Goal: Task Accomplishment & Management: Manage account settings

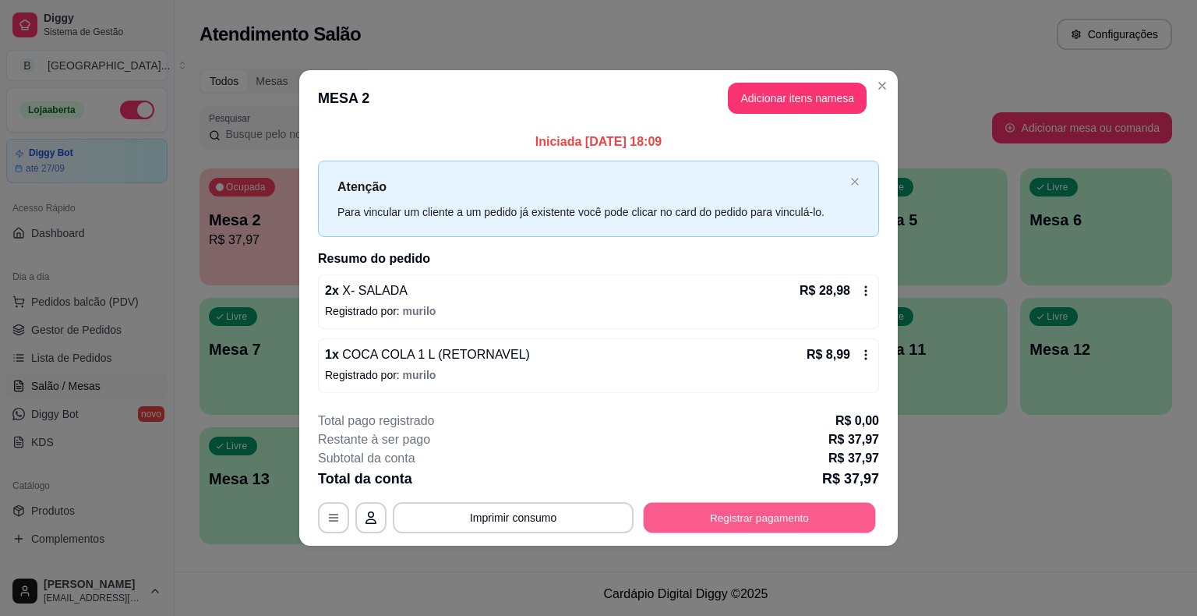
click at [864, 506] on button "Registrar pagamento" at bounding box center [760, 517] width 232 height 30
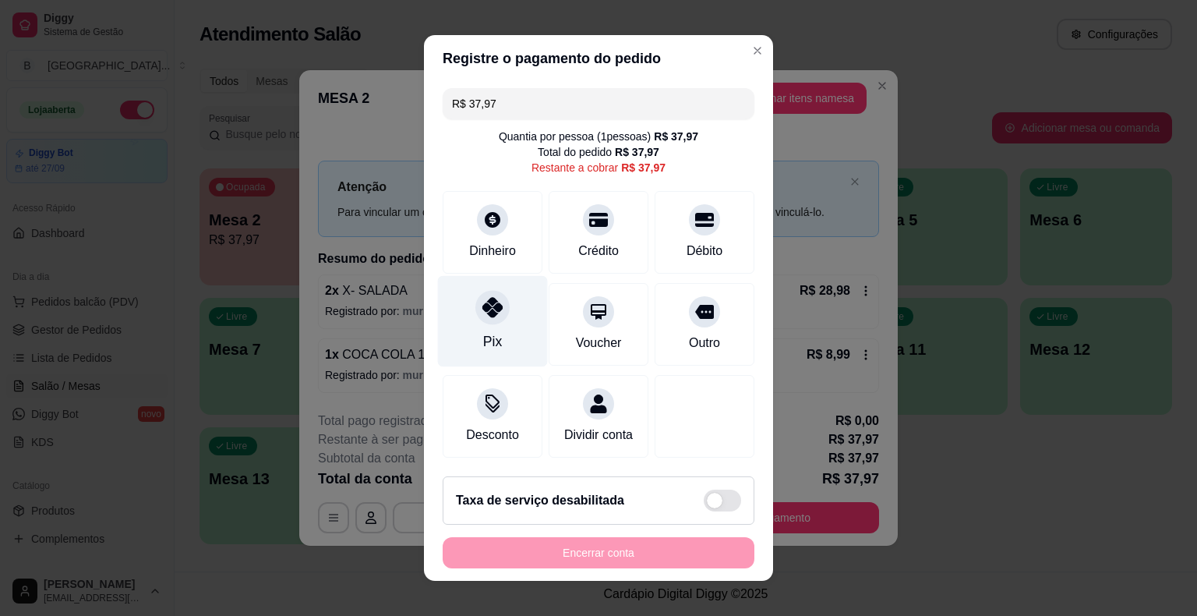
click at [520, 330] on div "Pix" at bounding box center [493, 321] width 110 height 91
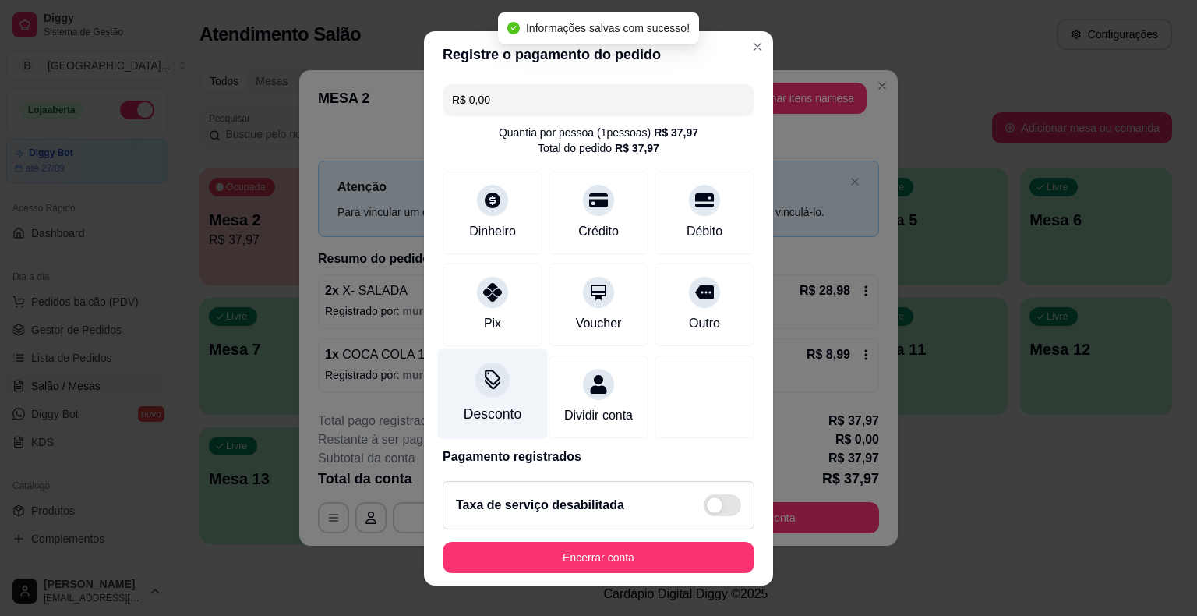
type input "R$ 0,00"
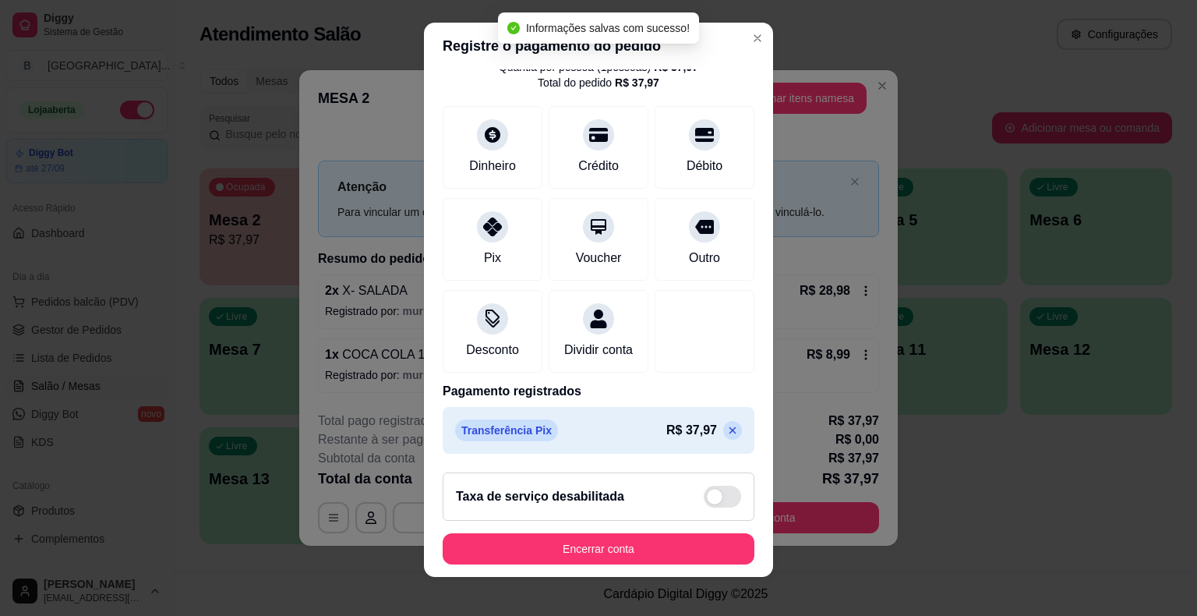
scroll to position [19, 0]
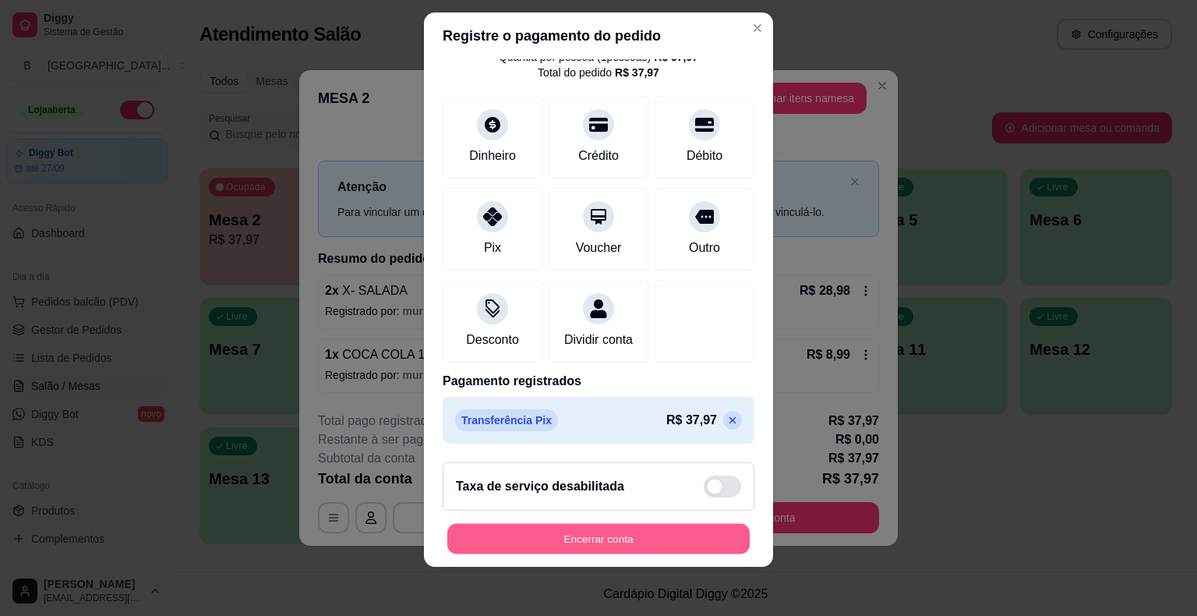
click at [629, 545] on button "Encerrar conta" at bounding box center [598, 538] width 302 height 30
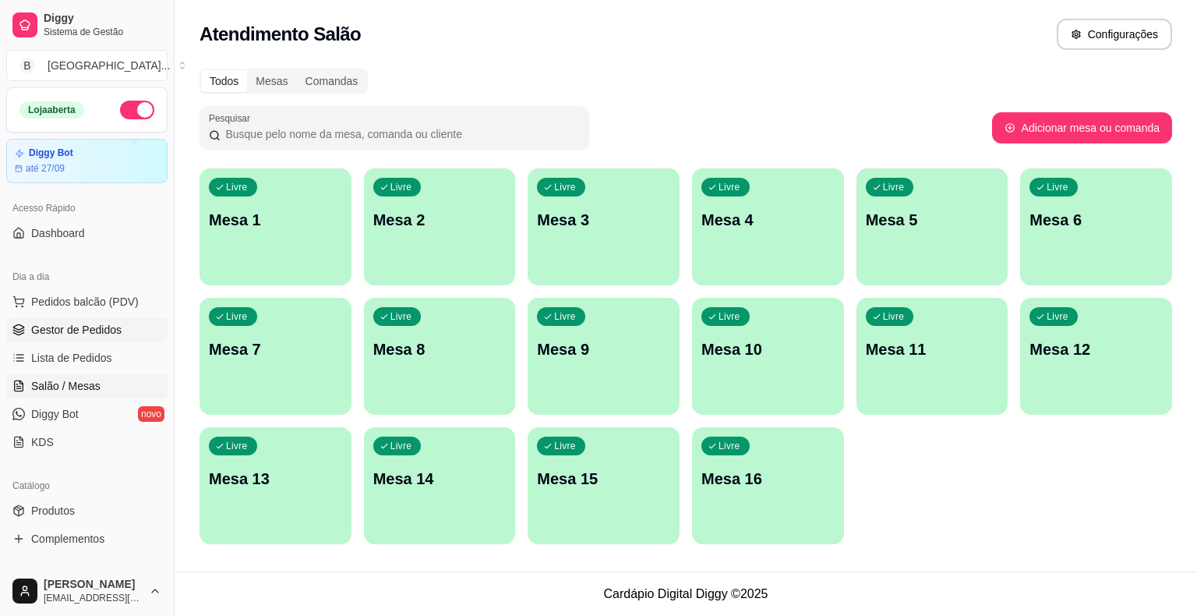
click at [65, 333] on span "Gestor de Pedidos" at bounding box center [76, 330] width 90 height 16
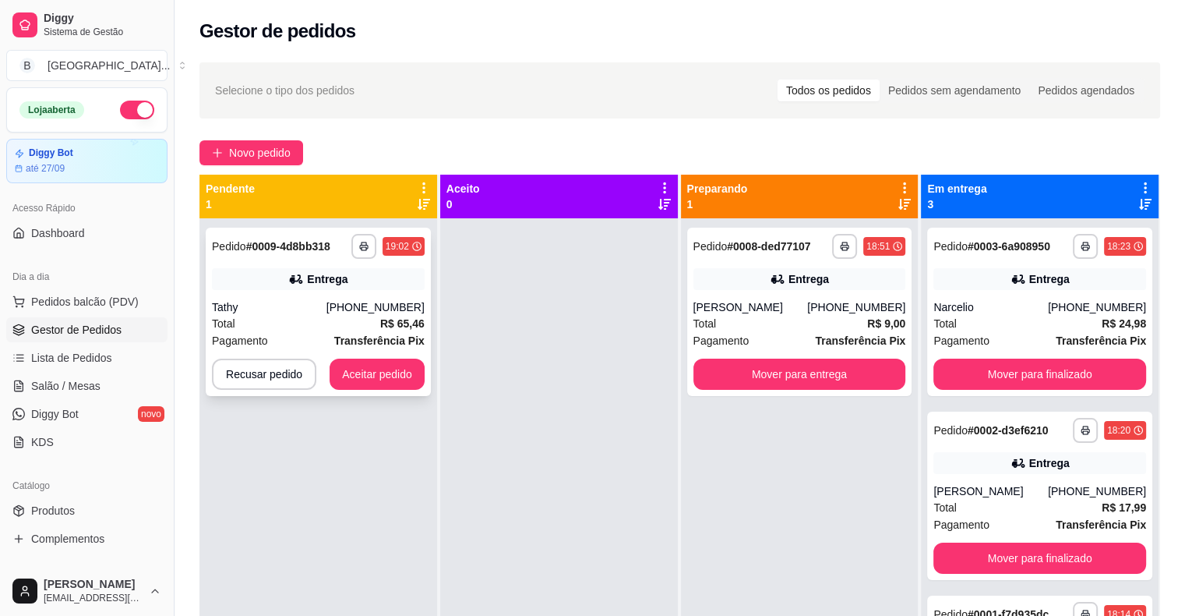
click at [358, 304] on div "[PHONE_NUMBER]" at bounding box center [375, 307] width 98 height 16
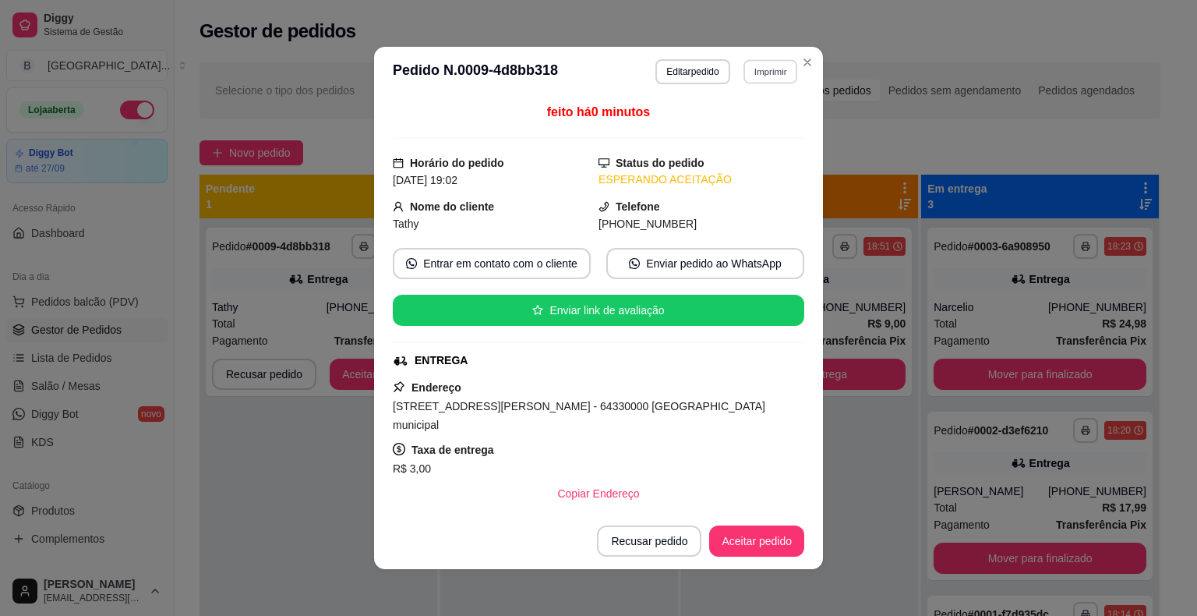
click at [782, 71] on button "Imprimir" at bounding box center [770, 71] width 54 height 24
click at [756, 118] on button "IMPRESSORA" at bounding box center [736, 126] width 113 height 25
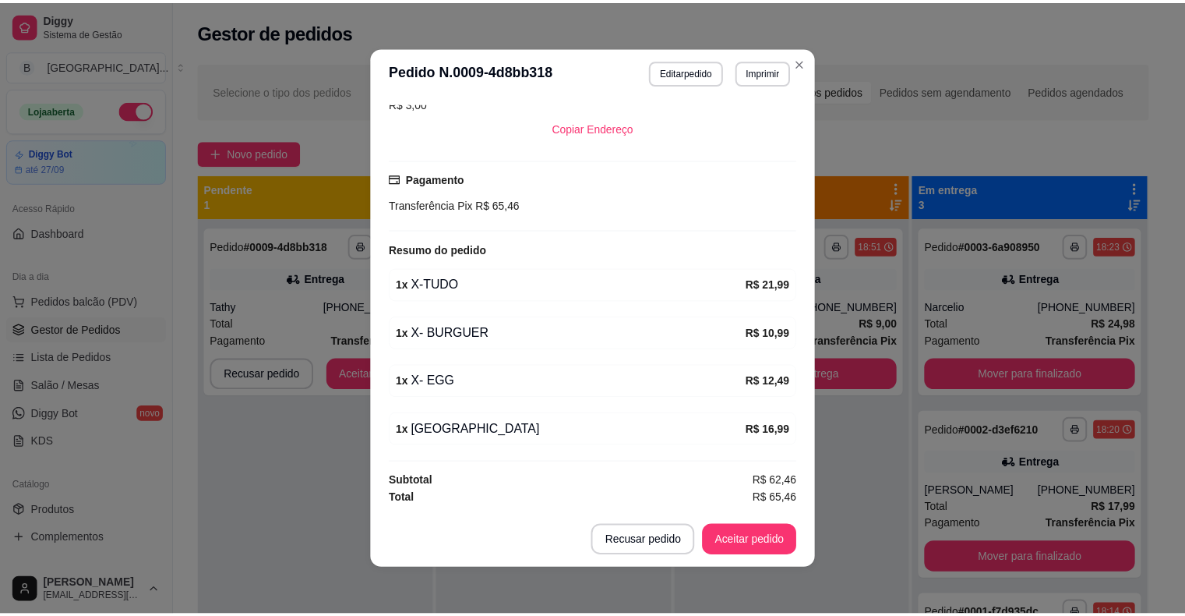
scroll to position [362, 0]
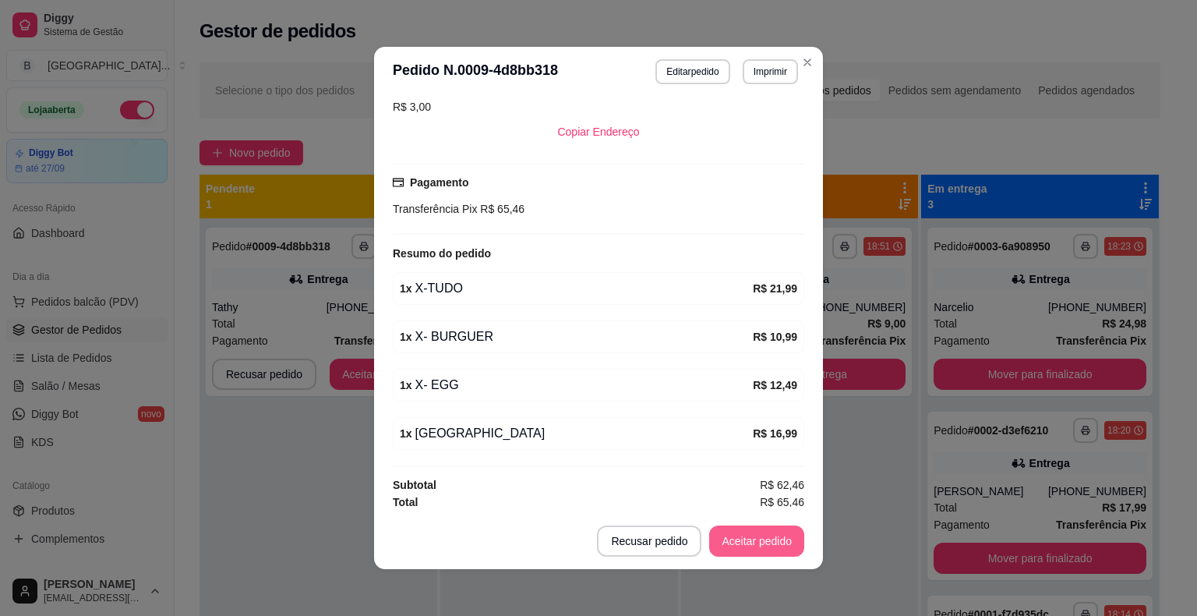
click at [709, 540] on button "Aceitar pedido" at bounding box center [756, 540] width 95 height 31
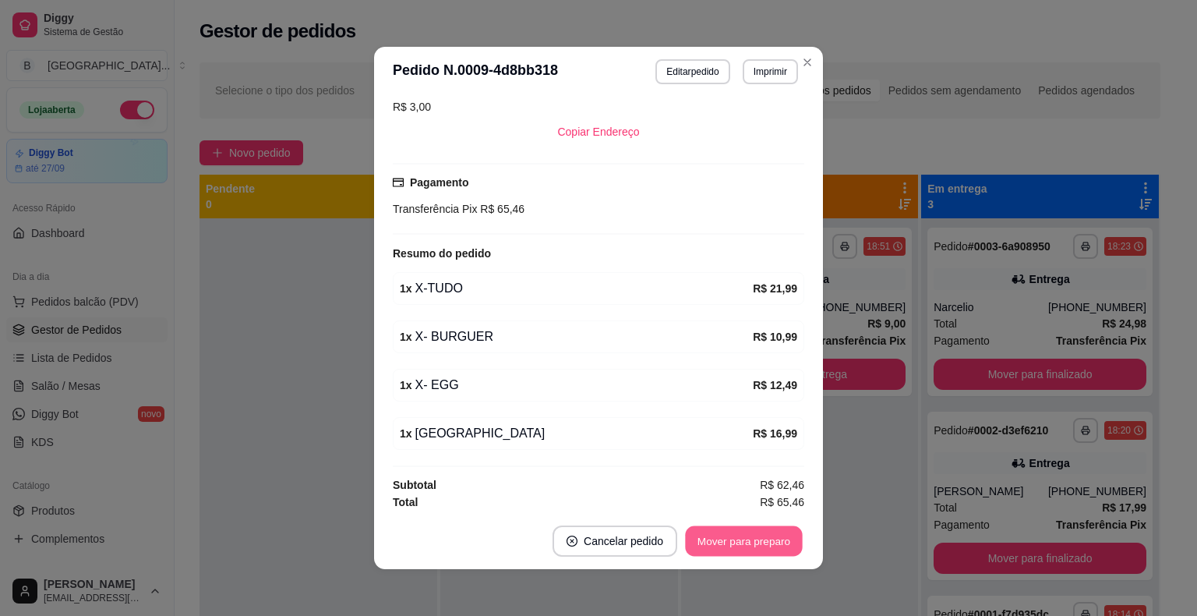
click at [707, 540] on button "Mover para preparo" at bounding box center [743, 541] width 117 height 30
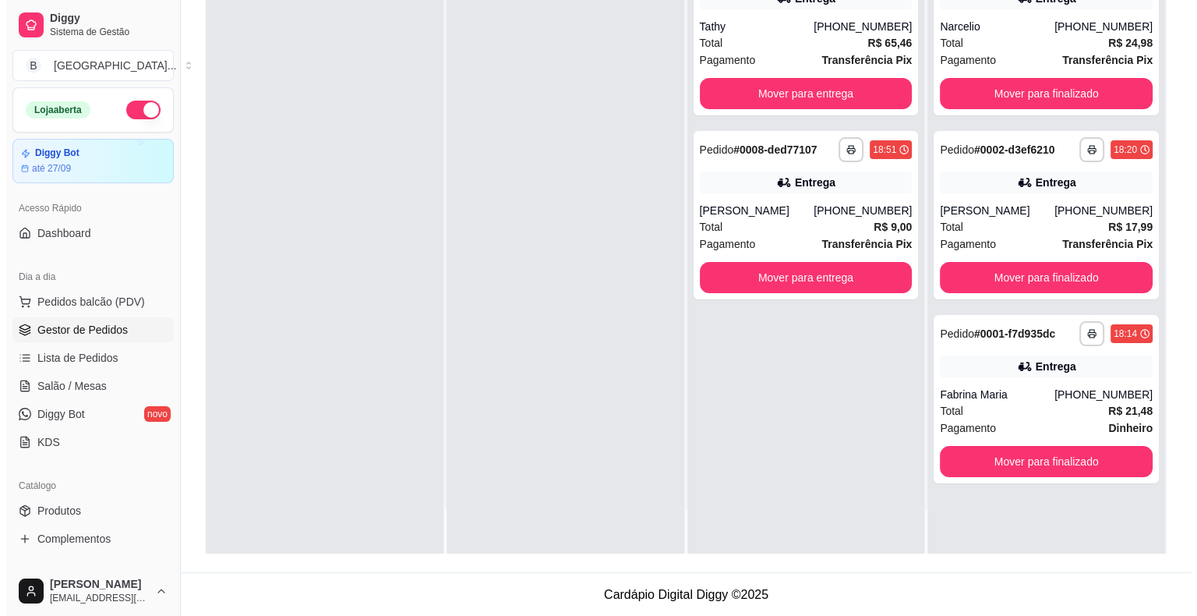
scroll to position [0, 0]
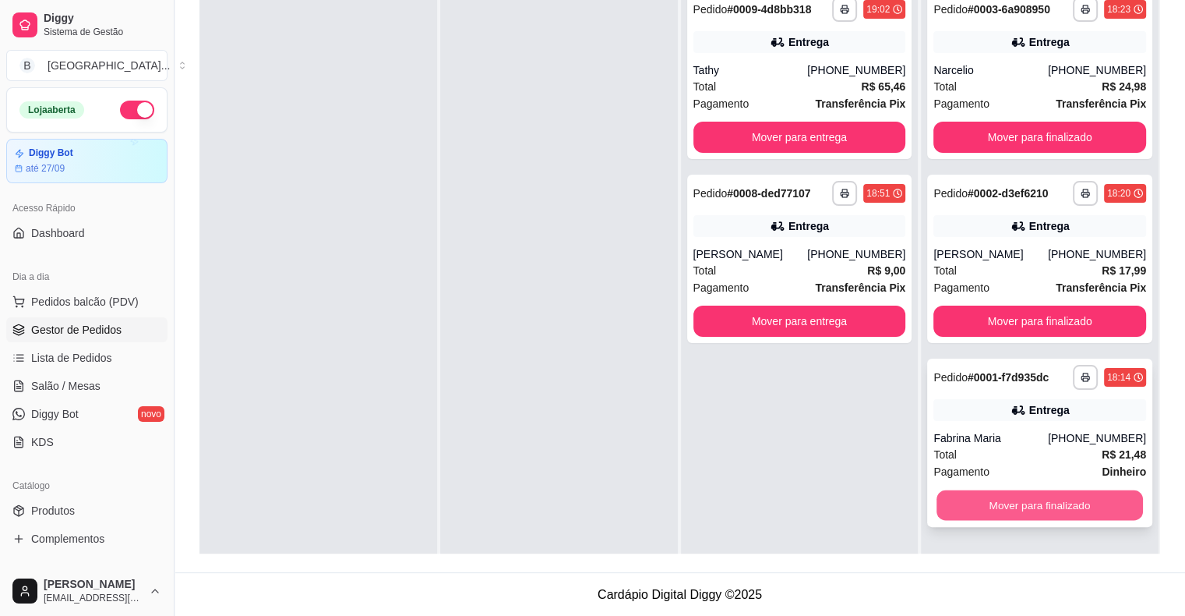
click at [1011, 506] on button "Mover para finalizado" at bounding box center [1040, 505] width 206 height 30
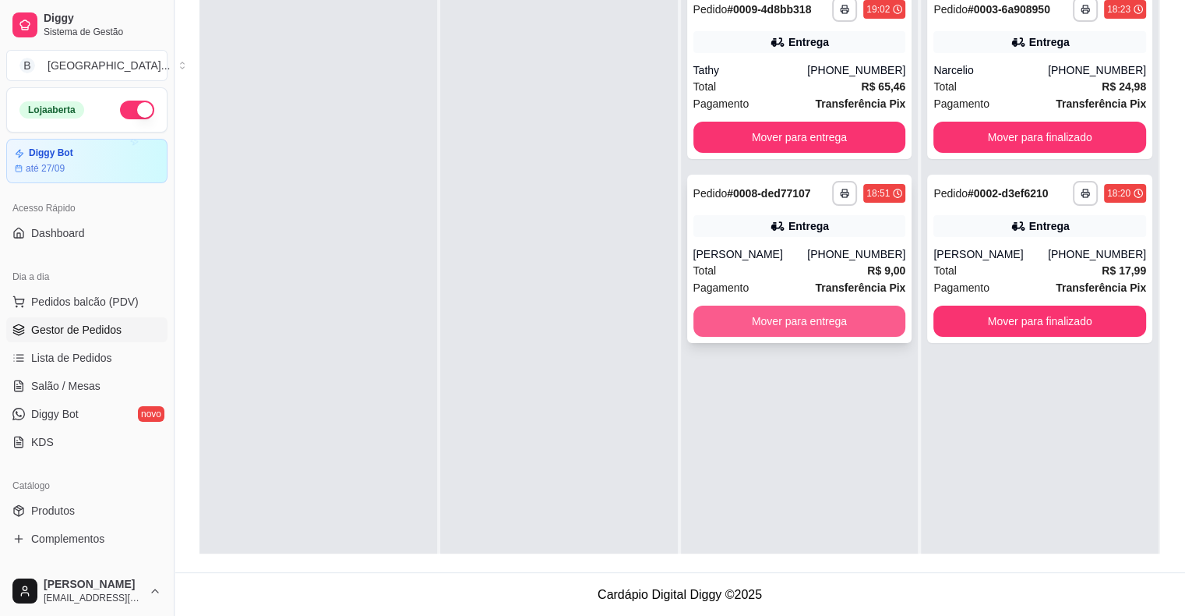
click at [809, 313] on button "Mover para entrega" at bounding box center [799, 320] width 213 height 31
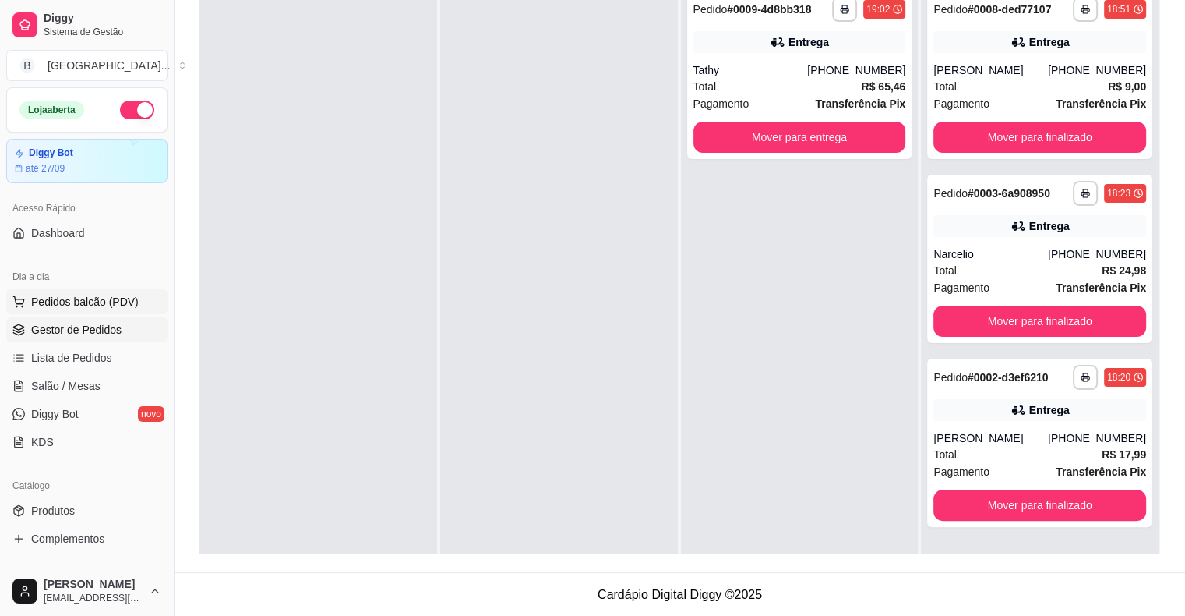
click at [65, 310] on button "Pedidos balcão (PDV)" at bounding box center [86, 301] width 161 height 25
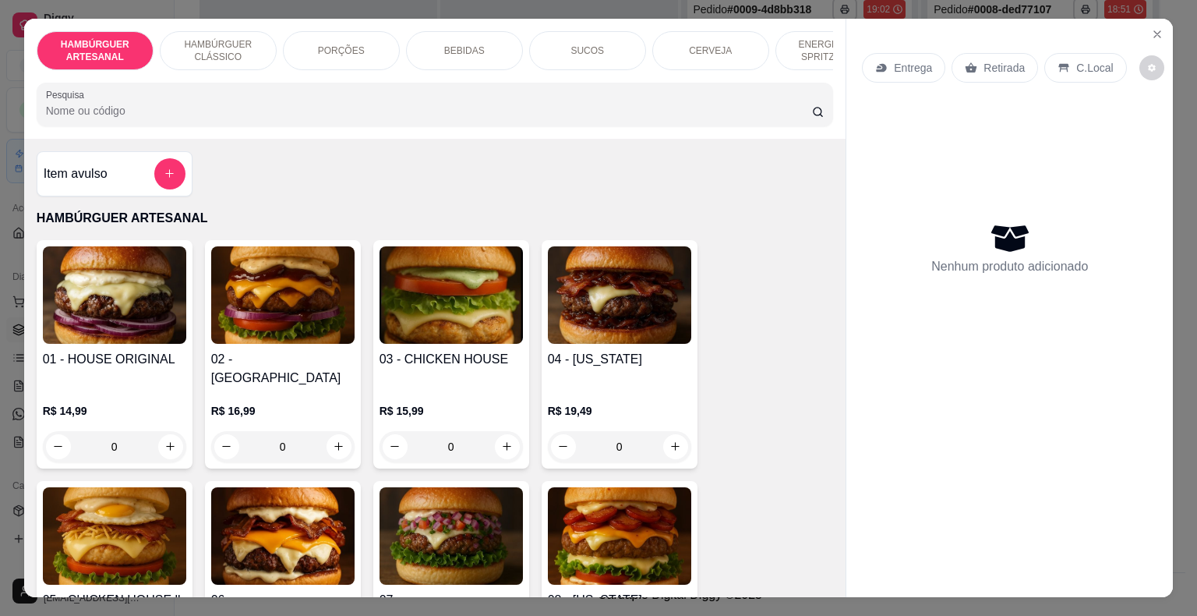
click at [443, 31] on div "BEBIDAS" at bounding box center [464, 50] width 117 height 39
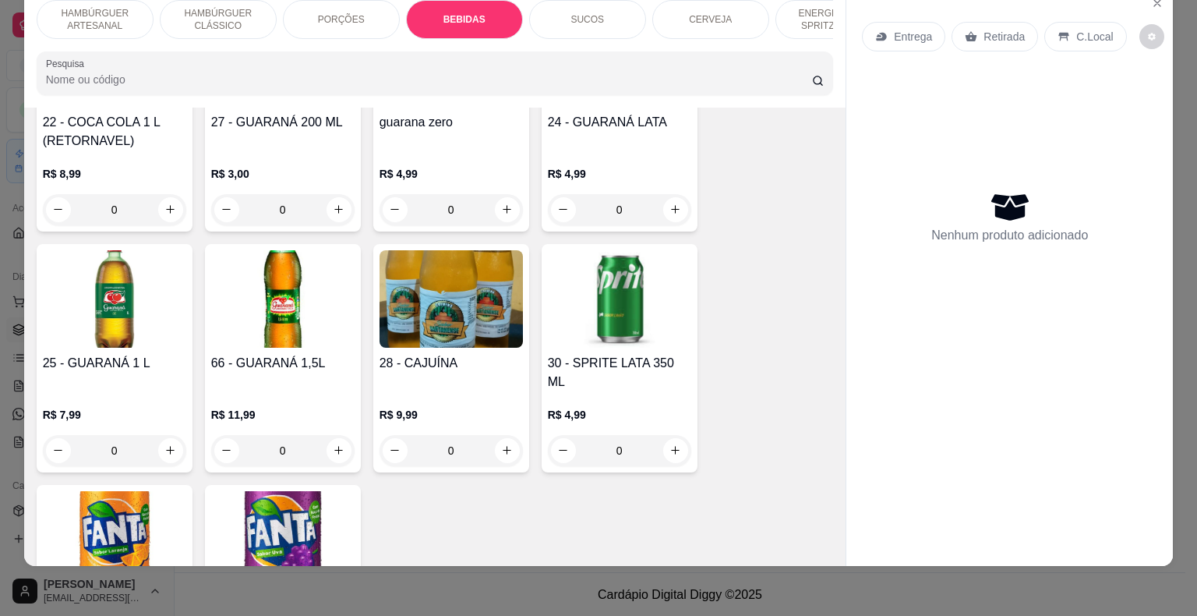
scroll to position [1982, 0]
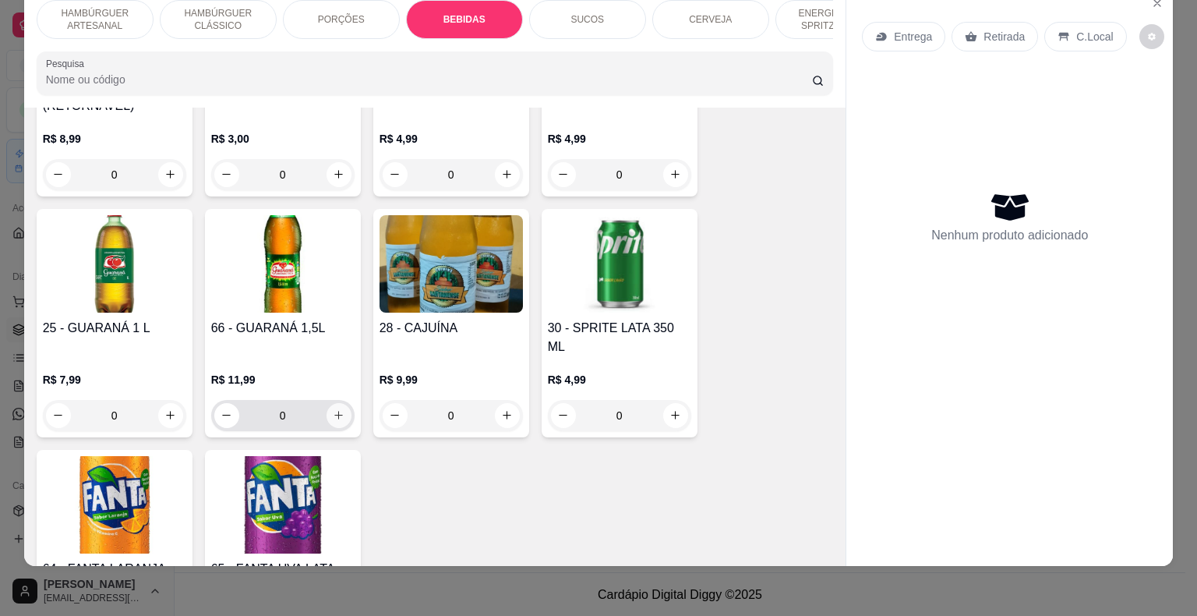
click at [339, 403] on button "increase-product-quantity" at bounding box center [338, 415] width 25 height 25
type input "1"
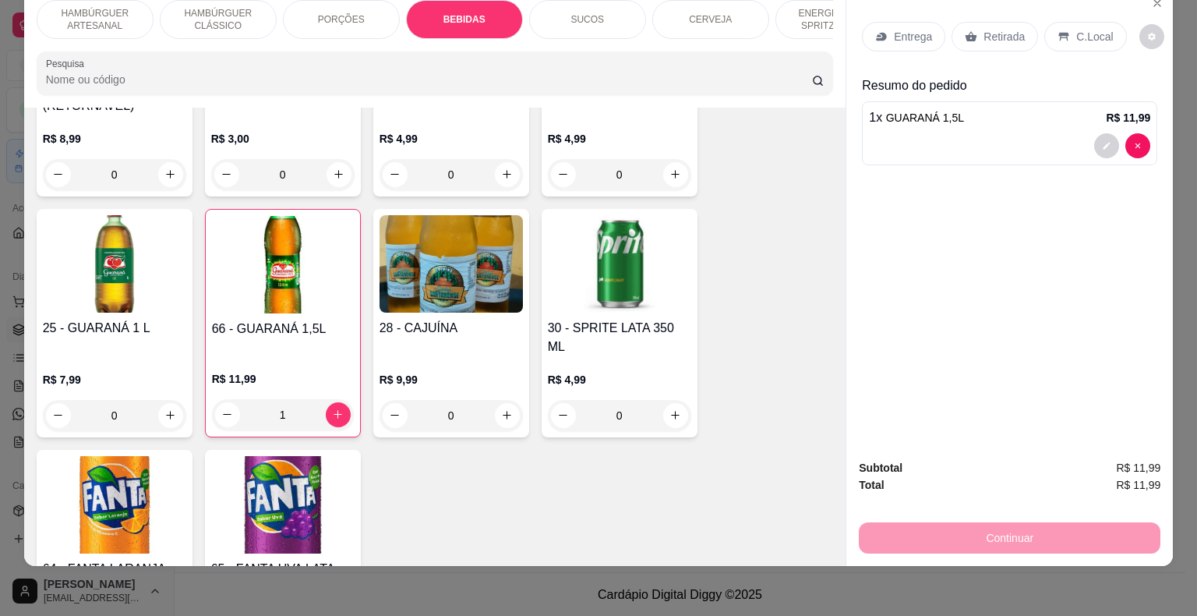
click at [951, 22] on div "Retirada" at bounding box center [994, 37] width 86 height 30
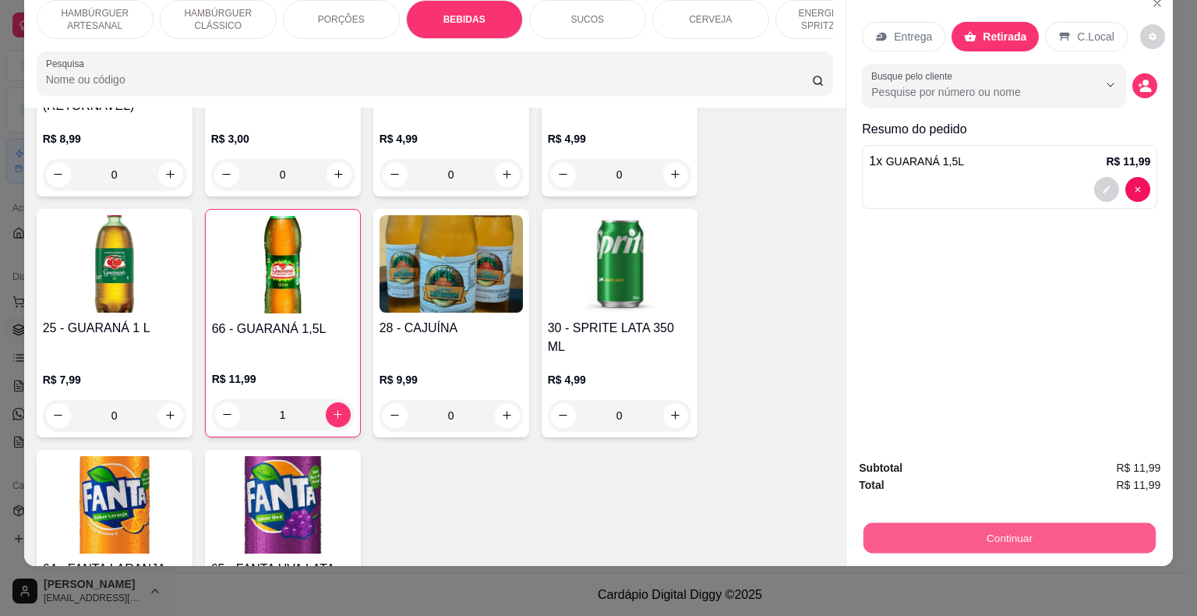
click at [874, 529] on button "Continuar" at bounding box center [1009, 538] width 292 height 30
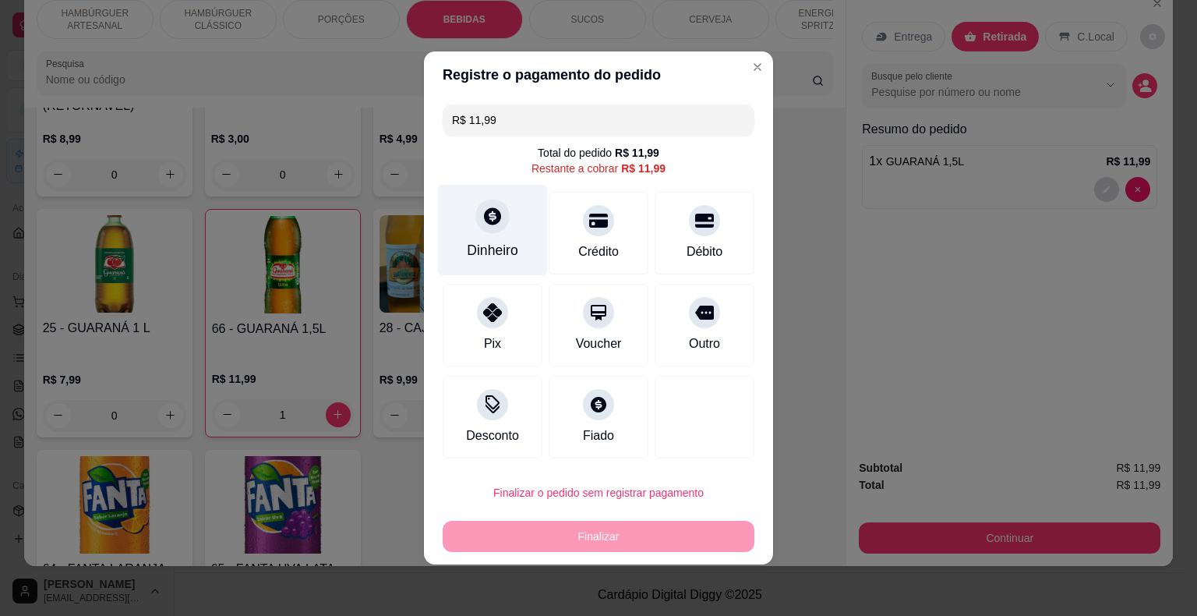
click at [517, 242] on div "Dinheiro" at bounding box center [493, 230] width 110 height 91
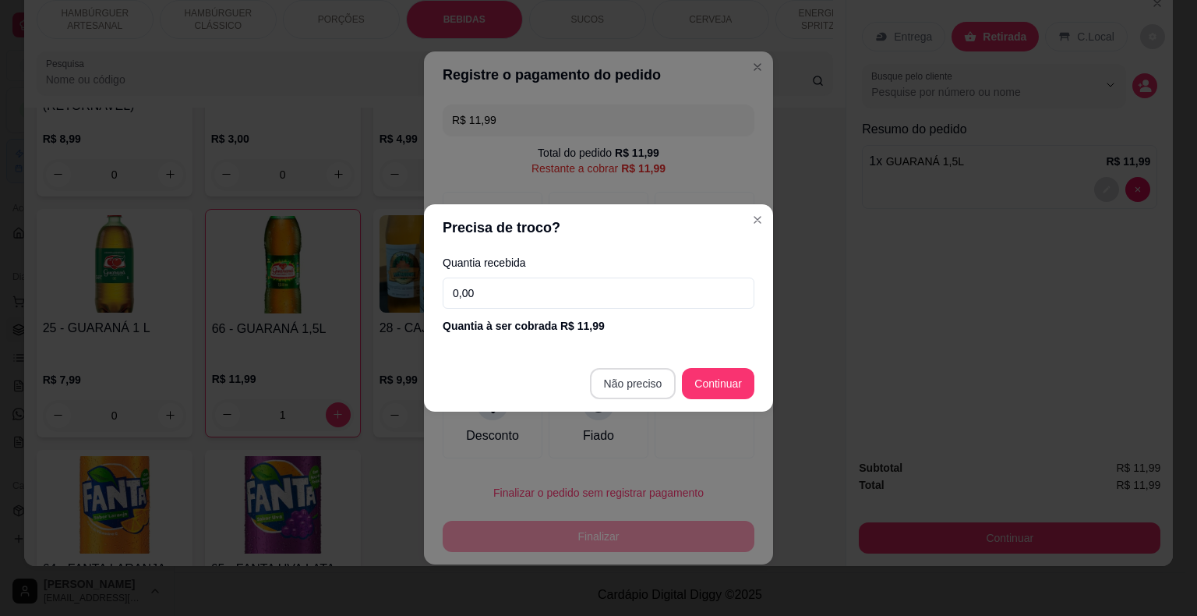
type input "R$ 0,00"
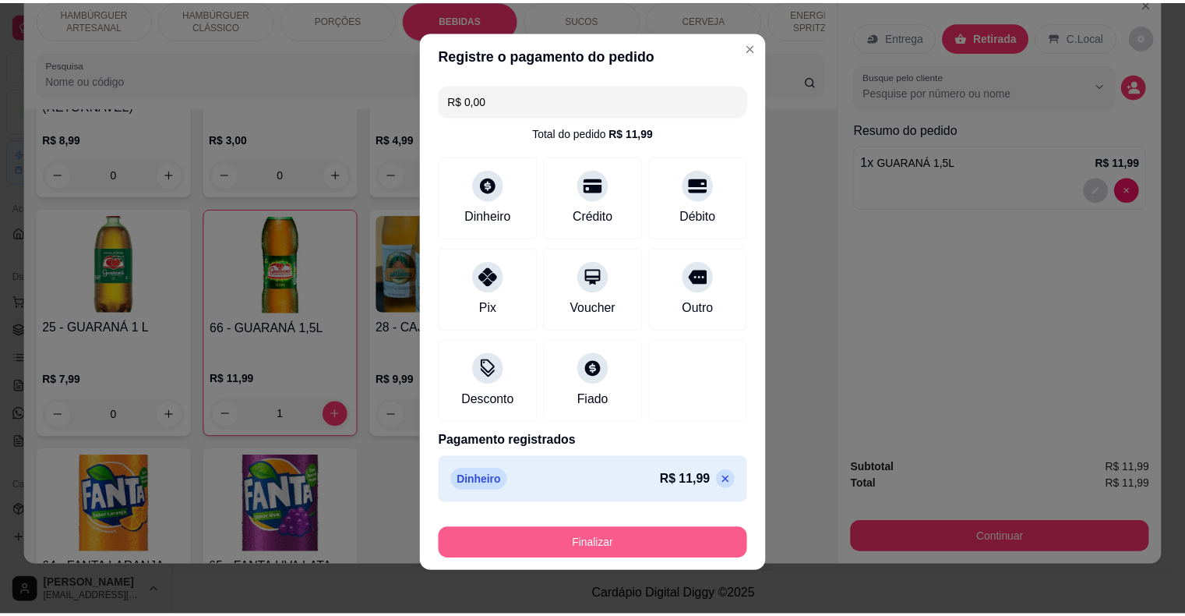
scroll to position [12, 0]
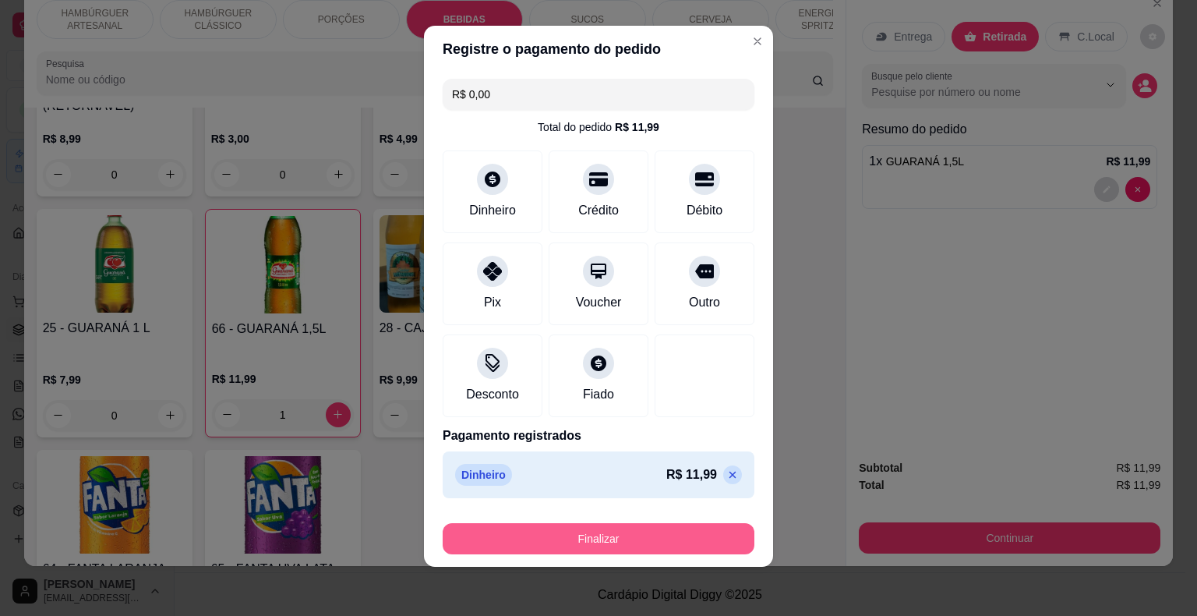
click at [602, 547] on button "Finalizar" at bounding box center [599, 538] width 312 height 31
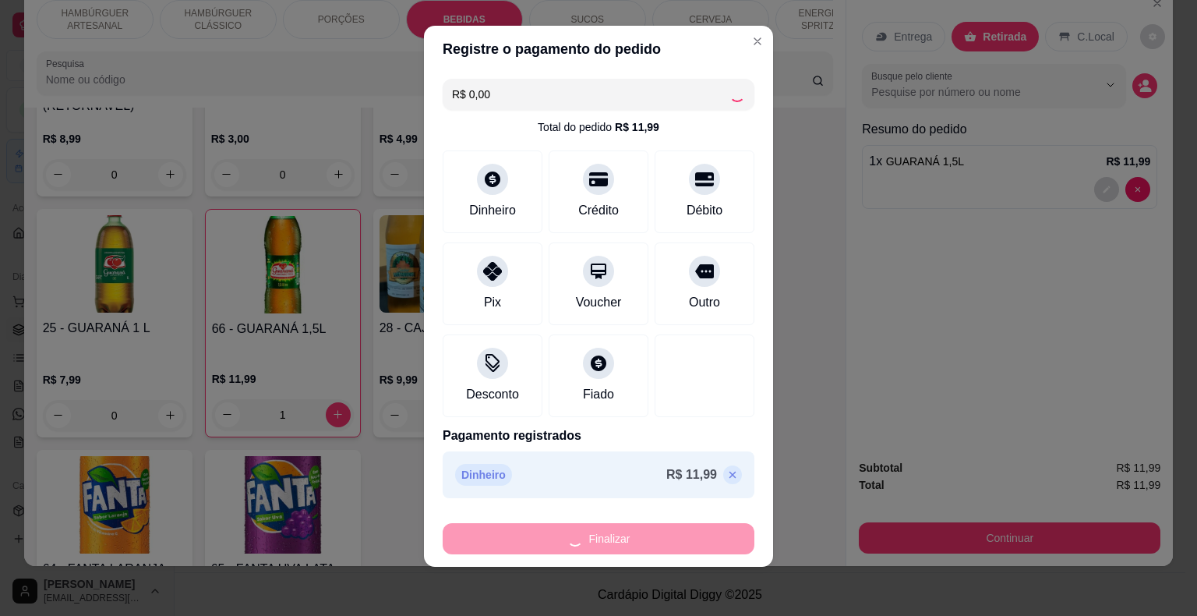
type input "0"
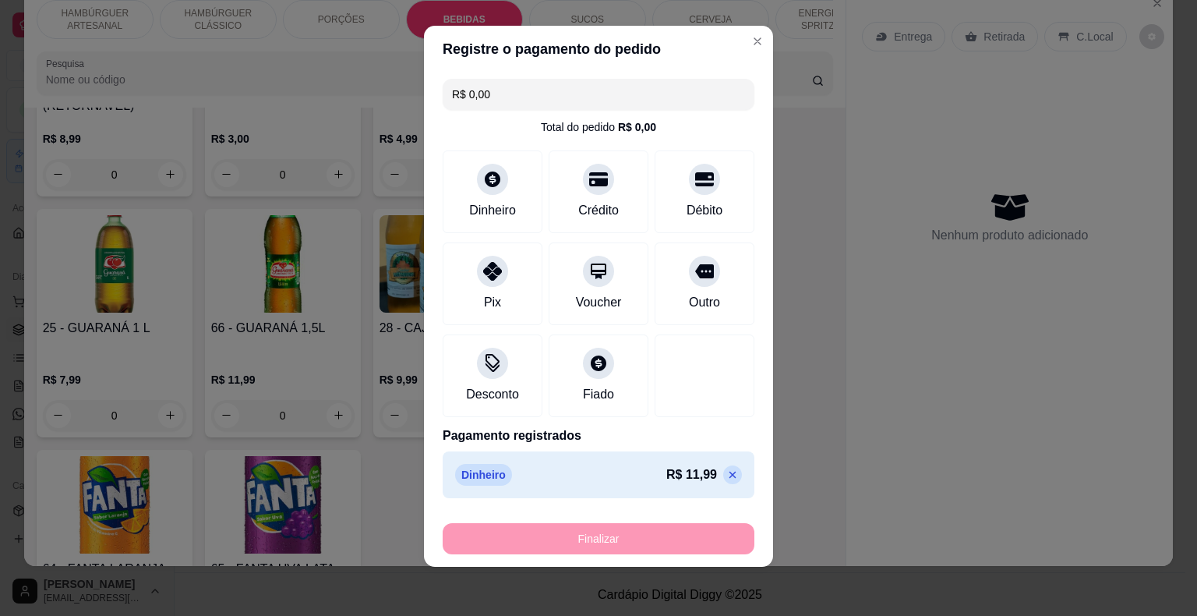
type input "-R$ 11,99"
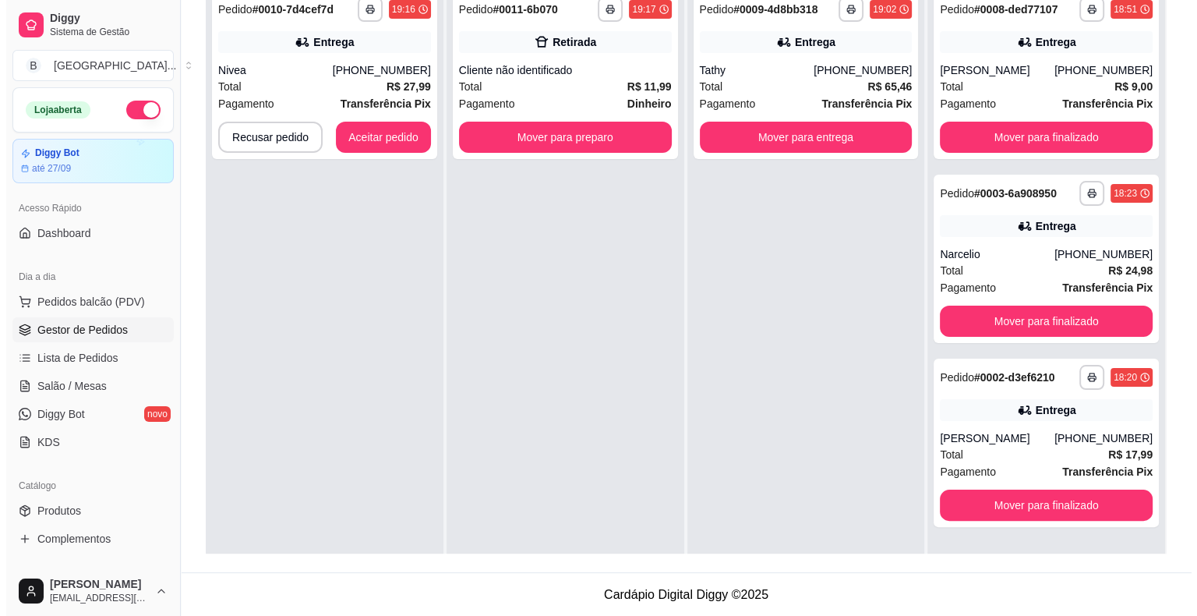
scroll to position [44, 0]
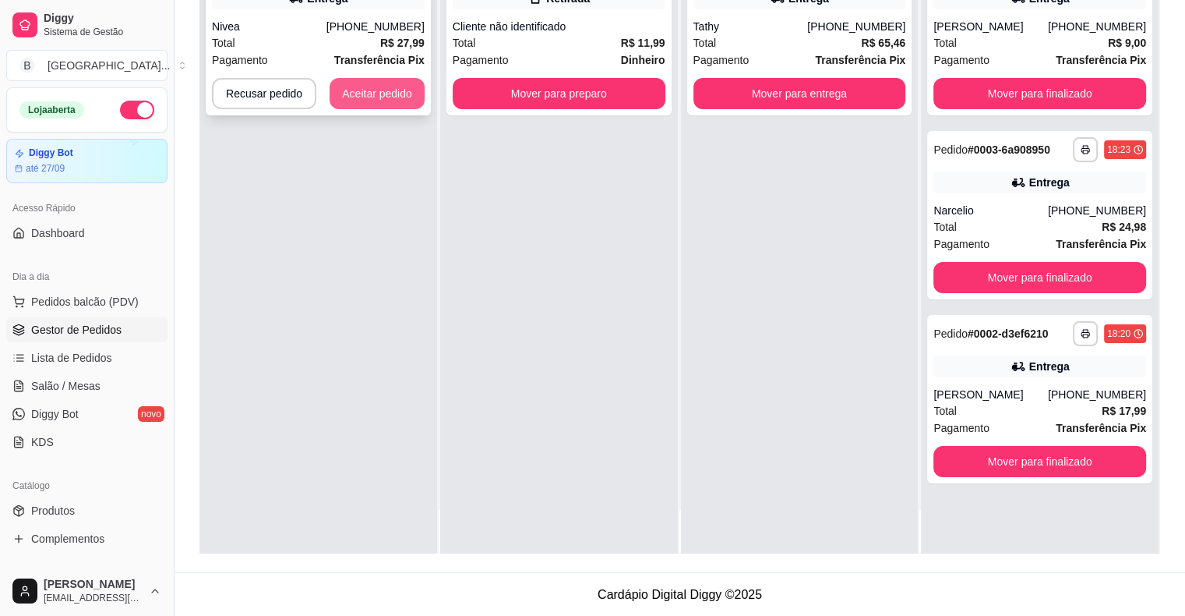
click at [345, 87] on button "Aceitar pedido" at bounding box center [377, 93] width 95 height 31
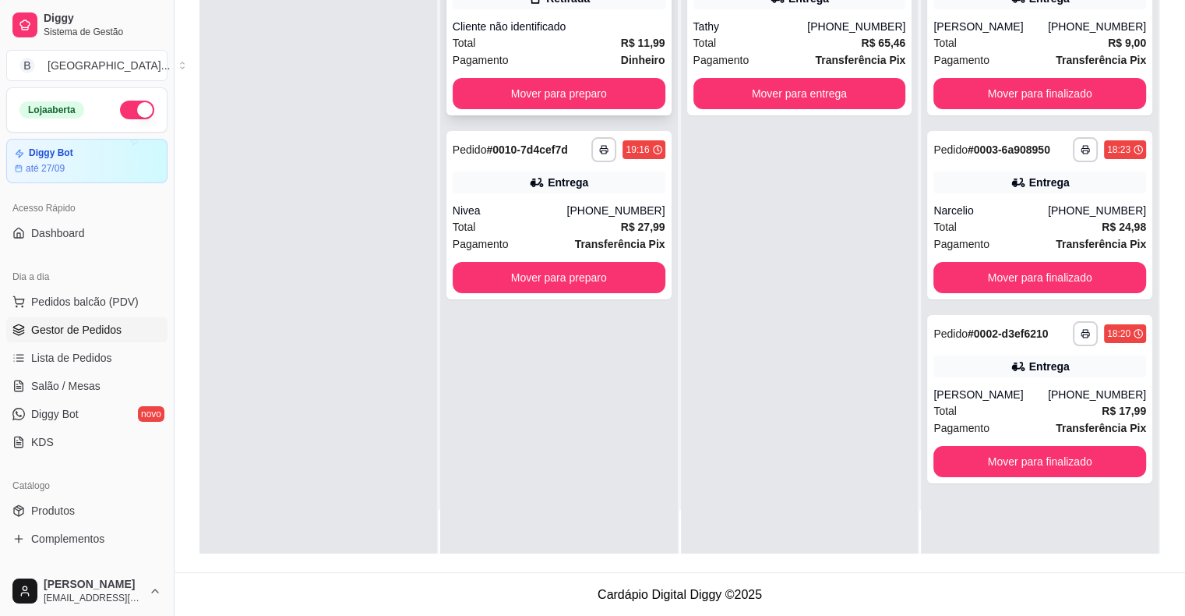
click at [611, 51] on div "Pagamento Dinheiro" at bounding box center [559, 59] width 213 height 17
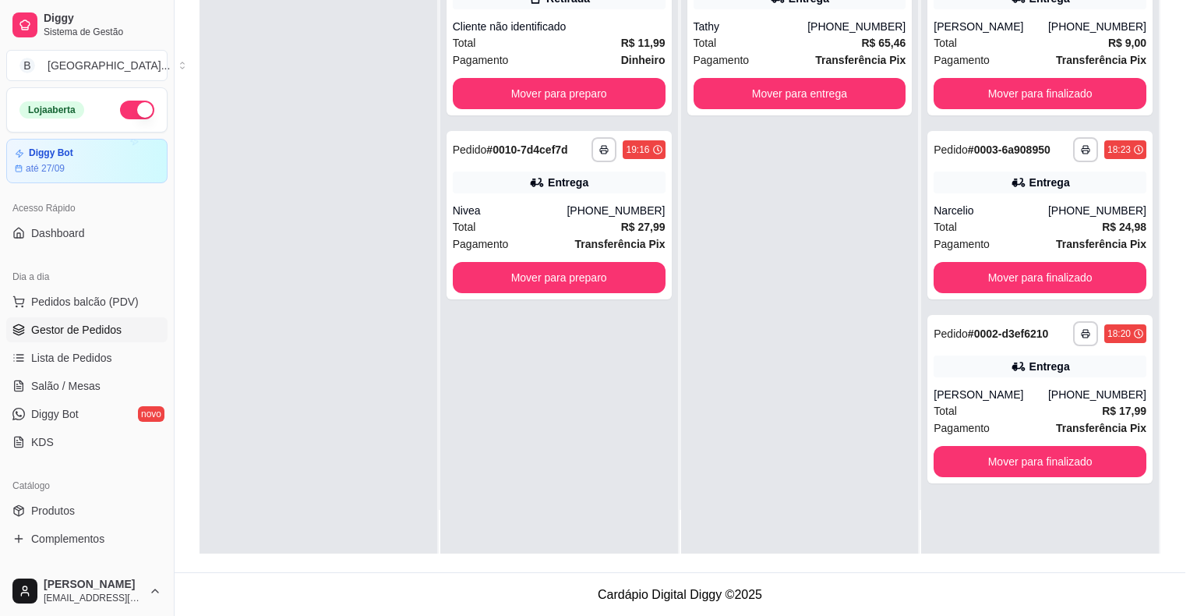
scroll to position [2, 0]
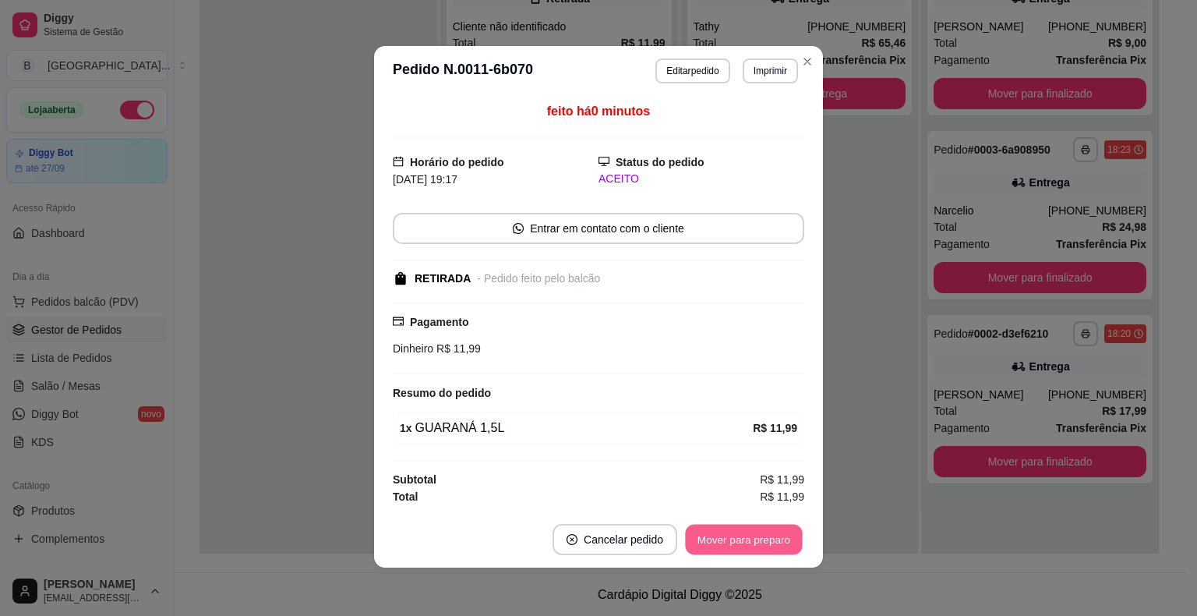
click at [736, 552] on button "Mover para preparo" at bounding box center [743, 539] width 117 height 30
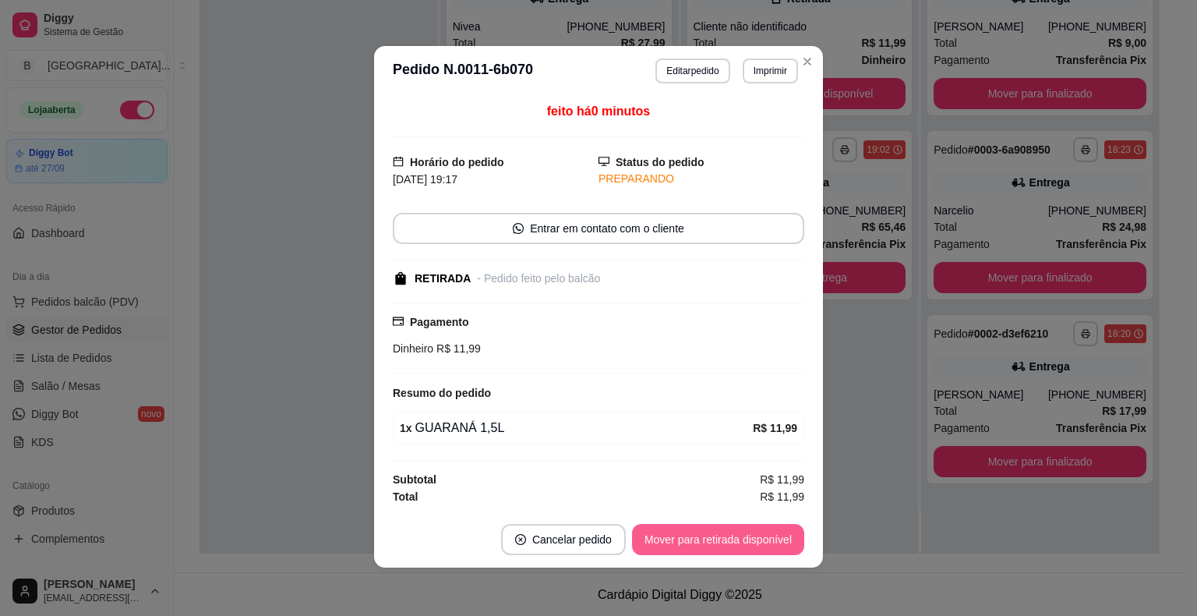
click at [758, 534] on button "Mover para retirada disponível" at bounding box center [718, 539] width 172 height 31
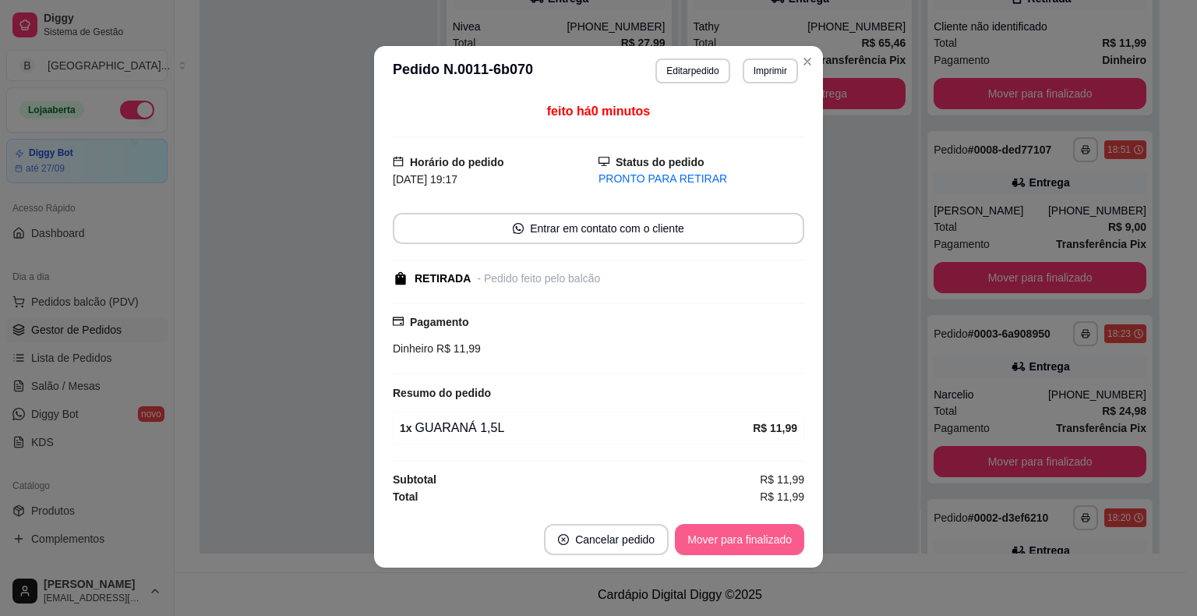
click at [739, 536] on button "Mover para finalizado" at bounding box center [739, 539] width 129 height 31
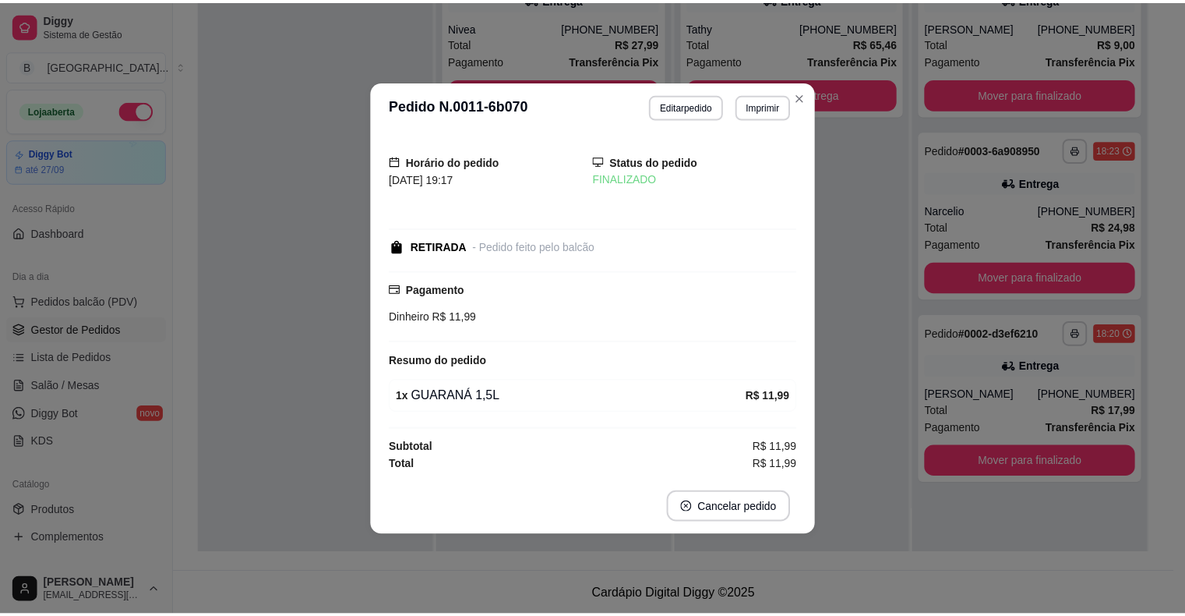
scroll to position [0, 0]
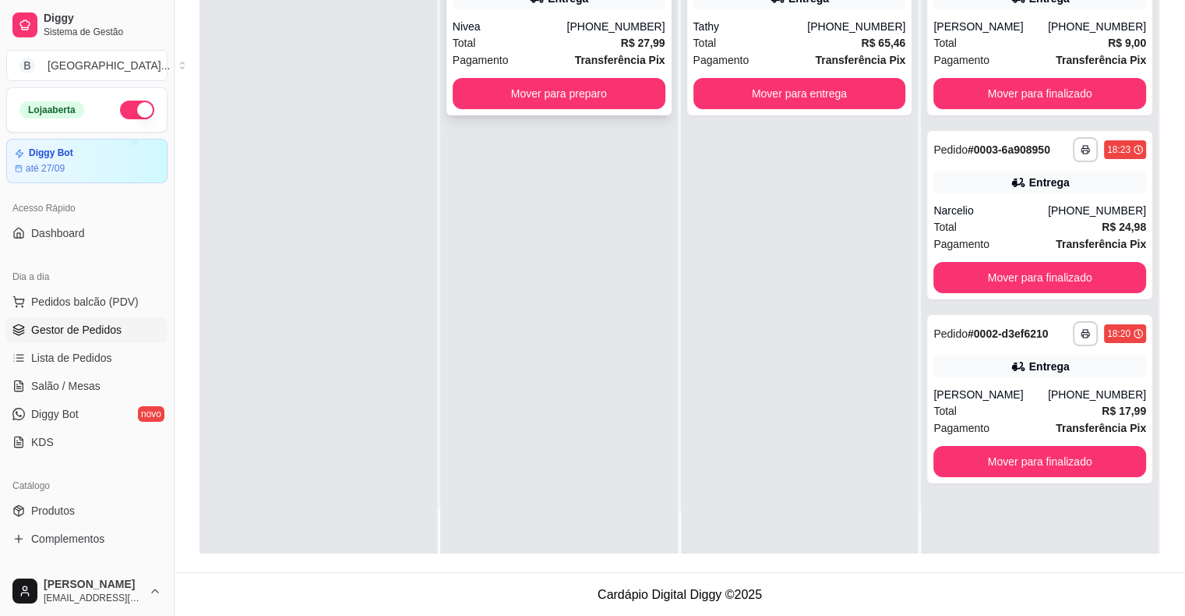
click at [580, 42] on div "Total R$ 27,99" at bounding box center [559, 42] width 213 height 17
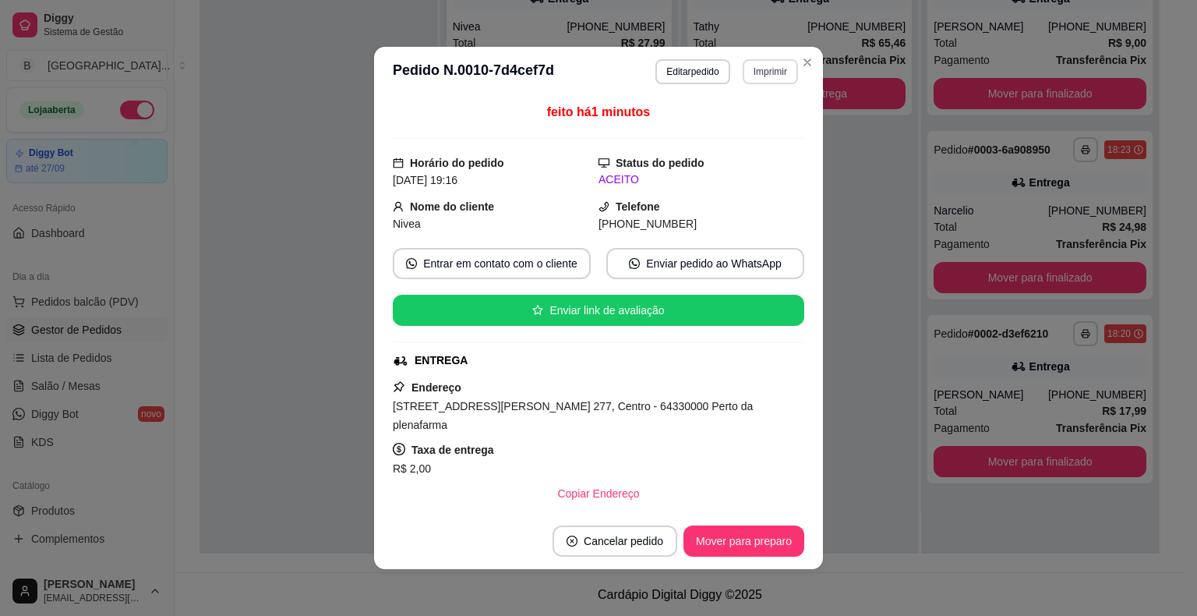
click at [768, 79] on button "Imprimir" at bounding box center [770, 71] width 55 height 25
click at [765, 125] on button "IMPRESSORA" at bounding box center [736, 127] width 109 height 24
click at [839, 199] on div "**********" at bounding box center [800, 246] width 238 height 616
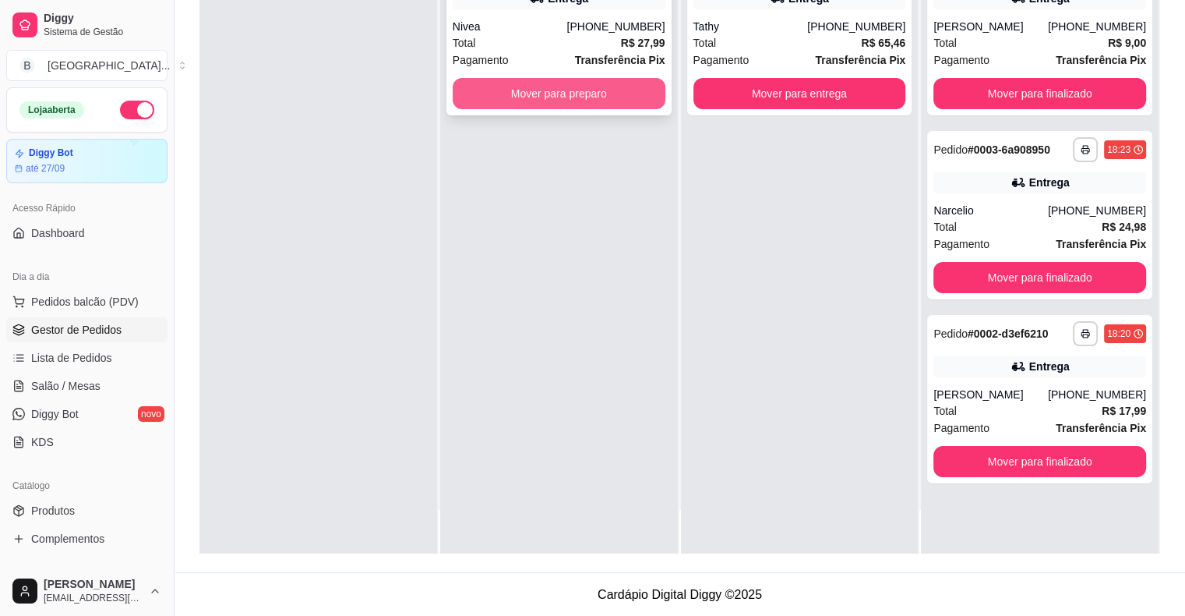
click at [520, 92] on button "Mover para preparo" at bounding box center [559, 93] width 213 height 31
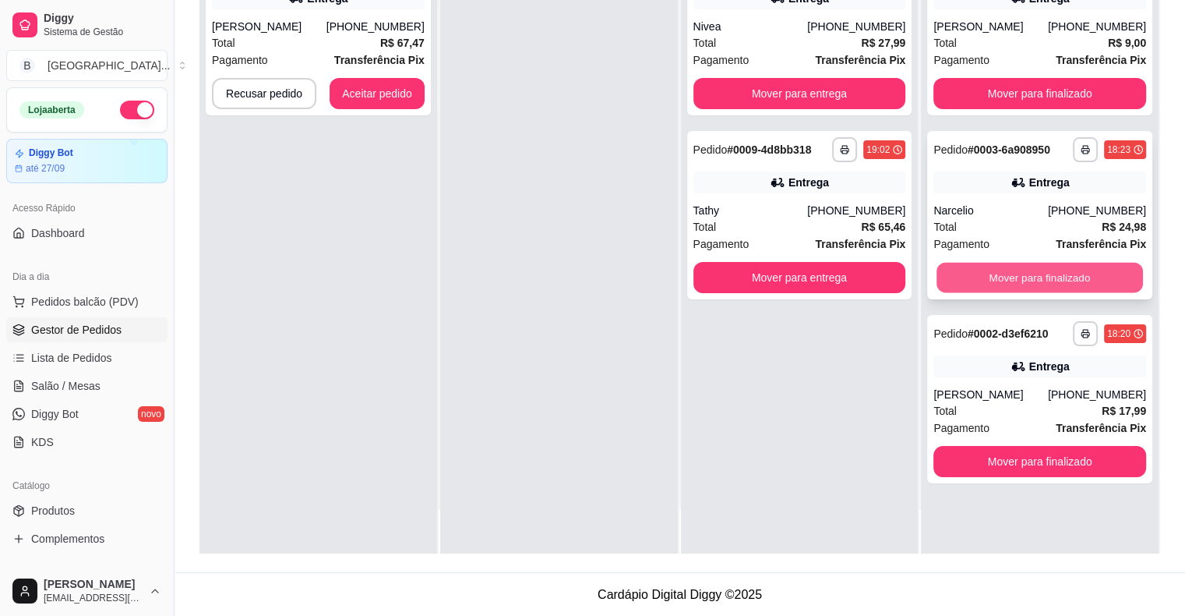
click at [961, 263] on button "Mover para finalizado" at bounding box center [1040, 278] width 206 height 30
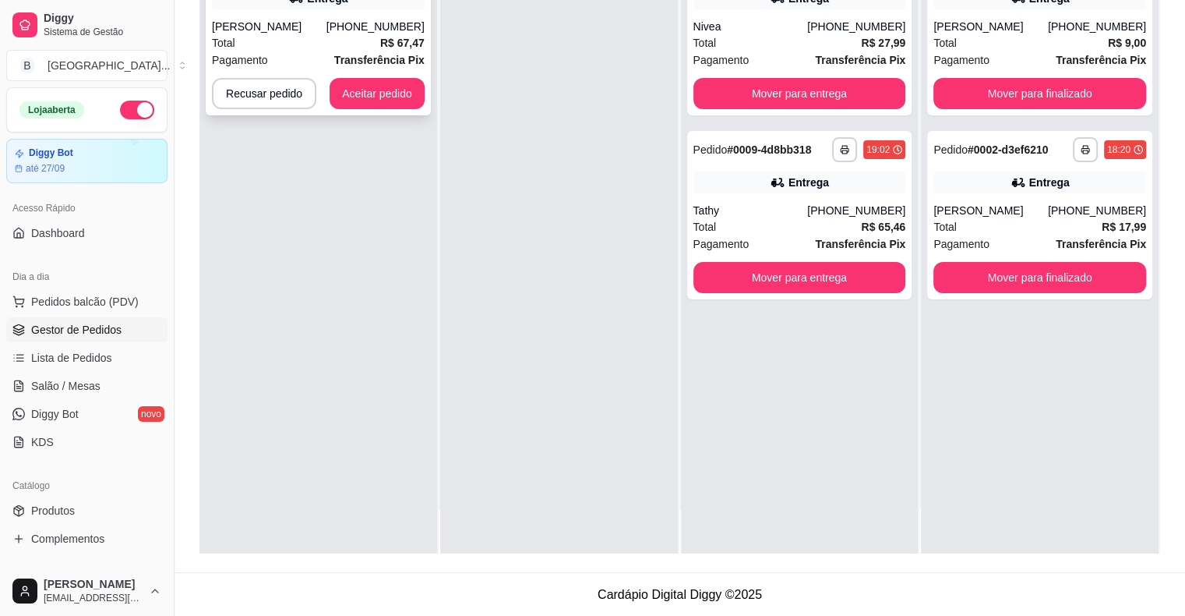
click at [396, 42] on strong "R$ 67,47" at bounding box center [402, 43] width 44 height 12
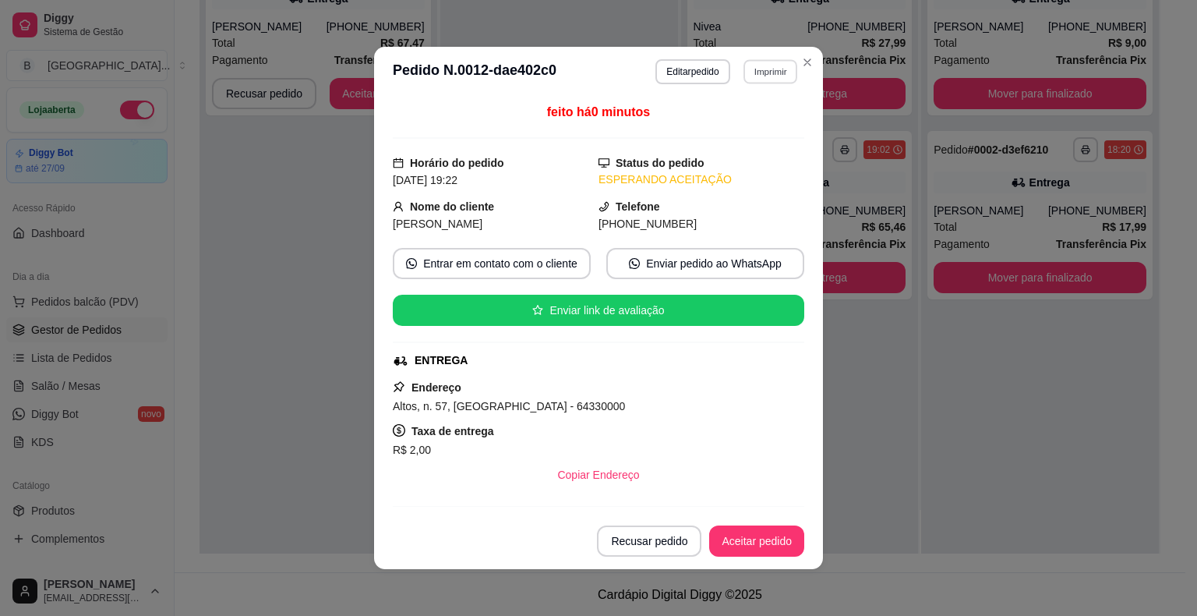
click at [751, 70] on button "Imprimir" at bounding box center [770, 71] width 54 height 24
click at [760, 117] on button "IMPRESSORA" at bounding box center [736, 127] width 113 height 25
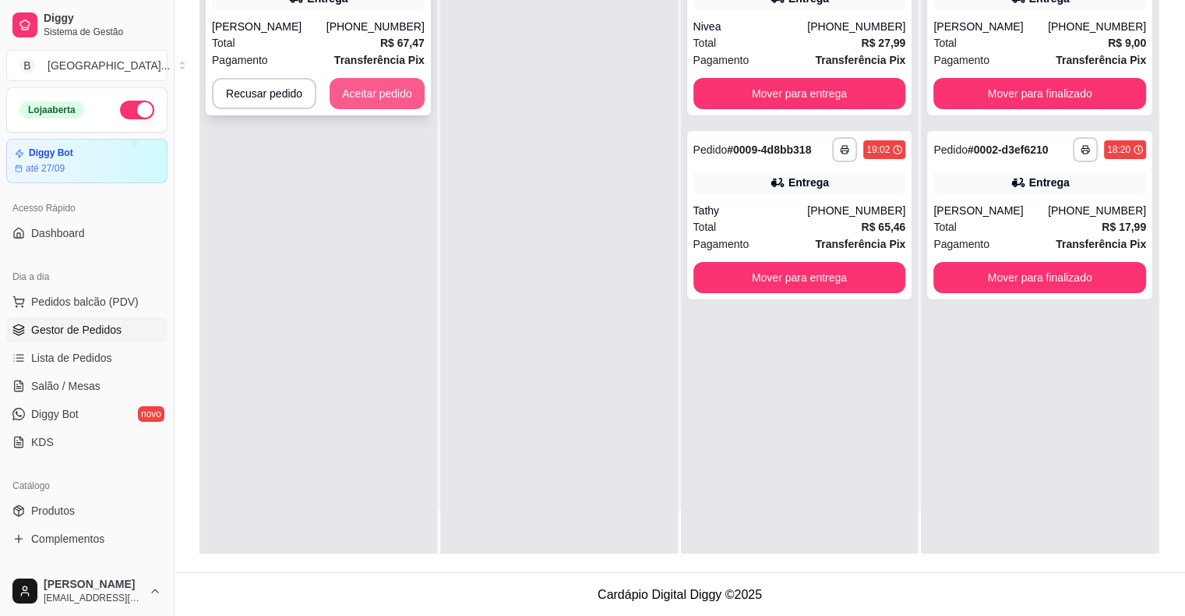
click at [393, 99] on button "Aceitar pedido" at bounding box center [377, 93] width 95 height 31
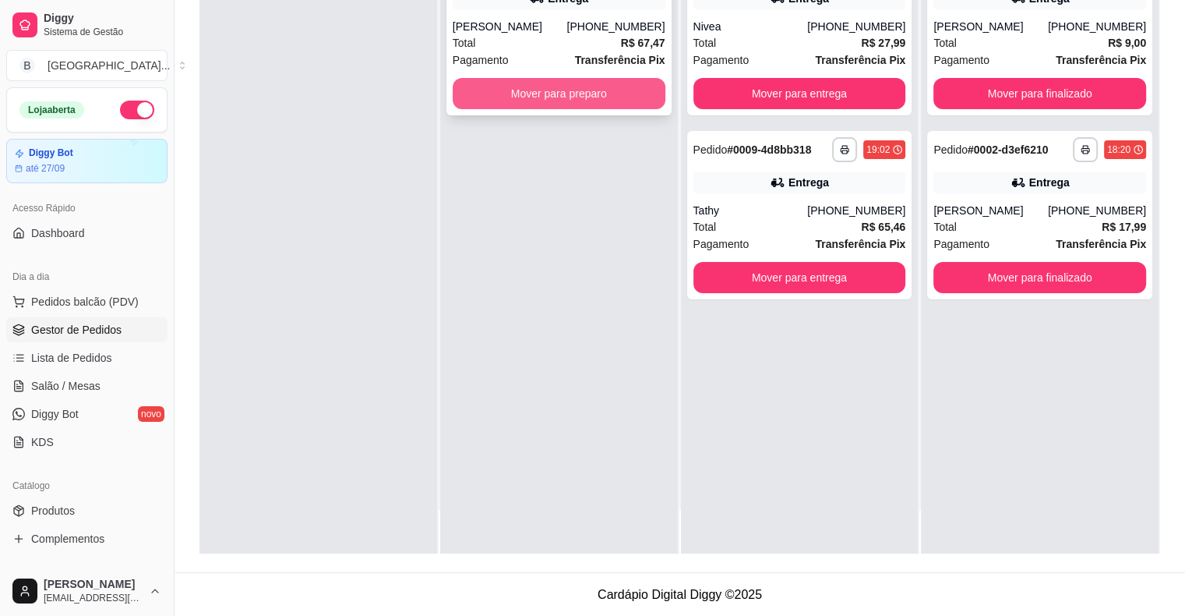
click at [517, 95] on button "Mover para preparo" at bounding box center [559, 93] width 213 height 31
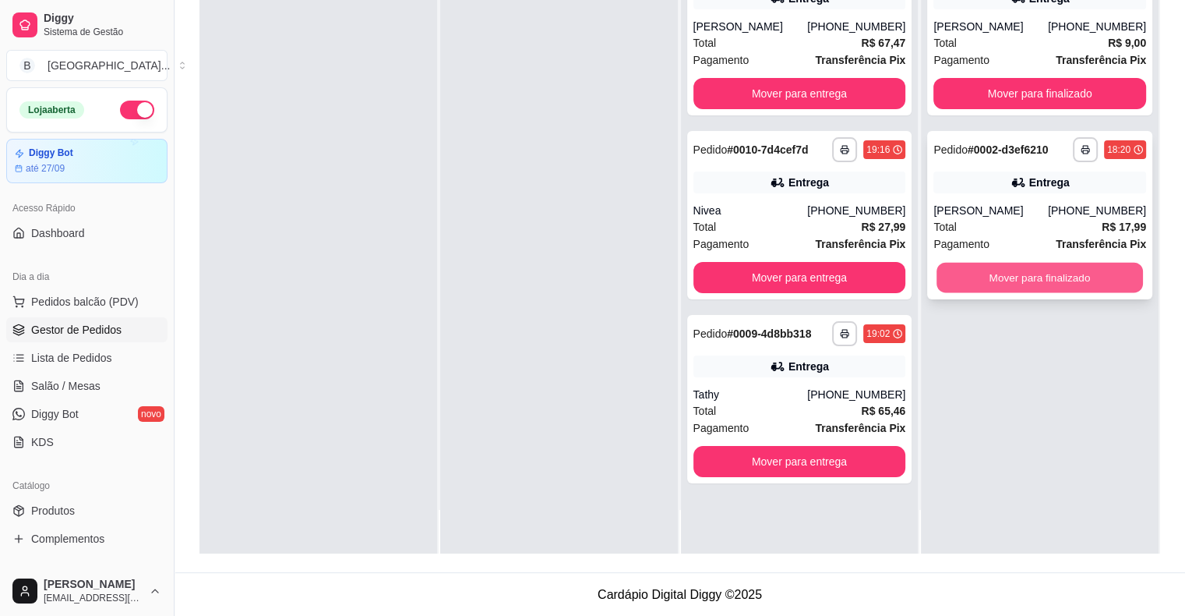
click at [1065, 290] on button "Mover para finalizado" at bounding box center [1040, 278] width 206 height 30
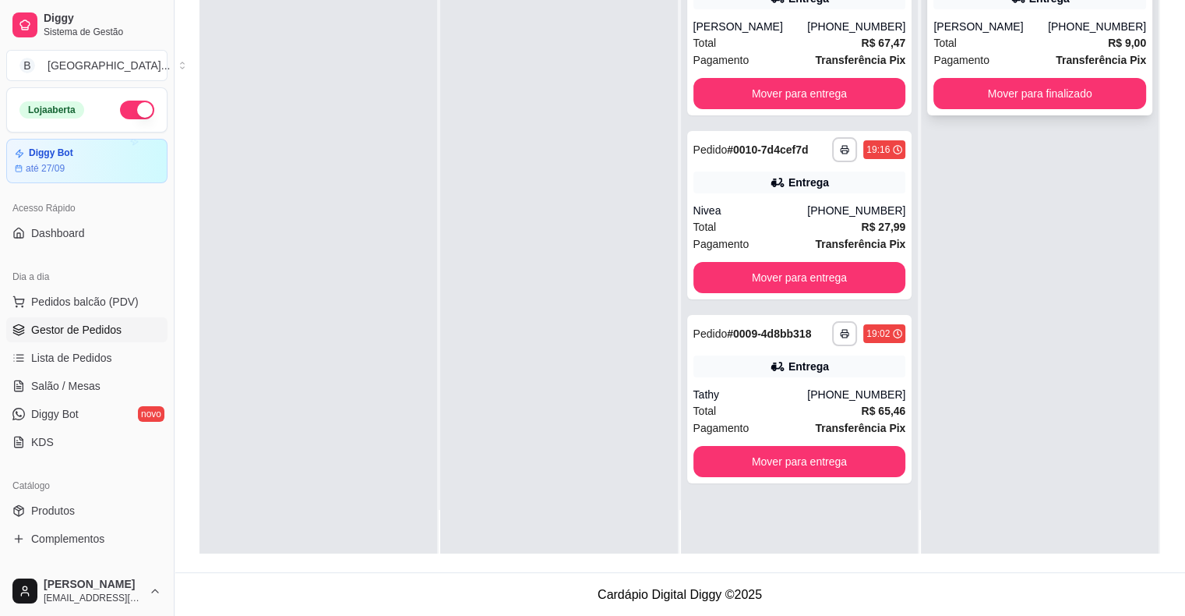
click at [1007, 75] on div "**********" at bounding box center [1039, 31] width 225 height 168
click at [1002, 97] on button "Mover para finalizado" at bounding box center [1040, 94] width 206 height 30
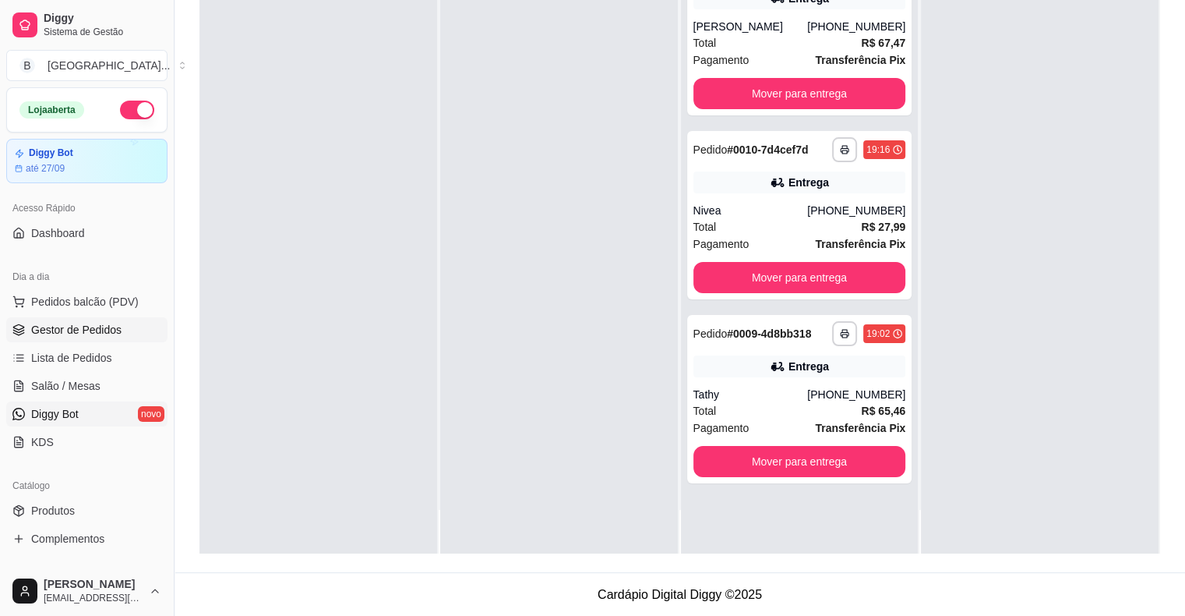
scroll to position [156, 0]
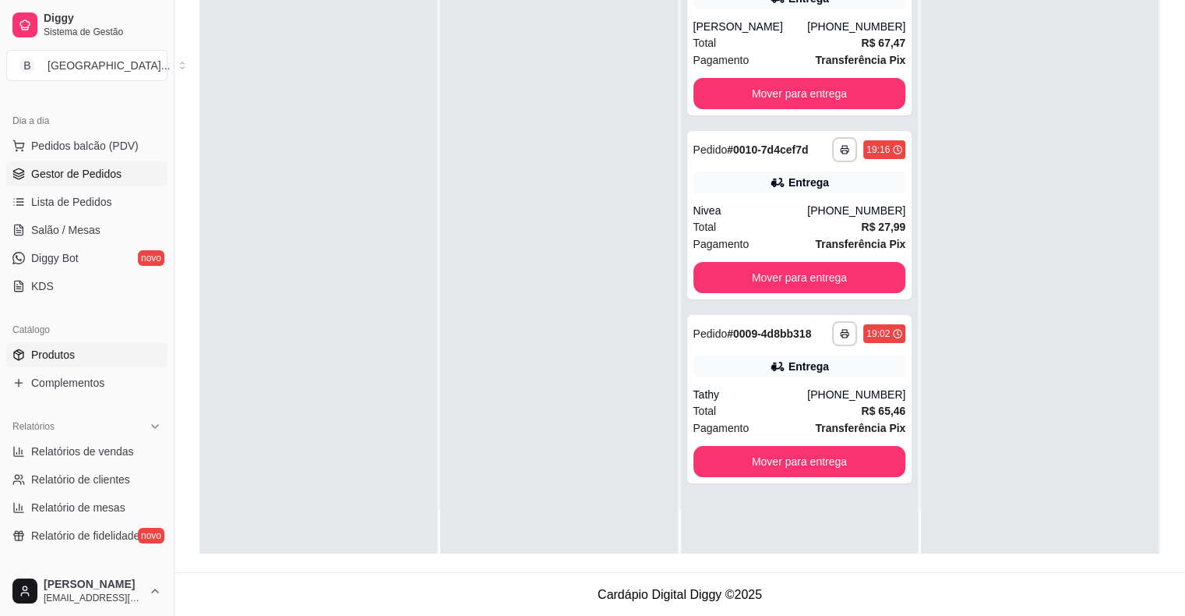
click at [63, 361] on span "Produtos" at bounding box center [53, 355] width 44 height 16
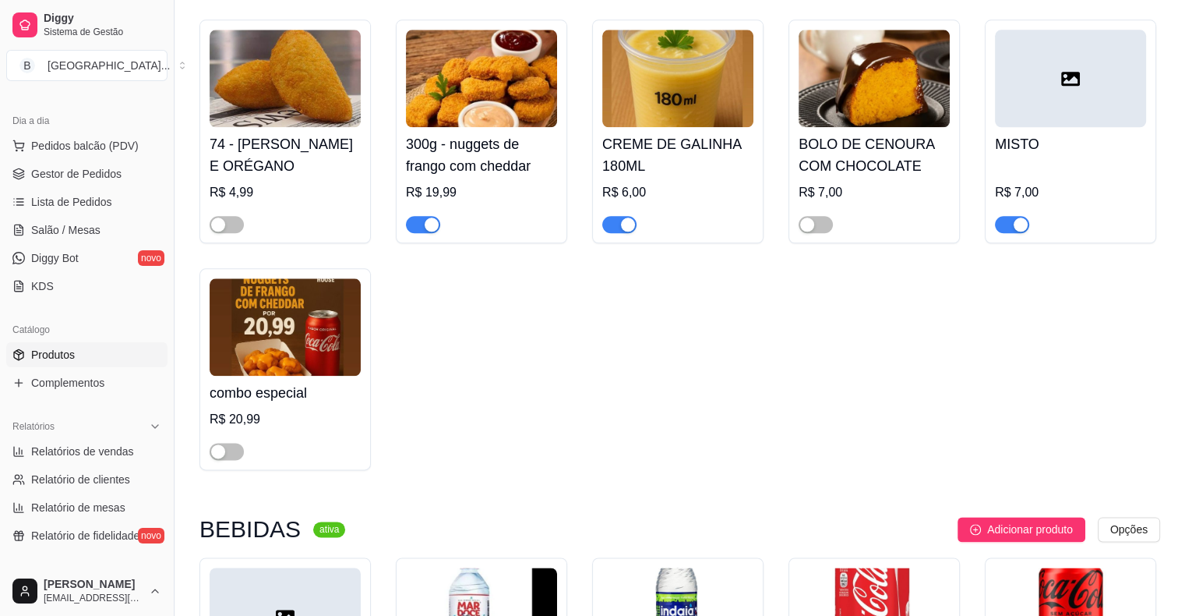
scroll to position [1476, 0]
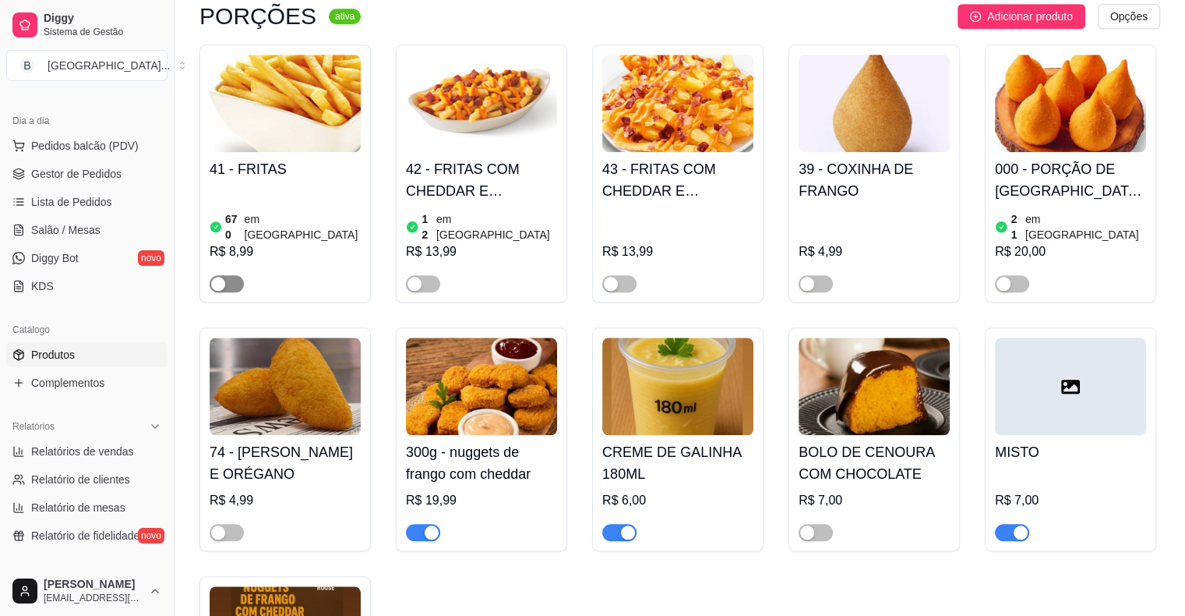
click at [222, 277] on div "button" at bounding box center [218, 284] width 14 height 14
click at [424, 275] on span "button" at bounding box center [423, 283] width 34 height 17
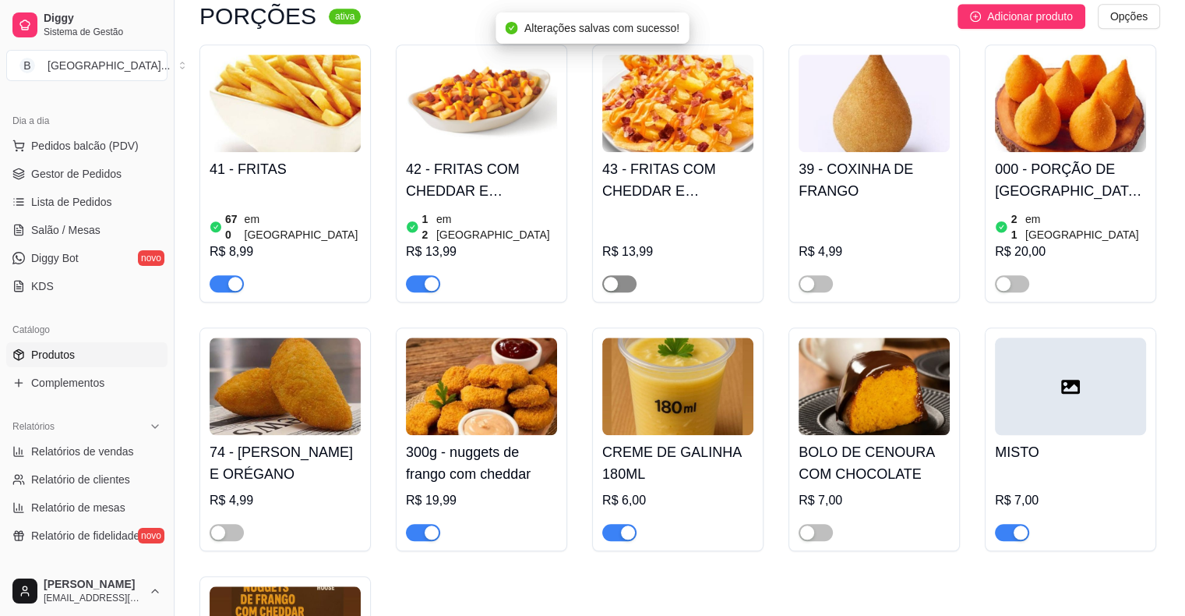
click at [619, 275] on span "button" at bounding box center [619, 283] width 34 height 17
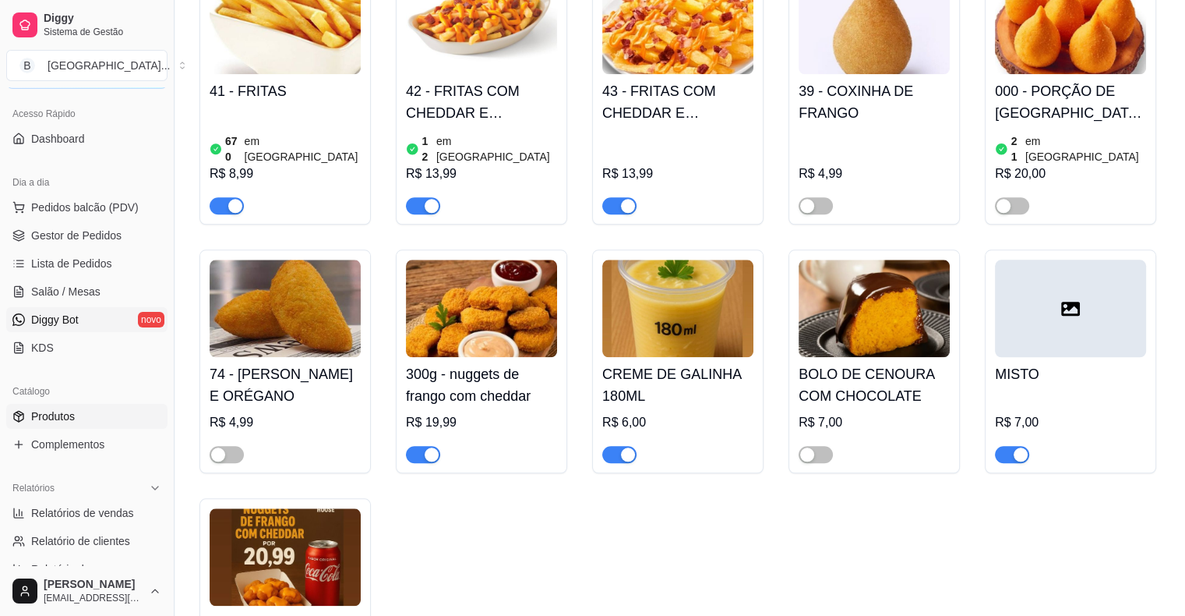
scroll to position [78, 0]
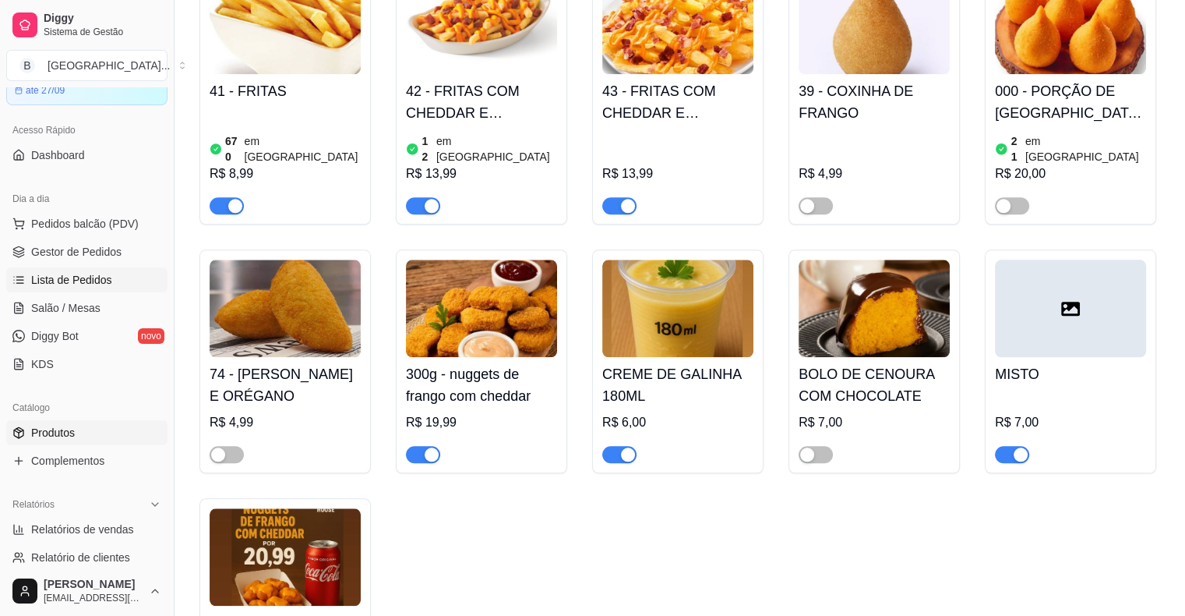
click at [109, 270] on link "Lista de Pedidos" at bounding box center [86, 279] width 161 height 25
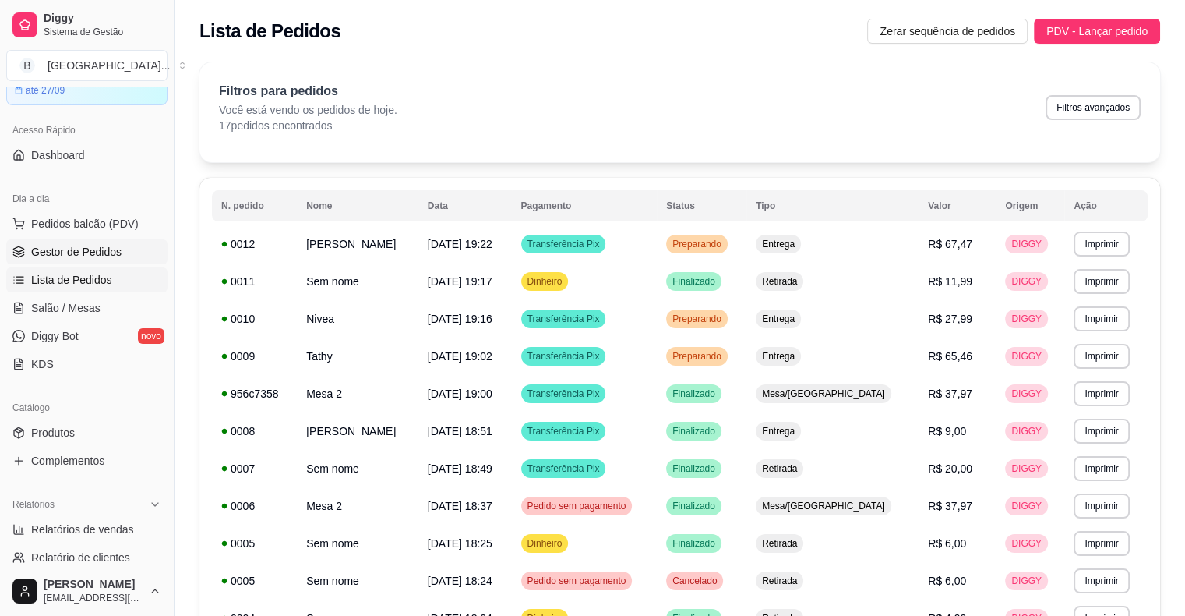
click at [91, 239] on link "Gestor de Pedidos" at bounding box center [86, 251] width 161 height 25
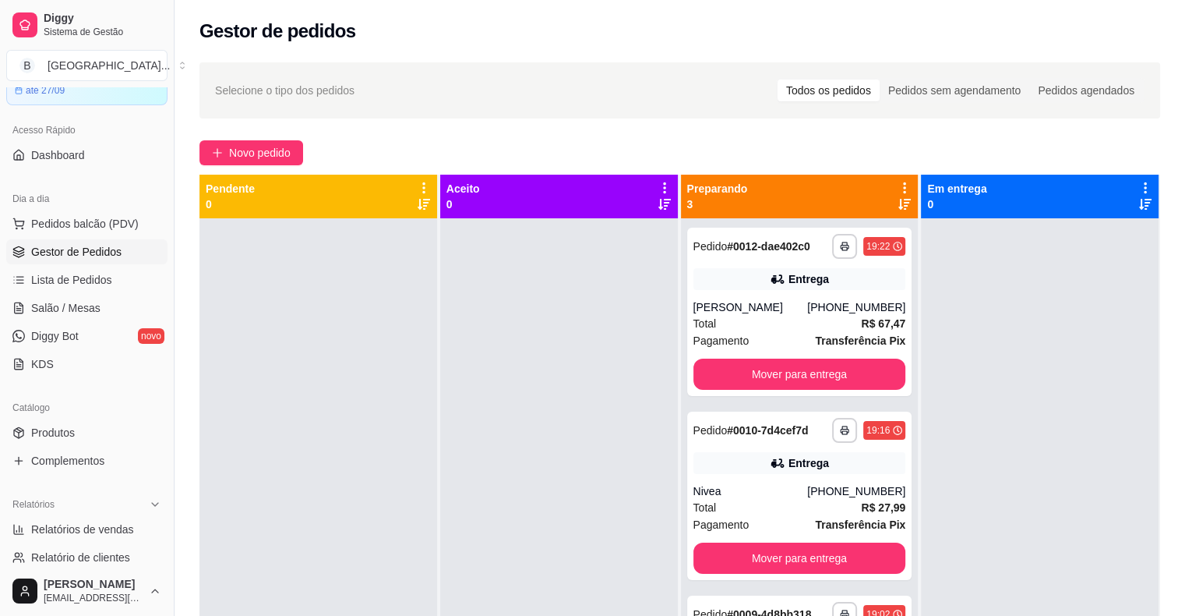
click at [961, 615] on html "**********" at bounding box center [592, 308] width 1185 height 616
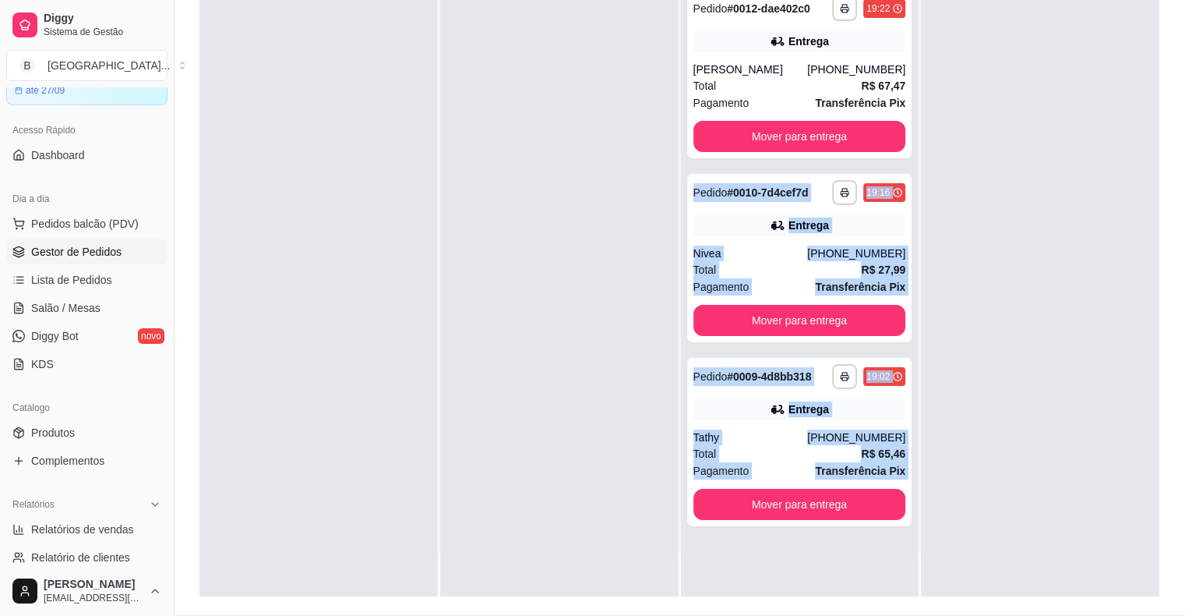
scroll to position [237, 0]
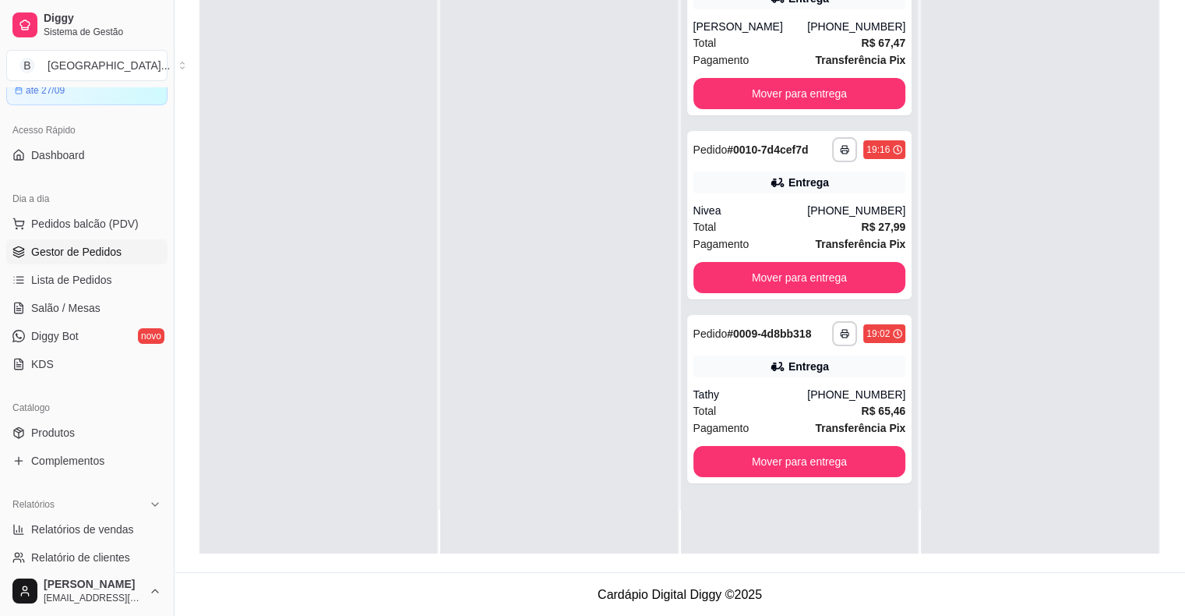
click at [369, 109] on div at bounding box center [318, 246] width 238 height 616
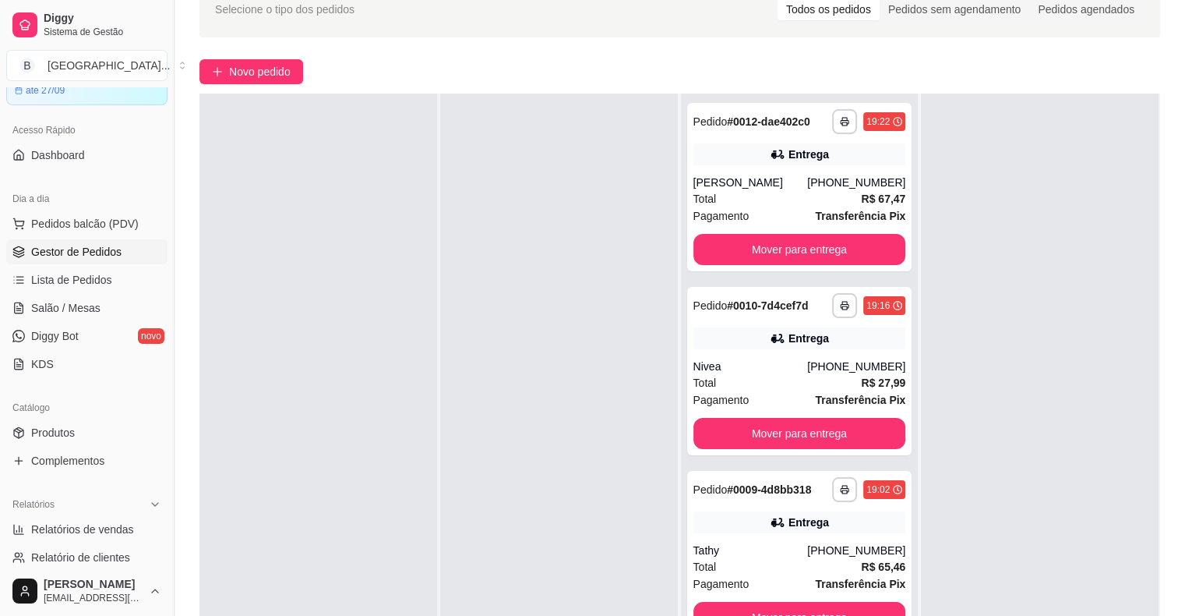
scroll to position [159, 0]
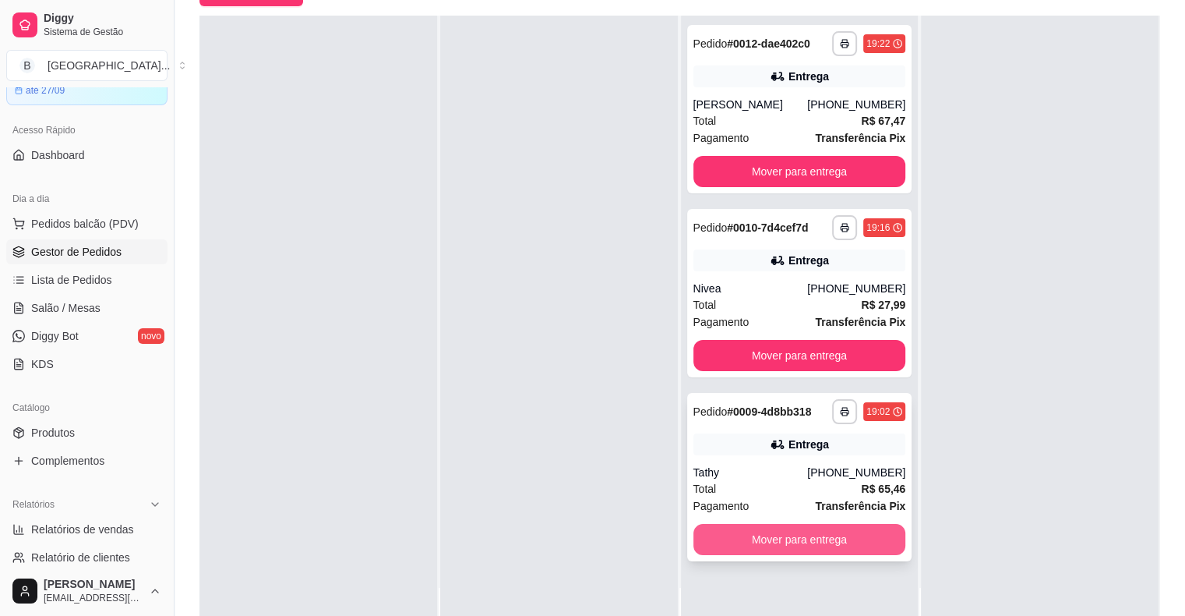
click at [793, 535] on button "Mover para entrega" at bounding box center [799, 539] width 213 height 31
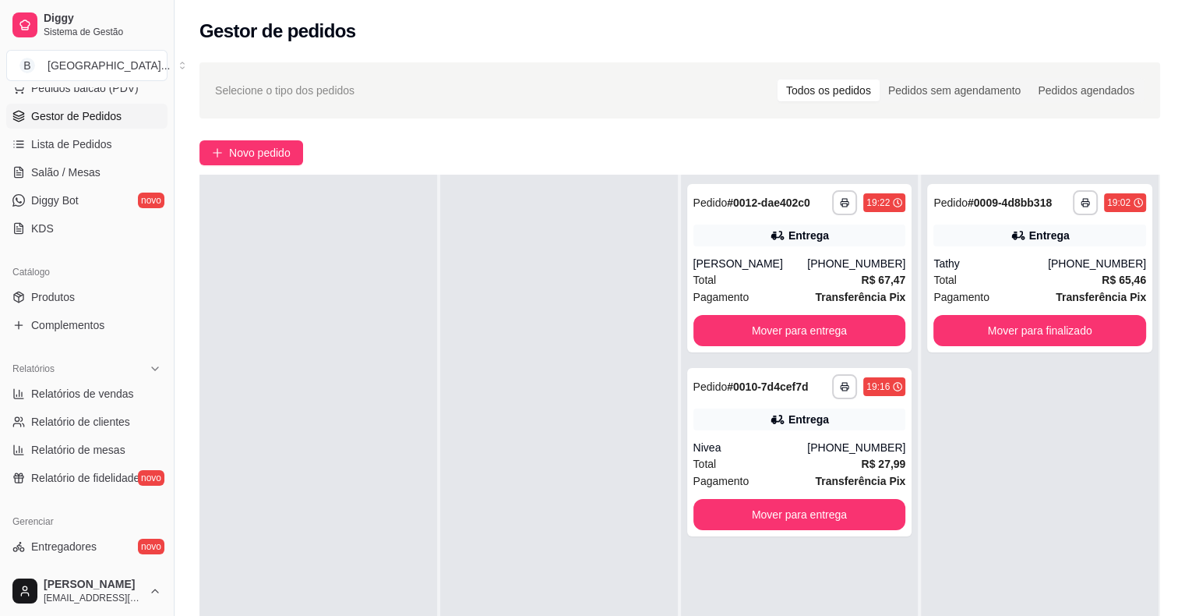
scroll to position [234, 0]
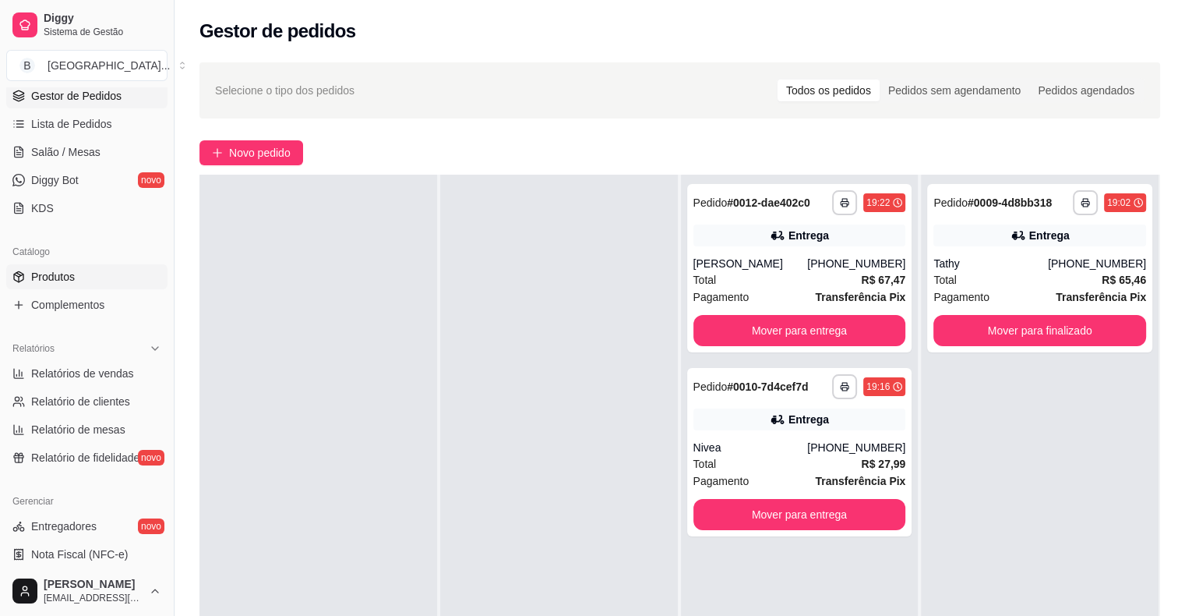
click at [81, 276] on link "Produtos" at bounding box center [86, 276] width 161 height 25
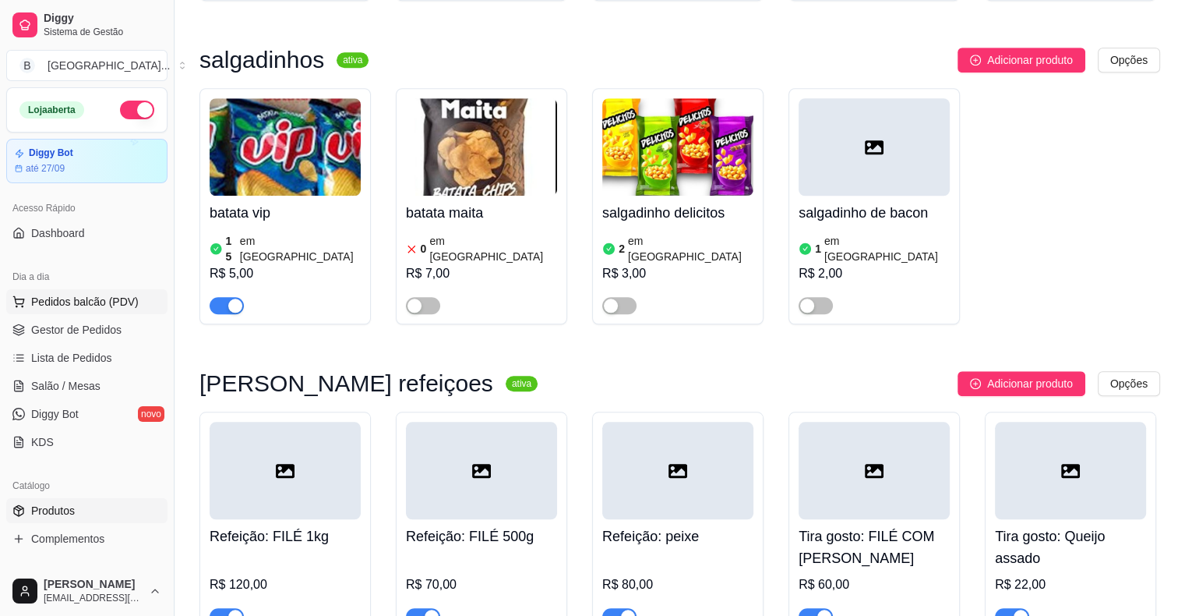
click at [56, 305] on span "Pedidos balcão (PDV)" at bounding box center [85, 302] width 108 height 16
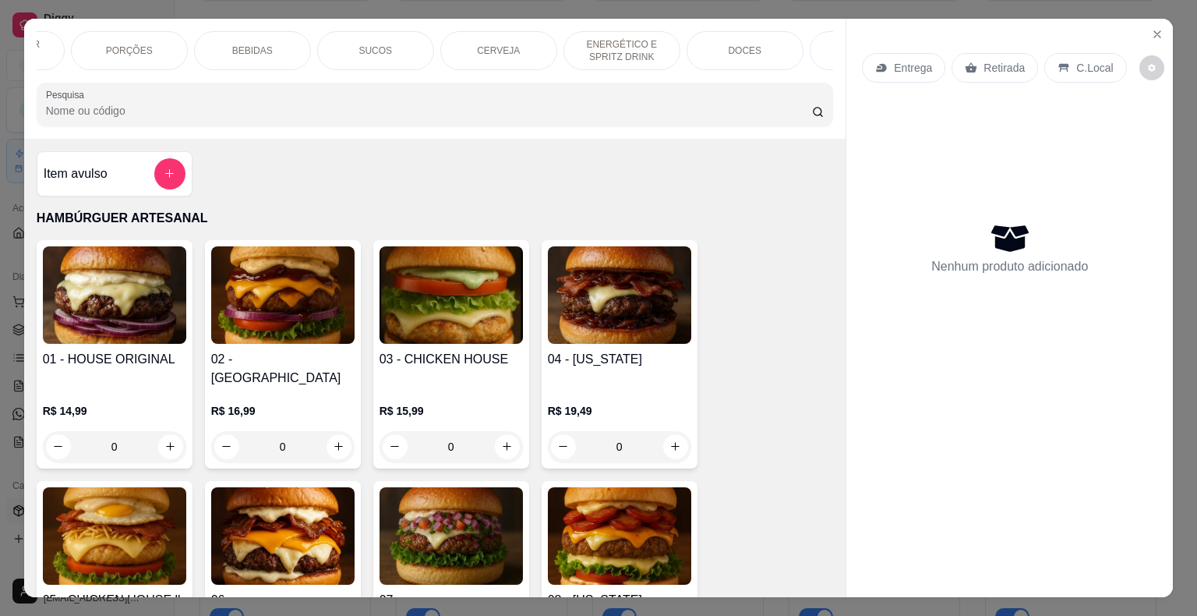
scroll to position [0, 281]
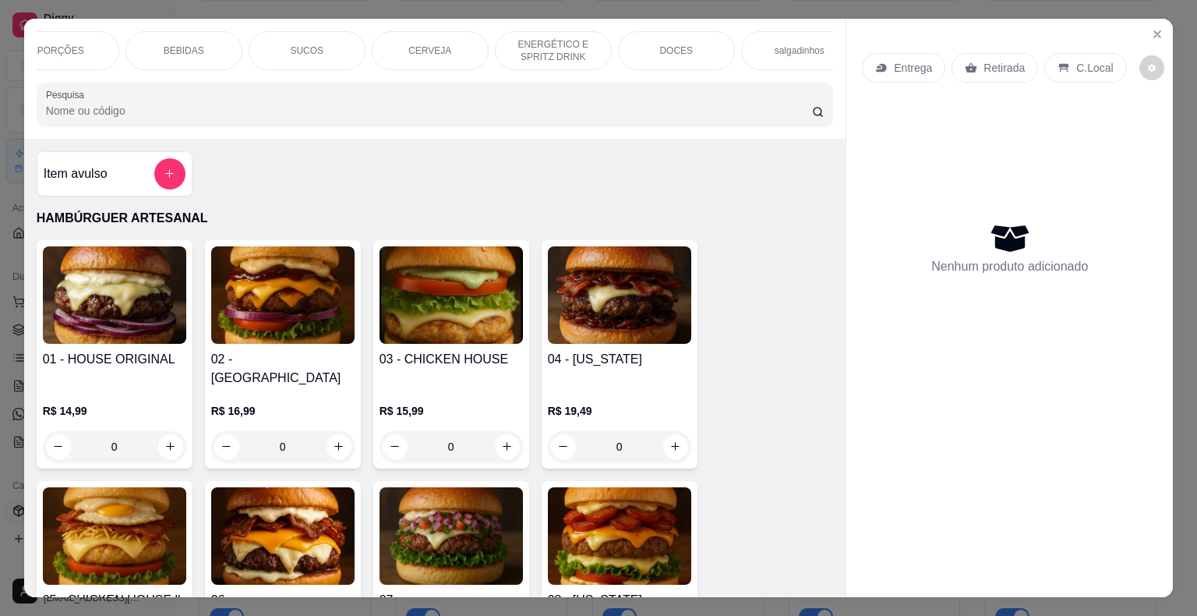
click at [785, 51] on div "salgadinhos" at bounding box center [799, 50] width 117 height 39
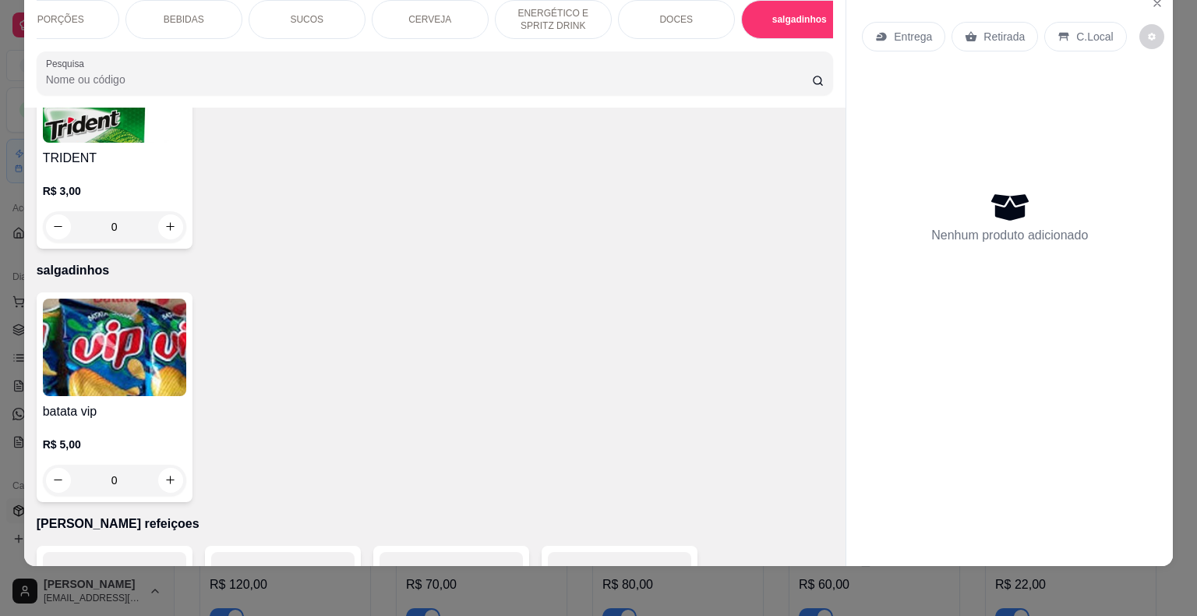
scroll to position [0, 0]
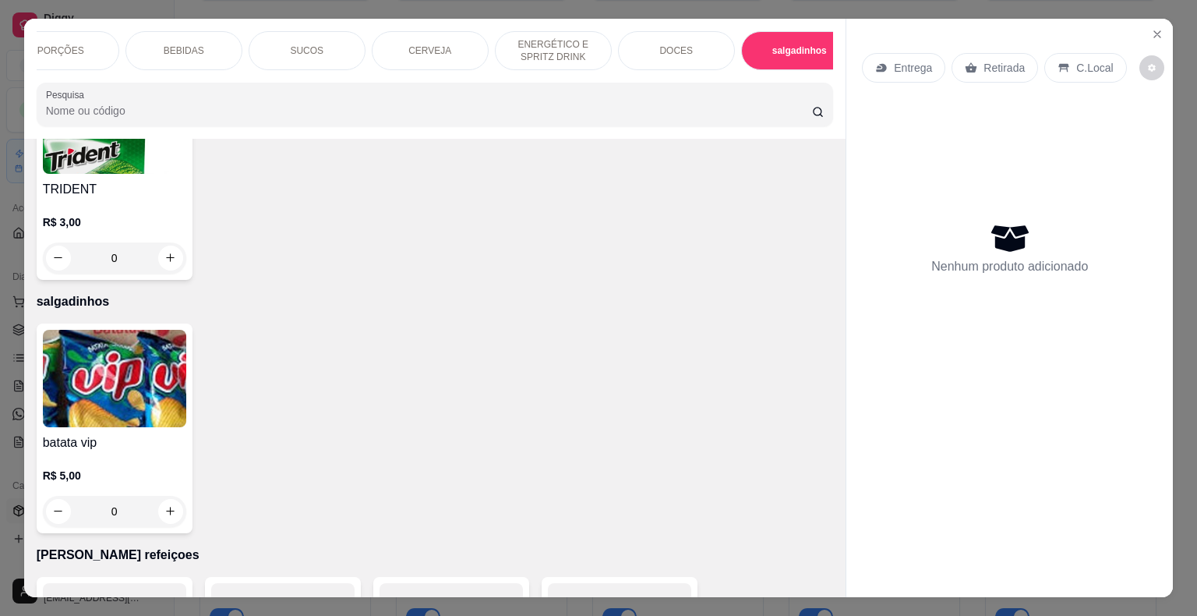
click at [643, 53] on div "DOCES" at bounding box center [676, 50] width 117 height 39
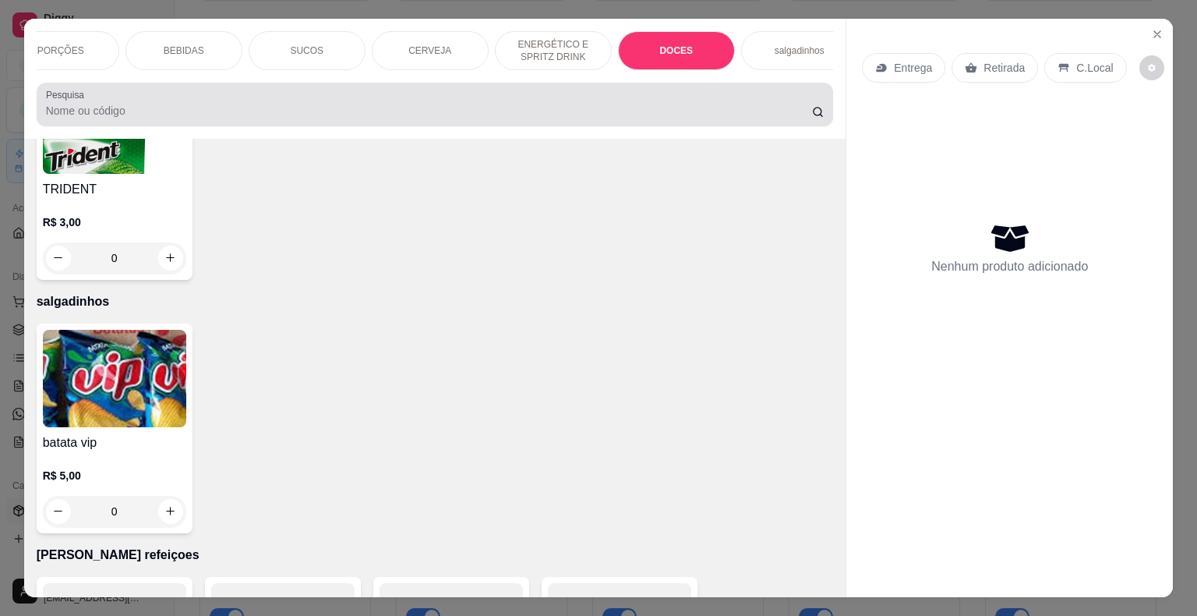
scroll to position [37, 0]
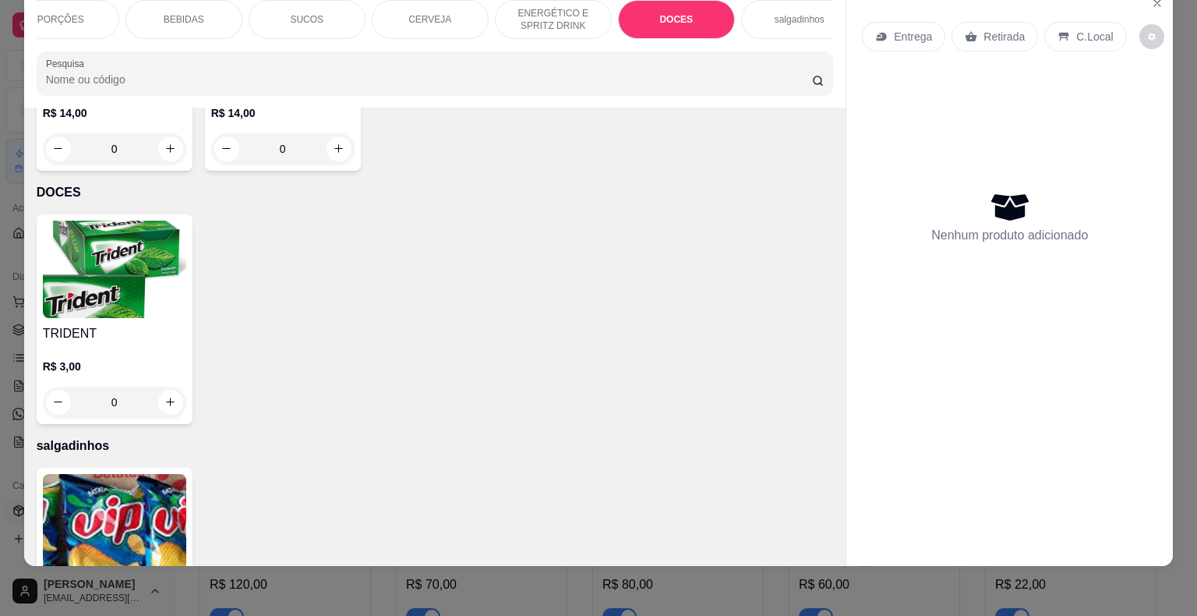
click at [436, 13] on p "CERVEJA" at bounding box center [429, 19] width 43 height 12
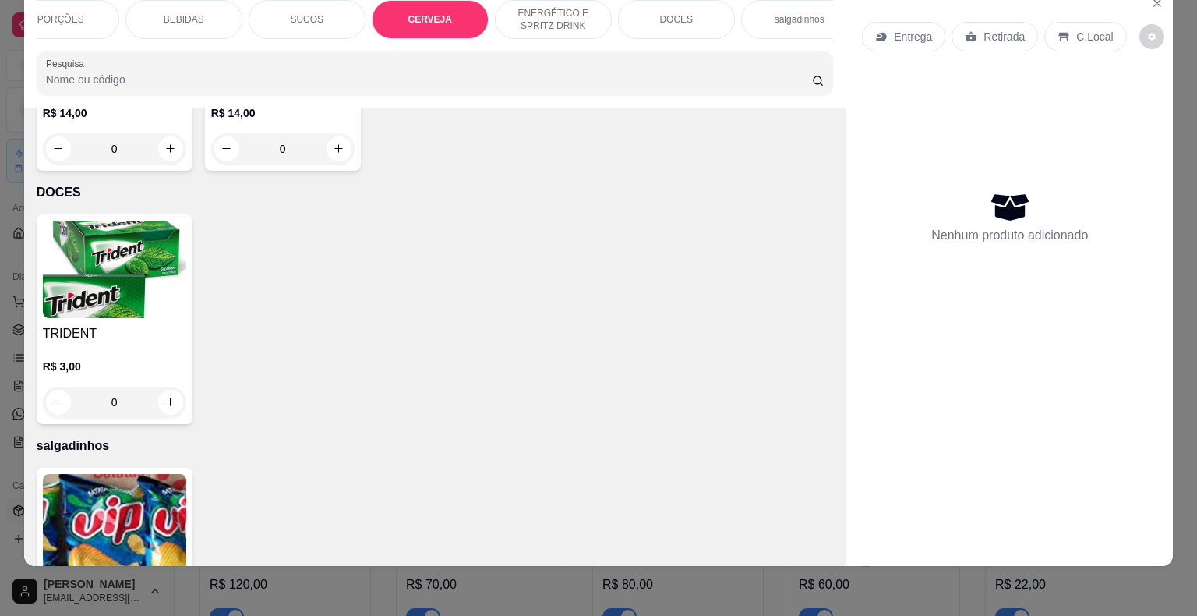
scroll to position [3224, 0]
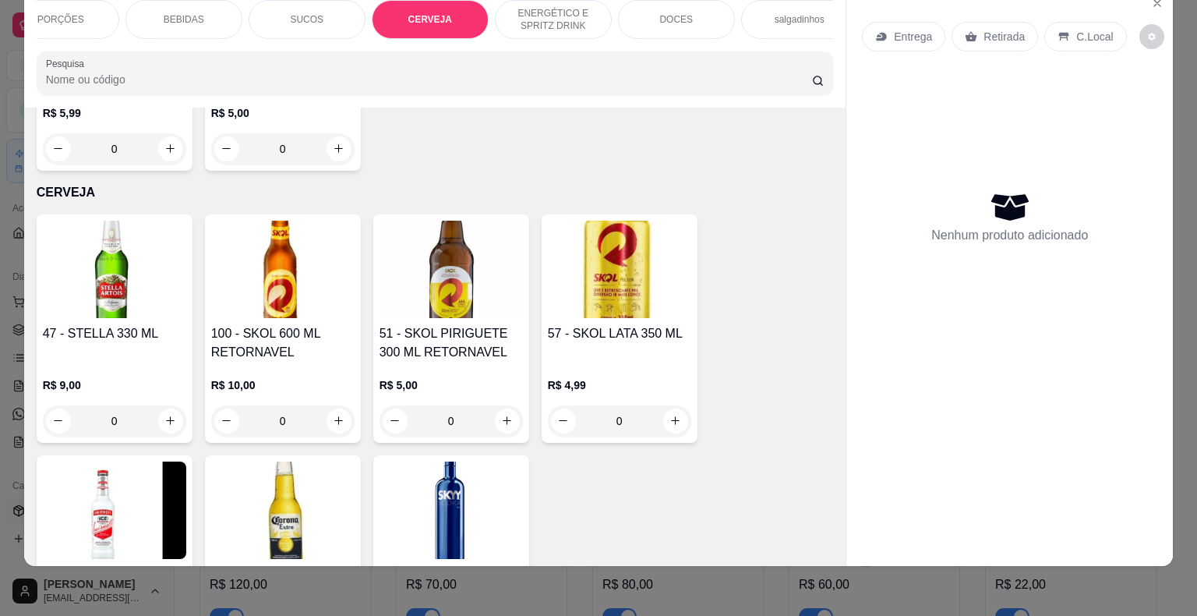
click at [321, 11] on div "SUCOS" at bounding box center [307, 19] width 117 height 39
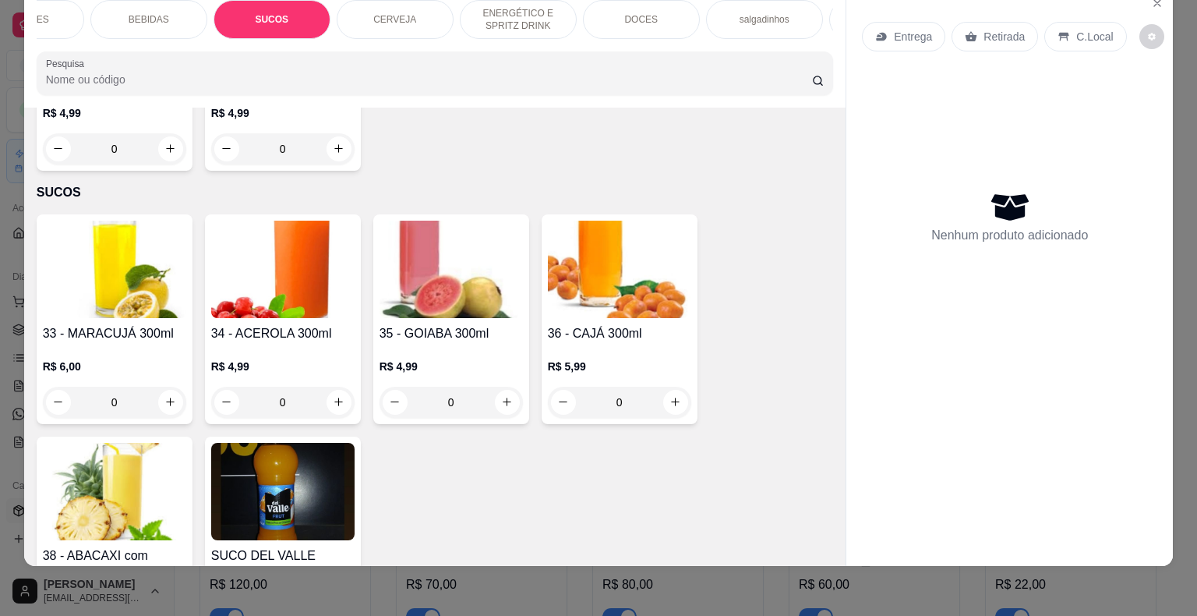
scroll to position [0, 428]
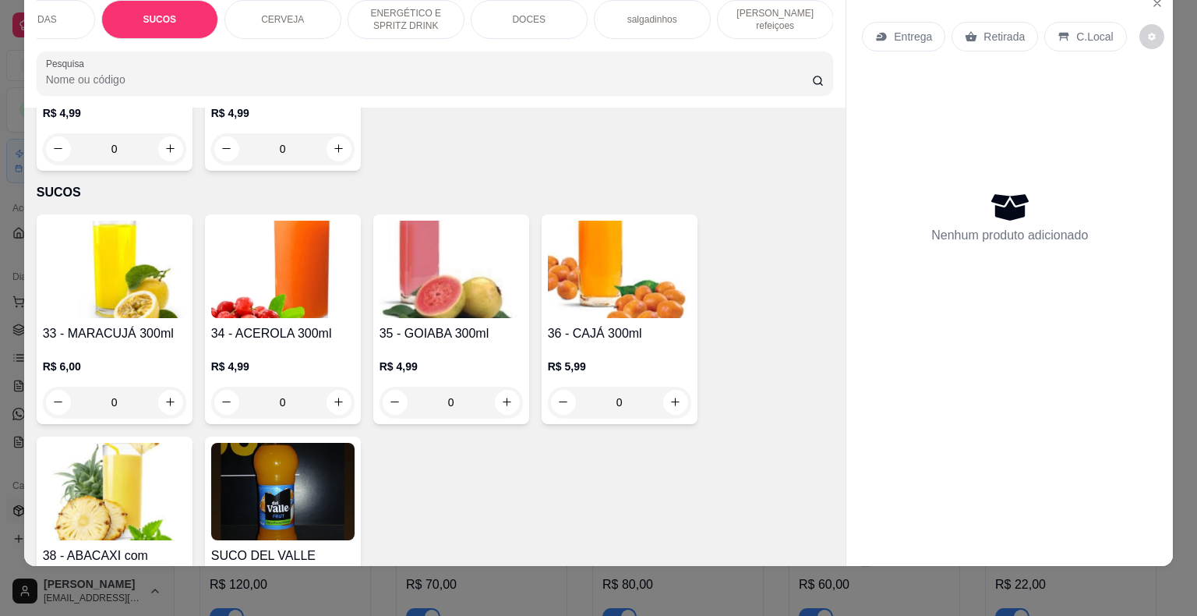
click at [797, 8] on p "[PERSON_NAME] refeiçoes" at bounding box center [775, 19] width 90 height 25
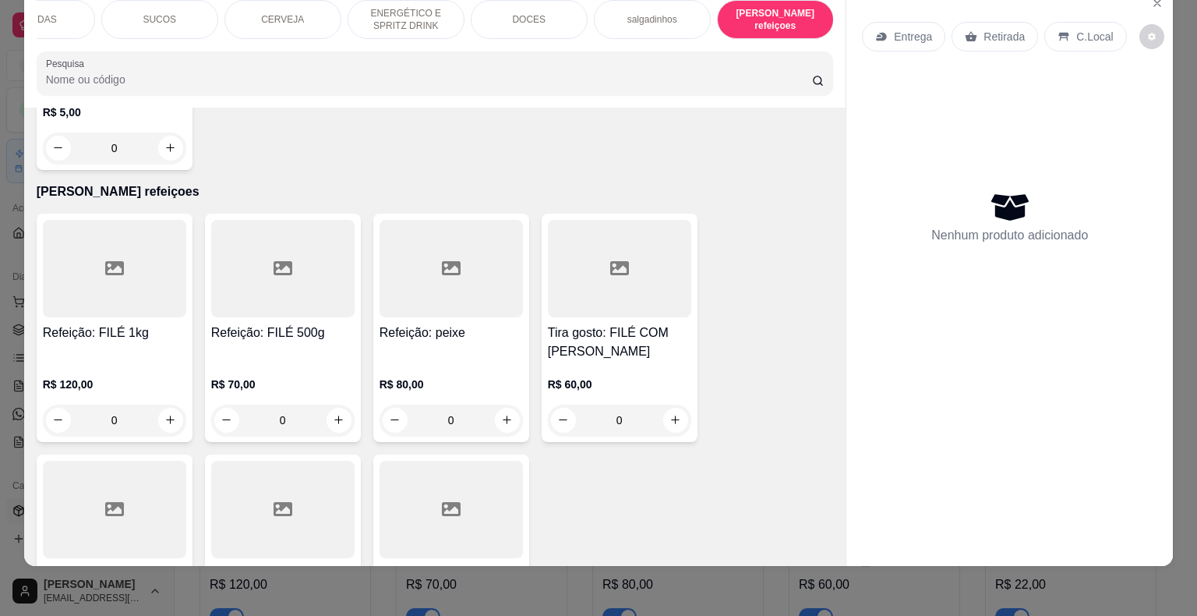
scroll to position [4525, 0]
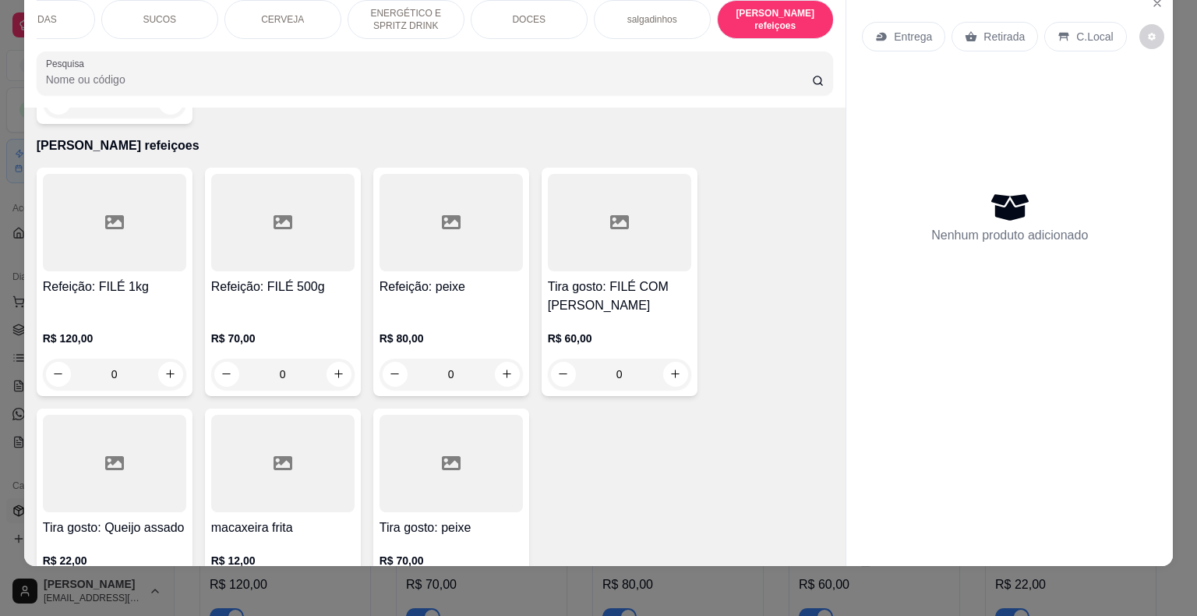
click at [334, 584] on button "increase-product-quantity" at bounding box center [338, 596] width 25 height 25
type input "1"
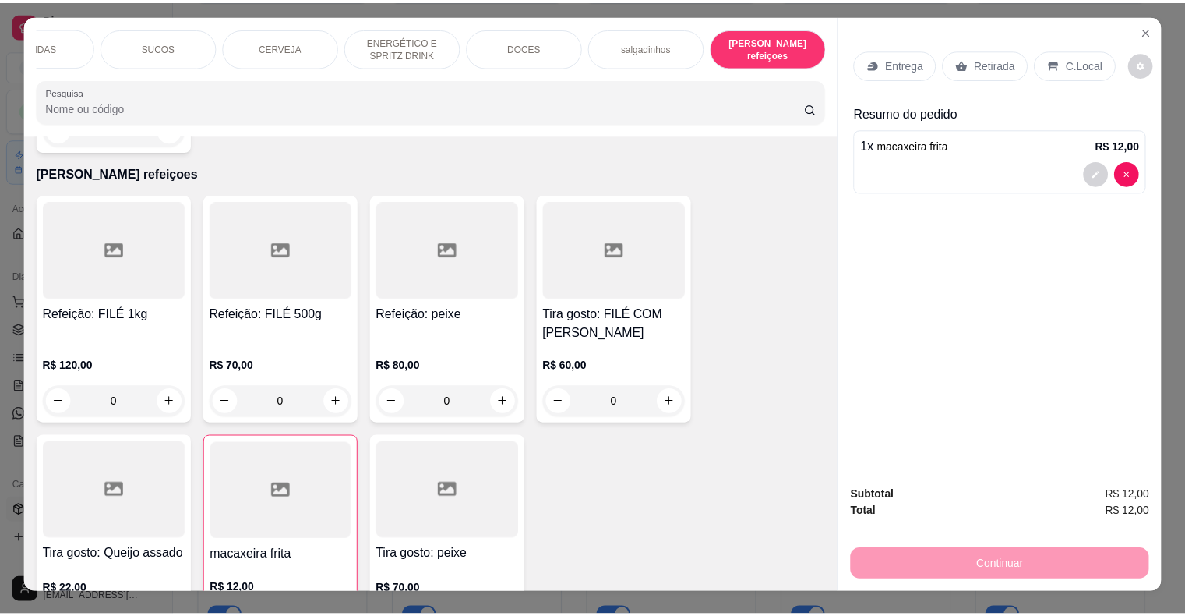
scroll to position [0, 0]
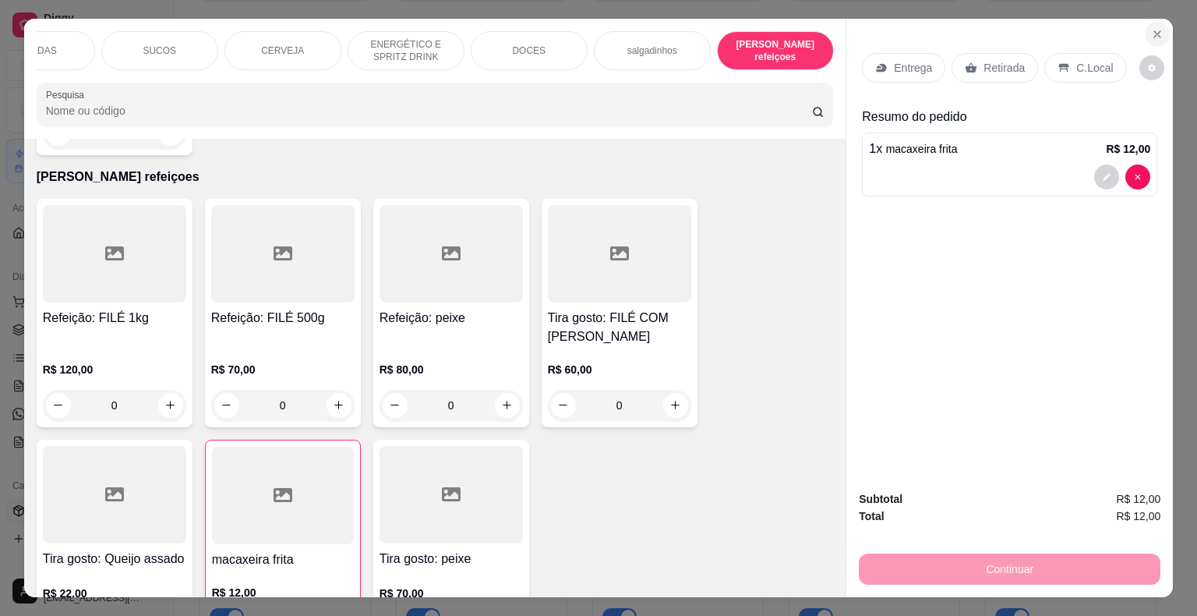
click at [1155, 22] on button "Close" at bounding box center [1157, 34] width 25 height 25
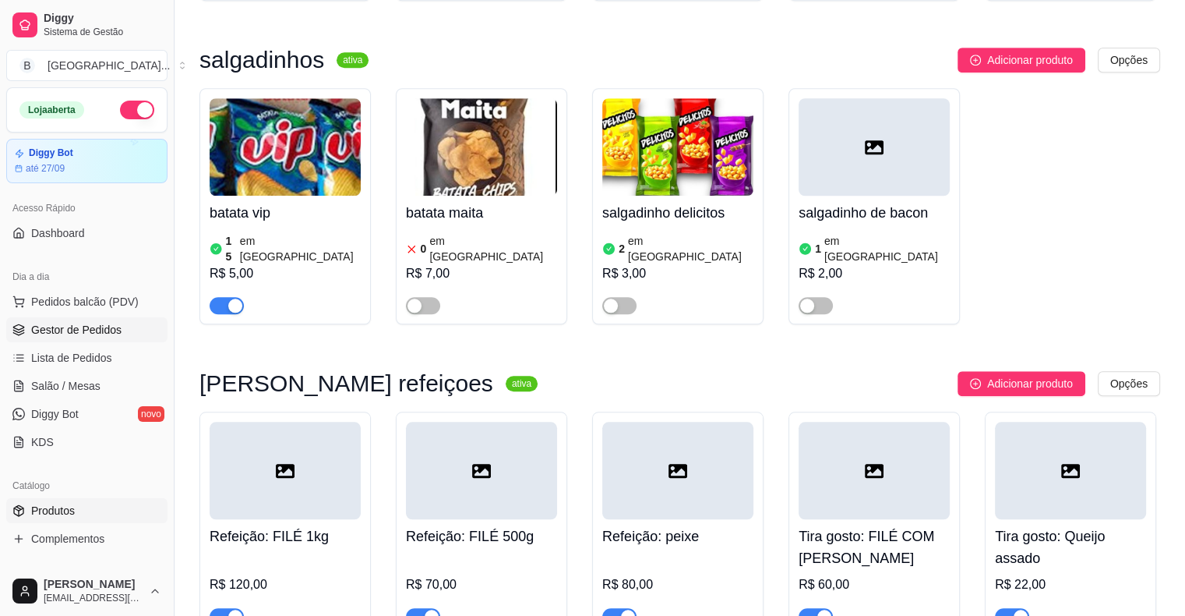
click at [99, 325] on span "Gestor de Pedidos" at bounding box center [76, 330] width 90 height 16
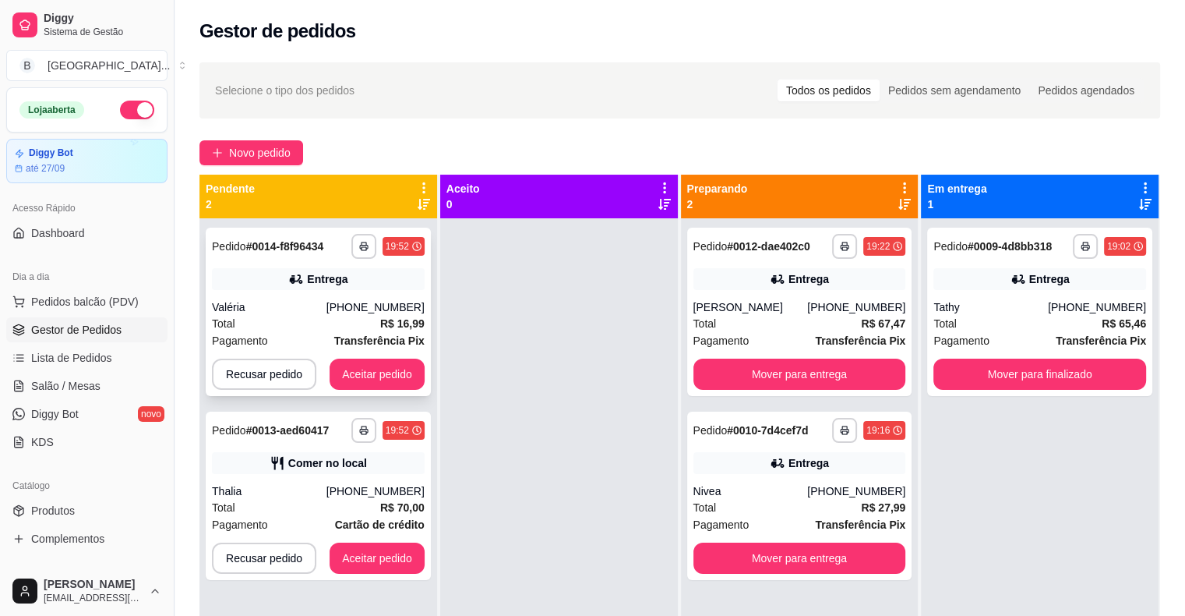
click at [316, 311] on div "Valéria" at bounding box center [269, 307] width 115 height 16
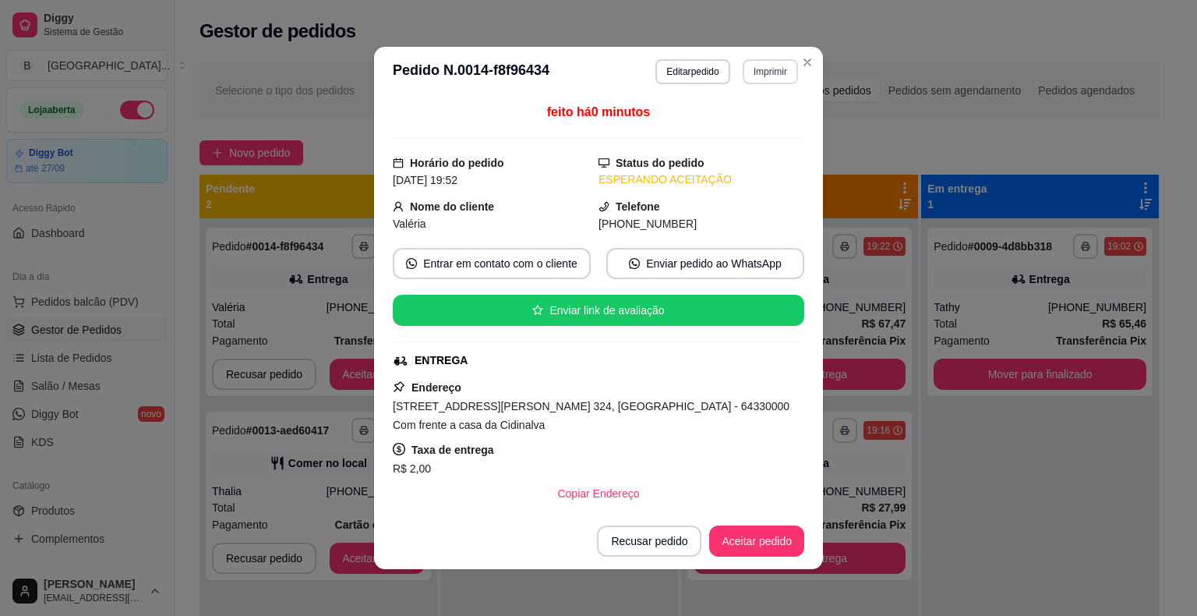
click at [743, 61] on button "Imprimir" at bounding box center [770, 71] width 55 height 25
click at [725, 119] on button "IMPRESSORA" at bounding box center [736, 126] width 109 height 24
click at [739, 546] on button "Aceitar pedido" at bounding box center [757, 541] width 92 height 30
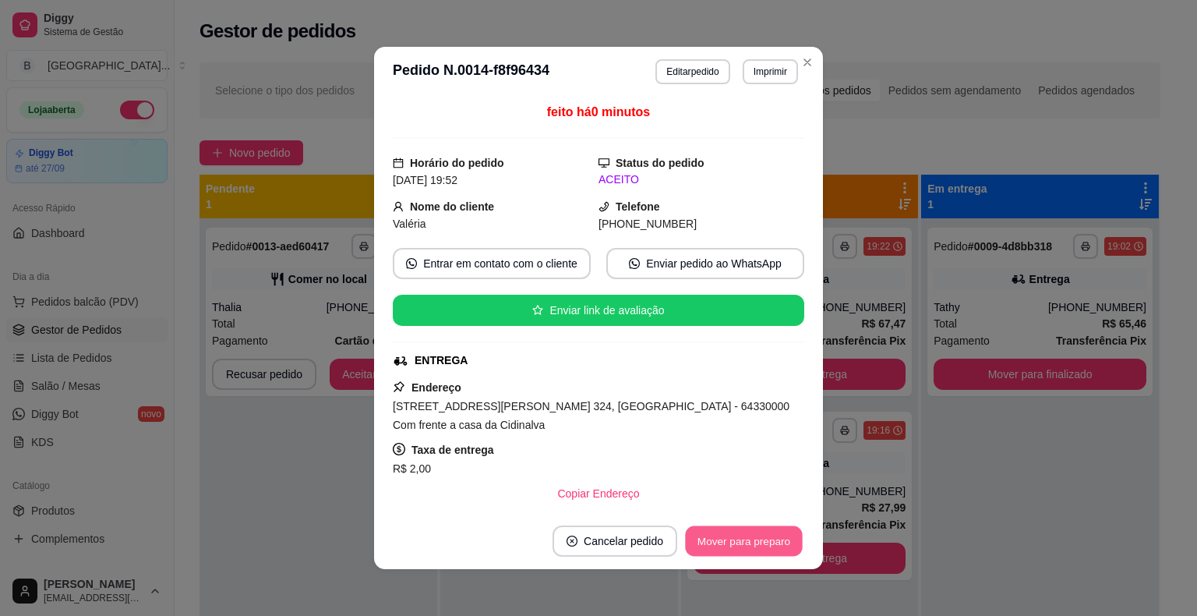
click at [739, 546] on button "Mover para preparo" at bounding box center [743, 541] width 117 height 30
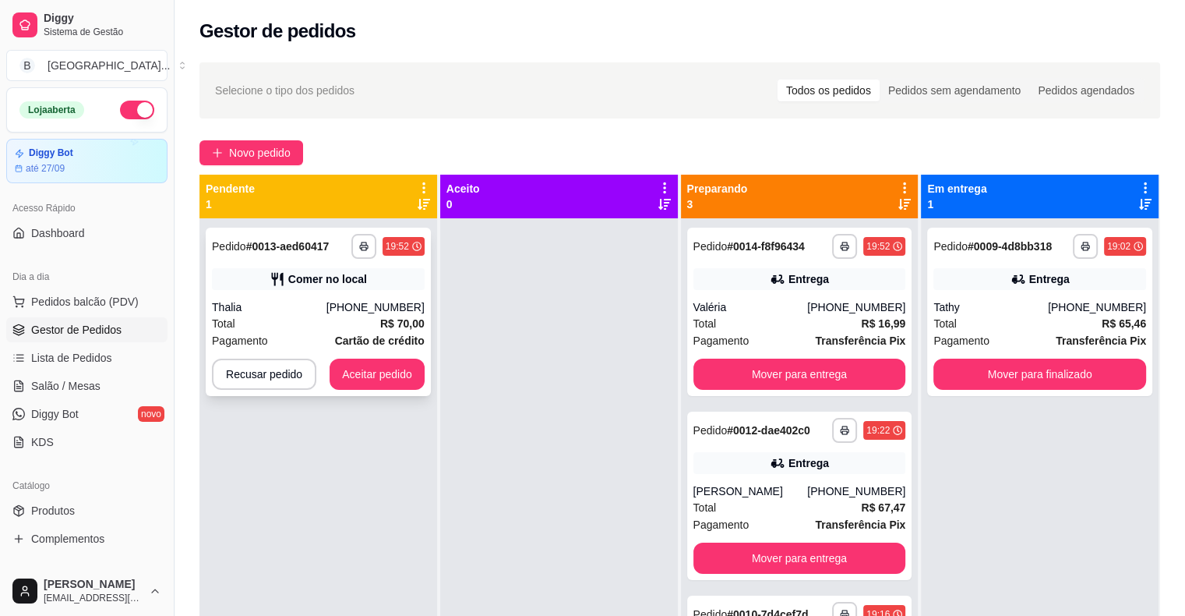
click at [287, 338] on div "Pagamento Cartão de crédito" at bounding box center [318, 340] width 213 height 17
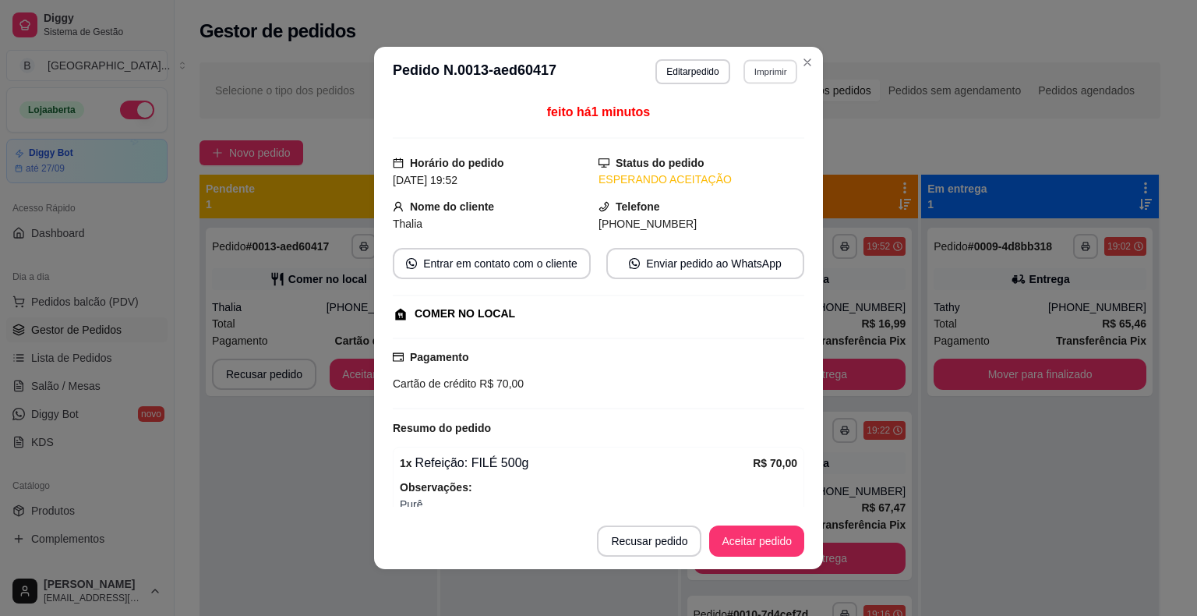
click at [768, 77] on button "Imprimir" at bounding box center [770, 71] width 54 height 24
click at [762, 120] on button "IMPRESSORA" at bounding box center [736, 126] width 109 height 24
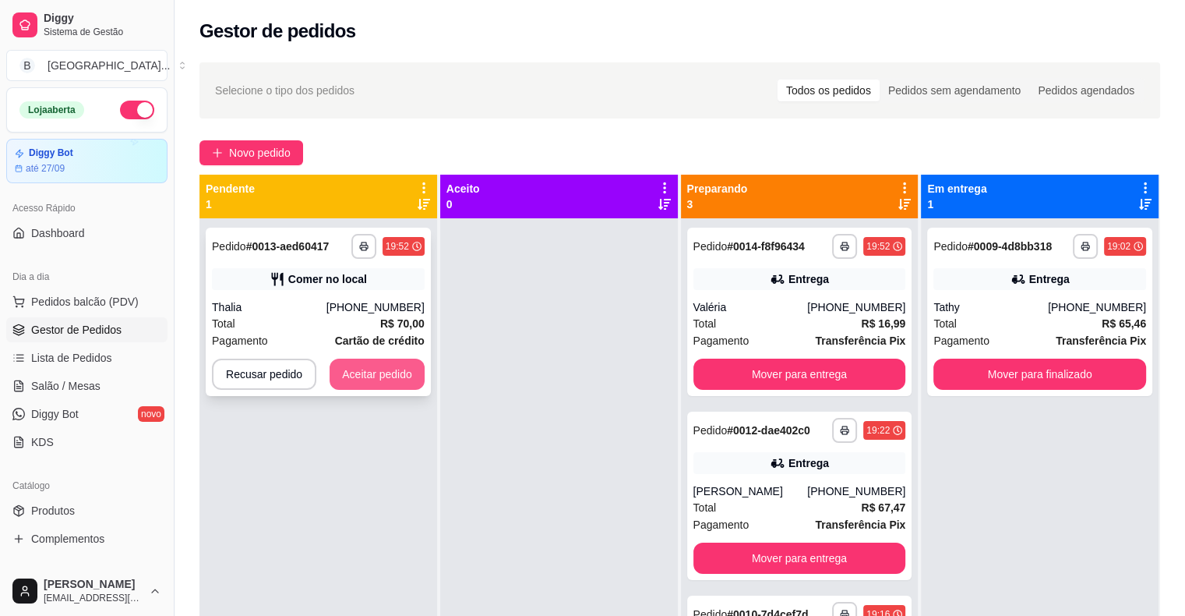
click at [368, 366] on button "Aceitar pedido" at bounding box center [377, 373] width 95 height 31
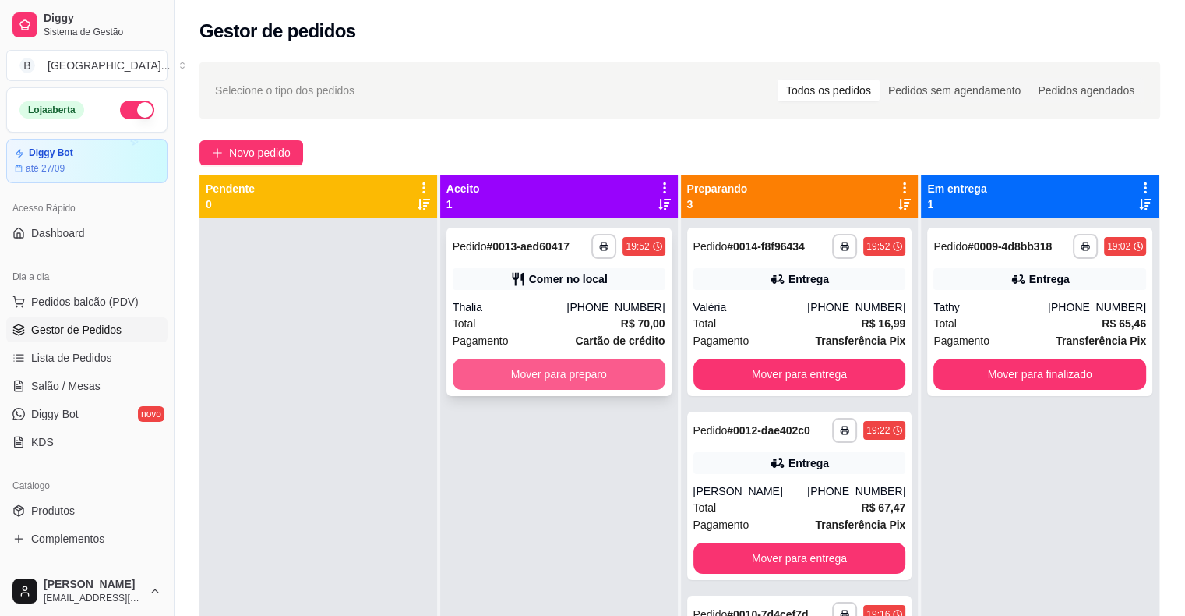
click at [537, 381] on button "Mover para preparo" at bounding box center [559, 373] width 213 height 31
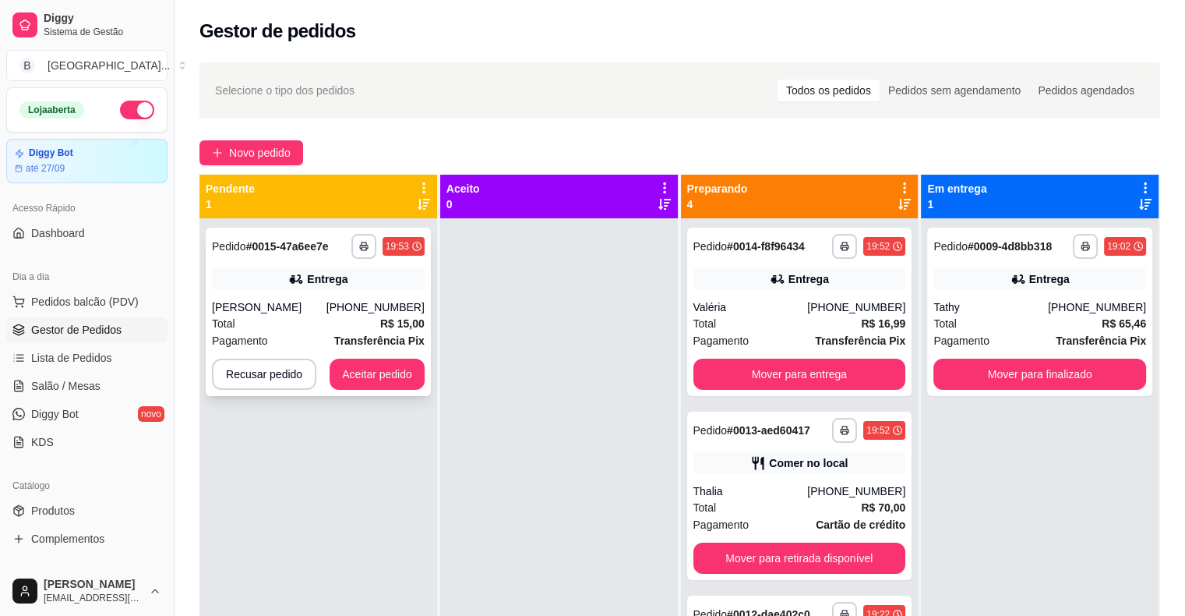
click at [305, 315] on div "[PERSON_NAME]" at bounding box center [269, 307] width 115 height 16
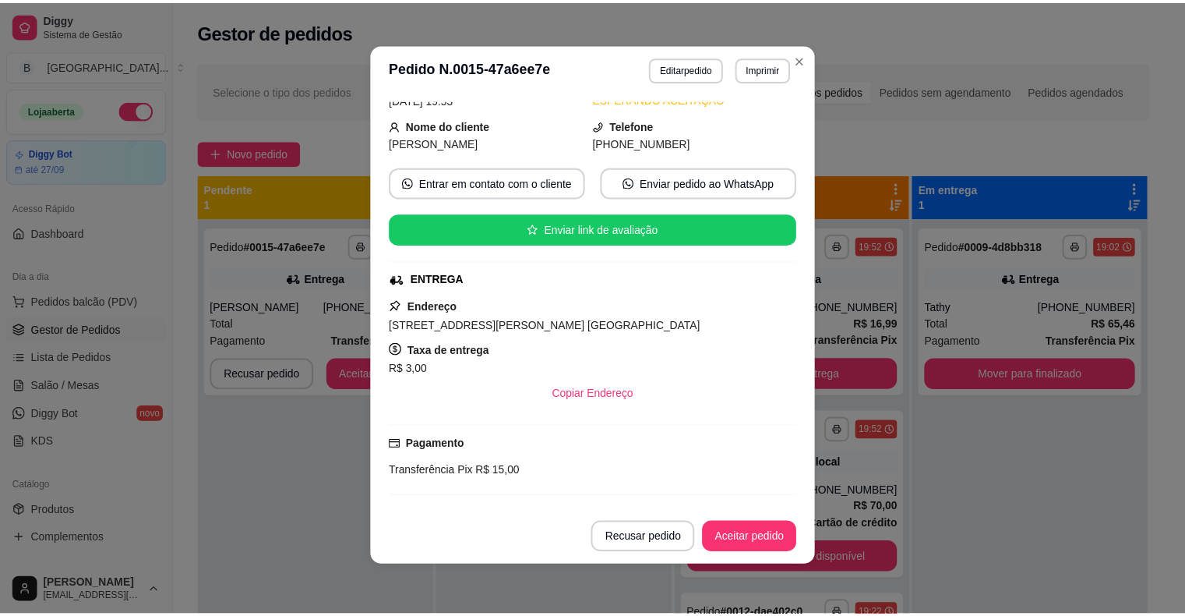
scroll to position [218, 0]
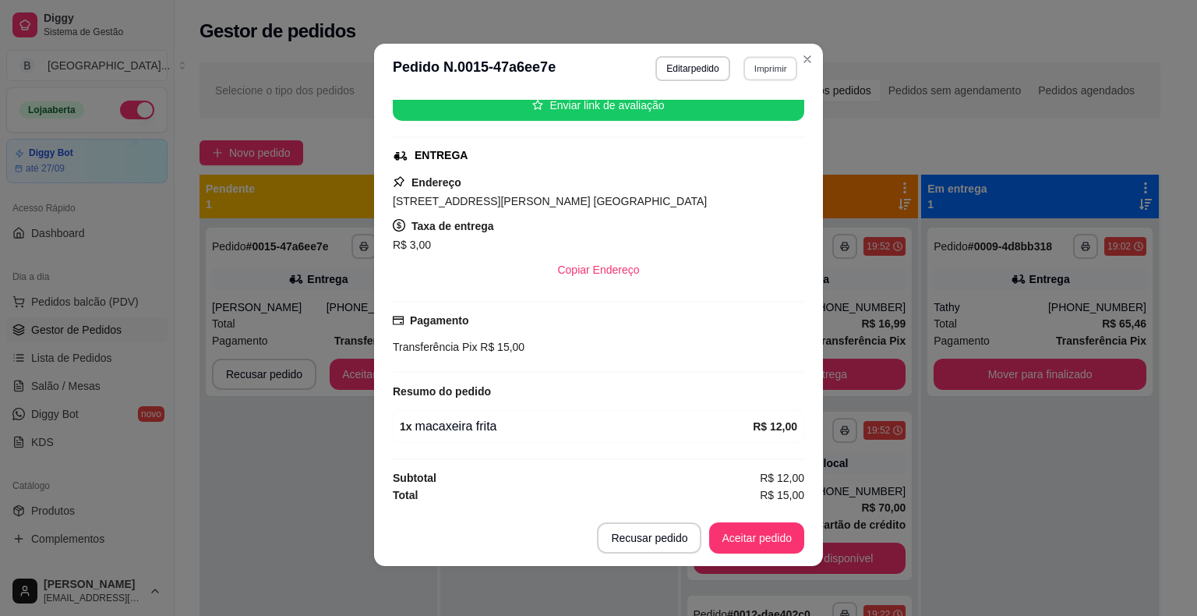
click at [743, 75] on button "Imprimir" at bounding box center [770, 68] width 54 height 24
click at [732, 118] on button "IMPRESSORA" at bounding box center [736, 123] width 109 height 24
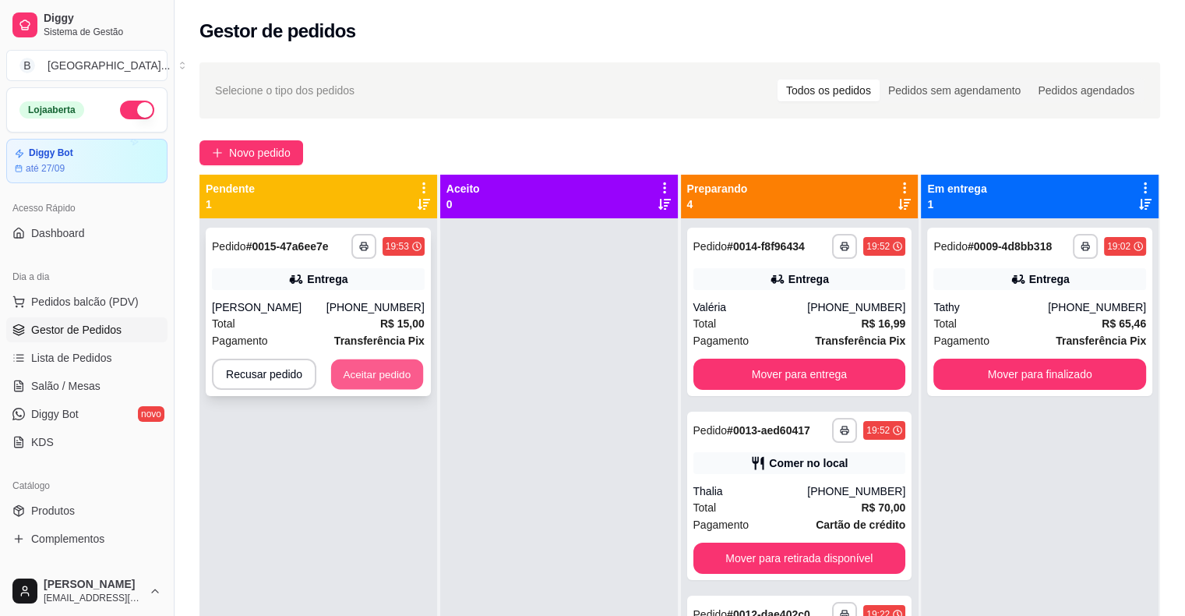
click at [407, 383] on button "Aceitar pedido" at bounding box center [377, 374] width 92 height 30
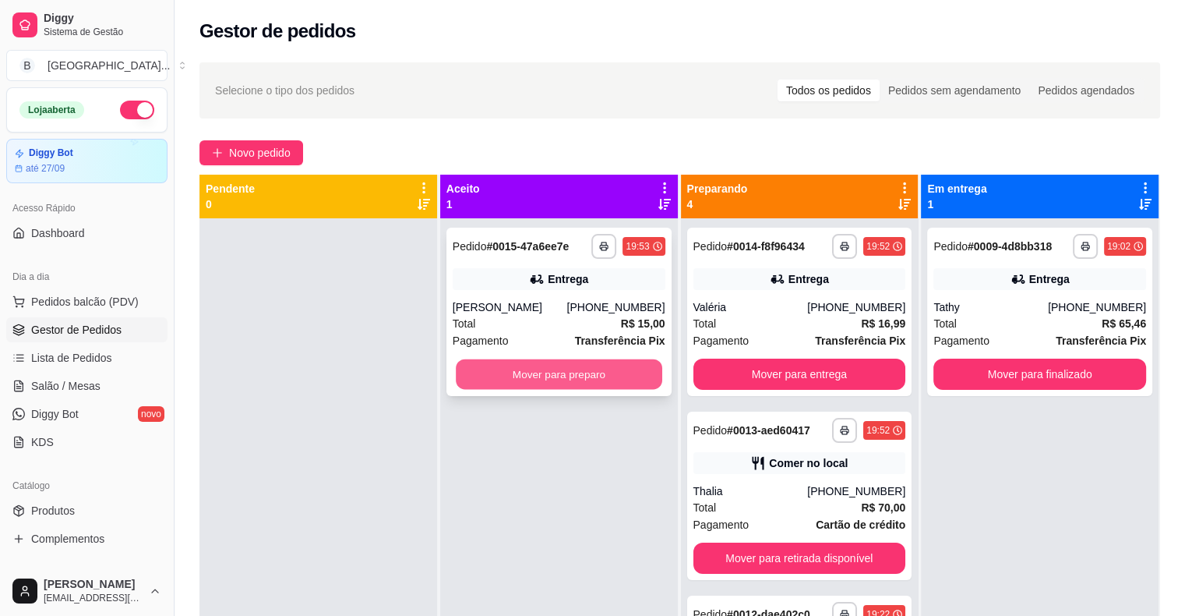
click at [490, 382] on button "Mover para preparo" at bounding box center [559, 374] width 206 height 30
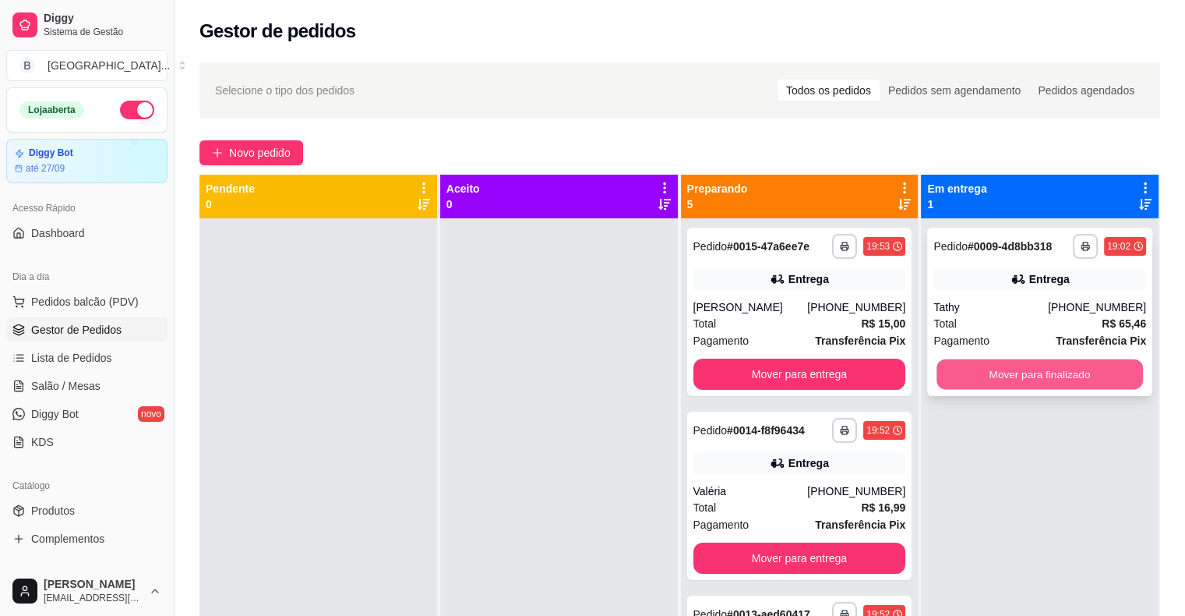
click at [985, 388] on button "Mover para finalizado" at bounding box center [1040, 374] width 206 height 30
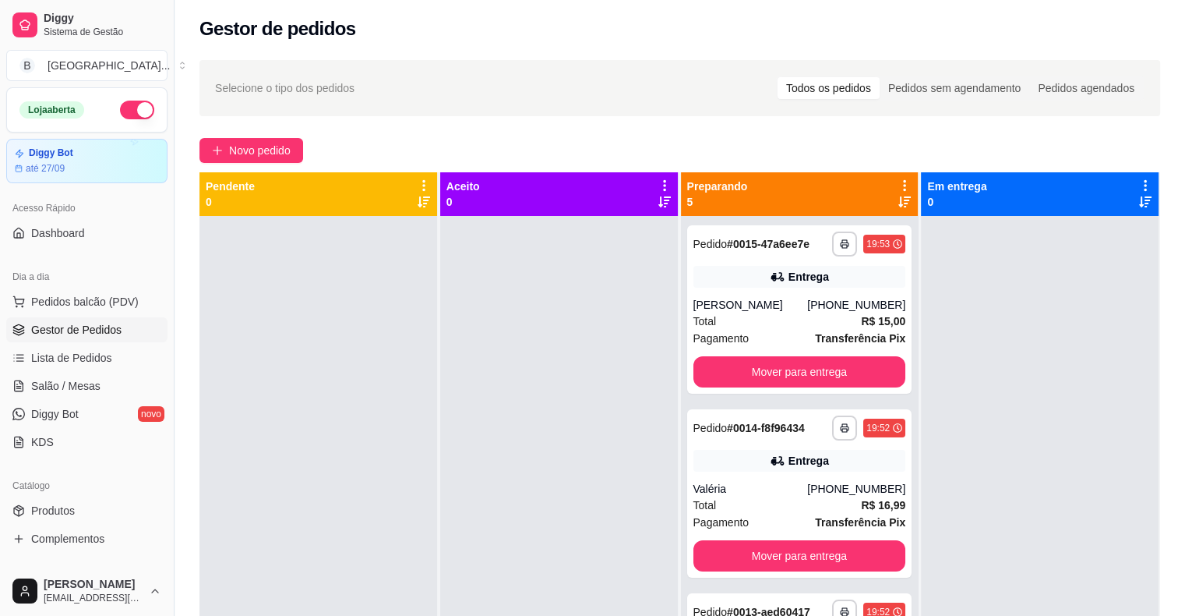
scroll to position [0, 0]
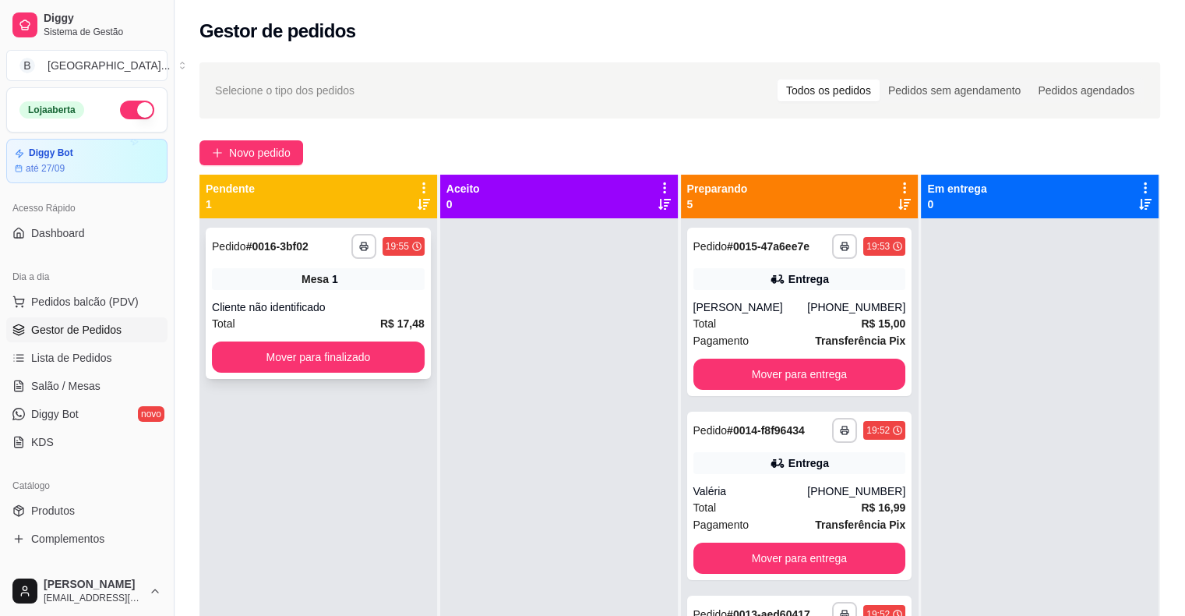
click at [287, 279] on div "Mesa 1" at bounding box center [318, 279] width 213 height 22
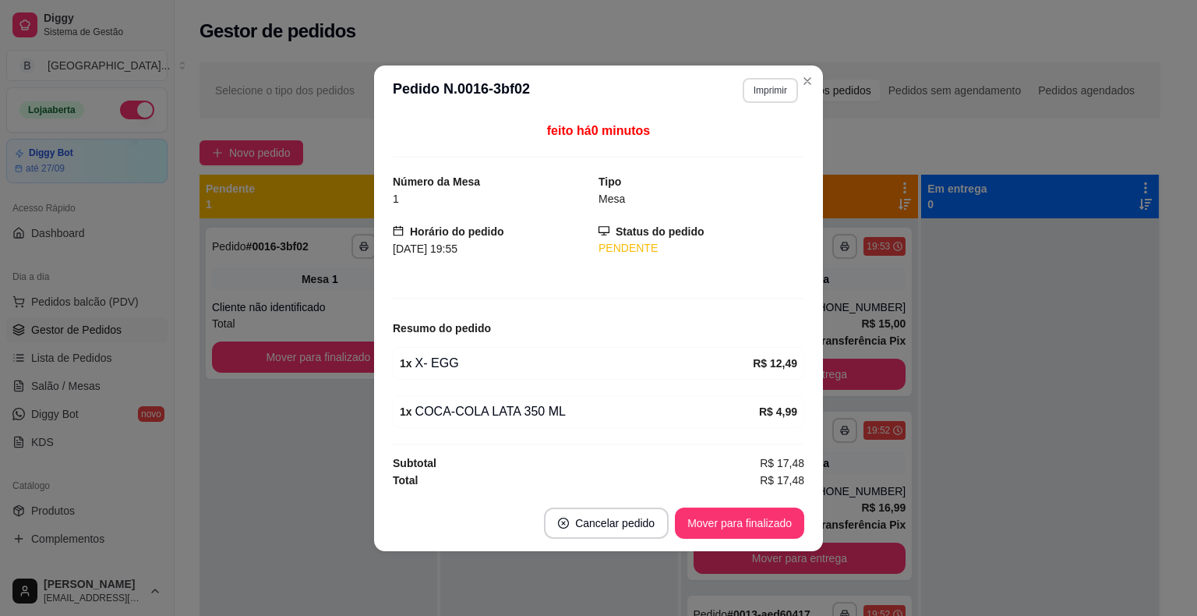
click at [775, 101] on button "Imprimir" at bounding box center [770, 90] width 55 height 25
click at [750, 154] on button "IMPRESSORA" at bounding box center [742, 145] width 113 height 25
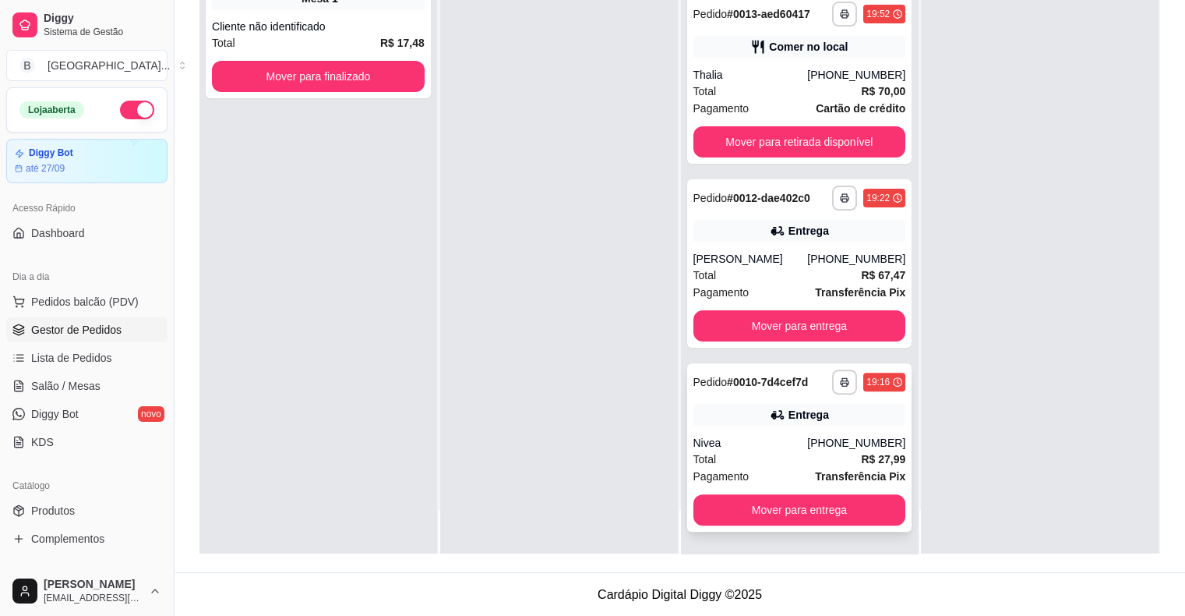
scroll to position [237, 0]
click at [821, 508] on button "Mover para entrega" at bounding box center [800, 510] width 206 height 30
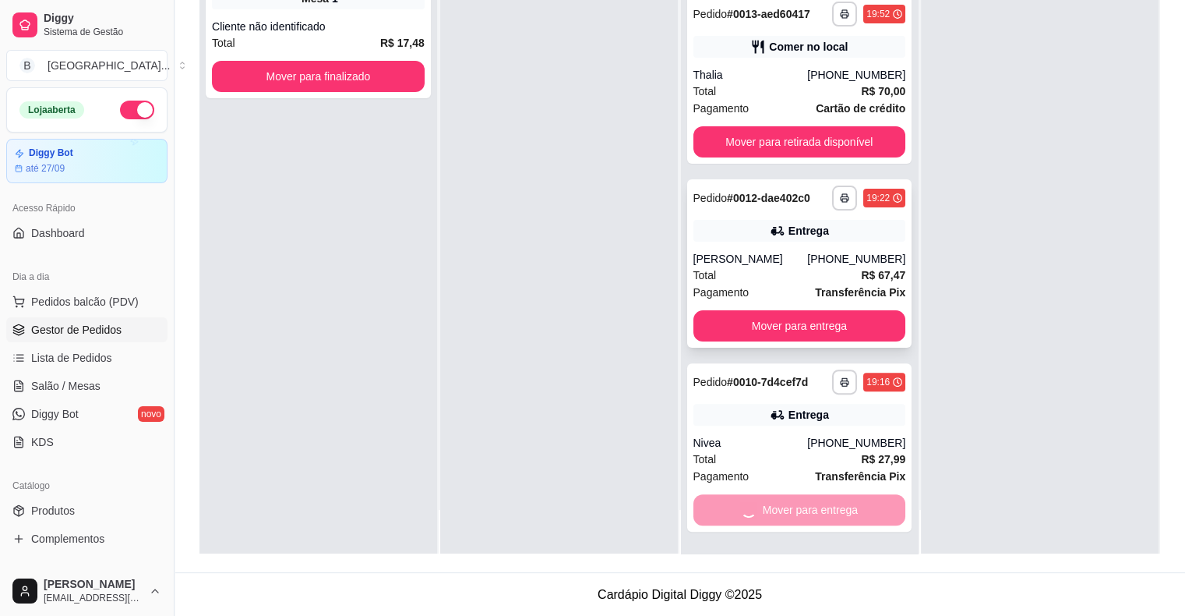
scroll to position [150, 0]
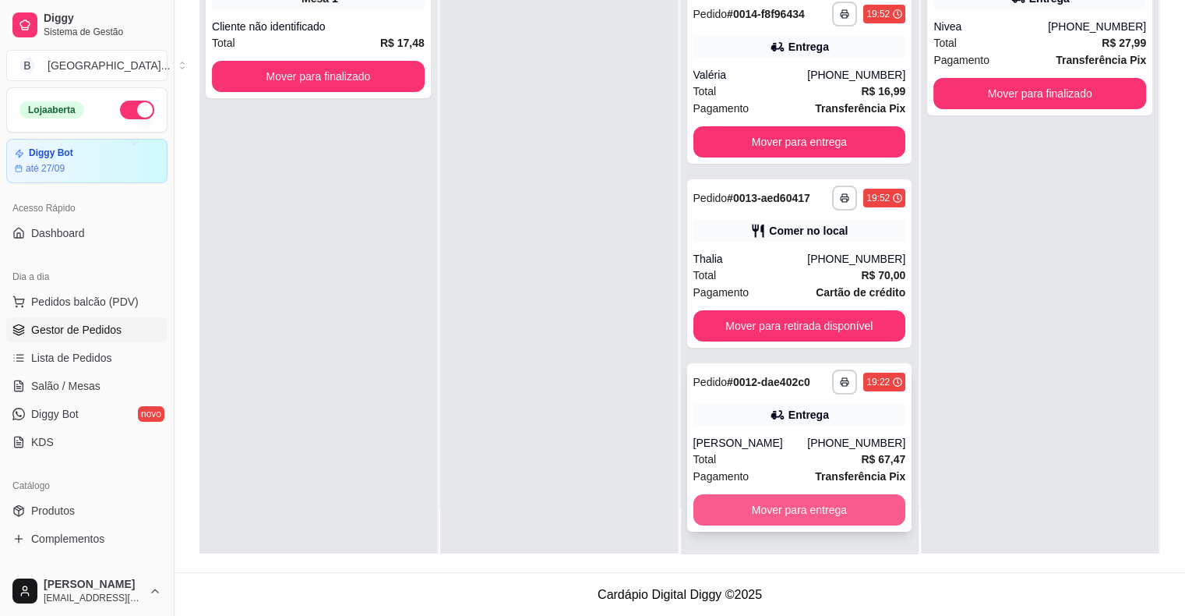
click at [792, 511] on button "Mover para entrega" at bounding box center [799, 509] width 213 height 31
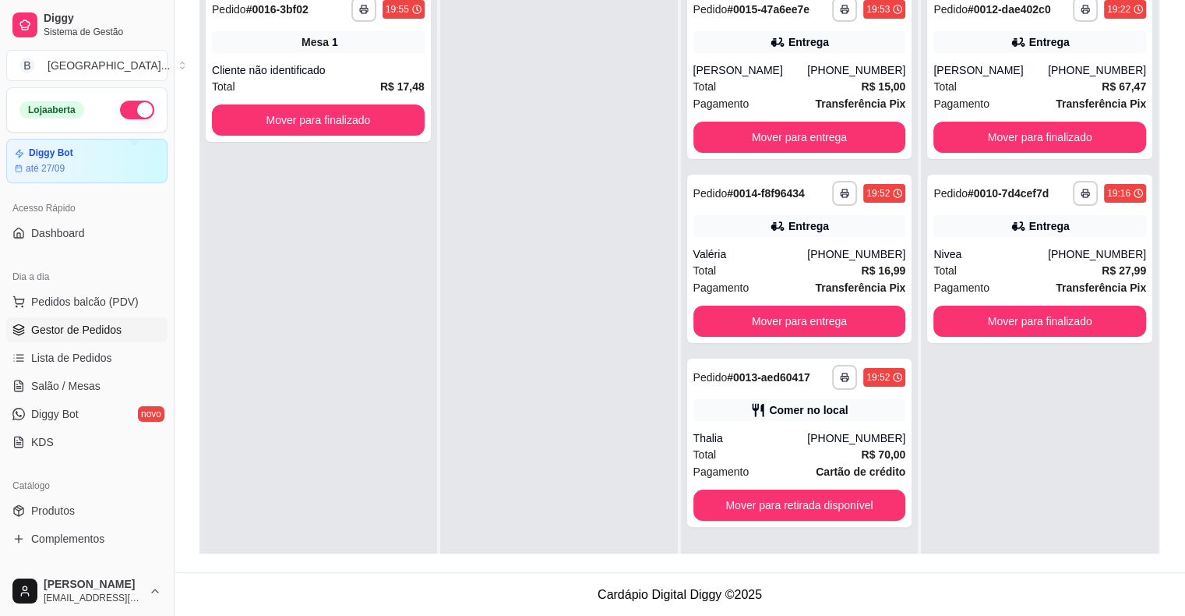
scroll to position [159, 0]
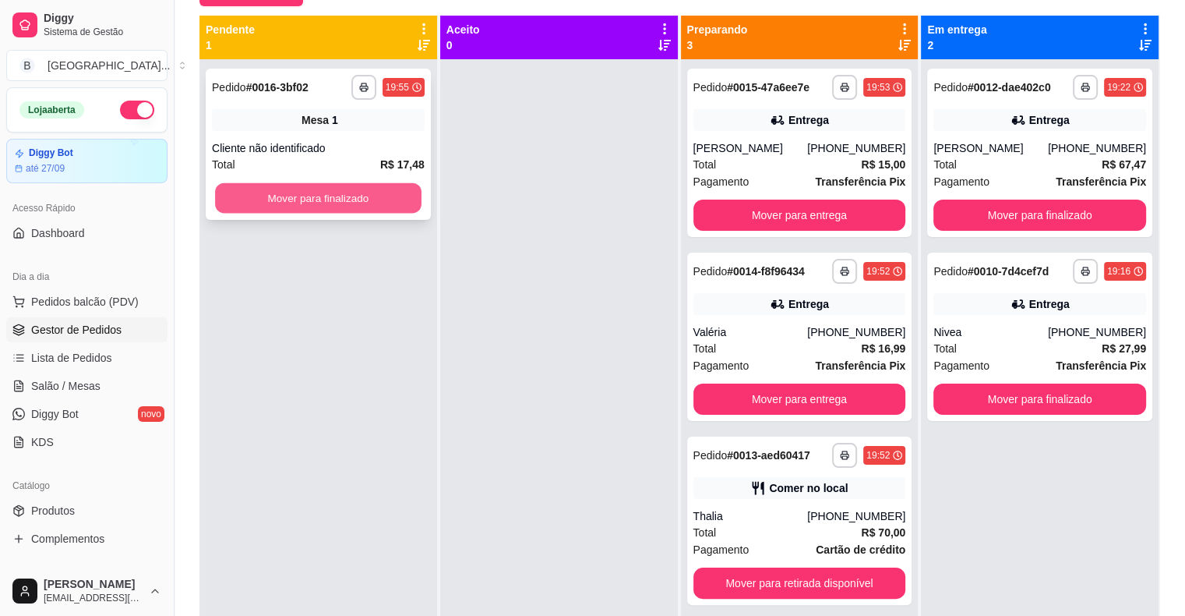
click at [376, 192] on button "Mover para finalizado" at bounding box center [318, 198] width 206 height 30
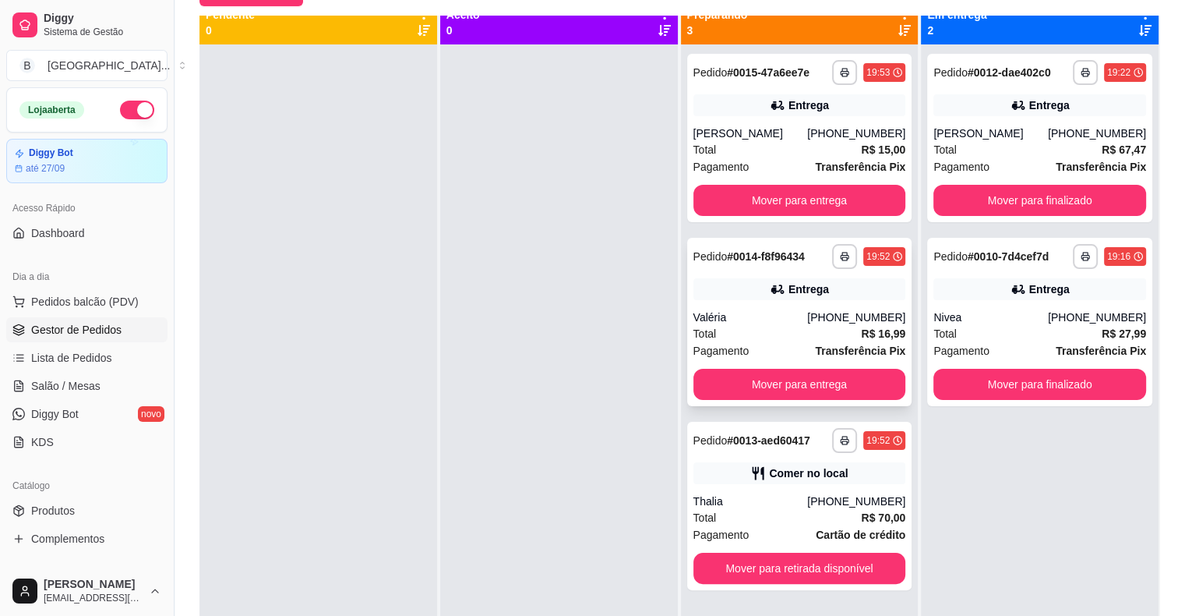
scroll to position [0, 0]
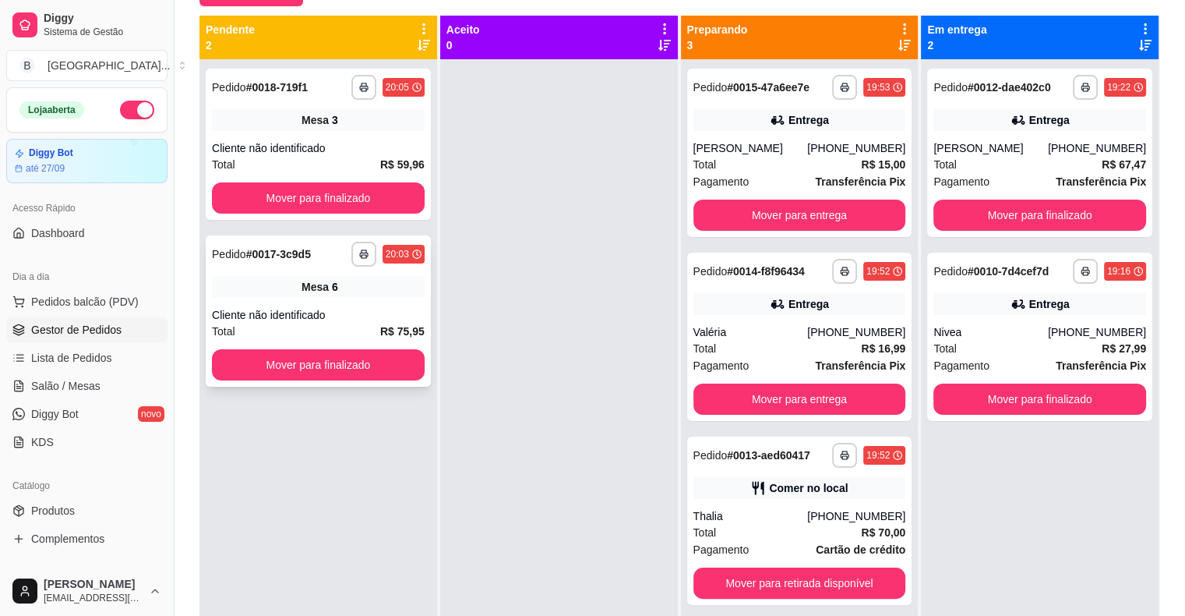
click at [254, 285] on div "Mesa 6" at bounding box center [318, 287] width 213 height 22
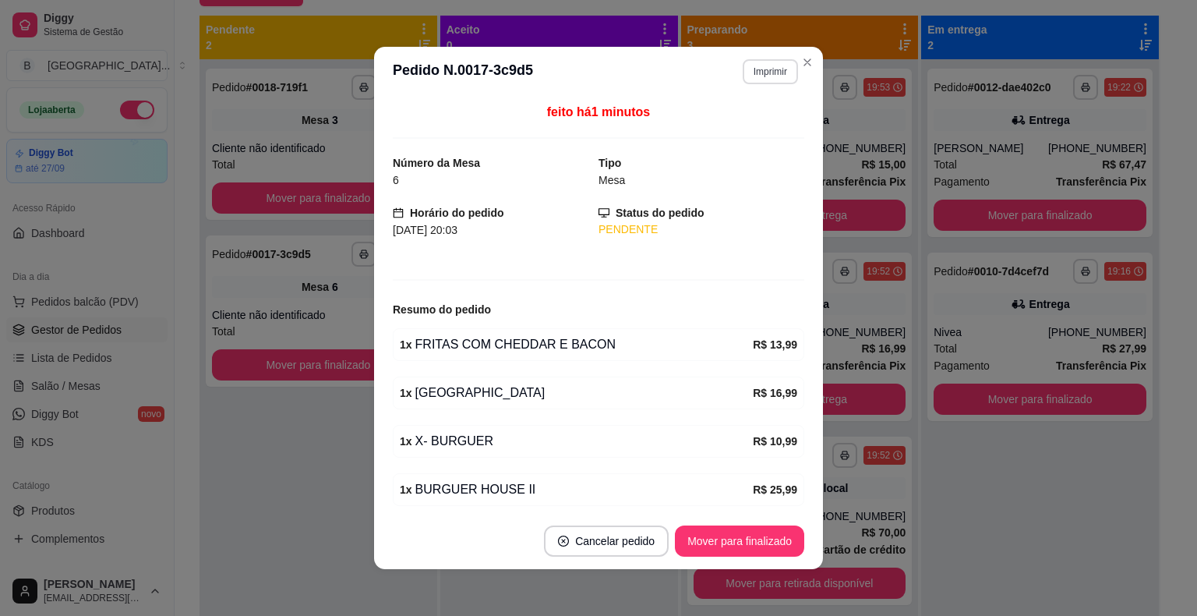
click at [754, 70] on button "Imprimir" at bounding box center [770, 71] width 55 height 25
click at [714, 123] on button "IMPRESSORA" at bounding box center [736, 127] width 113 height 25
click at [723, 541] on button "Mover para finalizado" at bounding box center [739, 541] width 125 height 30
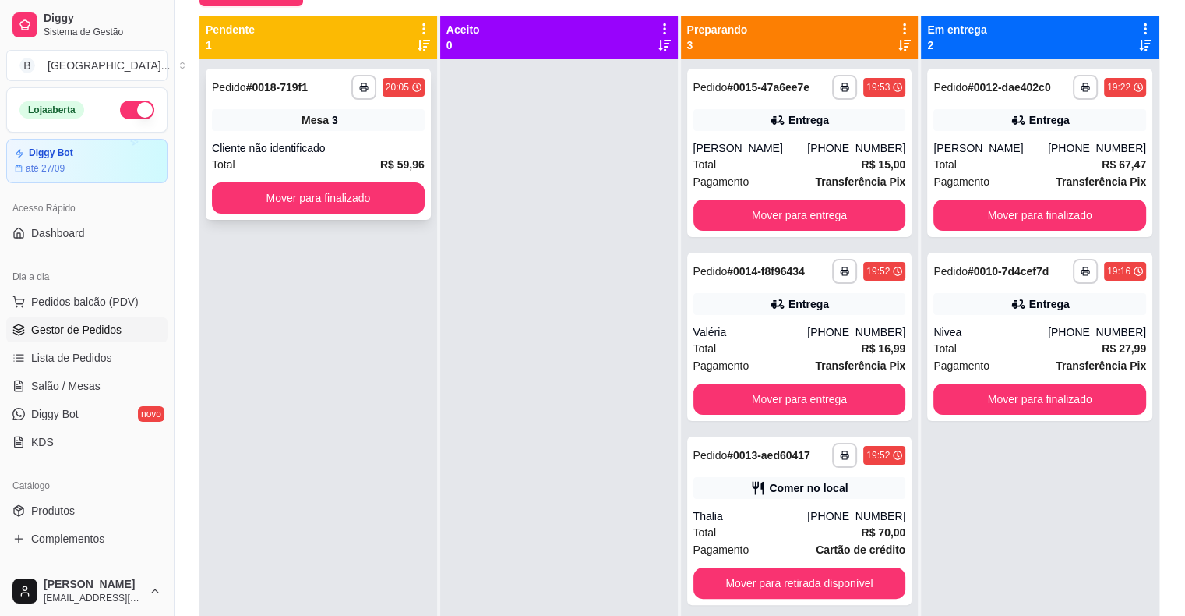
click at [324, 156] on div "Total R$ 59,96" at bounding box center [318, 164] width 213 height 17
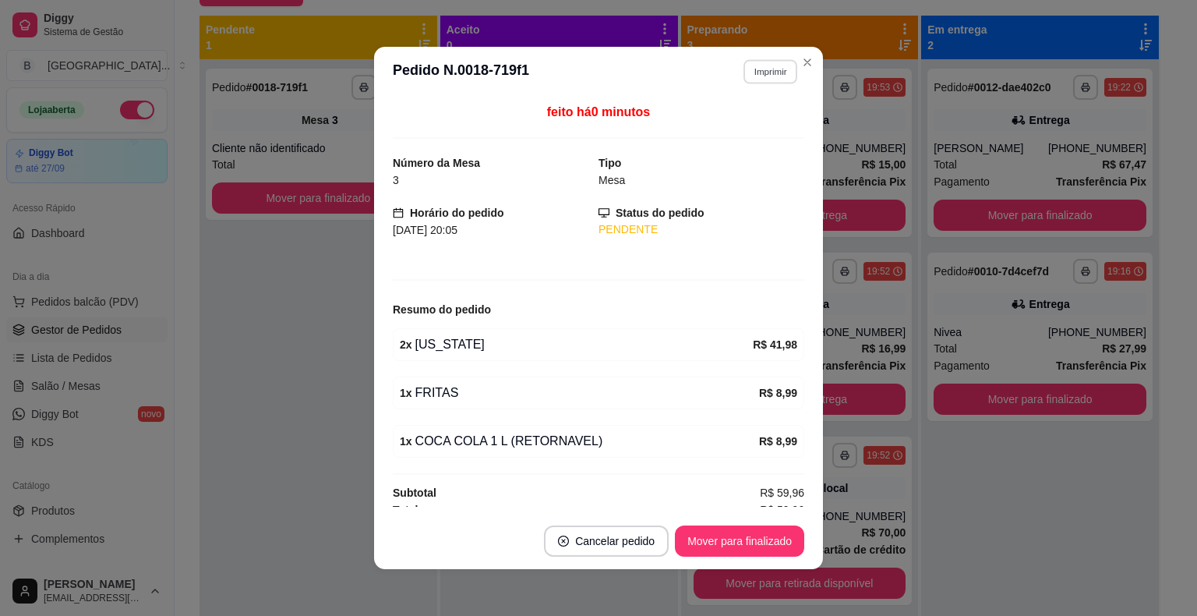
click at [760, 75] on button "Imprimir" at bounding box center [770, 71] width 54 height 24
click at [750, 125] on button "IMPRESSORA" at bounding box center [736, 127] width 113 height 25
click at [718, 544] on button "Mover para finalizado" at bounding box center [739, 540] width 129 height 31
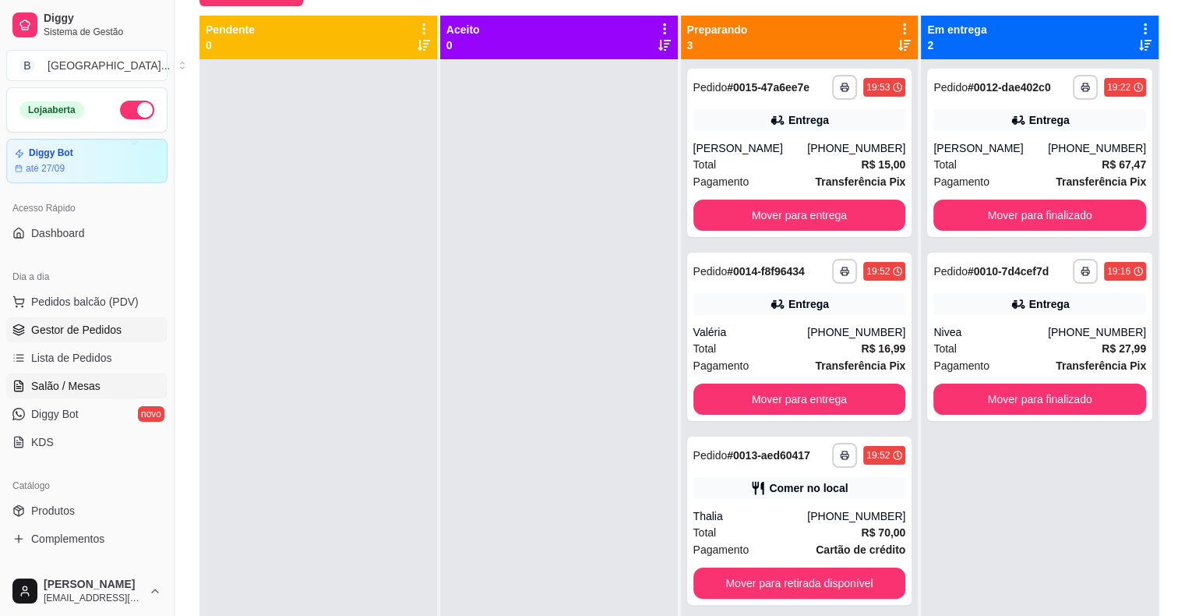
click at [101, 387] on link "Salão / Mesas" at bounding box center [86, 385] width 161 height 25
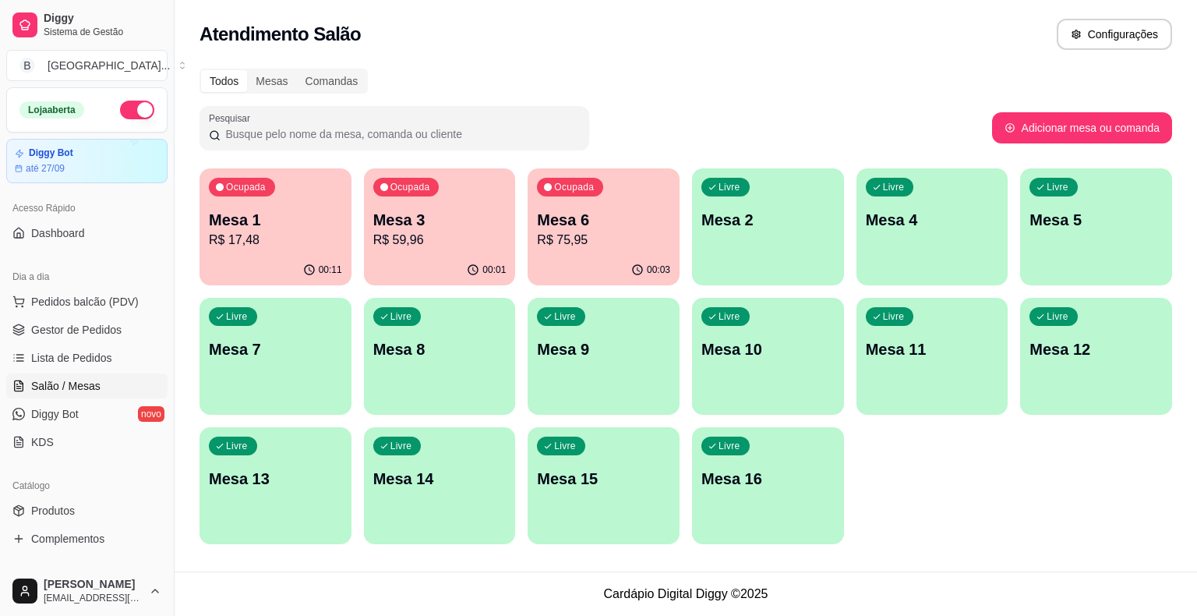
click at [271, 231] on p "R$ 17,48" at bounding box center [275, 240] width 133 height 19
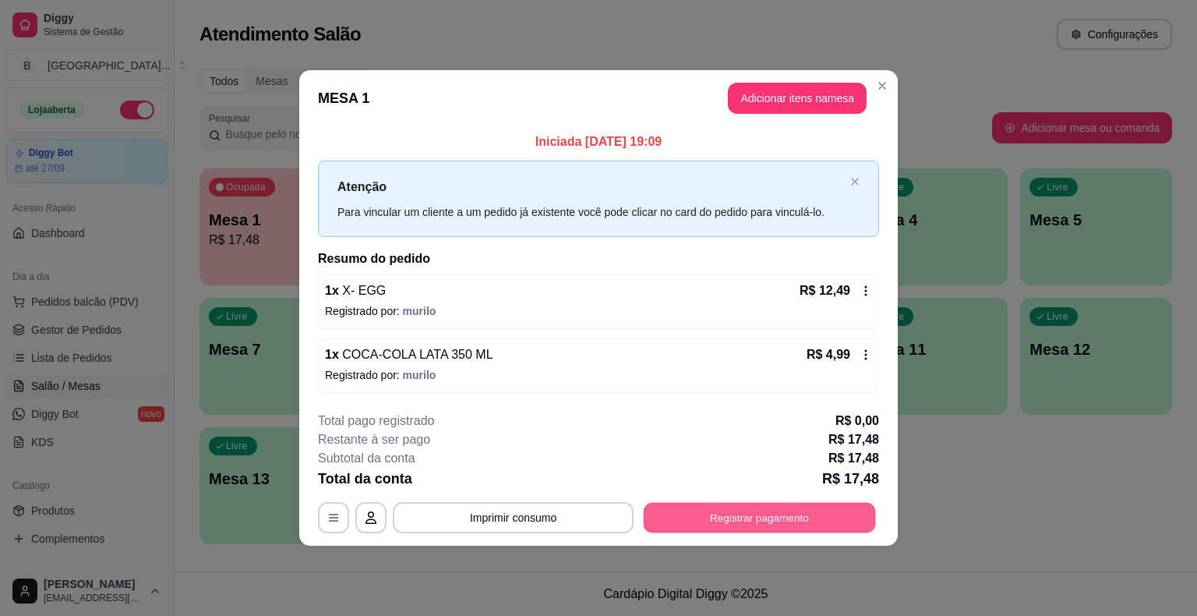
click at [817, 517] on button "Registrar pagamento" at bounding box center [760, 517] width 232 height 30
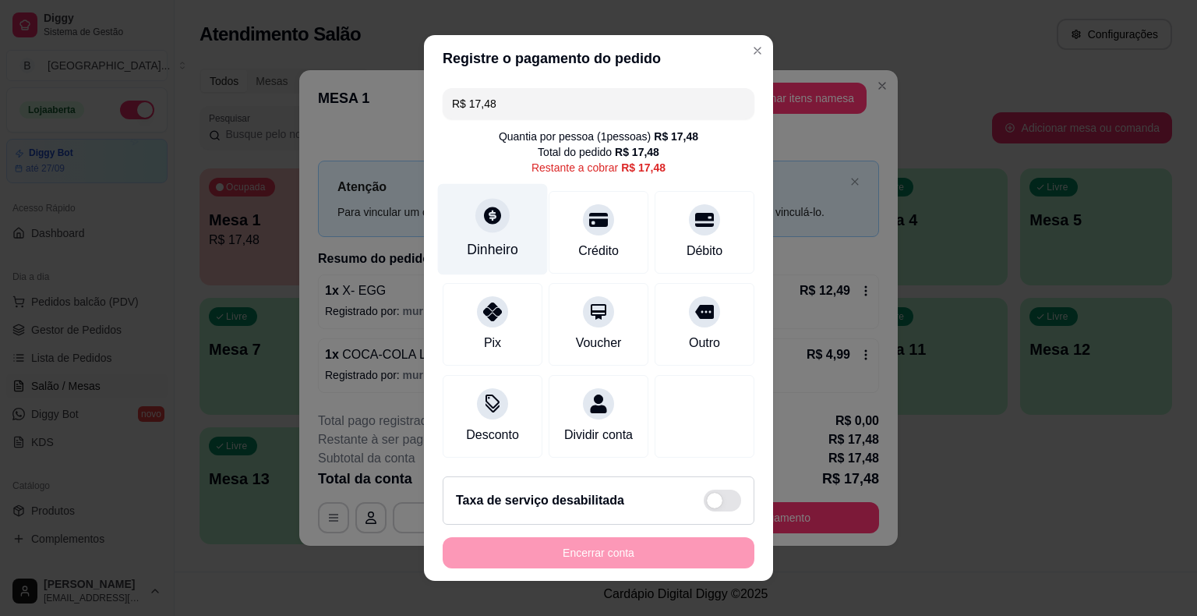
click at [495, 256] on div "Dinheiro" at bounding box center [492, 249] width 51 height 20
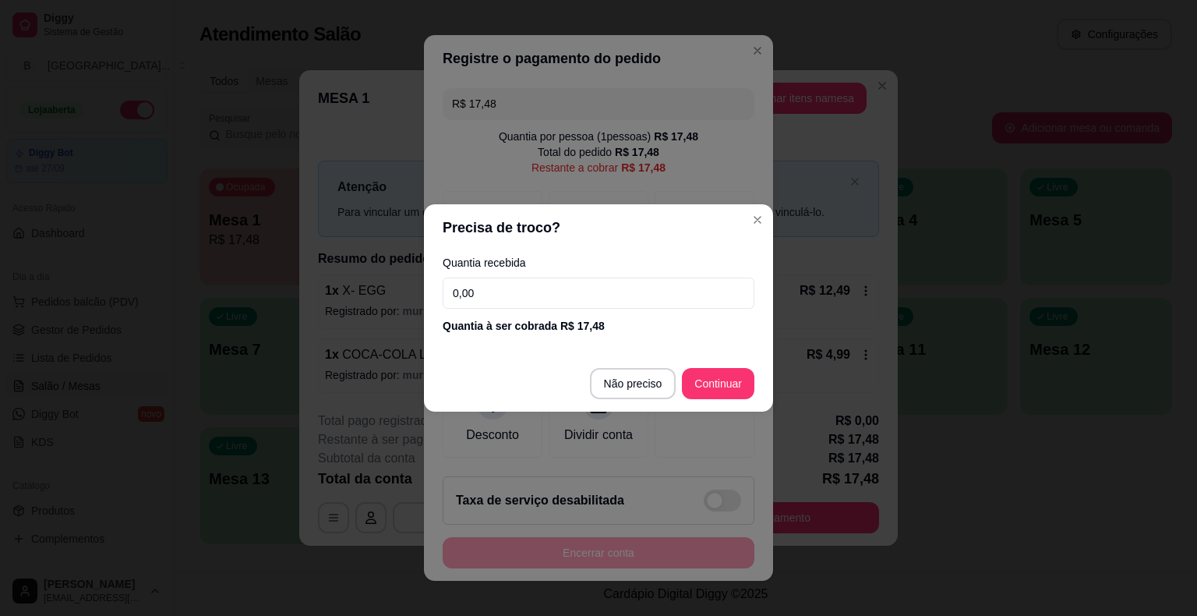
click at [528, 288] on input "0,00" at bounding box center [599, 292] width 312 height 31
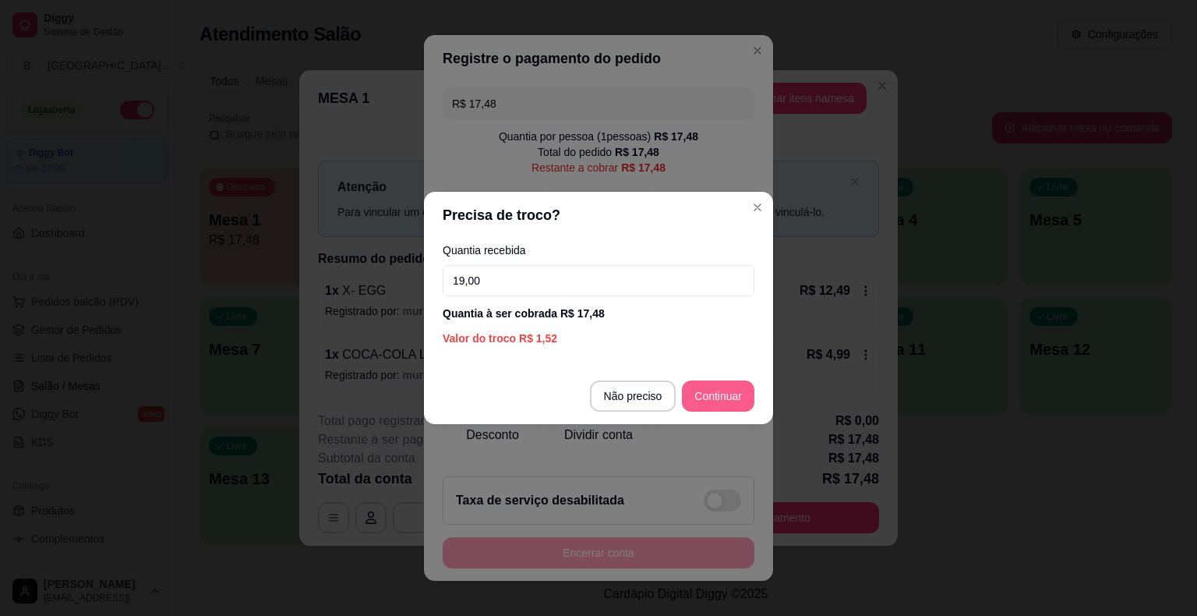
type input "19,00"
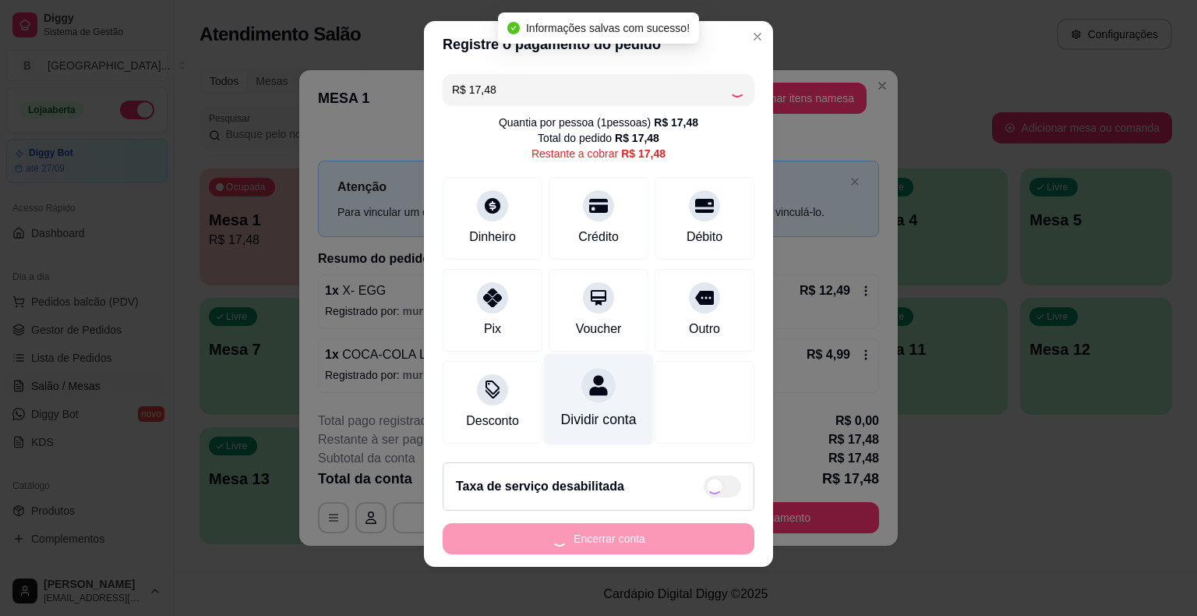
type input "R$ 0,00"
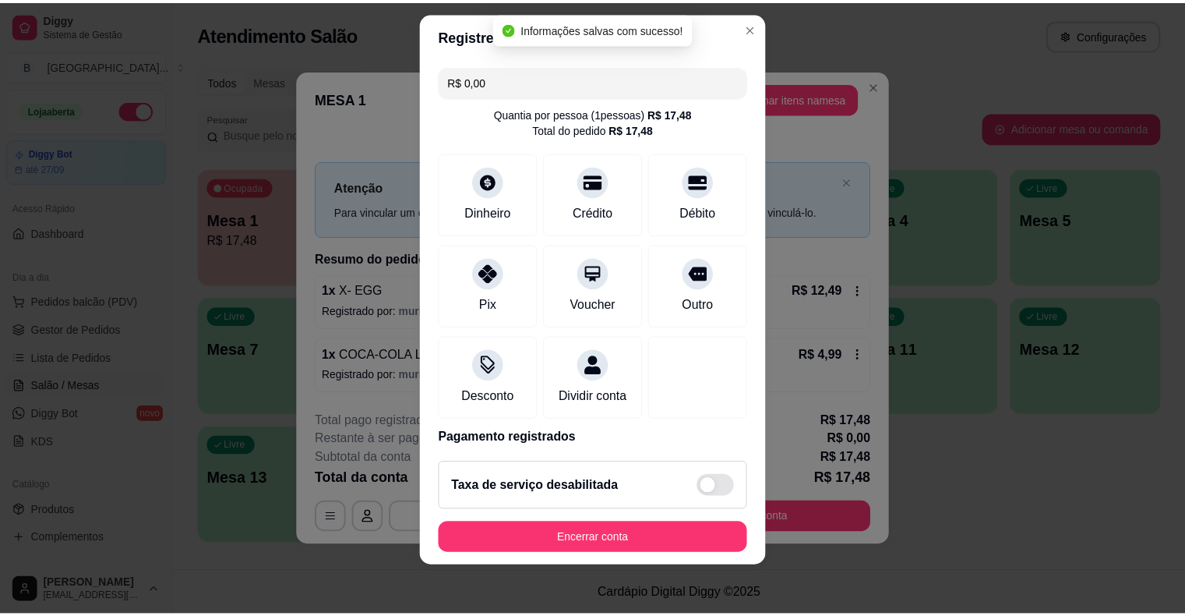
scroll to position [19, 0]
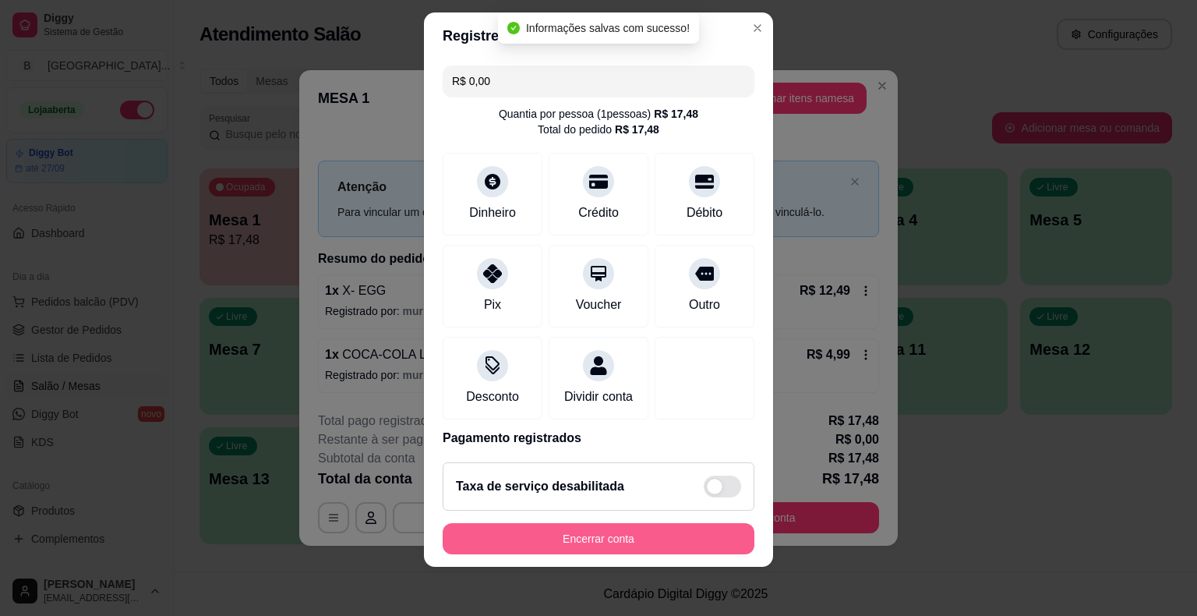
click at [657, 523] on button "Encerrar conta" at bounding box center [599, 538] width 312 height 31
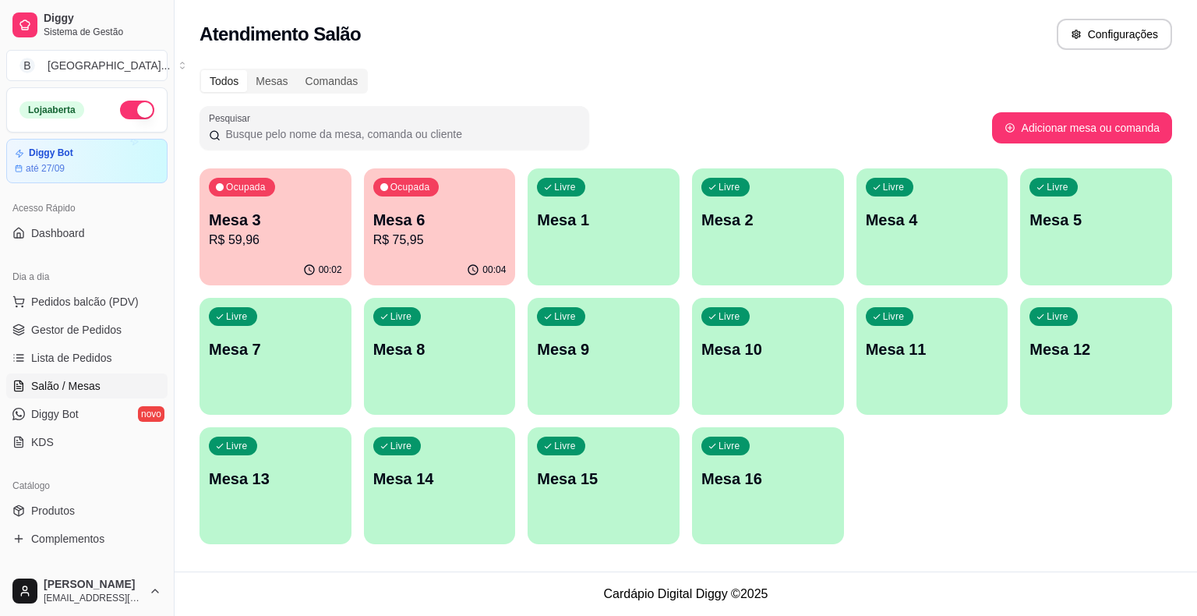
click at [112, 316] on ul "Pedidos balcão (PDV) Gestor de Pedidos Lista de Pedidos Salão / Mesas Diggy Bot…" at bounding box center [86, 371] width 161 height 165
click at [110, 326] on span "Gestor de Pedidos" at bounding box center [76, 330] width 90 height 16
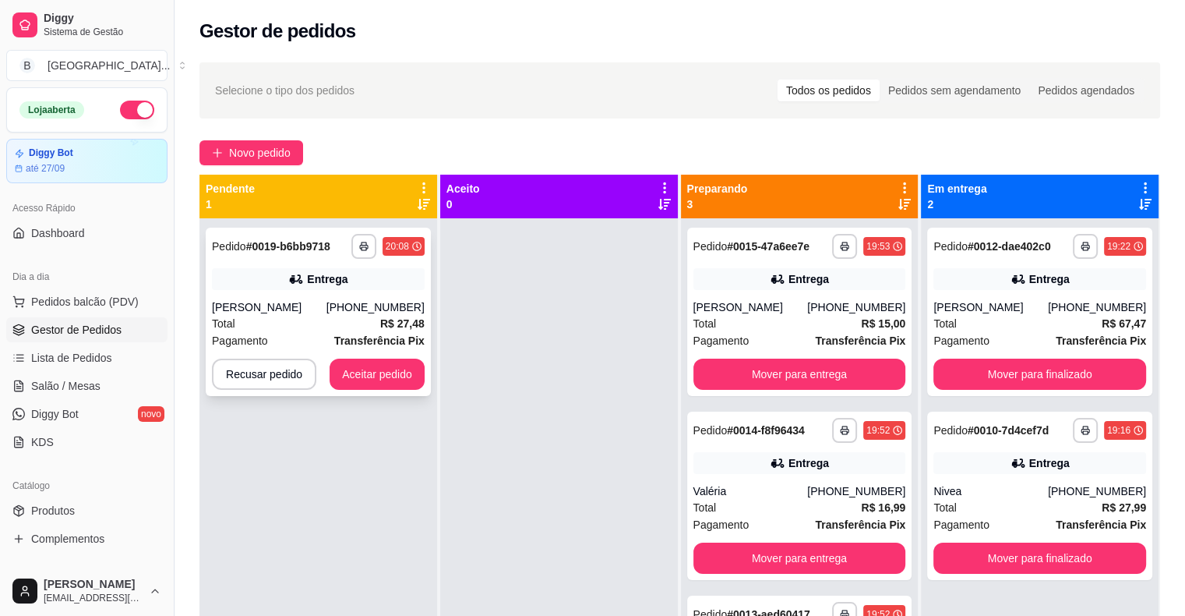
click at [254, 334] on span "Pagamento" at bounding box center [240, 340] width 56 height 17
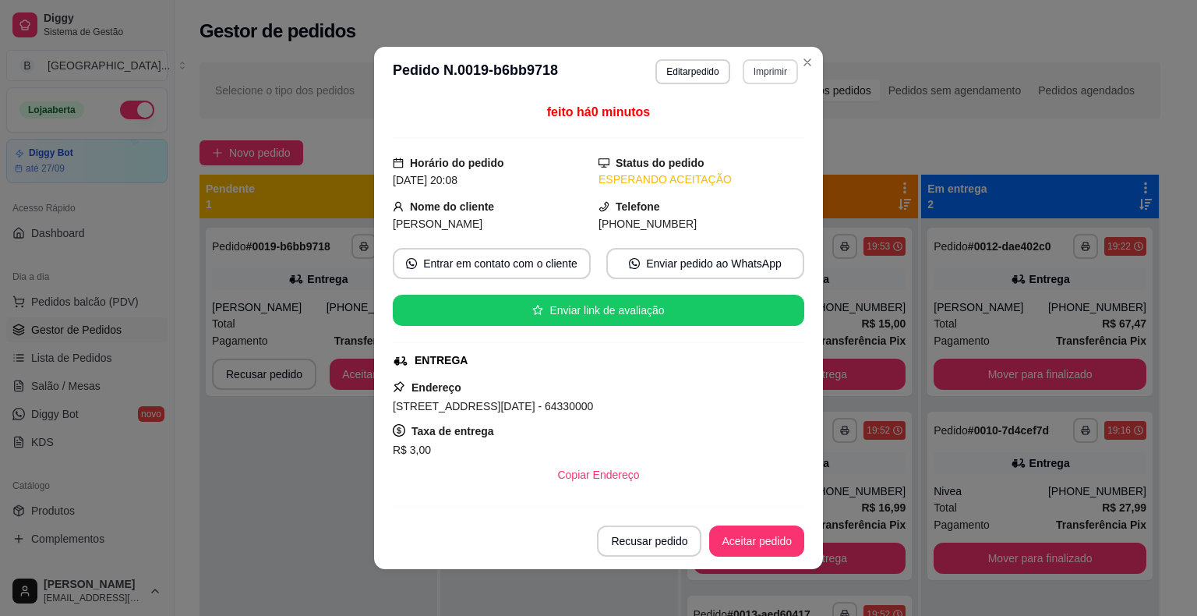
click at [751, 68] on button "Imprimir" at bounding box center [770, 71] width 55 height 25
click at [735, 125] on button "IMPRESSORA" at bounding box center [736, 126] width 113 height 25
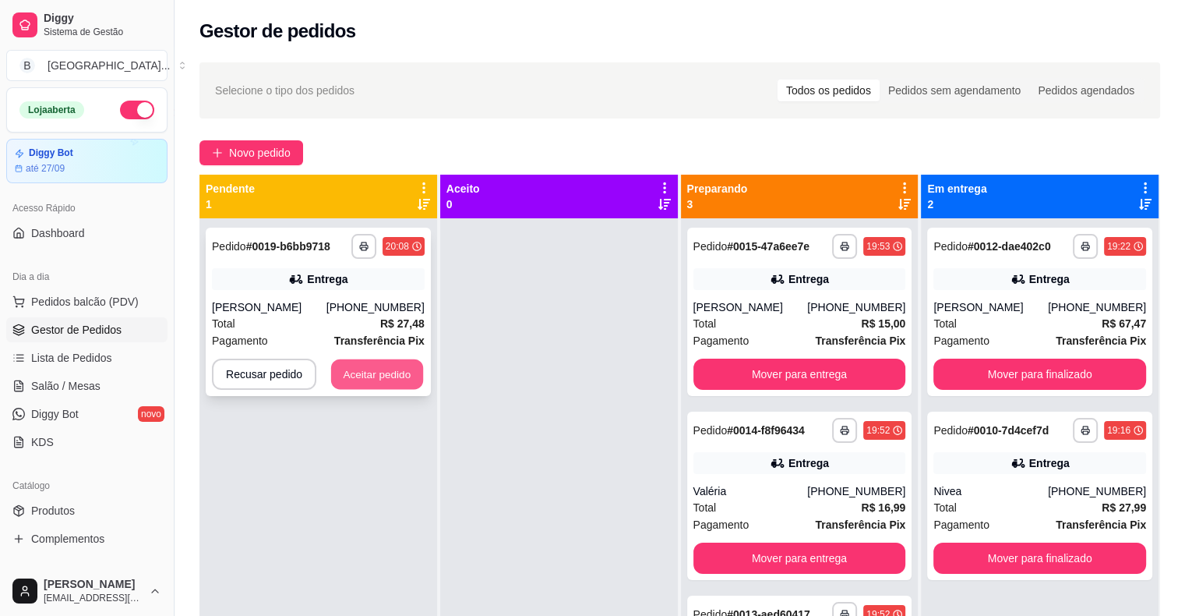
click at [359, 376] on button "Aceitar pedido" at bounding box center [377, 374] width 92 height 30
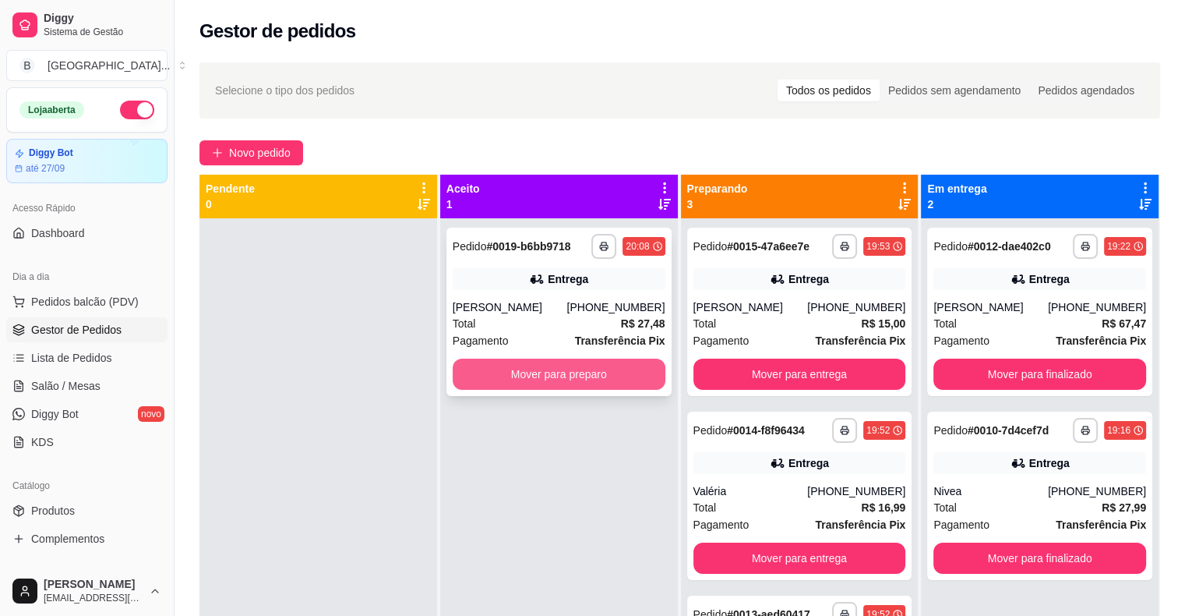
click at [515, 372] on button "Mover para preparo" at bounding box center [559, 373] width 213 height 31
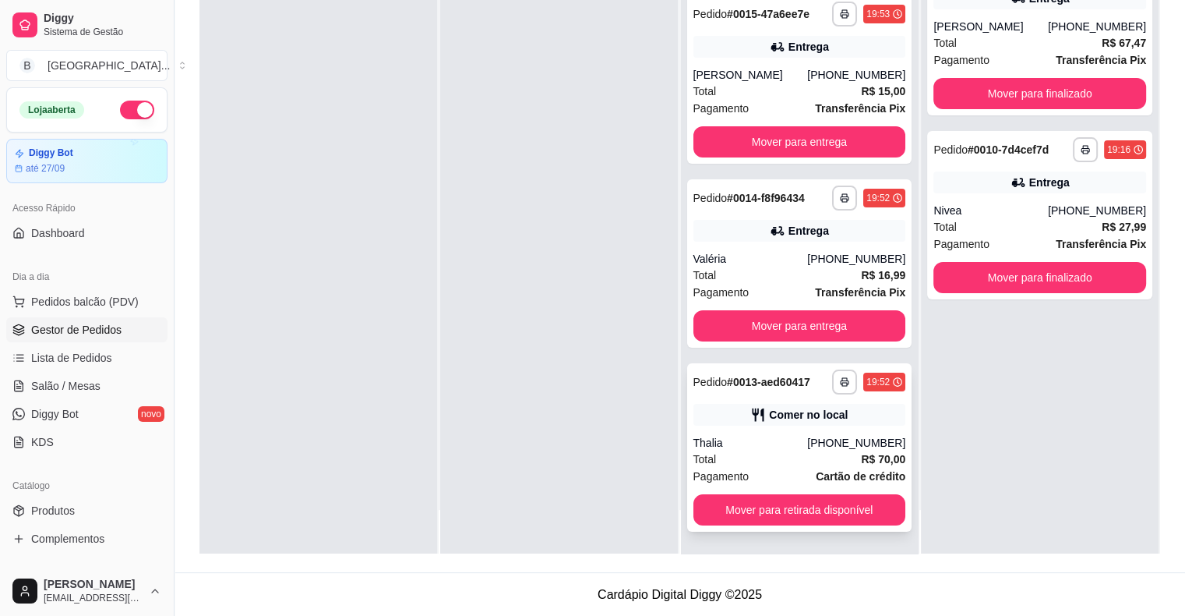
scroll to position [237, 0]
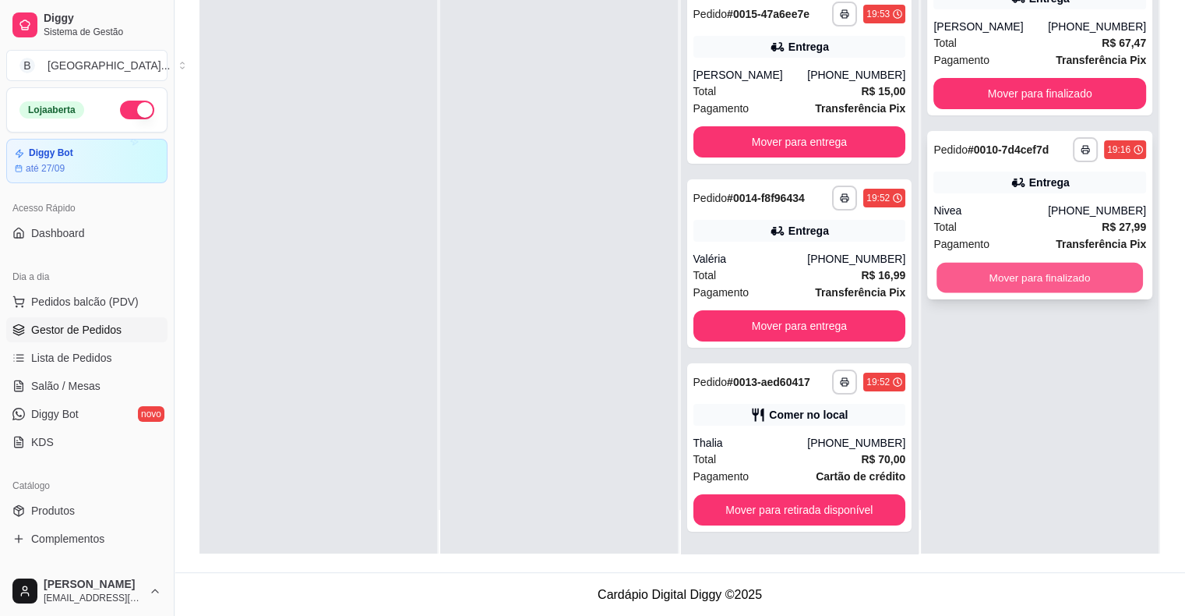
click at [1009, 273] on button "Mover para finalizado" at bounding box center [1040, 278] width 206 height 30
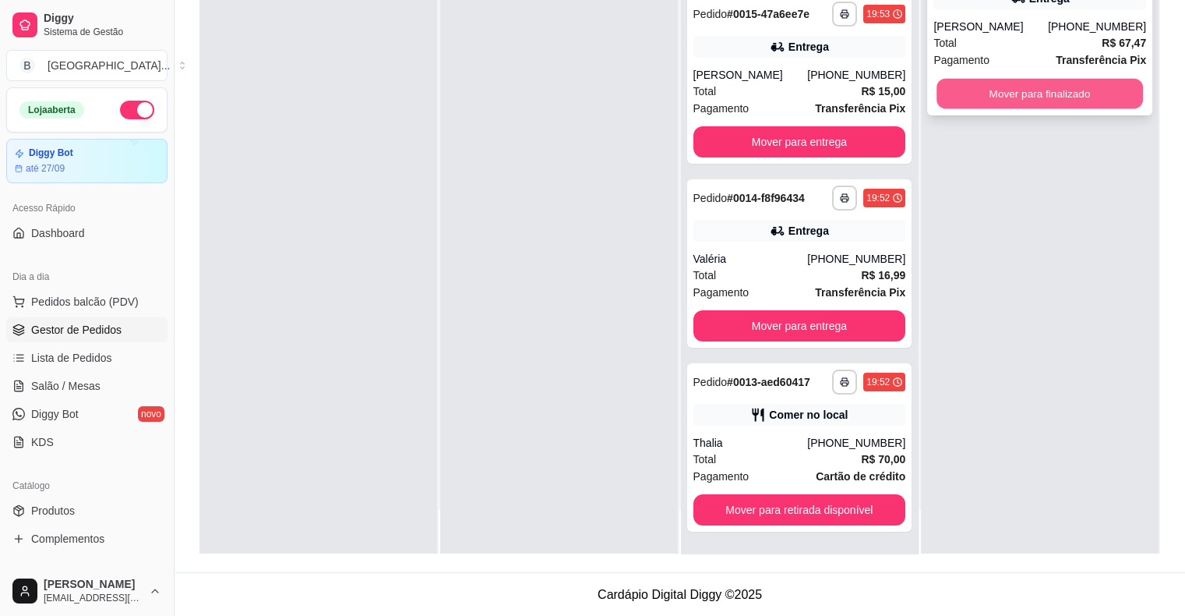
click at [993, 101] on button "Mover para finalizado" at bounding box center [1040, 94] width 206 height 30
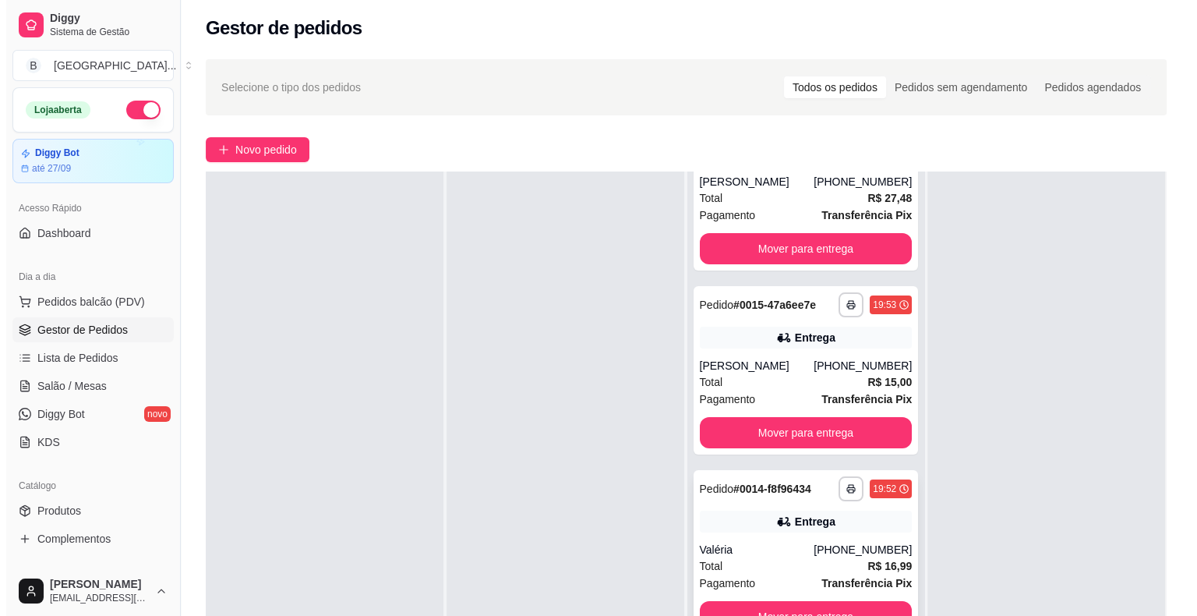
scroll to position [0, 0]
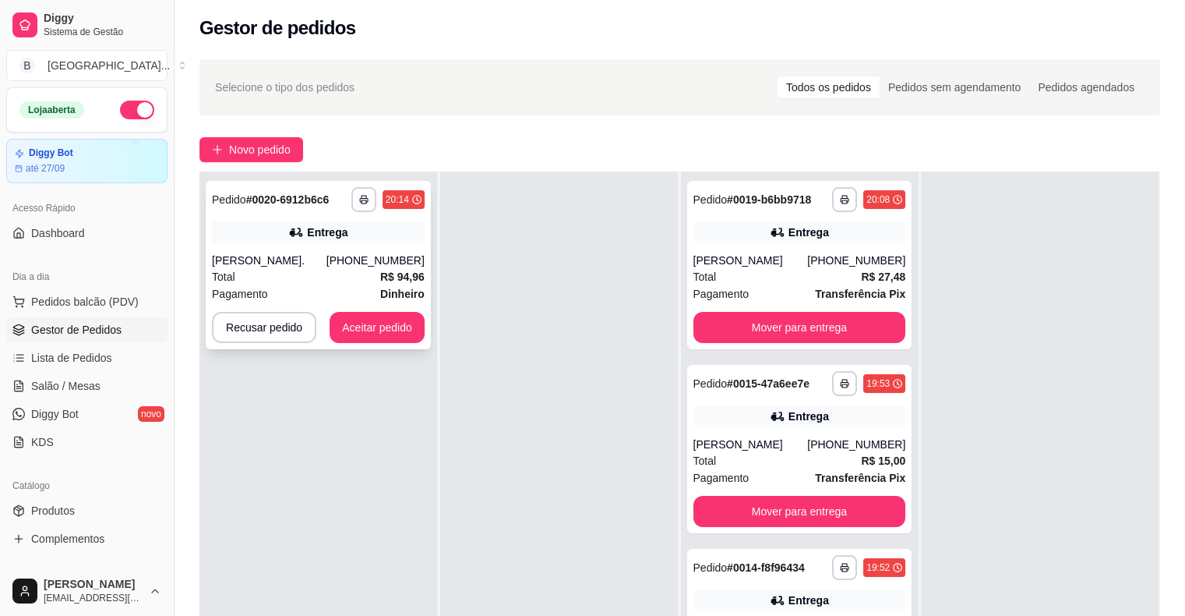
click at [330, 282] on div "Total R$ 94,96" at bounding box center [318, 276] width 213 height 17
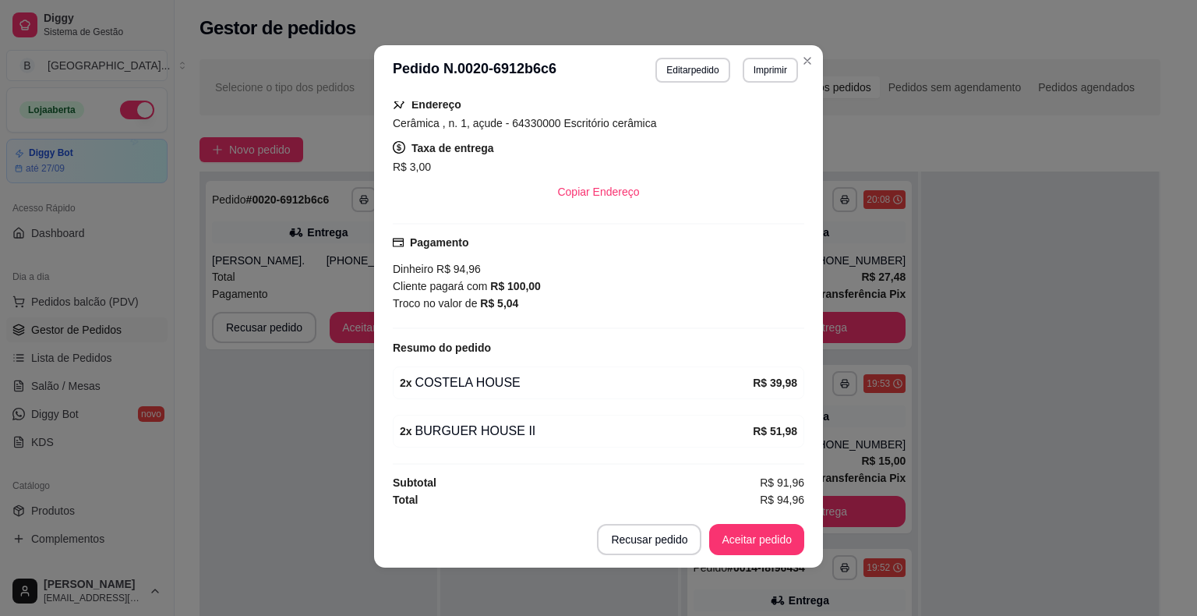
scroll to position [3, 0]
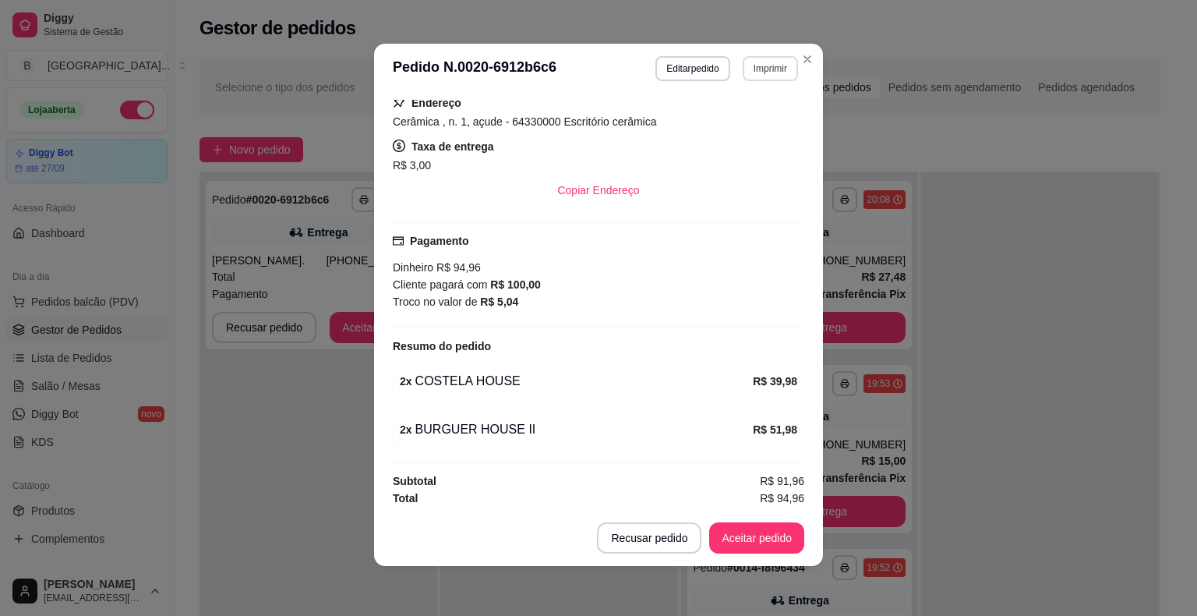
click at [779, 71] on button "Imprimir" at bounding box center [770, 68] width 55 height 25
click at [760, 117] on button "IMPRESSORA" at bounding box center [736, 123] width 109 height 24
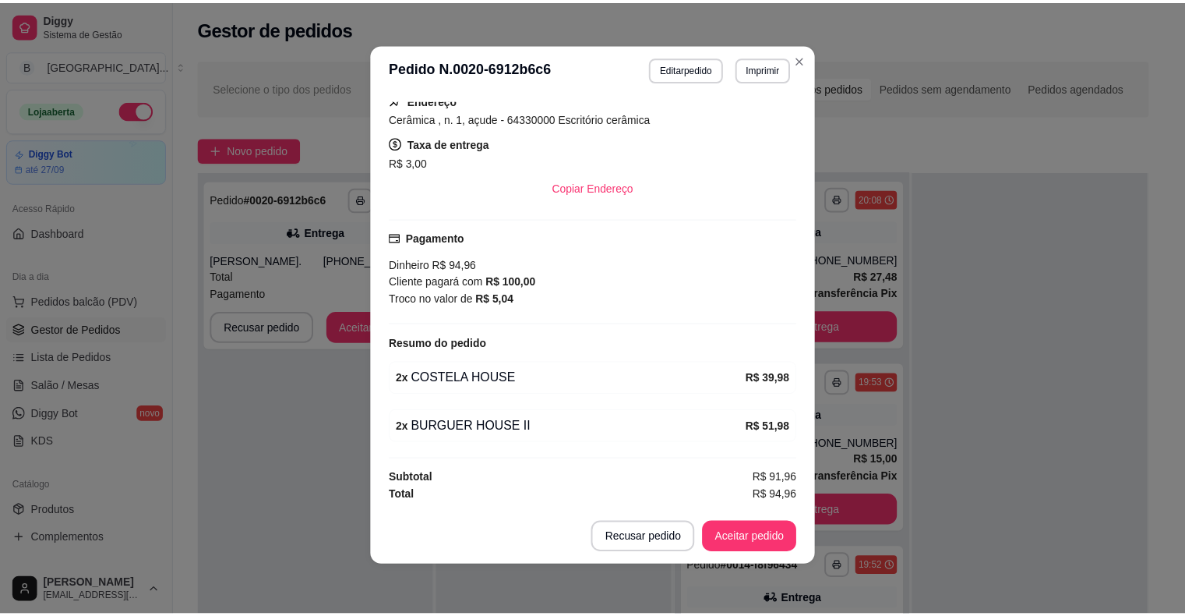
scroll to position [281, 0]
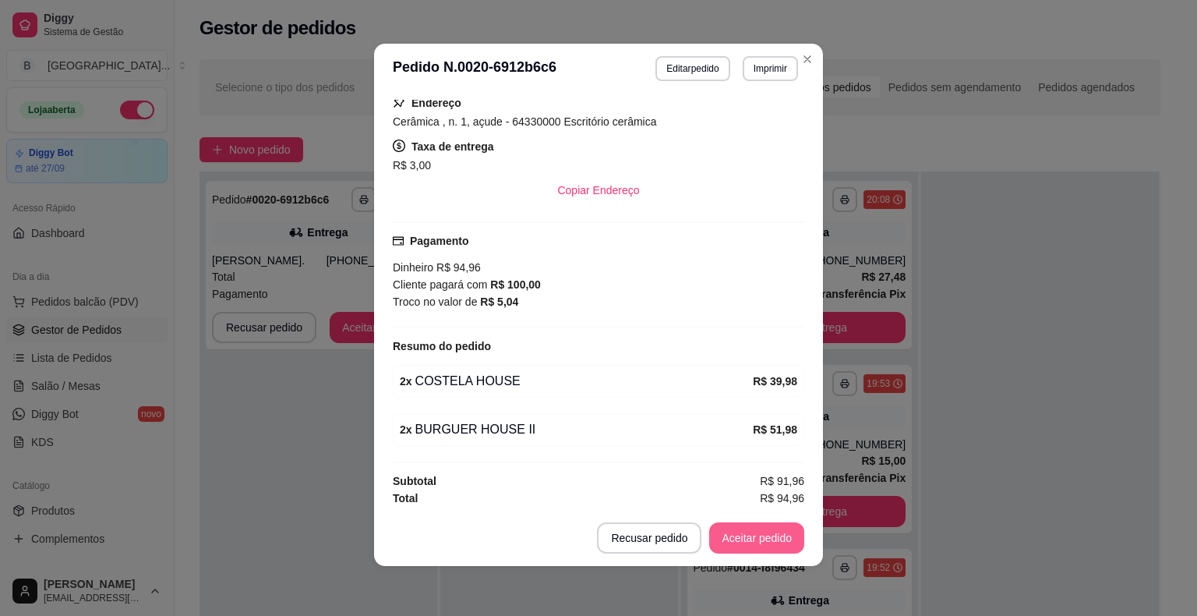
click at [743, 540] on button "Aceitar pedido" at bounding box center [756, 537] width 95 height 31
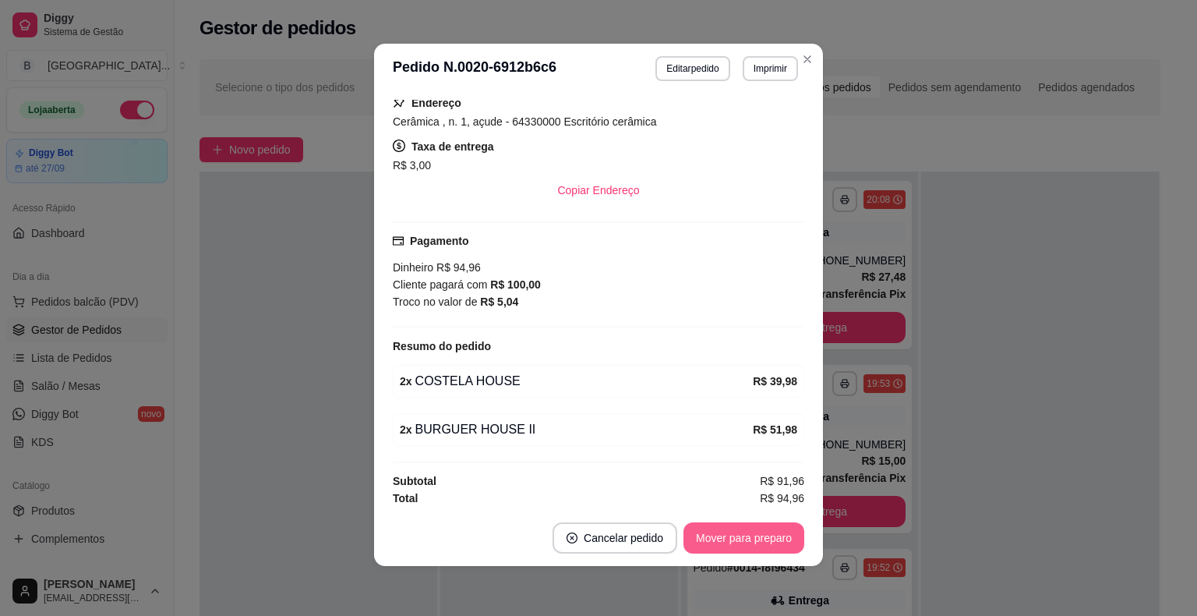
click at [743, 540] on button "Mover para preparo" at bounding box center [743, 537] width 121 height 31
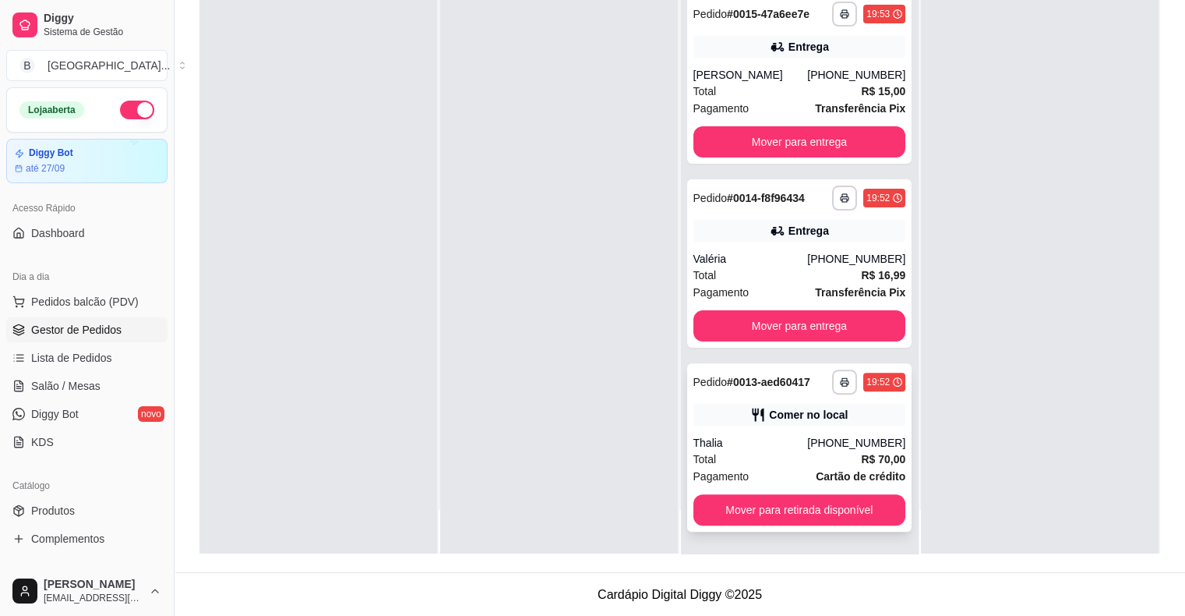
scroll to position [334, 0]
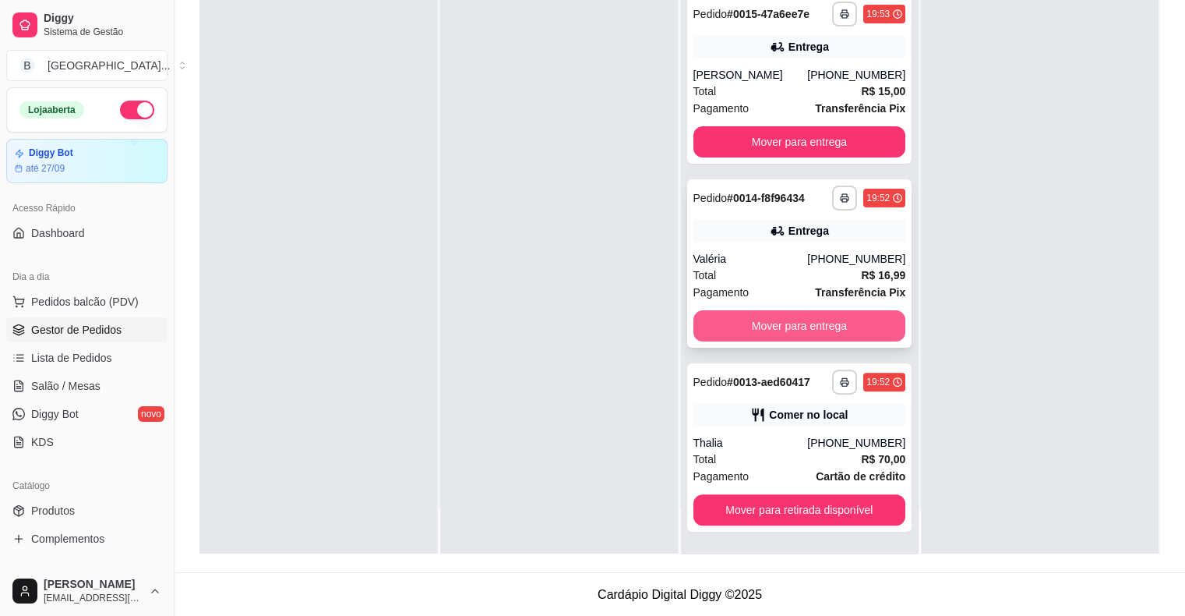
click at [847, 321] on button "Mover para entrega" at bounding box center [799, 325] width 213 height 31
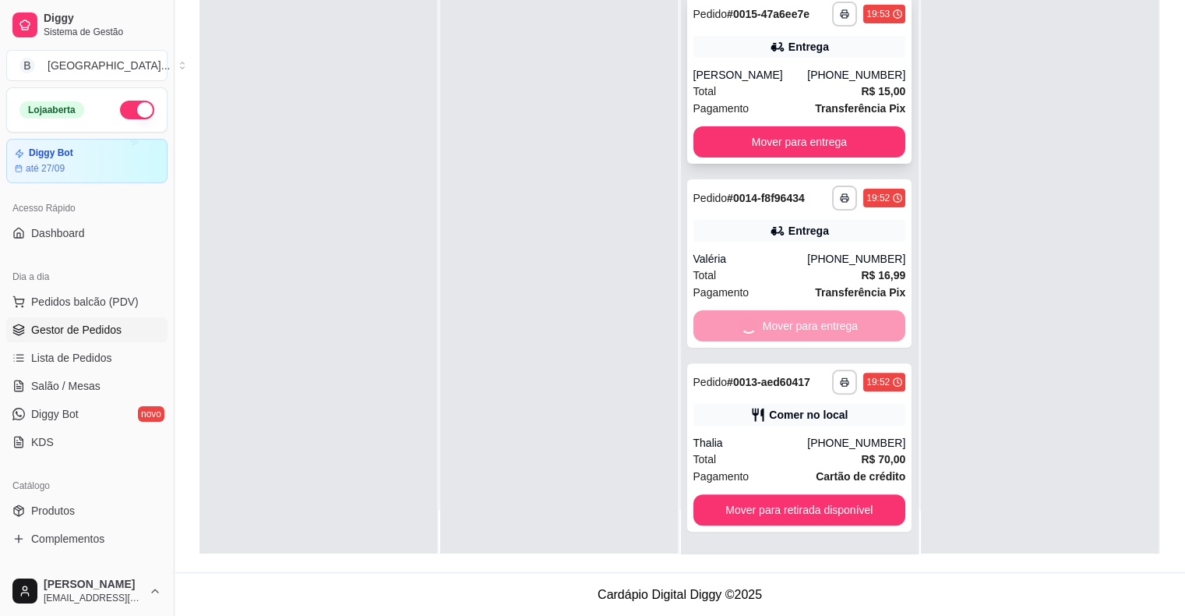
scroll to position [150, 0]
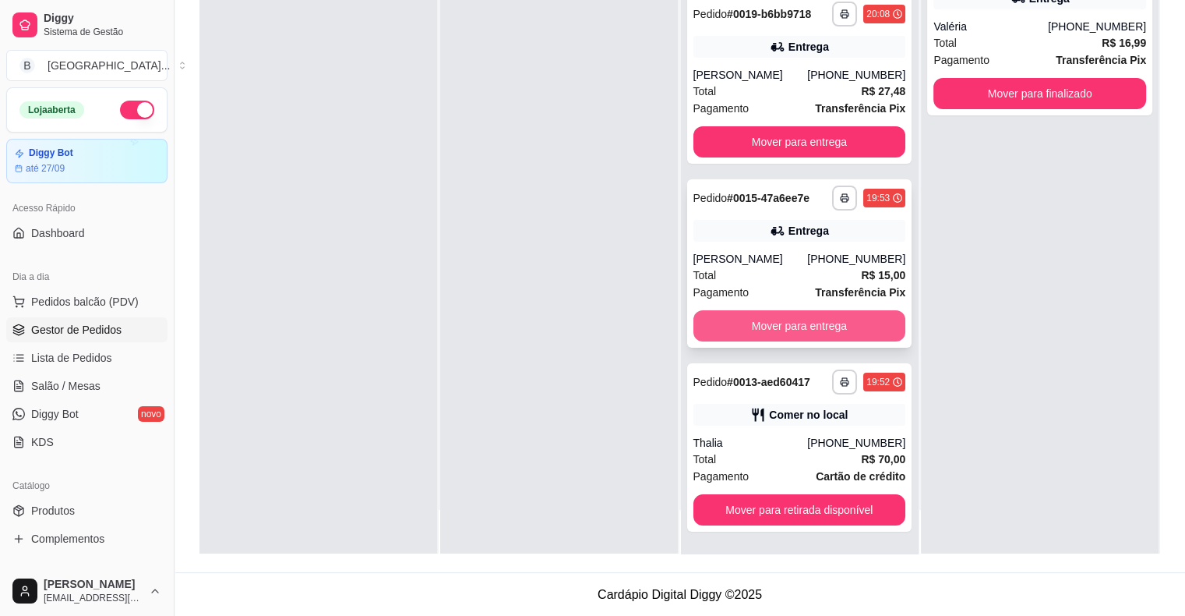
click at [791, 336] on button "Mover para entrega" at bounding box center [799, 325] width 213 height 31
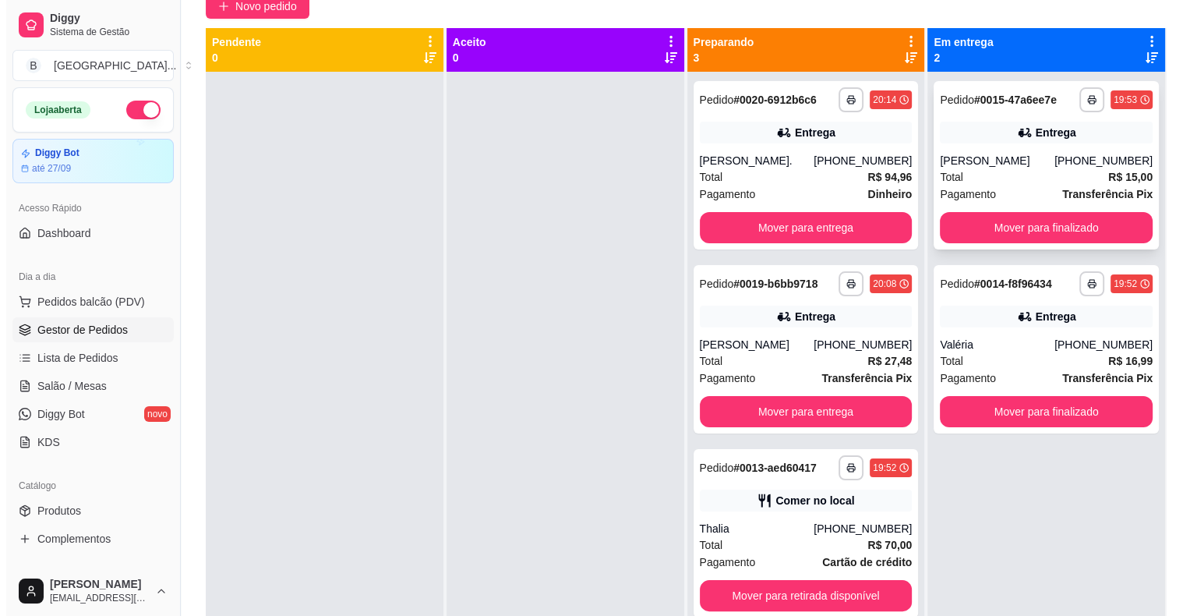
scroll to position [3, 0]
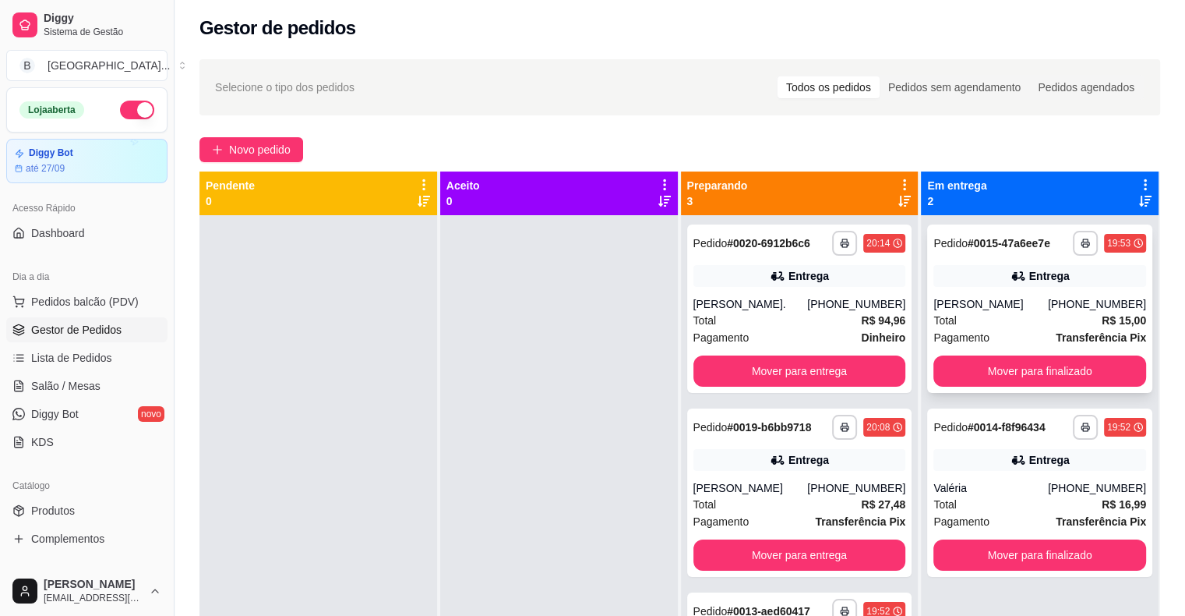
click at [935, 281] on div "Entrega" at bounding box center [1039, 276] width 213 height 22
click at [933, 495] on div "Valéria" at bounding box center [990, 488] width 115 height 16
click at [1028, 496] on div "Valéria" at bounding box center [990, 488] width 115 height 16
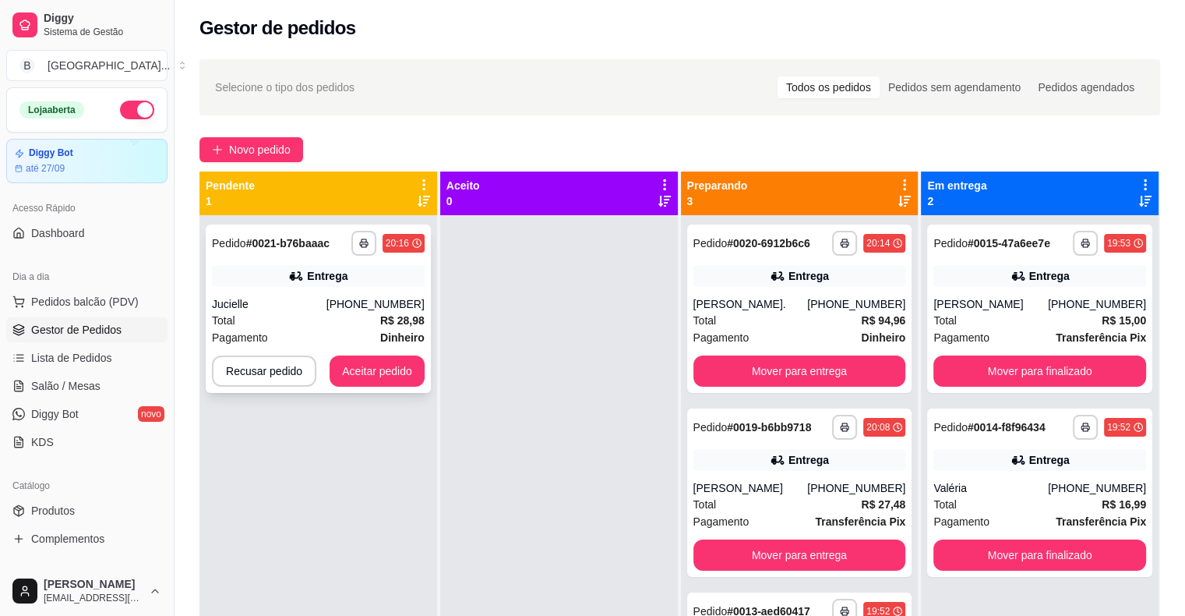
click at [294, 308] on div "Jucielle" at bounding box center [269, 304] width 115 height 16
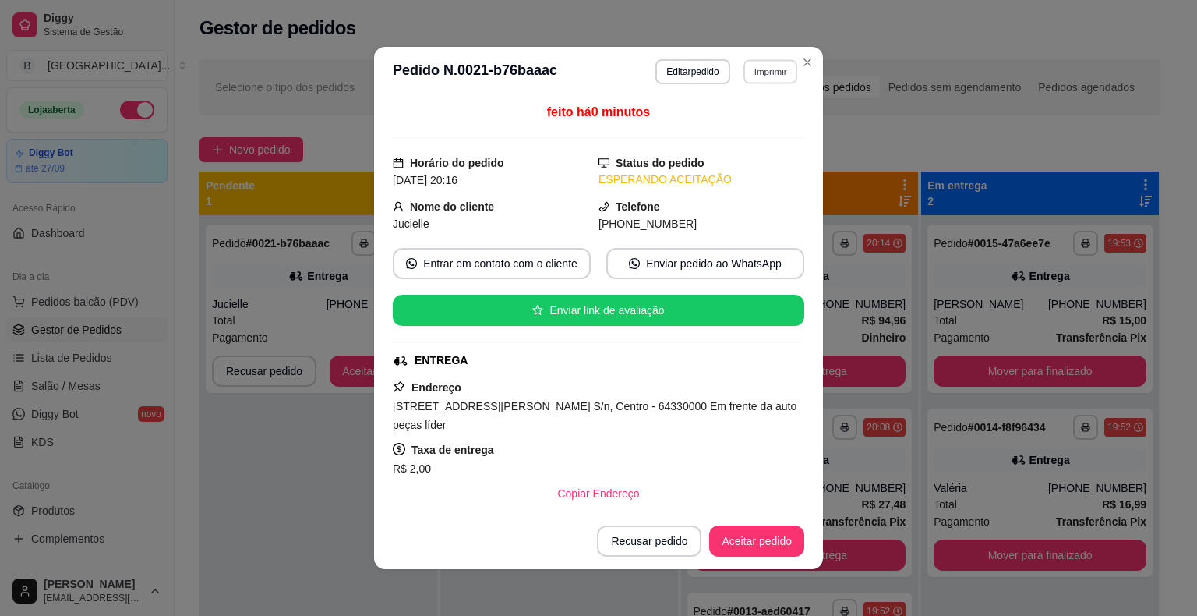
click at [764, 69] on button "Imprimir" at bounding box center [770, 71] width 54 height 24
click at [753, 120] on button "IMPRESSORA" at bounding box center [736, 127] width 113 height 25
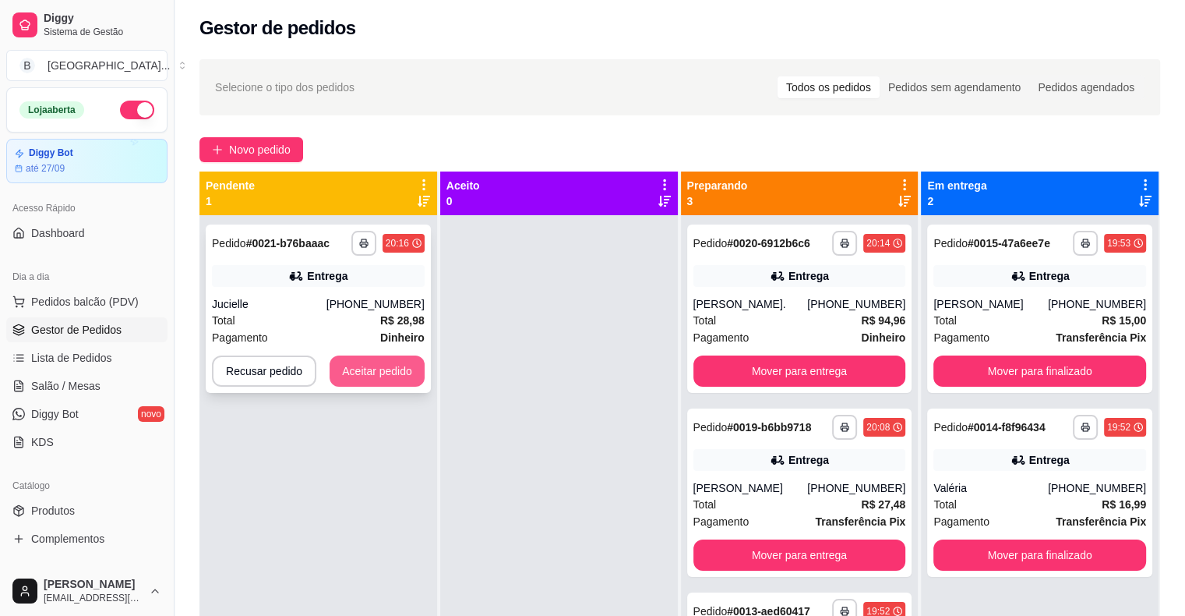
click at [390, 366] on button "Aceitar pedido" at bounding box center [377, 370] width 95 height 31
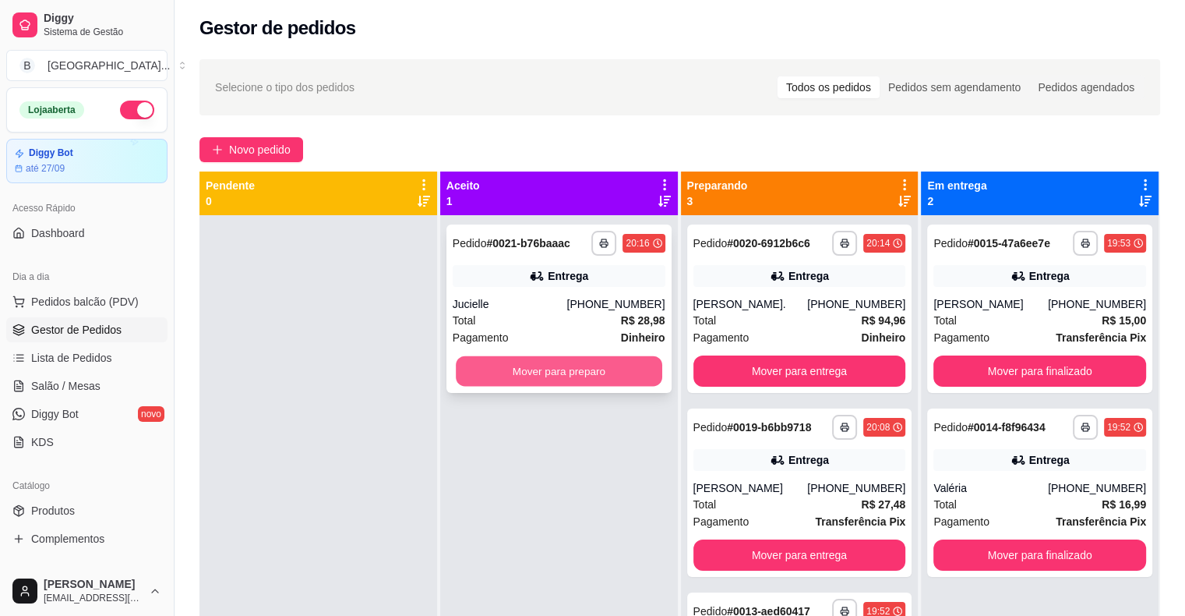
click at [480, 375] on button "Mover para preparo" at bounding box center [559, 371] width 206 height 30
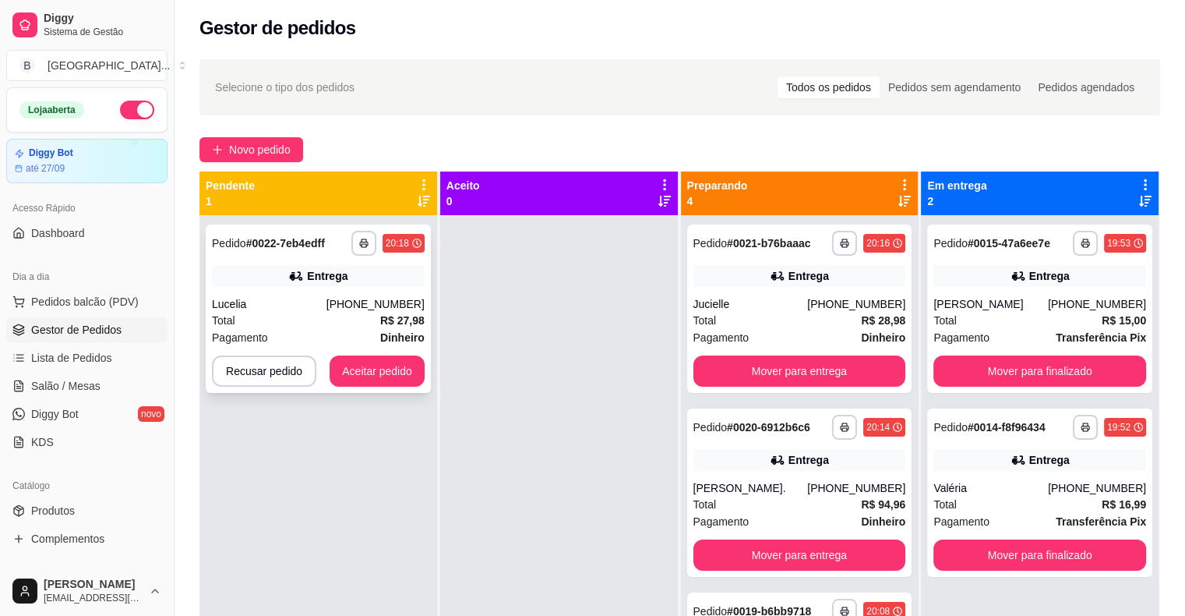
click at [304, 337] on div "Pagamento Dinheiro" at bounding box center [318, 337] width 213 height 17
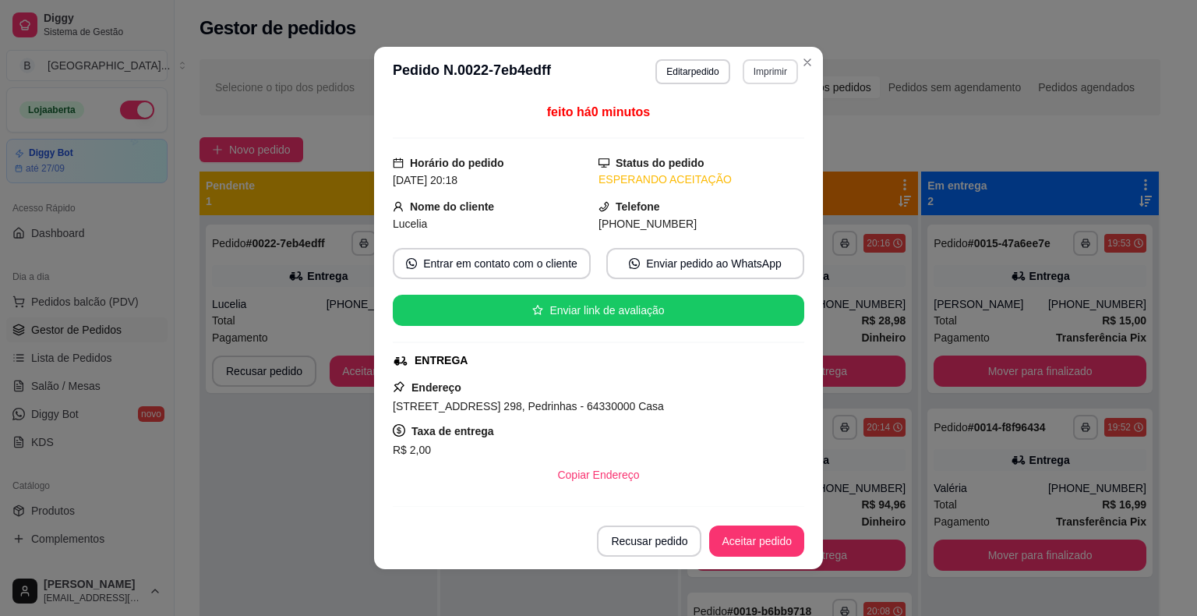
click at [743, 68] on button "Imprimir" at bounding box center [770, 71] width 55 height 25
click at [753, 132] on button "IMPRESSORA" at bounding box center [737, 127] width 109 height 24
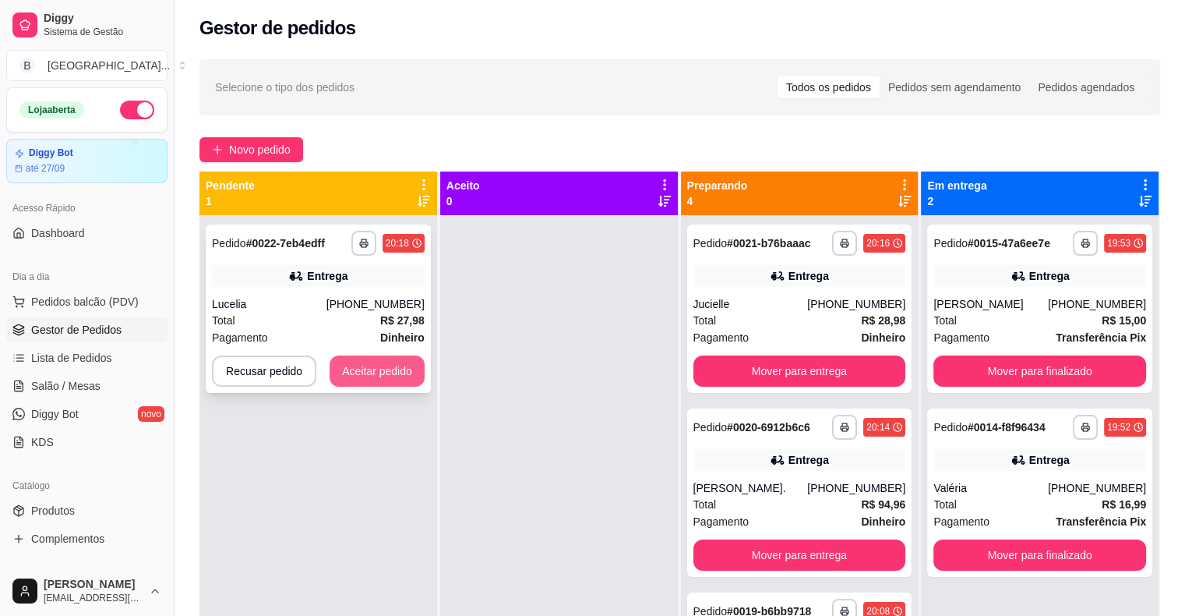
click at [396, 359] on button "Aceitar pedido" at bounding box center [377, 370] width 95 height 31
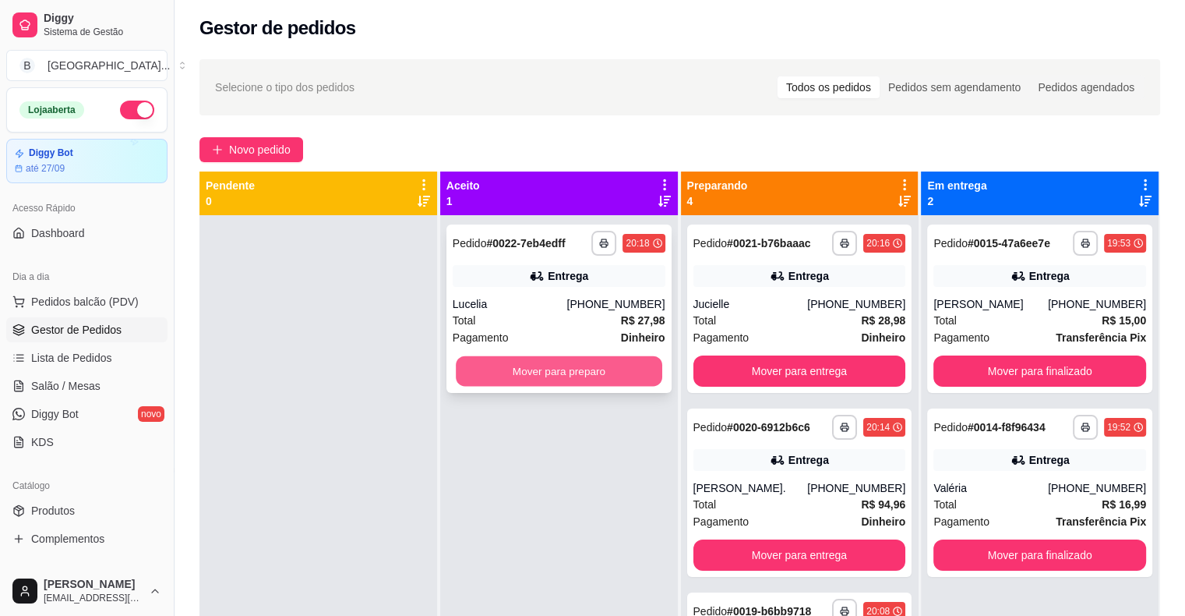
click at [468, 369] on button "Mover para preparo" at bounding box center [559, 371] width 206 height 30
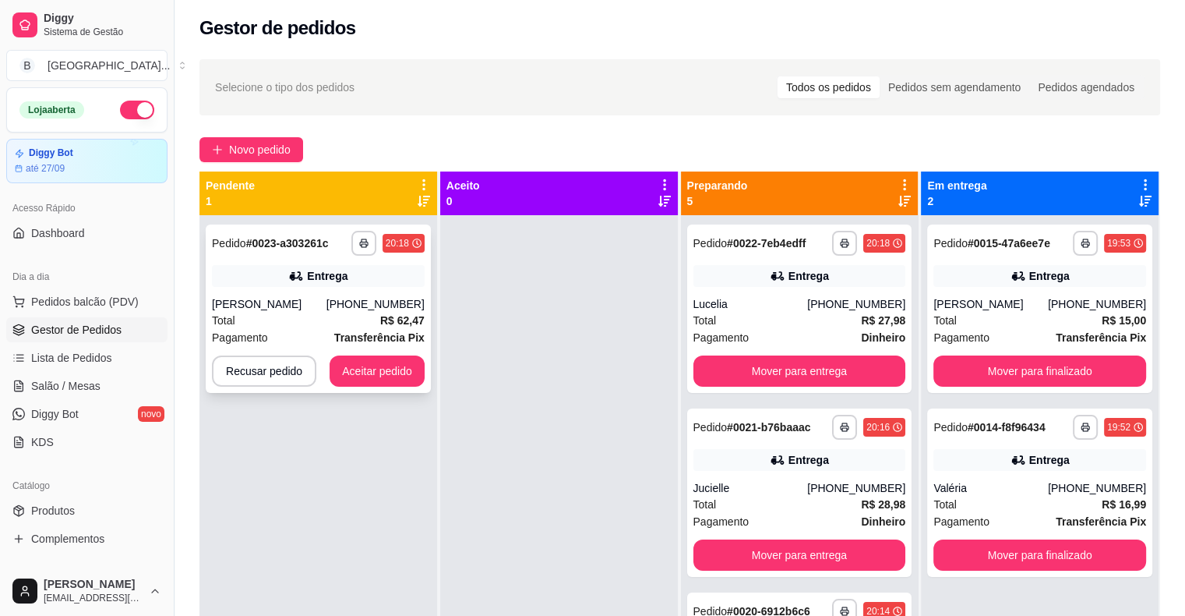
click at [324, 261] on div "**********" at bounding box center [318, 308] width 225 height 168
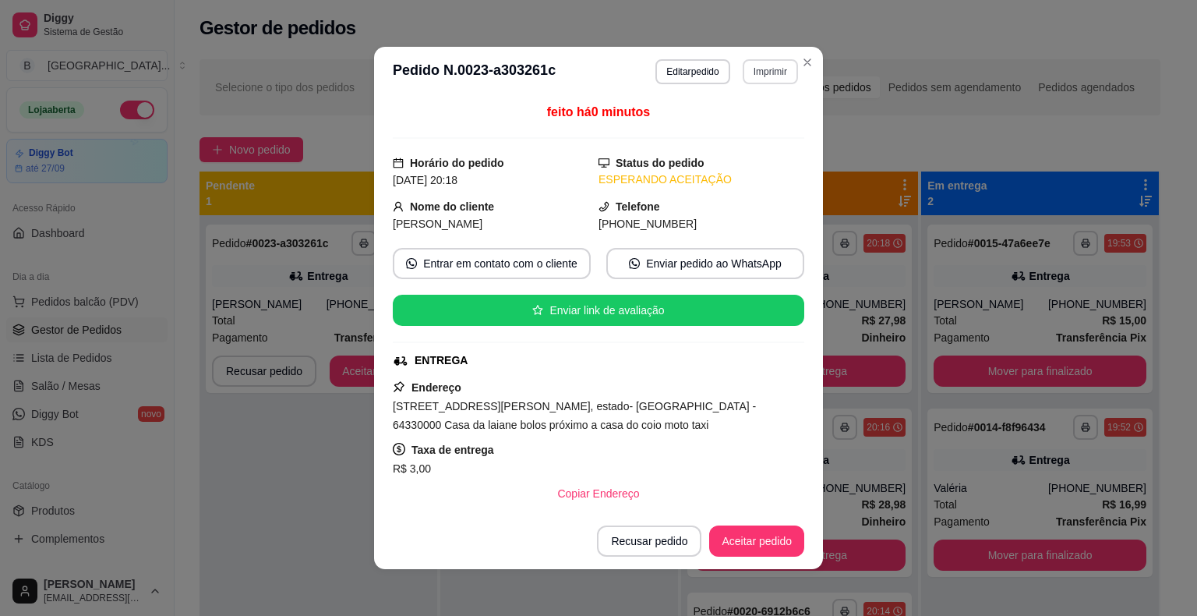
click at [748, 63] on button "Imprimir" at bounding box center [770, 71] width 55 height 25
click at [749, 120] on button "IMPRESSORA" at bounding box center [736, 127] width 109 height 24
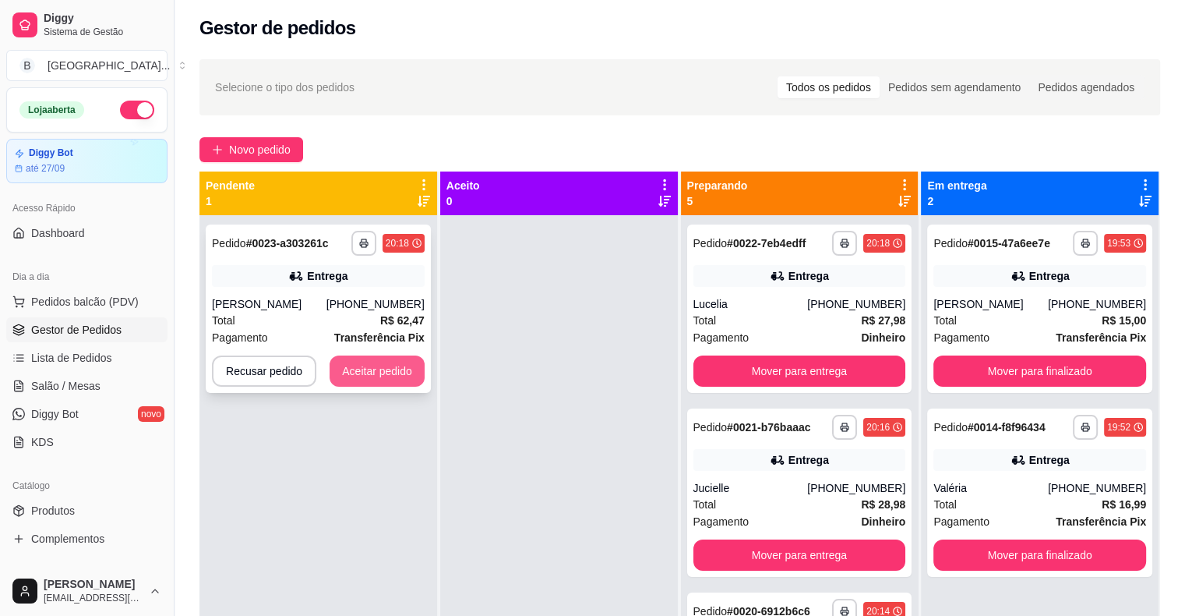
click at [396, 363] on button "Aceitar pedido" at bounding box center [377, 370] width 95 height 31
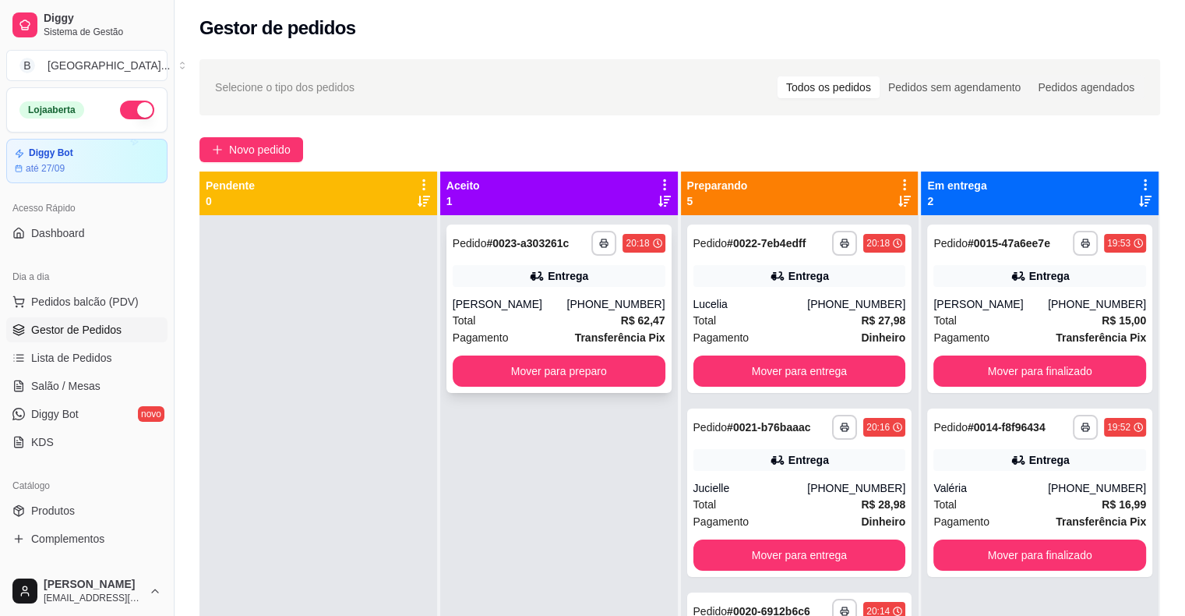
click at [513, 347] on div "**********" at bounding box center [558, 308] width 225 height 168
click at [573, 374] on button "Mover para preparo" at bounding box center [559, 370] width 213 height 31
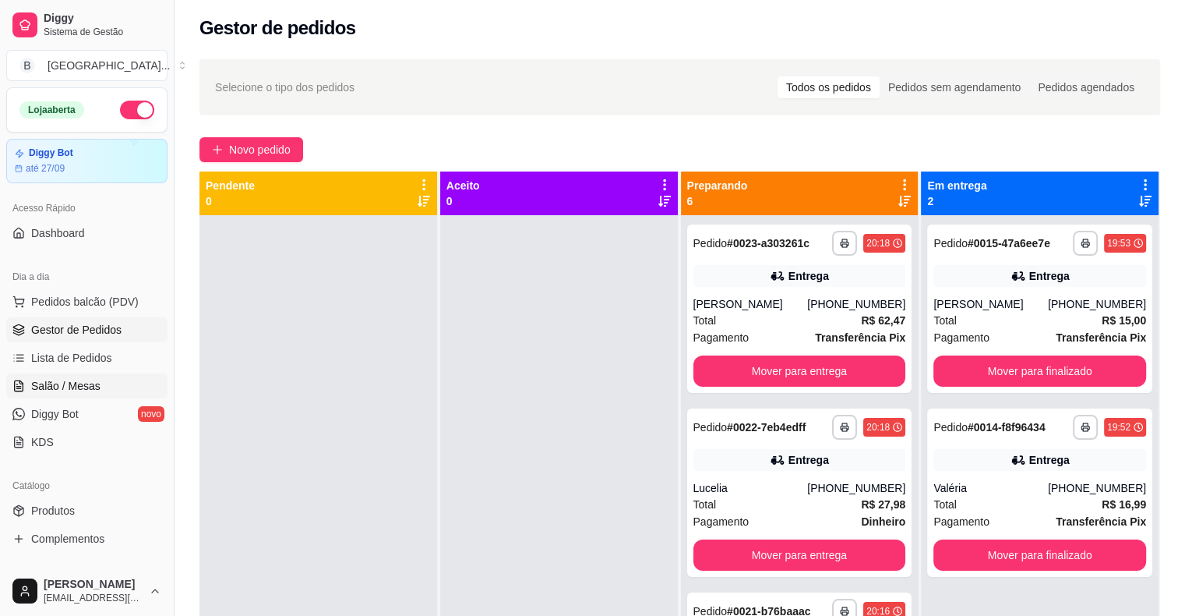
click at [97, 383] on span "Salão / Mesas" at bounding box center [65, 386] width 69 height 16
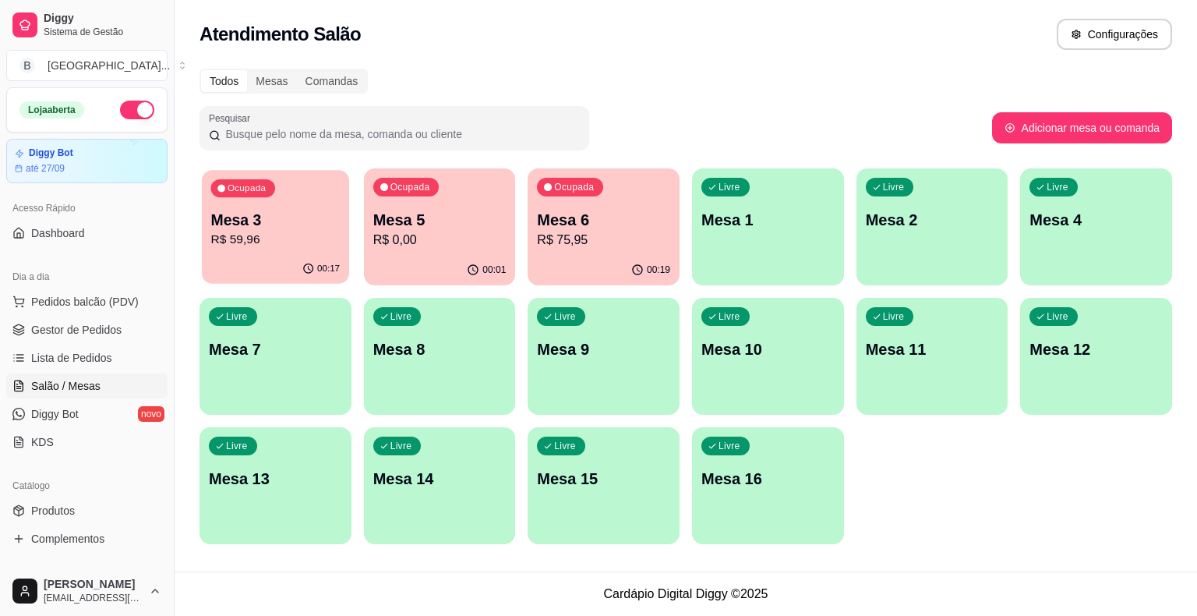
click at [245, 235] on p "R$ 59,96" at bounding box center [275, 240] width 129 height 18
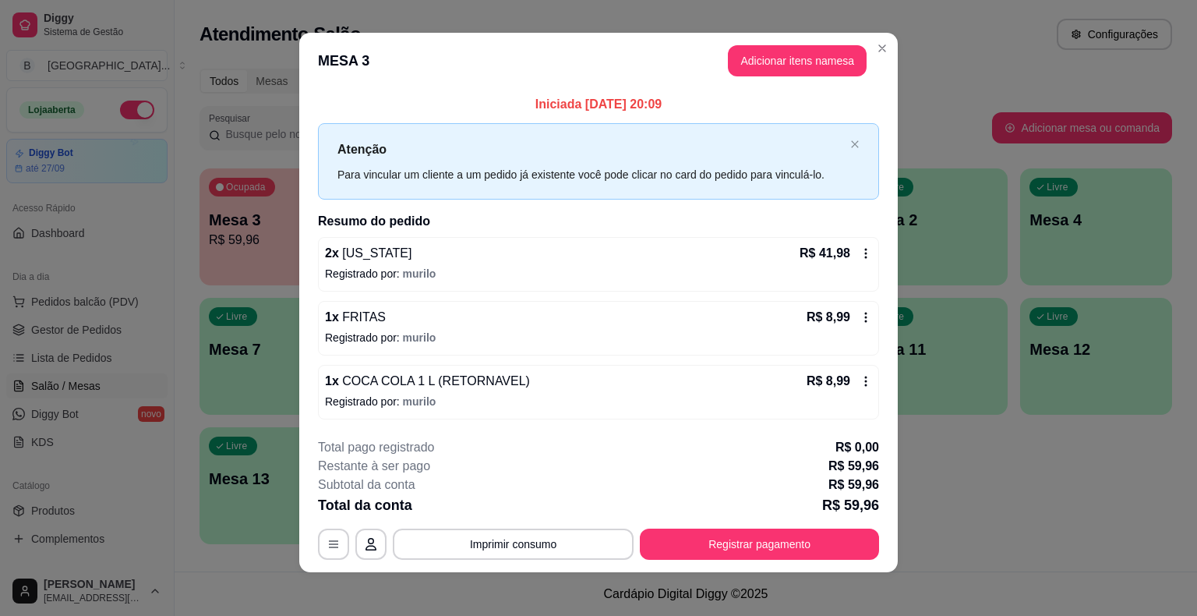
scroll to position [10, 0]
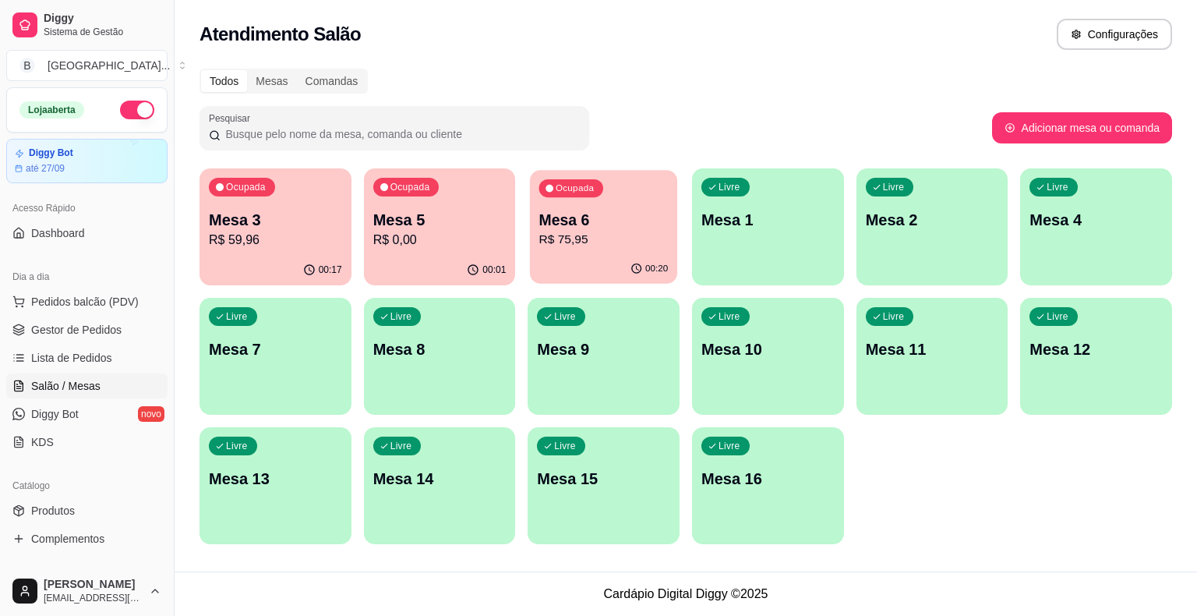
click at [570, 248] on p "R$ 75,95" at bounding box center [603, 240] width 129 height 18
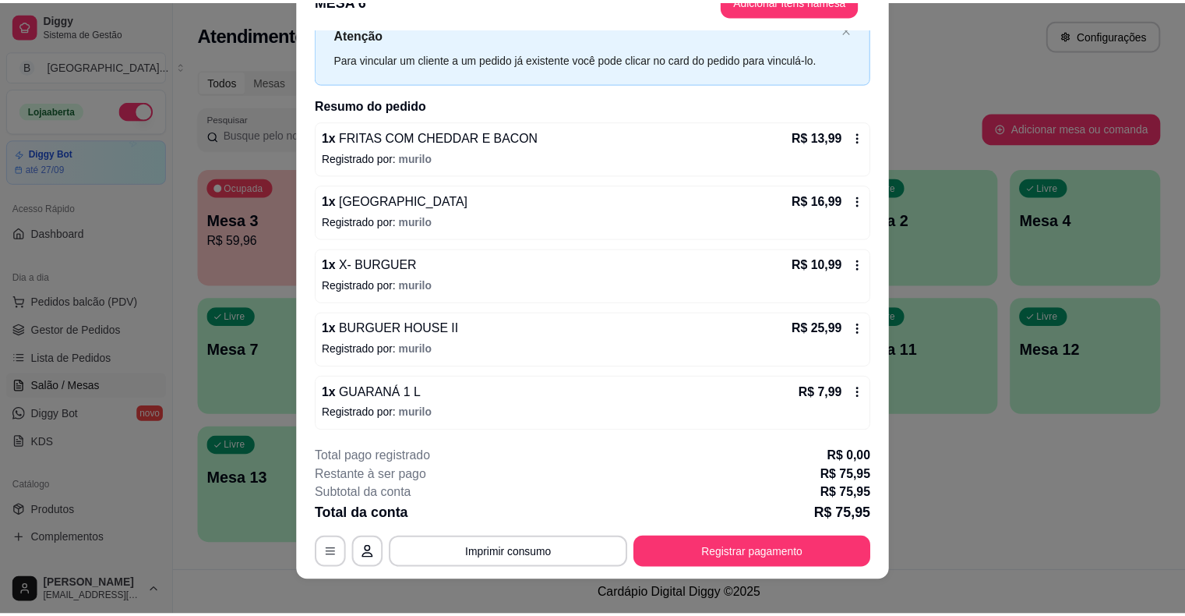
scroll to position [47, 0]
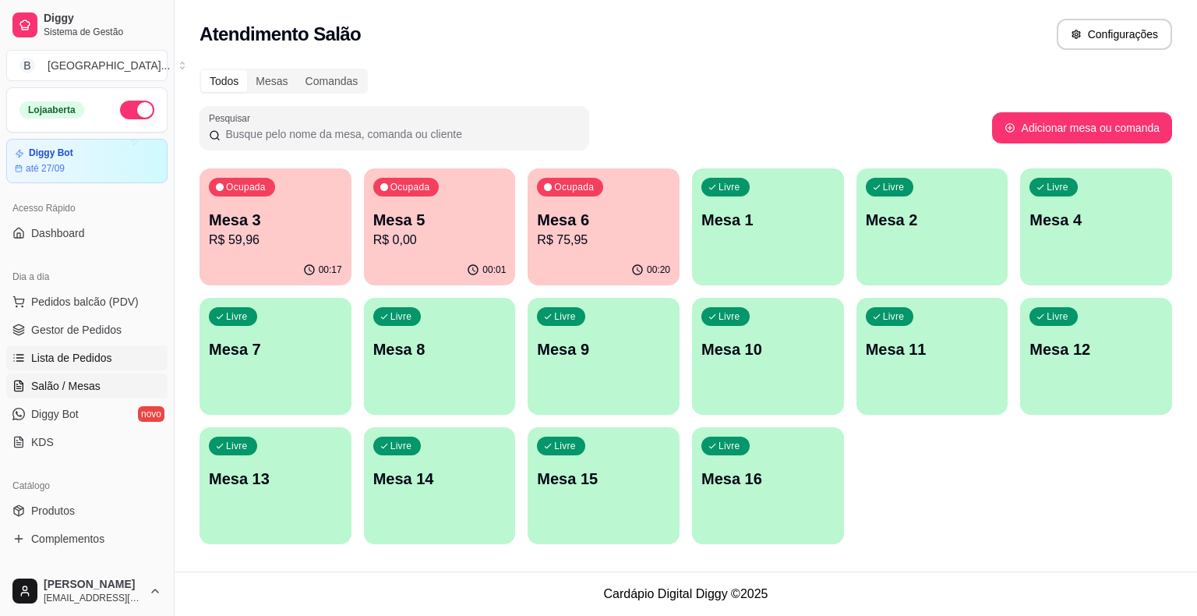
click at [89, 362] on span "Lista de Pedidos" at bounding box center [71, 358] width 81 height 16
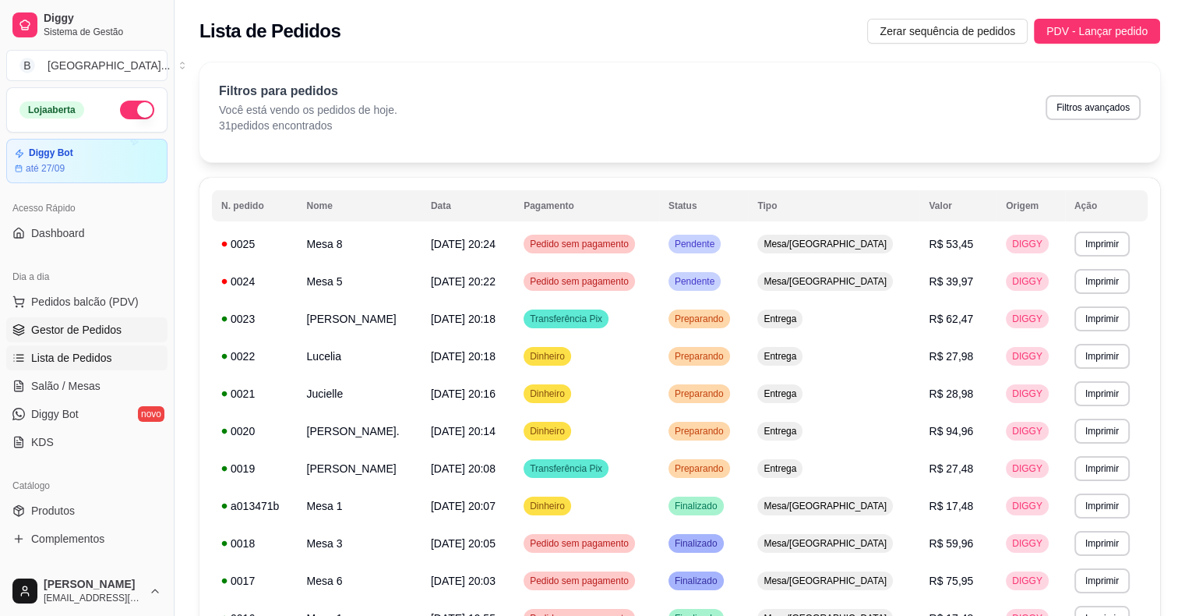
click at [90, 333] on span "Gestor de Pedidos" at bounding box center [76, 330] width 90 height 16
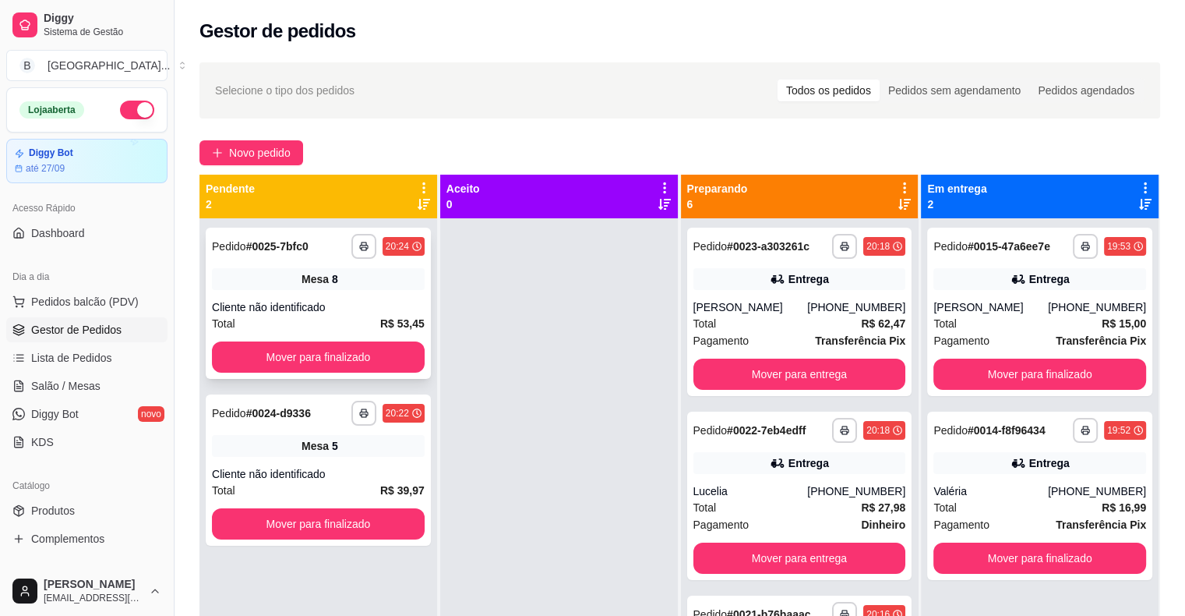
click at [291, 269] on div "Mesa 8" at bounding box center [318, 279] width 213 height 22
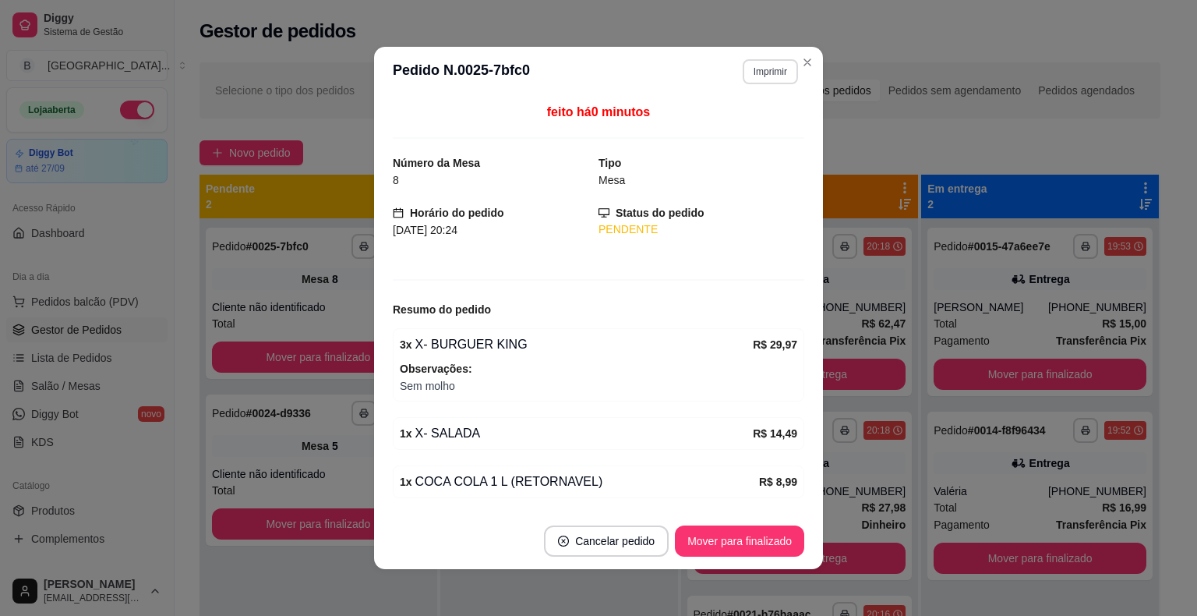
click at [758, 69] on button "Imprimir" at bounding box center [770, 71] width 55 height 25
click at [729, 118] on button "IMPRESSORA" at bounding box center [736, 126] width 113 height 25
click at [736, 541] on button "Mover para finalizado" at bounding box center [739, 540] width 129 height 31
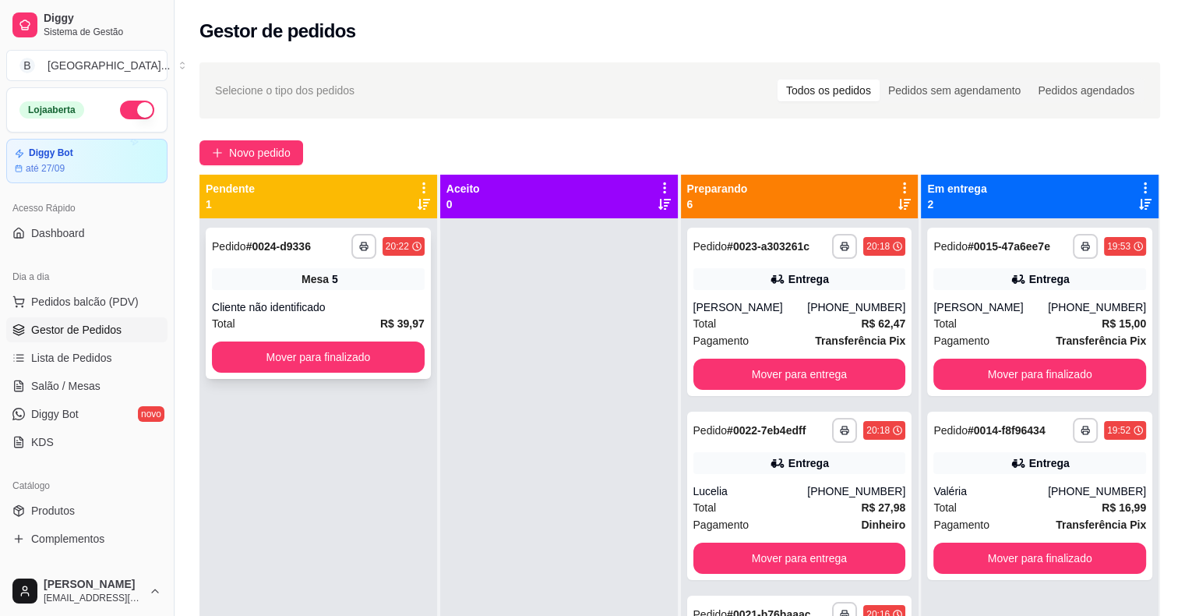
click at [270, 282] on div "Mesa 5" at bounding box center [318, 279] width 213 height 22
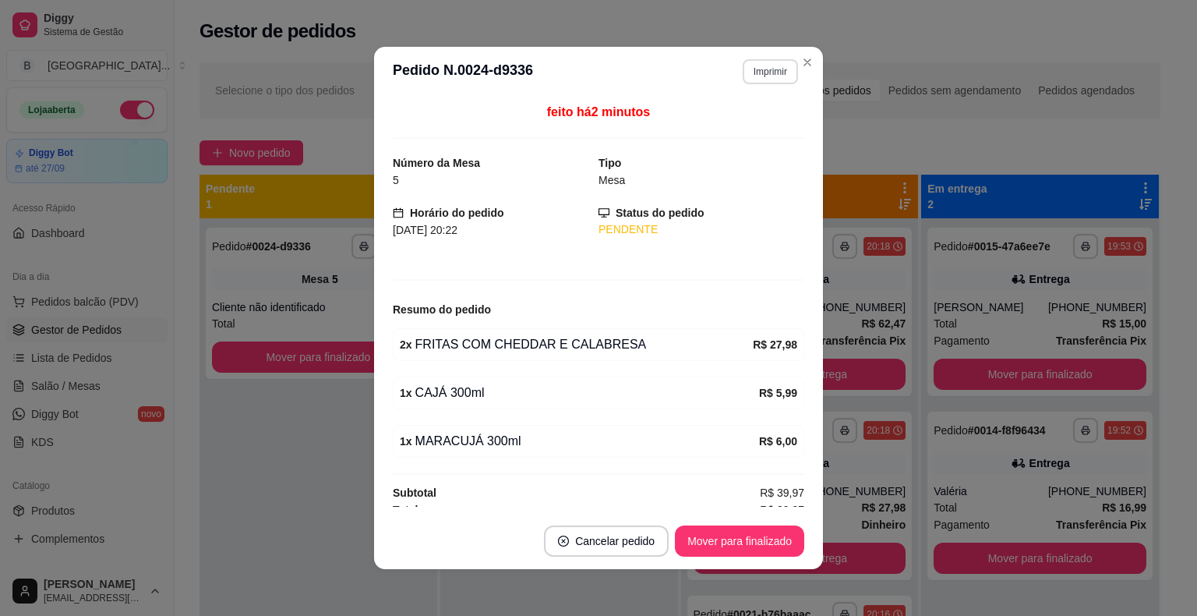
click at [784, 74] on button "Imprimir" at bounding box center [770, 71] width 55 height 25
click at [758, 136] on button "IMPRESSORA" at bounding box center [736, 126] width 113 height 25
click at [751, 548] on button "Mover para finalizado" at bounding box center [739, 540] width 129 height 31
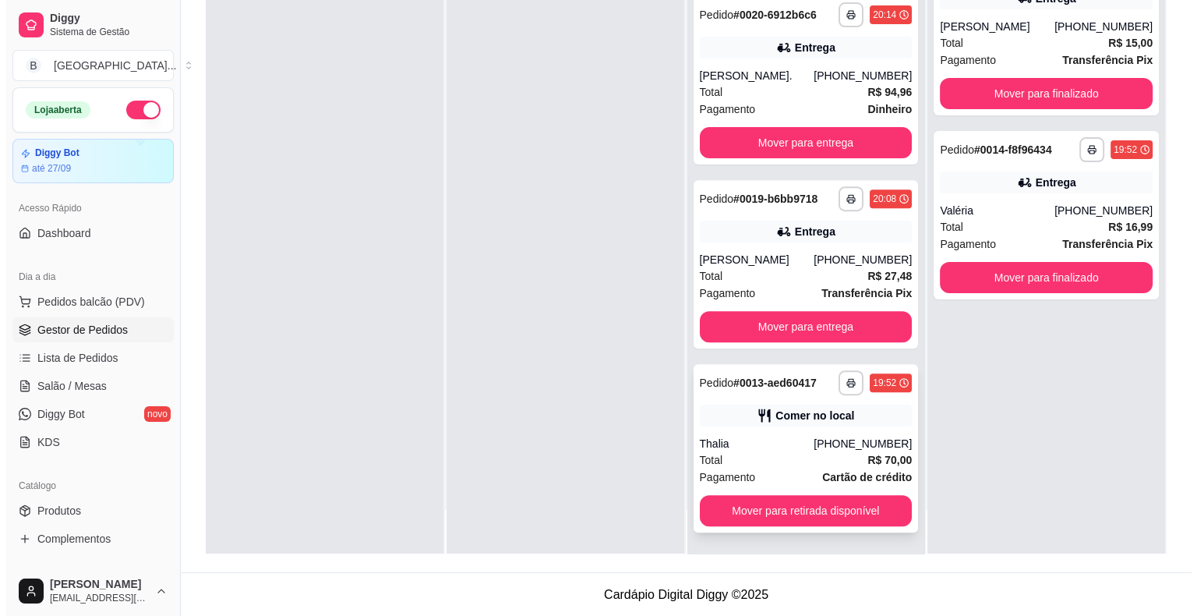
scroll to position [237, 0]
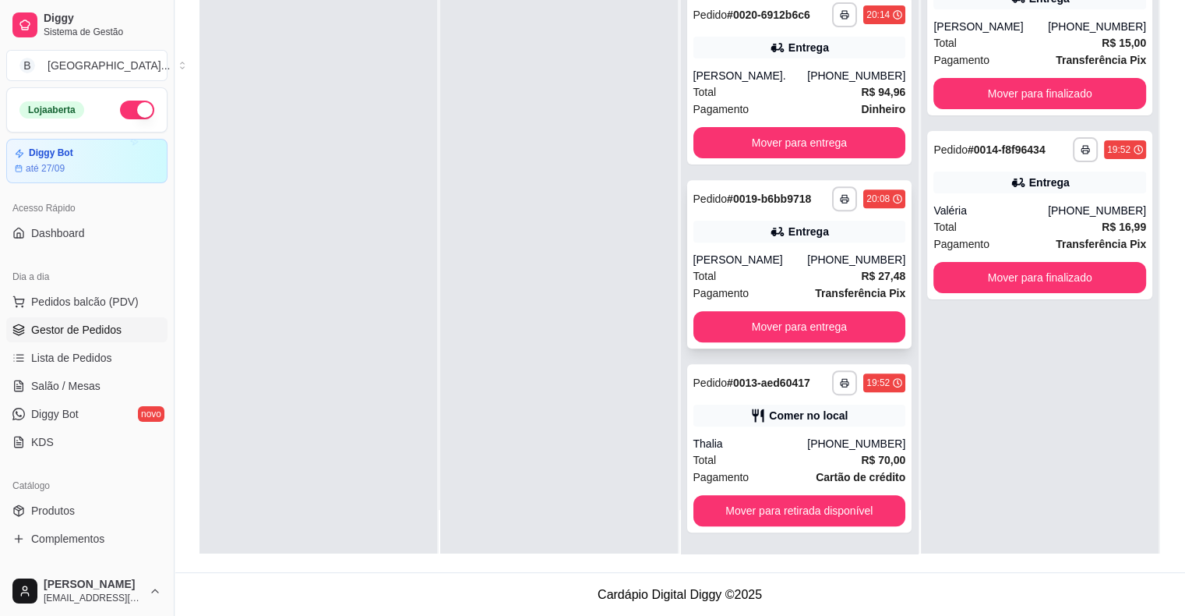
click at [832, 273] on div "Total R$ 27,48" at bounding box center [799, 275] width 213 height 17
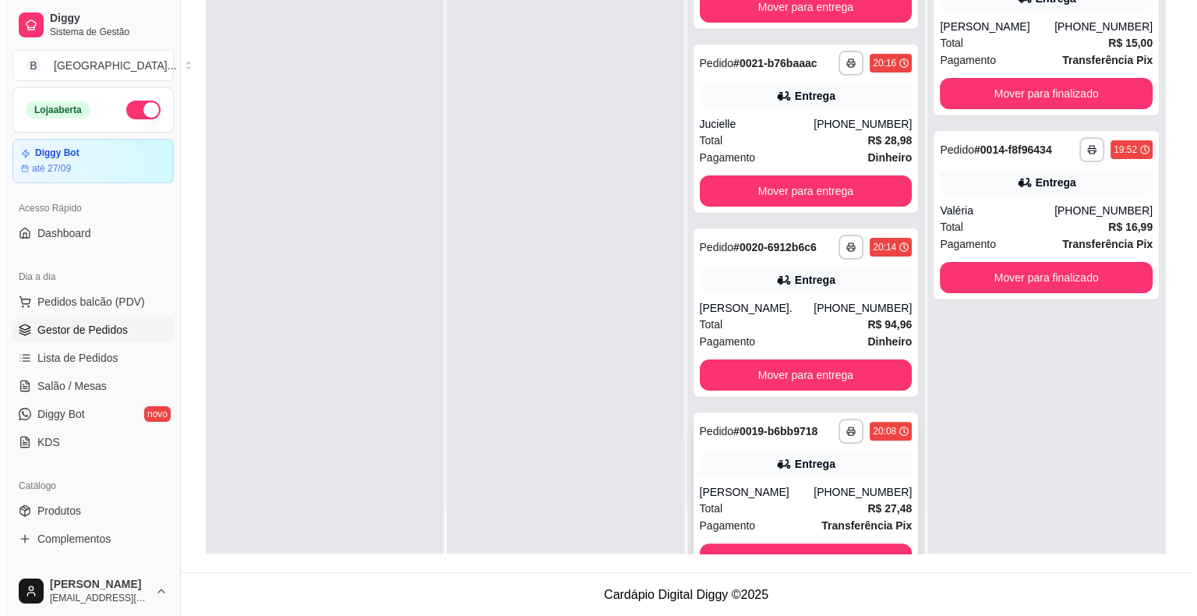
scroll to position [269, 0]
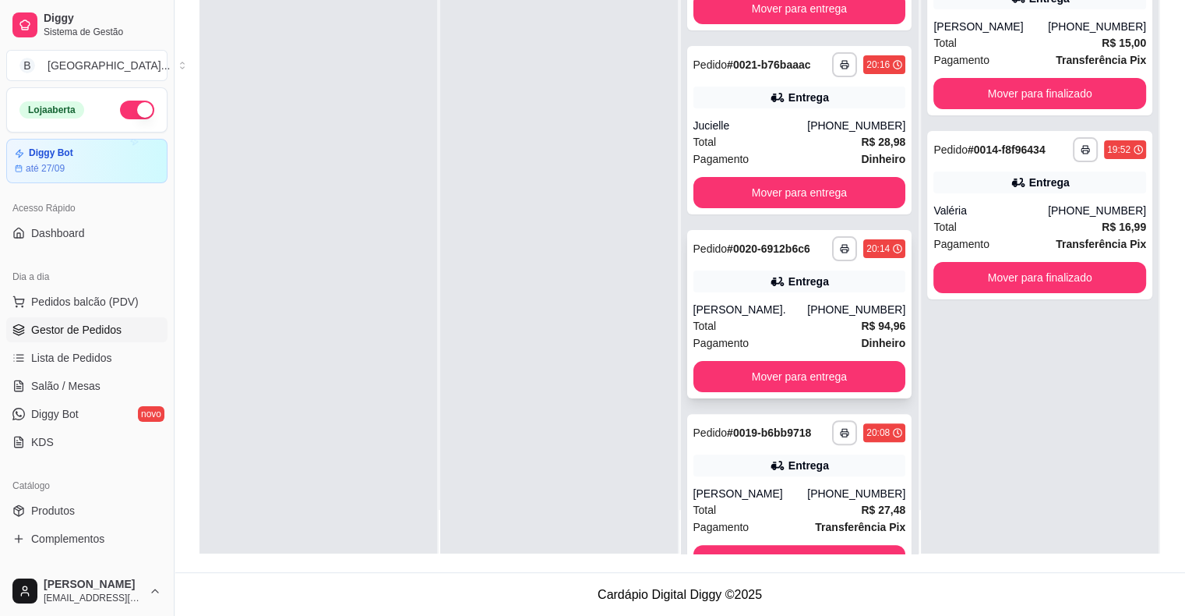
click at [760, 319] on div "Total R$ 94,96" at bounding box center [799, 325] width 213 height 17
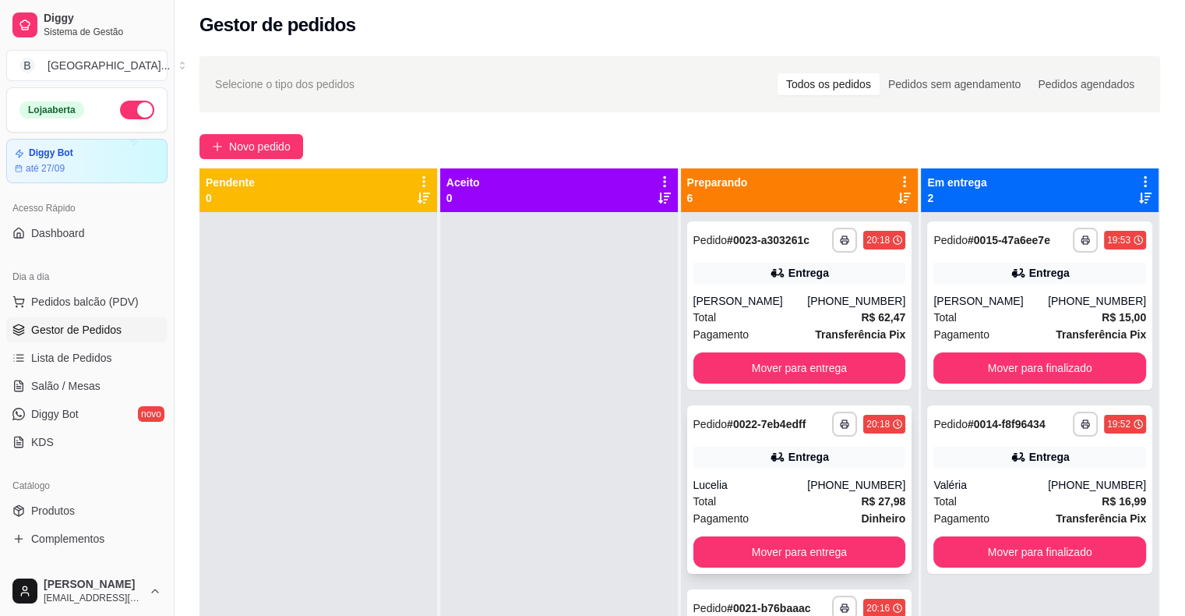
scroll to position [0, 0]
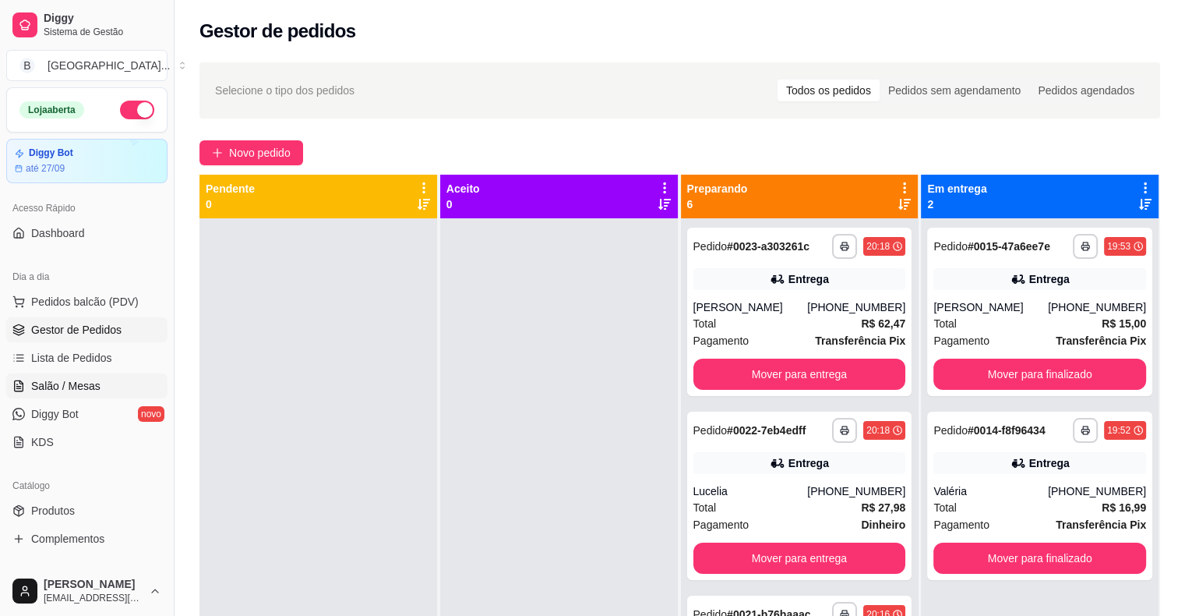
click at [62, 379] on span "Salão / Mesas" at bounding box center [65, 386] width 69 height 16
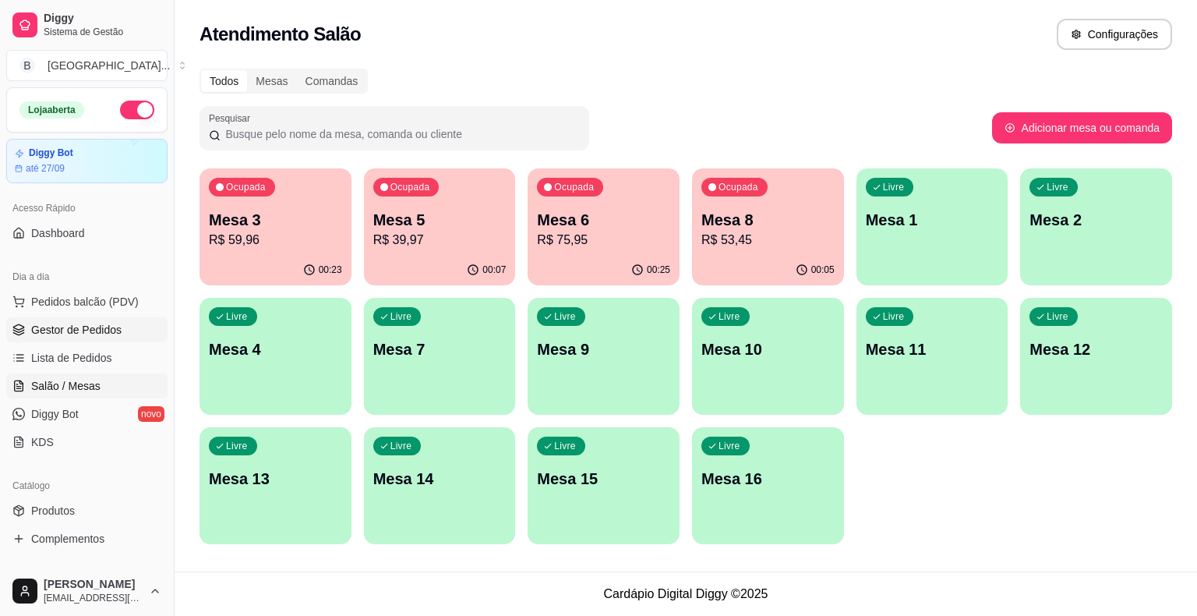
click at [62, 323] on span "Gestor de Pedidos" at bounding box center [76, 330] width 90 height 16
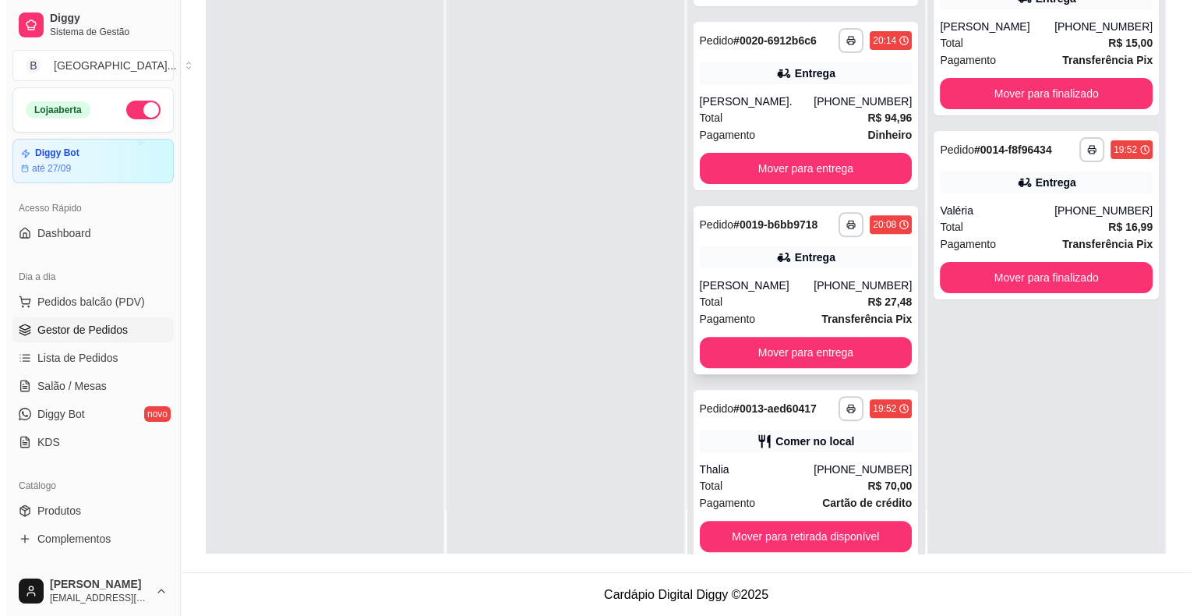
scroll to position [503, 0]
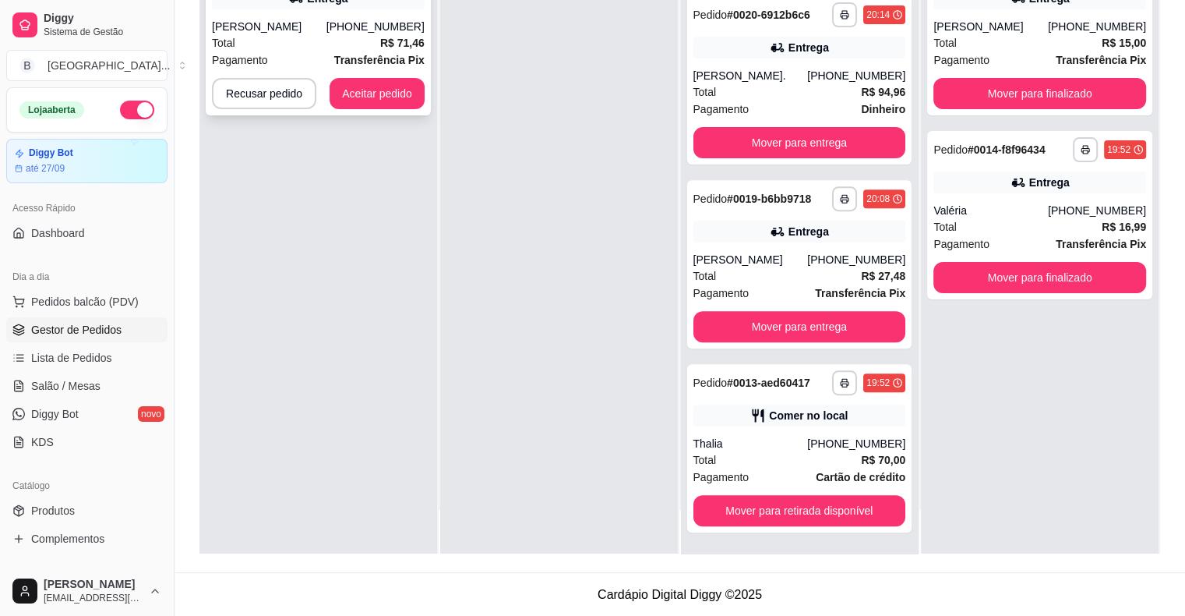
click at [393, 26] on div "[PHONE_NUMBER]" at bounding box center [375, 27] width 98 height 16
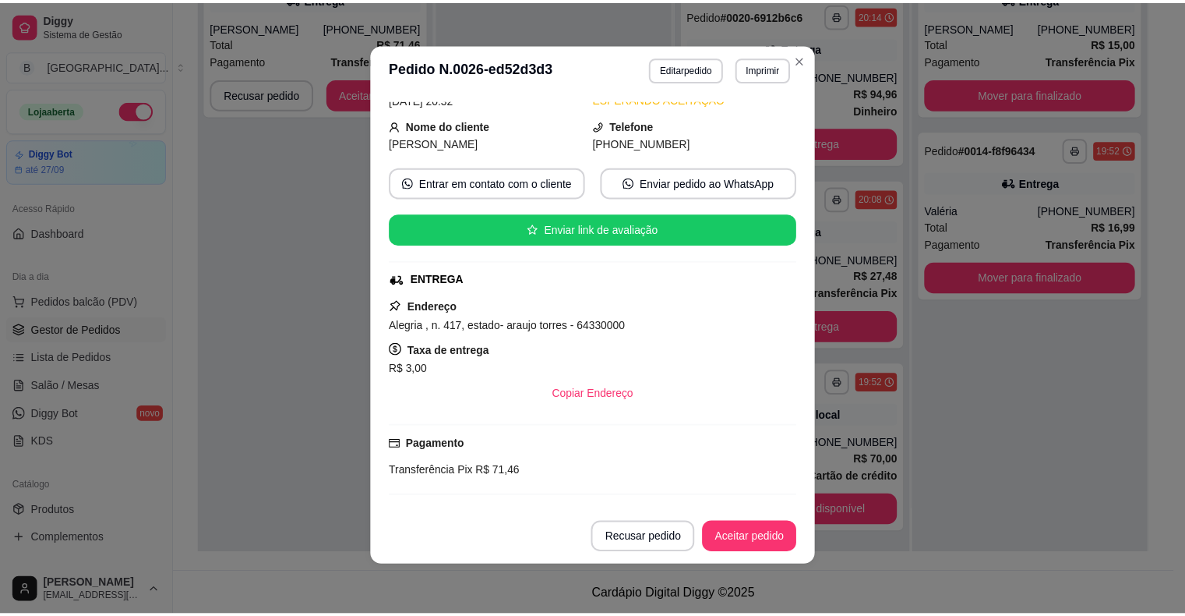
scroll to position [295, 0]
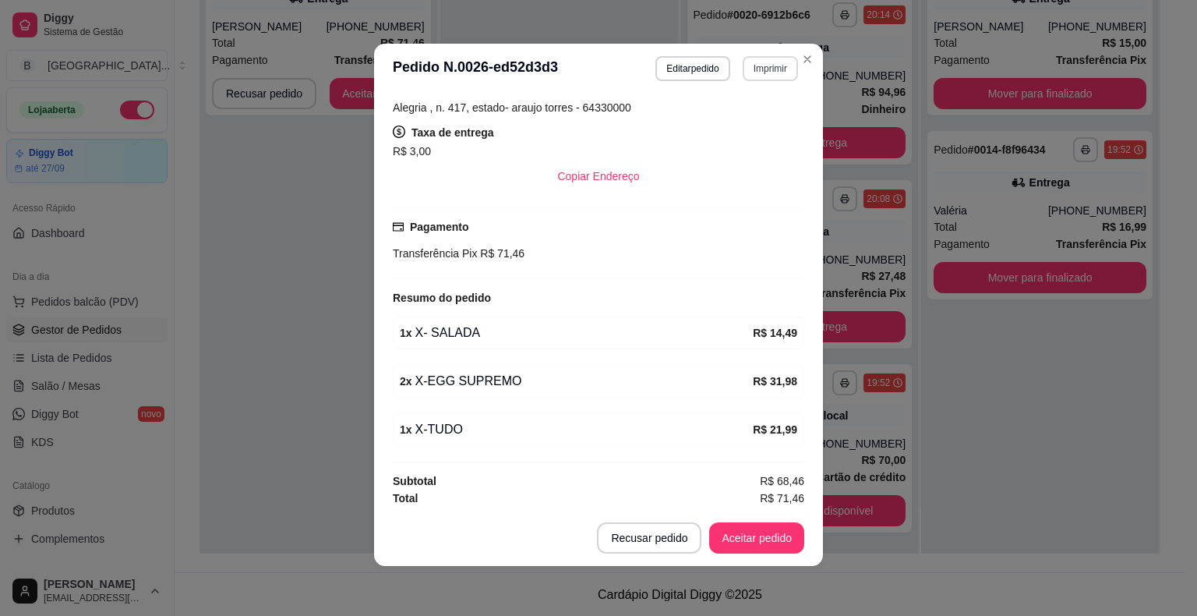
click at [766, 73] on button "Imprimir" at bounding box center [770, 68] width 55 height 25
click at [754, 114] on button "IMPRESSORA" at bounding box center [737, 123] width 109 height 24
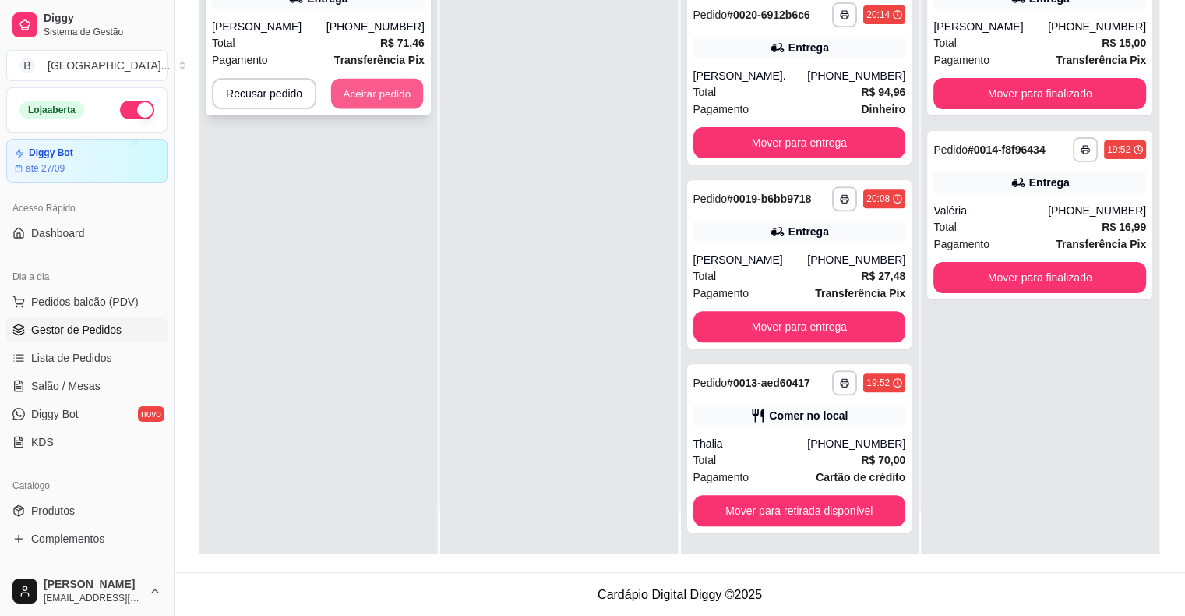
click at [357, 98] on button "Aceitar pedido" at bounding box center [377, 94] width 92 height 30
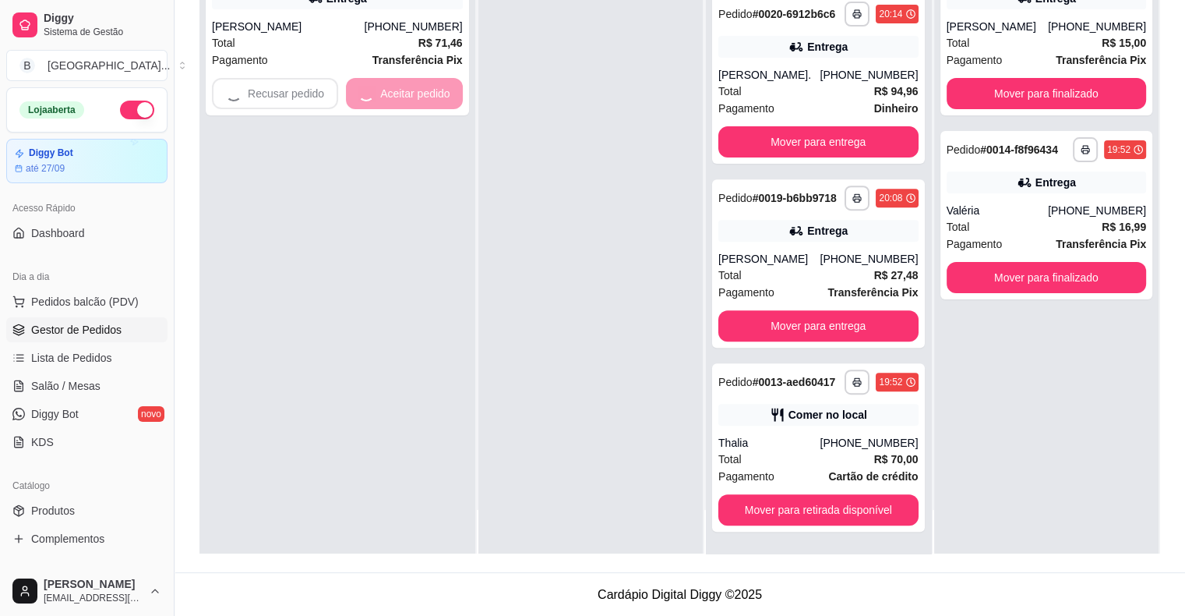
scroll to position [503, 0]
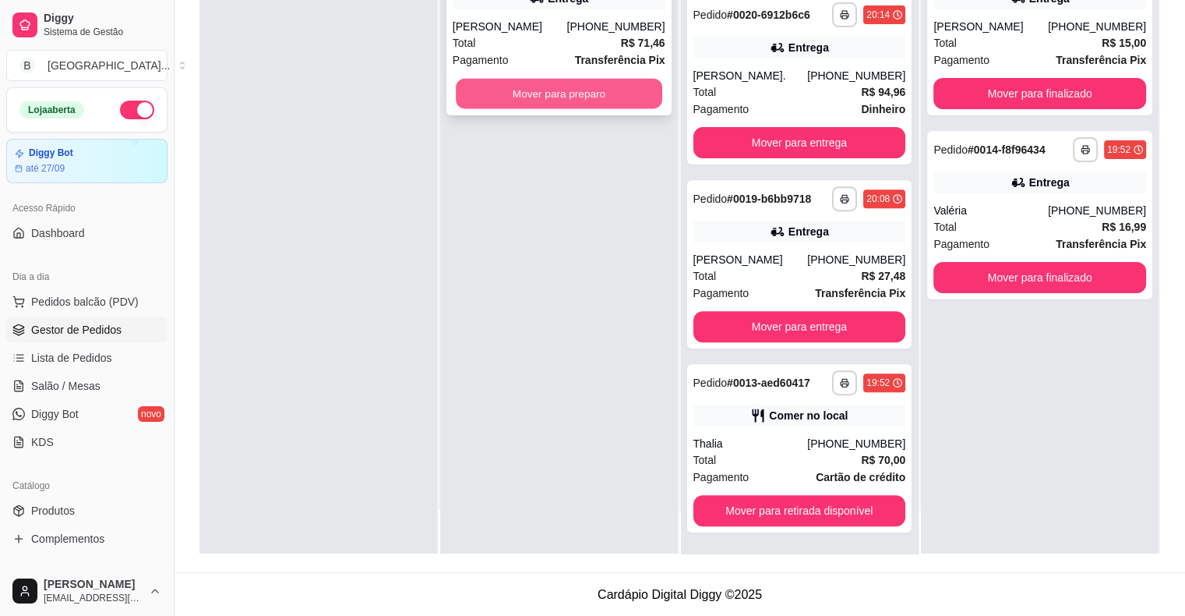
click at [502, 98] on button "Mover para preparo" at bounding box center [559, 94] width 206 height 30
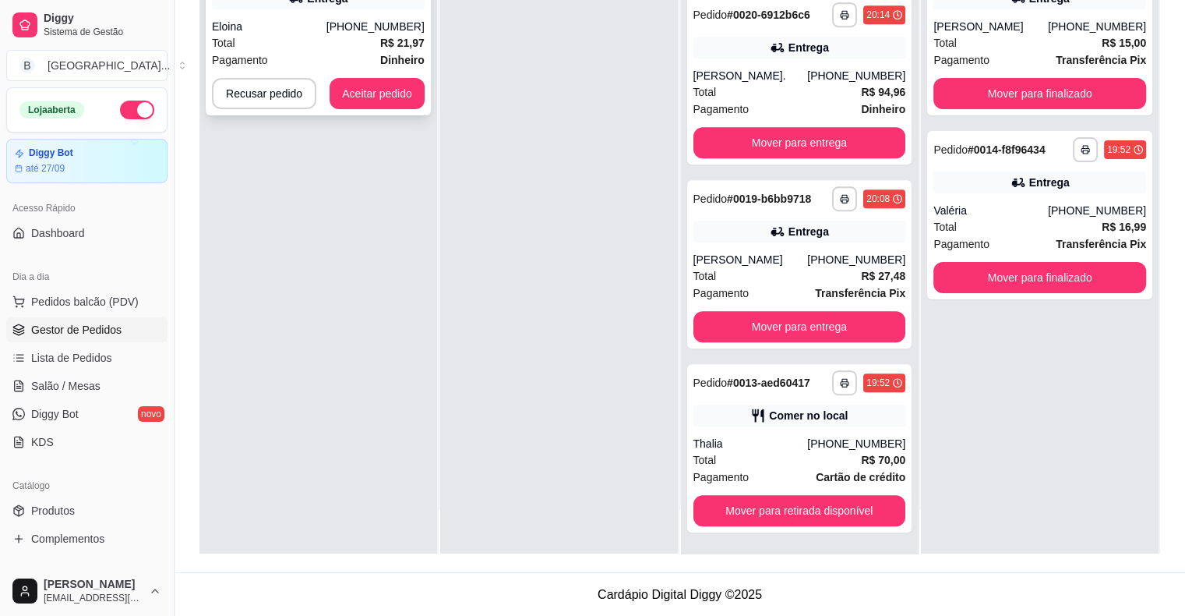
click at [393, 62] on strong "Dinheiro" at bounding box center [402, 60] width 44 height 12
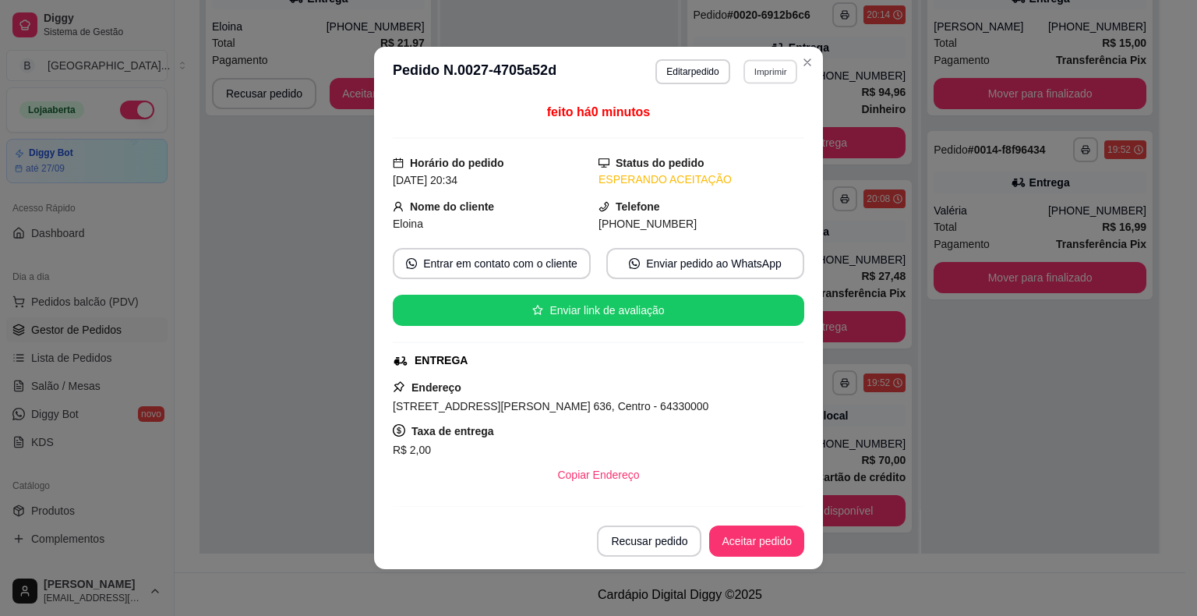
click at [771, 69] on button "Imprimir" at bounding box center [770, 71] width 54 height 24
click at [755, 111] on div "Escolha a impressora IMPRESSORA Impressora" at bounding box center [736, 132] width 129 height 84
click at [749, 122] on button "IMPRESSORA" at bounding box center [736, 127] width 113 height 25
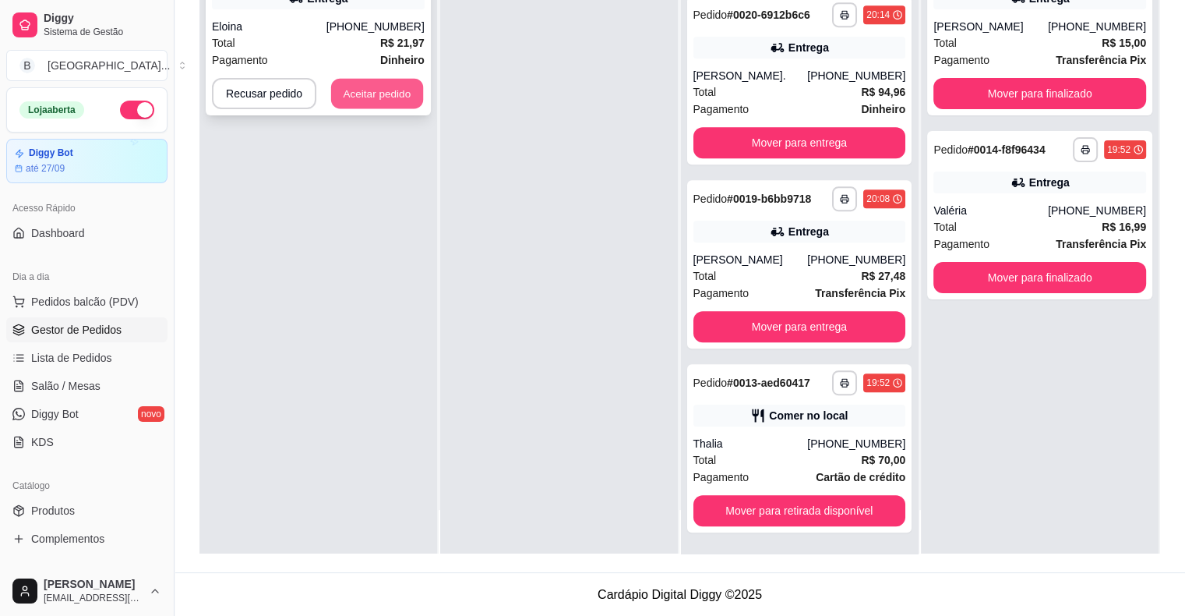
click at [358, 101] on button "Aceitar pedido" at bounding box center [377, 94] width 92 height 30
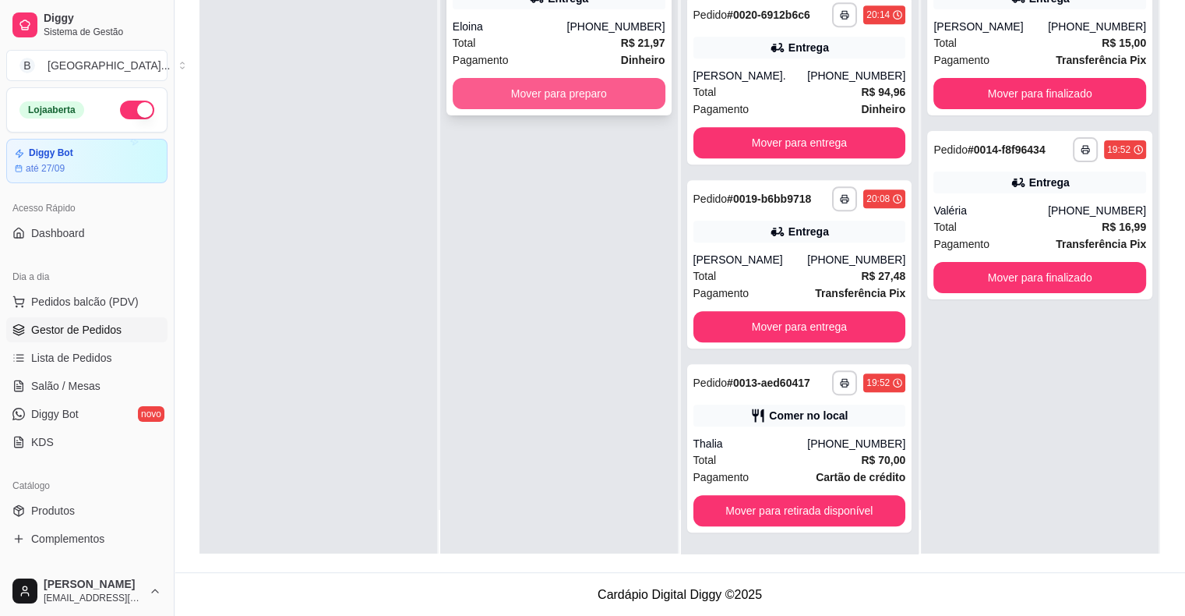
click at [528, 101] on button "Mover para preparo" at bounding box center [559, 93] width 213 height 31
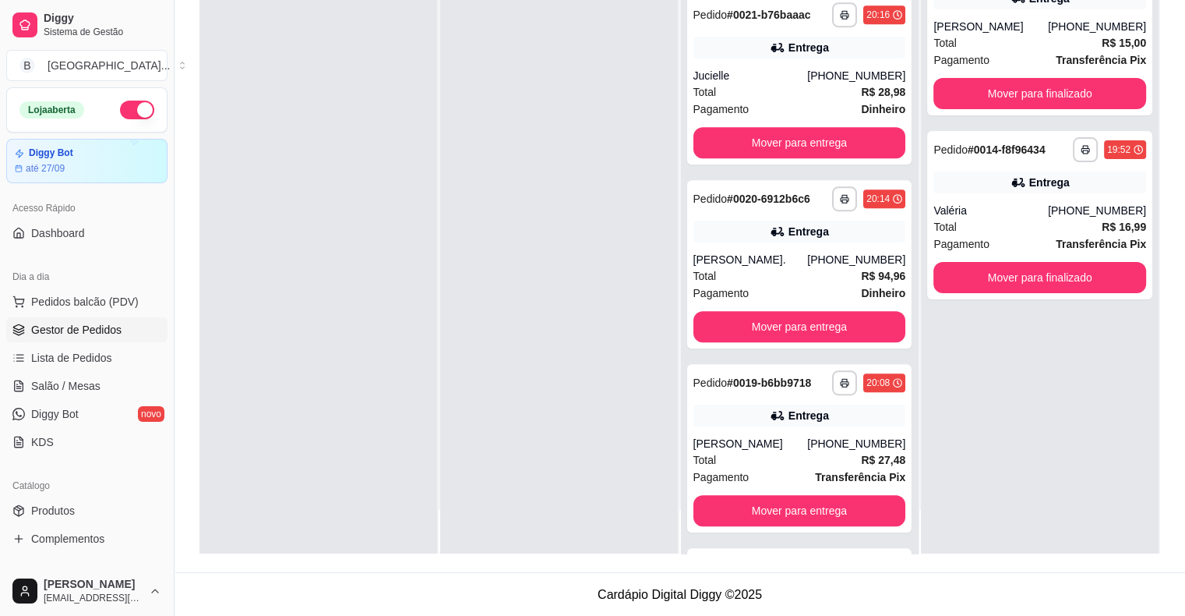
scroll to position [870, 0]
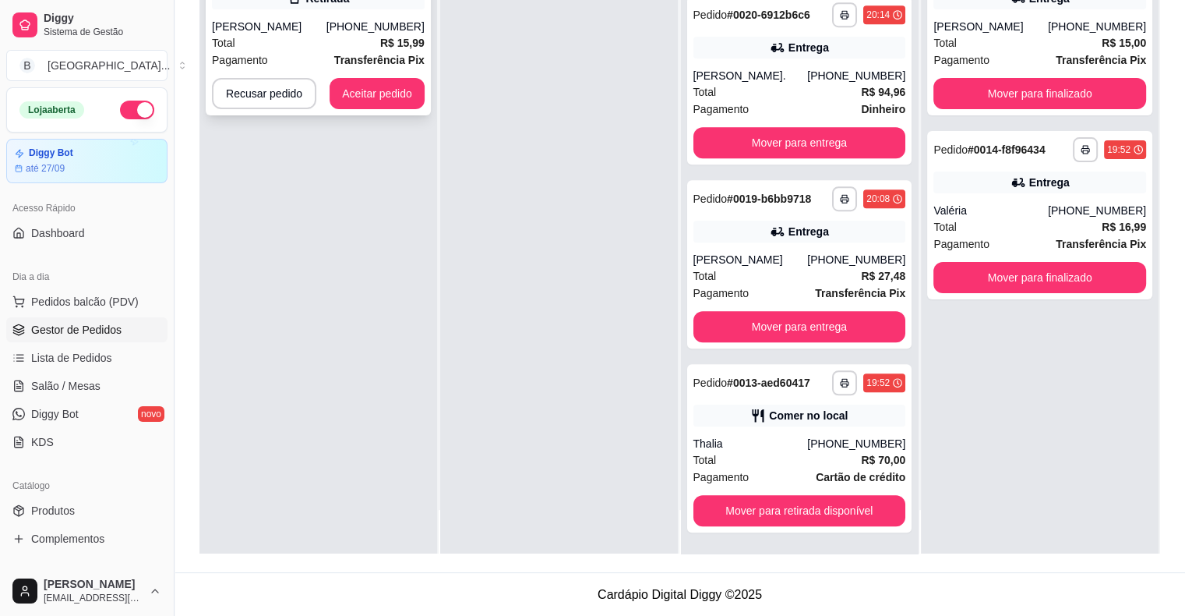
click at [331, 66] on div "Pagamento Transferência Pix" at bounding box center [318, 59] width 213 height 17
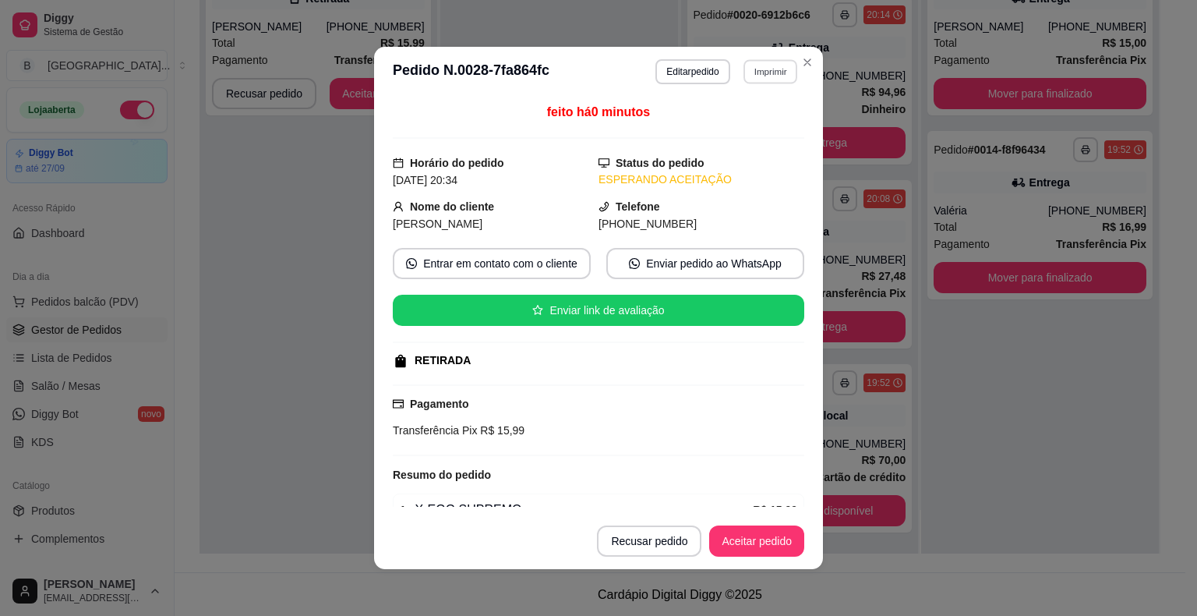
click at [754, 67] on button "Imprimir" at bounding box center [770, 71] width 54 height 24
click at [721, 126] on button "IMPRESSORA" at bounding box center [737, 127] width 109 height 24
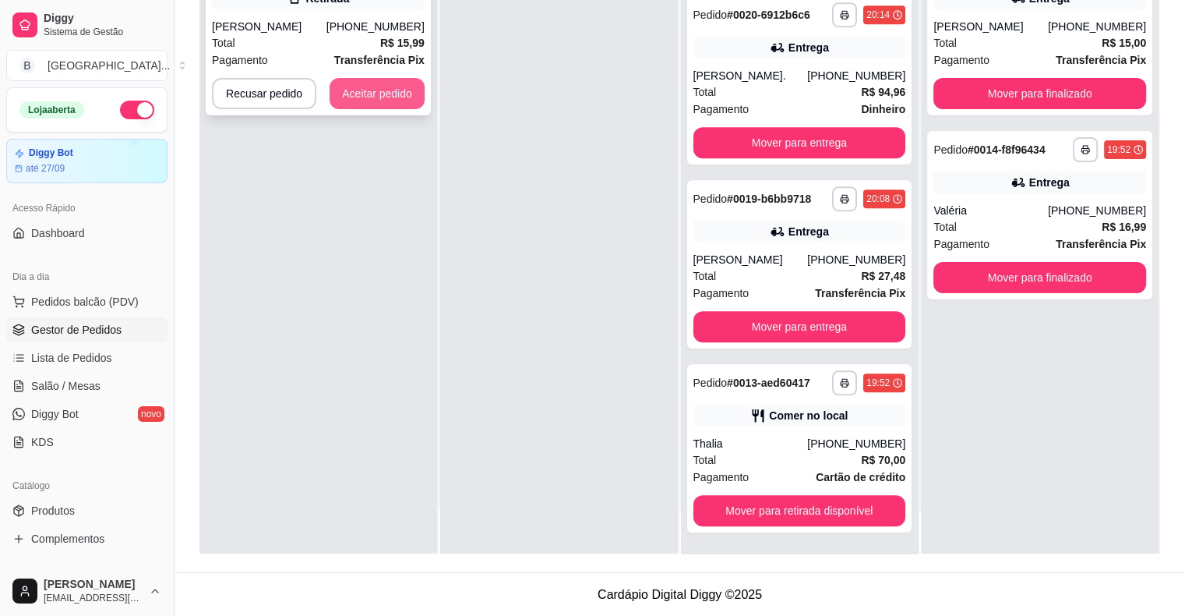
click at [365, 89] on button "Aceitar pedido" at bounding box center [377, 93] width 95 height 31
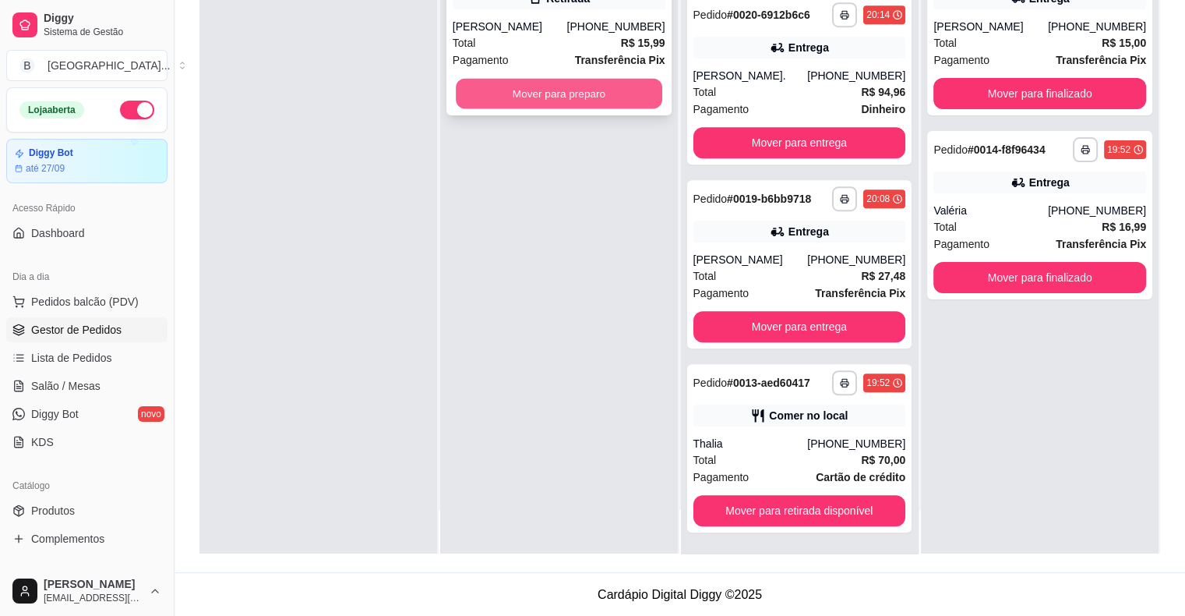
click at [486, 97] on button "Mover para preparo" at bounding box center [559, 94] width 206 height 30
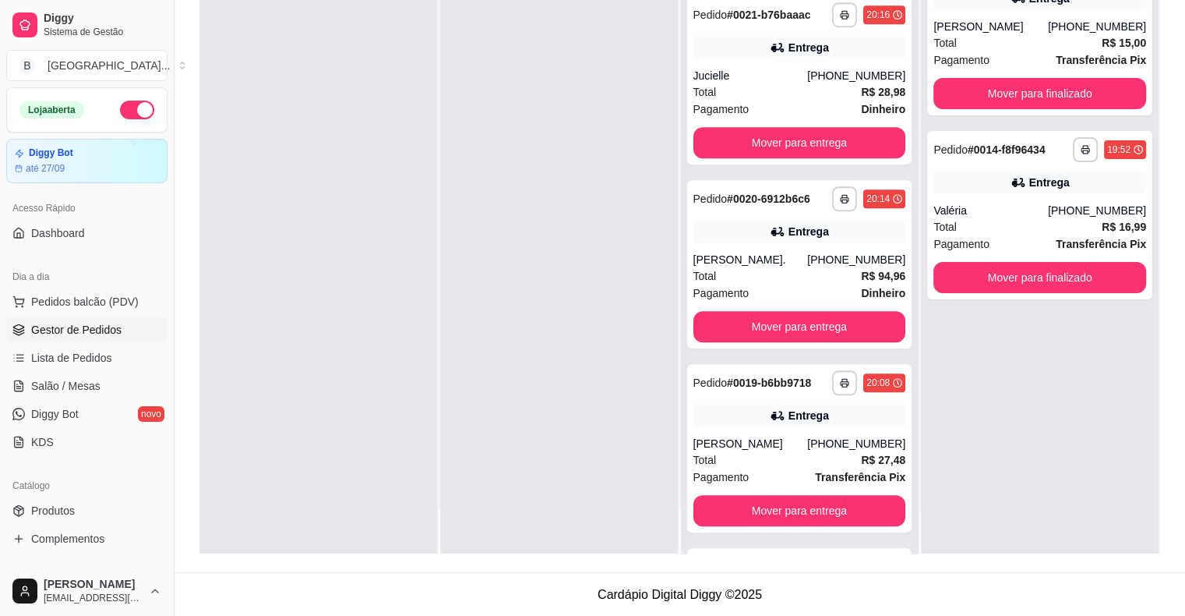
scroll to position [1054, 0]
click at [103, 388] on link "Salão / Mesas" at bounding box center [86, 385] width 161 height 25
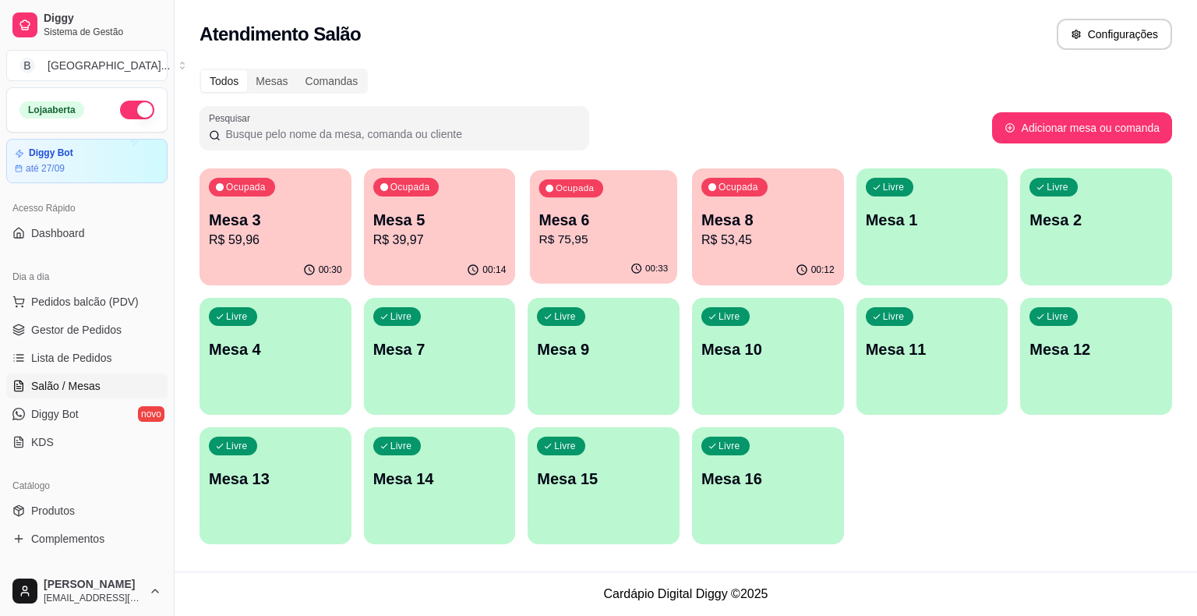
click at [536, 245] on div "Ocupada Mesa 6 R$ 75,95" at bounding box center [603, 212] width 147 height 84
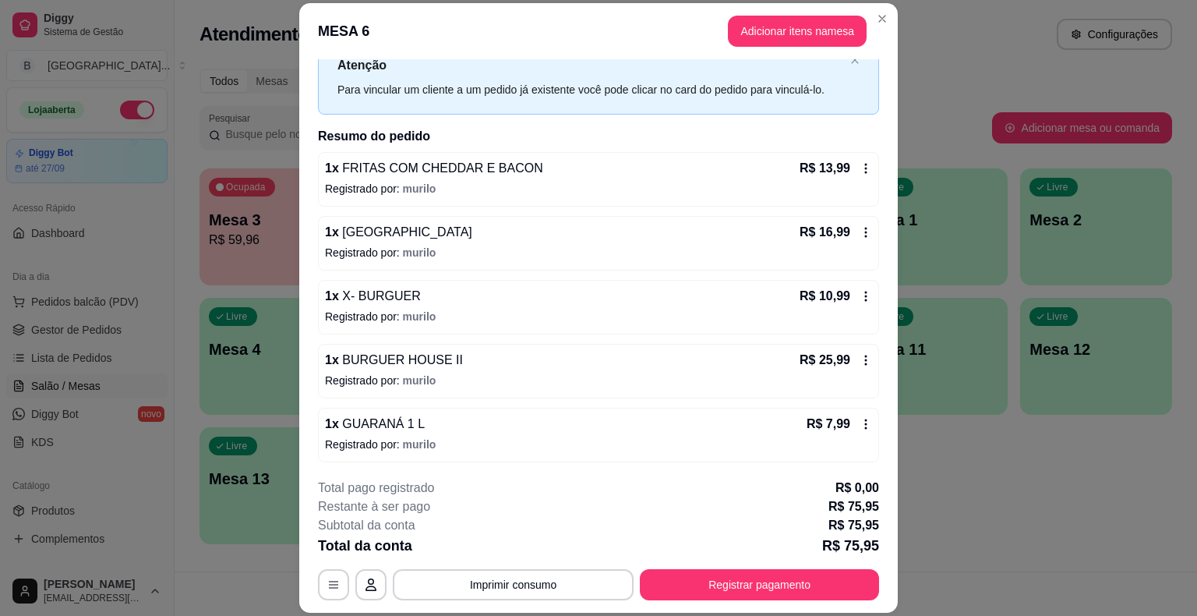
scroll to position [47, 0]
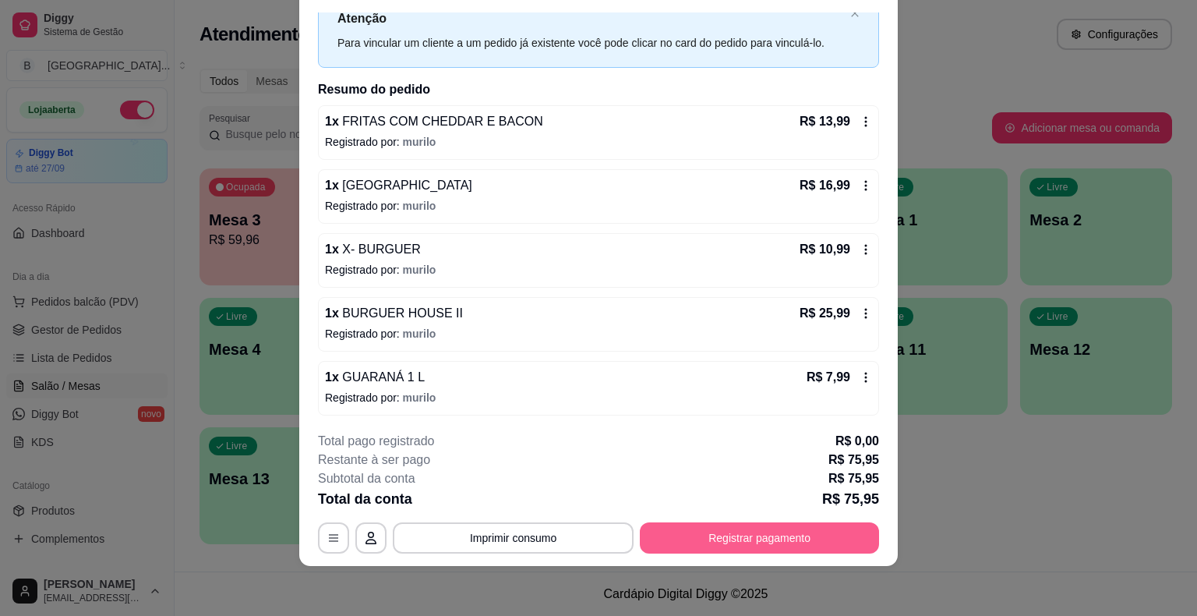
click at [742, 530] on button "Registrar pagamento" at bounding box center [759, 537] width 239 height 31
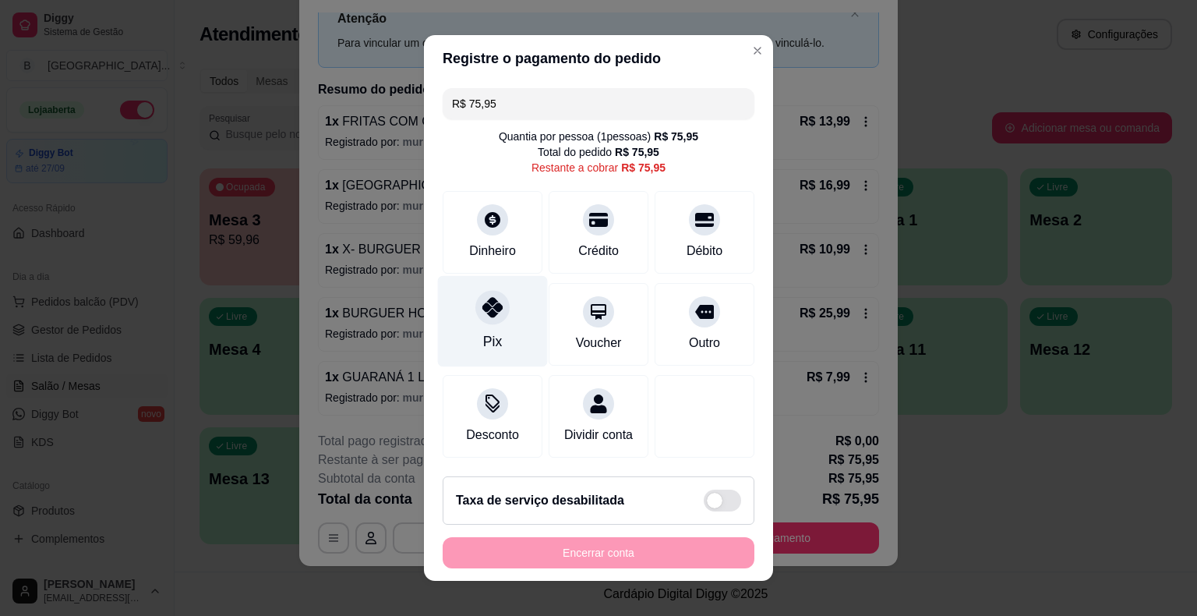
click at [511, 314] on div "Pix" at bounding box center [493, 321] width 110 height 91
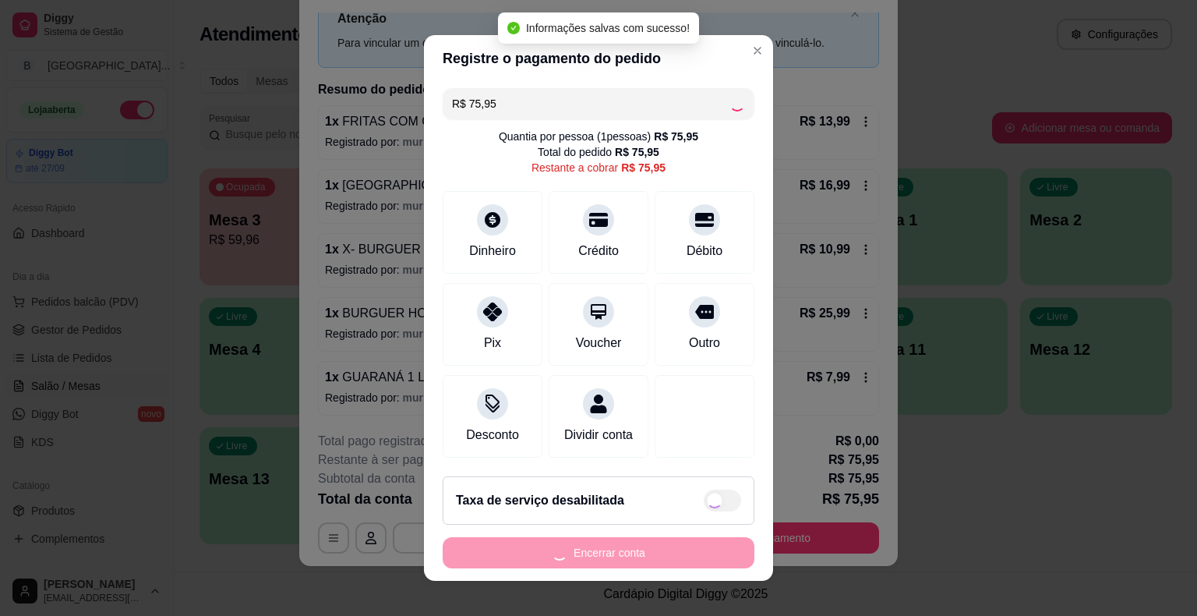
type input "R$ 0,00"
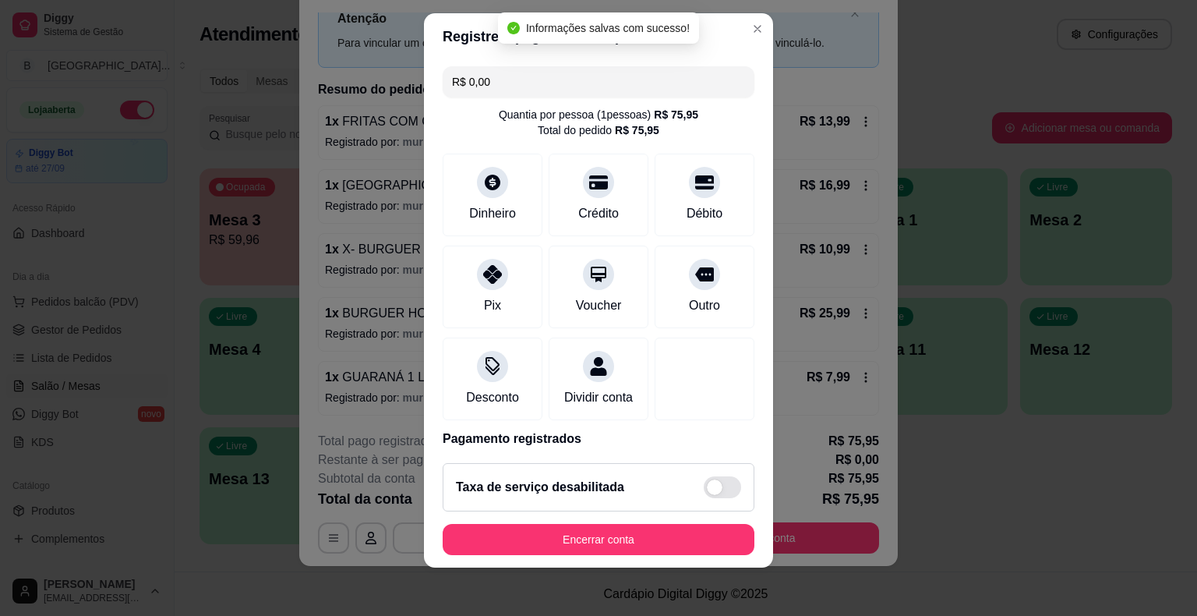
scroll to position [19, 0]
click at [507, 531] on button "Encerrar conta" at bounding box center [598, 538] width 302 height 30
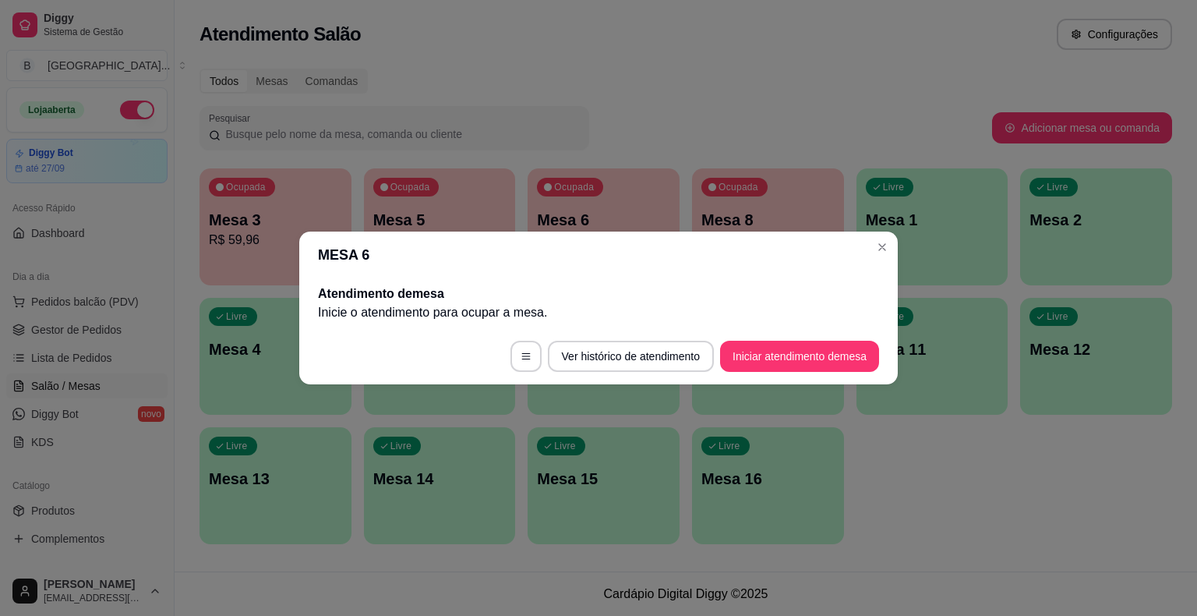
scroll to position [0, 0]
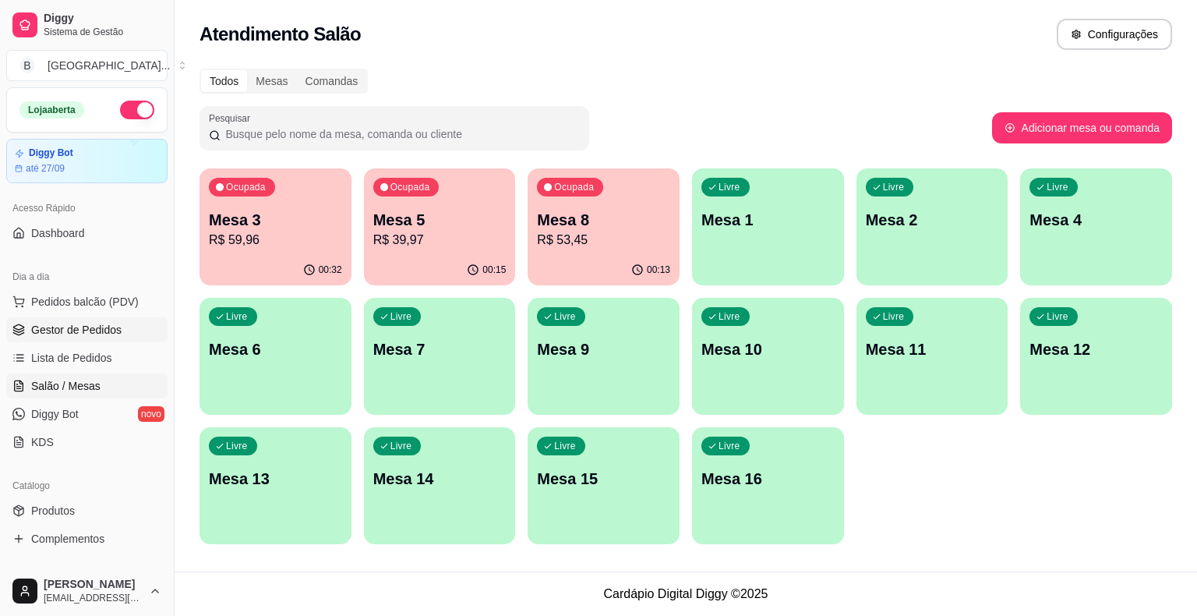
click at [94, 338] on link "Gestor de Pedidos" at bounding box center [86, 329] width 161 height 25
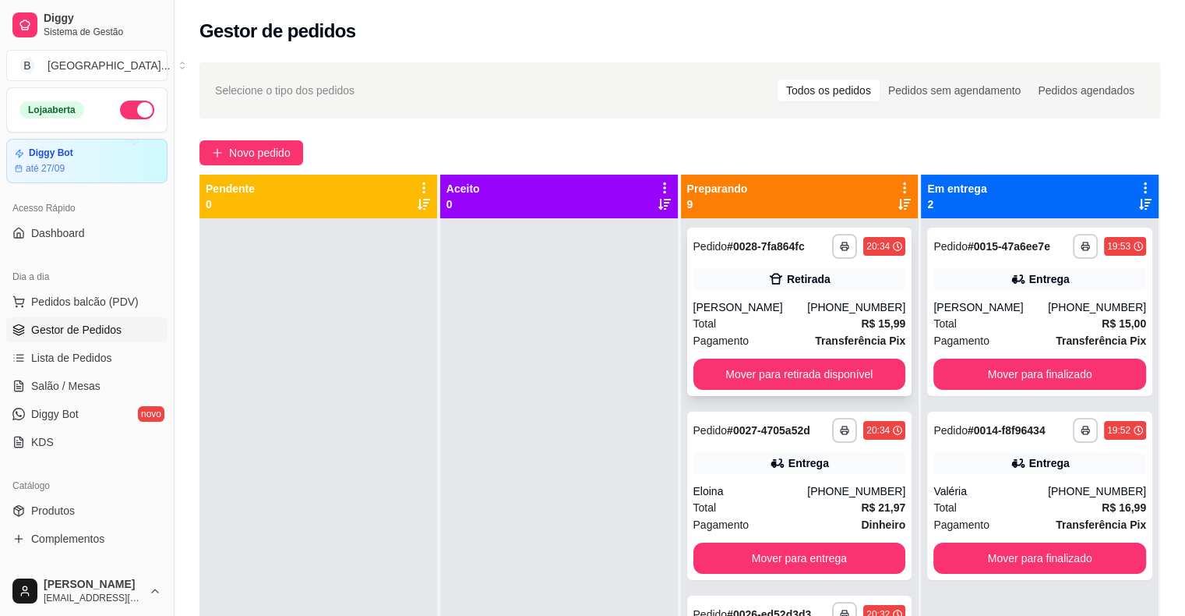
click at [712, 305] on div "[PERSON_NAME]" at bounding box center [750, 307] width 115 height 16
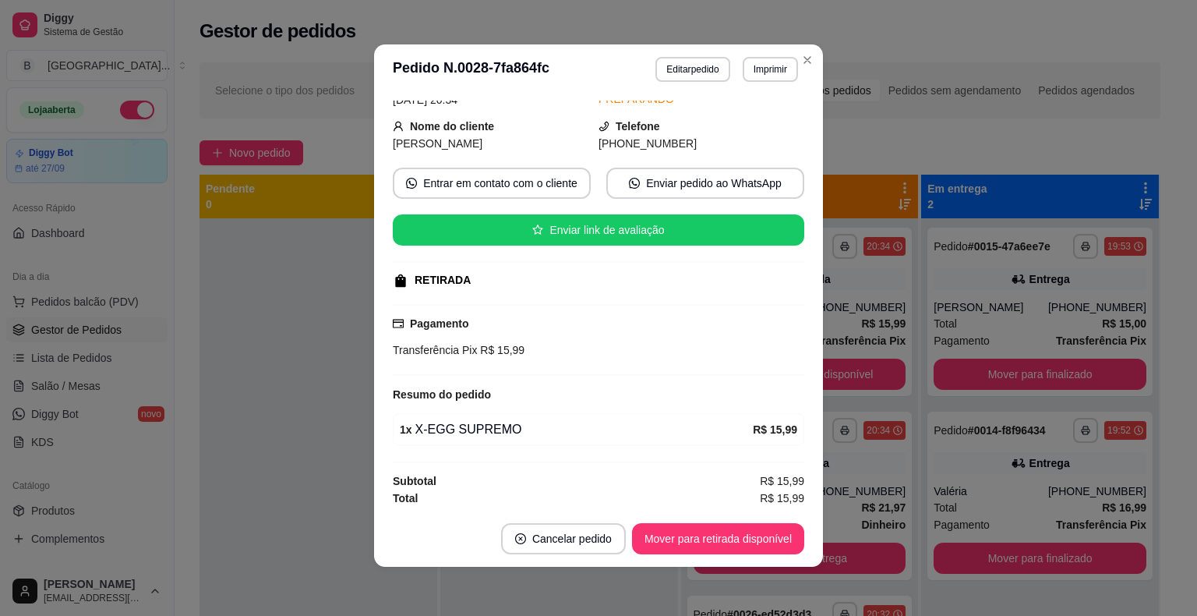
scroll to position [3, 0]
click at [694, 74] on button "Editar pedido" at bounding box center [693, 68] width 72 height 24
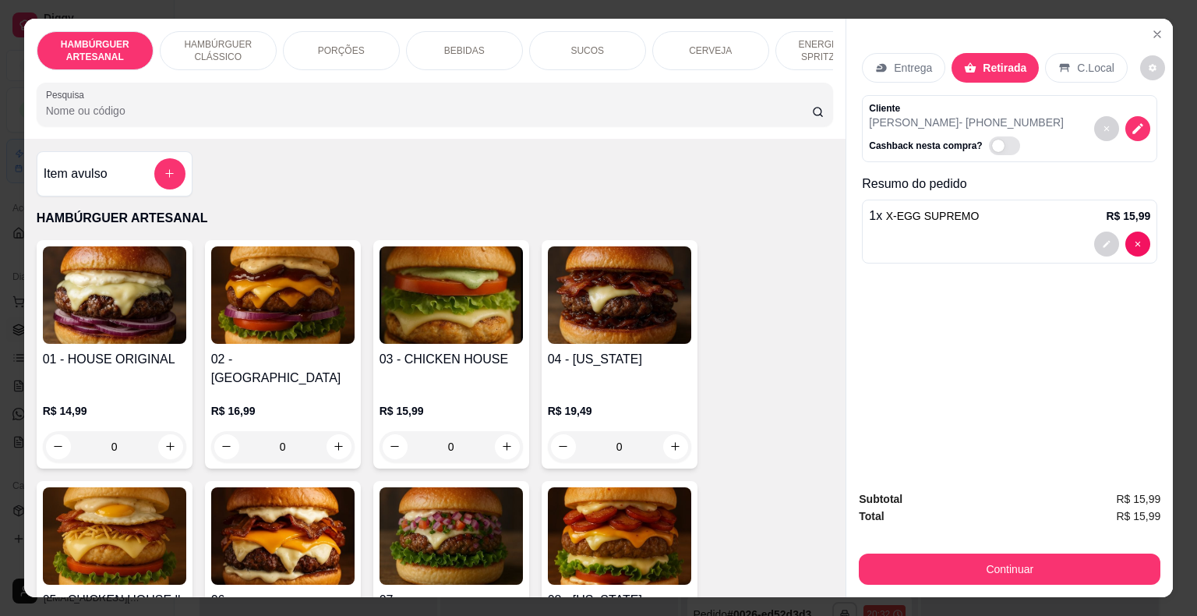
click at [905, 239] on div at bounding box center [1009, 243] width 281 height 25
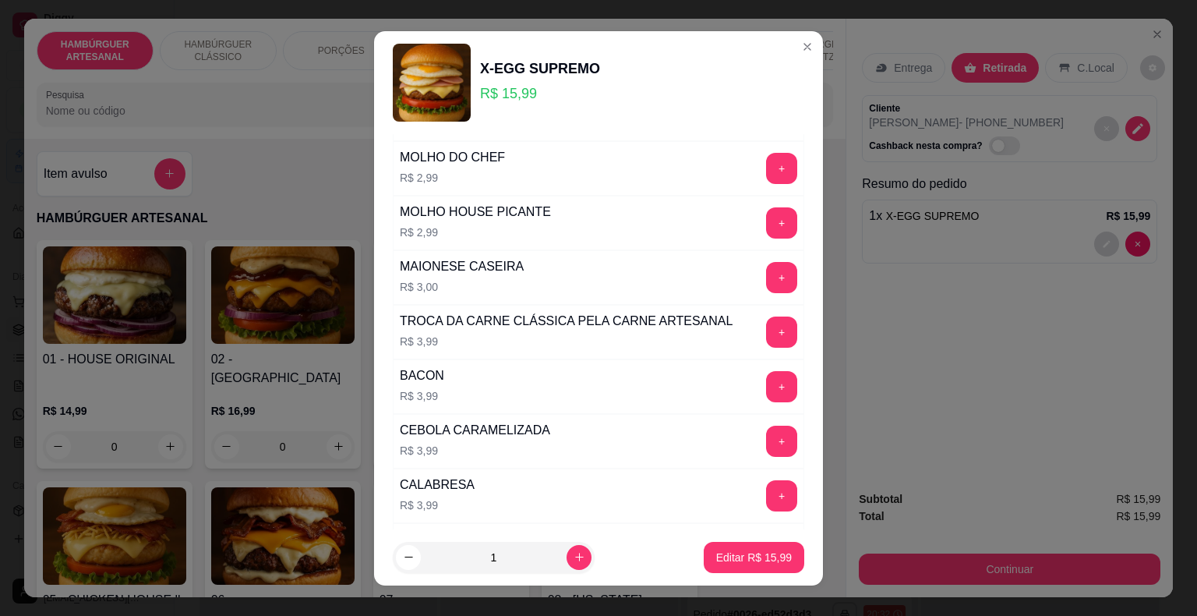
scroll to position [545, 0]
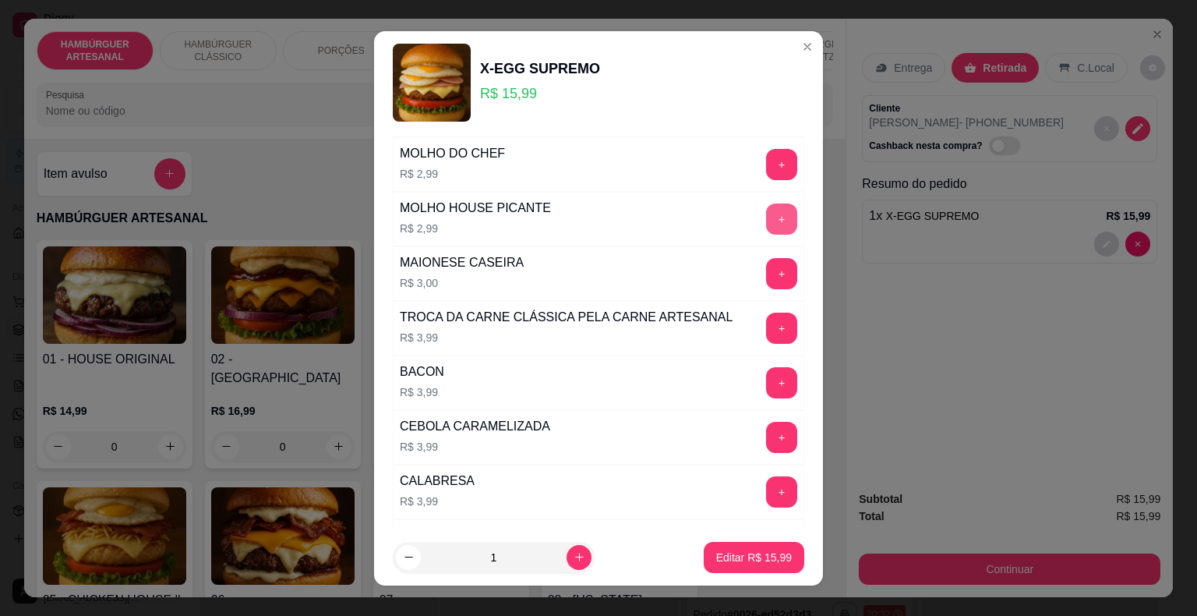
click at [766, 217] on button "+" at bounding box center [781, 218] width 31 height 31
click at [717, 554] on p "Editar R$ 18,98" at bounding box center [753, 556] width 73 height 15
type input "0"
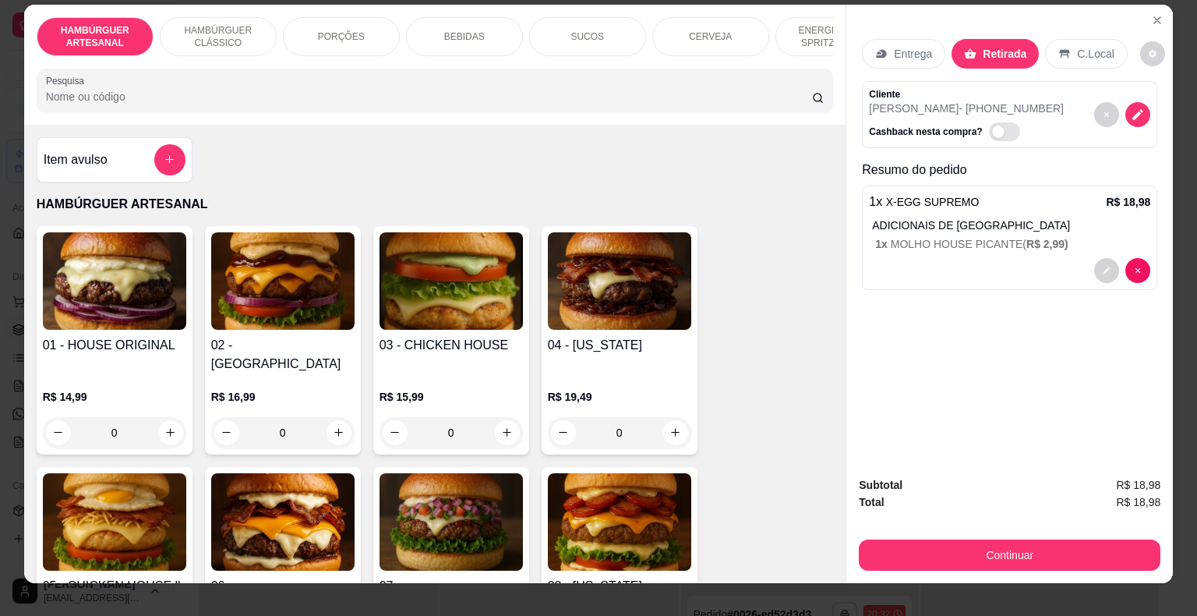
scroll to position [37, 0]
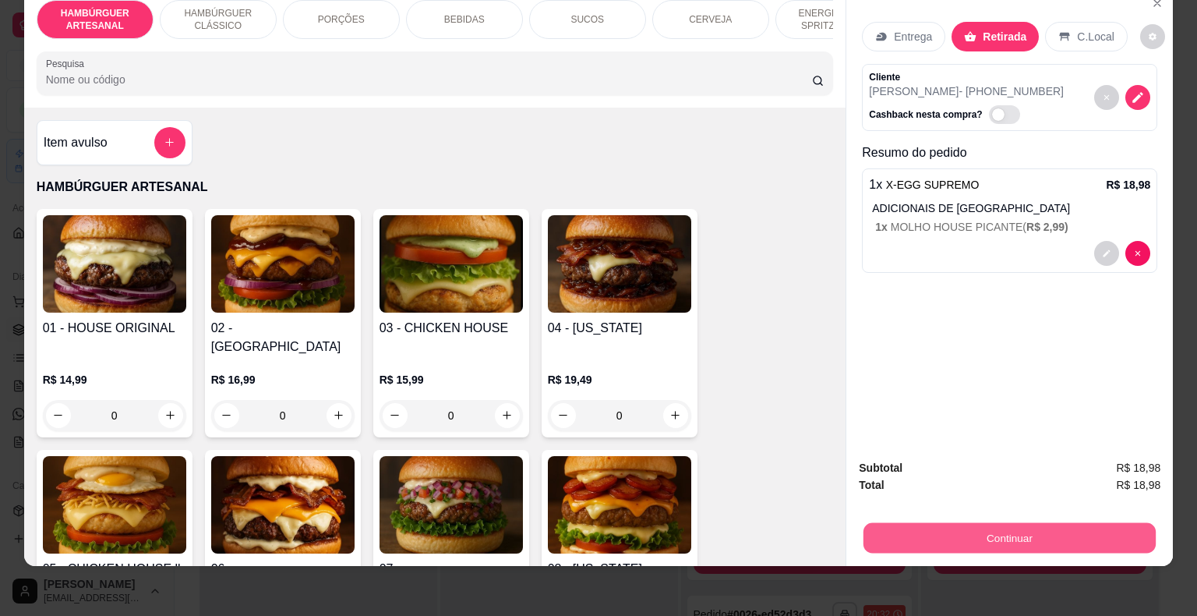
click at [919, 523] on button "Continuar" at bounding box center [1009, 538] width 292 height 30
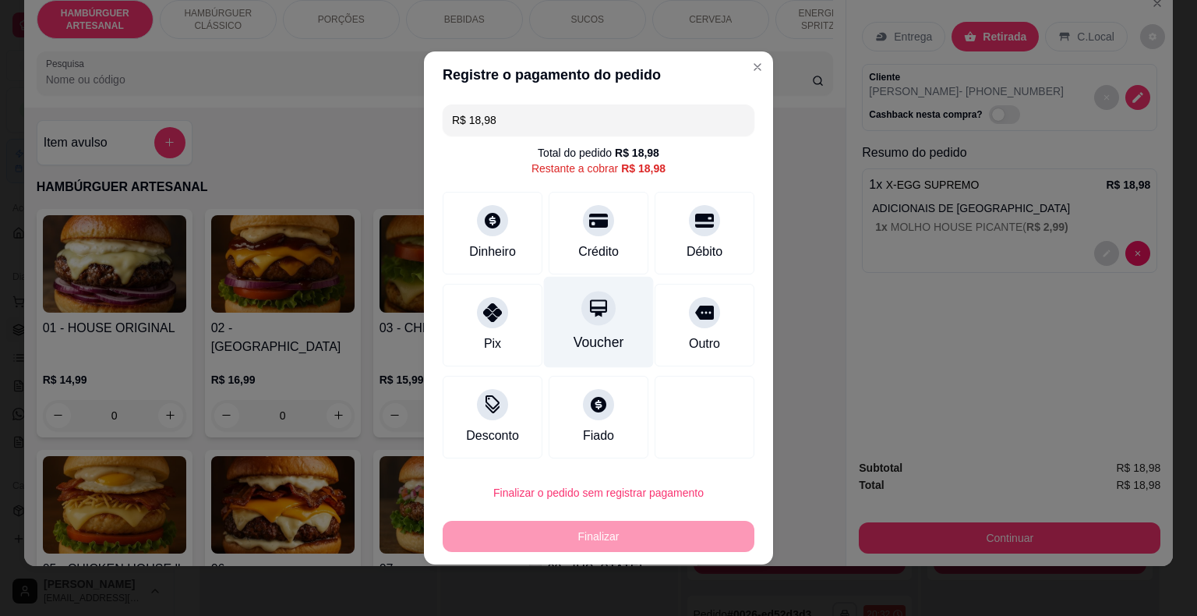
click at [590, 307] on icon at bounding box center [598, 307] width 17 height 17
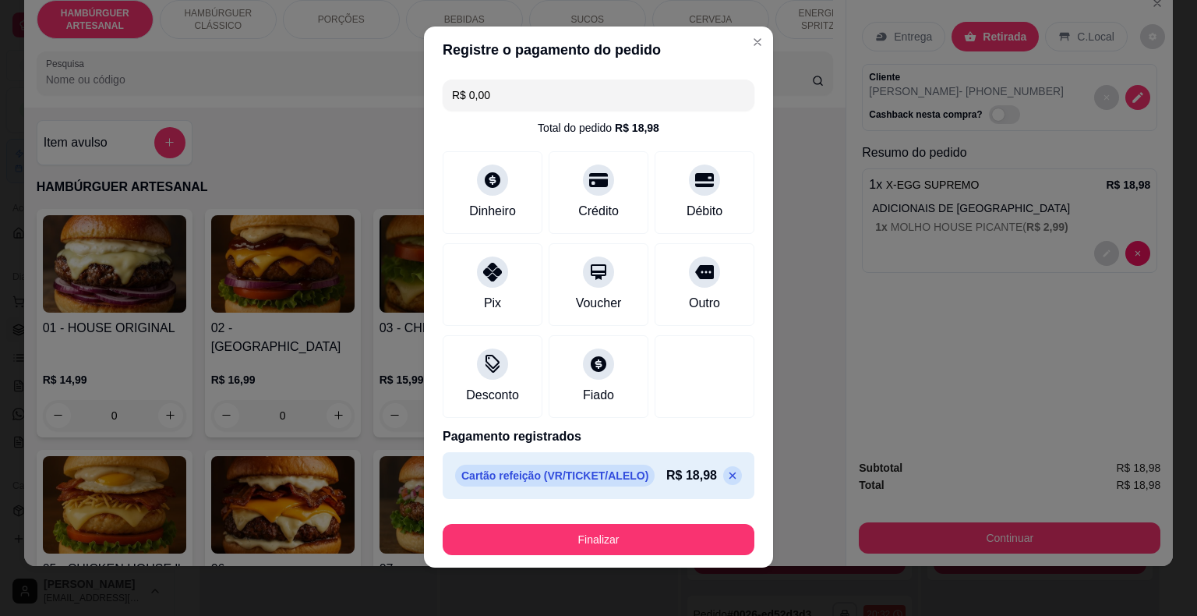
scroll to position [12, 0]
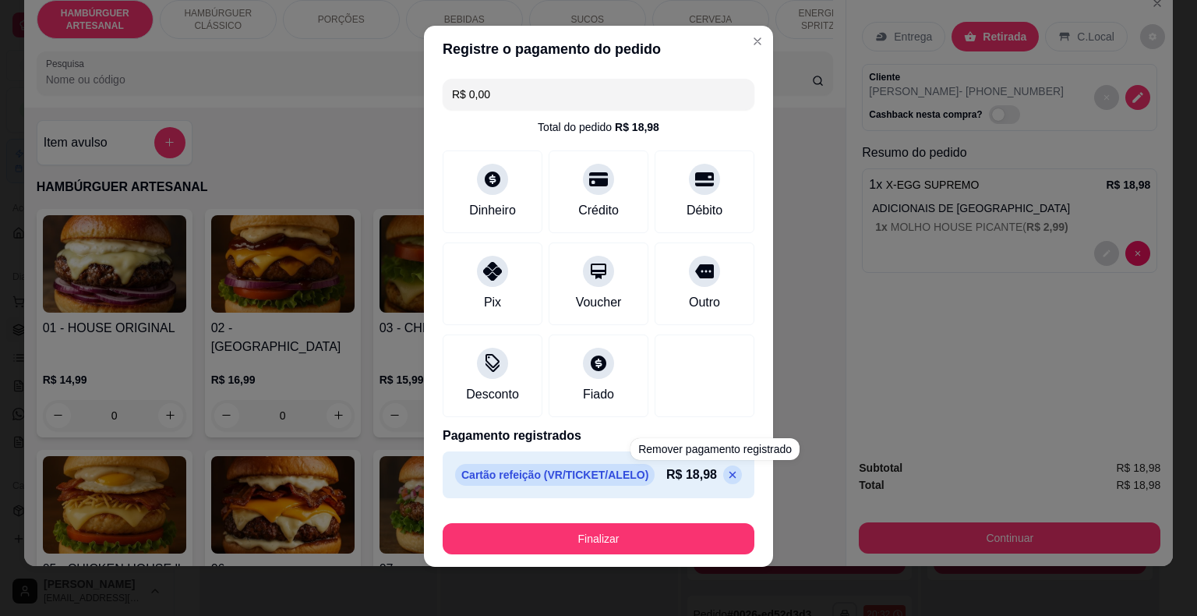
click at [726, 472] on icon at bounding box center [732, 474] width 12 height 12
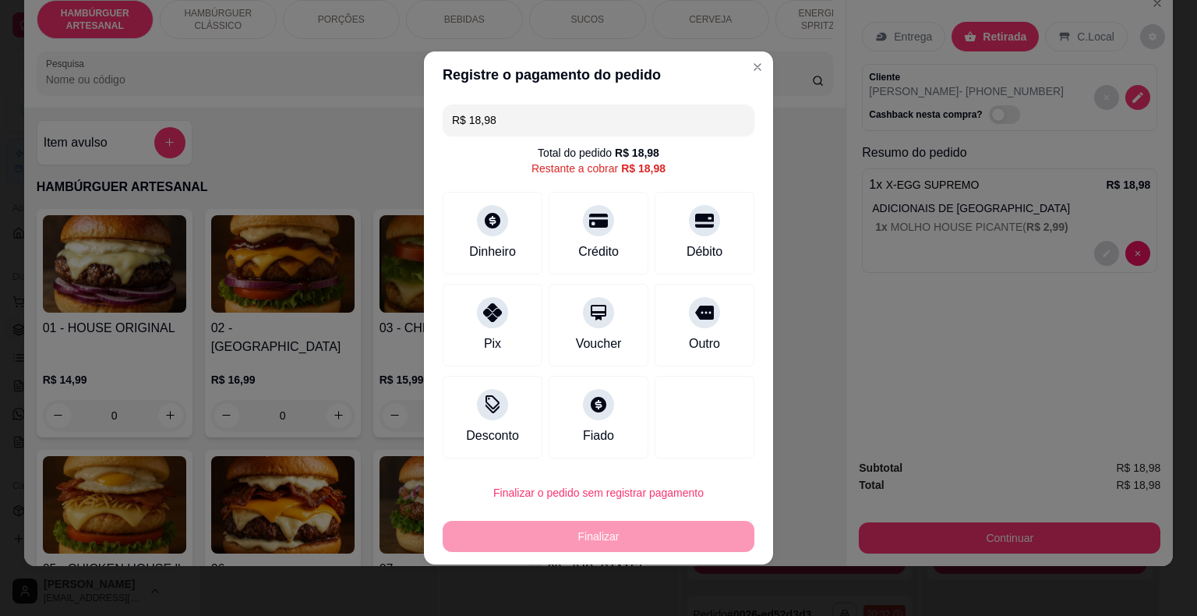
scroll to position [0, 0]
click at [492, 300] on icon at bounding box center [492, 308] width 20 height 20
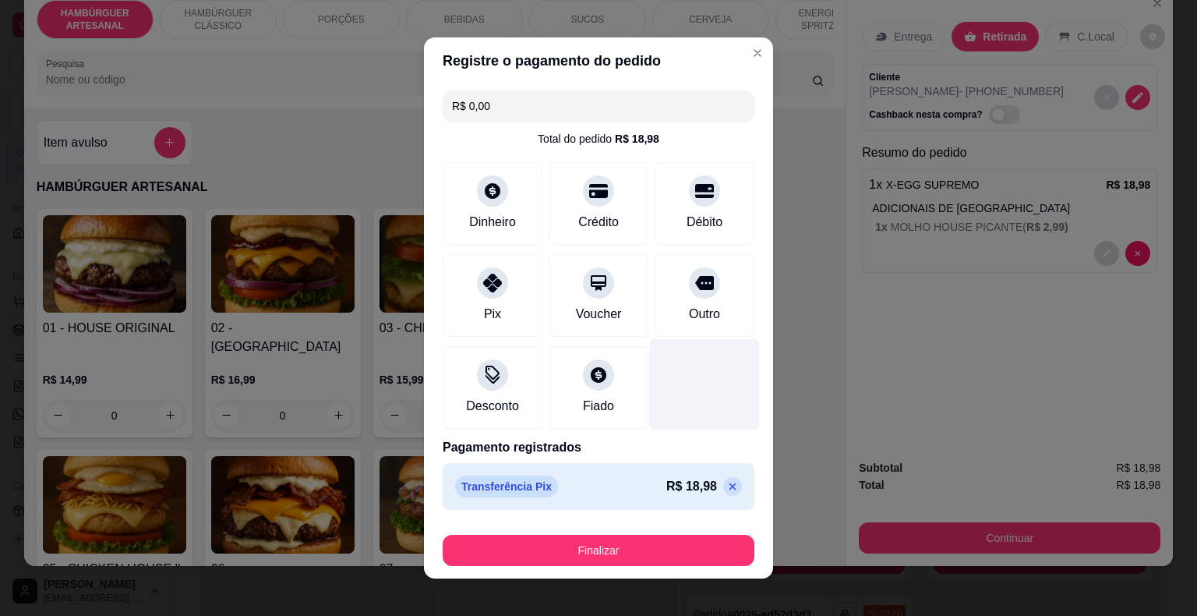
scroll to position [12, 0]
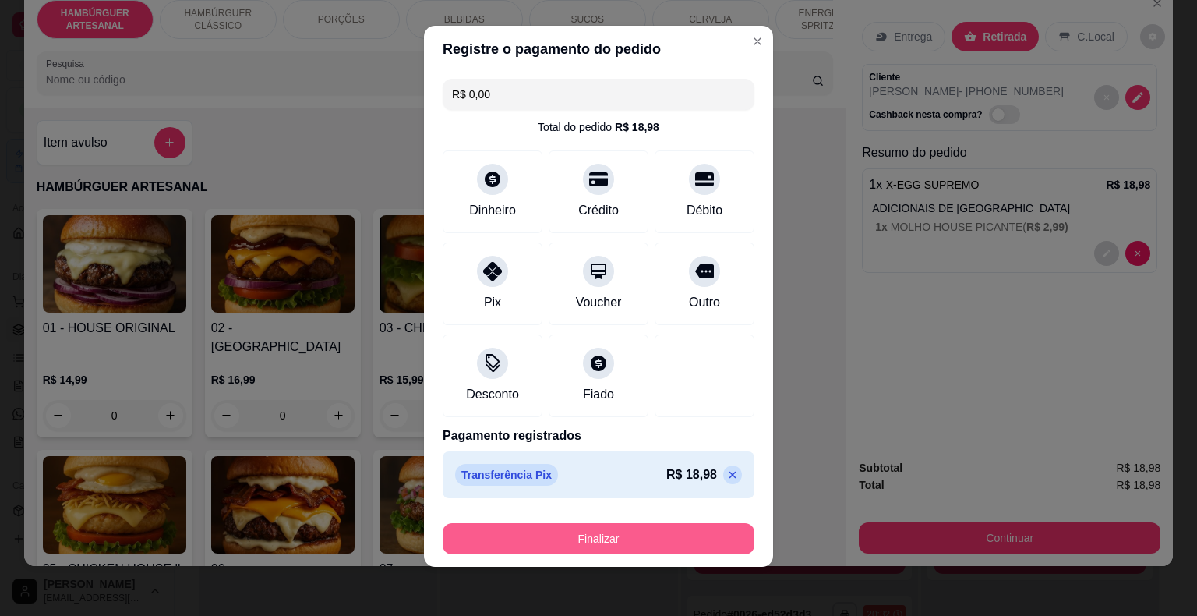
click at [539, 537] on button "Finalizar" at bounding box center [599, 538] width 312 height 31
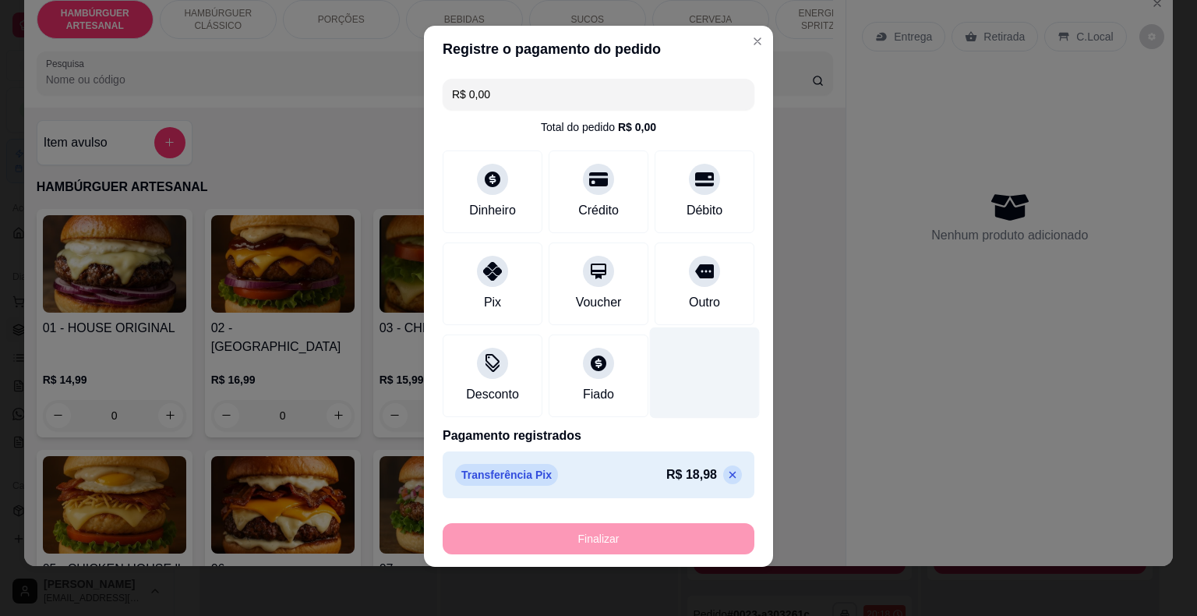
type input "-R$ 18,98"
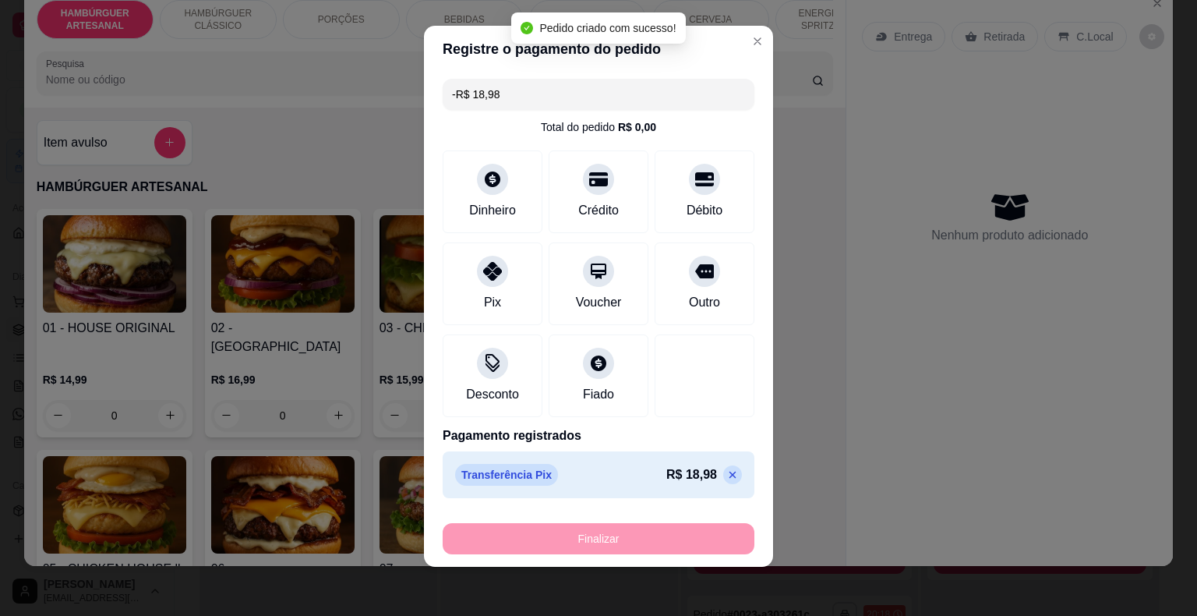
scroll to position [111, 0]
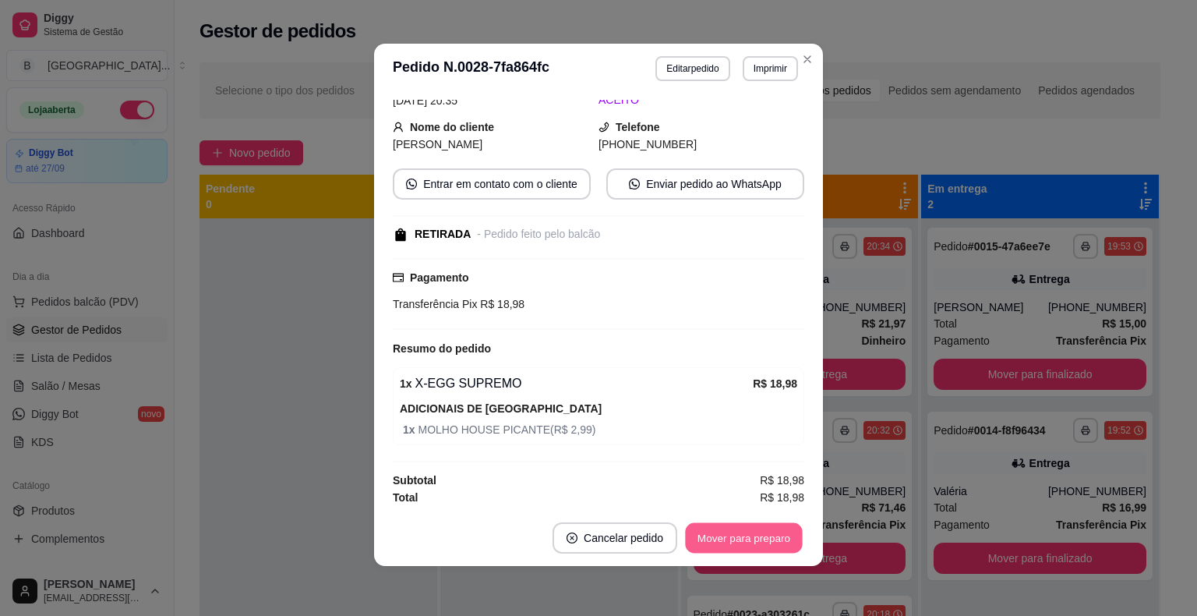
click at [759, 536] on button "Mover para preparo" at bounding box center [743, 538] width 117 height 30
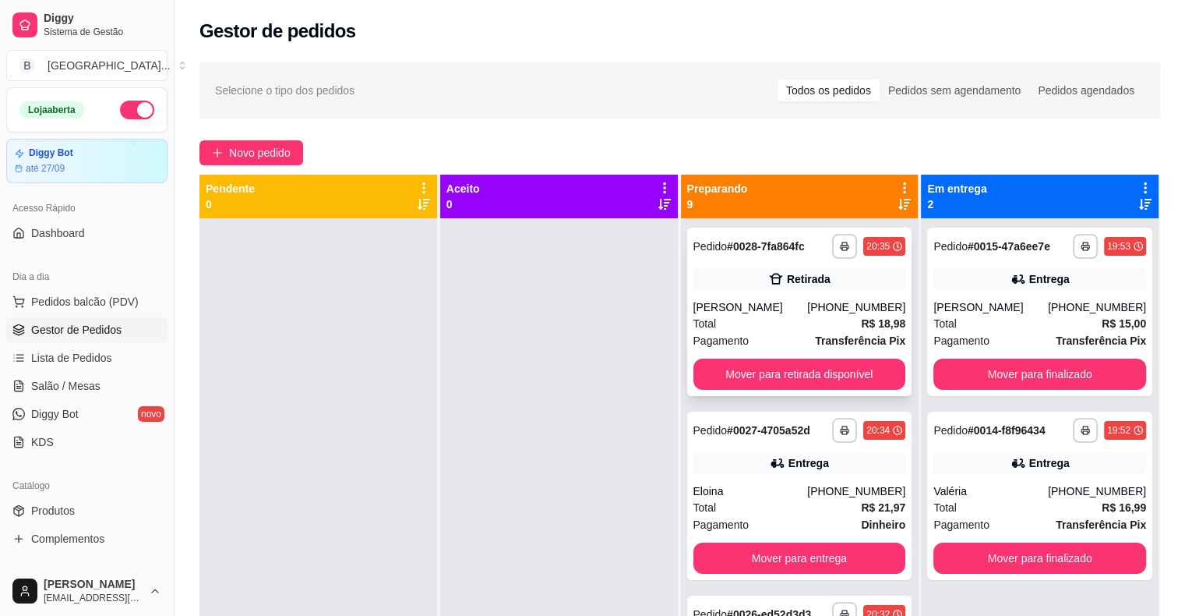
click at [810, 323] on div "Total R$ 18,98" at bounding box center [799, 323] width 213 height 17
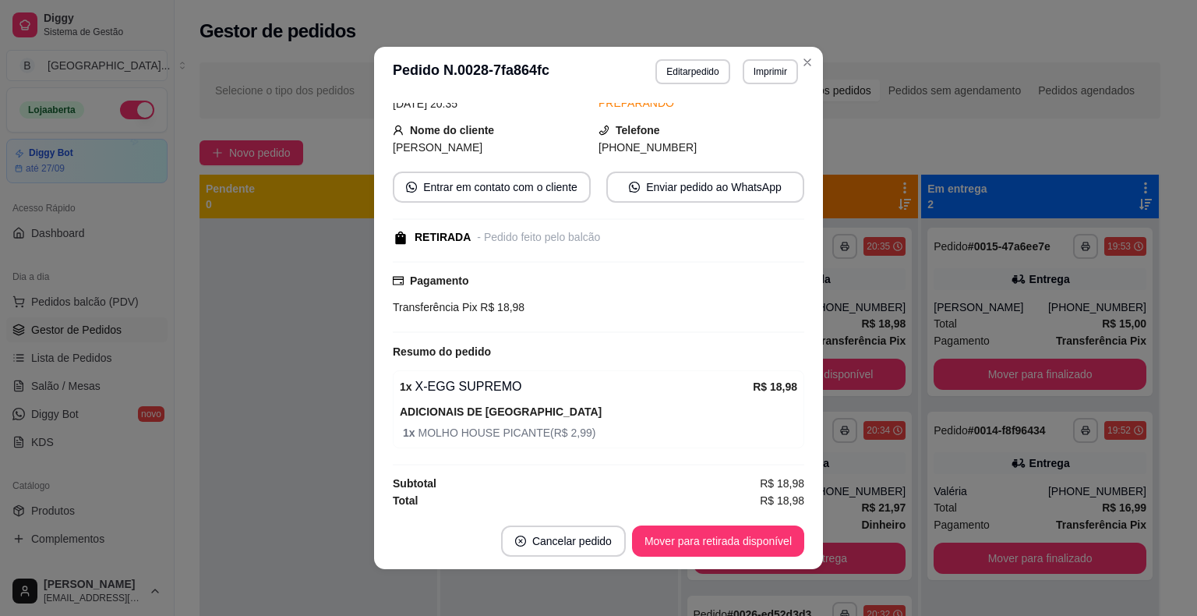
scroll to position [3, 0]
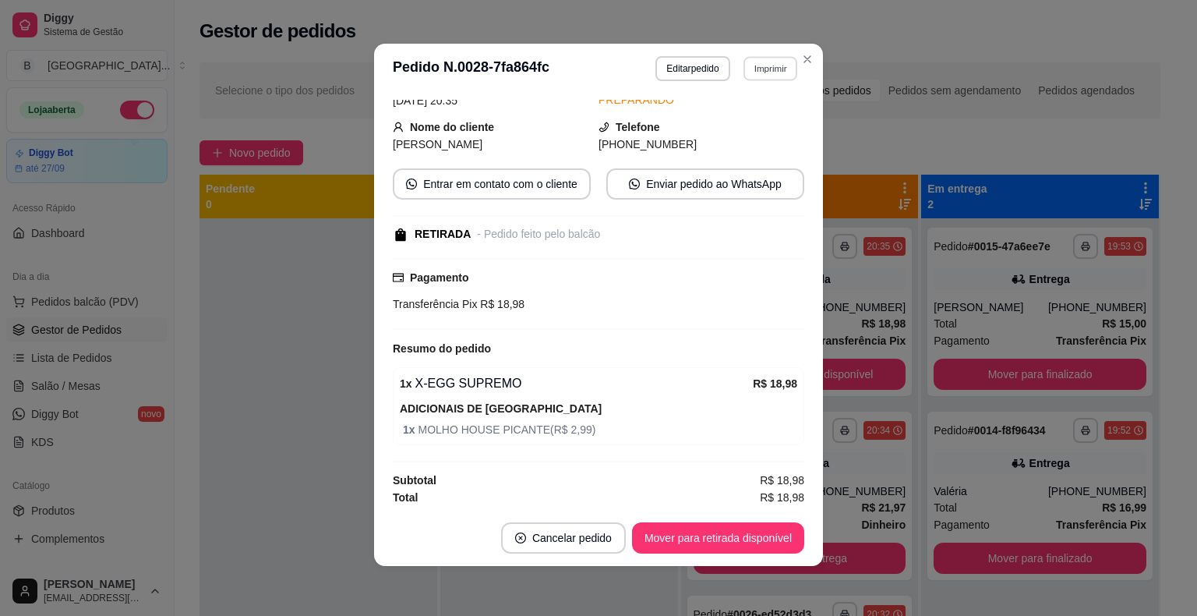
click at [749, 63] on button "Imprimir" at bounding box center [770, 68] width 54 height 24
click at [733, 122] on button "IMPRESSORA" at bounding box center [736, 123] width 113 height 25
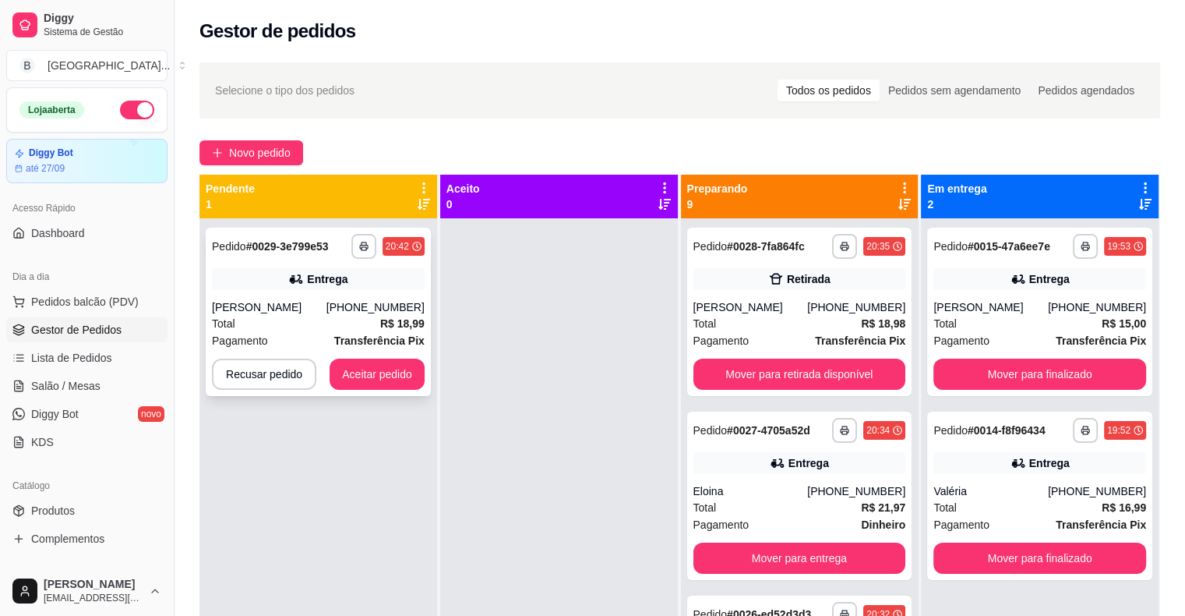
click at [309, 263] on div "**********" at bounding box center [318, 312] width 225 height 168
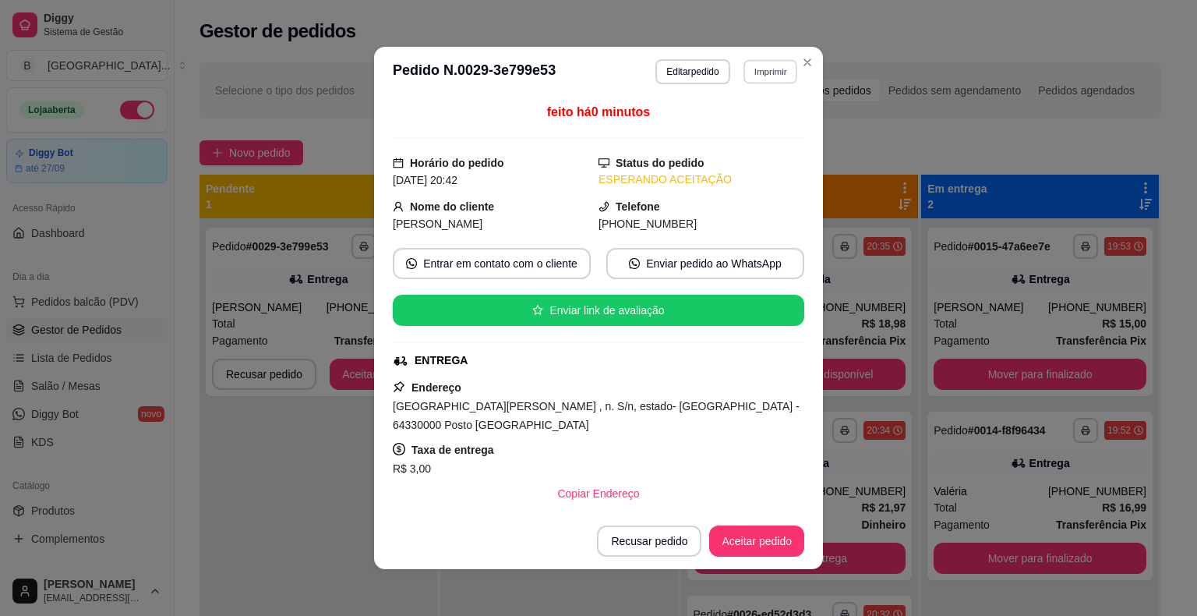
click at [754, 67] on button "Imprimir" at bounding box center [770, 71] width 54 height 24
click at [767, 120] on button "IMPRESSORA" at bounding box center [736, 126] width 113 height 25
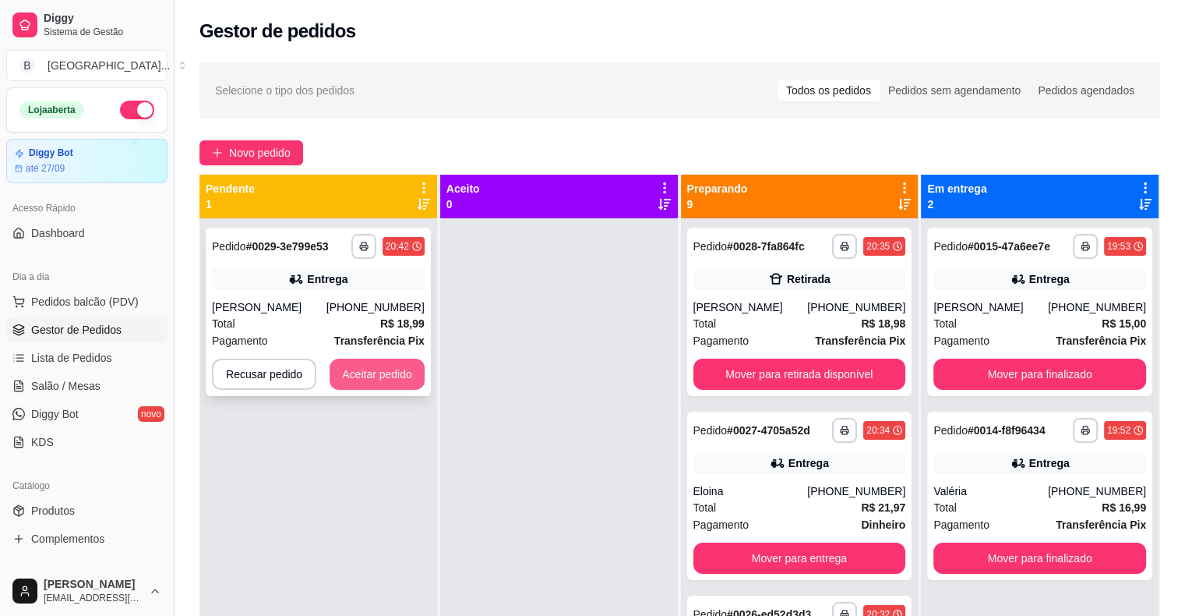
click at [406, 376] on button "Aceitar pedido" at bounding box center [377, 373] width 95 height 31
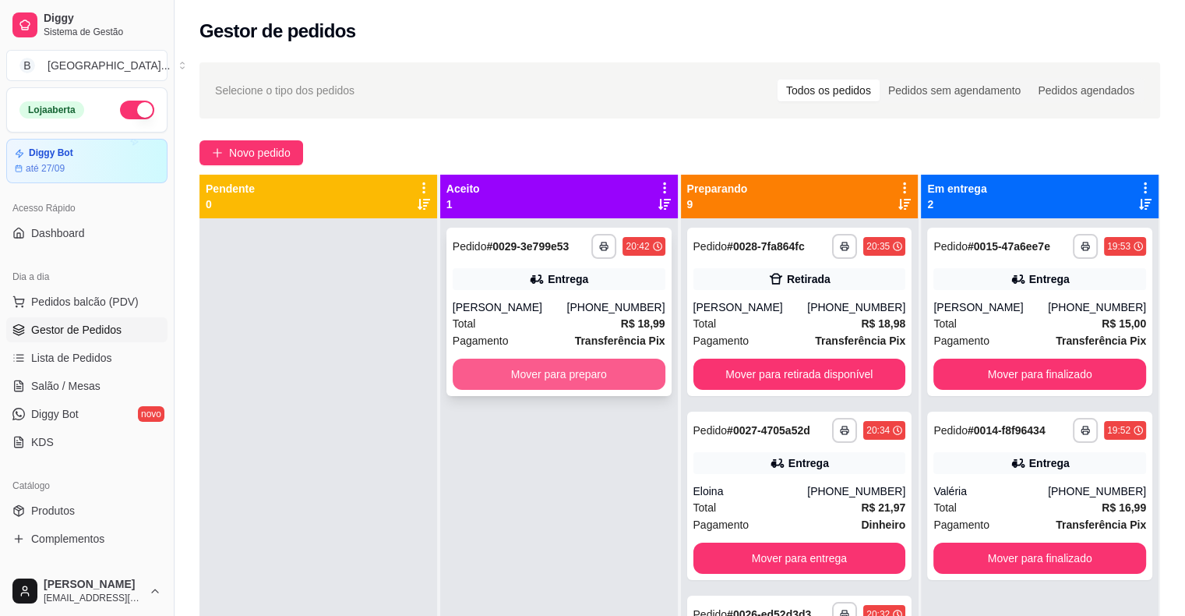
click at [500, 374] on button "Mover para preparo" at bounding box center [559, 373] width 213 height 31
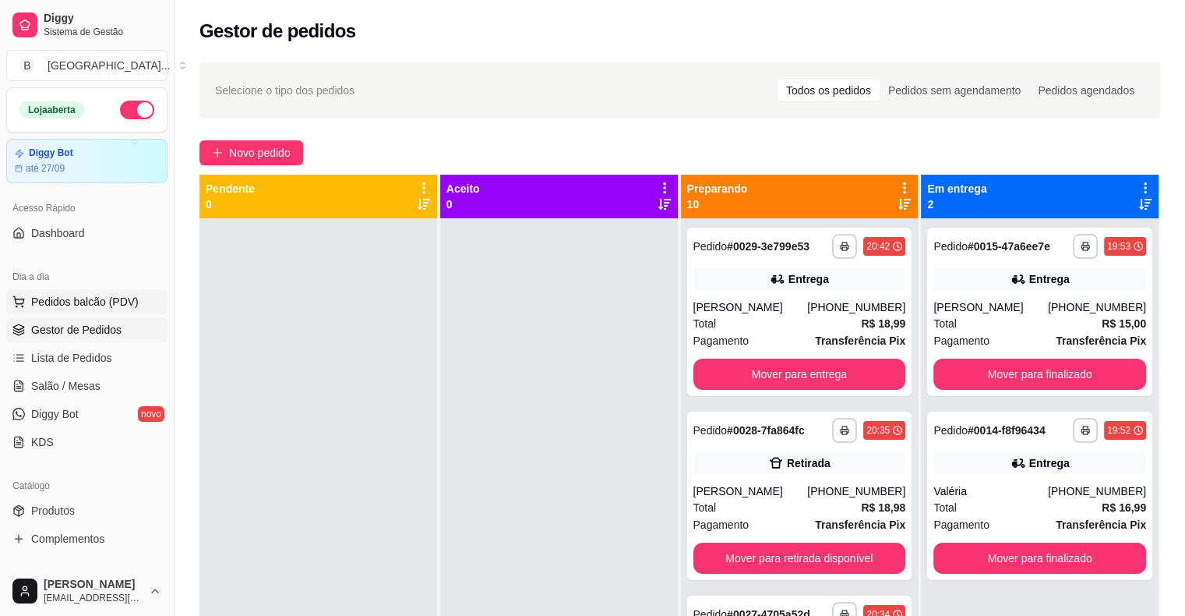
click at [72, 309] on button "Pedidos balcão (PDV)" at bounding box center [86, 301] width 161 height 25
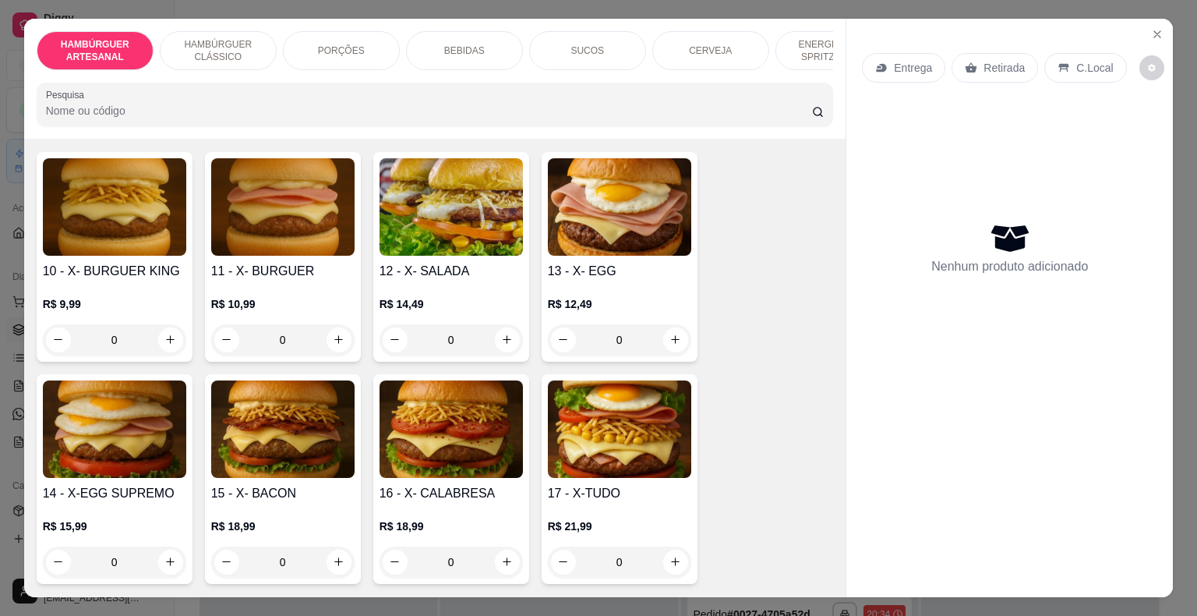
scroll to position [779, 0]
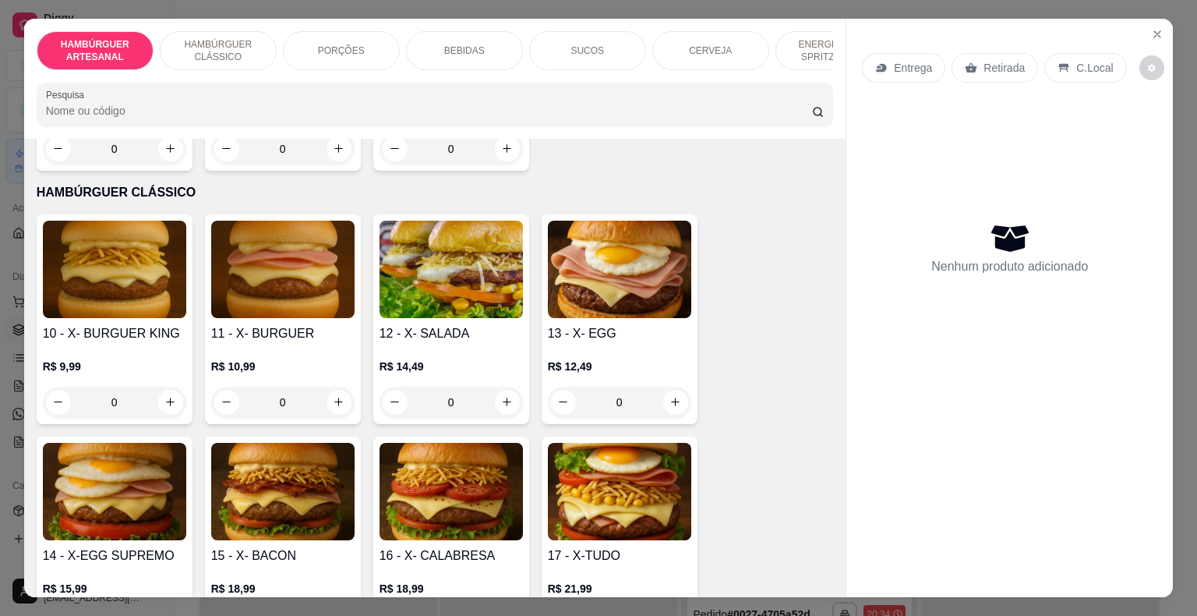
click at [164, 386] on div "0" at bounding box center [114, 401] width 143 height 31
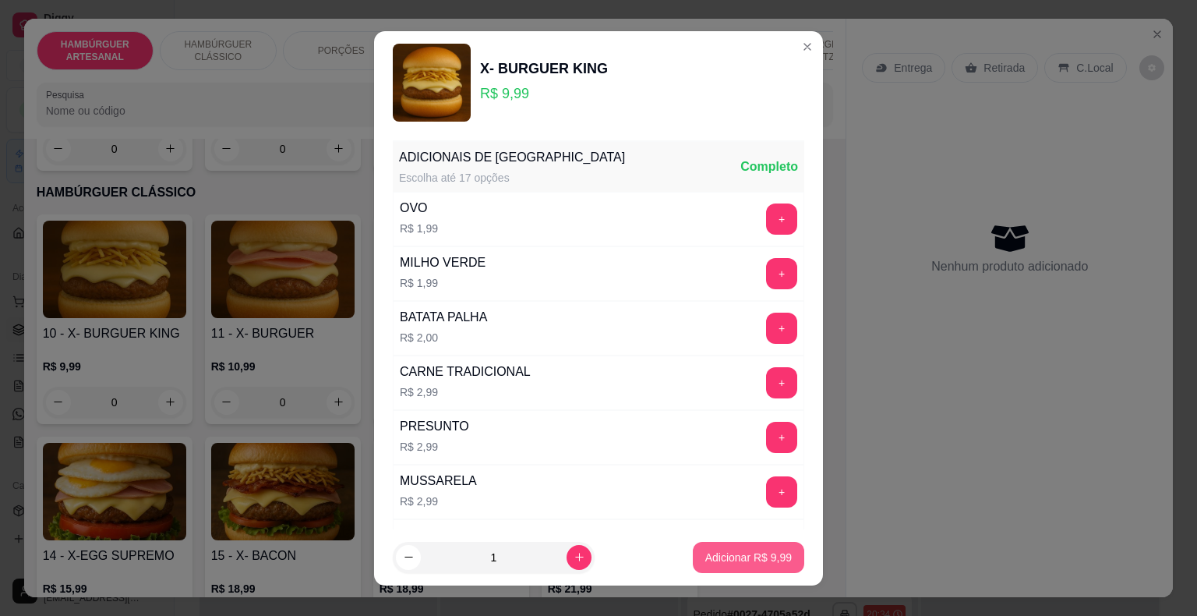
click at [757, 564] on p "Adicionar R$ 9,99" at bounding box center [748, 557] width 86 height 16
click at [757, 564] on div "10 - X- BURGUER KING R$ 9,99 0 11 - X- BURGUER R$ 10,99 0 12 - X- SALADA R$ 14,…" at bounding box center [435, 430] width 797 height 432
type input "1"
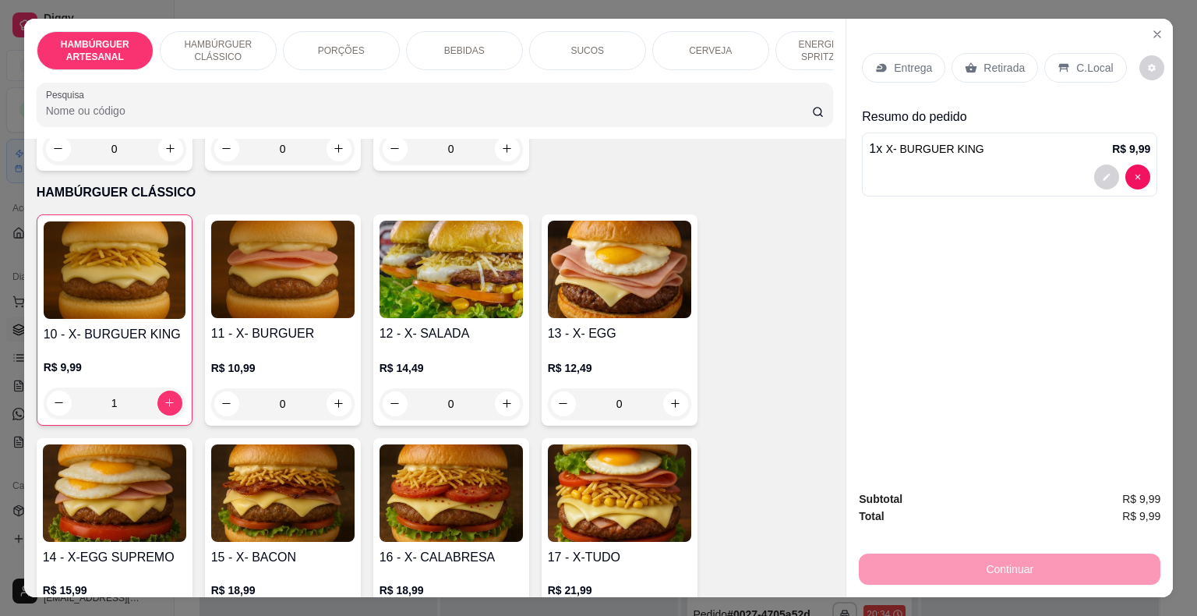
click at [972, 67] on div "Retirada" at bounding box center [994, 68] width 86 height 30
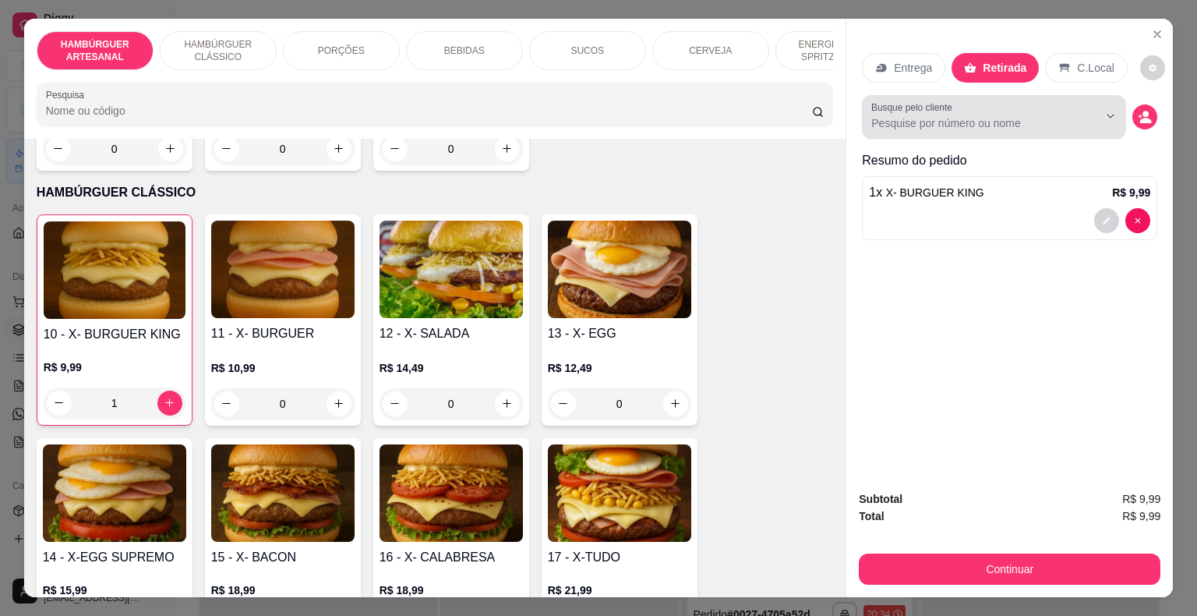
click at [998, 101] on div at bounding box center [993, 116] width 245 height 31
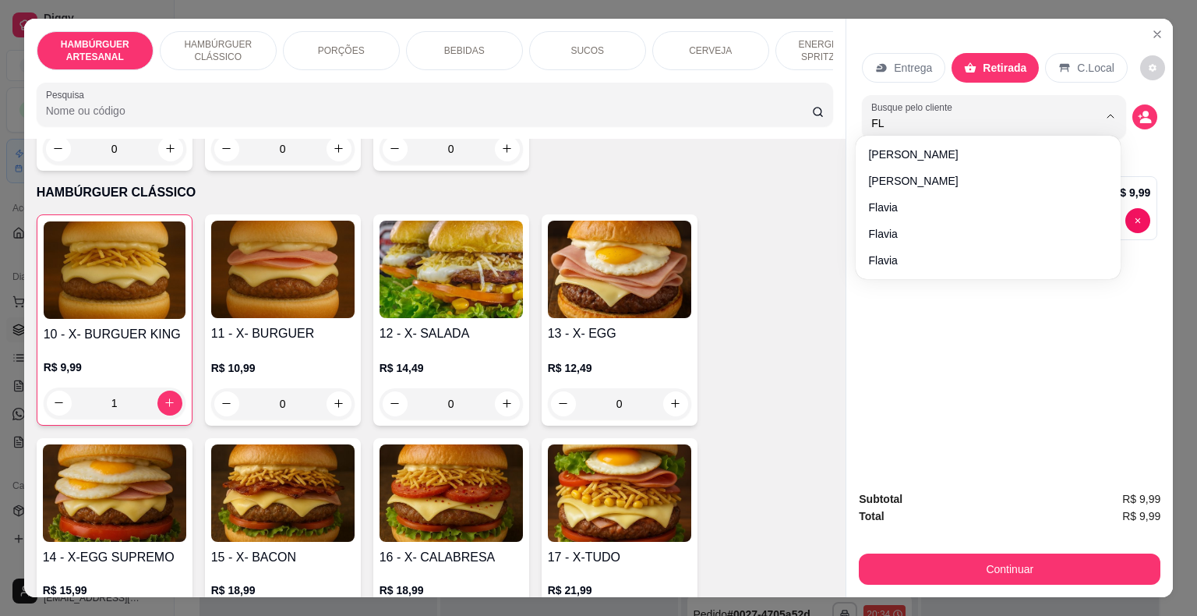
type input "FLA"
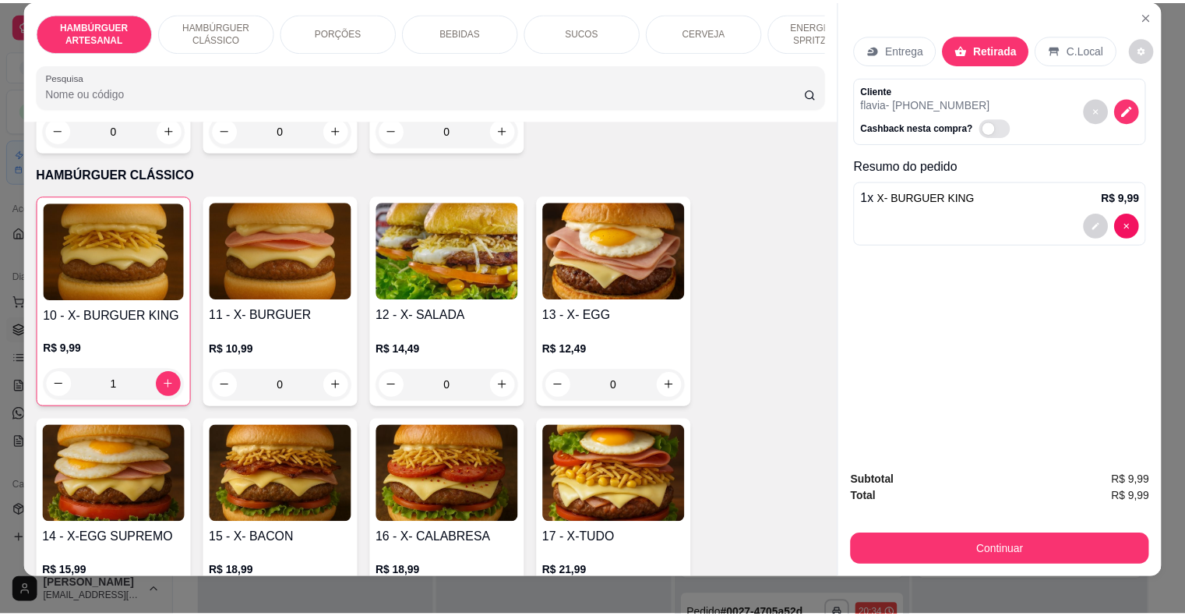
scroll to position [37, 0]
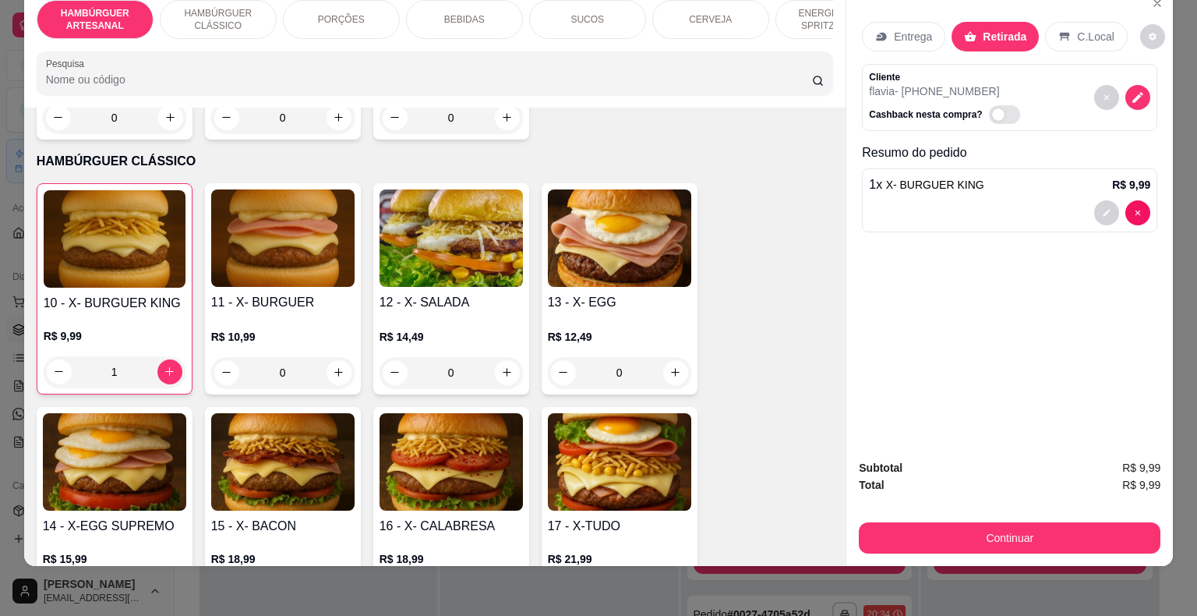
click at [1018, 543] on div "Subtotal R$ 9,99 Total R$ 9,99 Continuar" at bounding box center [1009, 505] width 326 height 119
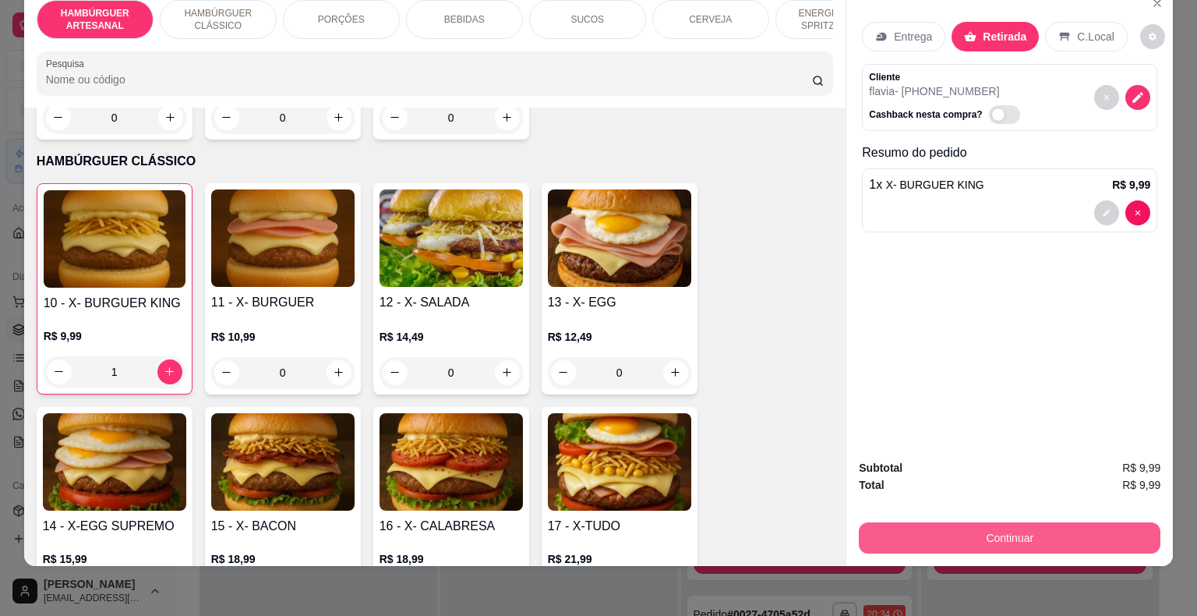
click at [1014, 522] on button "Continuar" at bounding box center [1010, 537] width 302 height 31
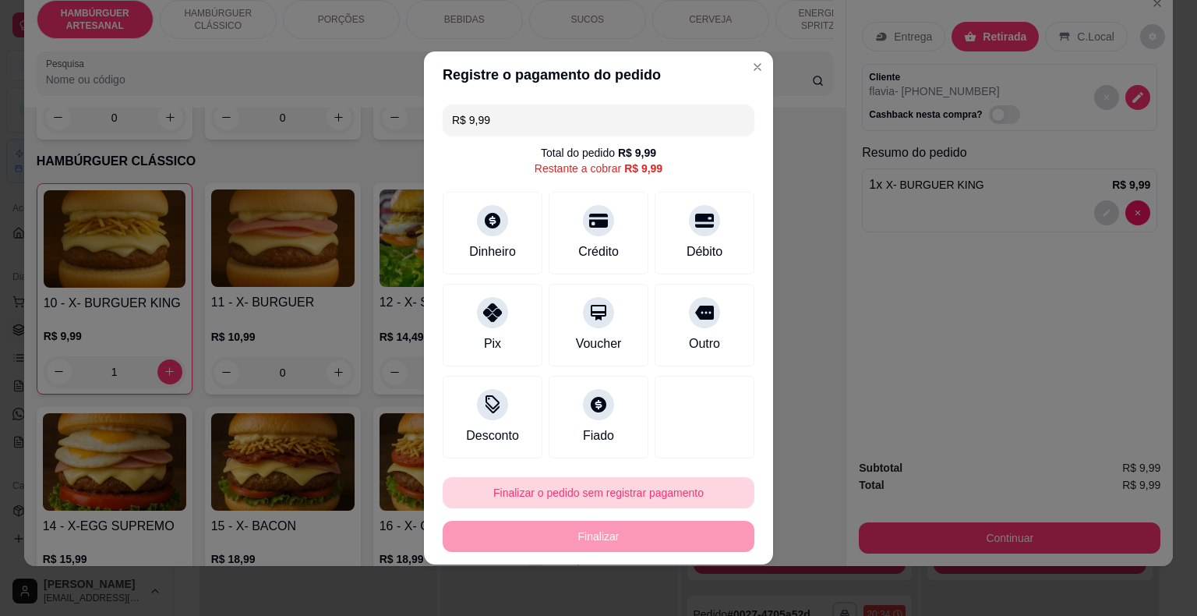
click at [698, 496] on button "Finalizar o pedido sem registrar pagamento" at bounding box center [599, 492] width 312 height 31
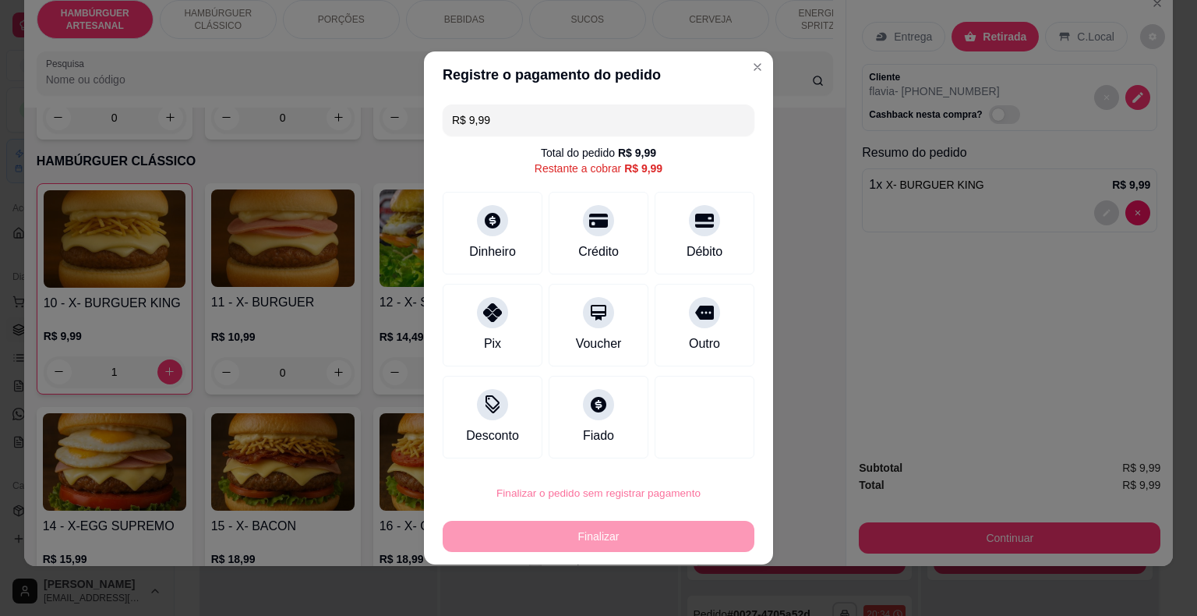
click at [698, 440] on button "Confirmar" at bounding box center [692, 447] width 55 height 23
type input "0"
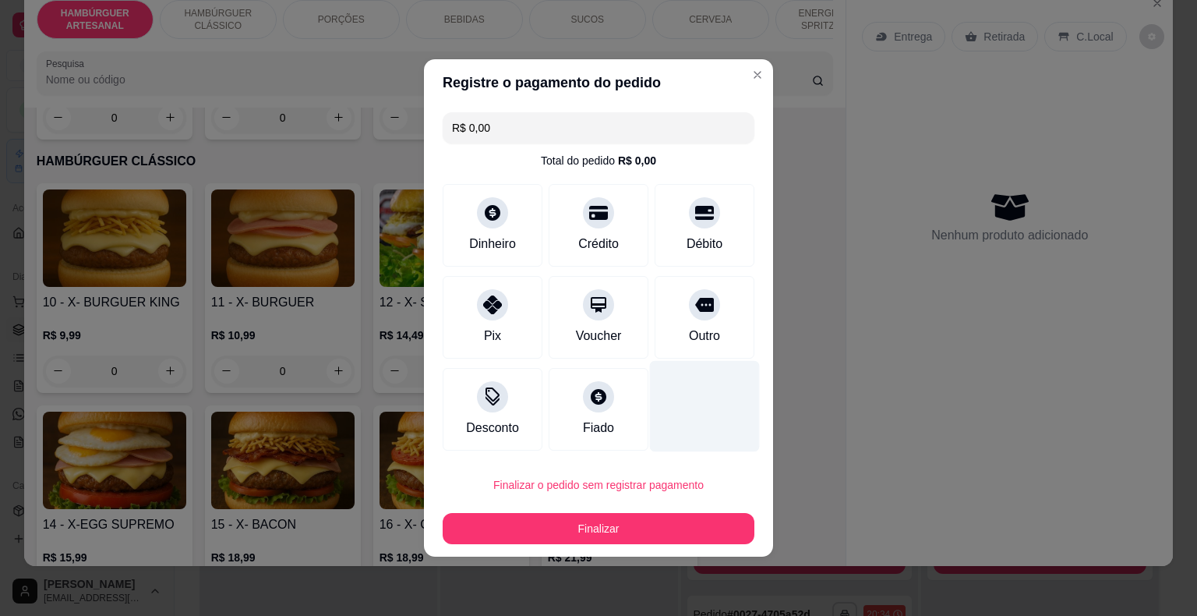
type input "R$ 0,00"
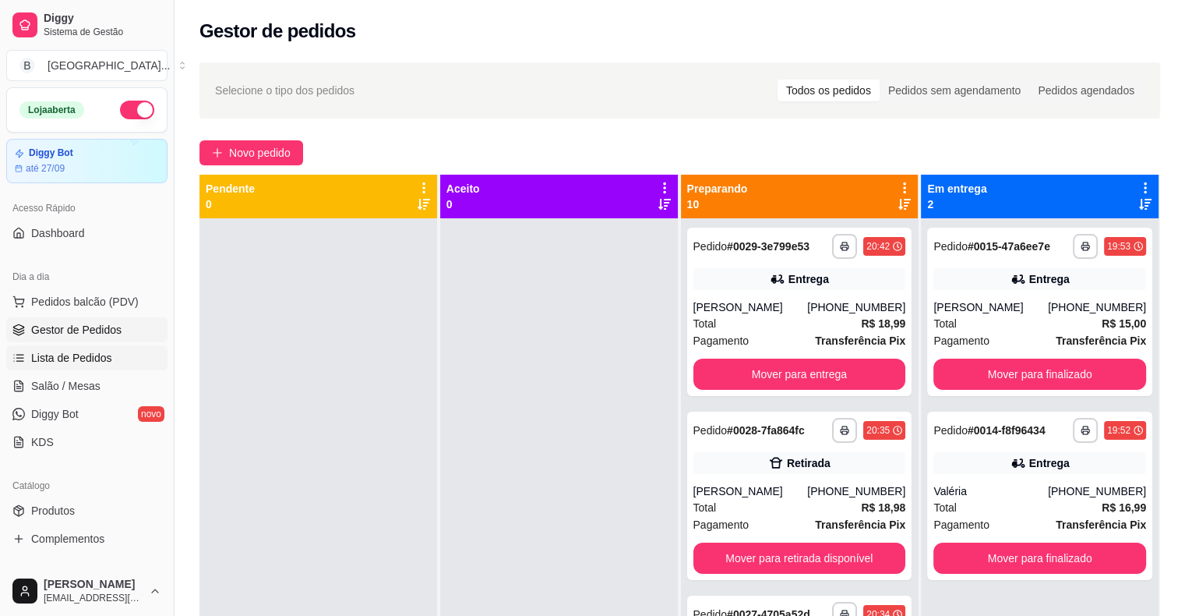
click at [114, 360] on link "Lista de Pedidos" at bounding box center [86, 357] width 161 height 25
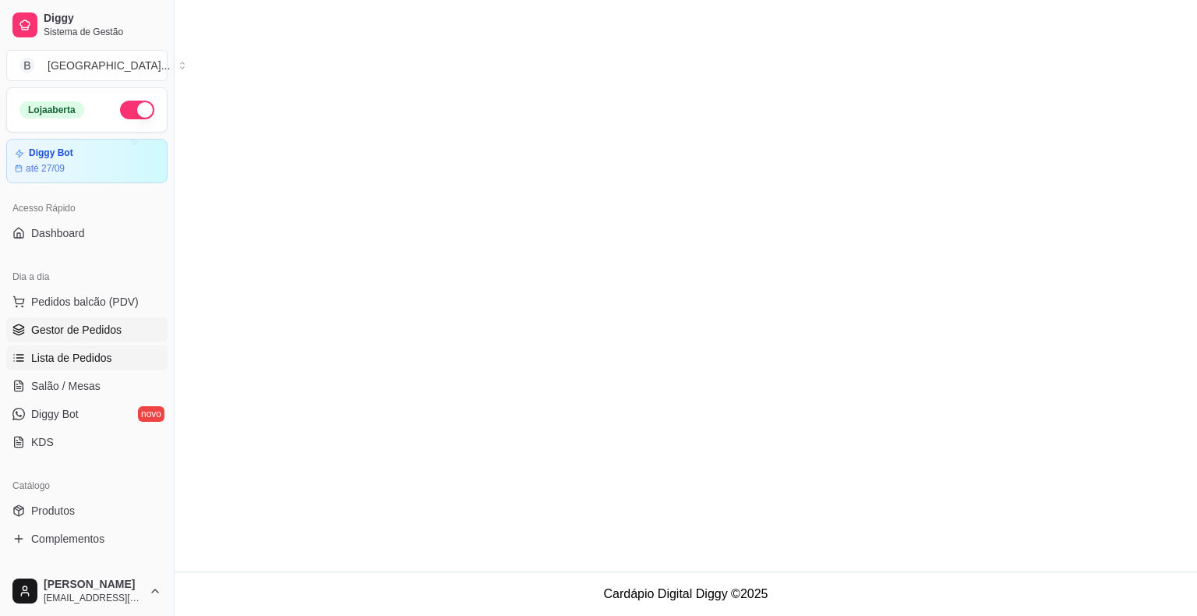
click at [126, 334] on link "Gestor de Pedidos" at bounding box center [86, 329] width 161 height 25
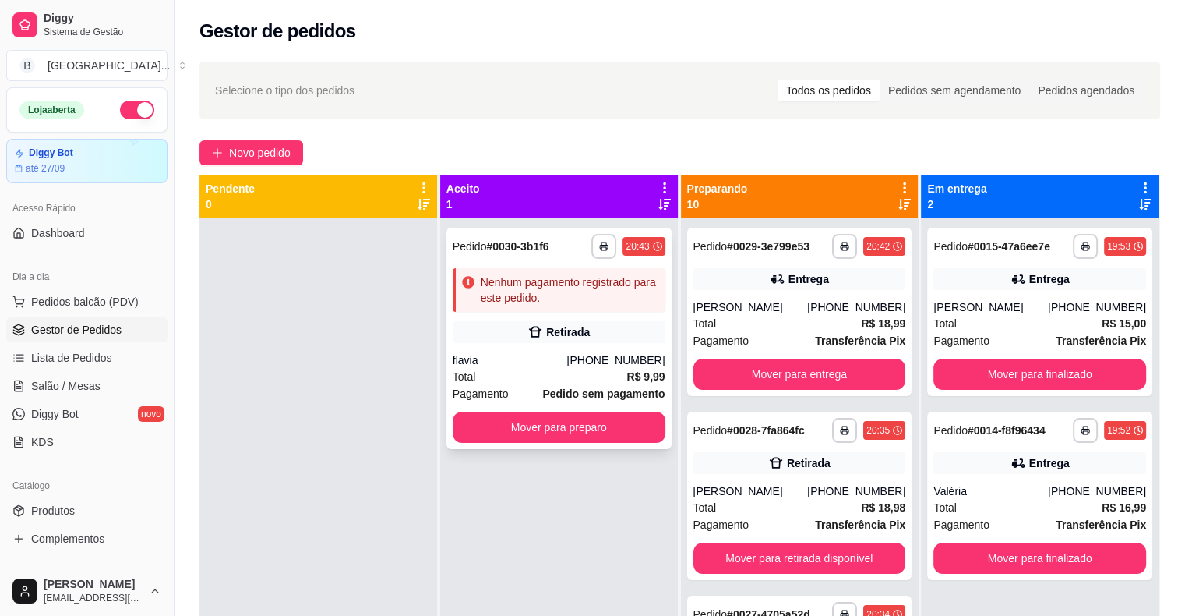
click at [590, 341] on div "**********" at bounding box center [558, 338] width 225 height 221
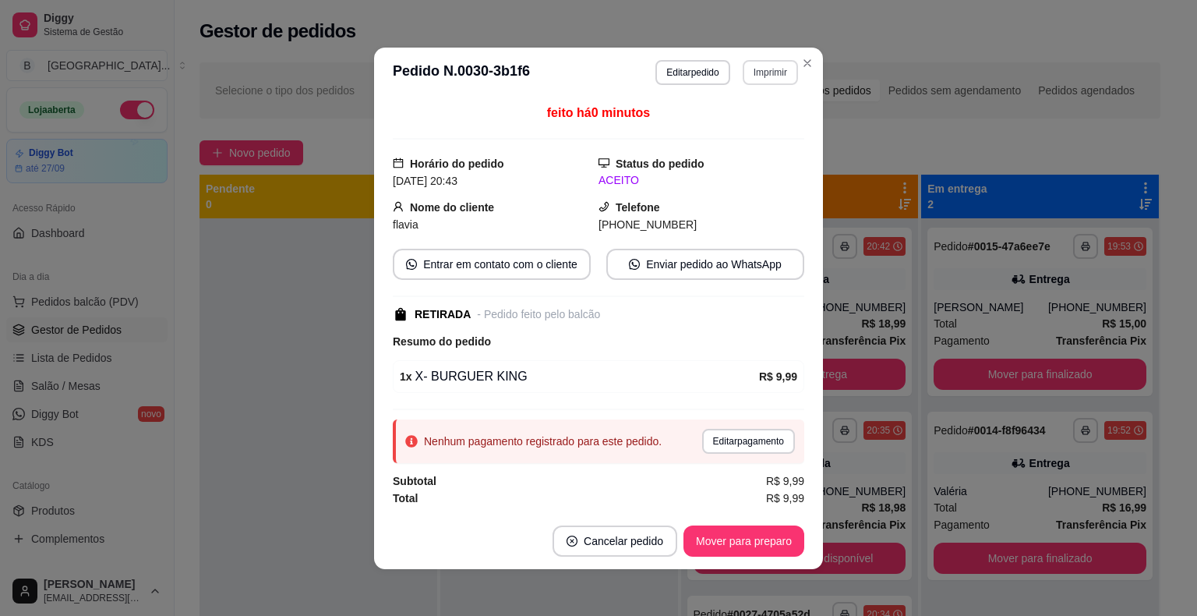
click at [751, 68] on button "Imprimir" at bounding box center [770, 72] width 55 height 25
click at [738, 121] on button "IMPRESSORA" at bounding box center [736, 127] width 113 height 25
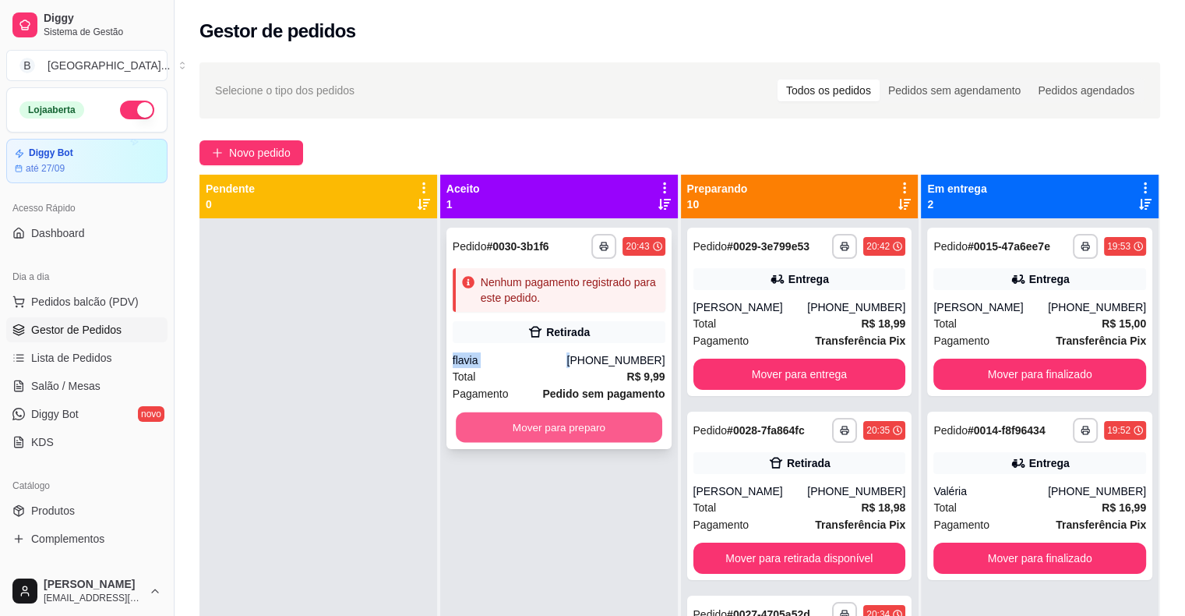
click at [645, 418] on button "Mover para preparo" at bounding box center [559, 427] width 206 height 30
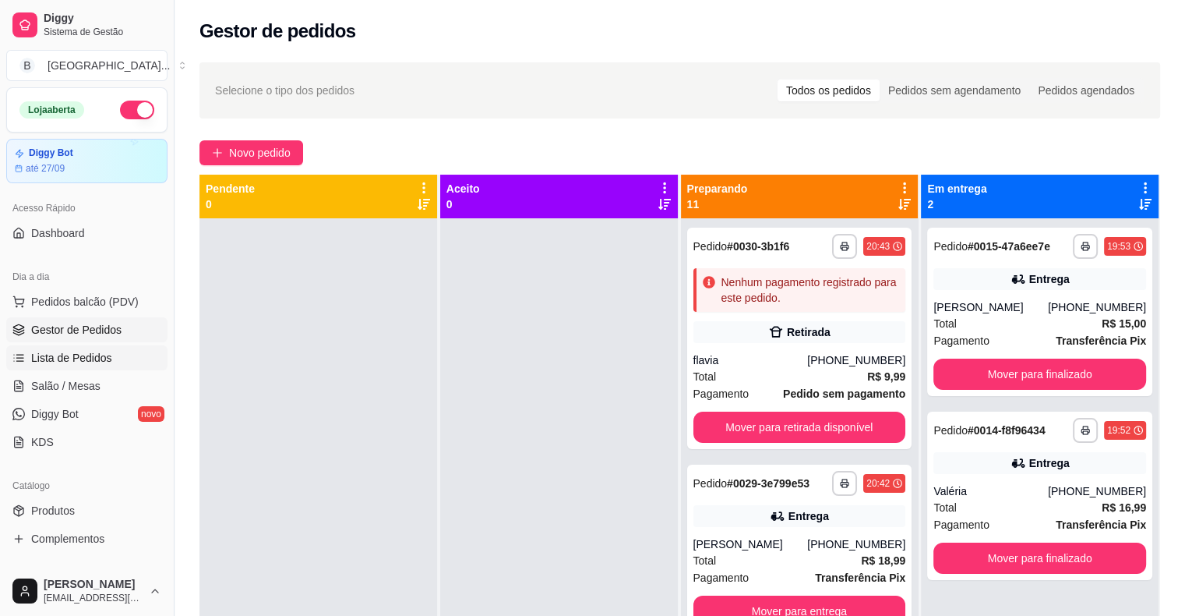
click at [65, 363] on span "Lista de Pedidos" at bounding box center [71, 358] width 81 height 16
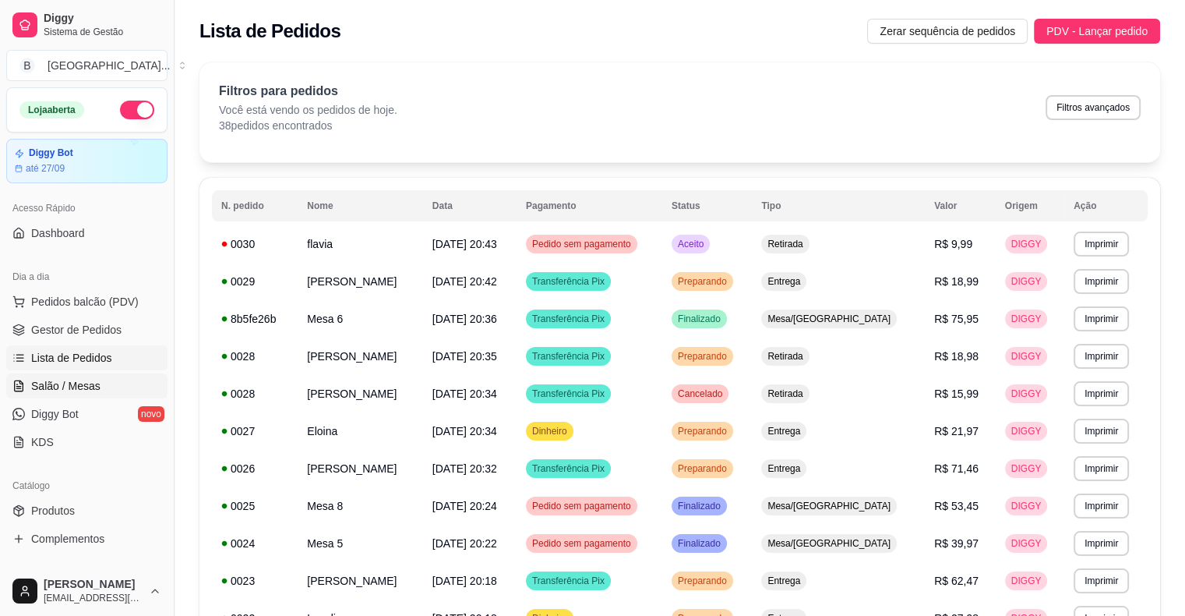
click at [58, 378] on span "Salão / Mesas" at bounding box center [65, 386] width 69 height 16
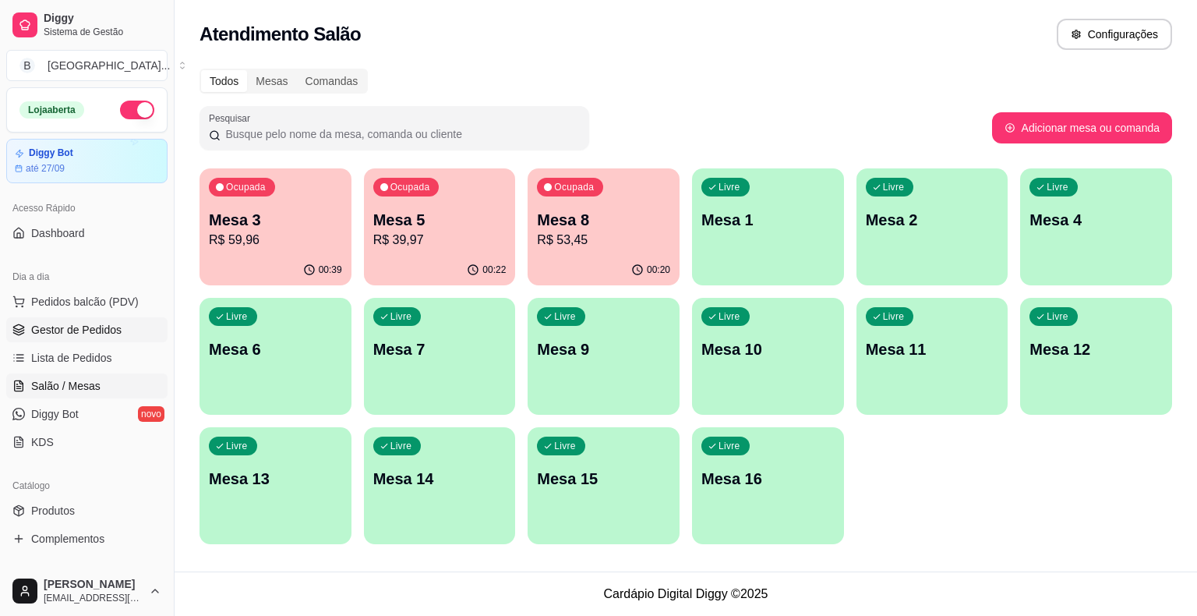
click at [82, 326] on span "Gestor de Pedidos" at bounding box center [76, 330] width 90 height 16
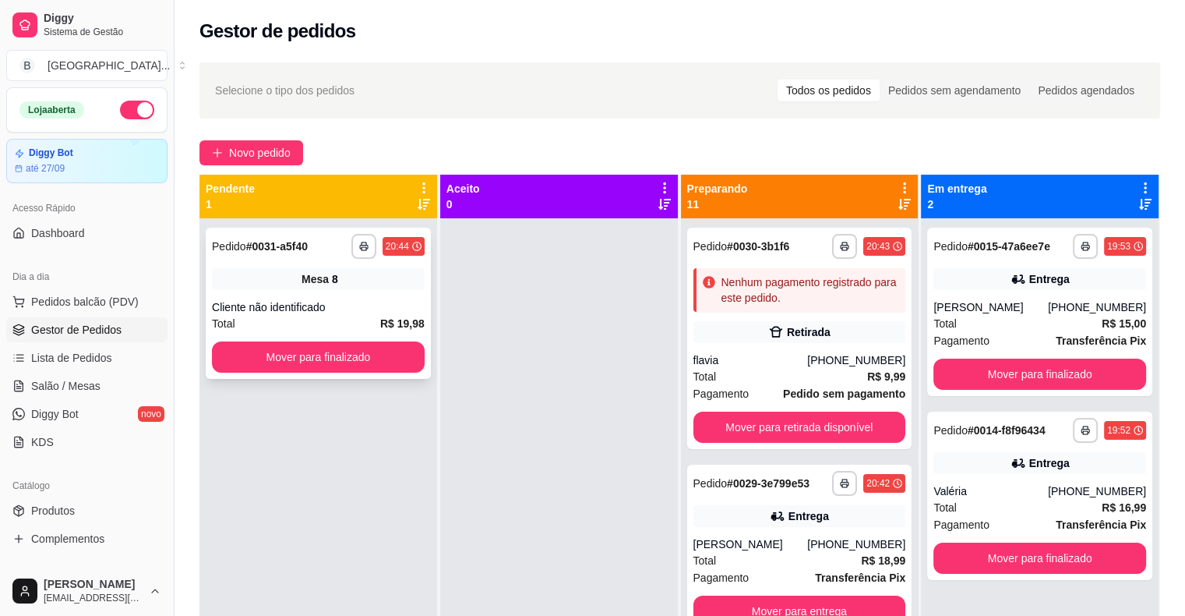
click at [323, 295] on div "**********" at bounding box center [318, 303] width 225 height 151
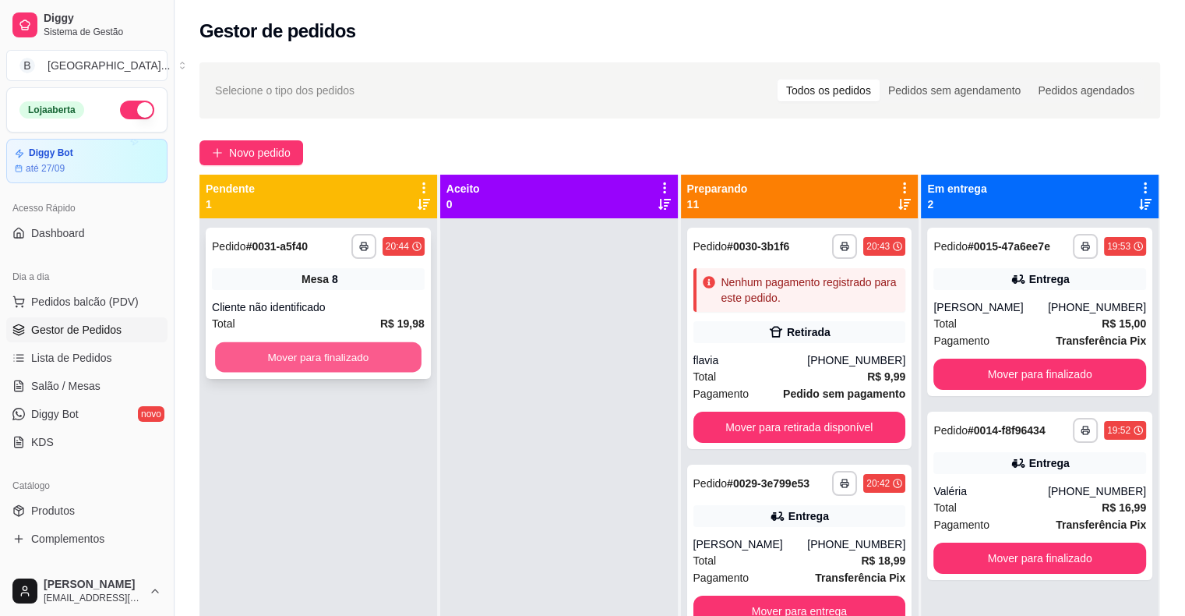
click at [383, 344] on button "Mover para finalizado" at bounding box center [318, 357] width 206 height 30
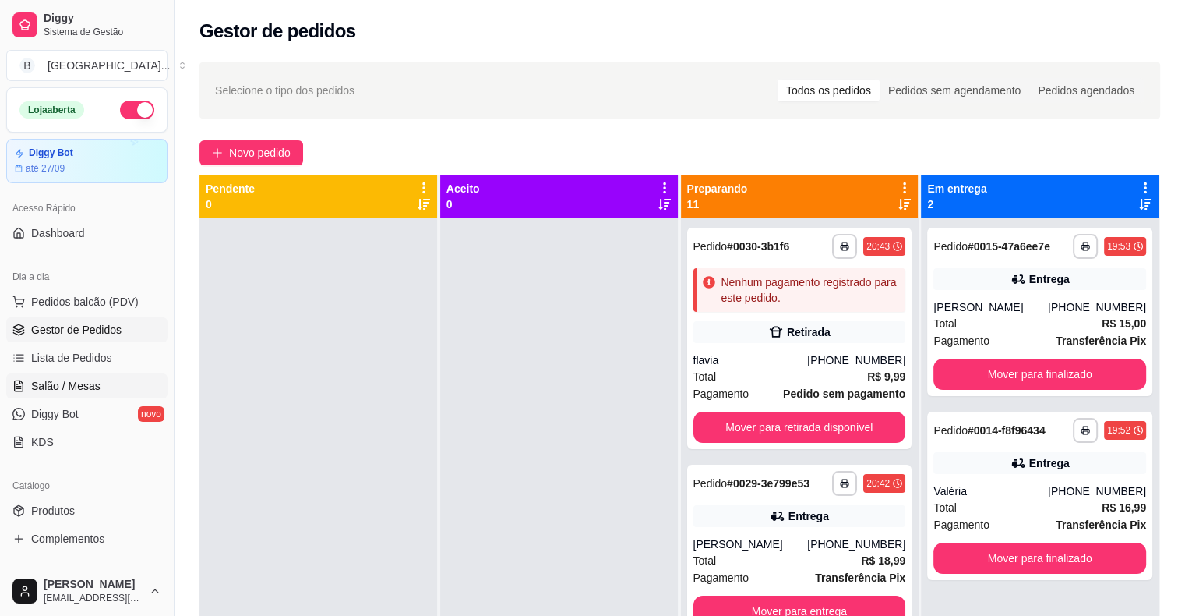
click at [82, 382] on span "Salão / Mesas" at bounding box center [65, 386] width 69 height 16
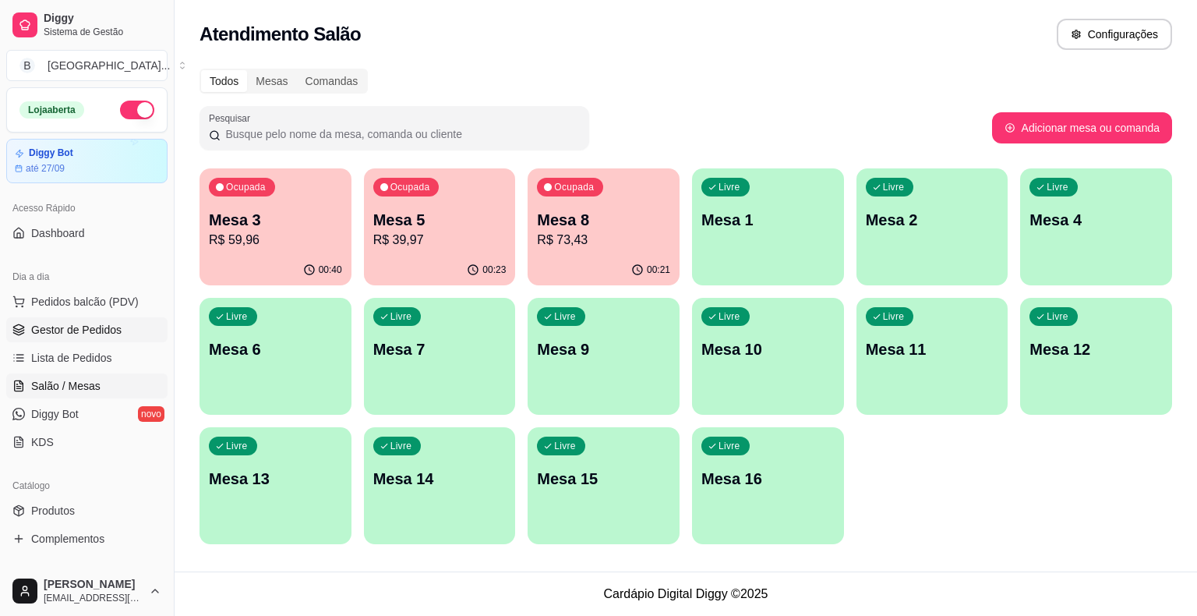
click at [118, 335] on span "Gestor de Pedidos" at bounding box center [76, 330] width 90 height 16
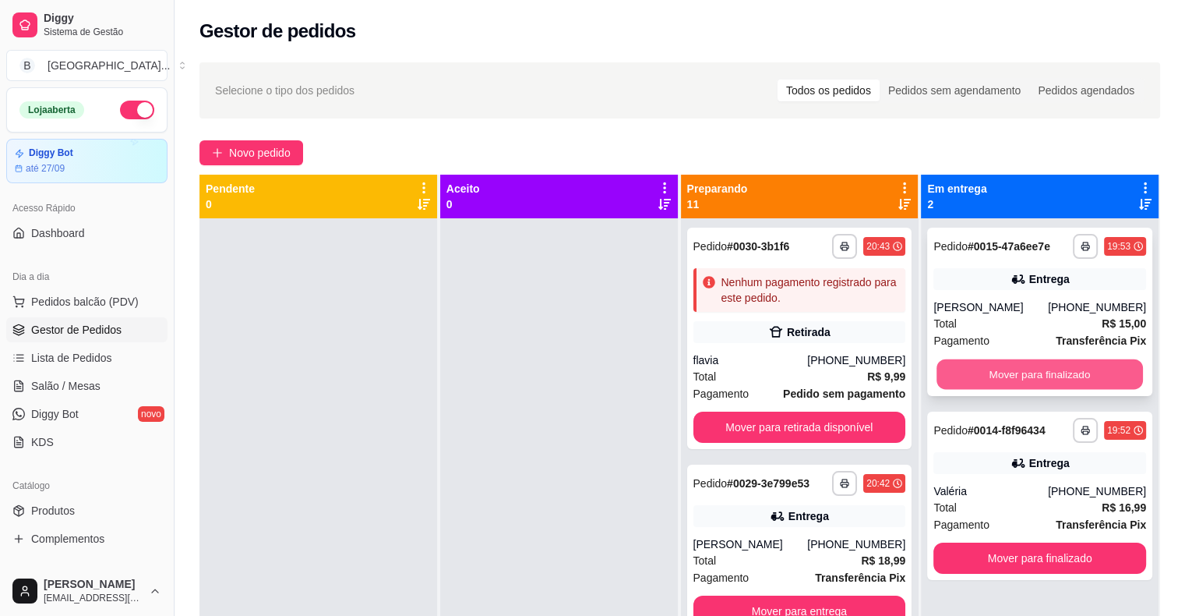
click at [989, 390] on button "Mover para finalizado" at bounding box center [1040, 374] width 206 height 30
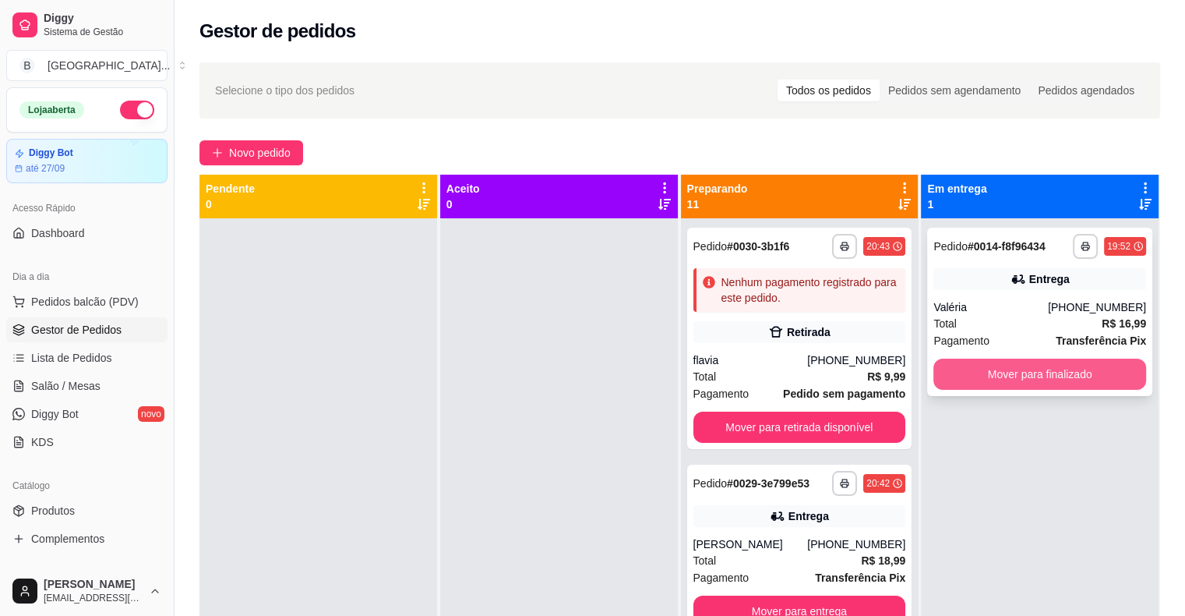
click at [998, 374] on button "Mover para finalizado" at bounding box center [1039, 373] width 213 height 31
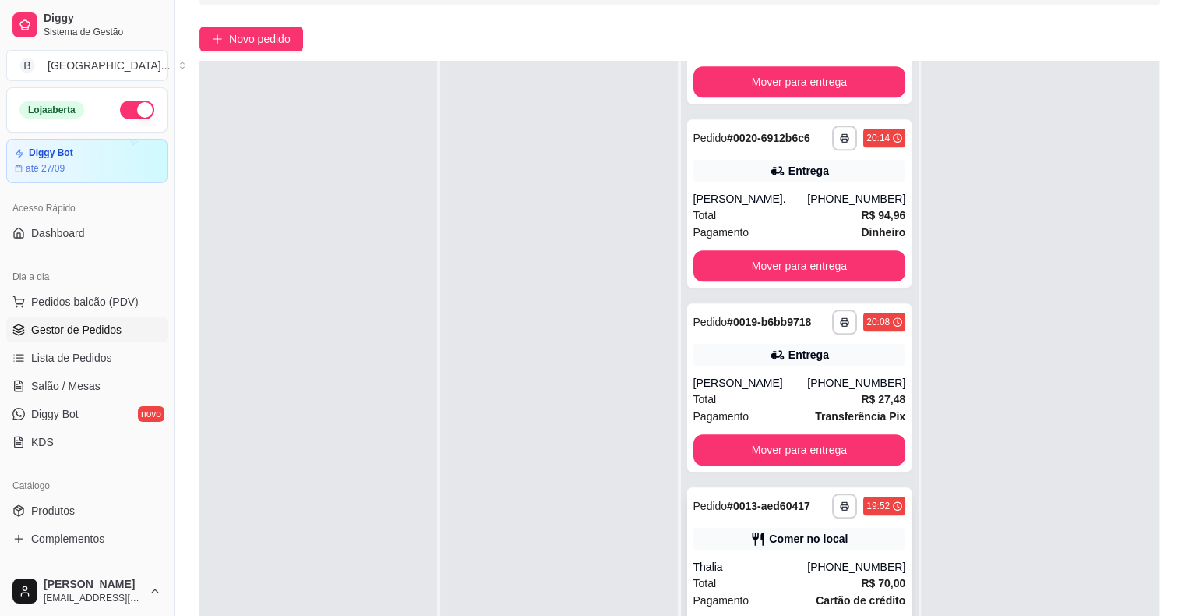
scroll to position [237, 0]
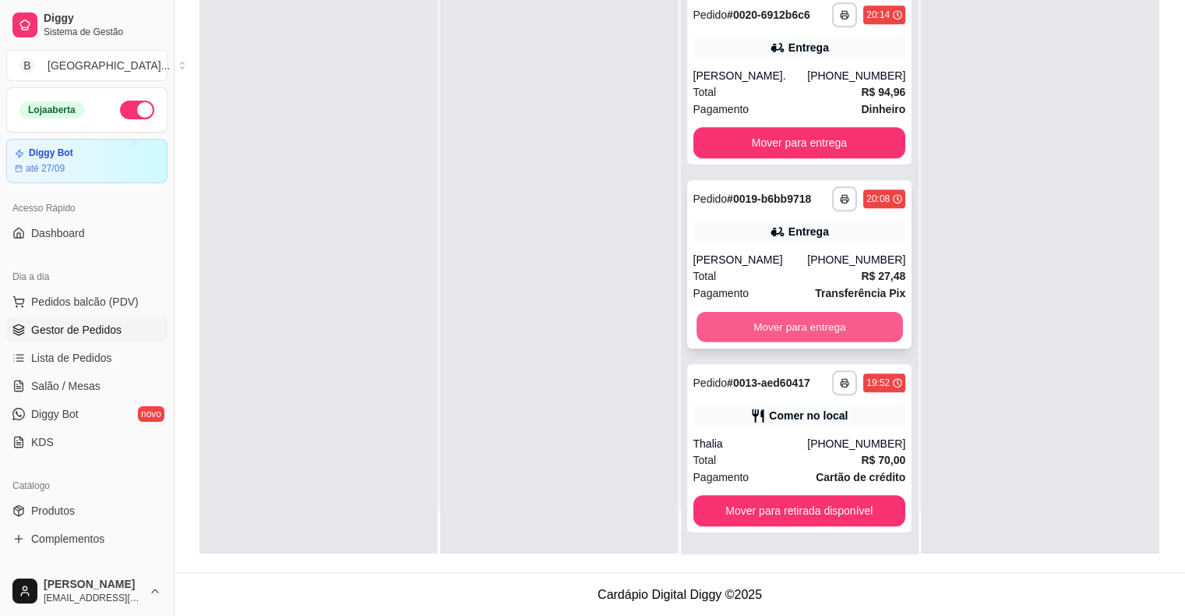
click at [725, 329] on button "Mover para entrega" at bounding box center [800, 327] width 206 height 30
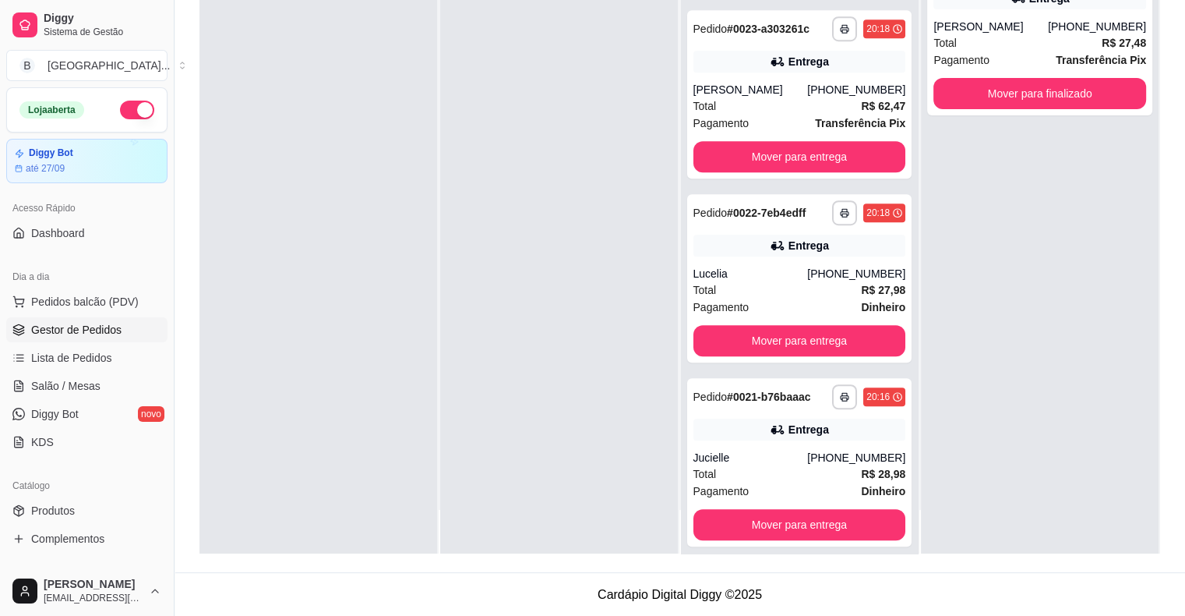
scroll to position [902, 0]
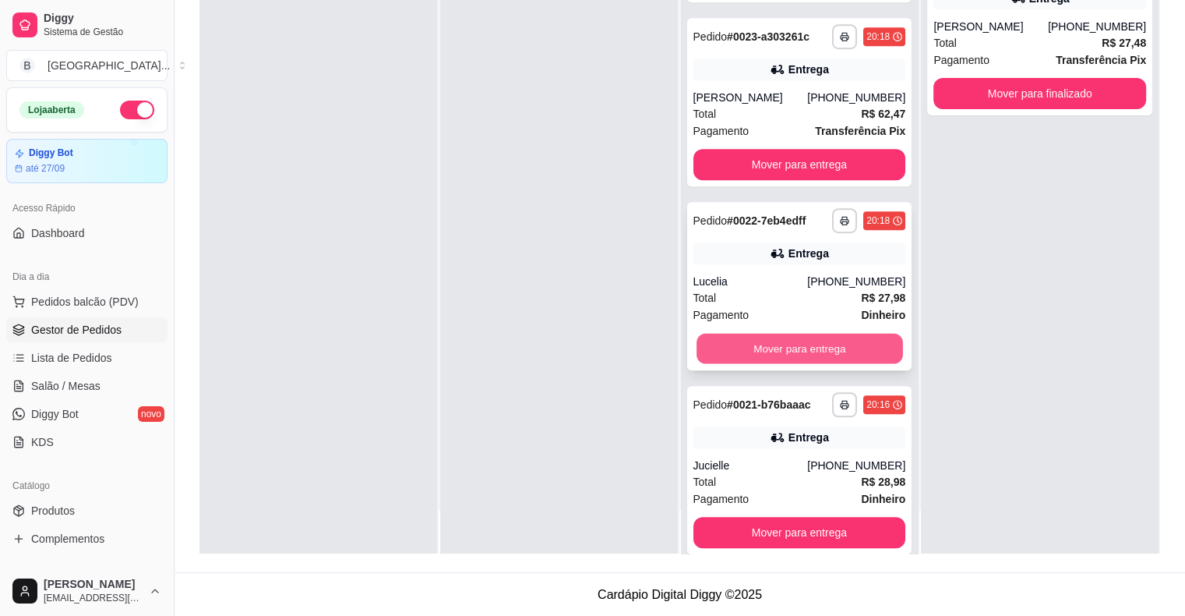
click at [823, 345] on button "Mover para entrega" at bounding box center [800, 348] width 206 height 30
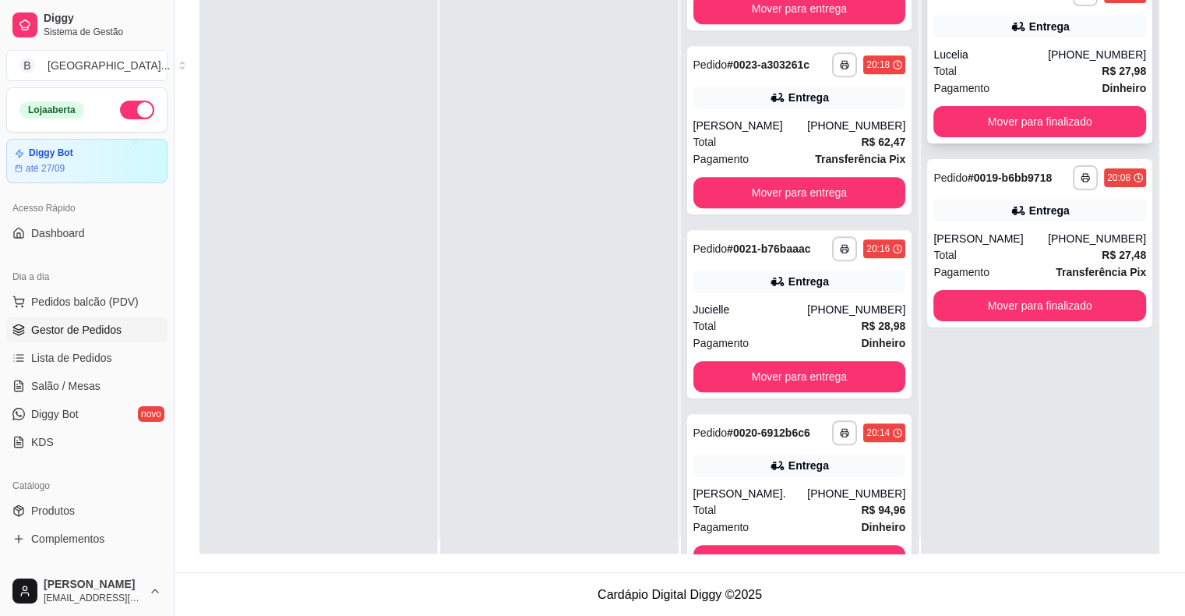
scroll to position [0, 0]
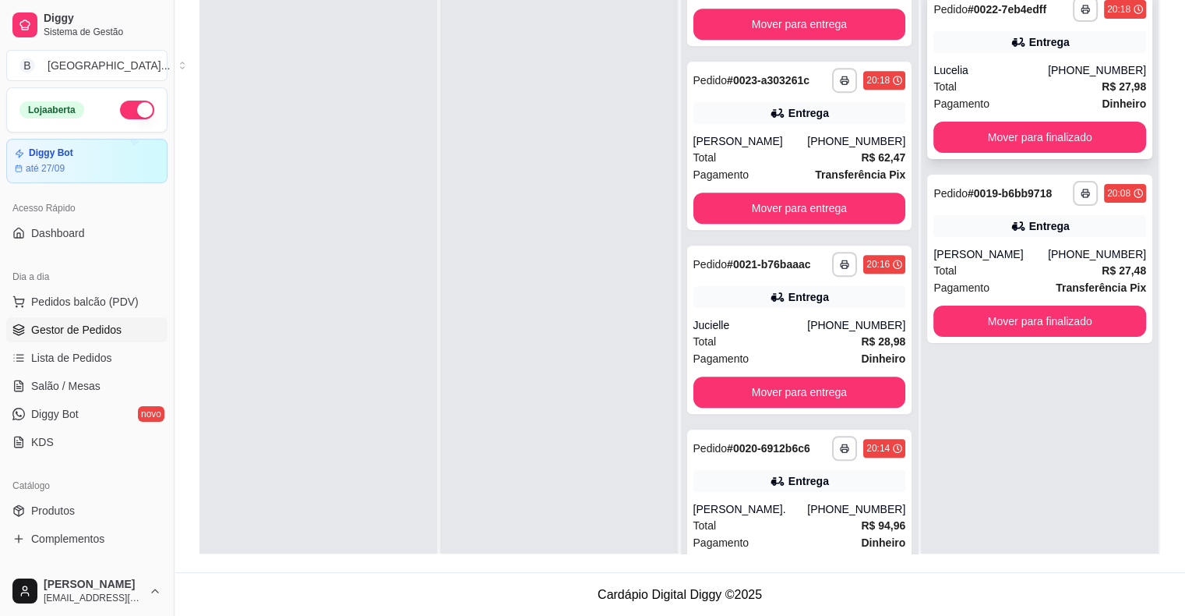
click at [1025, 83] on div "Total R$ 27,98" at bounding box center [1039, 86] width 213 height 17
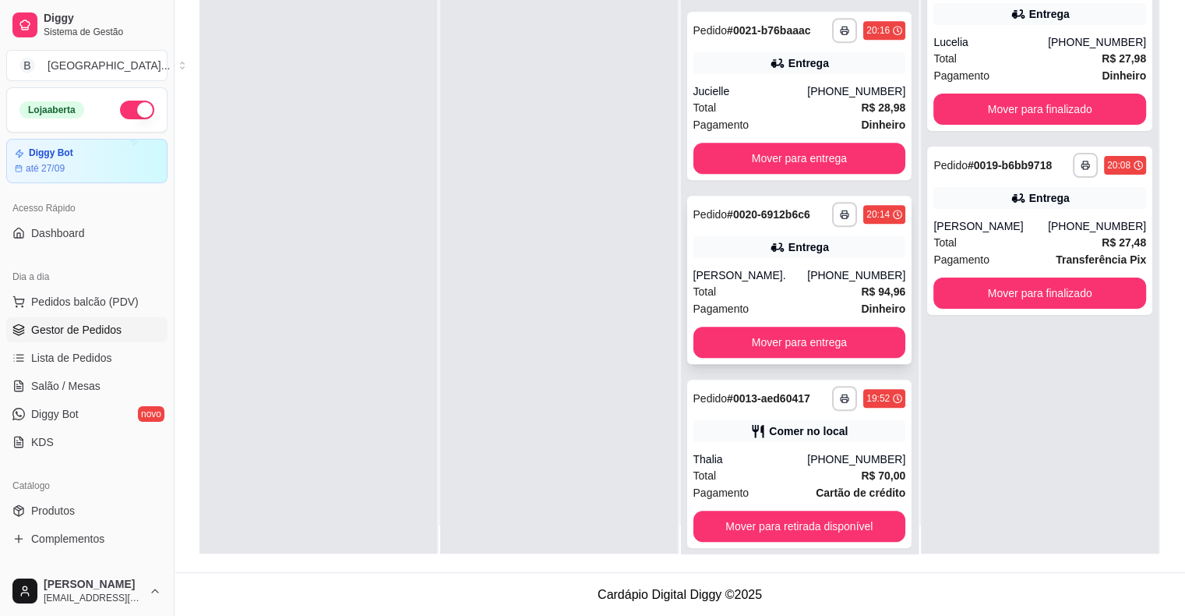
scroll to position [44, 0]
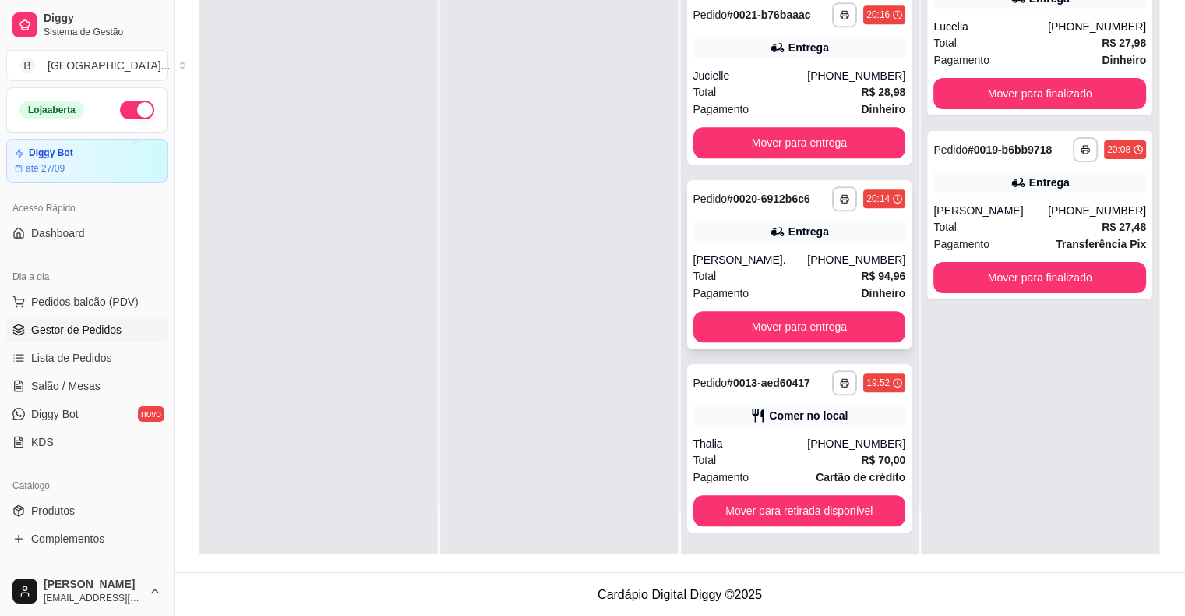
click at [823, 245] on div "**********" at bounding box center [799, 264] width 225 height 168
click at [69, 384] on span "Salão / Mesas" at bounding box center [65, 386] width 69 height 16
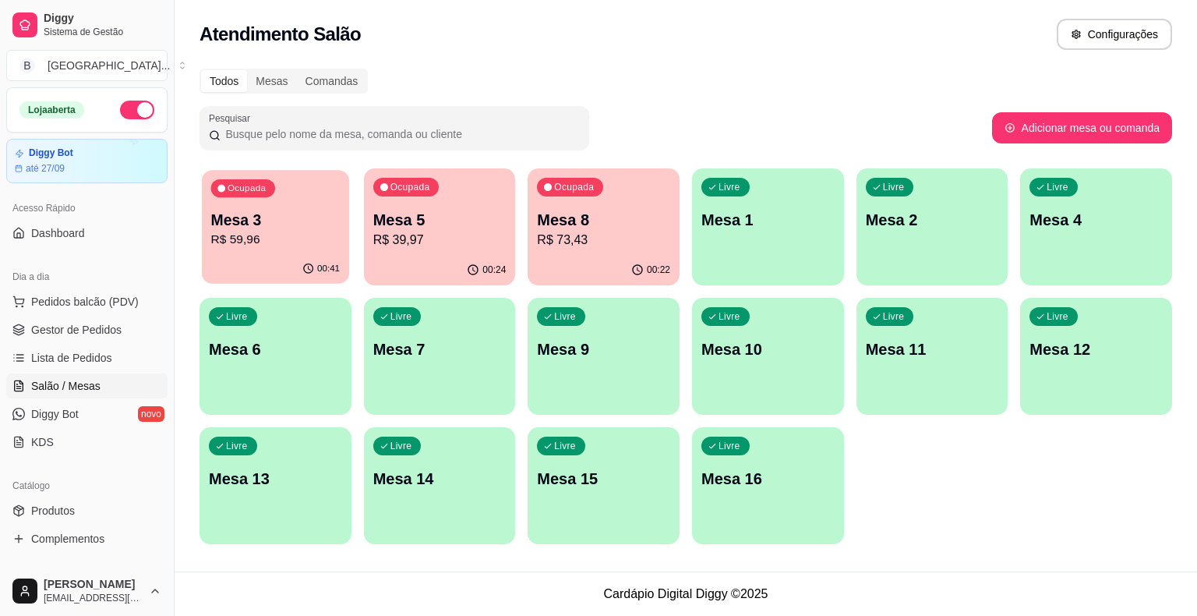
click at [252, 242] on p "R$ 59,96" at bounding box center [275, 240] width 129 height 18
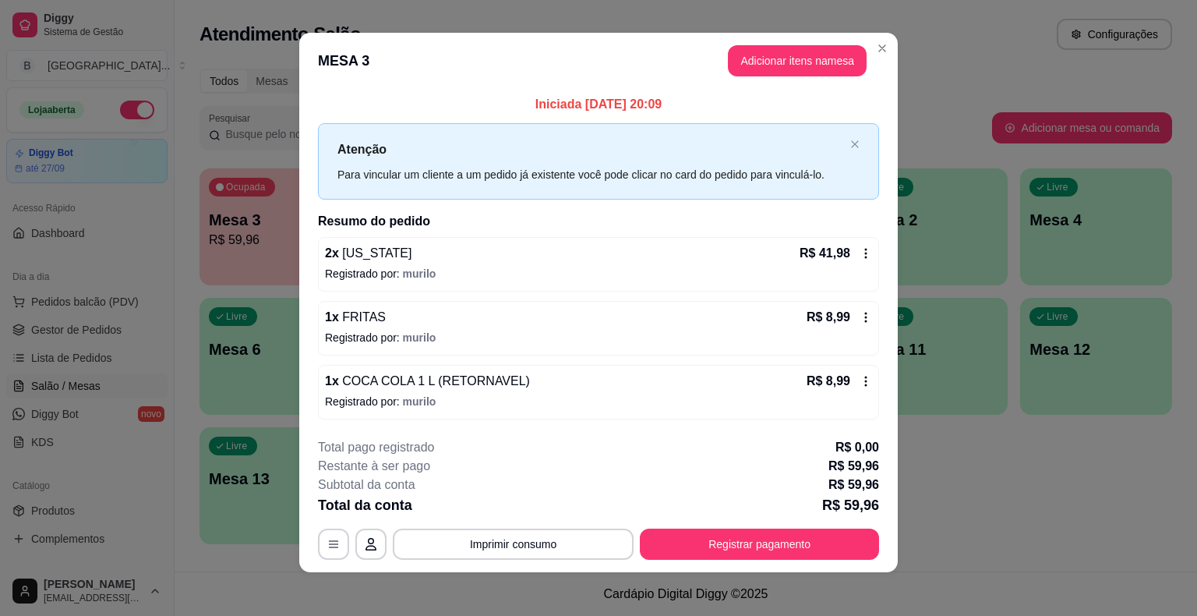
scroll to position [10, 0]
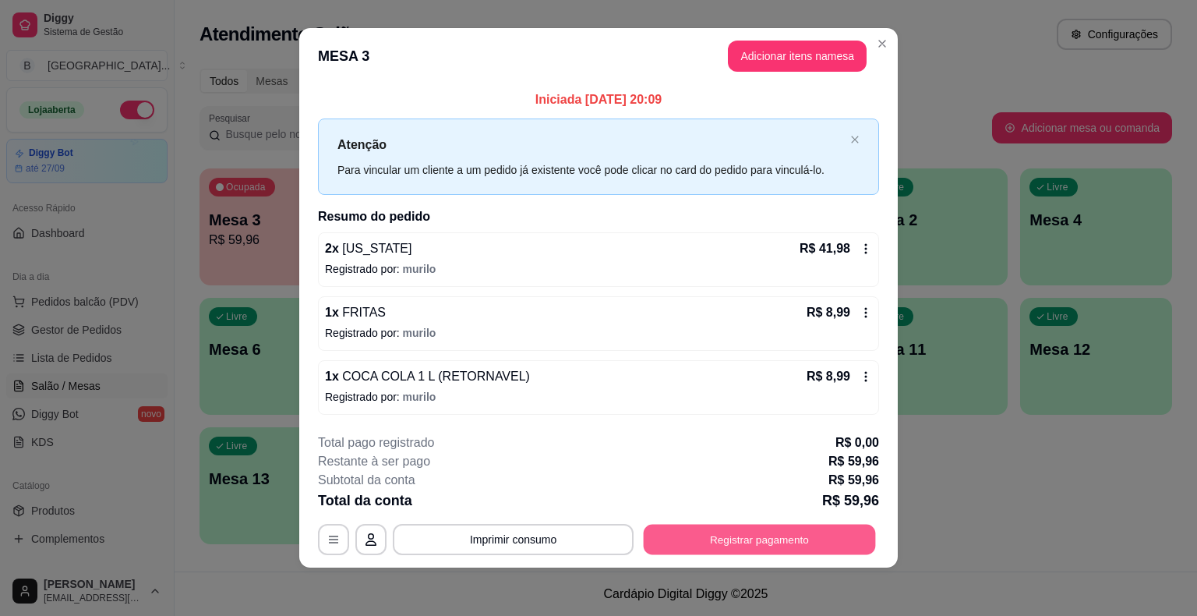
click at [739, 538] on button "Registrar pagamento" at bounding box center [760, 539] width 232 height 30
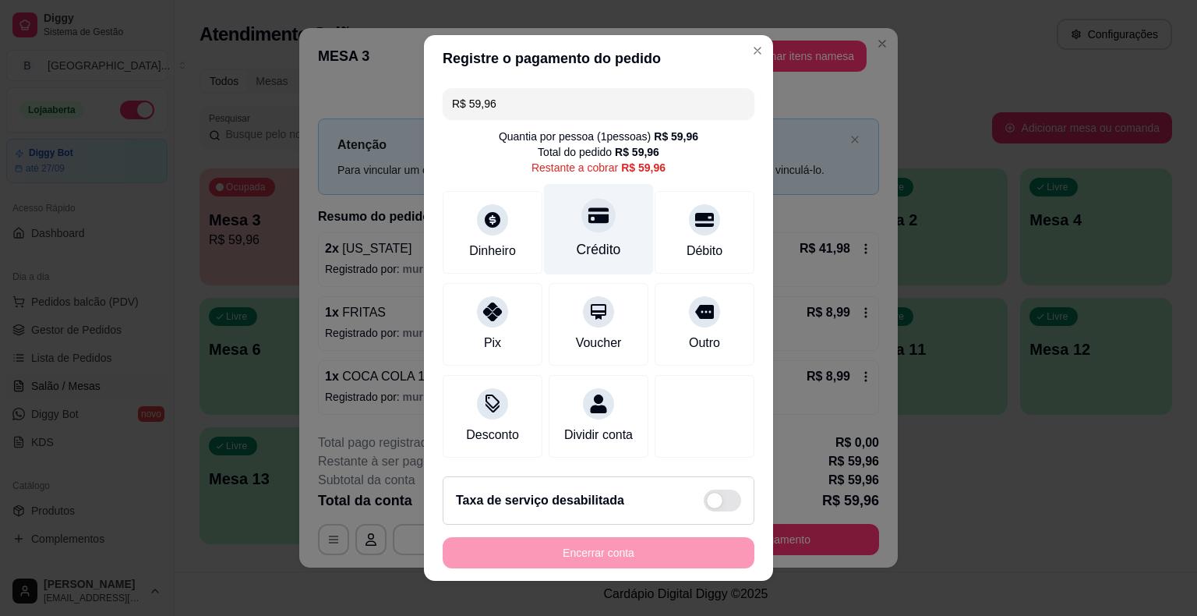
click at [597, 245] on div "Crédito" at bounding box center [599, 249] width 44 height 20
type input "R$ 0,00"
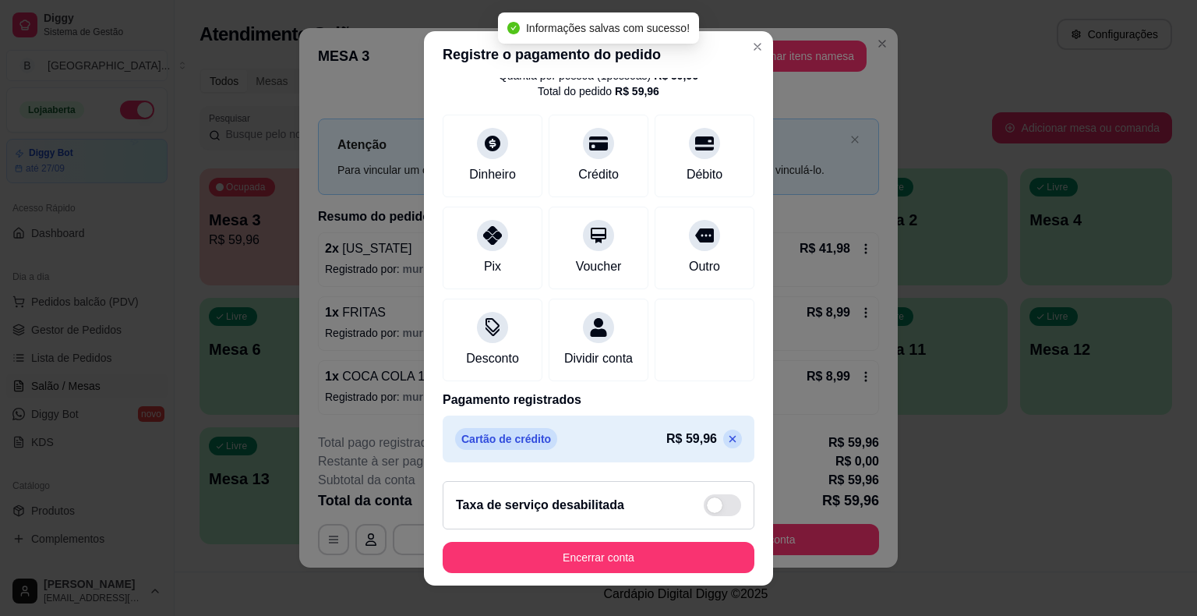
scroll to position [19, 0]
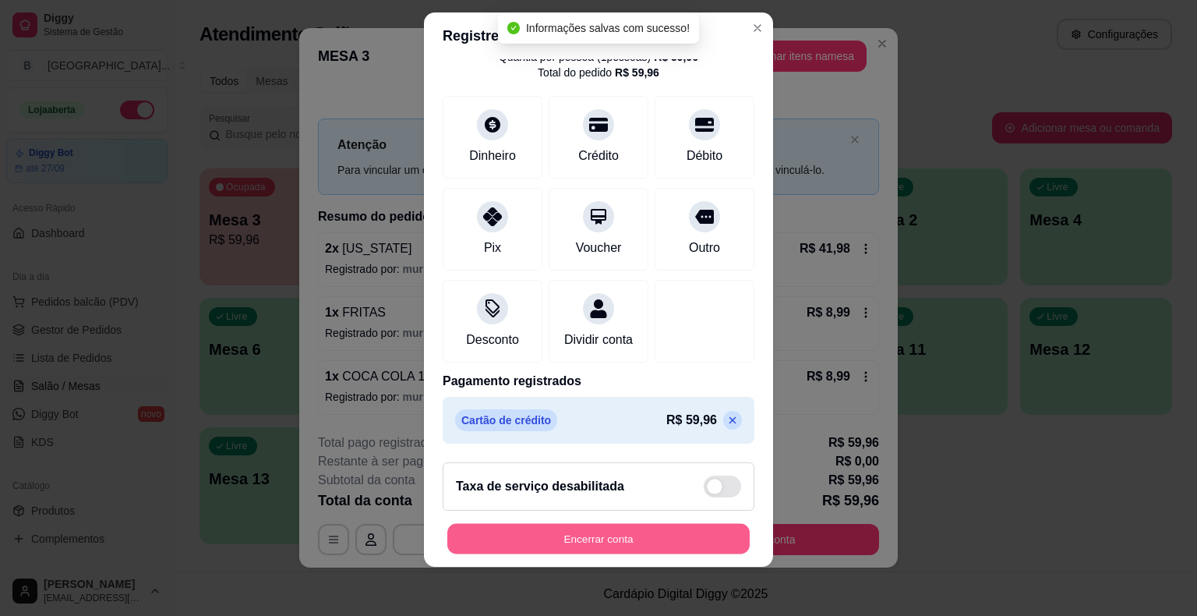
click at [585, 523] on button "Encerrar conta" at bounding box center [598, 538] width 302 height 30
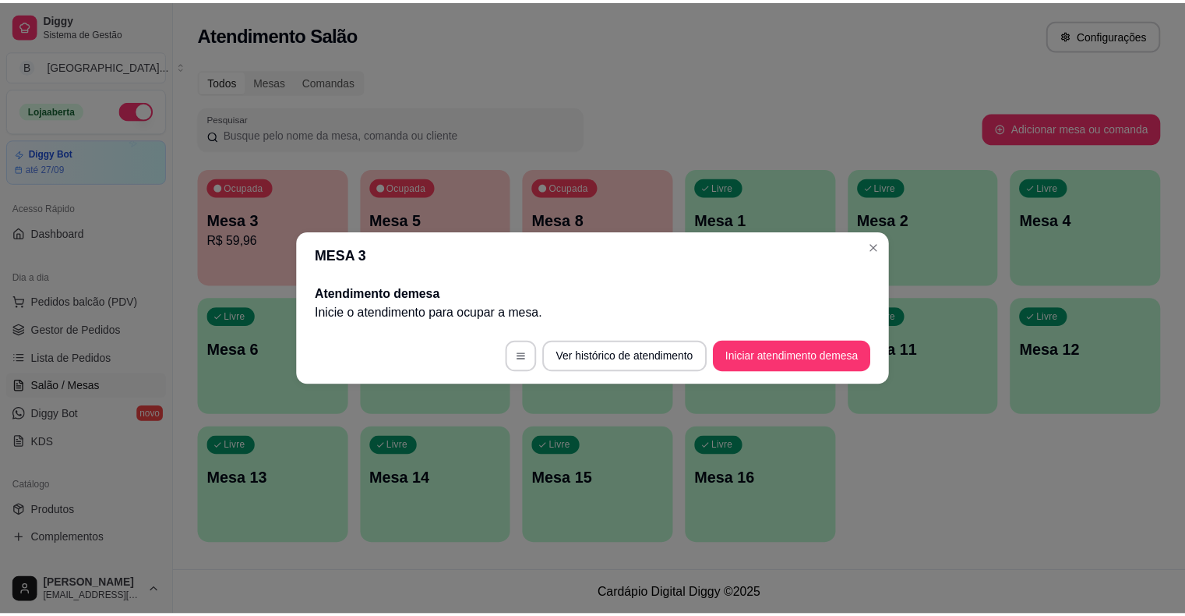
scroll to position [0, 0]
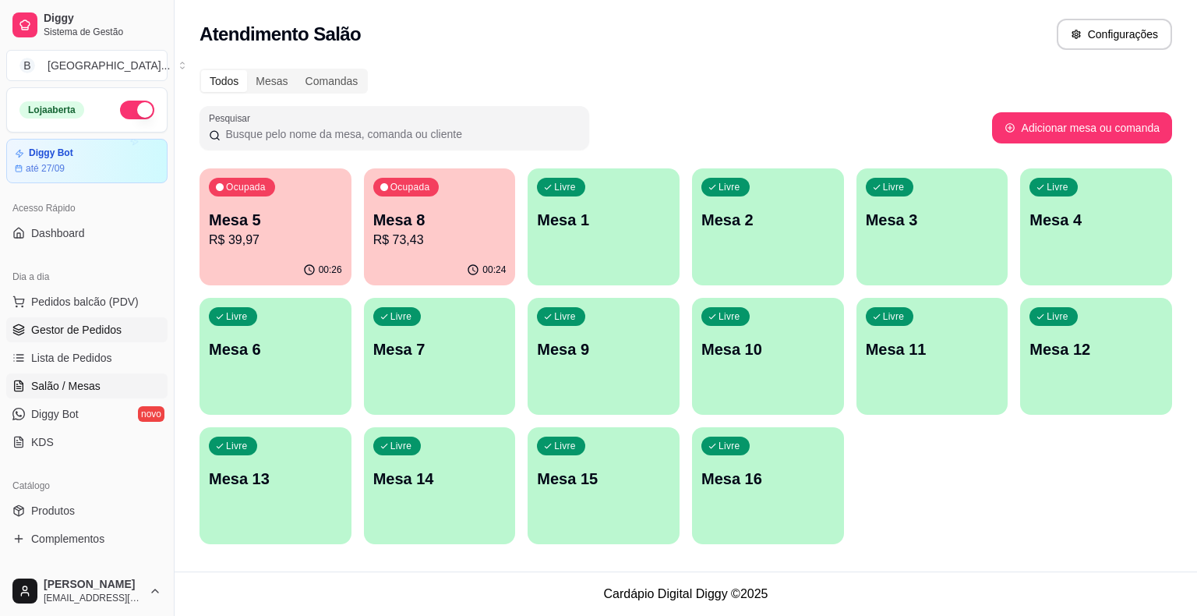
click at [128, 326] on link "Gestor de Pedidos" at bounding box center [86, 329] width 161 height 25
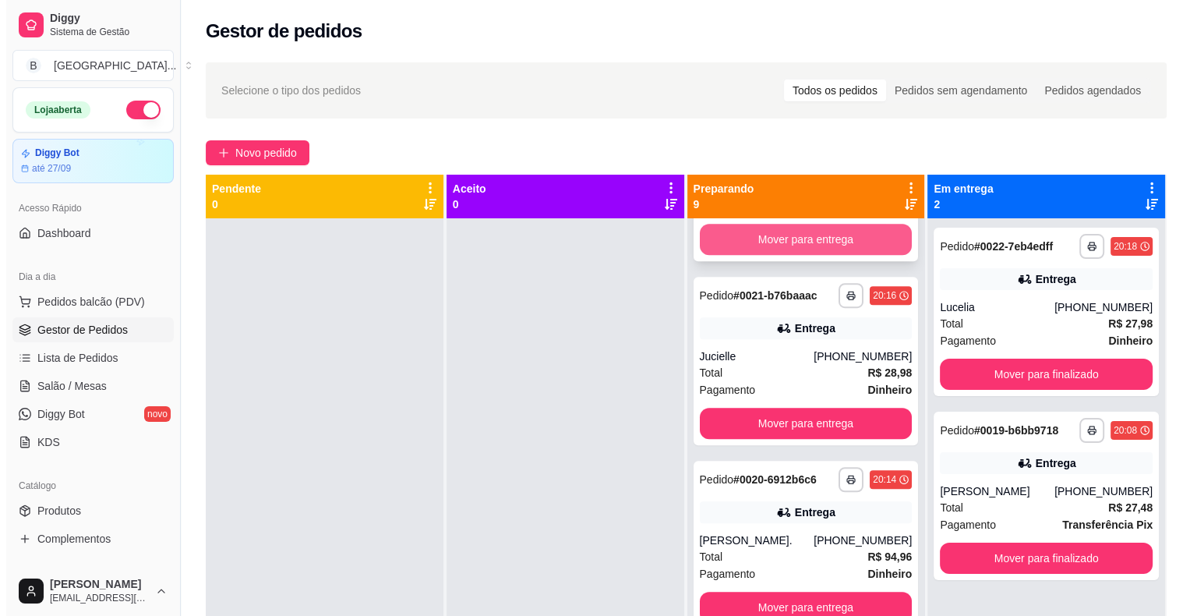
scroll to position [44, 0]
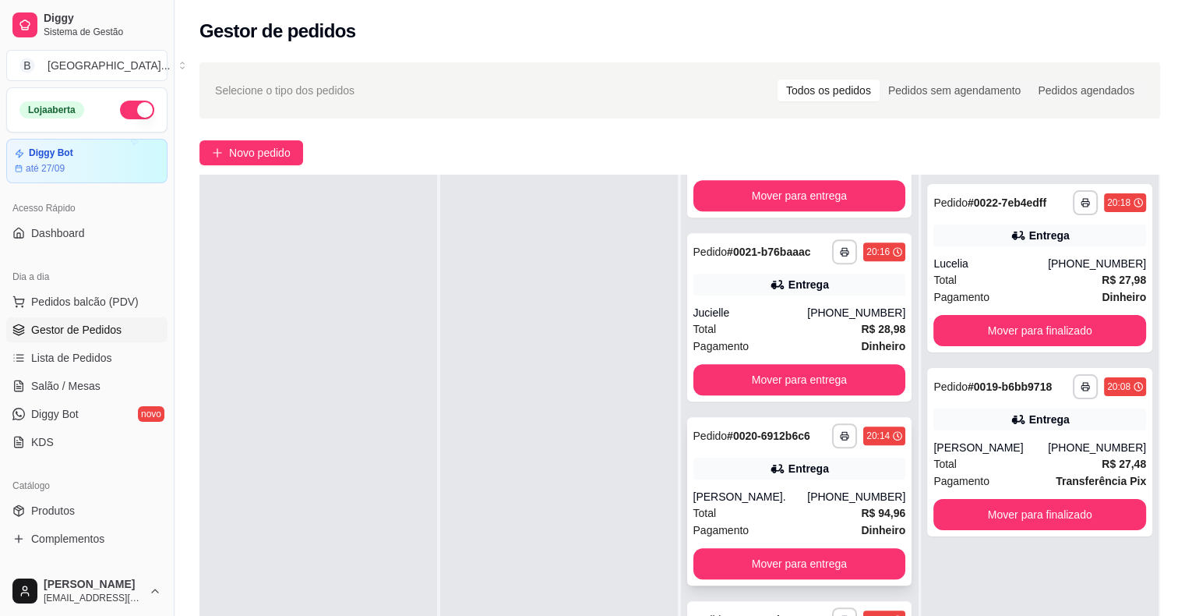
click at [780, 509] on div "Total R$ 94,96" at bounding box center [799, 512] width 213 height 17
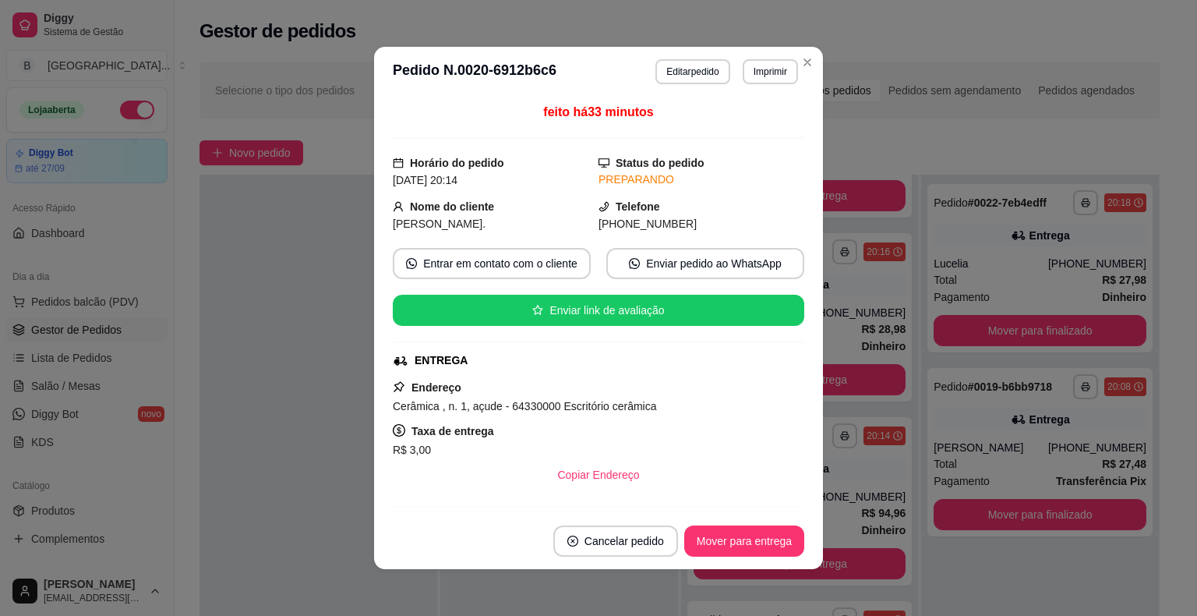
click at [708, 72] on button "Editar pedido" at bounding box center [692, 71] width 74 height 25
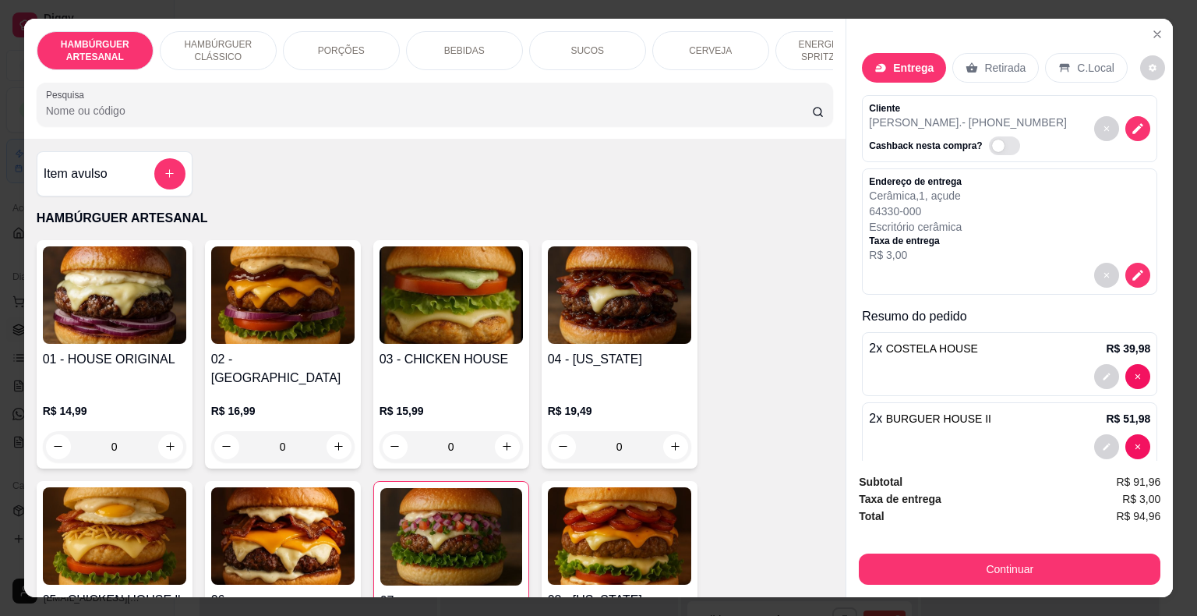
click at [1009, 60] on p "Retirada" at bounding box center [1004, 68] width 41 height 16
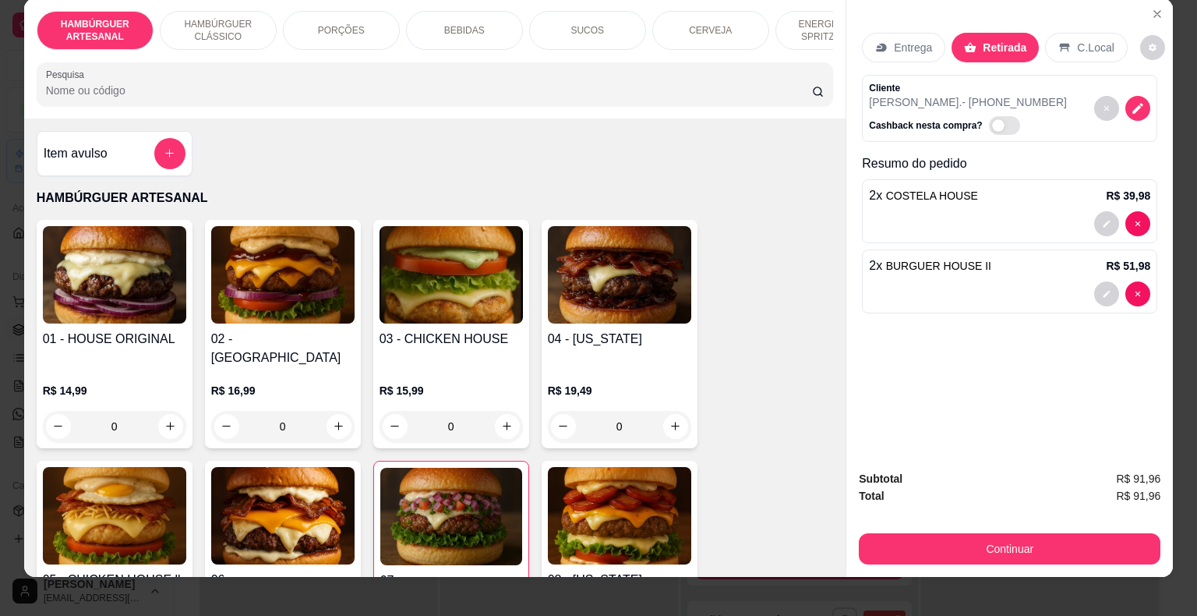
scroll to position [37, 0]
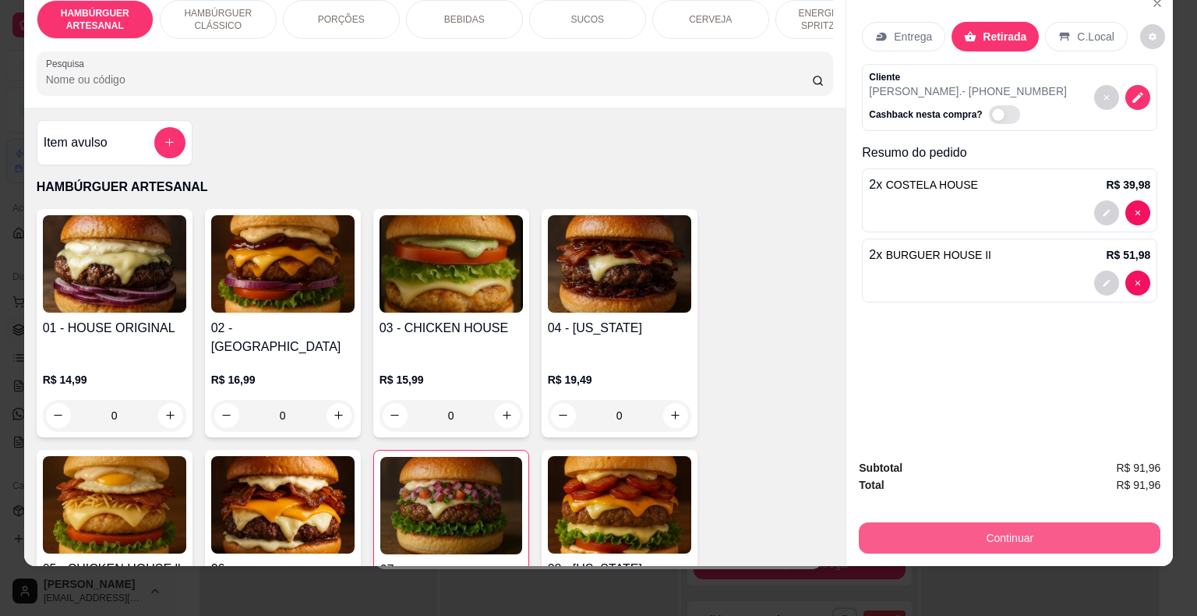
click at [1057, 530] on button "Continuar" at bounding box center [1010, 537] width 302 height 31
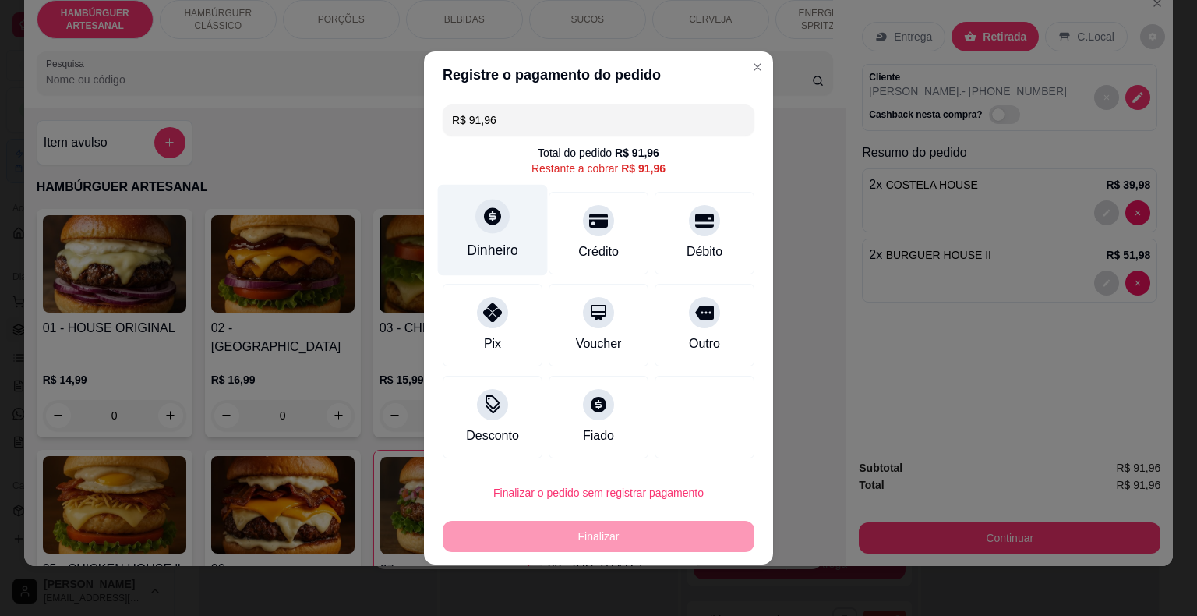
click at [512, 211] on div "Dinheiro" at bounding box center [493, 230] width 110 height 91
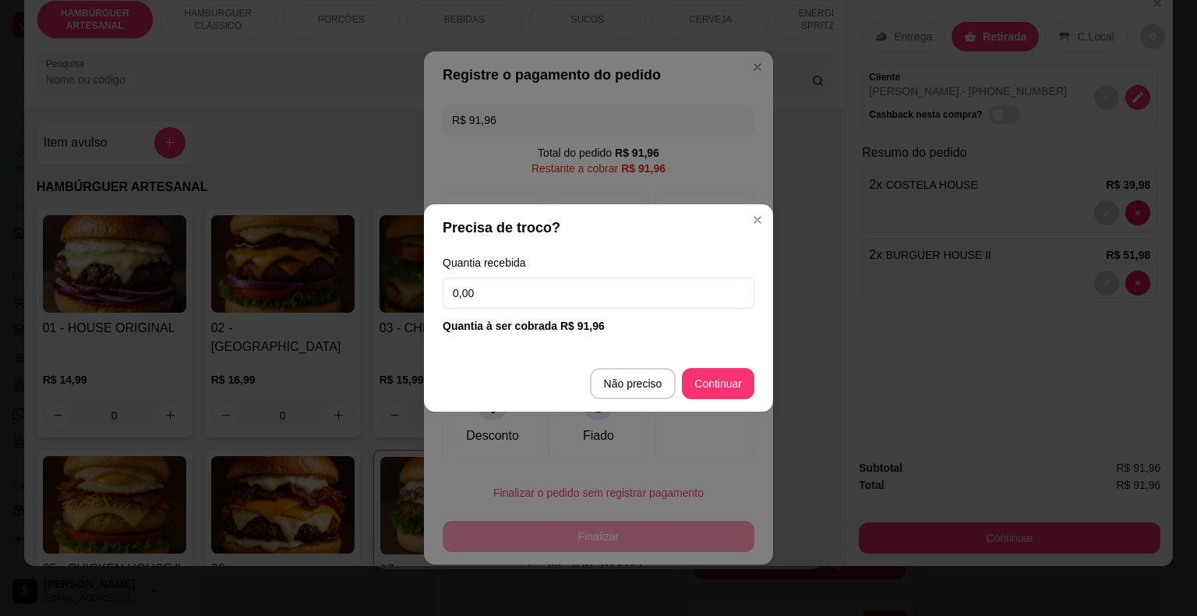
click at [523, 288] on input "0,00" at bounding box center [599, 292] width 312 height 31
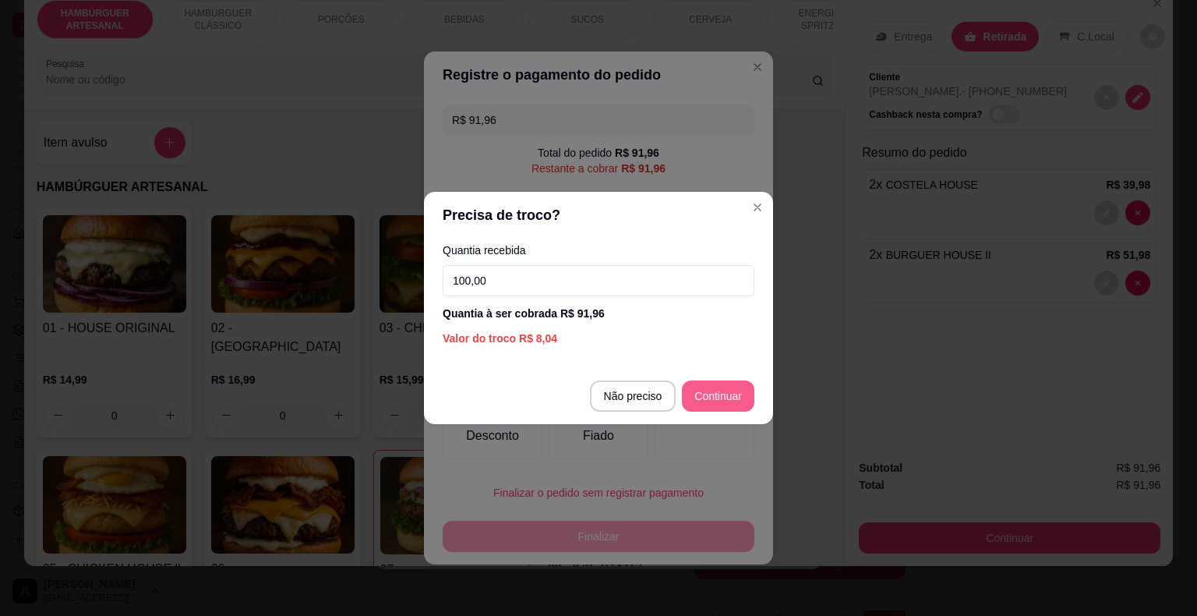
type input "100,00"
type input "R$ 0,00"
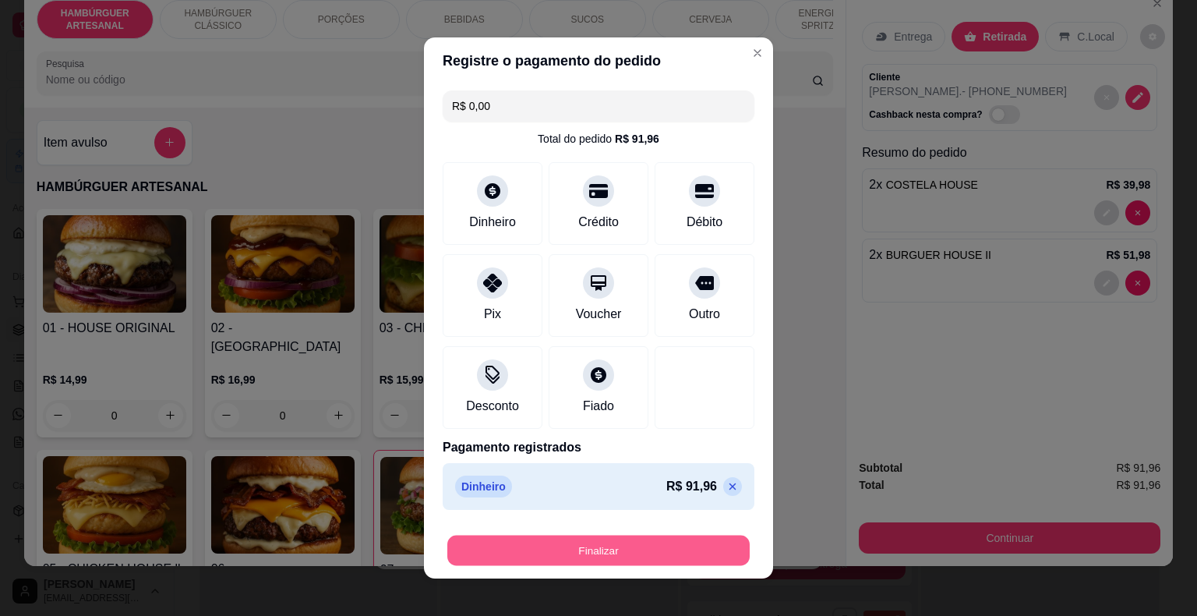
click at [663, 535] on button "Finalizar" at bounding box center [598, 550] width 302 height 30
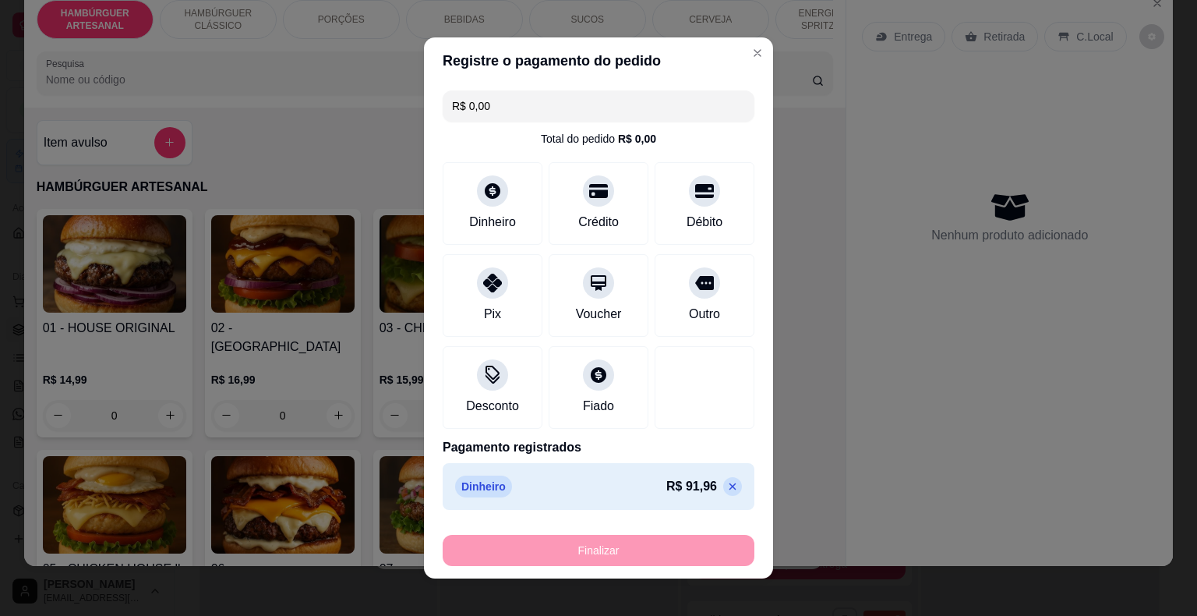
type input "0"
type input "-R$ 91,96"
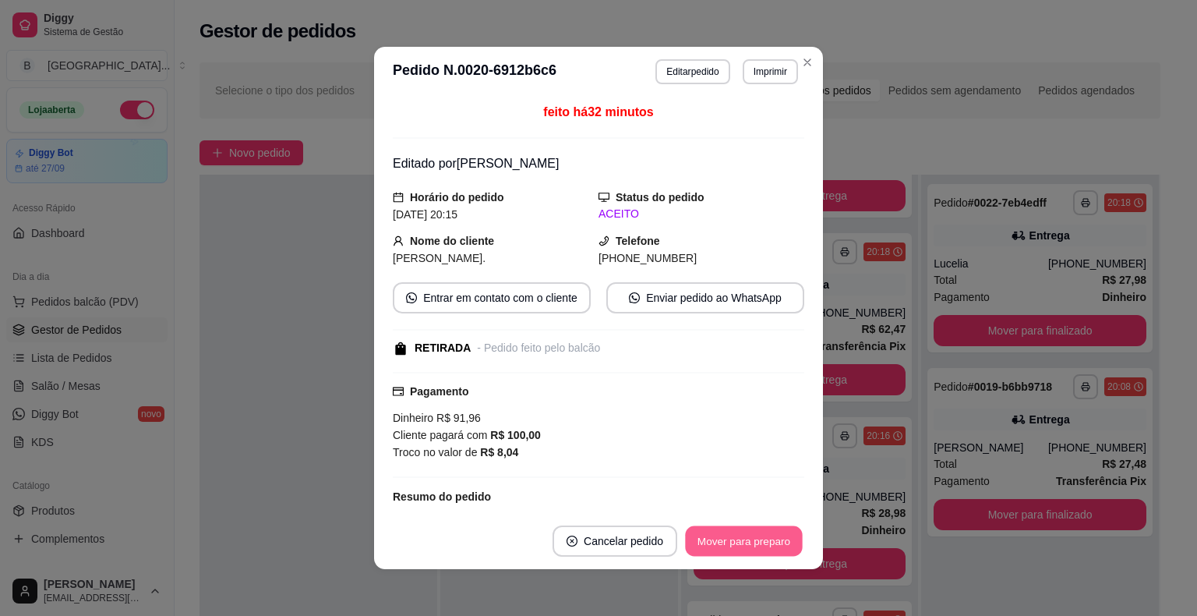
click at [769, 554] on button "Mover para preparo" at bounding box center [743, 541] width 117 height 30
click at [766, 542] on button "Mover para retirada disponível" at bounding box center [718, 540] width 172 height 31
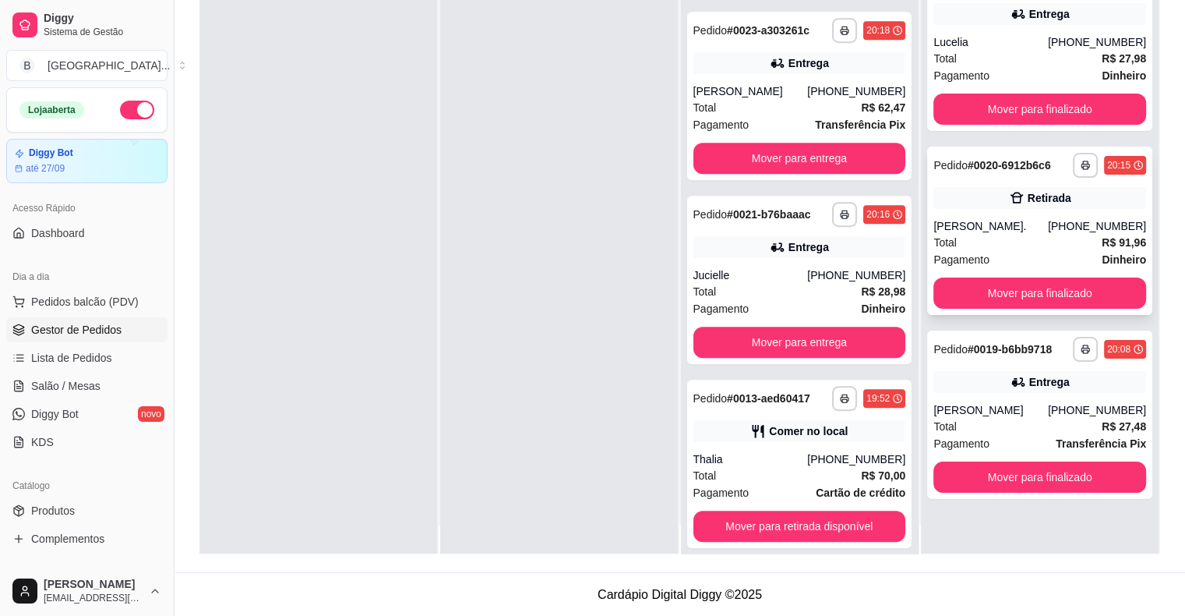
scroll to position [44, 0]
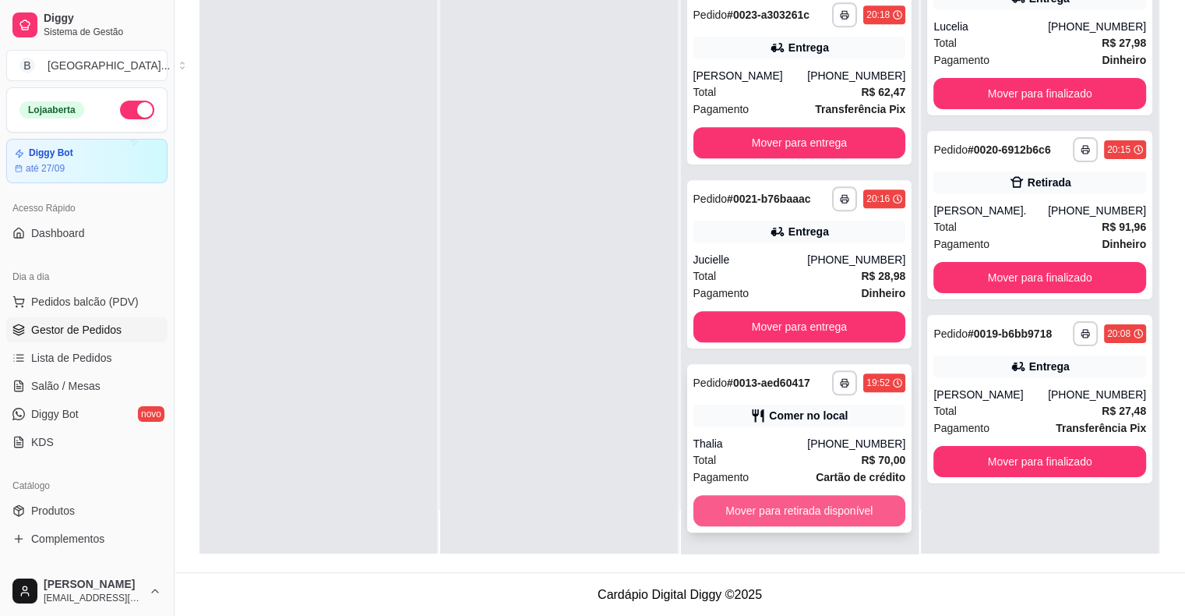
click at [757, 500] on button "Mover para retirada disponível" at bounding box center [799, 510] width 213 height 31
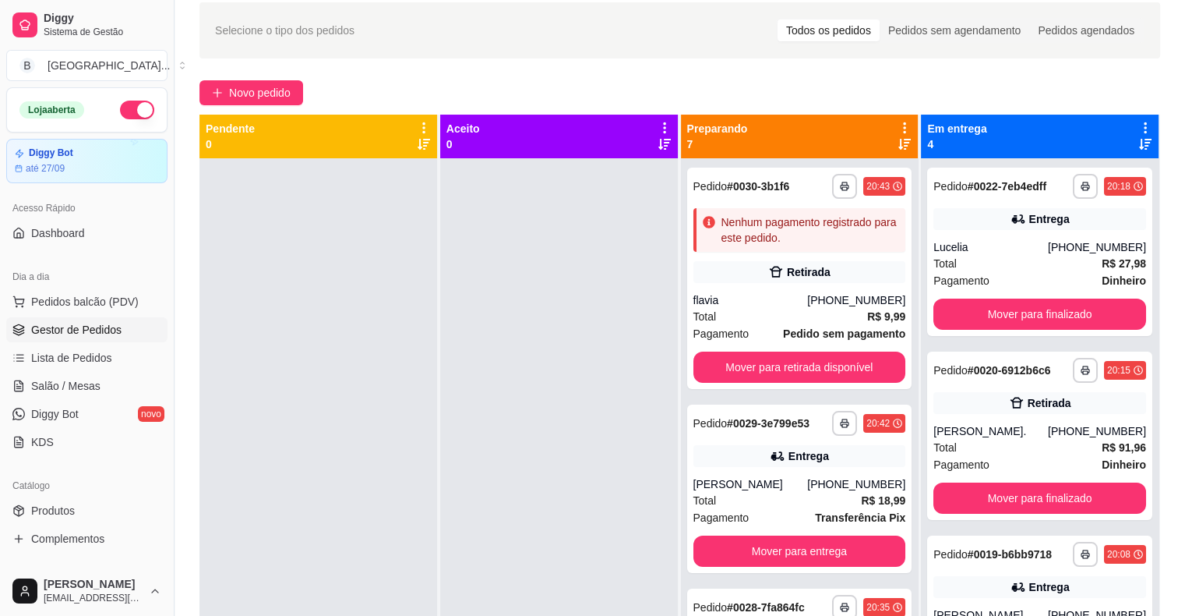
scroll to position [3, 0]
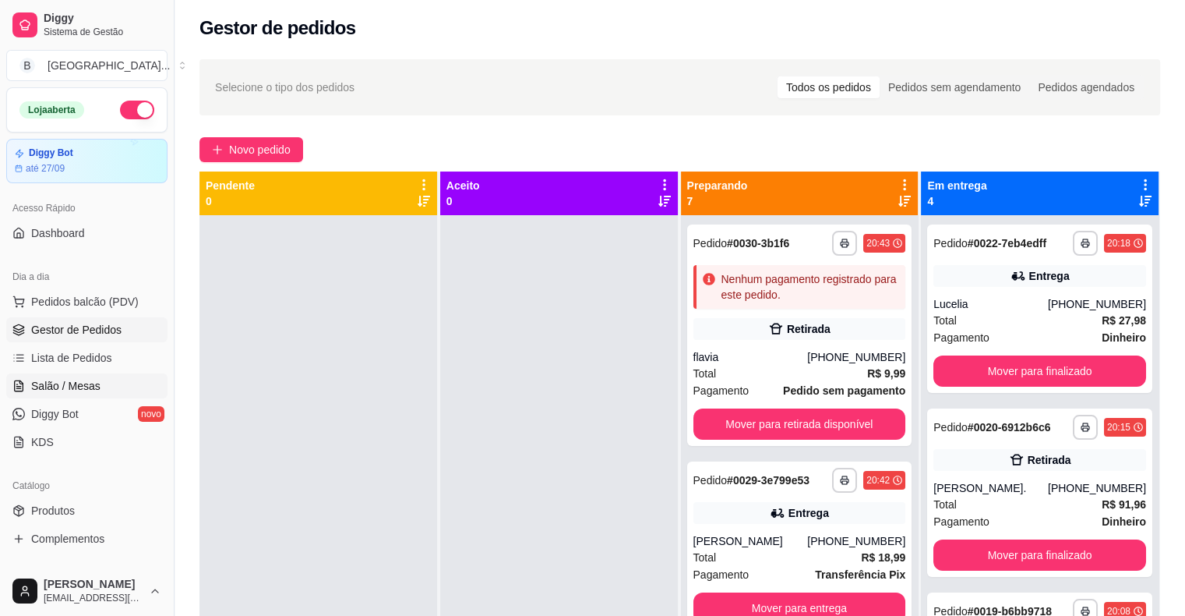
click at [89, 376] on link "Salão / Mesas" at bounding box center [86, 385] width 161 height 25
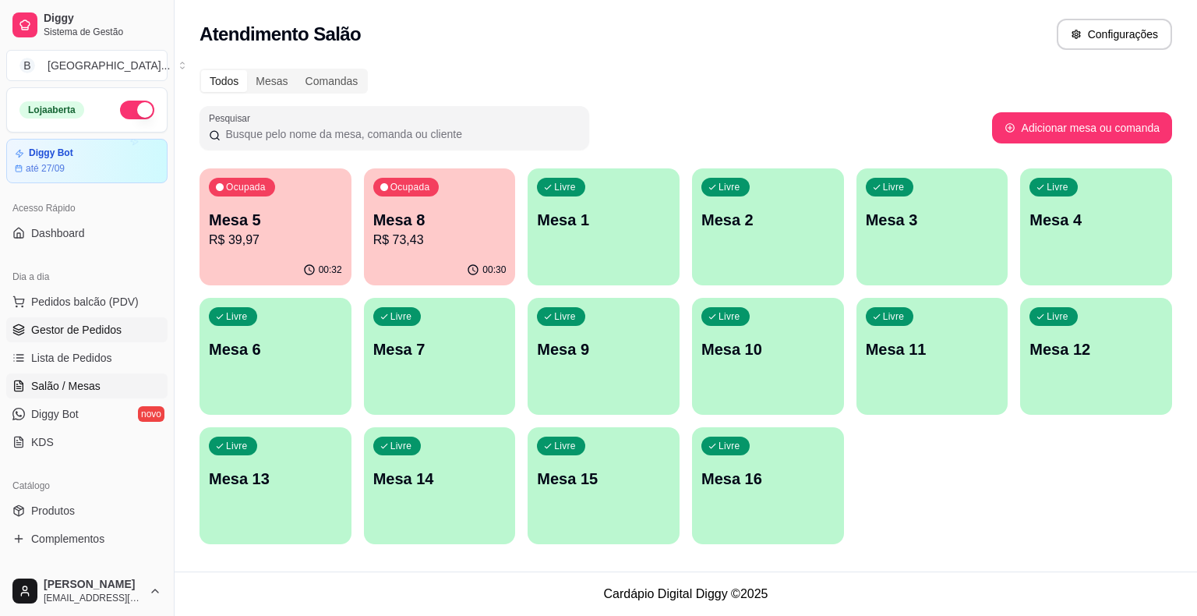
click at [98, 322] on span "Gestor de Pedidos" at bounding box center [76, 330] width 90 height 16
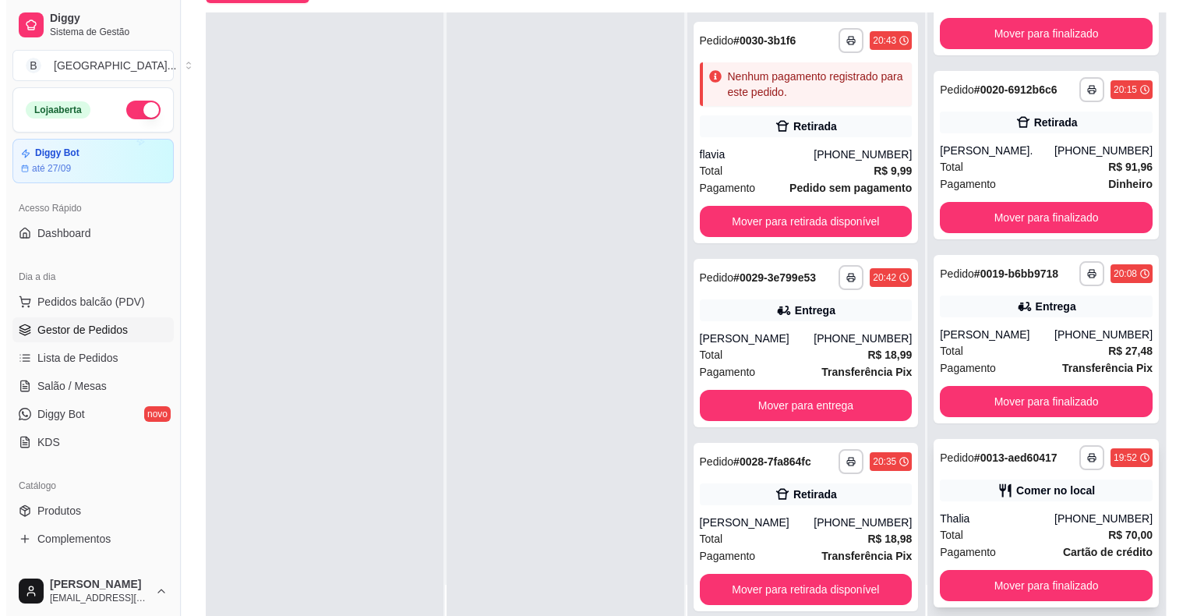
scroll to position [237, 0]
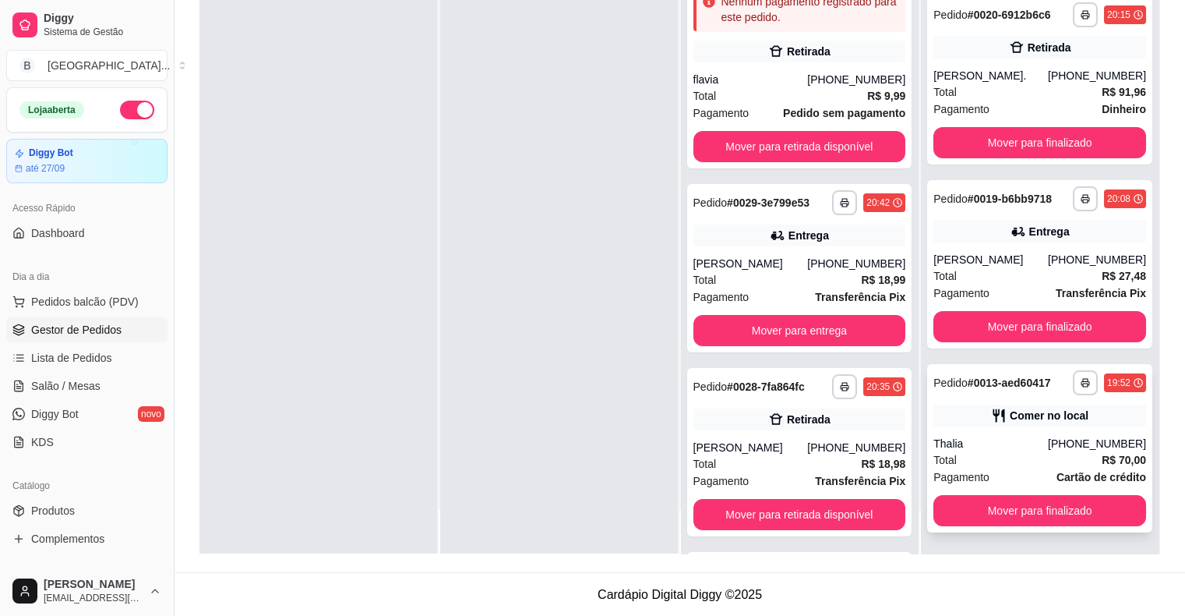
click at [1022, 437] on div "Thalia" at bounding box center [990, 444] width 115 height 16
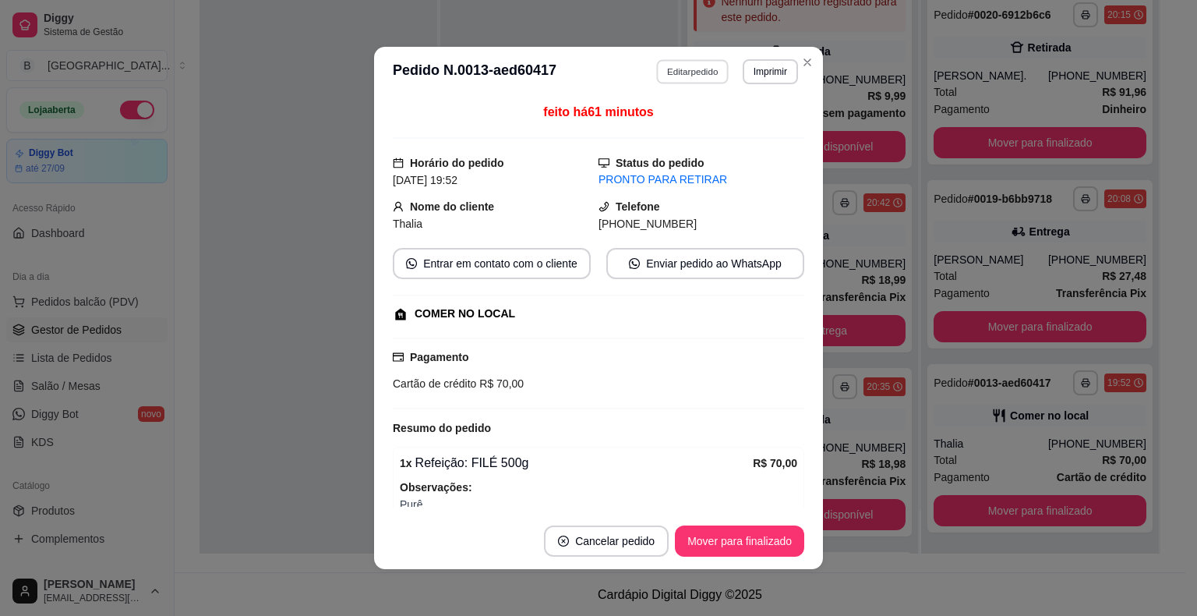
click at [657, 69] on button "Editar pedido" at bounding box center [693, 71] width 72 height 24
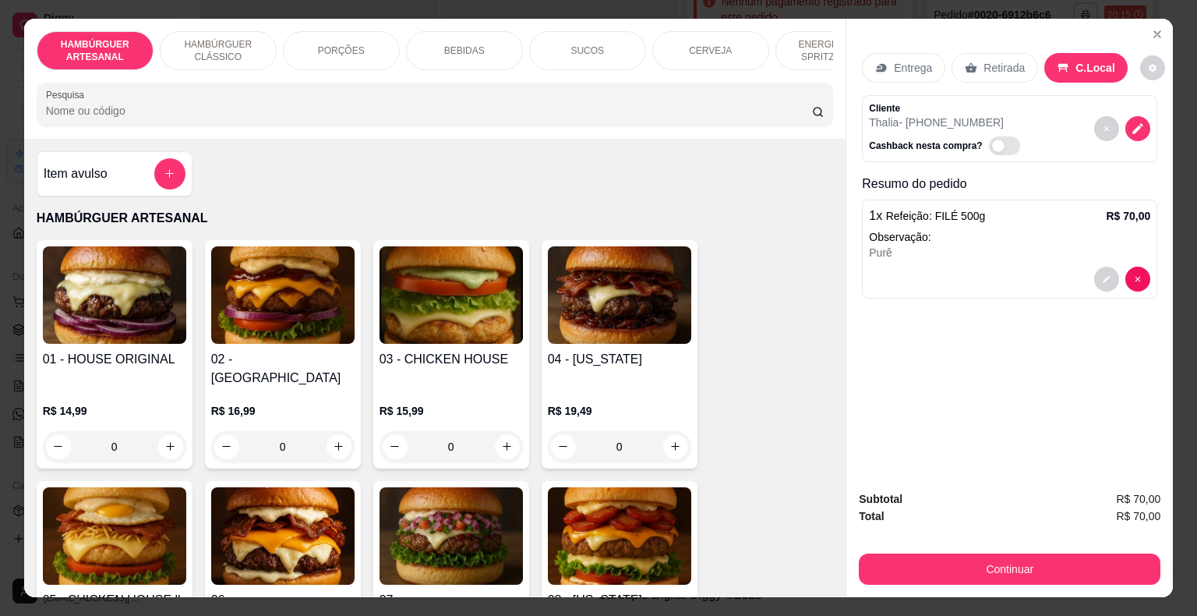
click at [486, 36] on div "BEBIDAS" at bounding box center [464, 50] width 117 height 39
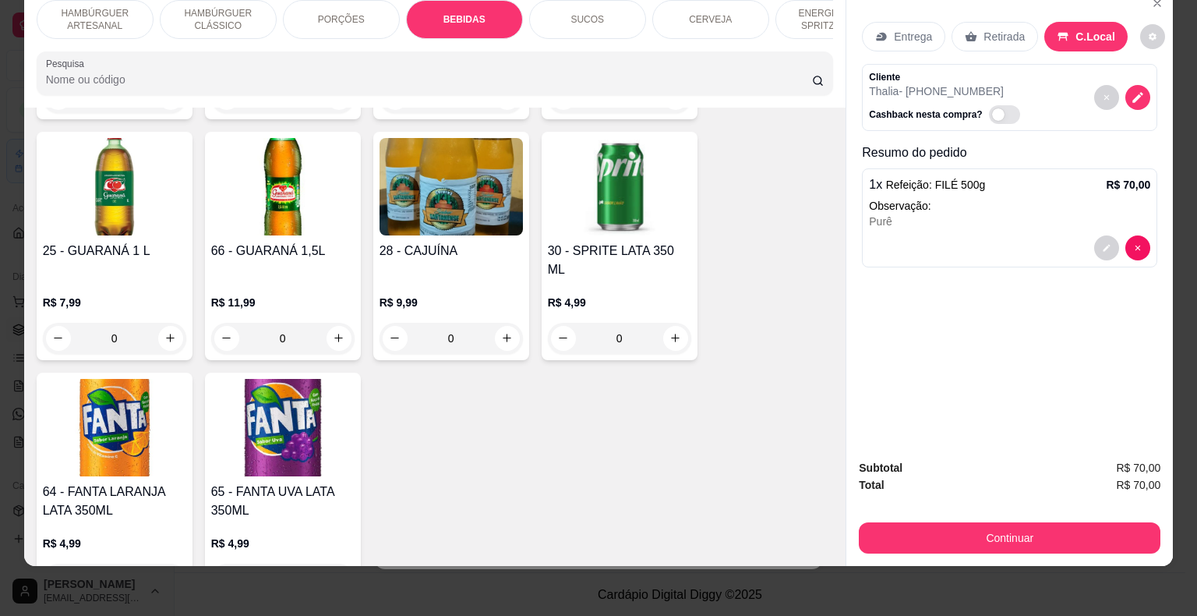
scroll to position [2144, 0]
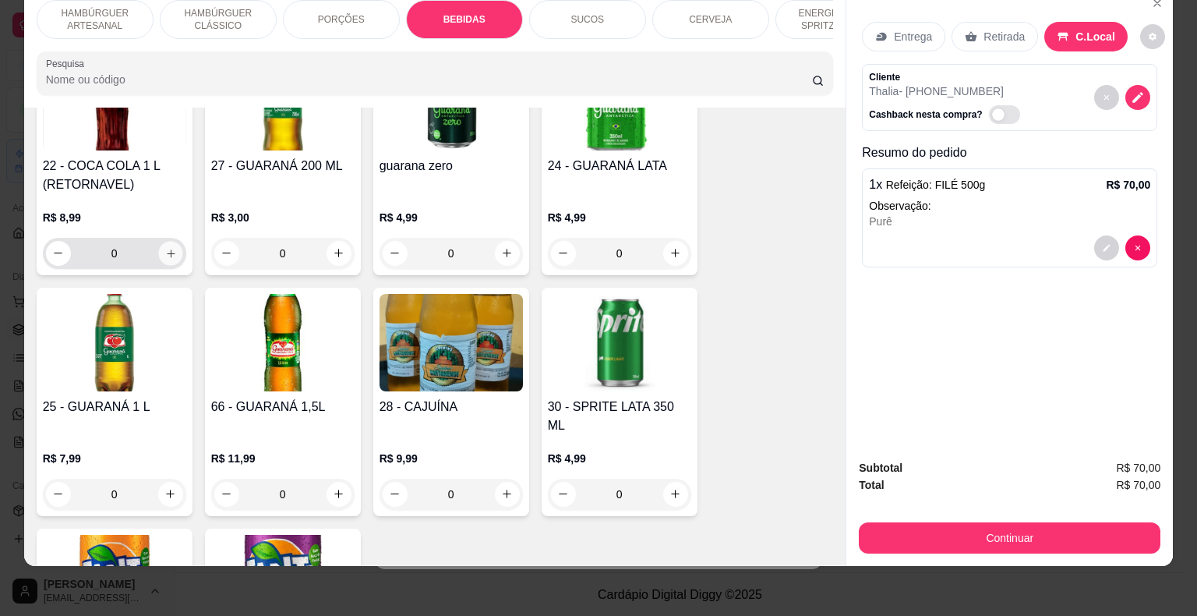
click at [164, 247] on icon "increase-product-quantity" at bounding box center [170, 253] width 12 height 12
type input "1"
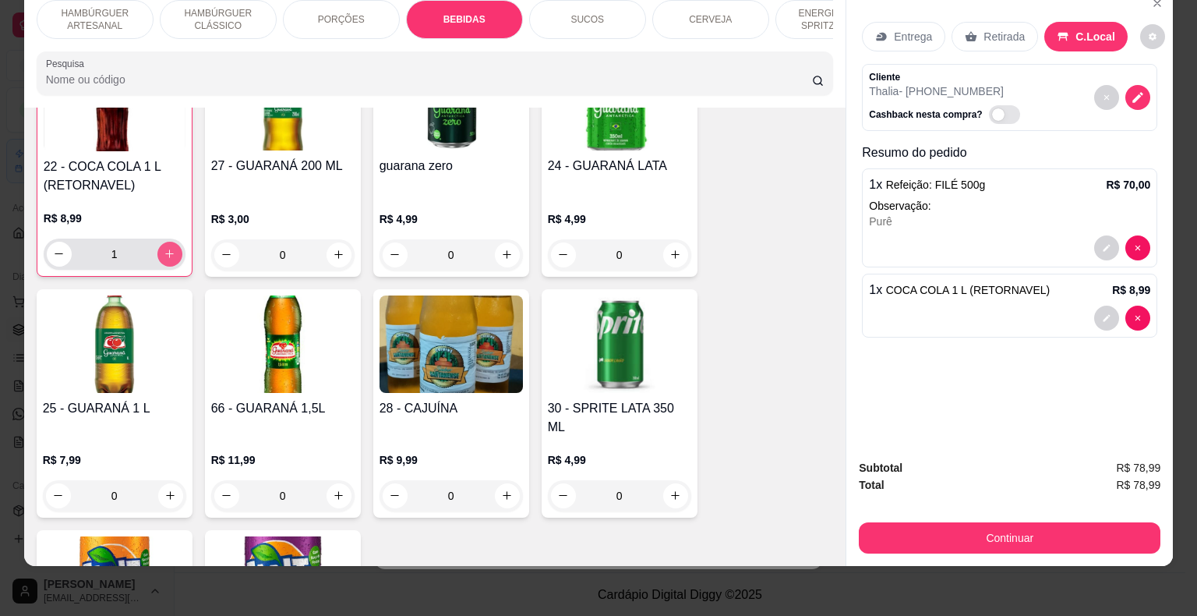
scroll to position [2145, 0]
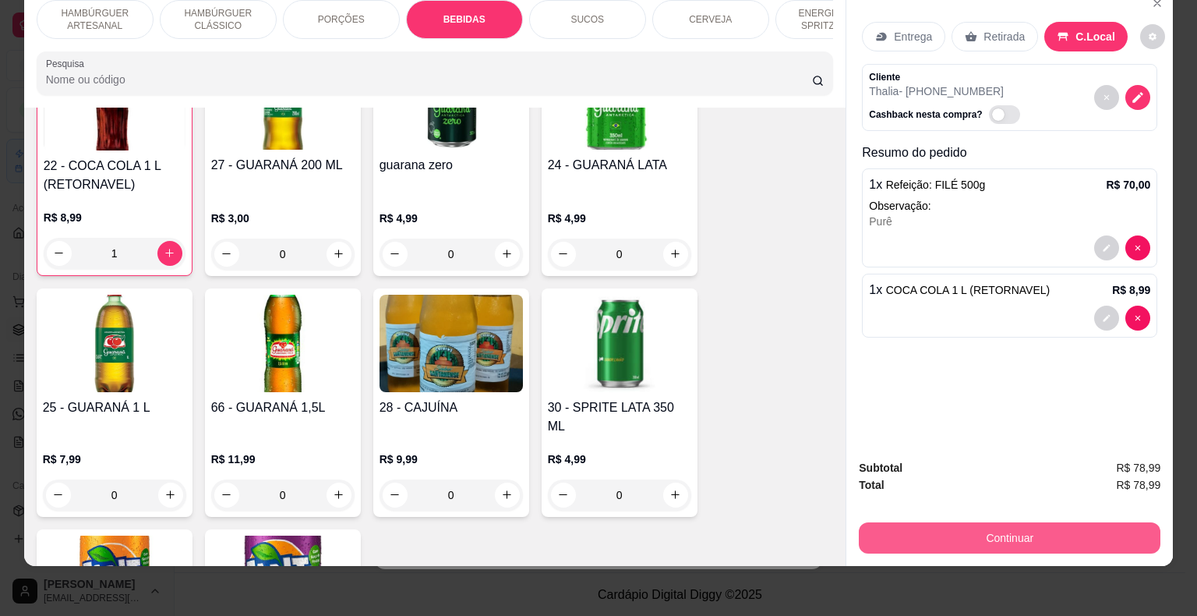
click at [987, 522] on button "Continuar" at bounding box center [1010, 537] width 302 height 31
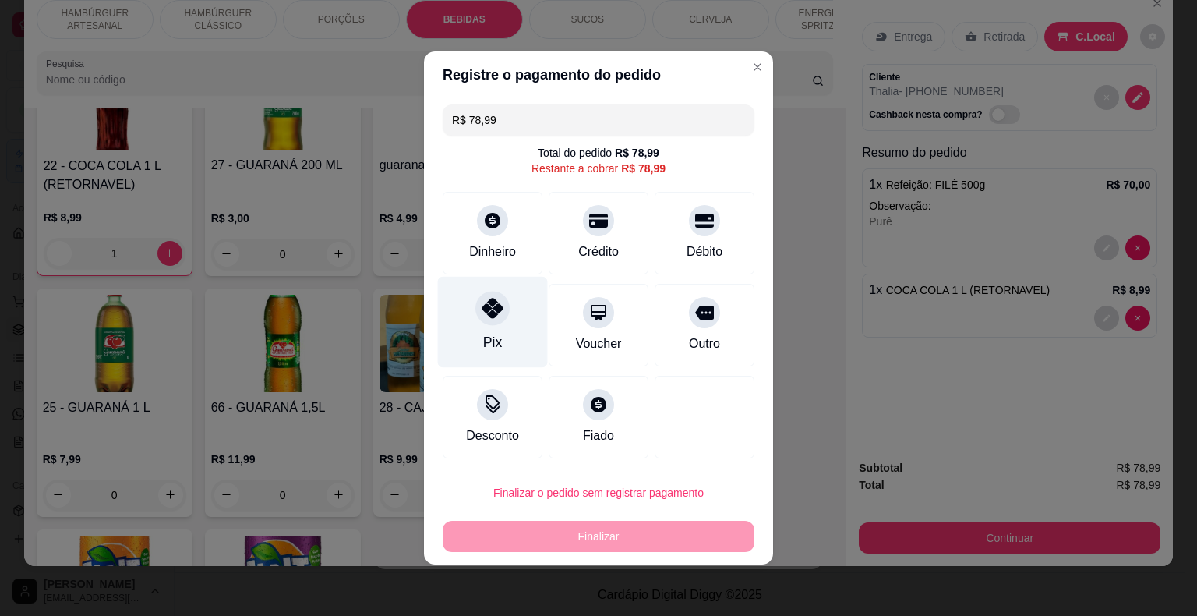
click at [475, 329] on div "Pix" at bounding box center [493, 322] width 110 height 91
type input "R$ 0,00"
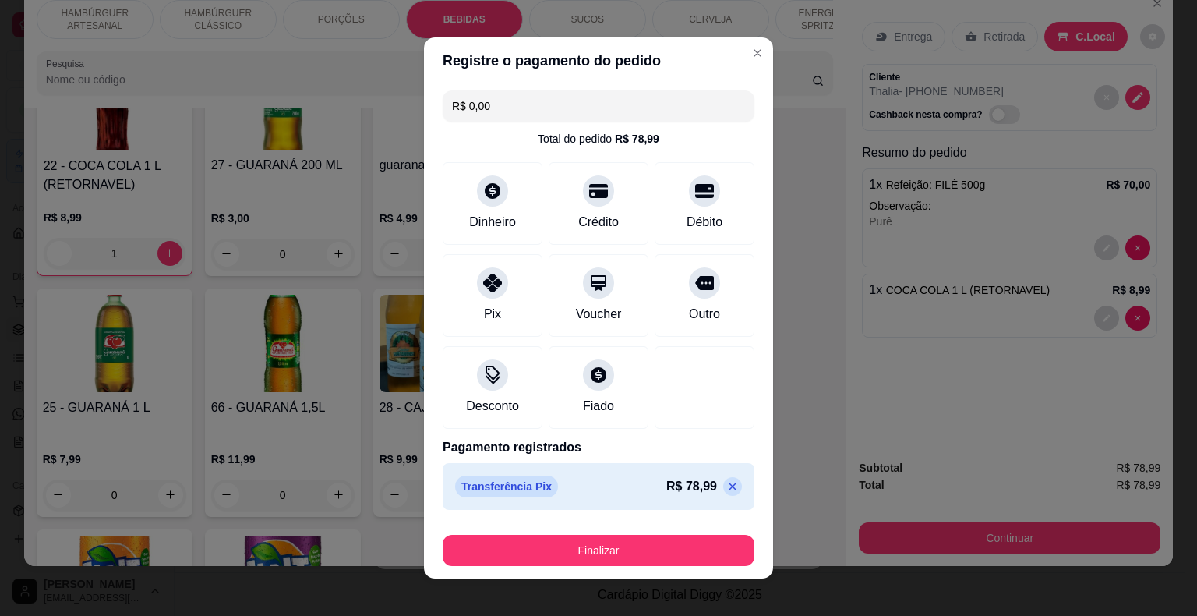
click at [503, 566] on footer "Finalizar" at bounding box center [598, 547] width 349 height 62
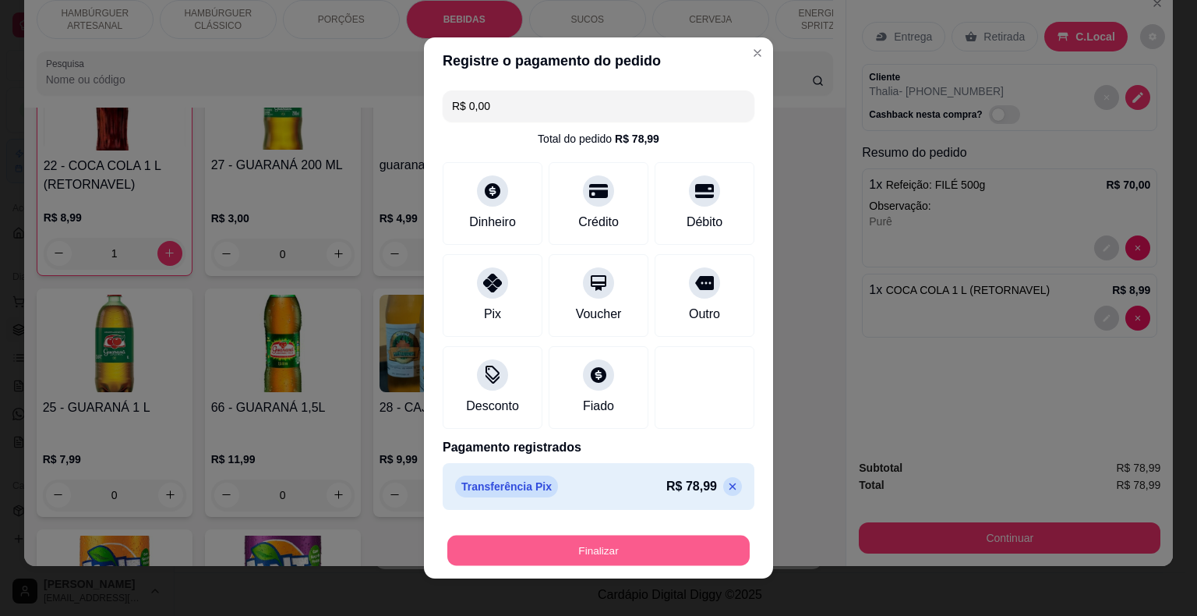
click at [505, 553] on button "Finalizar" at bounding box center [598, 550] width 302 height 30
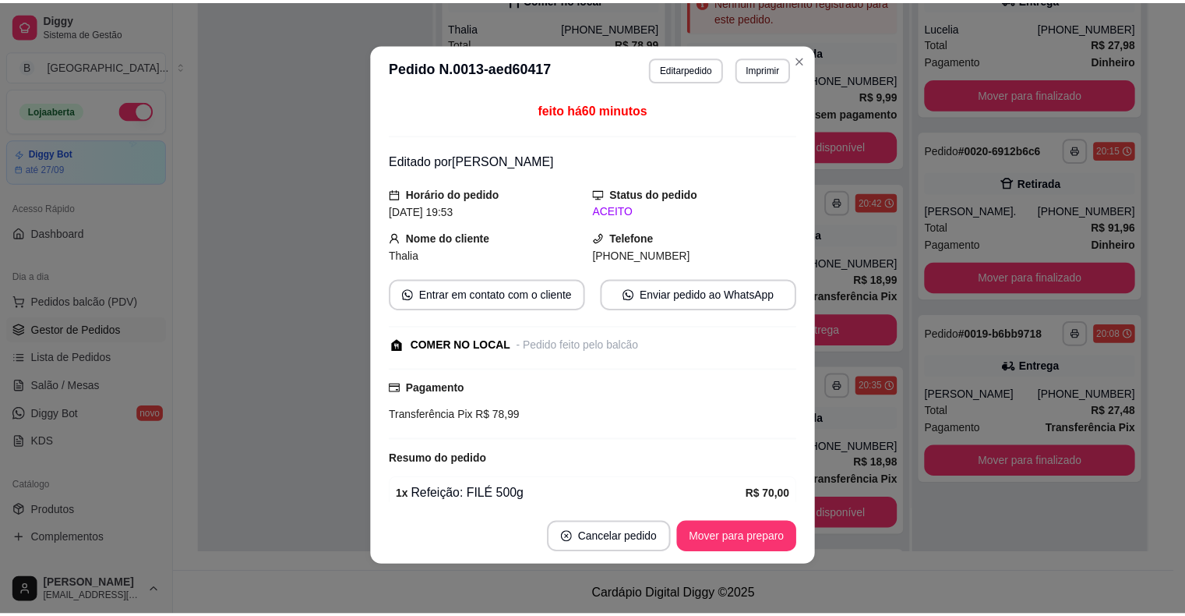
scroll to position [0, 0]
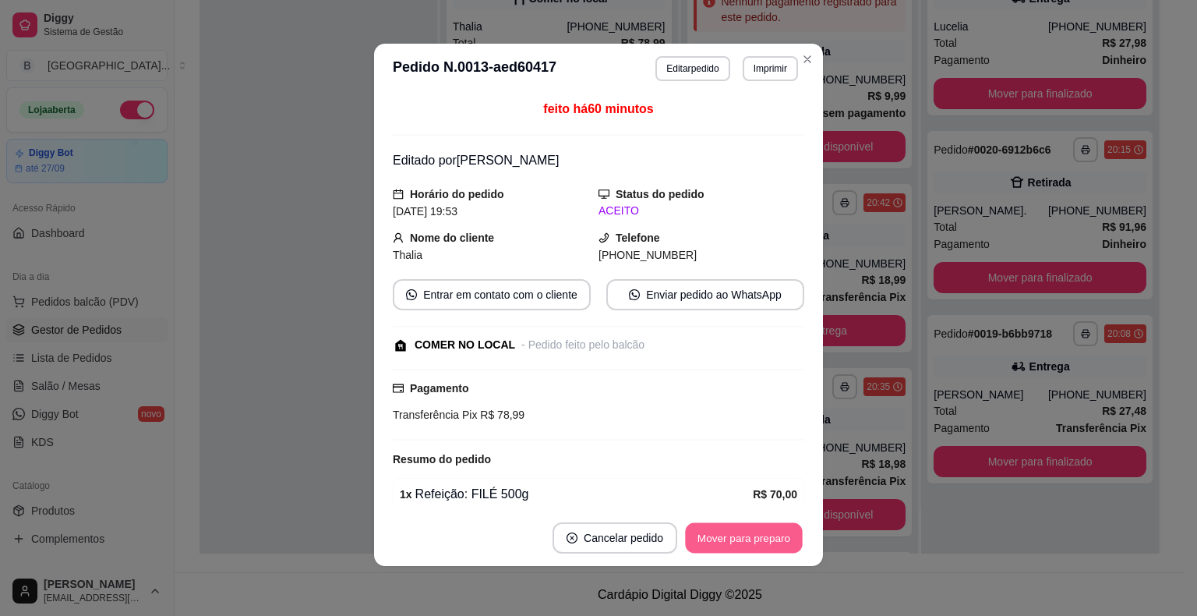
click at [753, 547] on button "Mover para preparo" at bounding box center [743, 538] width 117 height 30
click at [753, 547] on button "Mover para retirada disponível" at bounding box center [717, 538] width 167 height 30
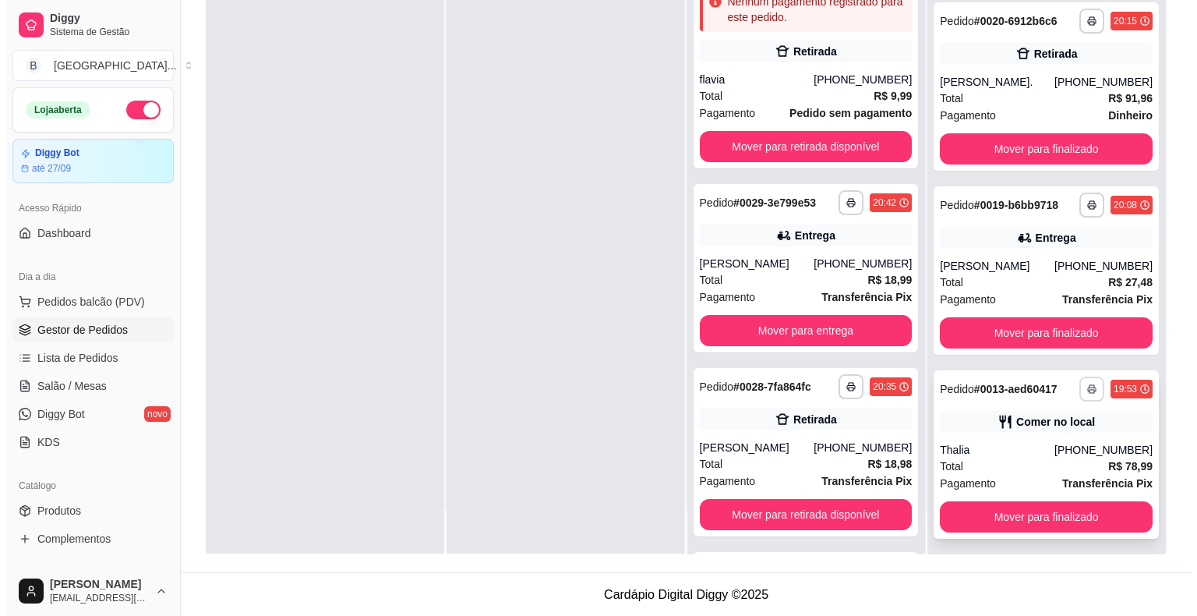
scroll to position [135, 0]
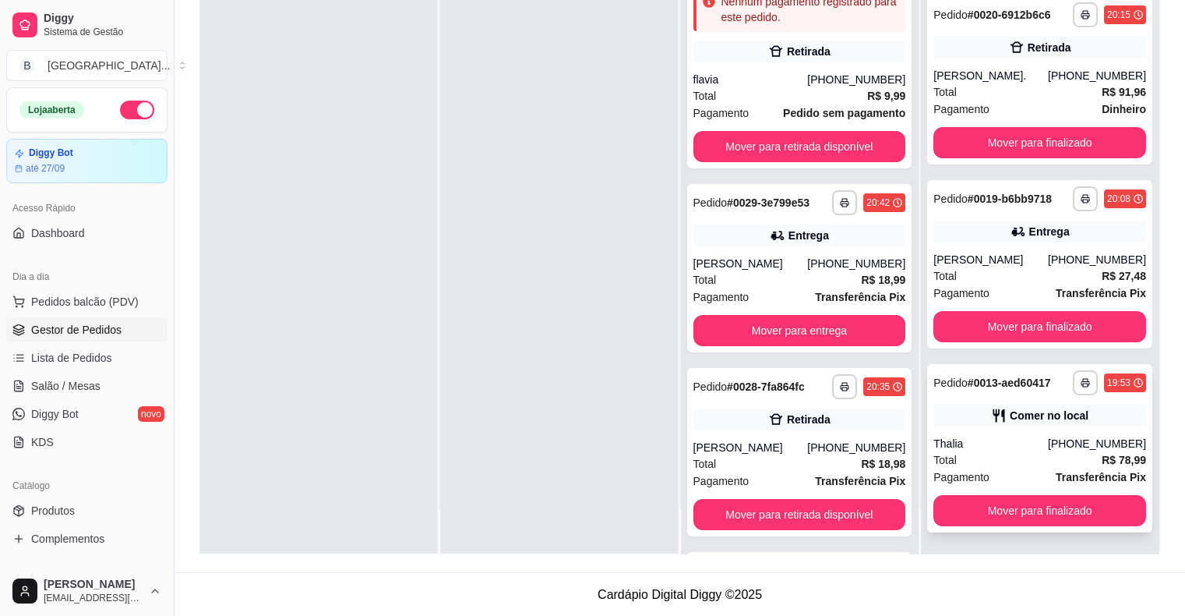
click at [1078, 436] on div "[PHONE_NUMBER]" at bounding box center [1097, 444] width 98 height 16
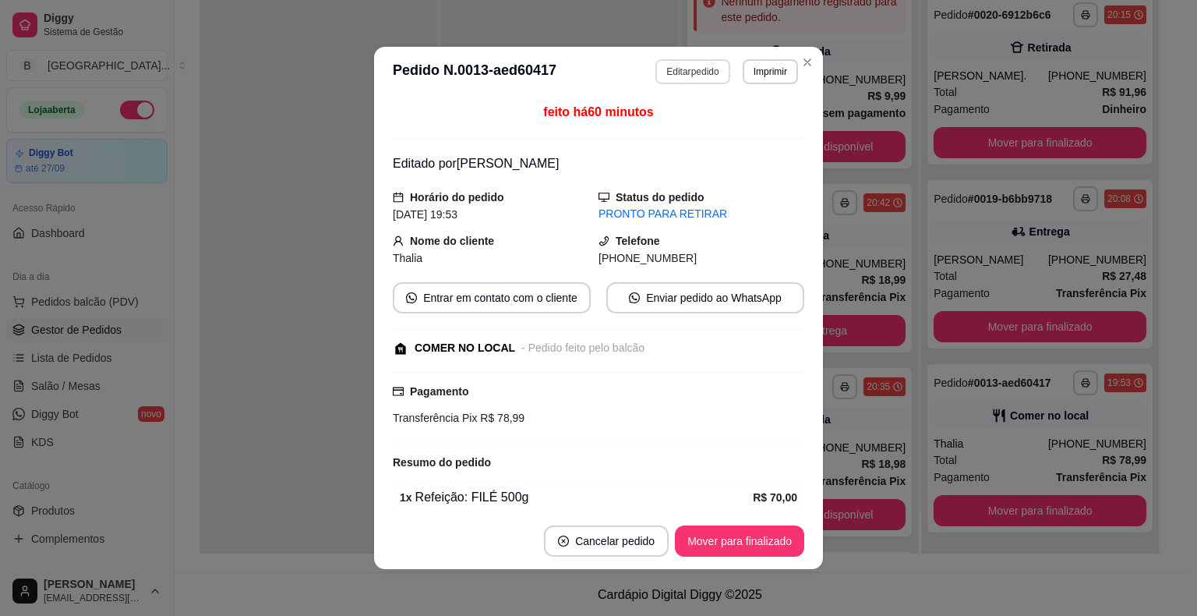
click at [694, 65] on button "Editar pedido" at bounding box center [692, 71] width 74 height 25
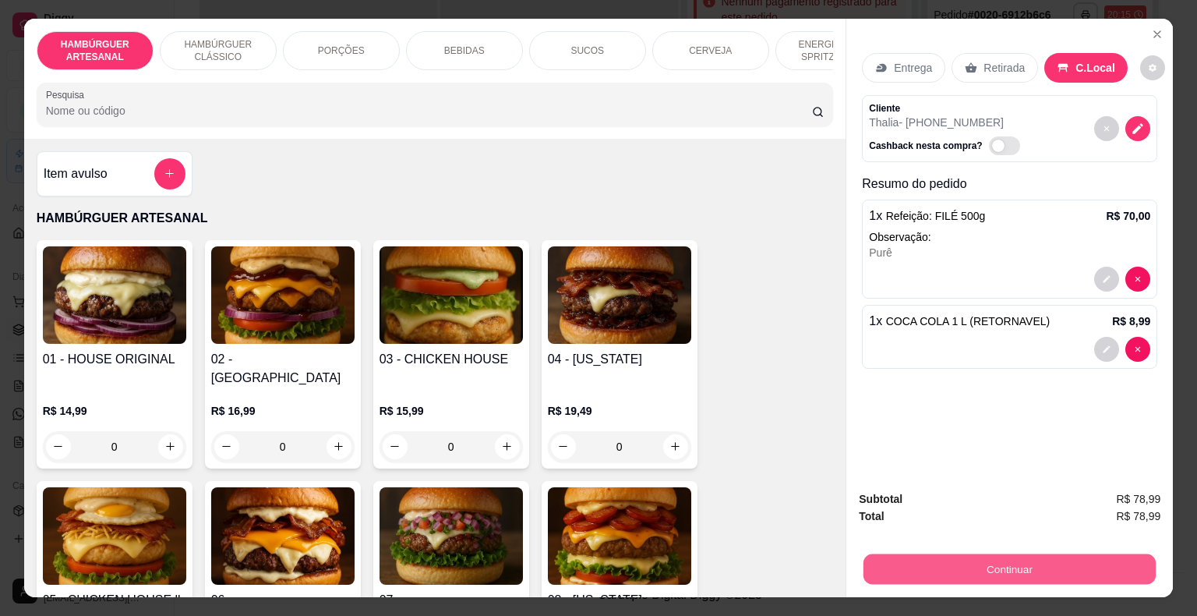
click at [888, 559] on button "Continuar" at bounding box center [1009, 569] width 292 height 30
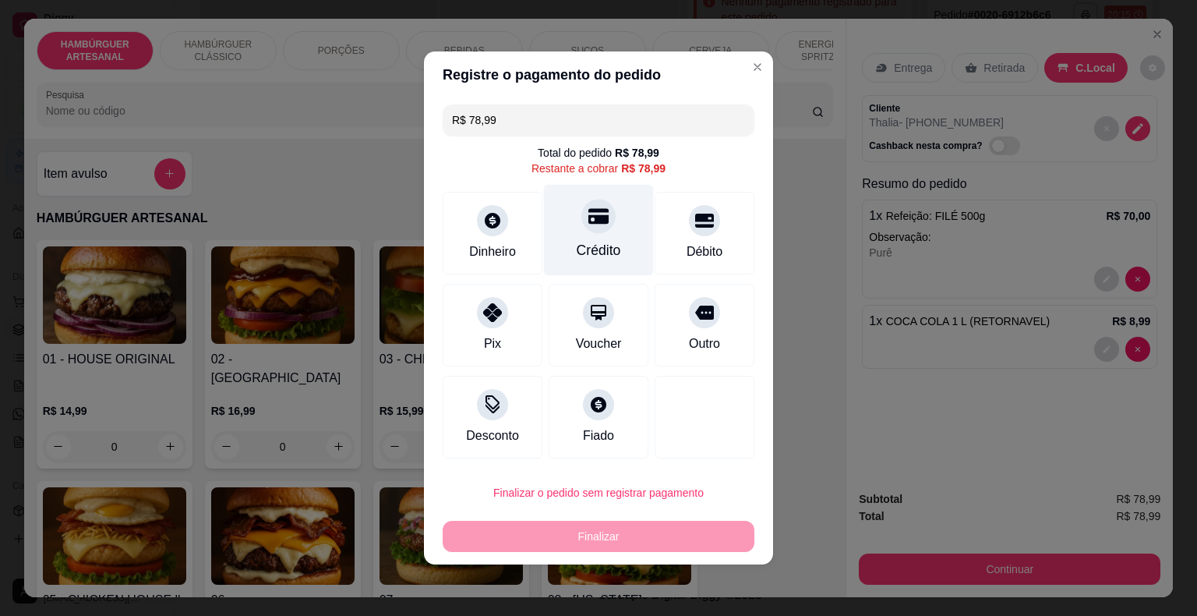
click at [567, 248] on div "Crédito" at bounding box center [599, 230] width 110 height 91
type input "R$ 0,00"
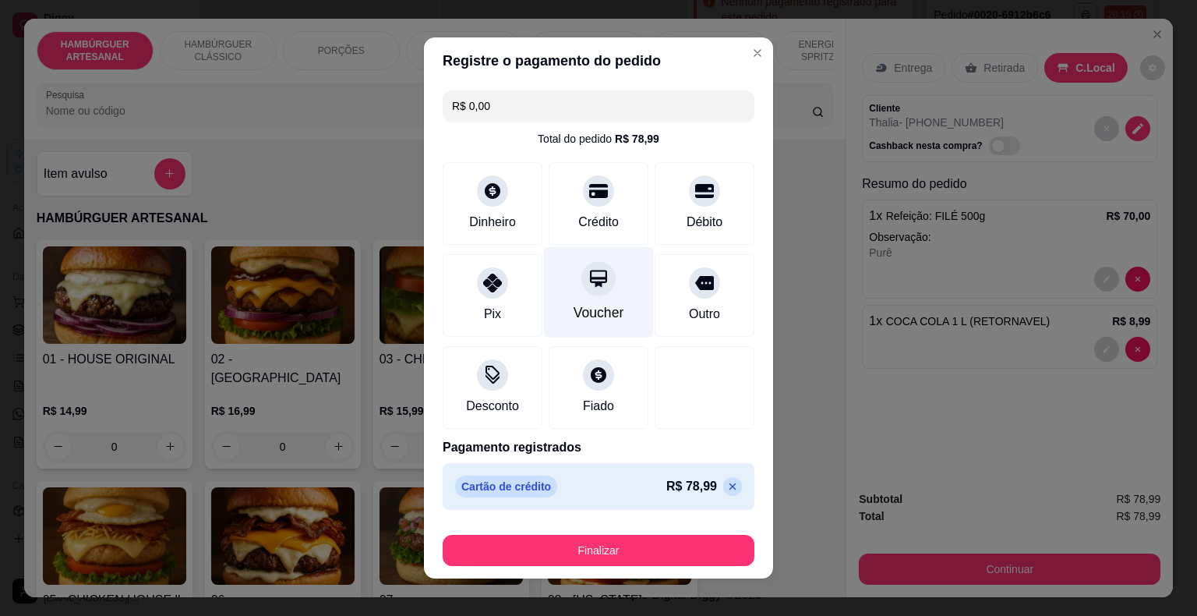
scroll to position [12, 0]
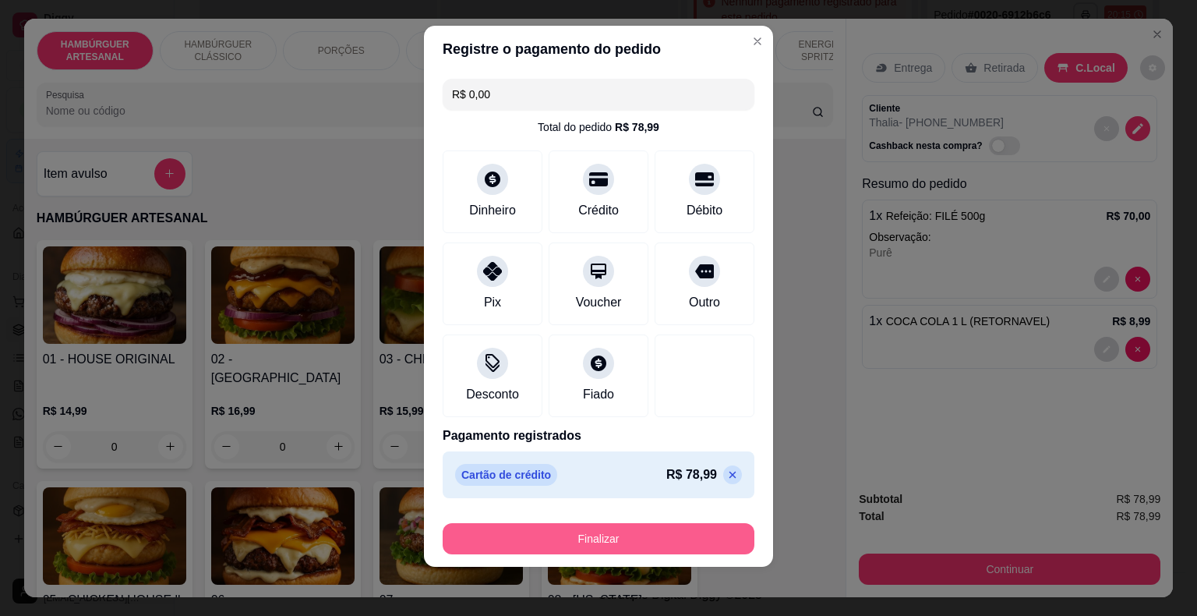
click at [552, 523] on button "Finalizar" at bounding box center [599, 538] width 312 height 31
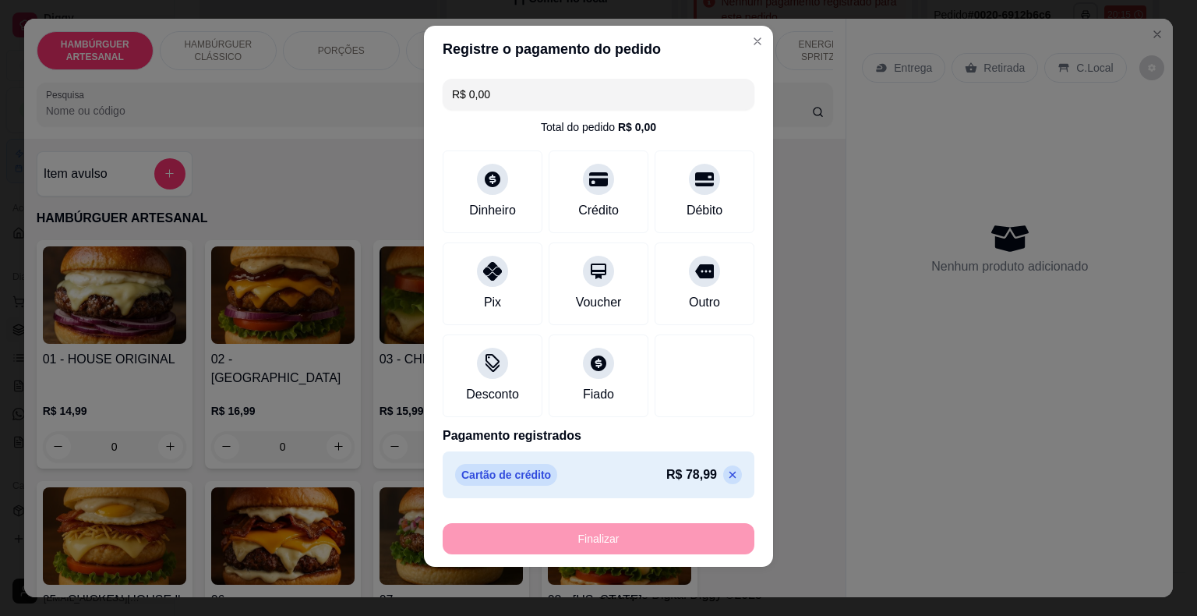
type input "0"
type input "-R$ 78,99"
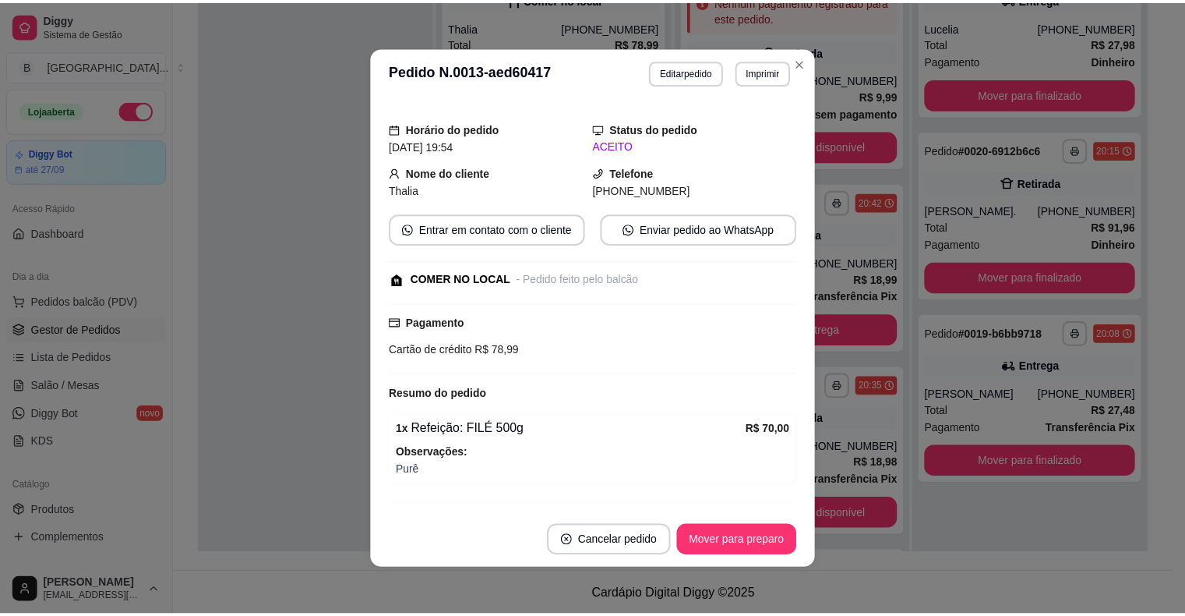
scroll to position [78, 0]
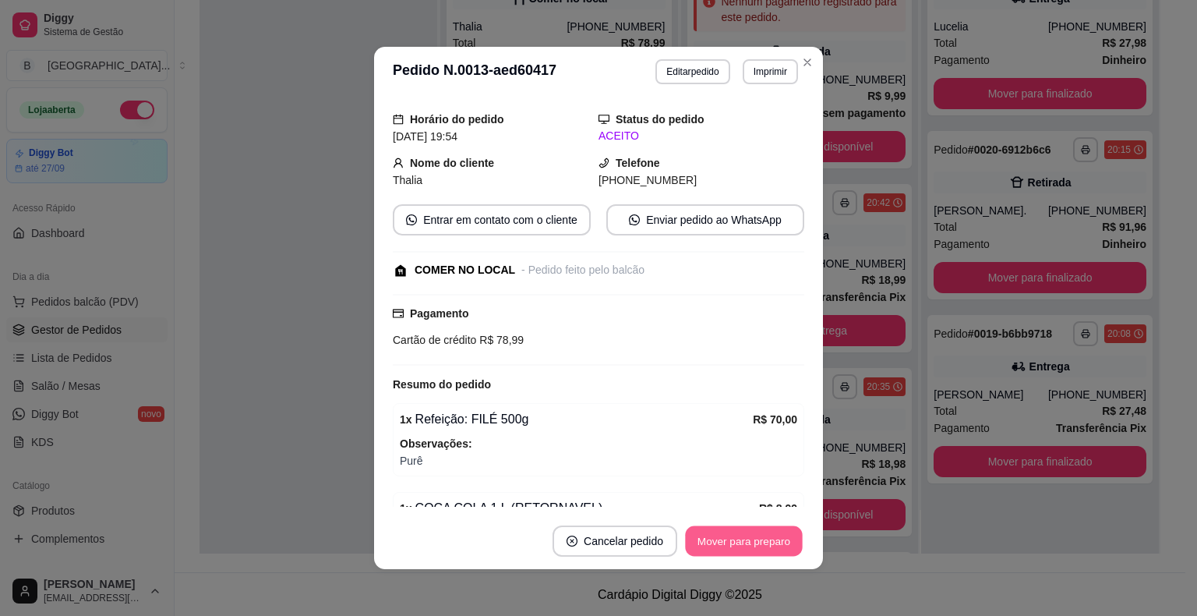
click at [784, 530] on button "Mover para preparo" at bounding box center [743, 541] width 117 height 30
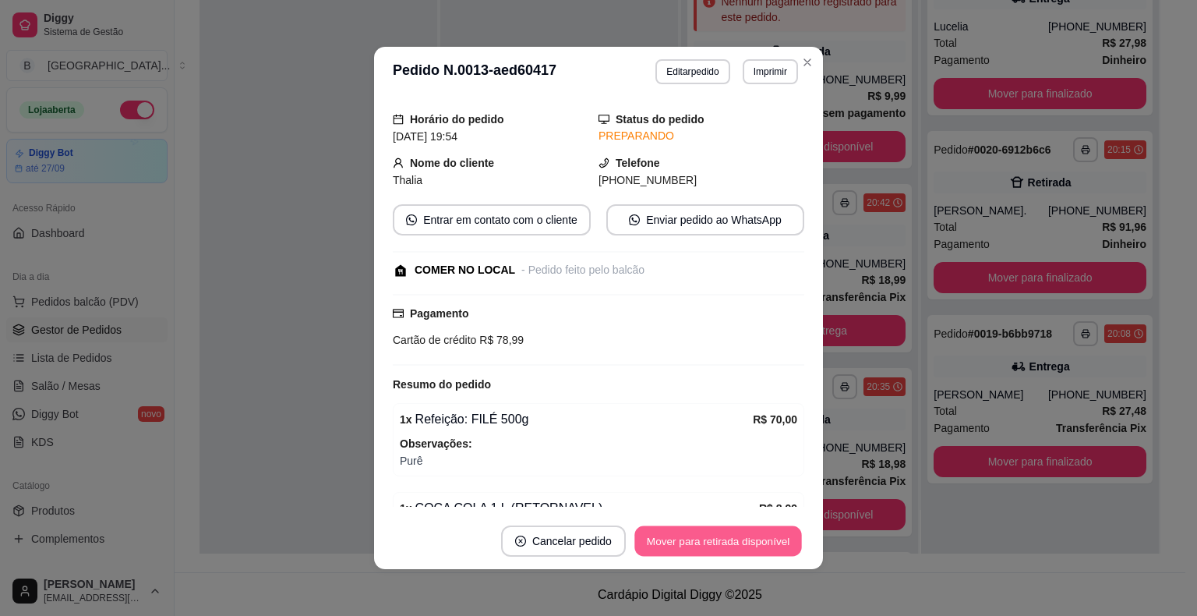
click at [784, 530] on button "Mover para retirada disponível" at bounding box center [717, 541] width 167 height 30
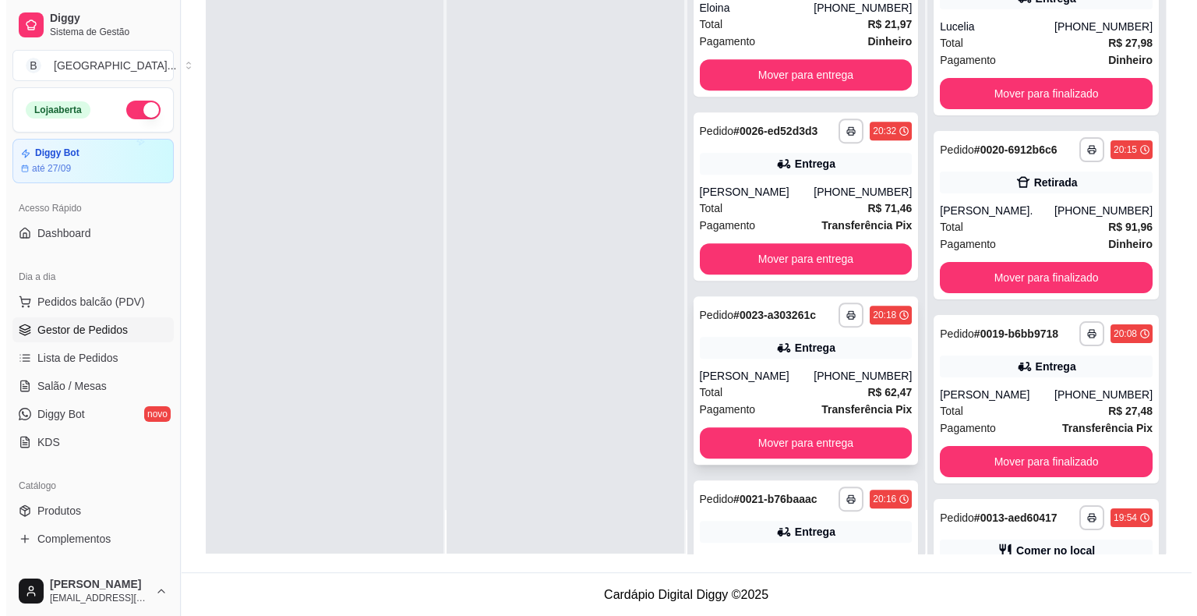
scroll to position [739, 0]
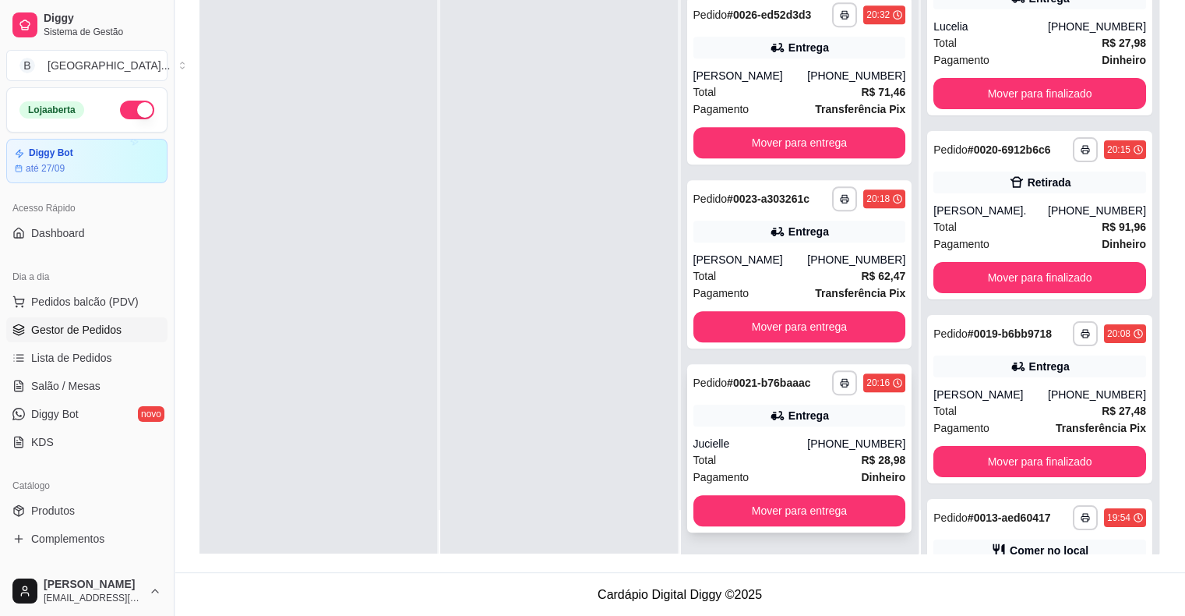
click at [761, 453] on div "Total R$ 28,98" at bounding box center [799, 459] width 213 height 17
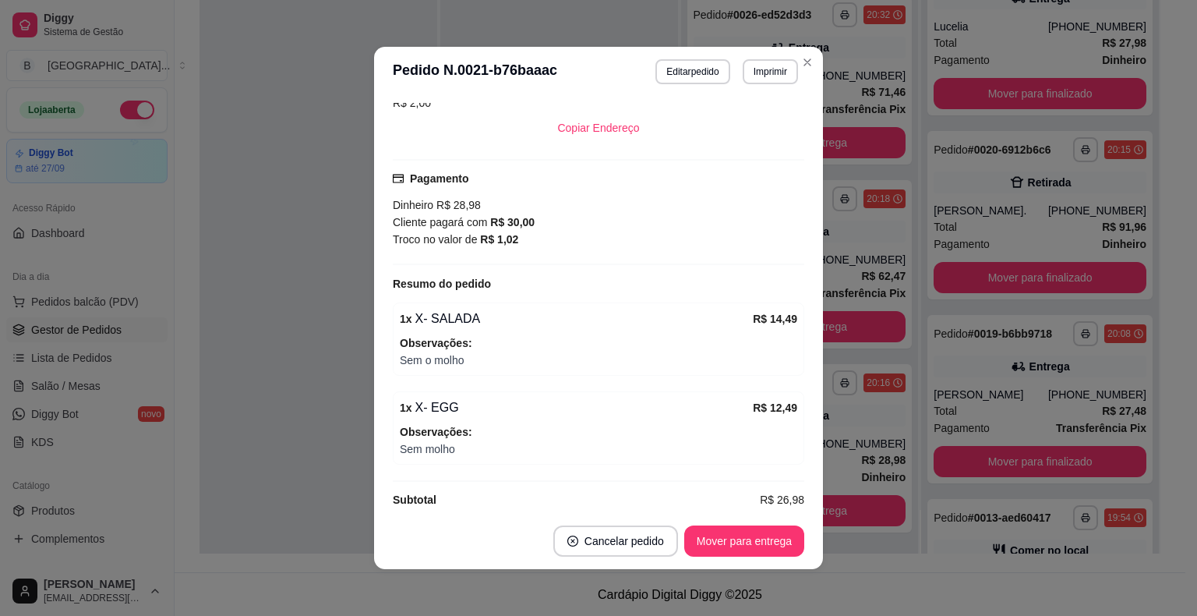
scroll to position [381, 0]
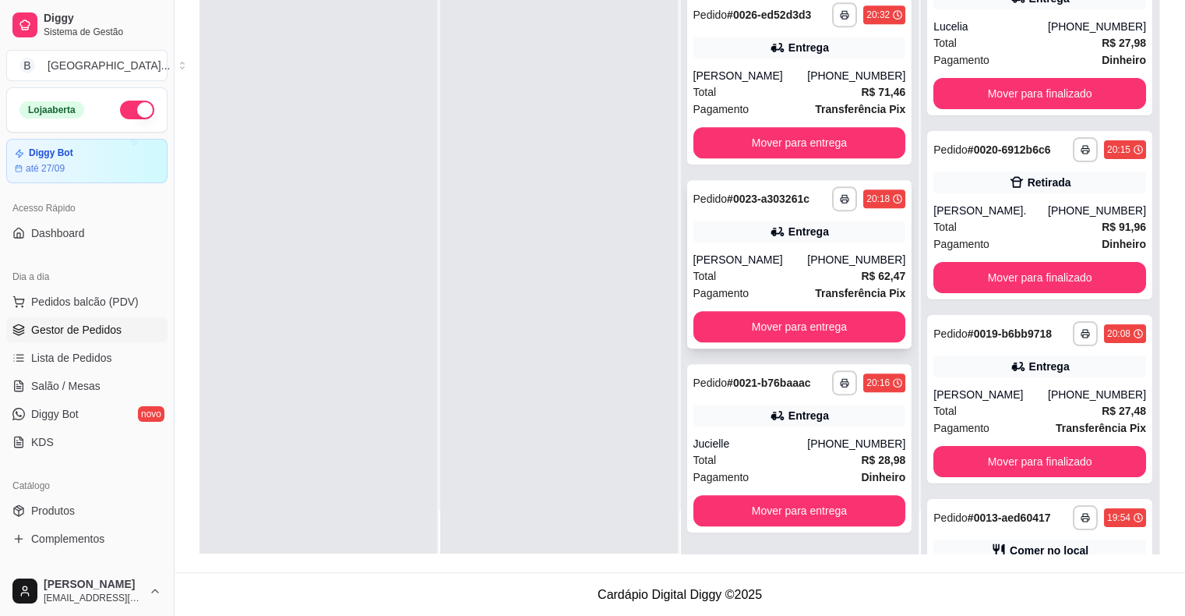
click at [745, 242] on div "**********" at bounding box center [799, 264] width 225 height 168
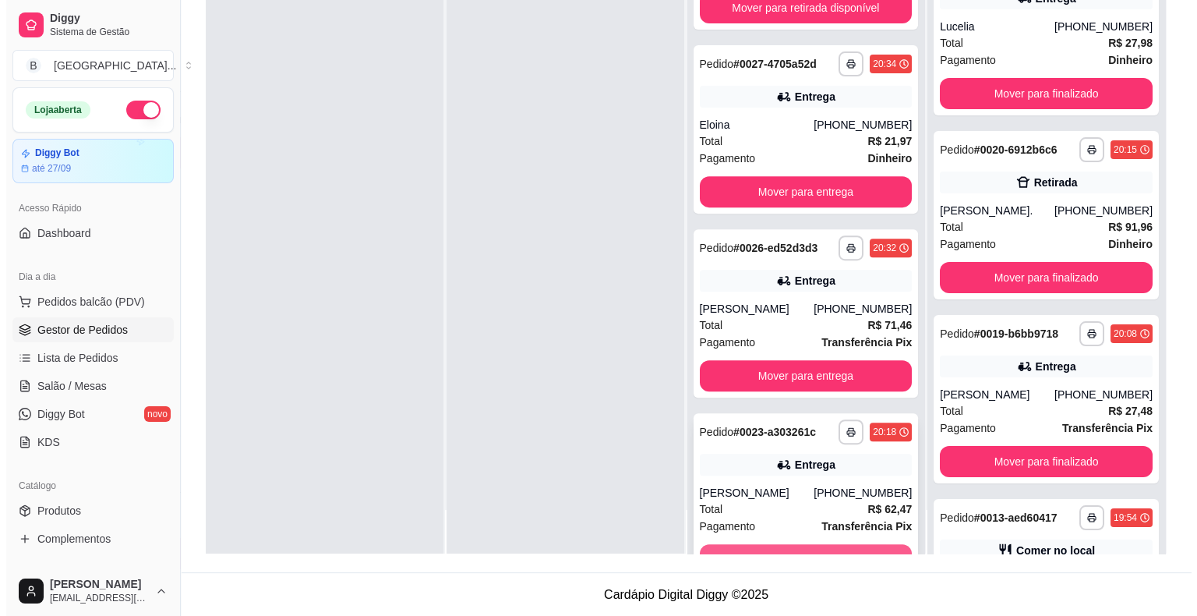
scroll to position [506, 0]
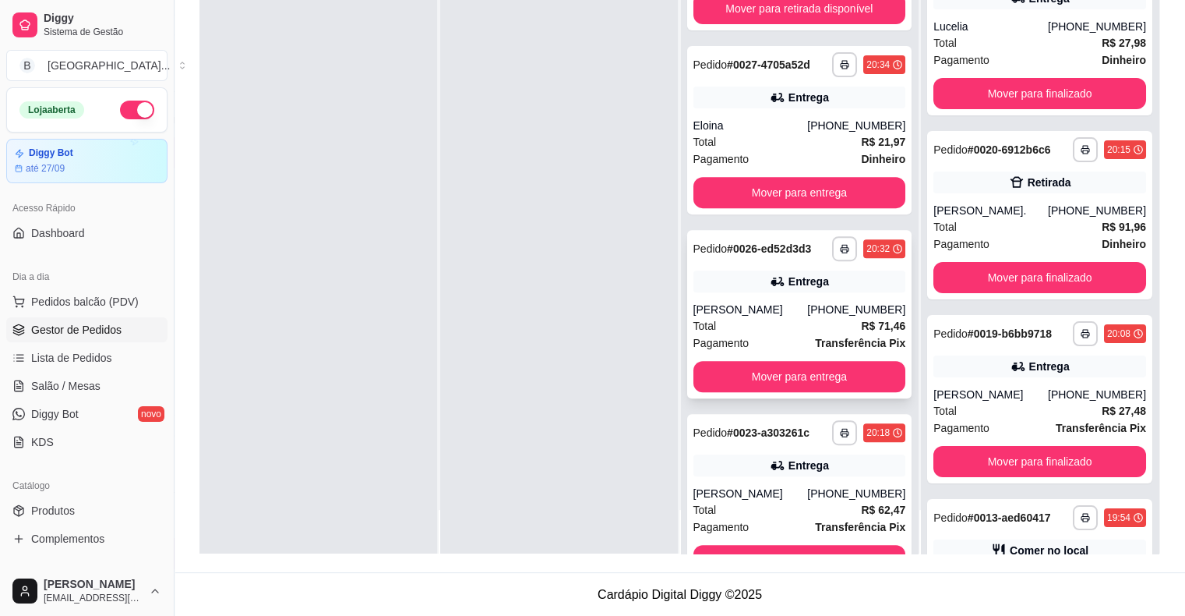
click at [756, 326] on div "Total R$ 71,46" at bounding box center [799, 325] width 213 height 17
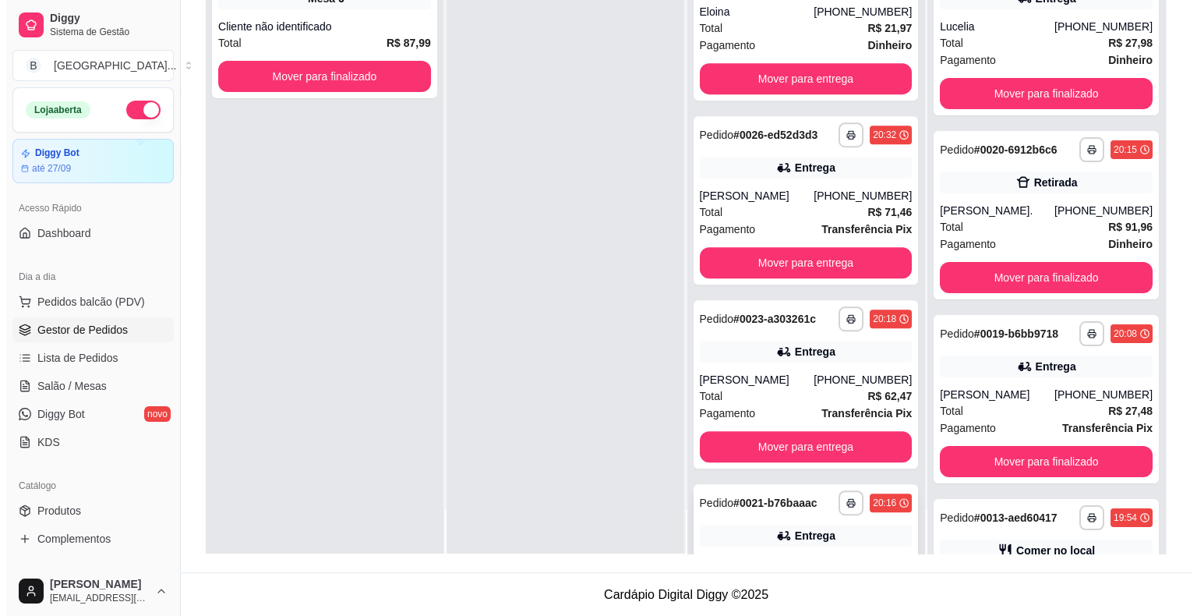
scroll to position [739, 0]
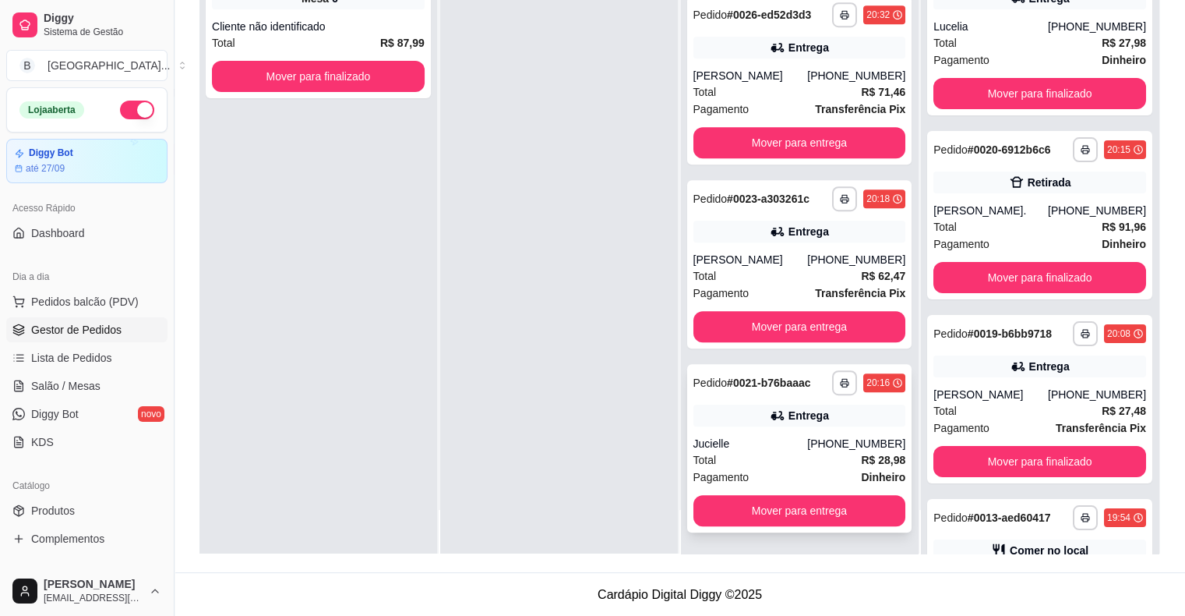
click at [802, 433] on div "**********" at bounding box center [799, 448] width 225 height 168
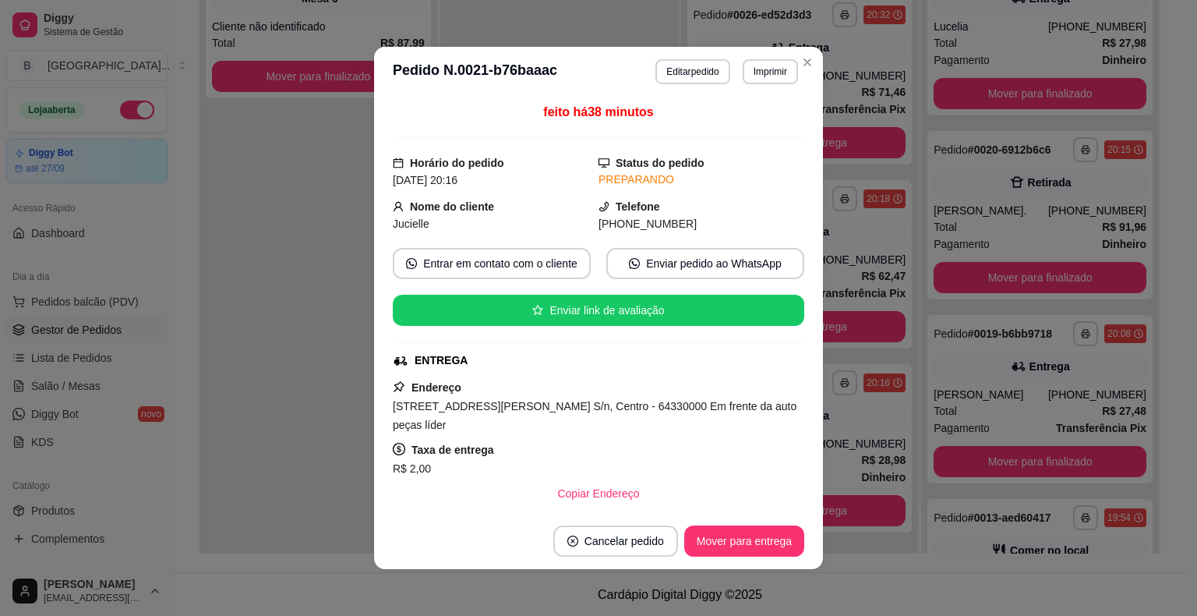
scroll to position [234, 0]
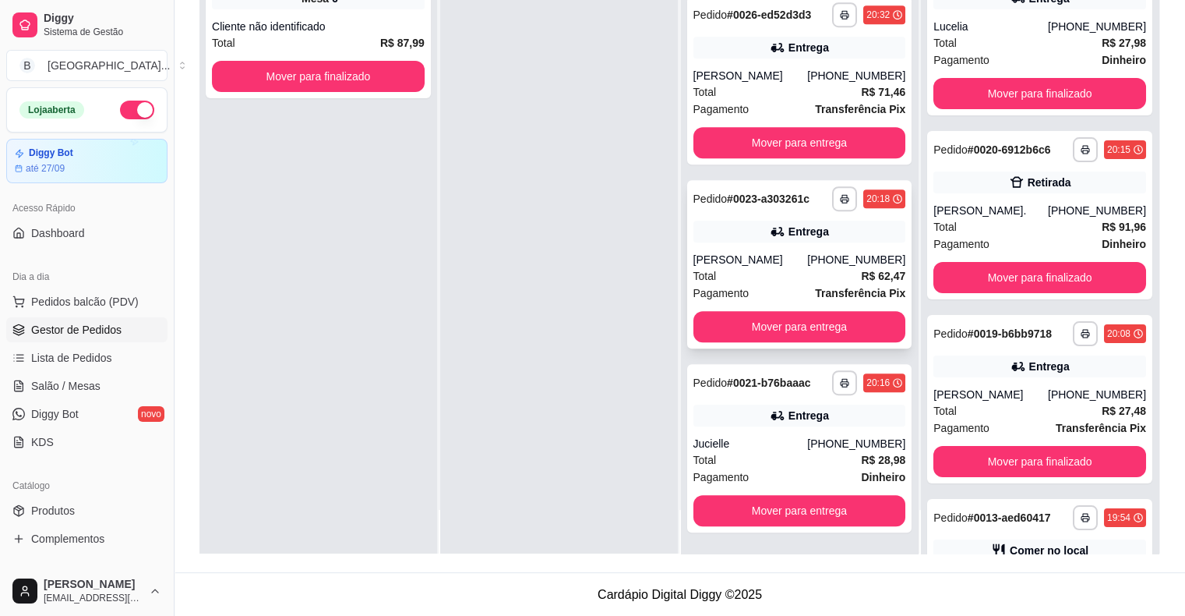
click at [846, 263] on div "[PHONE_NUMBER]" at bounding box center [856, 260] width 98 height 16
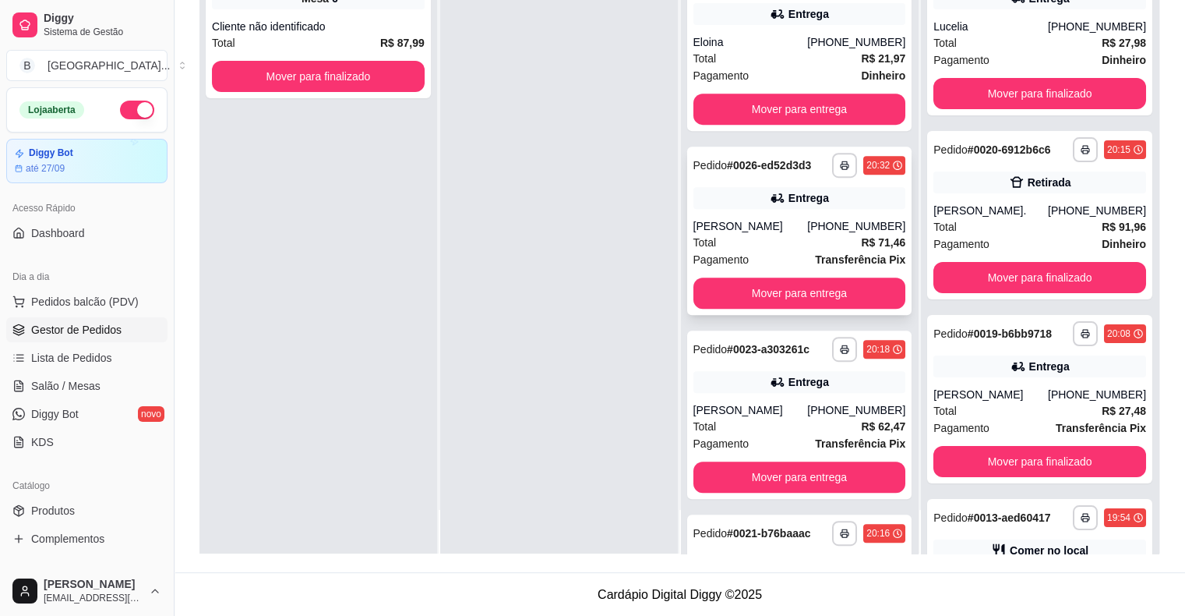
scroll to position [584, 0]
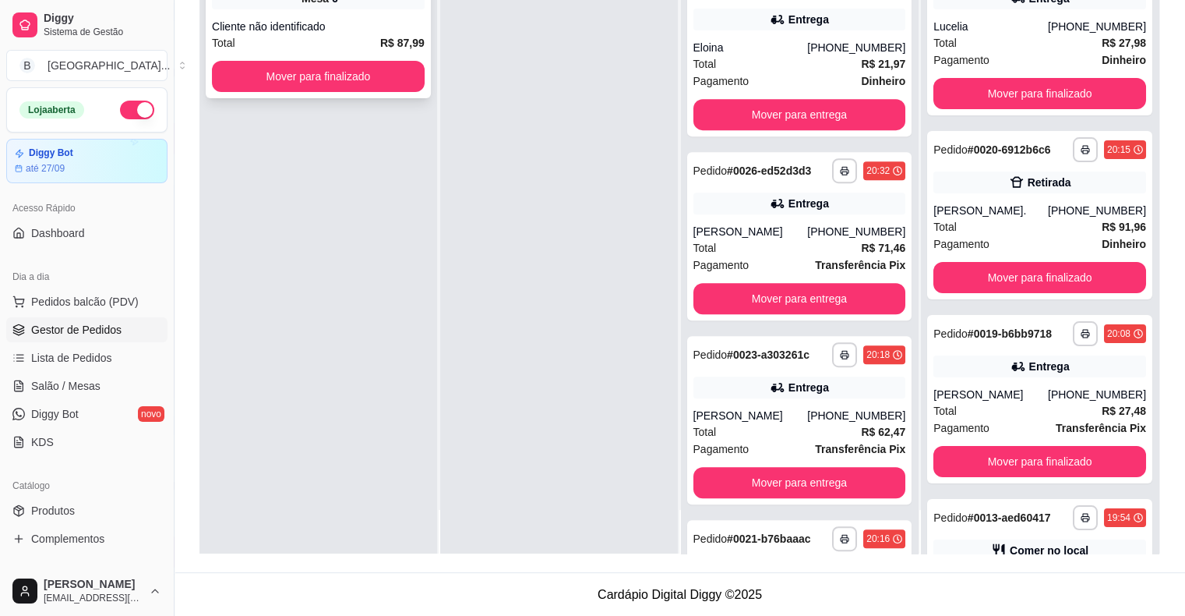
click at [322, 10] on div "**********" at bounding box center [318, 22] width 225 height 151
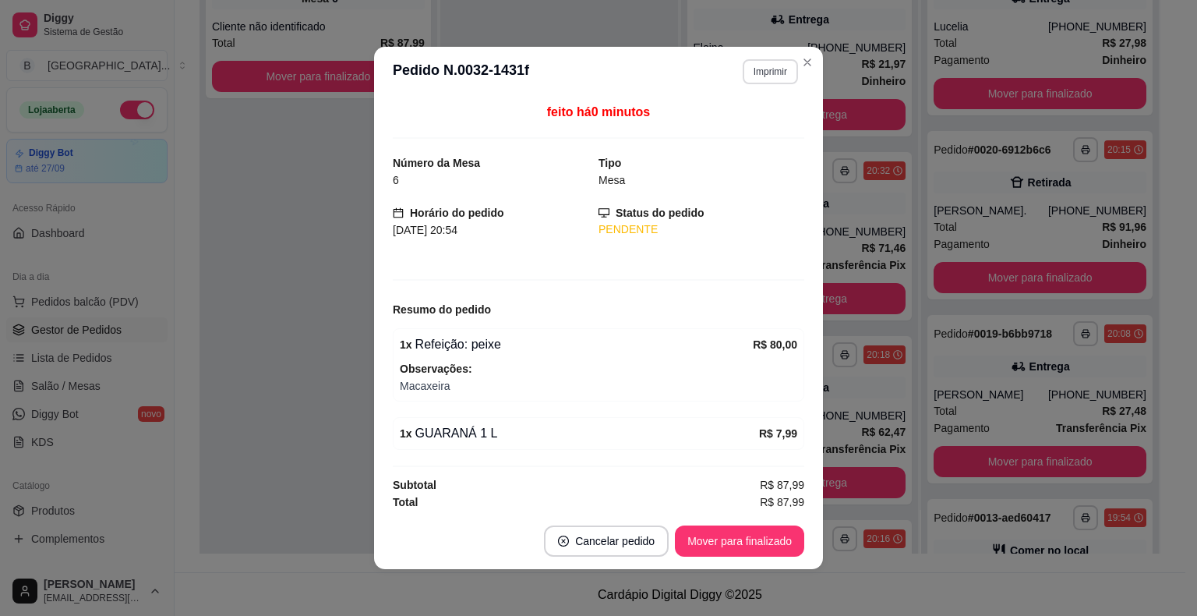
click at [768, 76] on button "Imprimir" at bounding box center [770, 71] width 55 height 25
click at [750, 118] on button "IMPRESSORA" at bounding box center [736, 127] width 109 height 24
click at [232, 111] on div "**********" at bounding box center [318, 246] width 238 height 616
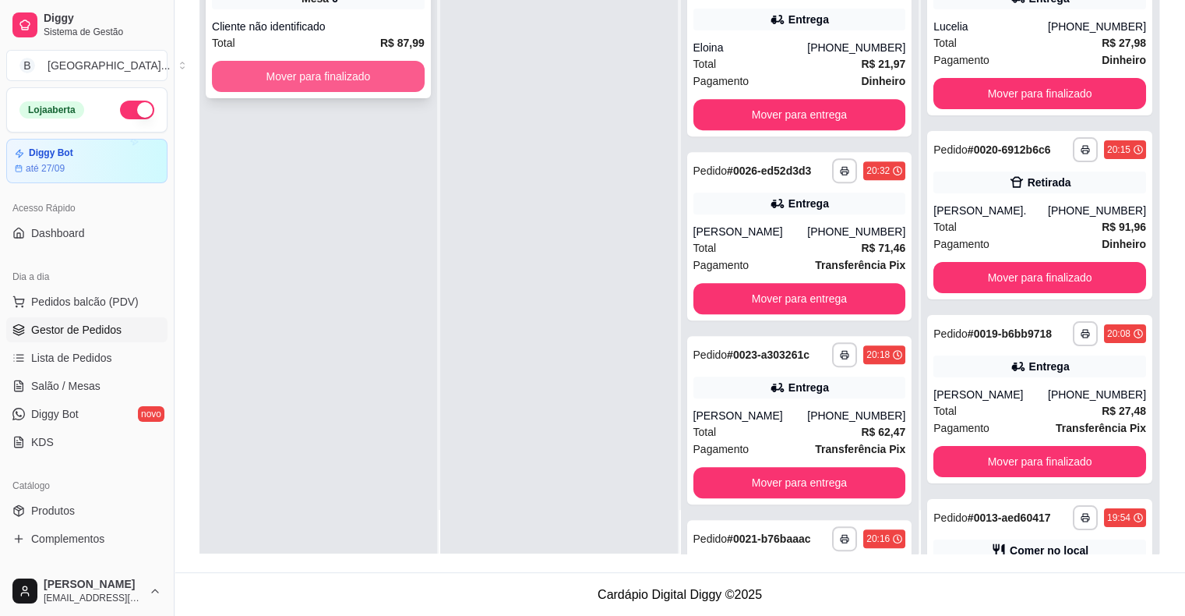
click at [265, 77] on button "Mover para finalizado" at bounding box center [318, 76] width 213 height 31
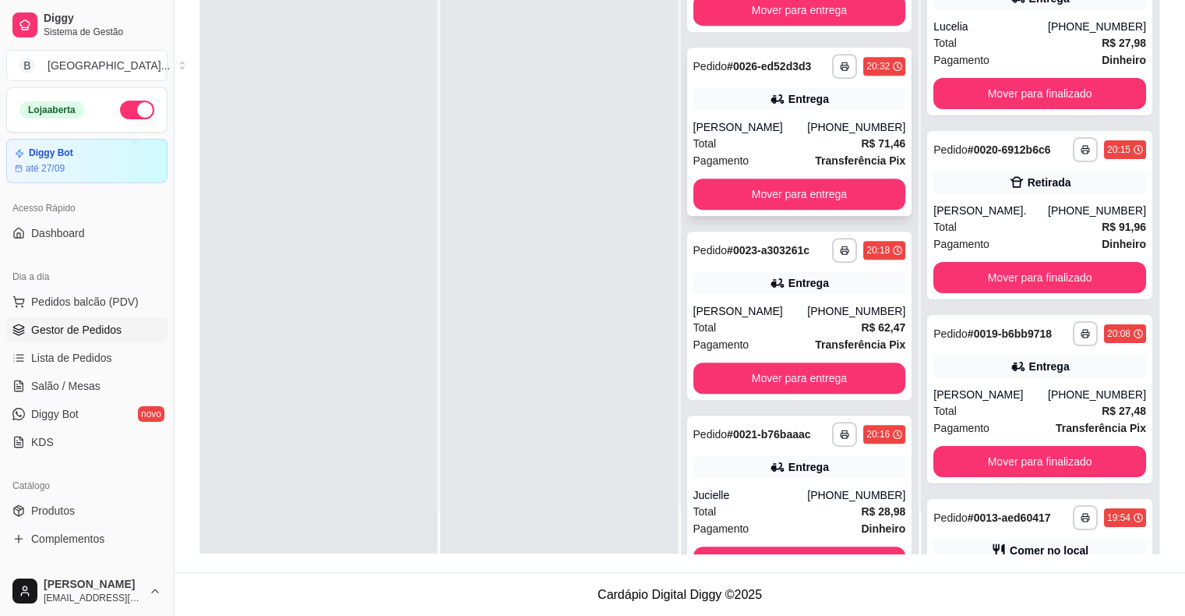
scroll to position [662, 0]
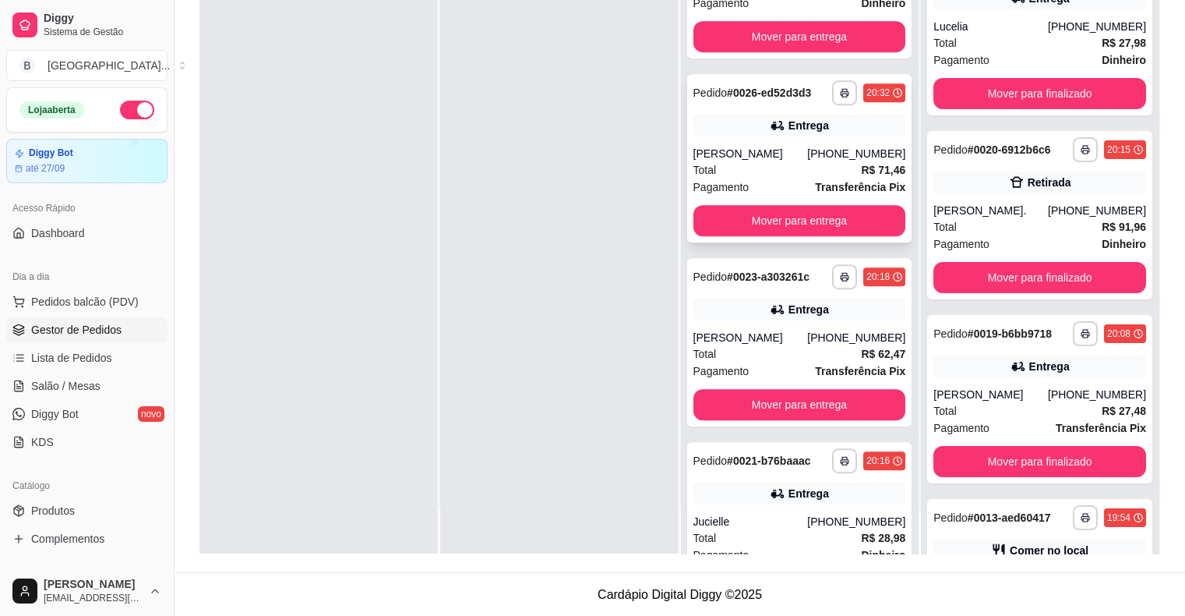
click at [760, 174] on div "Total R$ 71,46" at bounding box center [799, 169] width 213 height 17
click at [45, 376] on link "Salão / Mesas" at bounding box center [86, 385] width 161 height 25
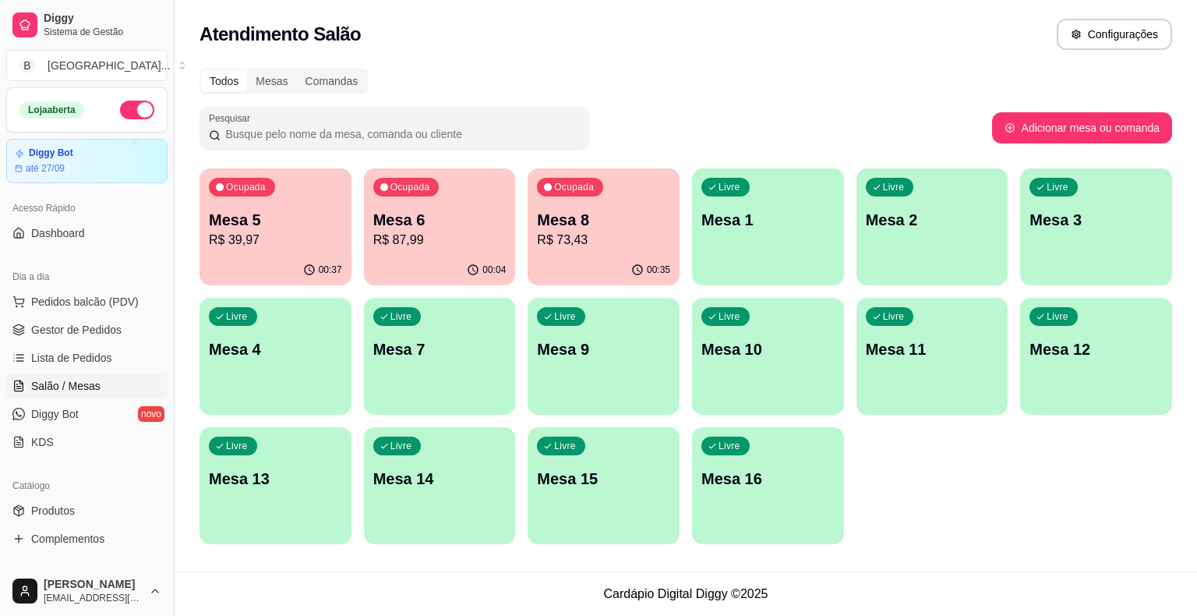
click at [72, 342] on ul "Pedidos balcão (PDV) Gestor de Pedidos Lista de Pedidos Salão / Mesas Diggy Bot…" at bounding box center [86, 371] width 161 height 165
click at [96, 328] on span "Gestor de Pedidos" at bounding box center [76, 330] width 90 height 16
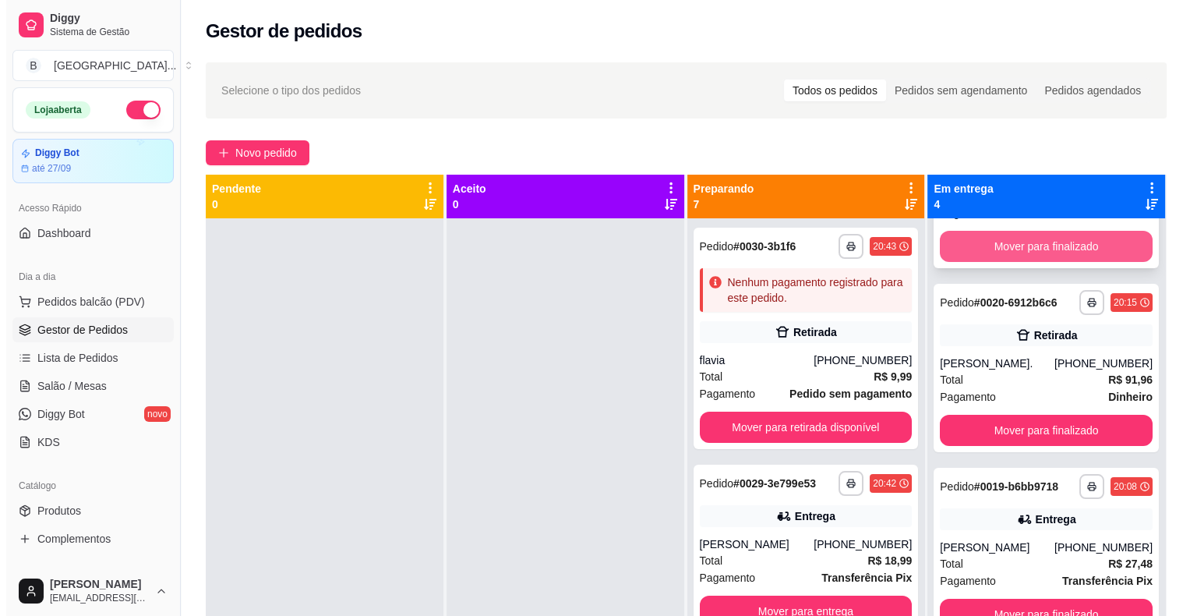
scroll to position [135, 0]
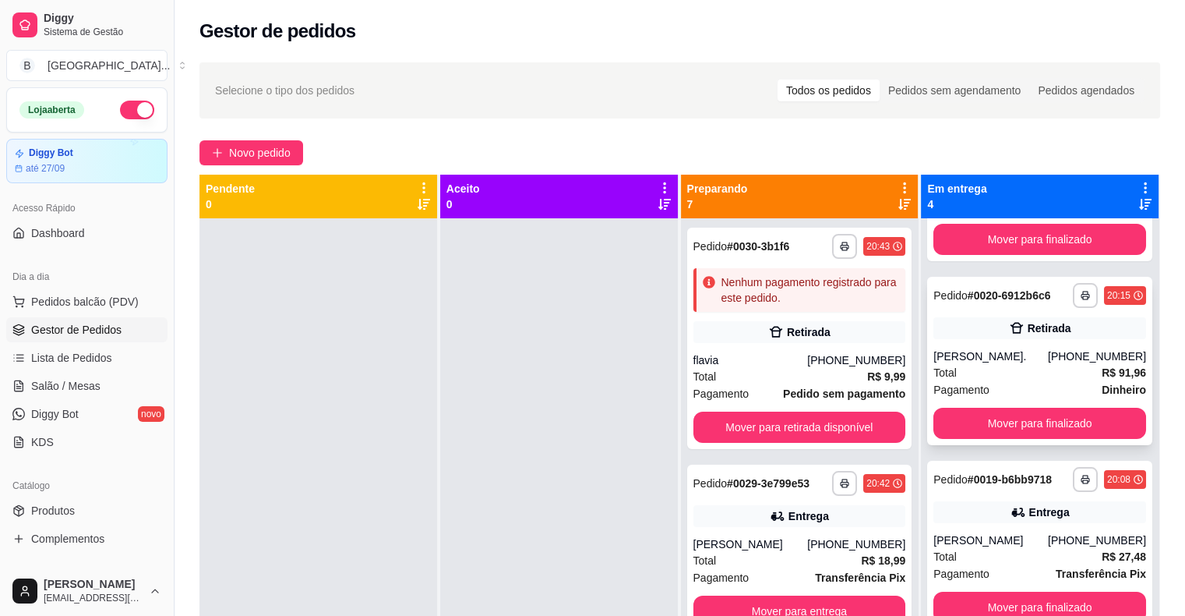
click at [1004, 360] on div "[PERSON_NAME]." at bounding box center [990, 356] width 115 height 16
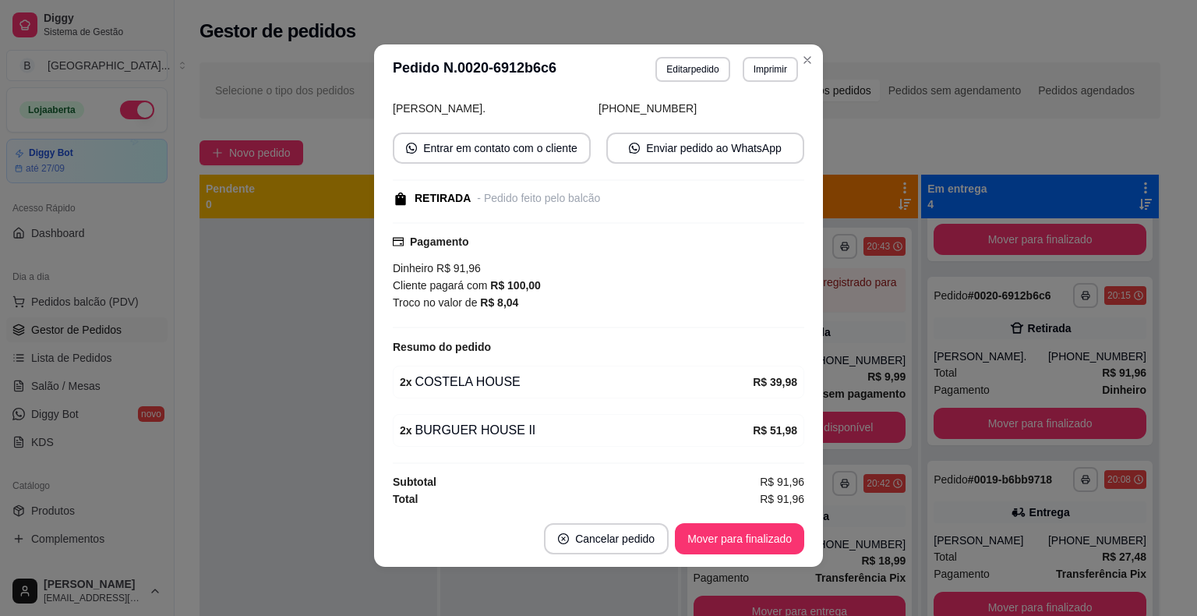
scroll to position [3, 0]
click at [688, 70] on button "Editar pedido" at bounding box center [692, 68] width 74 height 25
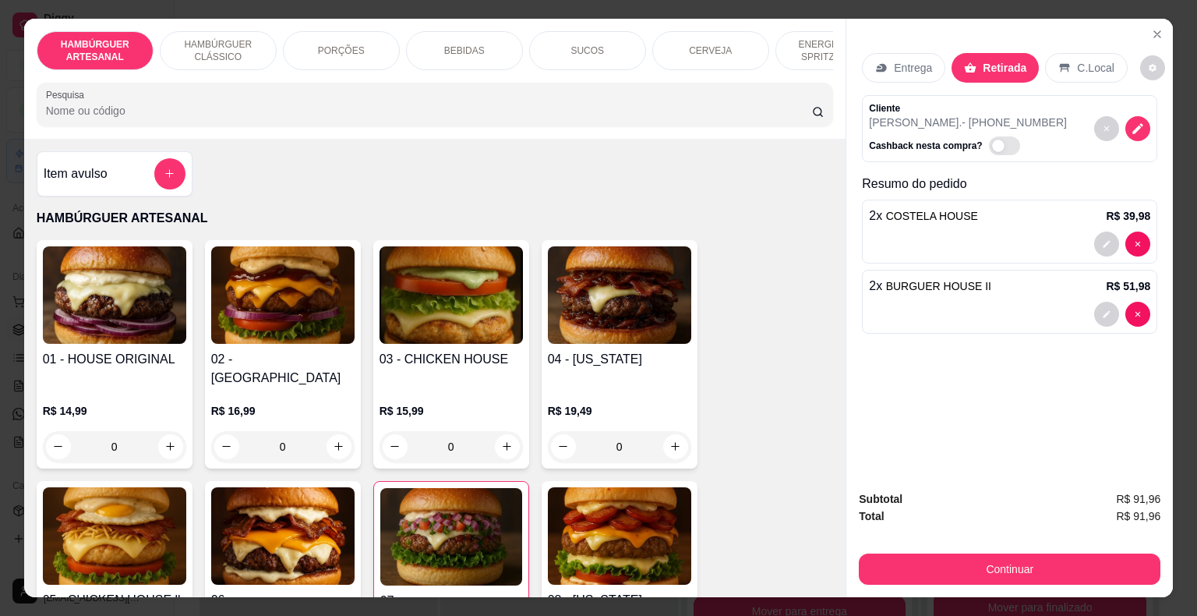
click at [433, 44] on div "BEBIDAS" at bounding box center [464, 50] width 117 height 39
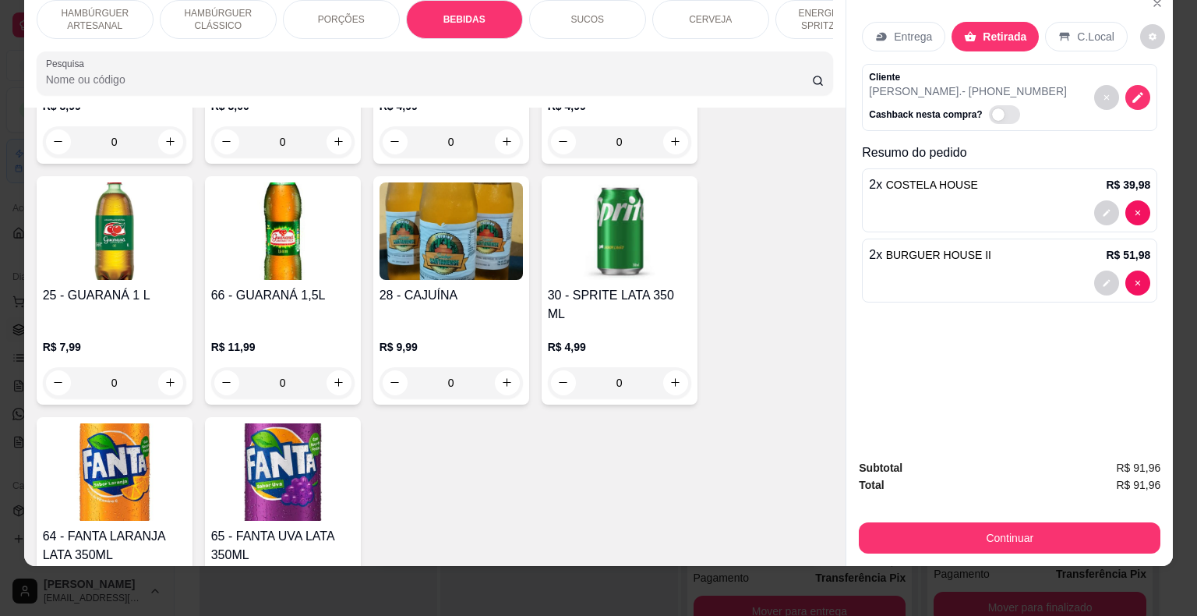
scroll to position [2303, 0]
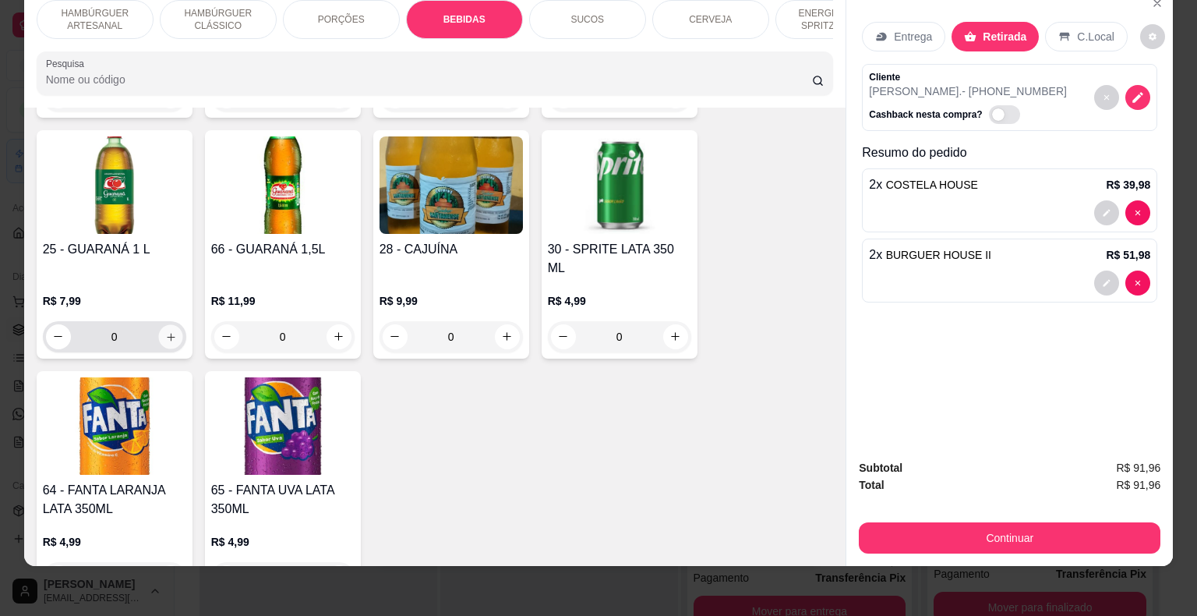
click at [164, 330] on icon "increase-product-quantity" at bounding box center [170, 336] width 12 height 12
type input "1"
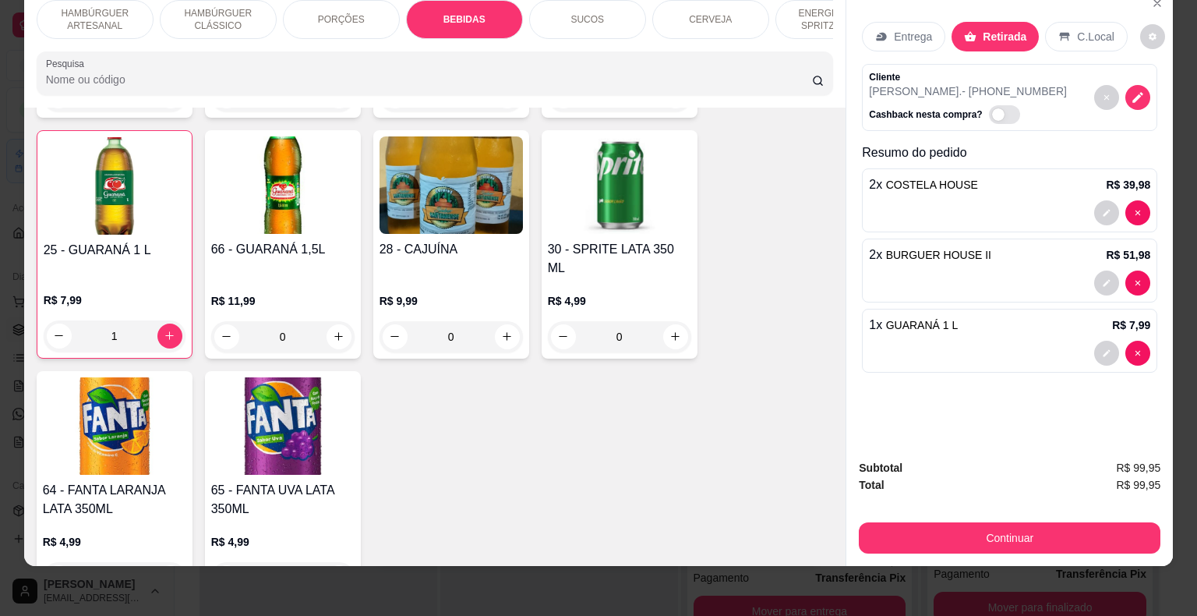
scroll to position [2459, 0]
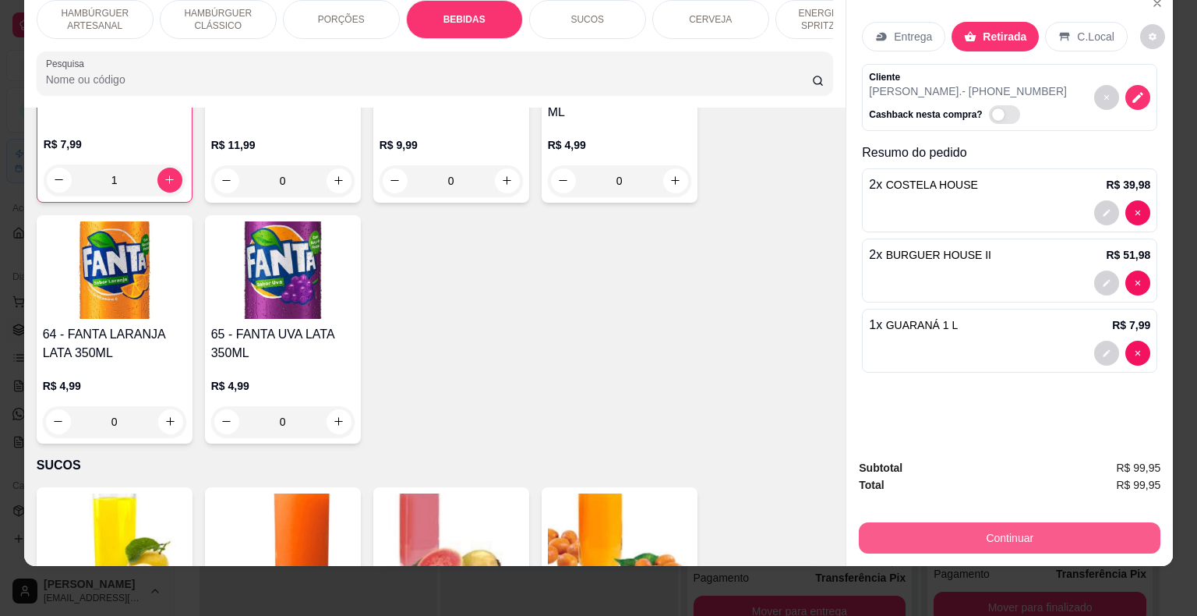
click at [1029, 522] on button "Continuar" at bounding box center [1010, 537] width 302 height 31
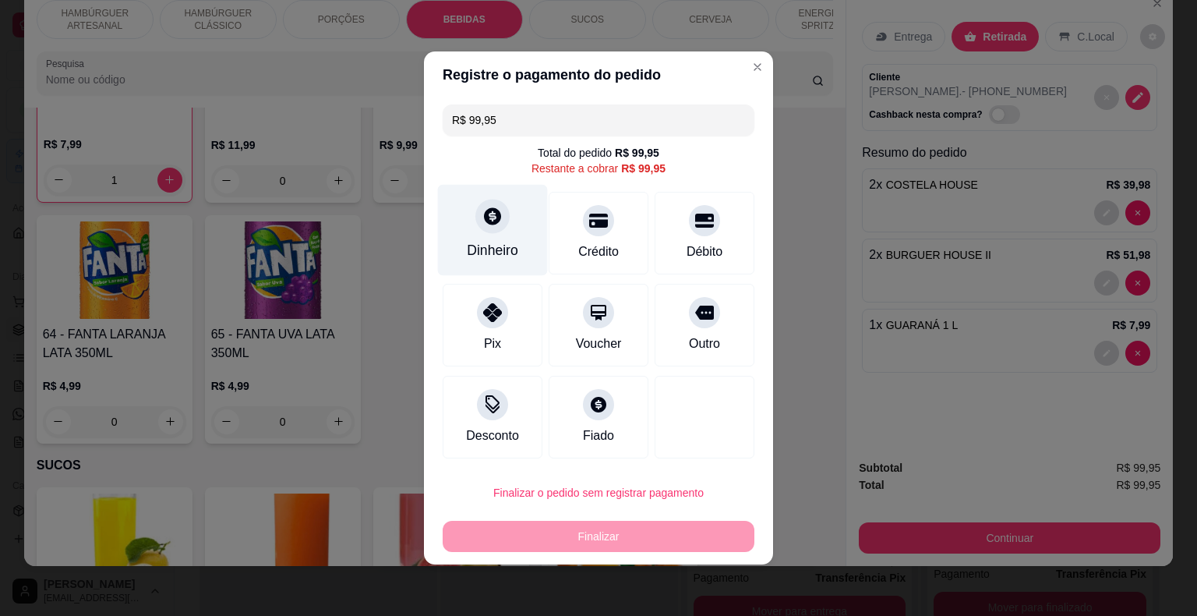
click at [499, 251] on div "Dinheiro" at bounding box center [492, 250] width 51 height 20
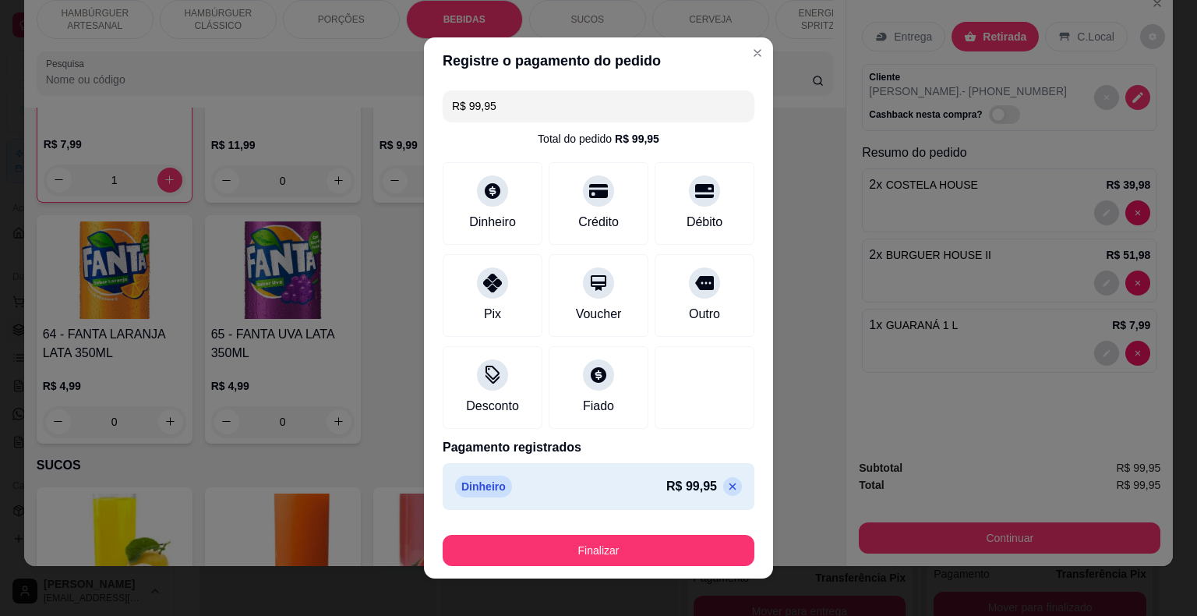
type input "R$ 0,00"
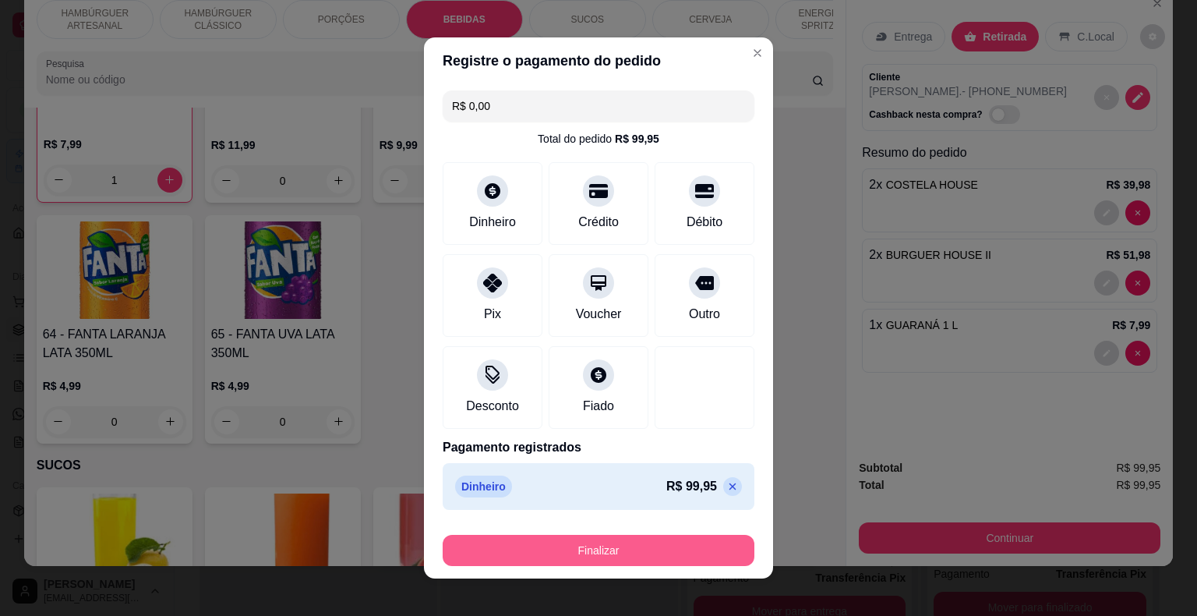
click at [595, 543] on button "Finalizar" at bounding box center [599, 550] width 312 height 31
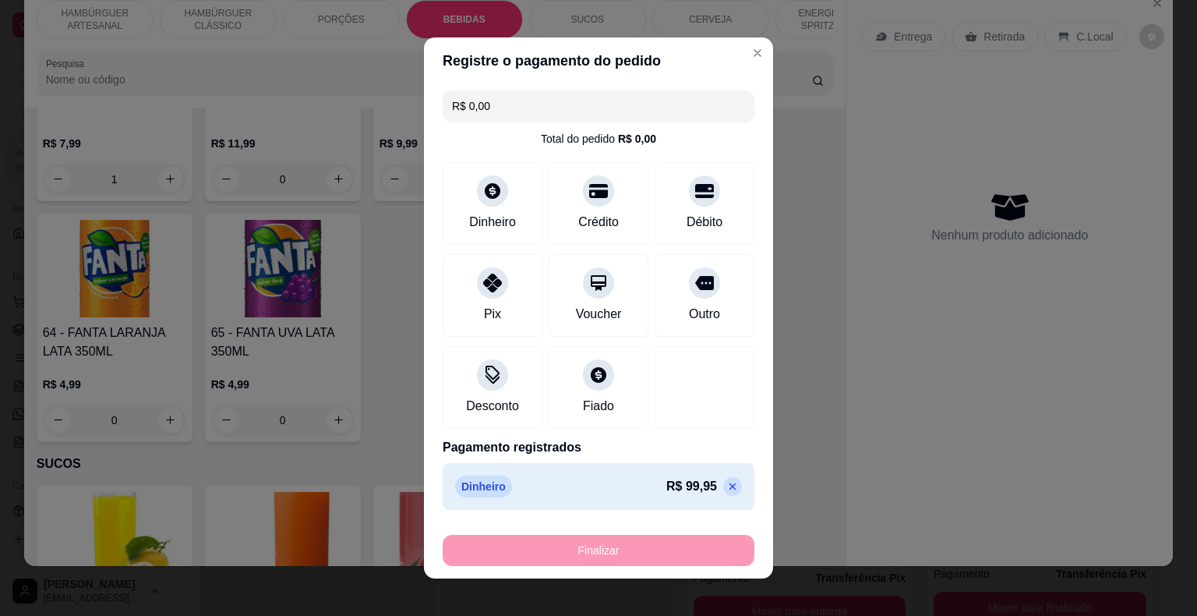
type input "0"
type input "-R$ 99,95"
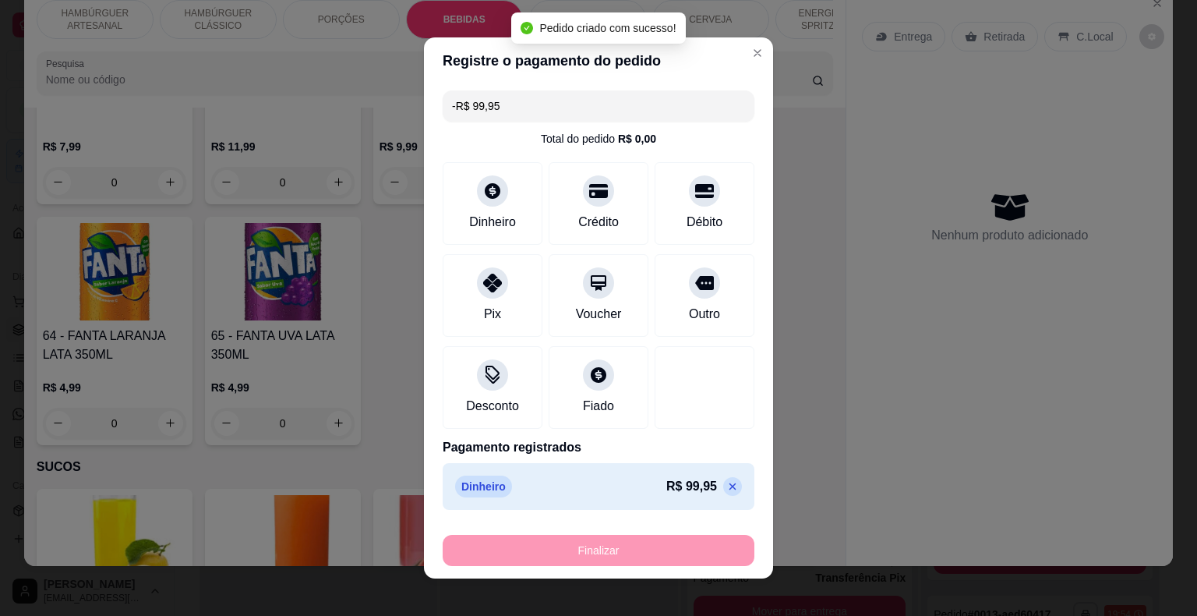
scroll to position [0, 0]
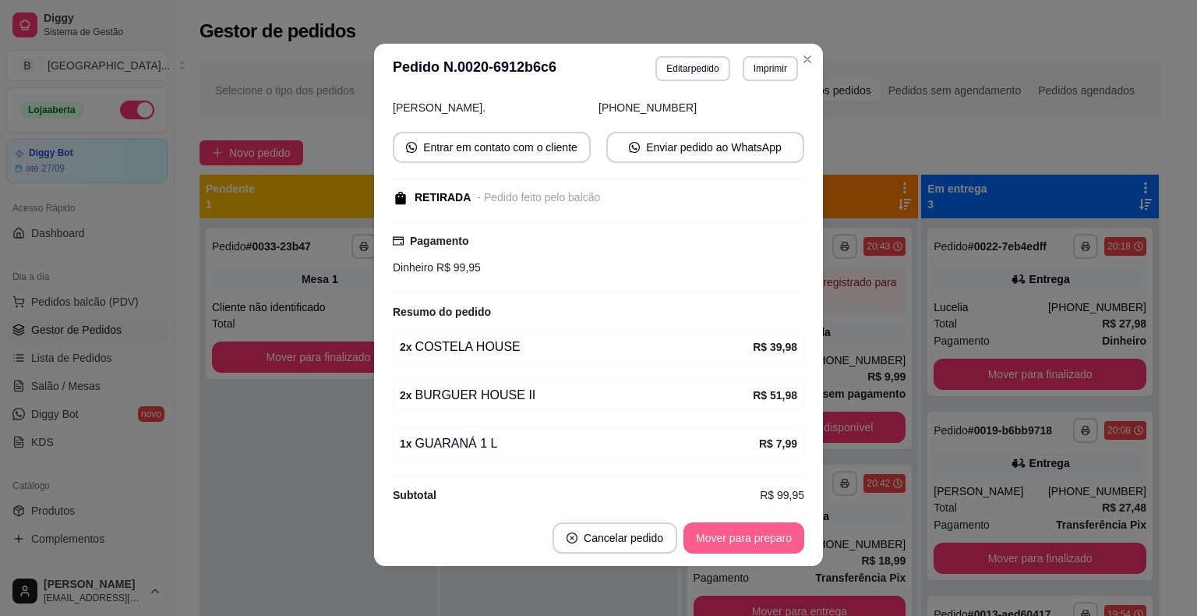
click at [750, 541] on button "Mover para preparo" at bounding box center [743, 537] width 121 height 31
click at [757, 542] on button "Mover para retirada disponível" at bounding box center [717, 538] width 167 height 30
click at [757, 542] on button "Mover para finalizado" at bounding box center [739, 537] width 129 height 31
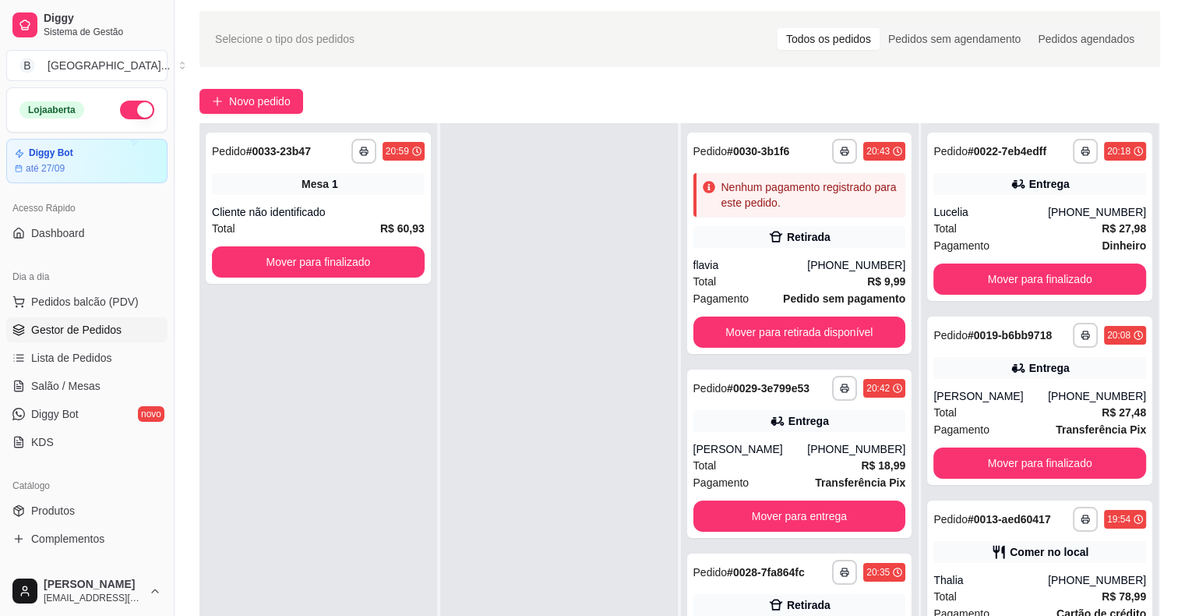
scroll to position [78, 0]
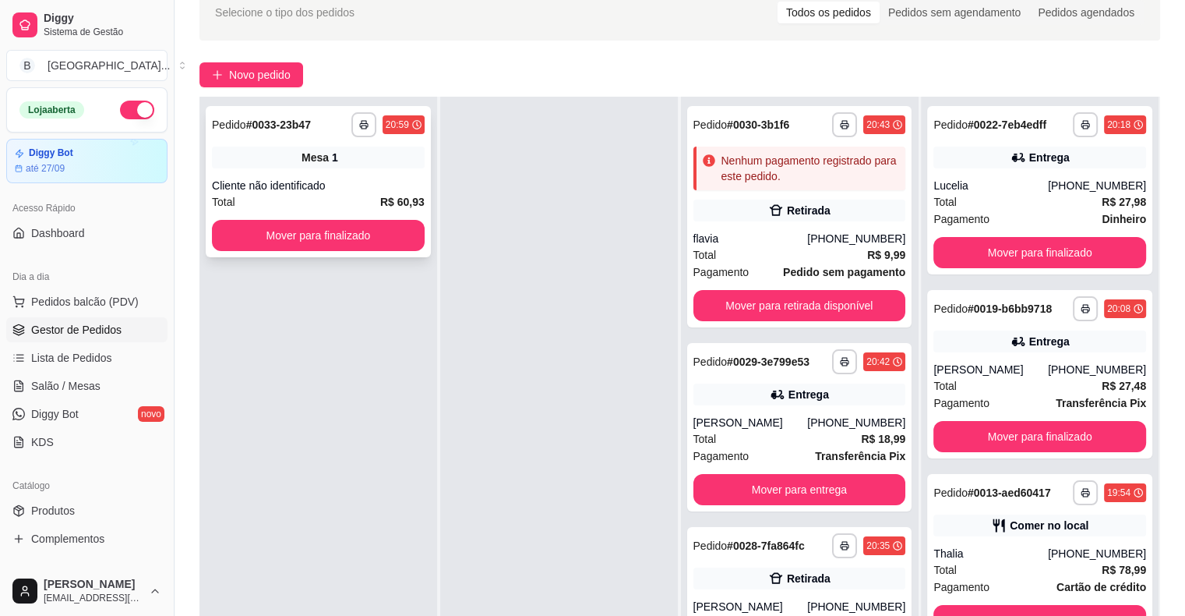
click at [357, 206] on div "Total R$ 60,93" at bounding box center [318, 201] width 213 height 17
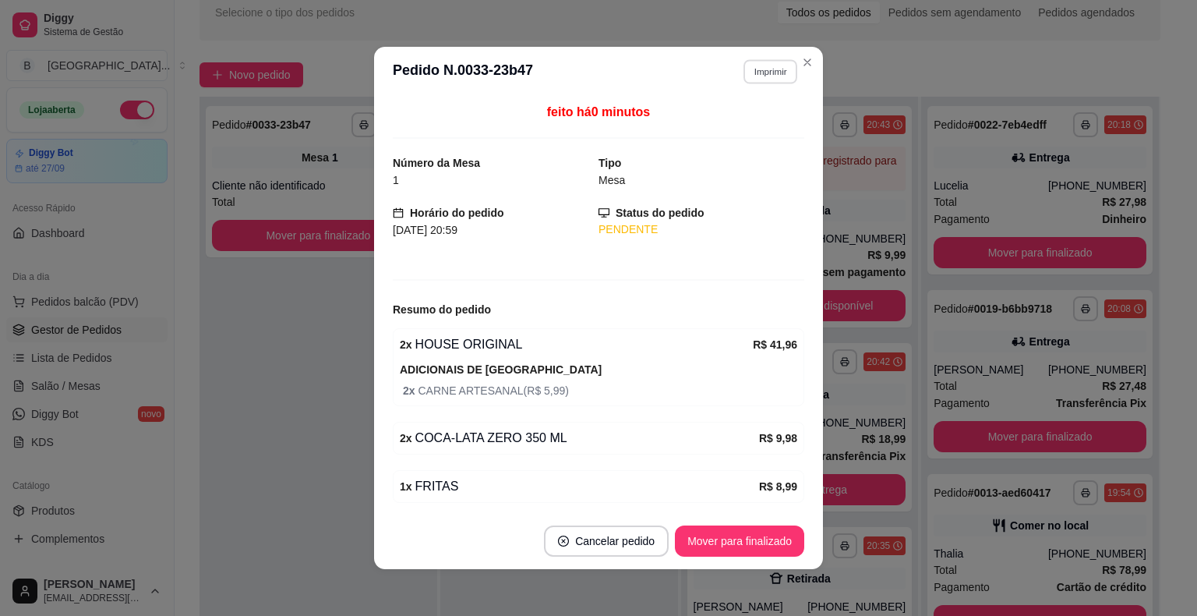
click at [762, 67] on button "Imprimir" at bounding box center [770, 71] width 54 height 24
click at [741, 121] on button "IMPRESSORA" at bounding box center [736, 126] width 109 height 24
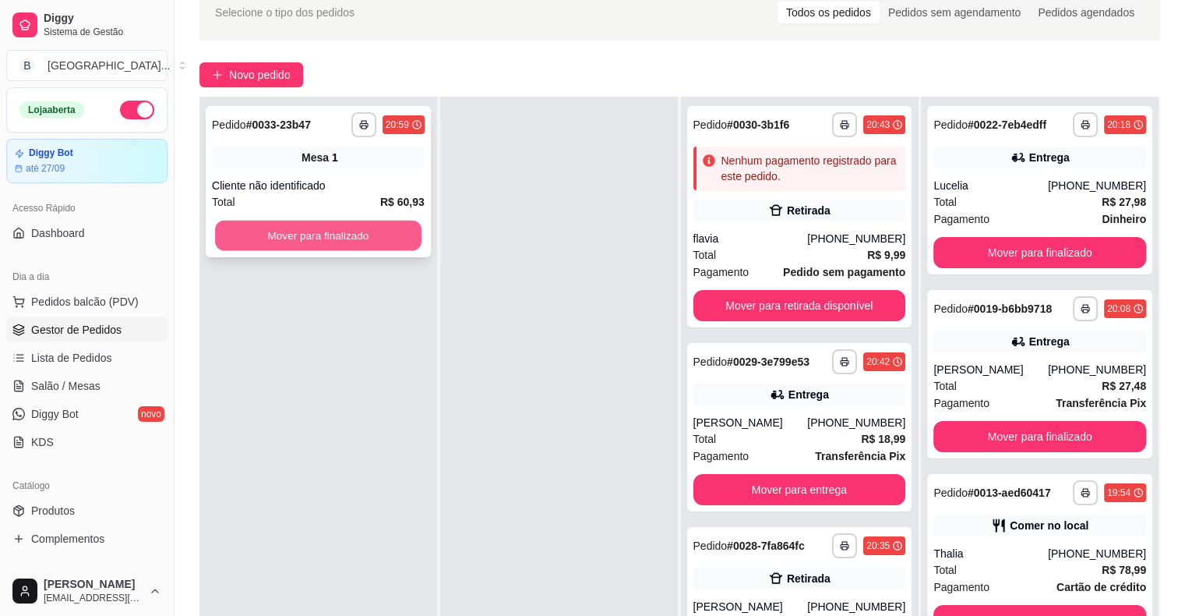
click at [312, 224] on button "Mover para finalizado" at bounding box center [318, 236] width 206 height 30
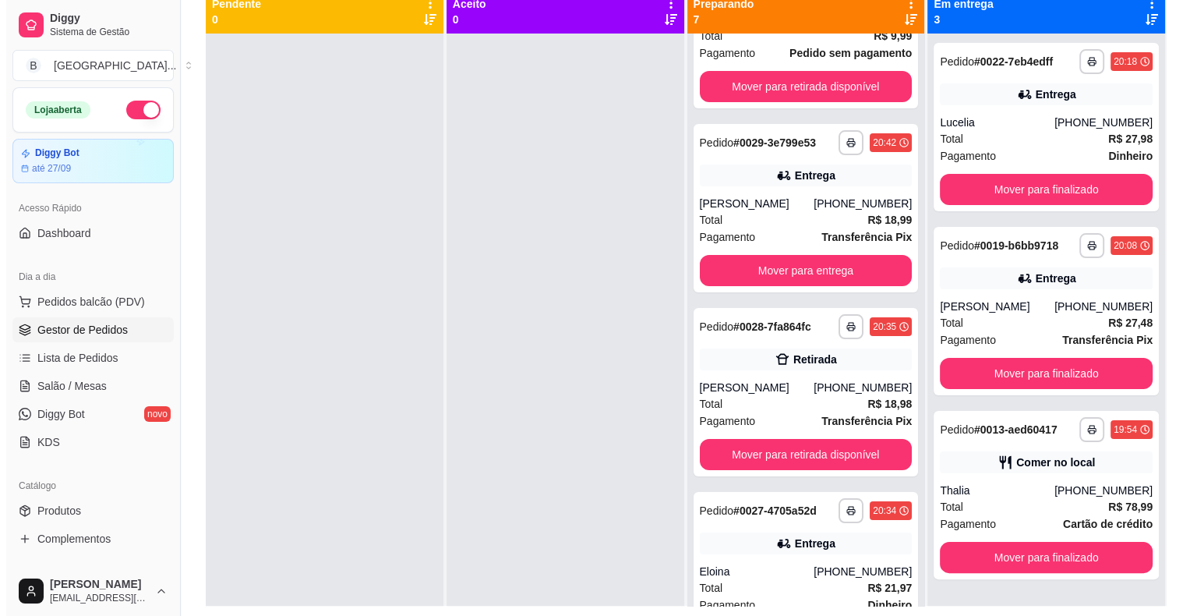
scroll to position [159, 0]
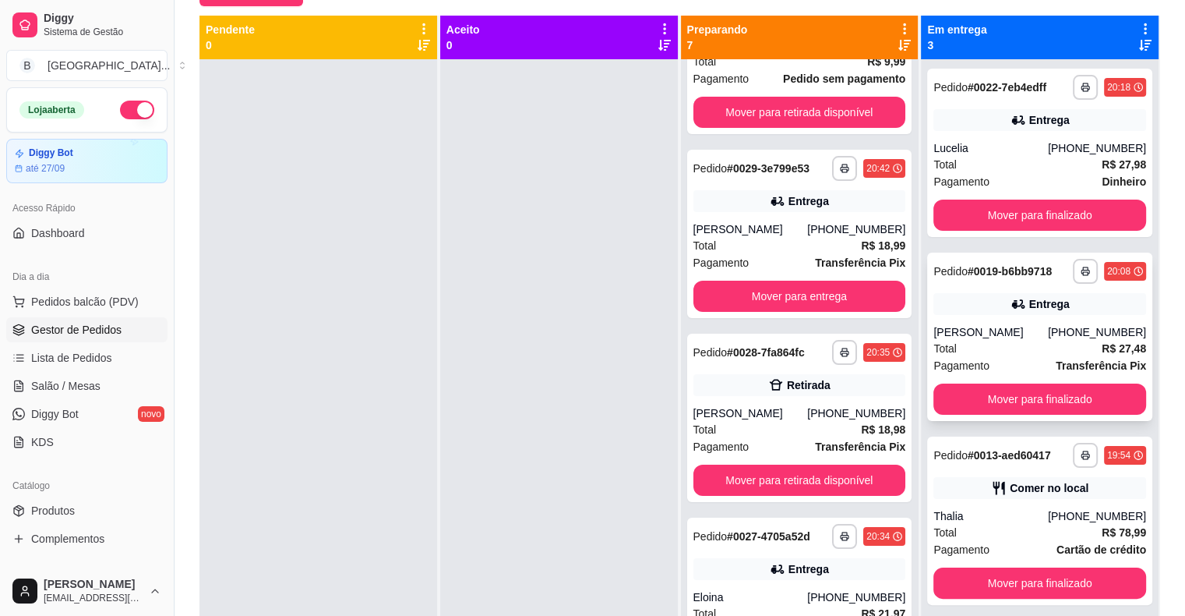
click at [964, 318] on div "**********" at bounding box center [1039, 336] width 225 height 168
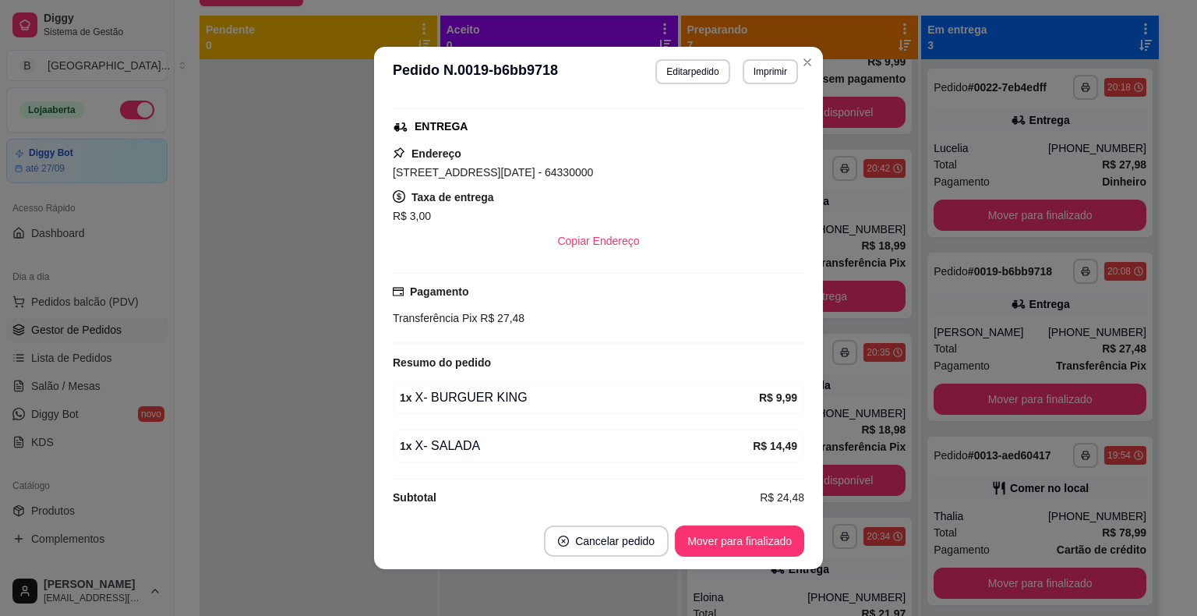
scroll to position [247, 0]
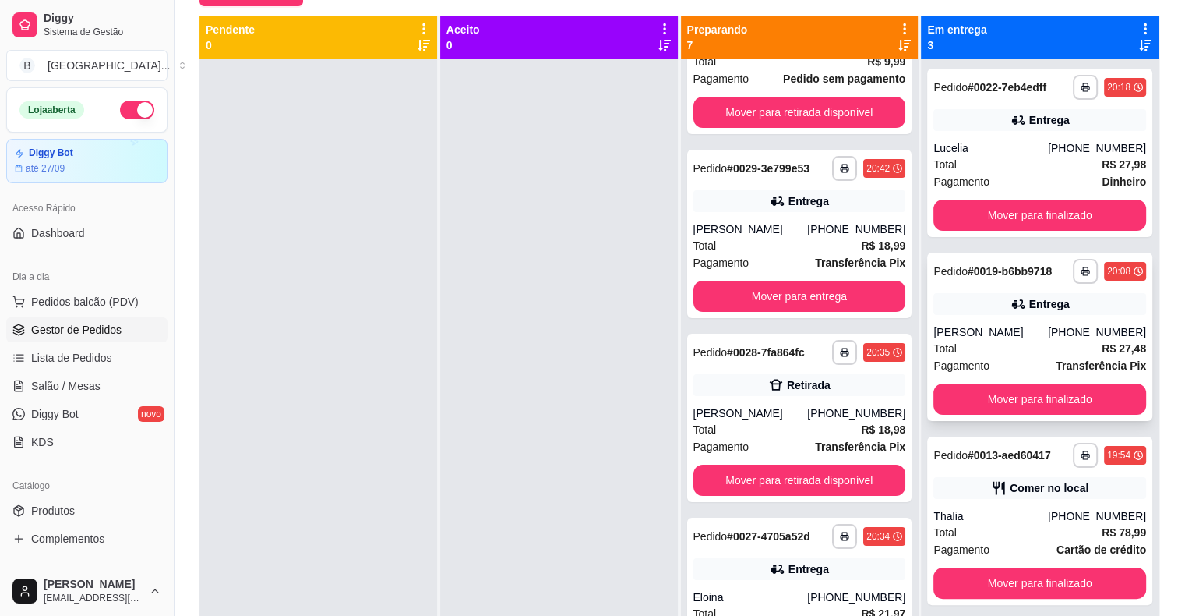
click at [993, 355] on div "Total R$ 27,48" at bounding box center [1039, 348] width 213 height 17
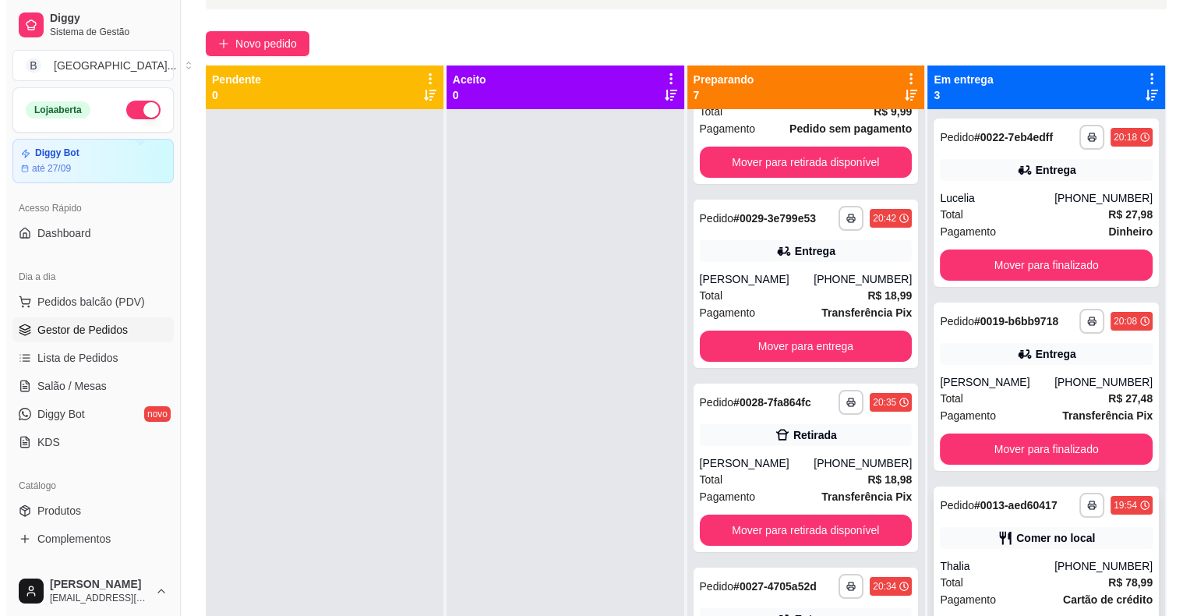
scroll to position [237, 0]
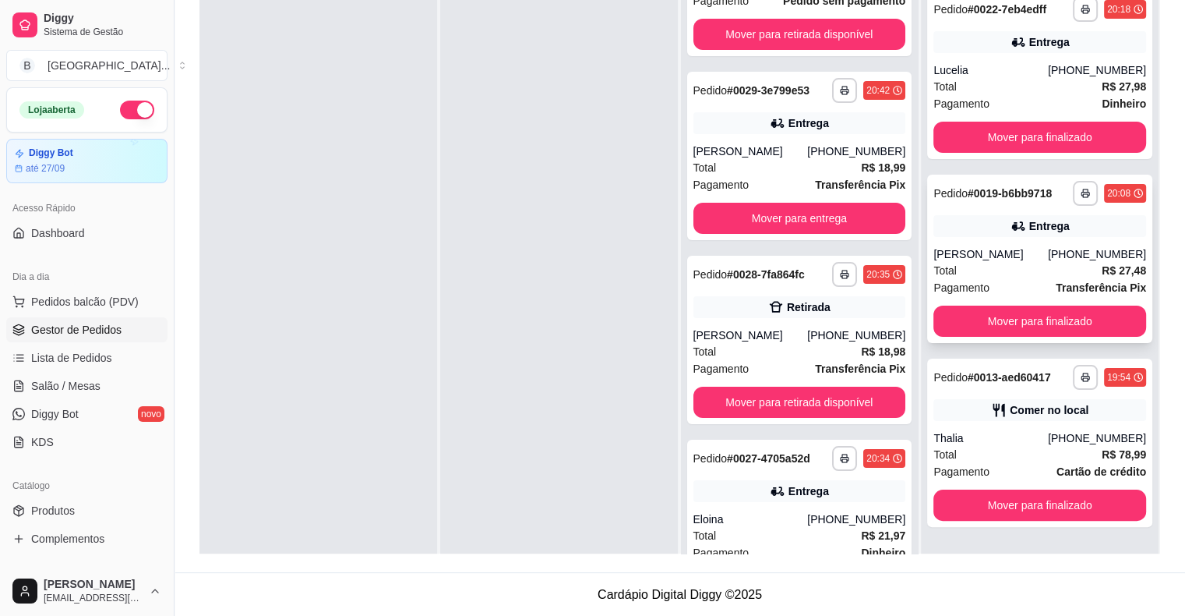
click at [1016, 281] on div "Pagamento Transferência Pix" at bounding box center [1039, 287] width 213 height 17
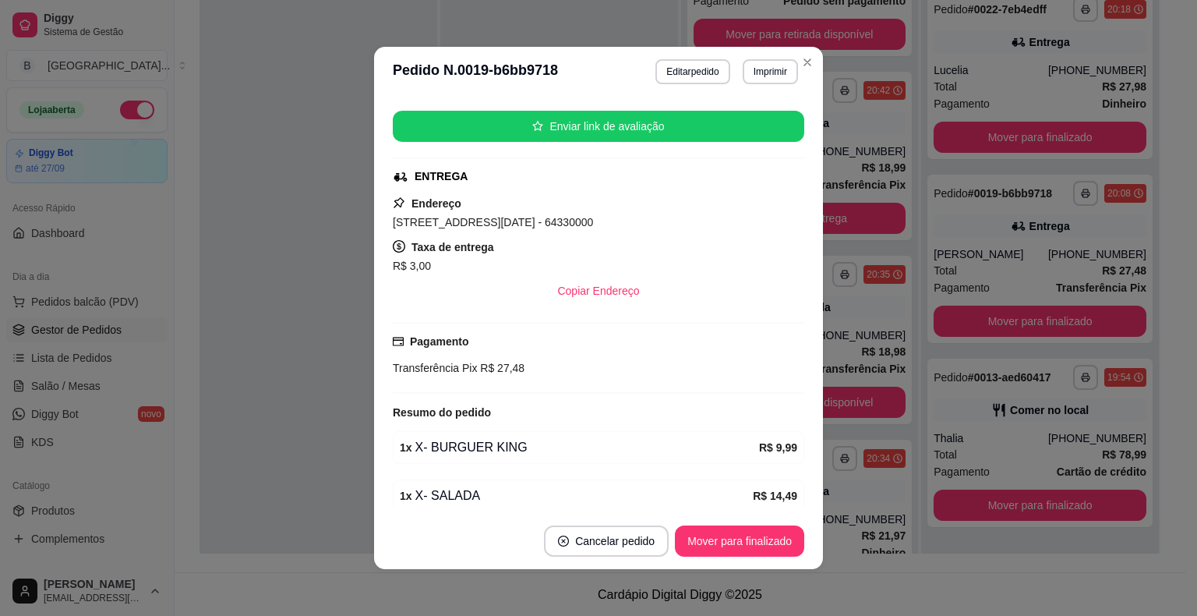
scroll to position [247, 0]
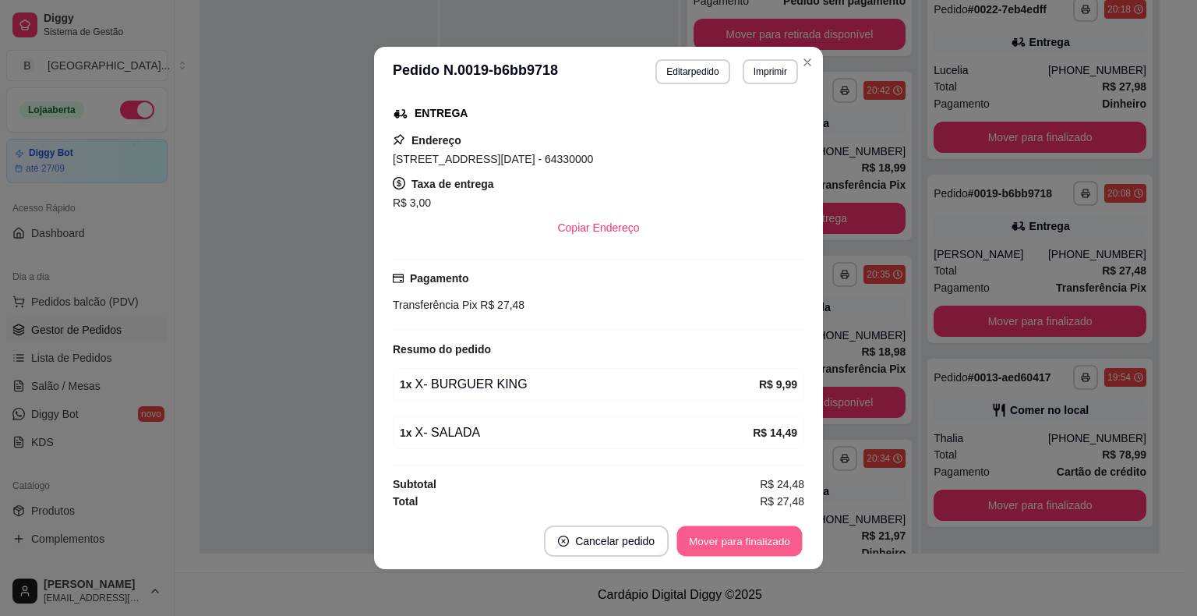
click at [734, 539] on button "Mover para finalizado" at bounding box center [739, 541] width 125 height 30
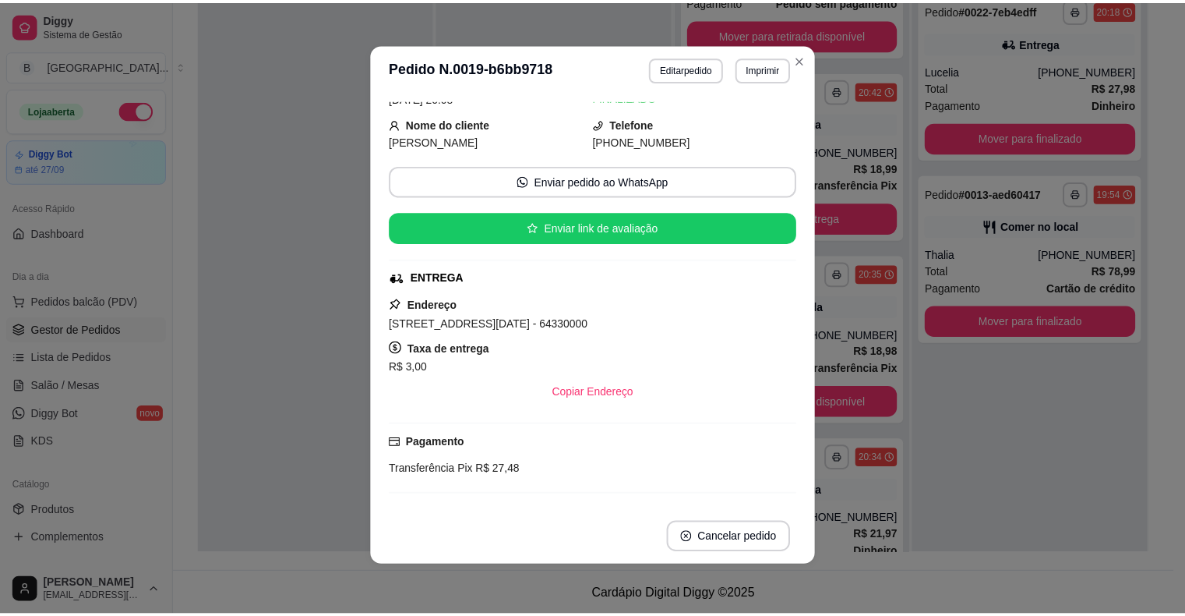
scroll to position [0, 0]
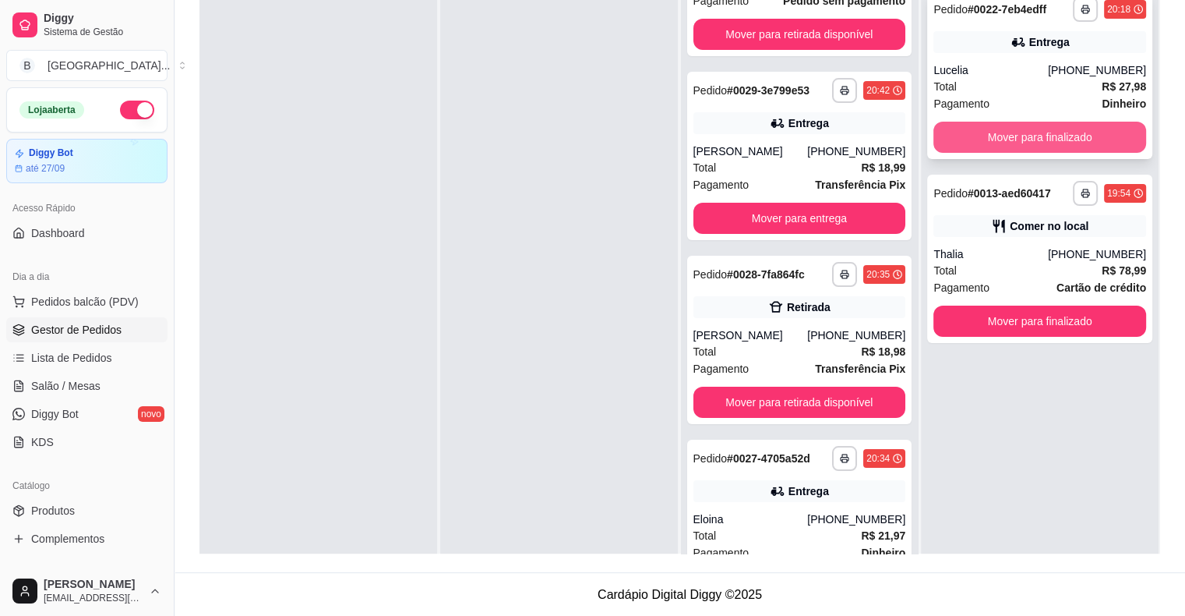
click at [1046, 145] on button "Mover para finalizado" at bounding box center [1039, 137] width 213 height 31
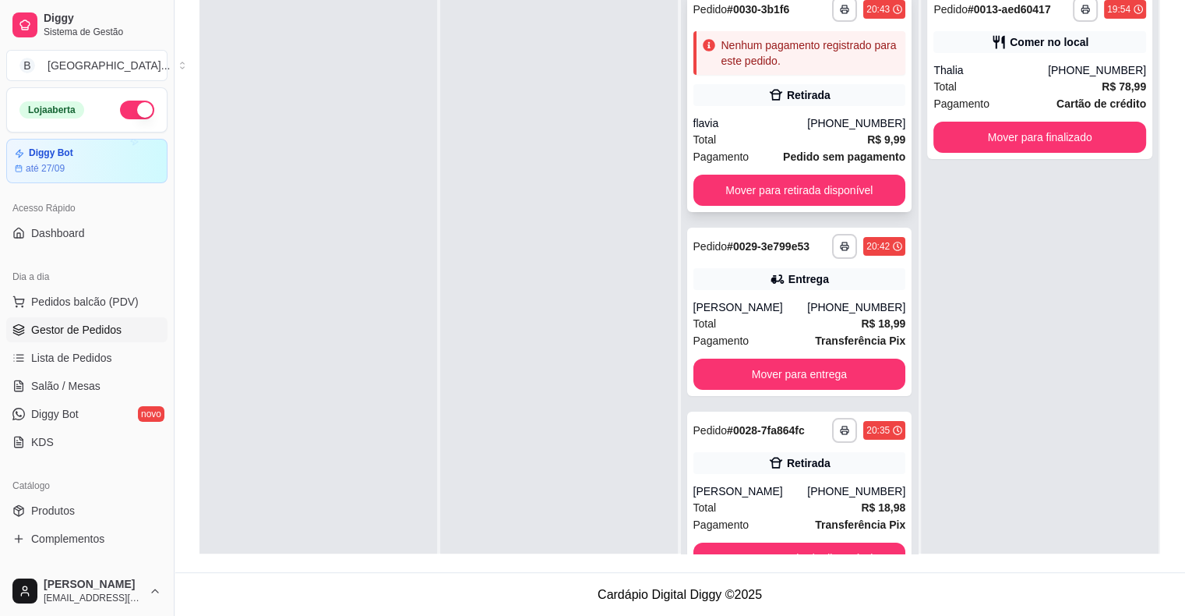
click at [760, 137] on div "Total R$ 9,99" at bounding box center [799, 139] width 213 height 17
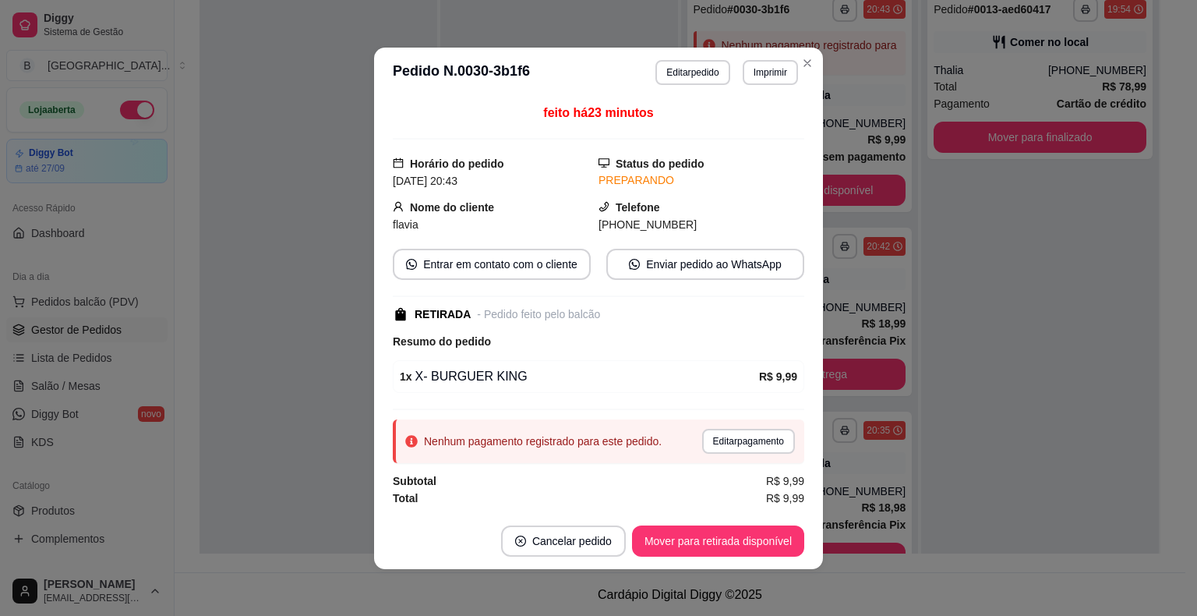
scroll to position [2, 0]
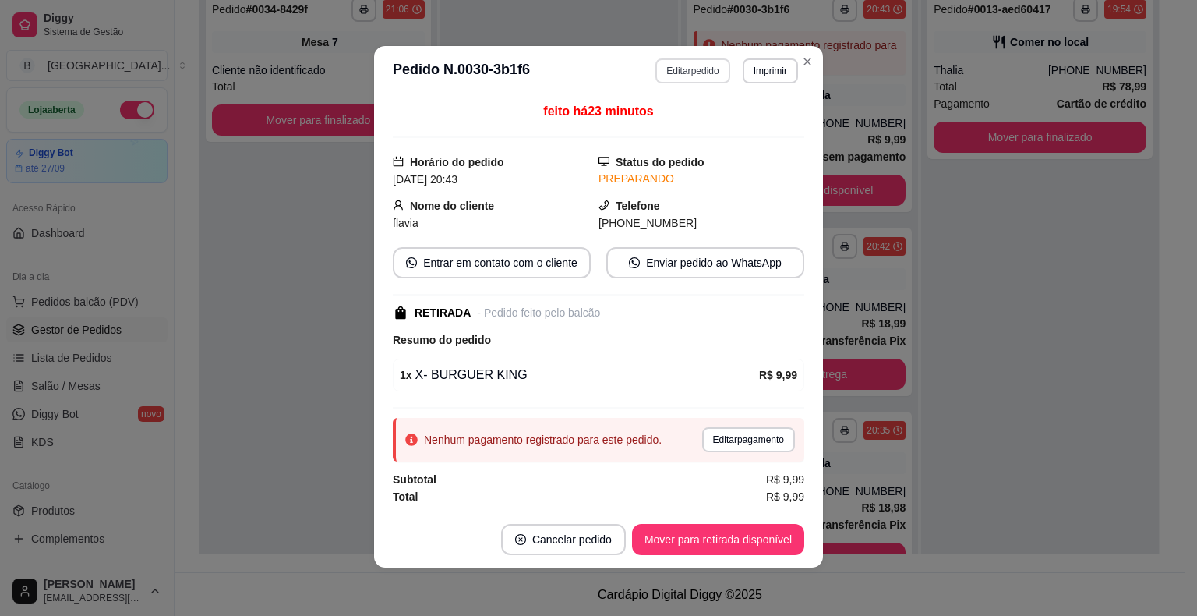
click at [712, 73] on button "Editar pedido" at bounding box center [692, 70] width 74 height 25
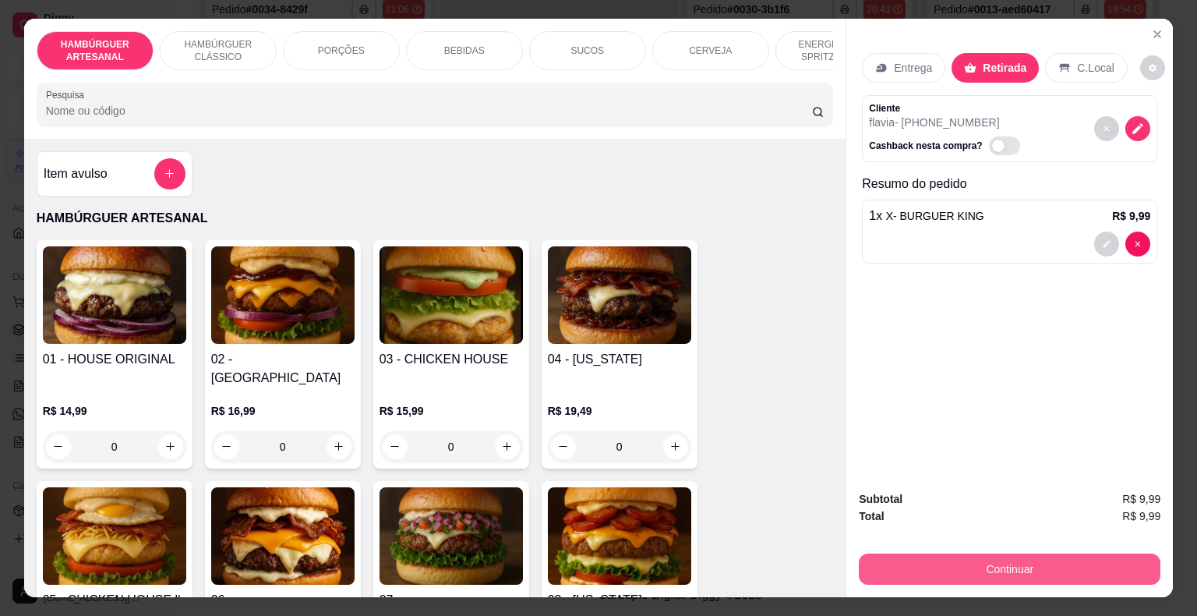
click at [944, 556] on button "Continuar" at bounding box center [1010, 568] width 302 height 31
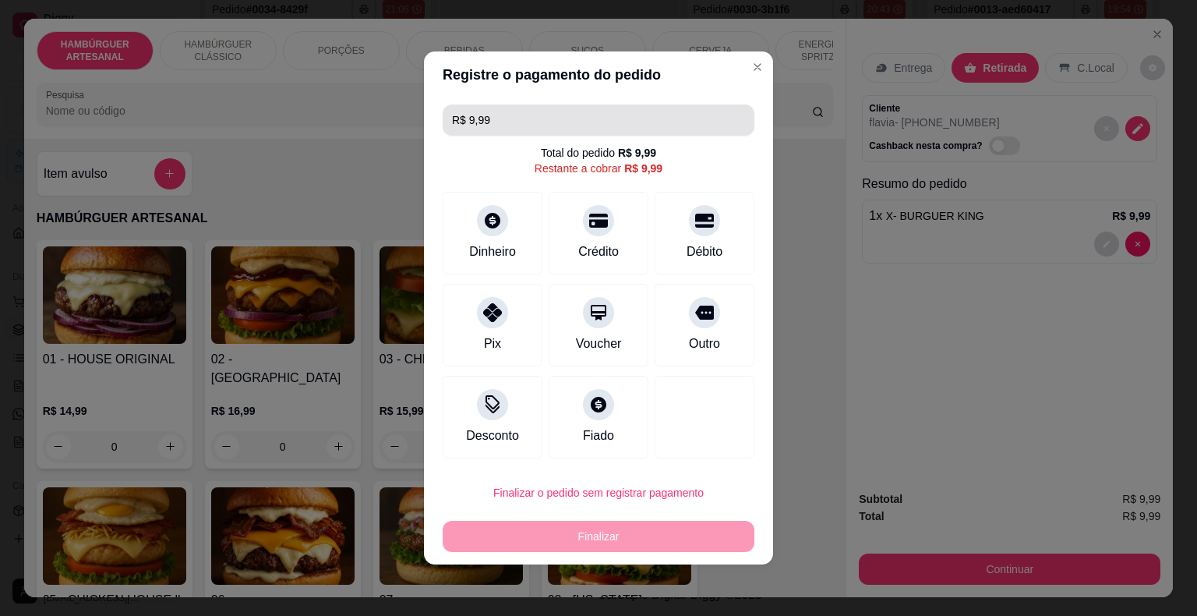
click at [619, 123] on input "R$ 9,99" at bounding box center [598, 119] width 293 height 31
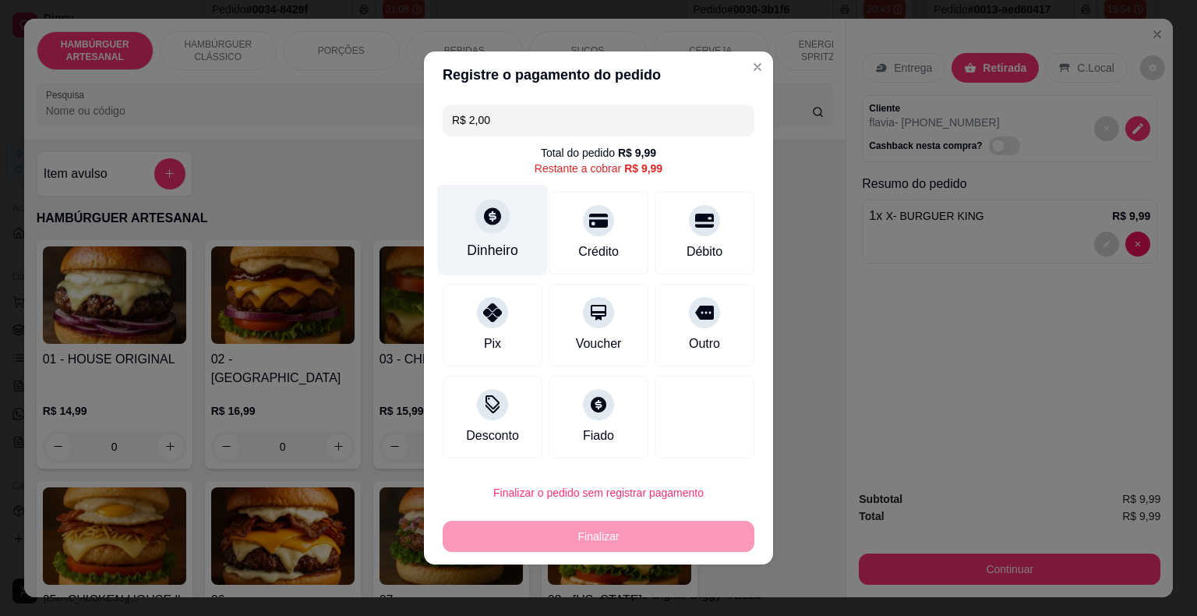
click at [500, 231] on div "Dinheiro" at bounding box center [493, 230] width 110 height 91
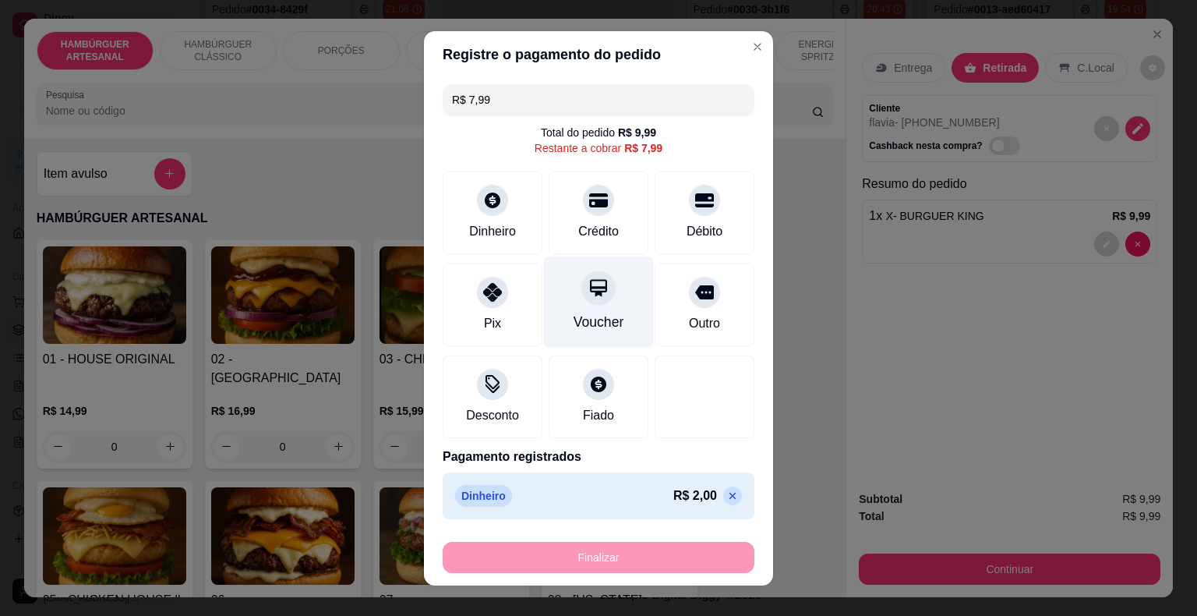
scroll to position [0, 0]
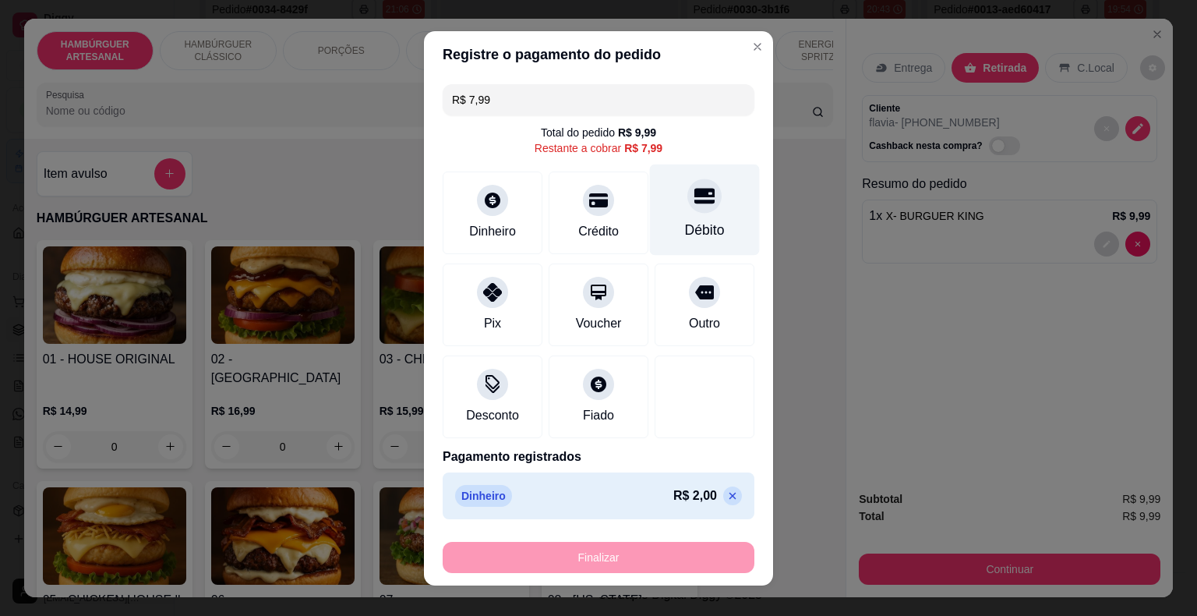
click at [718, 230] on div "Débito" at bounding box center [705, 209] width 110 height 91
type input "R$ 0,00"
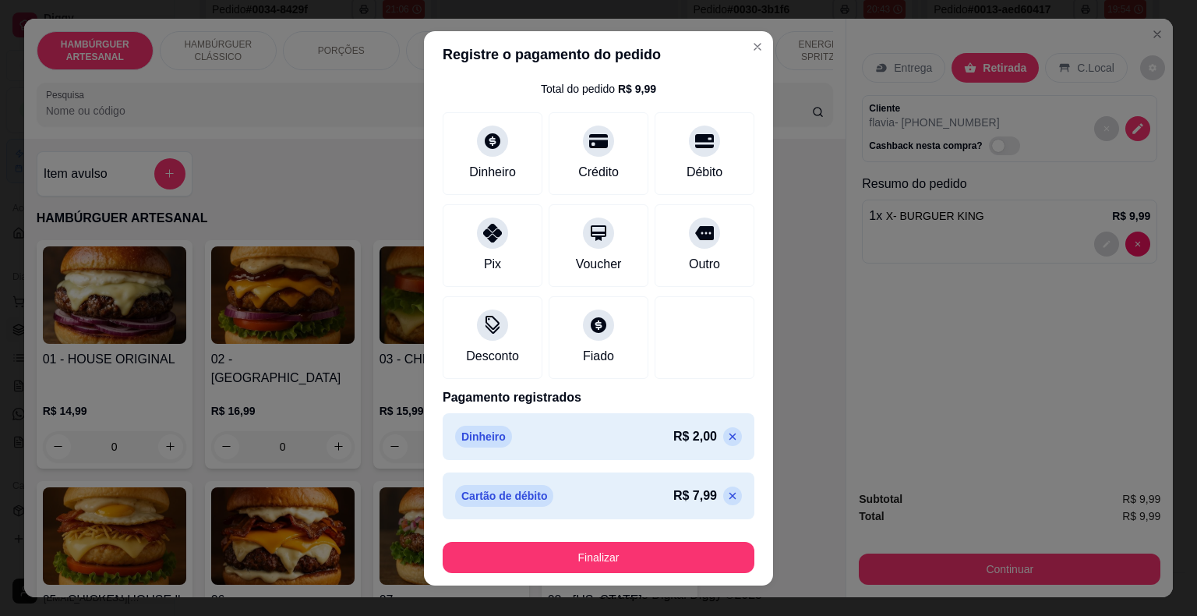
scroll to position [19, 0]
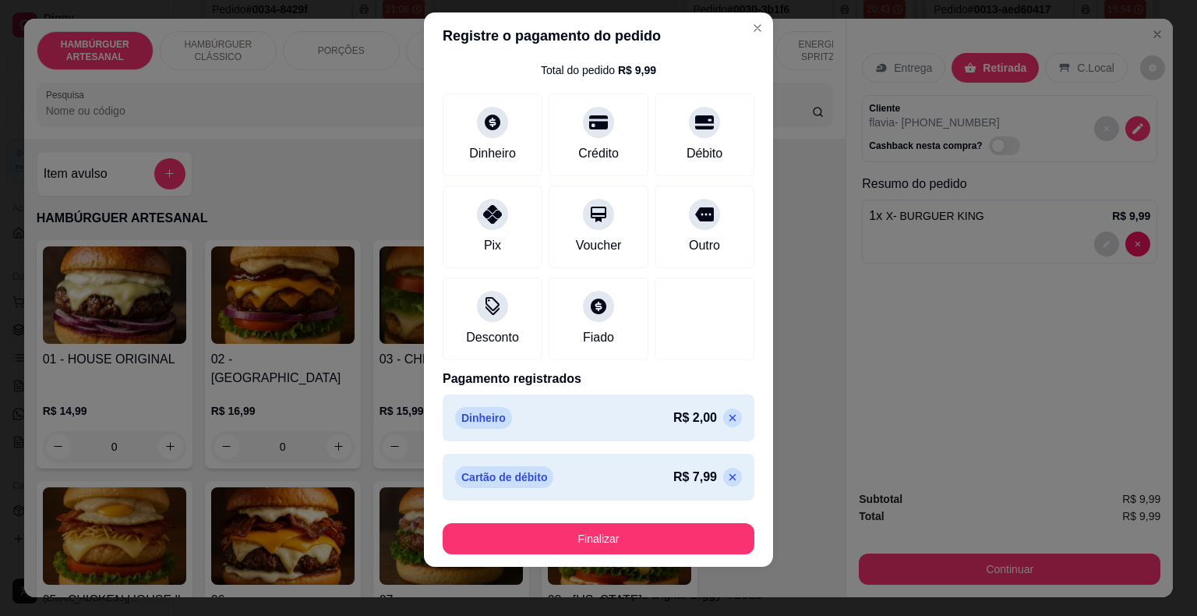
click at [681, 519] on div "Finalizar" at bounding box center [599, 535] width 312 height 37
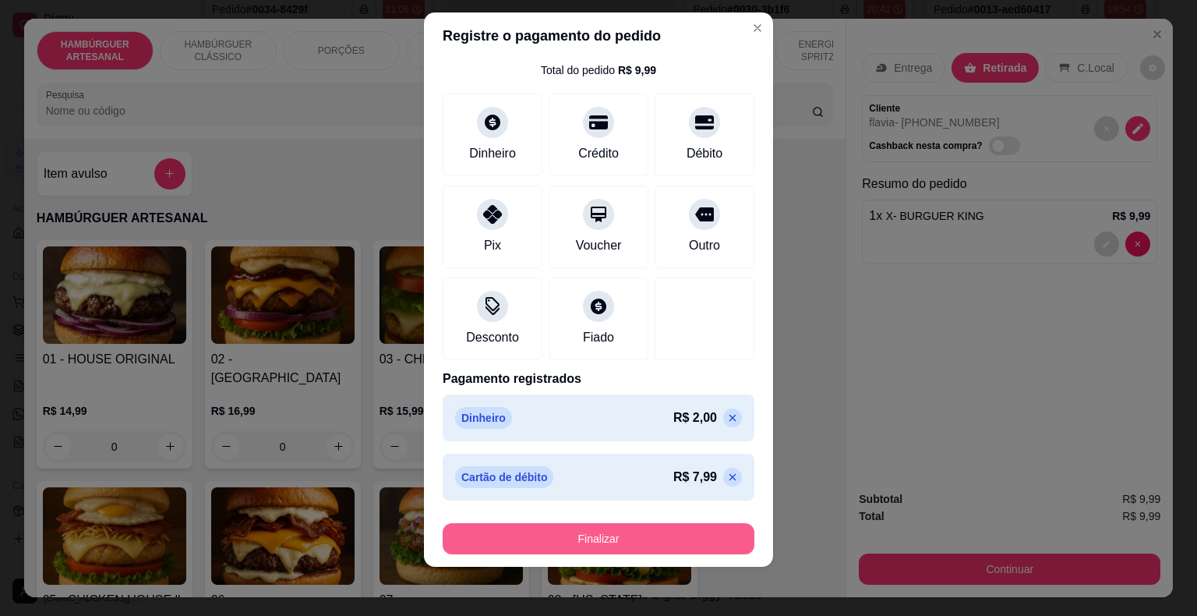
click at [688, 532] on button "Finalizar" at bounding box center [599, 538] width 312 height 31
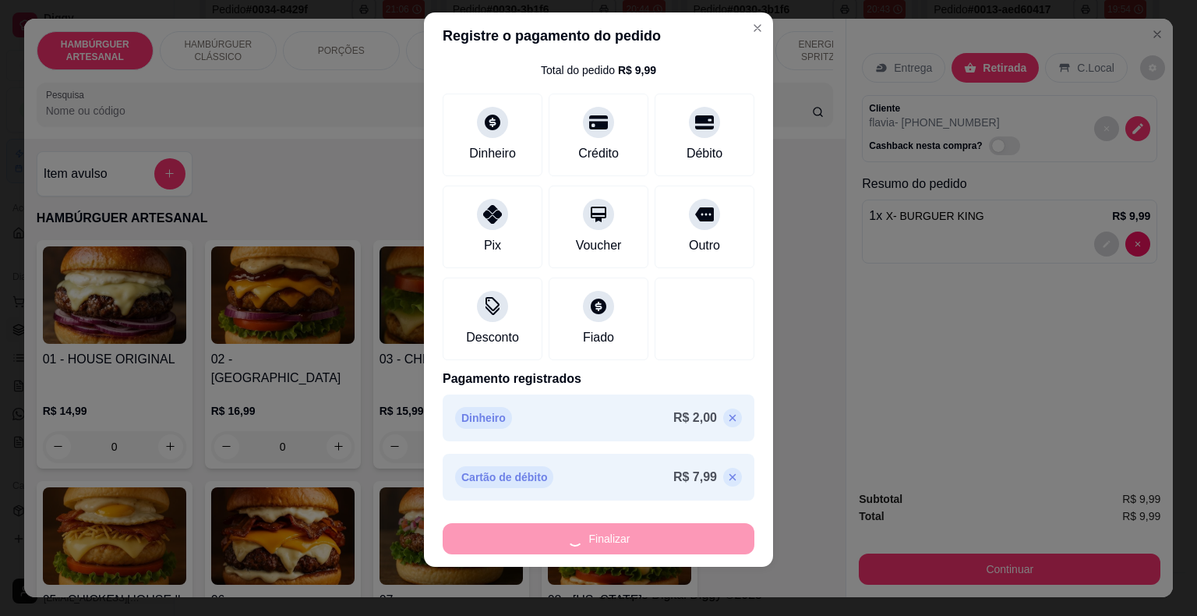
type input "0"
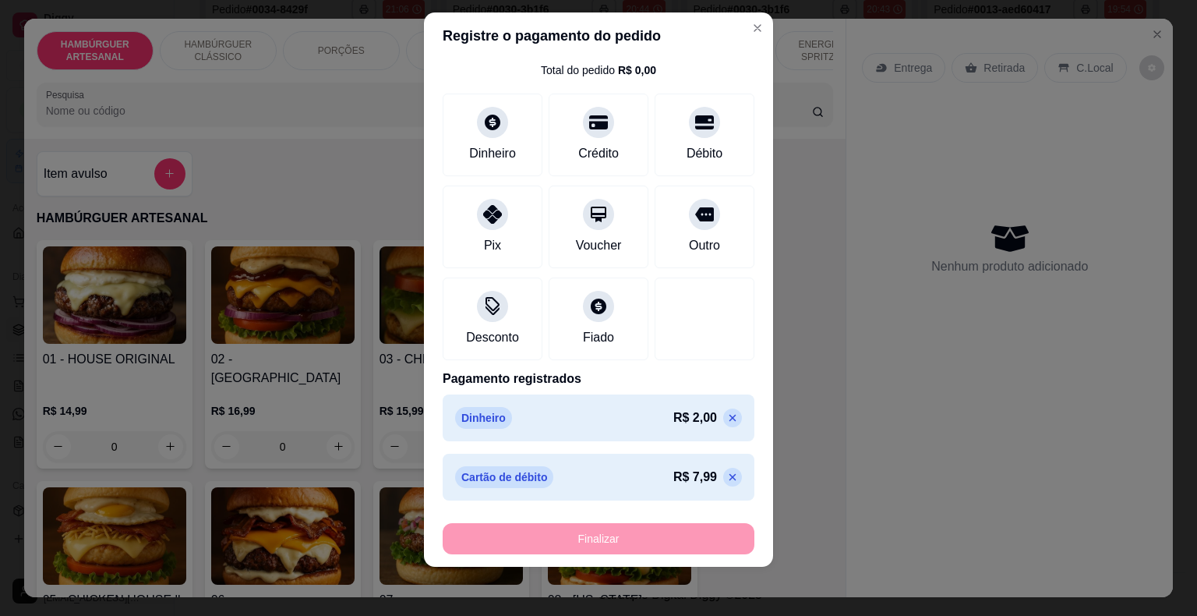
type input "-R$ 9,99"
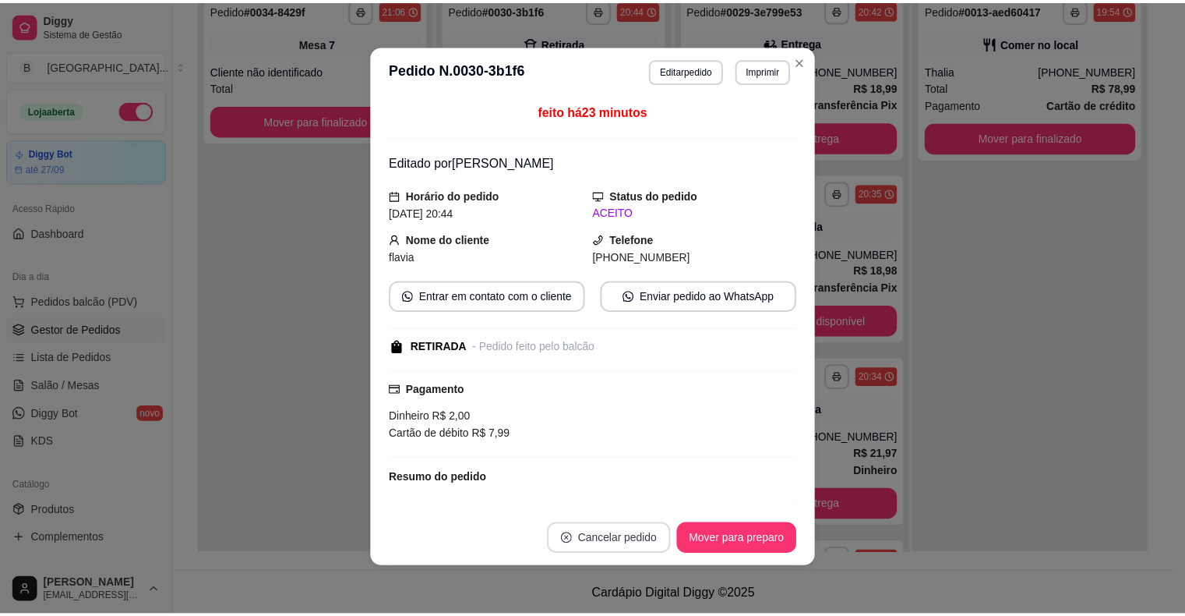
scroll to position [0, 0]
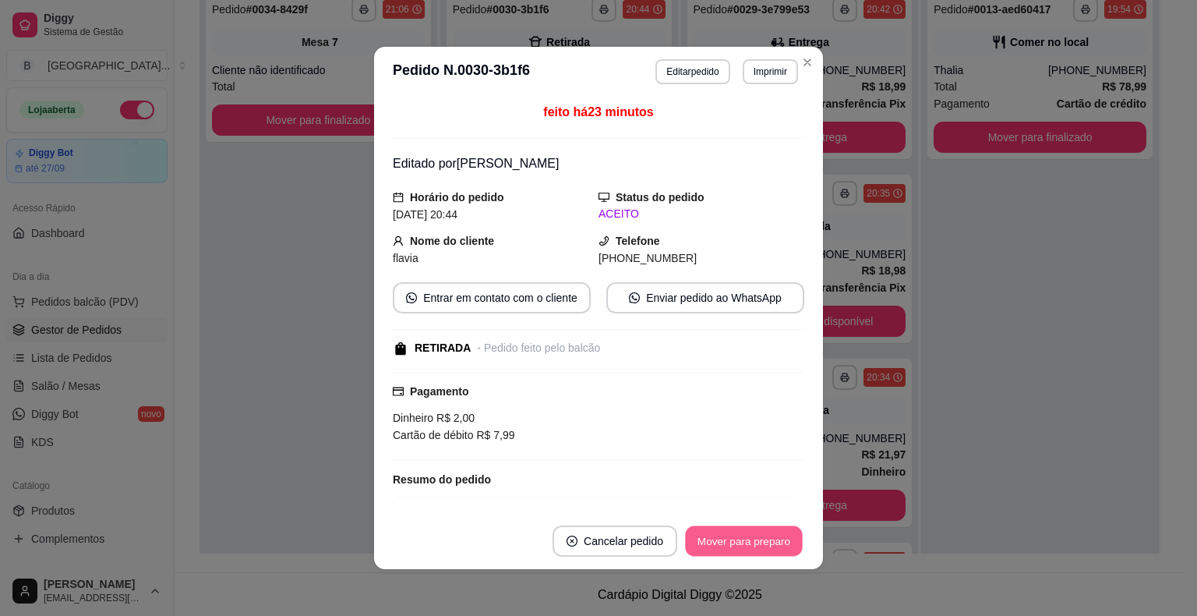
click at [695, 534] on button "Mover para preparo" at bounding box center [743, 541] width 117 height 30
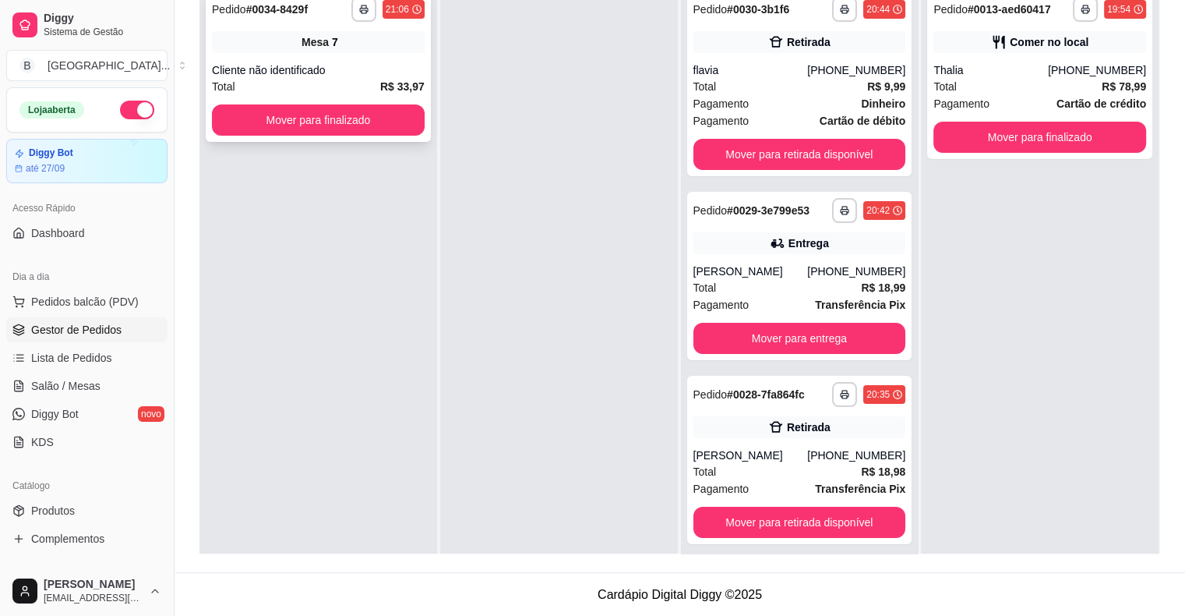
click at [368, 69] on div "Cliente não identificado" at bounding box center [318, 70] width 213 height 16
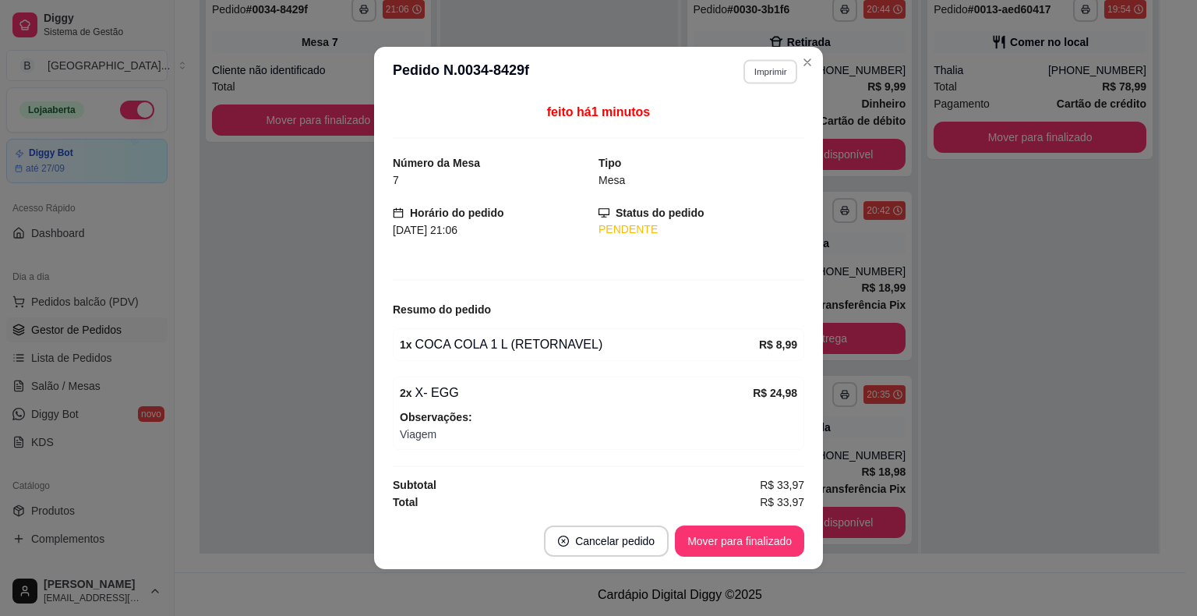
click at [775, 63] on button "Imprimir" at bounding box center [770, 71] width 54 height 24
click at [752, 95] on div "Escolha a impressora IMPRESSORA Impressora" at bounding box center [736, 132] width 129 height 84
click at [753, 123] on button "IMPRESSORA" at bounding box center [736, 127] width 109 height 24
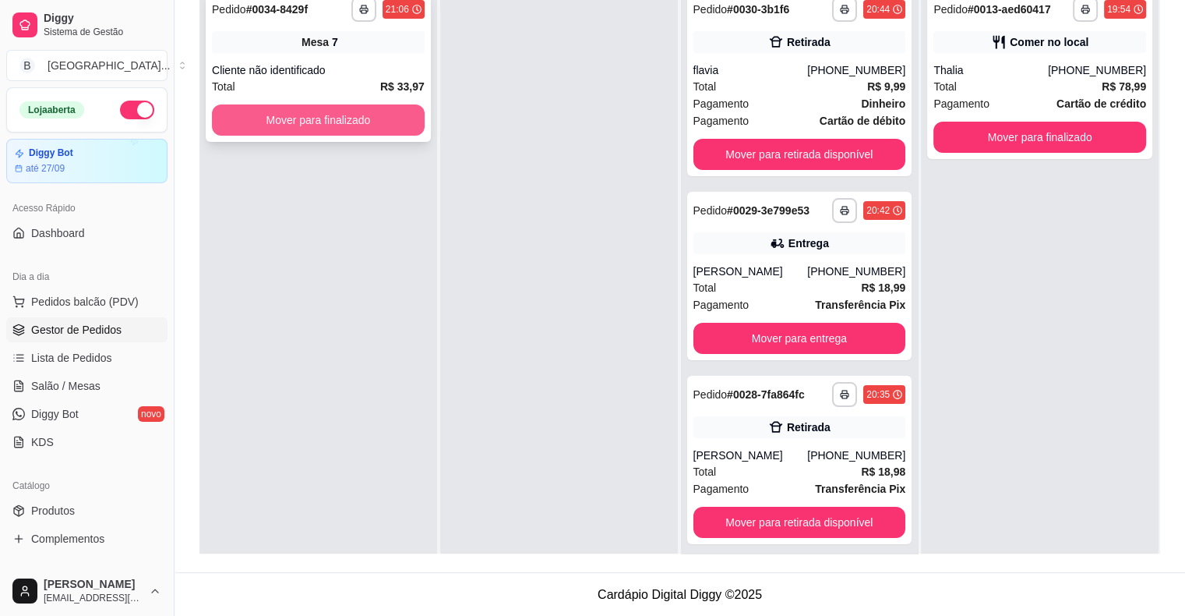
click at [353, 120] on button "Mover para finalizado" at bounding box center [318, 119] width 213 height 31
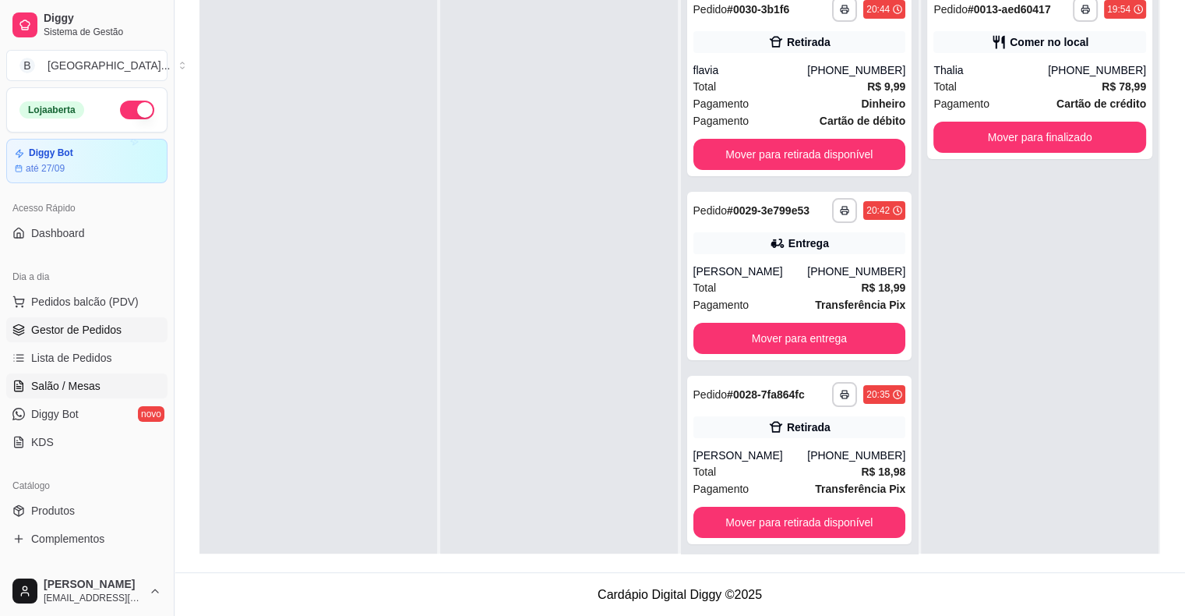
click at [115, 382] on link "Salão / Mesas" at bounding box center [86, 385] width 161 height 25
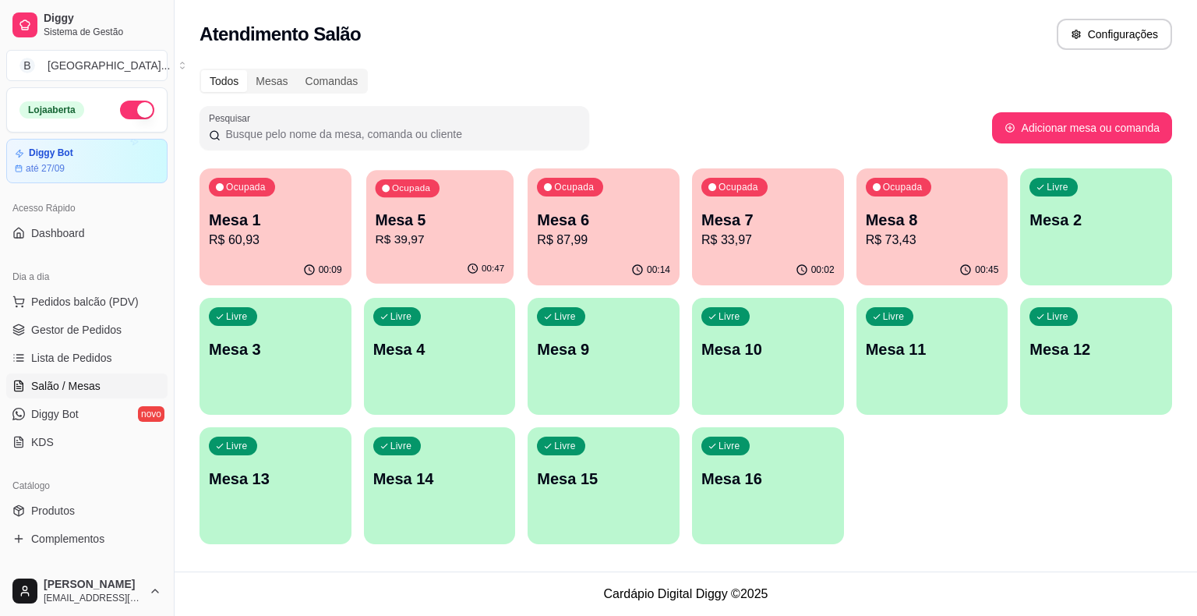
click at [425, 246] on p "R$ 39,97" at bounding box center [439, 240] width 129 height 18
click at [70, 299] on span "Pedidos balcão (PDV)" at bounding box center [85, 302] width 108 height 16
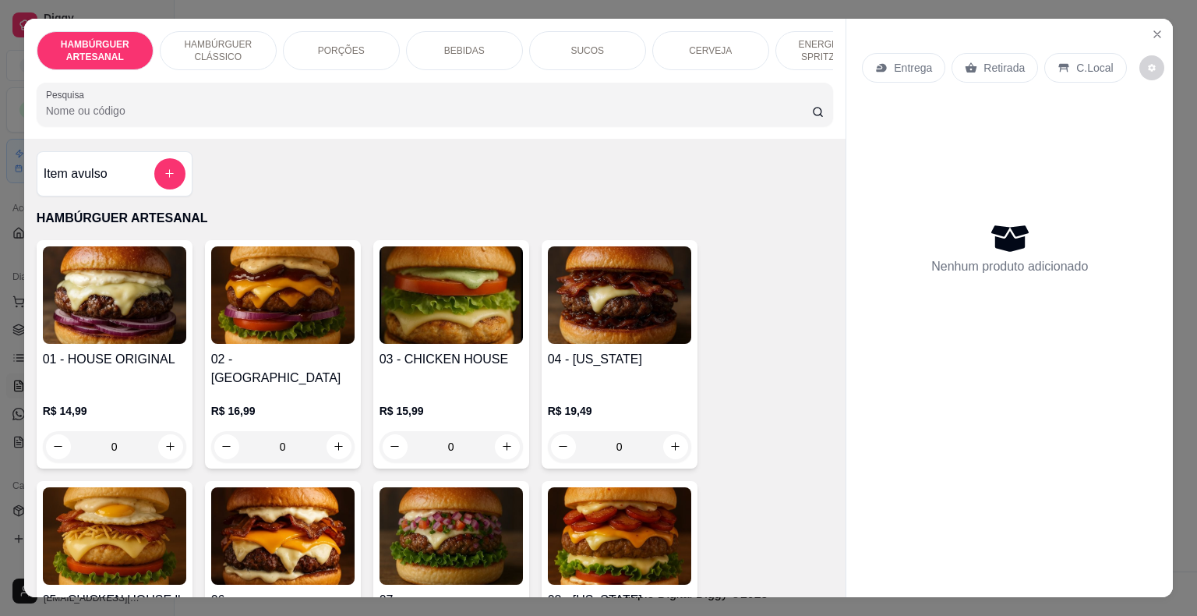
click at [337, 36] on div "PORÇÕES" at bounding box center [341, 50] width 117 height 39
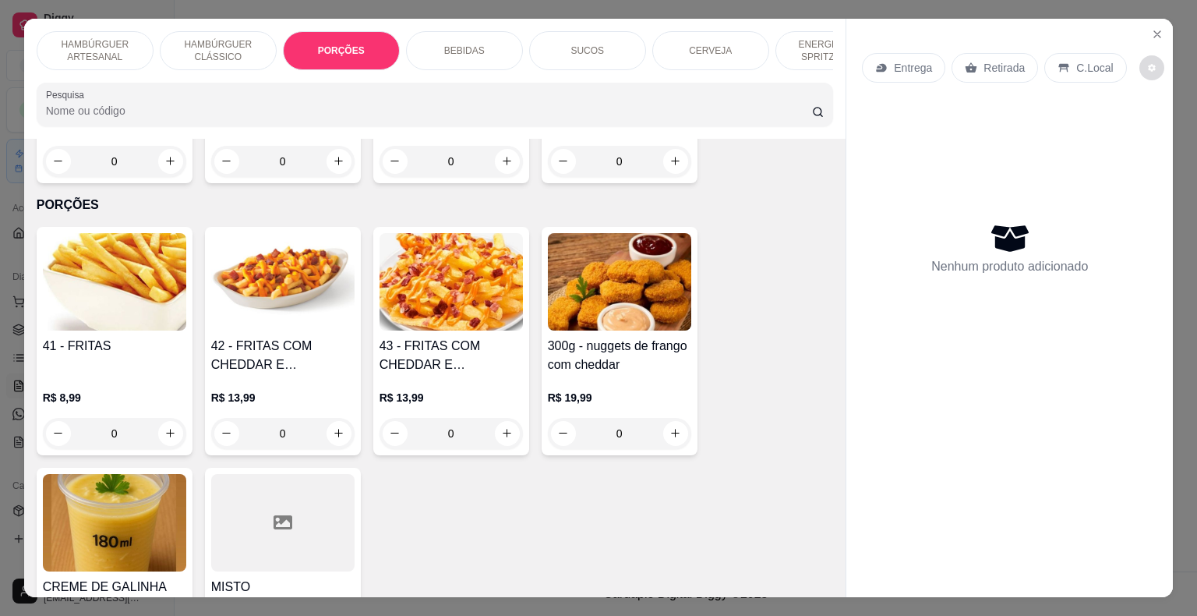
click at [1141, 19] on div "Entrega Retirada C.Local Nenhum produto adicionado" at bounding box center [1009, 296] width 326 height 554
click at [1144, 19] on div "Entrega Retirada C.Local Nenhum produto adicionado" at bounding box center [1009, 296] width 326 height 554
click at [1145, 22] on button "Close" at bounding box center [1157, 34] width 25 height 25
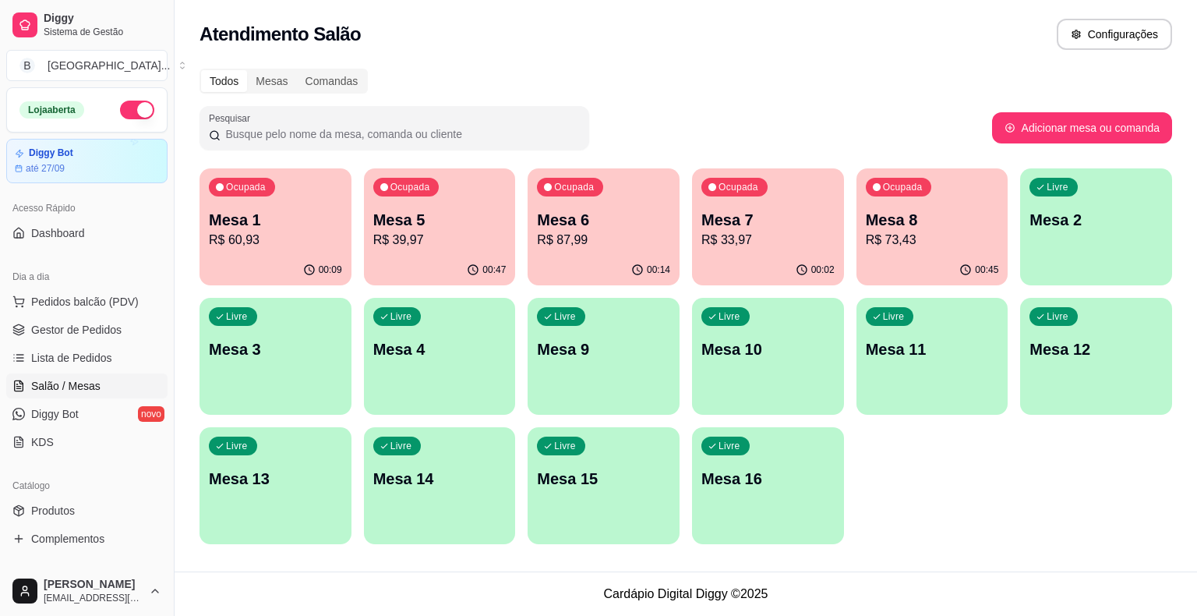
scroll to position [78, 0]
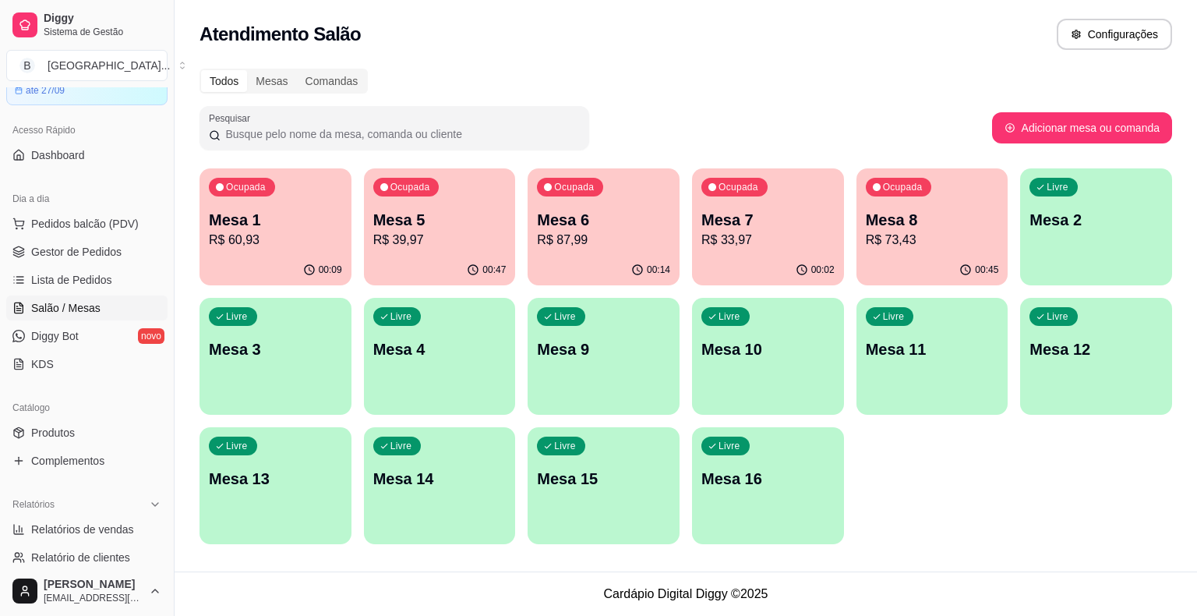
click at [426, 248] on p "R$ 39,97" at bounding box center [439, 240] width 133 height 19
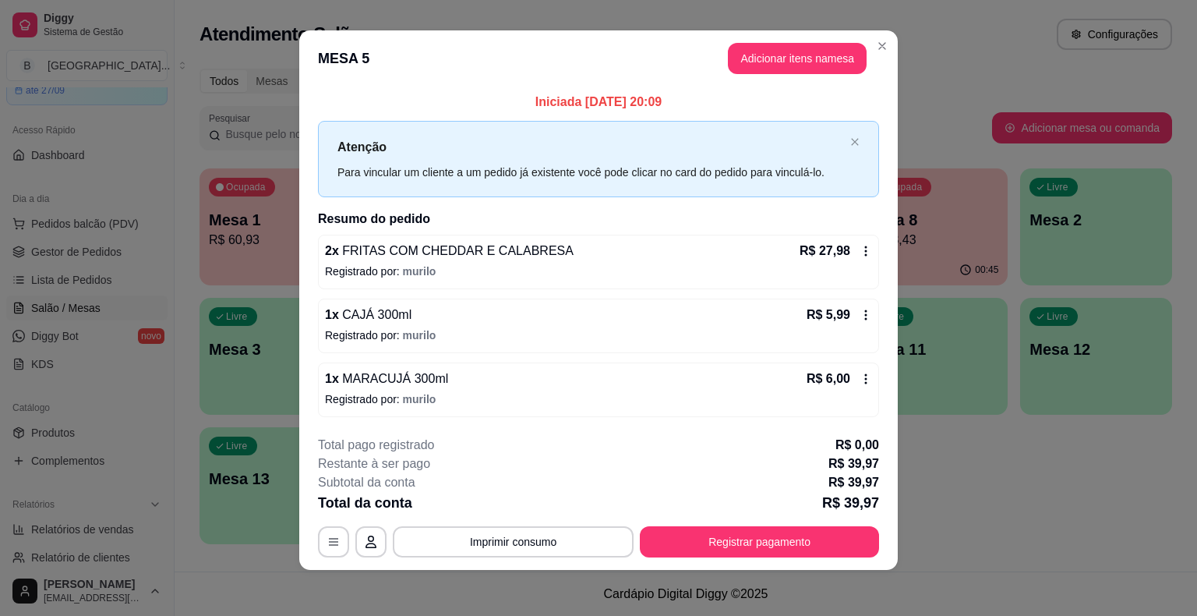
scroll to position [10, 0]
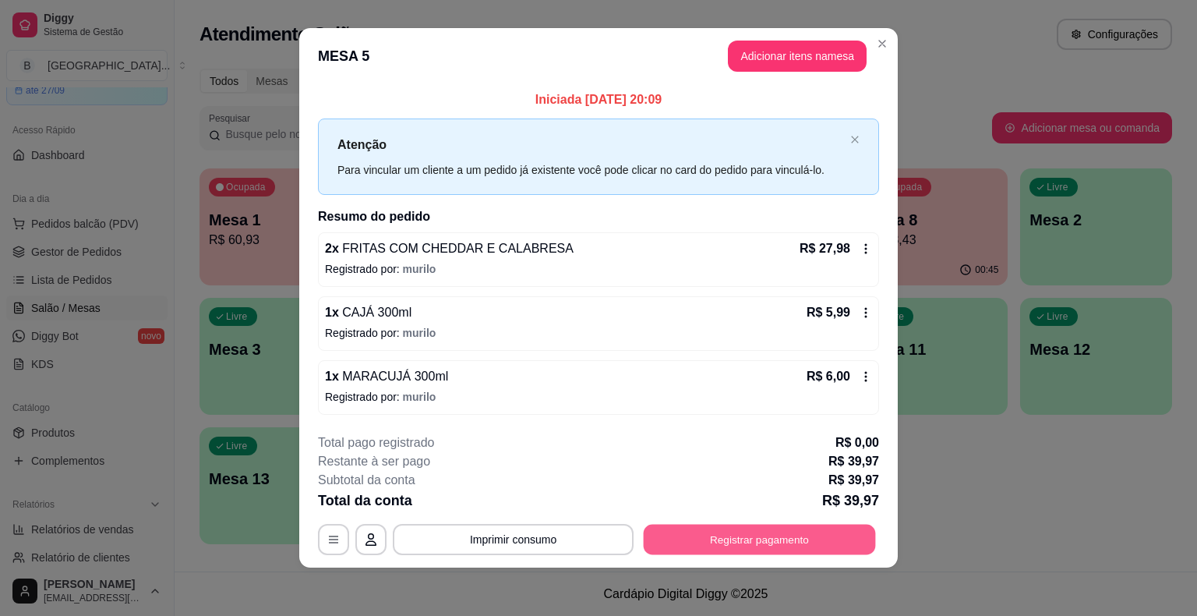
click at [779, 531] on button "Registrar pagamento" at bounding box center [760, 539] width 232 height 30
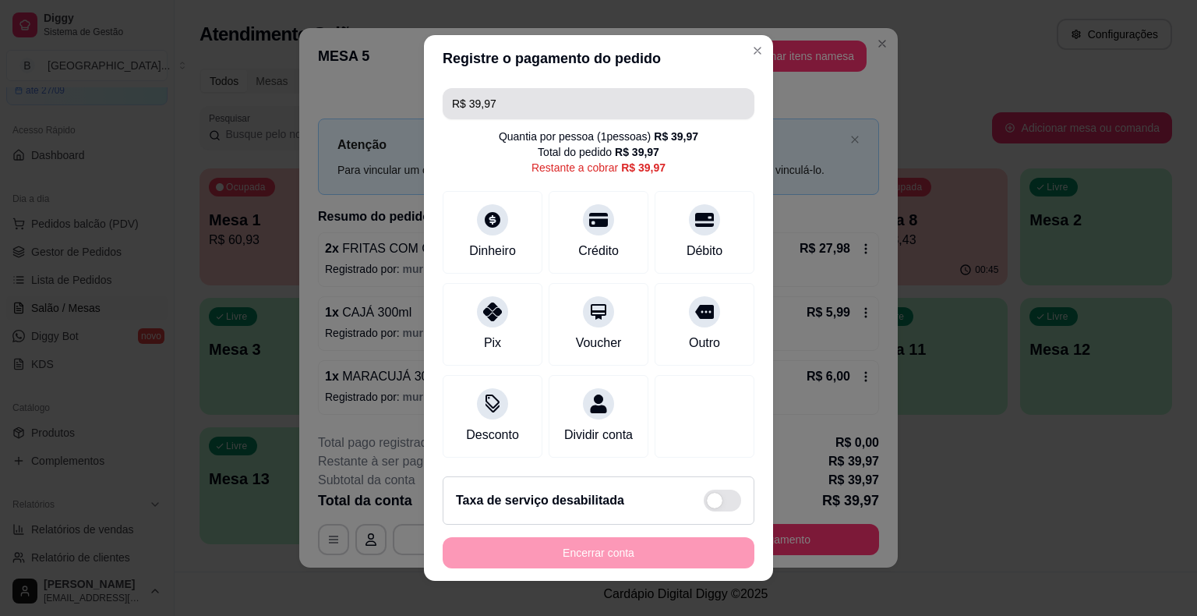
click at [562, 111] on input "R$ 39,97" at bounding box center [598, 103] width 293 height 31
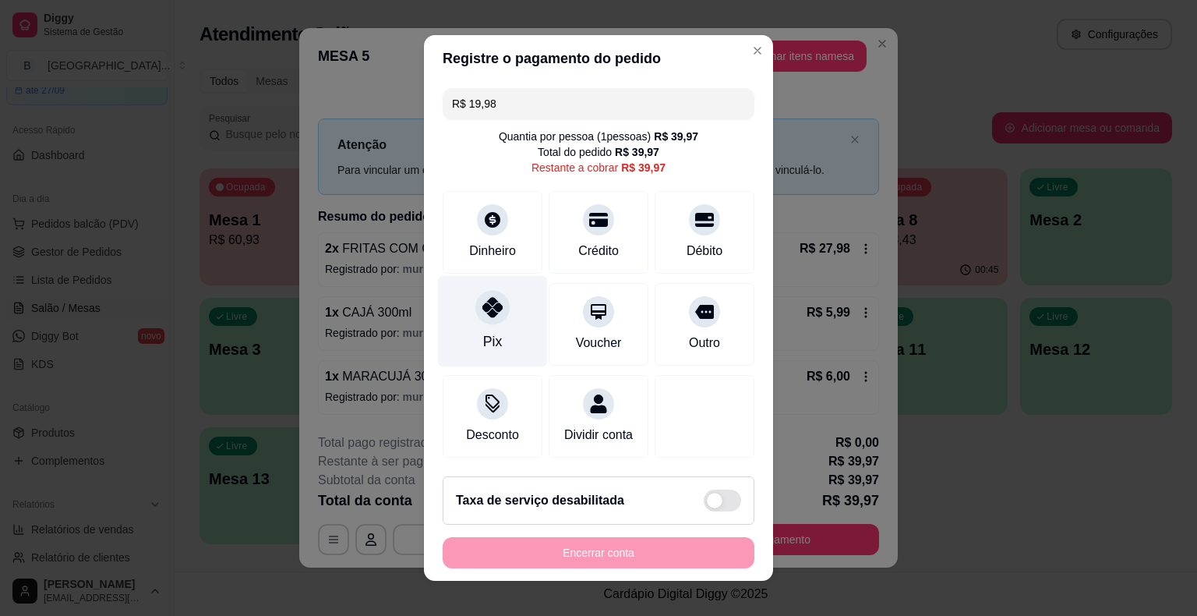
click at [490, 296] on div at bounding box center [492, 307] width 34 height 34
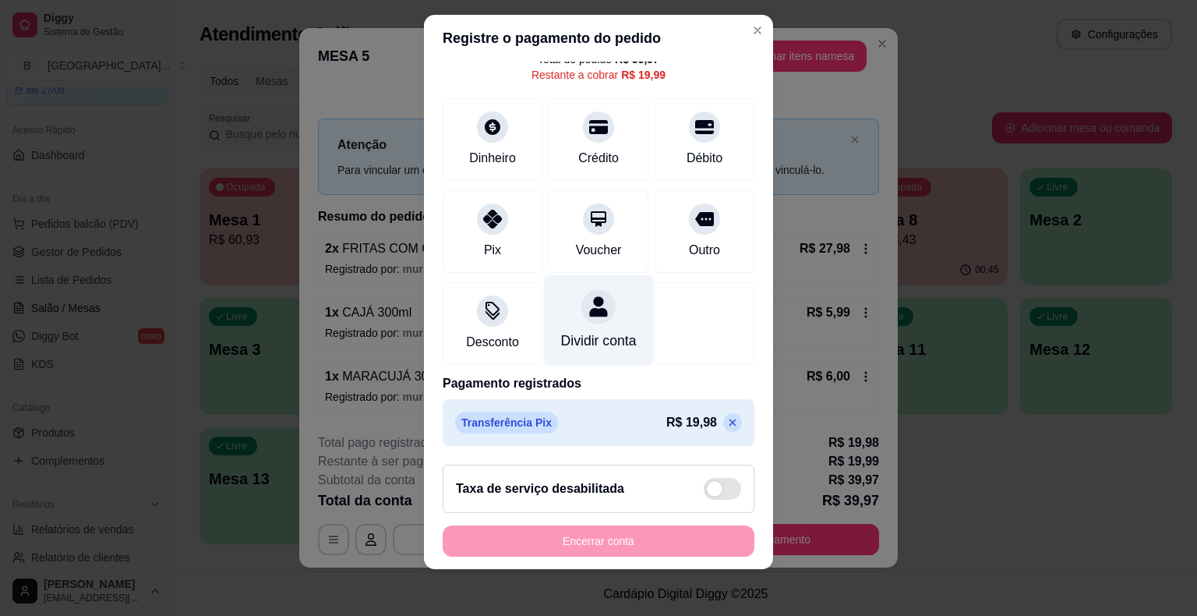
scroll to position [19, 0]
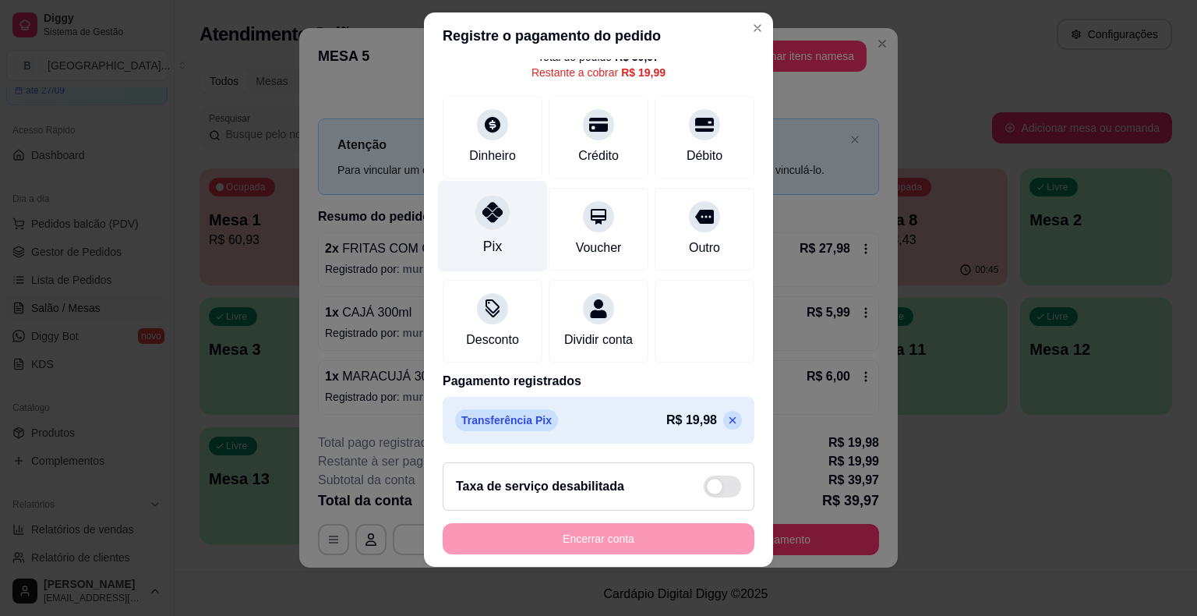
click at [461, 204] on div "Pix" at bounding box center [493, 225] width 110 height 91
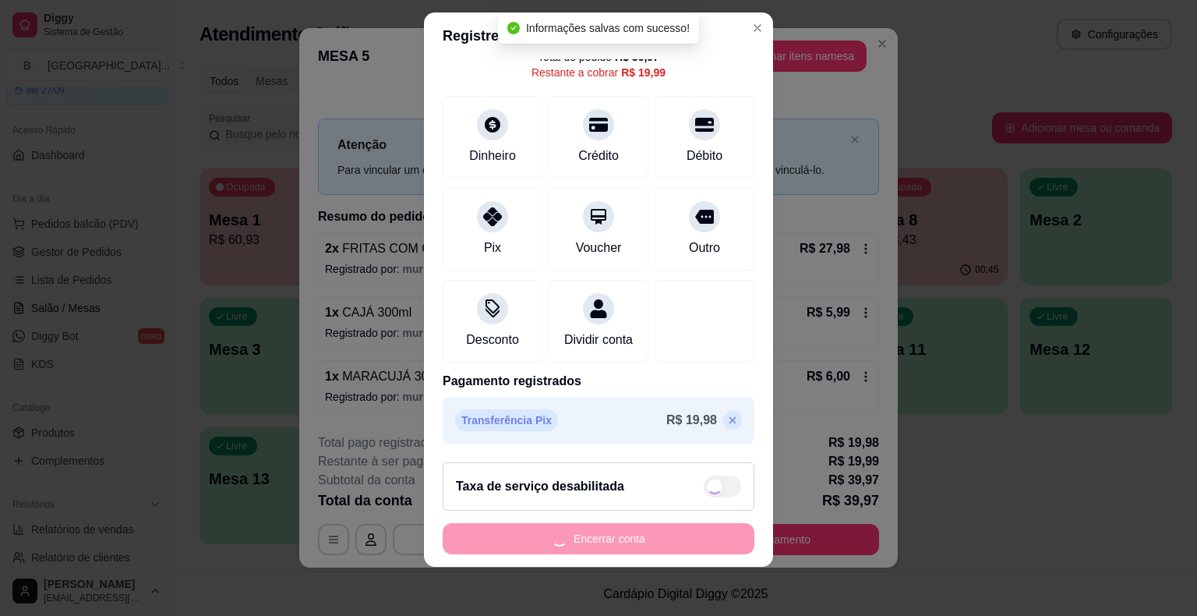
type input "R$ 0,00"
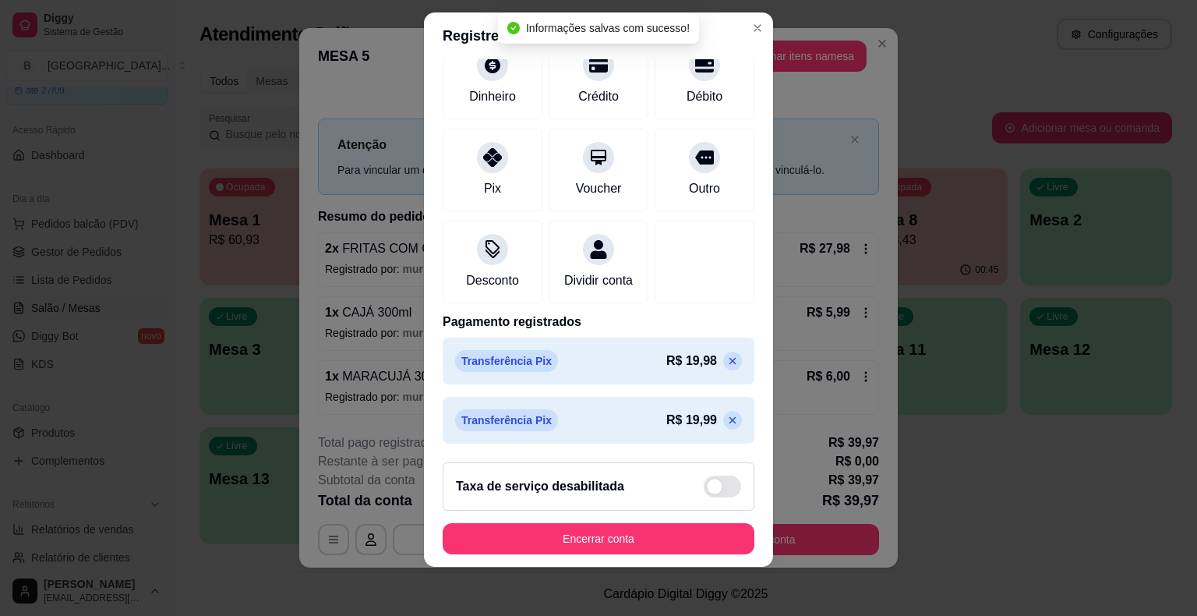
scroll to position [132, 0]
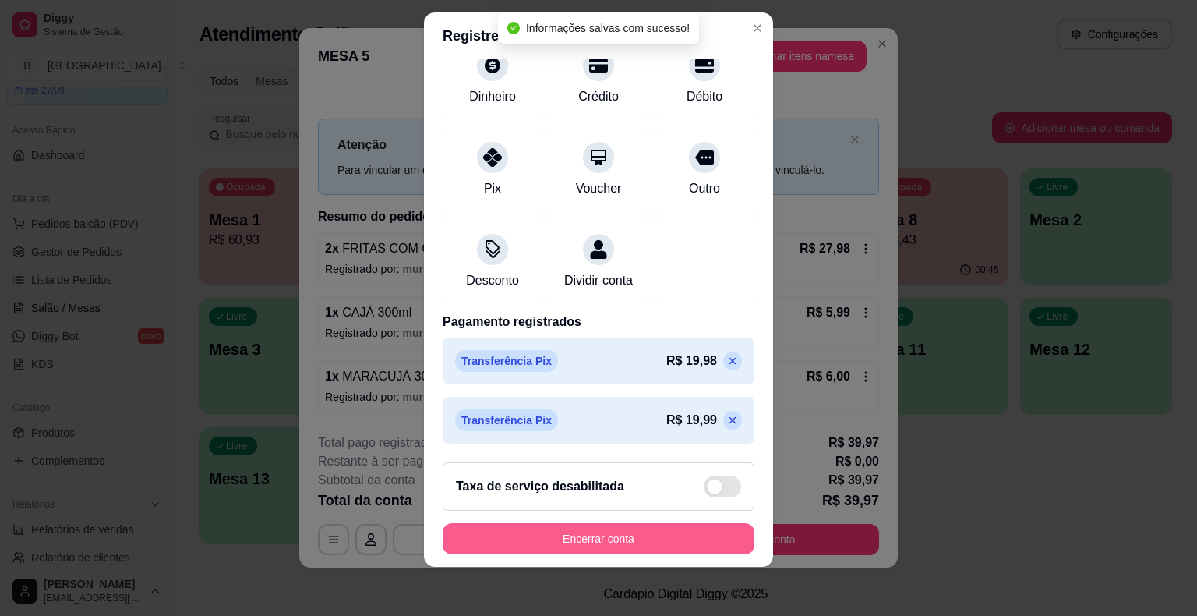
click at [502, 542] on button "Encerrar conta" at bounding box center [599, 538] width 312 height 31
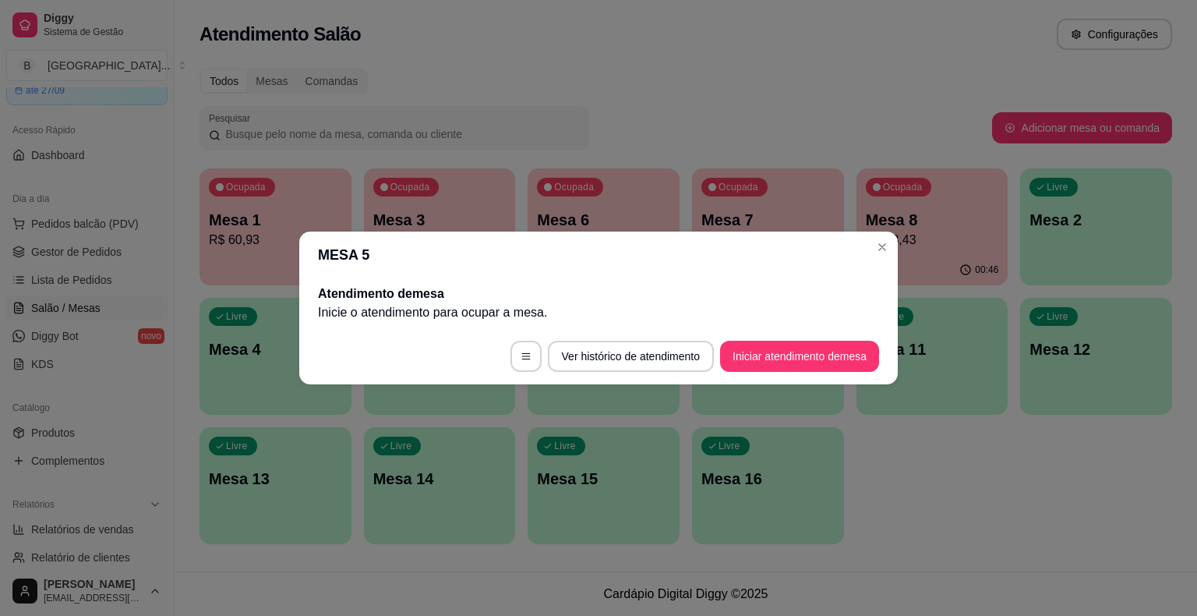
scroll to position [0, 0]
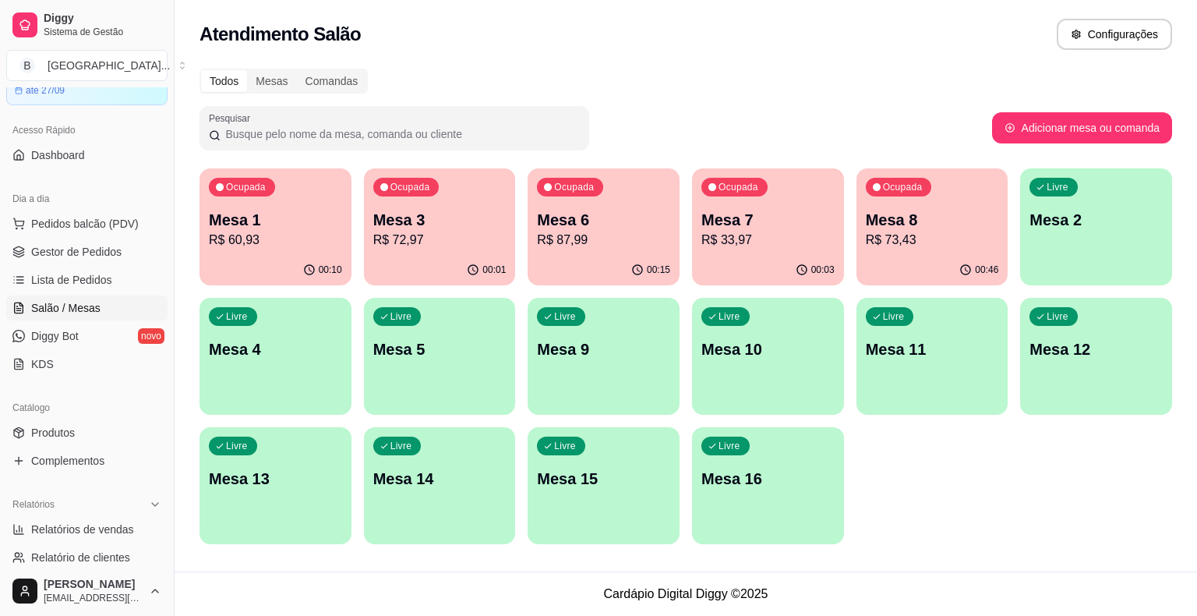
click at [911, 219] on p "Mesa 8" at bounding box center [932, 220] width 133 height 22
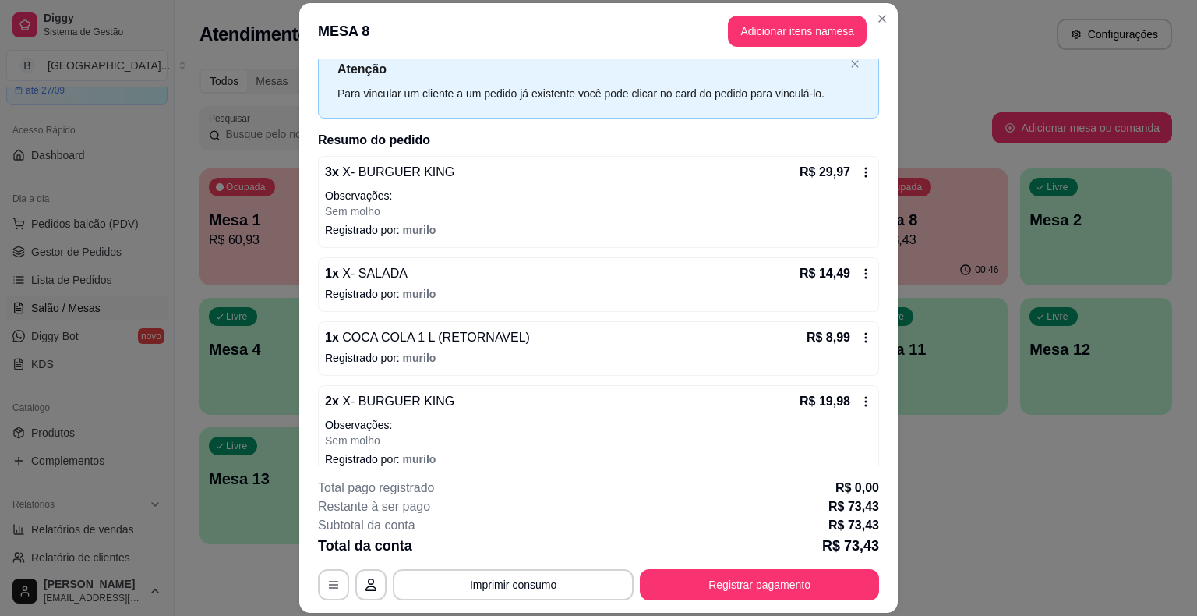
scroll to position [65, 0]
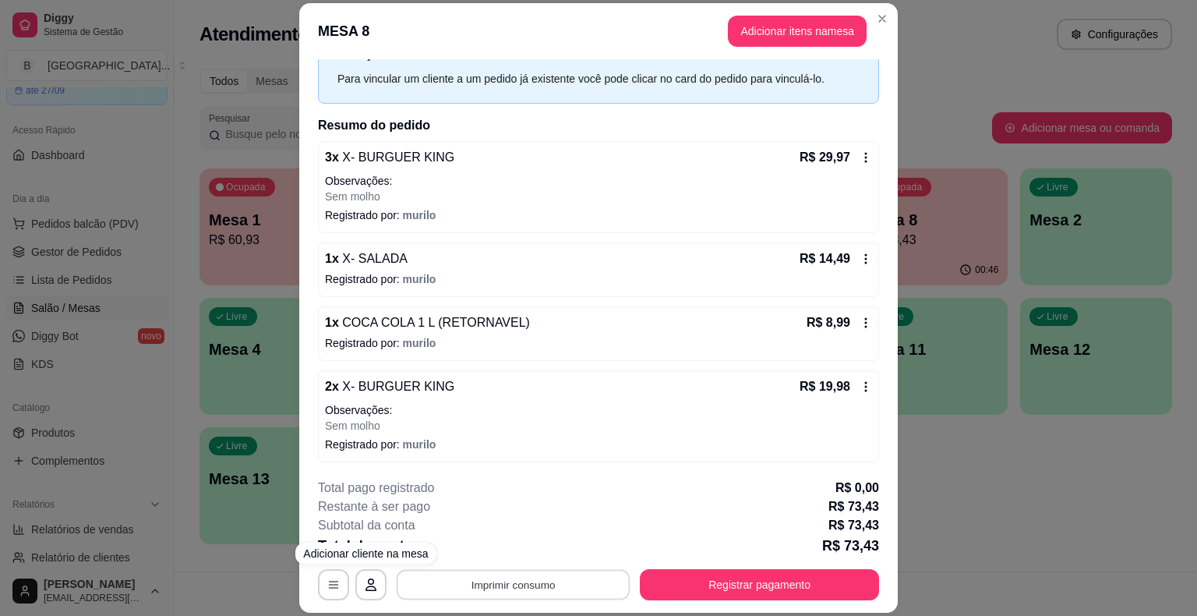
click at [517, 588] on button "Imprimir consumo" at bounding box center [514, 585] width 234 height 30
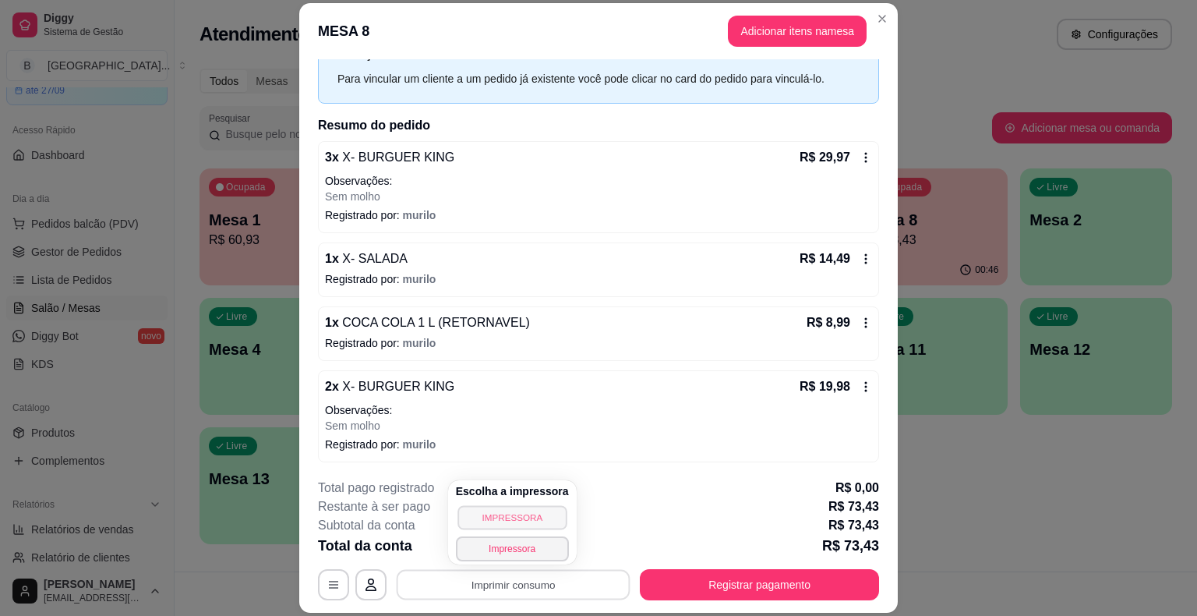
click at [509, 517] on button "IMPRESSORA" at bounding box center [511, 517] width 109 height 24
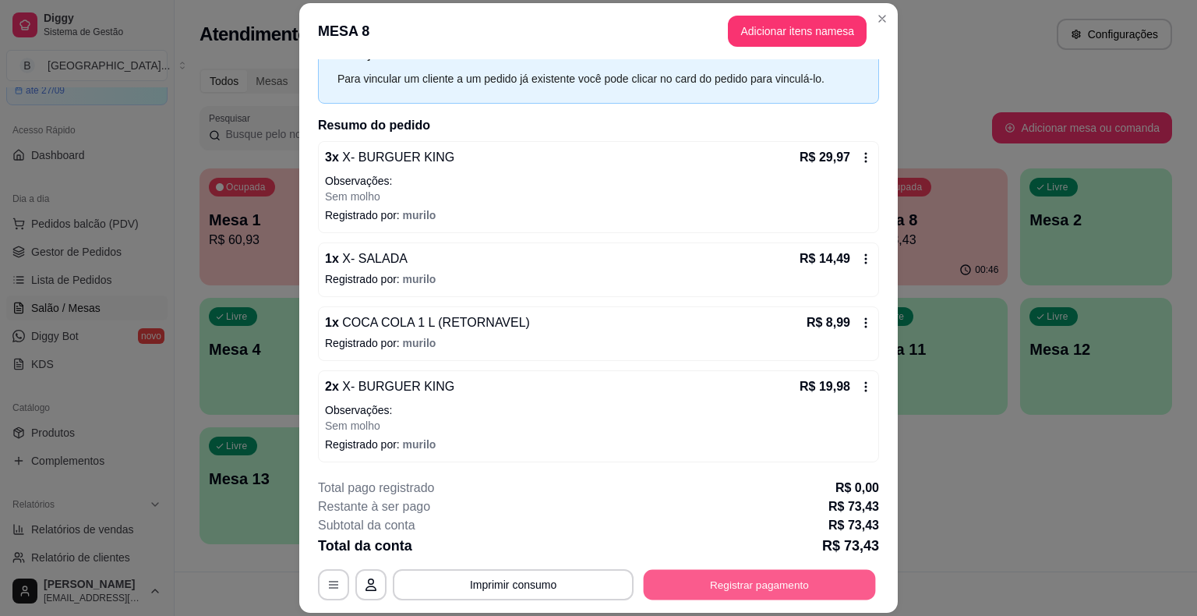
click at [754, 590] on button "Registrar pagamento" at bounding box center [760, 585] width 232 height 30
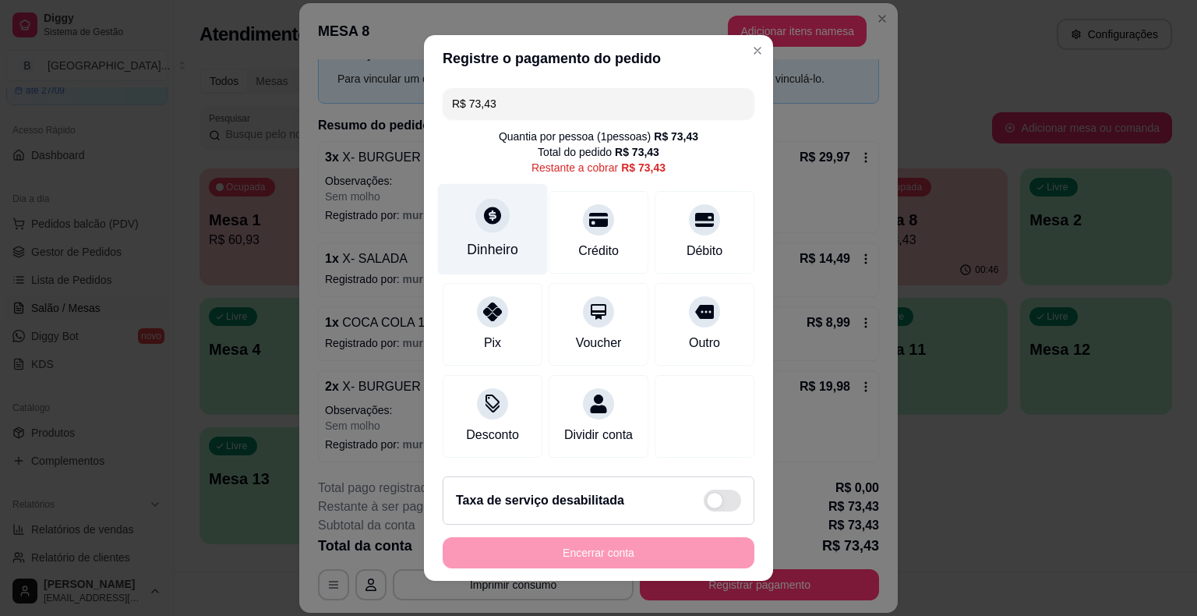
click at [504, 224] on div "Dinheiro" at bounding box center [493, 229] width 110 height 91
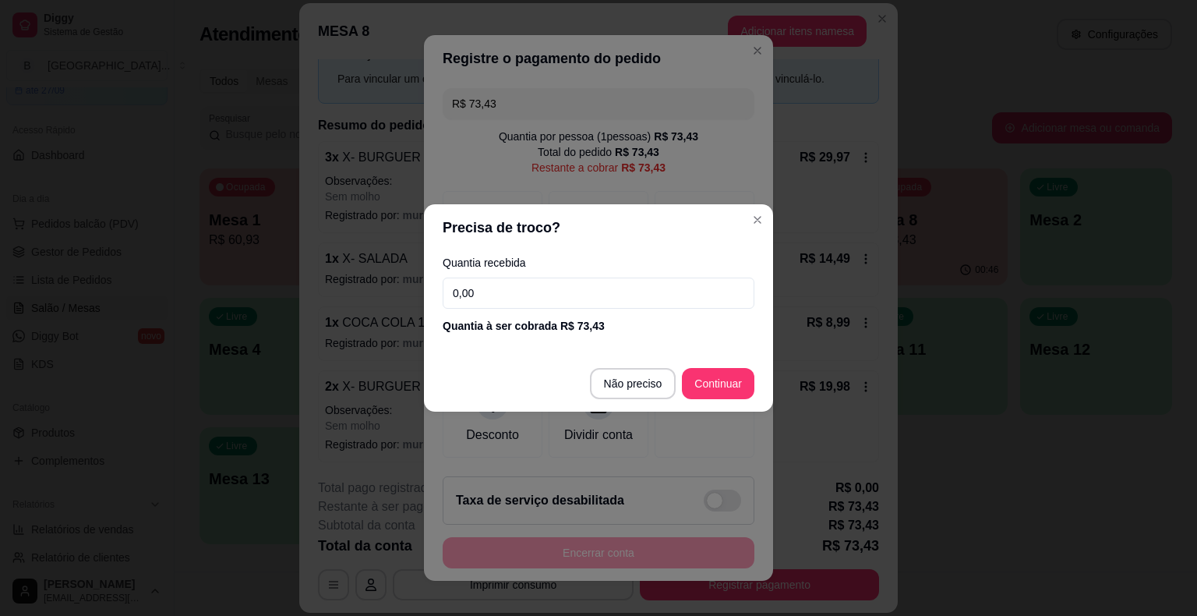
click at [508, 313] on div "Quantia recebida 0,00 Quantia à ser cobrada R$ 73,43" at bounding box center [598, 295] width 349 height 89
click at [516, 300] on input "0,00" at bounding box center [599, 292] width 312 height 31
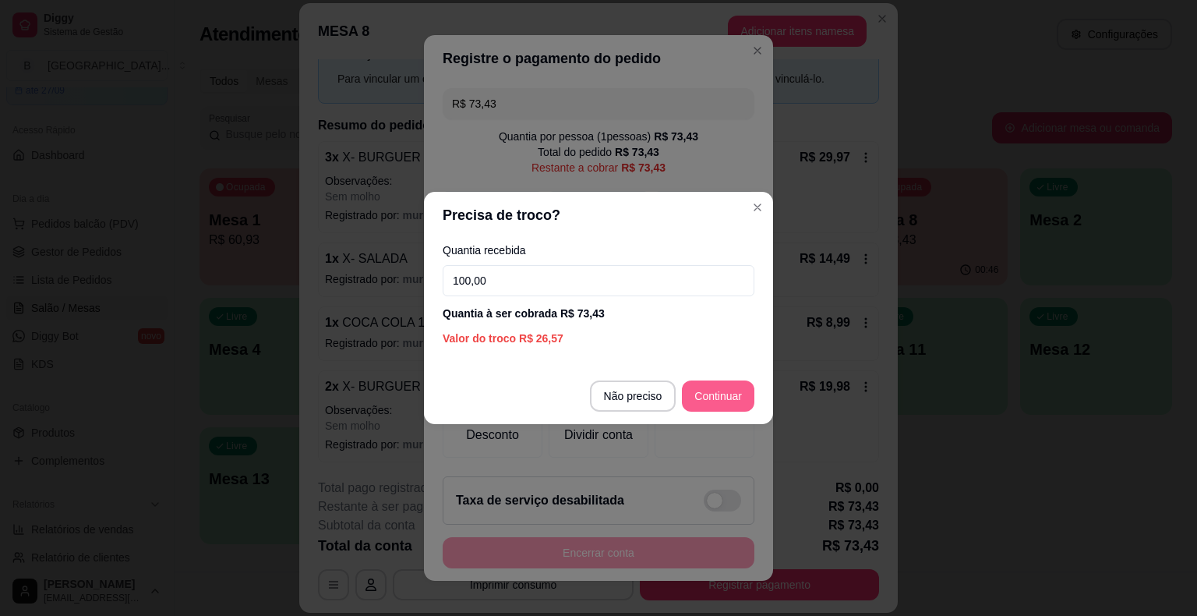
type input "100,00"
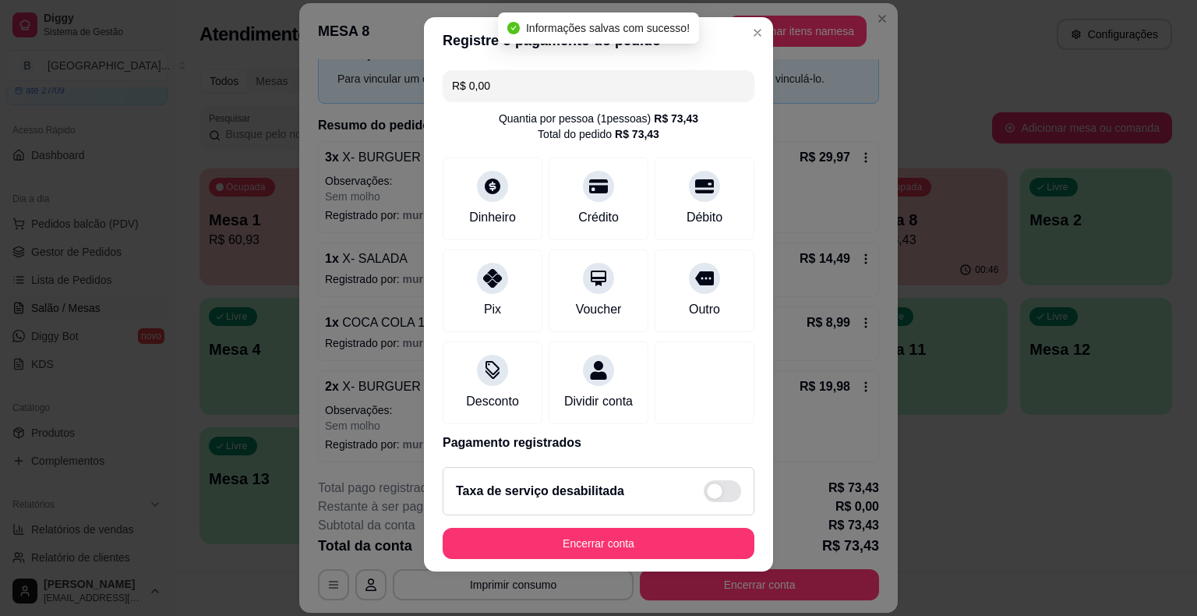
type input "R$ 0,00"
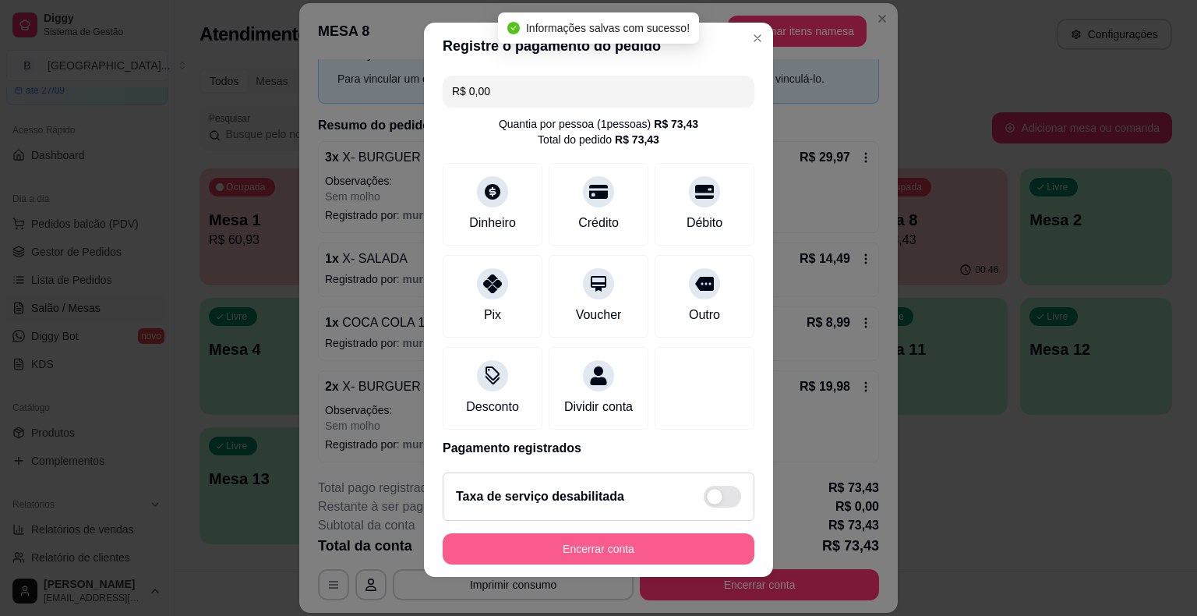
click at [633, 533] on div "Encerrar conta" at bounding box center [599, 548] width 312 height 31
click at [632, 536] on button "Encerrar conta" at bounding box center [599, 548] width 312 height 31
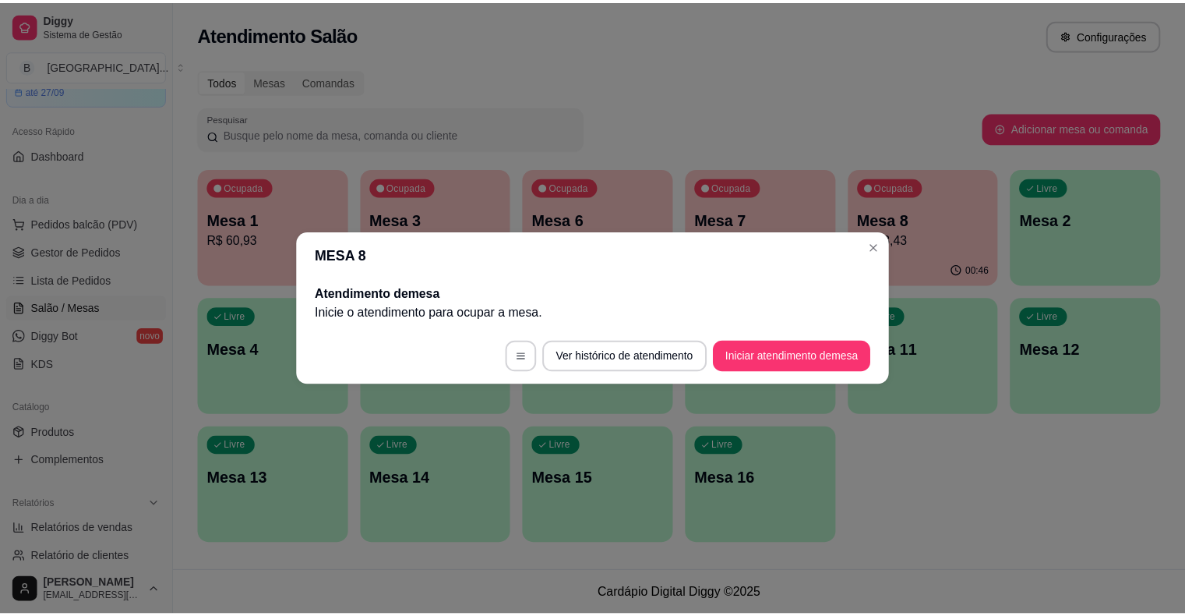
scroll to position [0, 0]
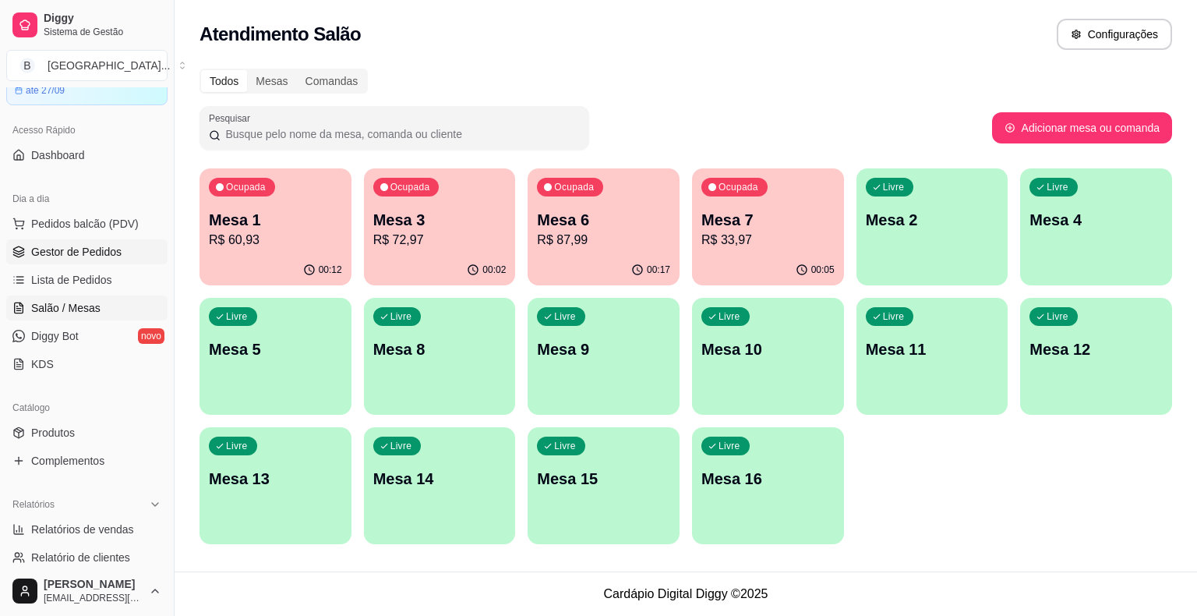
click at [115, 256] on span "Gestor de Pedidos" at bounding box center [76, 252] width 90 height 16
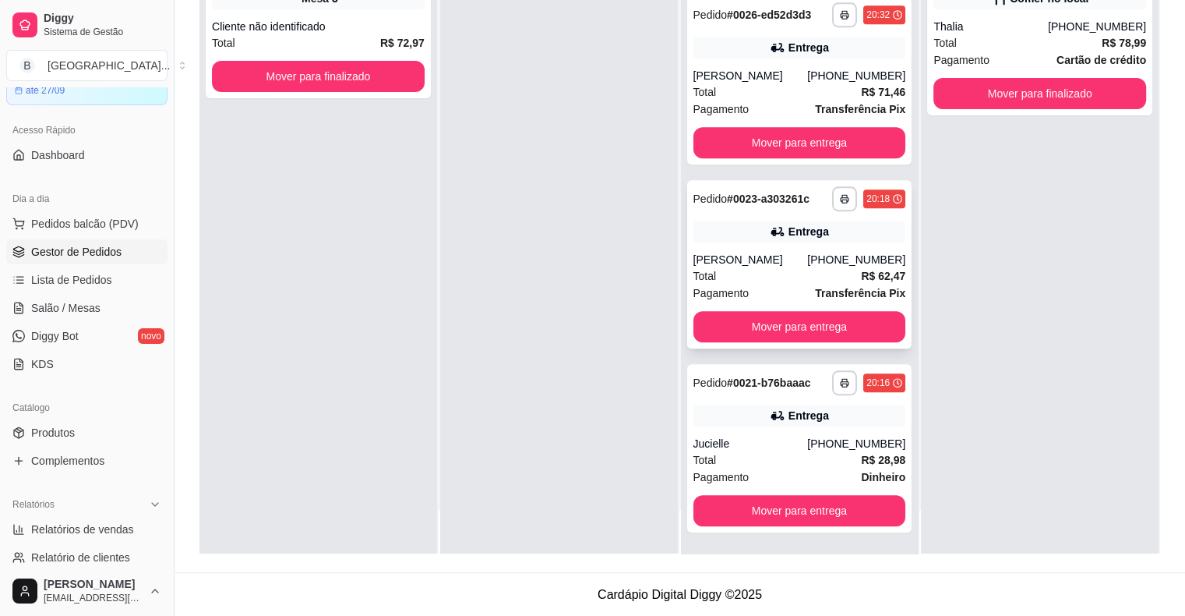
scroll to position [704, 0]
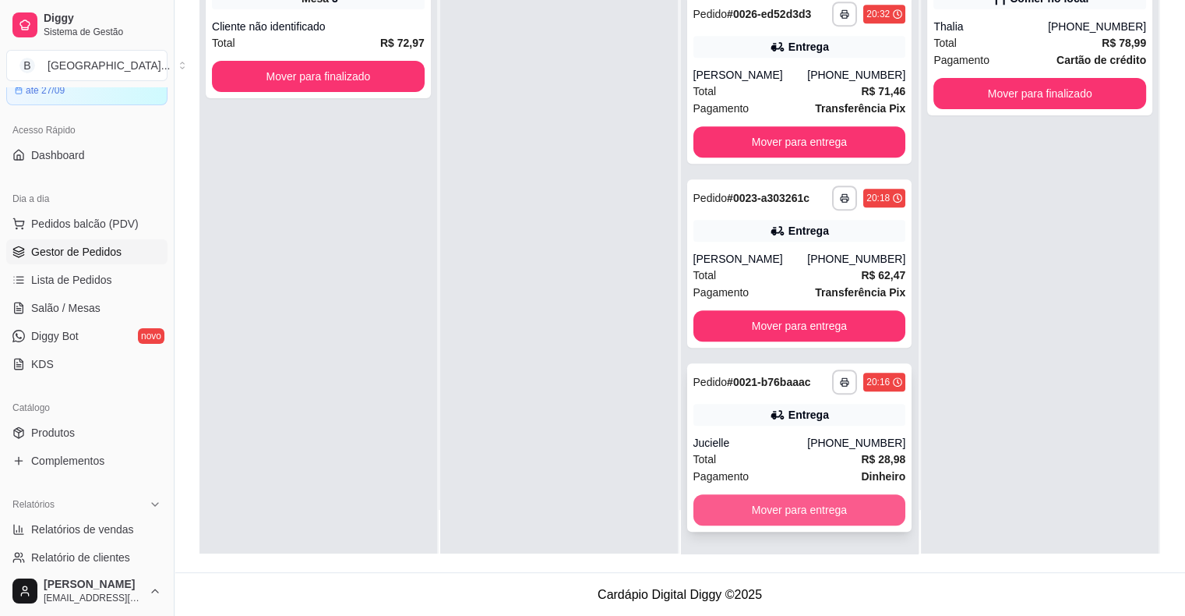
click at [780, 496] on button "Mover para entrega" at bounding box center [799, 509] width 213 height 31
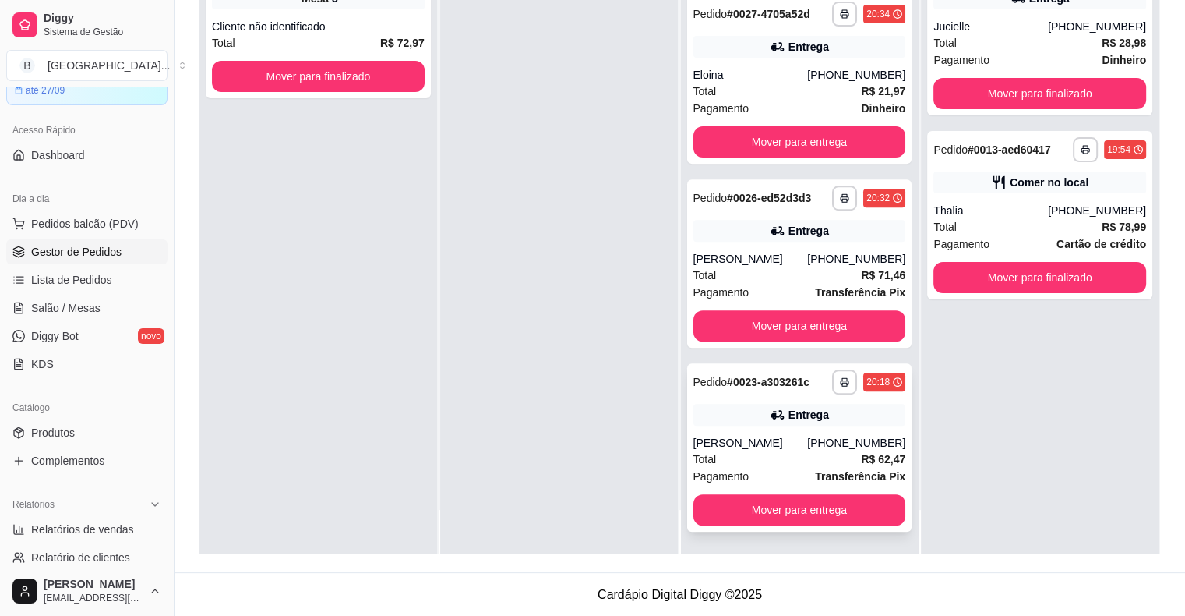
scroll to position [520, 0]
click at [793, 503] on button "Mover para entrega" at bounding box center [799, 509] width 213 height 31
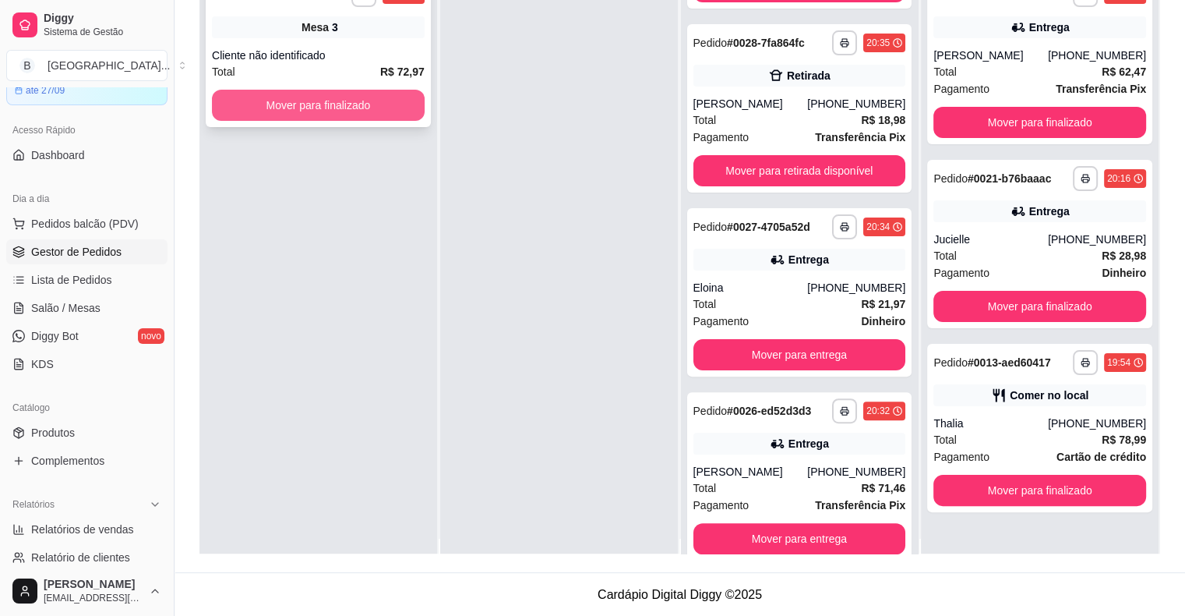
scroll to position [0, 0]
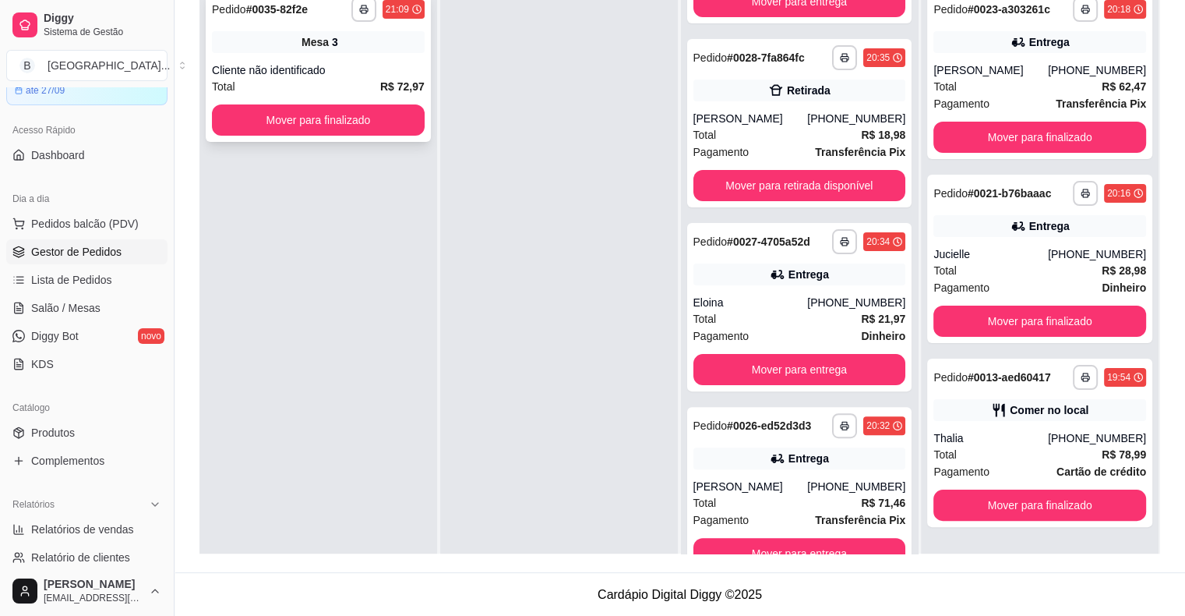
click at [288, 67] on div "Cliente não identificado" at bounding box center [318, 70] width 213 height 16
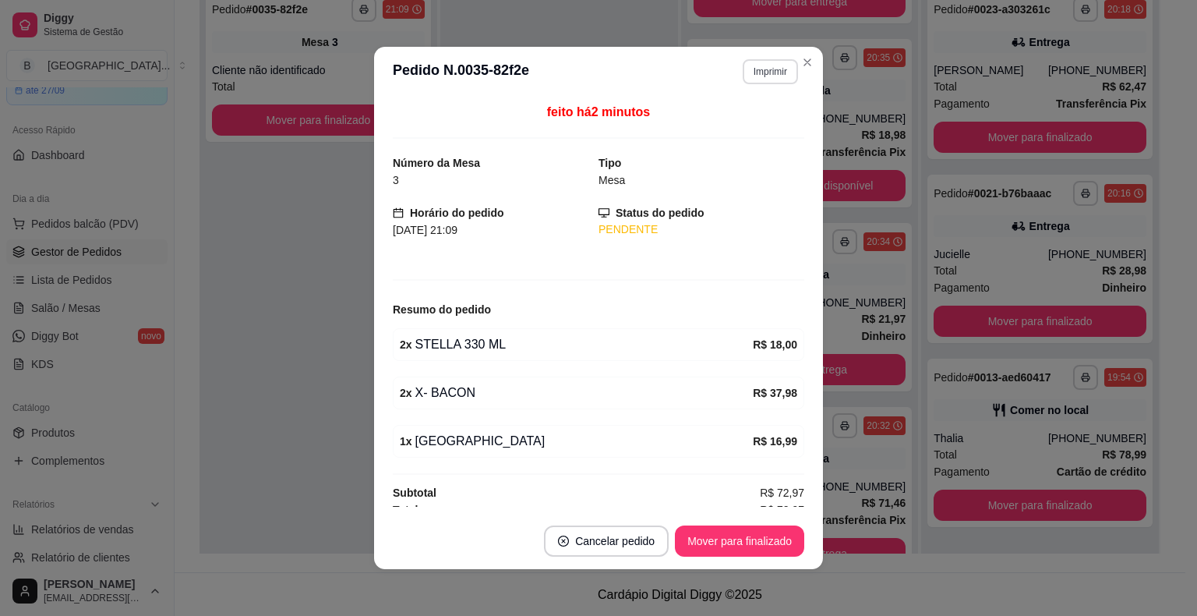
click at [771, 65] on button "Imprimir" at bounding box center [770, 71] width 55 height 25
click at [764, 116] on button "IMPRESSORA" at bounding box center [736, 127] width 109 height 24
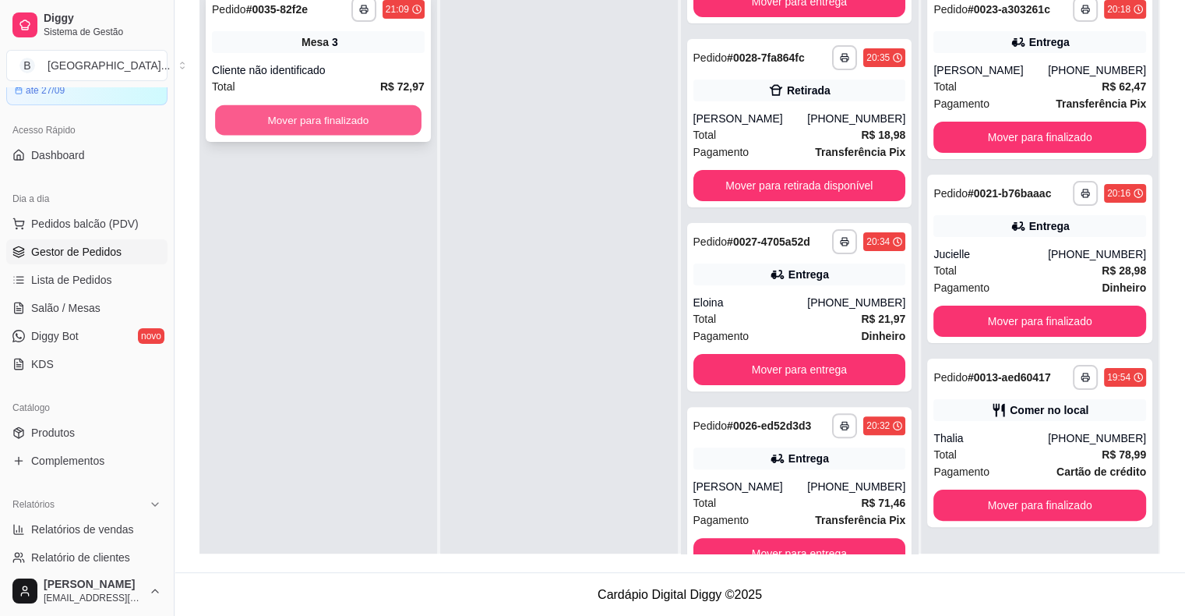
click at [351, 130] on button "Mover para finalizado" at bounding box center [318, 120] width 206 height 30
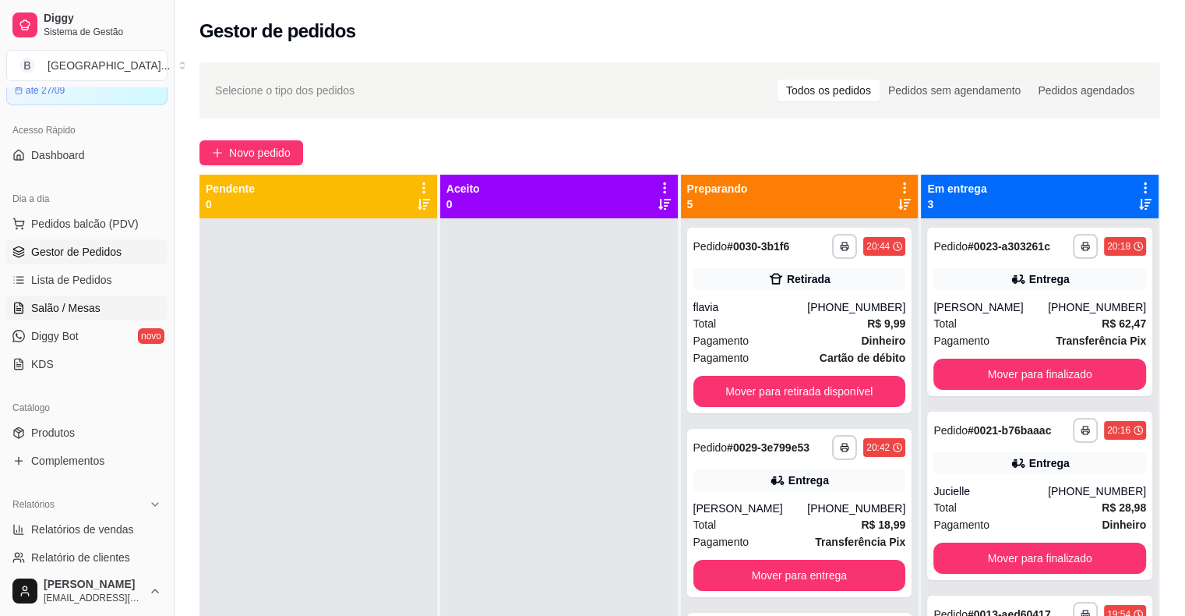
click at [83, 310] on span "Salão / Mesas" at bounding box center [65, 308] width 69 height 16
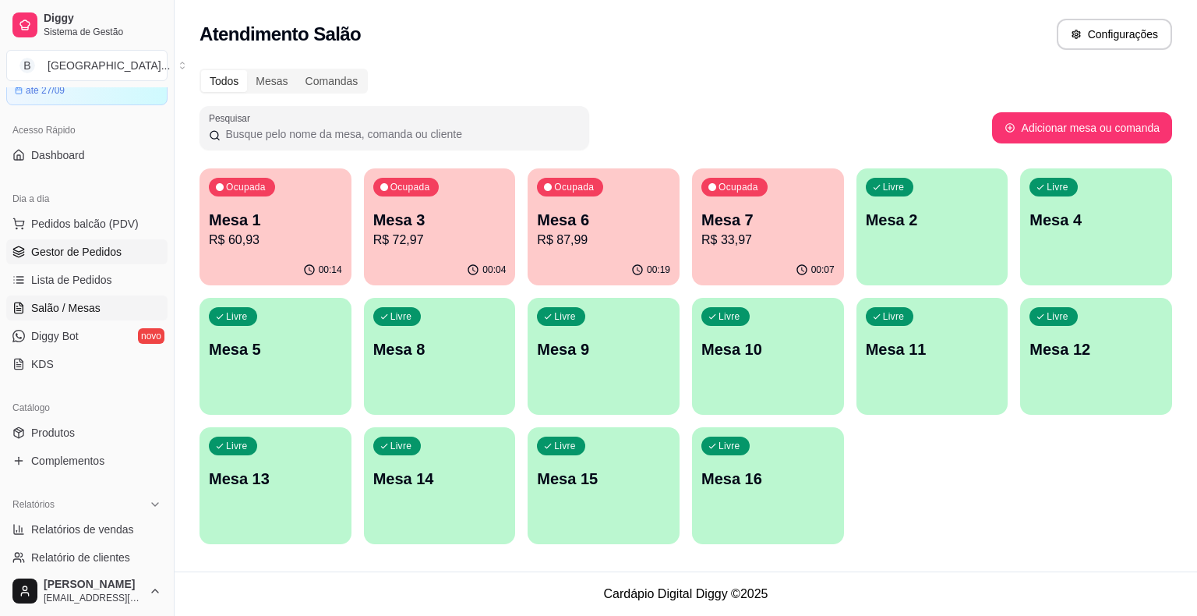
click at [67, 257] on span "Gestor de Pedidos" at bounding box center [76, 252] width 90 height 16
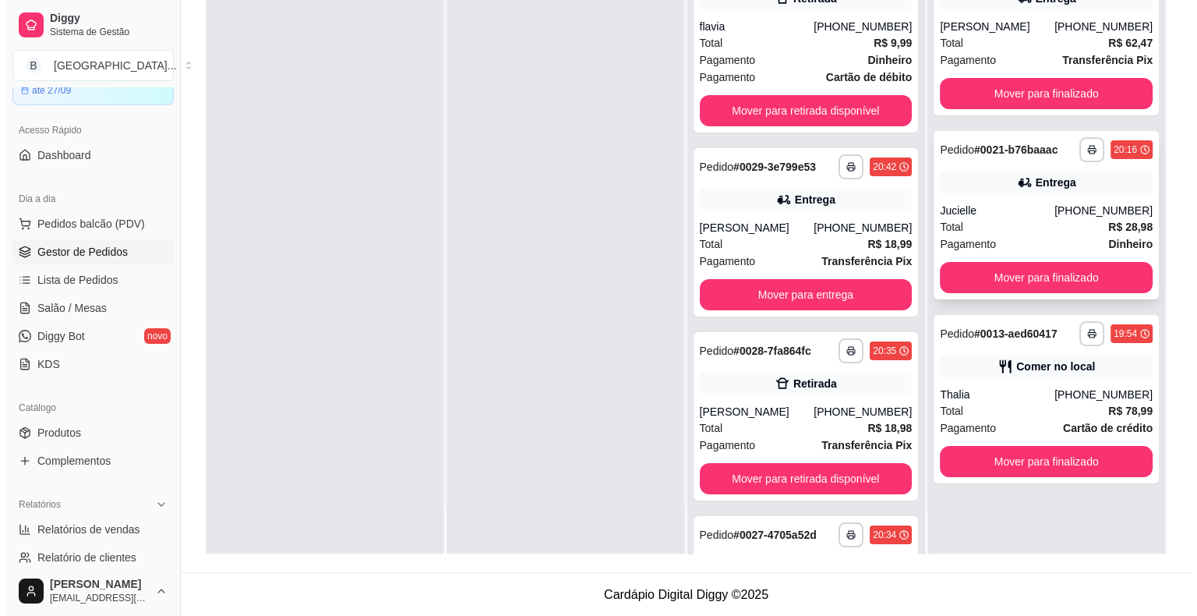
scroll to position [237, 0]
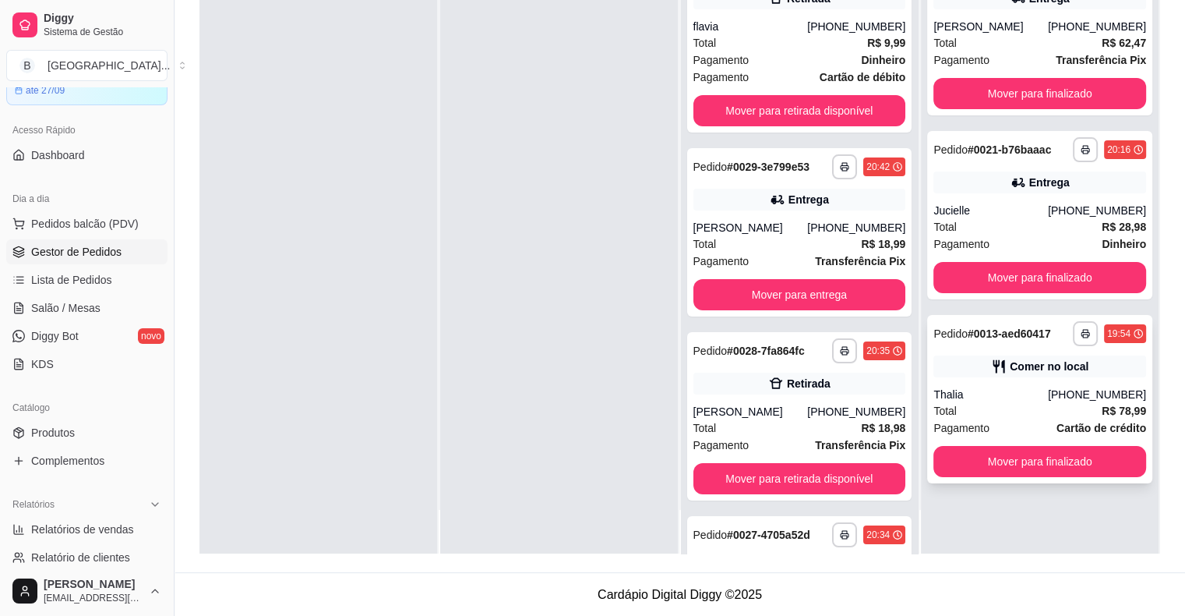
click at [1005, 393] on div "Thalia" at bounding box center [990, 394] width 115 height 16
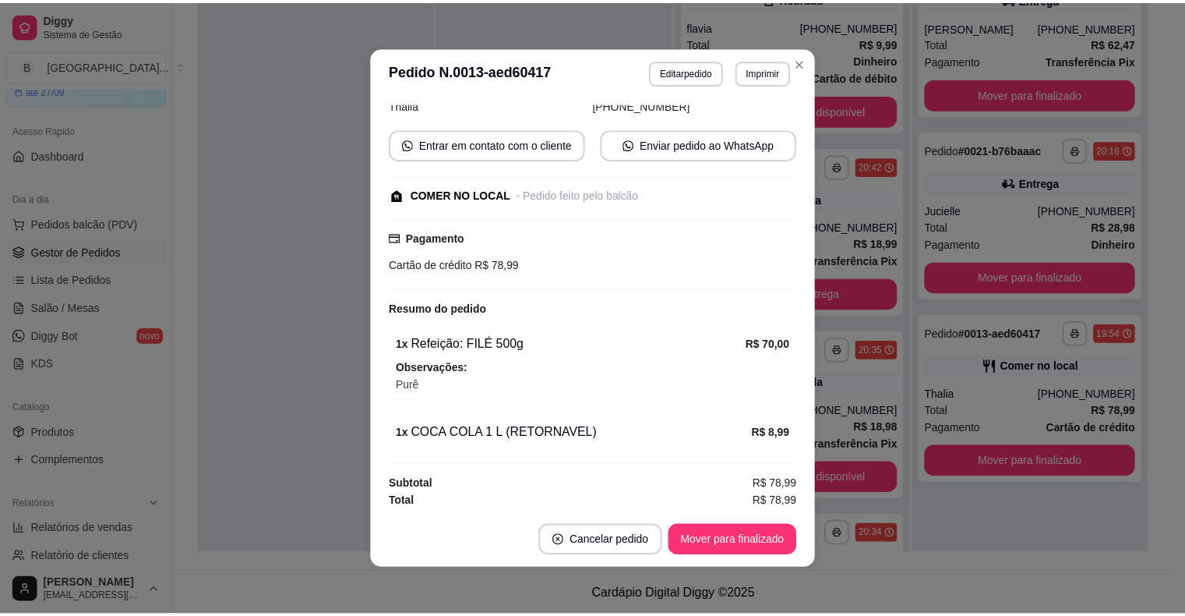
scroll to position [3, 0]
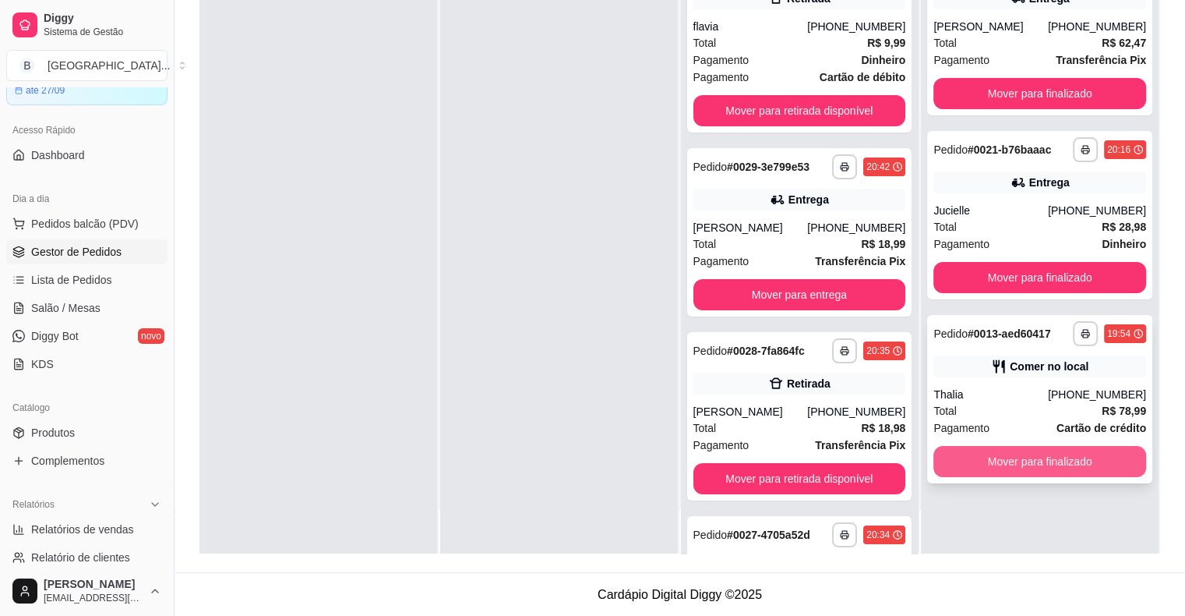
click at [980, 459] on button "Mover para finalizado" at bounding box center [1039, 461] width 213 height 31
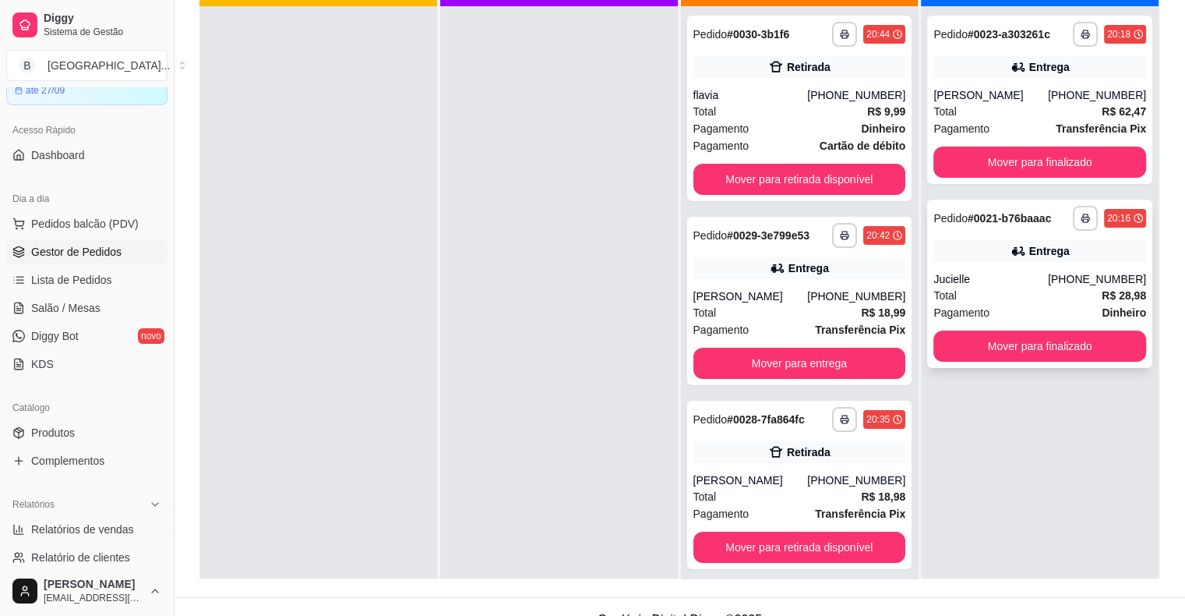
scroll to position [0, 0]
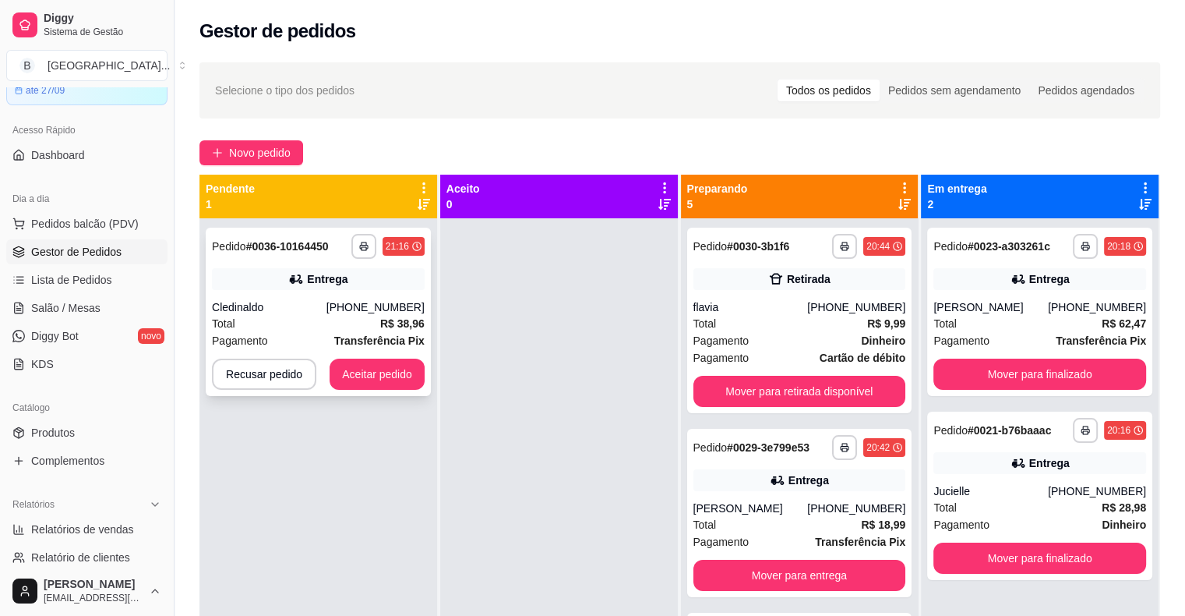
click at [299, 303] on div "Cledinaldo" at bounding box center [269, 307] width 115 height 16
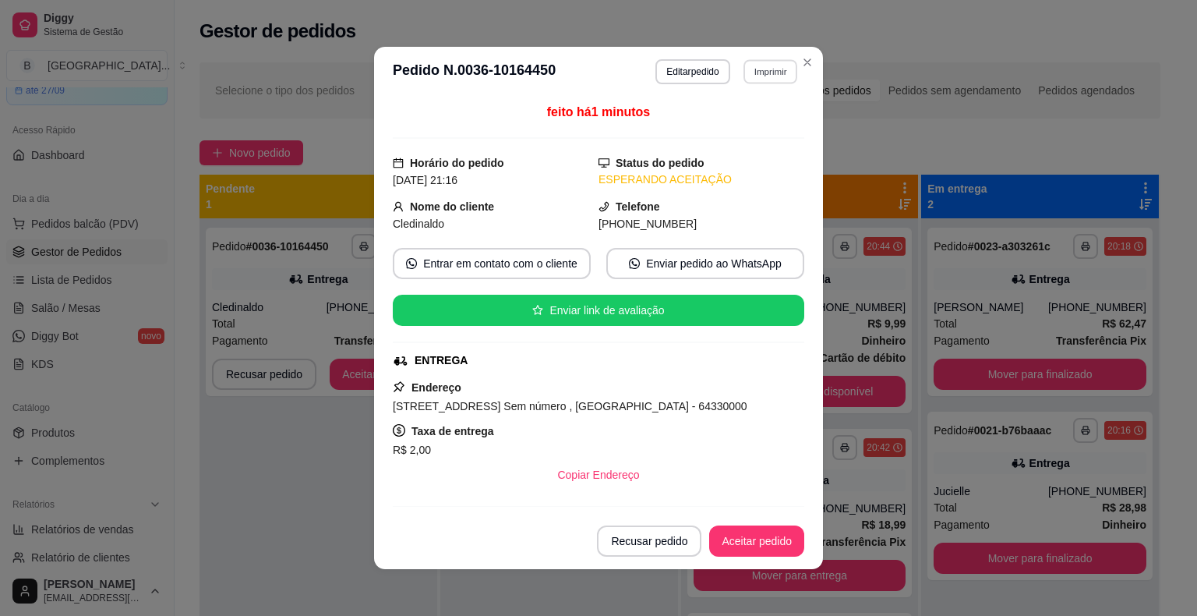
click at [769, 64] on button "Imprimir" at bounding box center [770, 71] width 54 height 24
click at [737, 122] on button "IMPRESSORA" at bounding box center [736, 126] width 109 height 24
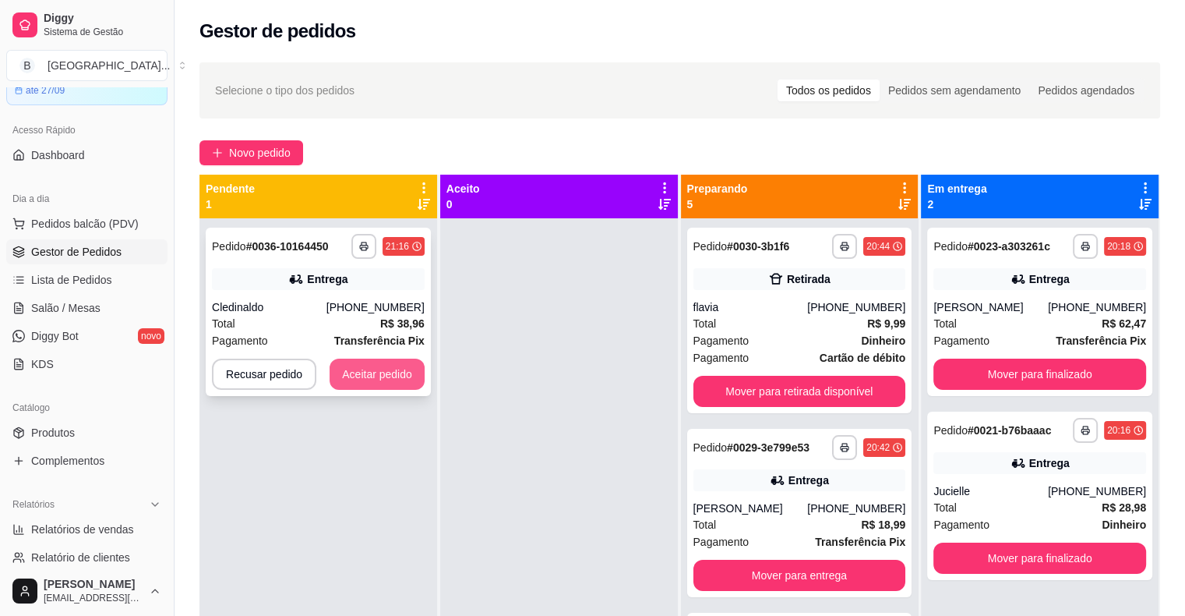
click at [411, 366] on button "Aceitar pedido" at bounding box center [377, 373] width 95 height 31
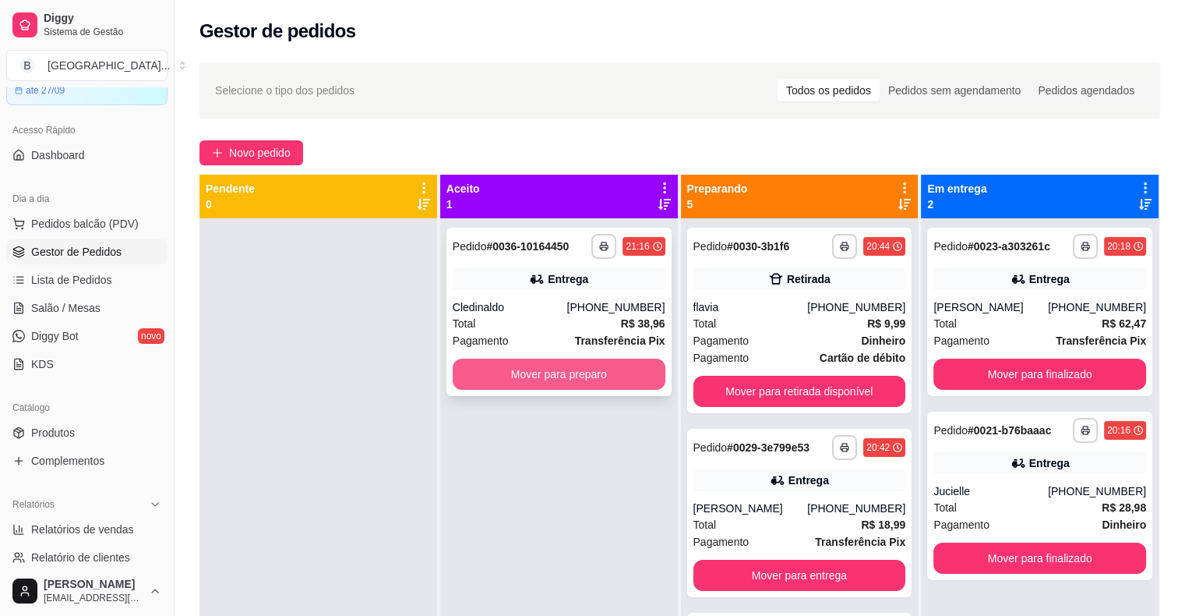
click at [531, 369] on button "Mover para preparo" at bounding box center [559, 373] width 213 height 31
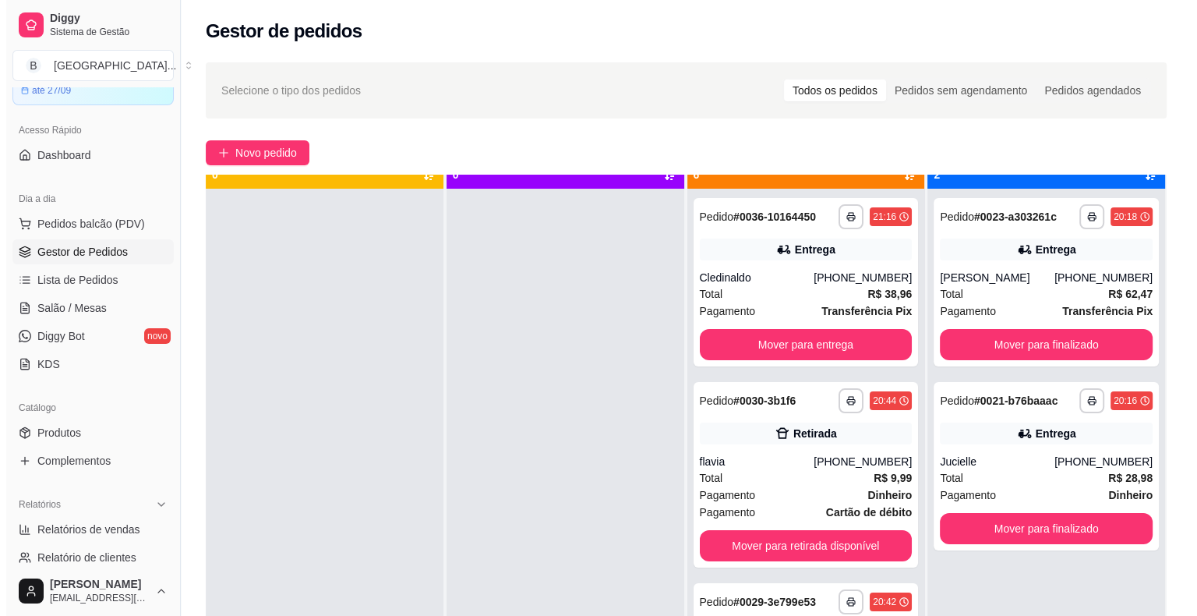
scroll to position [44, 0]
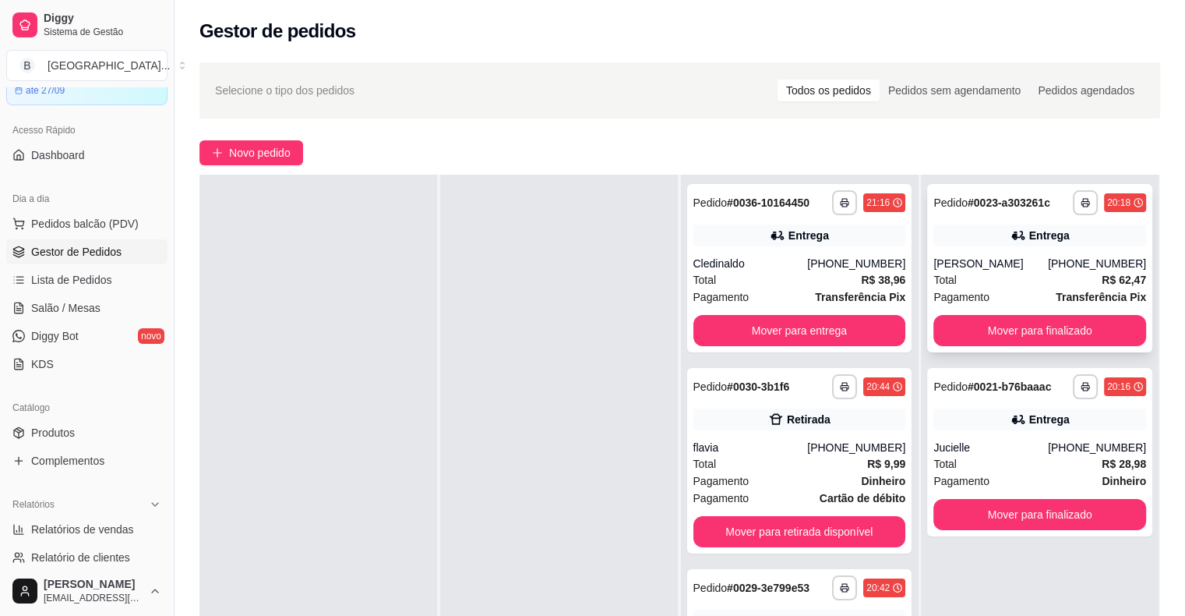
click at [1022, 275] on div "Total R$ 62,47" at bounding box center [1039, 279] width 213 height 17
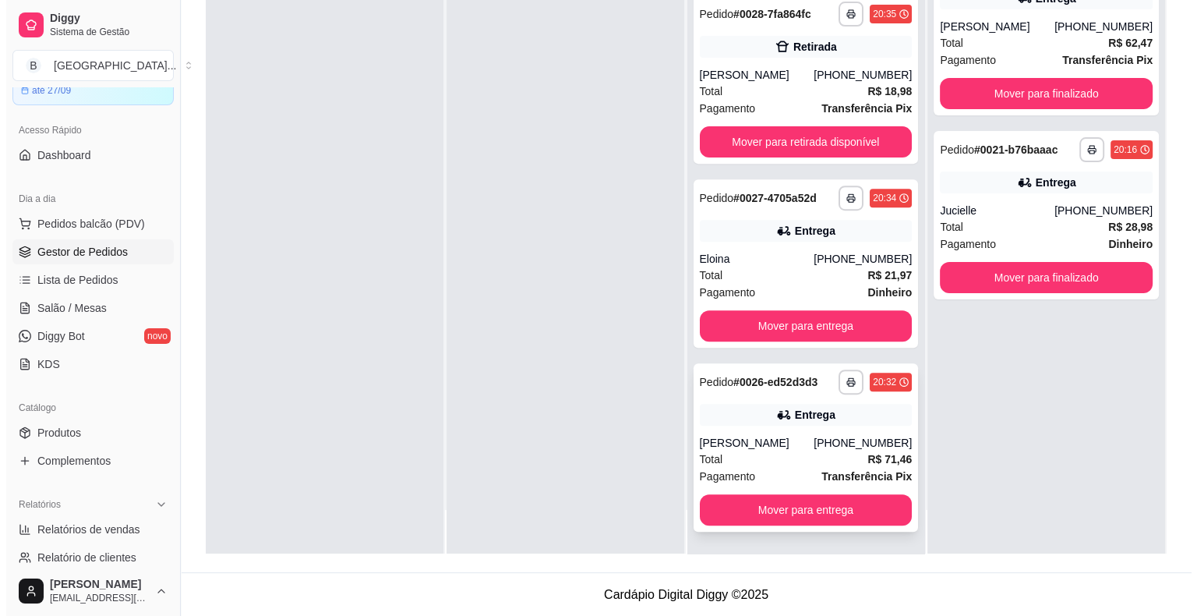
scroll to position [237, 0]
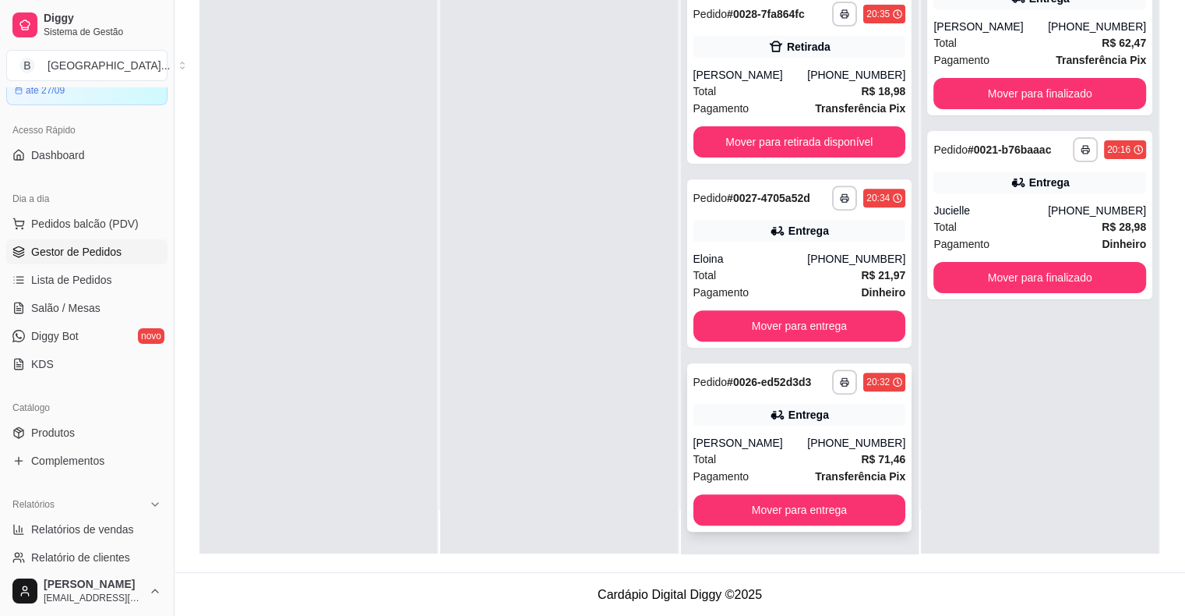
click at [805, 450] on div "Total R$ 71,46" at bounding box center [799, 458] width 213 height 17
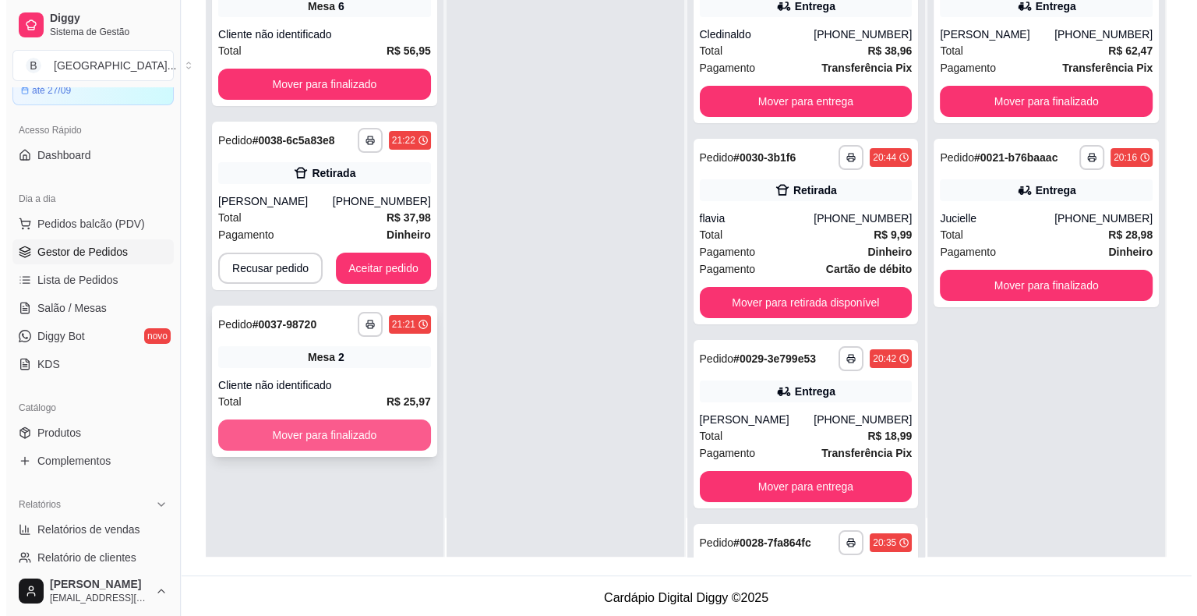
scroll to position [44, 0]
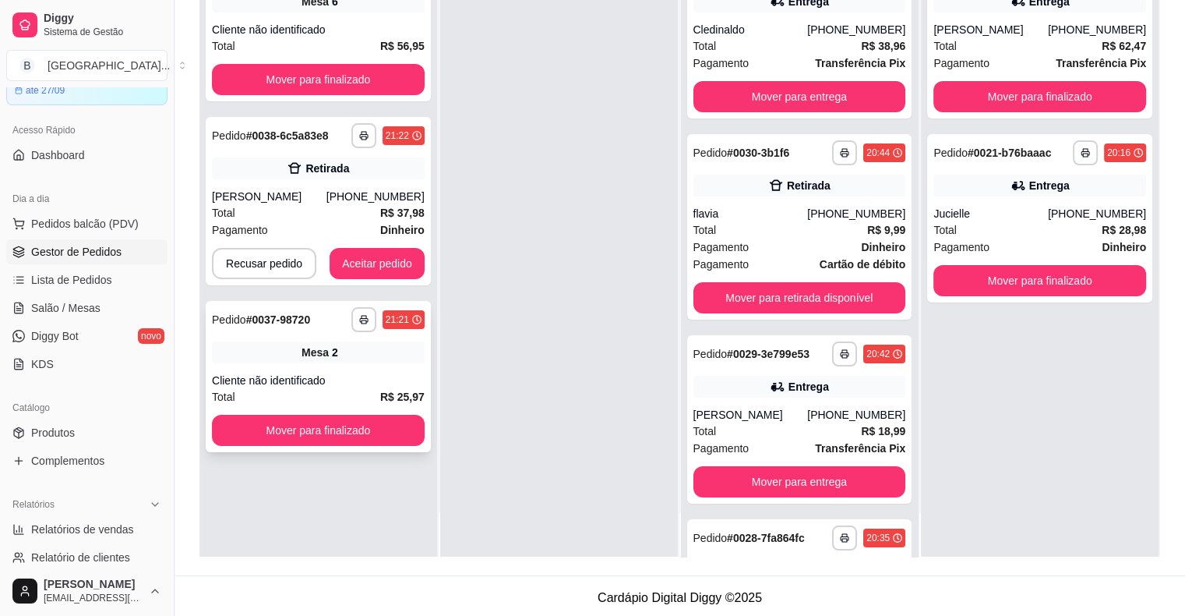
click at [301, 365] on div "**********" at bounding box center [318, 376] width 225 height 151
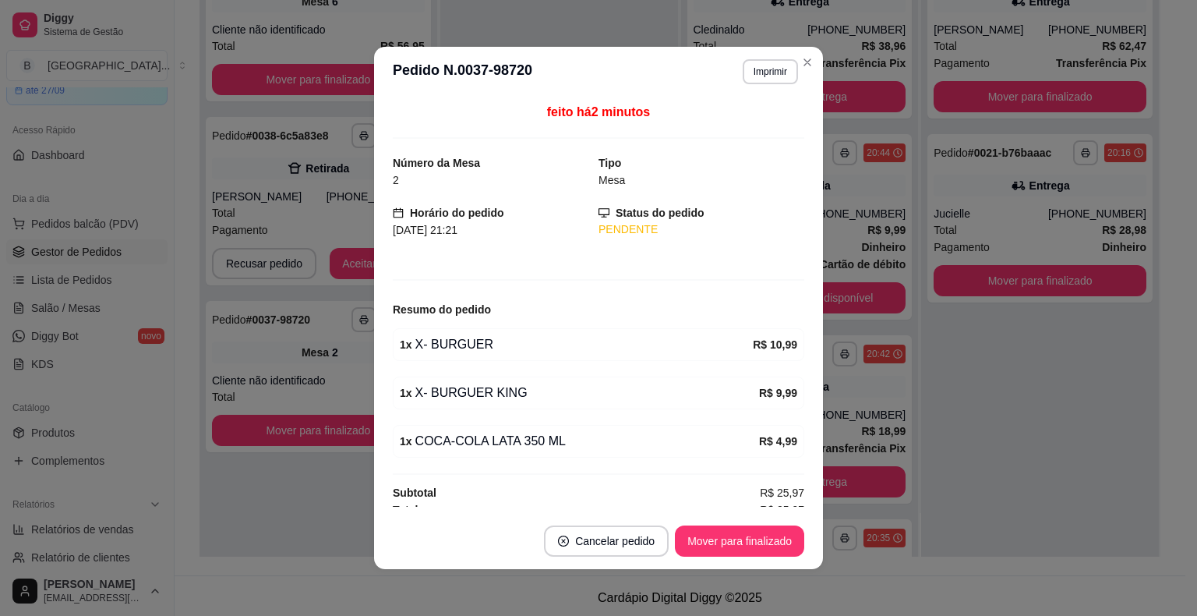
scroll to position [9, 0]
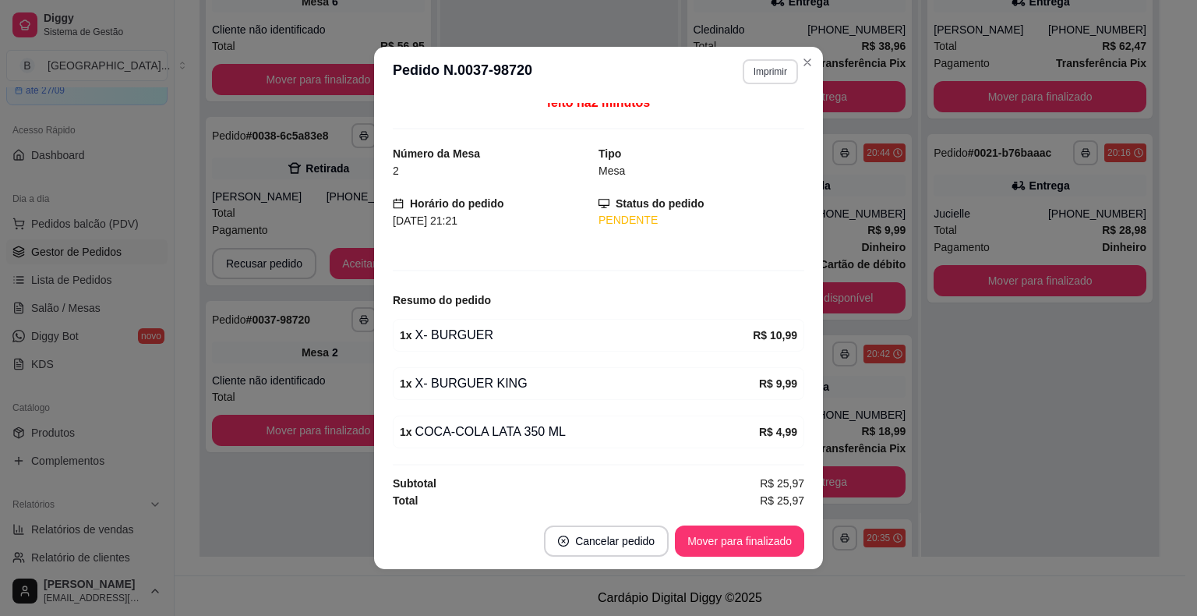
click at [761, 79] on button "Imprimir" at bounding box center [770, 71] width 55 height 25
click at [760, 132] on button "IMPRESSORA" at bounding box center [736, 126] width 109 height 24
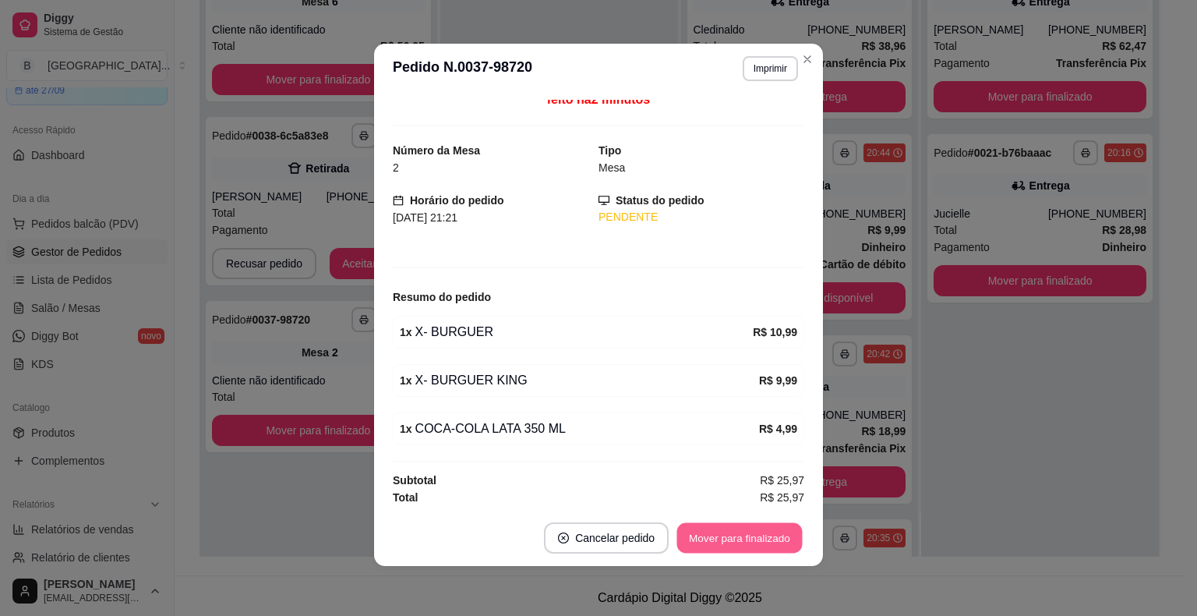
click at [722, 529] on button "Mover para finalizado" at bounding box center [739, 538] width 125 height 30
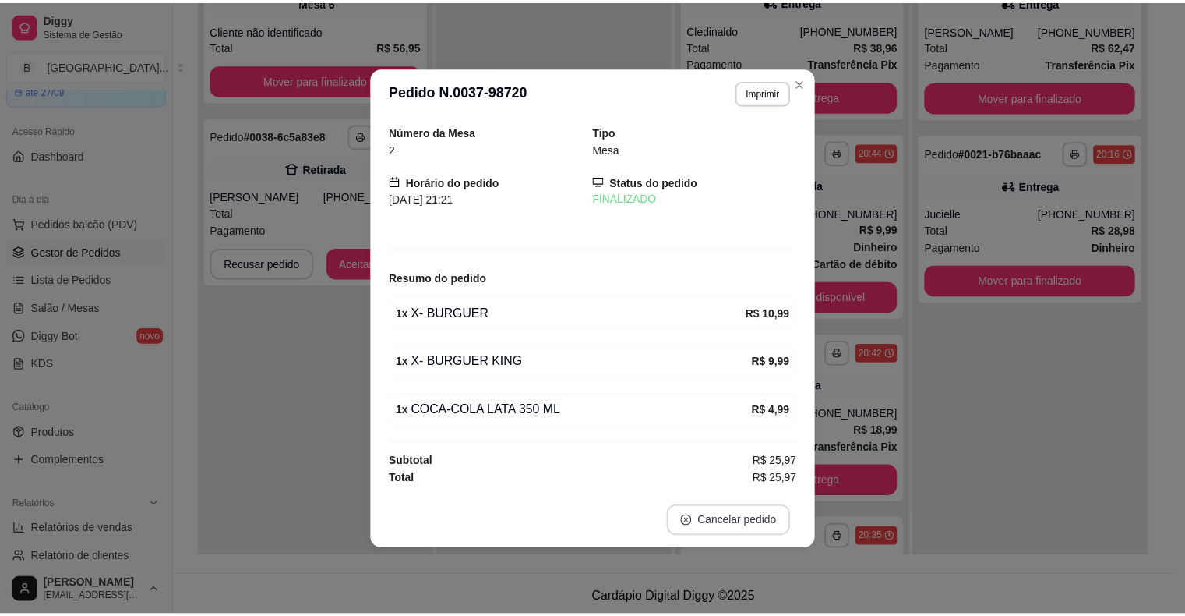
scroll to position [0, 0]
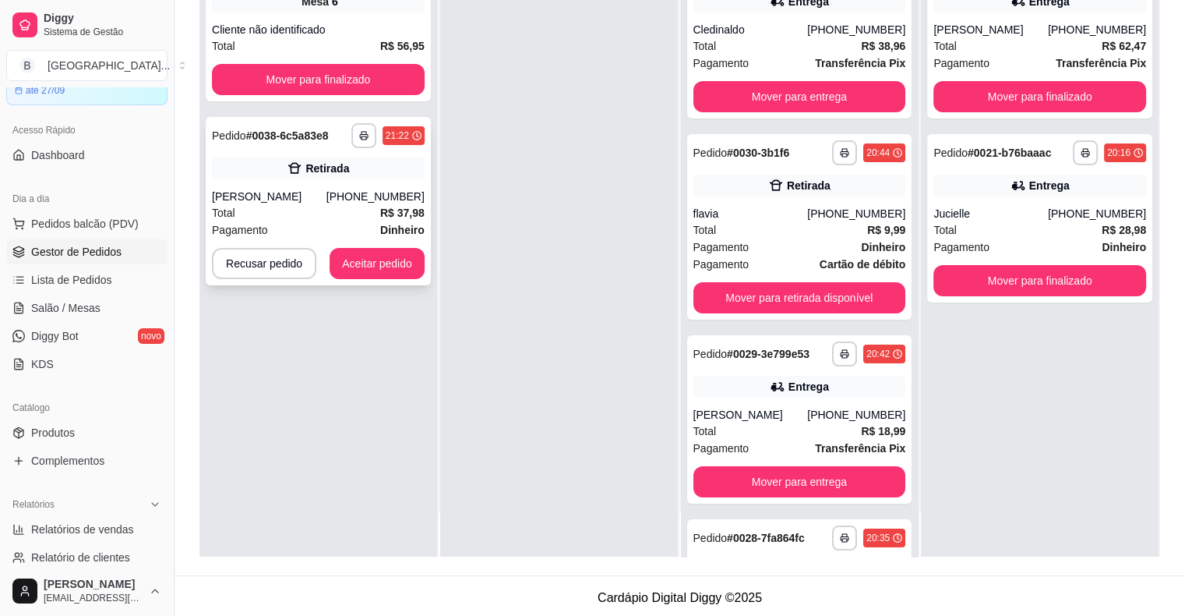
click at [343, 185] on div "**********" at bounding box center [318, 201] width 225 height 168
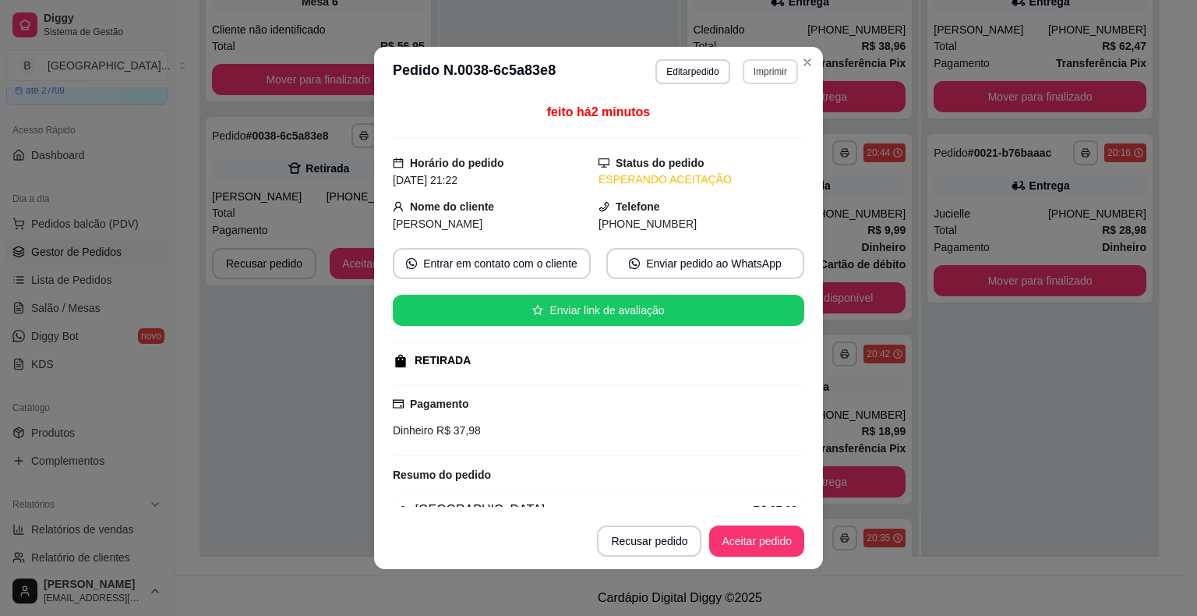
click at [781, 71] on button "Imprimir" at bounding box center [770, 71] width 55 height 25
click at [770, 136] on button "IMPRESSORA" at bounding box center [736, 126] width 109 height 24
click at [753, 556] on footer "Recusar pedido Aceitar pedido" at bounding box center [598, 541] width 449 height 56
click at [753, 547] on button "Aceitar pedido" at bounding box center [756, 540] width 95 height 31
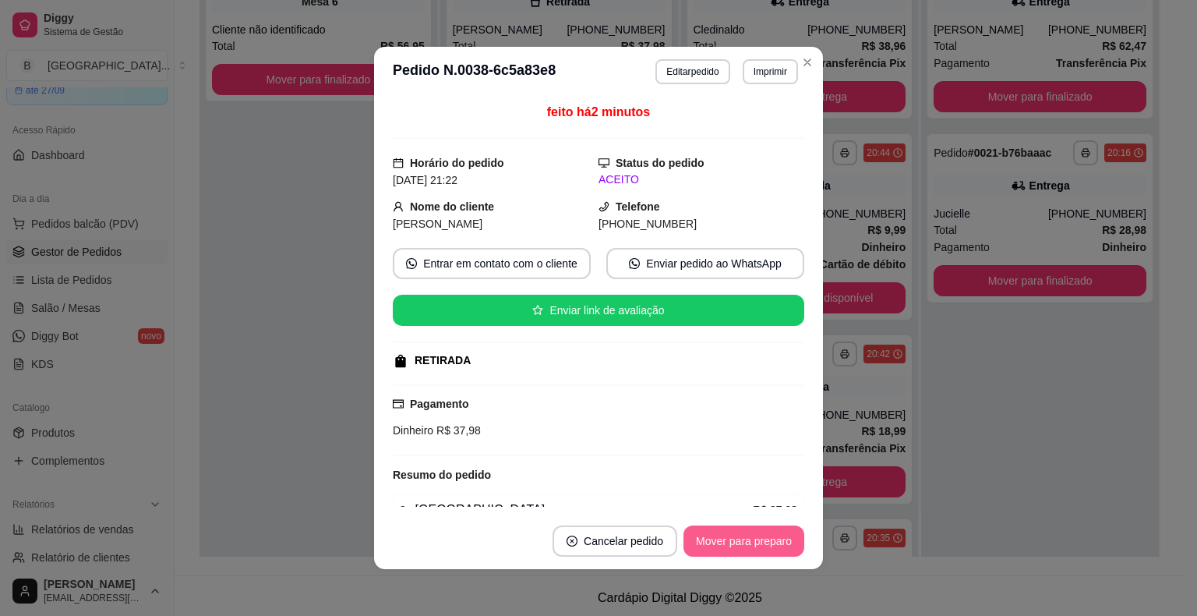
click at [755, 544] on button "Mover para preparo" at bounding box center [743, 540] width 121 height 31
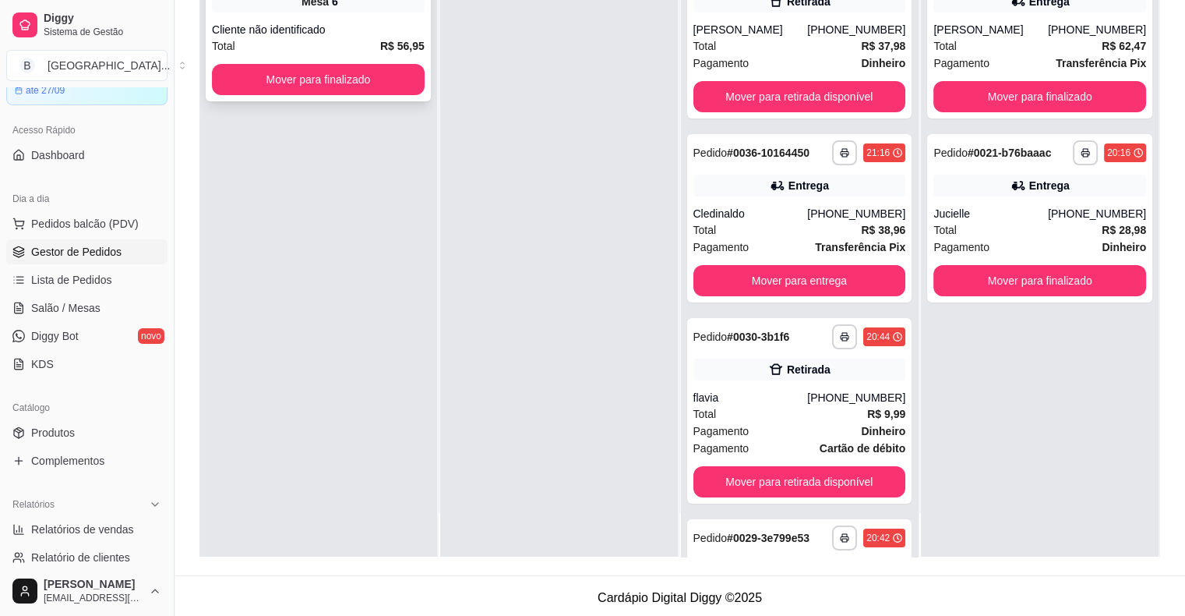
click at [386, 33] on div "Cliente não identificado" at bounding box center [318, 30] width 213 height 16
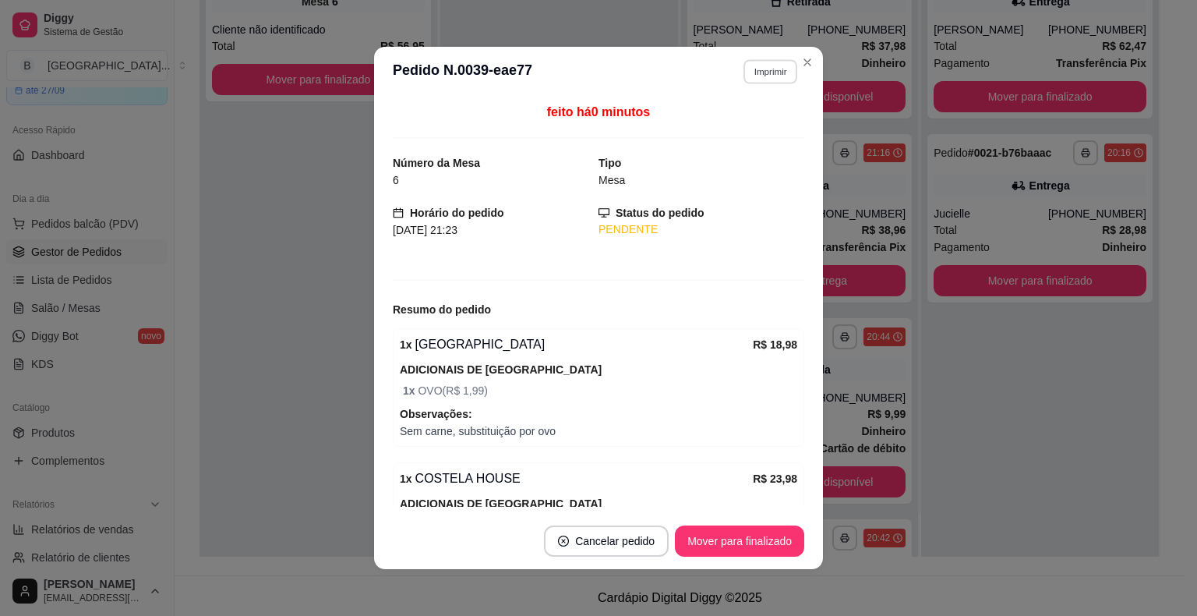
click at [761, 62] on button "Imprimir" at bounding box center [770, 71] width 54 height 24
click at [751, 115] on button "IMPRESSORA" at bounding box center [736, 126] width 113 height 25
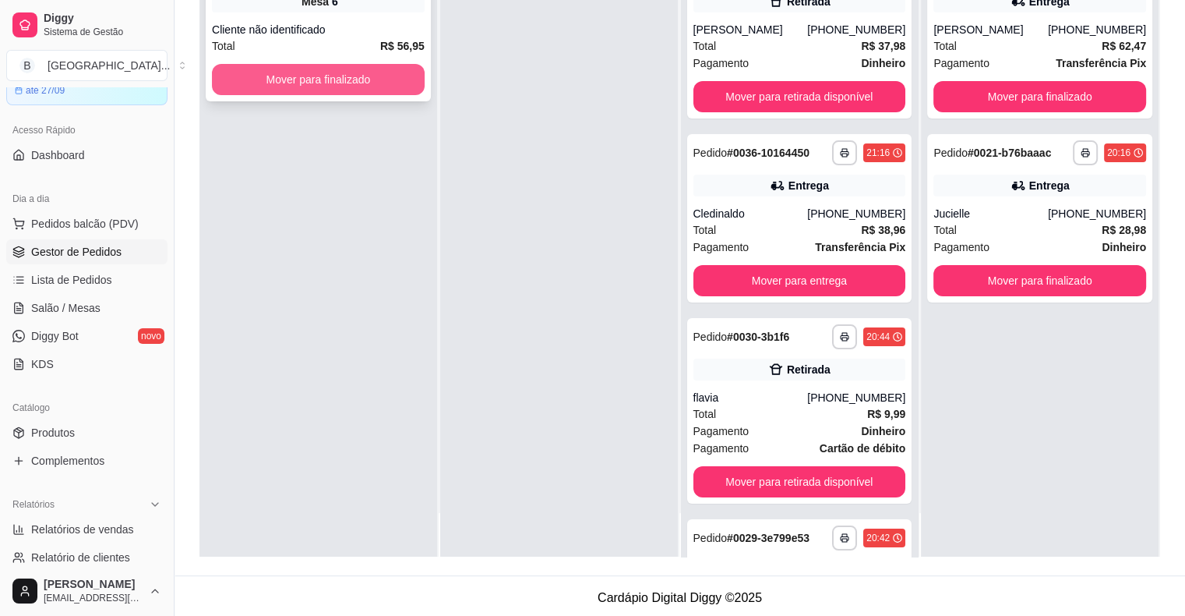
click at [285, 75] on button "Mover para finalizado" at bounding box center [318, 79] width 213 height 31
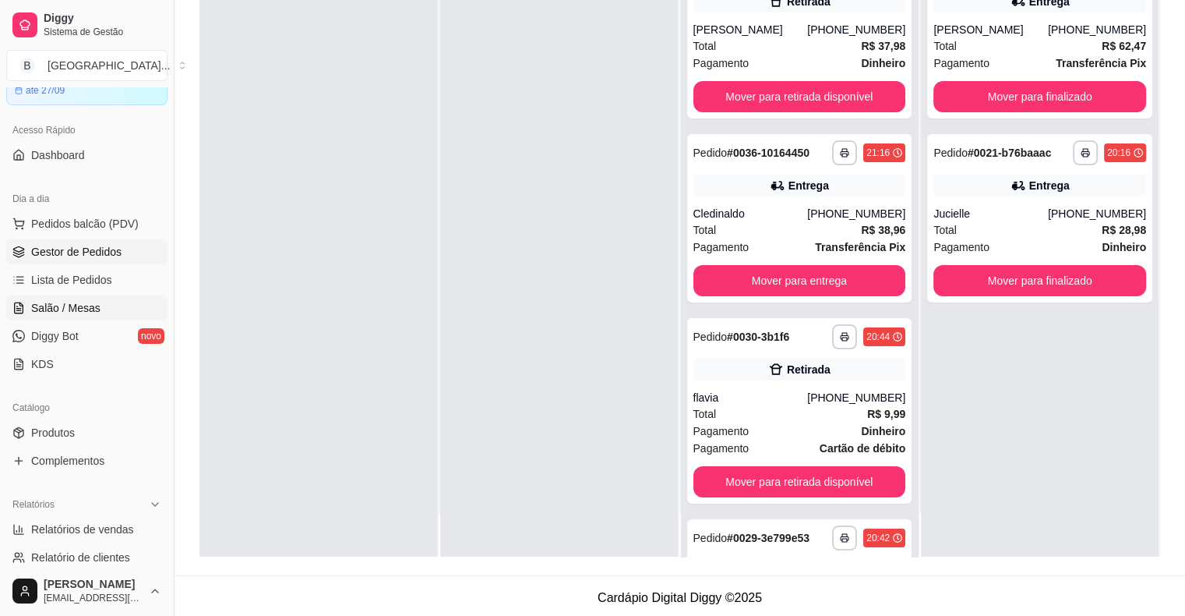
click at [116, 298] on link "Salão / Mesas" at bounding box center [86, 307] width 161 height 25
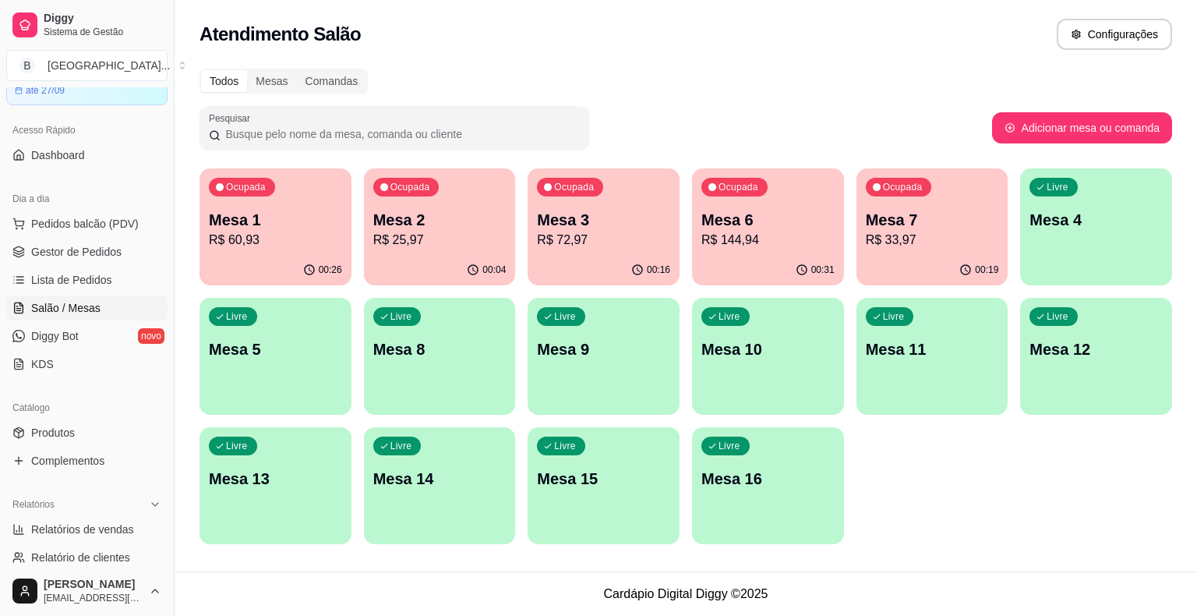
click at [767, 259] on div "00:31" at bounding box center [768, 270] width 152 height 30
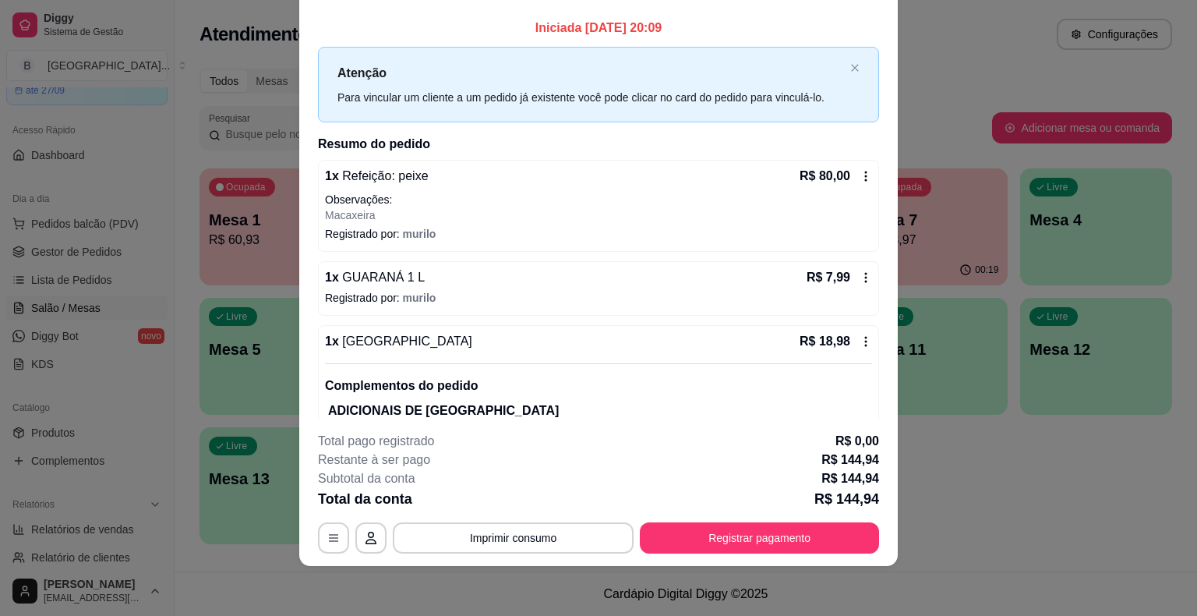
click at [845, 165] on div "1 x Refeição: peixe R$ 80,00 Observações: Macaxeira Registrado por: murilo" at bounding box center [598, 206] width 561 height 92
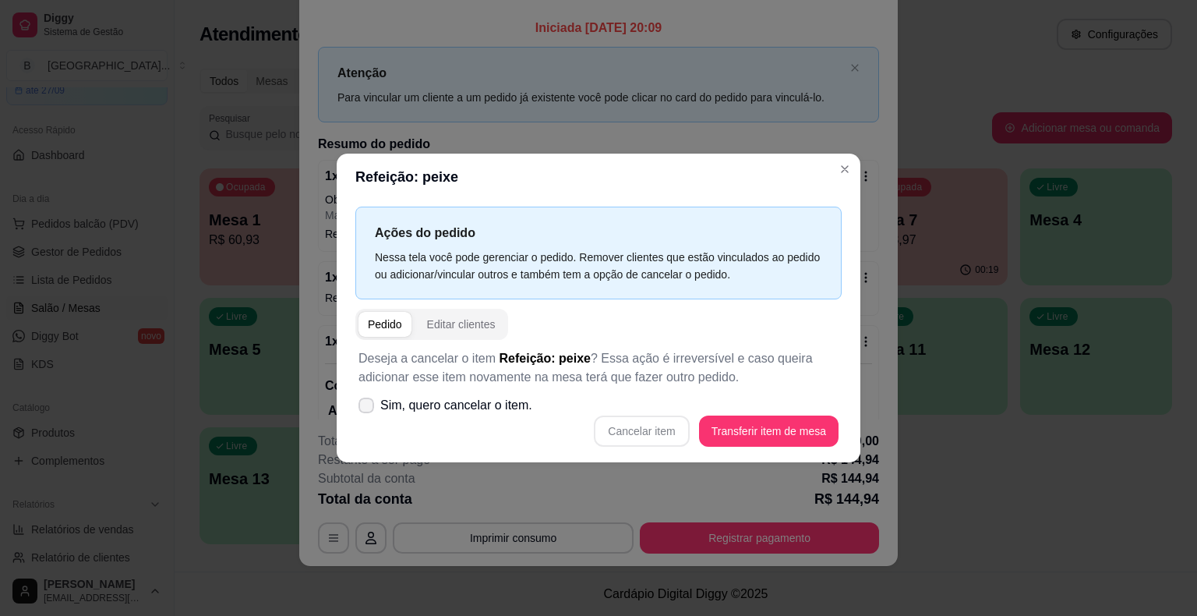
click at [471, 403] on span "Sim, quero cancelar o item." at bounding box center [456, 405] width 152 height 19
click at [368, 408] on input "Sim, quero cancelar o item." at bounding box center [363, 413] width 10 height 10
checkbox input "true"
click at [661, 439] on button "Cancelar item" at bounding box center [641, 431] width 93 height 30
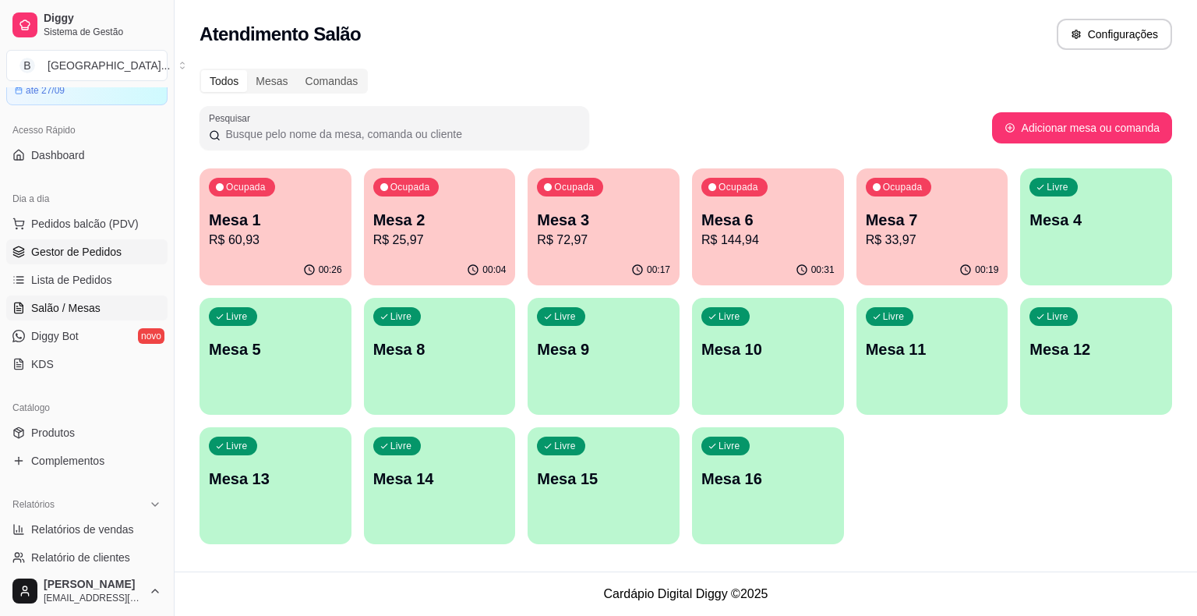
click at [115, 262] on link "Gestor de Pedidos" at bounding box center [86, 251] width 161 height 25
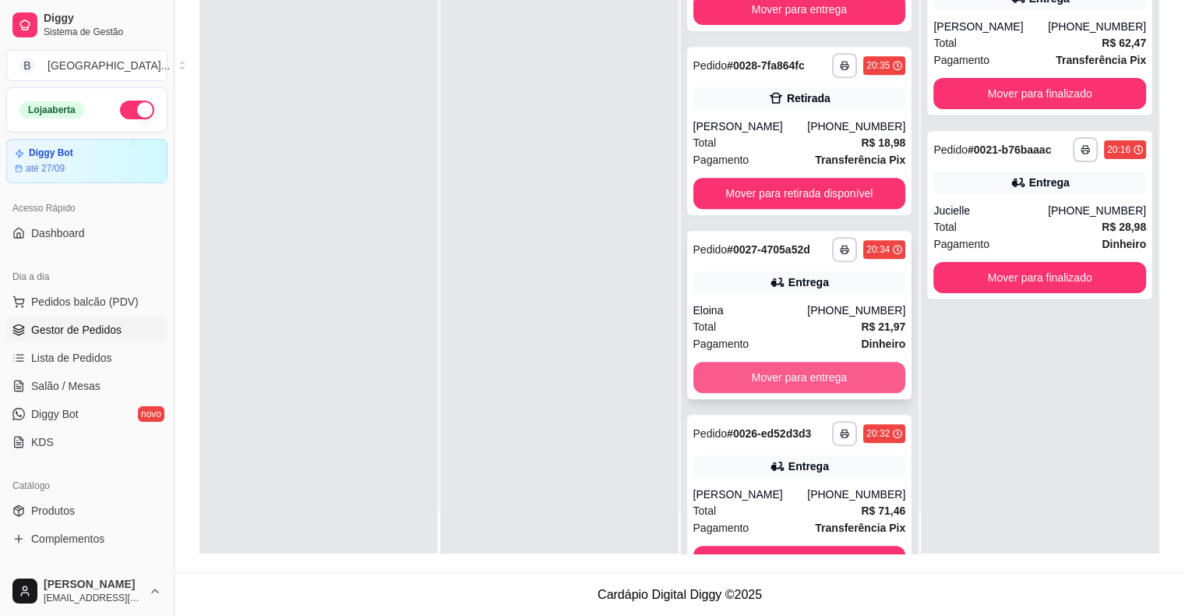
scroll to position [626, 0]
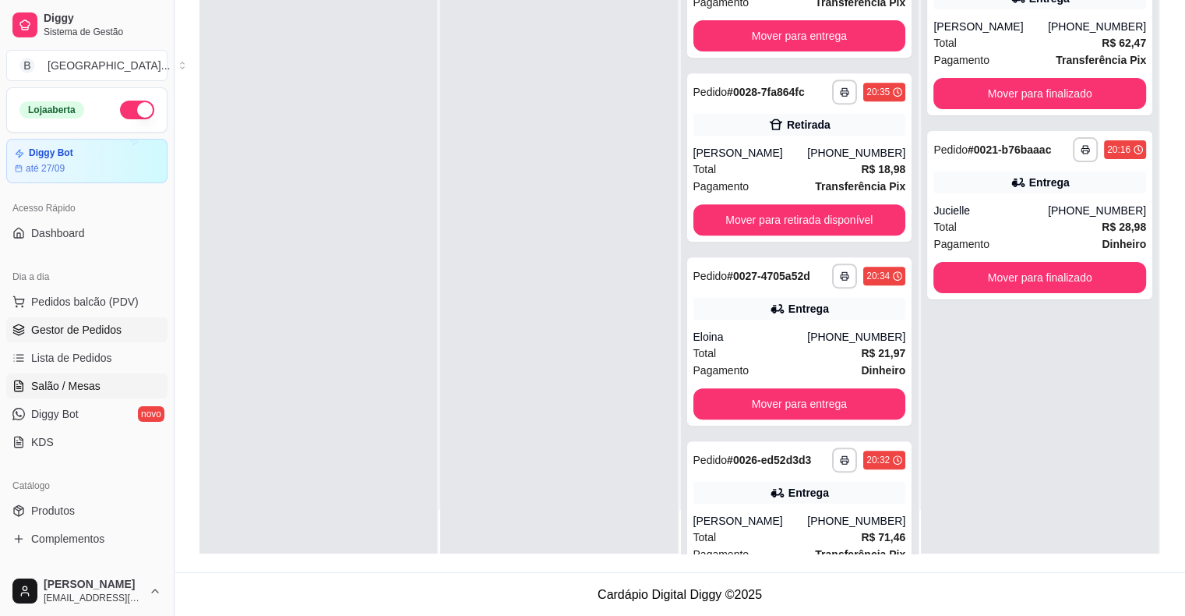
click at [58, 394] on link "Salão / Mesas" at bounding box center [86, 385] width 161 height 25
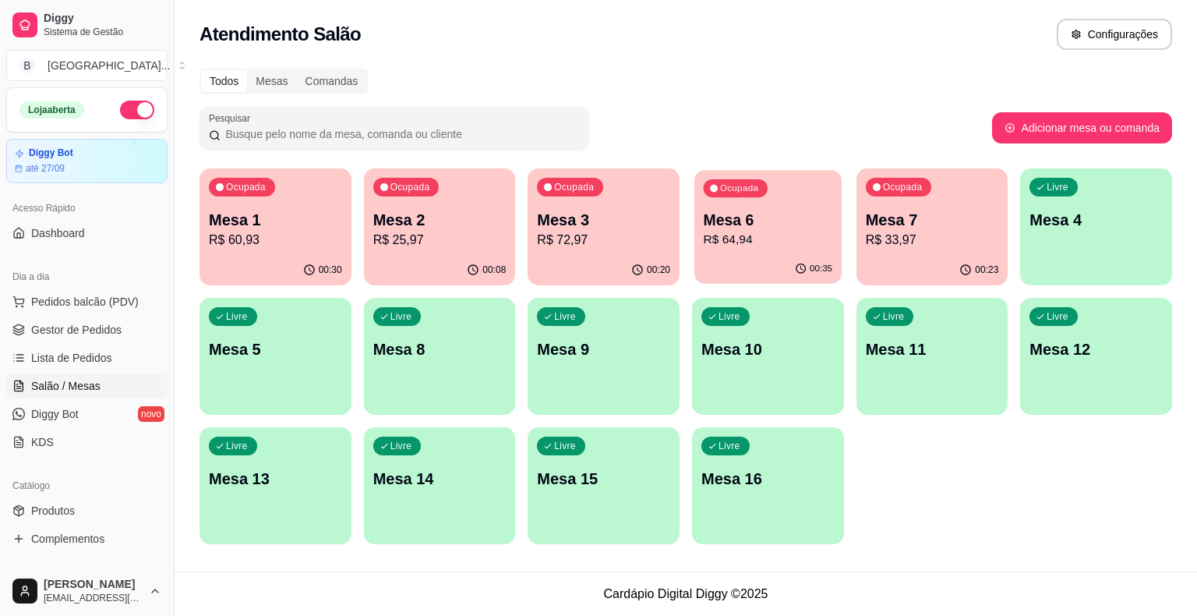
click at [820, 234] on p "R$ 64,94" at bounding box center [768, 240] width 129 height 18
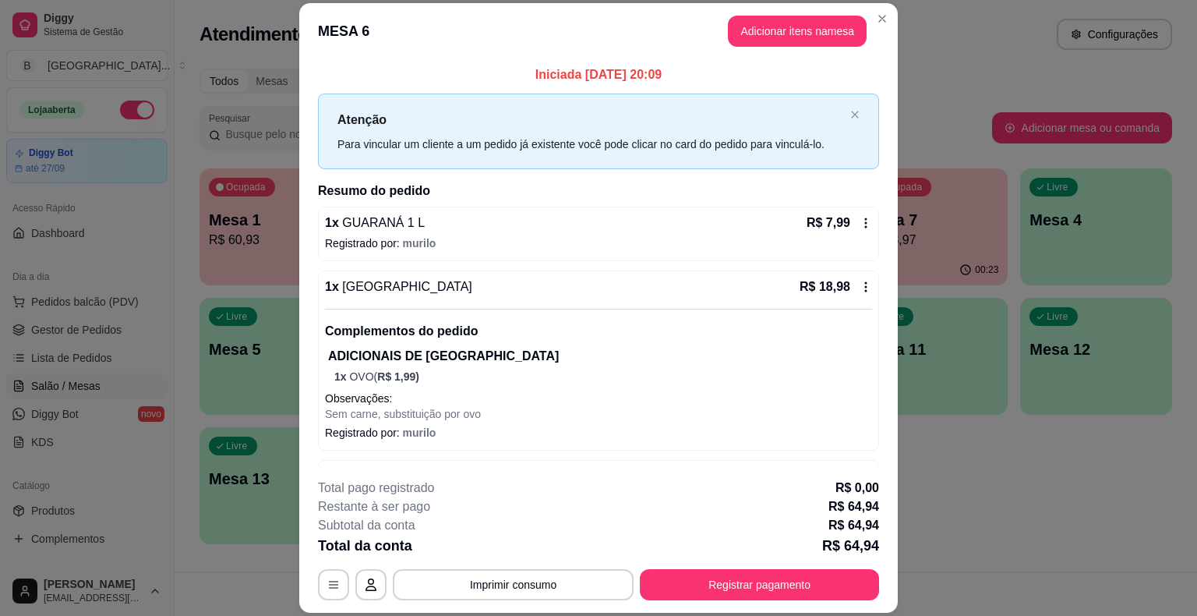
click at [817, 281] on p "R$ 18,98" at bounding box center [824, 286] width 51 height 19
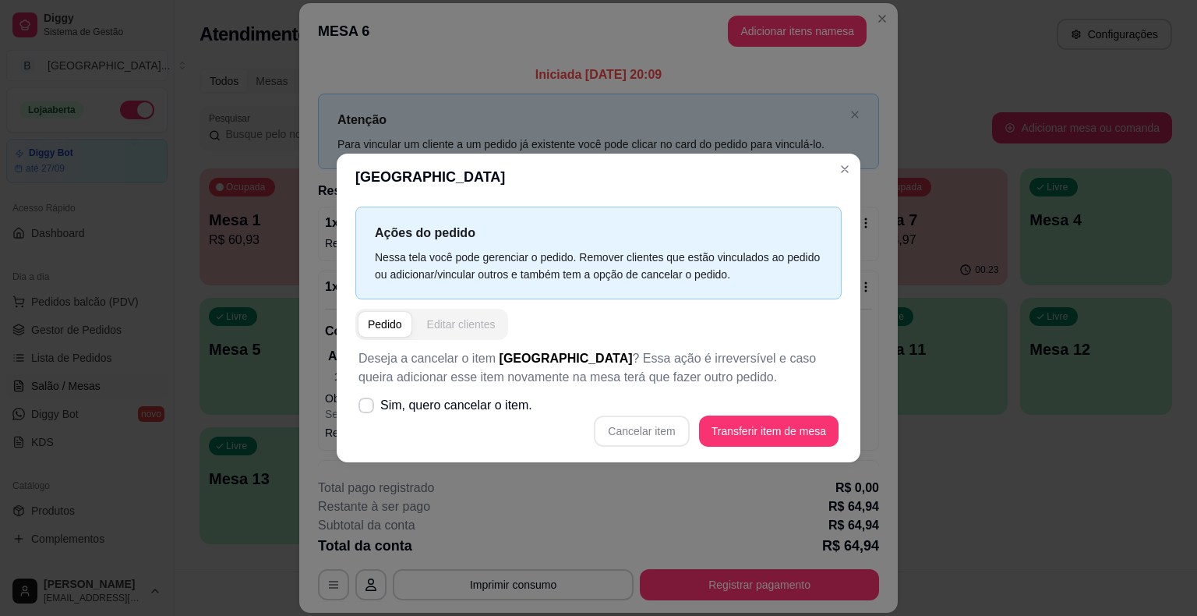
click at [491, 314] on button "Editar clientes" at bounding box center [461, 324] width 87 height 25
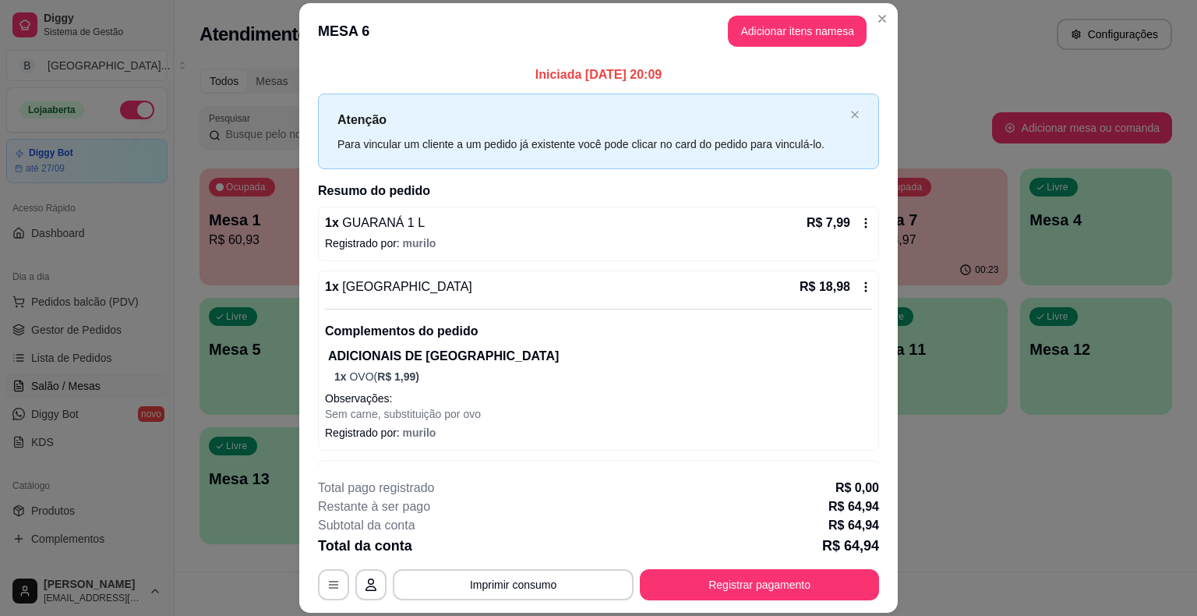
click at [855, 285] on div "1 x BURGUER HOUSE R$ 18,98 Complementos do pedido ADICIONAIS DE HAMBURGUER 1 x …" at bounding box center [598, 360] width 561 height 180
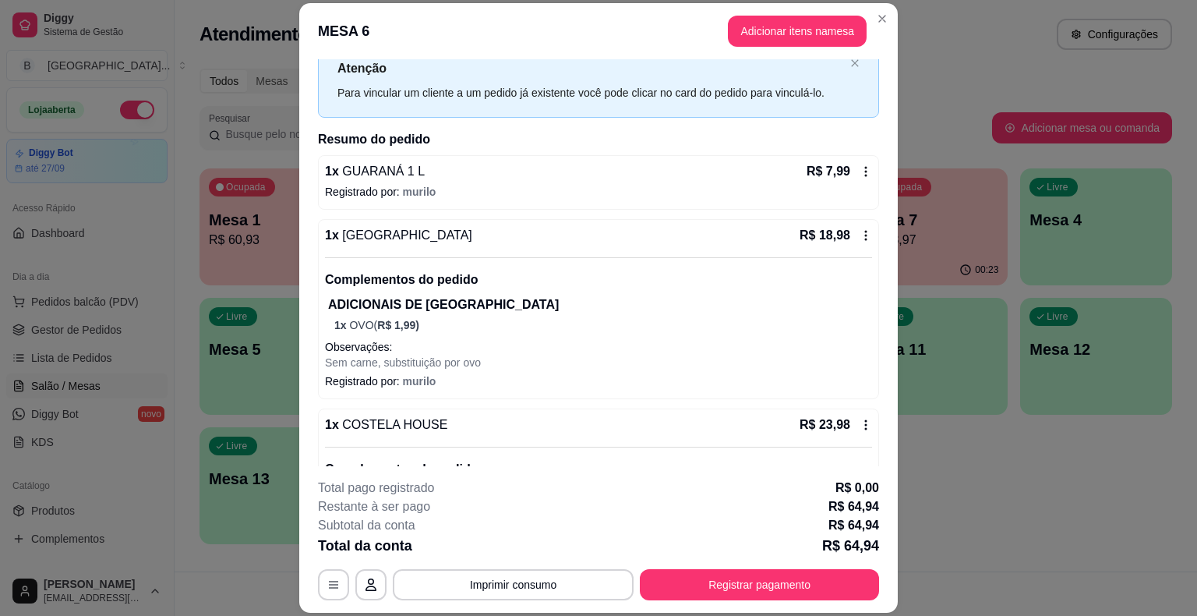
scroll to position [78, 0]
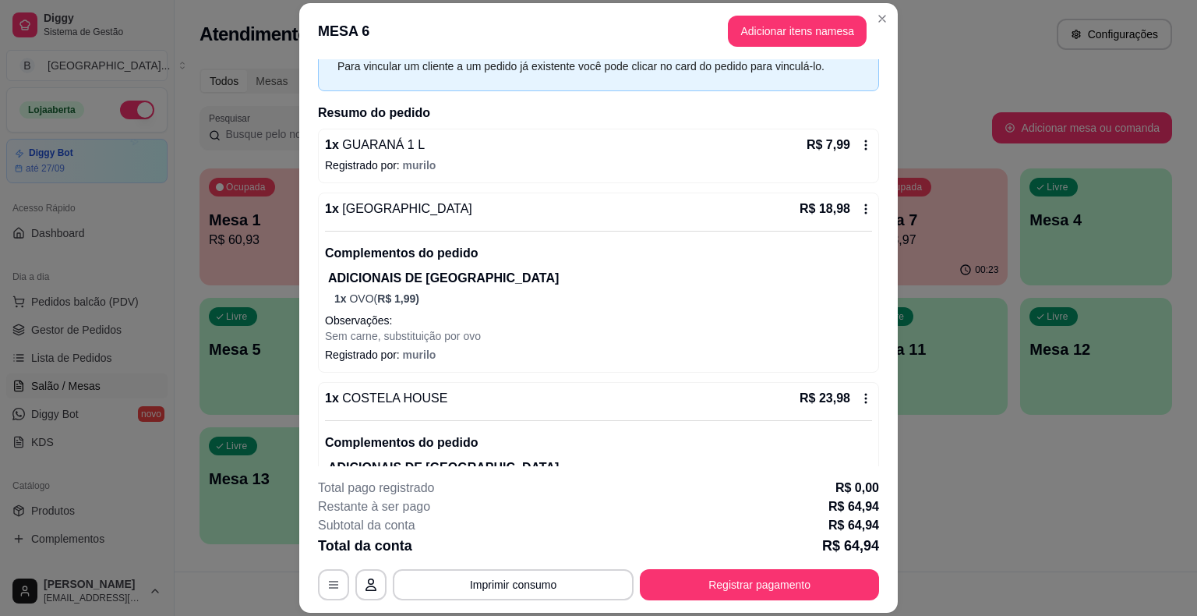
click at [859, 204] on icon at bounding box center [865, 209] width 12 height 12
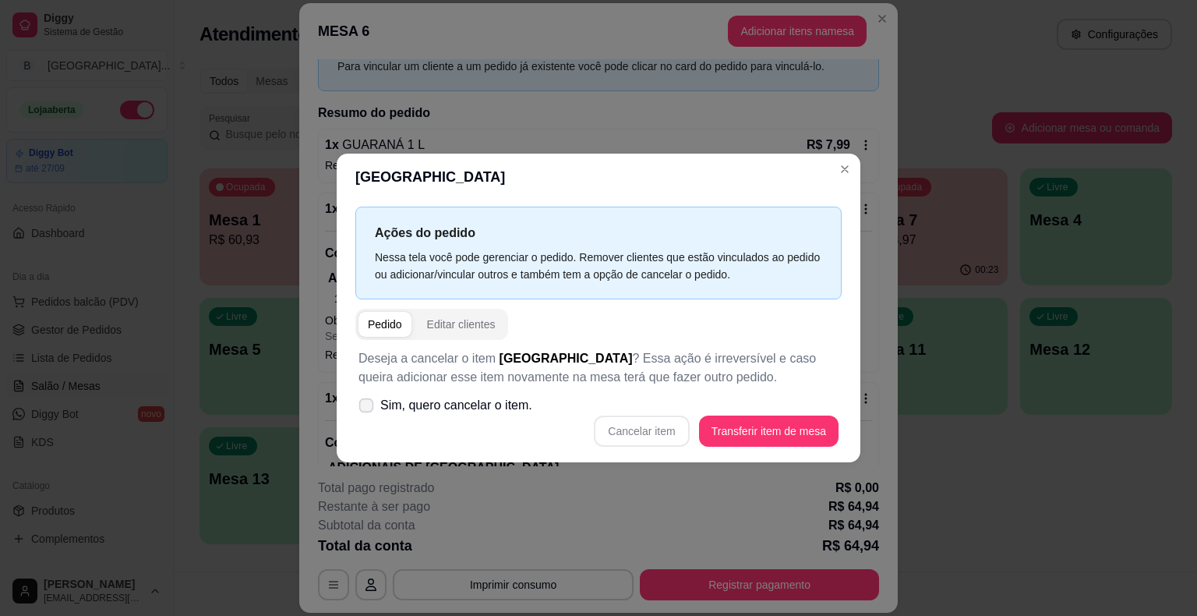
click at [433, 410] on span "Sim, quero cancelar o item." at bounding box center [456, 405] width 152 height 19
click at [368, 410] on input "Sim, quero cancelar o item." at bounding box center [363, 413] width 10 height 10
checkbox input "true"
click at [629, 422] on button "Cancelar item" at bounding box center [641, 431] width 93 height 30
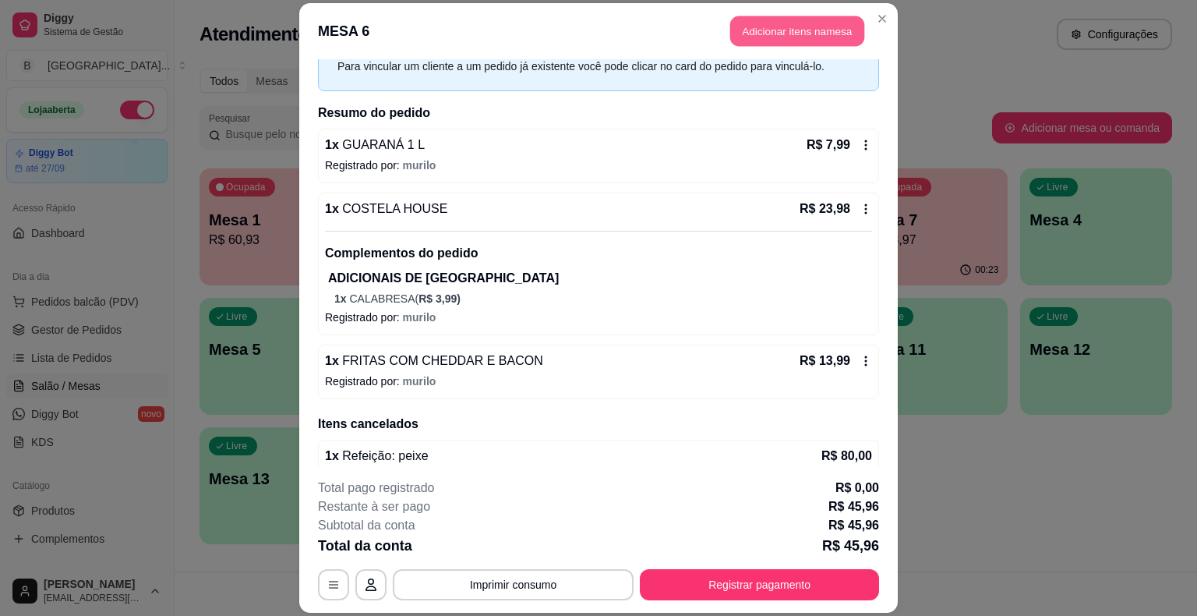
click at [806, 22] on button "Adicionar itens na mesa" at bounding box center [797, 31] width 134 height 30
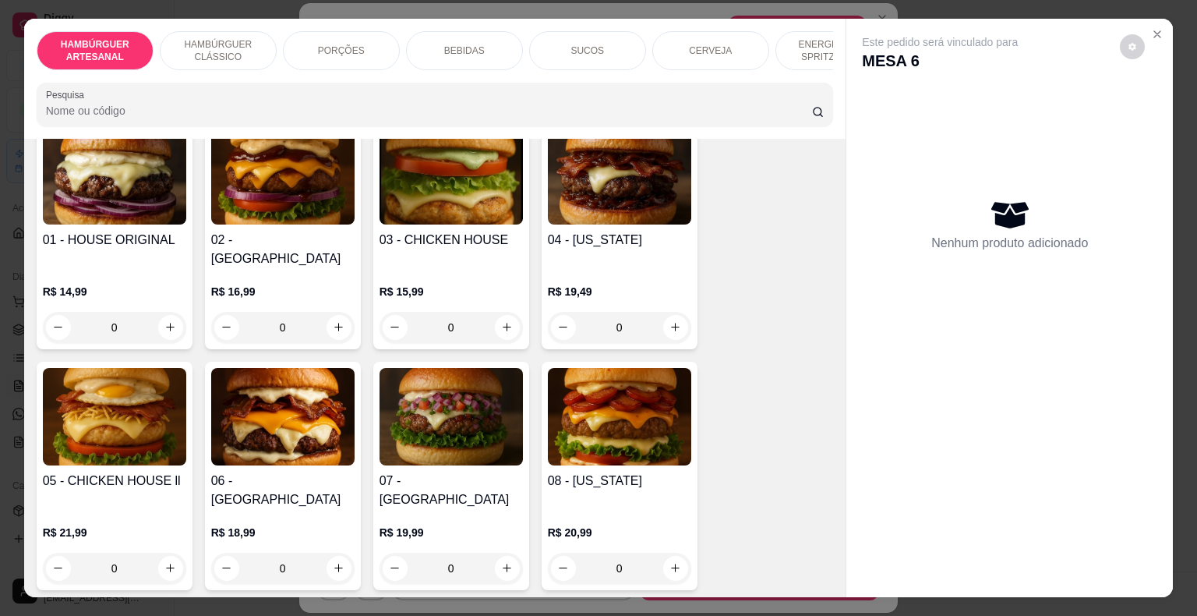
scroll to position [156, 0]
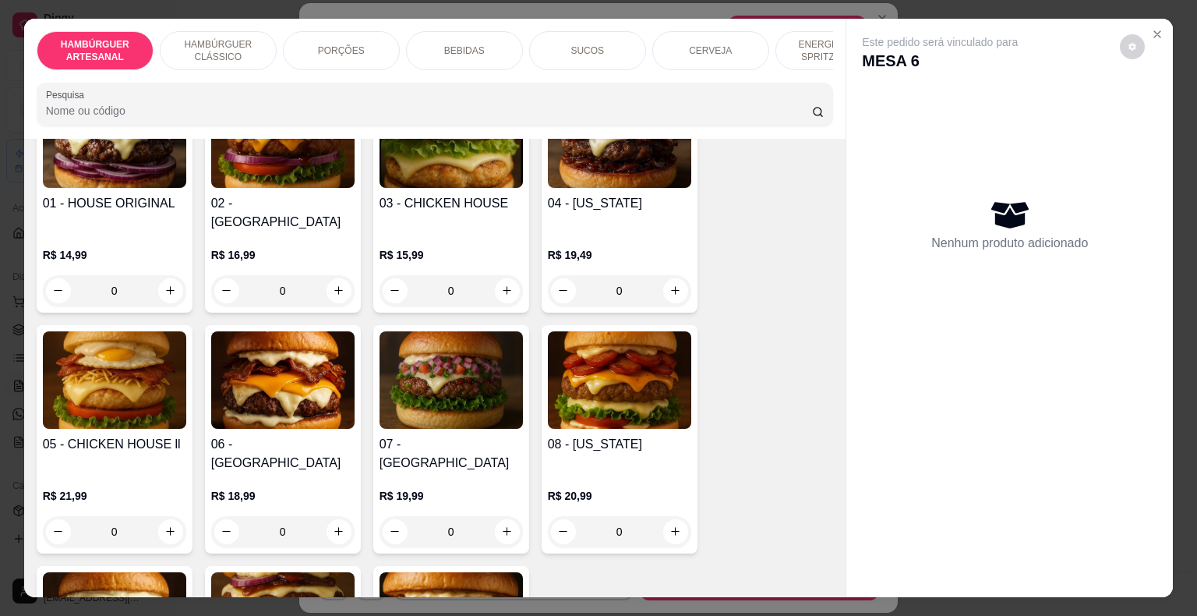
click at [321, 247] on p "R$ 16,99" at bounding box center [282, 255] width 143 height 16
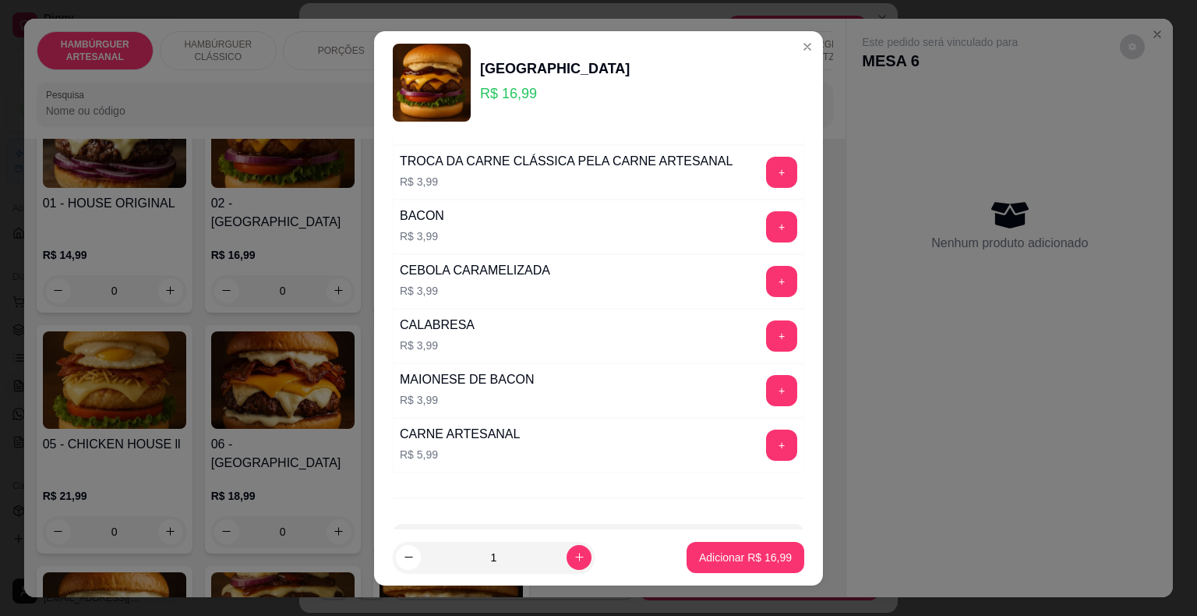
scroll to position [754, 0]
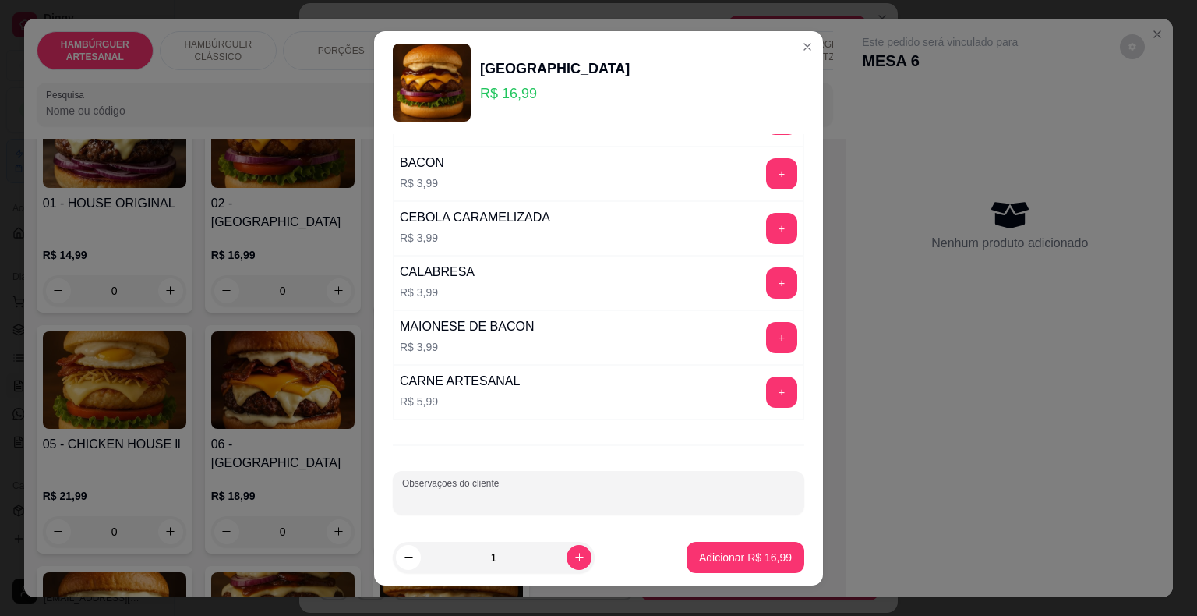
click at [486, 493] on input "Observações do cliente" at bounding box center [598, 499] width 393 height 16
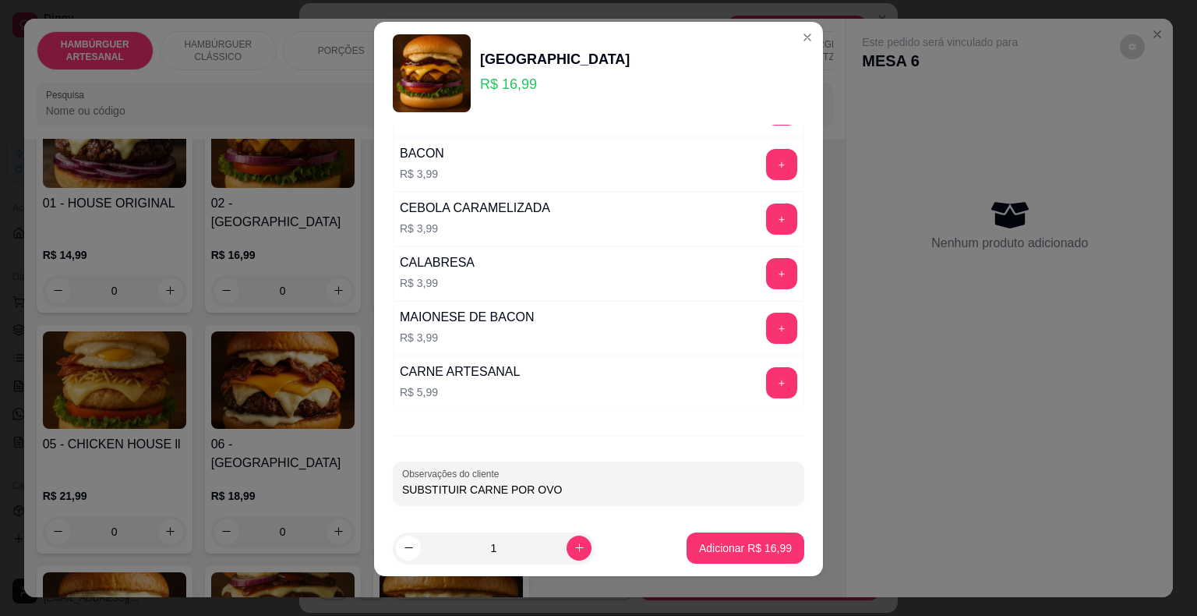
scroll to position [19, 0]
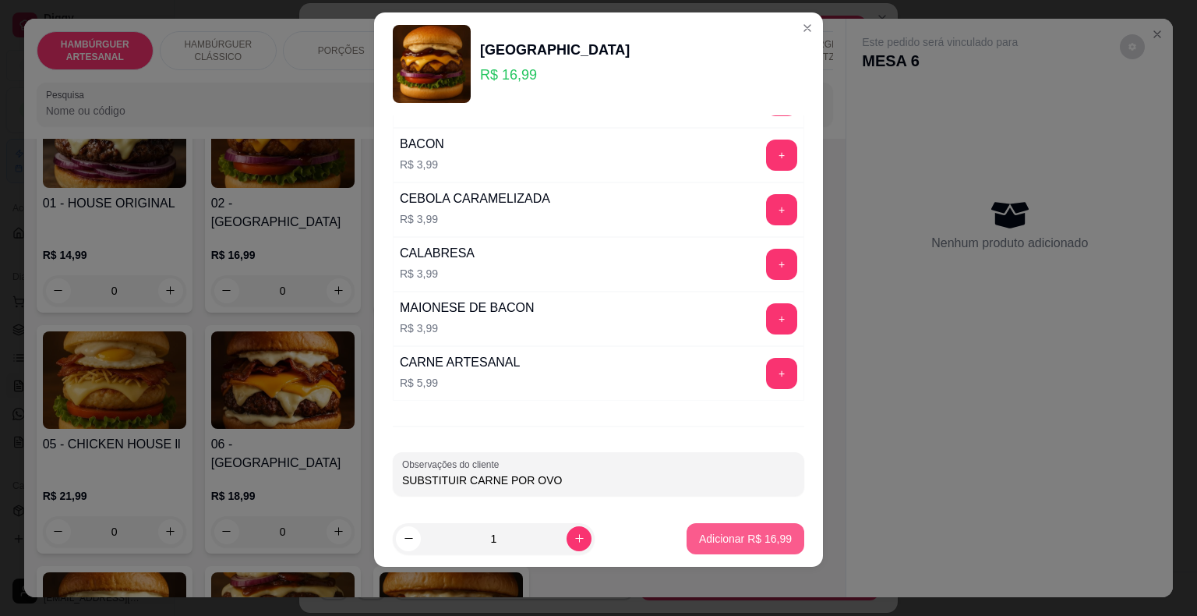
type input "SUBSTITUIR CARNE POR OVO"
click at [702, 531] on p "Adicionar R$ 16,99" at bounding box center [745, 539] width 93 height 16
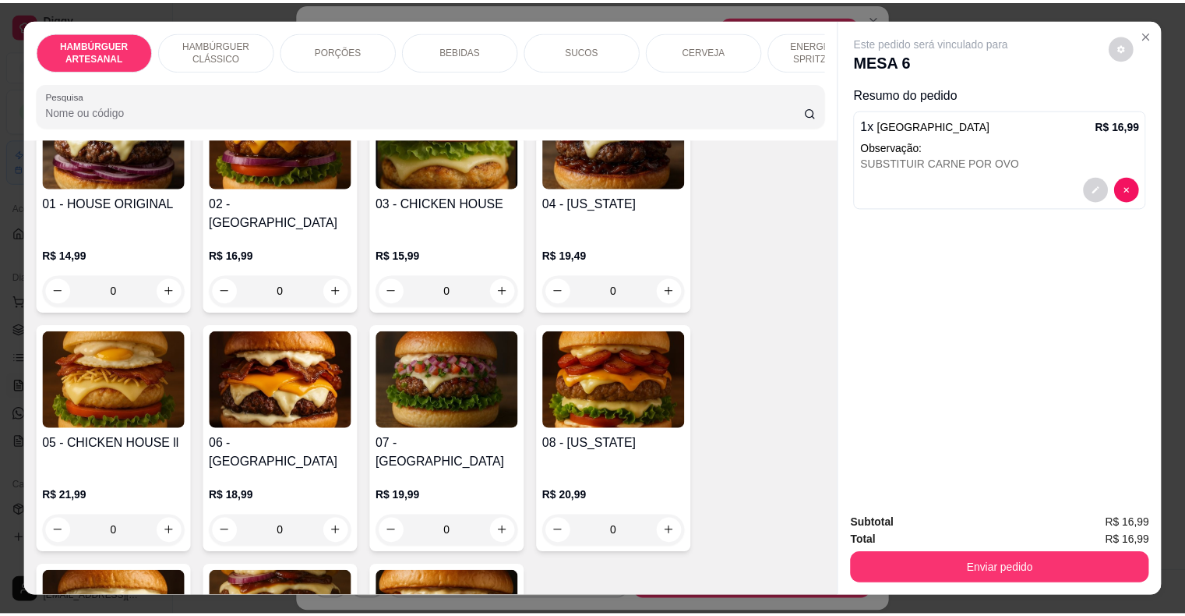
scroll to position [37, 0]
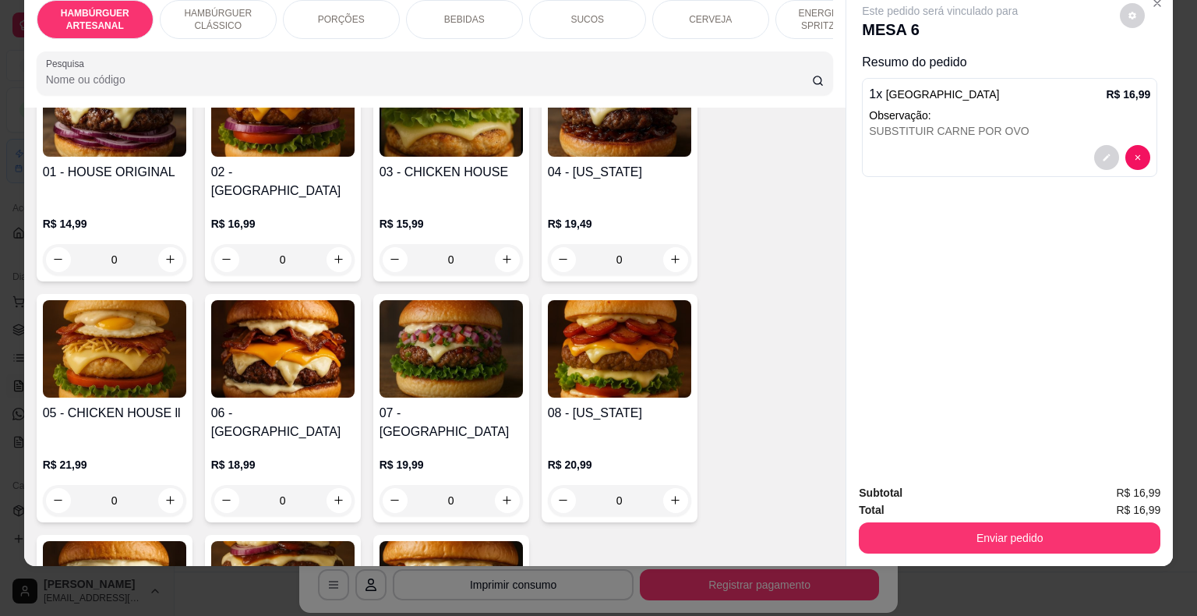
click at [894, 522] on button "Enviar pedido" at bounding box center [1010, 537] width 302 height 31
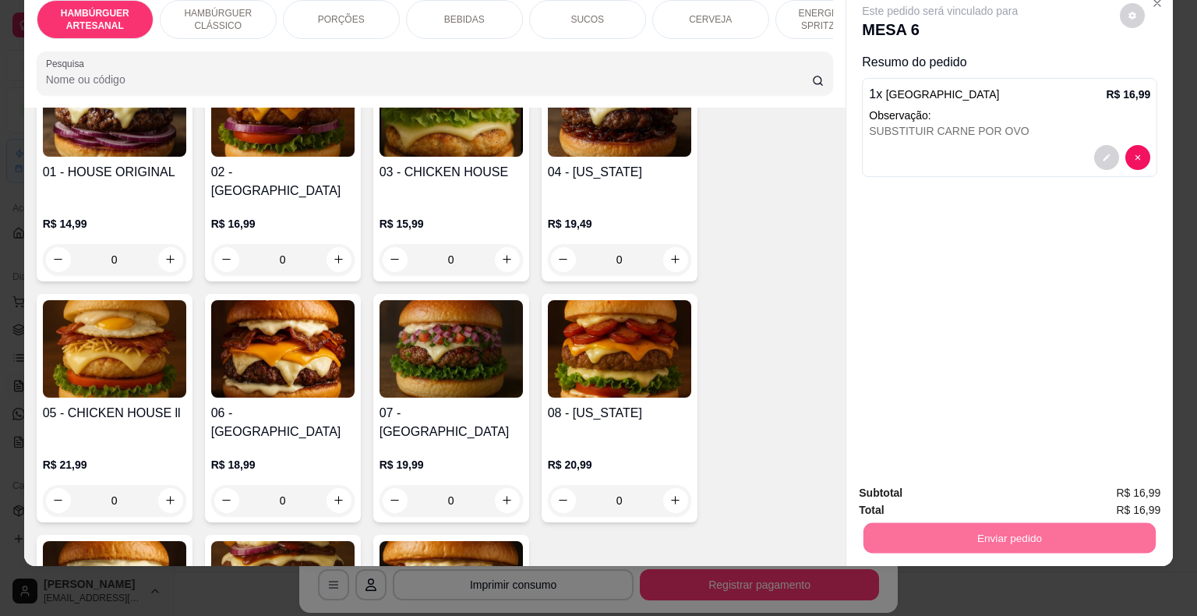
click at [934, 483] on button "Não registrar e enviar pedido" at bounding box center [958, 488] width 162 height 30
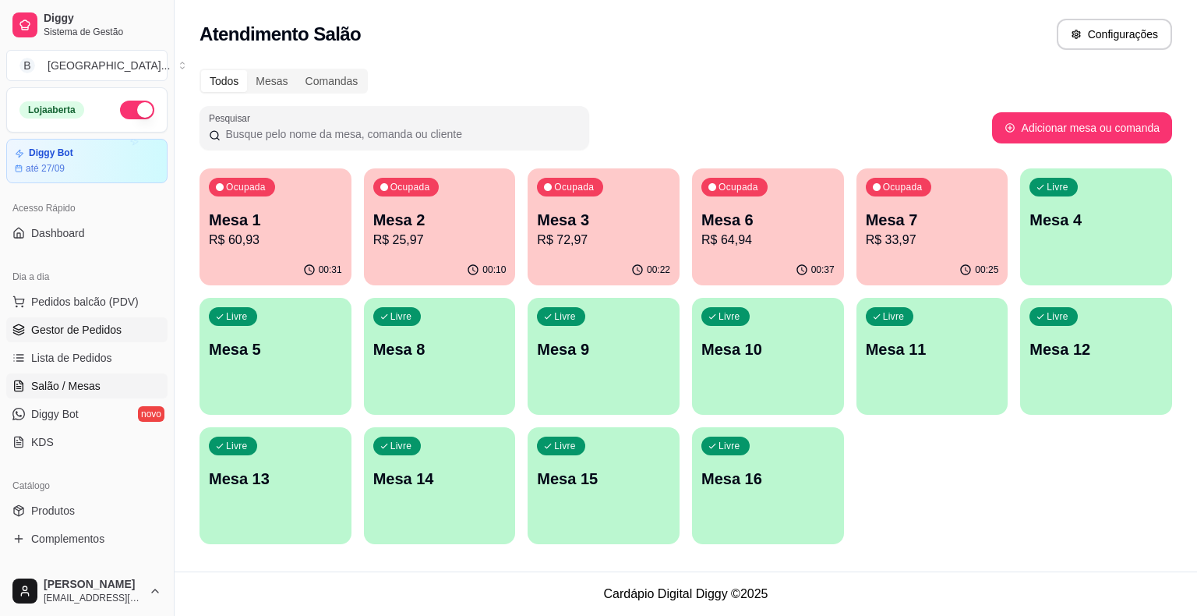
click at [90, 319] on link "Gestor de Pedidos" at bounding box center [86, 329] width 161 height 25
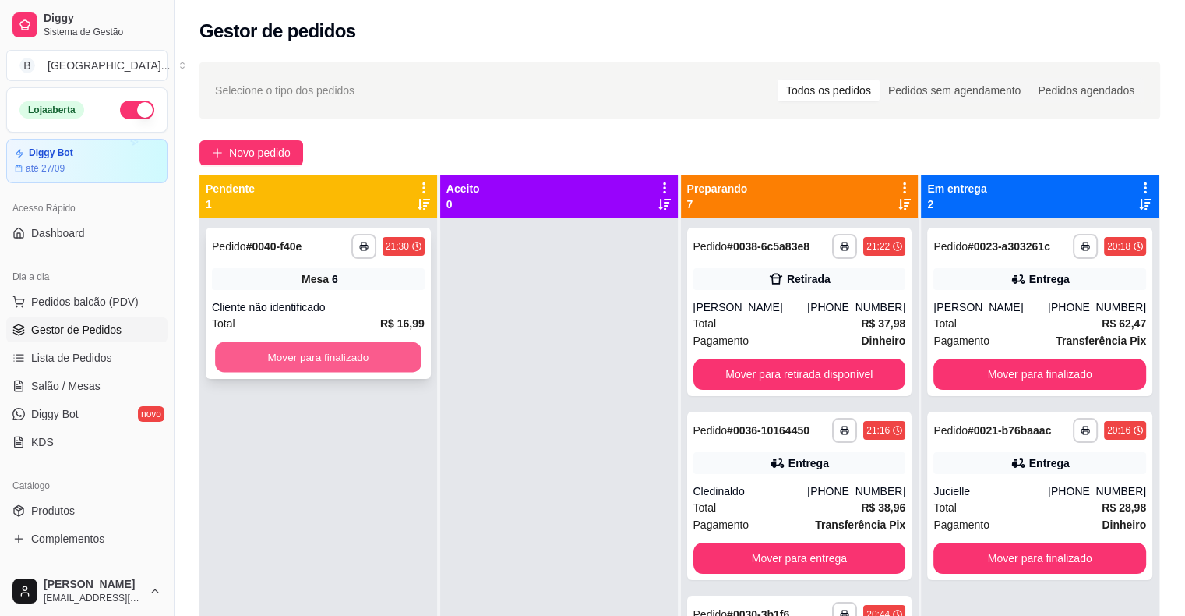
click at [406, 354] on button "Mover para finalizado" at bounding box center [318, 357] width 206 height 30
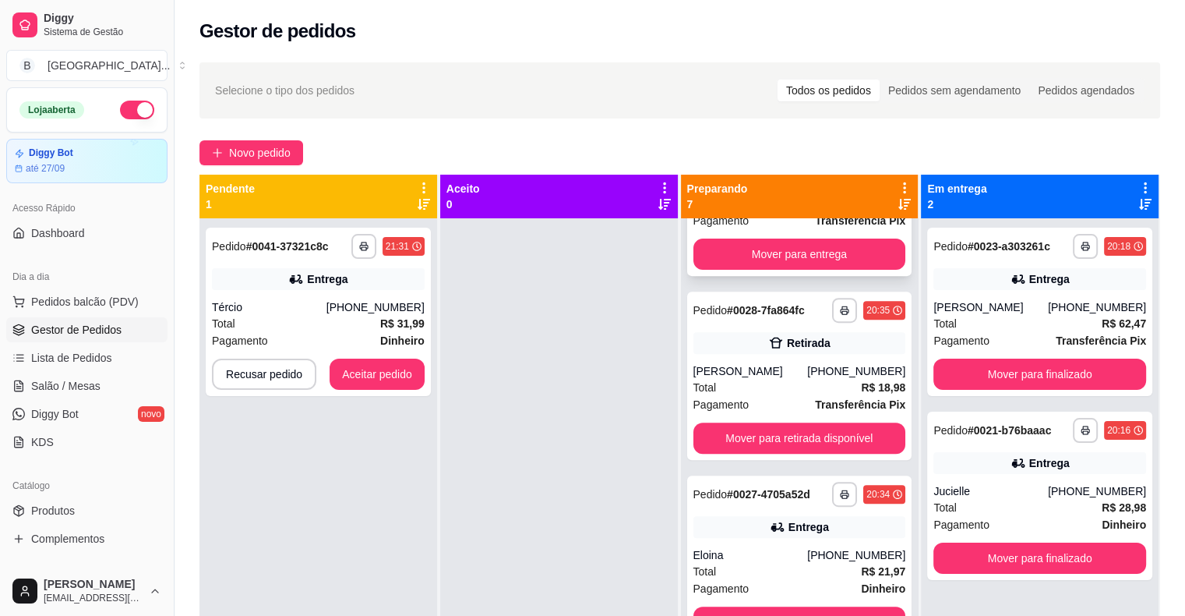
scroll to position [704, 0]
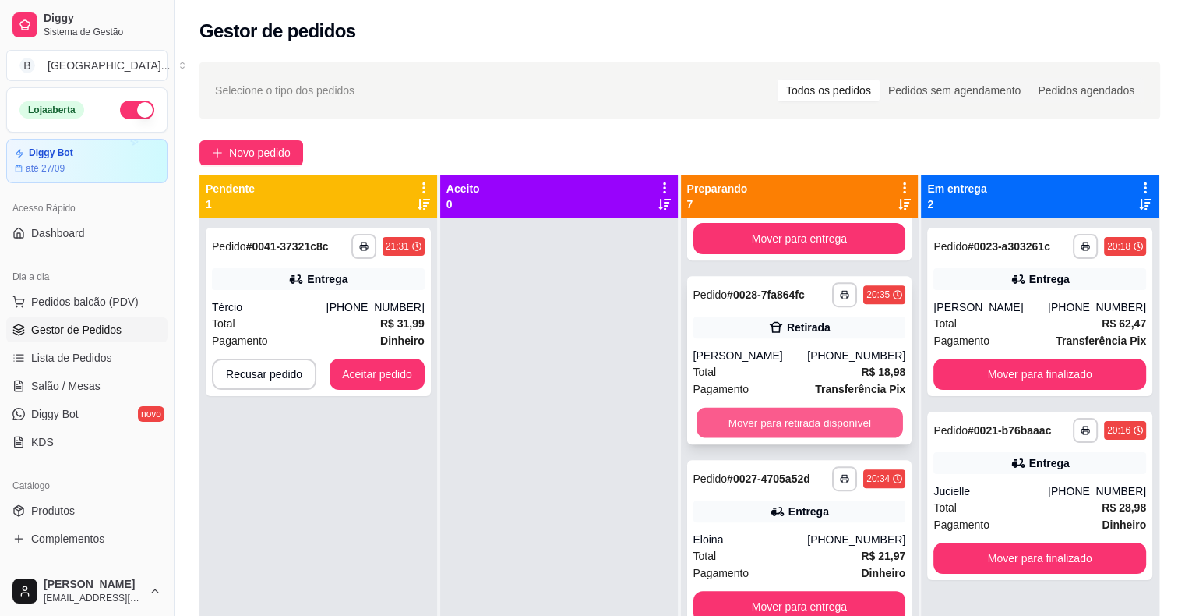
click at [754, 425] on button "Mover para retirada disponível" at bounding box center [800, 423] width 206 height 30
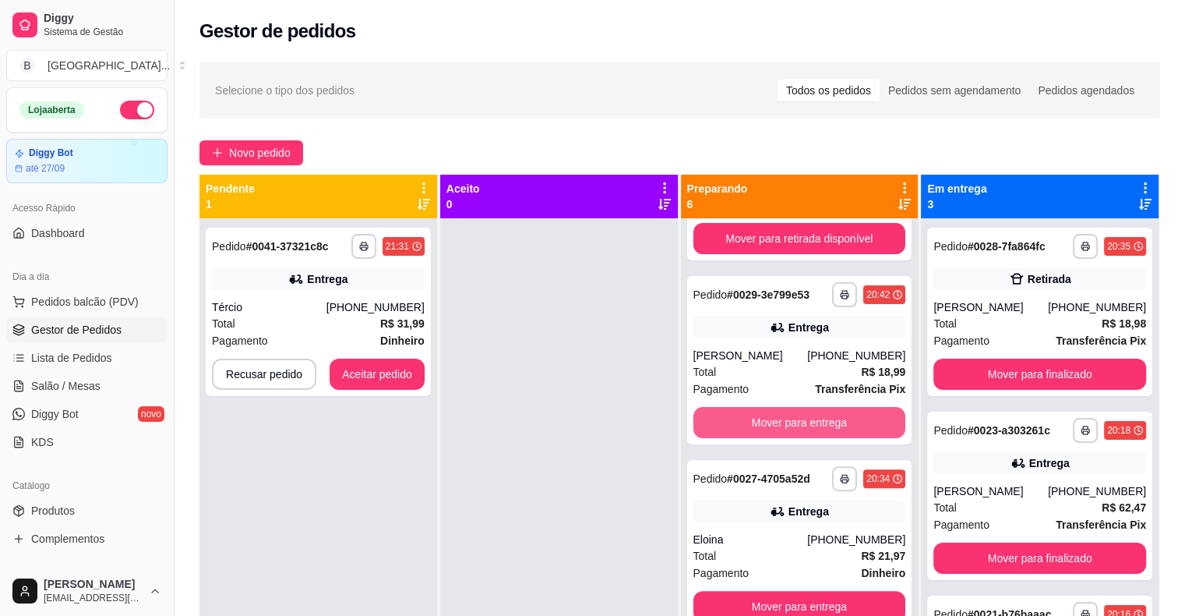
scroll to position [520, 0]
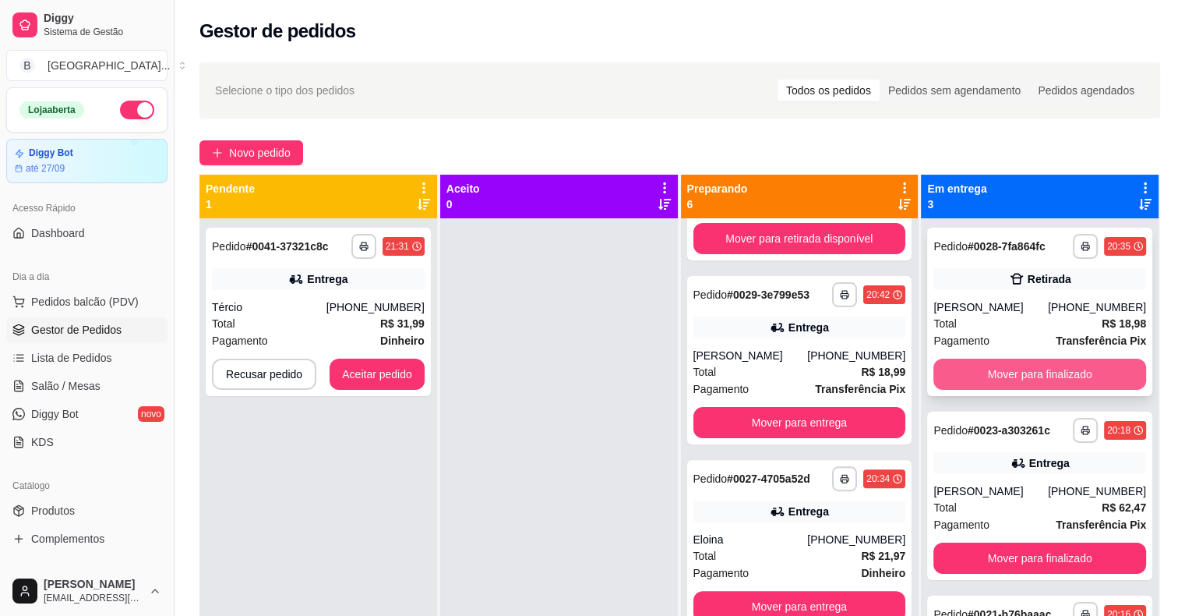
click at [1011, 379] on button "Mover para finalizado" at bounding box center [1039, 373] width 213 height 31
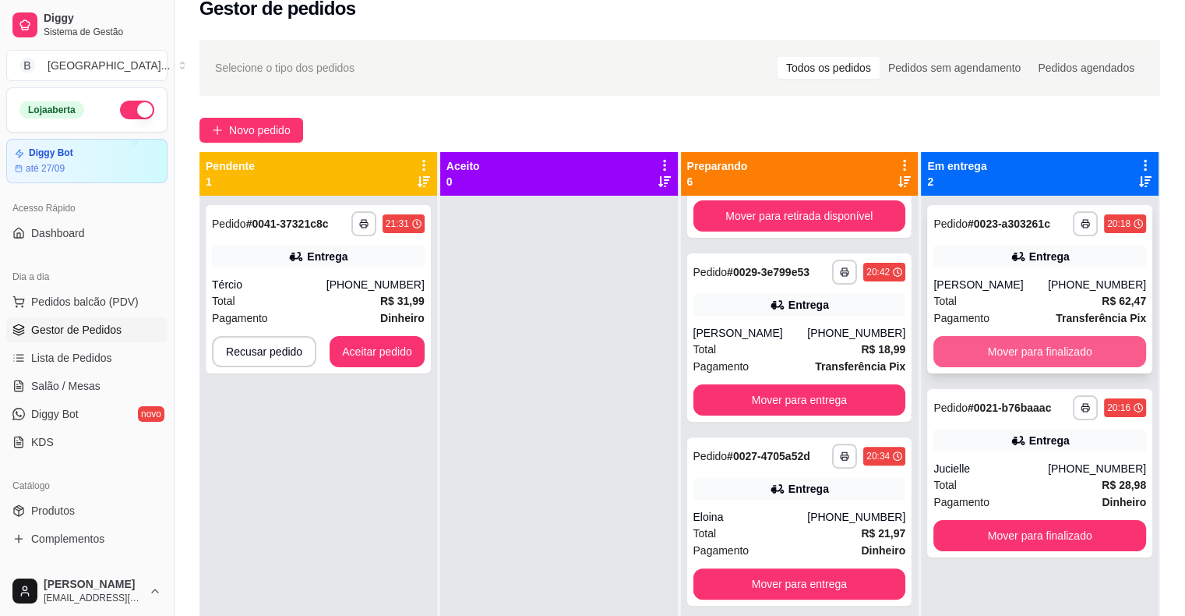
scroll to position [0, 0]
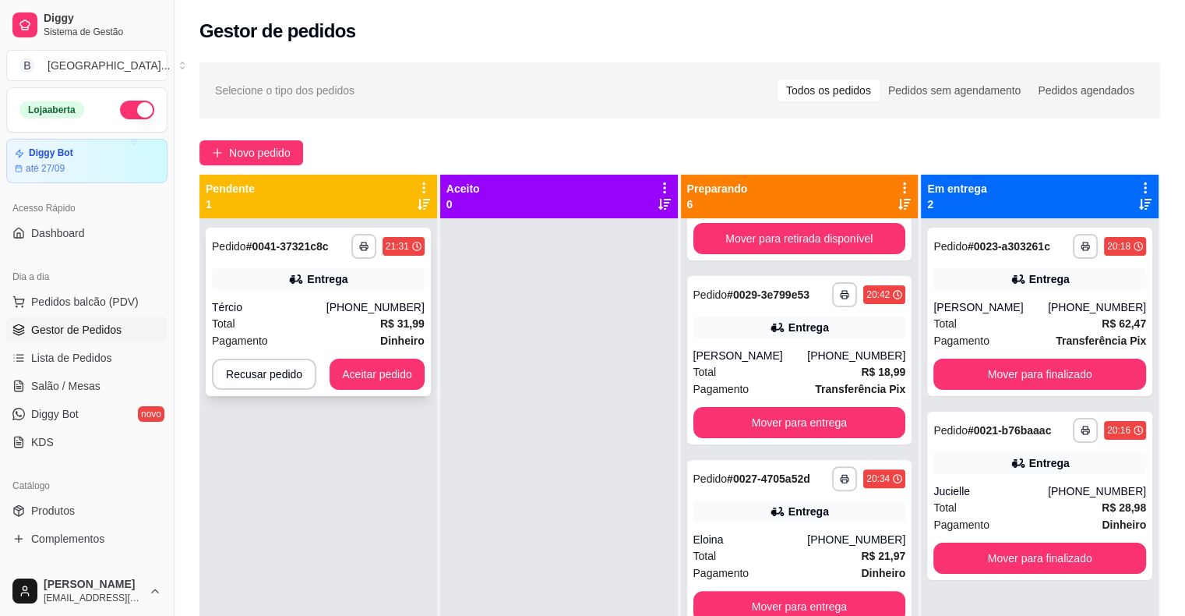
click at [291, 341] on div "Pagamento Dinheiro" at bounding box center [318, 340] width 213 height 17
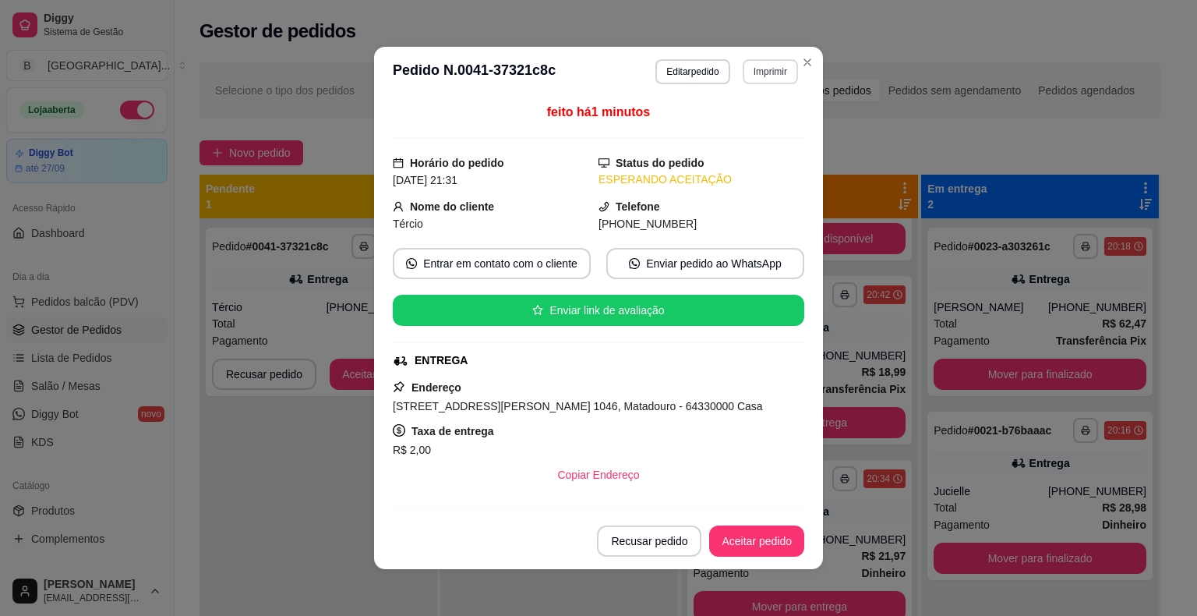
click at [757, 67] on button "Imprimir" at bounding box center [770, 71] width 55 height 25
click at [749, 119] on button "IMPRESSORA" at bounding box center [736, 126] width 113 height 25
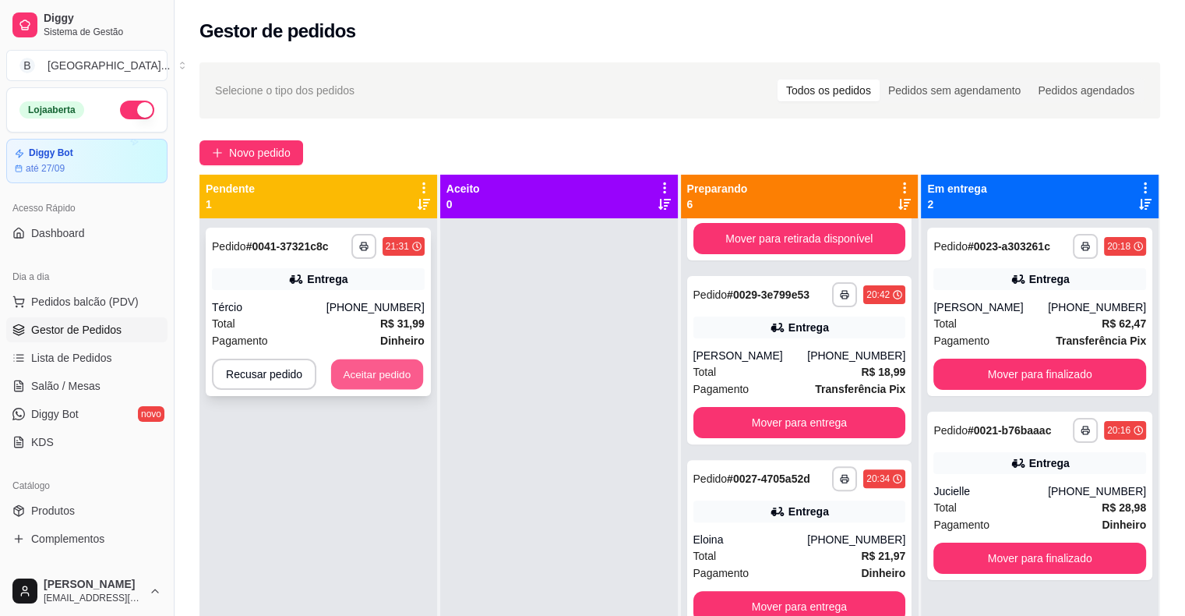
click at [408, 371] on button "Aceitar pedido" at bounding box center [377, 374] width 92 height 30
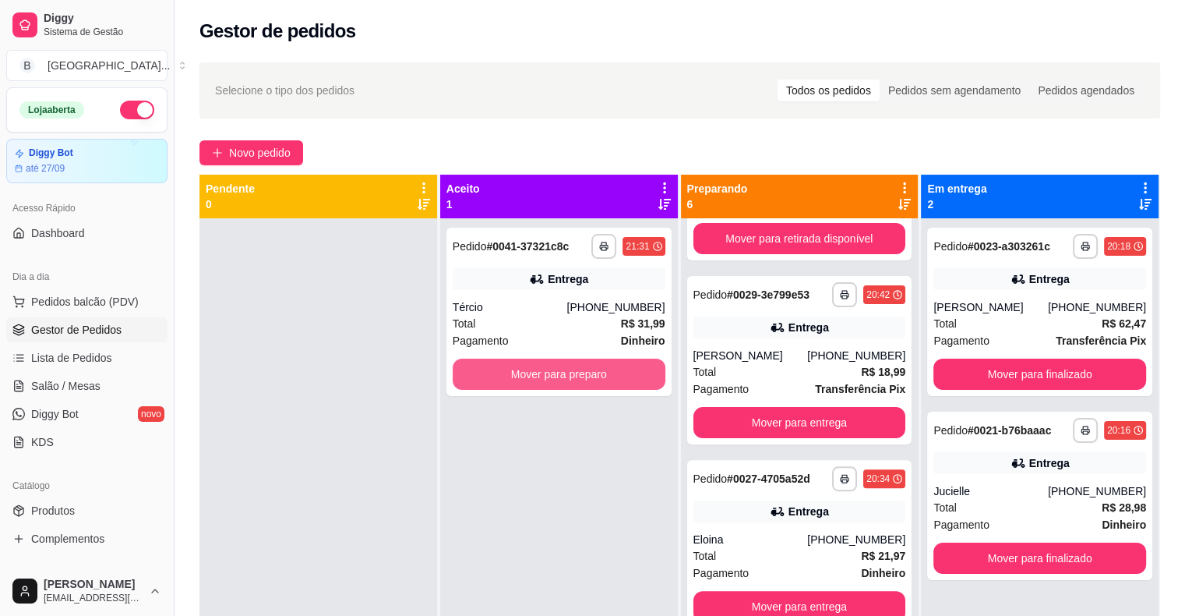
scroll to position [520, 0]
click at [528, 365] on button "Mover para preparo" at bounding box center [559, 373] width 213 height 31
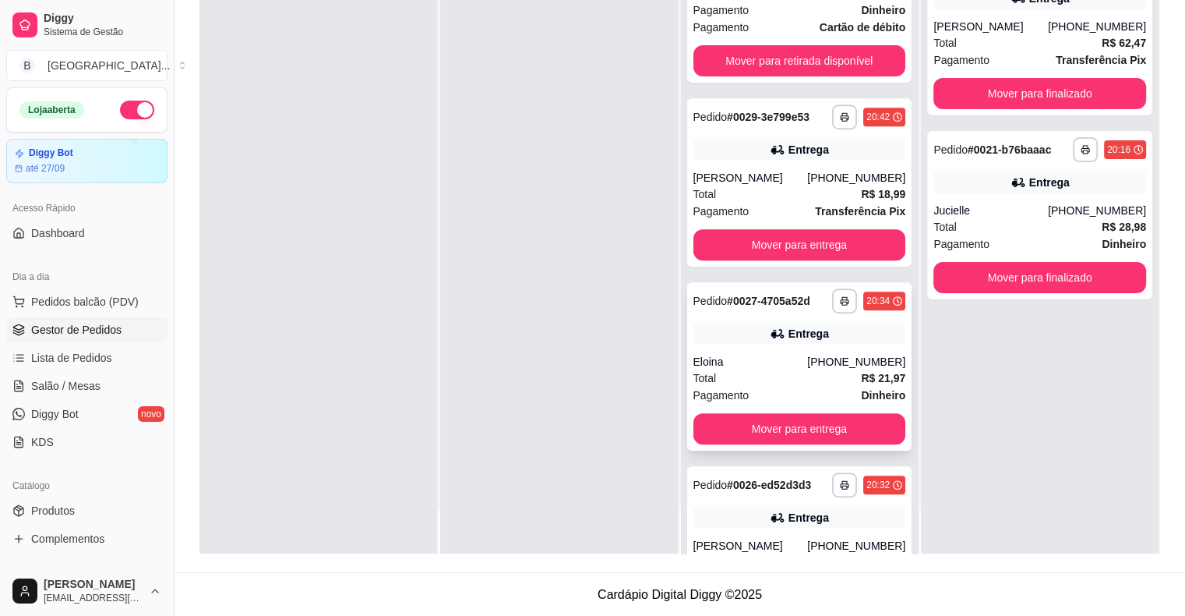
scroll to position [393, 0]
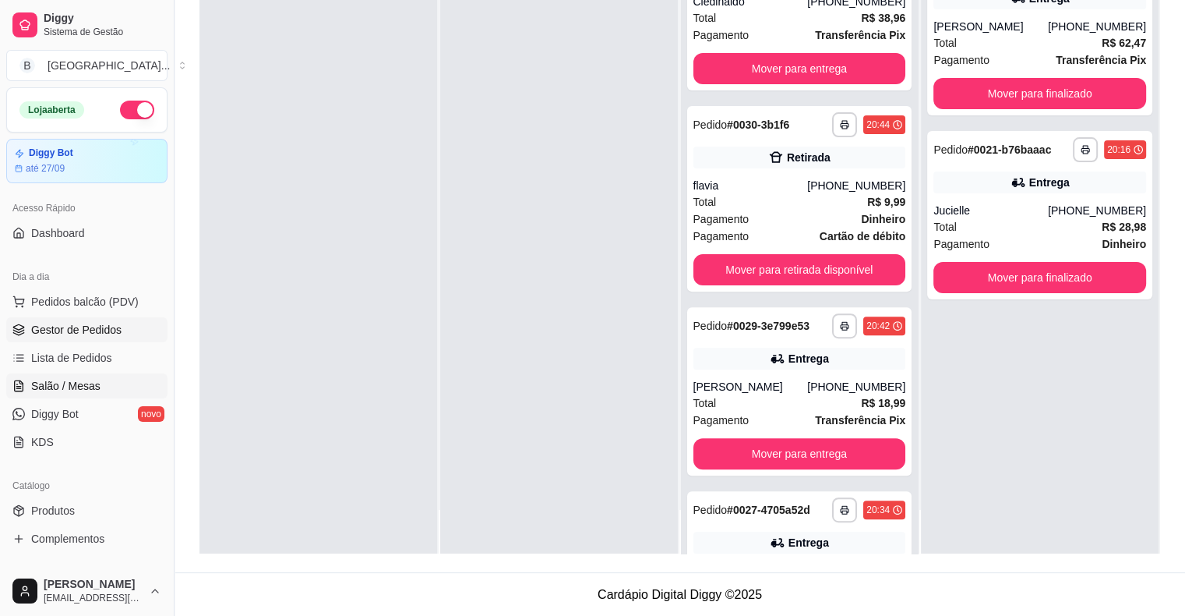
click at [126, 376] on link "Salão / Mesas" at bounding box center [86, 385] width 161 height 25
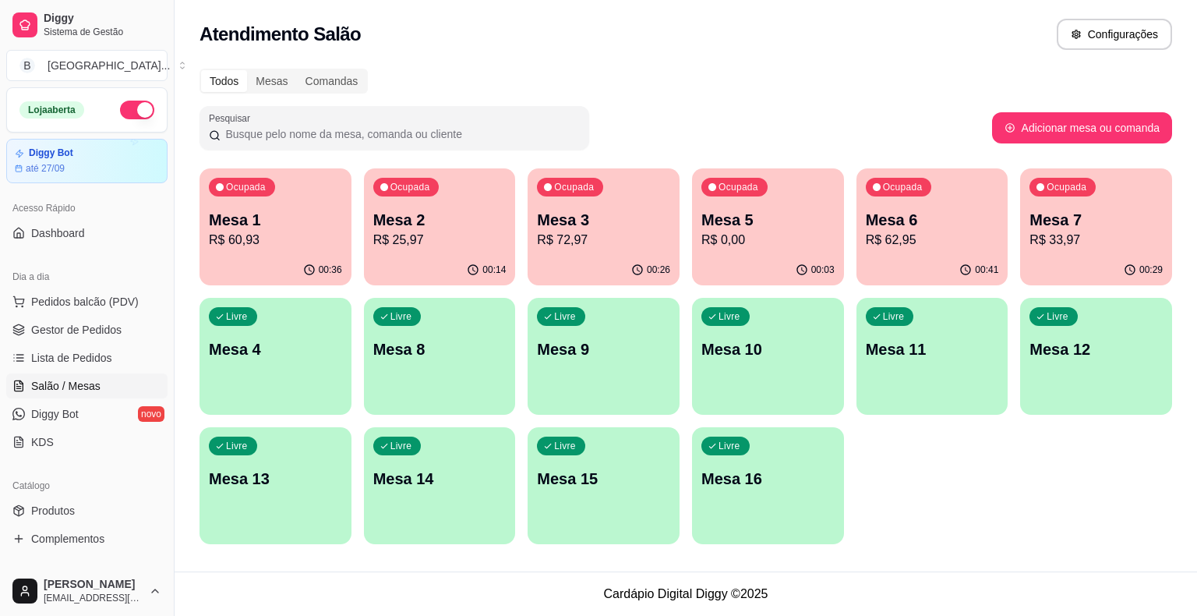
click at [245, 236] on p "R$ 60,93" at bounding box center [275, 240] width 133 height 19
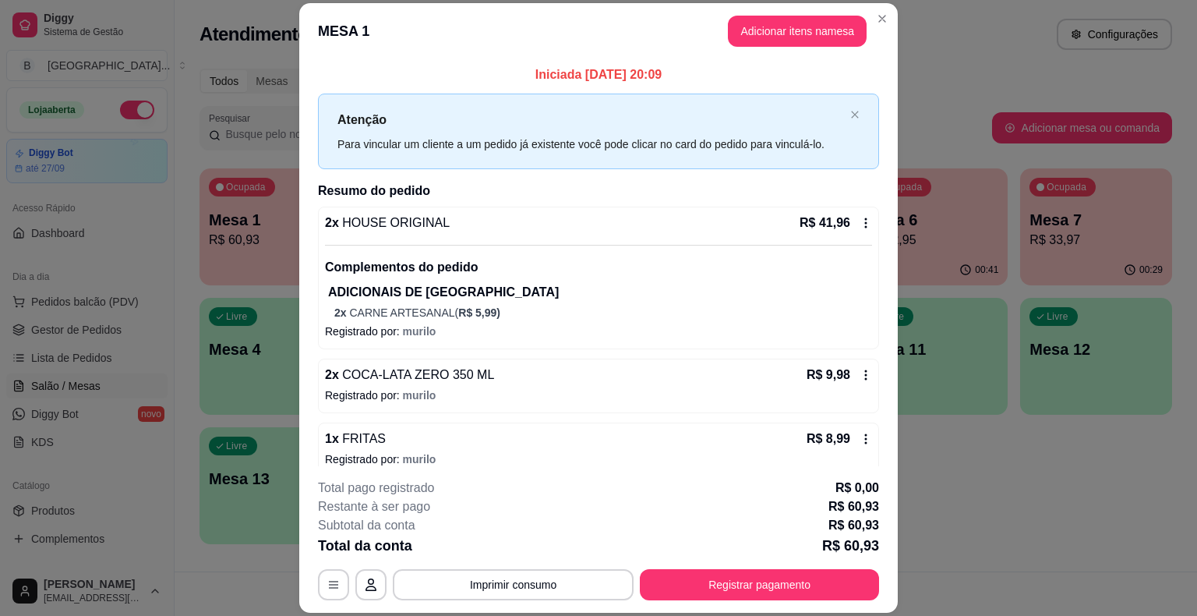
scroll to position [16, 0]
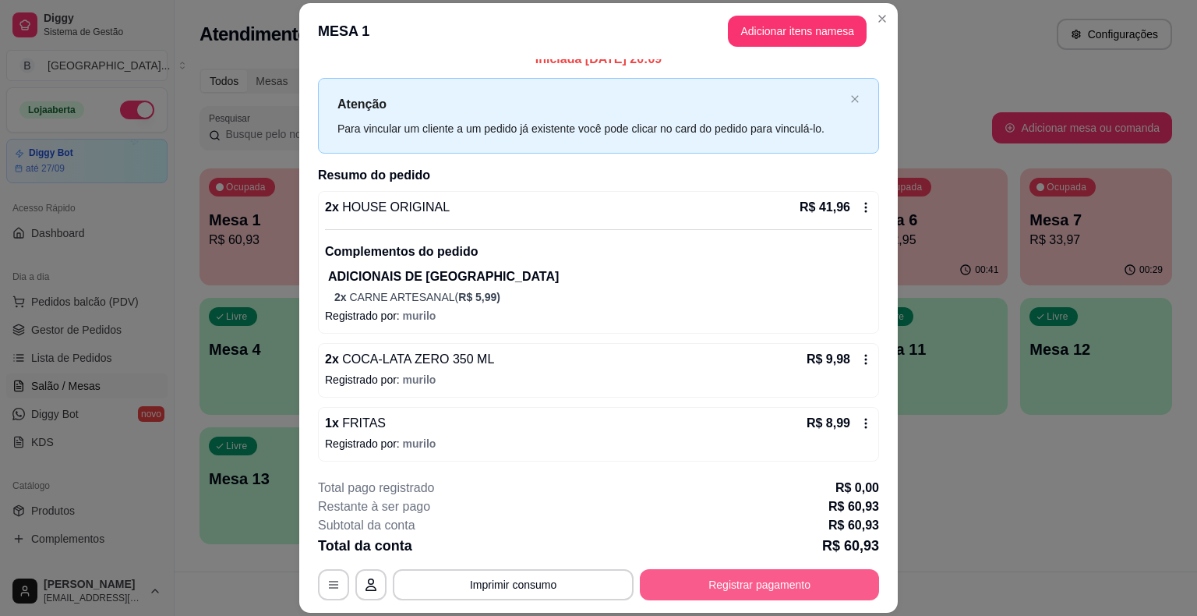
click at [723, 579] on button "Registrar pagamento" at bounding box center [759, 584] width 239 height 31
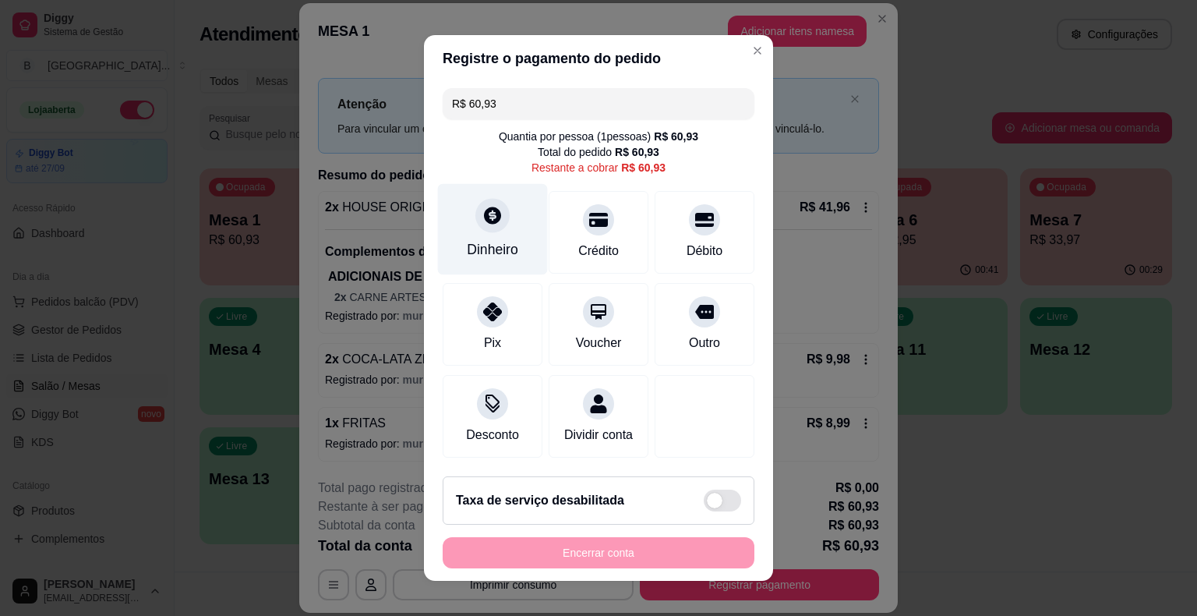
click at [507, 253] on div "Dinheiro" at bounding box center [492, 249] width 51 height 20
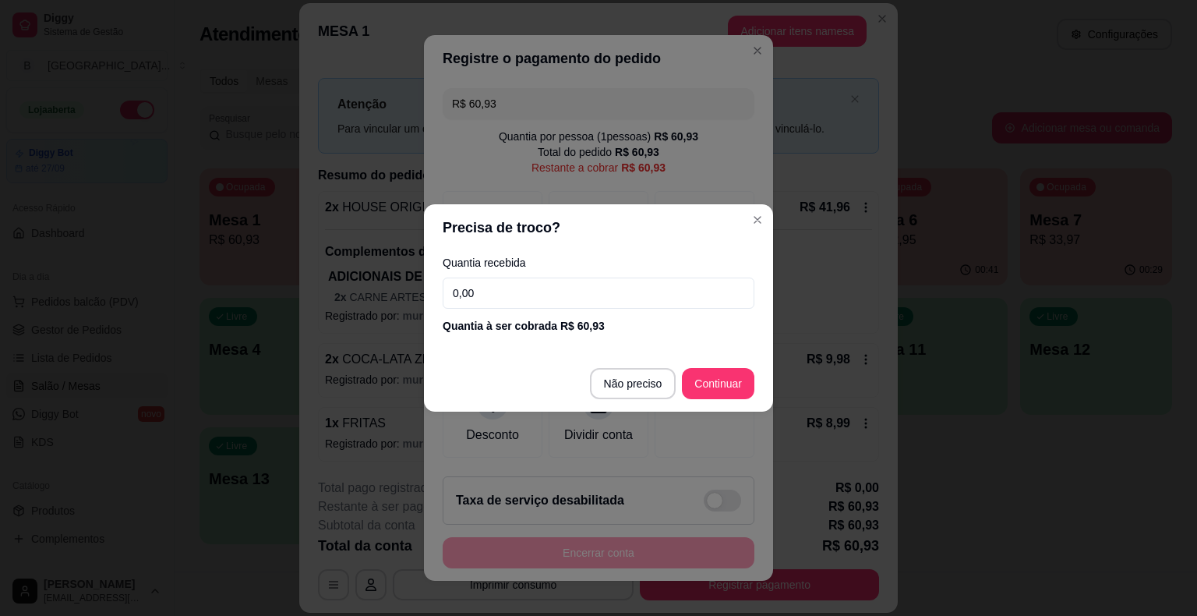
click at [494, 299] on input "0,00" at bounding box center [599, 292] width 312 height 31
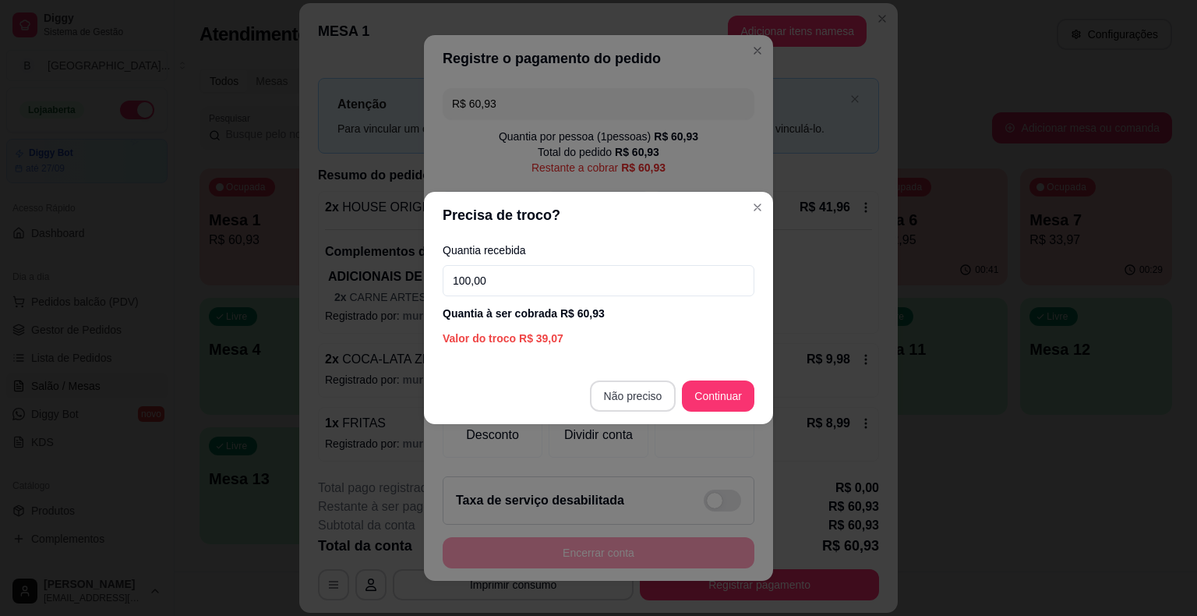
type input "100,00"
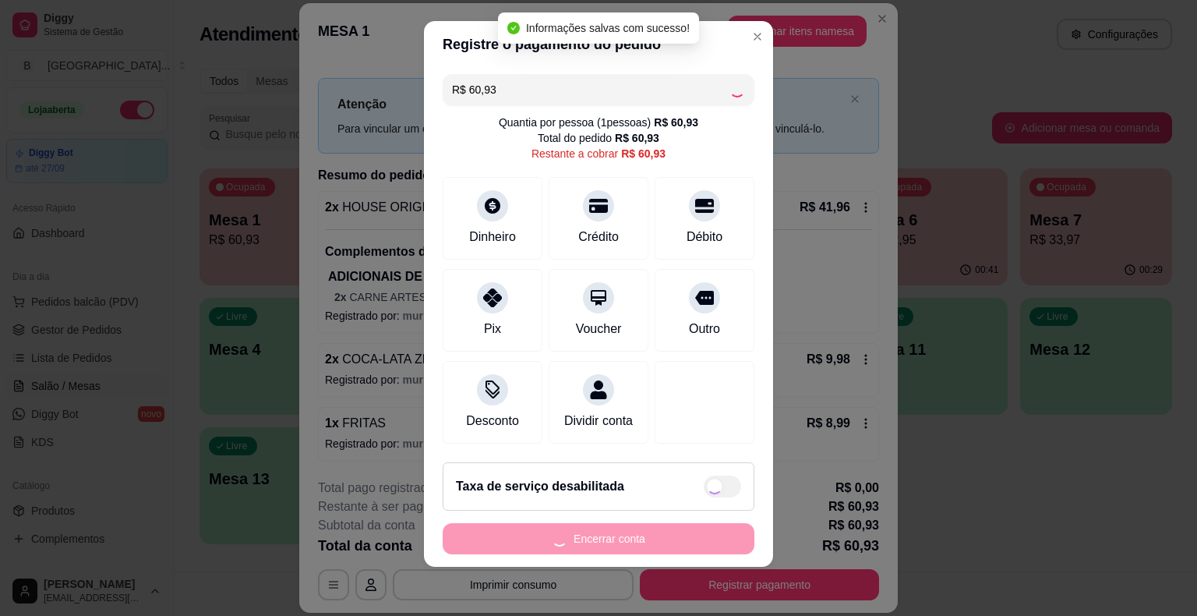
type input "R$ 0,00"
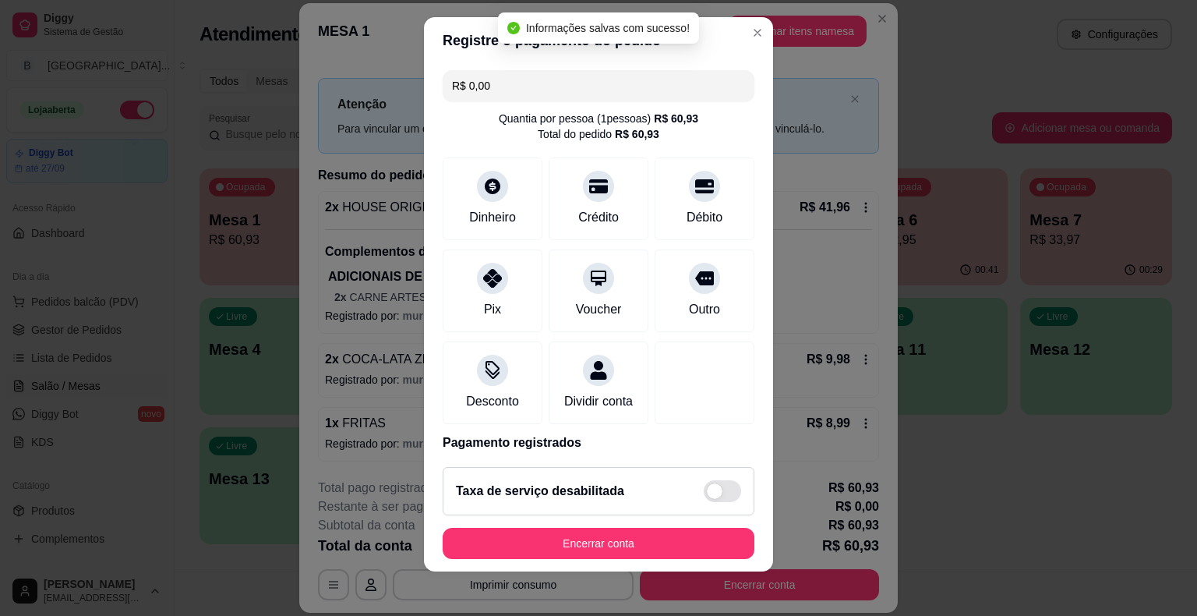
scroll to position [19, 0]
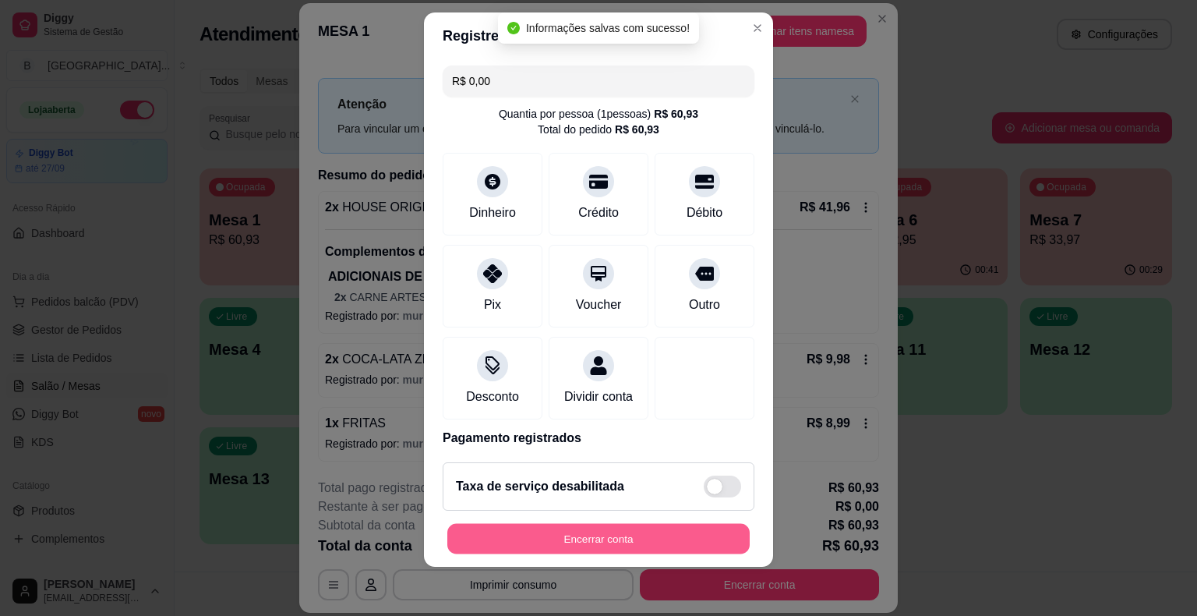
click at [646, 538] on button "Encerrar conta" at bounding box center [598, 538] width 302 height 30
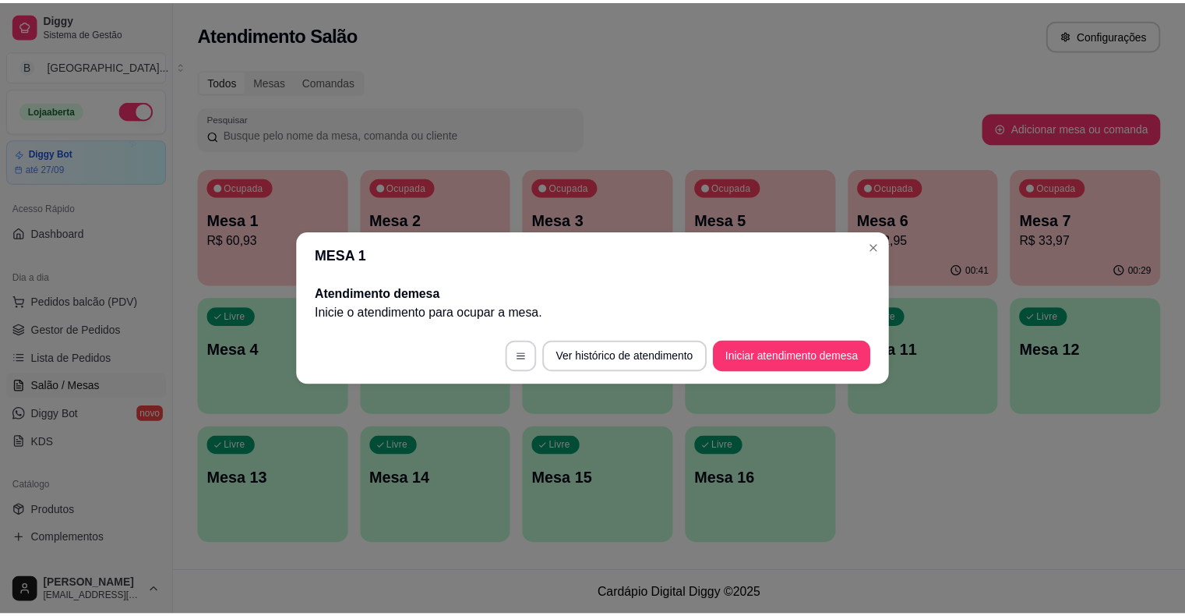
scroll to position [0, 0]
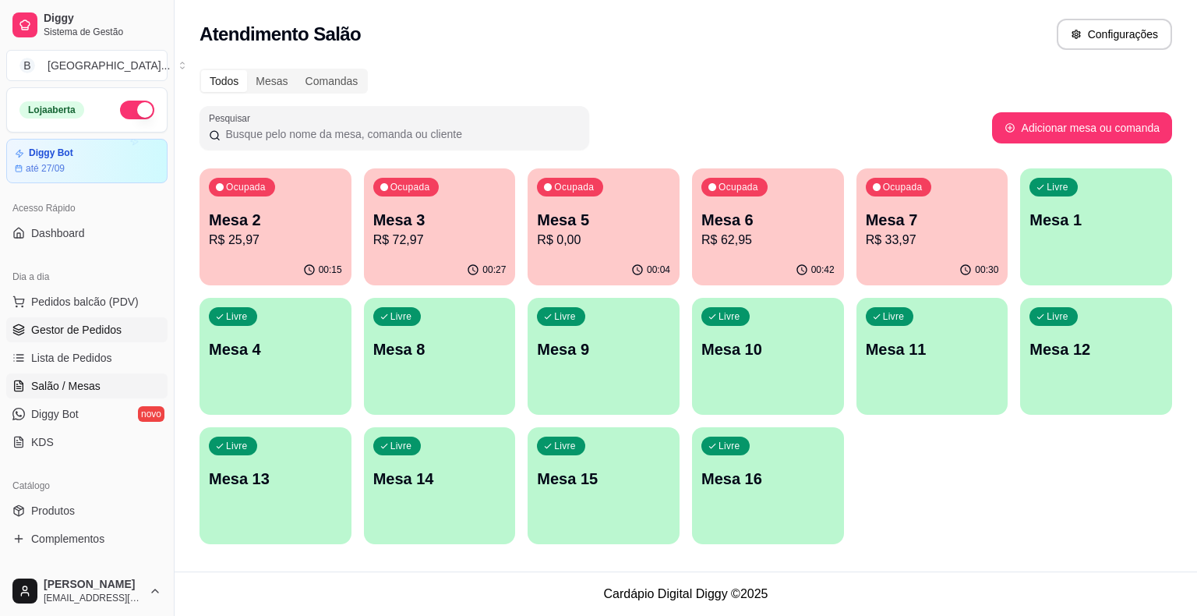
click at [73, 319] on link "Gestor de Pedidos" at bounding box center [86, 329] width 161 height 25
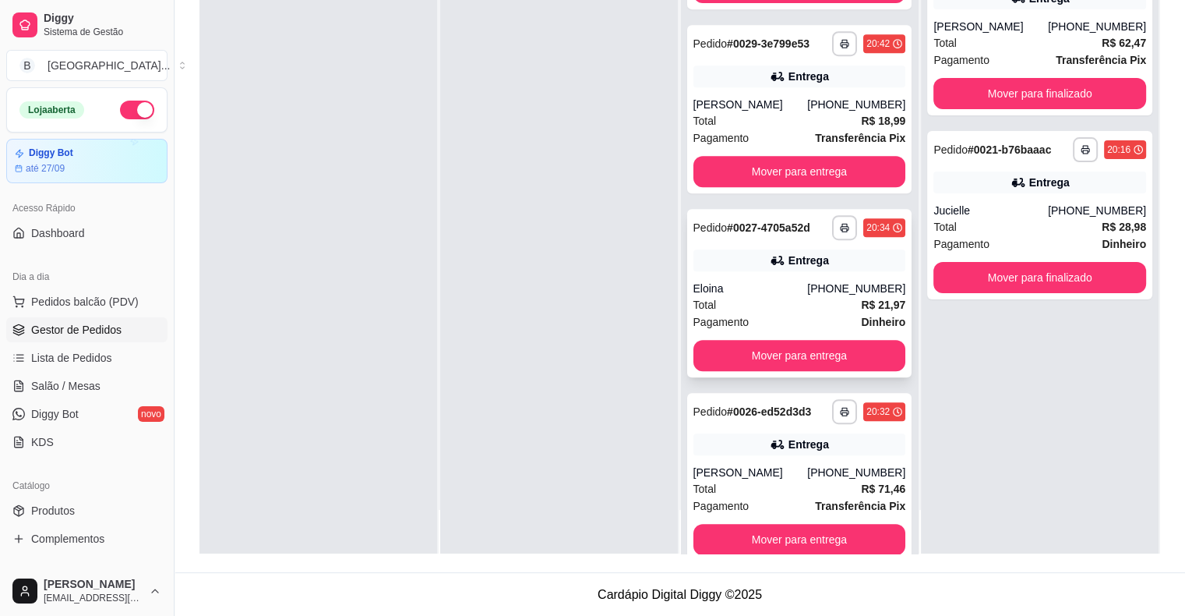
scroll to position [704, 0]
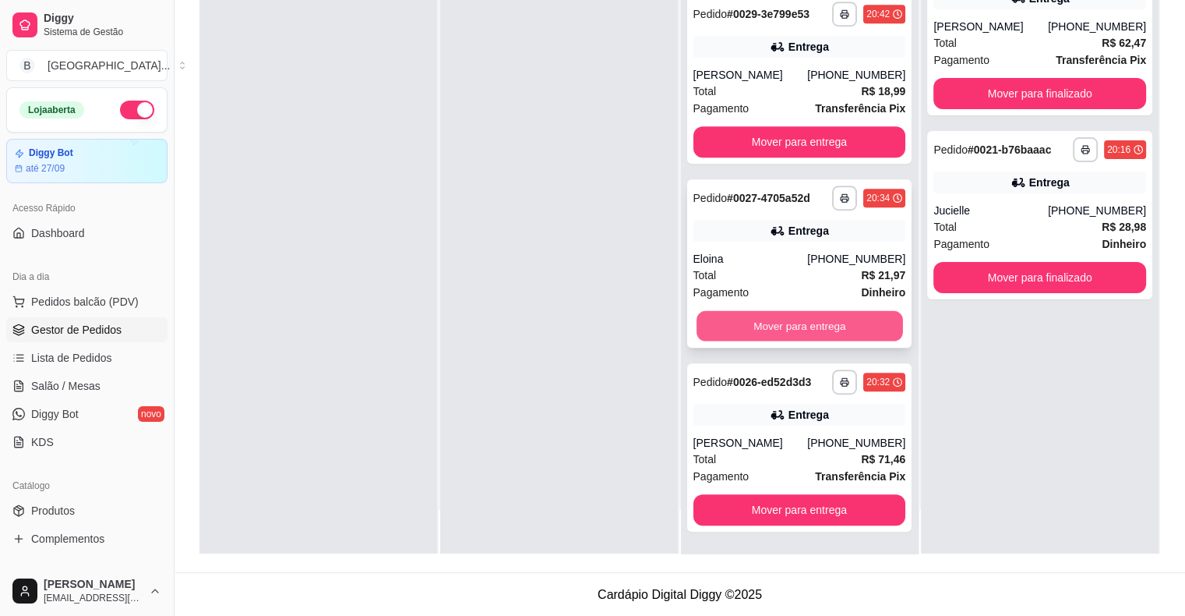
click at [773, 323] on button "Mover para entrega" at bounding box center [800, 326] width 206 height 30
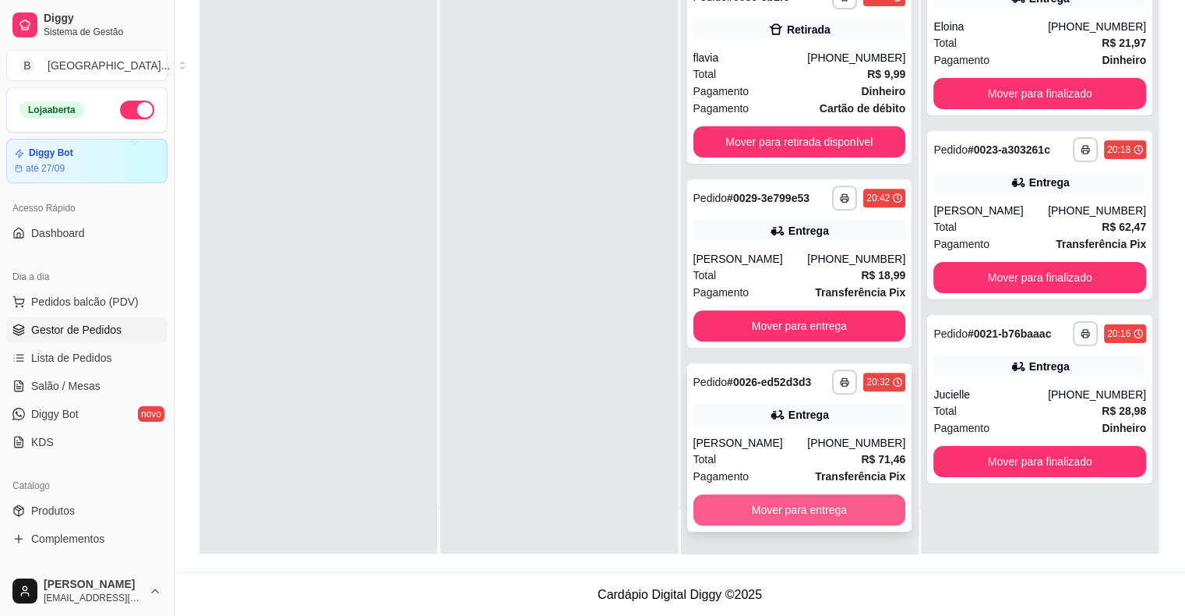
click at [785, 500] on button "Mover para entrega" at bounding box center [799, 509] width 213 height 31
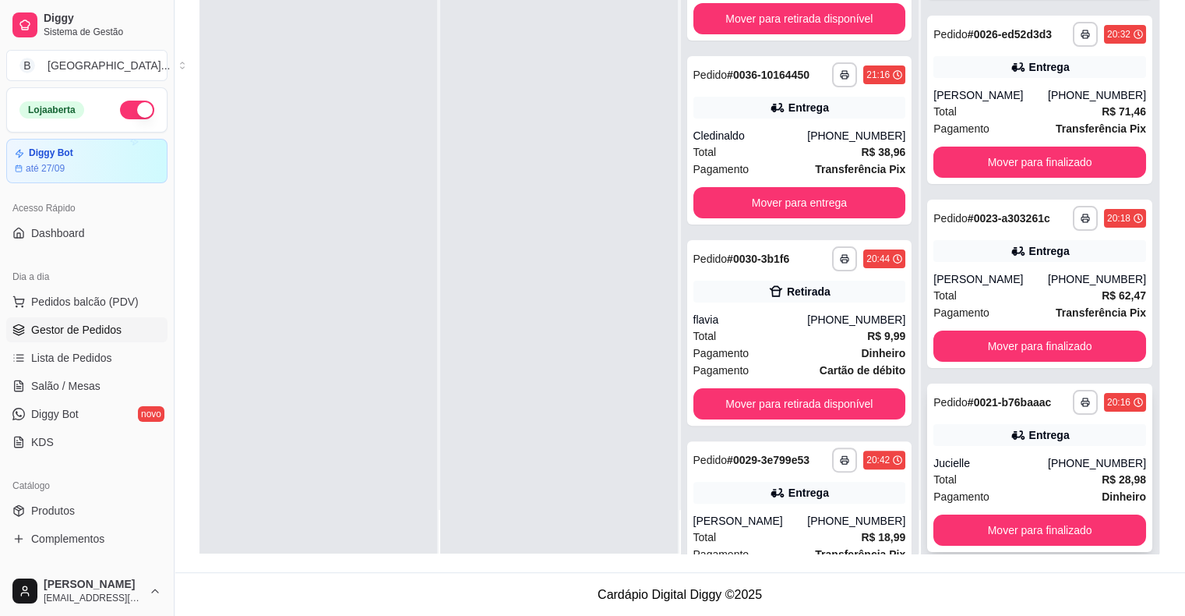
scroll to position [135, 0]
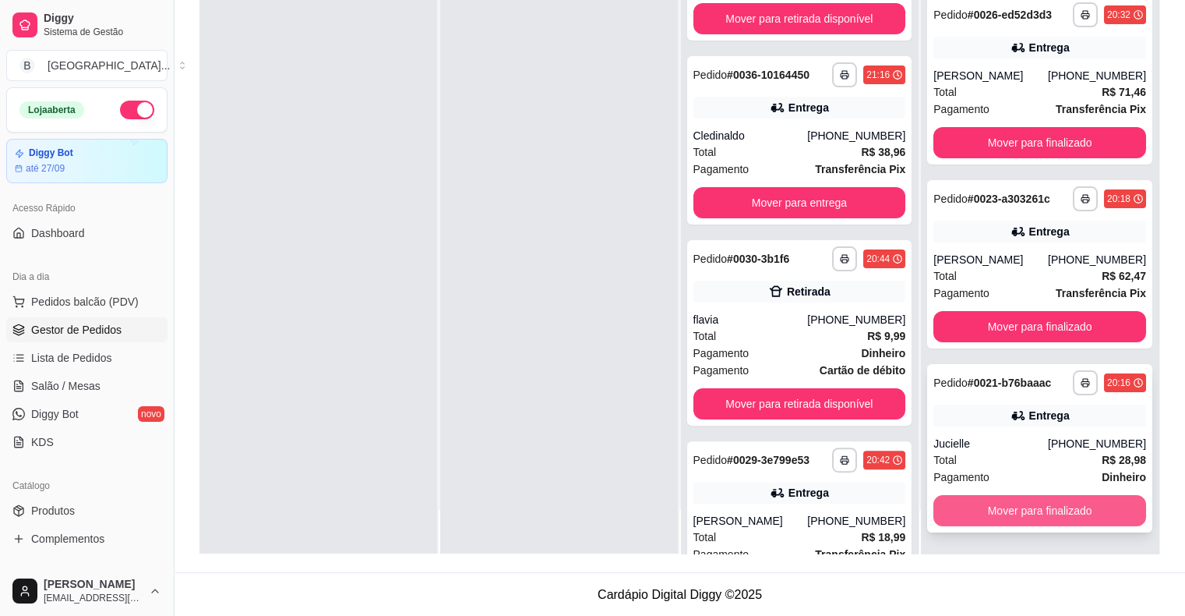
click at [1031, 513] on button "Mover para finalizado" at bounding box center [1039, 510] width 213 height 31
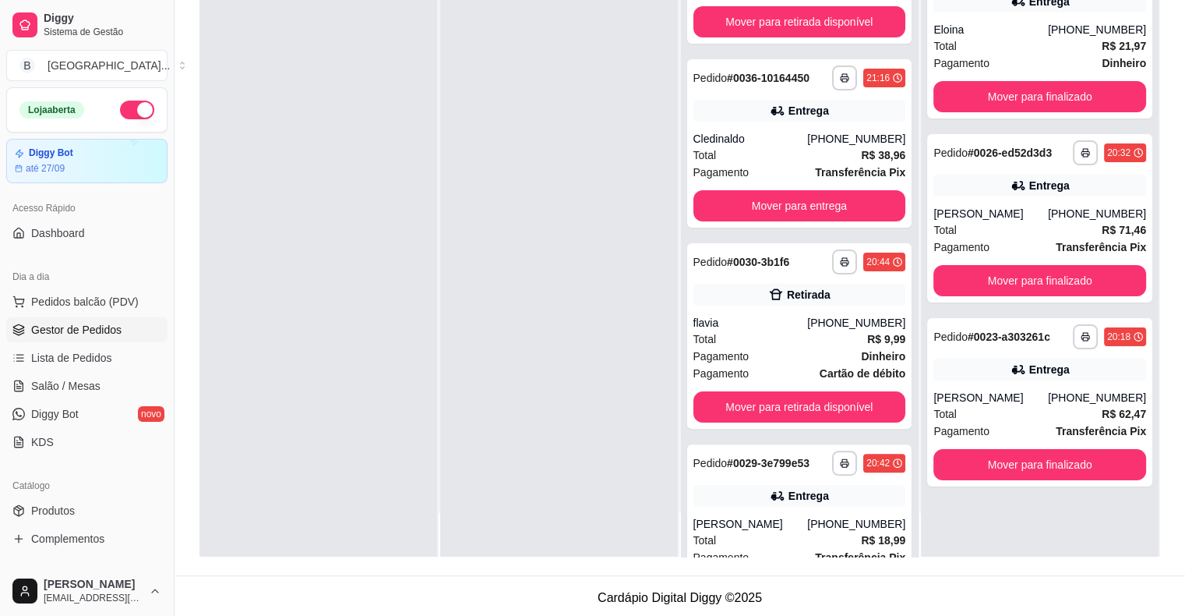
scroll to position [237, 0]
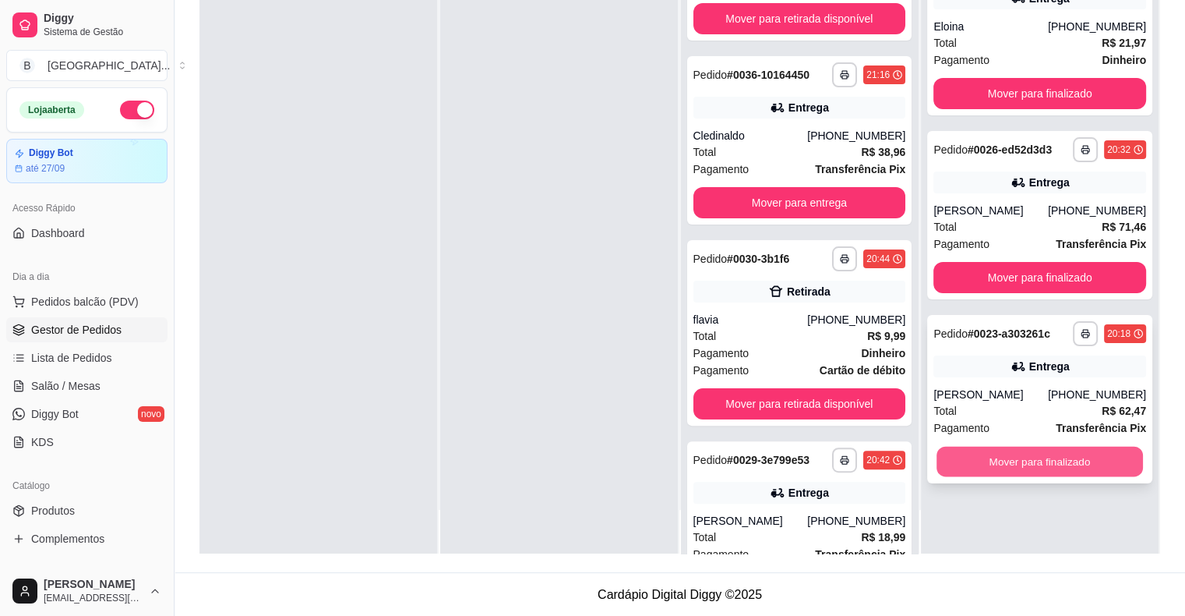
click at [986, 453] on button "Mover para finalizado" at bounding box center [1040, 461] width 206 height 30
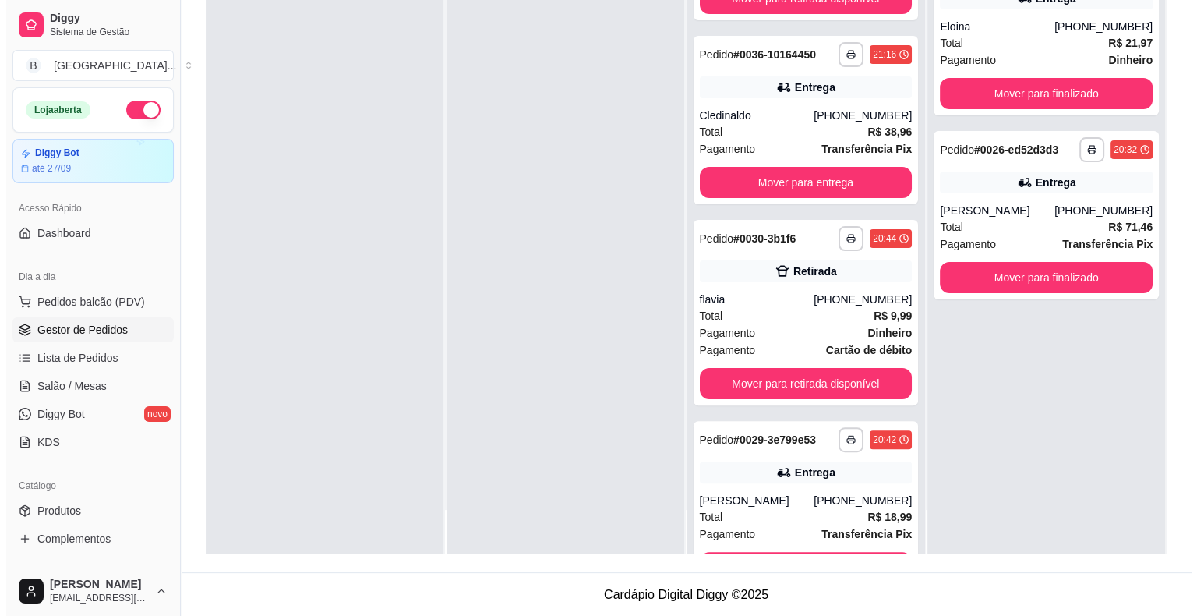
scroll to position [337, 0]
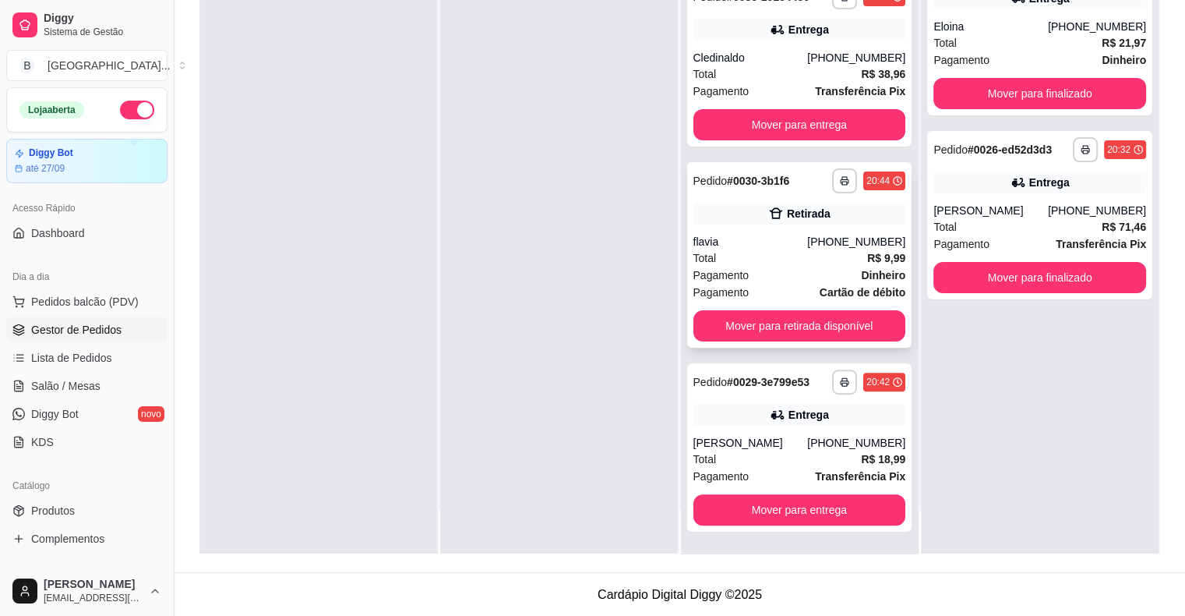
click at [835, 267] on div "Pagamento Dinheiro" at bounding box center [799, 274] width 213 height 17
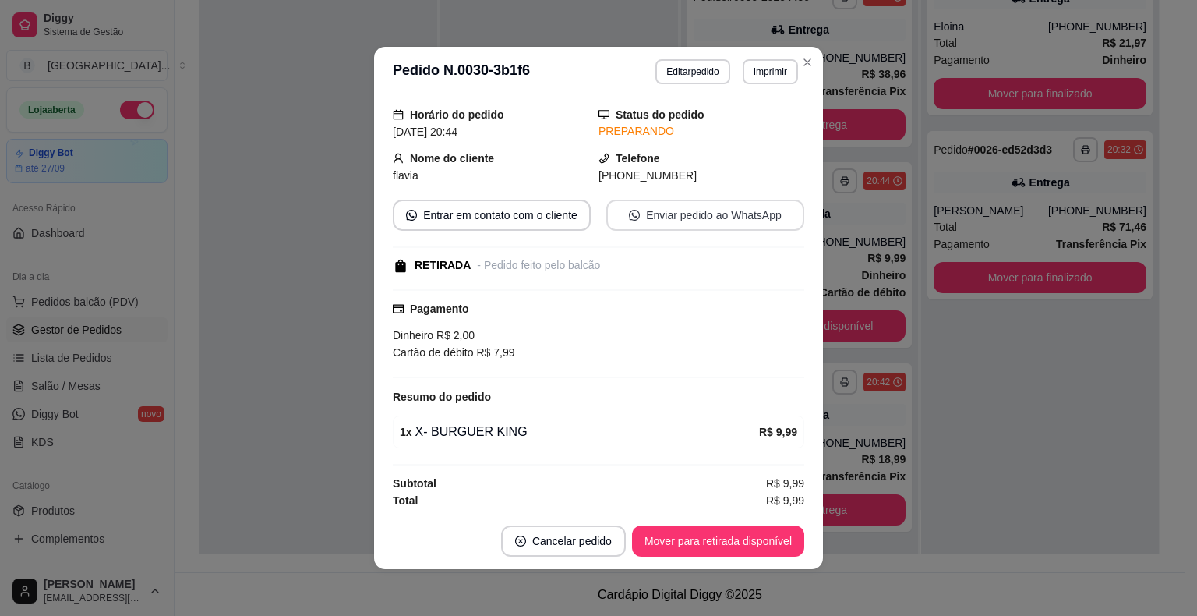
scroll to position [3, 0]
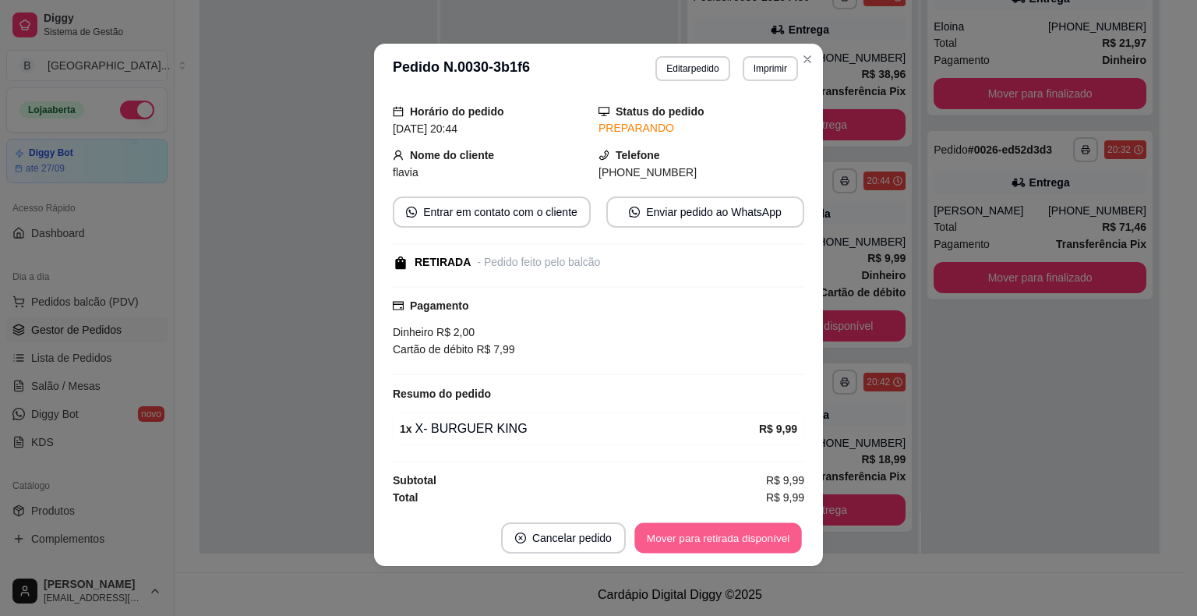
click at [700, 528] on button "Mover para retirada disponível" at bounding box center [717, 538] width 167 height 30
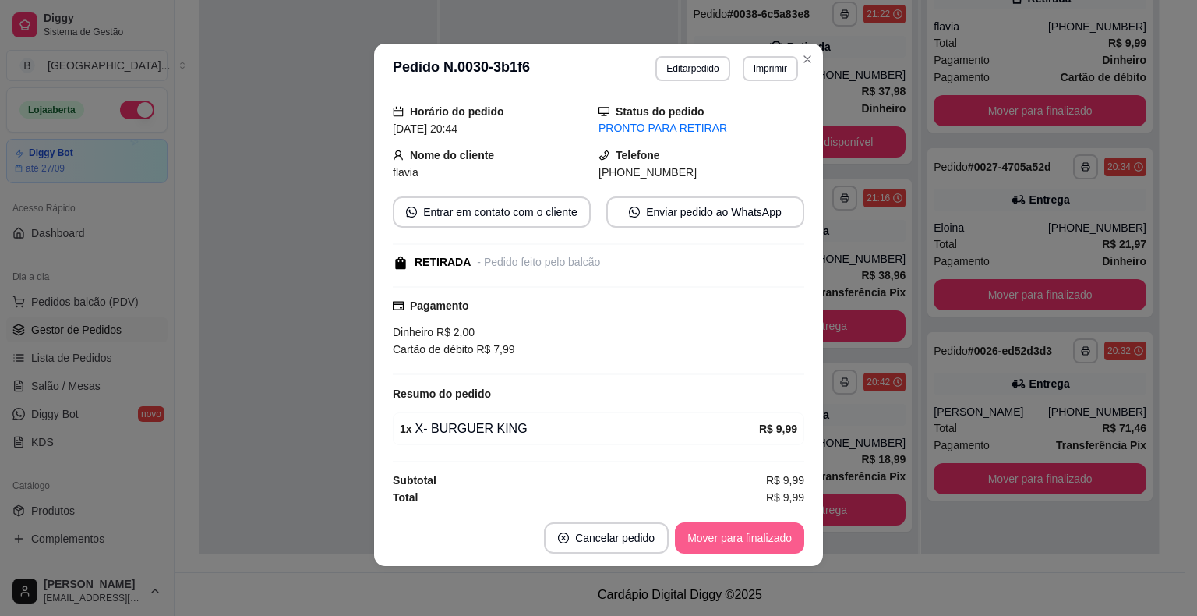
scroll to position [135, 0]
click at [699, 533] on button "Mover para finalizado" at bounding box center [739, 537] width 129 height 31
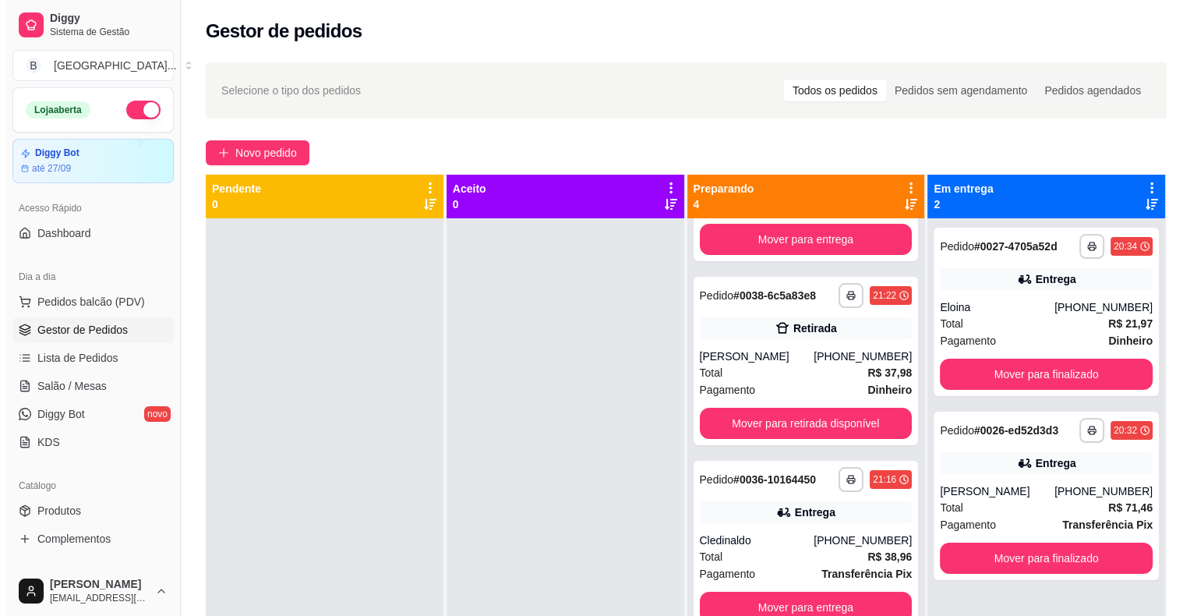
scroll to position [0, 0]
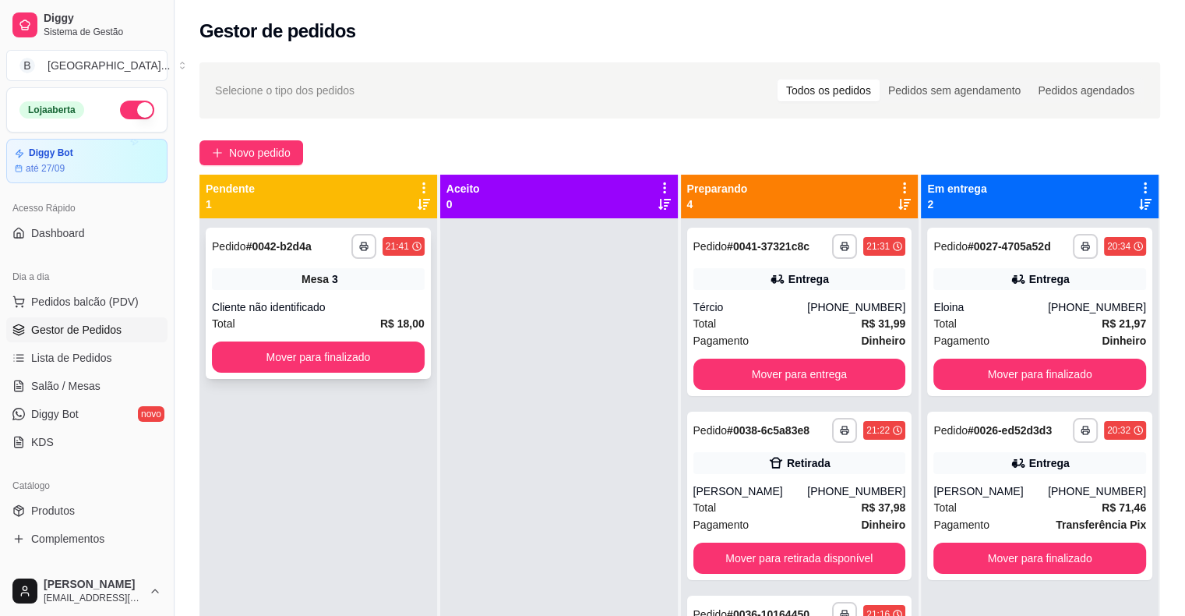
click at [411, 317] on strong "R$ 18,00" at bounding box center [402, 323] width 44 height 12
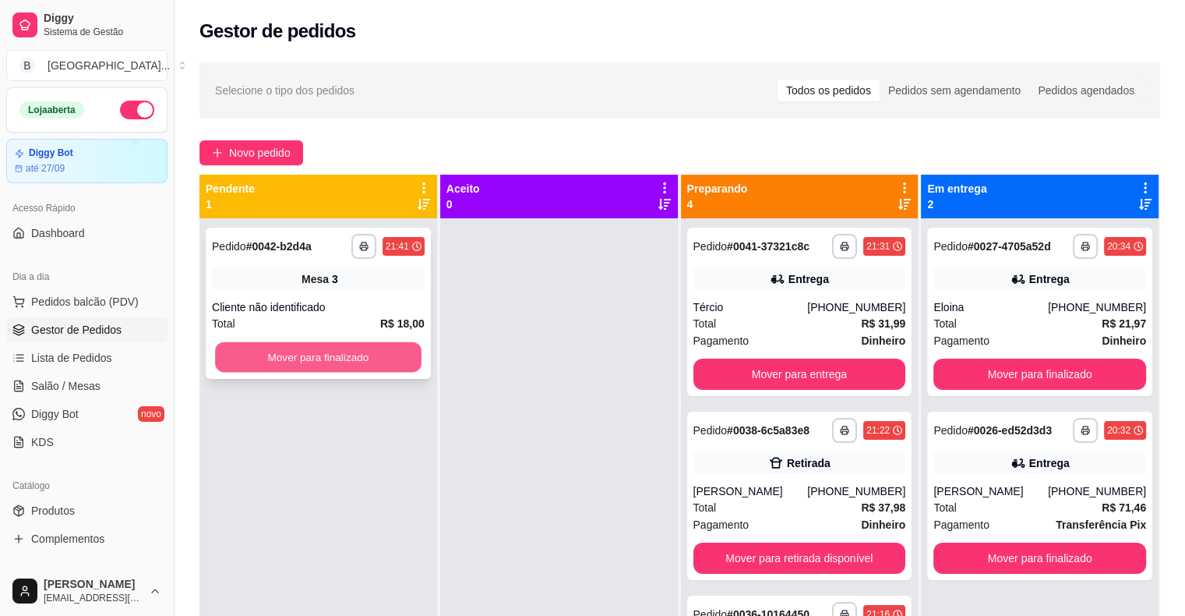
click at [295, 353] on button "Mover para finalizado" at bounding box center [318, 357] width 206 height 30
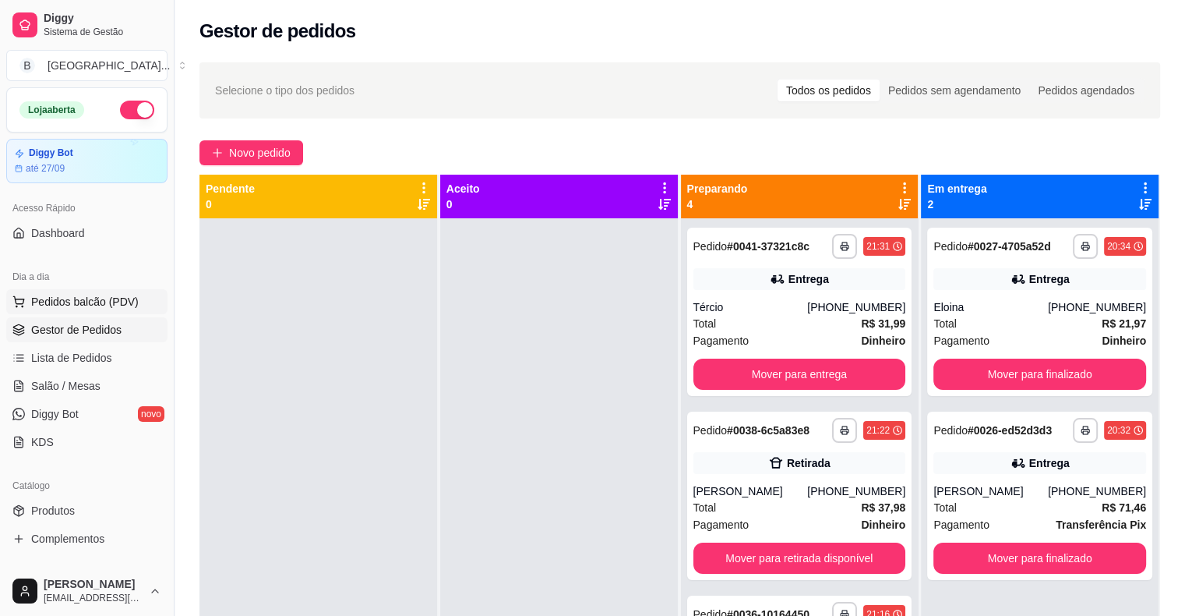
click at [87, 309] on button "Pedidos balcão (PDV)" at bounding box center [86, 301] width 161 height 25
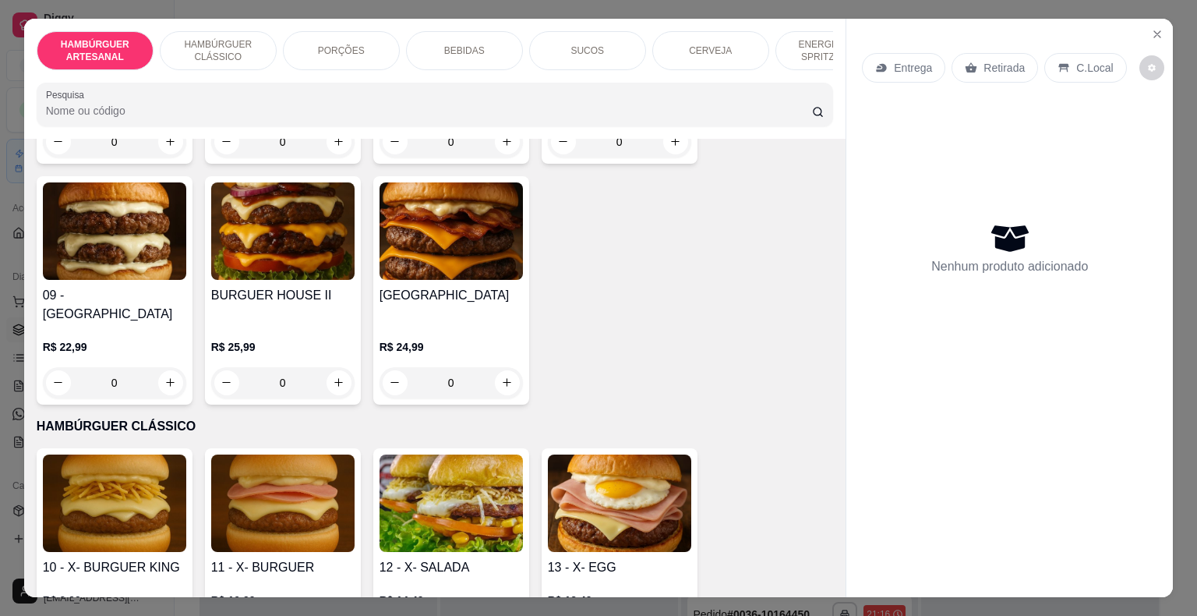
scroll to position [857, 0]
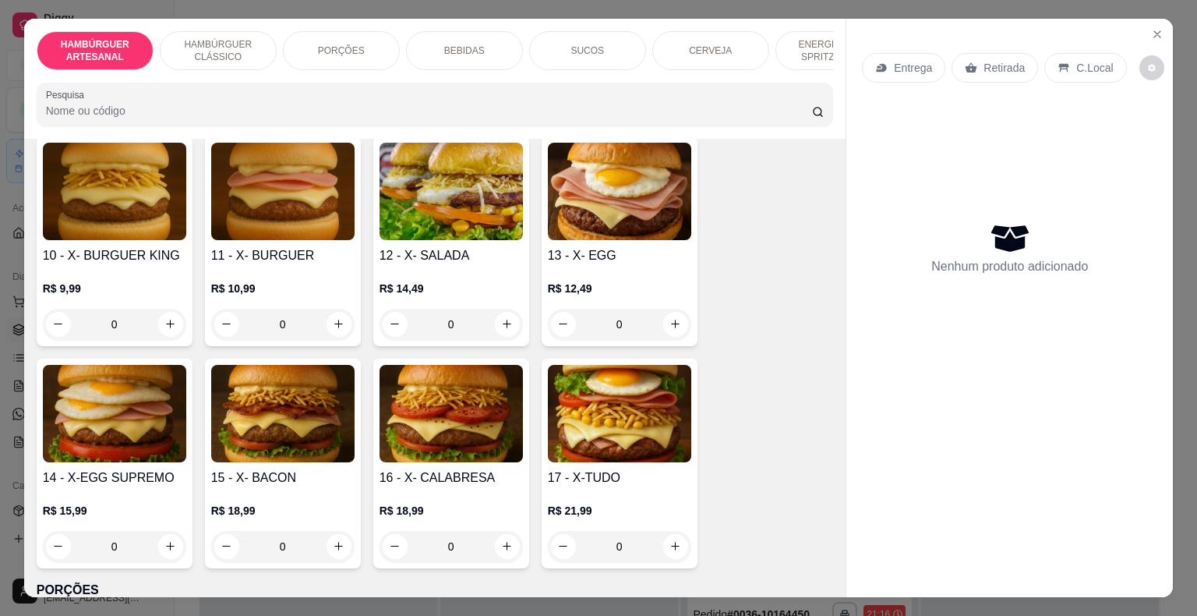
click at [670, 309] on div "0" at bounding box center [619, 324] width 143 height 31
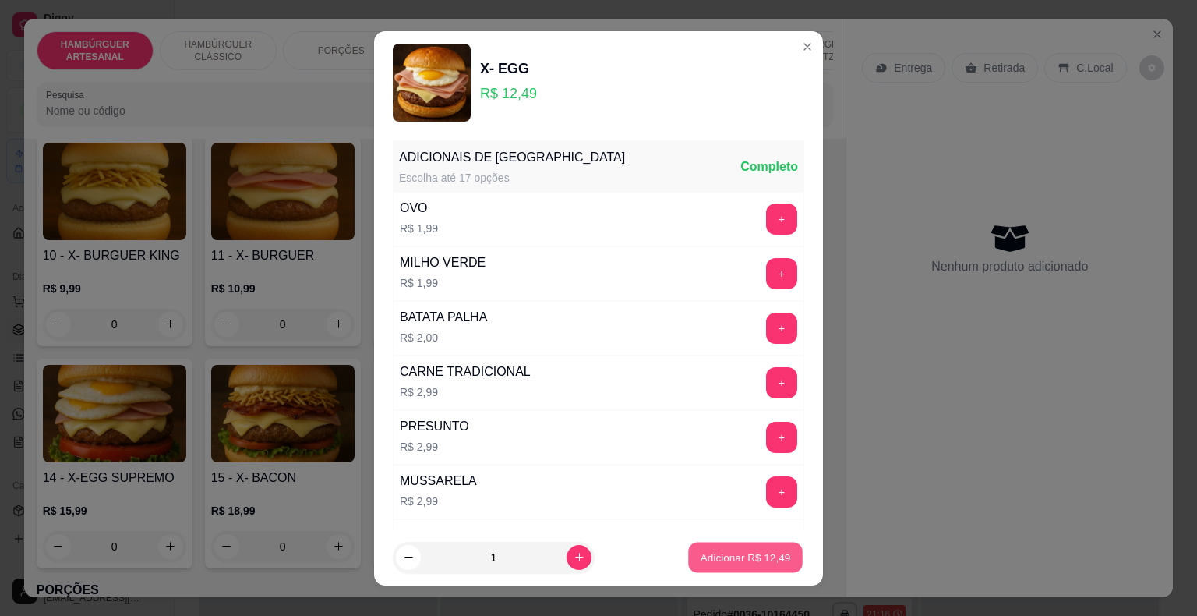
click at [700, 554] on p "Adicionar R$ 12,49" at bounding box center [745, 556] width 90 height 15
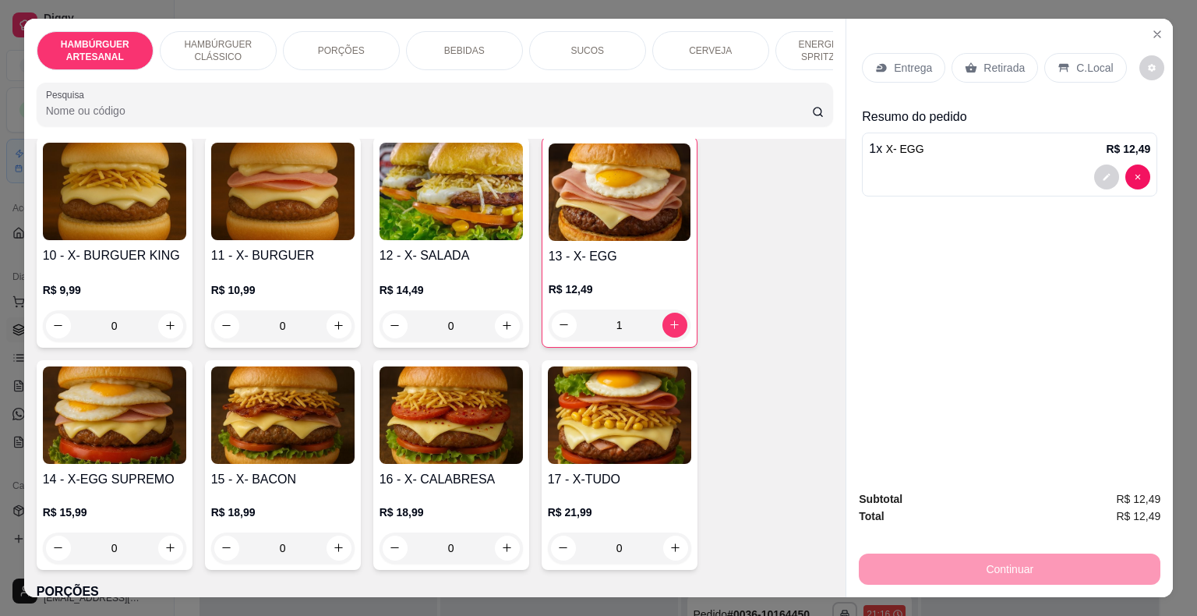
click at [956, 64] on div "Retirada" at bounding box center [994, 68] width 86 height 30
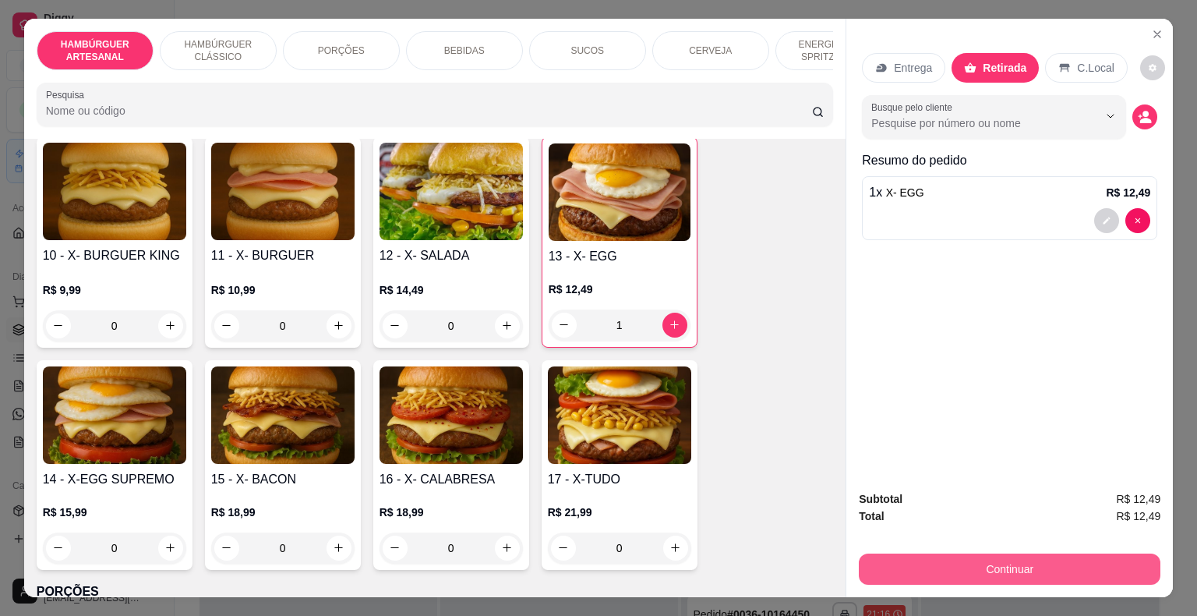
click at [873, 565] on button "Continuar" at bounding box center [1010, 568] width 302 height 31
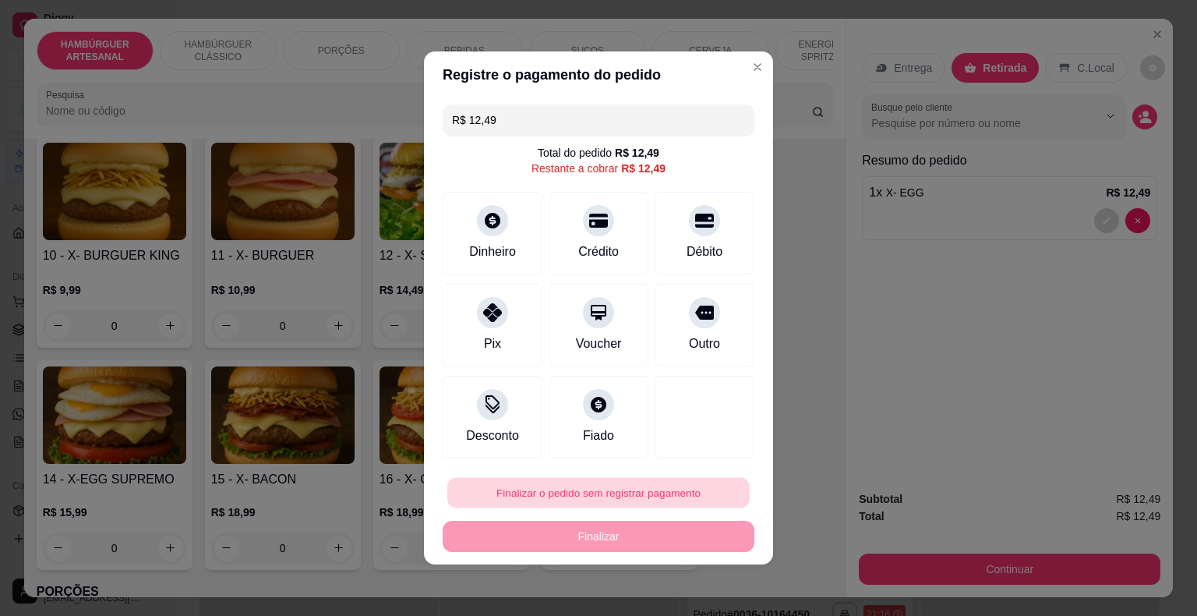
click at [563, 488] on button "Finalizar o pedido sem registrar pagamento" at bounding box center [598, 493] width 302 height 30
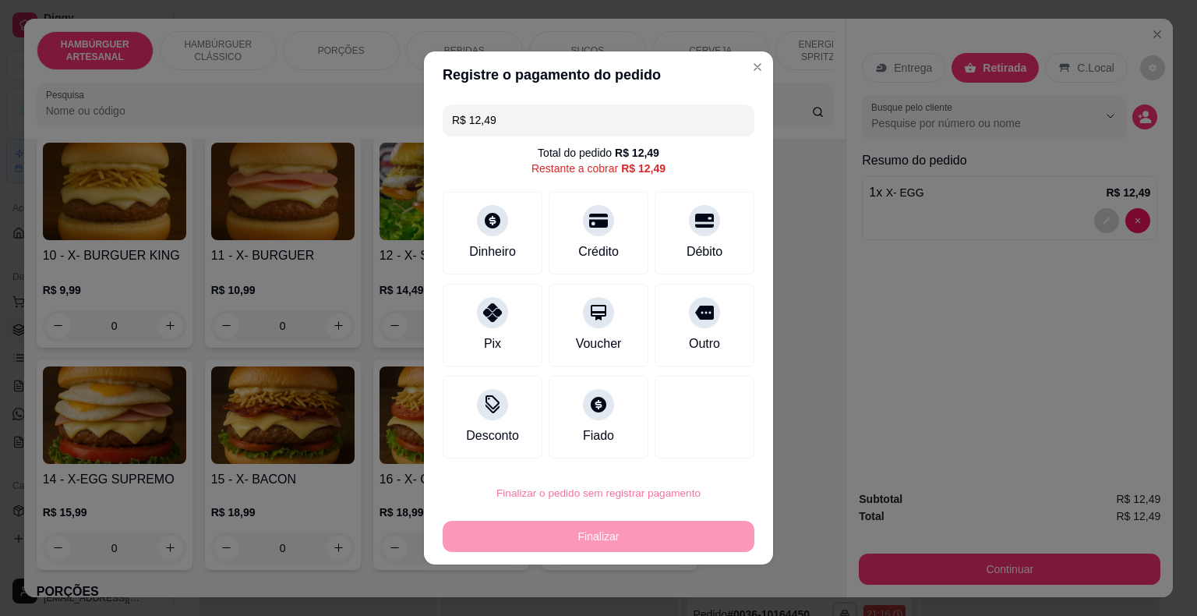
click at [670, 440] on button "Confirmar" at bounding box center [692, 447] width 55 height 23
type input "0"
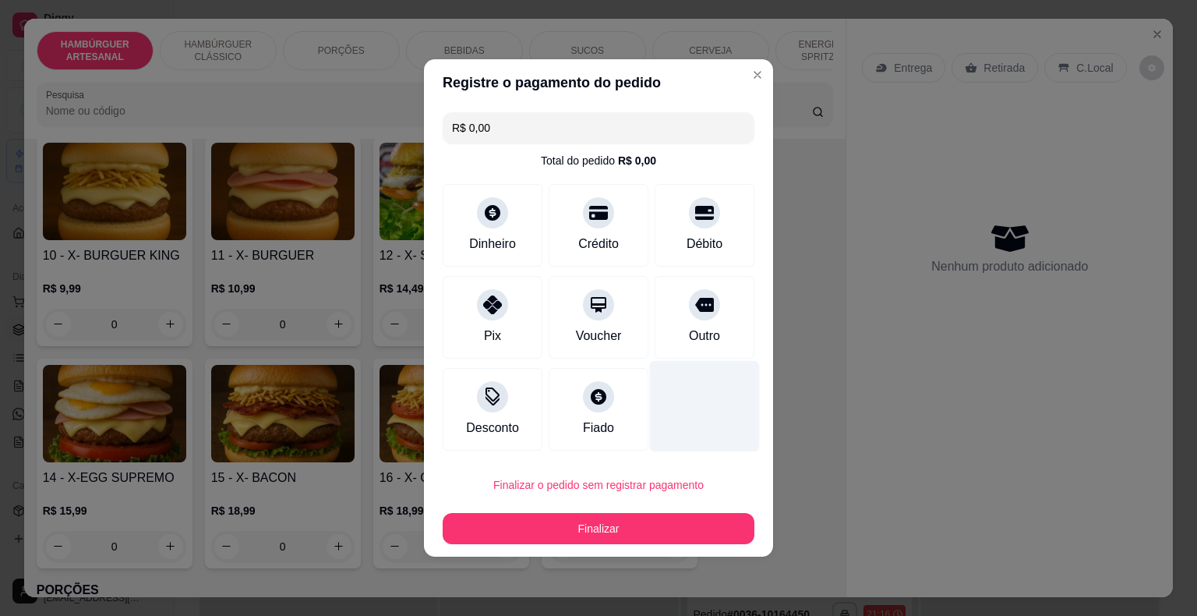
type input "R$ 0,00"
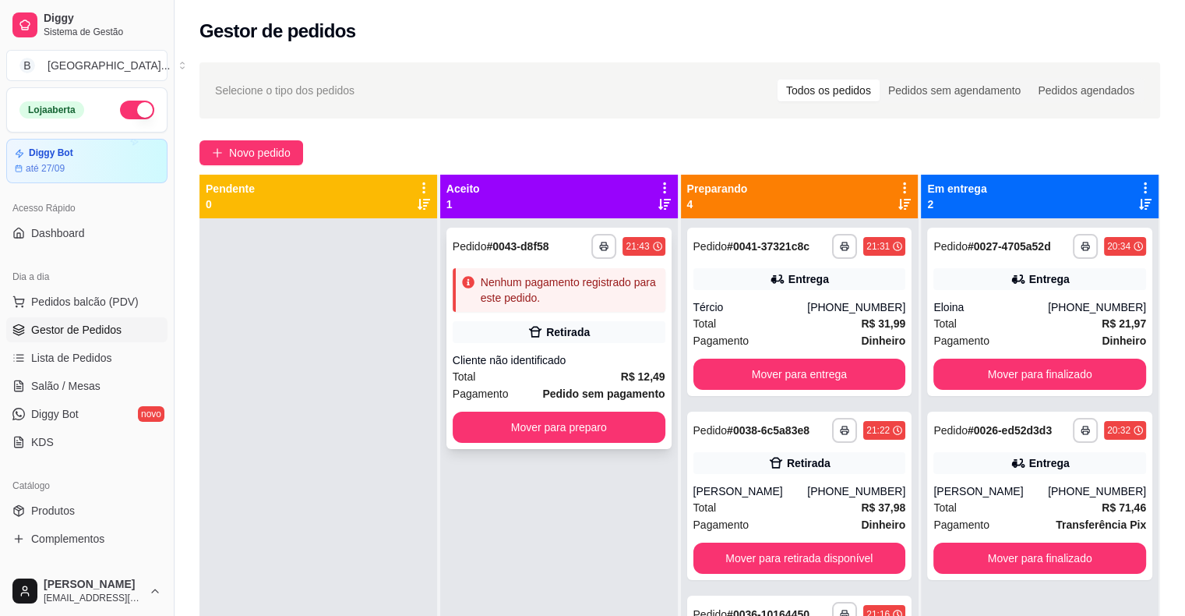
click at [613, 377] on div "Total R$ 12,49" at bounding box center [559, 376] width 213 height 17
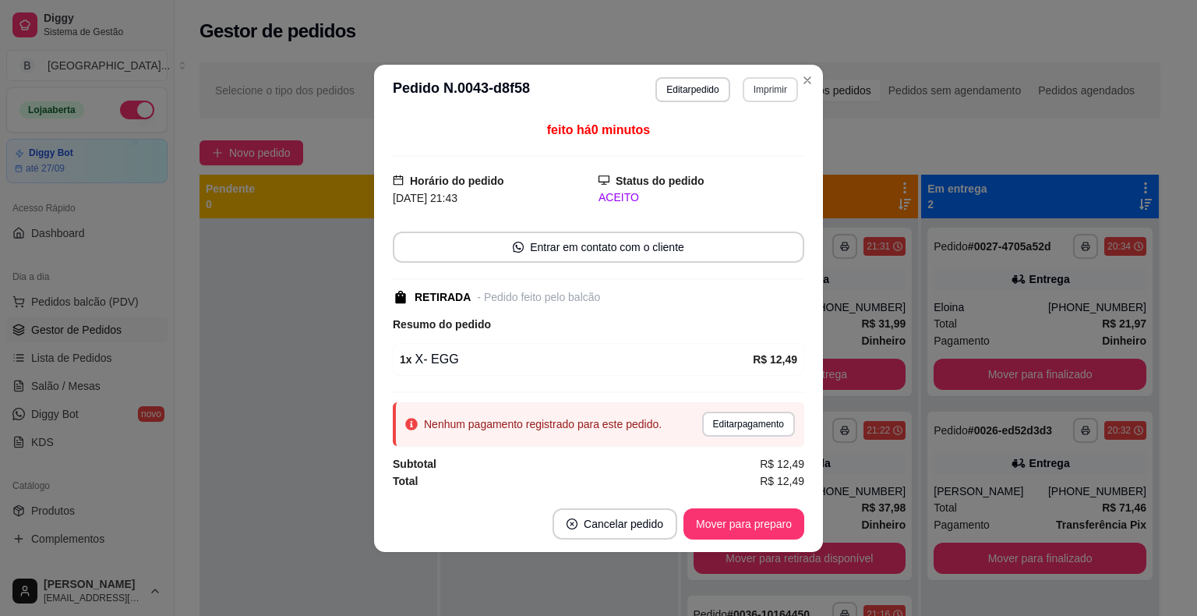
click at [753, 94] on button "Imprimir" at bounding box center [770, 89] width 55 height 25
click at [711, 136] on button "IMPRESSORA" at bounding box center [742, 144] width 109 height 24
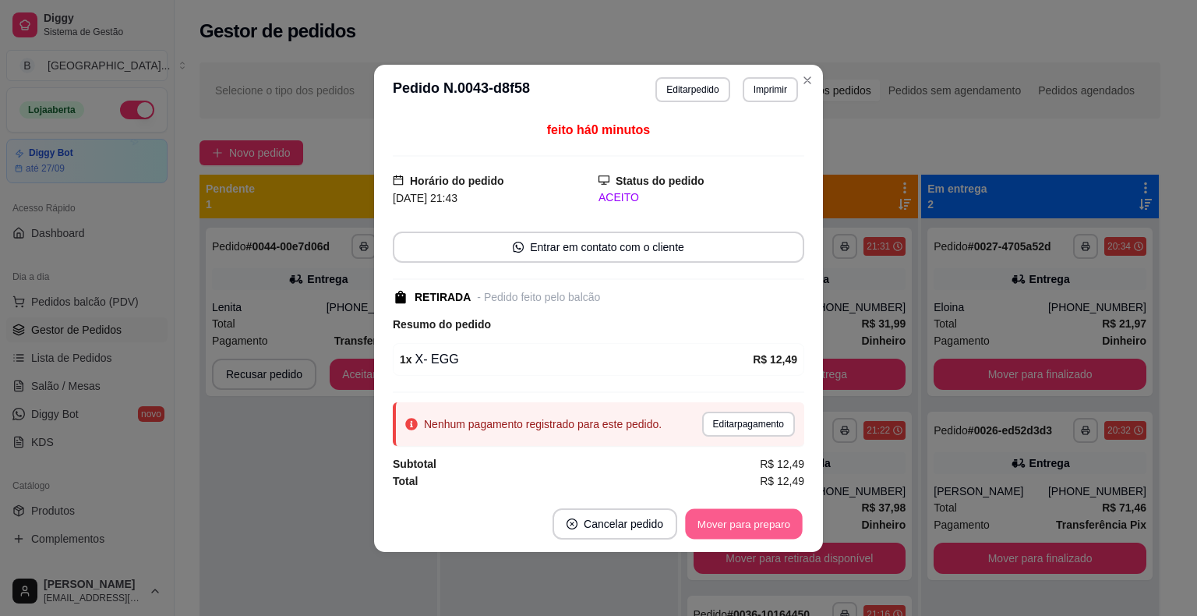
click at [706, 508] on button "Mover para preparo" at bounding box center [743, 523] width 117 height 30
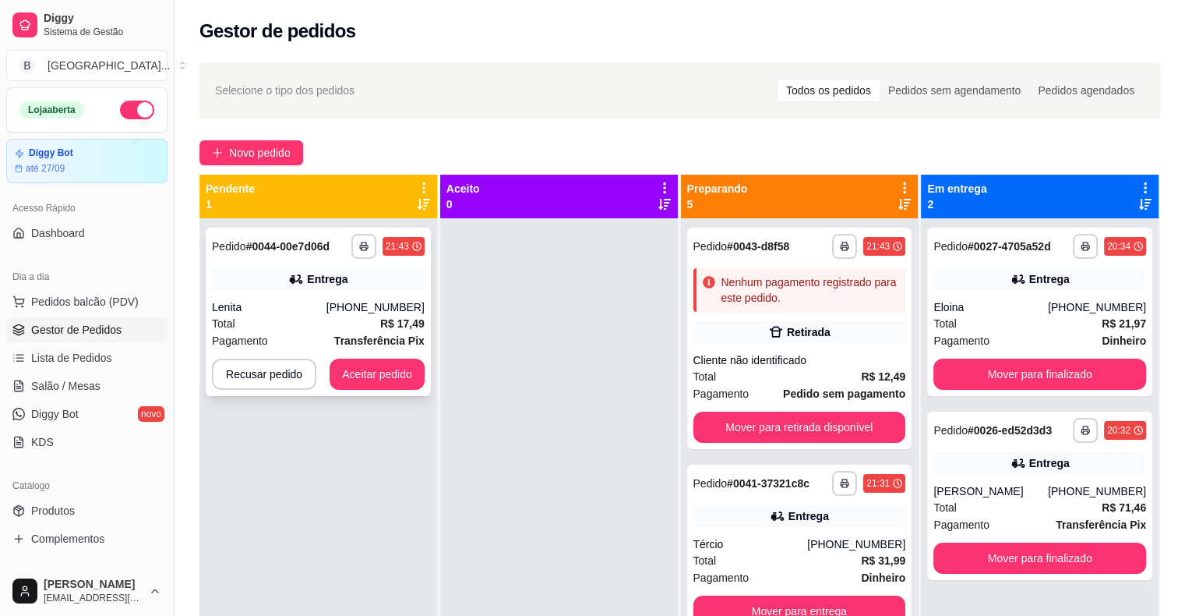
click at [267, 288] on div "Entrega" at bounding box center [318, 279] width 213 height 22
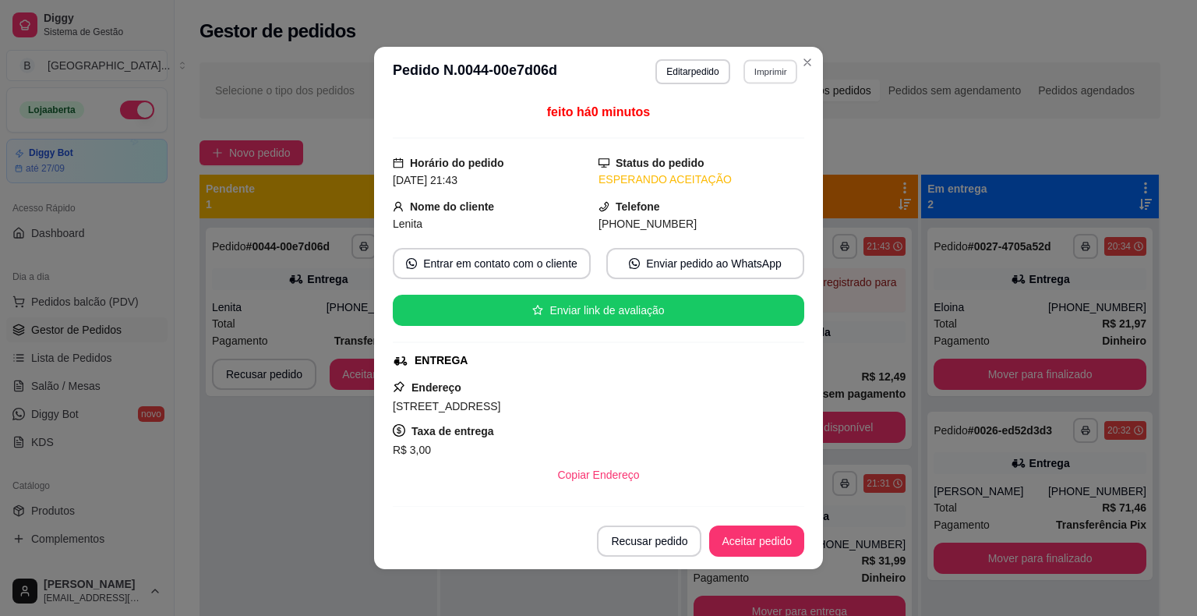
click at [765, 72] on button "Imprimir" at bounding box center [770, 71] width 54 height 24
click at [750, 116] on button "IMPRESSORA" at bounding box center [736, 126] width 109 height 24
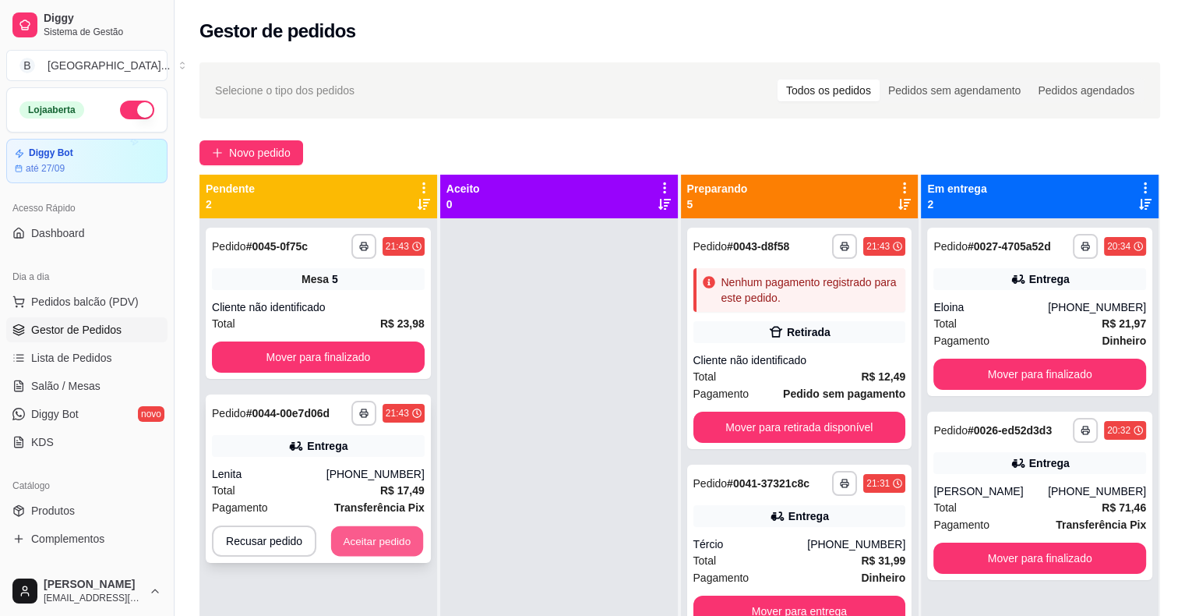
click at [408, 541] on button "Aceitar pedido" at bounding box center [377, 541] width 92 height 30
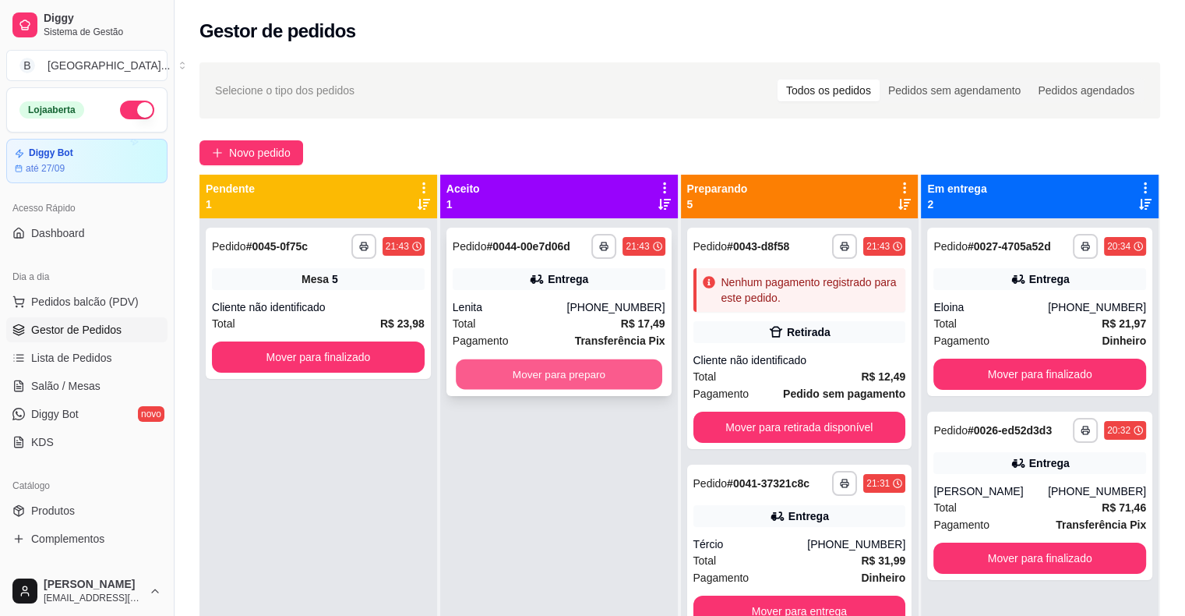
click at [545, 379] on button "Mover para preparo" at bounding box center [559, 374] width 206 height 30
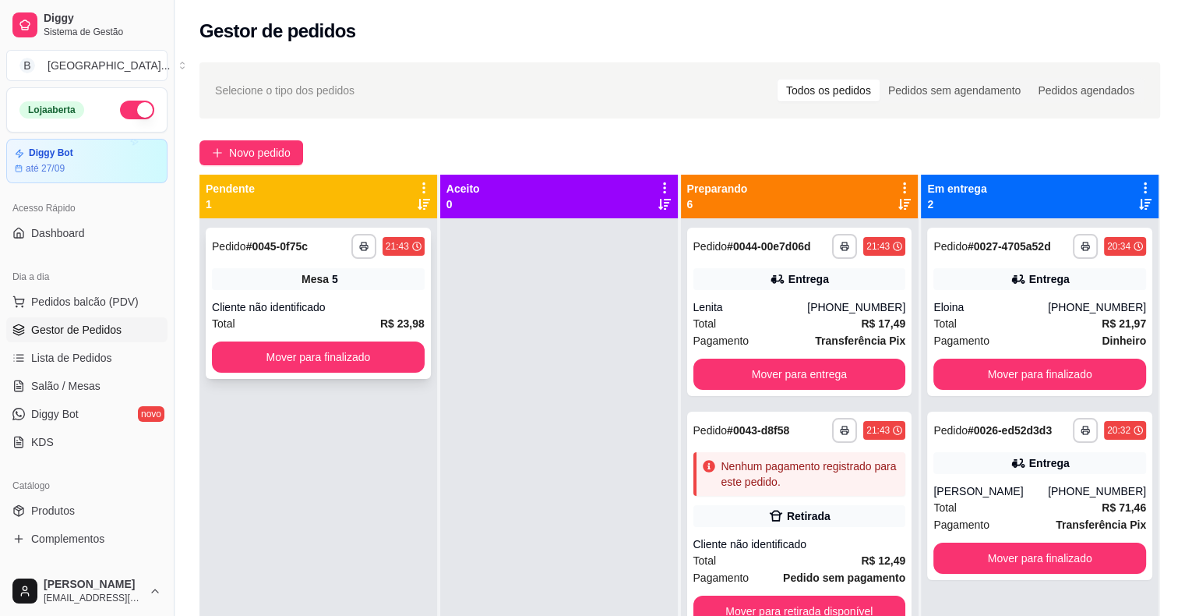
click at [302, 310] on div "Cliente não identificado" at bounding box center [318, 307] width 213 height 16
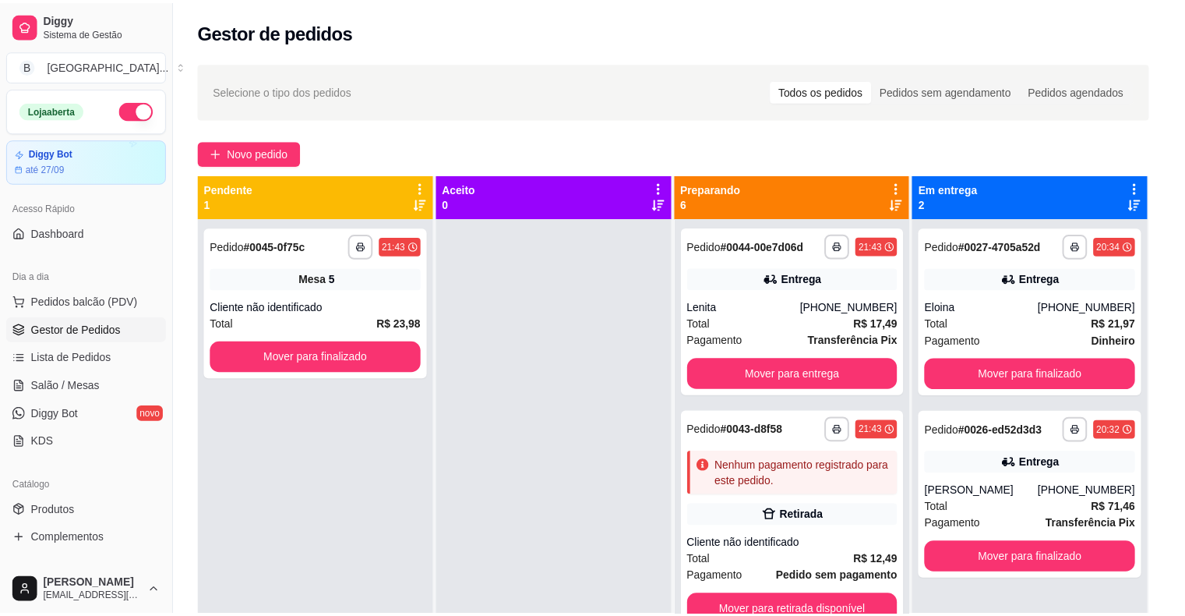
scroll to position [3, 0]
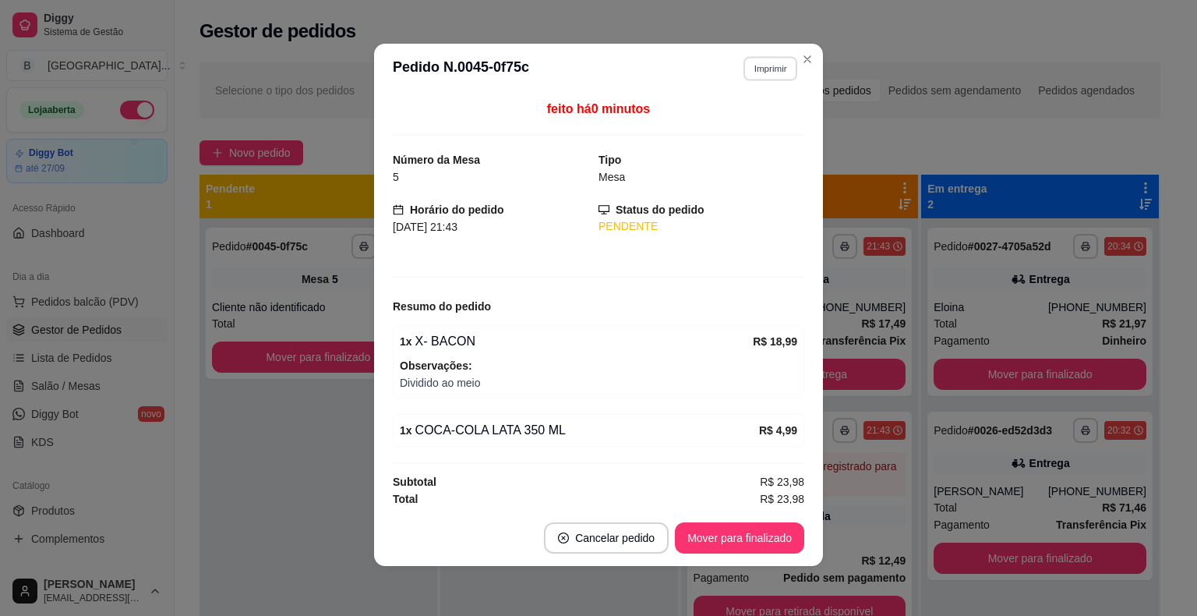
click at [769, 59] on button "Imprimir" at bounding box center [770, 68] width 54 height 24
click at [745, 126] on button "IMPRESSORA" at bounding box center [736, 123] width 109 height 24
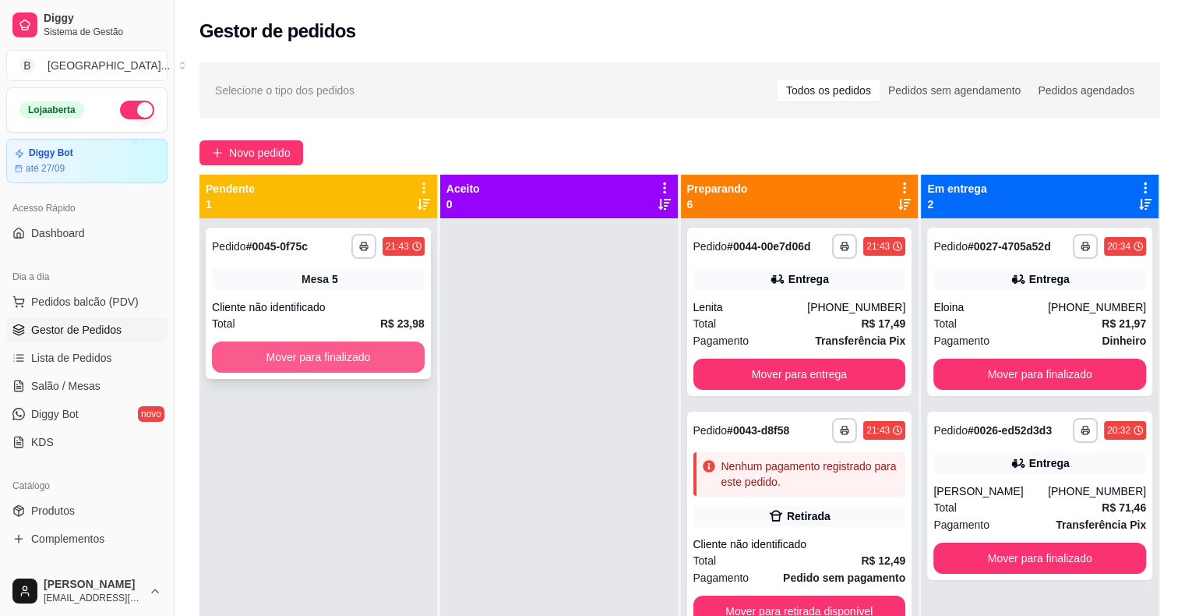
click at [368, 362] on button "Mover para finalizado" at bounding box center [318, 356] width 213 height 31
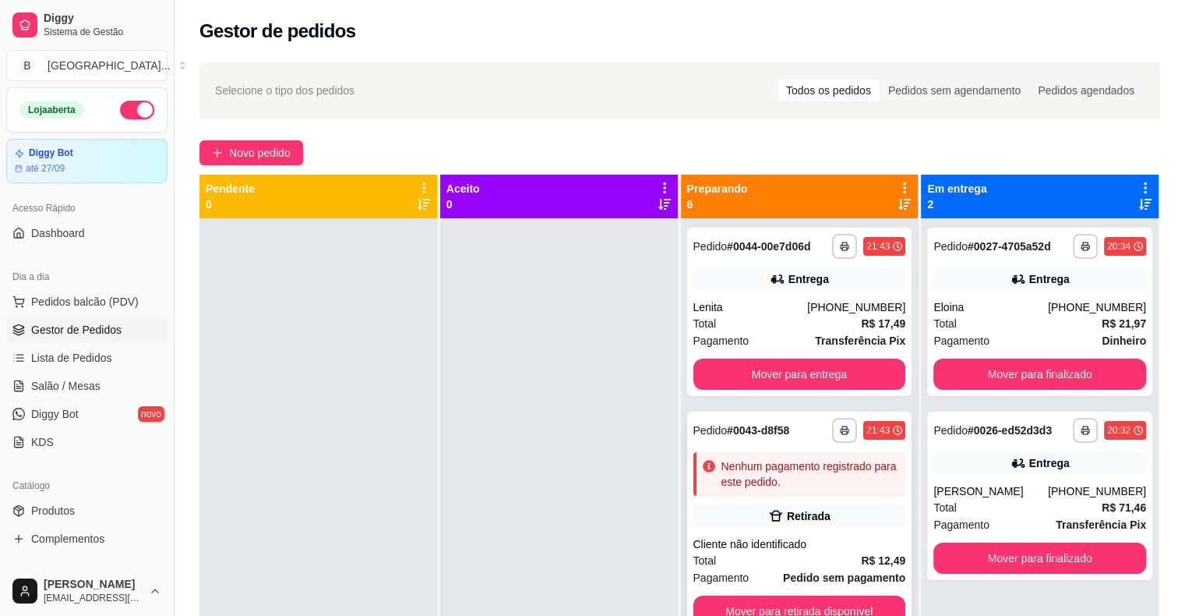
scroll to position [78, 0]
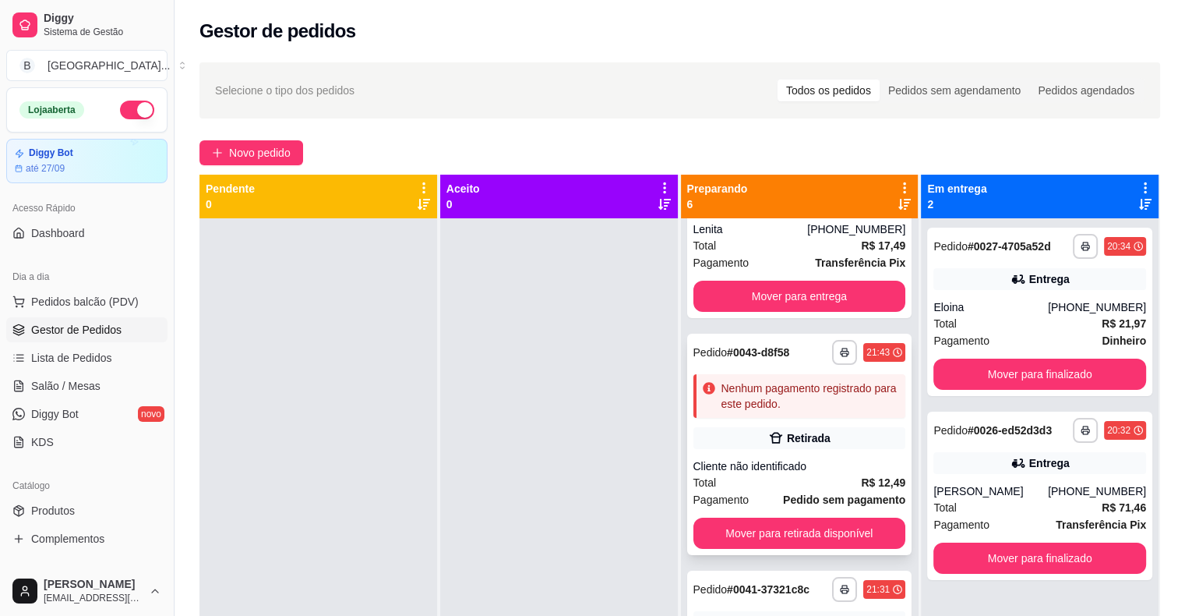
click at [762, 455] on div "**********" at bounding box center [799, 443] width 225 height 221
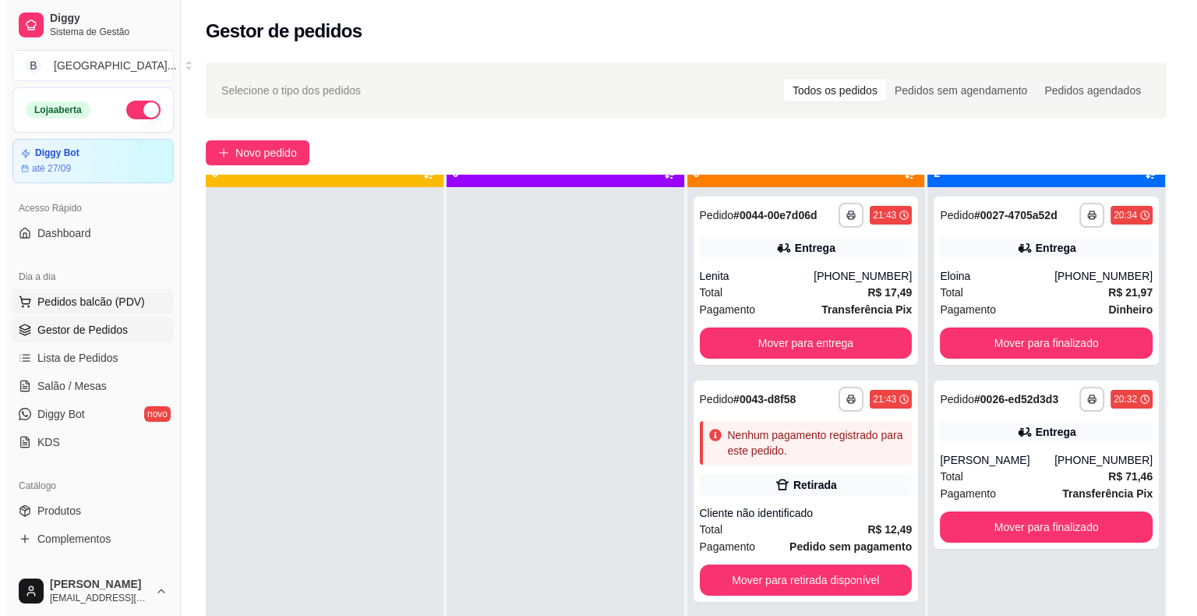
scroll to position [44, 0]
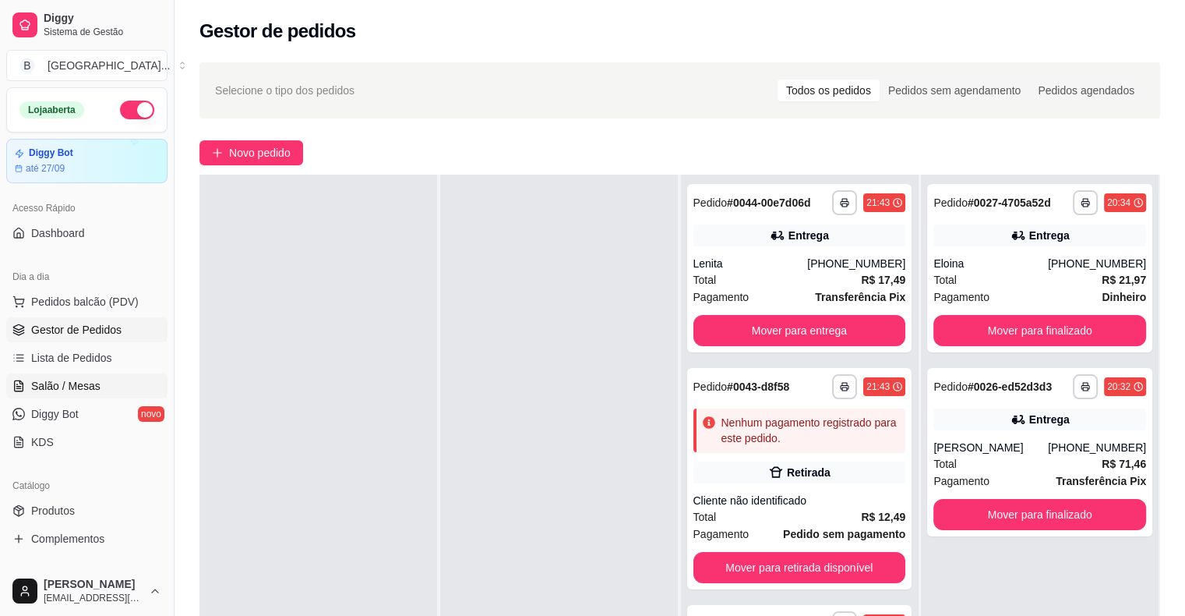
click at [76, 384] on span "Salão / Mesas" at bounding box center [65, 386] width 69 height 16
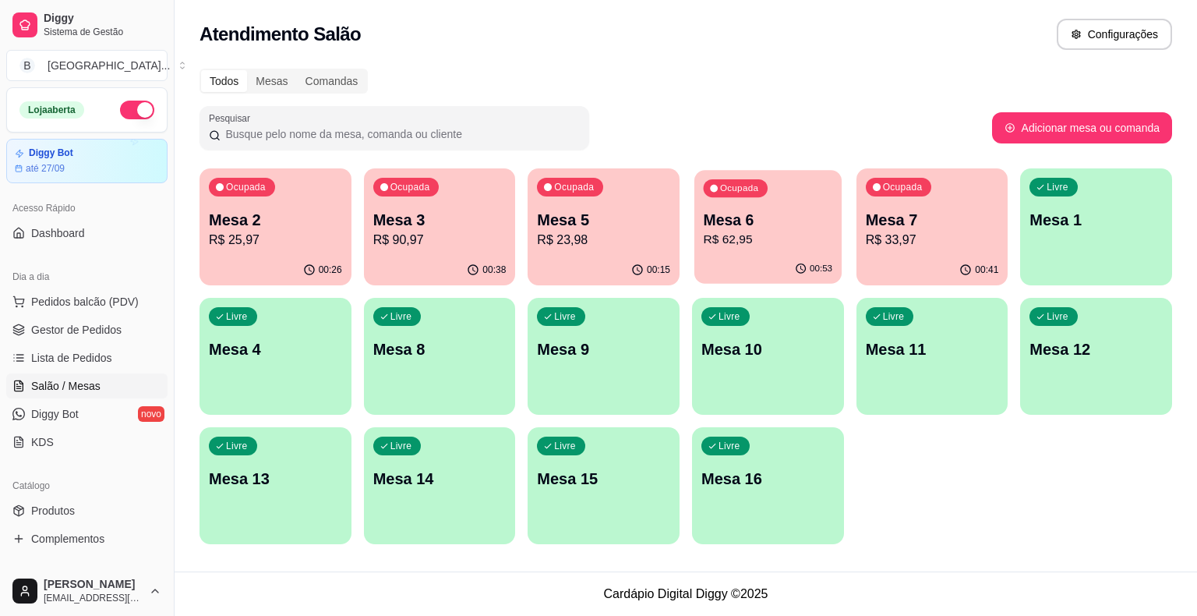
click at [732, 204] on div "Ocupada Mesa 6 R$ 62,95" at bounding box center [767, 212] width 147 height 84
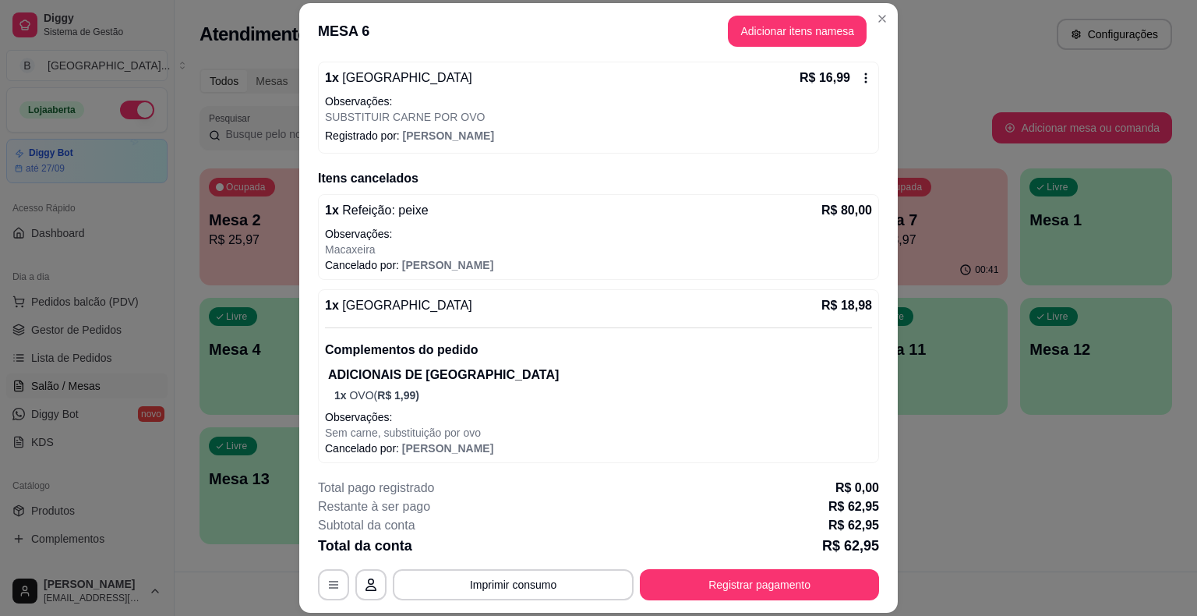
scroll to position [47, 0]
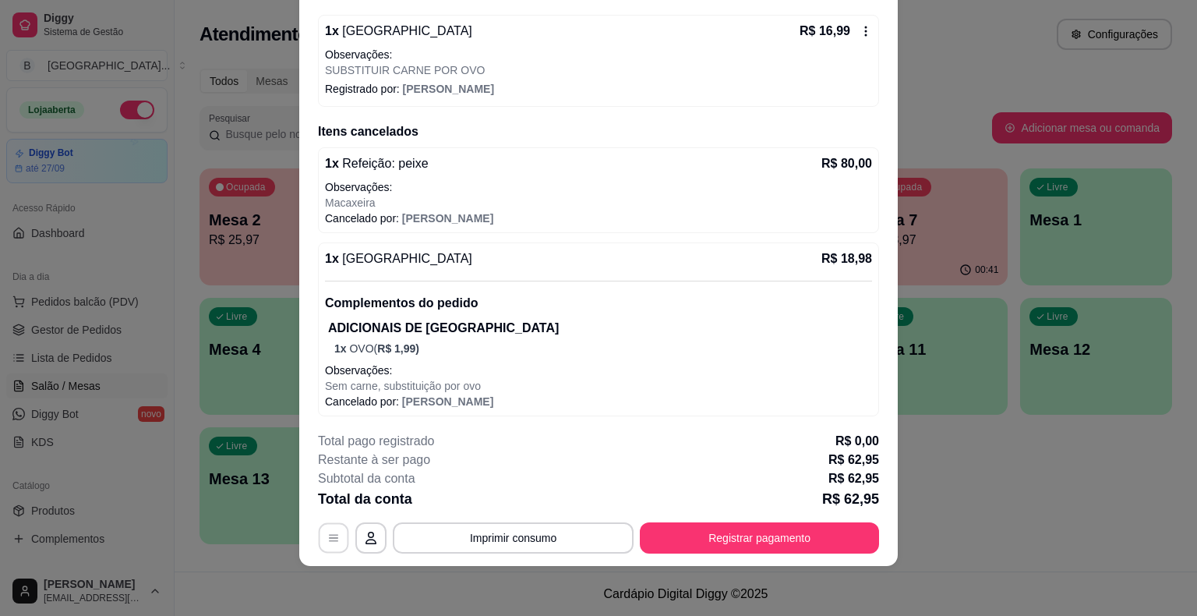
click at [327, 542] on icon "button" at bounding box center [333, 537] width 12 height 12
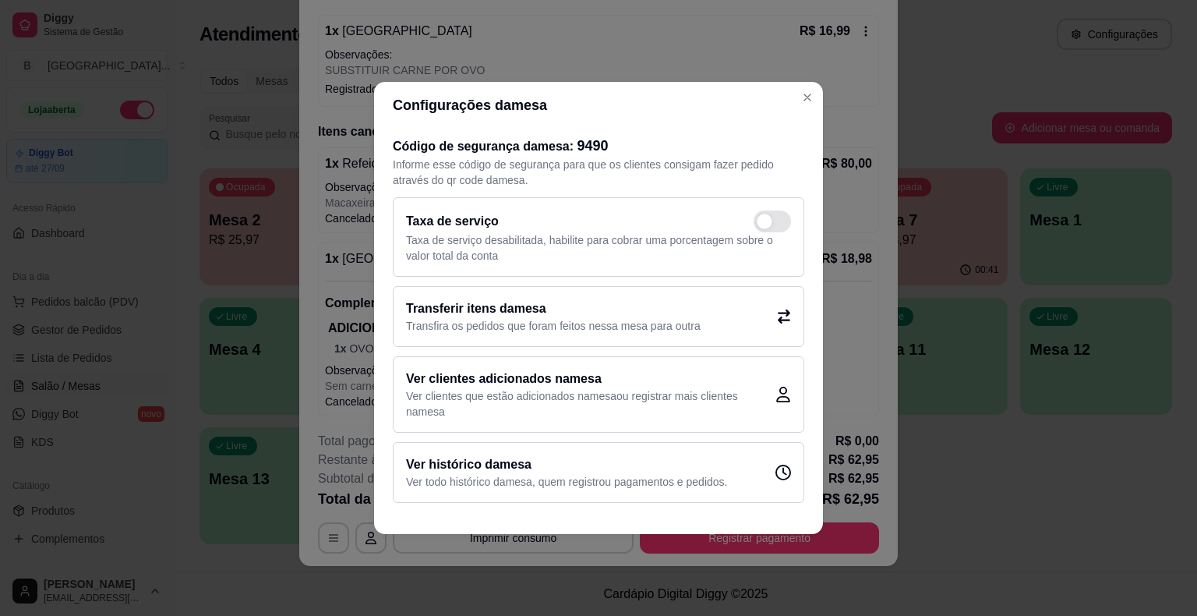
click at [612, 309] on h2 "Transferir itens da mesa" at bounding box center [553, 308] width 295 height 19
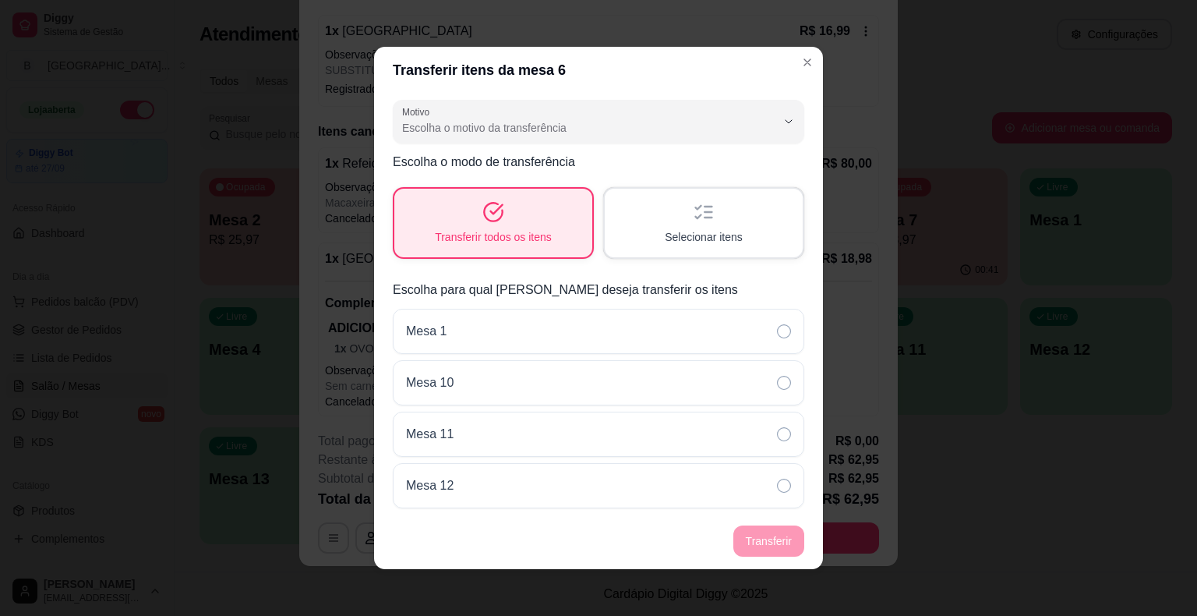
drag, startPoint x: 576, startPoint y: 319, endPoint x: 547, endPoint y: 282, distance: 47.2
click at [575, 319] on div "Mesa 1" at bounding box center [598, 331] width 411 height 45
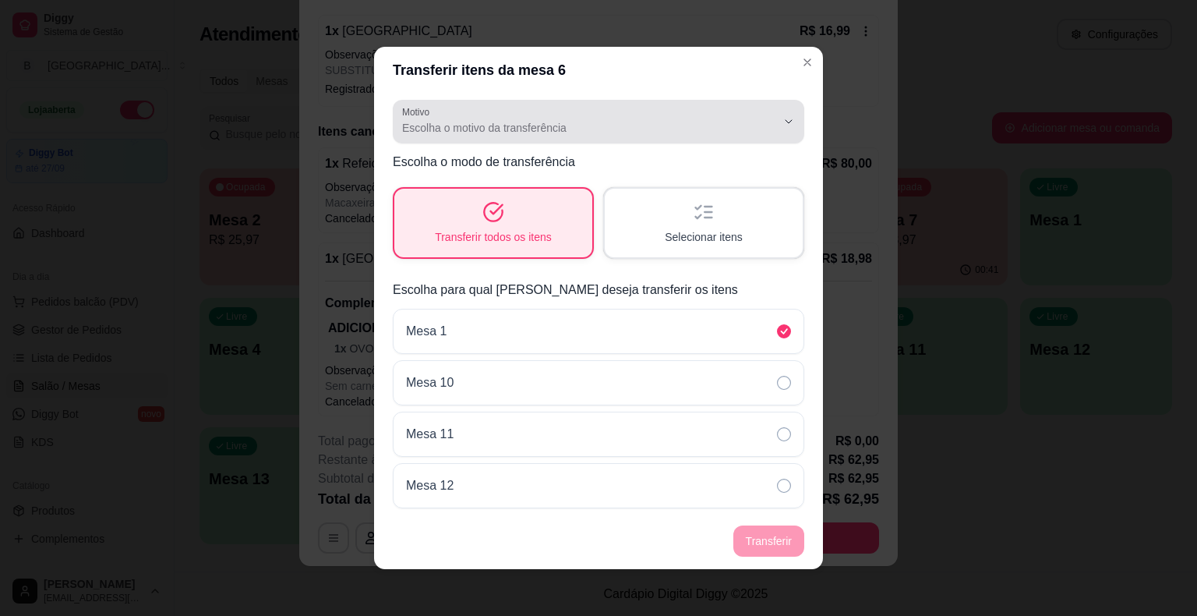
click at [639, 138] on button "Motivo Escolha o motivo da transferência" at bounding box center [598, 122] width 411 height 44
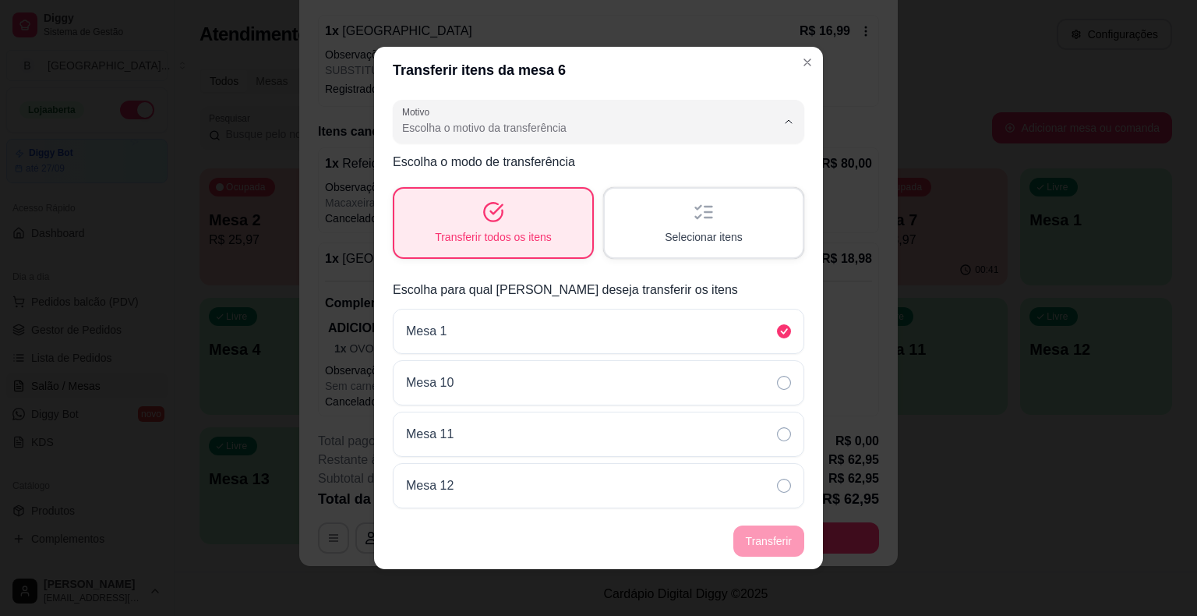
click at [615, 193] on span "Mudança de mesa" at bounding box center [579, 190] width 344 height 15
type input "TABLE_TRANSFER"
select select "TABLE_TRANSFER"
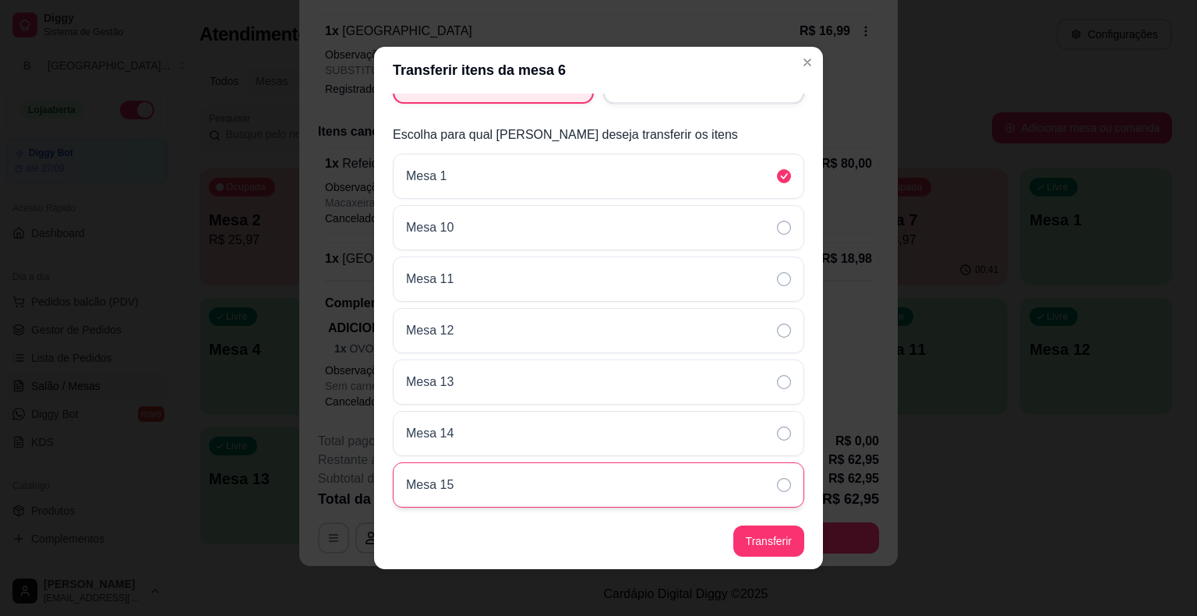
scroll to position [156, 0]
click at [781, 540] on button "Transferir" at bounding box center [768, 540] width 71 height 31
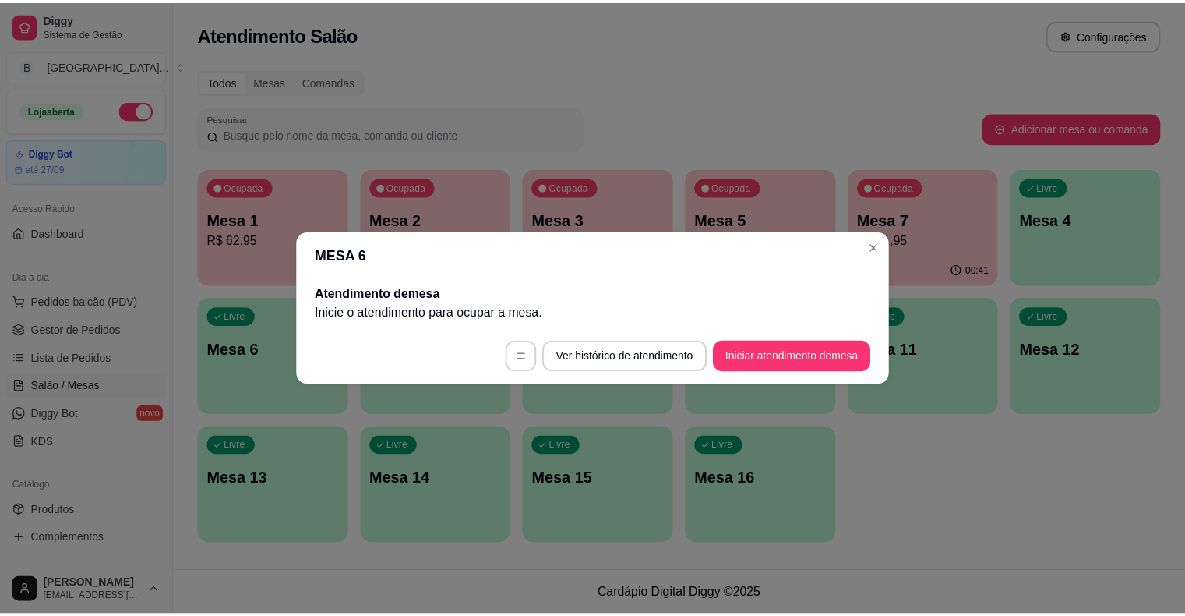
scroll to position [0, 0]
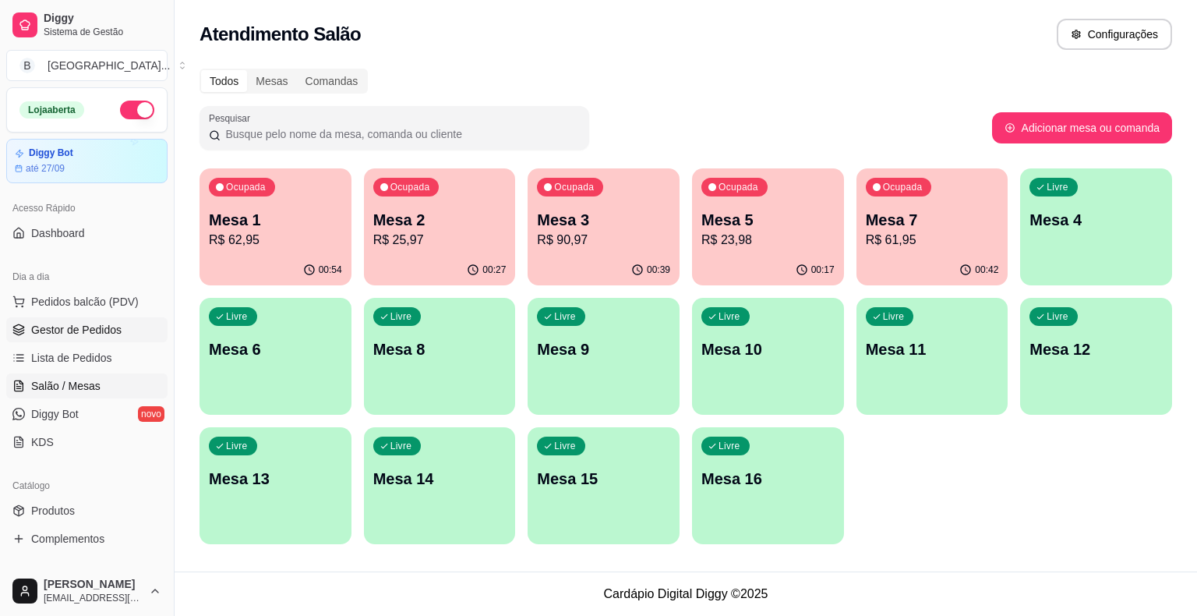
click at [79, 333] on span "Gestor de Pedidos" at bounding box center [76, 330] width 90 height 16
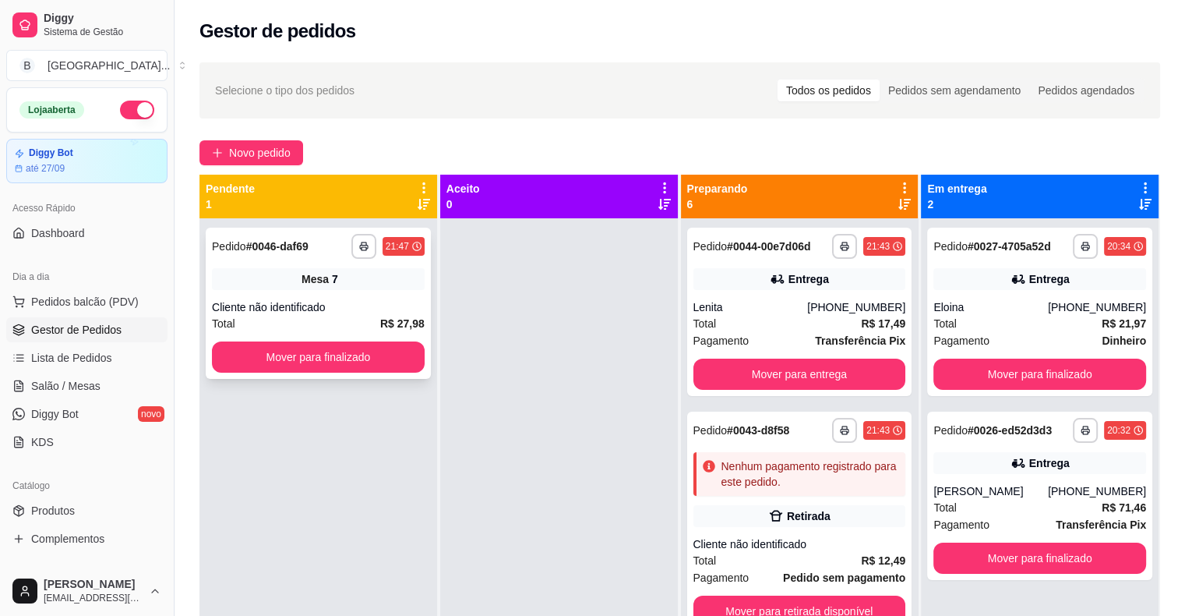
click at [382, 270] on div "Mesa 7" at bounding box center [318, 279] width 213 height 22
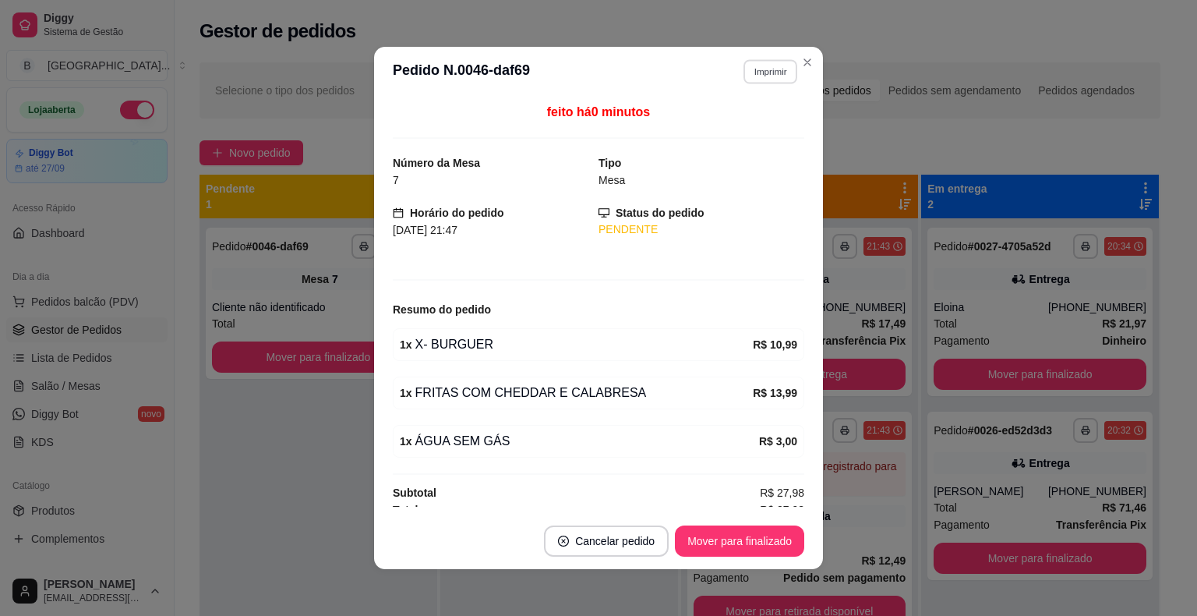
click at [769, 76] on button "Imprimir" at bounding box center [770, 71] width 54 height 24
click at [767, 129] on button "IMPRESSORA" at bounding box center [736, 126] width 109 height 24
click at [423, 214] on strong "Horário do pedido" at bounding box center [457, 212] width 94 height 12
click at [337, 309] on div "Cliente não identificado" at bounding box center [318, 307] width 213 height 16
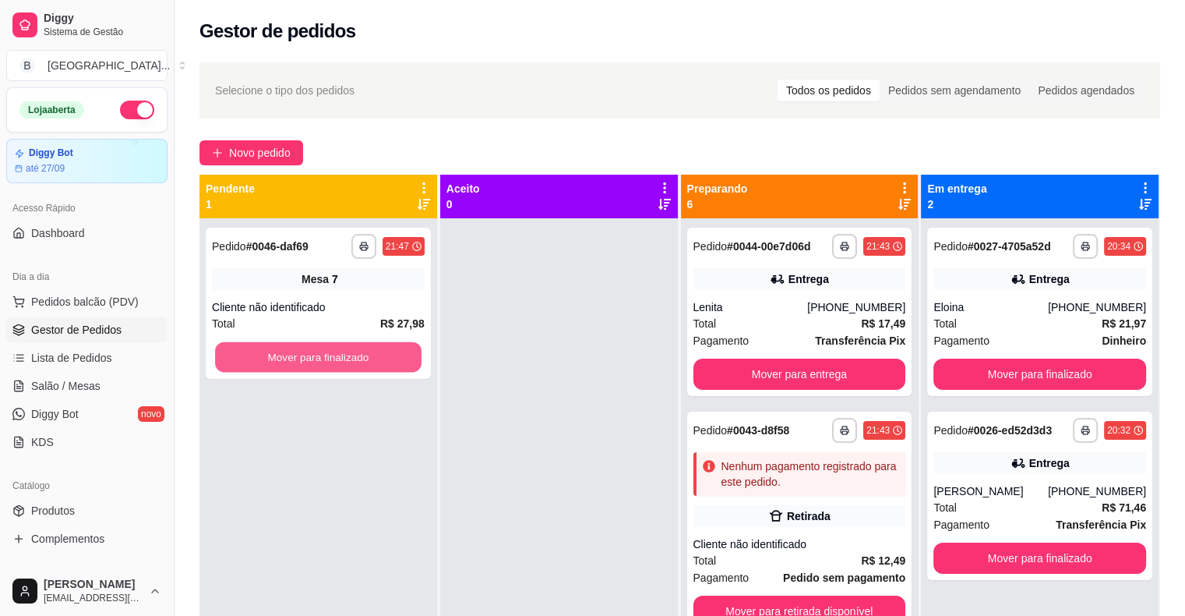
click at [332, 357] on button "Mover para finalizado" at bounding box center [318, 357] width 206 height 30
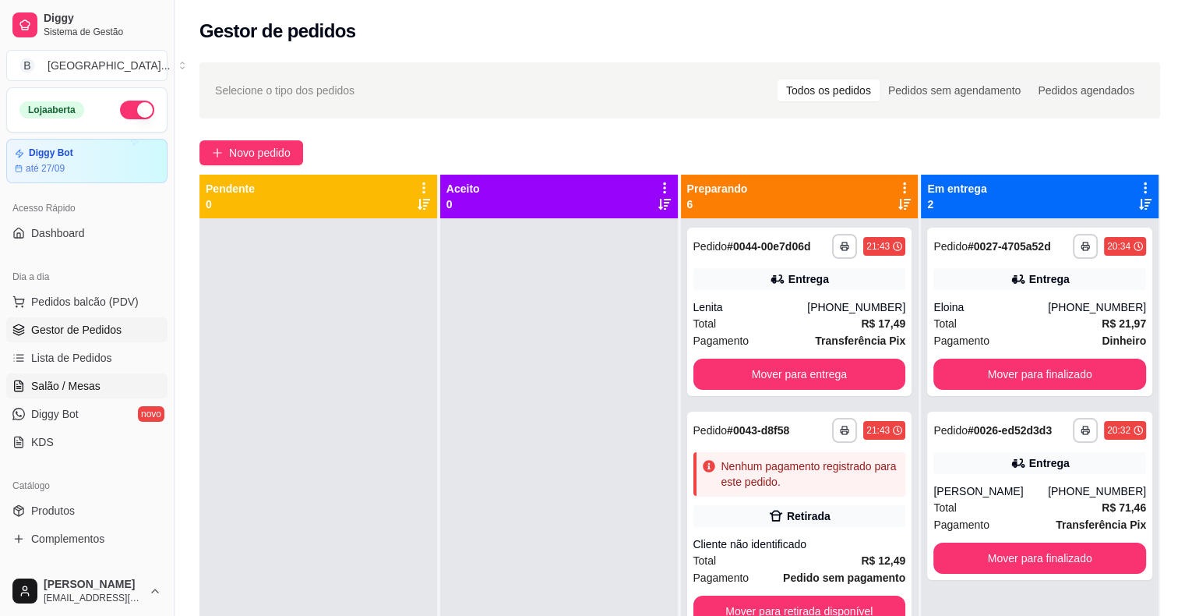
click at [29, 390] on link "Salão / Mesas" at bounding box center [86, 385] width 161 height 25
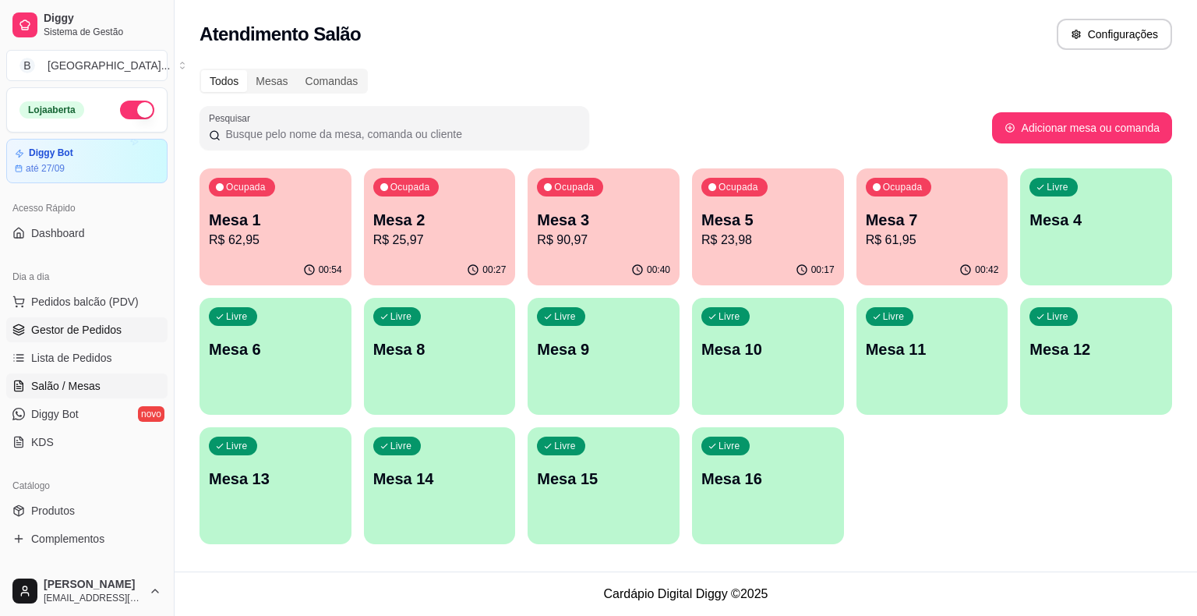
click at [104, 335] on span "Gestor de Pedidos" at bounding box center [76, 330] width 90 height 16
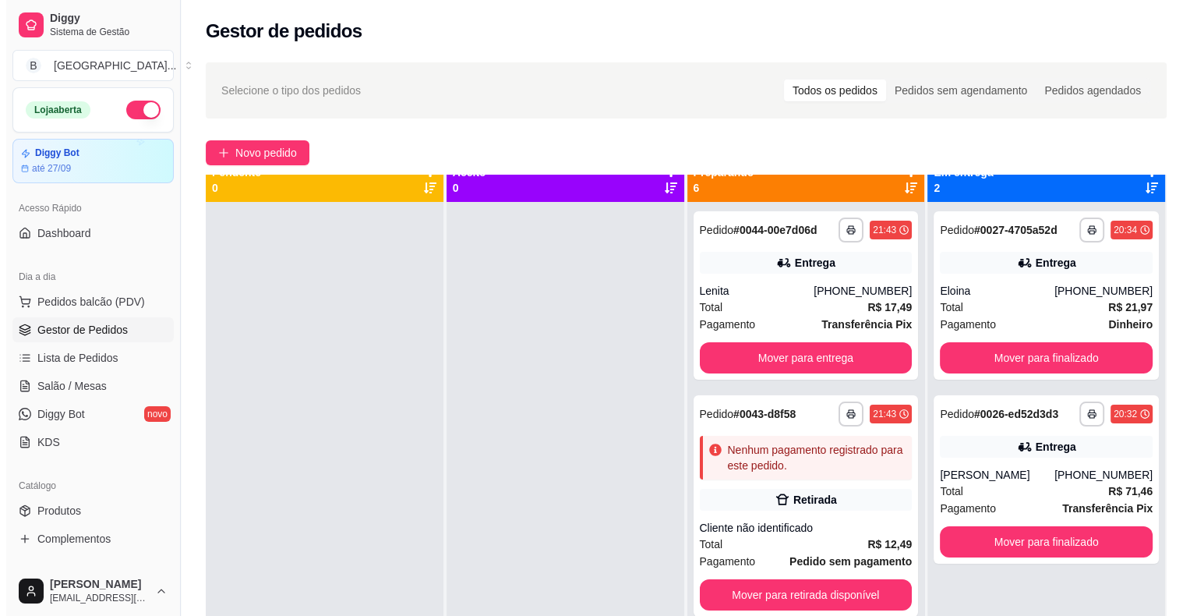
scroll to position [44, 0]
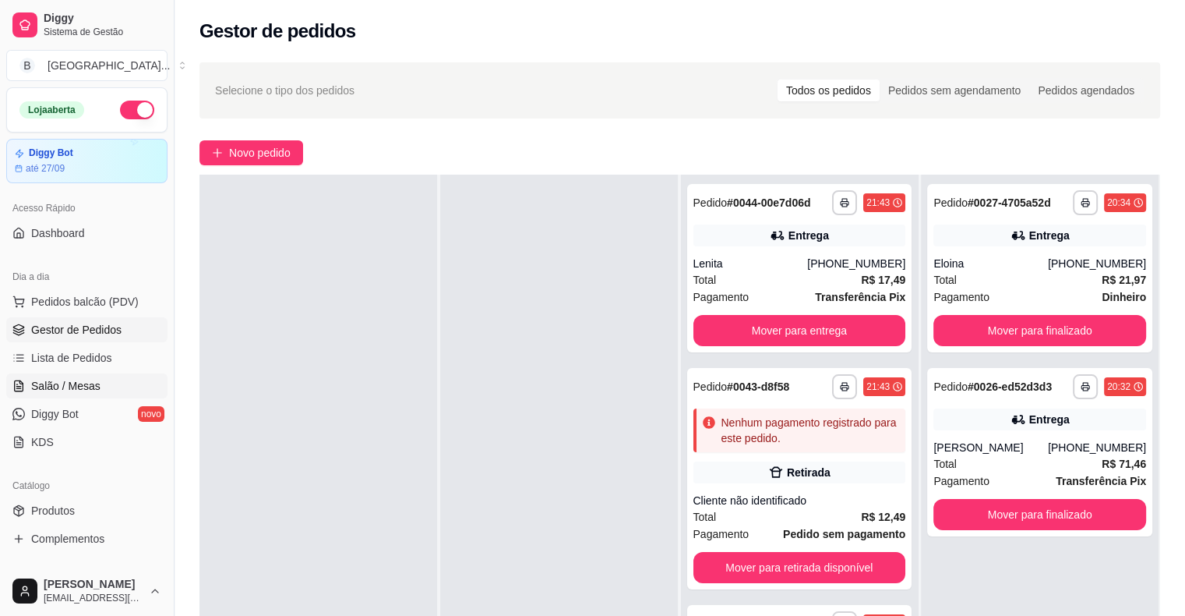
click at [55, 383] on span "Salão / Mesas" at bounding box center [65, 386] width 69 height 16
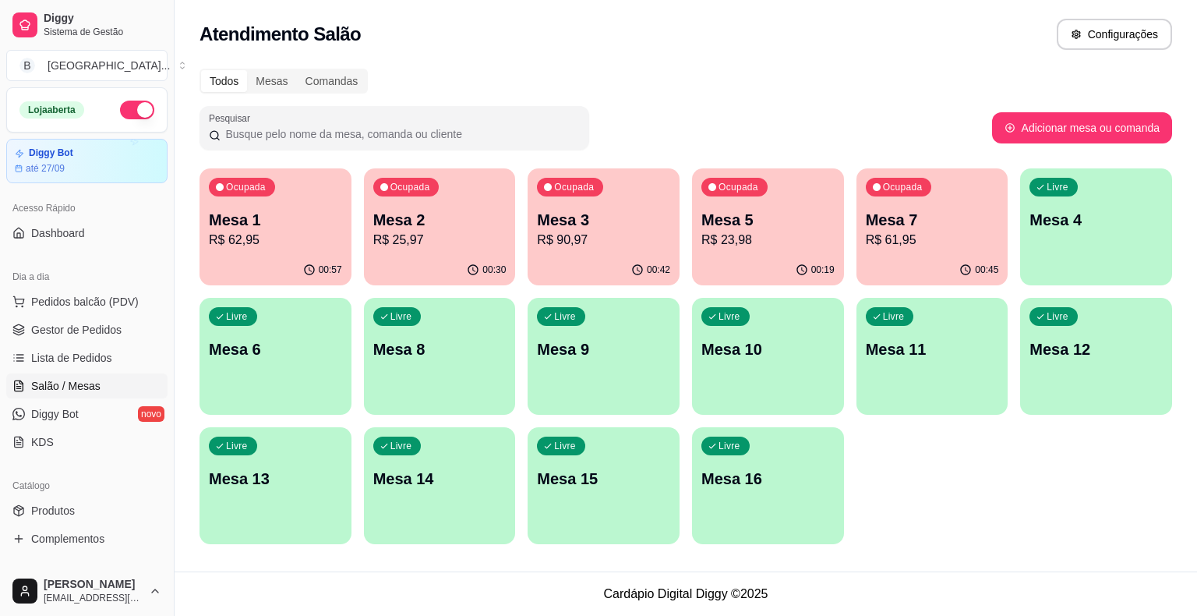
click at [904, 257] on div "00:45" at bounding box center [932, 270] width 152 height 30
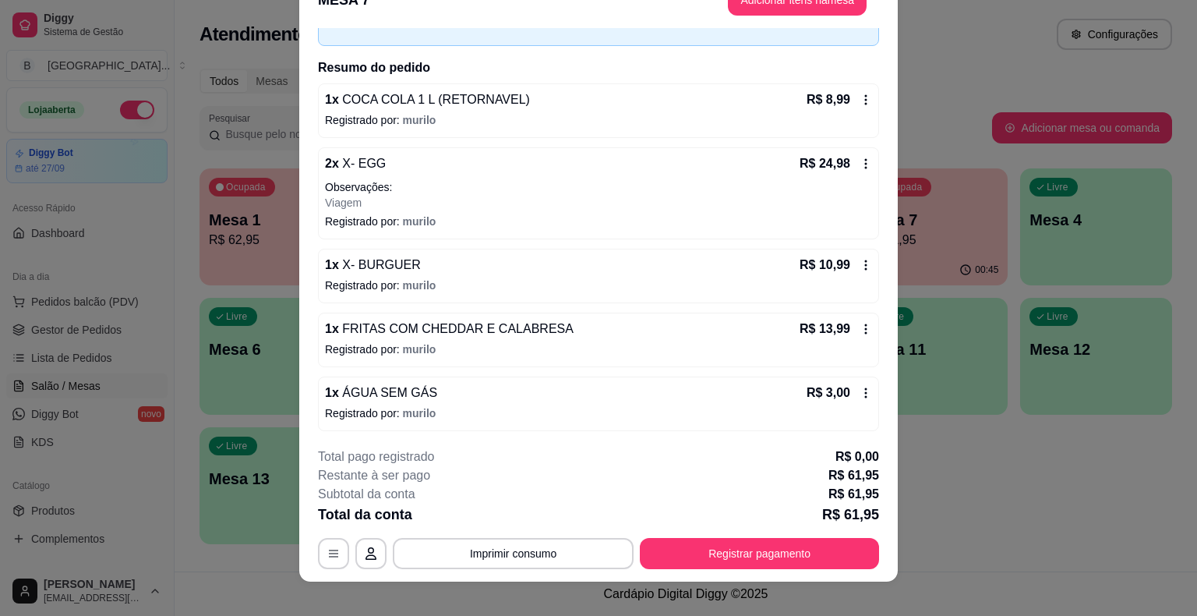
scroll to position [47, 0]
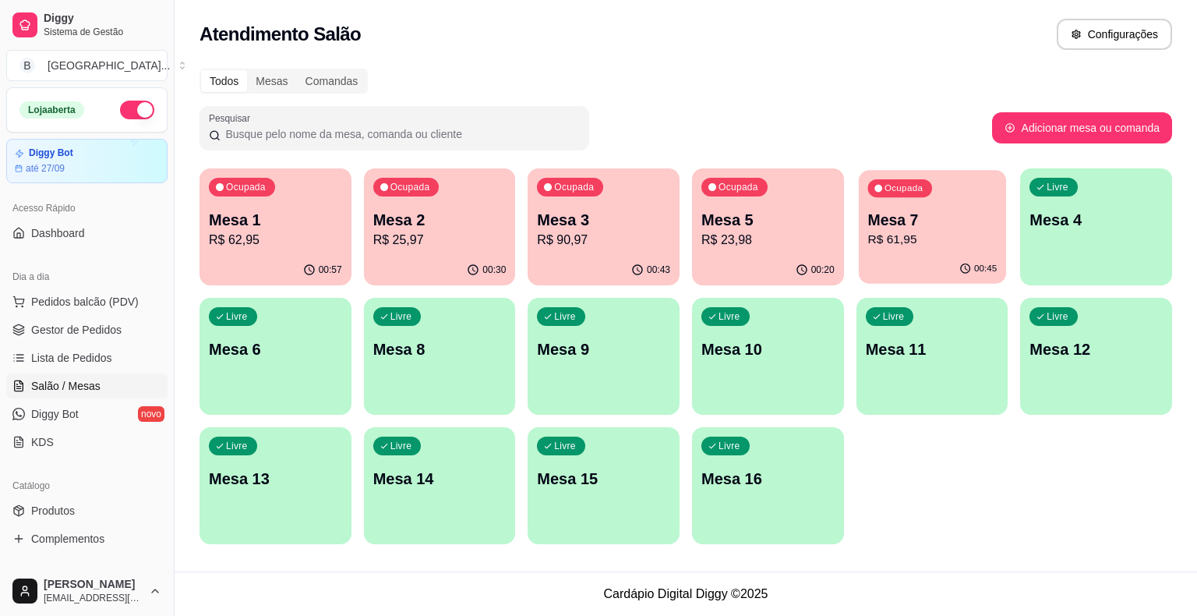
click at [927, 224] on p "Mesa 7" at bounding box center [931, 220] width 129 height 21
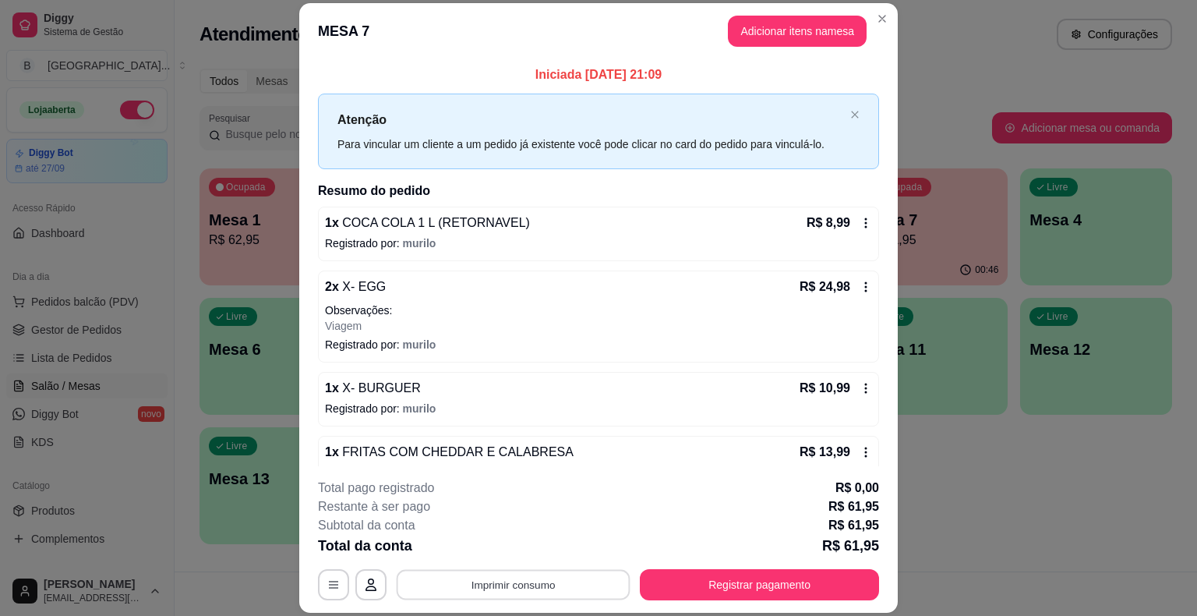
click at [541, 584] on button "Imprimir consumo" at bounding box center [514, 585] width 234 height 30
click at [542, 524] on button "IMPRESSORA" at bounding box center [511, 518] width 109 height 24
click at [838, 584] on button "Registrar pagamento" at bounding box center [760, 585] width 232 height 30
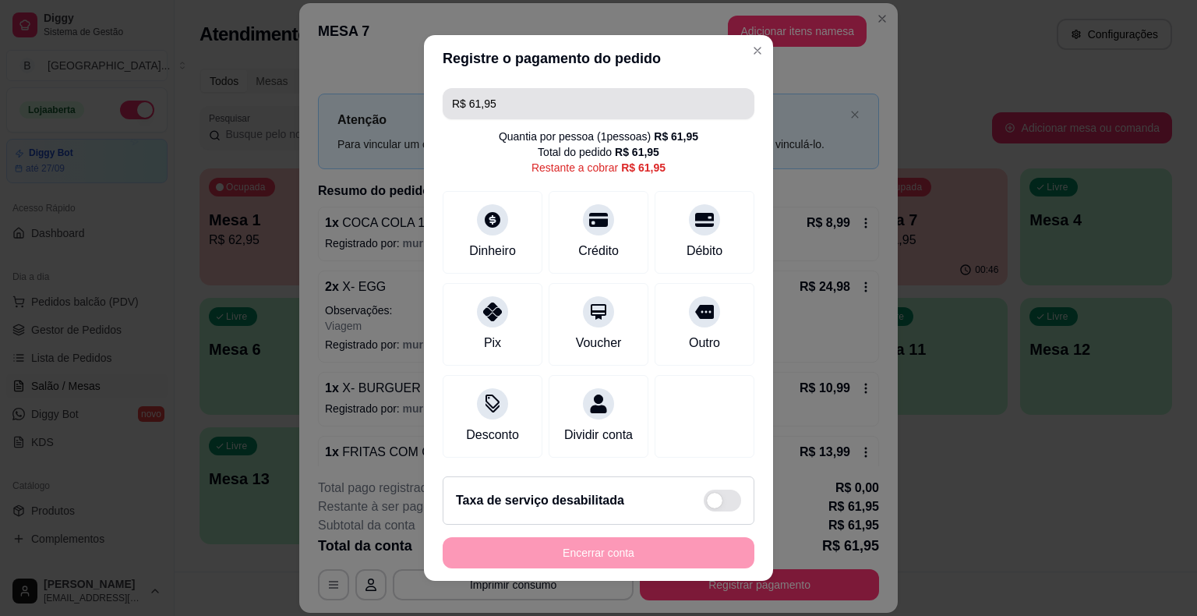
click at [702, 117] on input "R$ 61,95" at bounding box center [598, 103] width 293 height 31
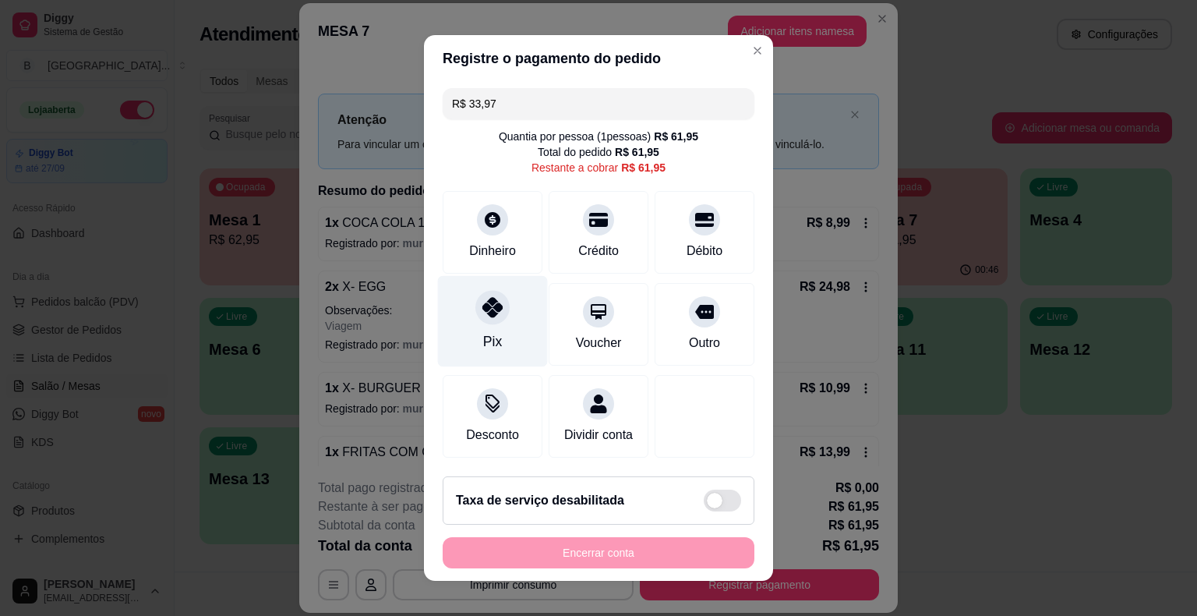
click at [514, 291] on div "Pix" at bounding box center [493, 321] width 110 height 91
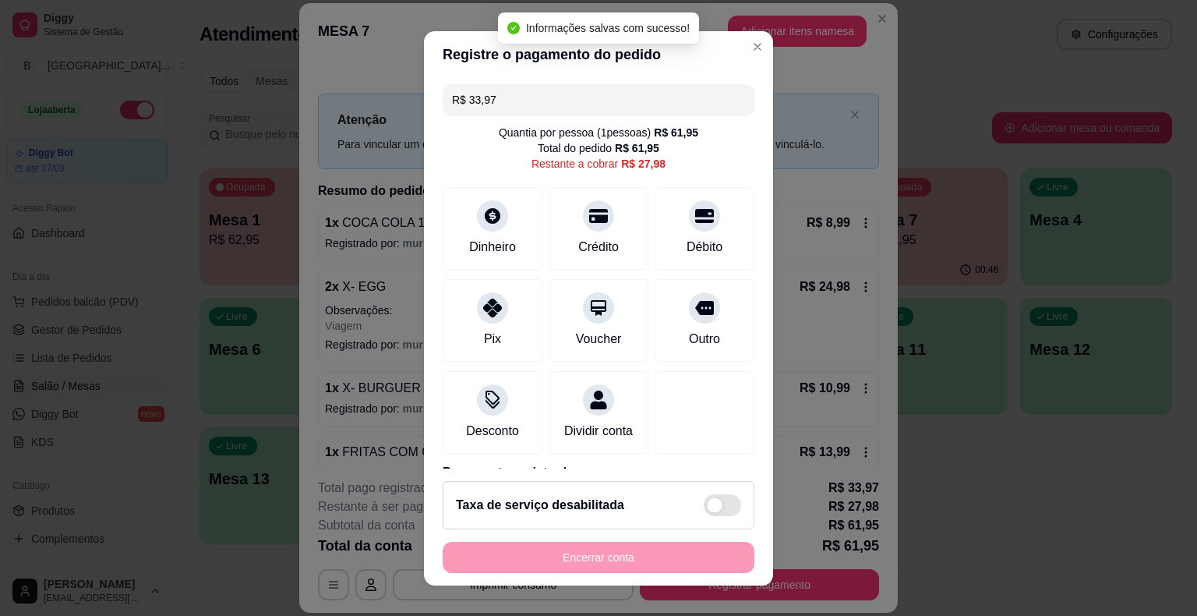
type input "R$ 27,98"
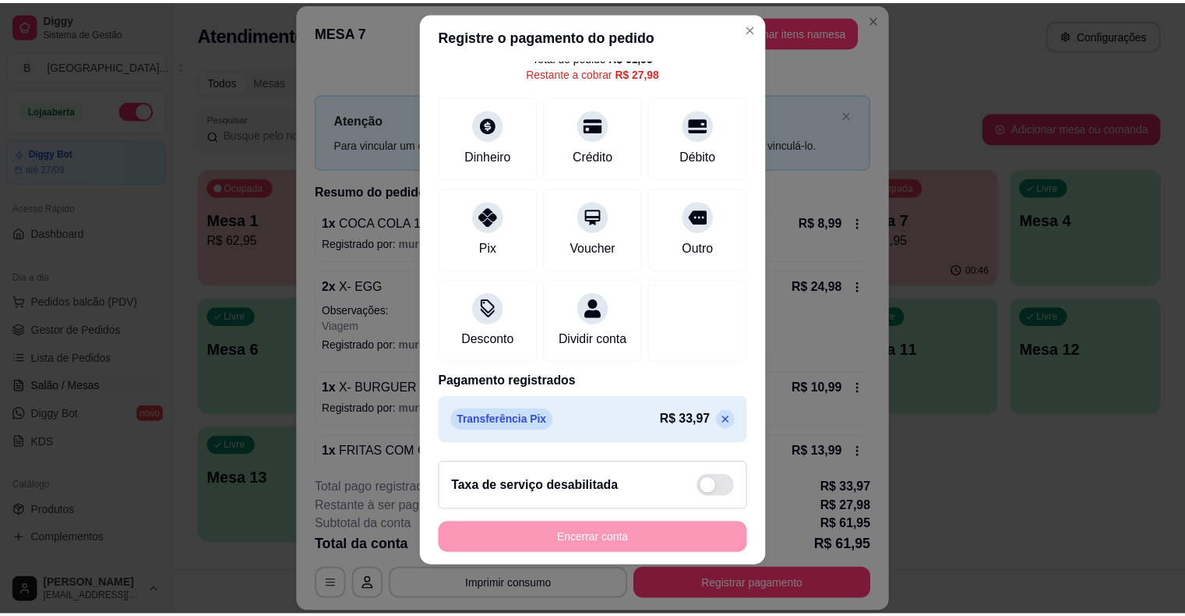
scroll to position [89, 0]
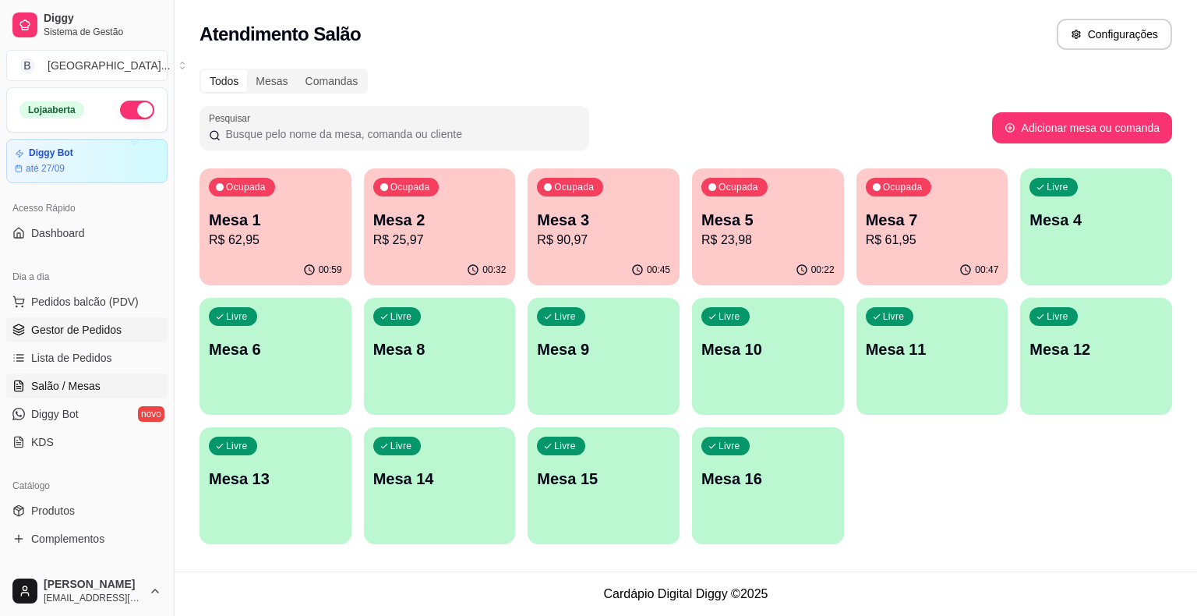
click at [72, 325] on span "Gestor de Pedidos" at bounding box center [76, 330] width 90 height 16
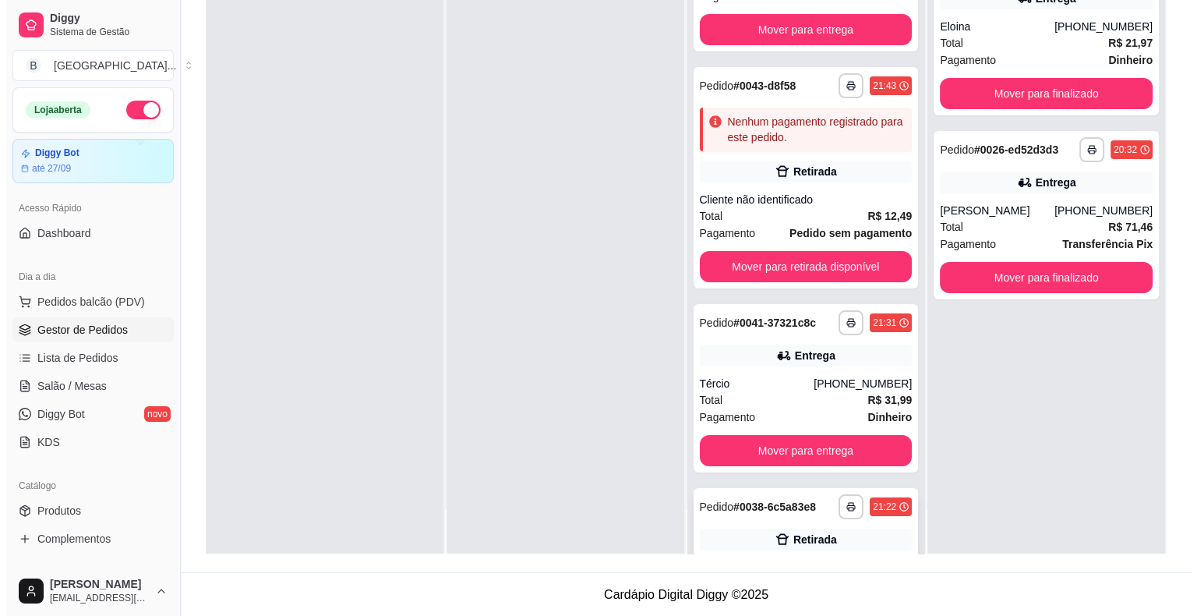
scroll to position [10, 0]
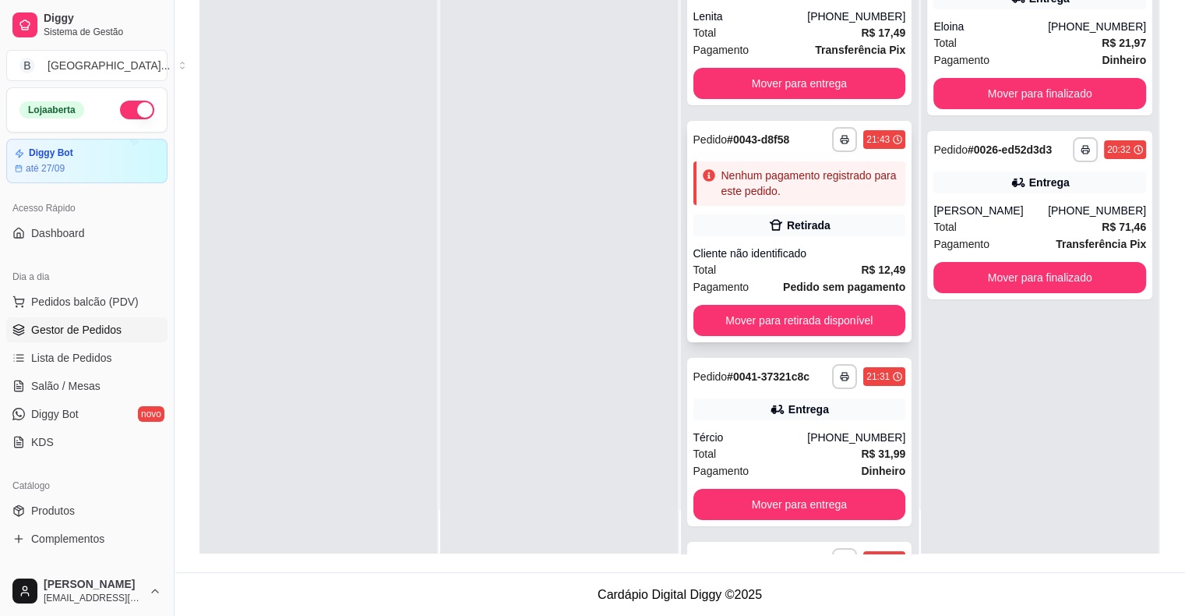
click at [779, 235] on div "**********" at bounding box center [799, 231] width 225 height 221
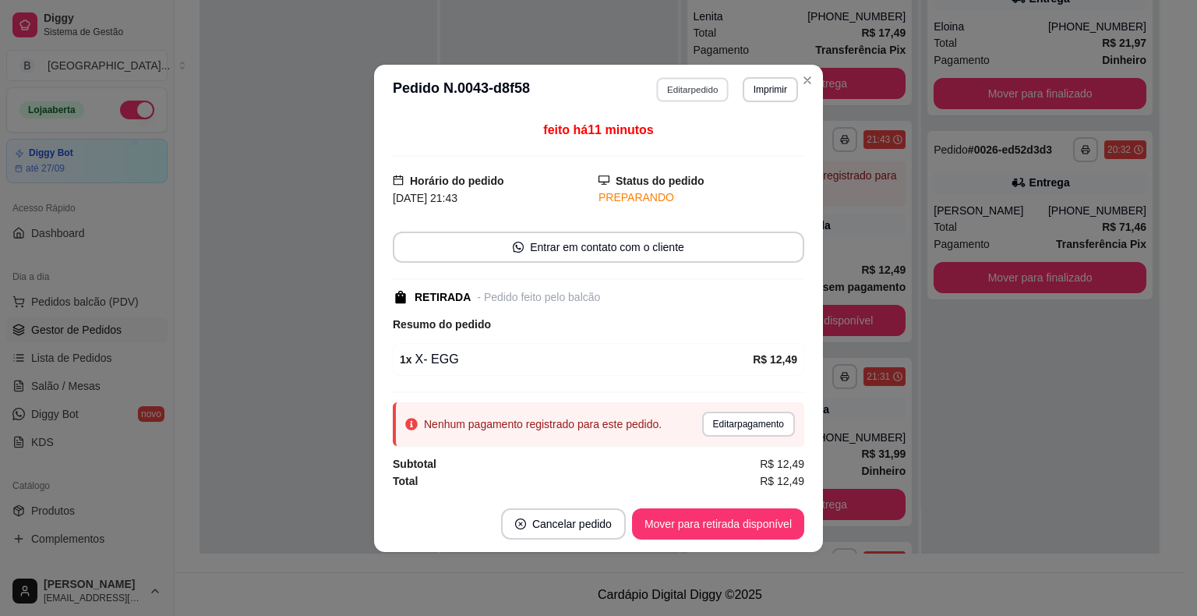
click at [679, 96] on button "Editar pedido" at bounding box center [693, 89] width 72 height 24
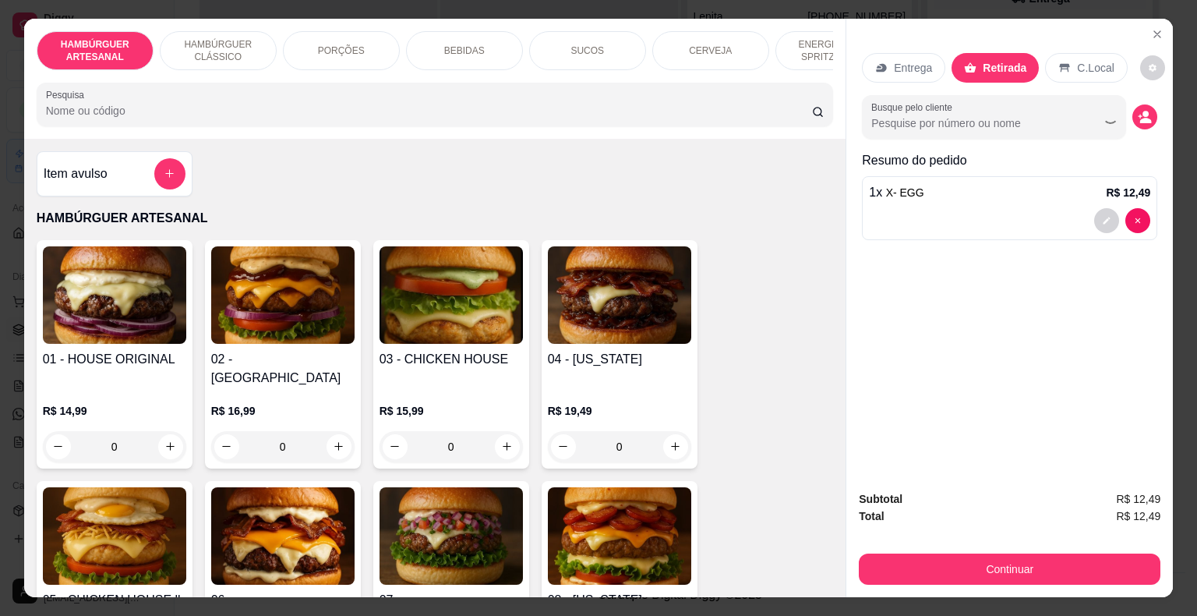
click at [480, 33] on div "BEBIDAS" at bounding box center [464, 50] width 117 height 39
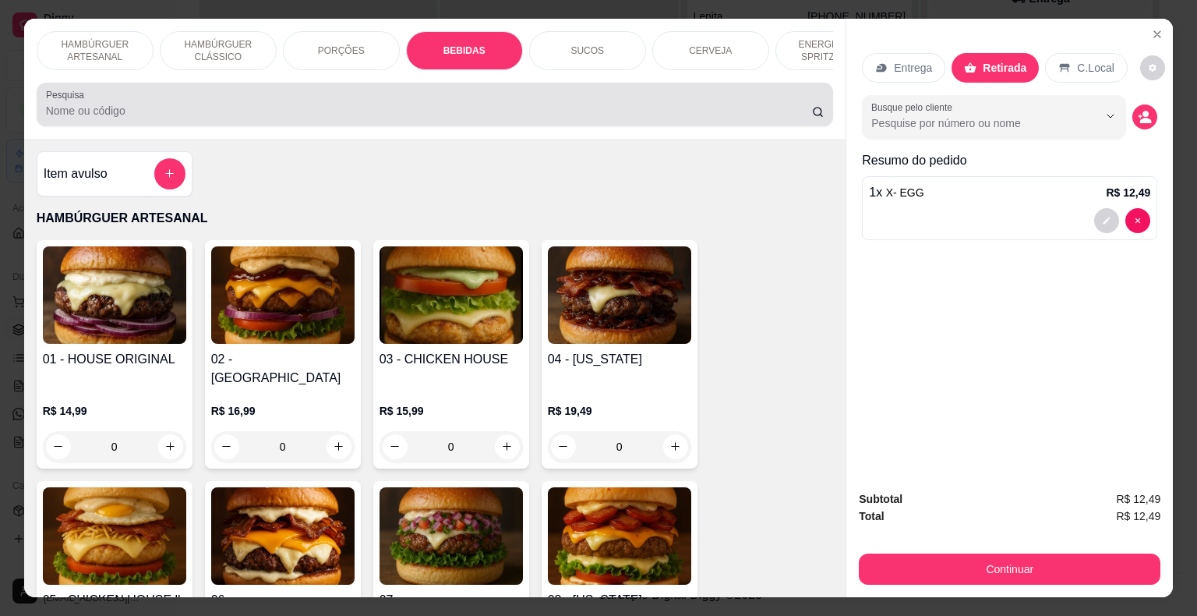
scroll to position [37, 0]
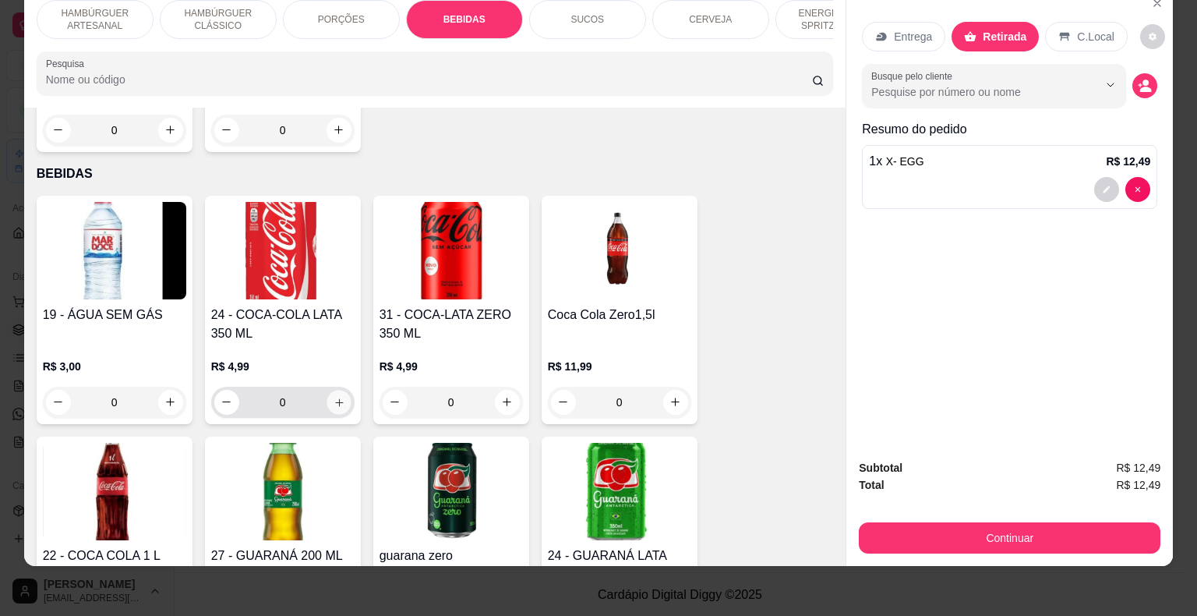
click at [333, 396] on icon "increase-product-quantity" at bounding box center [339, 402] width 12 height 12
type input "1"
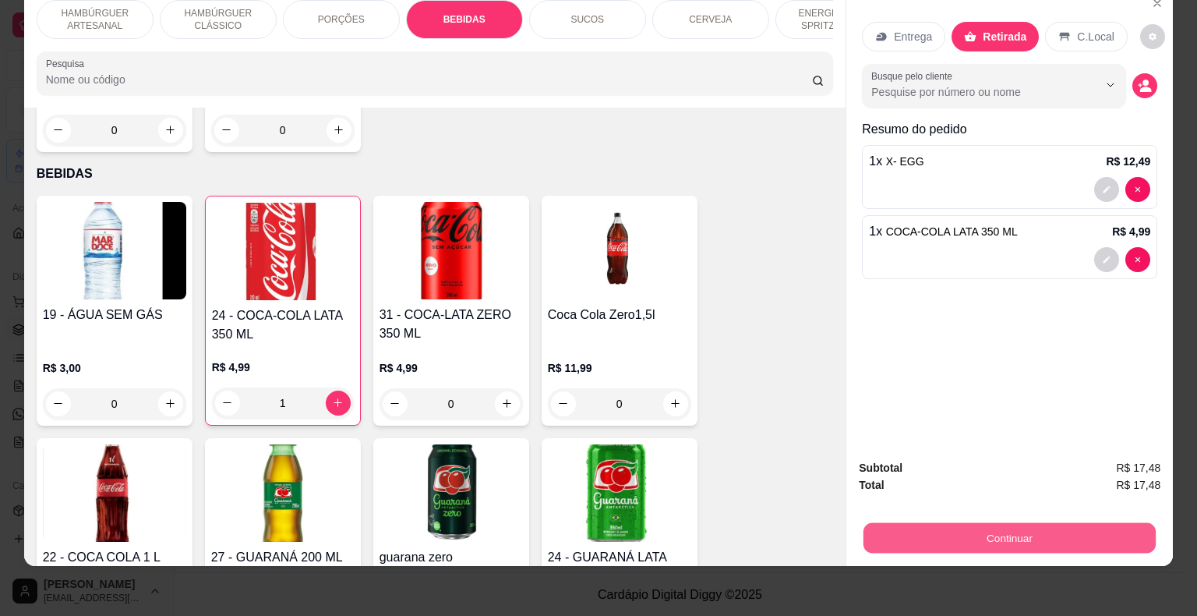
click at [1017, 523] on button "Continuar" at bounding box center [1009, 538] width 292 height 30
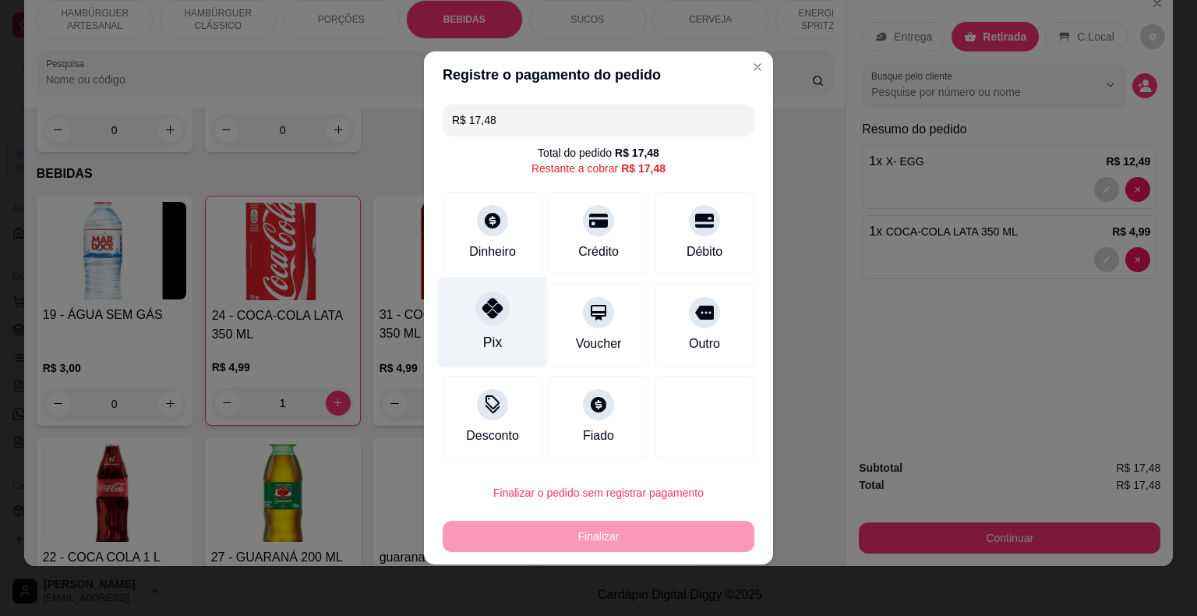
click at [478, 307] on div at bounding box center [492, 308] width 34 height 34
type input "R$ 0,00"
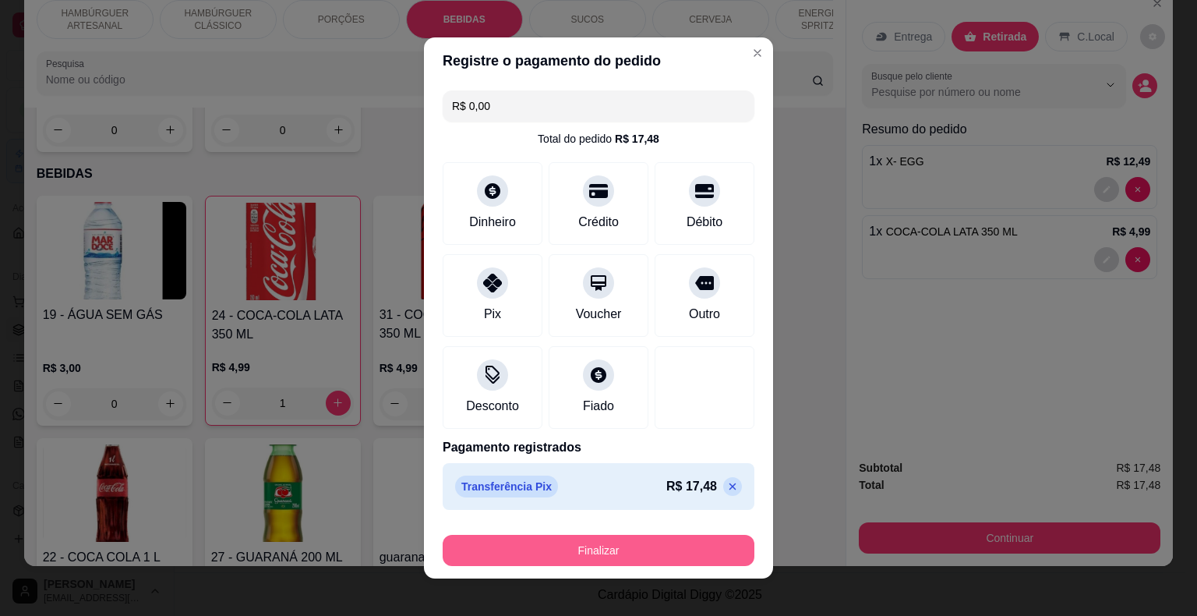
click at [627, 536] on button "Finalizar" at bounding box center [599, 550] width 312 height 31
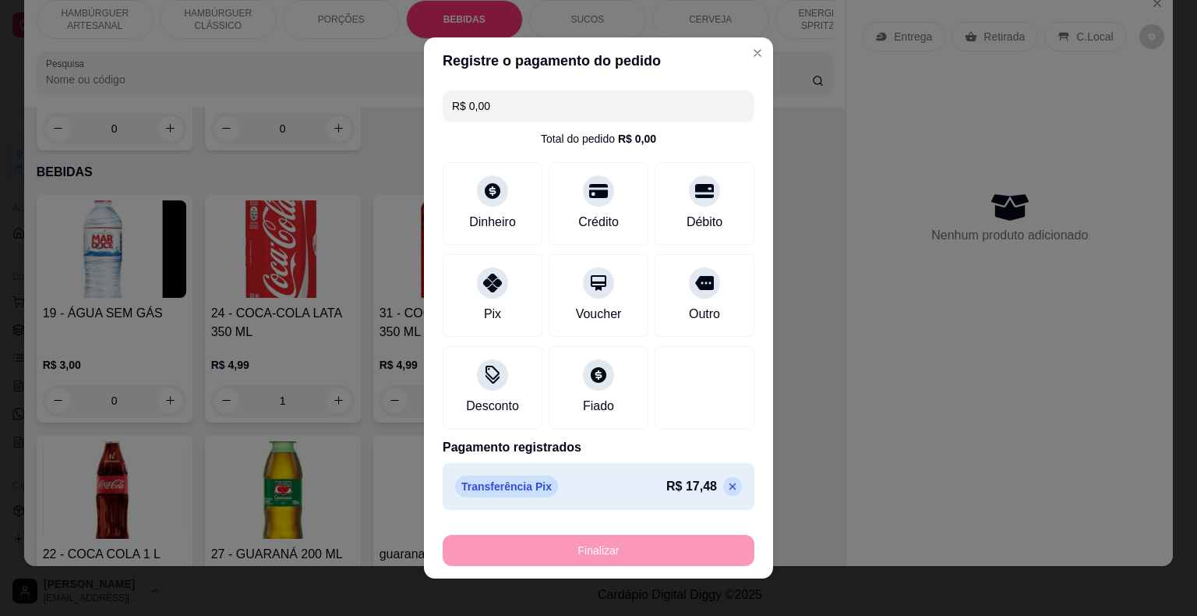
type input "0"
type input "-R$ 17,48"
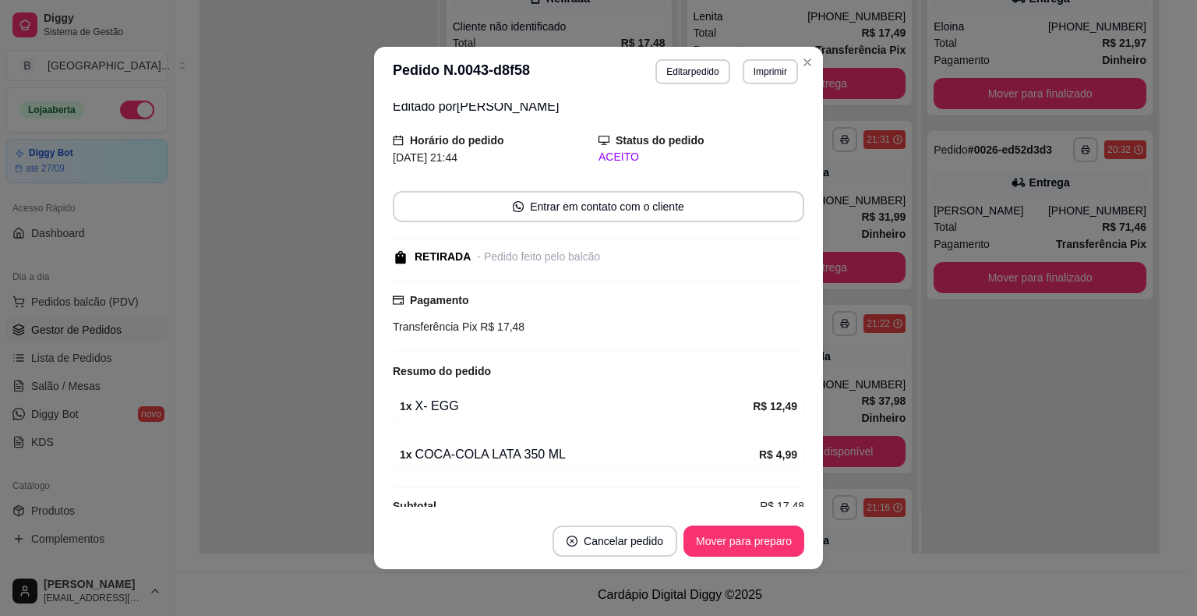
scroll to position [79, 0]
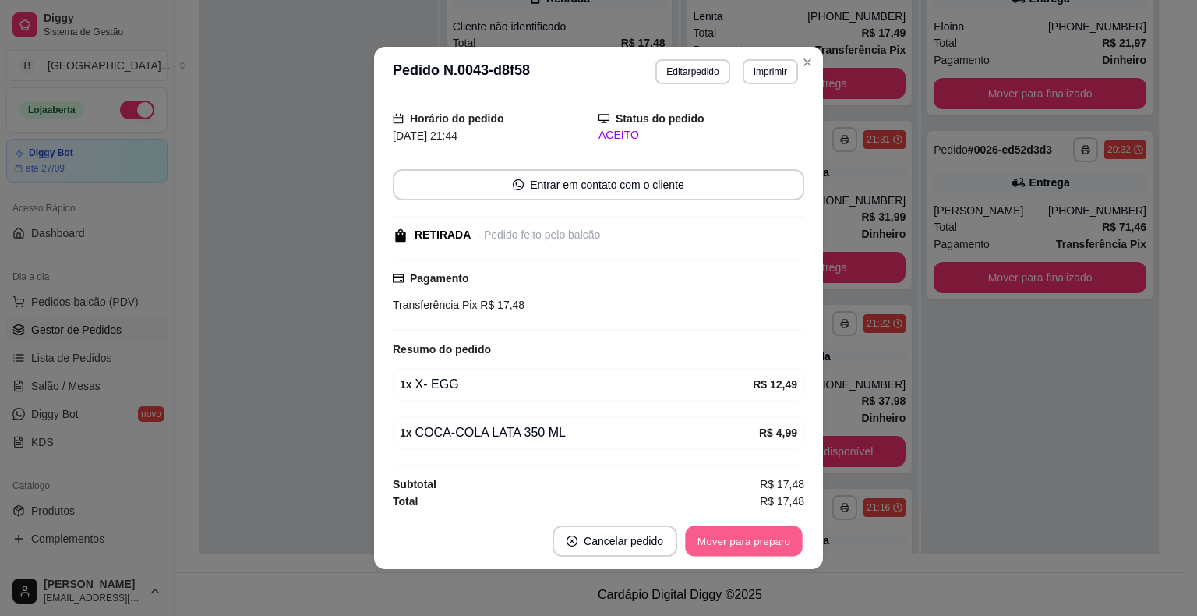
click at [762, 543] on button "Mover para preparo" at bounding box center [743, 541] width 117 height 30
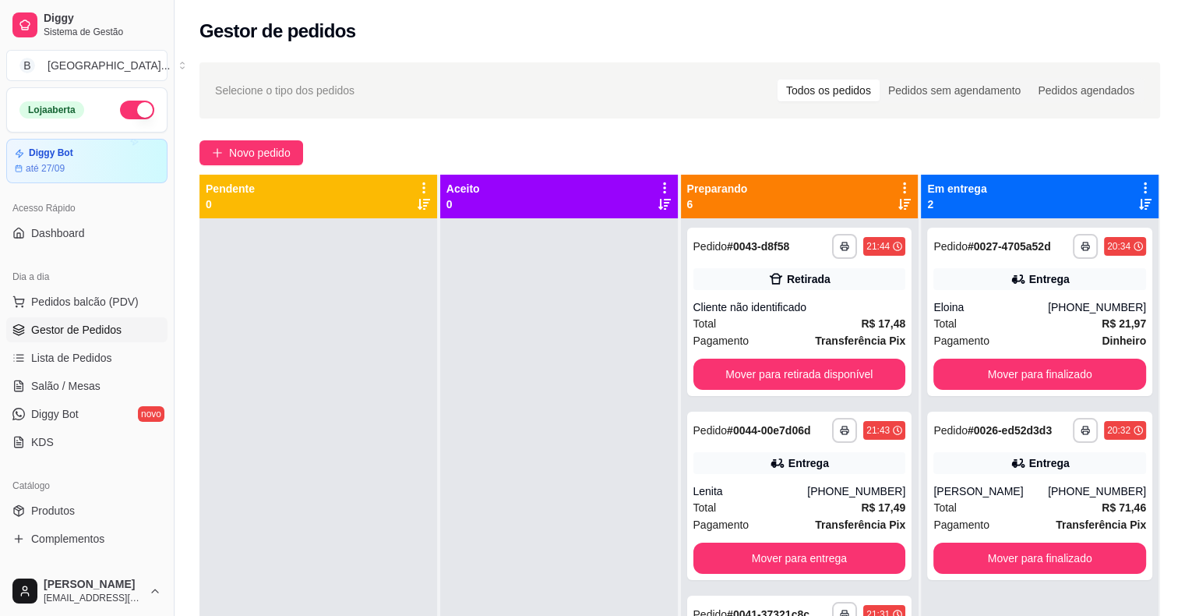
scroll to position [78, 0]
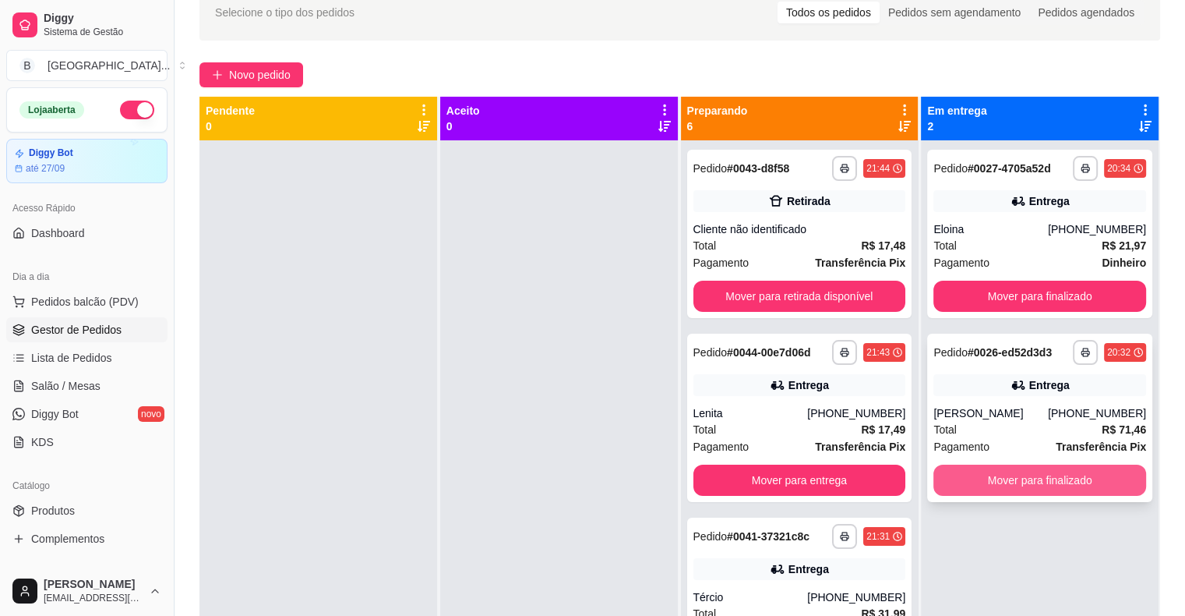
click at [997, 472] on button "Mover para finalizado" at bounding box center [1039, 479] width 213 height 31
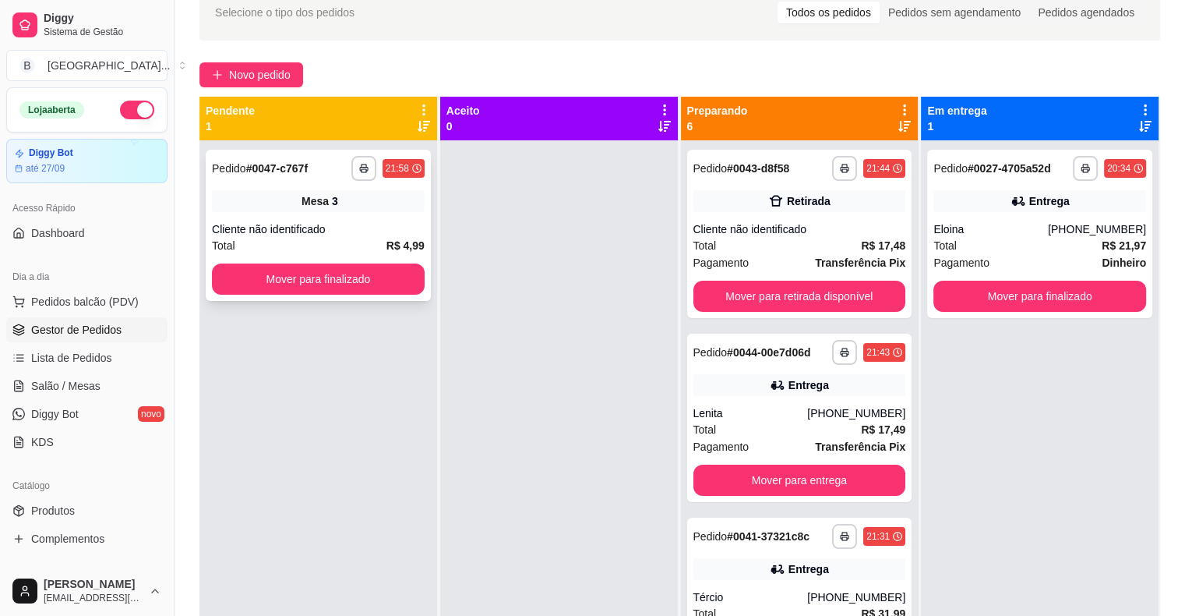
click at [390, 205] on div "Mesa 3" at bounding box center [318, 201] width 213 height 22
click at [319, 280] on button "Mover para finalizado" at bounding box center [318, 278] width 213 height 31
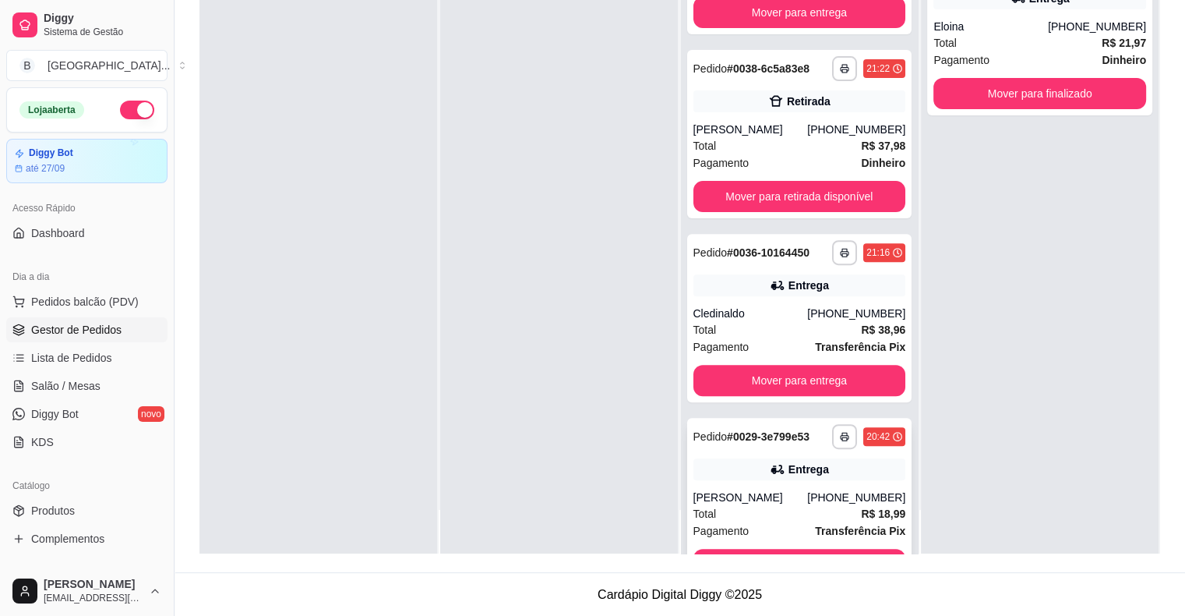
scroll to position [503, 0]
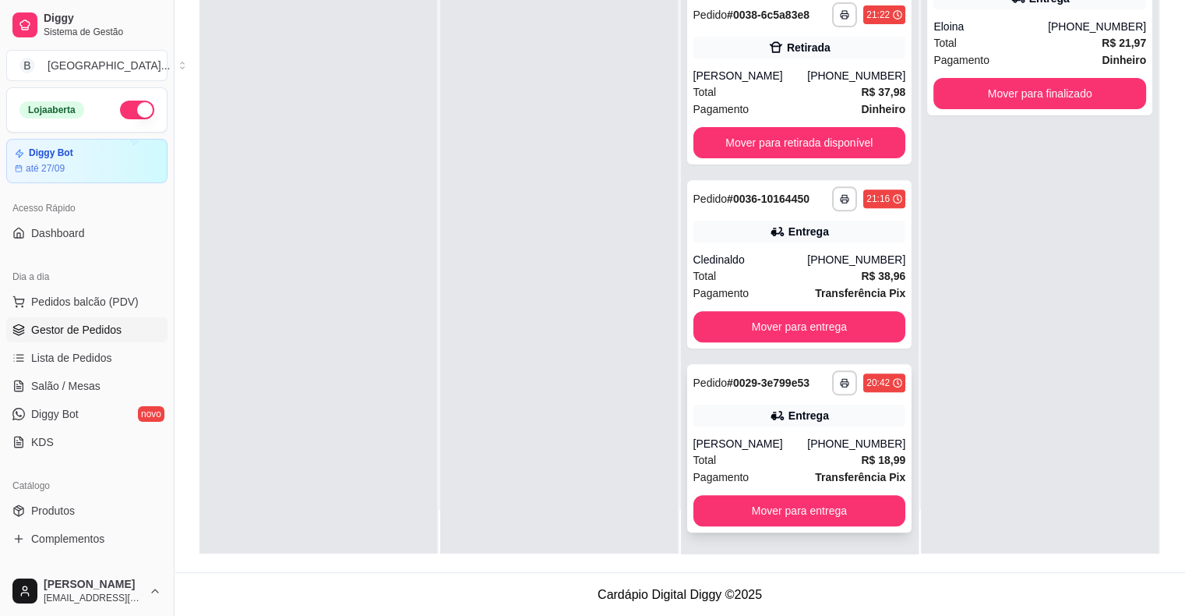
click at [754, 491] on div "**********" at bounding box center [799, 448] width 225 height 168
click at [863, 511] on button "Mover para entrega" at bounding box center [800, 511] width 206 height 30
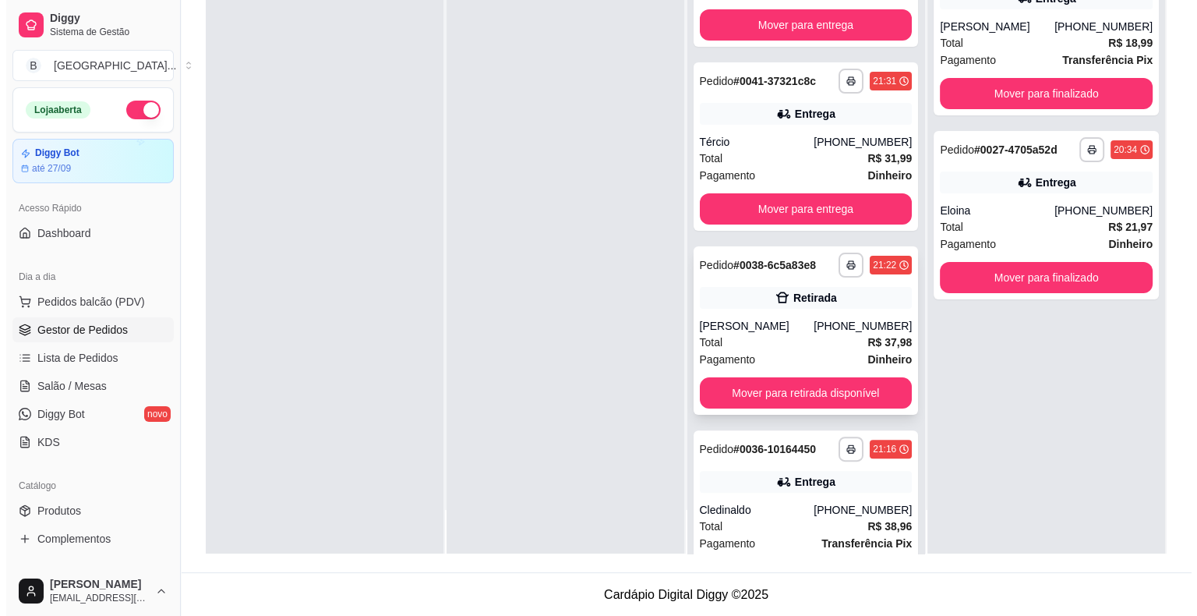
scroll to position [319, 0]
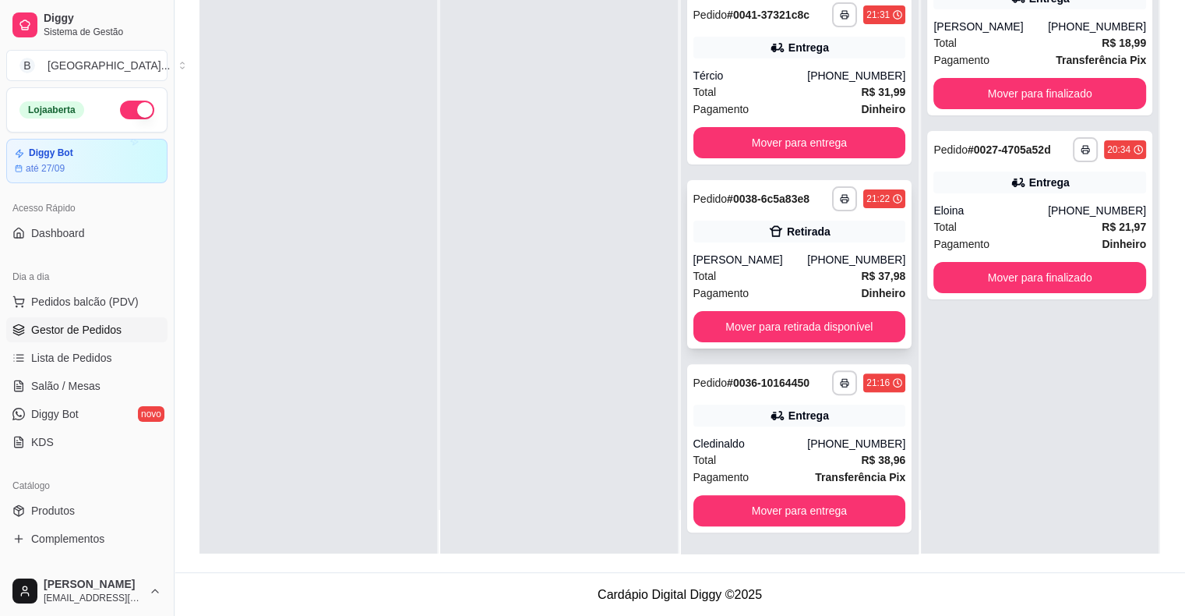
click at [757, 259] on div "[PERSON_NAME]" at bounding box center [750, 260] width 115 height 16
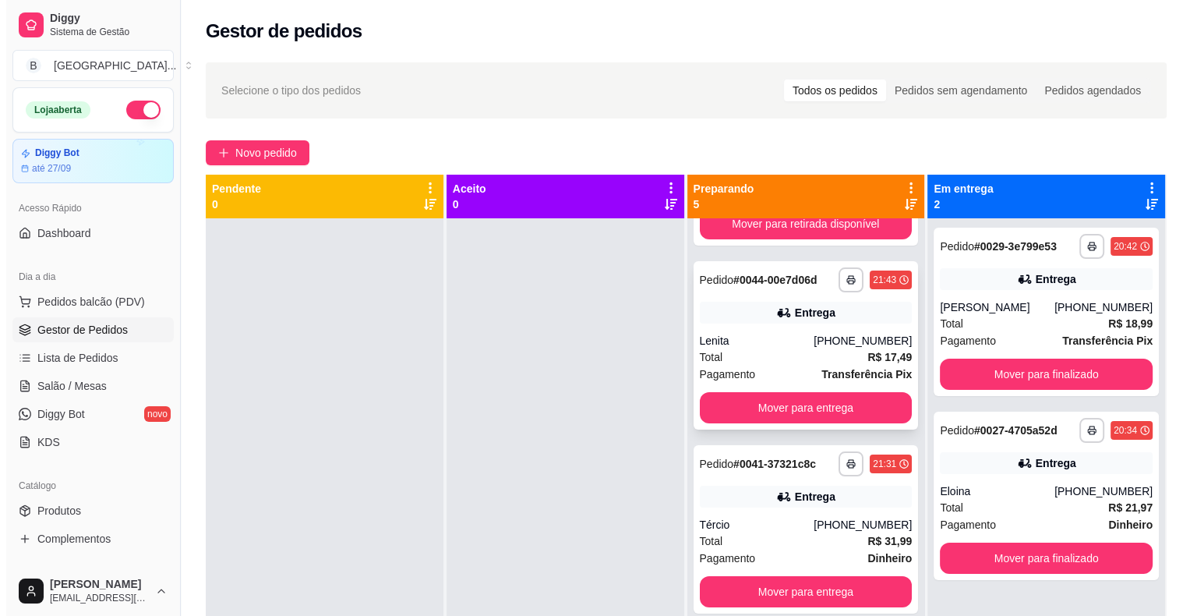
scroll to position [156, 0]
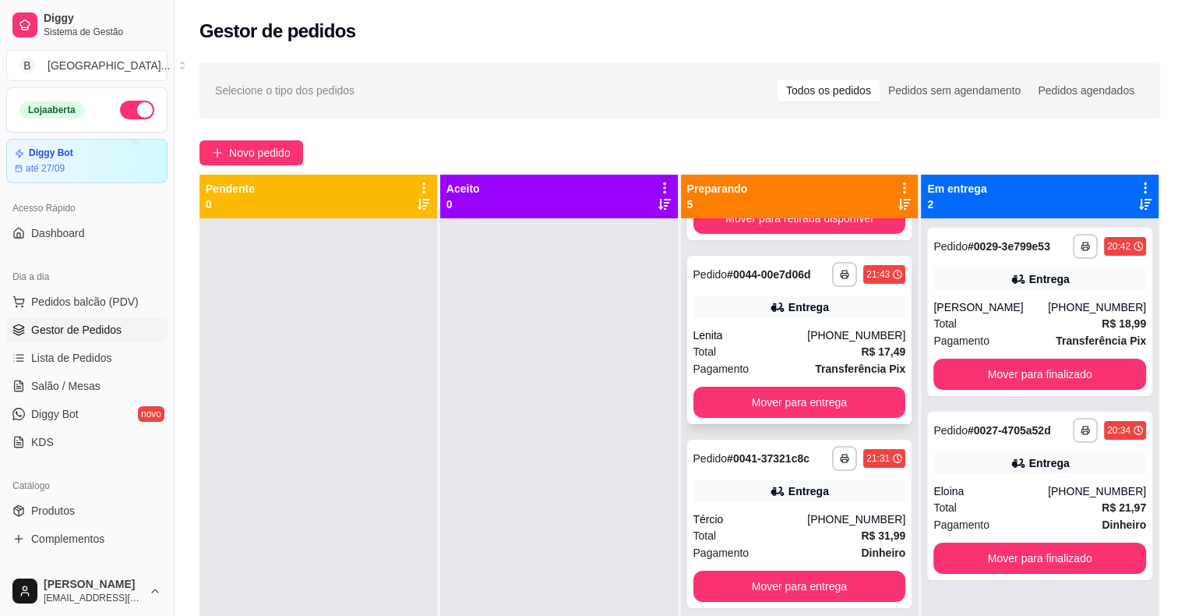
click at [745, 307] on div "Entrega" at bounding box center [799, 307] width 213 height 22
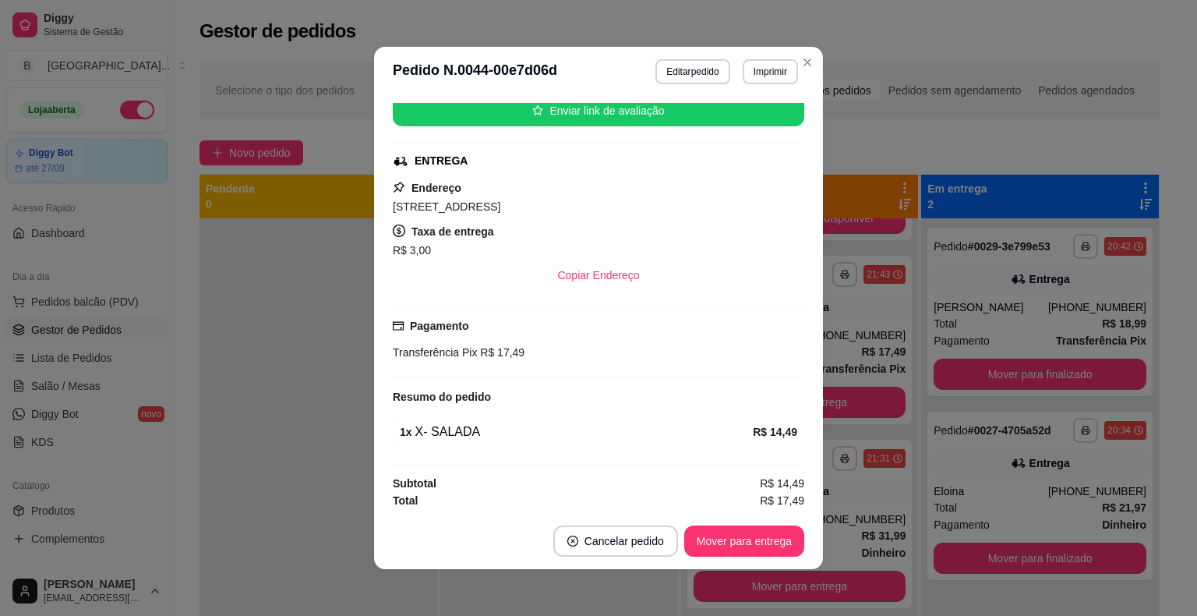
scroll to position [3, 0]
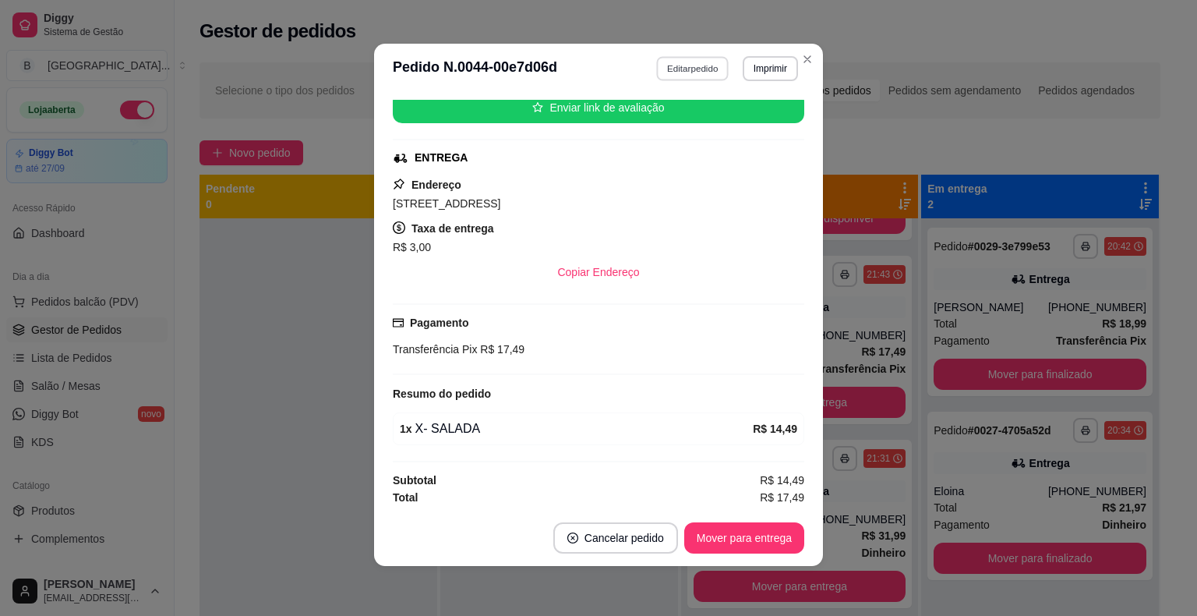
click at [683, 72] on button "Editar pedido" at bounding box center [693, 68] width 72 height 24
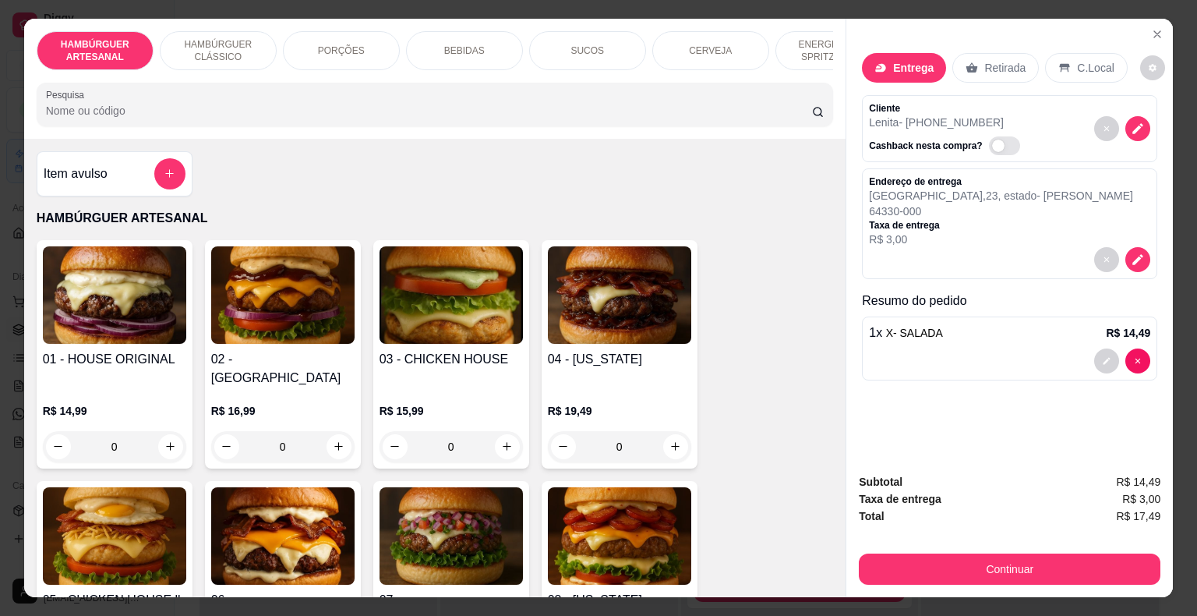
drag, startPoint x: 446, startPoint y: 38, endPoint x: 447, endPoint y: 59, distance: 21.1
click at [446, 44] on p "BEBIDAS" at bounding box center [464, 50] width 41 height 12
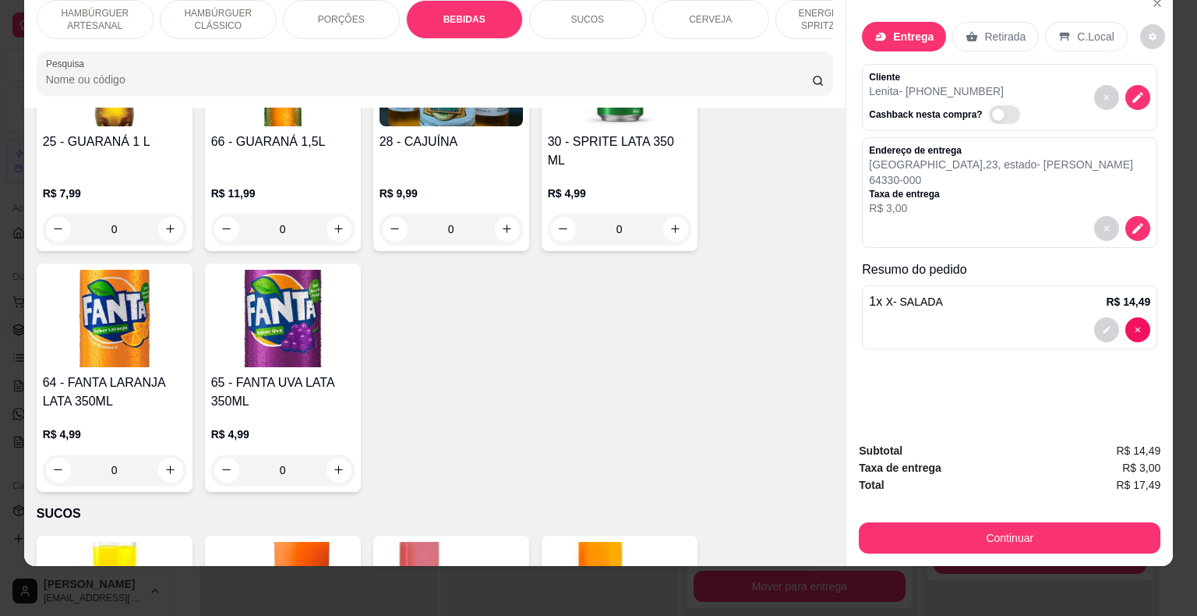
scroll to position [2535, 0]
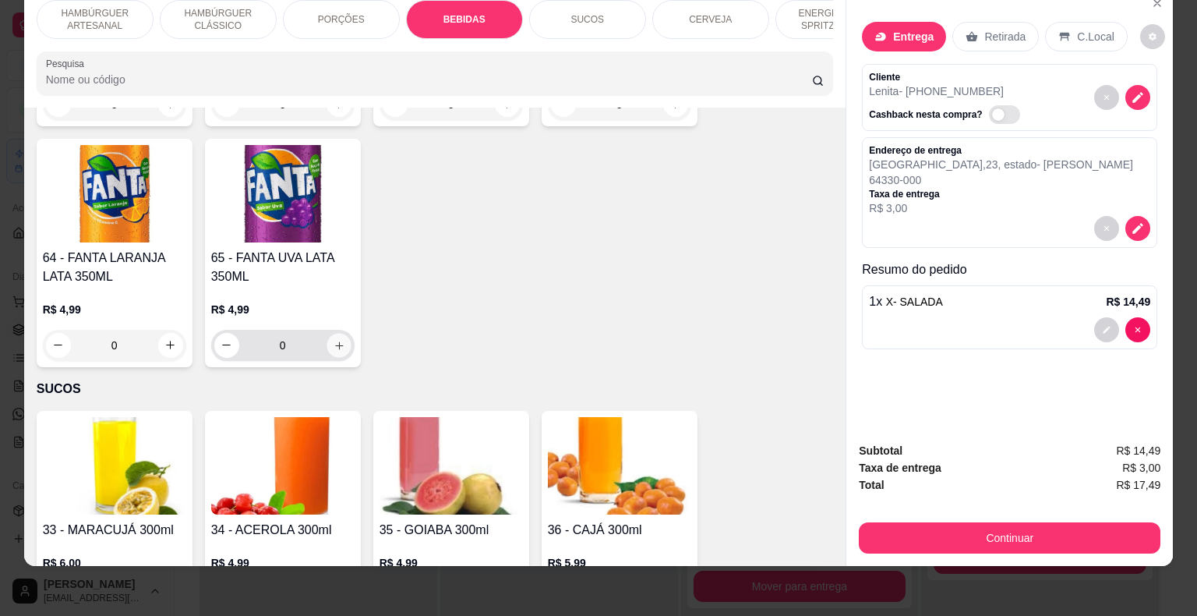
click at [343, 333] on button "increase-product-quantity" at bounding box center [338, 345] width 24 height 24
type input "1"
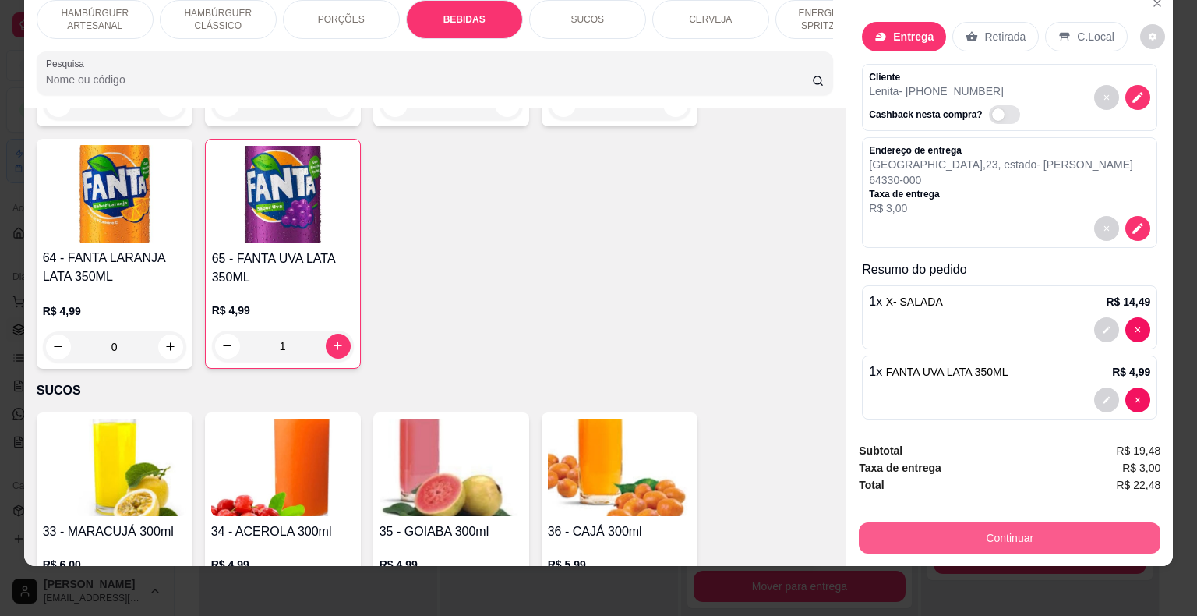
click at [1079, 522] on button "Continuar" at bounding box center [1010, 537] width 302 height 31
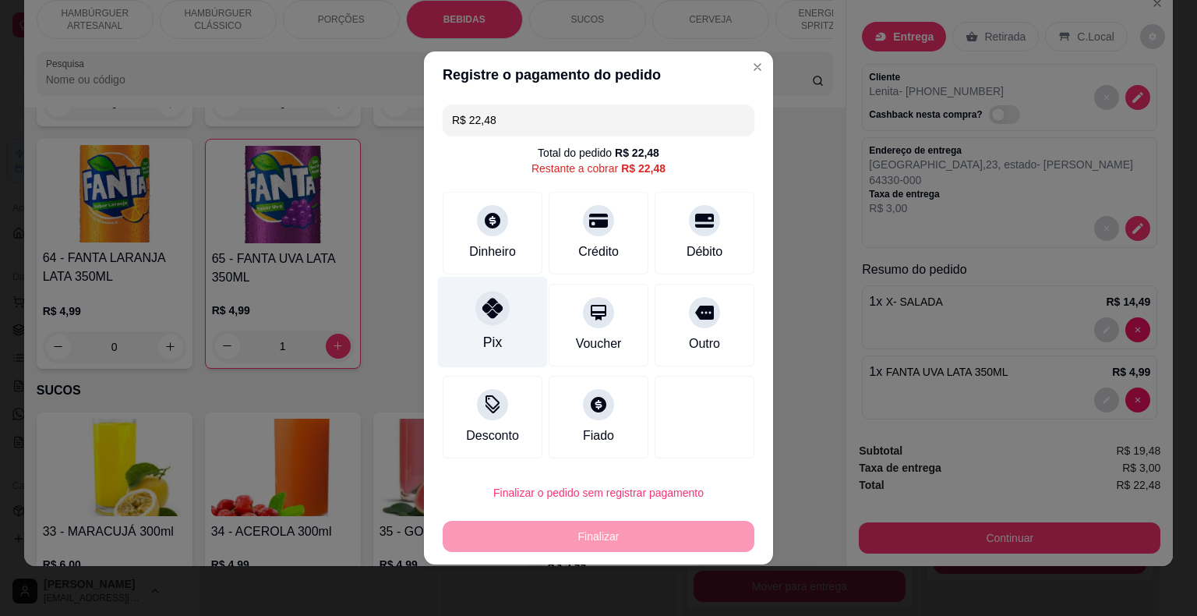
click at [506, 310] on div at bounding box center [492, 308] width 34 height 34
type input "R$ 0,00"
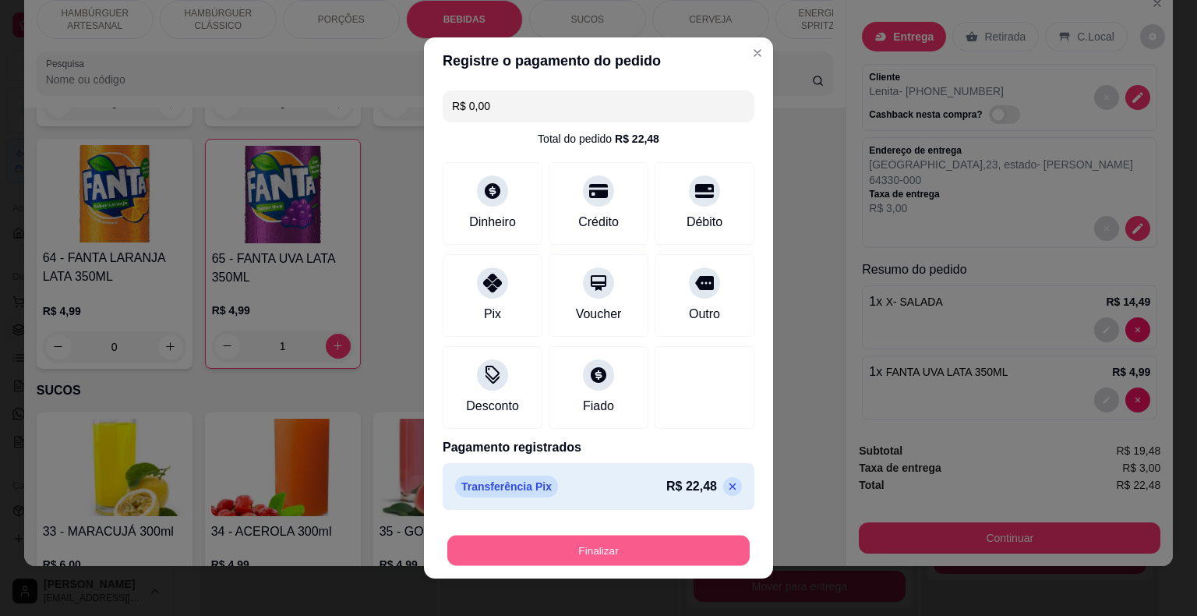
click at [592, 551] on button "Finalizar" at bounding box center [598, 550] width 302 height 30
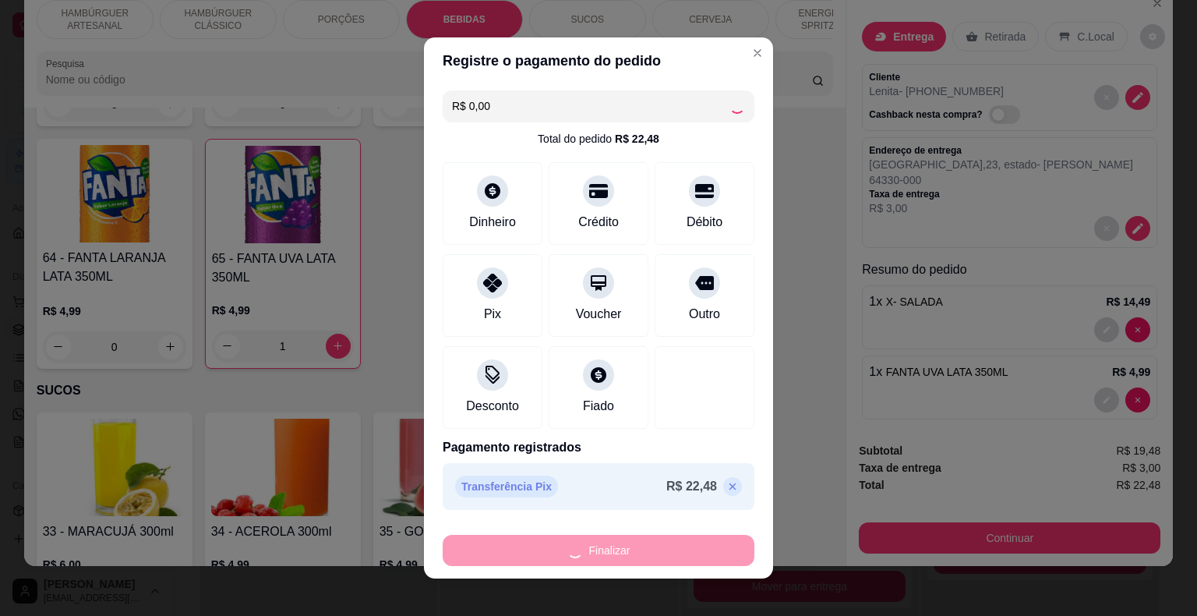
type input "0"
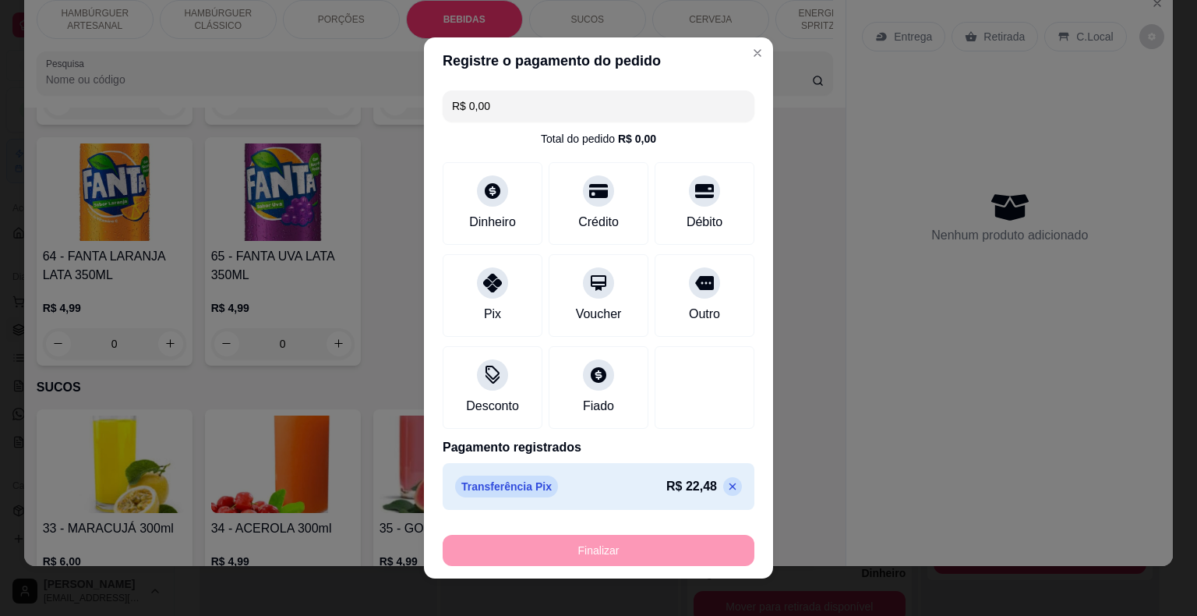
type input "-R$ 22,48"
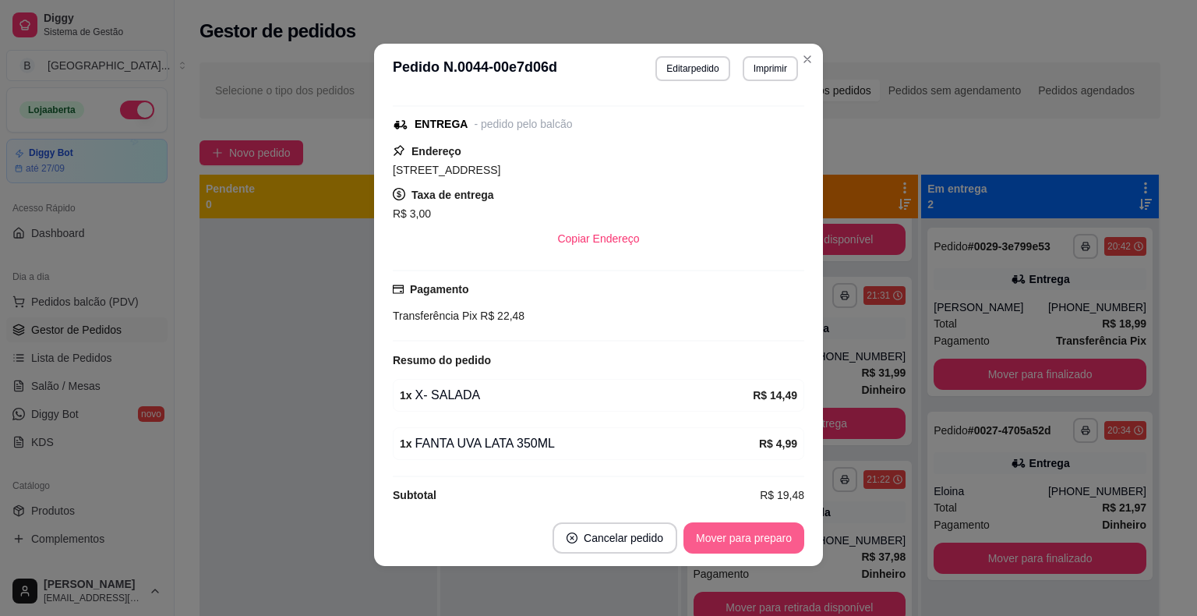
scroll to position [235, 0]
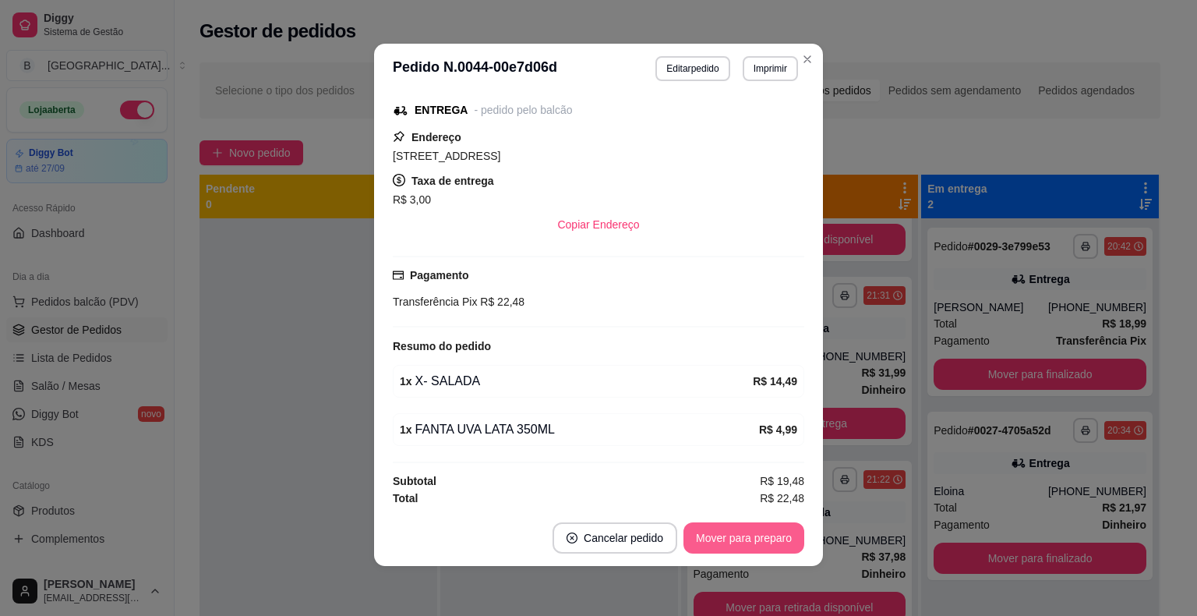
click at [760, 532] on button "Mover para preparo" at bounding box center [743, 537] width 121 height 31
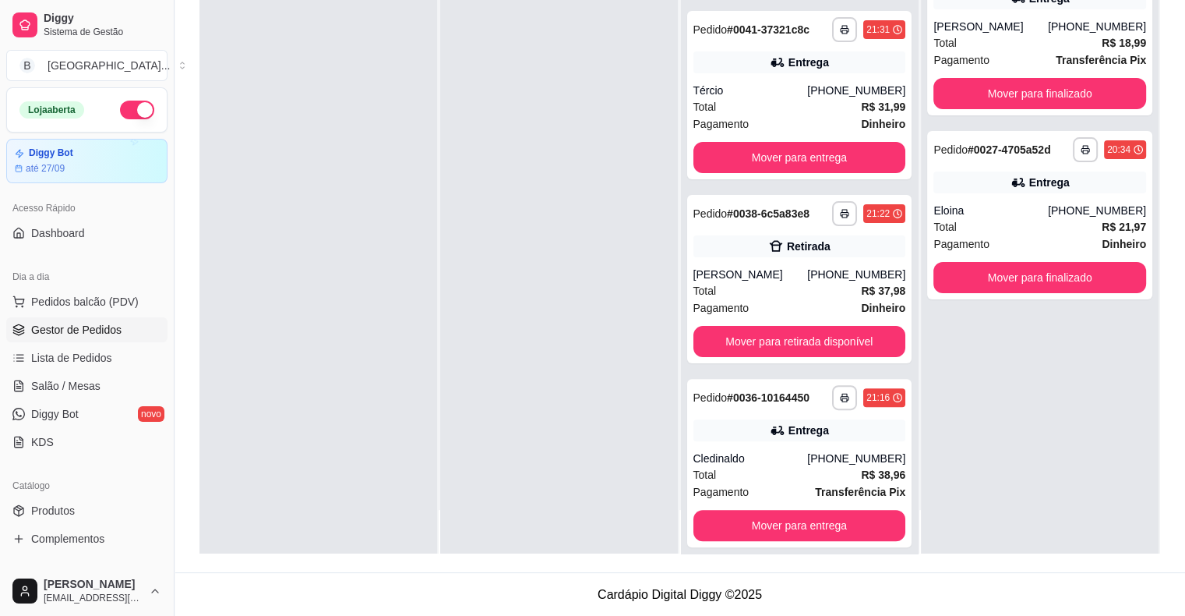
scroll to position [319, 0]
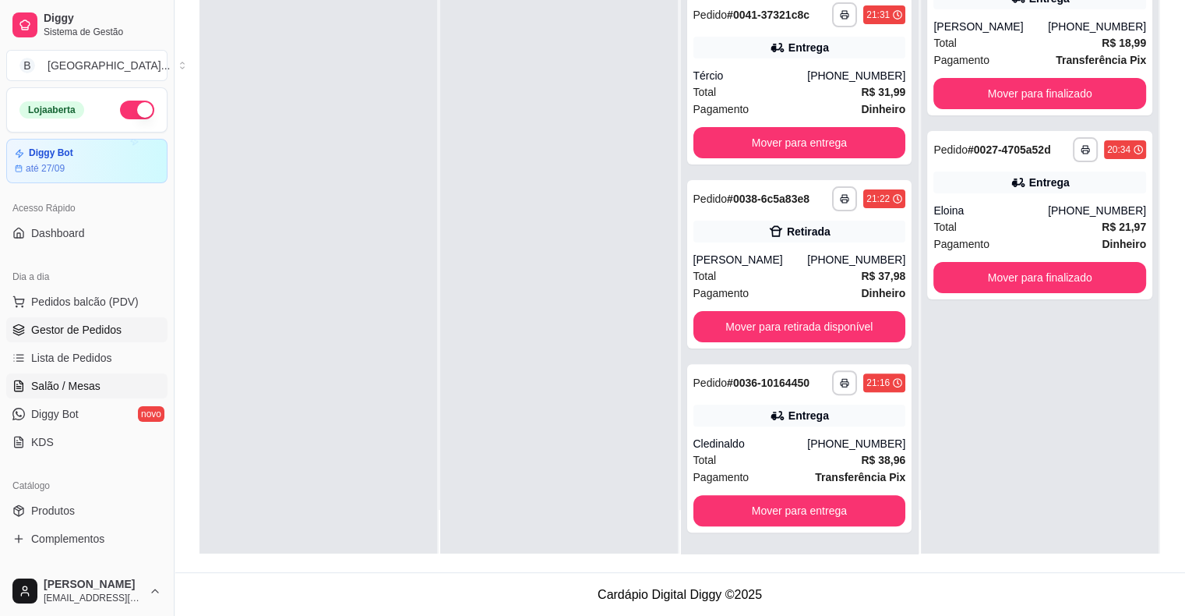
click at [101, 389] on link "Salão / Mesas" at bounding box center [86, 385] width 161 height 25
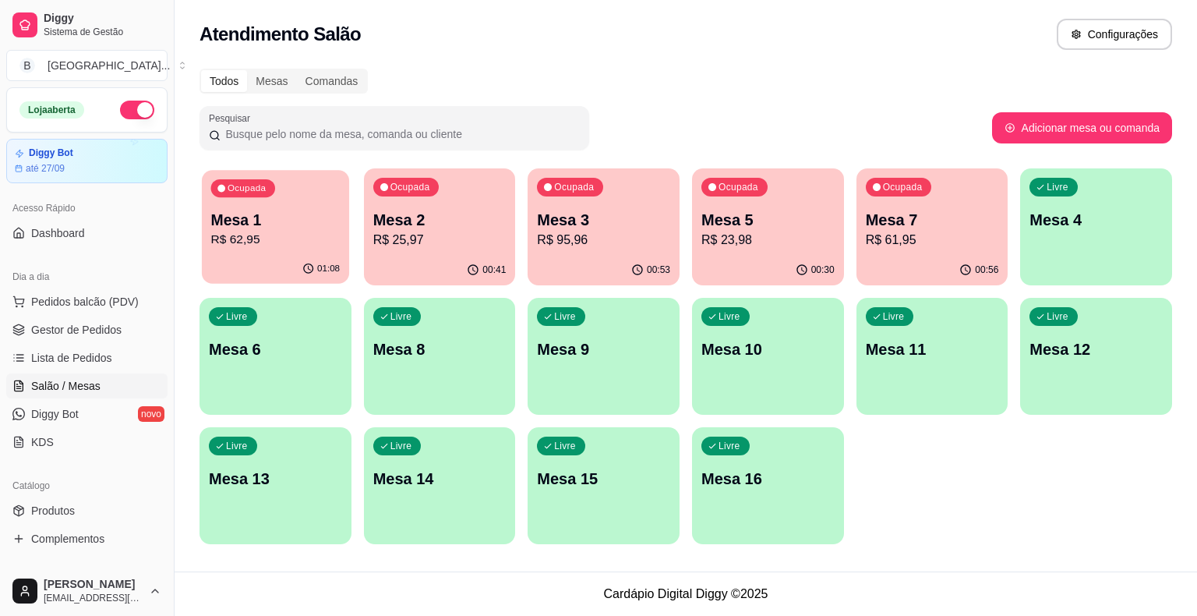
click at [327, 245] on p "R$ 62,95" at bounding box center [275, 240] width 129 height 18
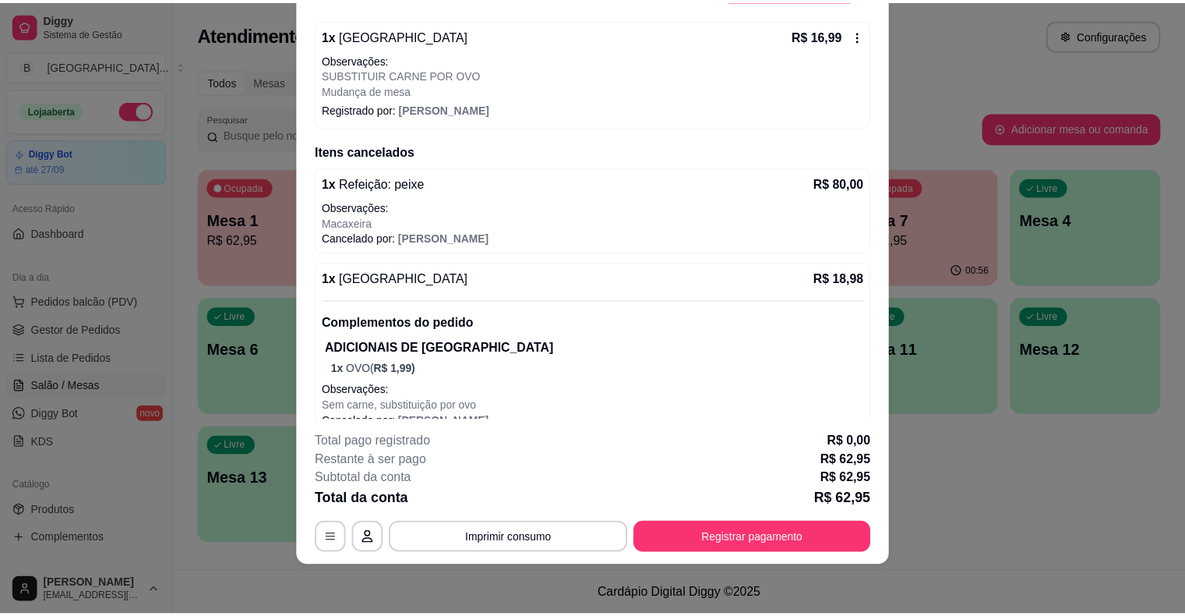
scroll to position [552, 0]
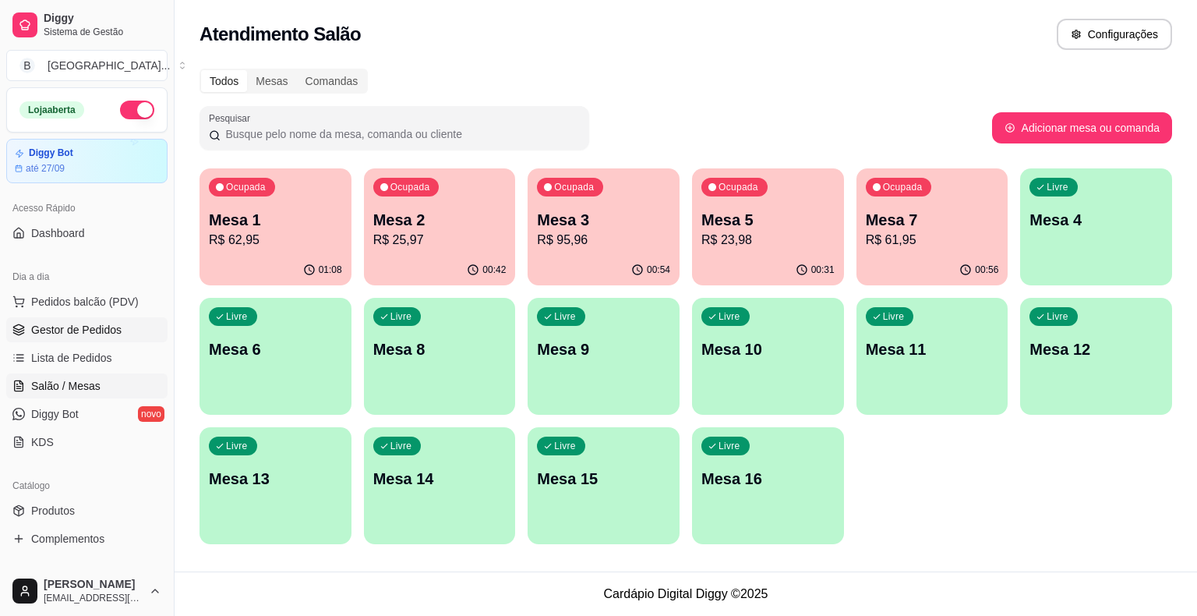
click at [94, 331] on span "Gestor de Pedidos" at bounding box center [76, 330] width 90 height 16
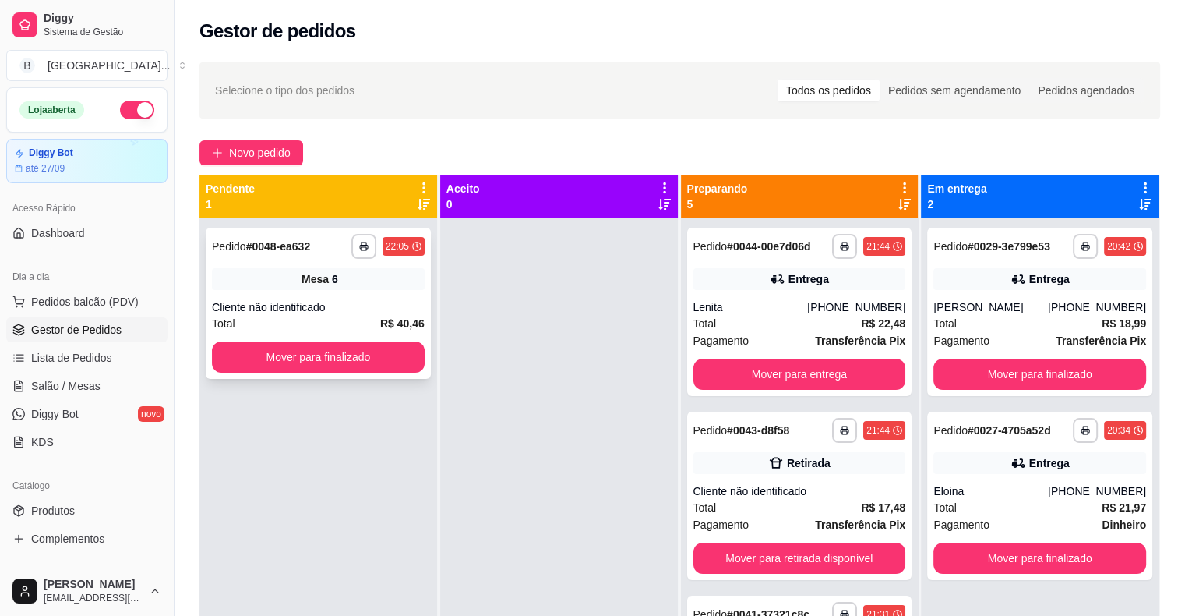
click at [281, 312] on div "Cliente não identificado" at bounding box center [318, 307] width 213 height 16
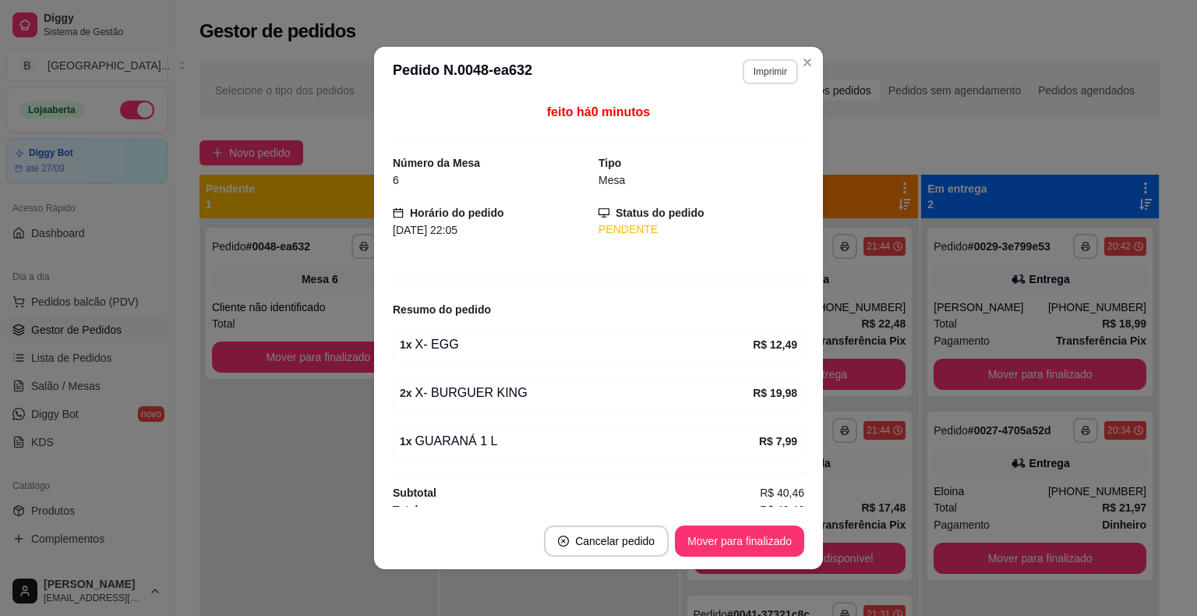
click at [767, 76] on button "Imprimir" at bounding box center [770, 71] width 55 height 25
click at [748, 130] on button "IMPRESSORA" at bounding box center [736, 126] width 113 height 25
click at [270, 256] on div "**********" at bounding box center [318, 246] width 213 height 25
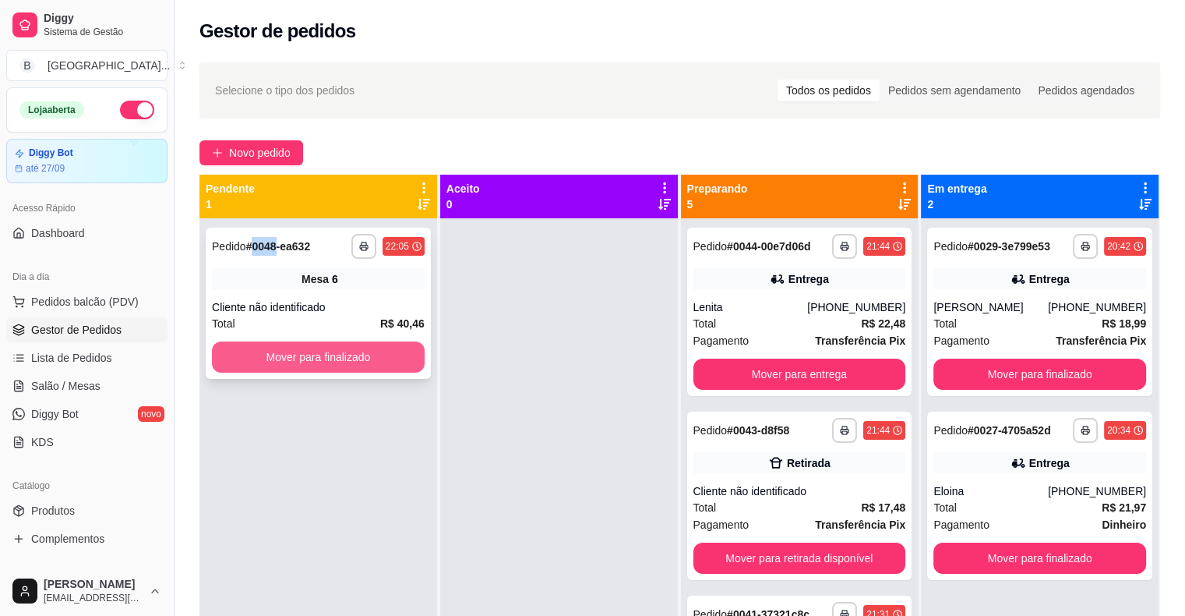
click at [277, 358] on button "Mover para finalizado" at bounding box center [318, 356] width 213 height 31
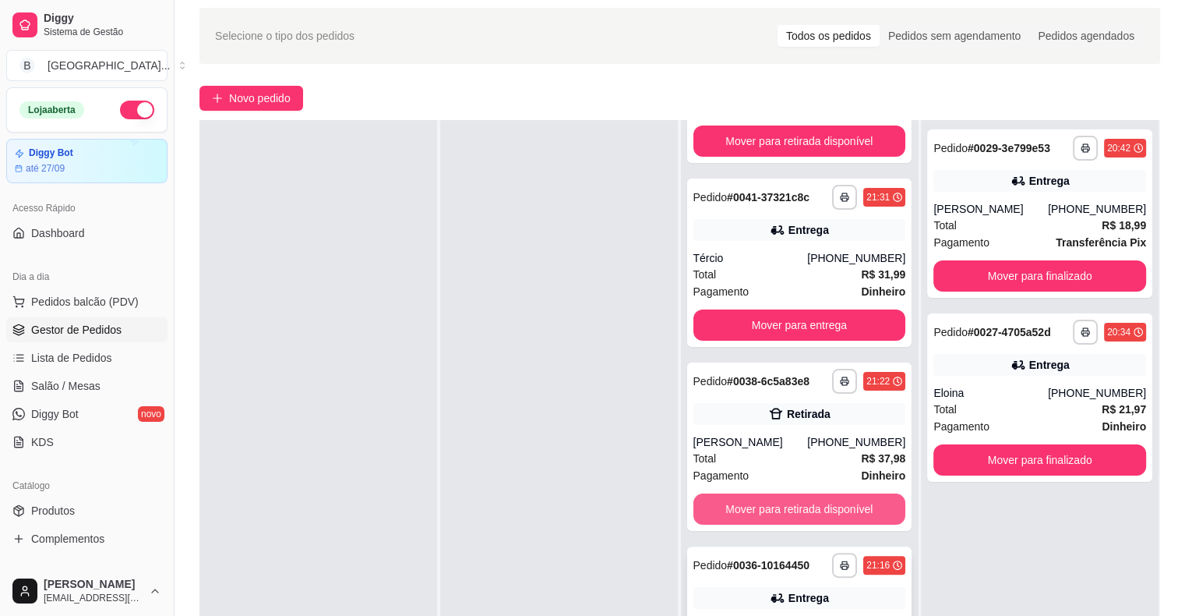
scroll to position [234, 0]
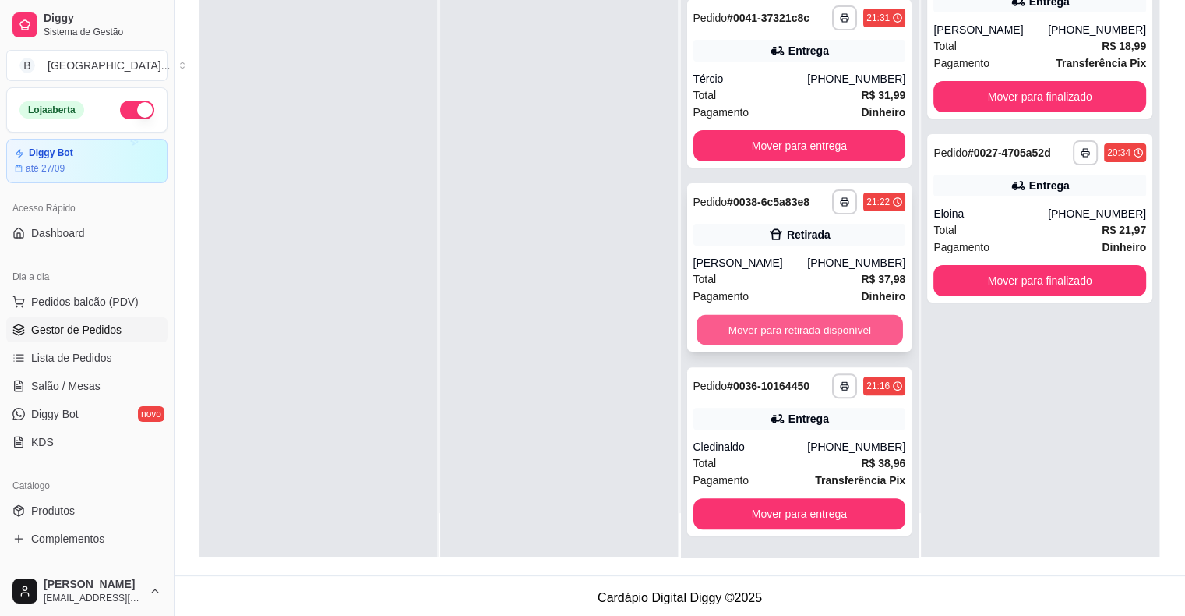
click at [767, 320] on button "Mover para retirada disponível" at bounding box center [800, 330] width 206 height 30
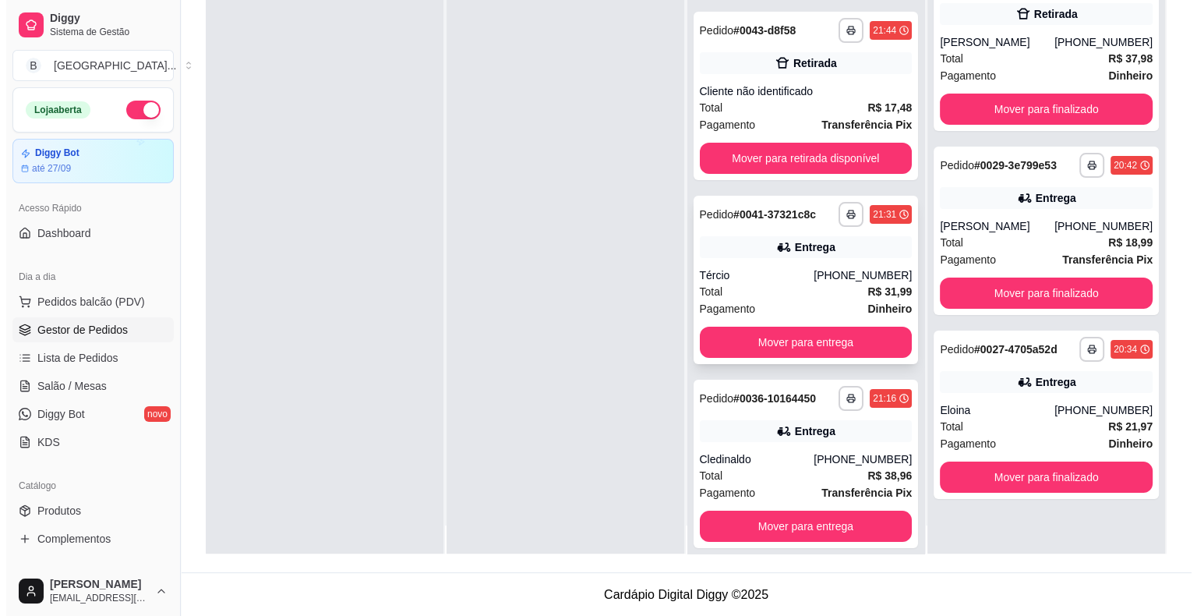
scroll to position [44, 0]
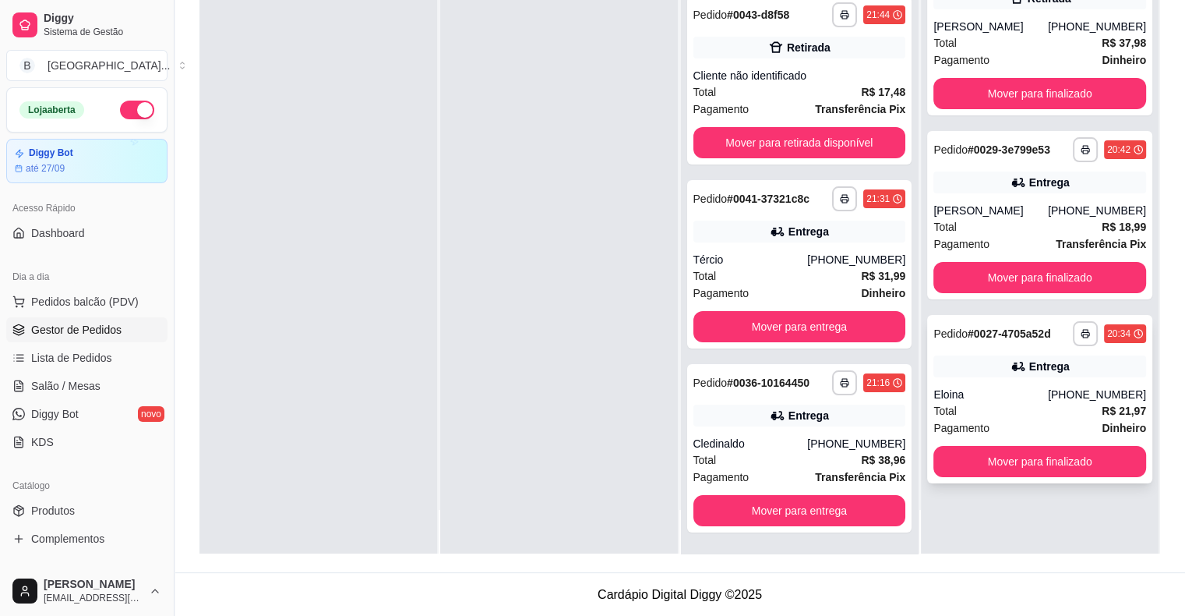
click at [975, 415] on div "Total R$ 21,97" at bounding box center [1039, 410] width 213 height 17
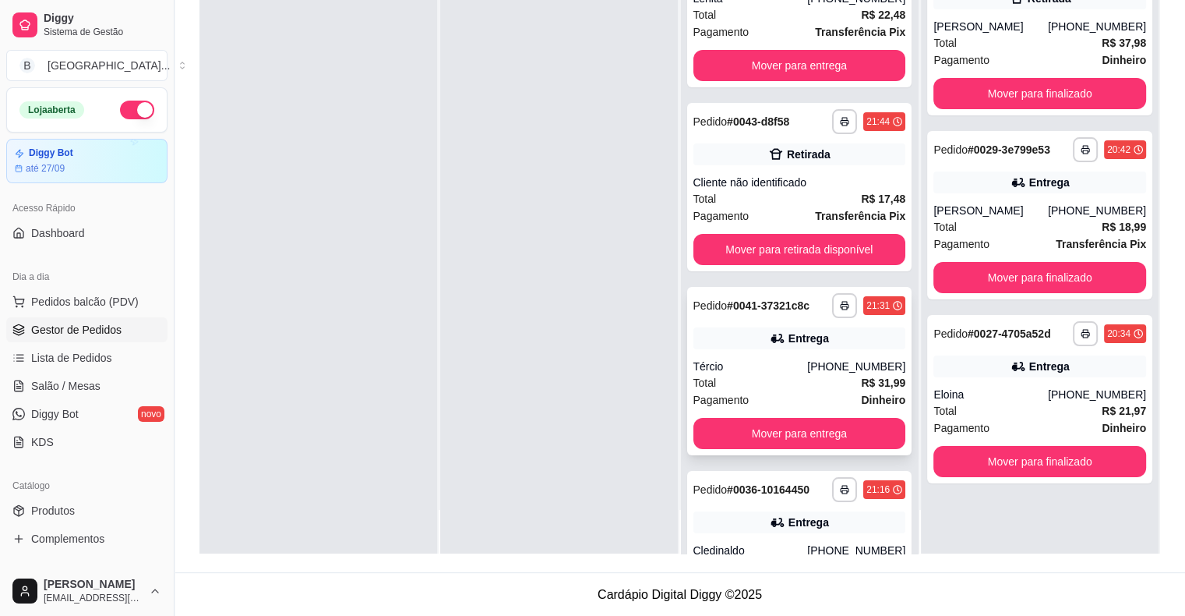
scroll to position [0, 0]
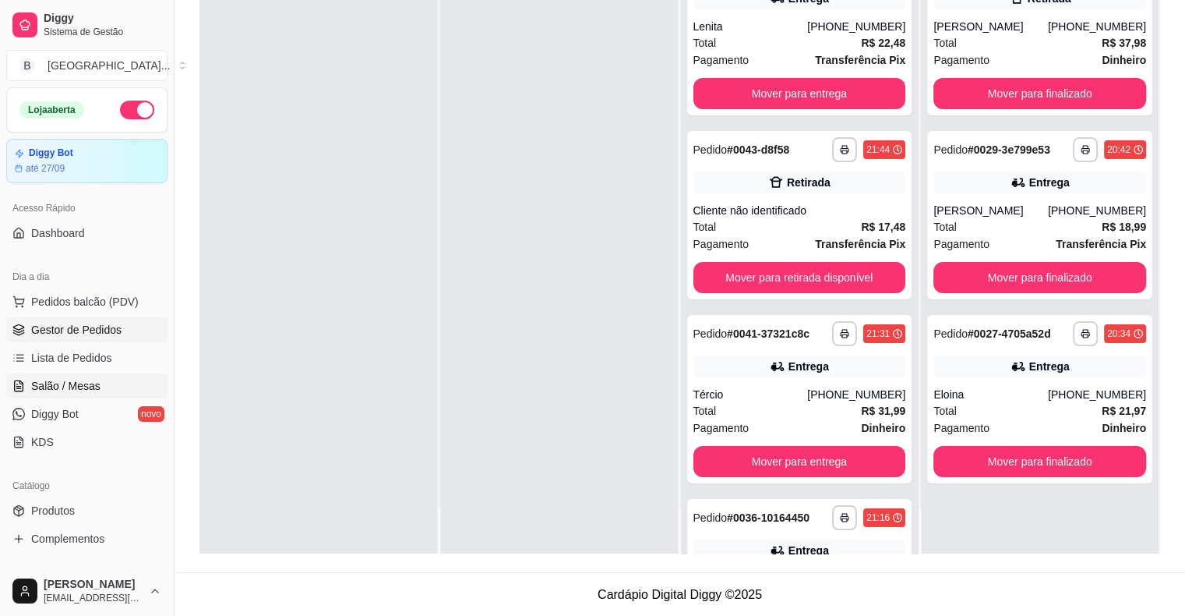
click at [72, 397] on ul "Pedidos balcão (PDV) Gestor de Pedidos Lista de Pedidos Salão / Mesas Diggy Bot…" at bounding box center [86, 371] width 161 height 165
click at [89, 387] on span "Salão / Mesas" at bounding box center [65, 386] width 69 height 16
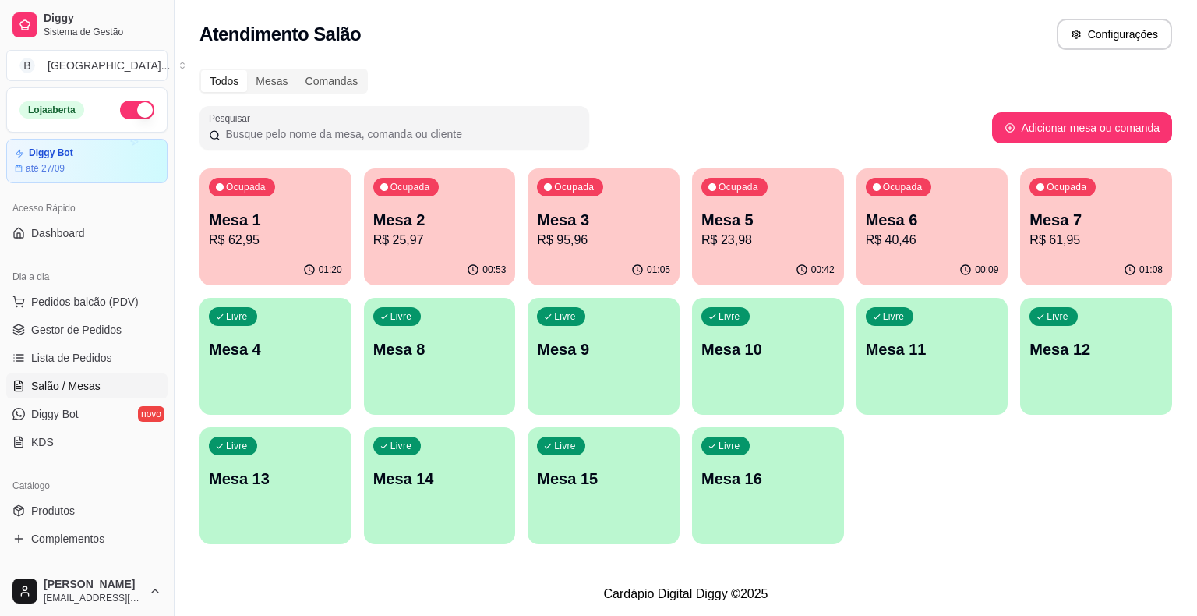
click at [281, 276] on div "01:20" at bounding box center [275, 270] width 152 height 30
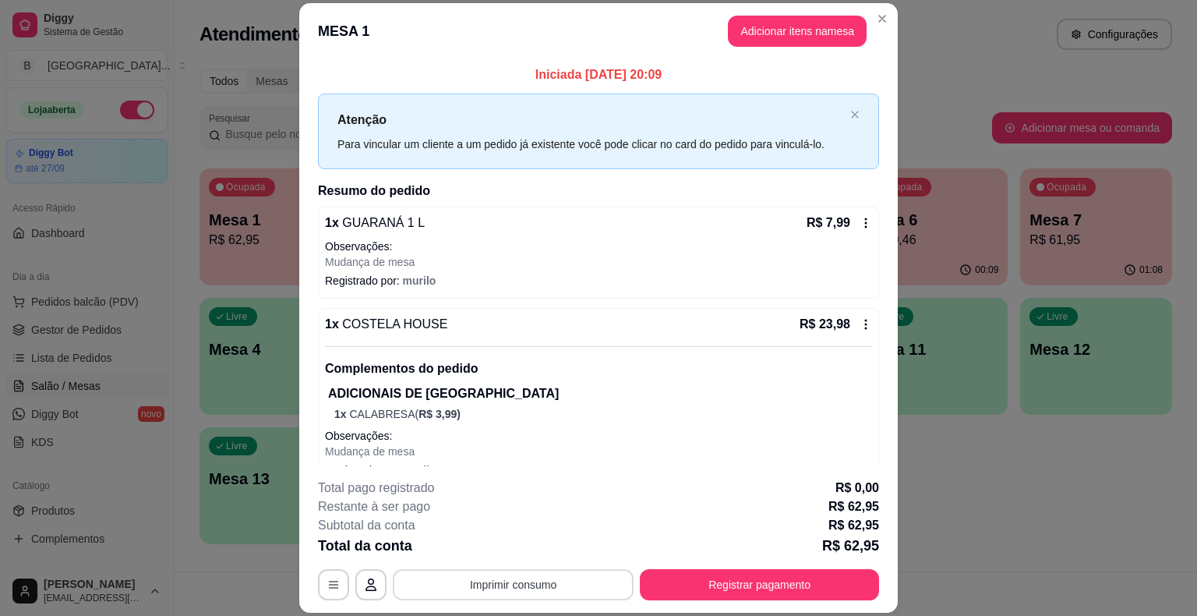
click at [455, 572] on button "Imprimir consumo" at bounding box center [513, 584] width 241 height 31
click at [473, 519] on button "IMPRESSORA" at bounding box center [511, 517] width 109 height 24
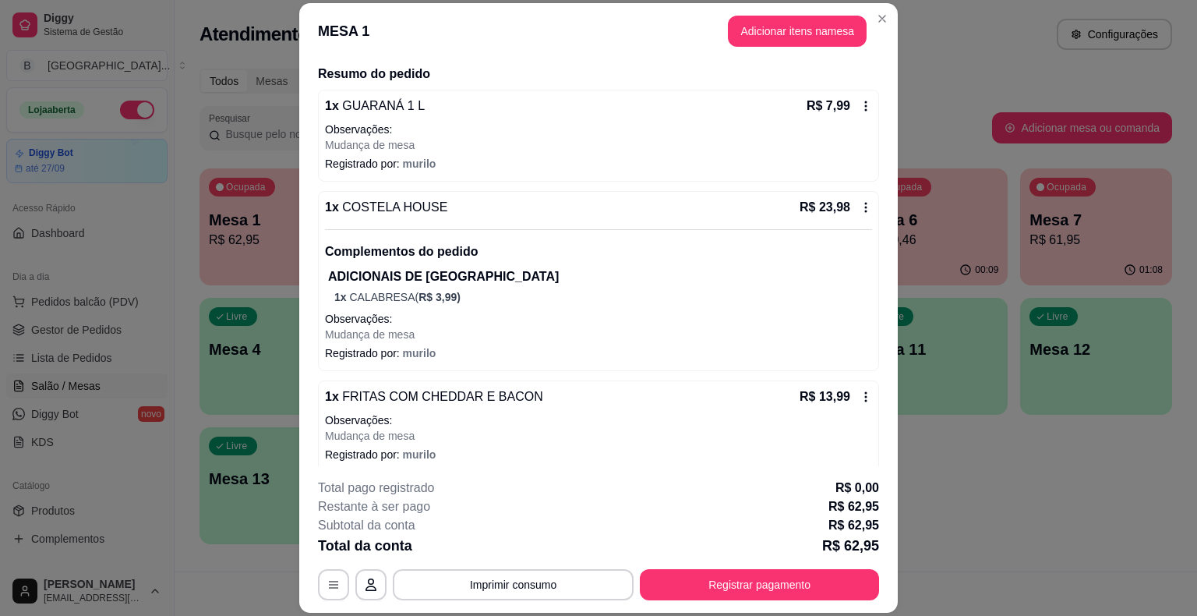
scroll to position [156, 0]
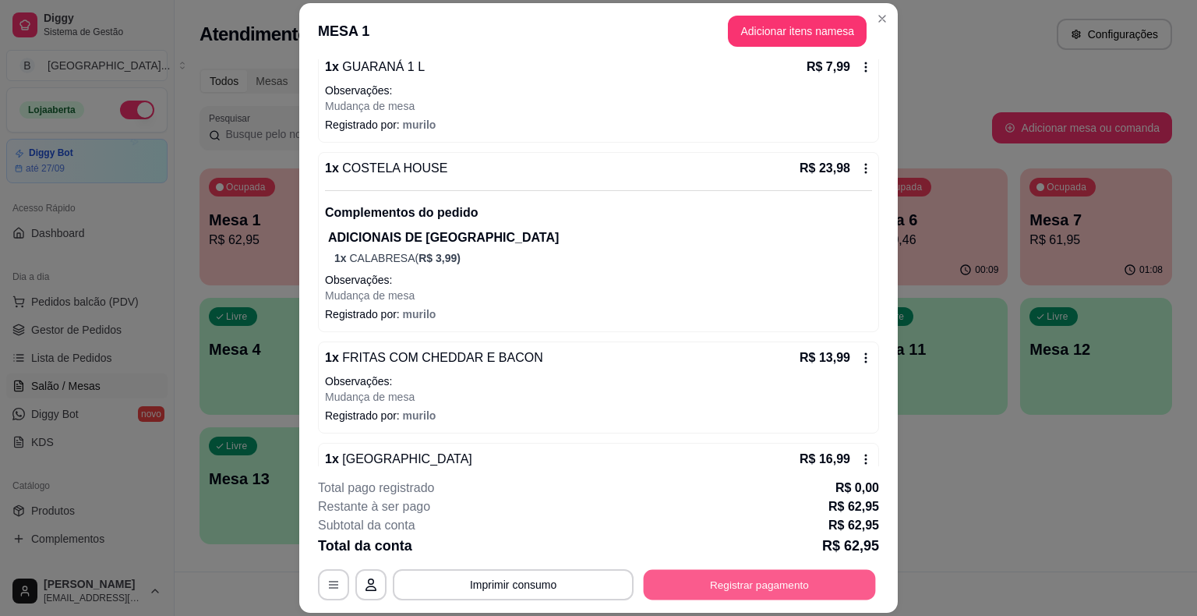
click at [693, 591] on button "Registrar pagamento" at bounding box center [760, 585] width 232 height 30
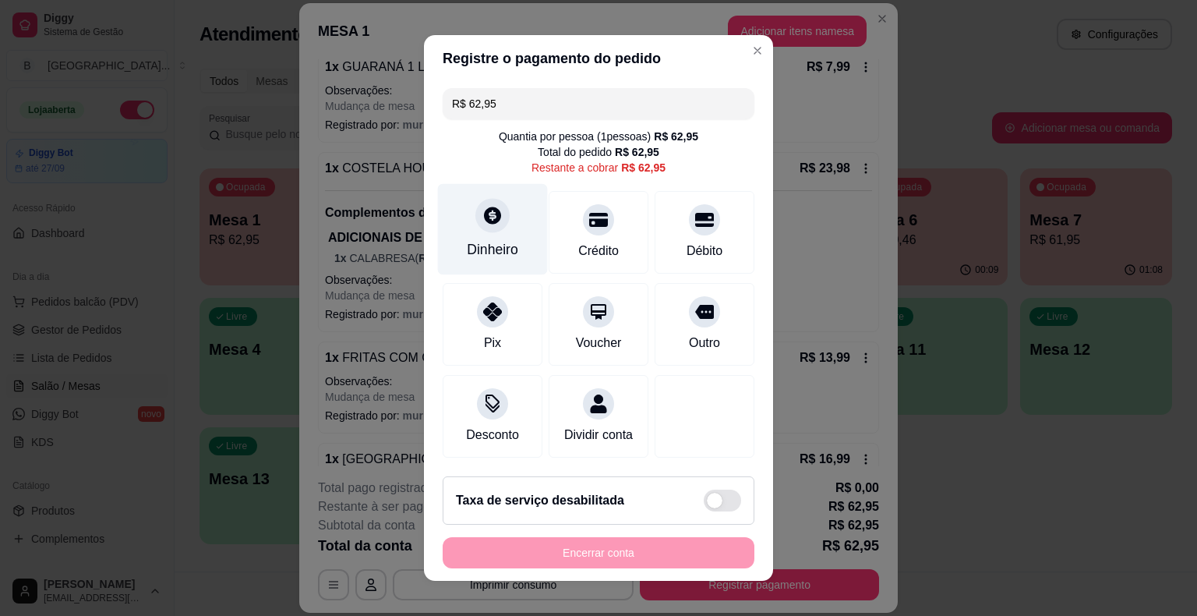
click at [479, 248] on div "Dinheiro" at bounding box center [492, 249] width 51 height 20
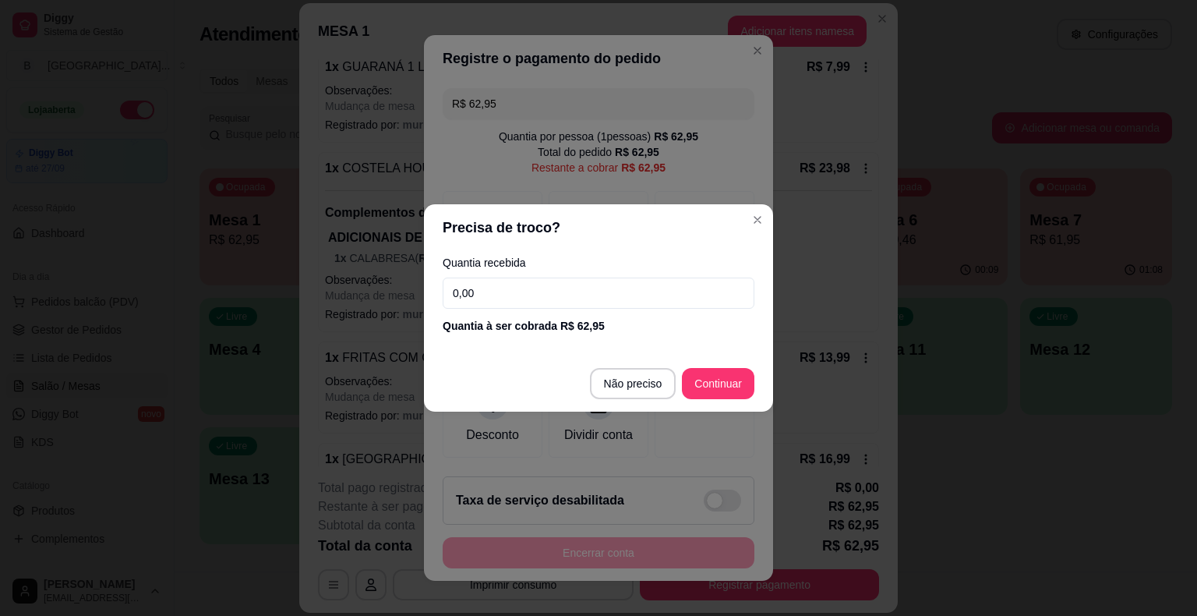
click at [479, 281] on input "0,00" at bounding box center [599, 292] width 312 height 31
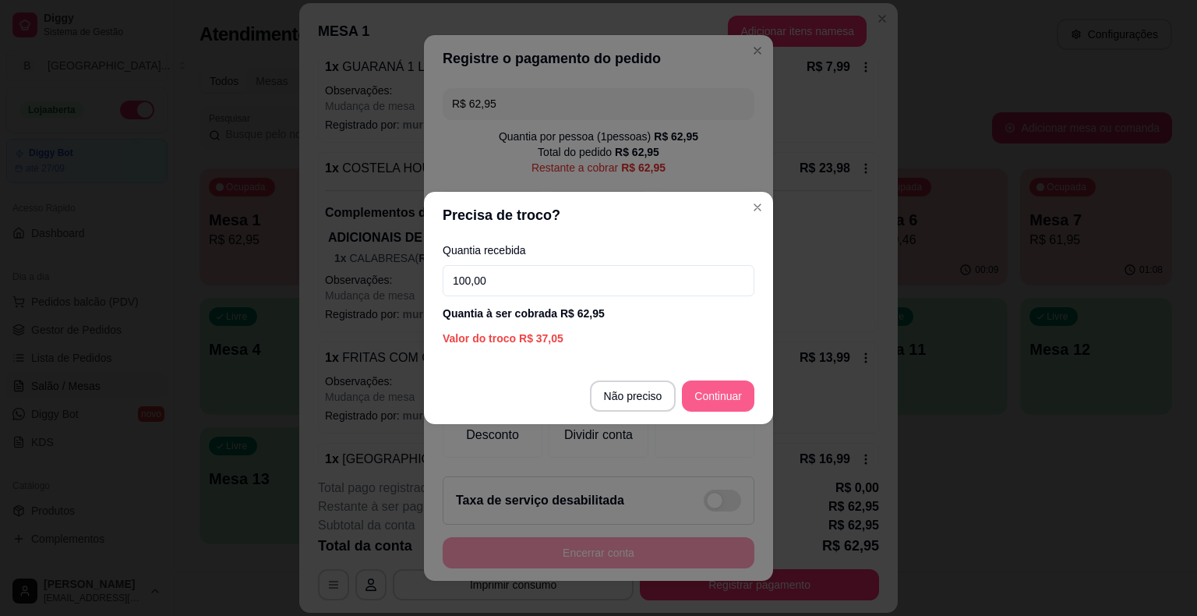
type input "100,00"
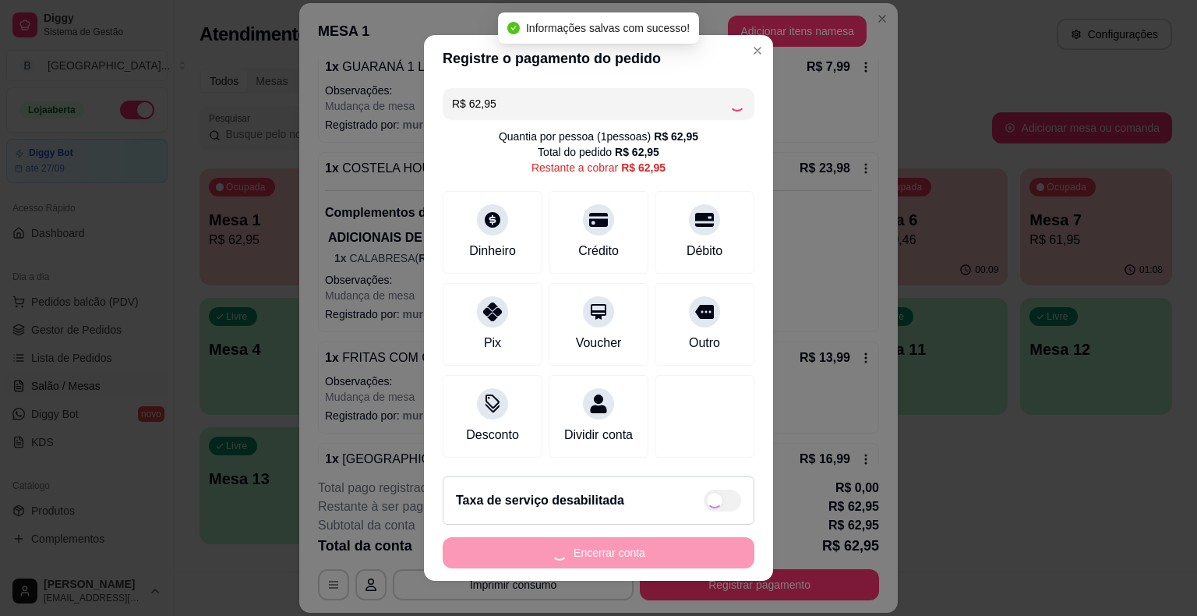
type input "R$ 0,00"
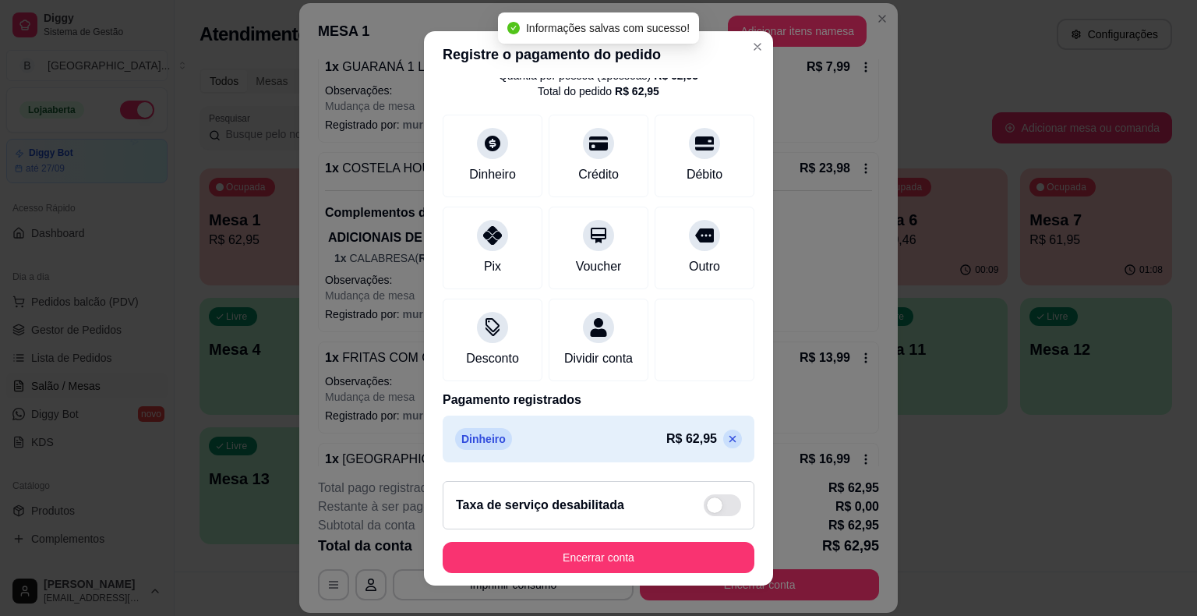
scroll to position [19, 0]
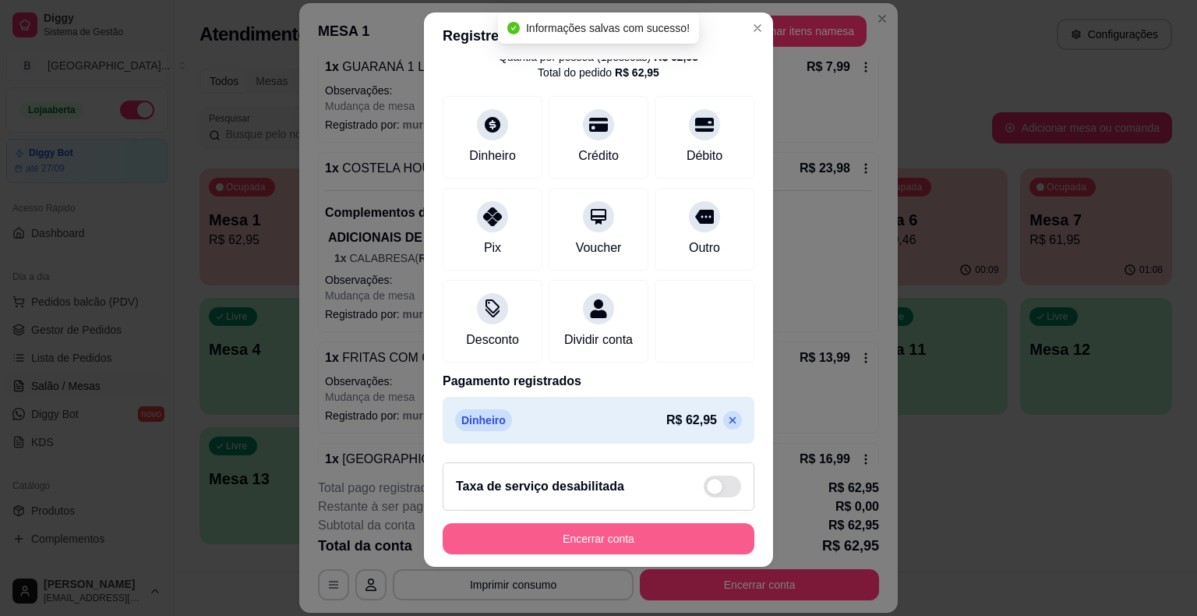
click at [589, 537] on button "Encerrar conta" at bounding box center [599, 538] width 312 height 31
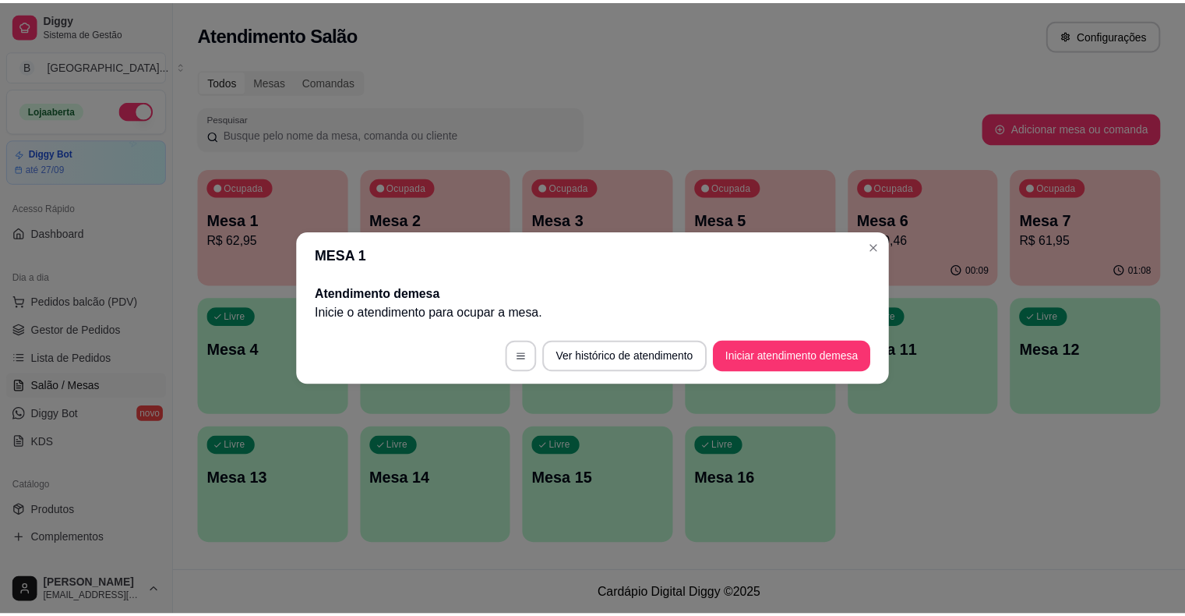
scroll to position [0, 0]
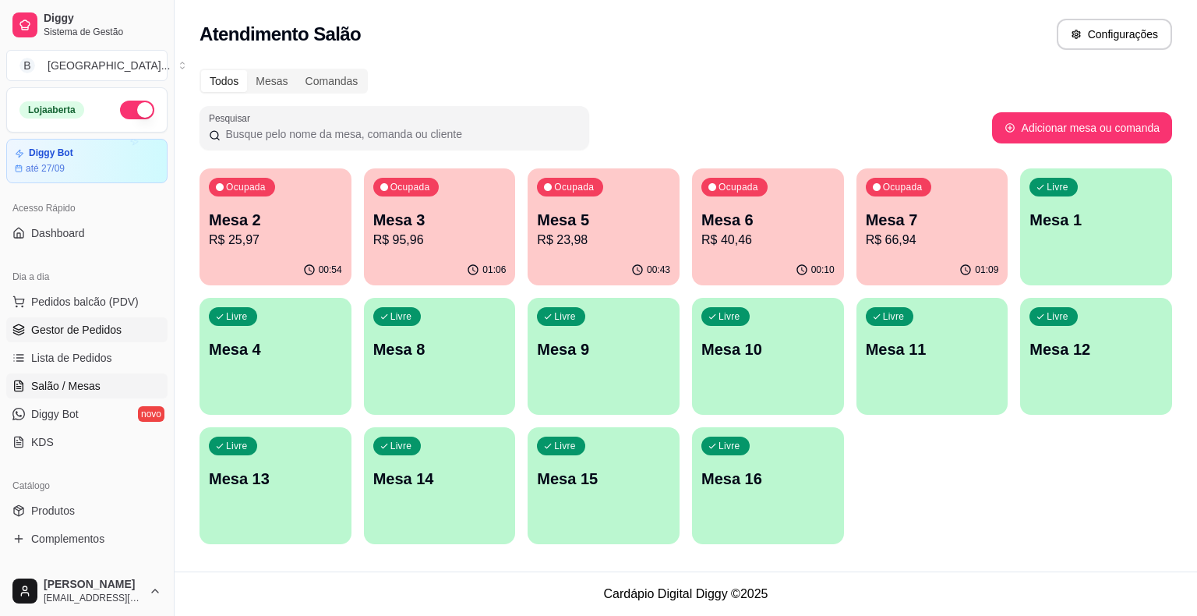
click at [108, 331] on span "Gestor de Pedidos" at bounding box center [76, 330] width 90 height 16
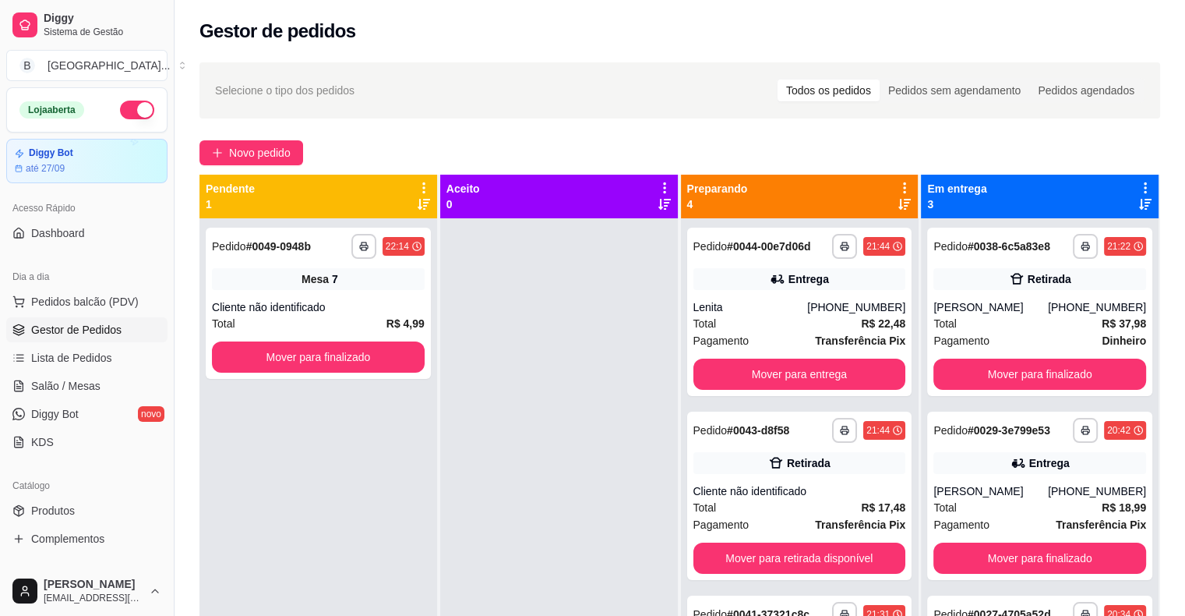
scroll to position [44, 0]
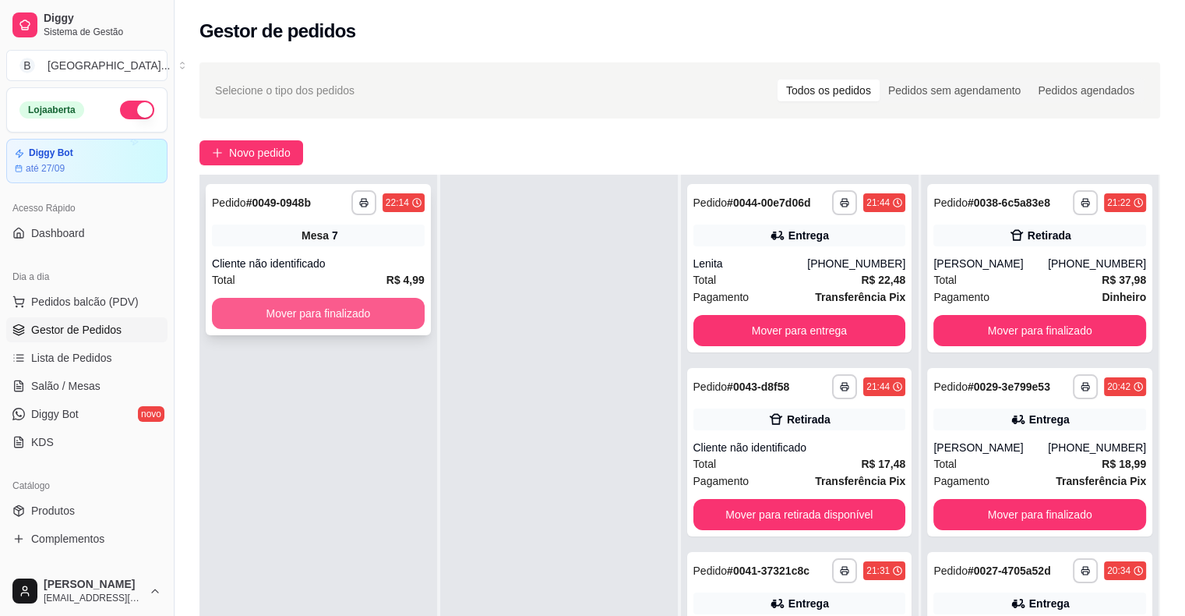
click at [355, 309] on button "Mover para finalizado" at bounding box center [318, 313] width 213 height 31
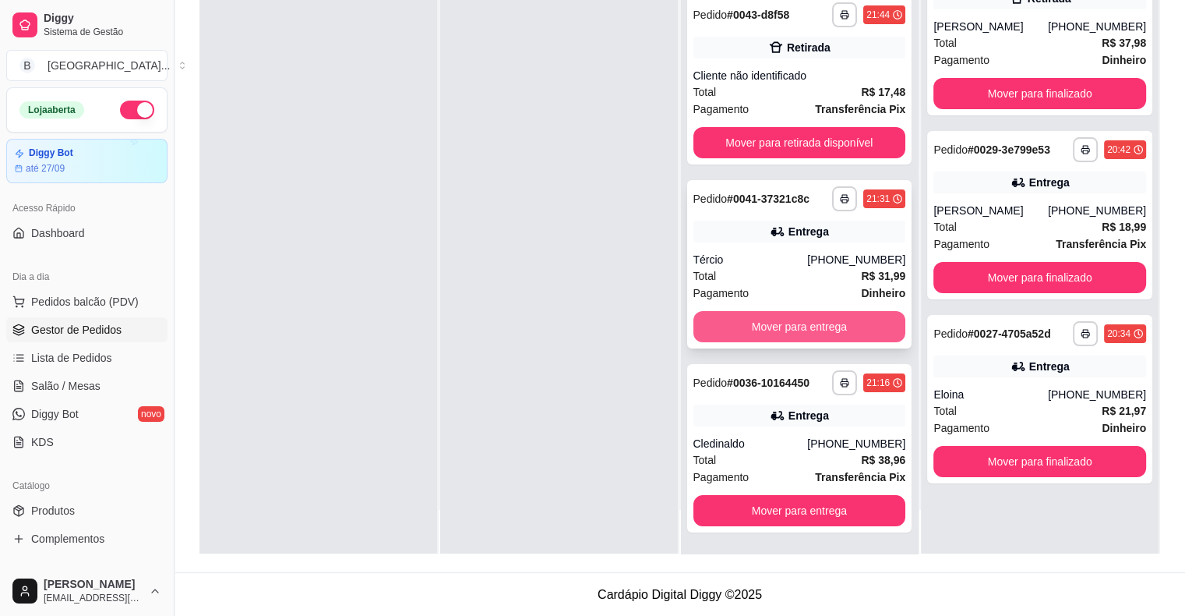
scroll to position [237, 0]
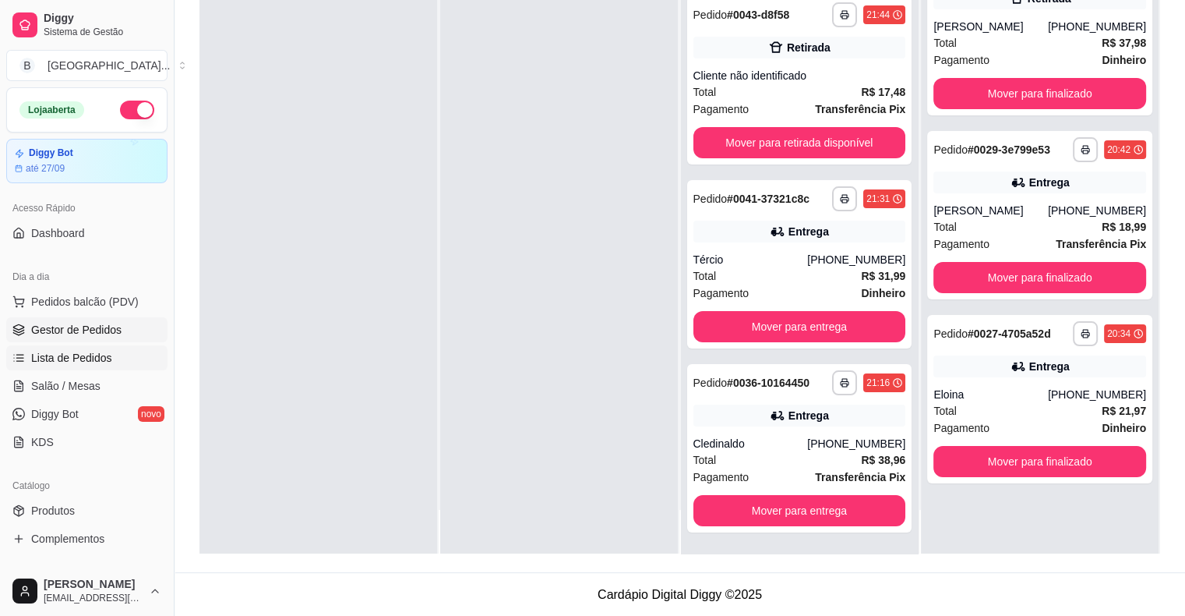
click at [92, 358] on span "Lista de Pedidos" at bounding box center [71, 358] width 81 height 16
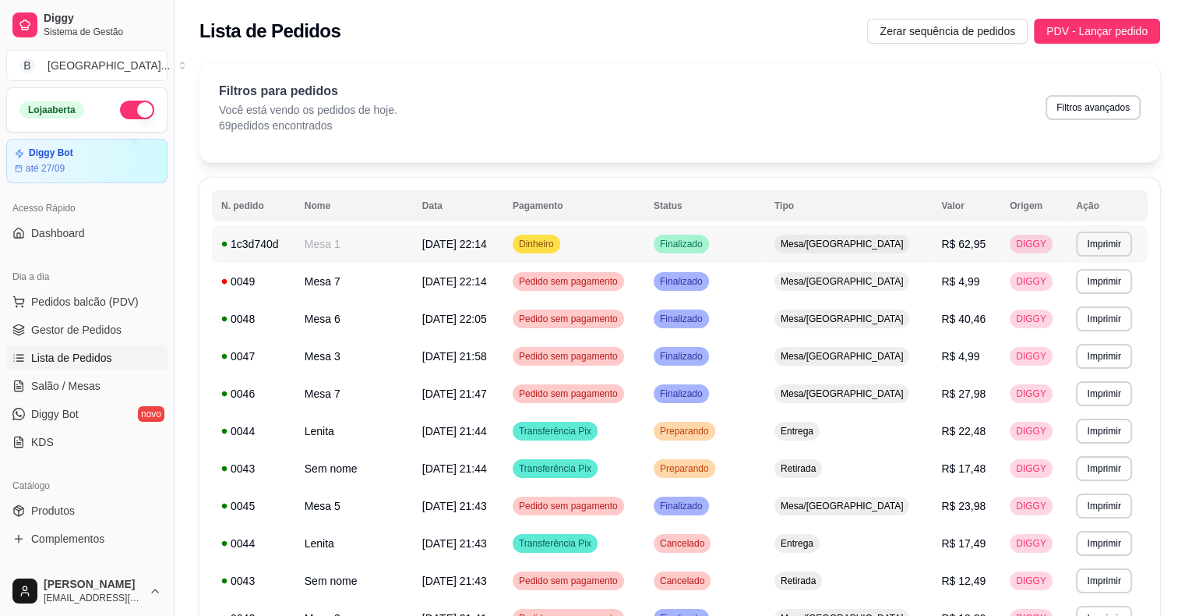
click at [422, 248] on span "[DATE] 22:14" at bounding box center [454, 244] width 65 height 12
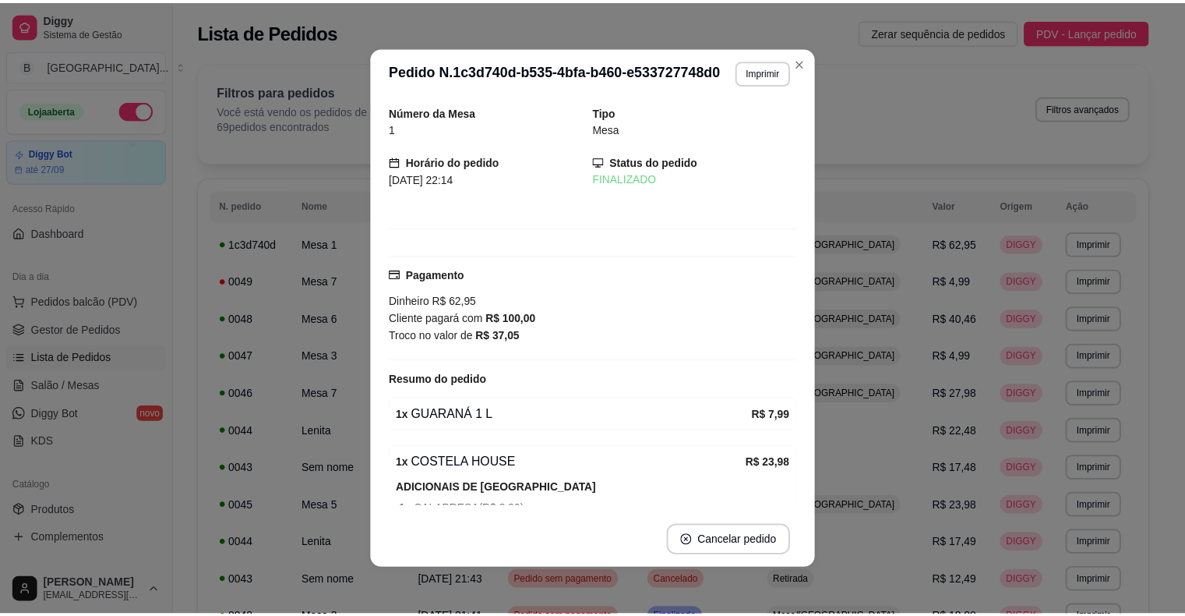
scroll to position [3, 0]
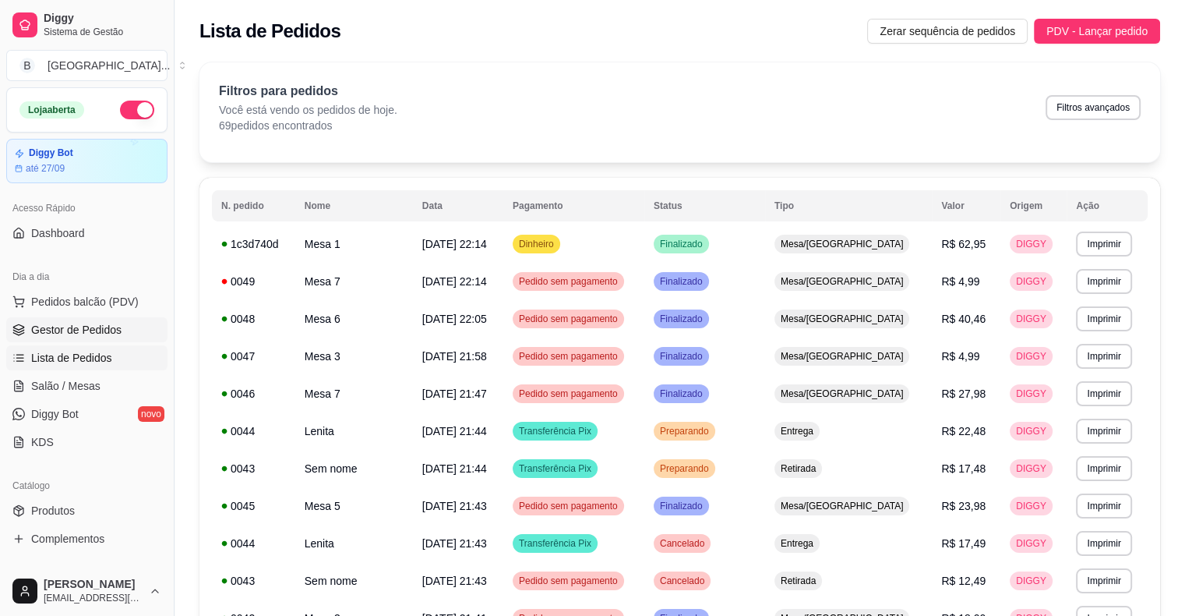
click at [90, 324] on span "Gestor de Pedidos" at bounding box center [76, 330] width 90 height 16
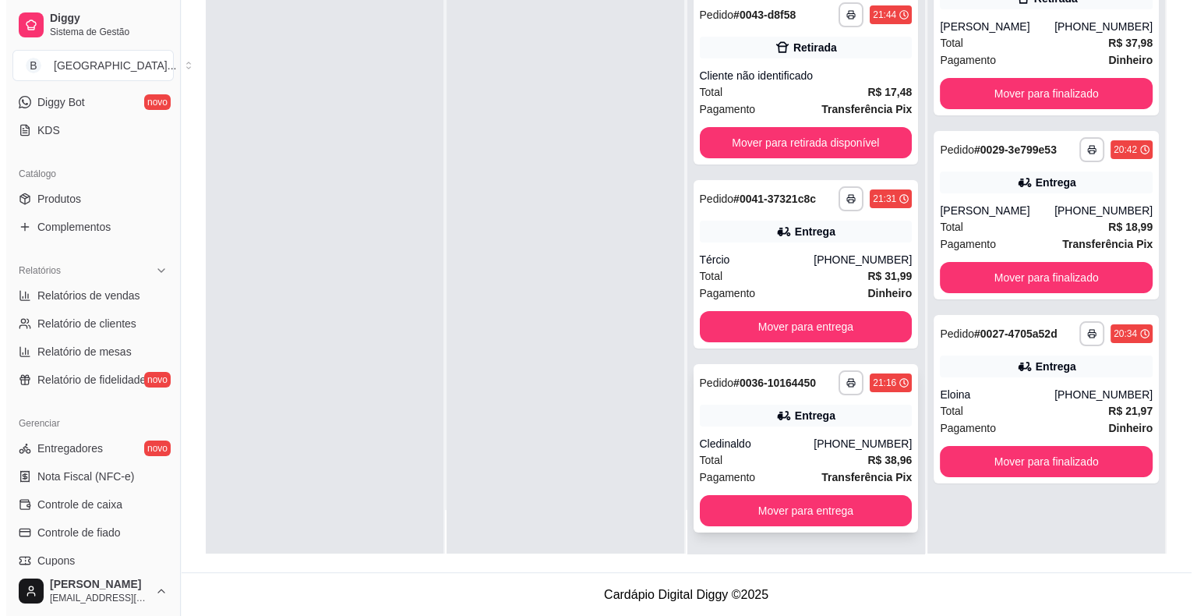
scroll to position [237, 0]
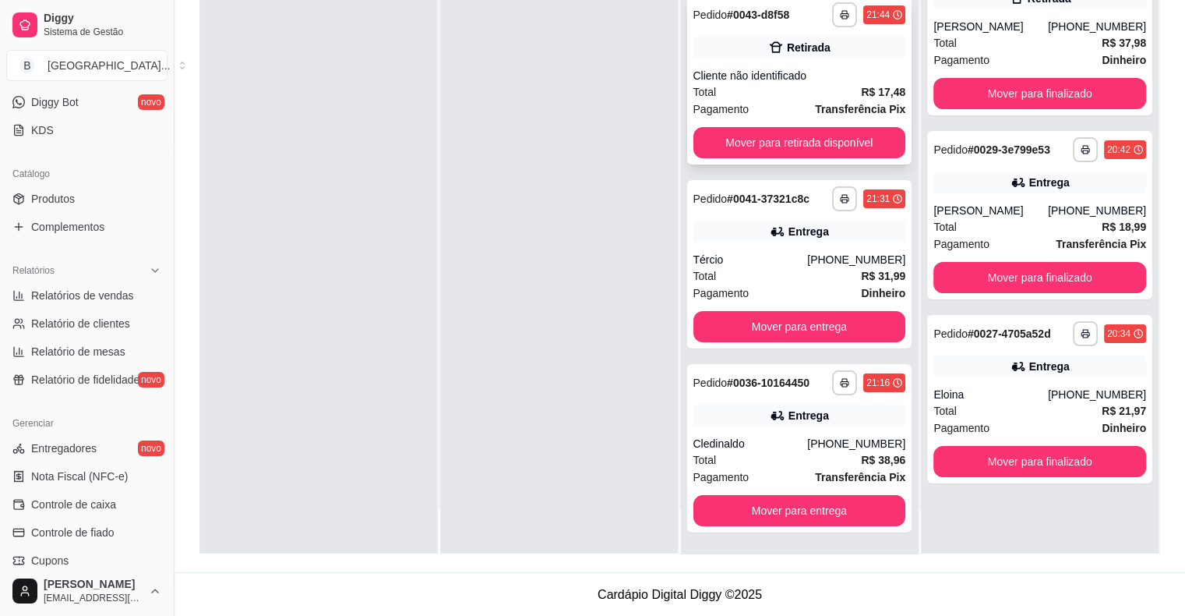
click at [831, 101] on span "Transferência Pix" at bounding box center [860, 109] width 90 height 17
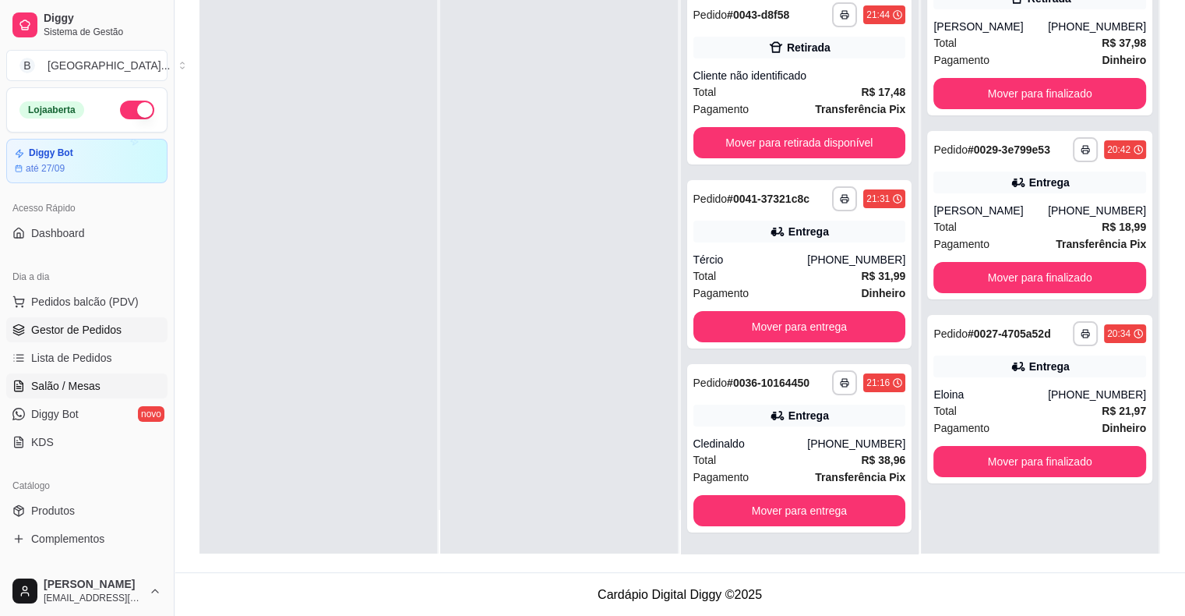
click at [94, 379] on span "Salão / Mesas" at bounding box center [65, 386] width 69 height 16
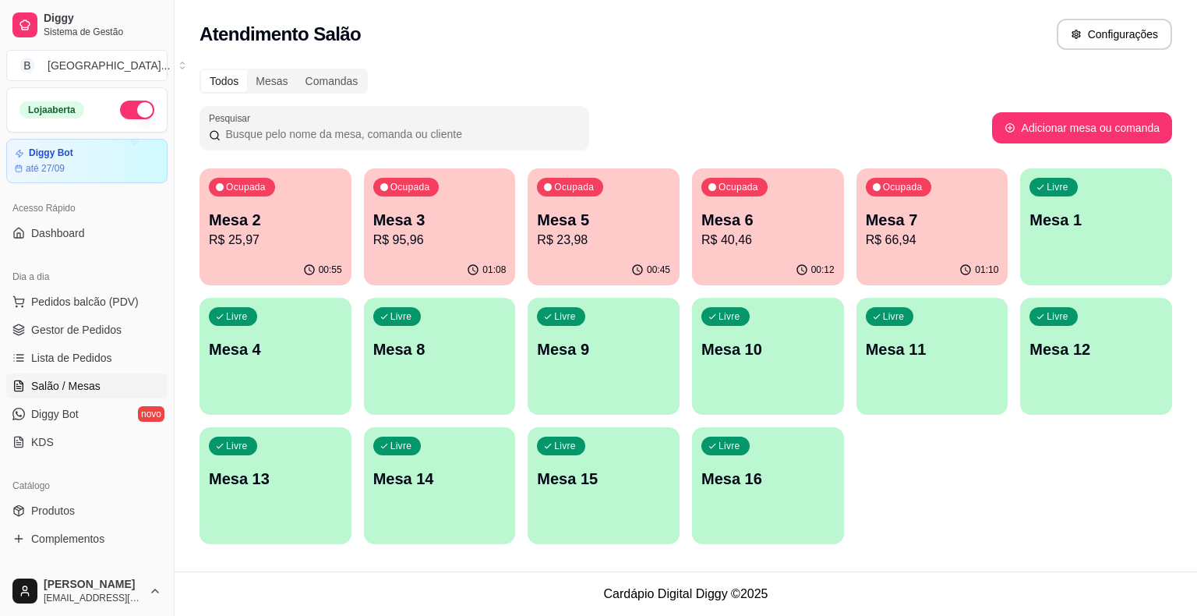
click at [243, 252] on div "Ocupada Mesa 2 R$ 25,97" at bounding box center [275, 211] width 152 height 86
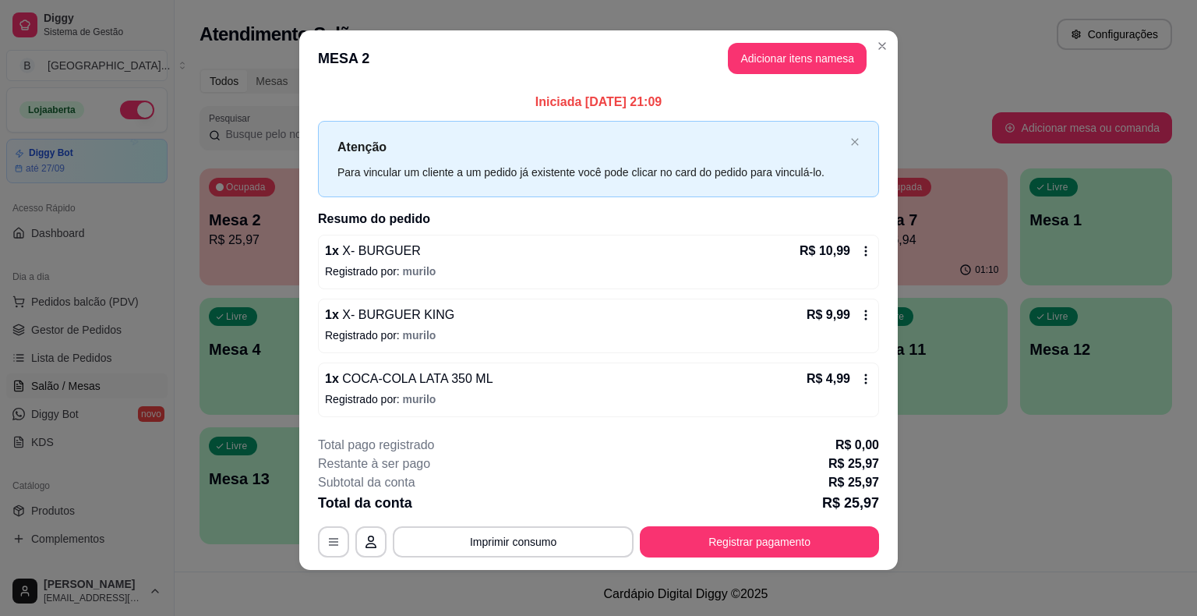
scroll to position [10, 0]
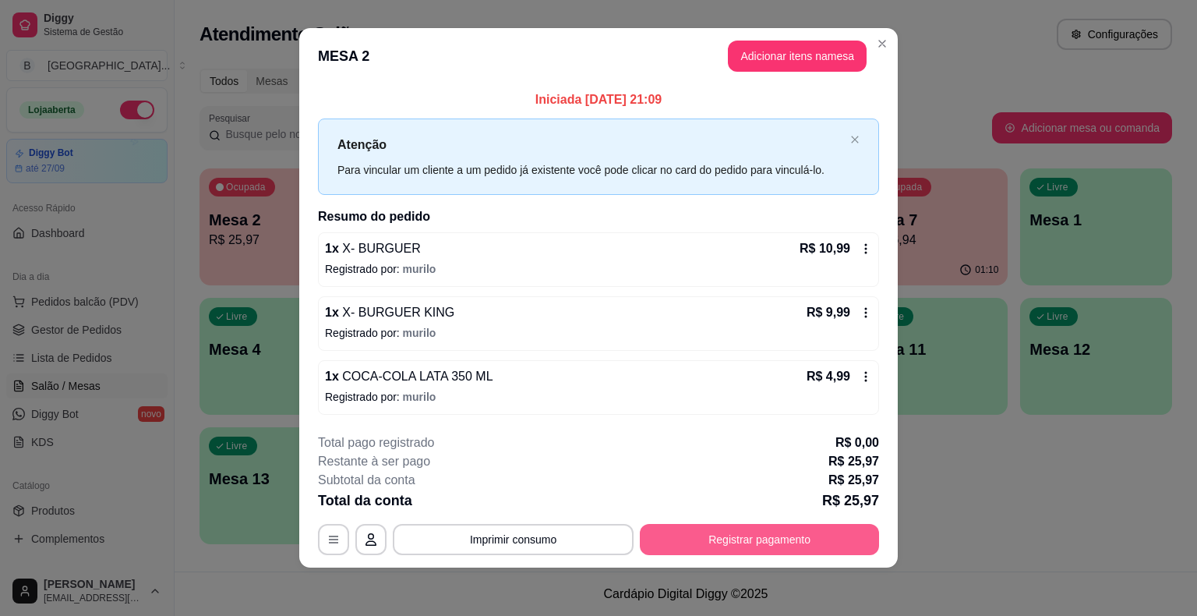
click at [715, 545] on button "Registrar pagamento" at bounding box center [759, 539] width 239 height 31
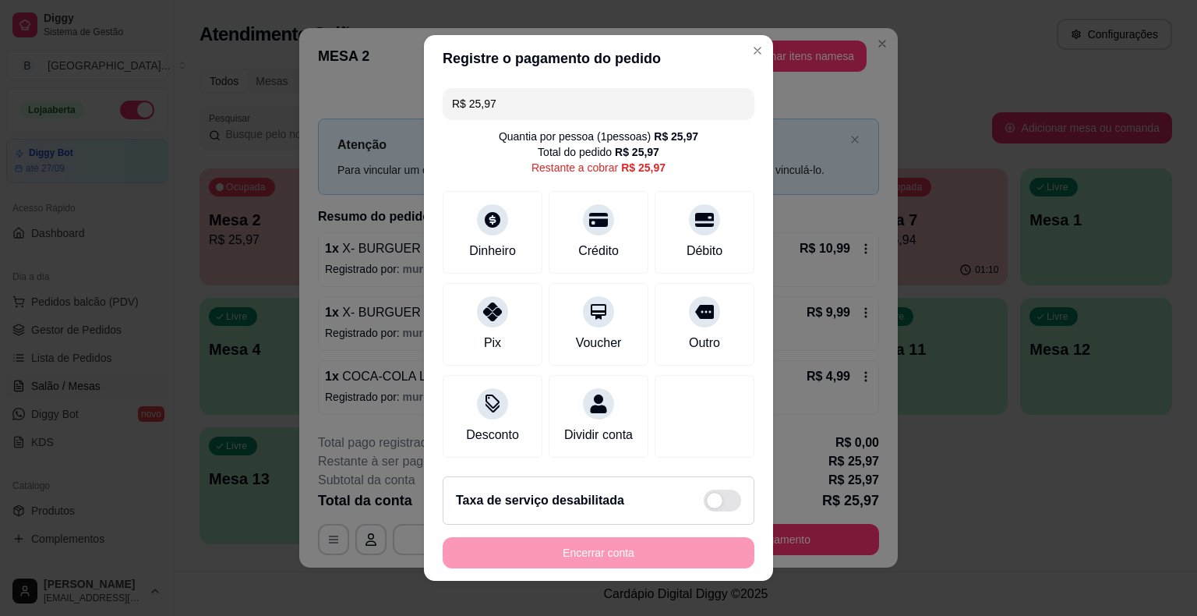
click at [693, 109] on input "R$ 25,97" at bounding box center [598, 103] width 293 height 31
click at [462, 304] on div "Pix" at bounding box center [493, 321] width 110 height 91
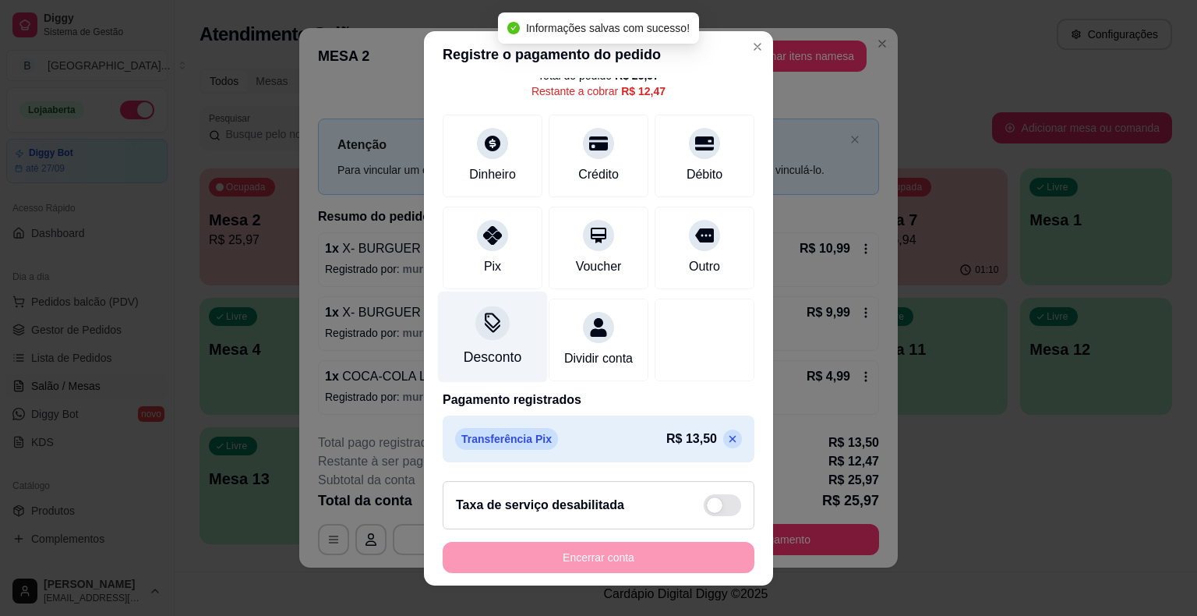
scroll to position [19, 0]
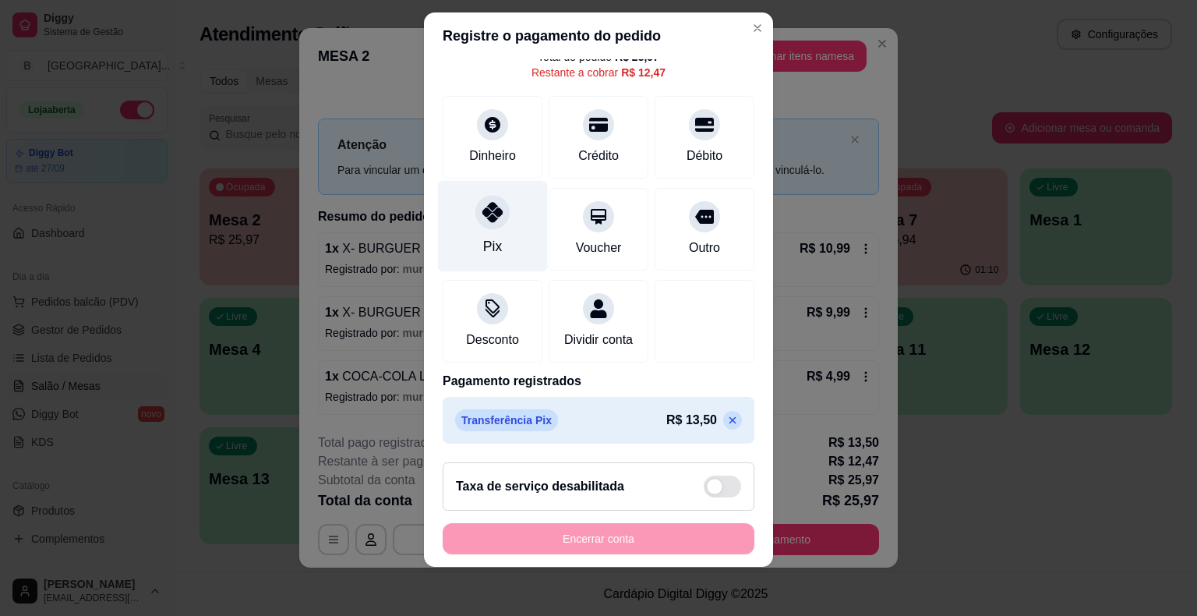
click at [499, 238] on div "Pix" at bounding box center [493, 225] width 110 height 91
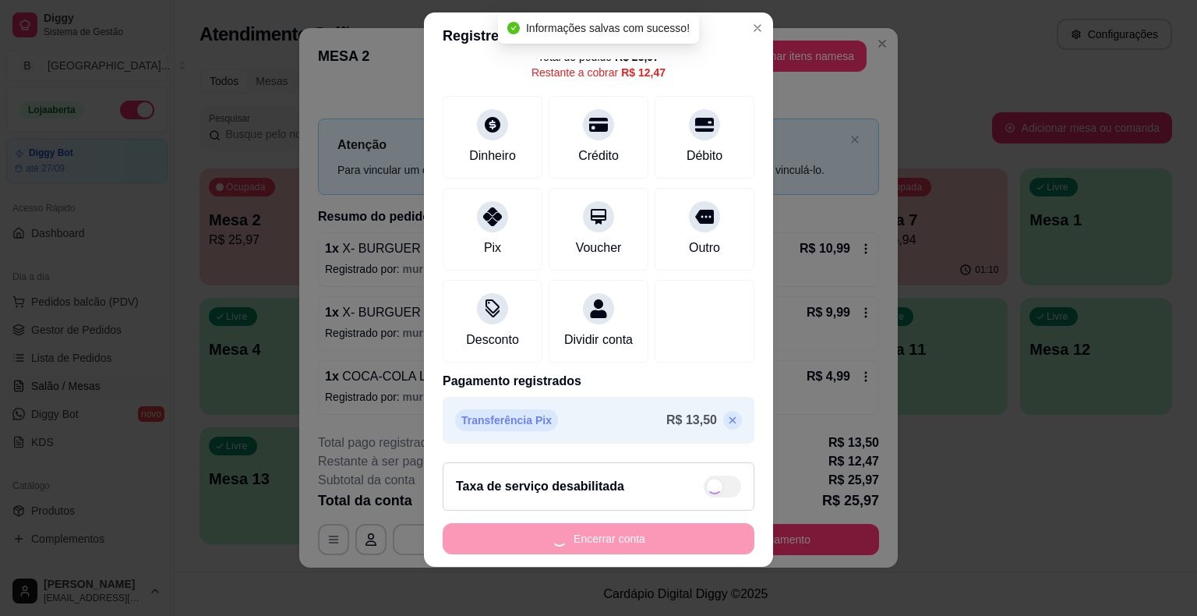
type input "R$ 0,00"
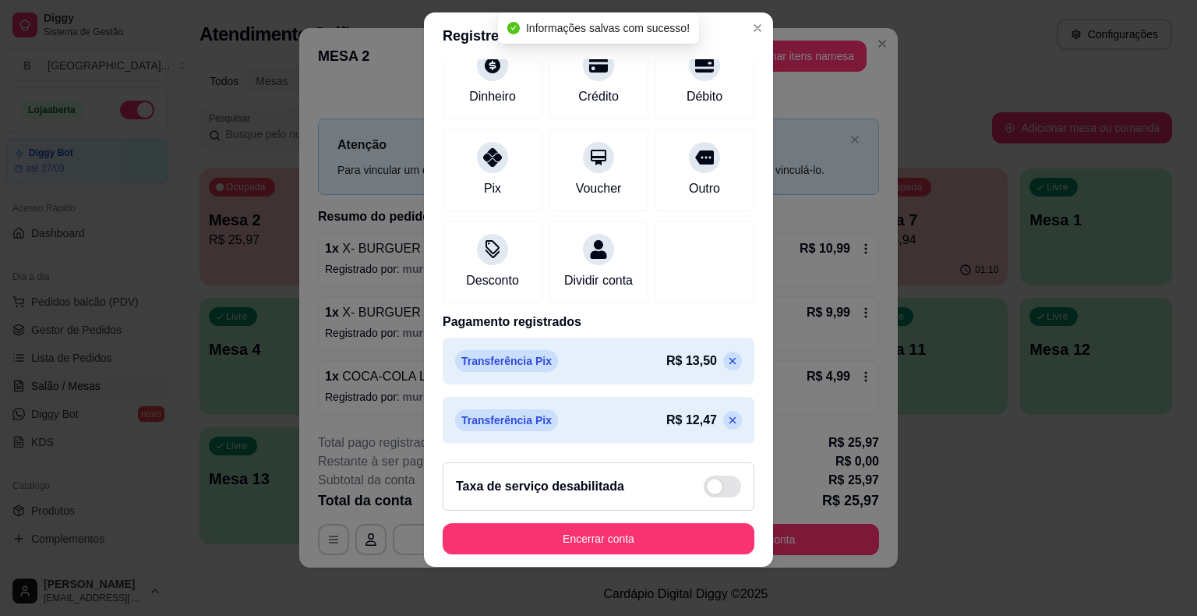
scroll to position [132, 0]
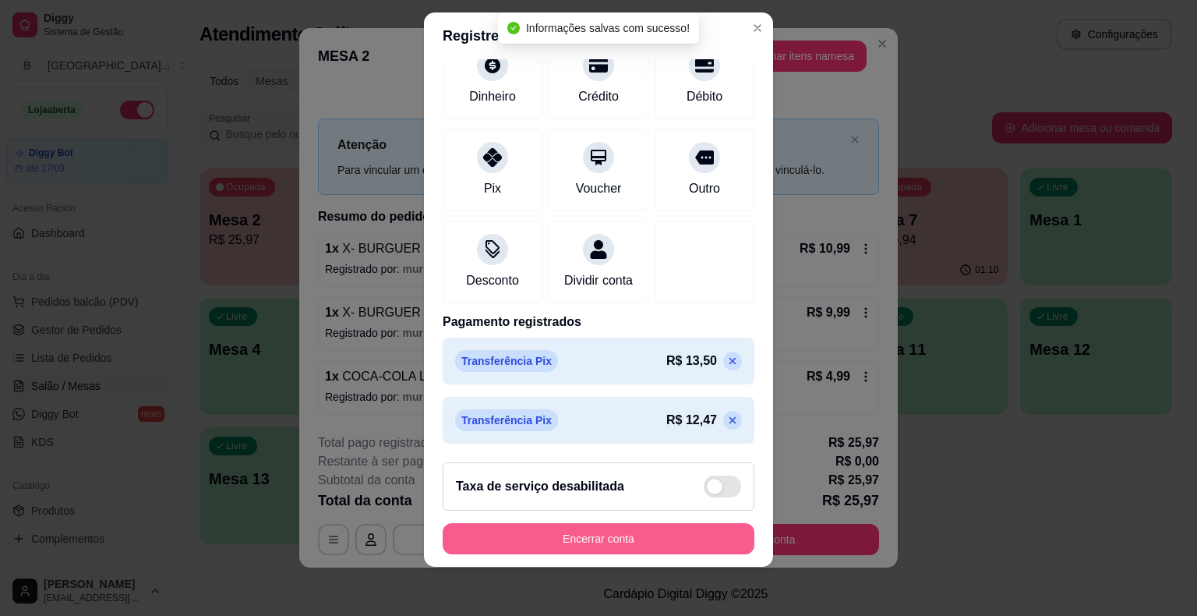
click at [615, 529] on button "Encerrar conta" at bounding box center [599, 538] width 312 height 31
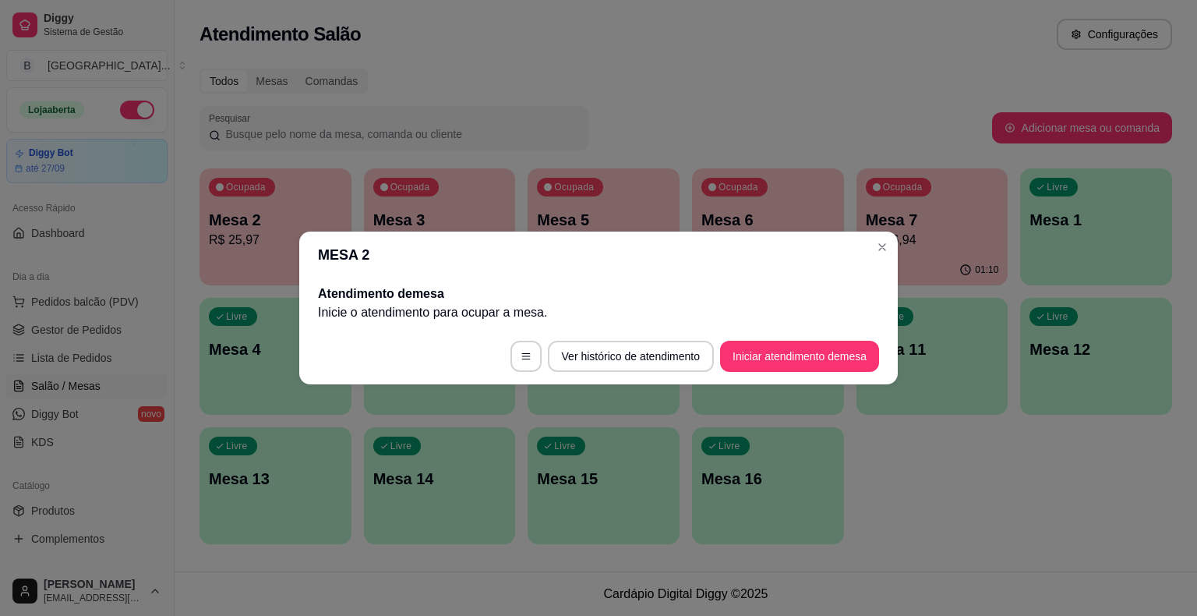
scroll to position [0, 0]
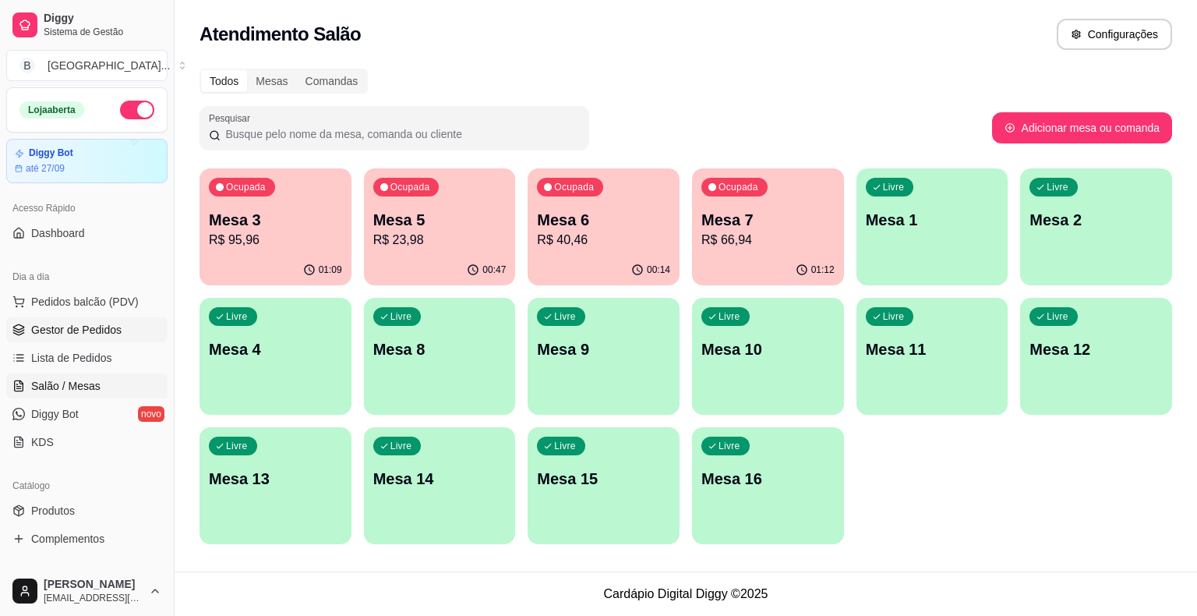
click at [134, 335] on link "Gestor de Pedidos" at bounding box center [86, 329] width 161 height 25
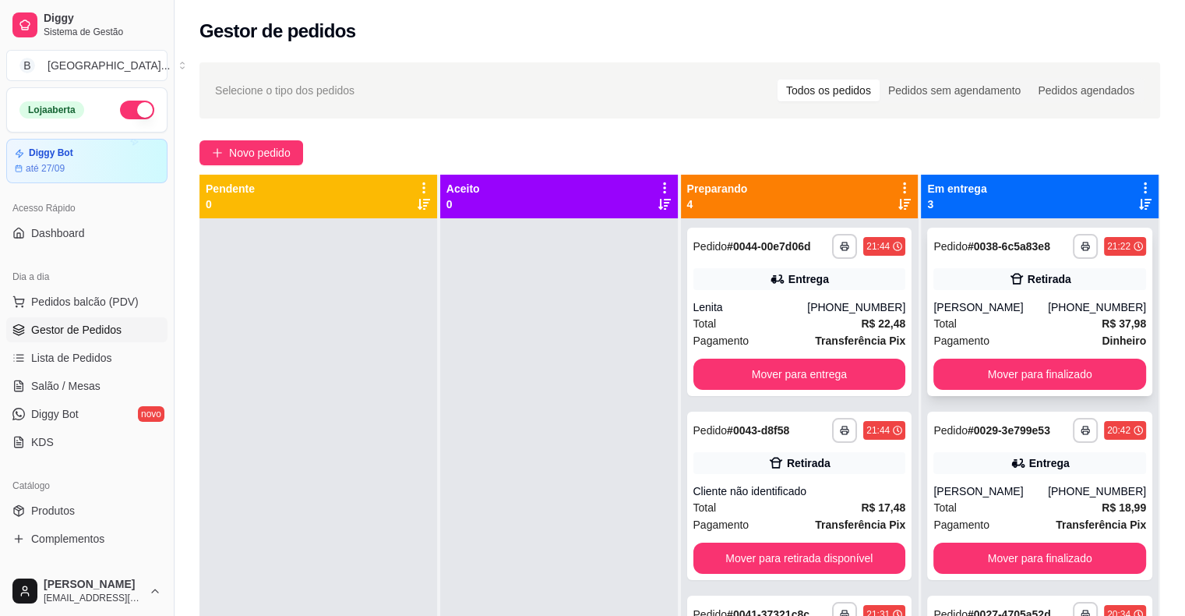
click at [938, 319] on span "Total" at bounding box center [944, 323] width 23 height 17
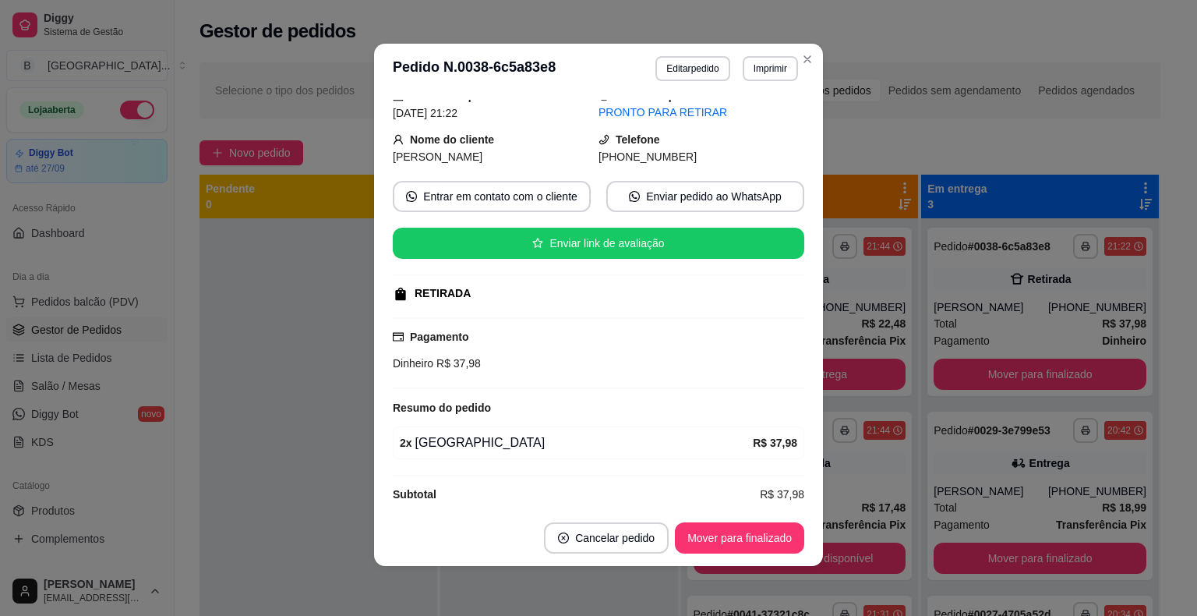
scroll to position [78, 0]
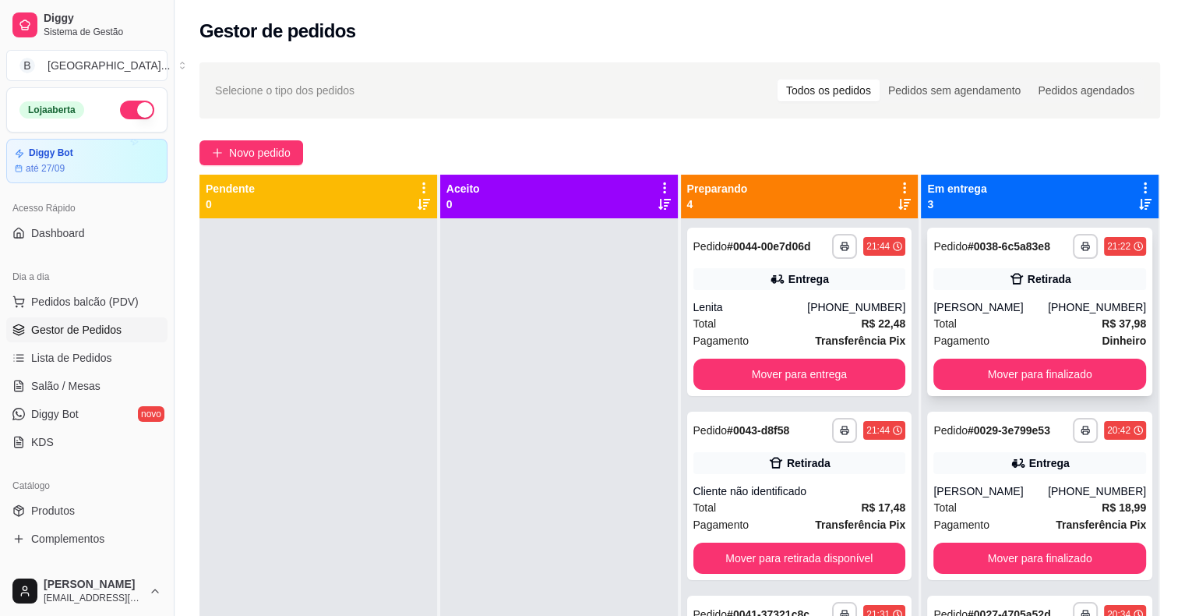
click at [1021, 319] on div "Total R$ 37,98" at bounding box center [1039, 323] width 213 height 17
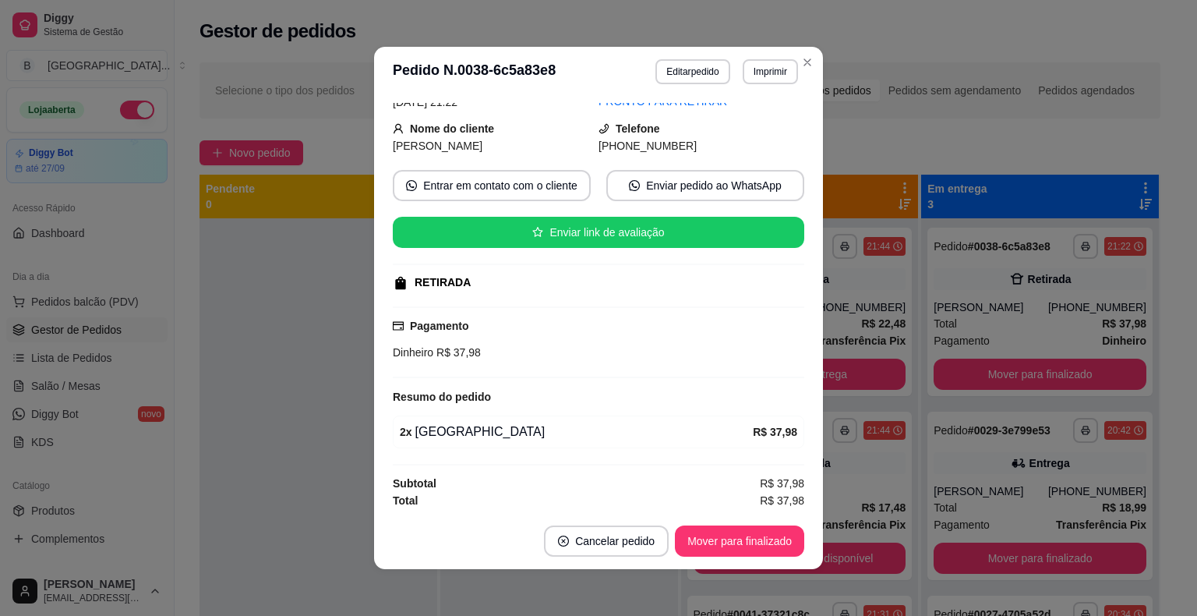
click at [713, 84] on header "**********" at bounding box center [598, 72] width 449 height 50
click at [679, 73] on button "Editar pedido" at bounding box center [692, 71] width 74 height 25
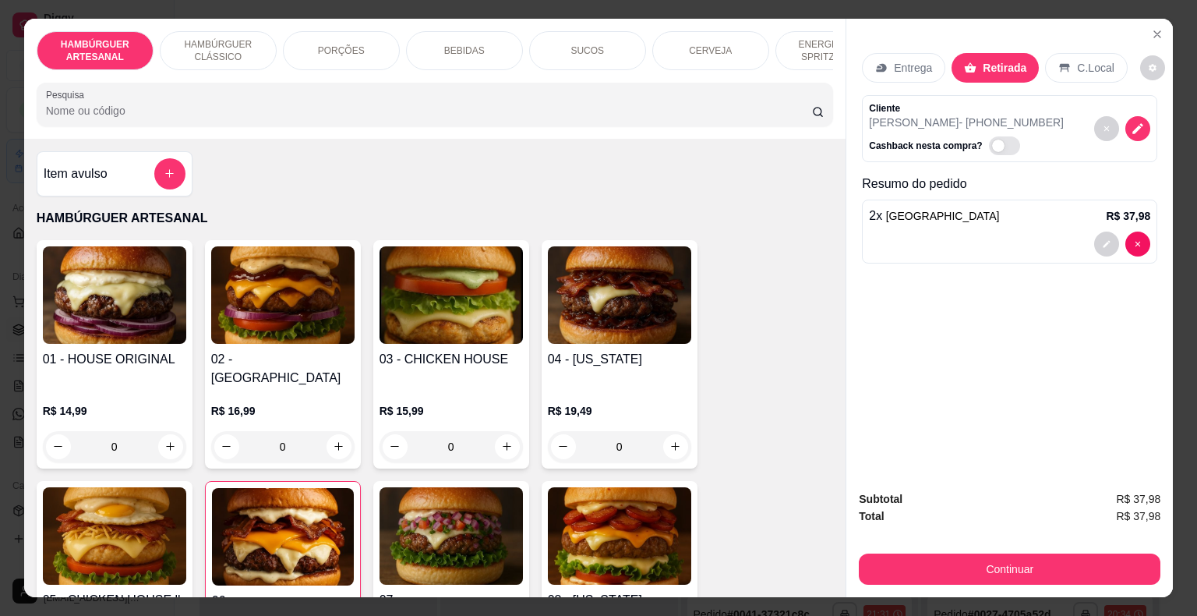
click at [474, 50] on p "BEBIDAS" at bounding box center [464, 50] width 41 height 12
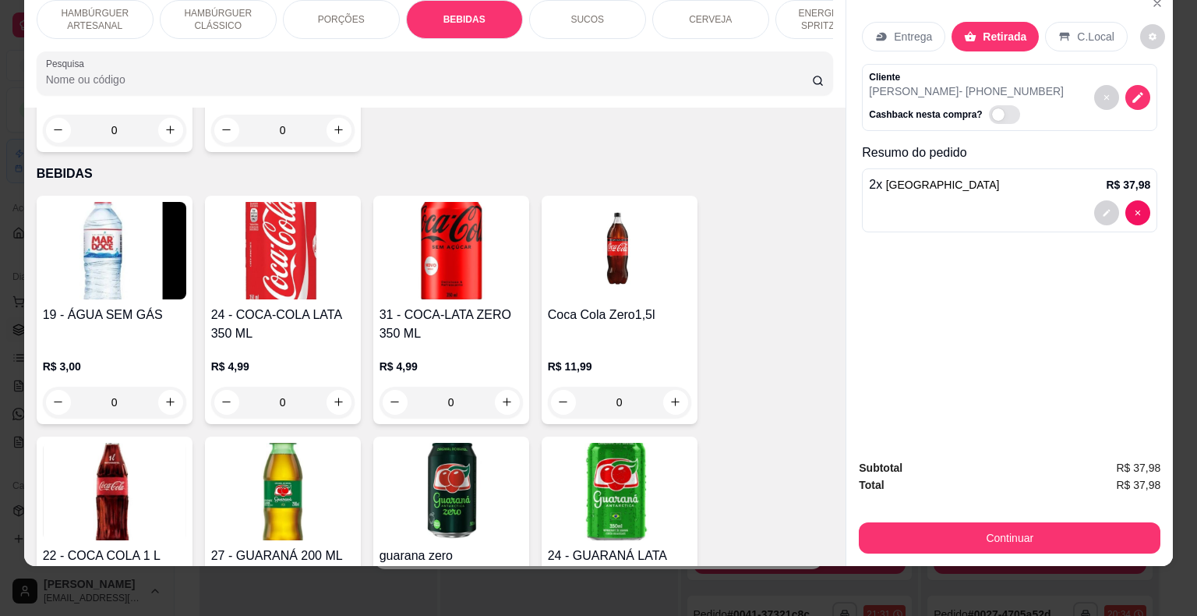
scroll to position [1912, 0]
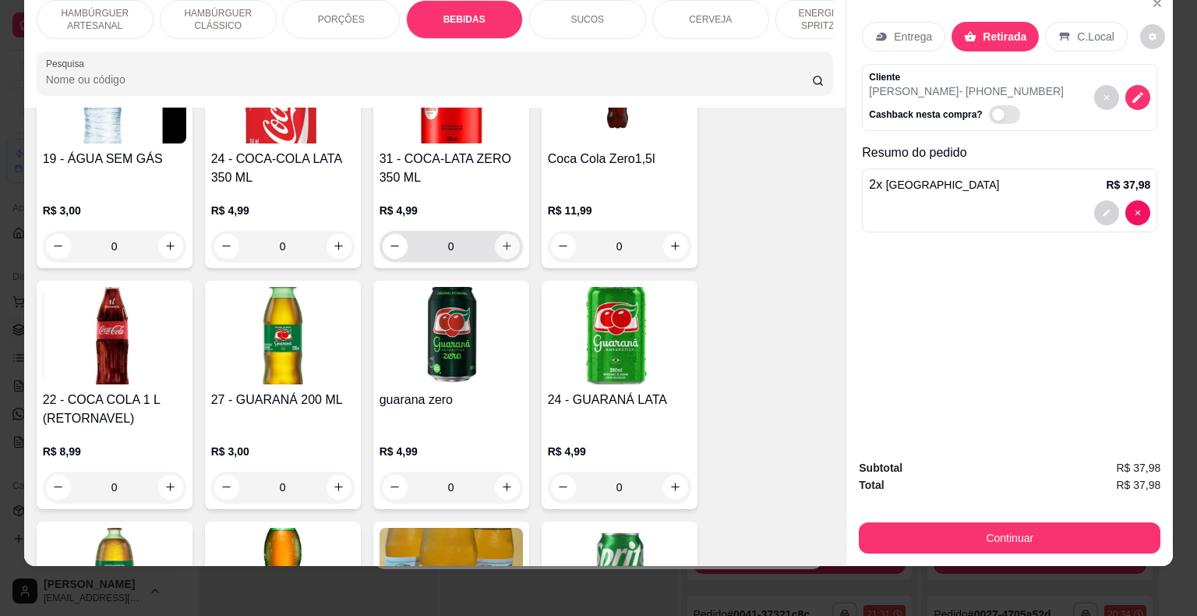
click at [503, 240] on icon "increase-product-quantity" at bounding box center [507, 246] width 12 height 12
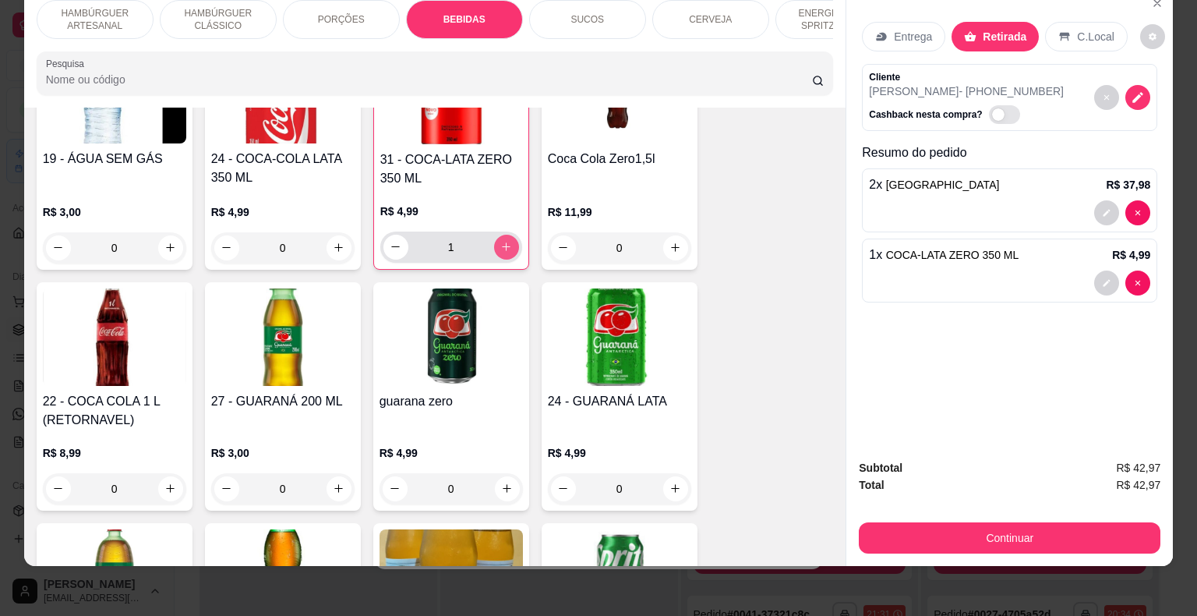
type input "1"
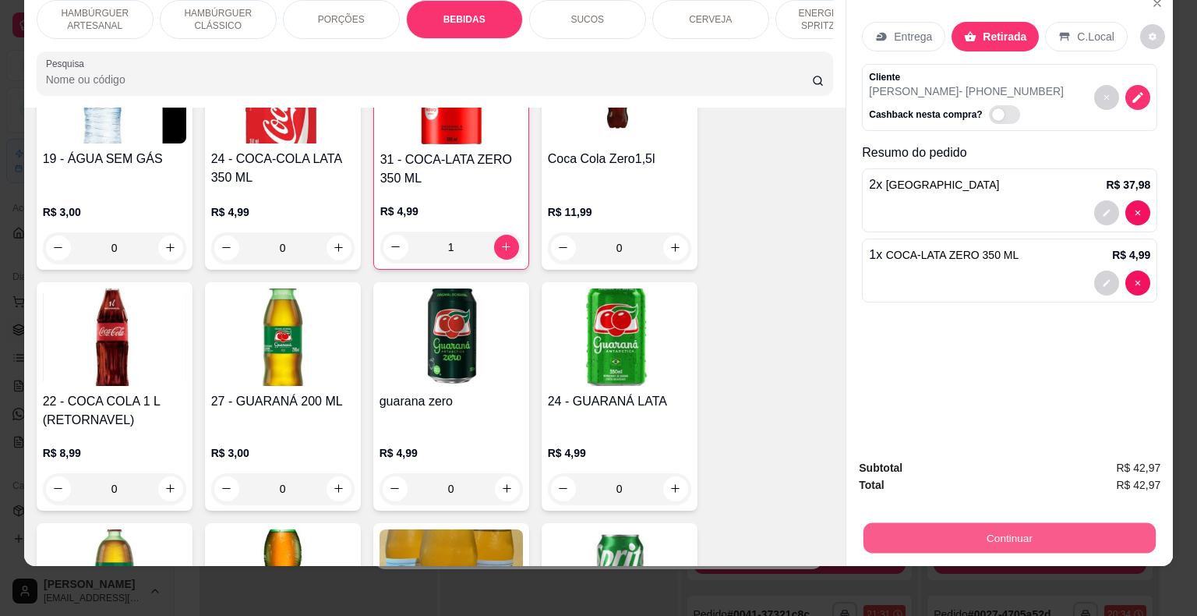
click at [1044, 525] on button "Continuar" at bounding box center [1009, 538] width 292 height 30
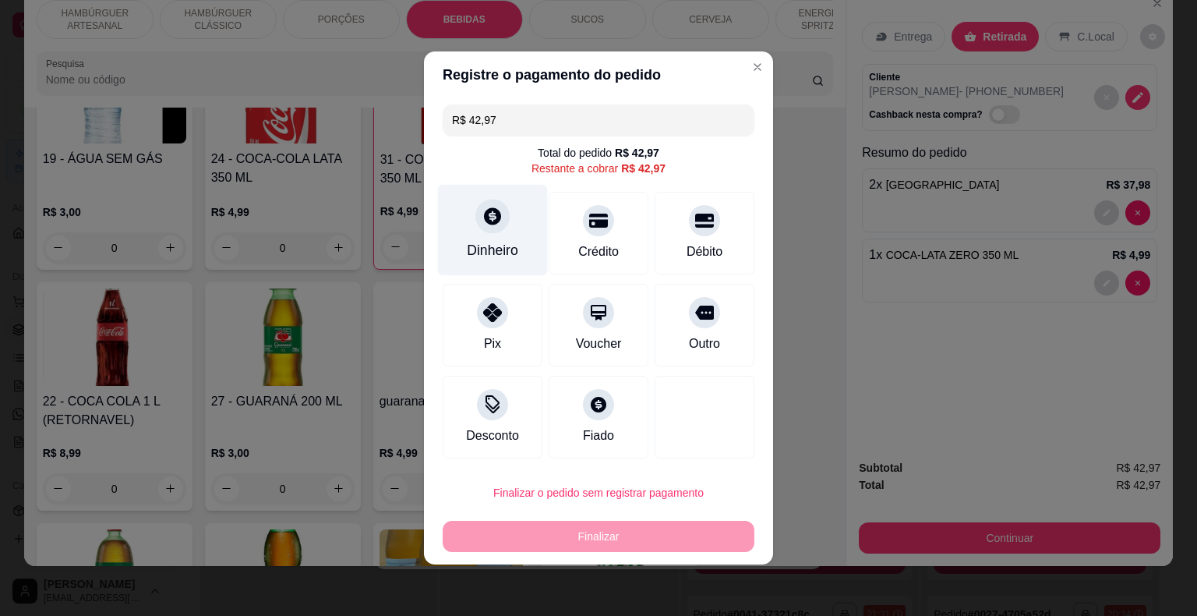
click at [503, 256] on div "Dinheiro" at bounding box center [492, 250] width 51 height 20
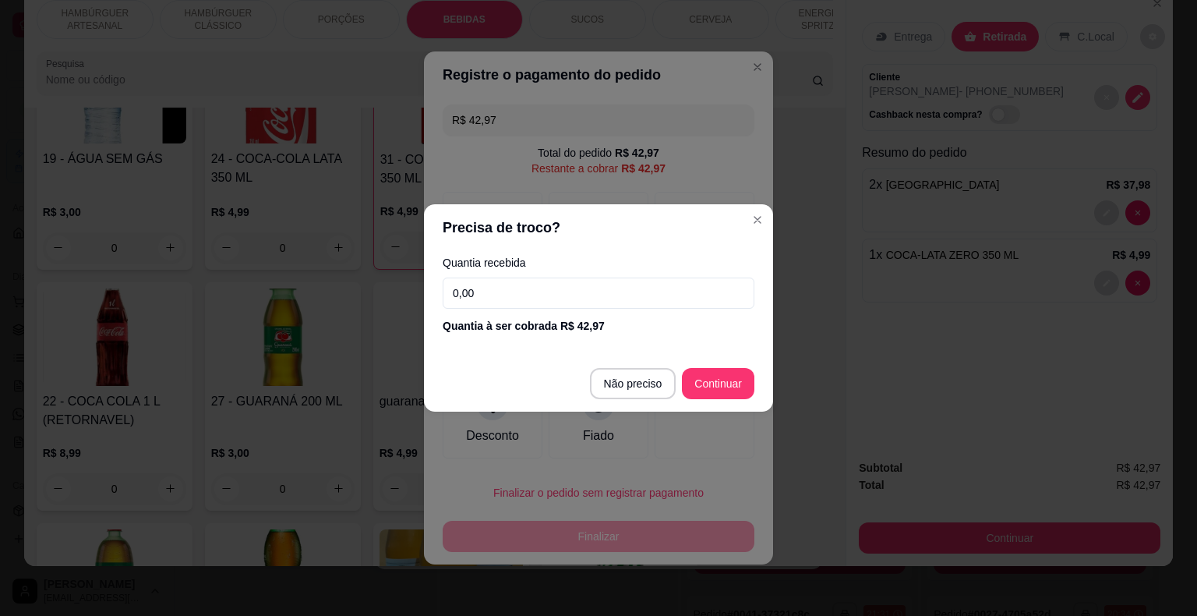
click at [491, 291] on input "0,00" at bounding box center [599, 292] width 312 height 31
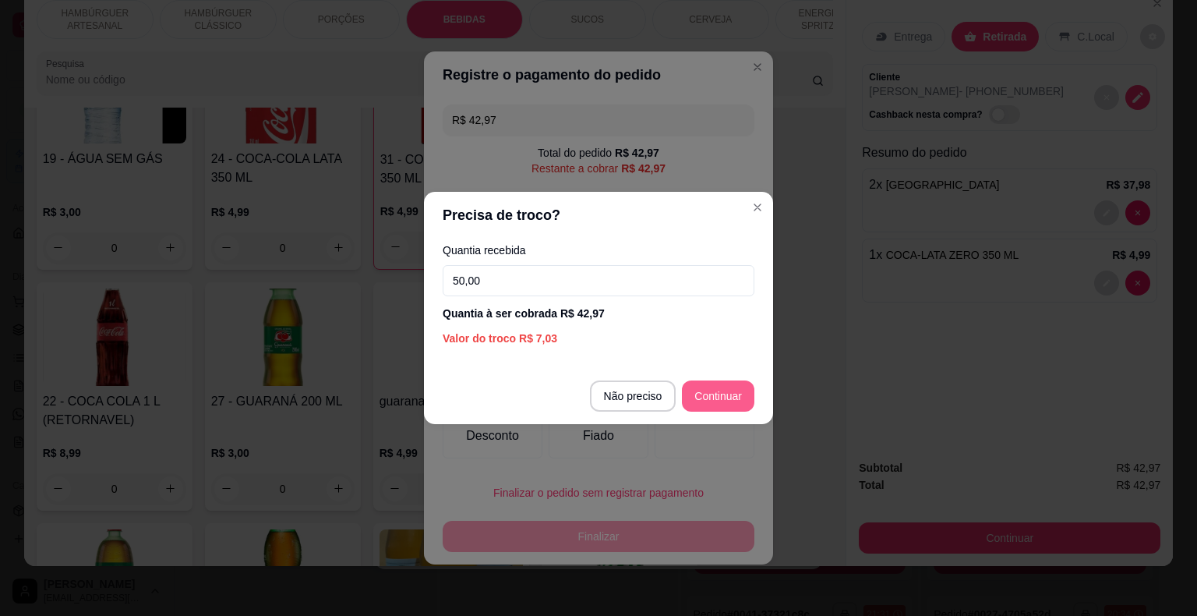
type input "50,00"
type input "R$ 0,00"
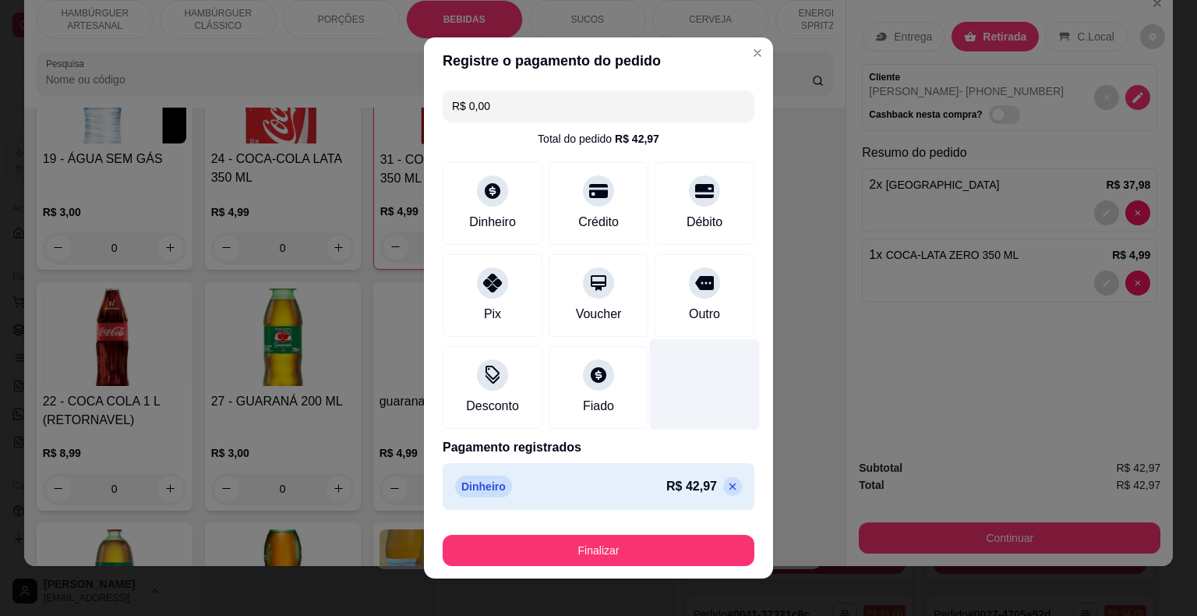
scroll to position [12, 0]
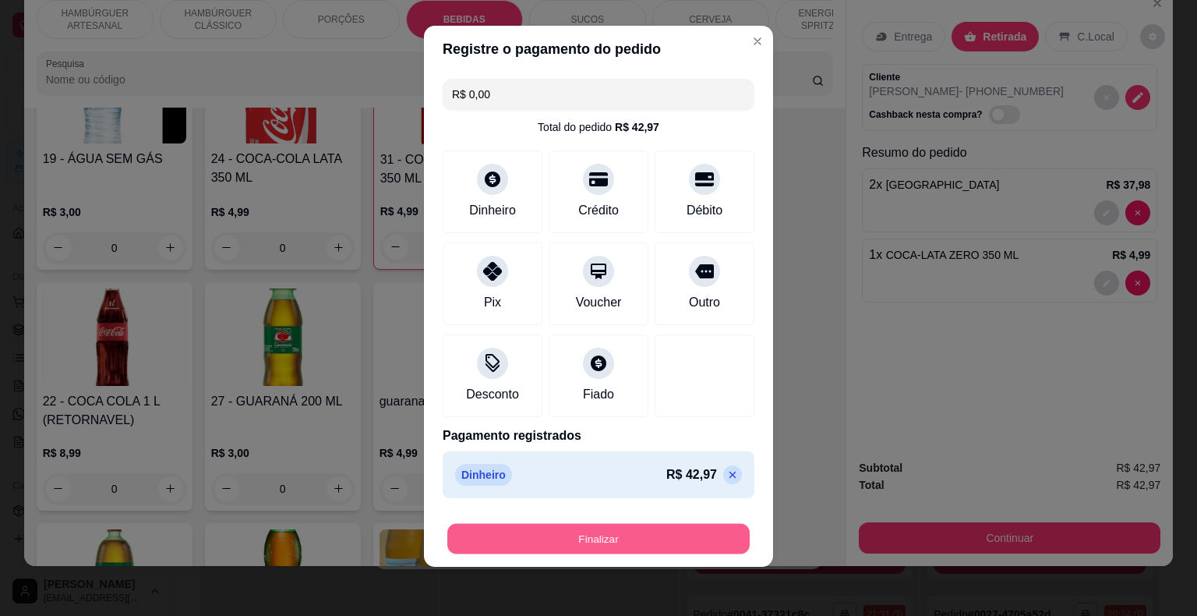
click at [570, 538] on button "Finalizar" at bounding box center [598, 539] width 302 height 30
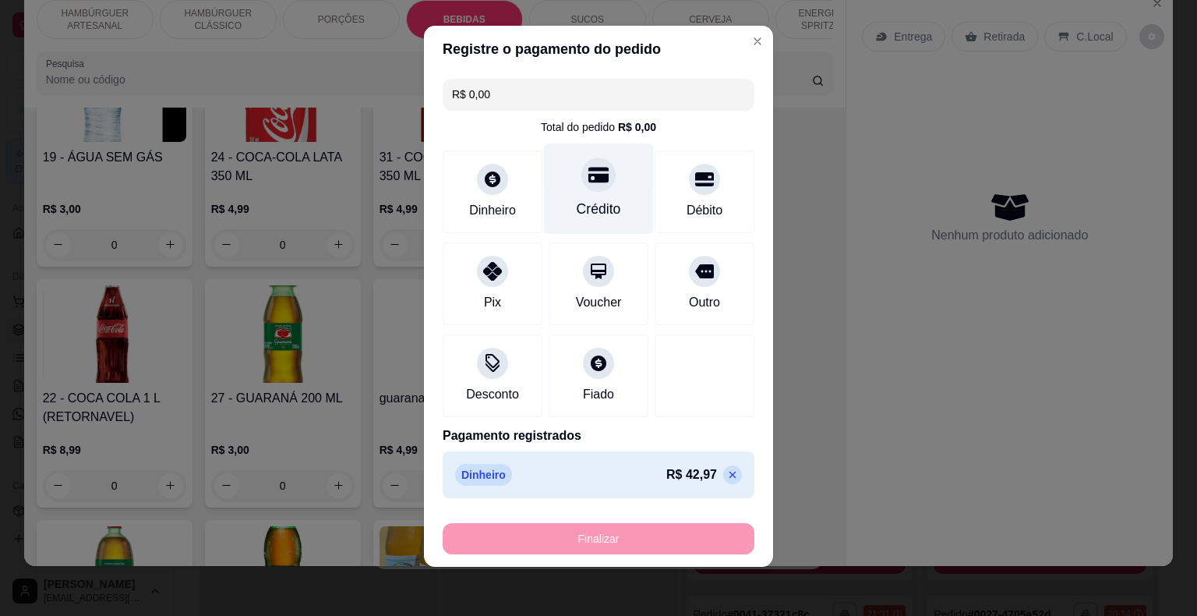
type input "0"
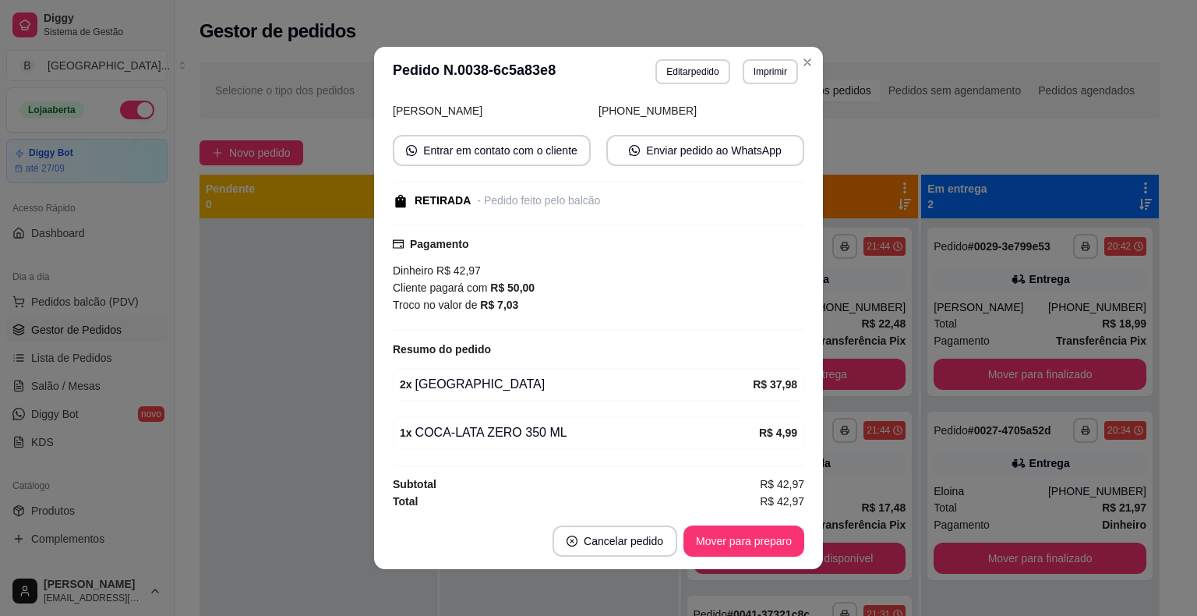
scroll to position [3, 0]
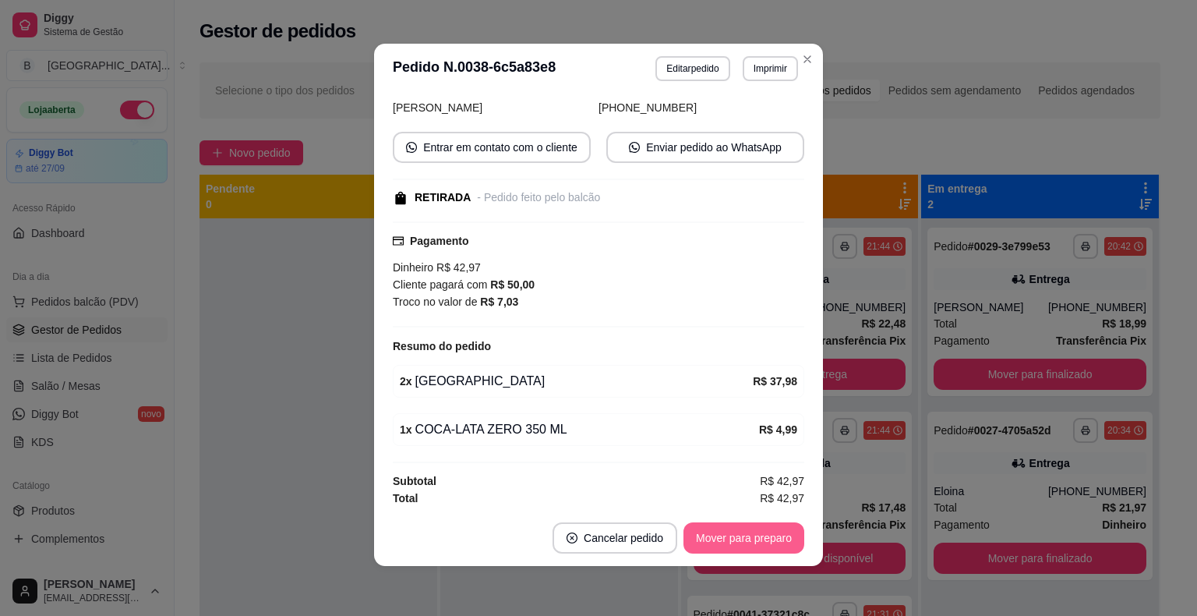
click at [756, 522] on button "Mover para preparo" at bounding box center [743, 537] width 121 height 31
click at [756, 520] on footer "Cancelar pedido Mover para retirada disponível" at bounding box center [598, 538] width 449 height 56
click at [751, 528] on button "Mover para retirada disponível" at bounding box center [717, 538] width 167 height 30
click at [753, 533] on button "Mover para finalizado" at bounding box center [739, 537] width 129 height 31
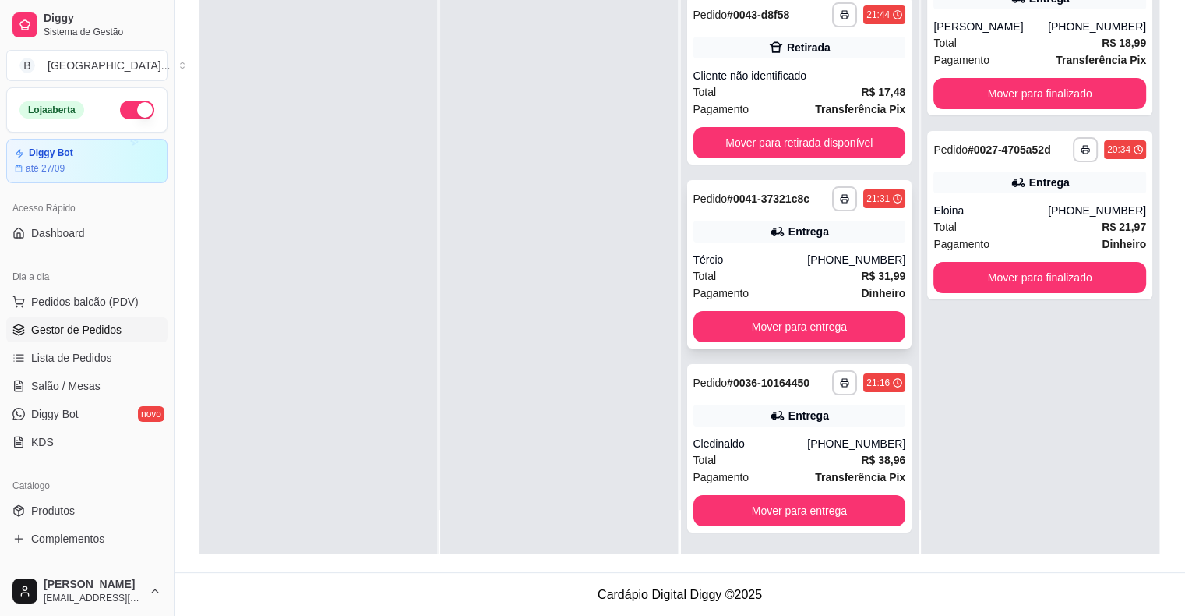
scroll to position [237, 0]
click at [53, 385] on span "Salão / Mesas" at bounding box center [65, 386] width 69 height 16
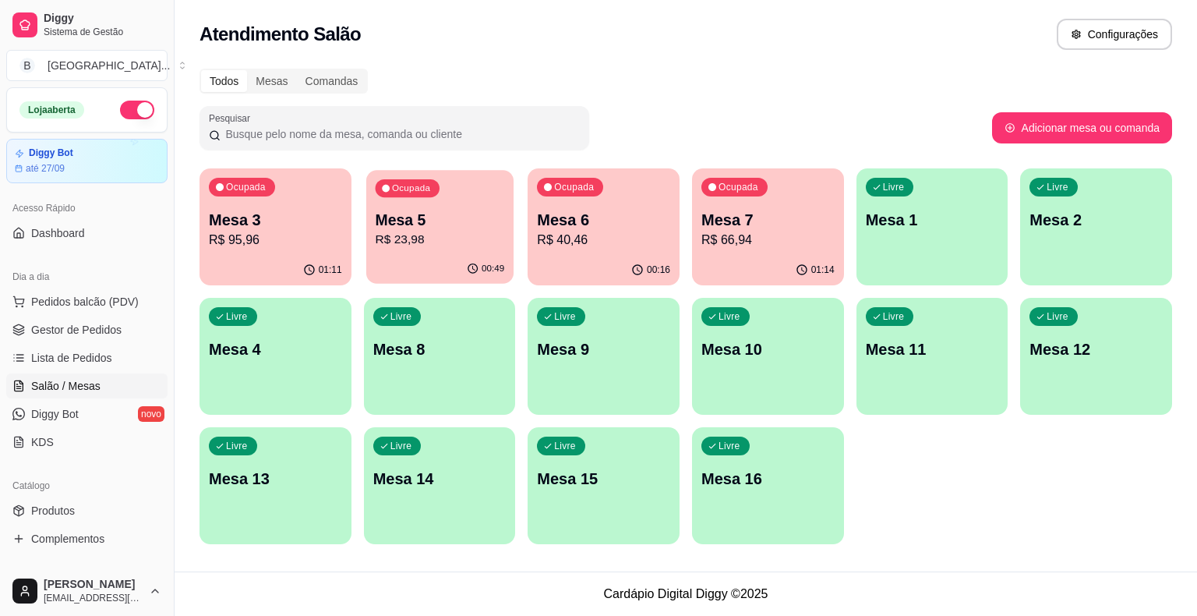
click at [418, 256] on div "00:49" at bounding box center [439, 269] width 147 height 30
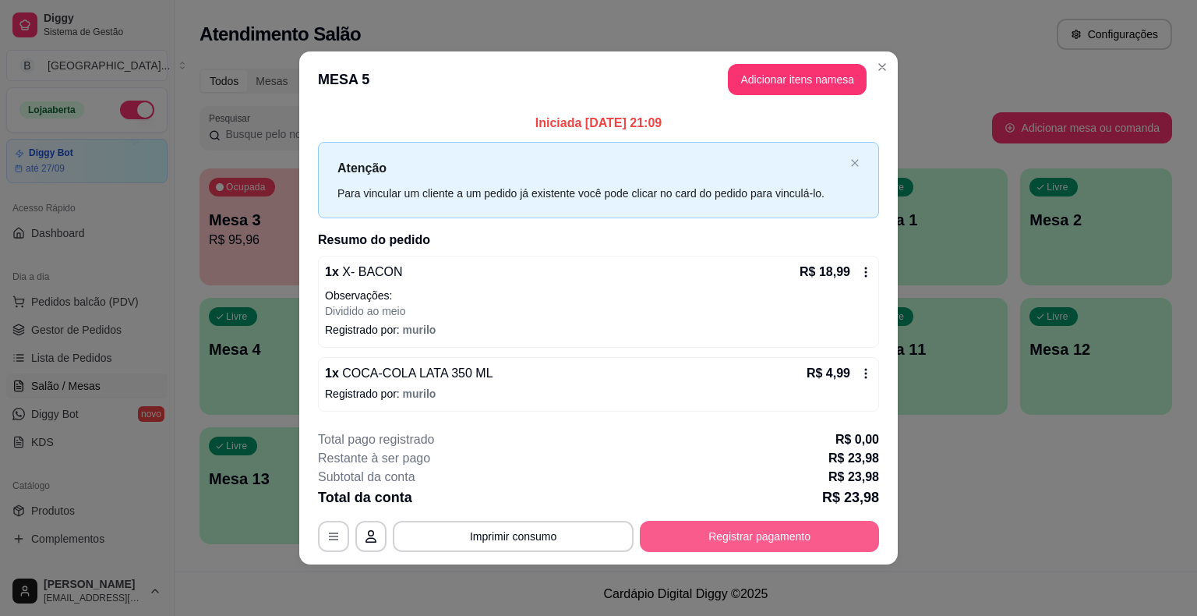
click at [827, 538] on button "Registrar pagamento" at bounding box center [759, 535] width 239 height 31
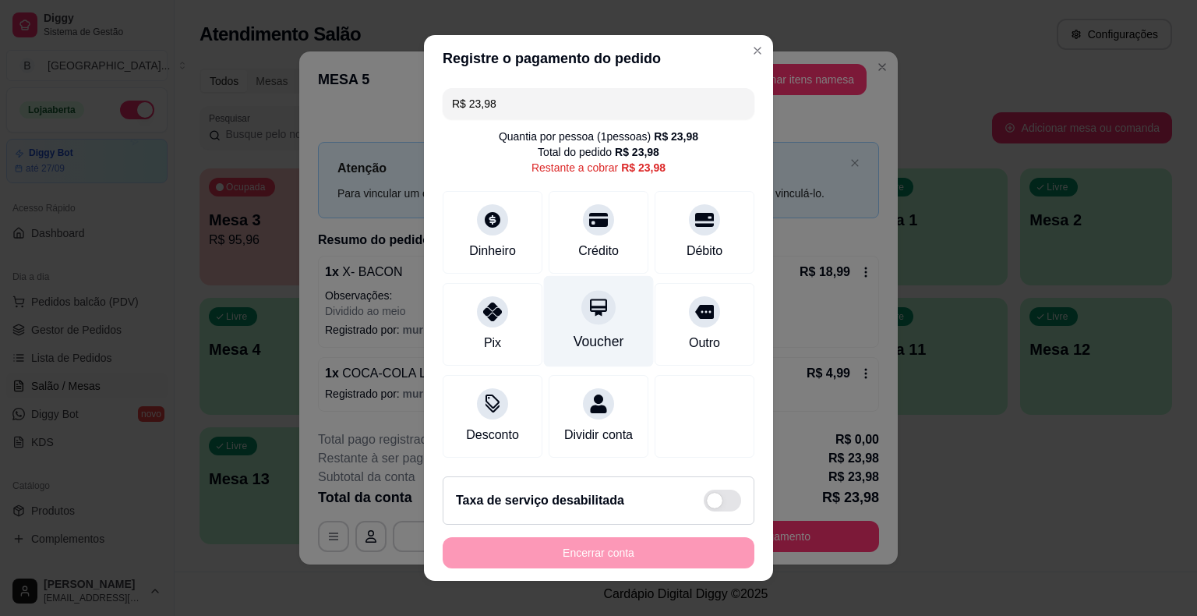
scroll to position [14, 0]
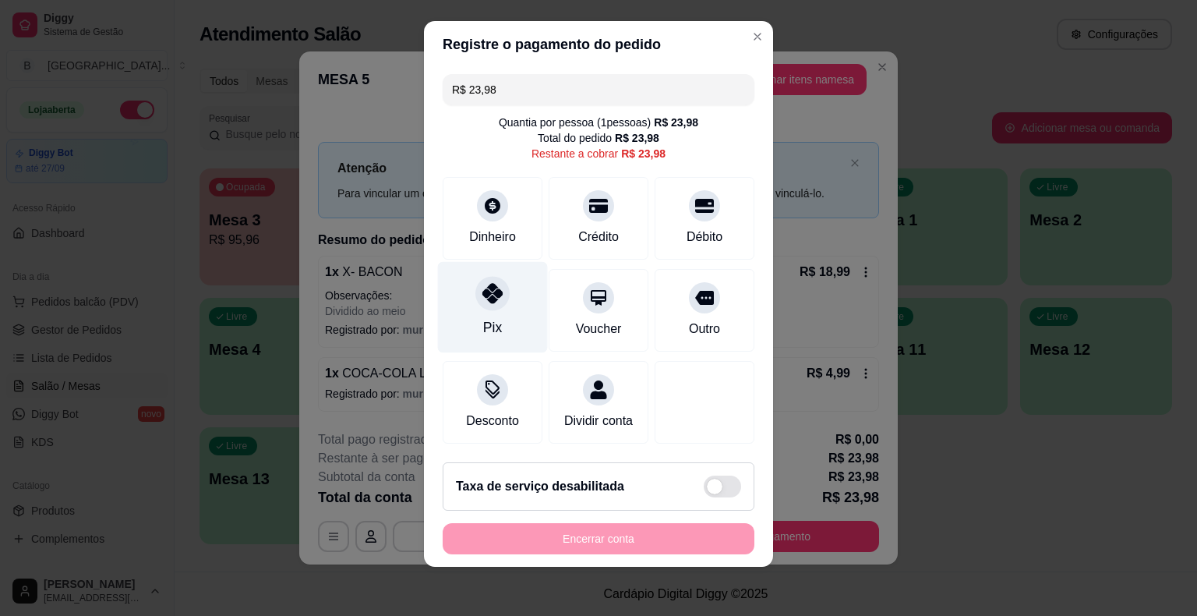
click at [460, 316] on div "Pix" at bounding box center [493, 307] width 110 height 91
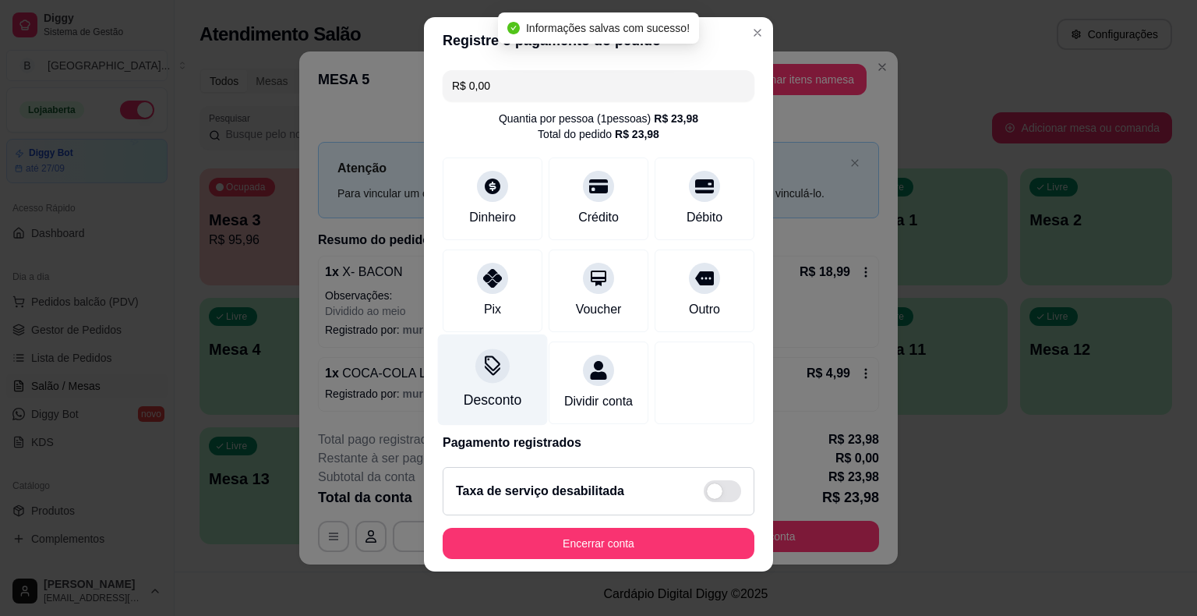
type input "R$ 0,00"
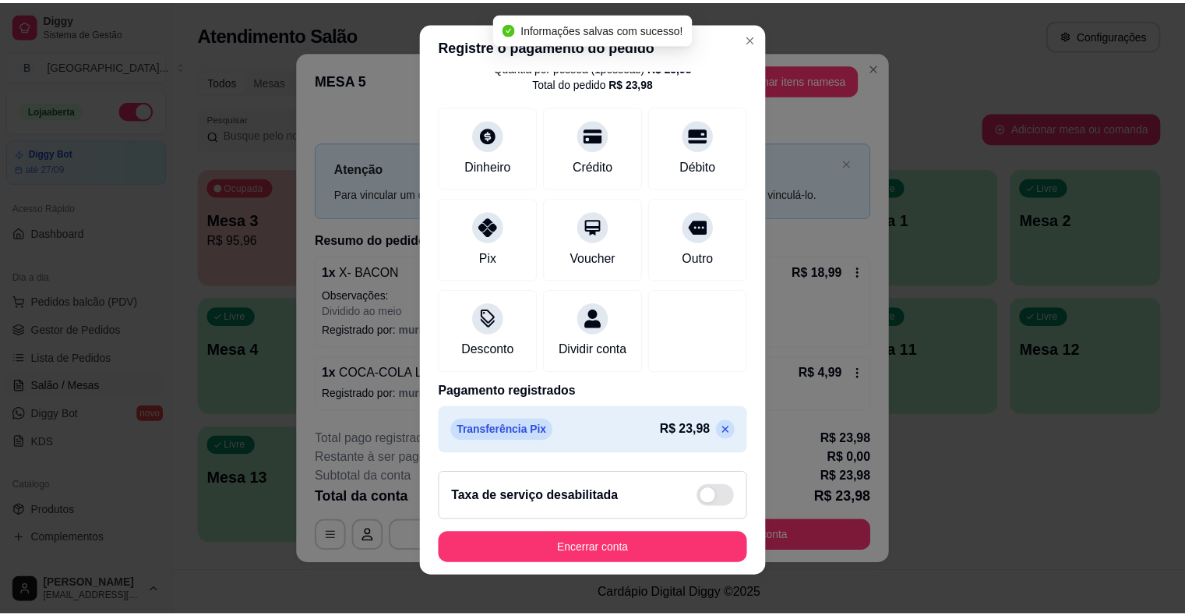
scroll to position [73, 0]
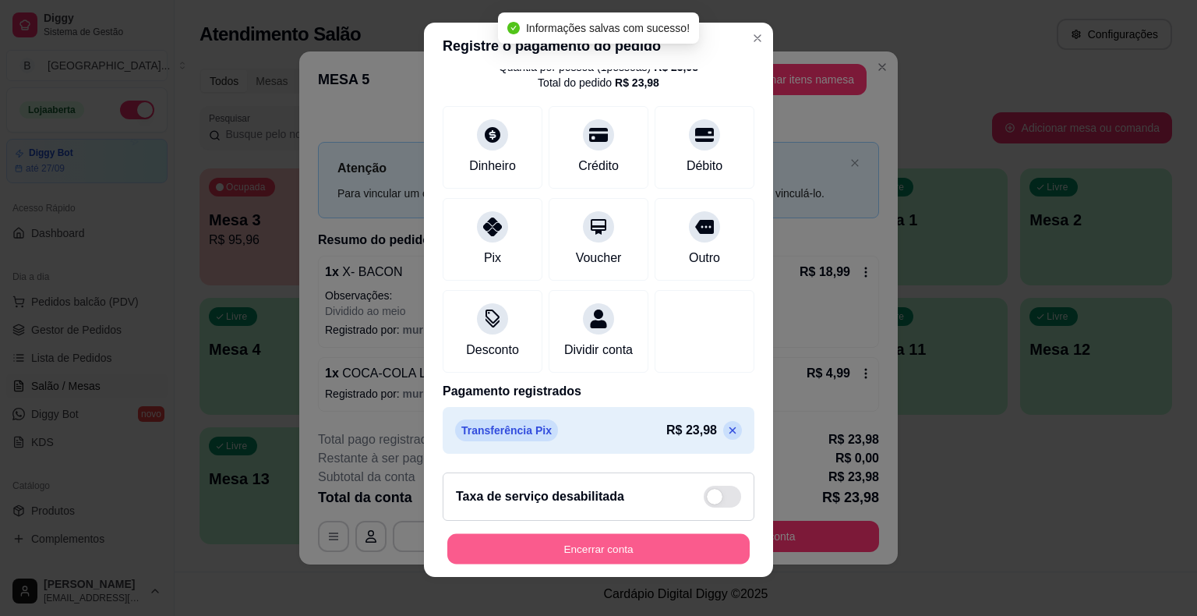
click at [456, 562] on button "Encerrar conta" at bounding box center [598, 548] width 302 height 30
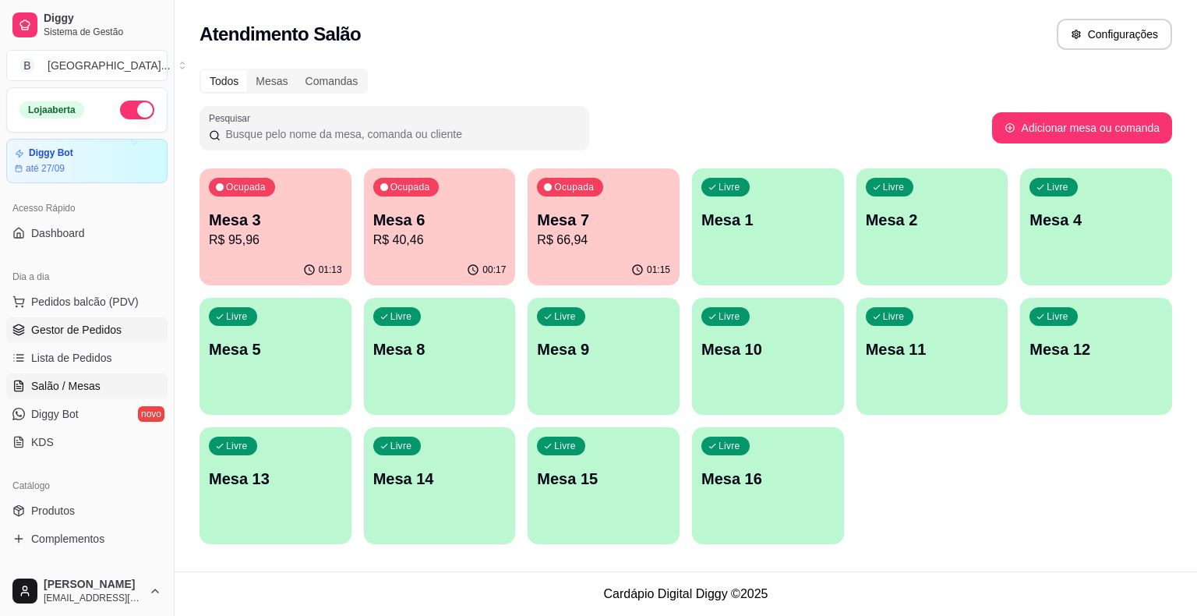
click at [113, 330] on span "Gestor de Pedidos" at bounding box center [76, 330] width 90 height 16
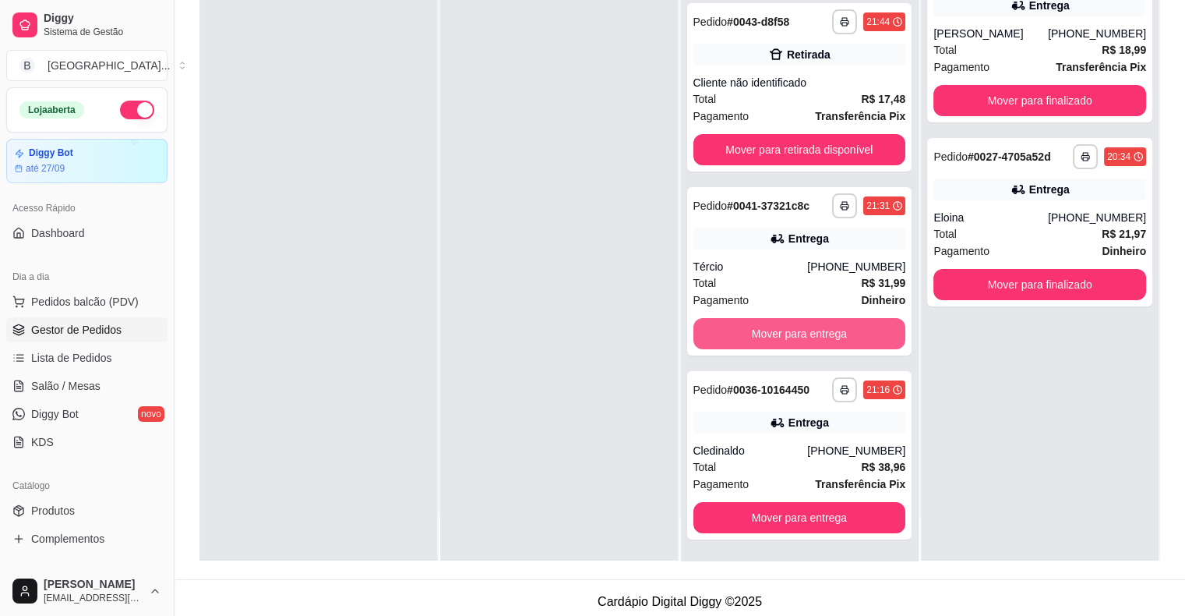
scroll to position [237, 0]
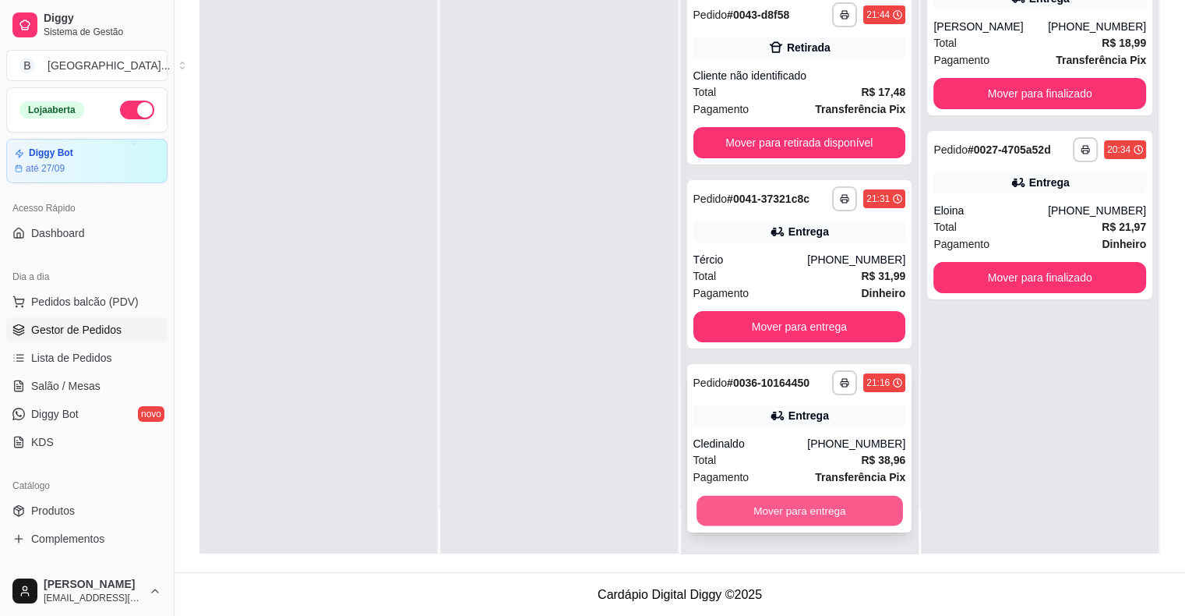
click at [782, 513] on button "Mover para entrega" at bounding box center [800, 511] width 206 height 30
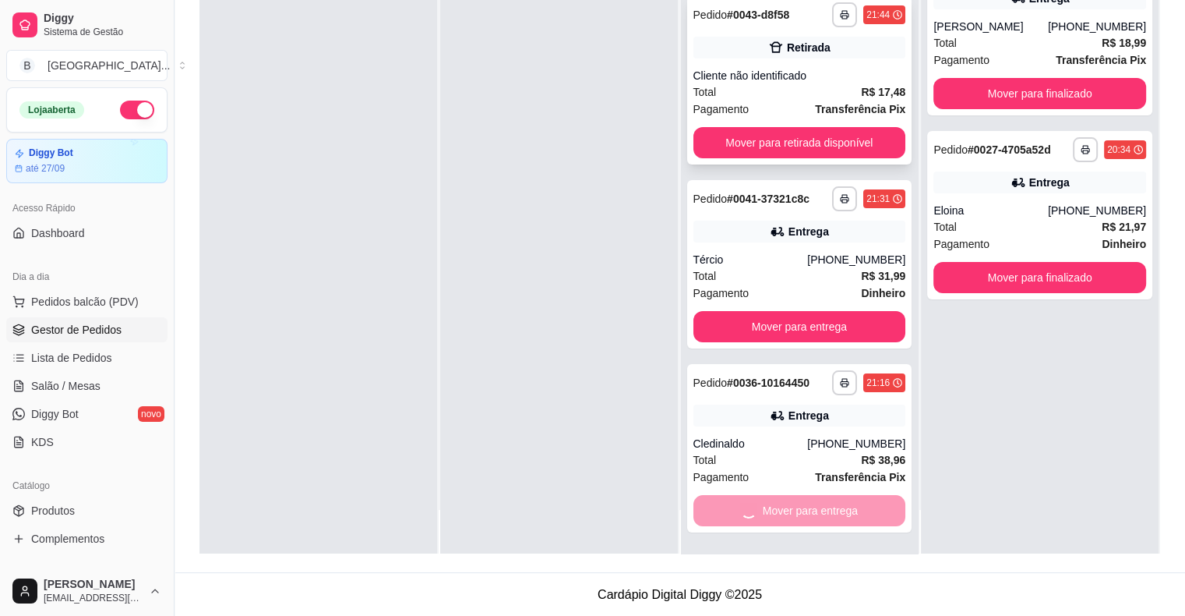
scroll to position [0, 0]
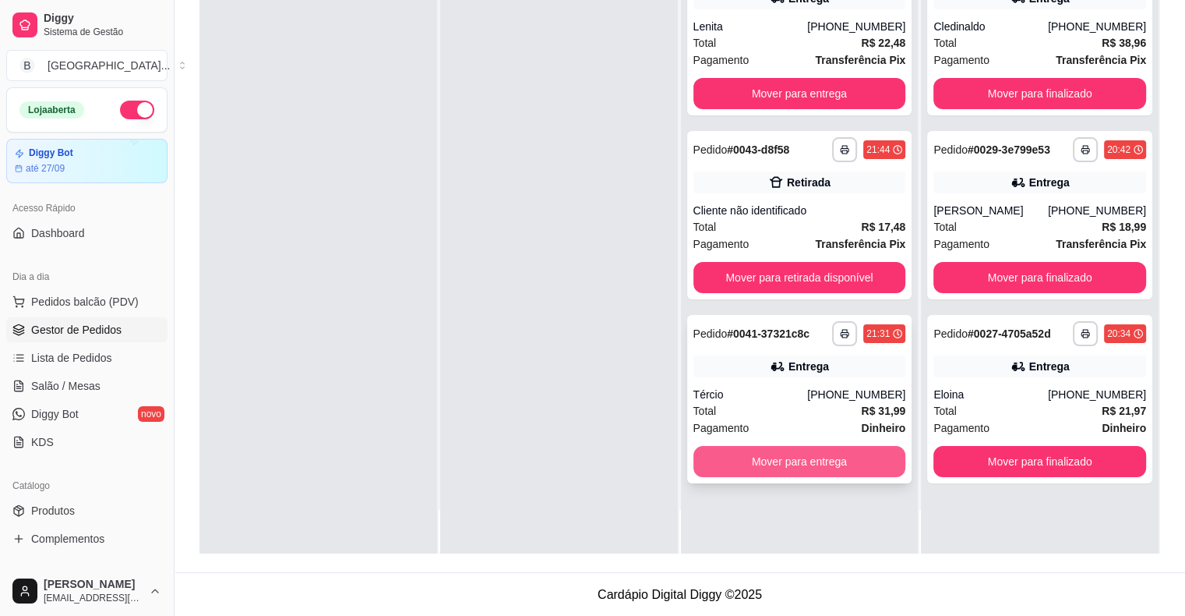
click at [764, 455] on button "Mover para entrega" at bounding box center [799, 461] width 213 height 31
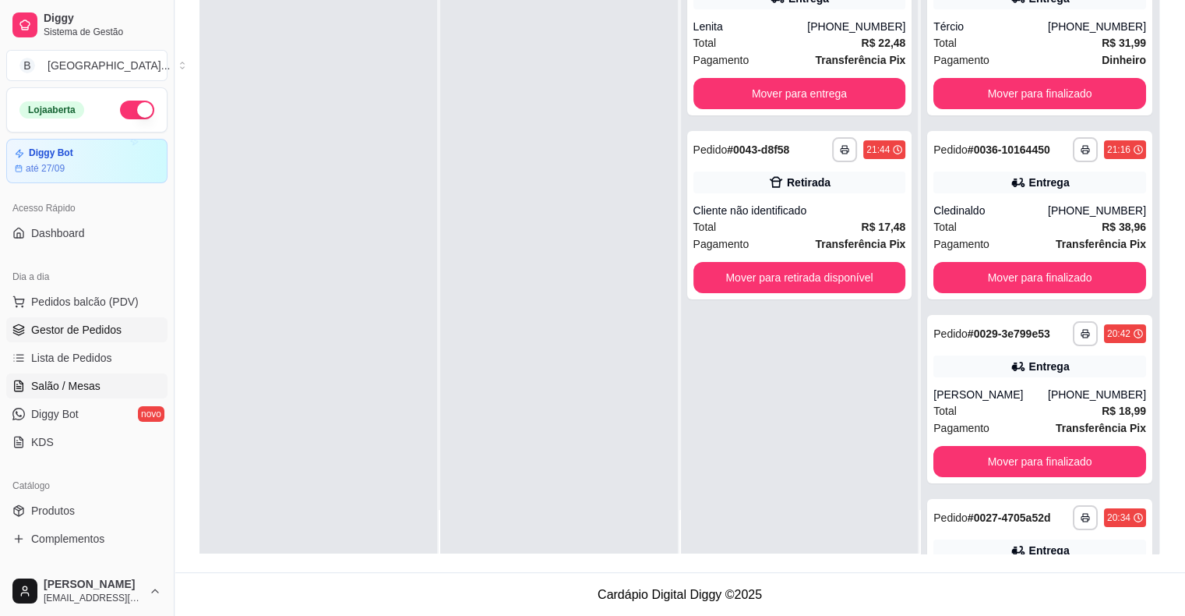
click at [83, 384] on span "Salão / Mesas" at bounding box center [65, 386] width 69 height 16
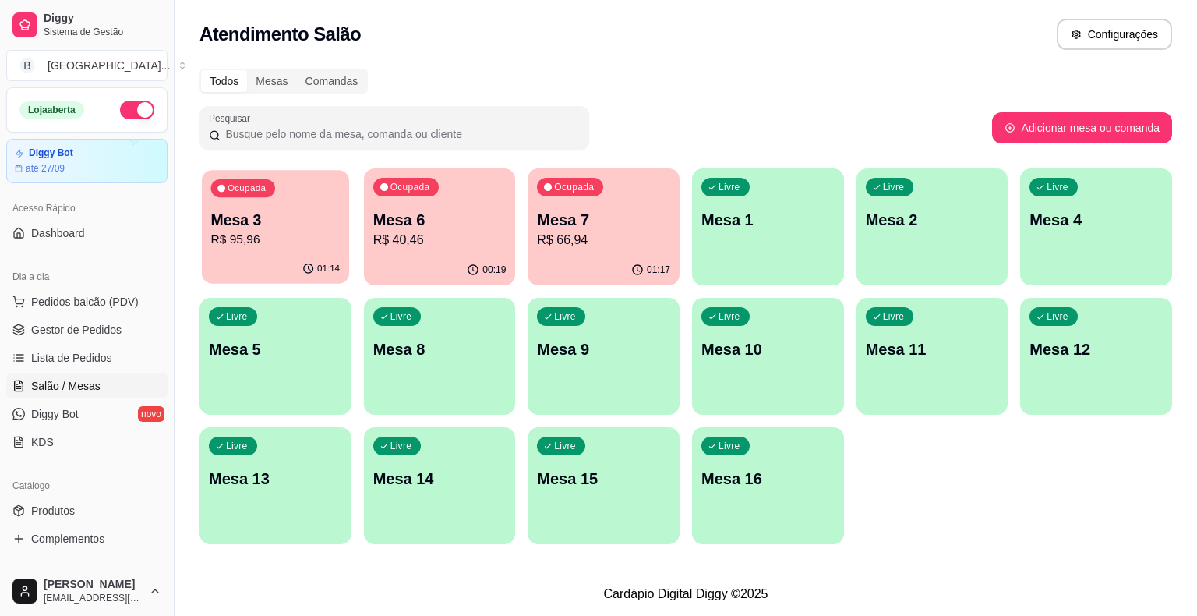
click at [299, 249] on div "Ocupada Mesa 3 R$ 95,96" at bounding box center [275, 212] width 147 height 84
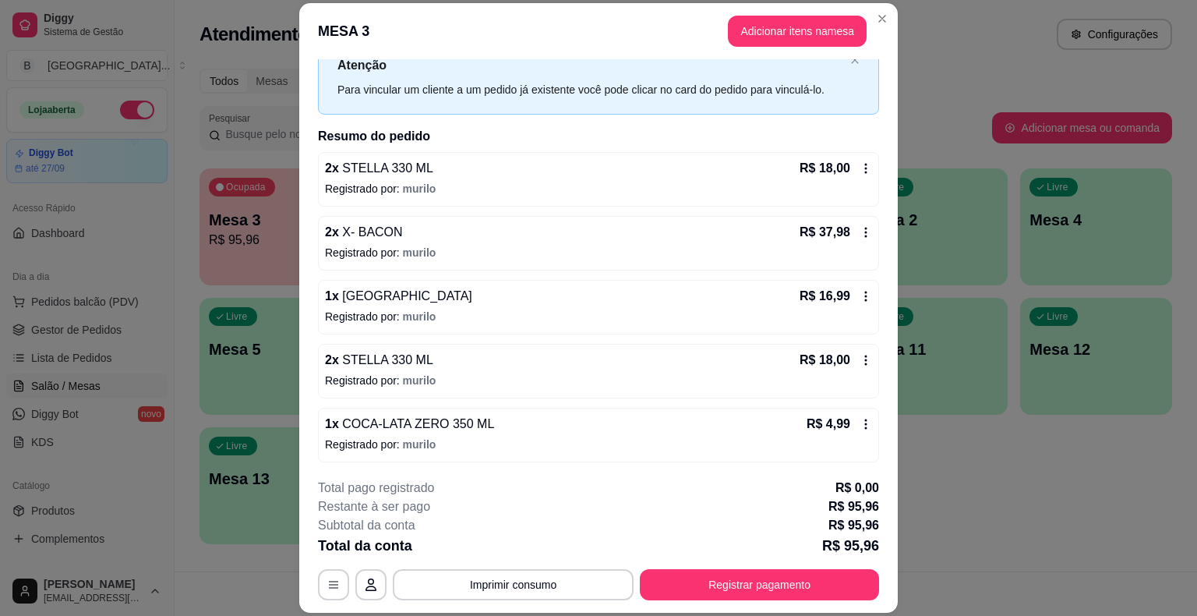
scroll to position [47, 0]
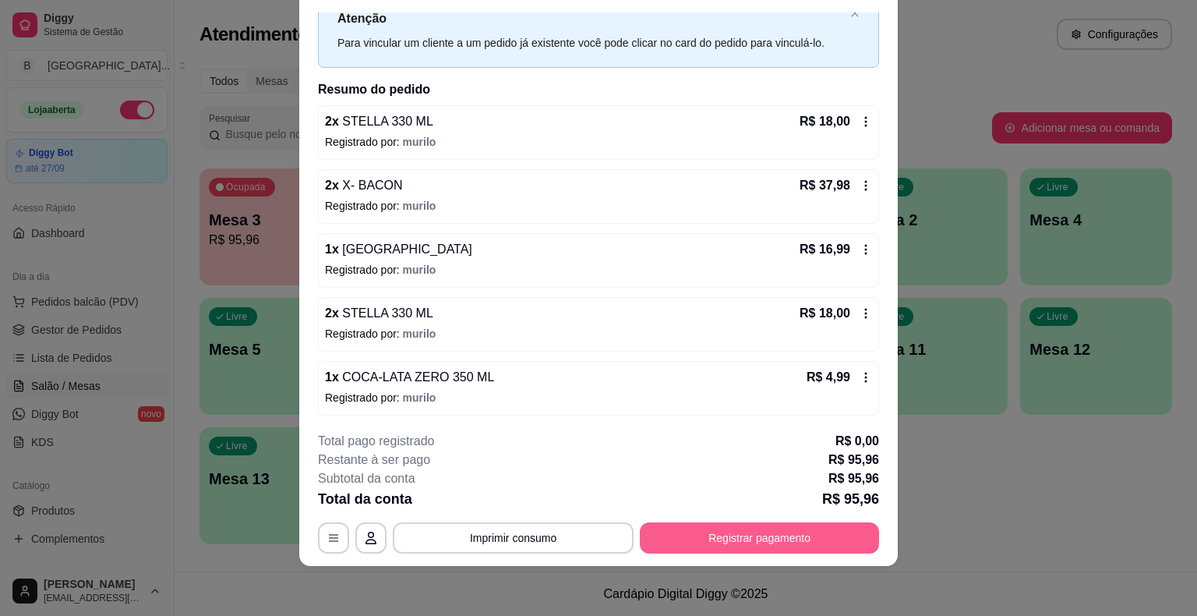
click at [684, 550] on button "Registrar pagamento" at bounding box center [759, 537] width 239 height 31
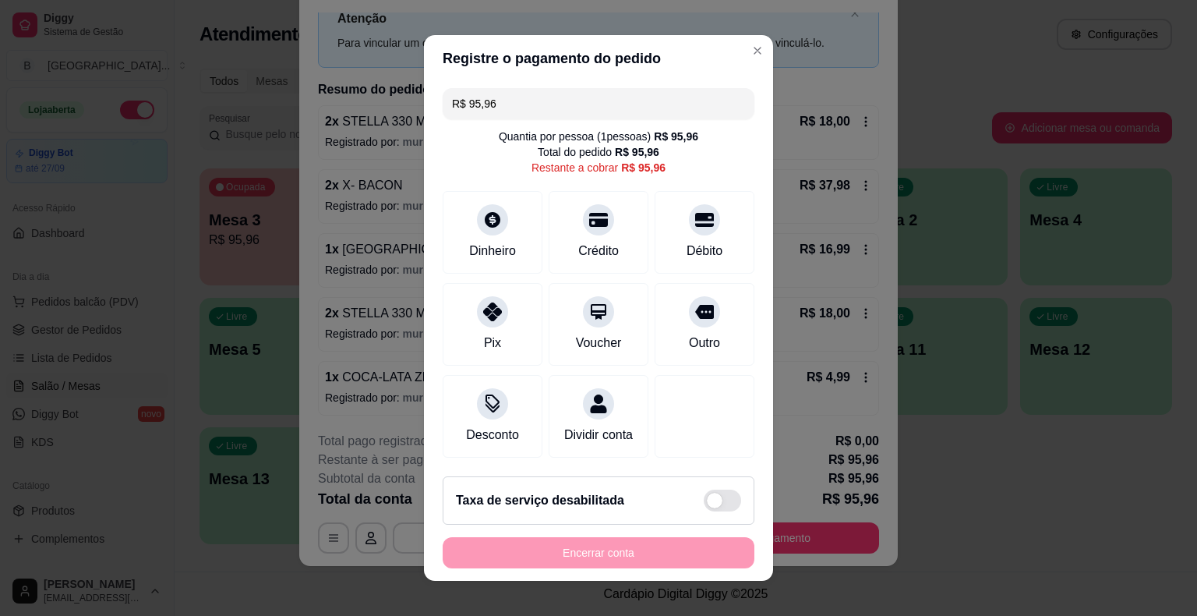
click at [553, 101] on input "R$ 95,96" at bounding box center [598, 103] width 293 height 31
click at [694, 211] on icon at bounding box center [704, 216] width 20 height 16
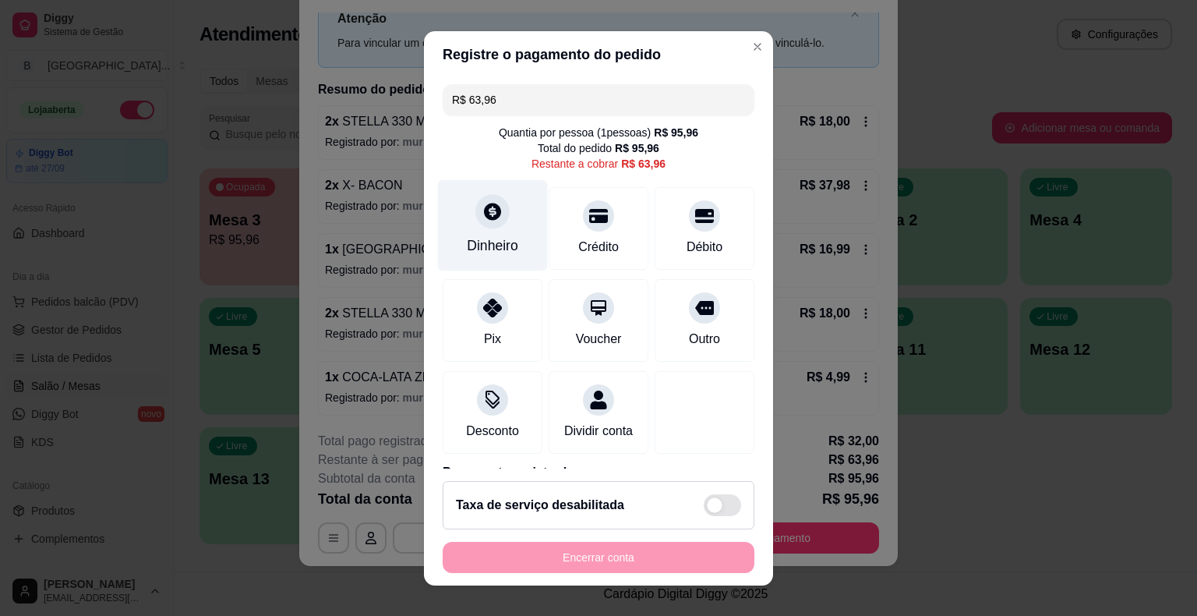
click at [475, 222] on div at bounding box center [492, 211] width 34 height 34
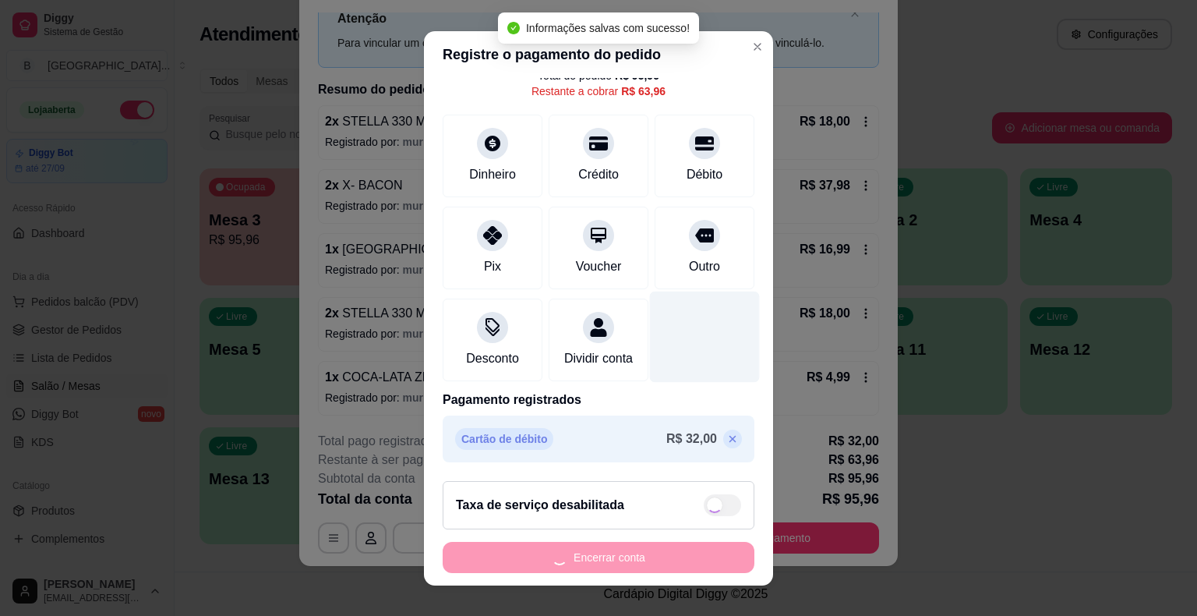
type input "R$ 0,00"
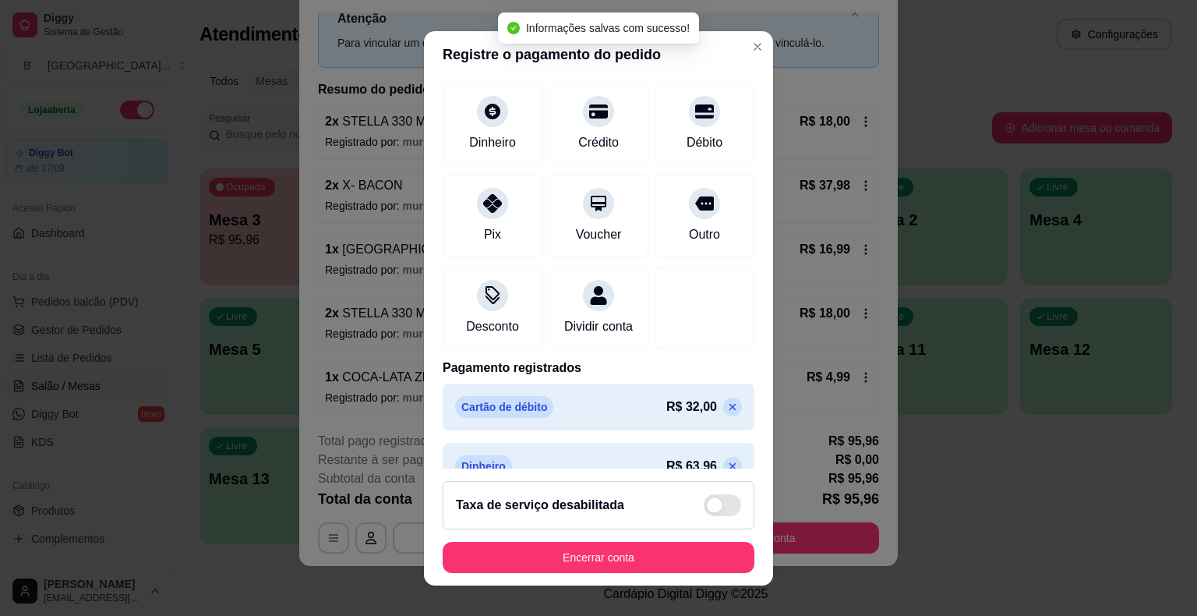
scroll to position [132, 0]
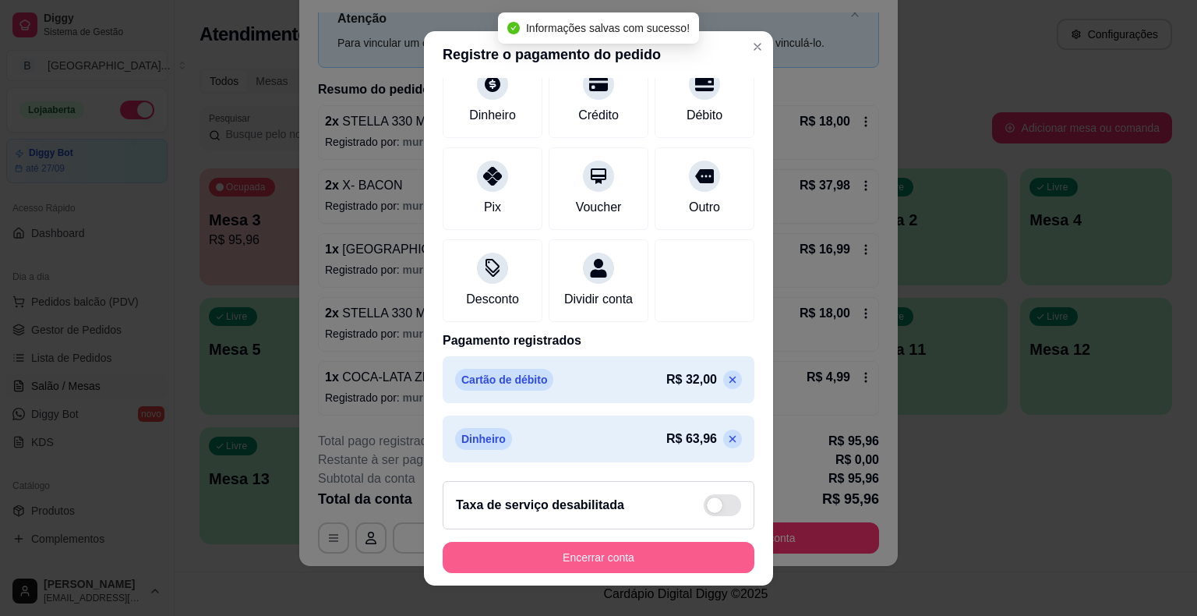
click at [686, 560] on button "Encerrar conta" at bounding box center [599, 557] width 312 height 31
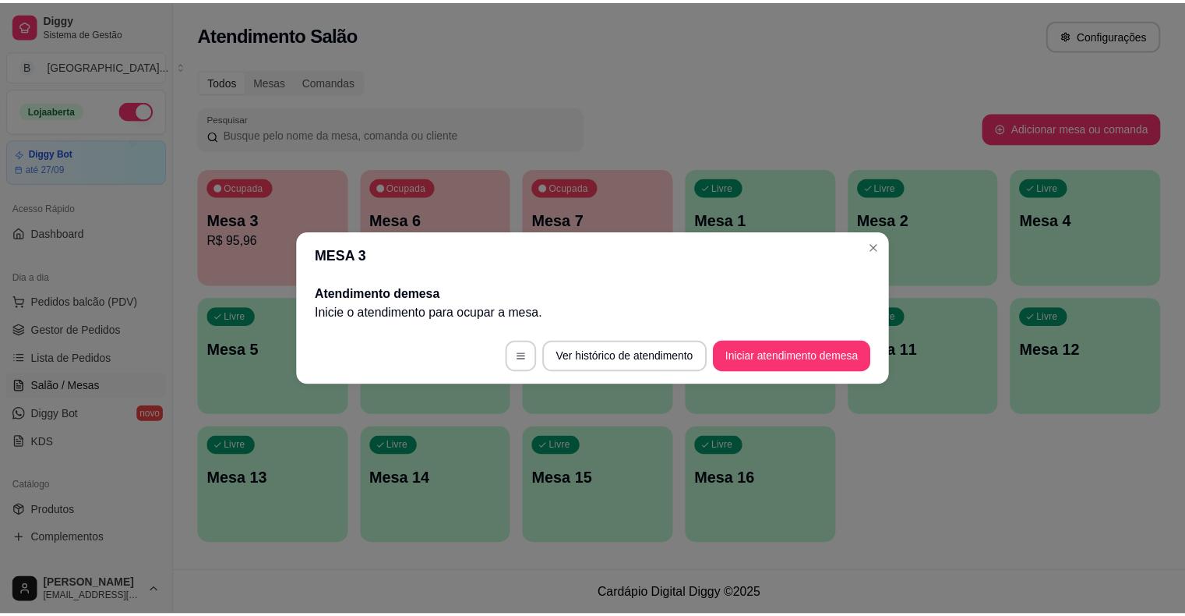
scroll to position [0, 0]
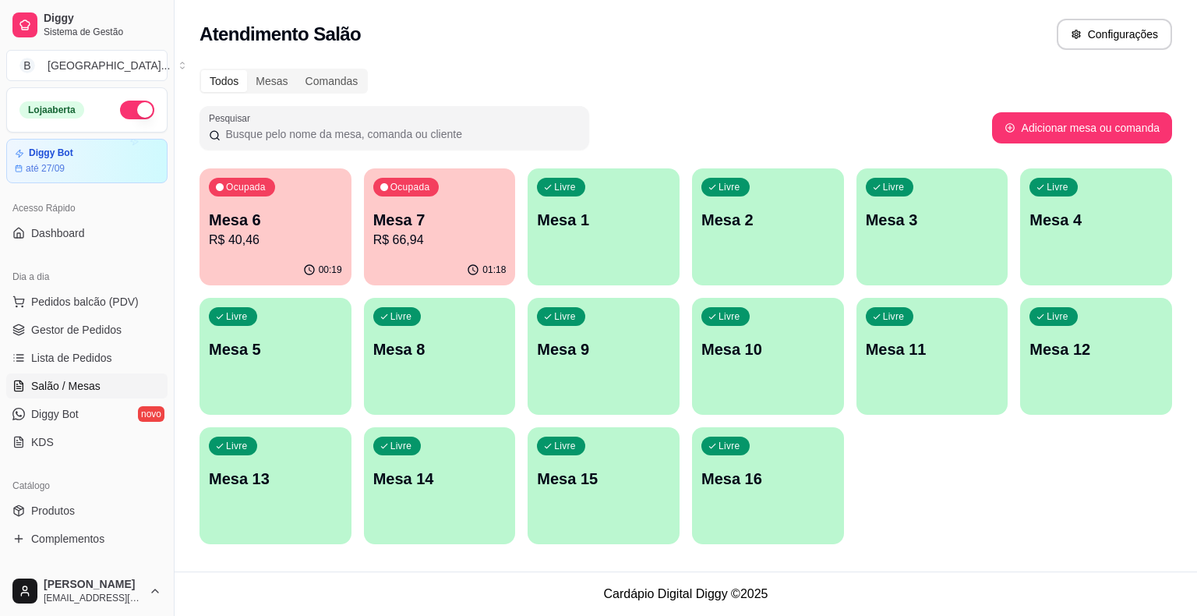
click at [141, 315] on ul "Pedidos balcão (PDV) Gestor de Pedidos Lista de Pedidos Salão / Mesas Diggy Bot…" at bounding box center [86, 371] width 161 height 165
click at [140, 318] on link "Gestor de Pedidos" at bounding box center [86, 329] width 161 height 25
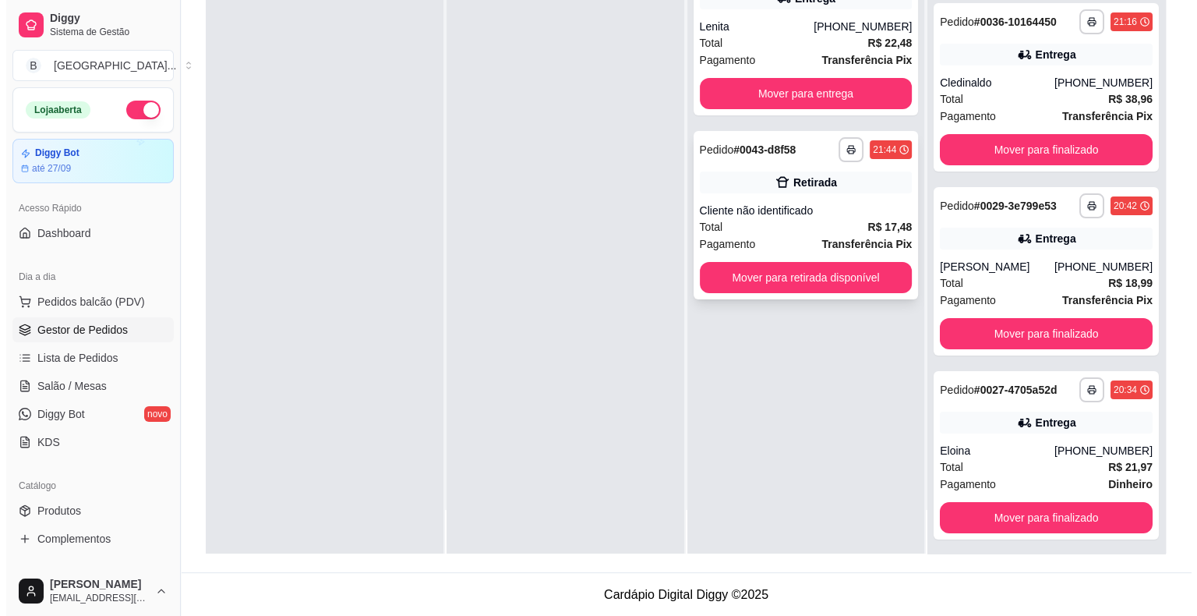
scroll to position [135, 0]
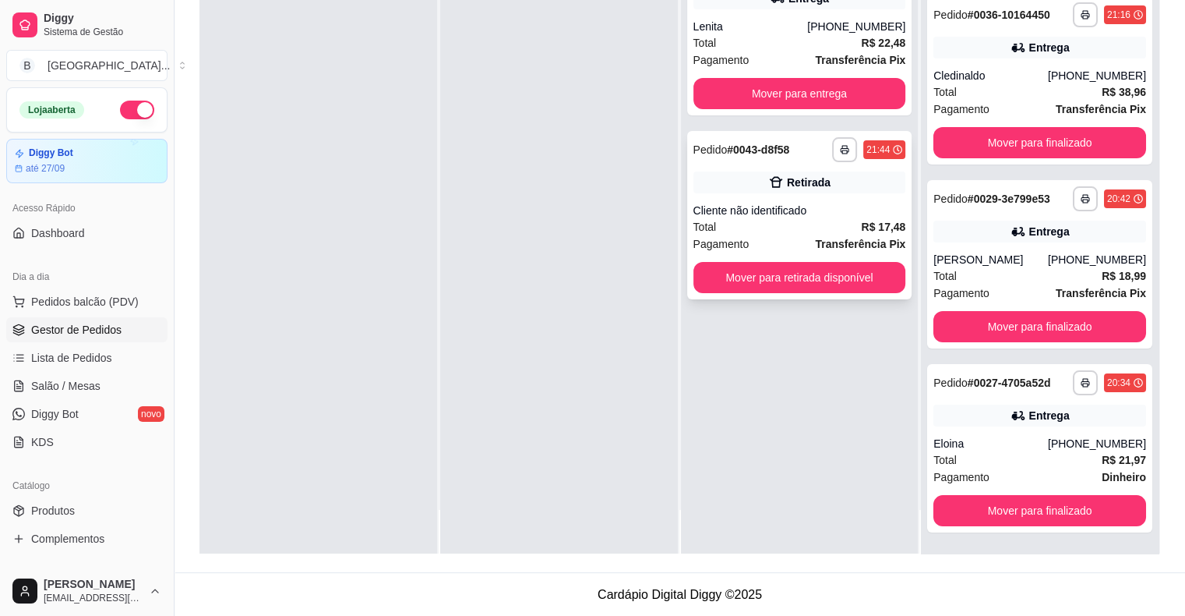
click at [792, 209] on div "Cliente não identificado" at bounding box center [799, 211] width 213 height 16
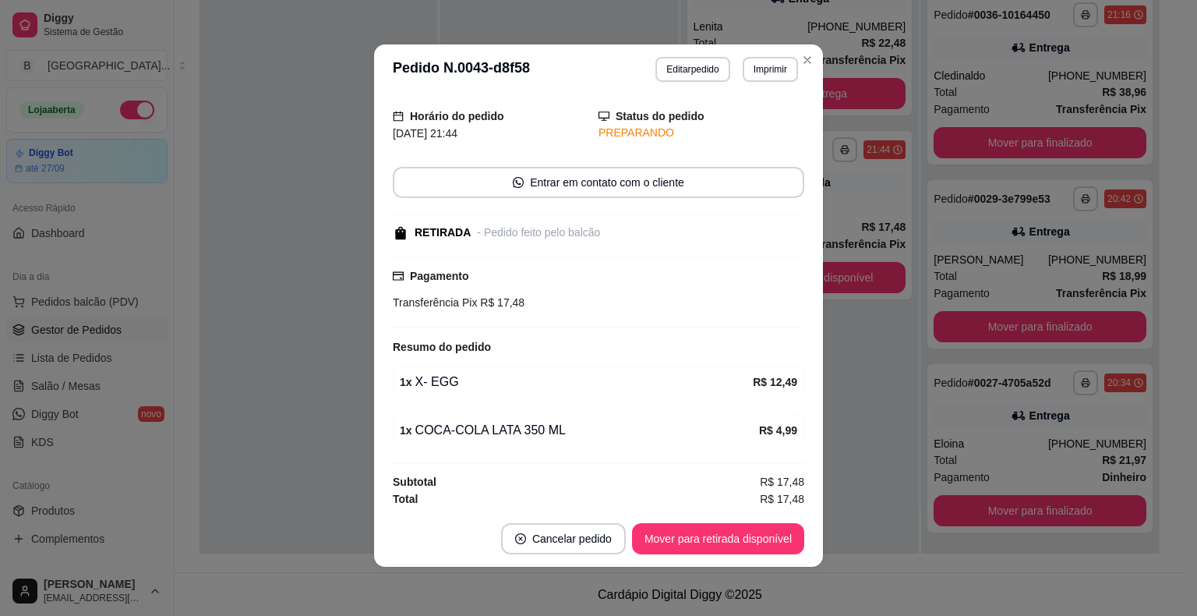
scroll to position [3, 0]
click at [712, 528] on button "Mover para retirada disponível" at bounding box center [717, 538] width 167 height 30
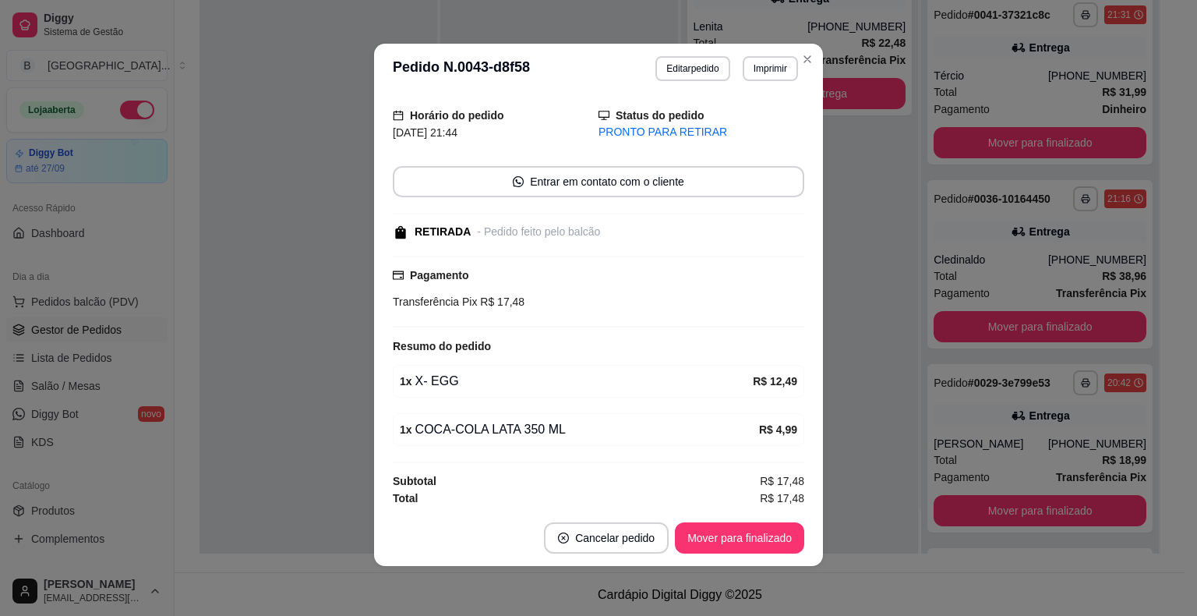
scroll to position [319, 0]
click at [712, 528] on button "Mover para finalizado" at bounding box center [739, 538] width 125 height 30
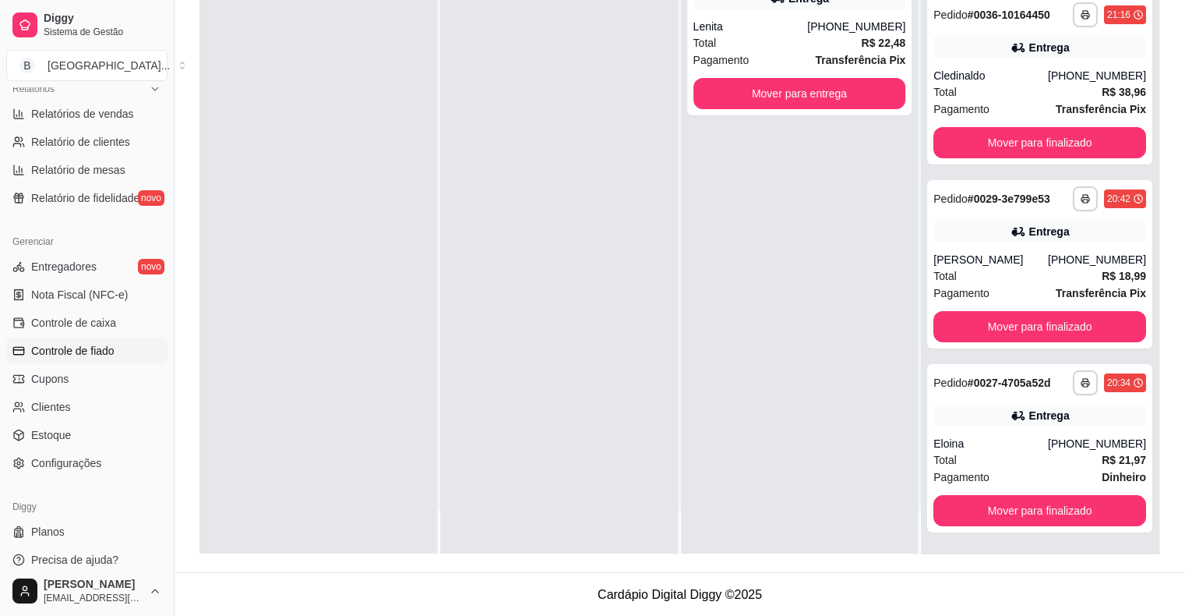
scroll to position [505, 0]
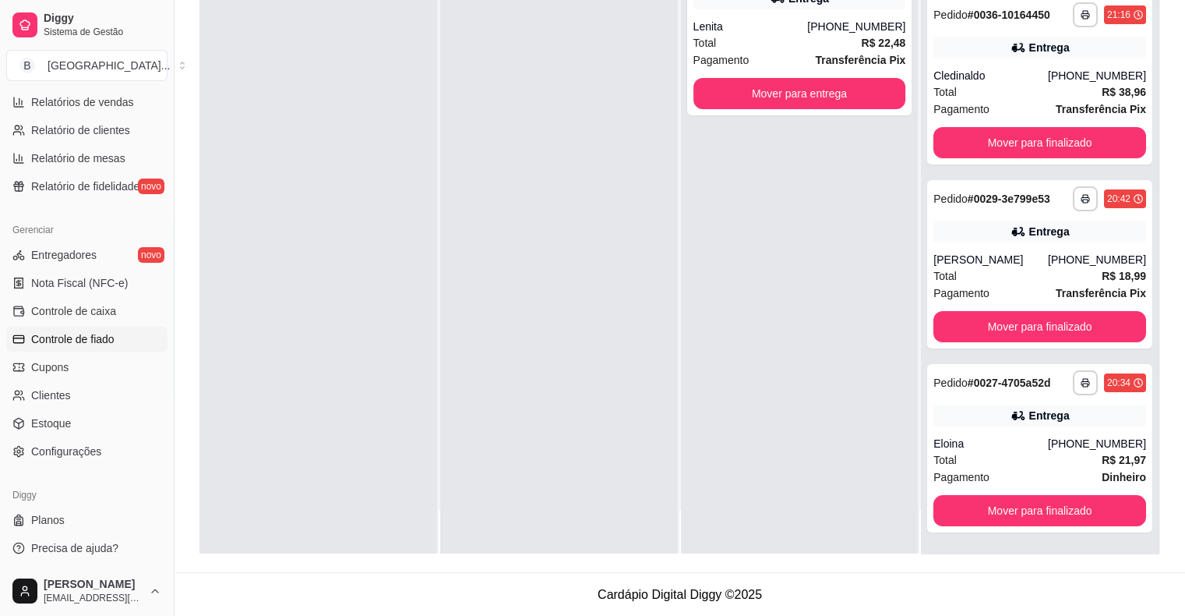
click at [62, 443] on span "Configurações" at bounding box center [66, 451] width 70 height 16
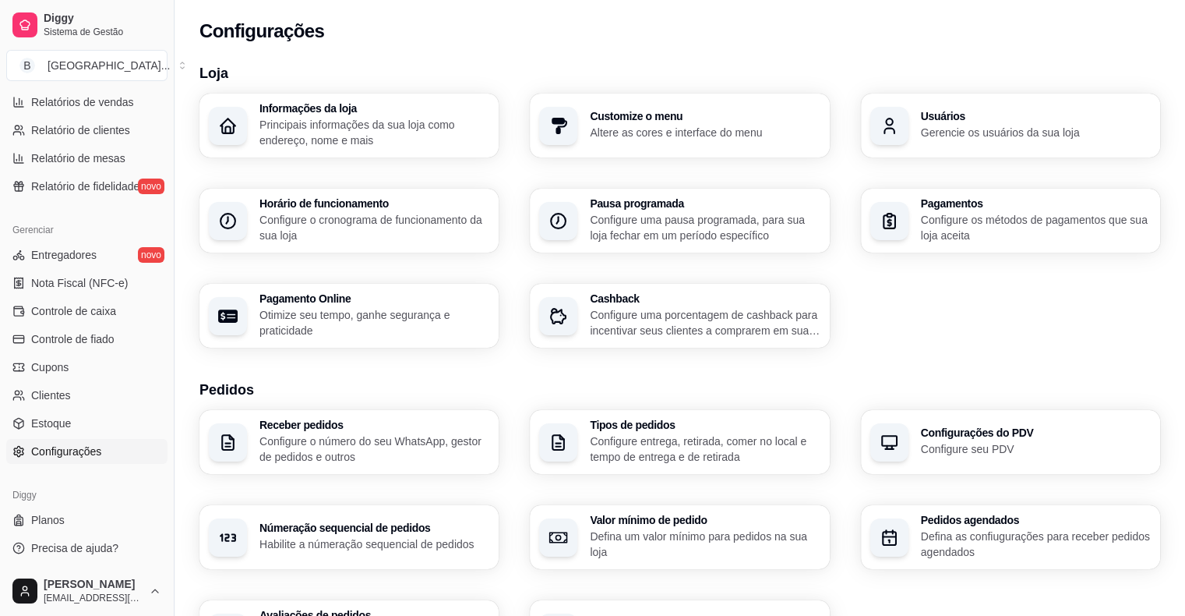
click at [302, 231] on p "Configure o cronograma de funcionamento da sua loja" at bounding box center [374, 227] width 230 height 31
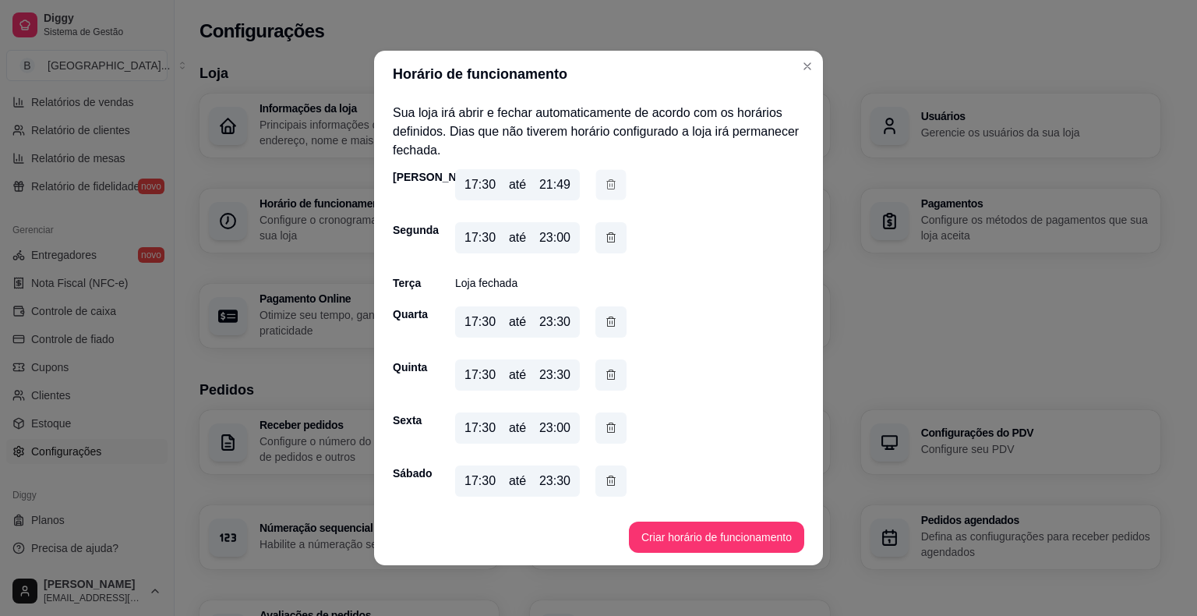
click at [609, 185] on icon "button" at bounding box center [611, 184] width 12 height 16
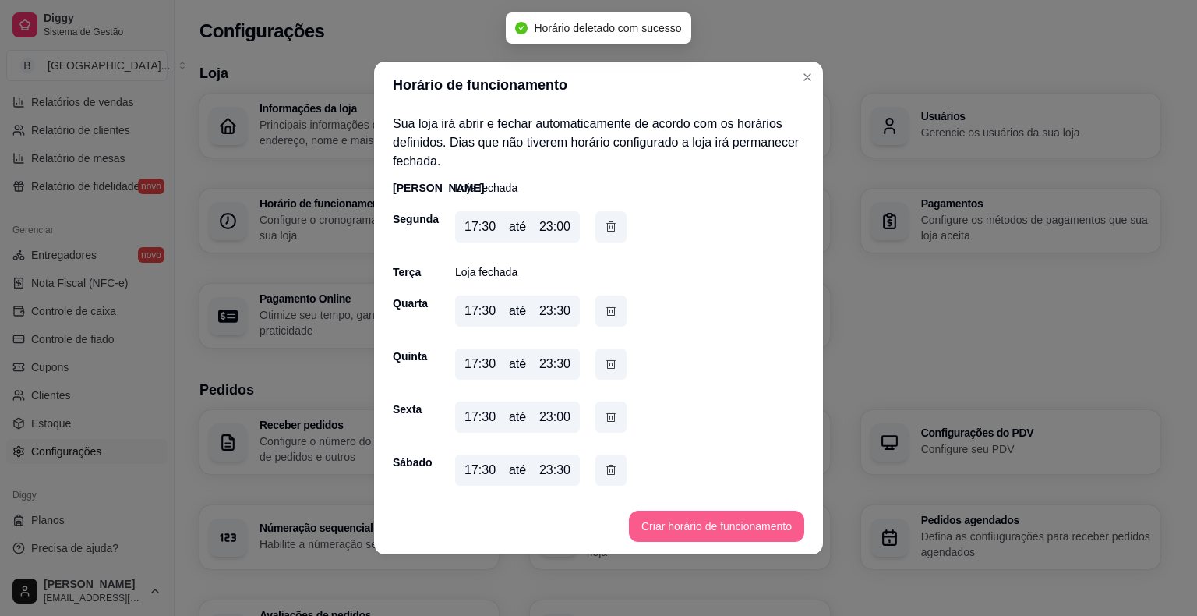
click at [695, 522] on button "Criar horário de funcionamento" at bounding box center [716, 525] width 175 height 31
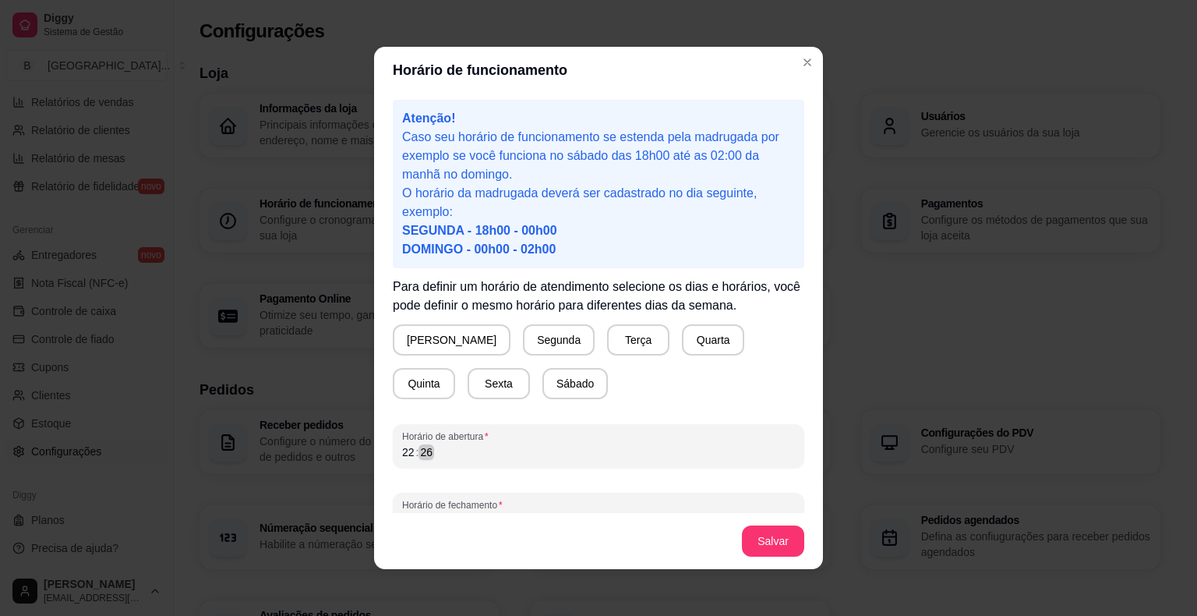
click at [449, 453] on div "22 : 26" at bounding box center [598, 452] width 393 height 19
click at [400, 447] on div "22" at bounding box center [408, 452] width 16 height 16
click at [418, 453] on div "26" at bounding box center [426, 452] width 16 height 16
click at [405, 453] on div "13" at bounding box center [408, 452] width 16 height 16
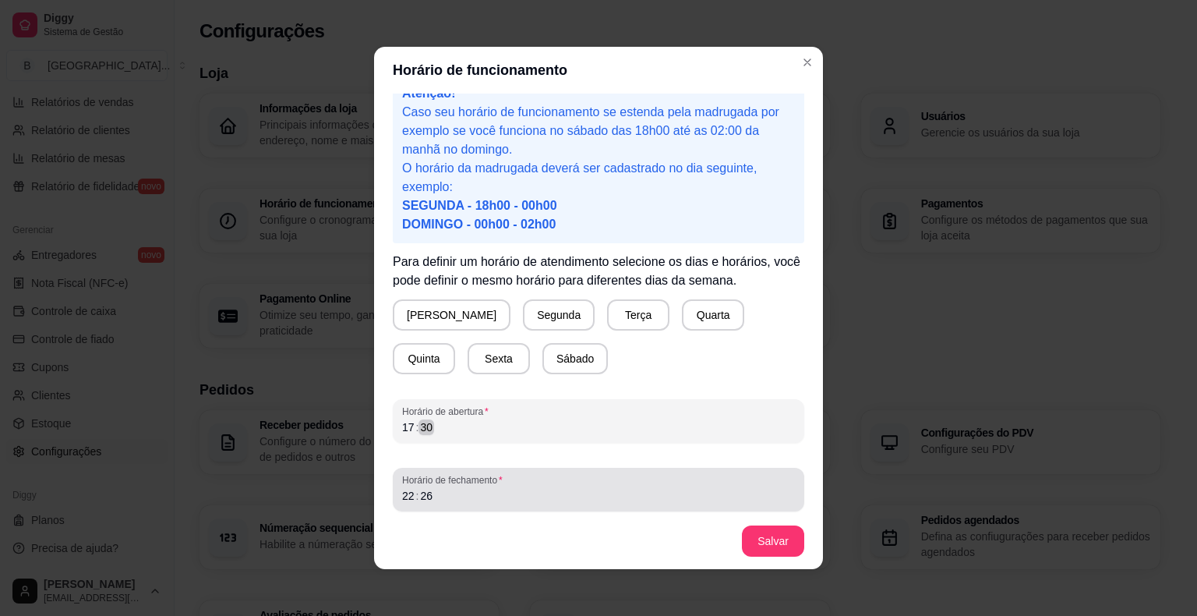
scroll to position [29, 0]
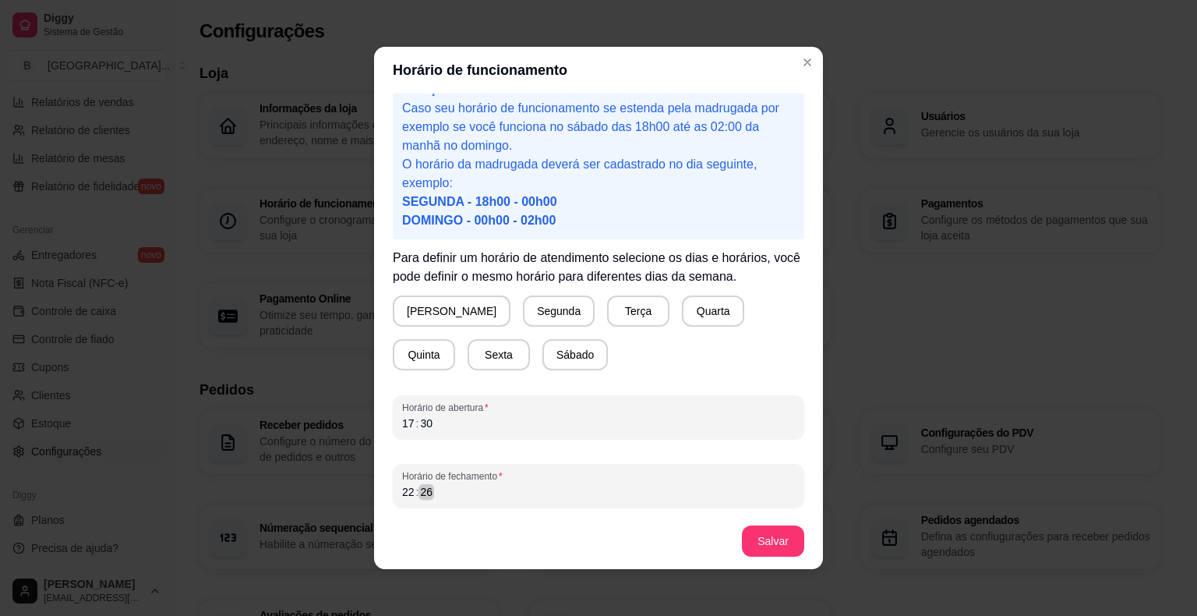
click at [462, 487] on div "22 : 26" at bounding box center [598, 491] width 393 height 19
click at [401, 494] on div "22" at bounding box center [408, 492] width 16 height 16
click at [427, 492] on div "23 : 26" at bounding box center [598, 491] width 393 height 19
click at [775, 548] on button "Salvar" at bounding box center [773, 540] width 62 height 31
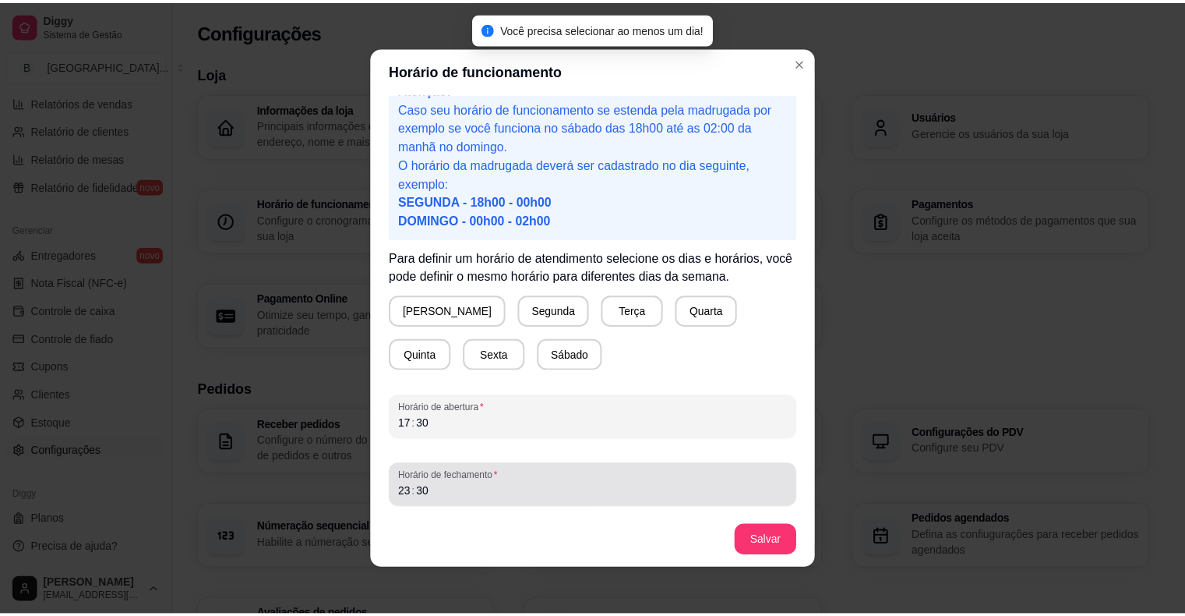
scroll to position [3, 0]
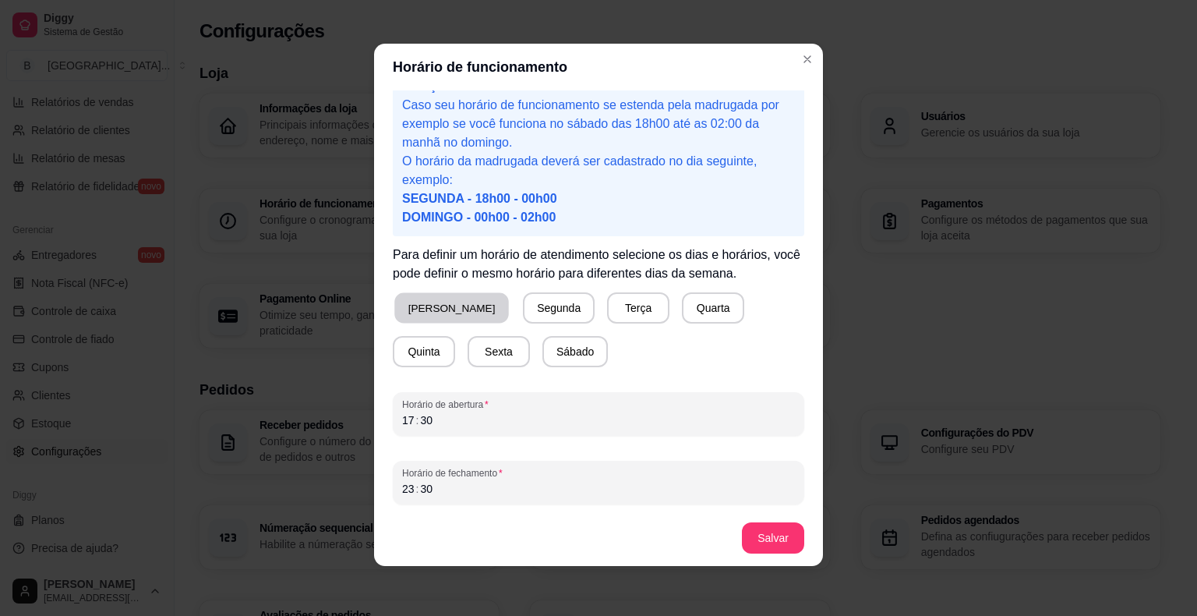
click at [433, 305] on button "[PERSON_NAME]" at bounding box center [451, 308] width 115 height 30
click at [773, 528] on button "Salvar" at bounding box center [773, 537] width 62 height 31
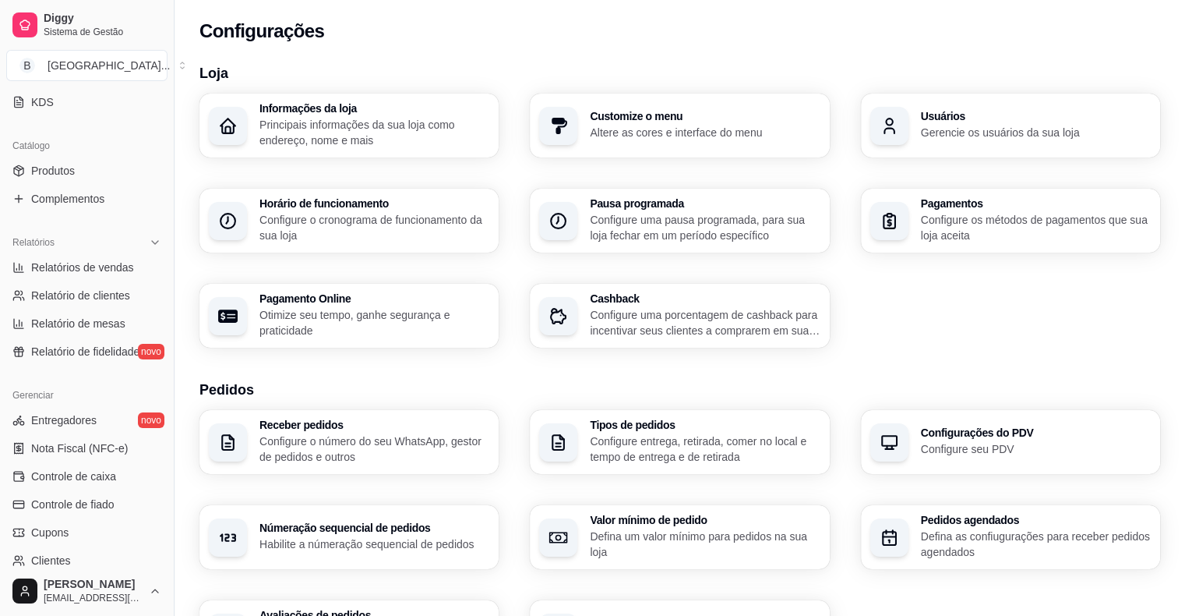
scroll to position [193, 0]
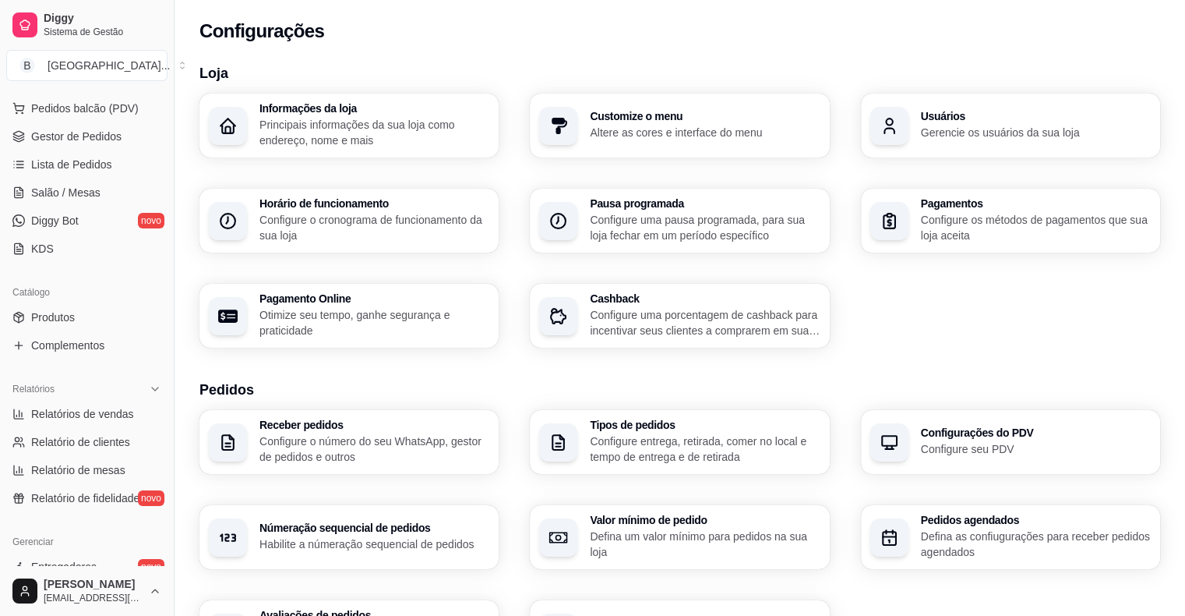
click at [87, 150] on ul "Pedidos balcão (PDV) Gestor de Pedidos Lista de Pedidos Salão / Mesas Diggy Bot…" at bounding box center [86, 178] width 161 height 165
click at [81, 139] on span "Gestor de Pedidos" at bounding box center [76, 137] width 90 height 16
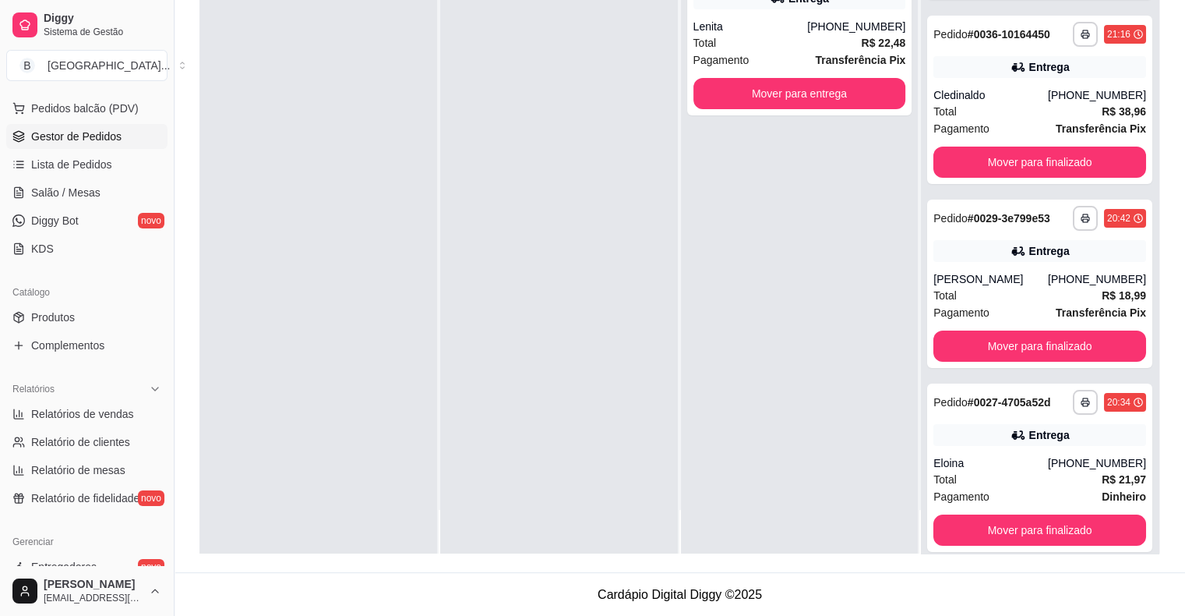
scroll to position [135, 0]
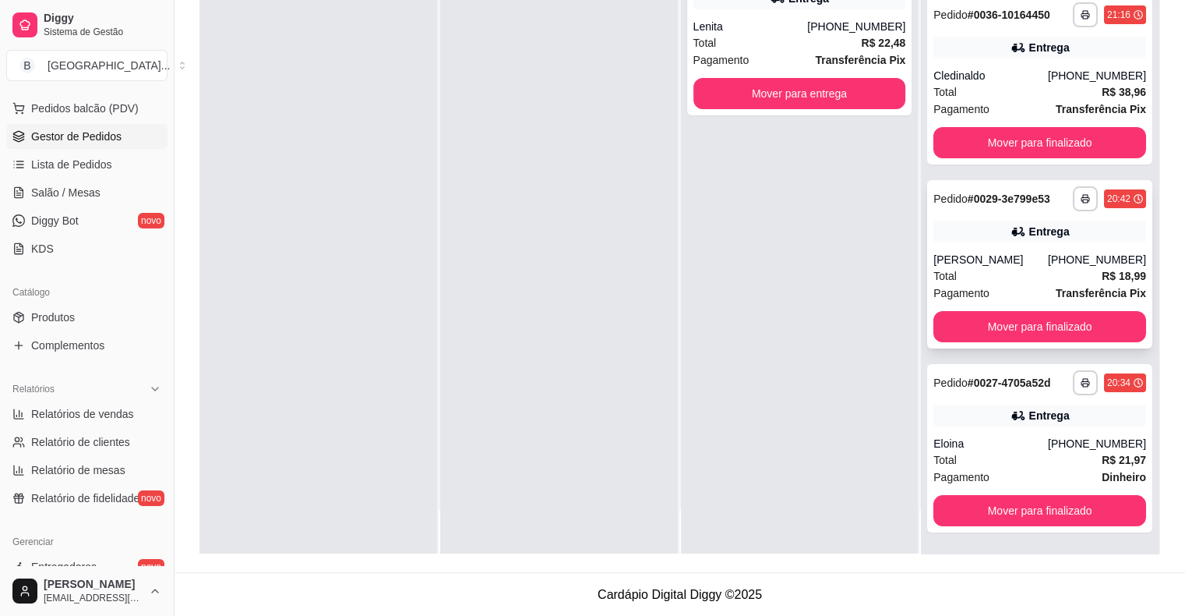
click at [1061, 343] on div "**********" at bounding box center [1039, 264] width 225 height 168
click at [1050, 322] on button "Mover para finalizado" at bounding box center [1039, 326] width 213 height 31
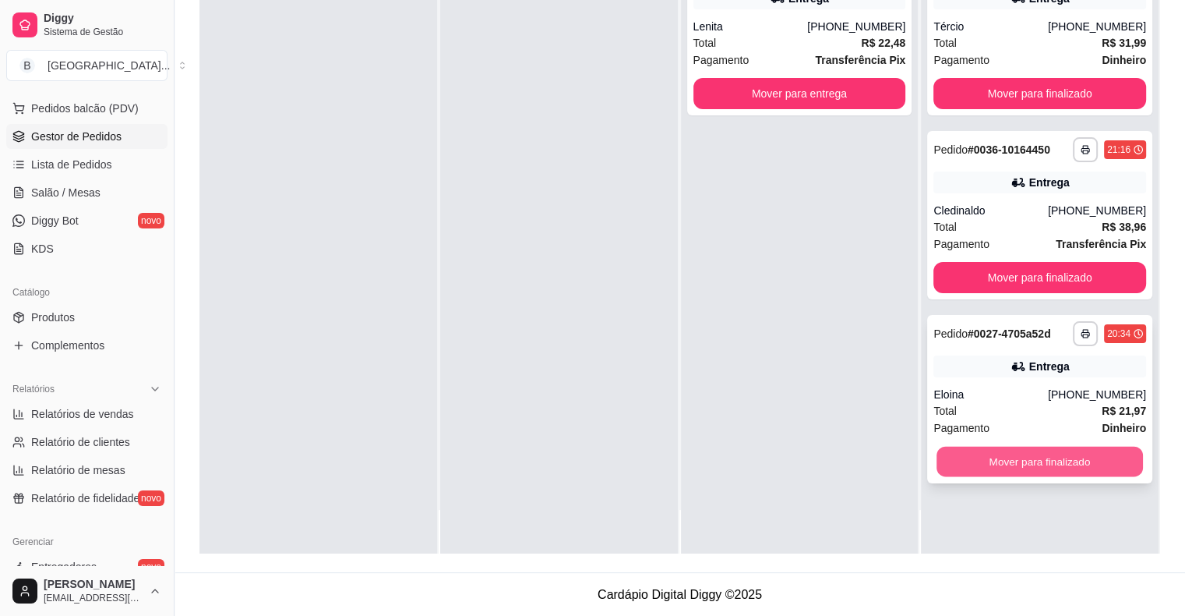
click at [1059, 463] on button "Mover para finalizado" at bounding box center [1040, 461] width 206 height 30
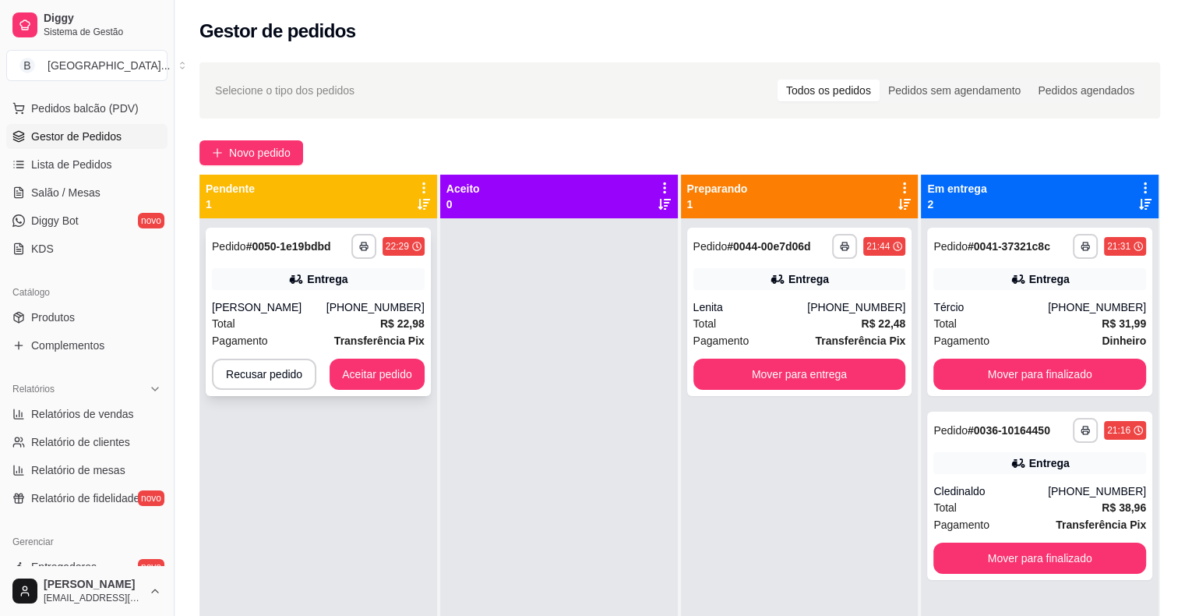
click at [273, 319] on div "Total R$ 22,98" at bounding box center [318, 323] width 213 height 17
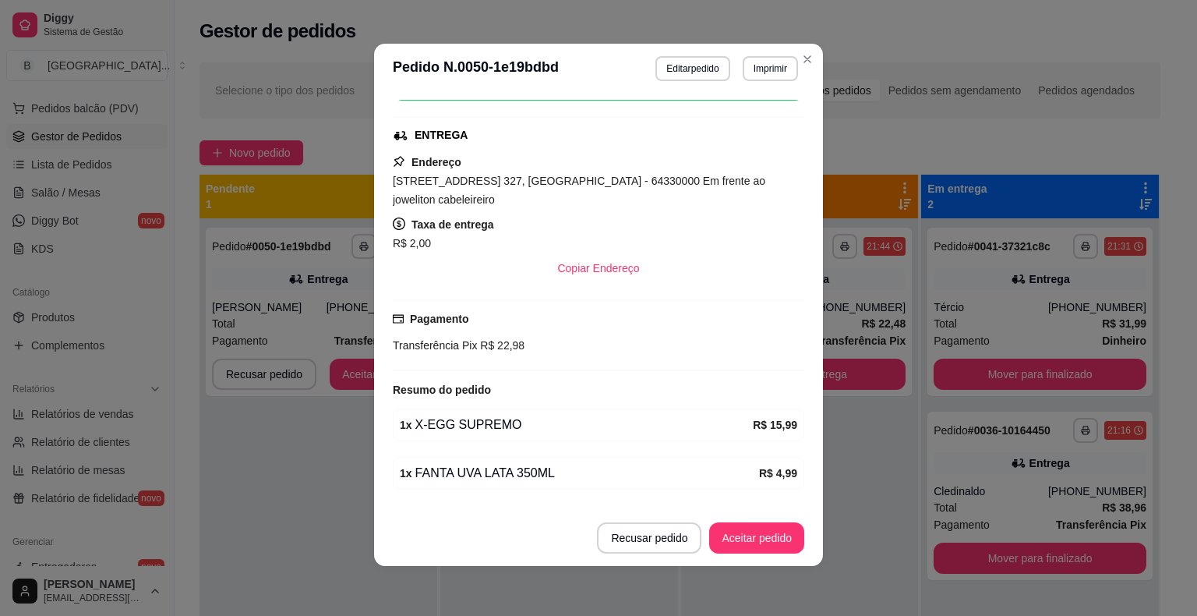
scroll to position [266, 0]
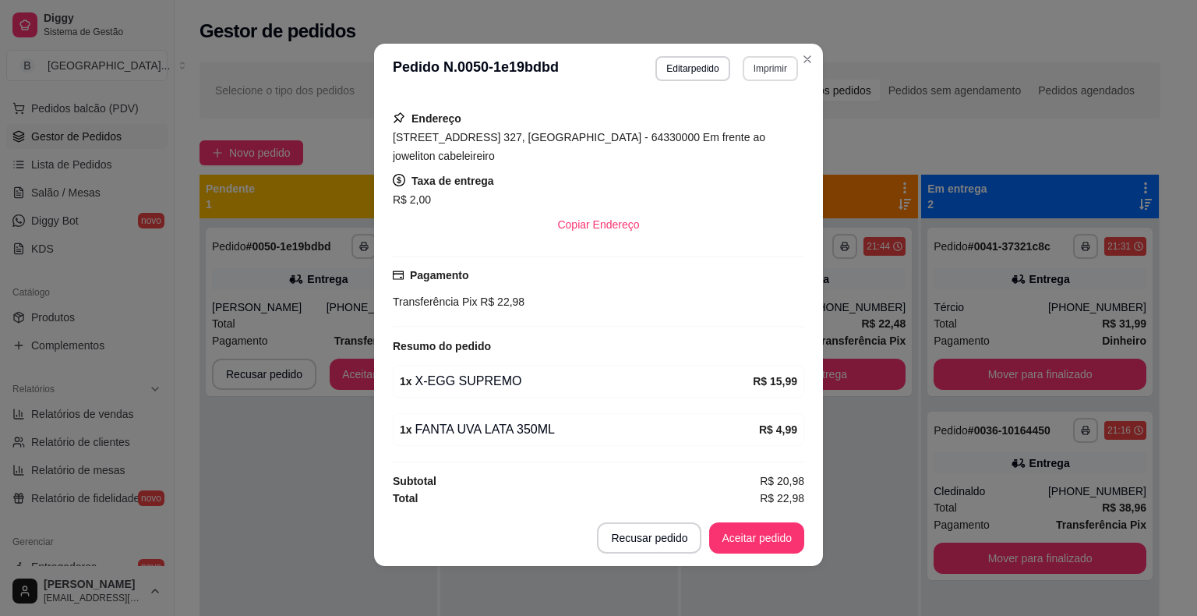
click at [761, 69] on button "Imprimir" at bounding box center [770, 68] width 55 height 25
click at [760, 87] on header "**********" at bounding box center [598, 69] width 449 height 50
click at [761, 76] on button "Imprimir" at bounding box center [770, 68] width 55 height 25
click at [757, 117] on button "IMPRESSORA" at bounding box center [736, 123] width 109 height 24
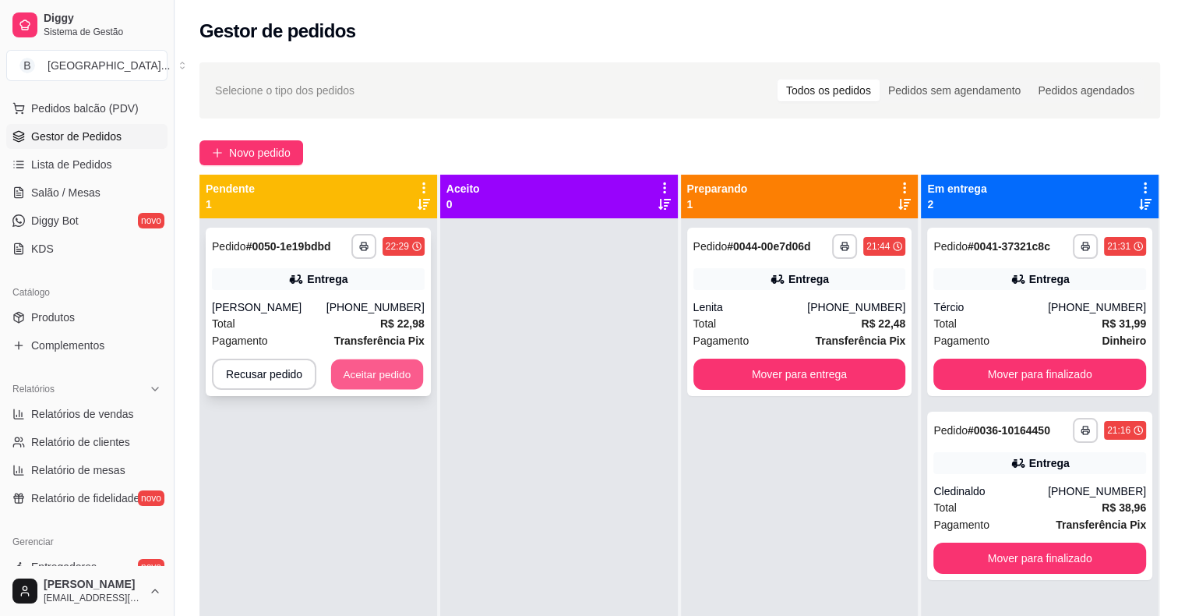
click at [397, 362] on button "Aceitar pedido" at bounding box center [377, 374] width 92 height 30
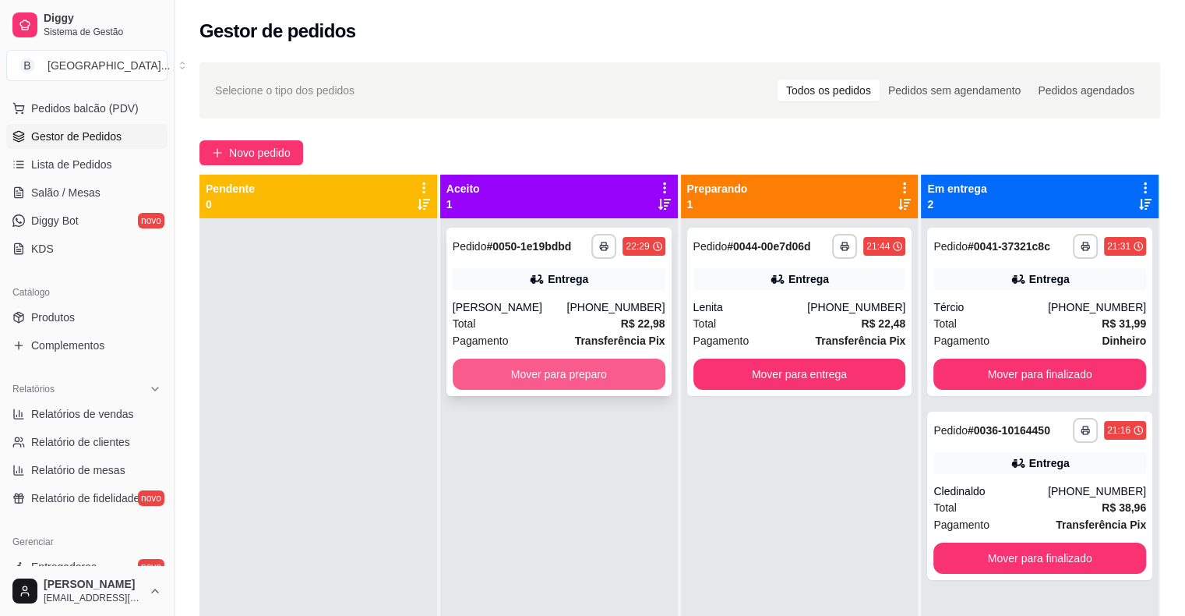
click at [513, 366] on button "Mover para preparo" at bounding box center [559, 373] width 213 height 31
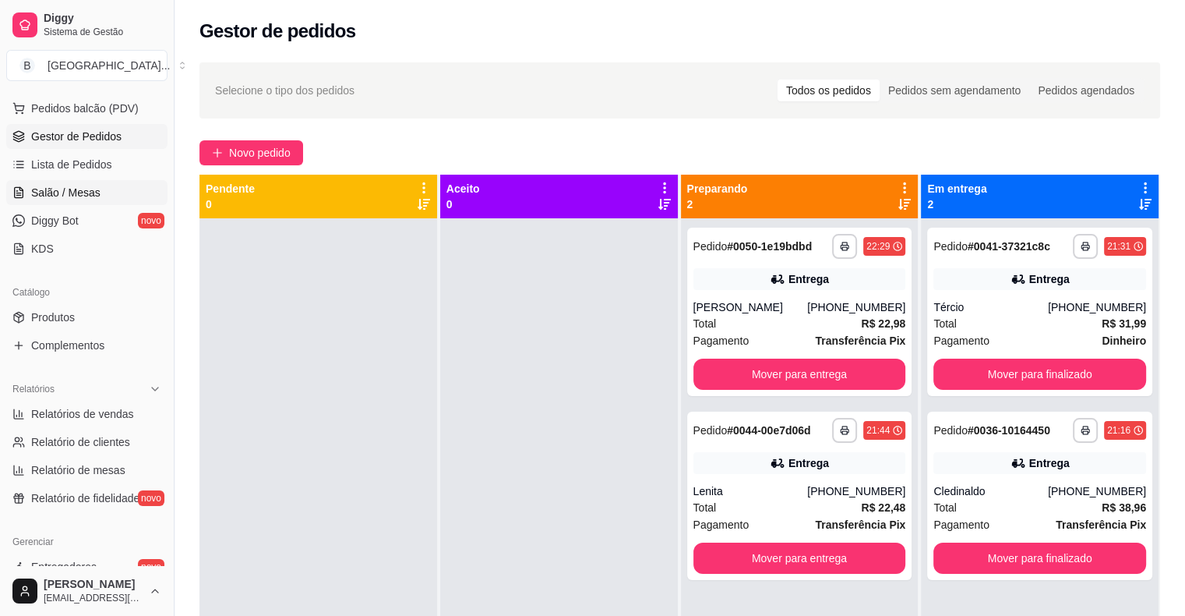
click at [97, 189] on link "Salão / Mesas" at bounding box center [86, 192] width 161 height 25
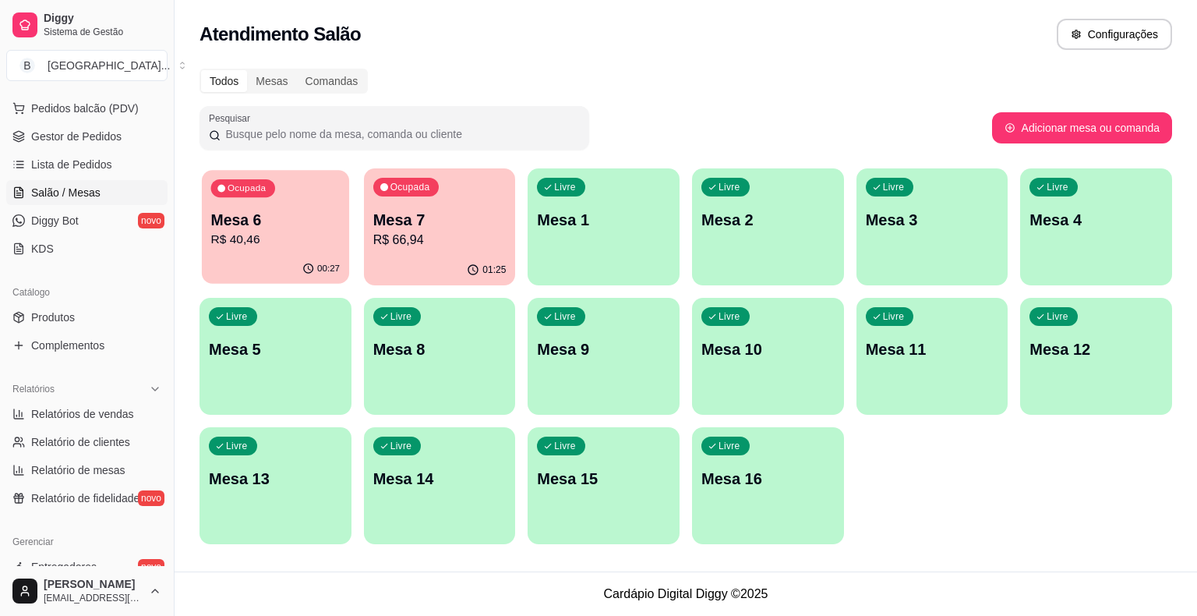
click at [278, 257] on div "00:27" at bounding box center [275, 269] width 147 height 30
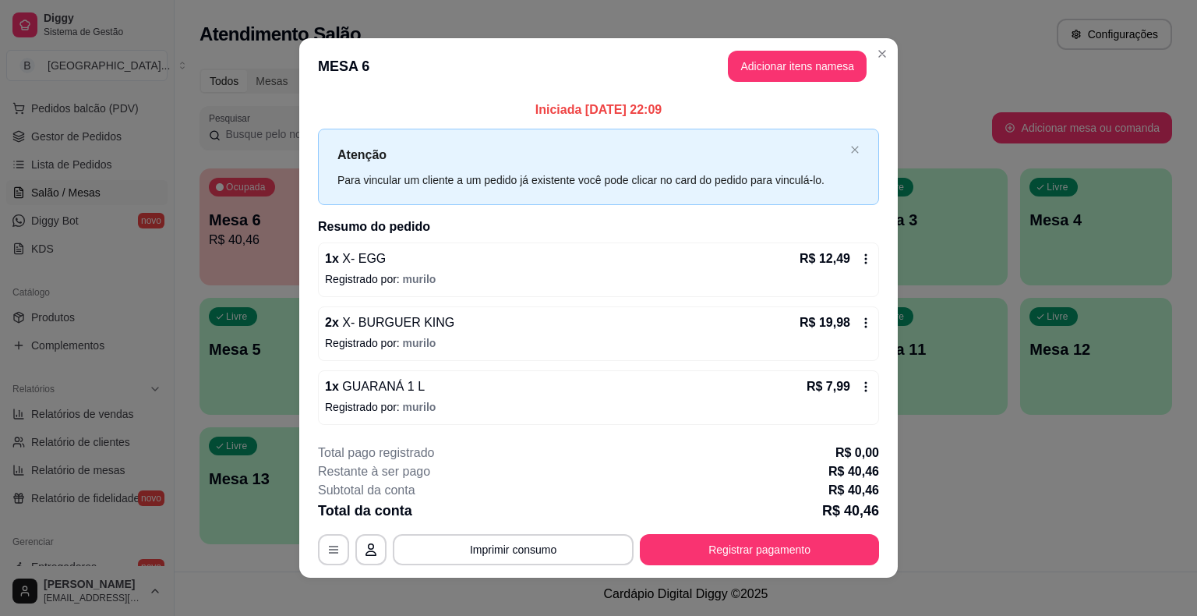
scroll to position [10, 0]
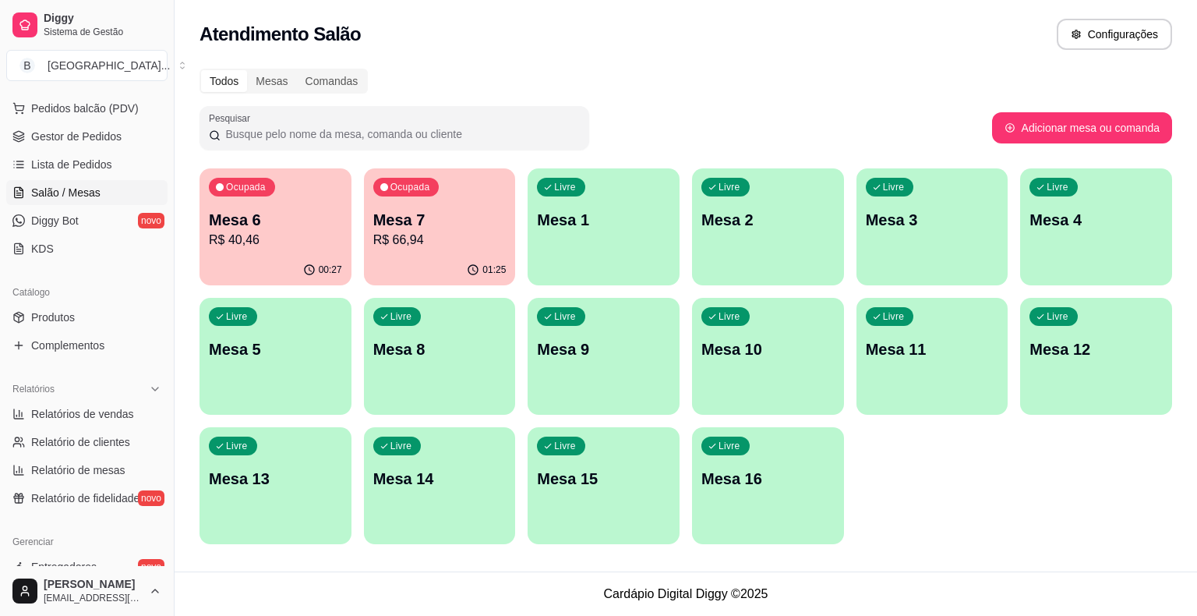
click at [485, 259] on div "01:25" at bounding box center [440, 270] width 152 height 30
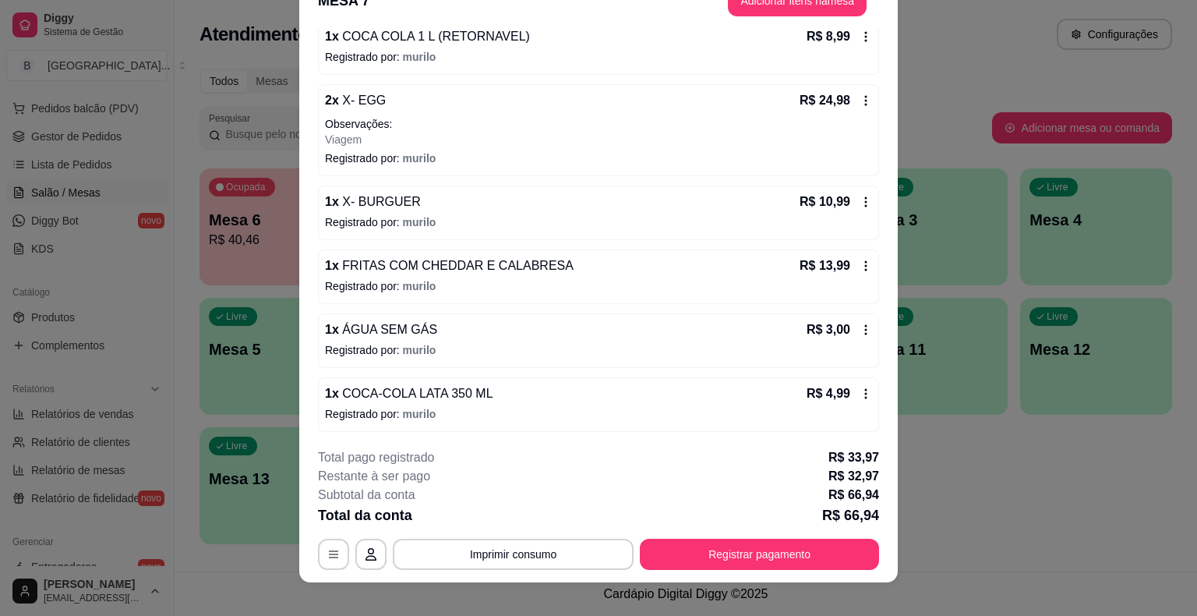
scroll to position [47, 0]
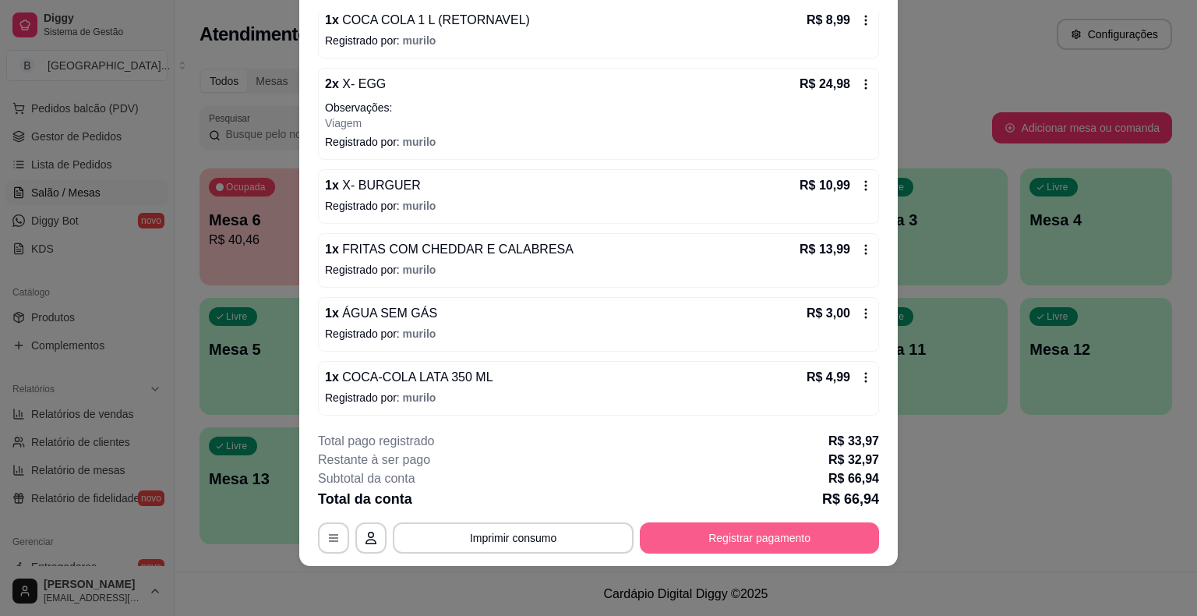
click at [844, 529] on button "Registrar pagamento" at bounding box center [759, 537] width 239 height 31
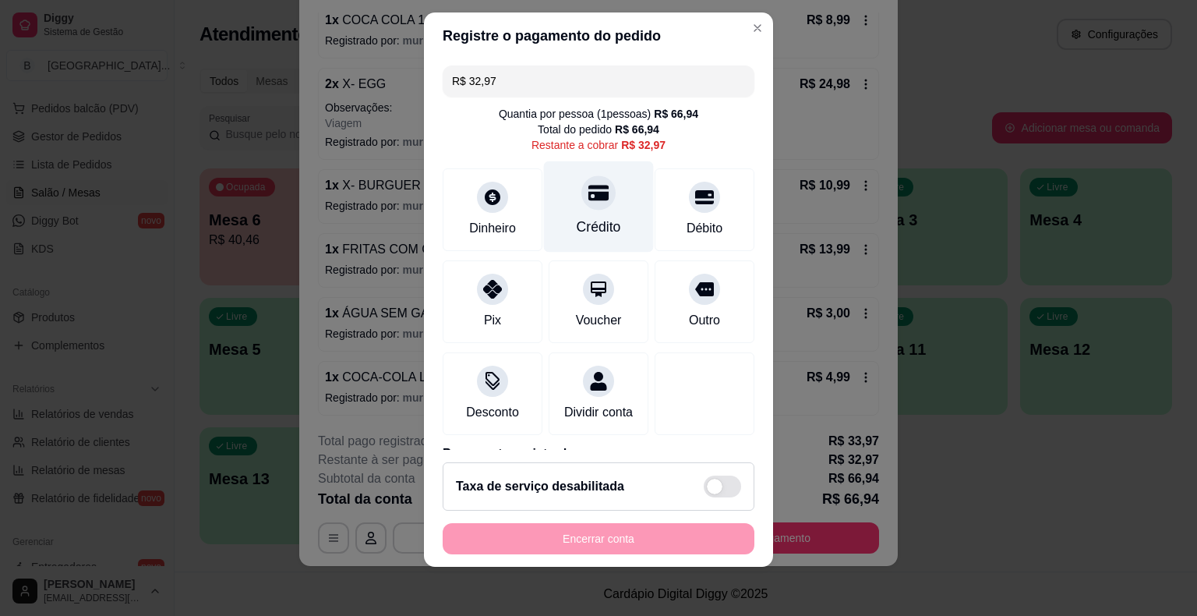
scroll to position [78, 0]
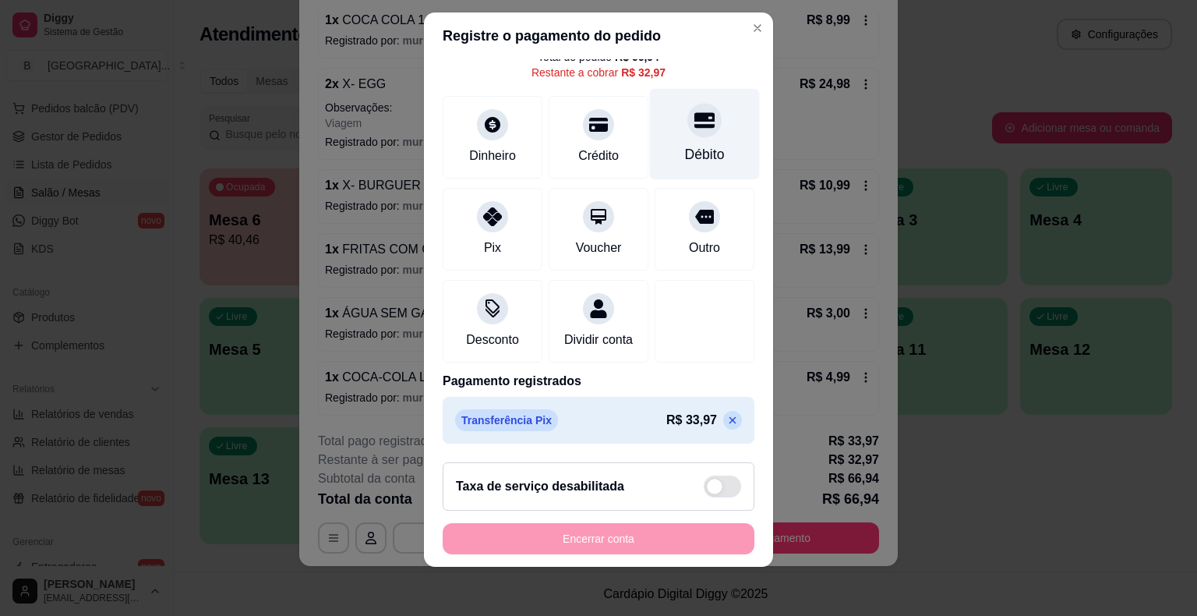
click at [707, 126] on div "Débito" at bounding box center [705, 133] width 110 height 91
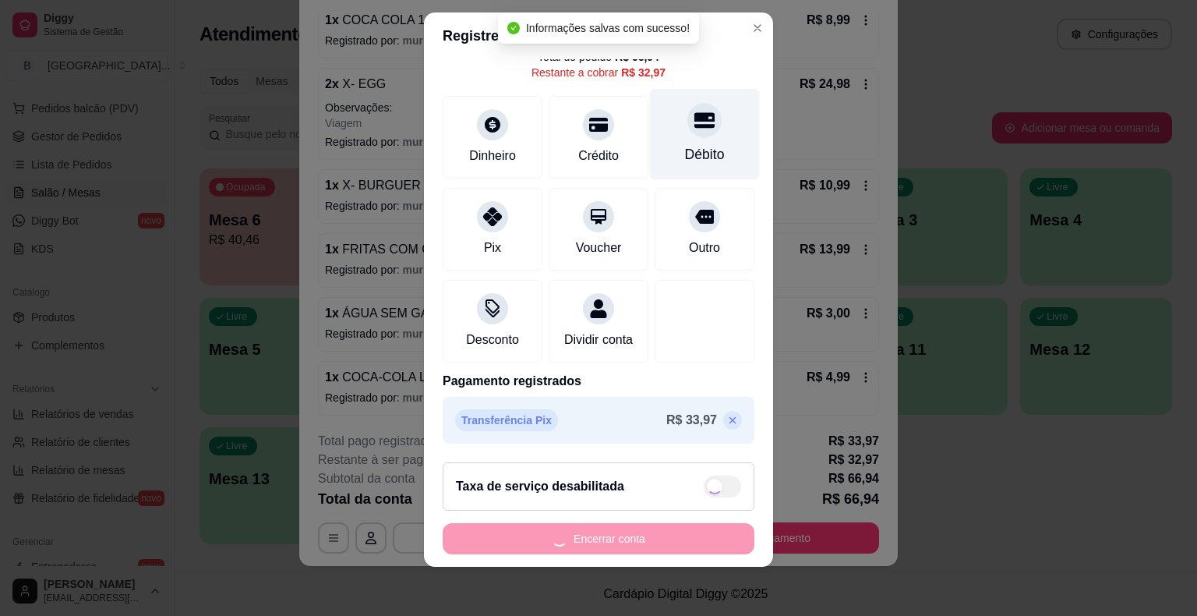
type input "R$ 0,00"
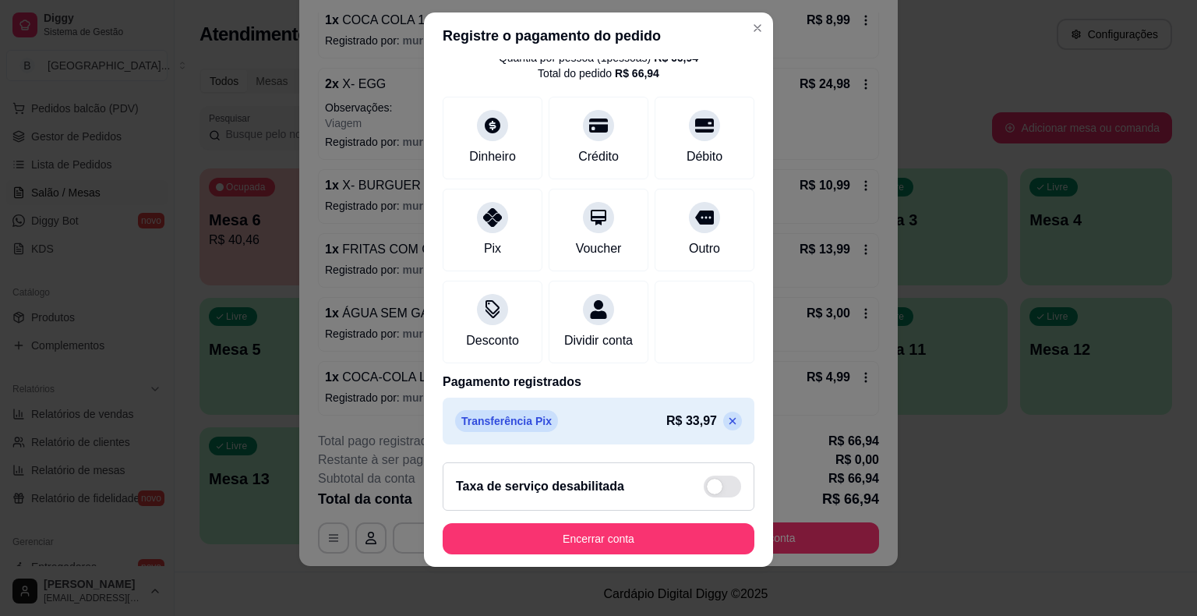
scroll to position [132, 0]
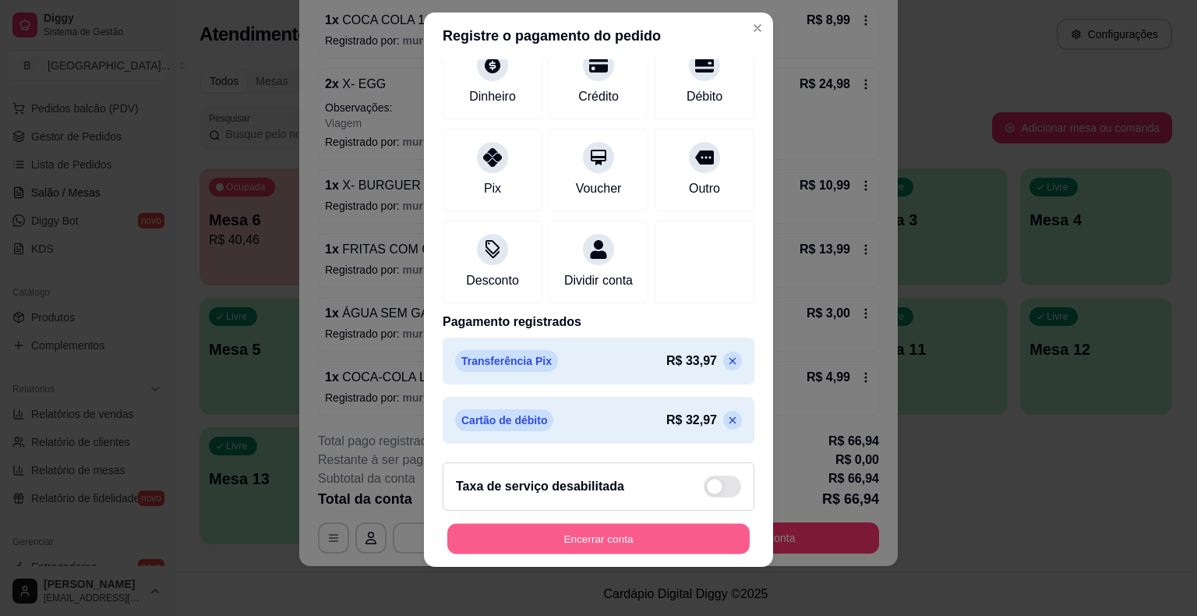
click at [569, 542] on button "Encerrar conta" at bounding box center [598, 538] width 302 height 30
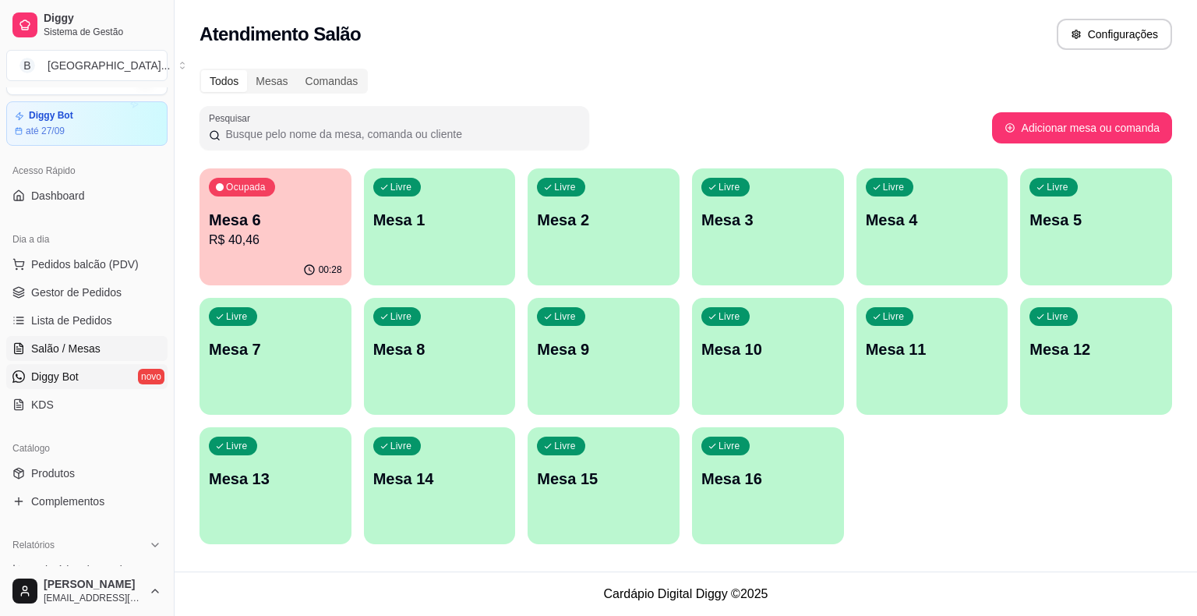
scroll to position [0, 0]
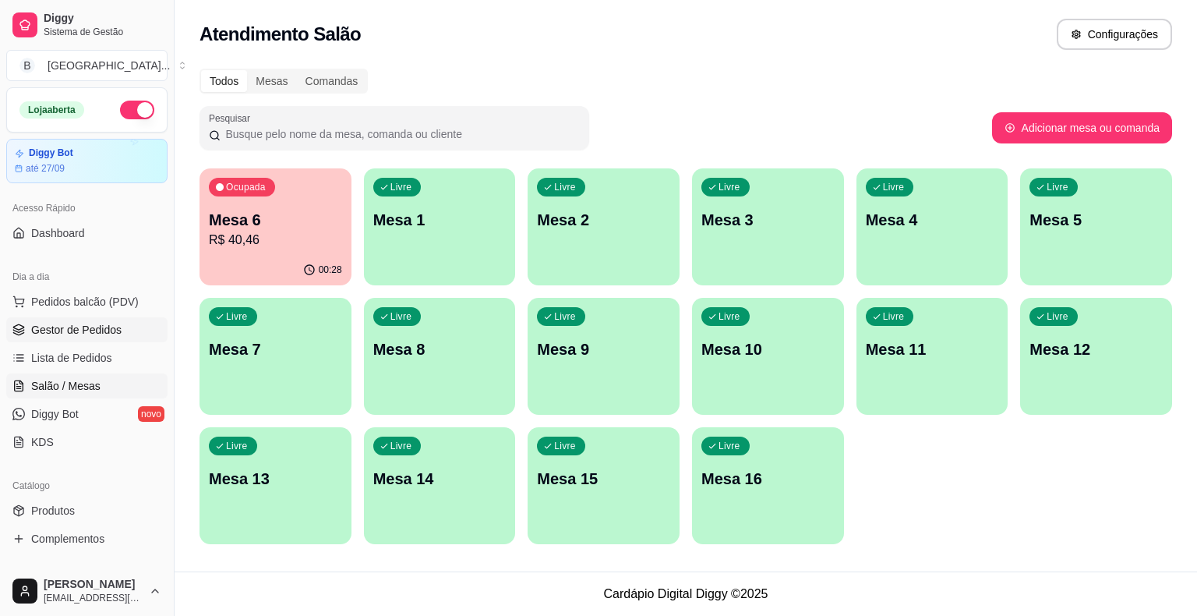
click at [65, 328] on span "Gestor de Pedidos" at bounding box center [76, 330] width 90 height 16
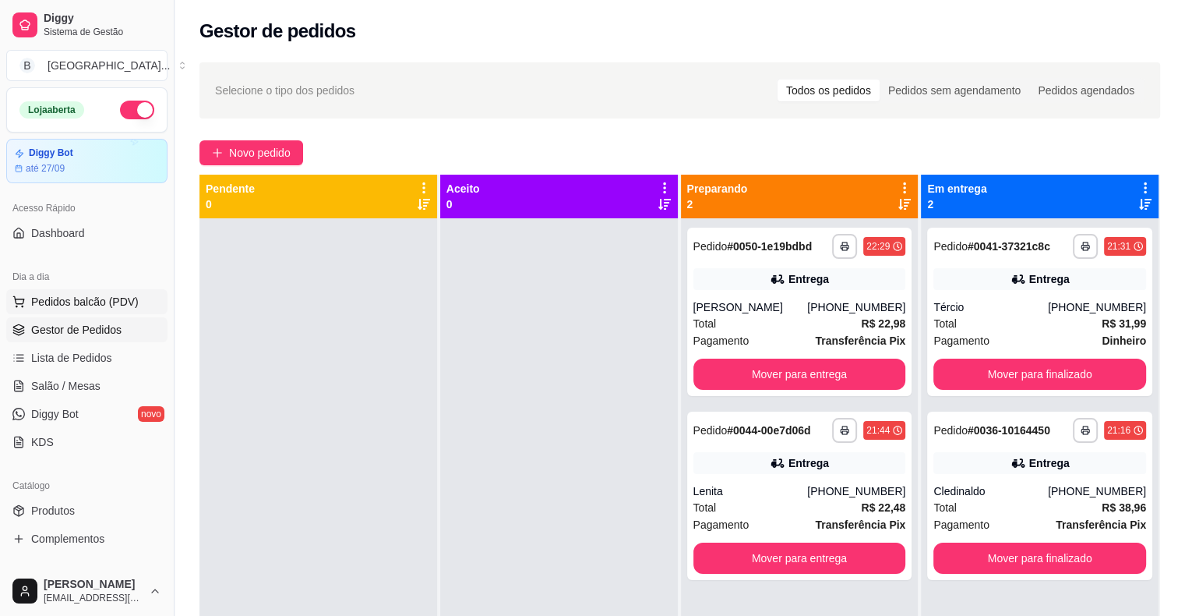
click at [57, 303] on span "Pedidos balcão (PDV)" at bounding box center [85, 302] width 108 height 16
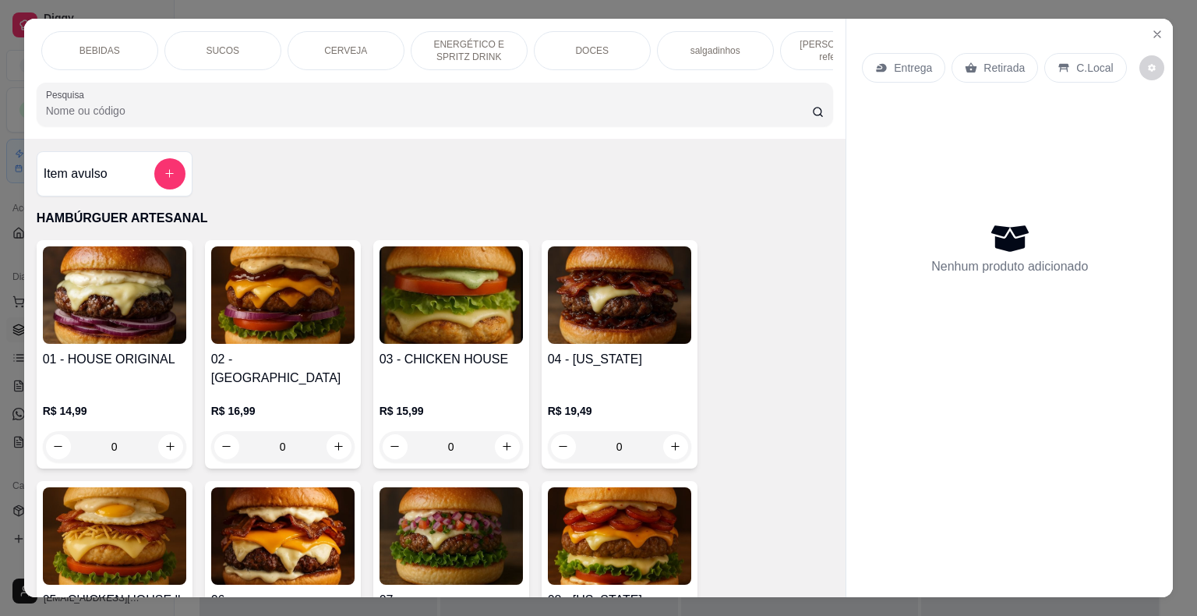
scroll to position [0, 428]
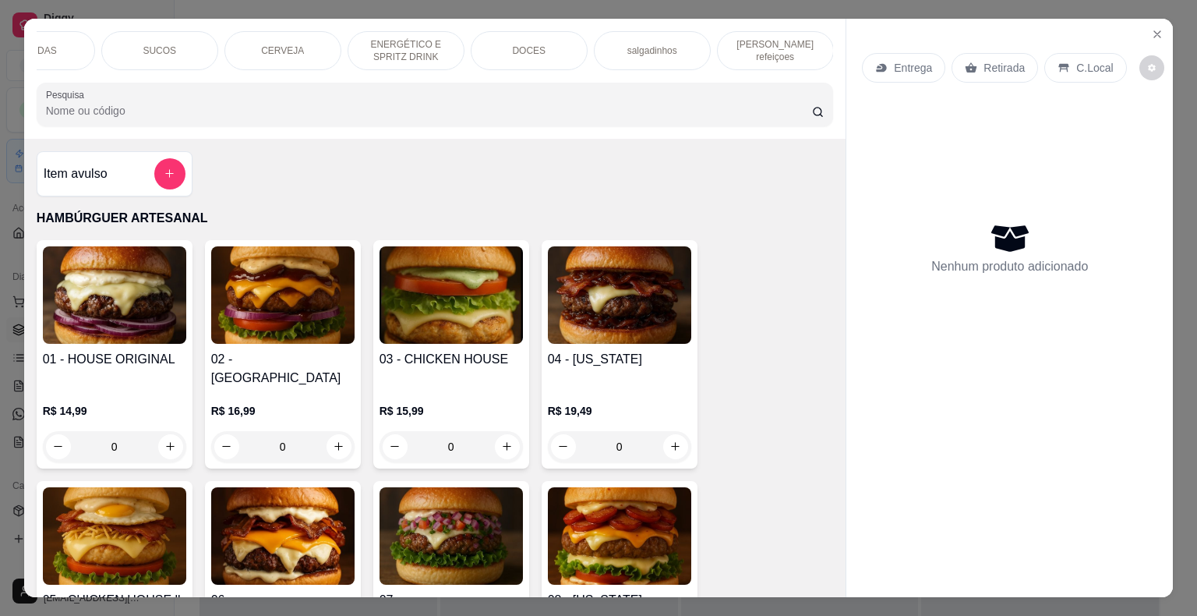
click at [777, 56] on div "[PERSON_NAME] refeiçoes" at bounding box center [775, 50] width 117 height 39
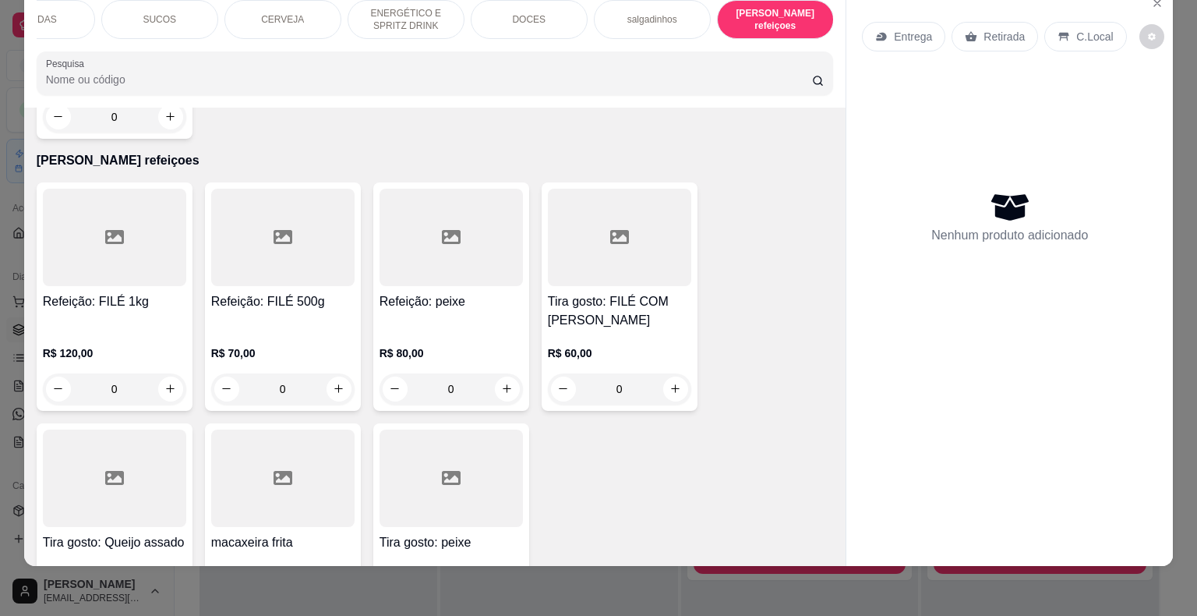
scroll to position [4525, 0]
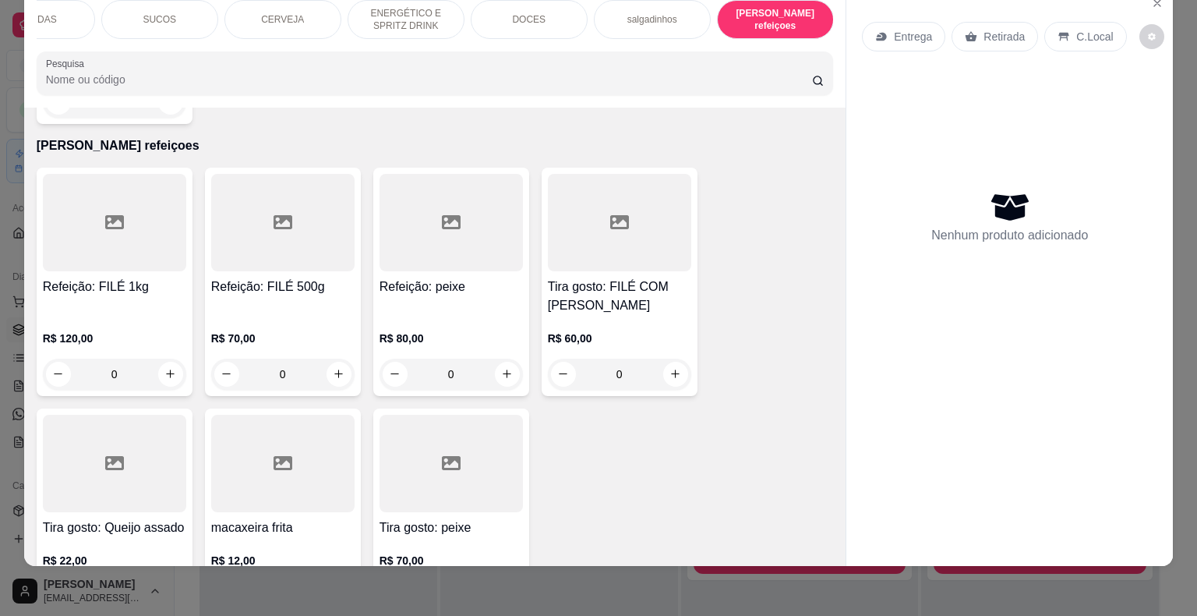
click at [337, 590] on icon "increase-product-quantity" at bounding box center [339, 596] width 12 height 12
type input "1"
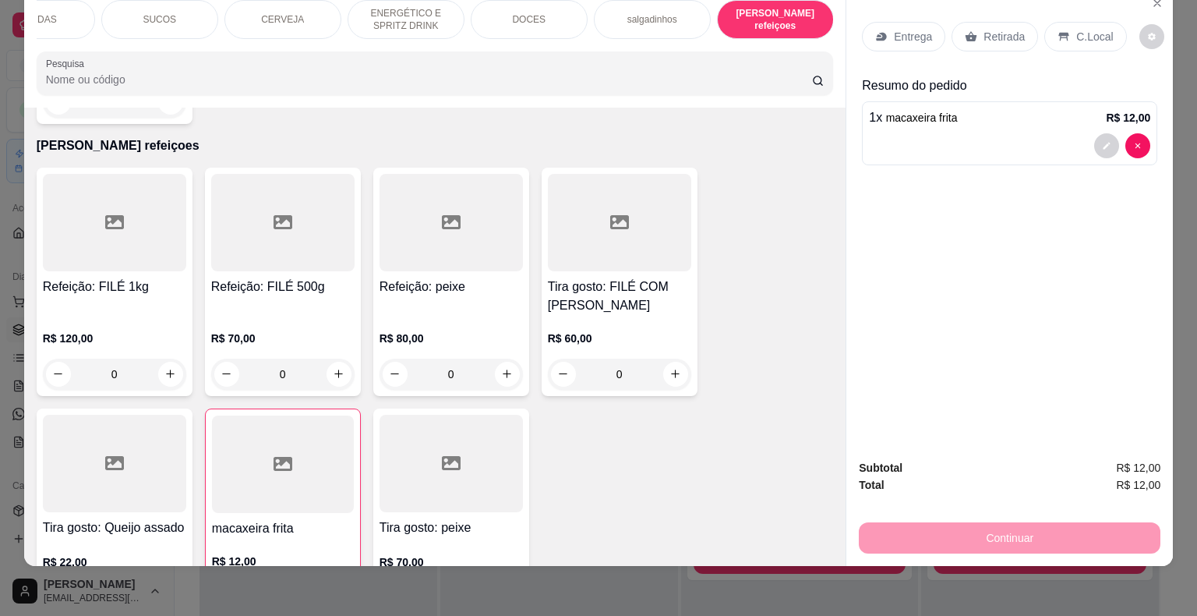
click at [990, 34] on div "Retirada" at bounding box center [994, 37] width 86 height 30
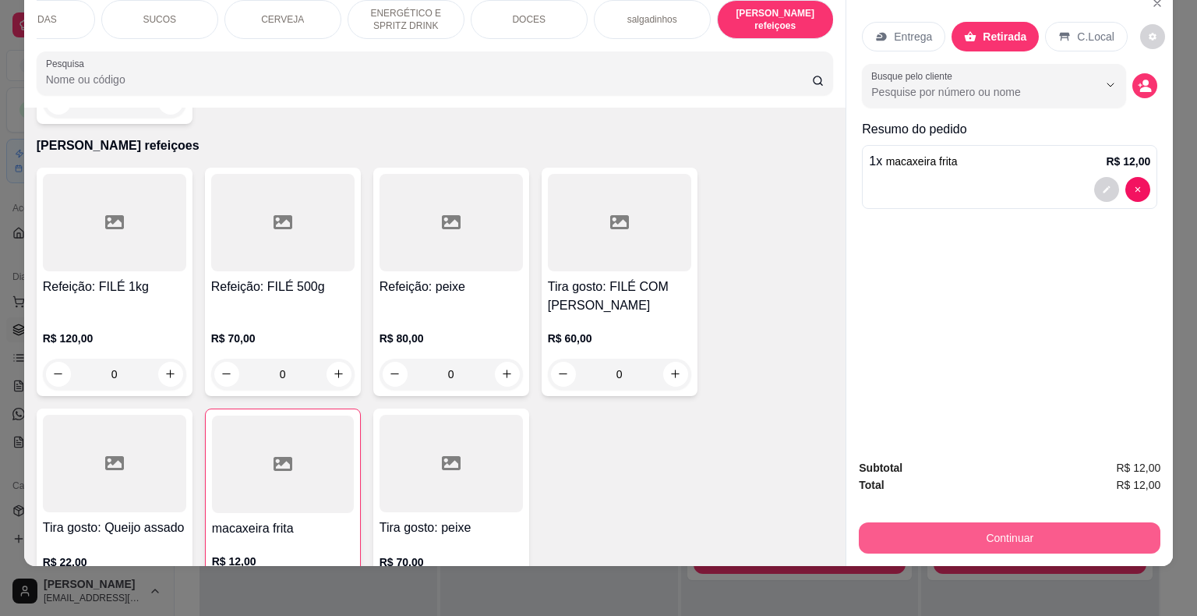
click at [966, 531] on button "Continuar" at bounding box center [1010, 537] width 302 height 31
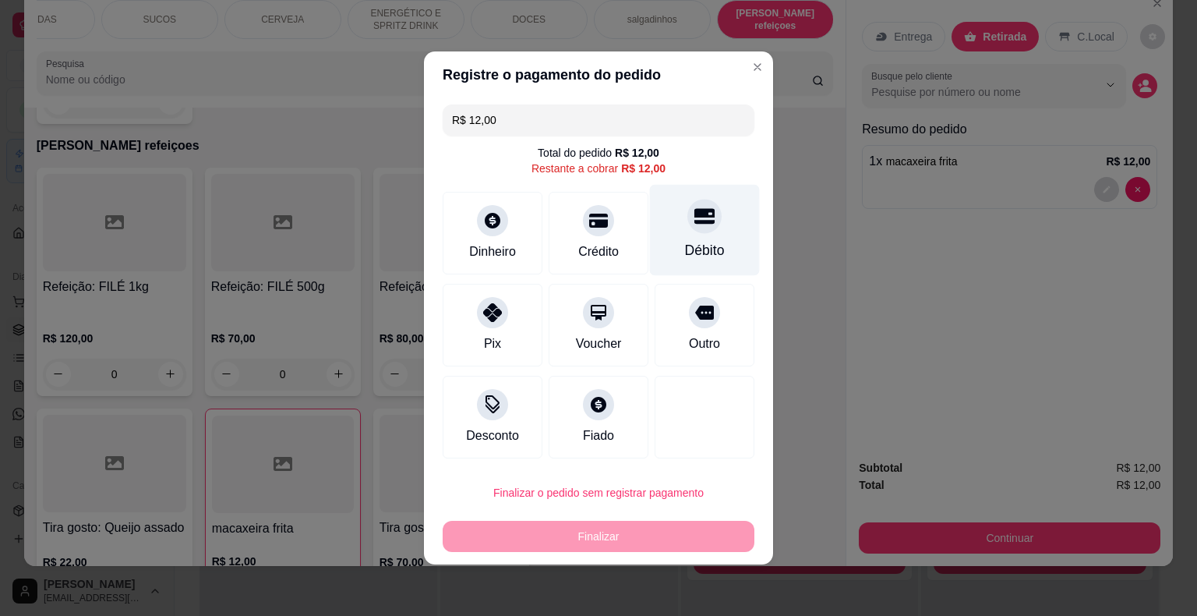
click at [672, 249] on div "Débito" at bounding box center [705, 230] width 110 height 91
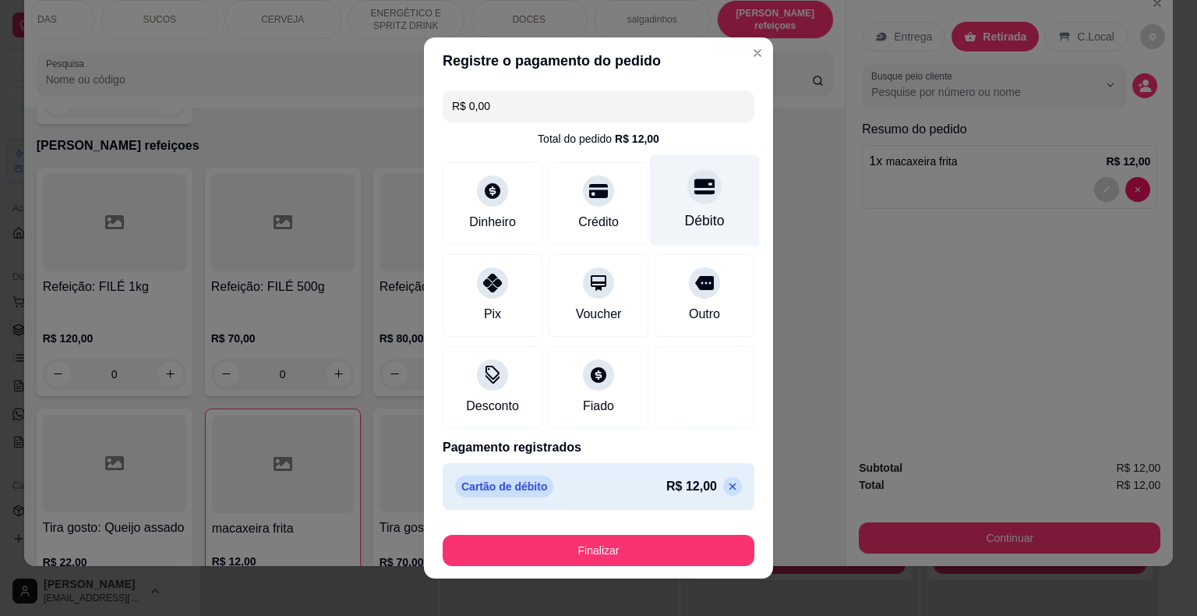
type input "R$ 0,00"
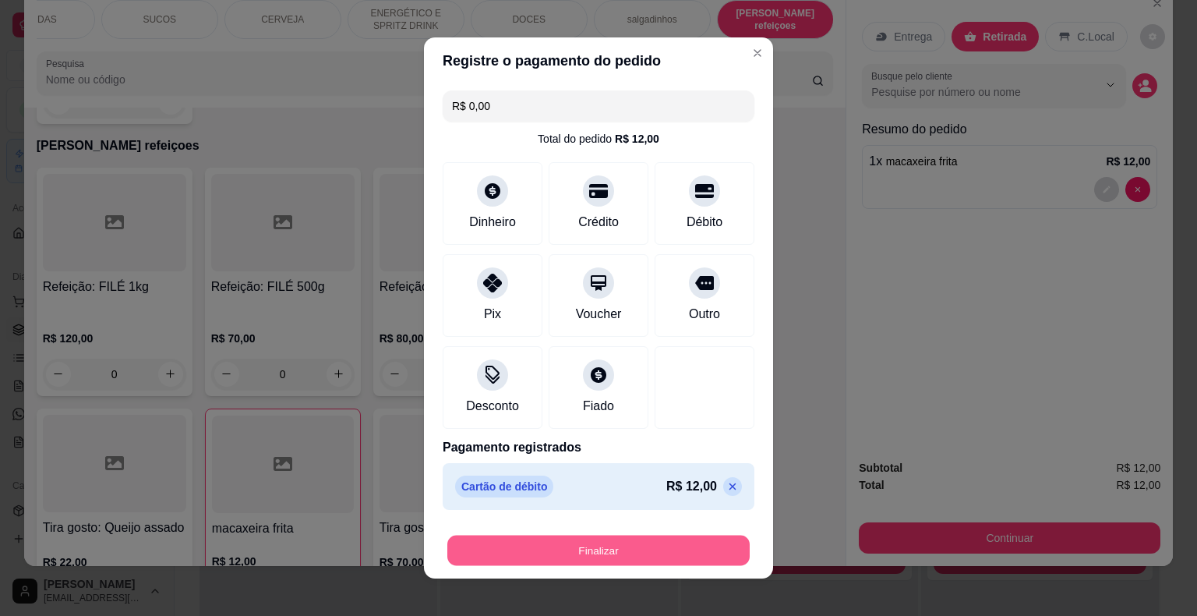
click at [619, 553] on button "Finalizar" at bounding box center [598, 550] width 302 height 30
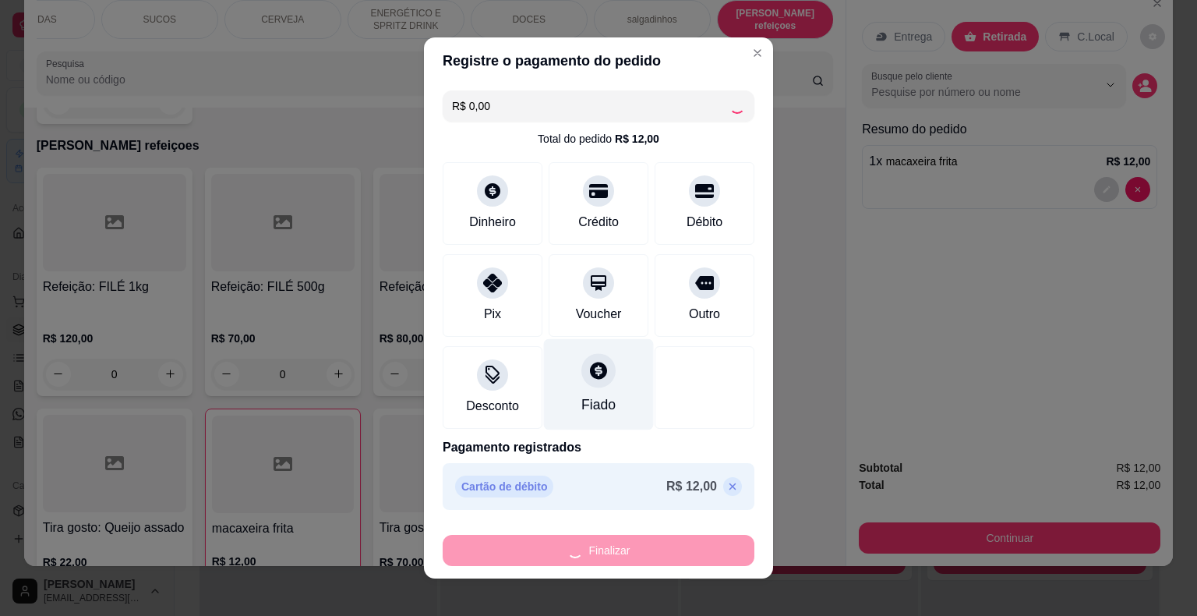
type input "0"
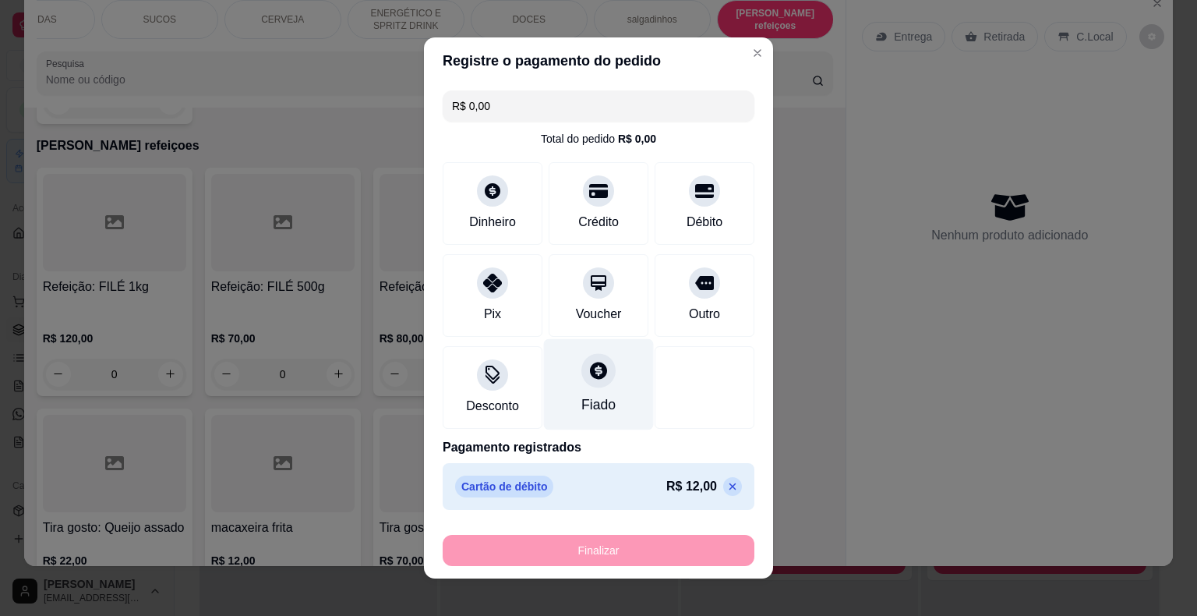
type input "-R$ 12,00"
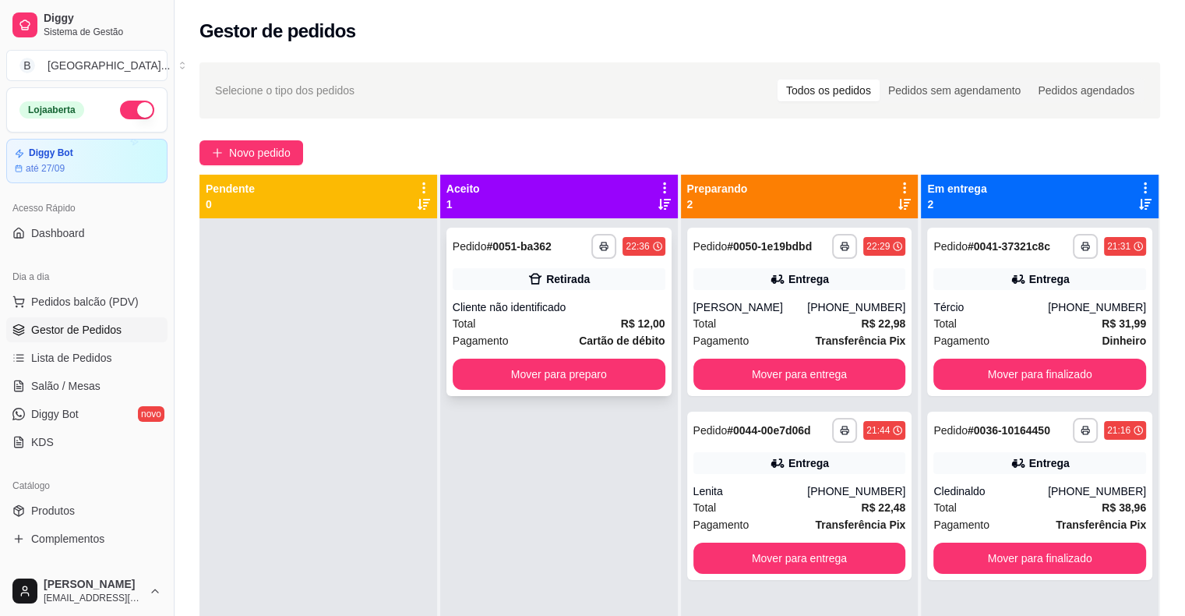
click at [484, 277] on div "Retirada" at bounding box center [559, 279] width 213 height 22
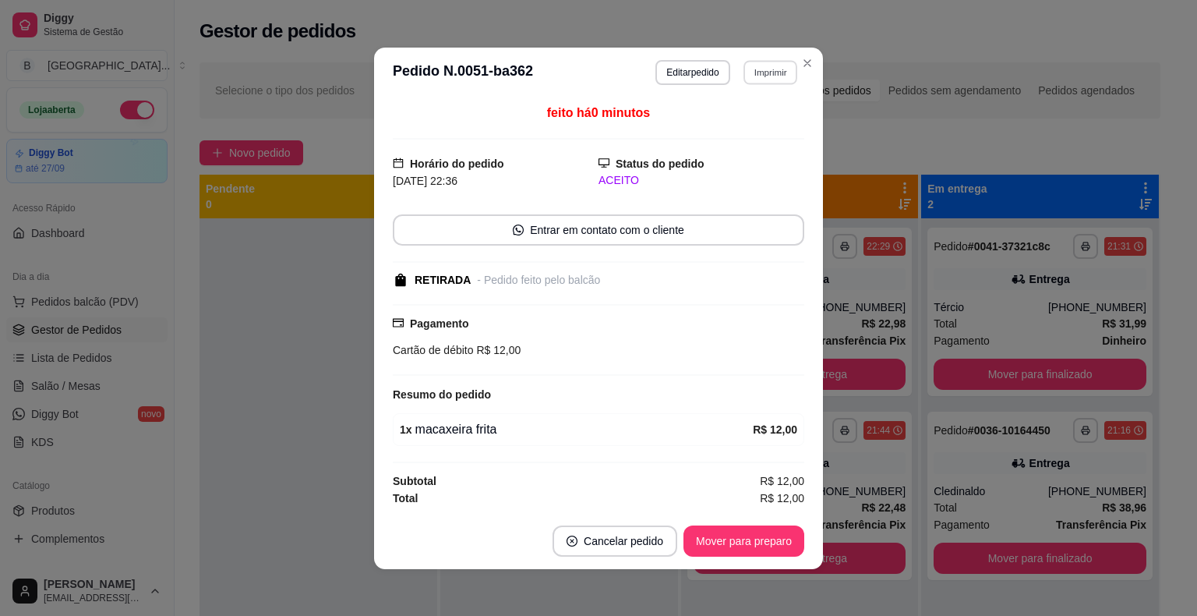
click at [778, 79] on button "Imprimir" at bounding box center [770, 72] width 54 height 24
click at [764, 126] on button "IMPRESSORA" at bounding box center [736, 127] width 109 height 24
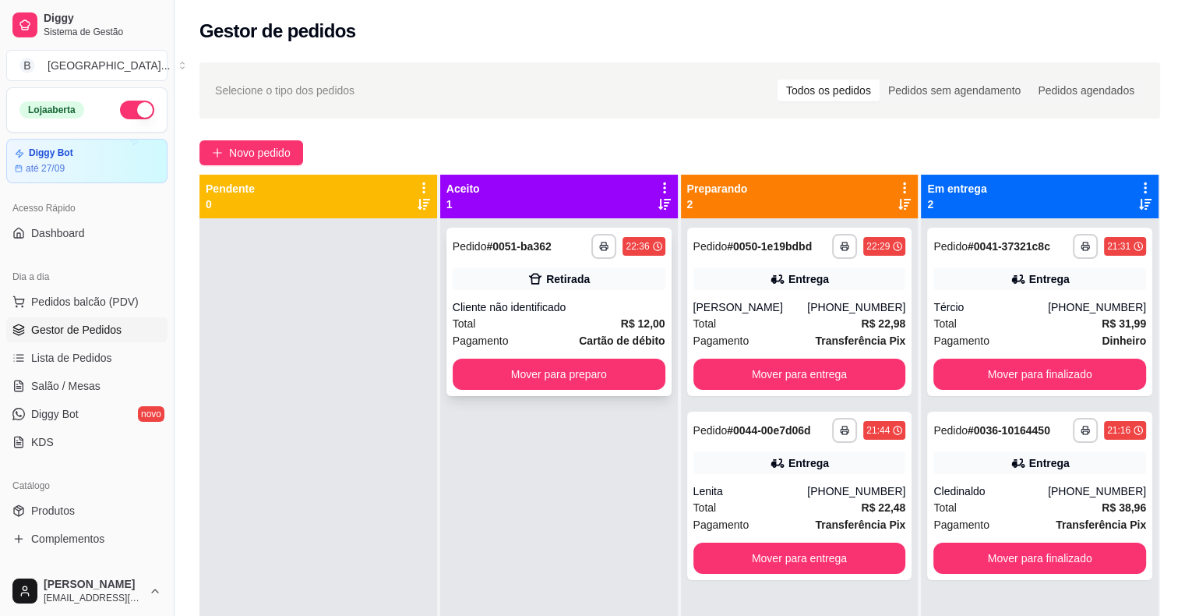
click at [500, 301] on div "Cliente não identificado" at bounding box center [559, 307] width 213 height 16
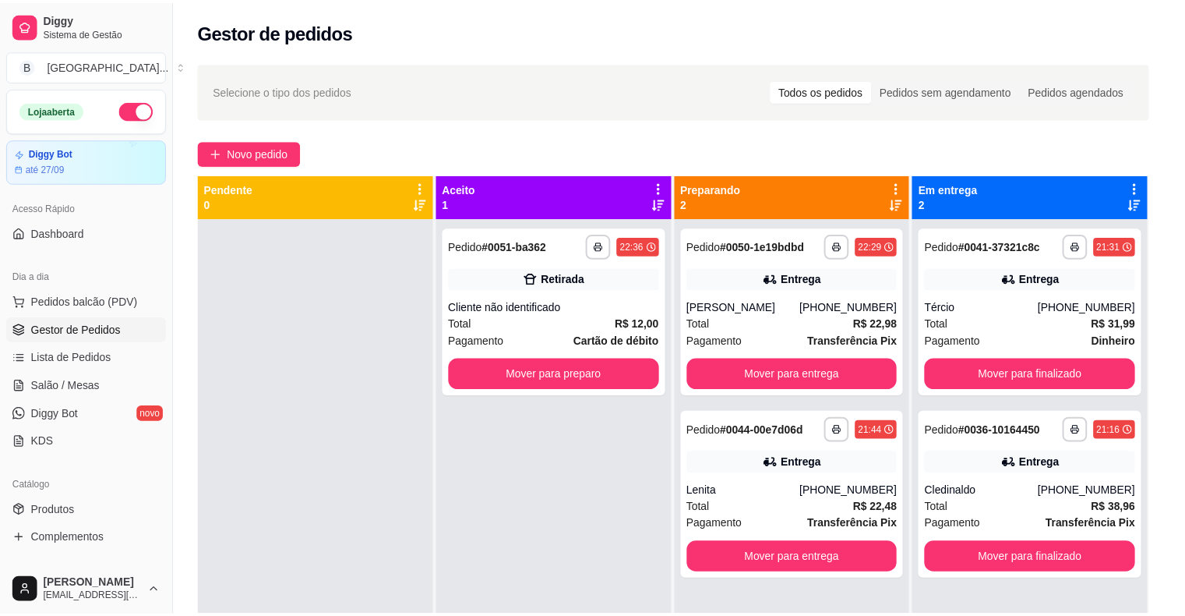
scroll to position [2, 0]
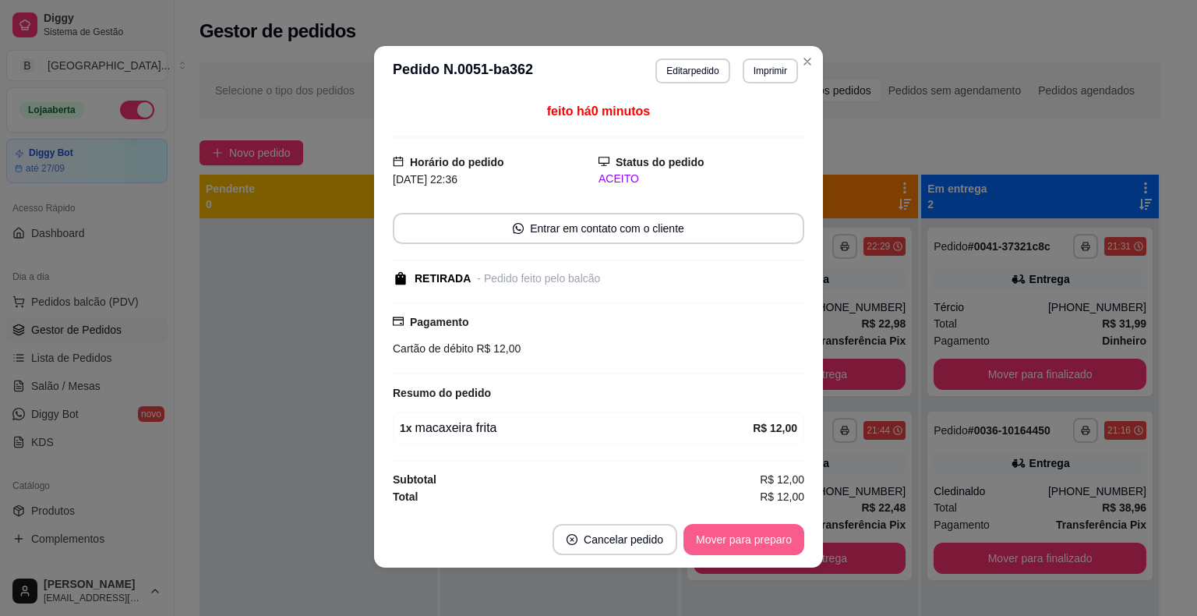
click at [775, 540] on button "Mover para preparo" at bounding box center [743, 539] width 121 height 31
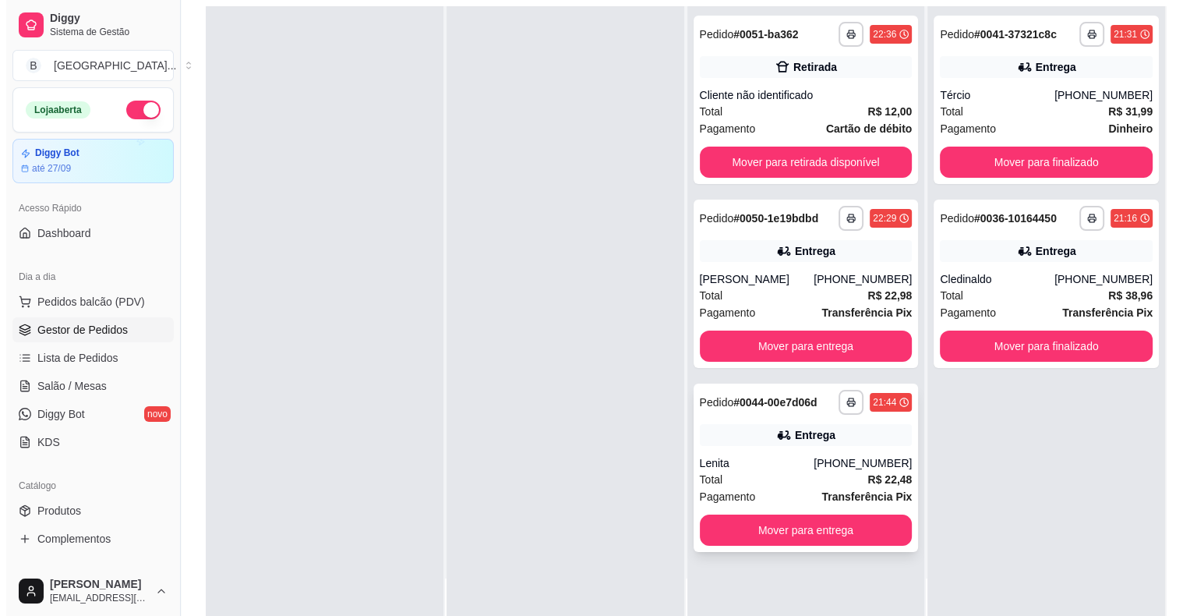
scroll to position [3, 0]
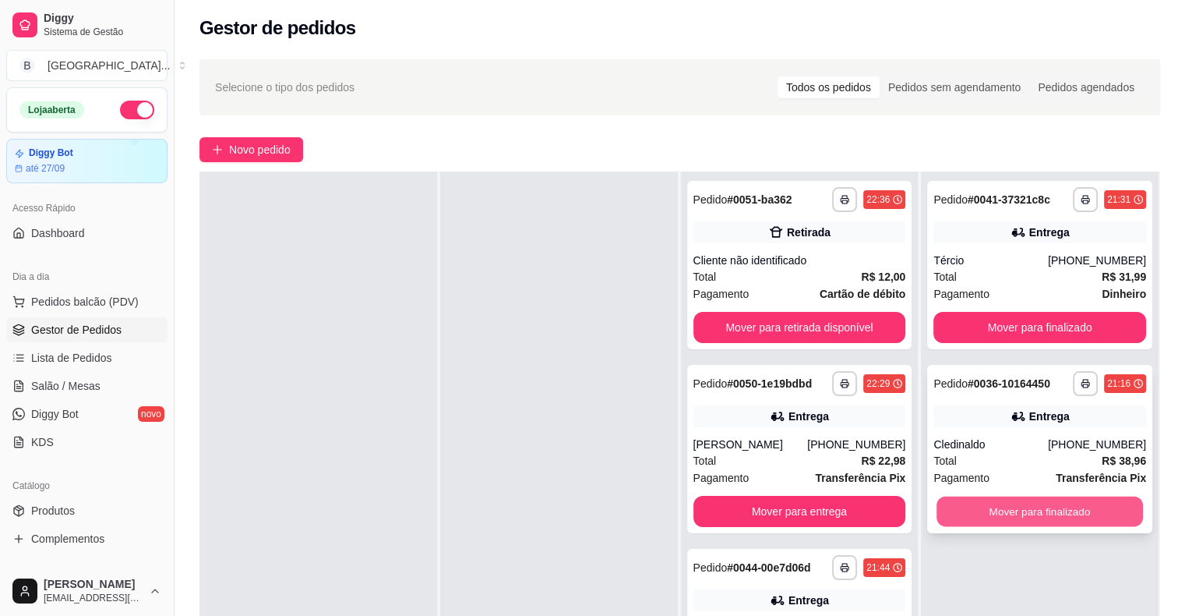
click at [1104, 516] on button "Mover para finalizado" at bounding box center [1040, 511] width 206 height 30
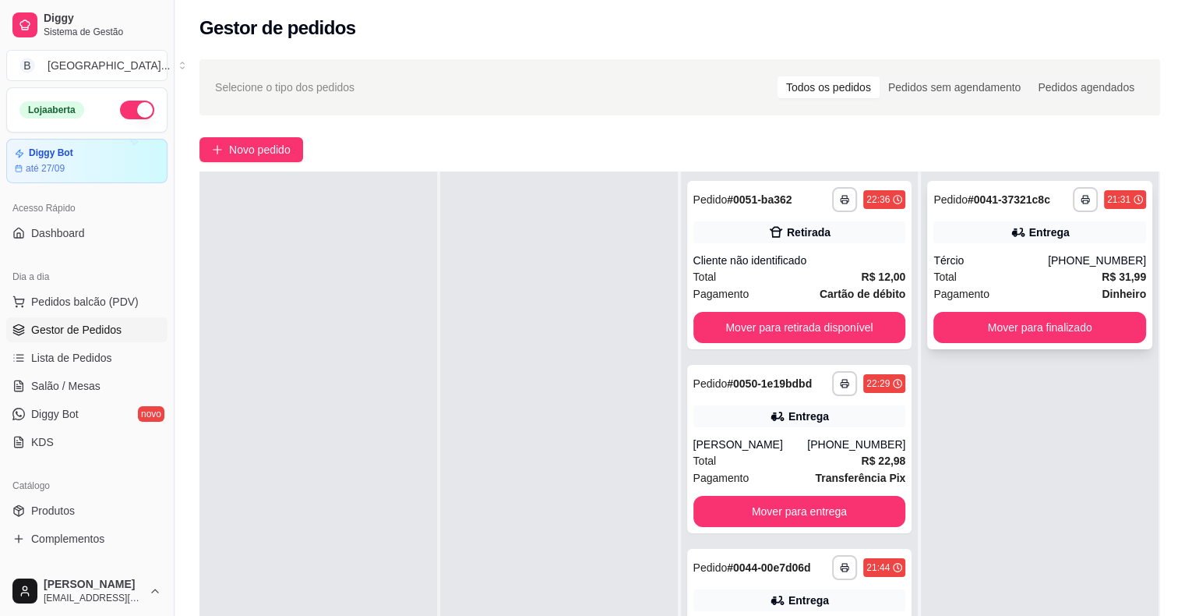
click at [1065, 263] on div "[PHONE_NUMBER]" at bounding box center [1097, 260] width 98 height 16
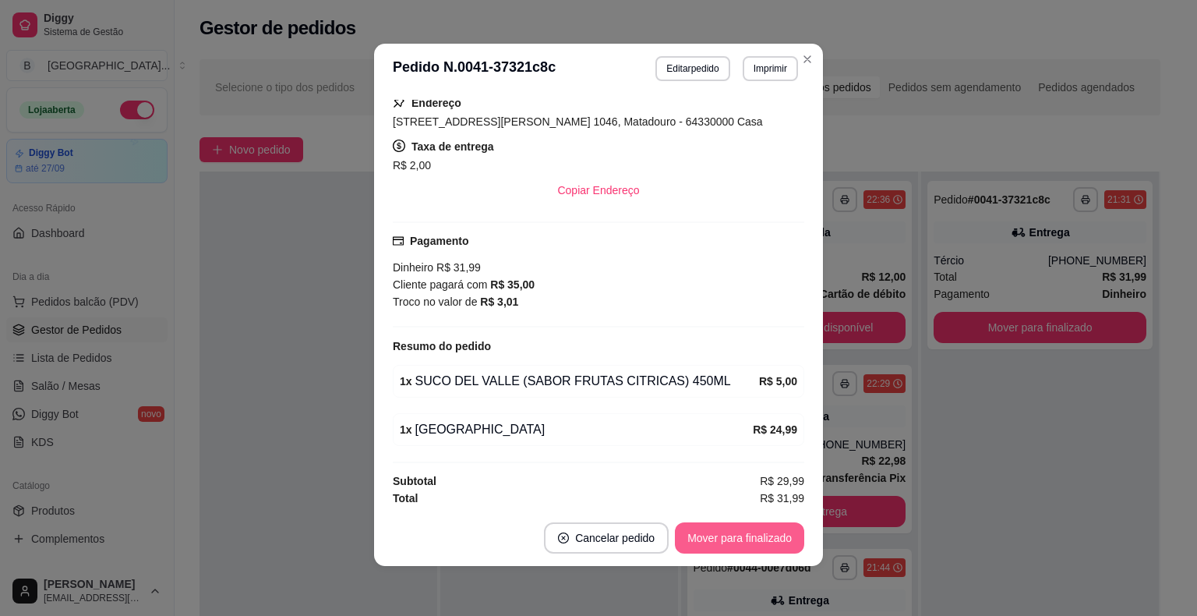
click at [722, 537] on button "Mover para finalizado" at bounding box center [739, 537] width 129 height 31
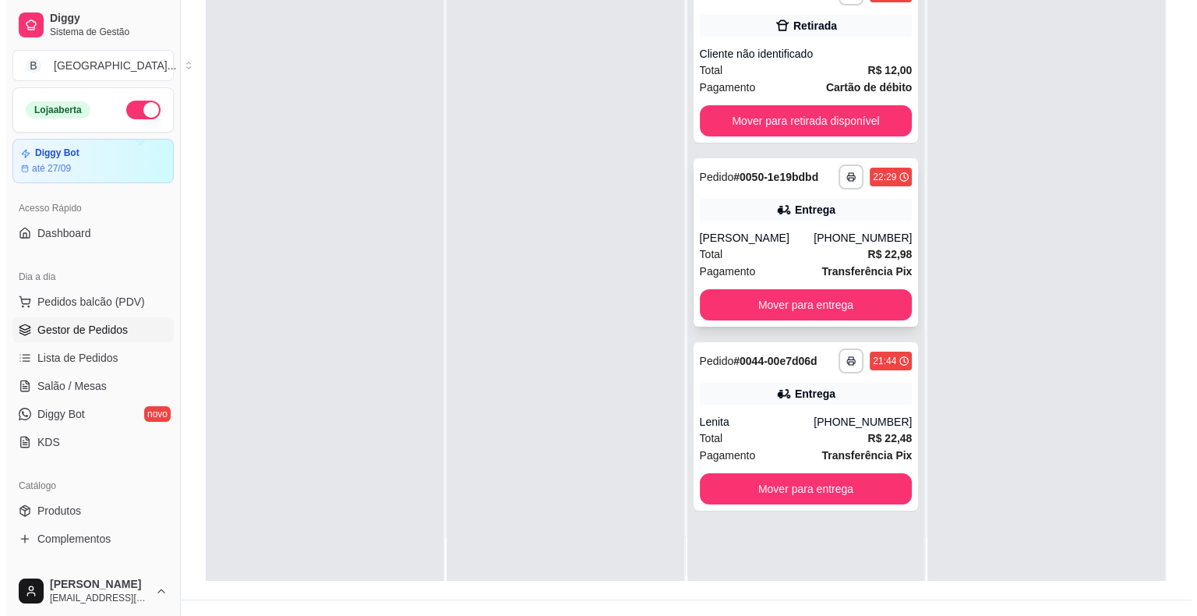
scroll to position [237, 0]
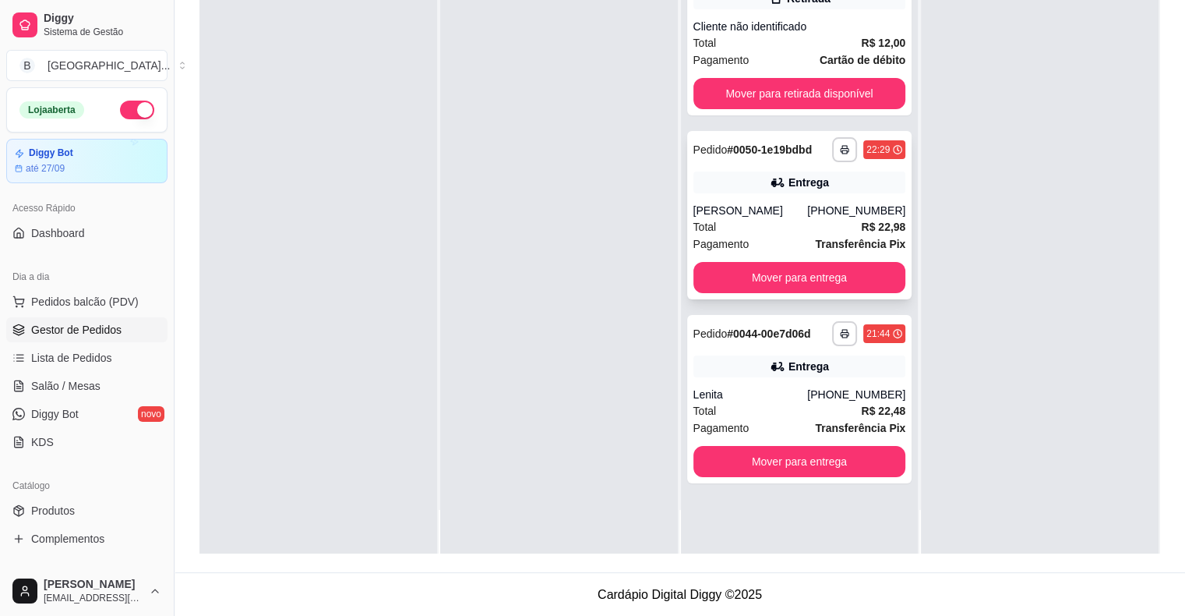
click at [861, 224] on strong "R$ 22,98" at bounding box center [883, 227] width 44 height 12
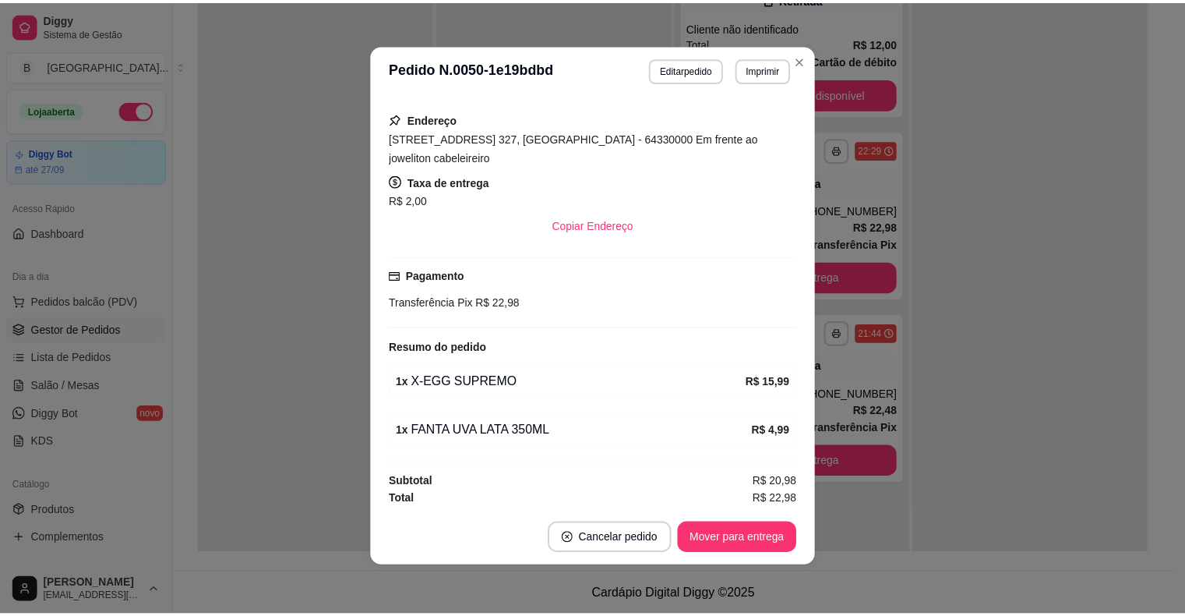
scroll to position [3, 0]
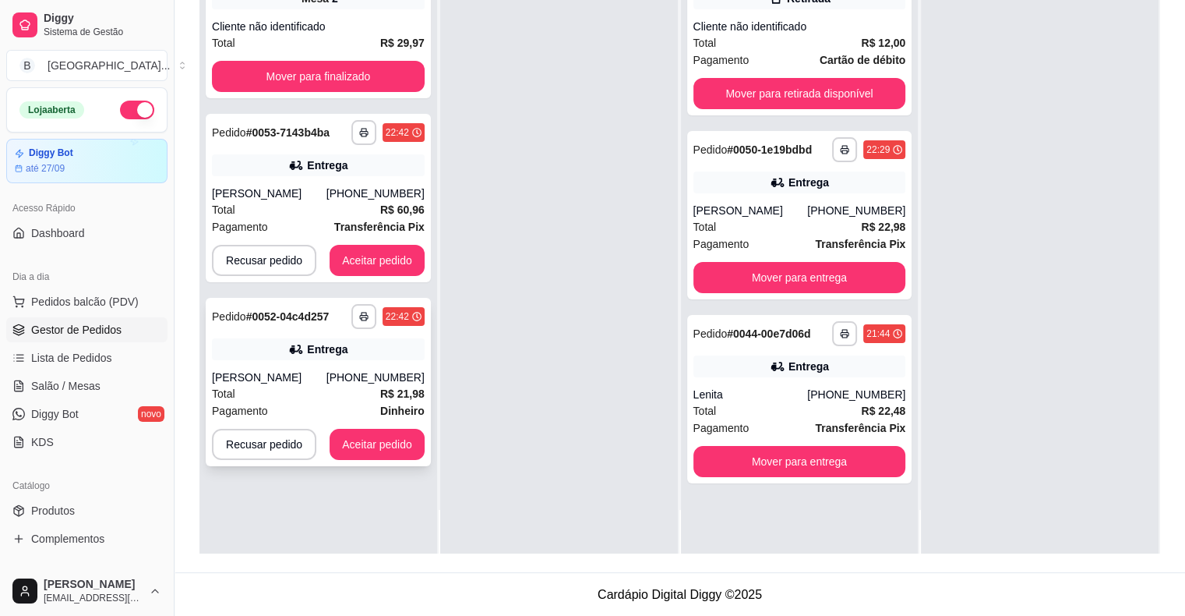
click at [382, 349] on div "Entrega" at bounding box center [318, 349] width 213 height 22
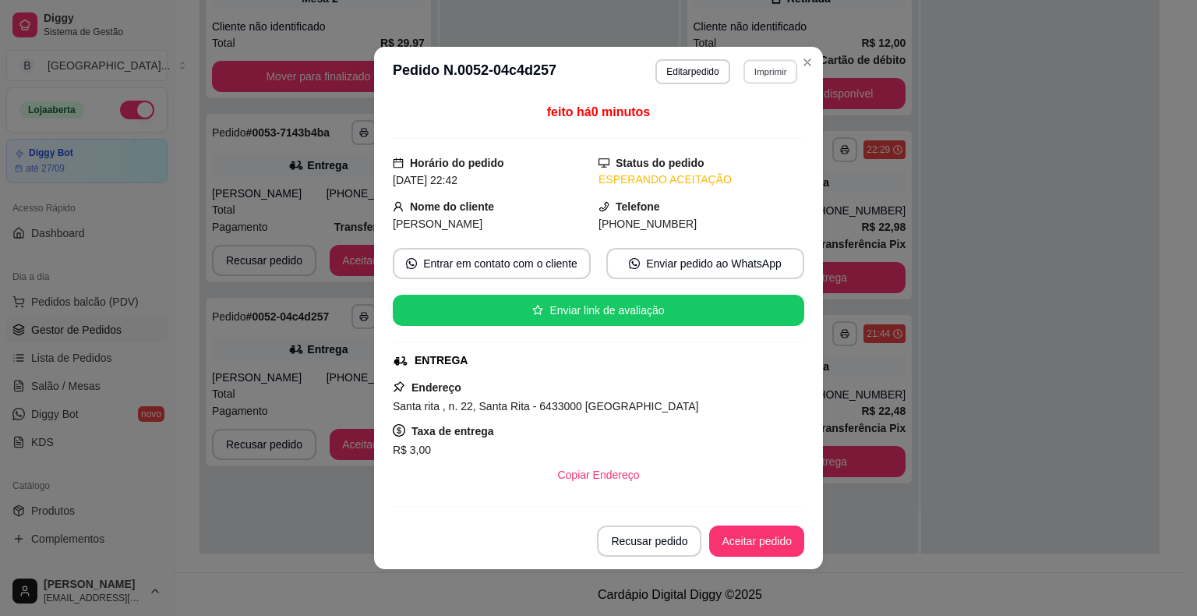
click at [746, 65] on button "Imprimir" at bounding box center [770, 71] width 54 height 24
click at [760, 131] on button "IMPRESSORA" at bounding box center [736, 127] width 113 height 25
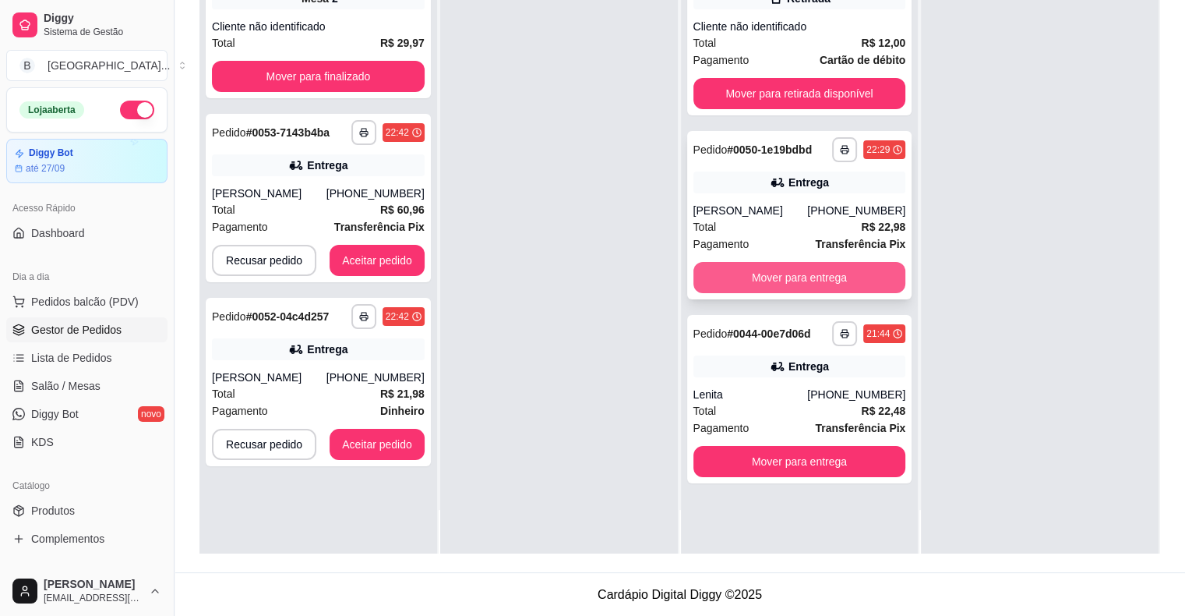
click at [863, 266] on button "Mover para entrega" at bounding box center [799, 277] width 213 height 31
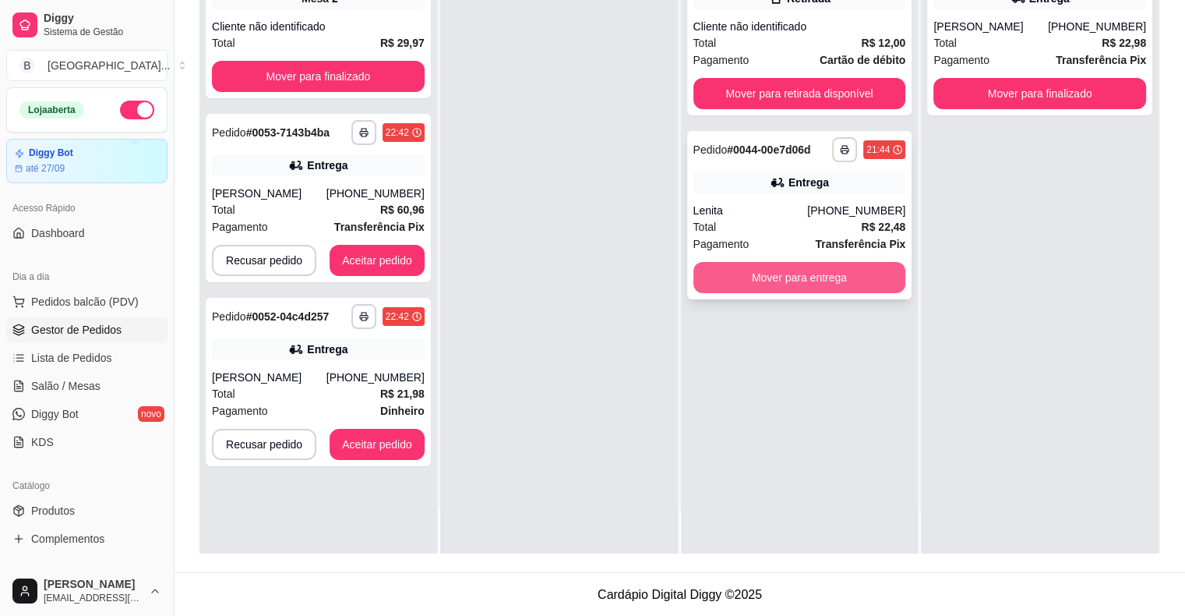
click at [849, 272] on button "Mover para entrega" at bounding box center [799, 277] width 213 height 31
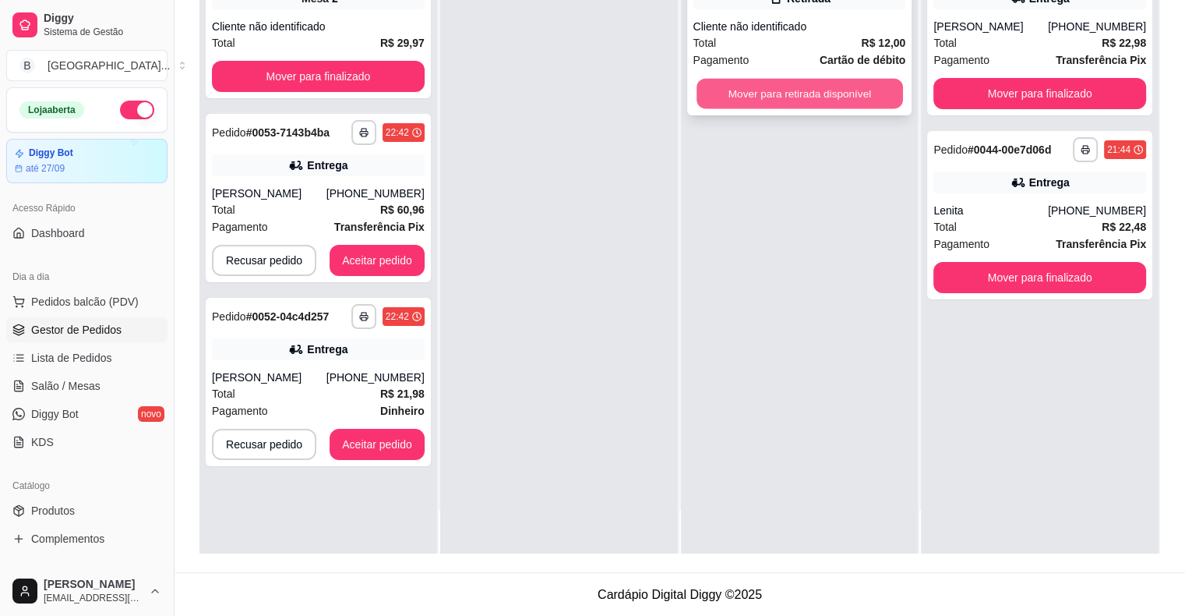
click at [805, 99] on button "Mover para retirada disponível" at bounding box center [800, 94] width 206 height 30
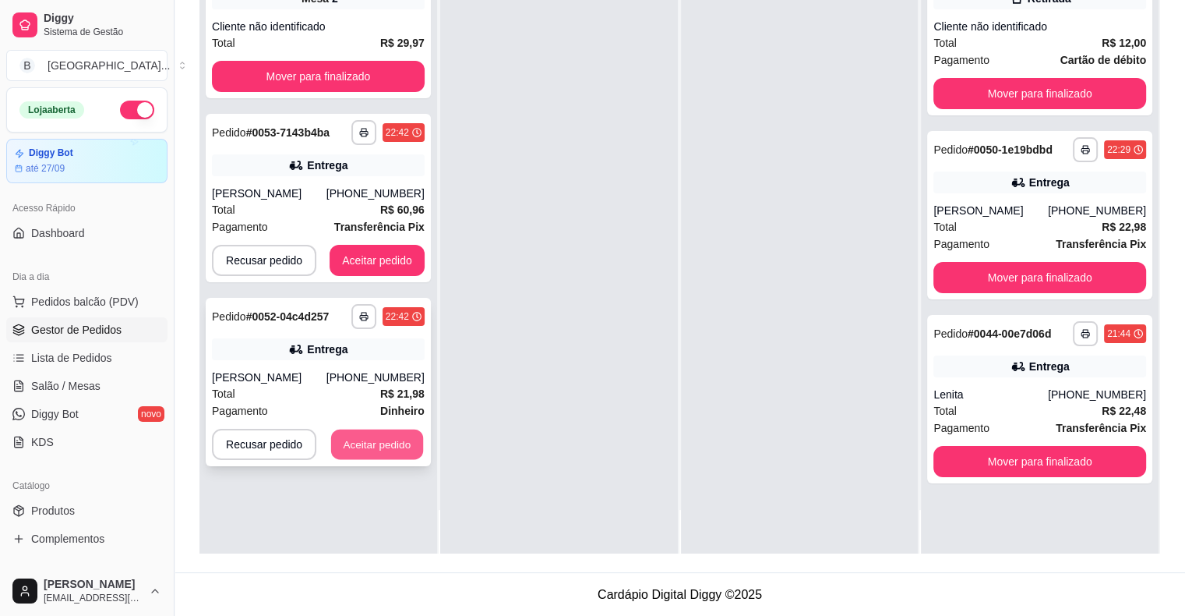
click at [370, 445] on button "Aceitar pedido" at bounding box center [377, 444] width 92 height 30
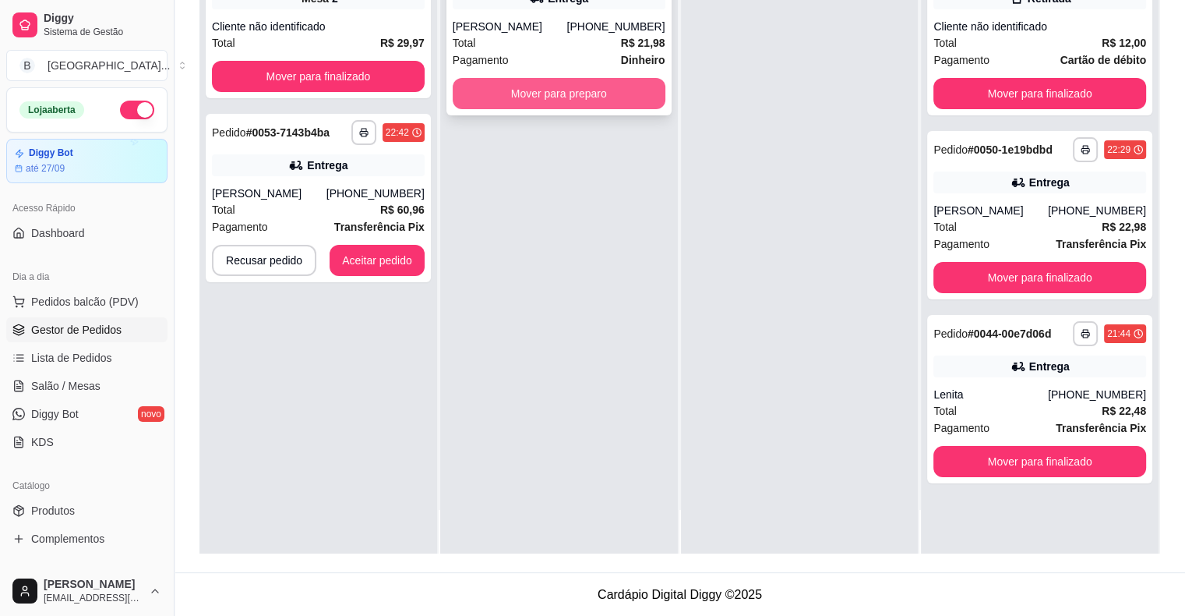
click at [603, 83] on button "Mover para preparo" at bounding box center [559, 93] width 213 height 31
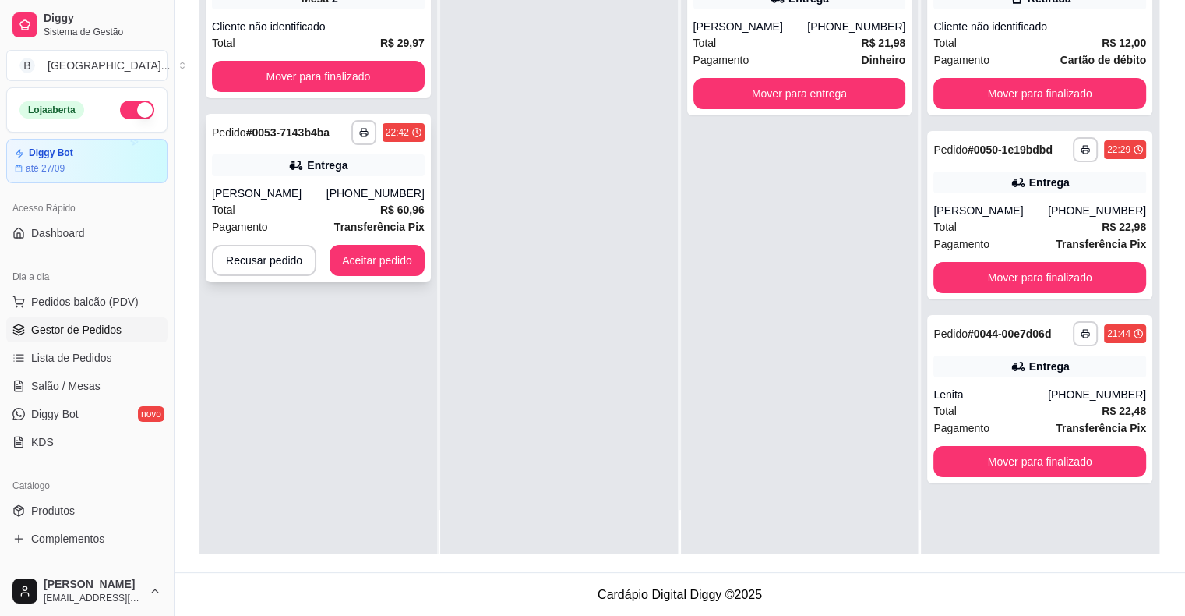
click at [365, 192] on div "[PHONE_NUMBER]" at bounding box center [375, 193] width 98 height 16
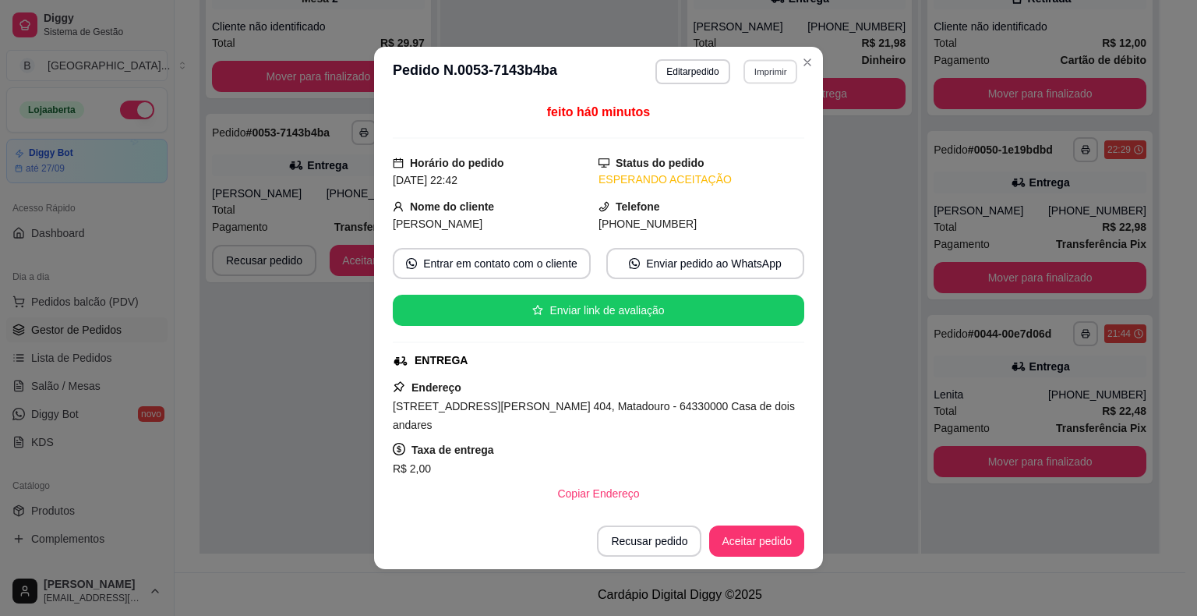
click at [764, 78] on button "Imprimir" at bounding box center [770, 71] width 54 height 24
click at [755, 126] on button "IMPRESSORA" at bounding box center [736, 127] width 109 height 24
click at [748, 541] on button "Aceitar pedido" at bounding box center [757, 541] width 92 height 30
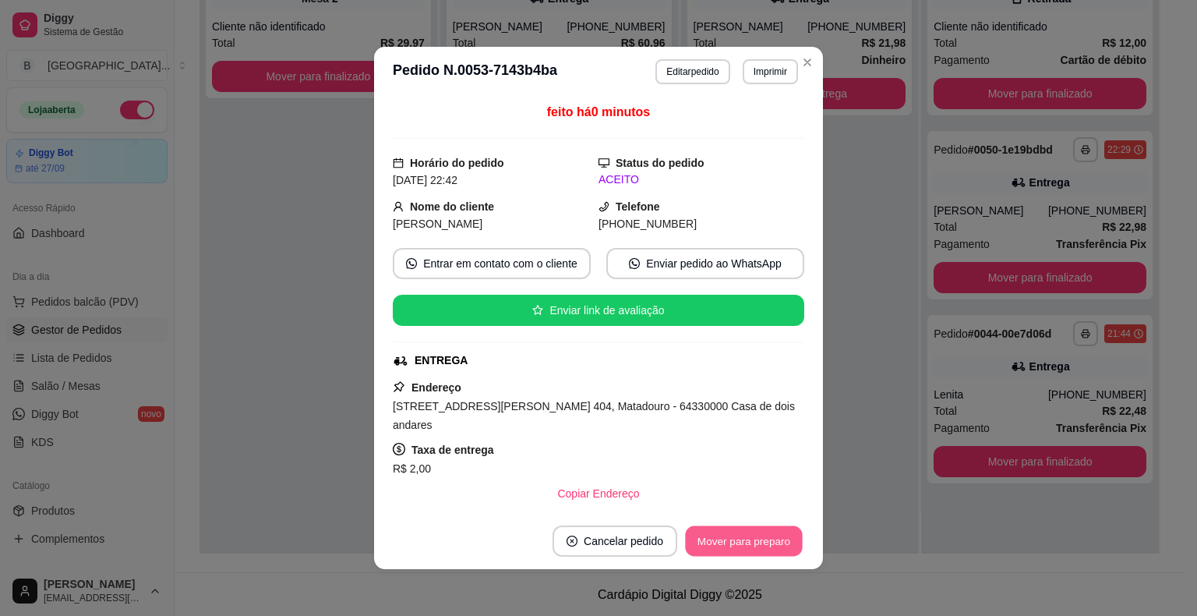
click at [748, 541] on button "Mover para preparo" at bounding box center [743, 541] width 117 height 30
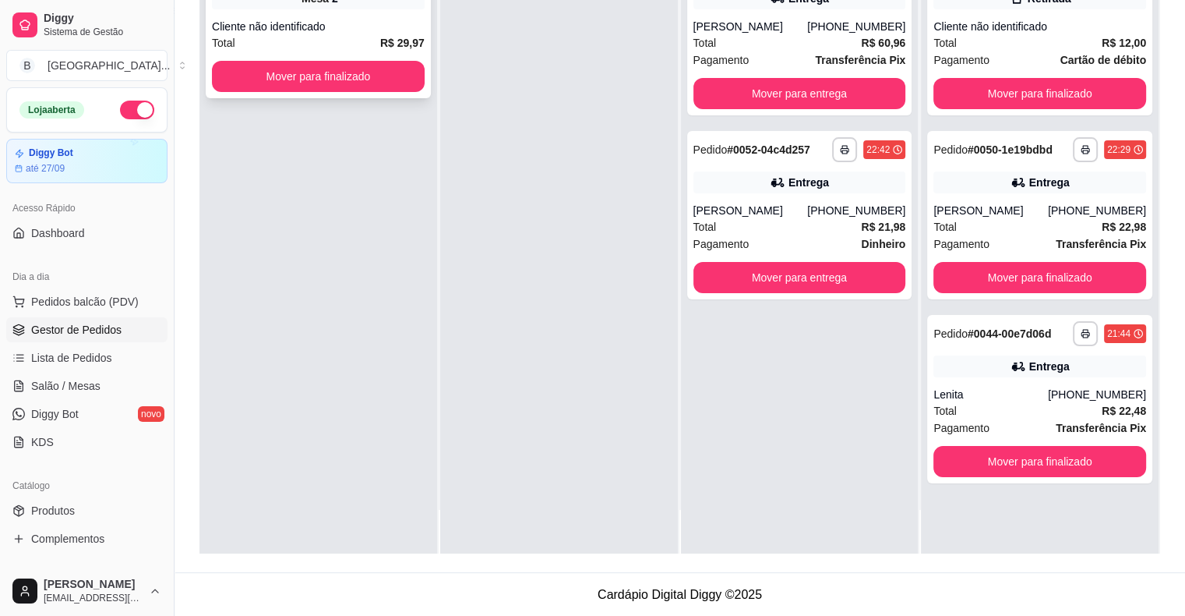
click at [263, 51] on div "**********" at bounding box center [318, 22] width 225 height 151
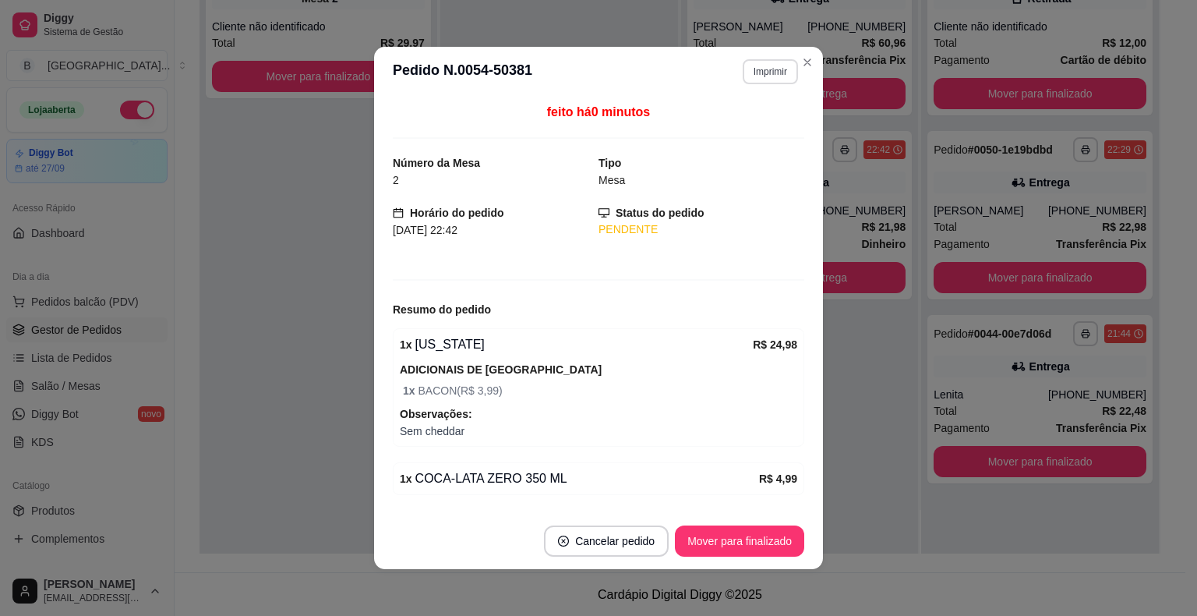
click at [759, 67] on button "Imprimir" at bounding box center [770, 71] width 55 height 25
click at [748, 129] on button "IMPRESSORA" at bounding box center [736, 127] width 113 height 25
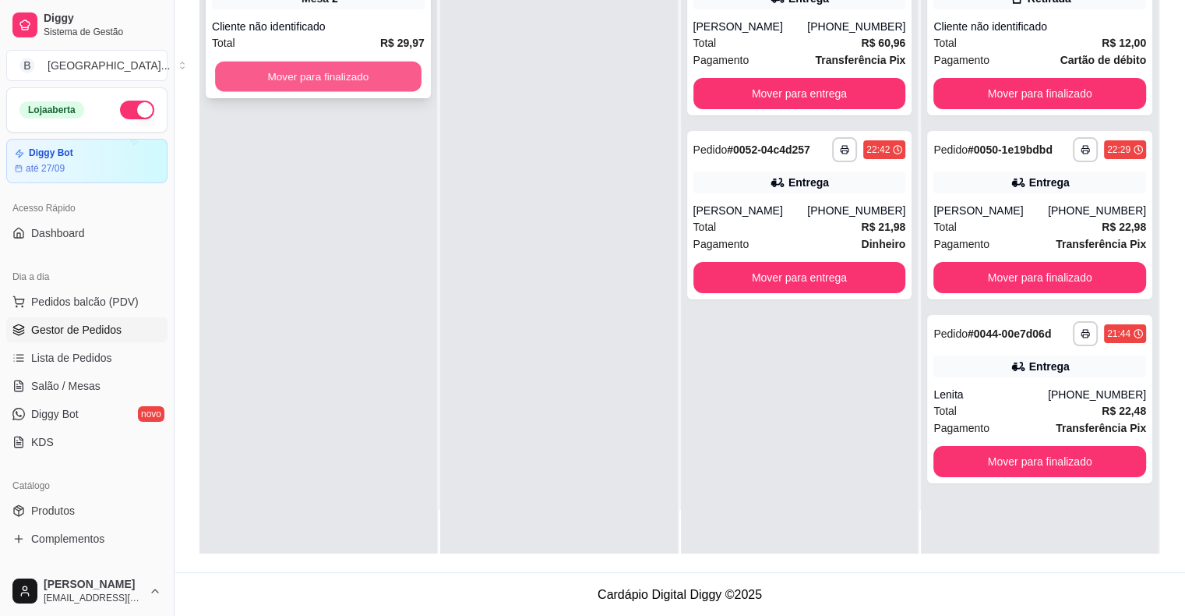
click at [325, 86] on button "Mover para finalizado" at bounding box center [318, 77] width 206 height 30
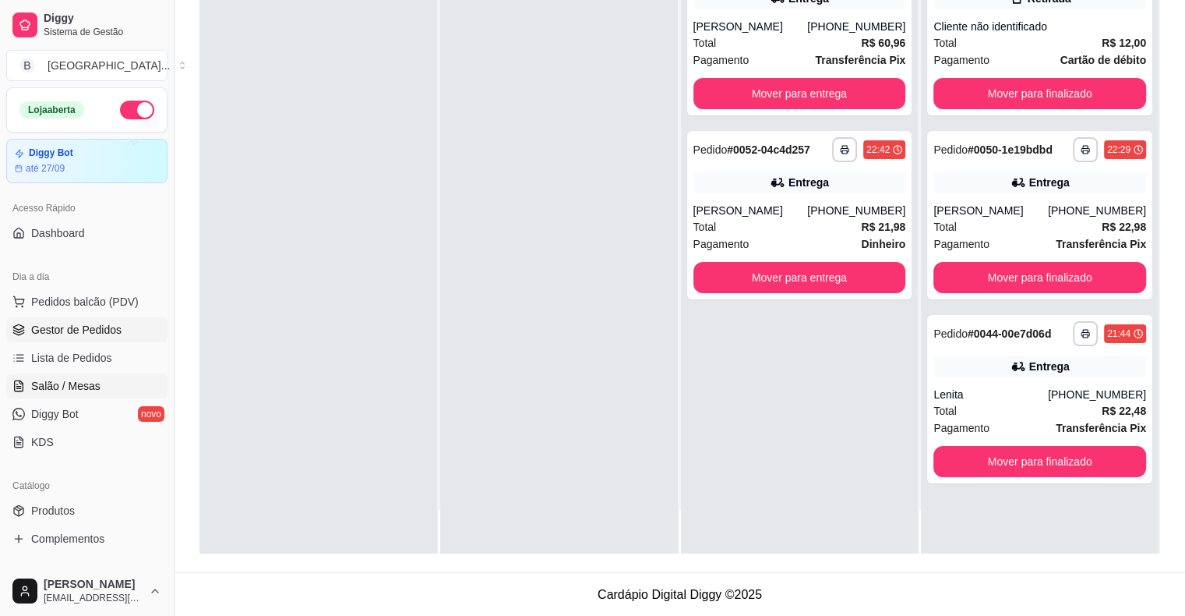
click at [48, 389] on span "Salão / Mesas" at bounding box center [65, 386] width 69 height 16
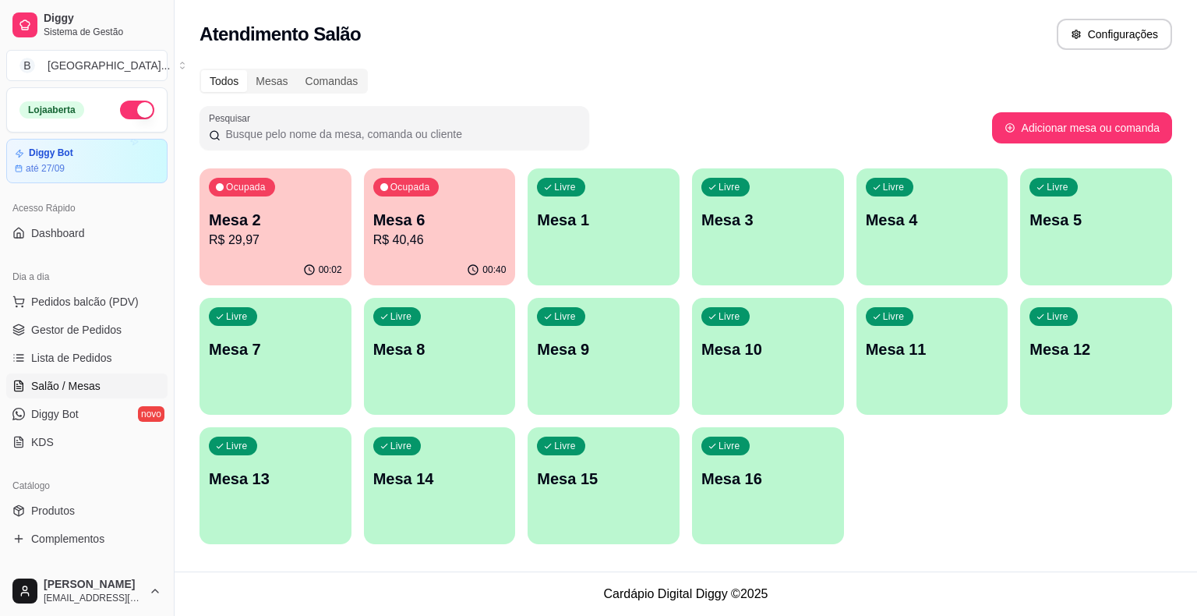
click at [432, 269] on div "00:40" at bounding box center [440, 270] width 152 height 30
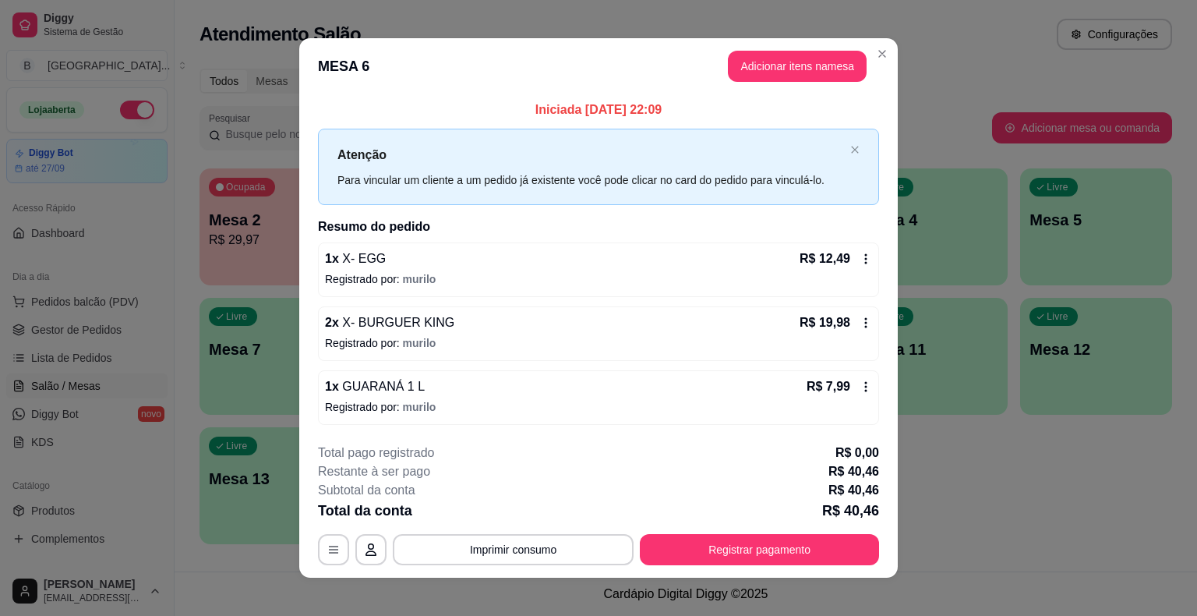
scroll to position [10, 0]
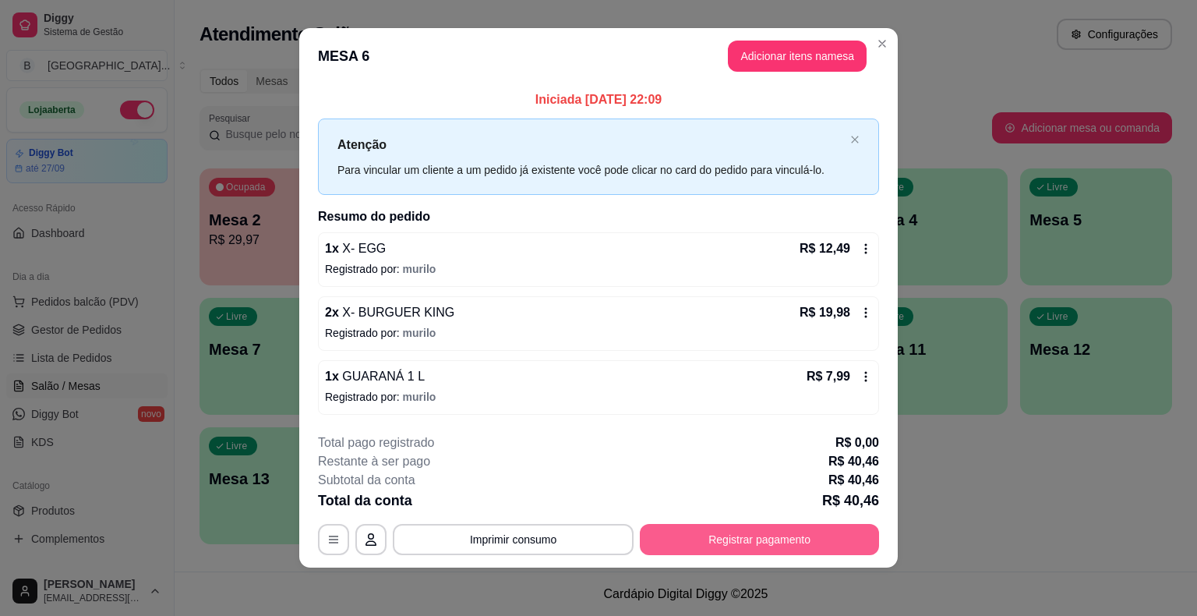
click at [766, 524] on button "Registrar pagamento" at bounding box center [759, 539] width 239 height 31
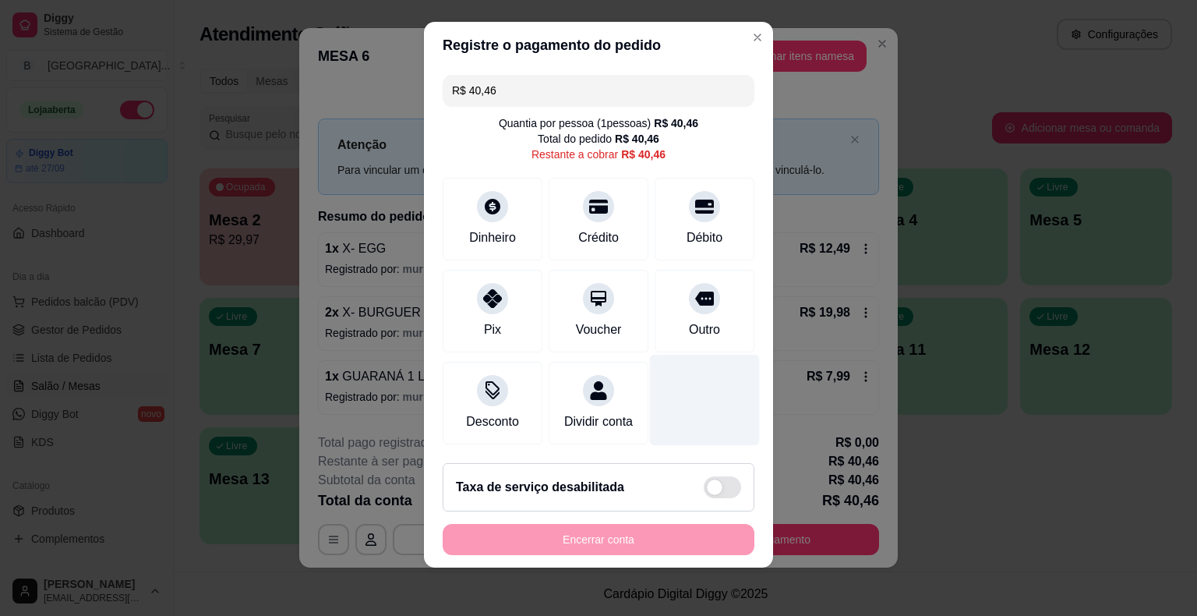
scroll to position [14, 0]
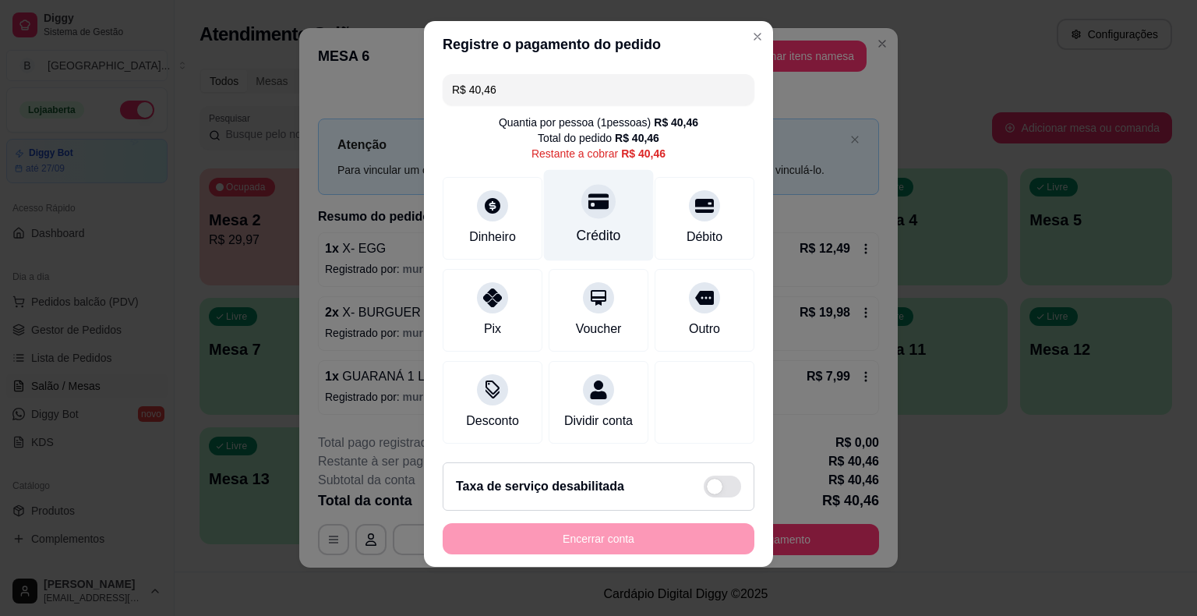
click at [563, 238] on div "Crédito" at bounding box center [599, 215] width 110 height 91
type input "R$ 0,00"
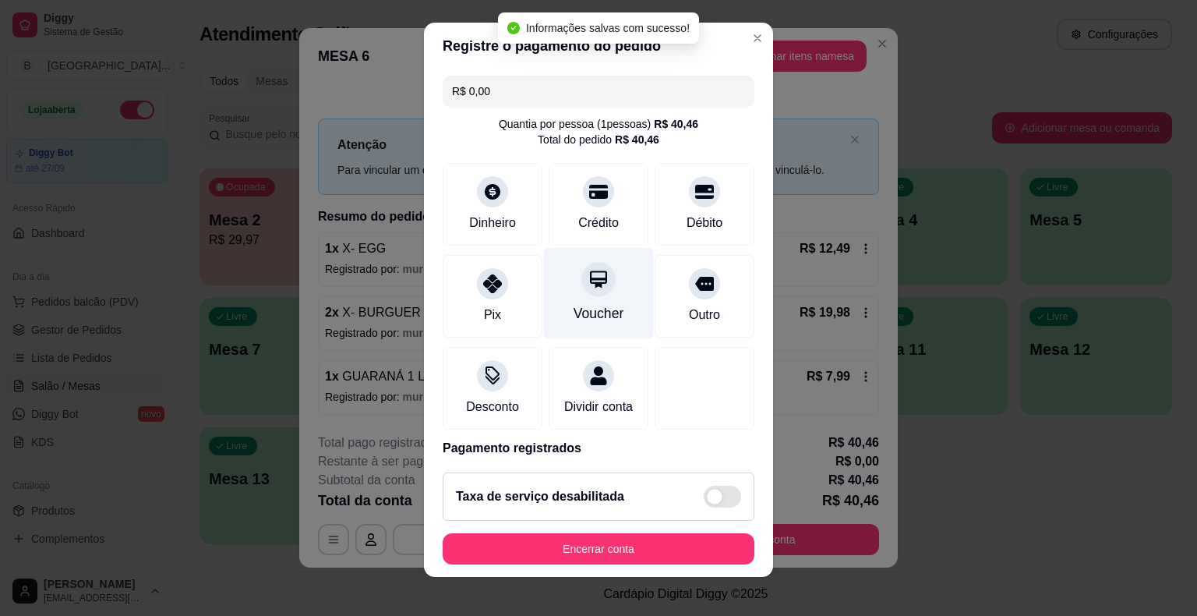
scroll to position [73, 0]
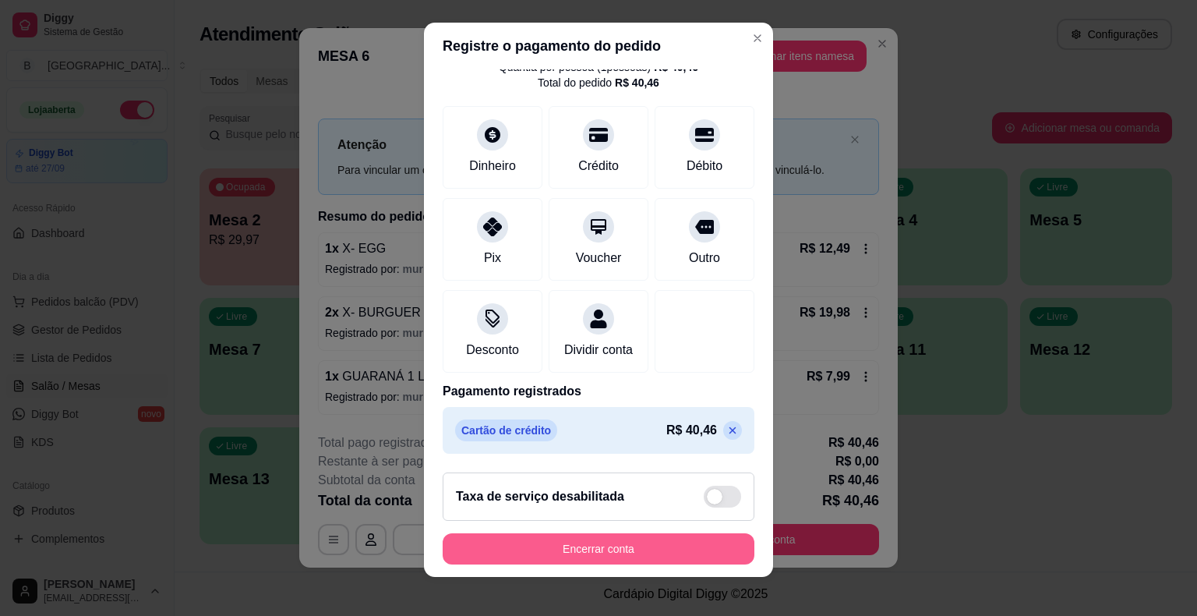
click at [589, 542] on button "Encerrar conta" at bounding box center [599, 548] width 312 height 31
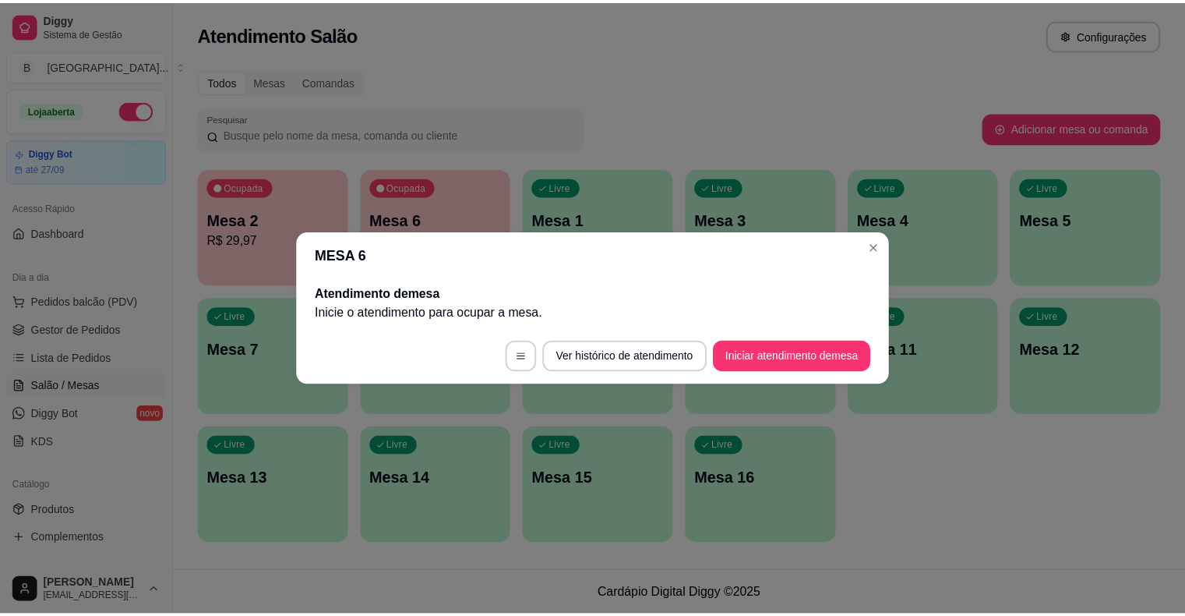
scroll to position [0, 0]
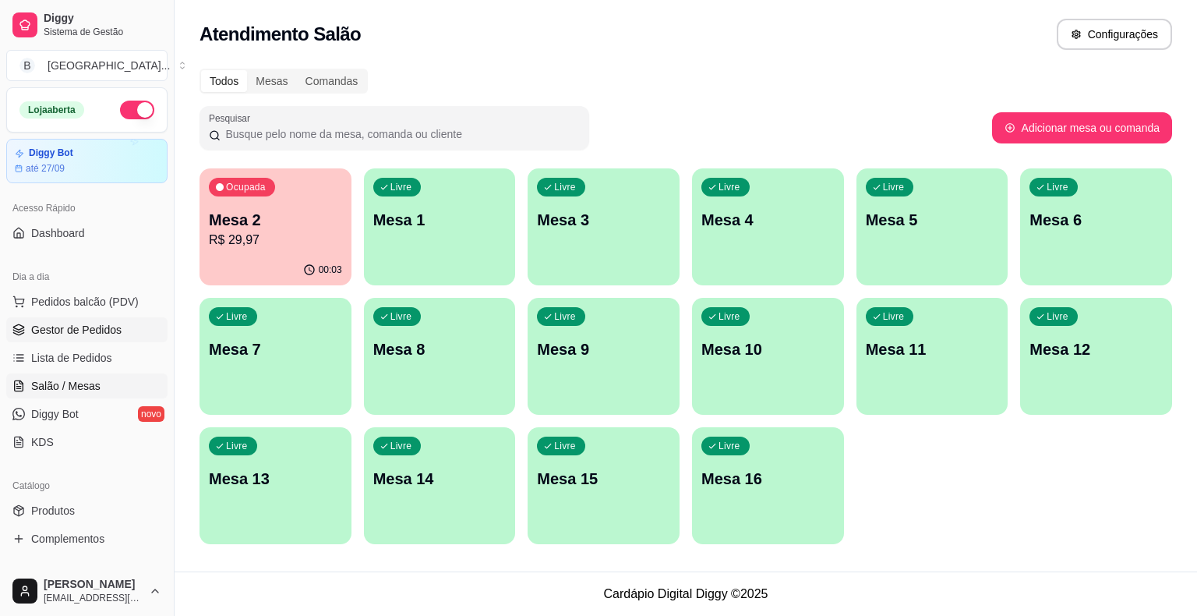
click at [74, 324] on span "Gestor de Pedidos" at bounding box center [76, 330] width 90 height 16
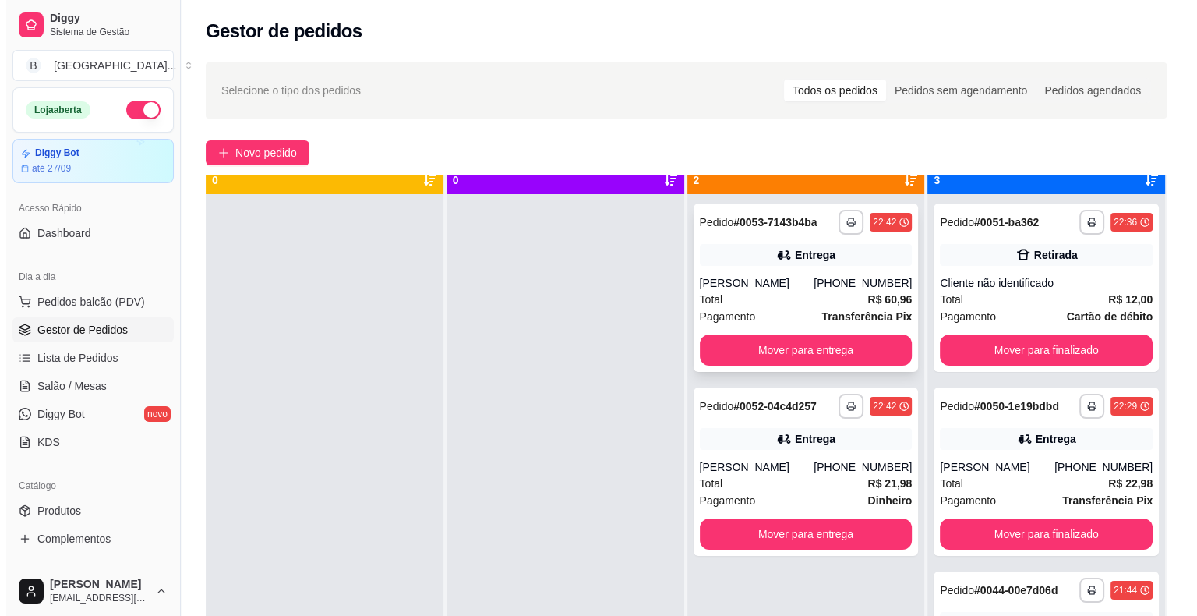
scroll to position [44, 0]
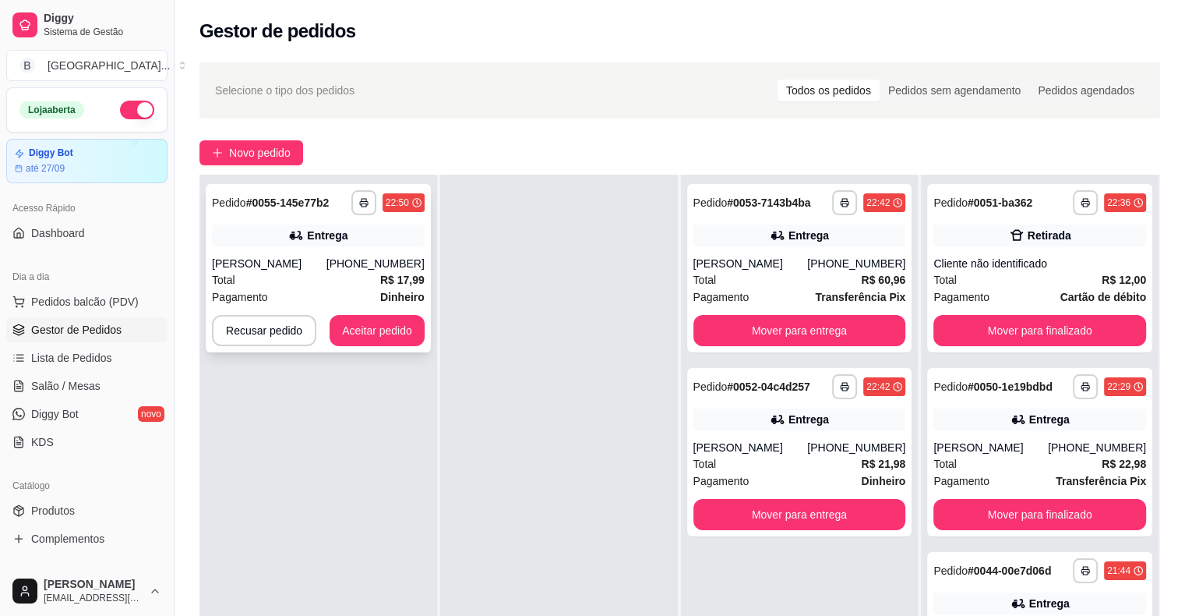
click at [335, 254] on div "**********" at bounding box center [318, 268] width 225 height 168
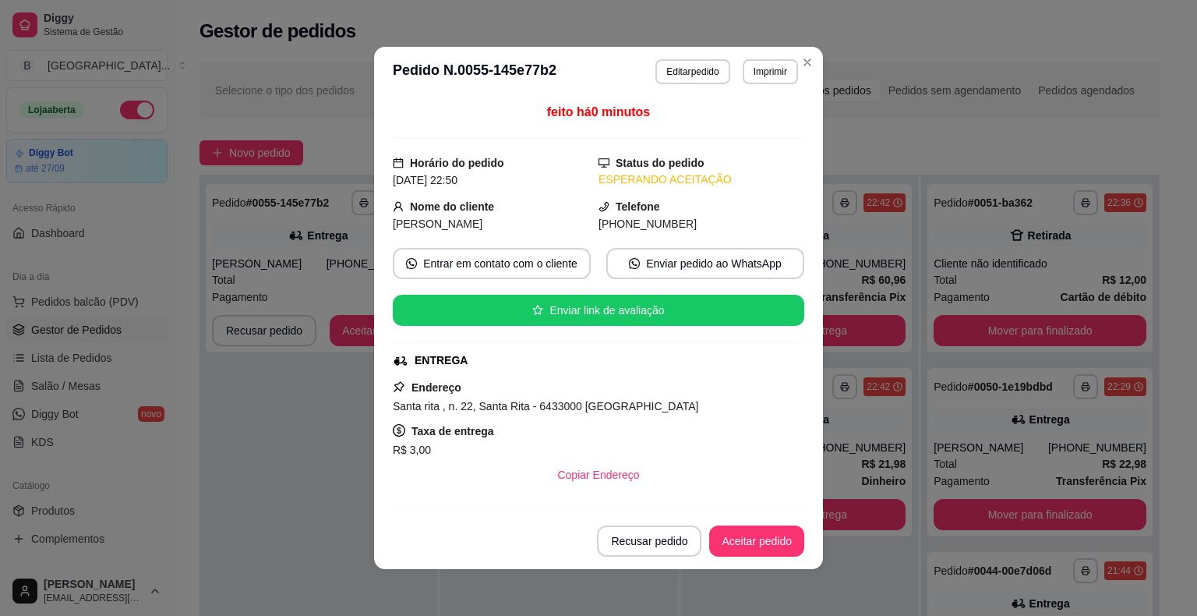
click at [769, 52] on header "**********" at bounding box center [598, 72] width 449 height 50
click at [767, 78] on button "Imprimir" at bounding box center [770, 71] width 55 height 25
click at [739, 132] on button "IMPRESSORA" at bounding box center [736, 126] width 109 height 24
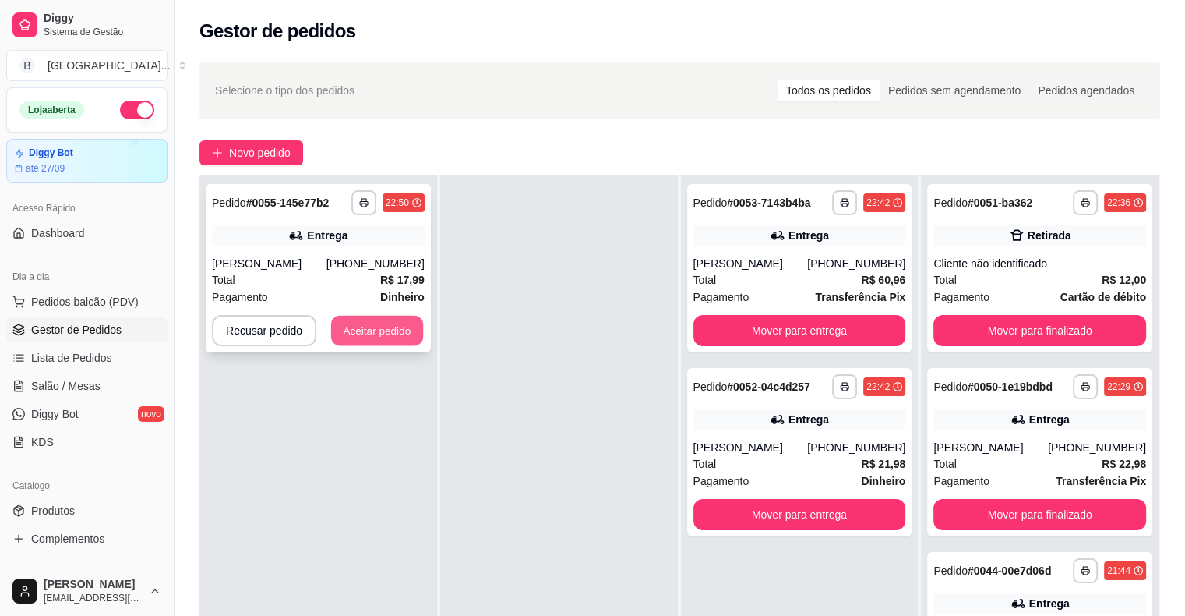
click at [390, 330] on button "Aceitar pedido" at bounding box center [377, 331] width 92 height 30
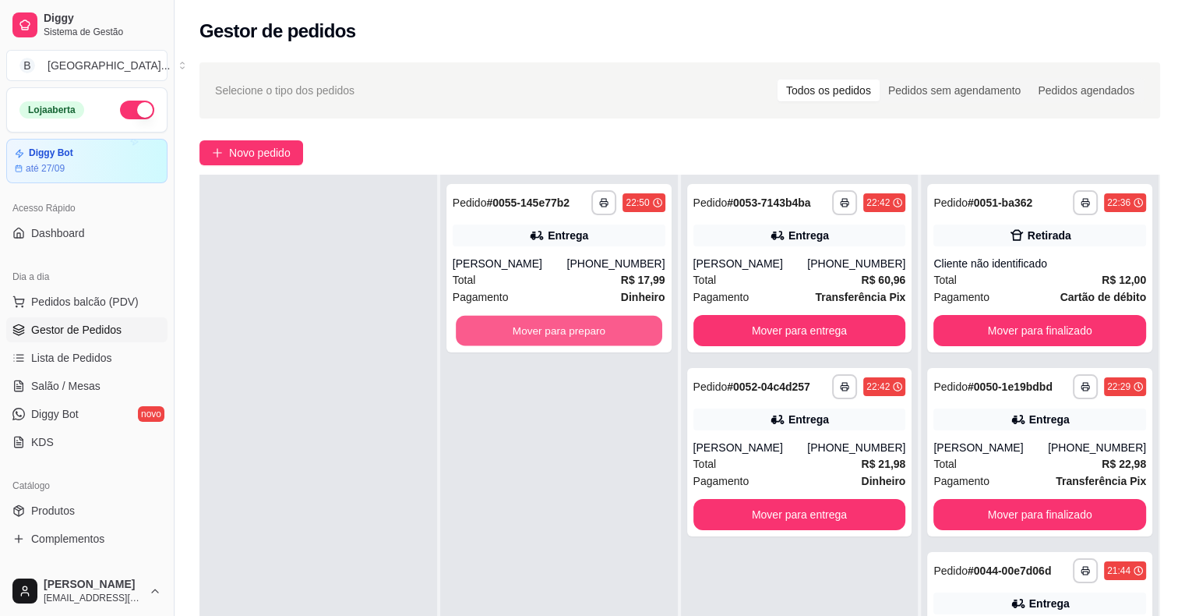
click at [500, 338] on button "Mover para preparo" at bounding box center [559, 331] width 206 height 30
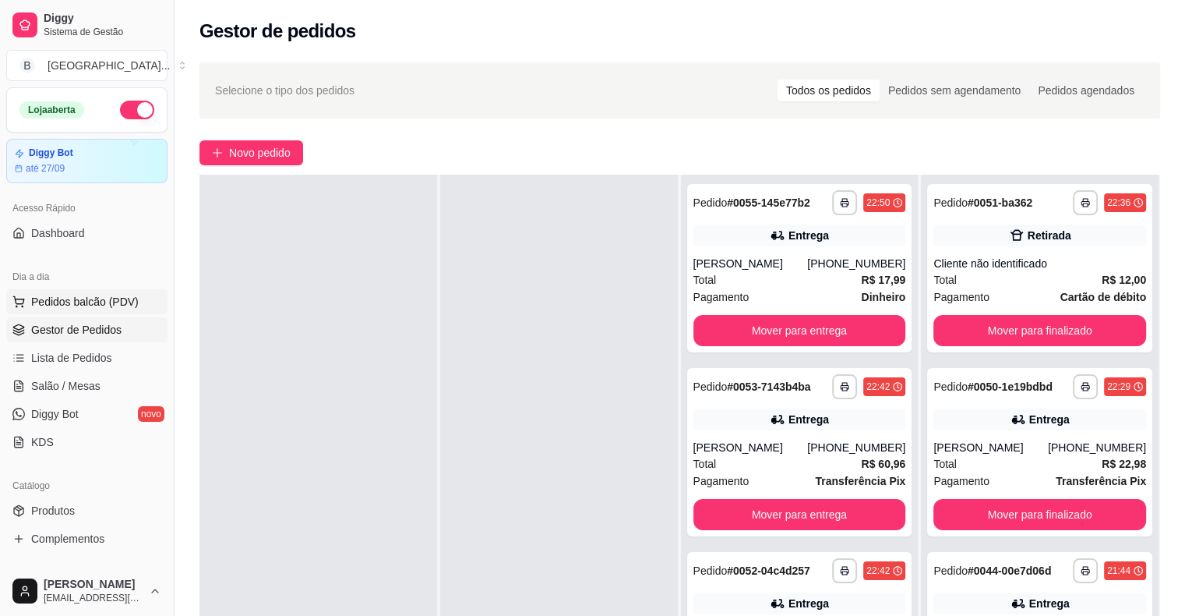
click at [35, 305] on span "Pedidos balcão (PDV)" at bounding box center [85, 302] width 108 height 16
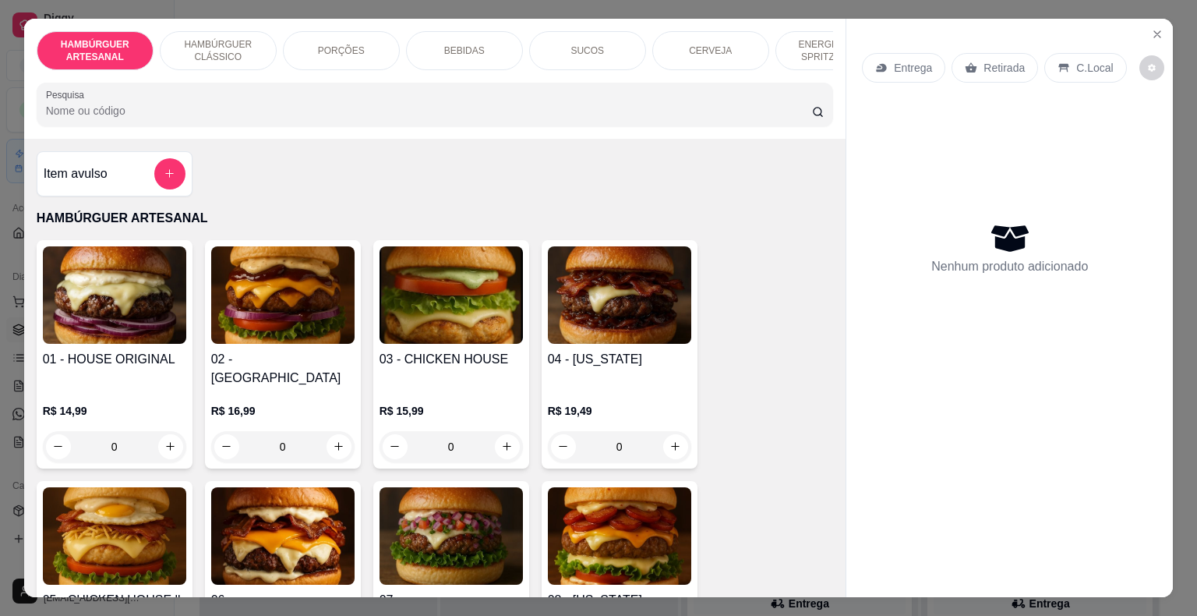
click at [319, 44] on p "PORÇÕES" at bounding box center [341, 50] width 47 height 12
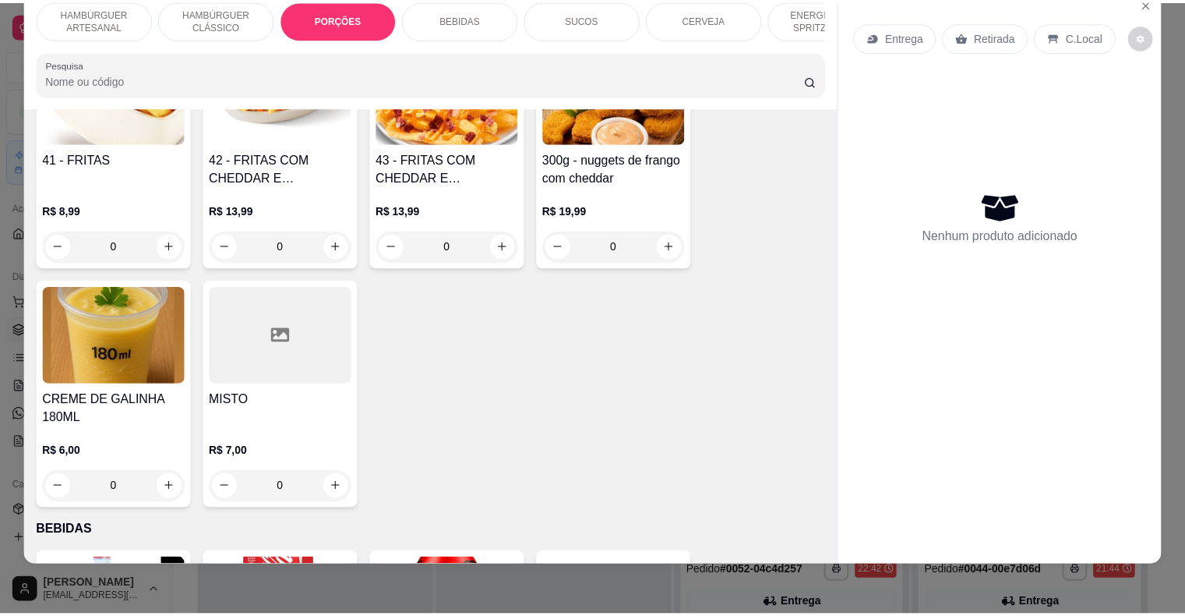
scroll to position [1476, 0]
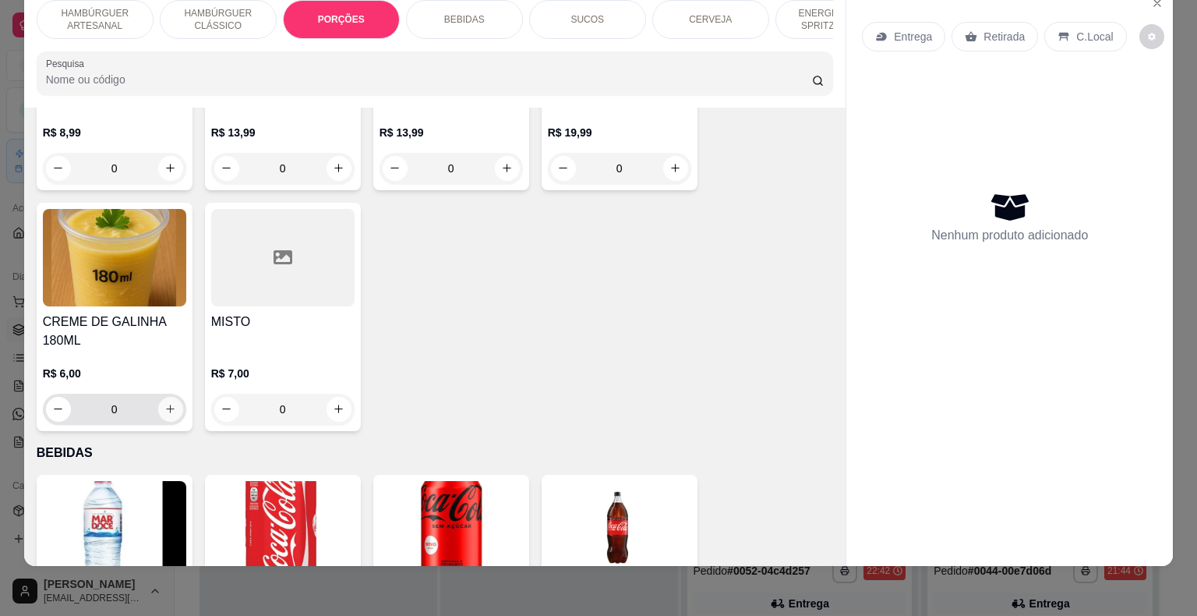
click at [167, 403] on icon "increase-product-quantity" at bounding box center [170, 409] width 12 height 12
type input "1"
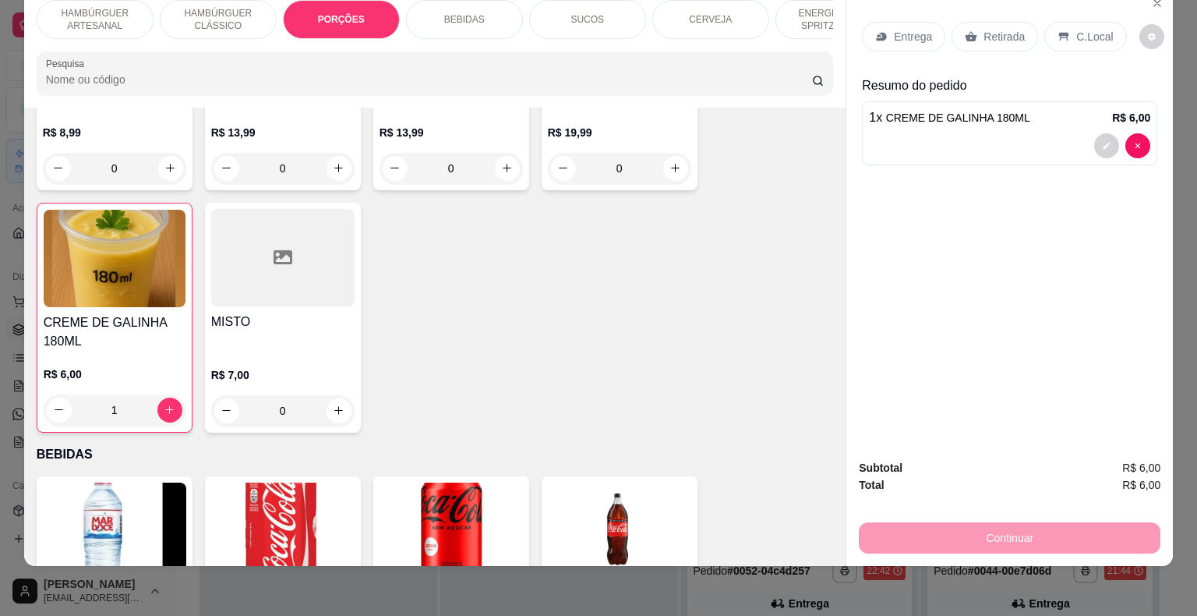
click at [960, 33] on div "Retirada" at bounding box center [994, 37] width 86 height 30
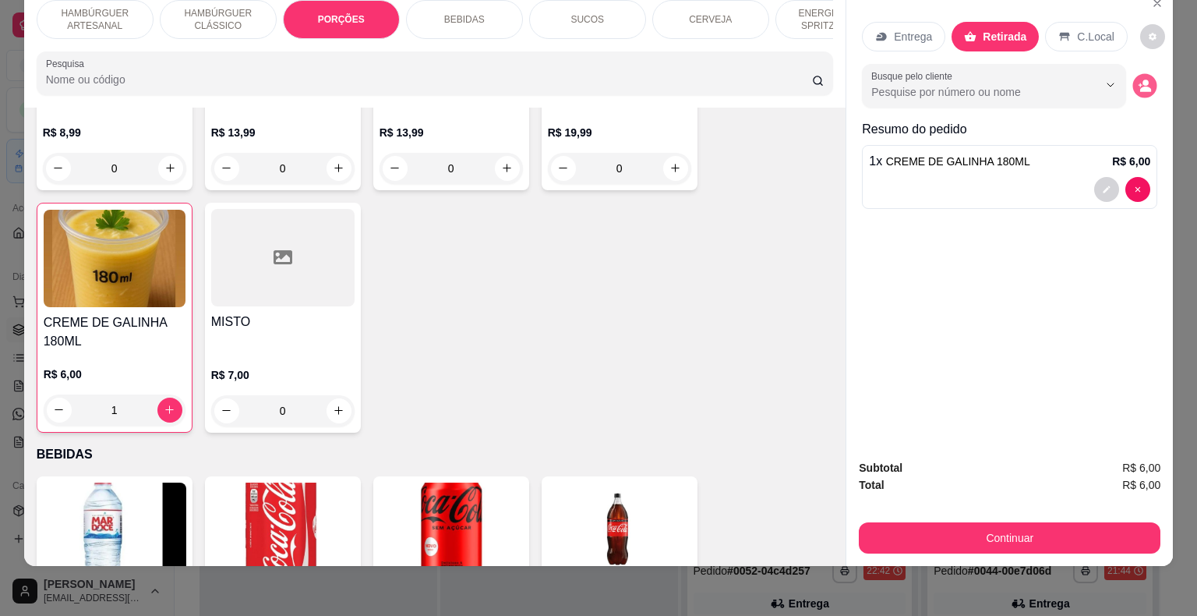
click at [1145, 79] on icon "decrease-product-quantity" at bounding box center [1144, 85] width 13 height 13
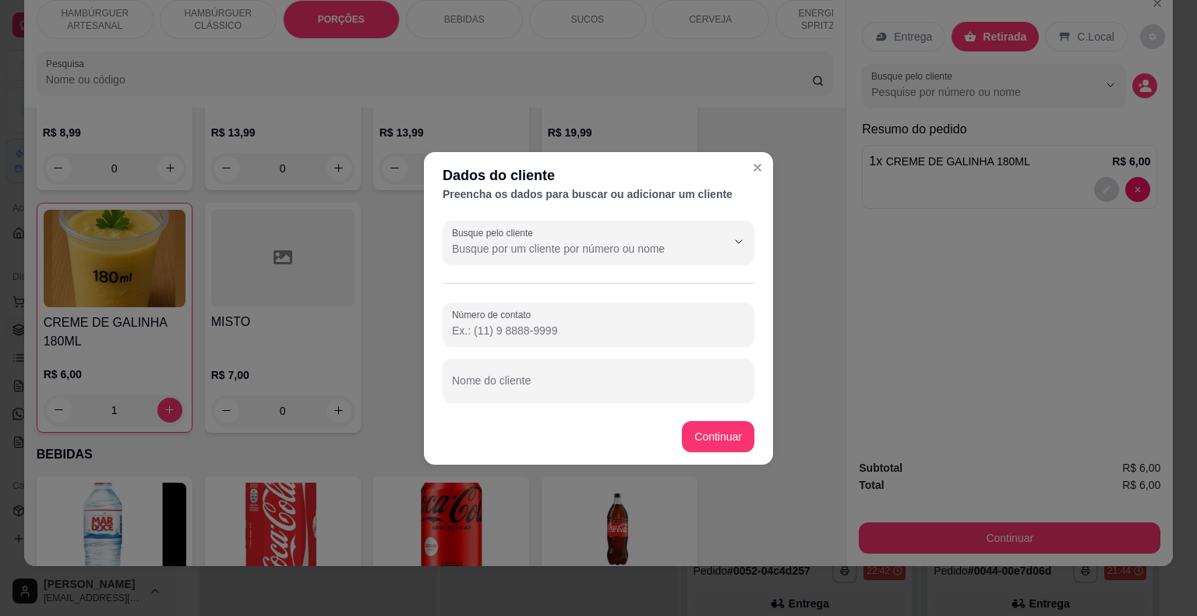
click at [576, 329] on input "Número de contato" at bounding box center [598, 331] width 293 height 16
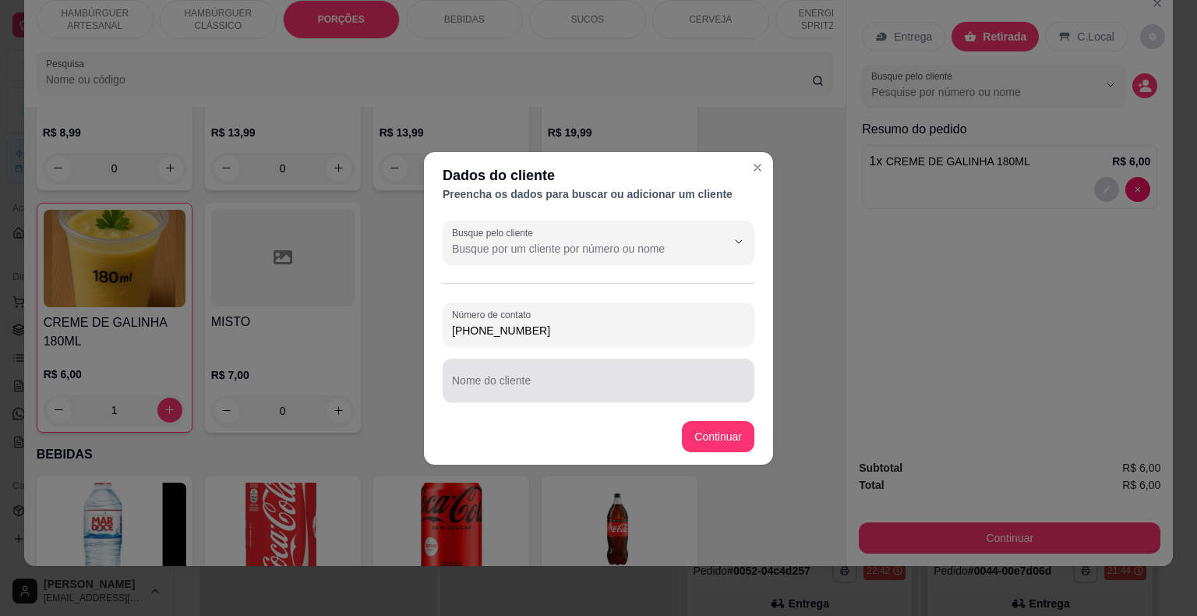
type input "[PHONE_NUMBER]"
click at [517, 373] on div at bounding box center [598, 380] width 293 height 31
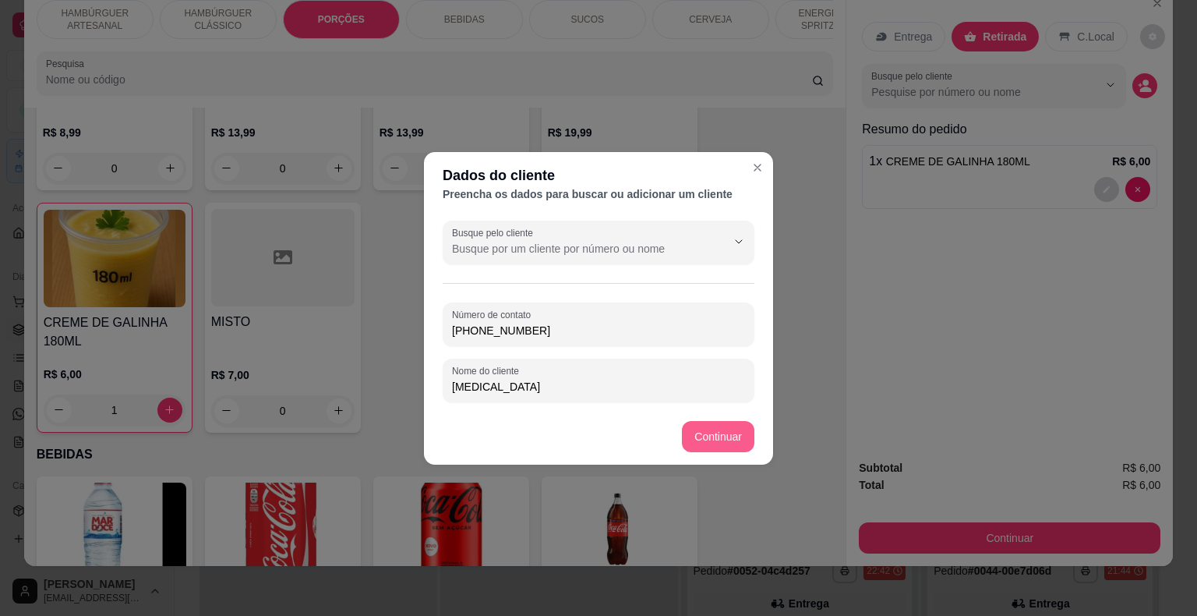
type input "[MEDICAL_DATA]"
click at [695, 420] on footer "Continuar" at bounding box center [598, 436] width 349 height 56
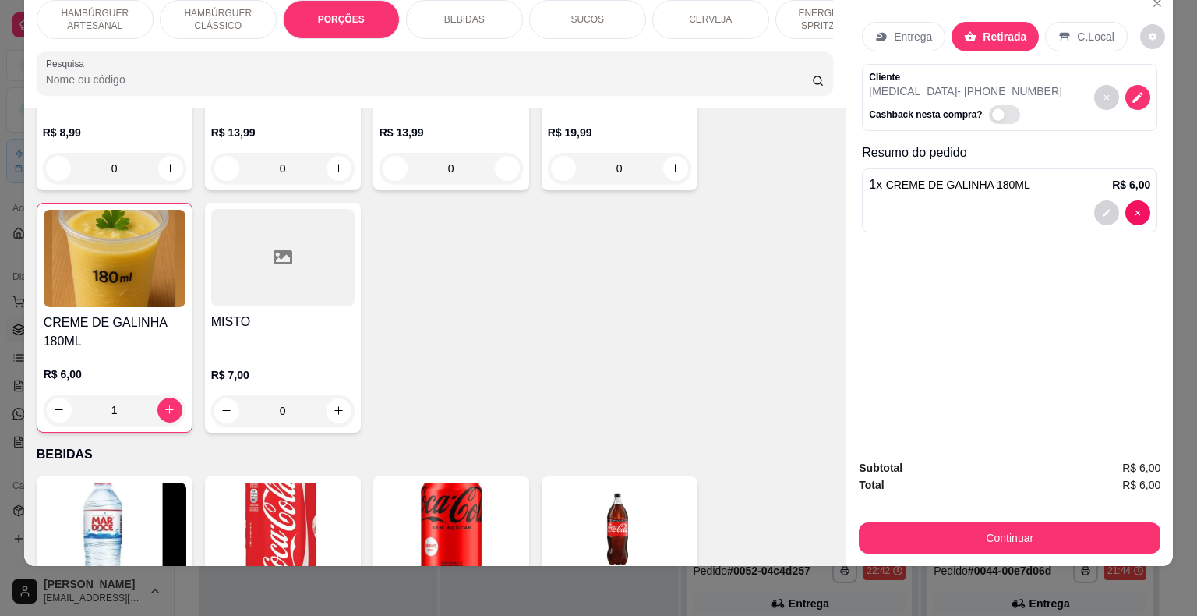
click at [954, 547] on div "Subtotal R$ 6,00 Total R$ 6,00 Continuar" at bounding box center [1009, 505] width 326 height 119
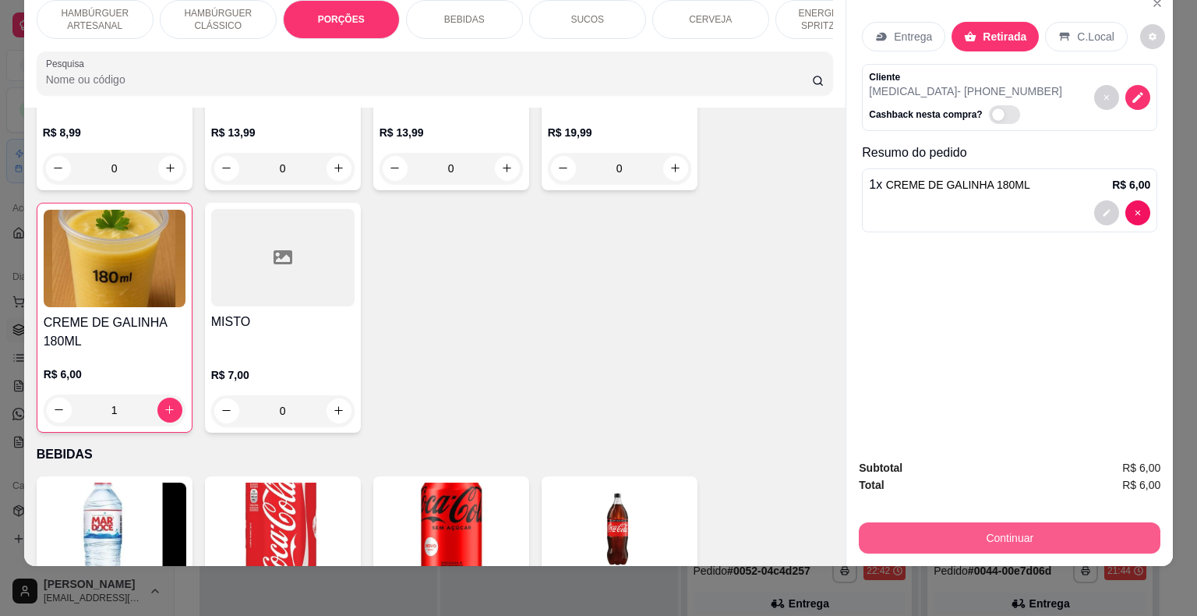
click at [955, 534] on button "Continuar" at bounding box center [1010, 537] width 302 height 31
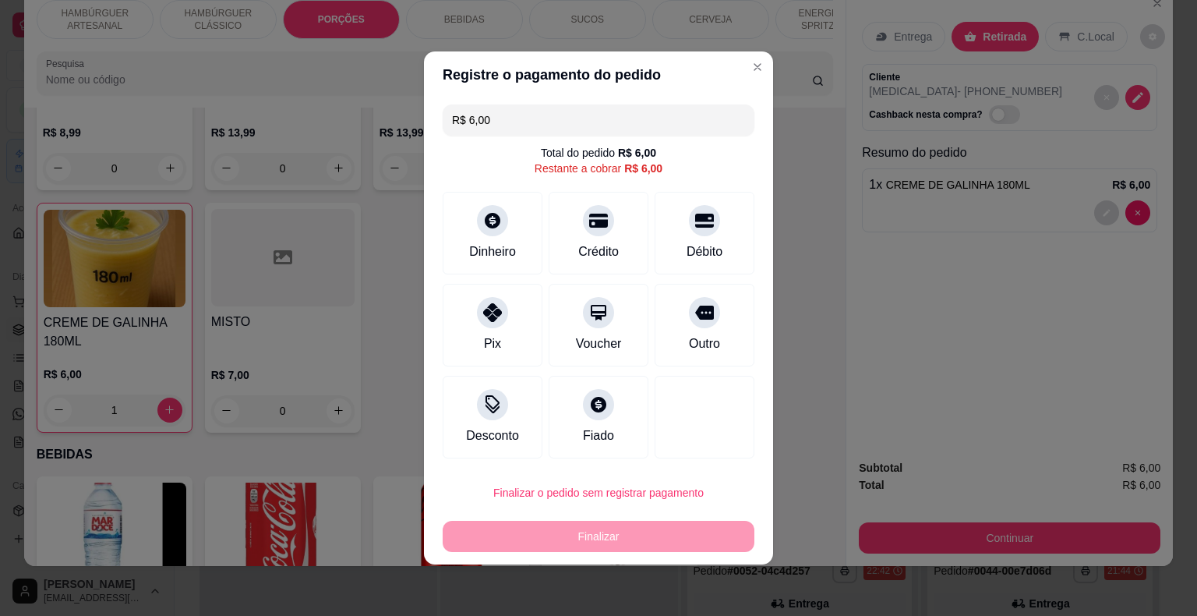
drag, startPoint x: 460, startPoint y: 325, endPoint x: 548, endPoint y: 435, distance: 140.8
click at [475, 331] on div "Pix" at bounding box center [493, 325] width 100 height 83
type input "R$ 0,00"
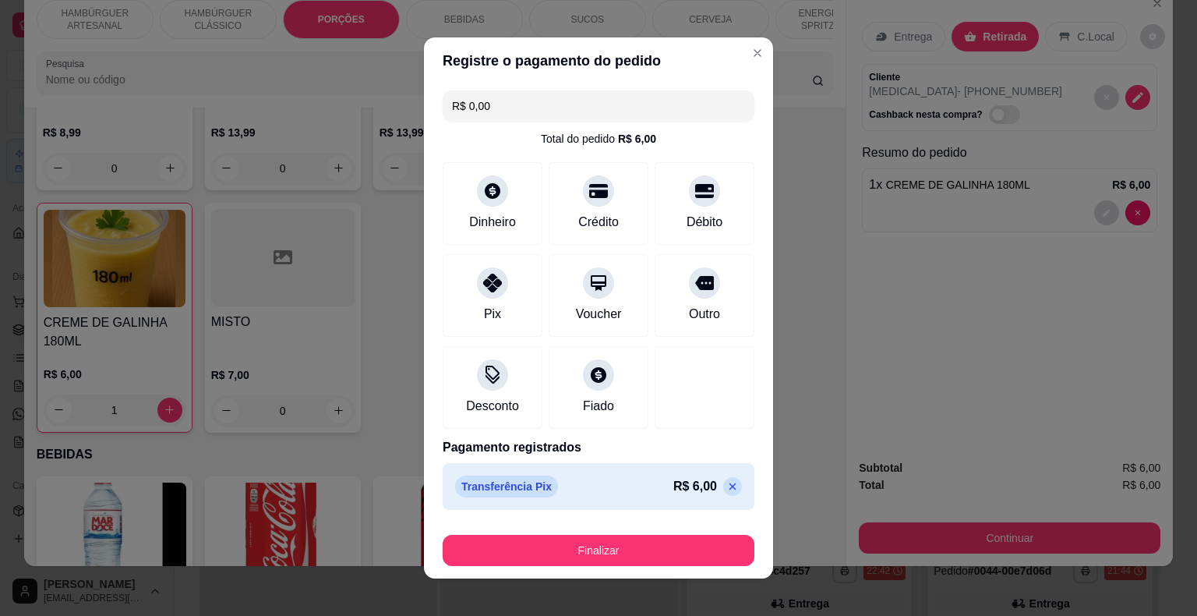
click at [549, 532] on div "Finalizar" at bounding box center [599, 546] width 312 height 37
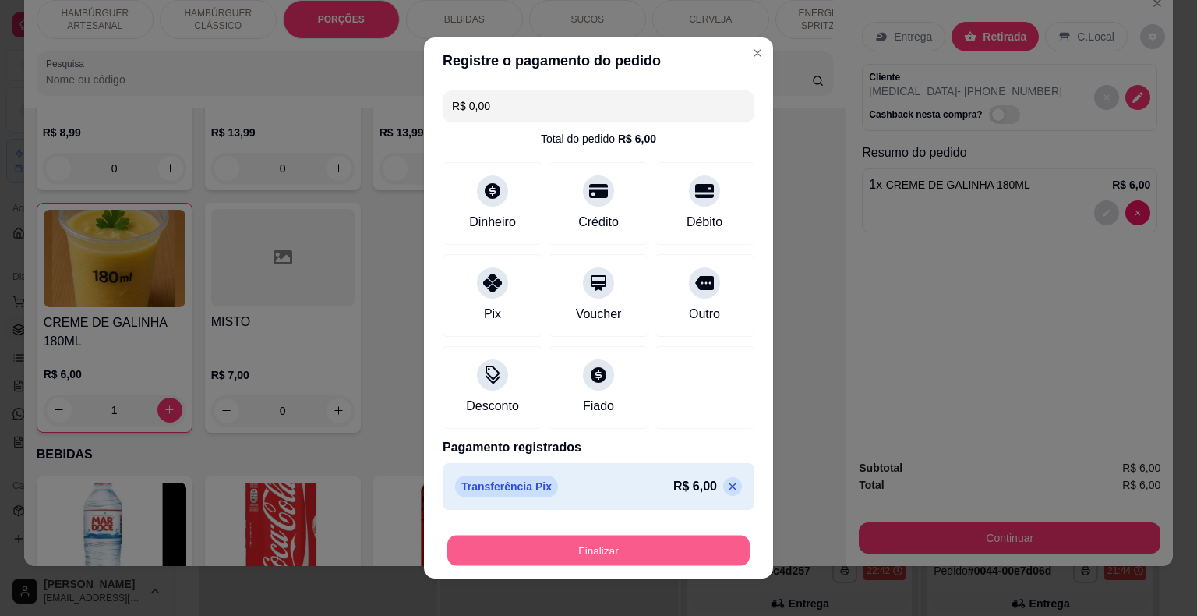
click at [549, 544] on button "Finalizar" at bounding box center [598, 550] width 302 height 30
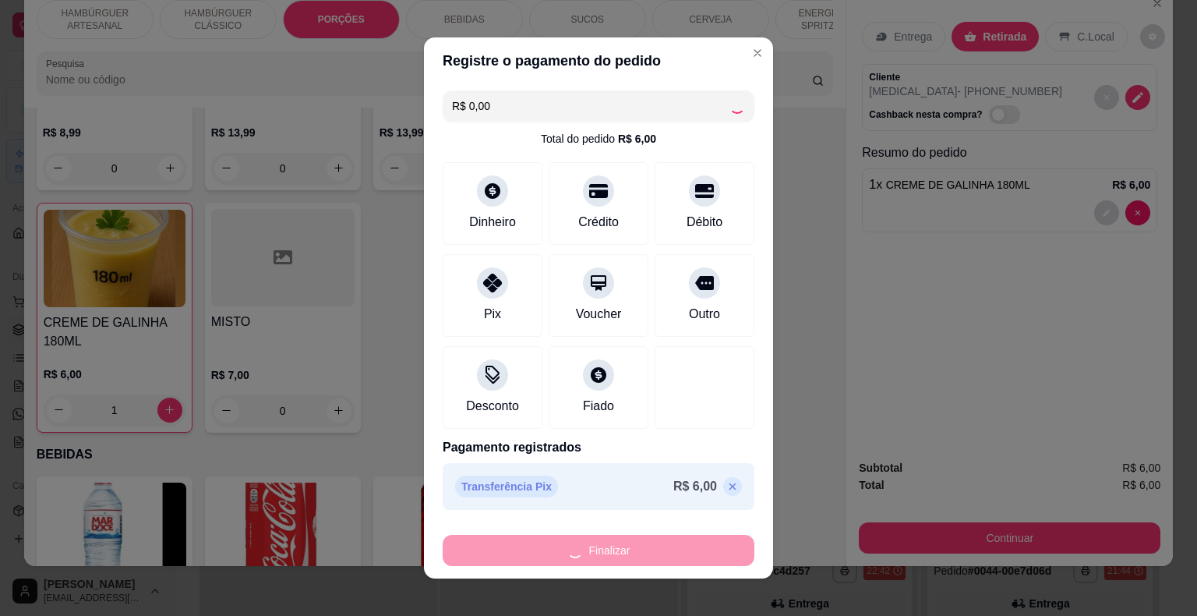
type input "0"
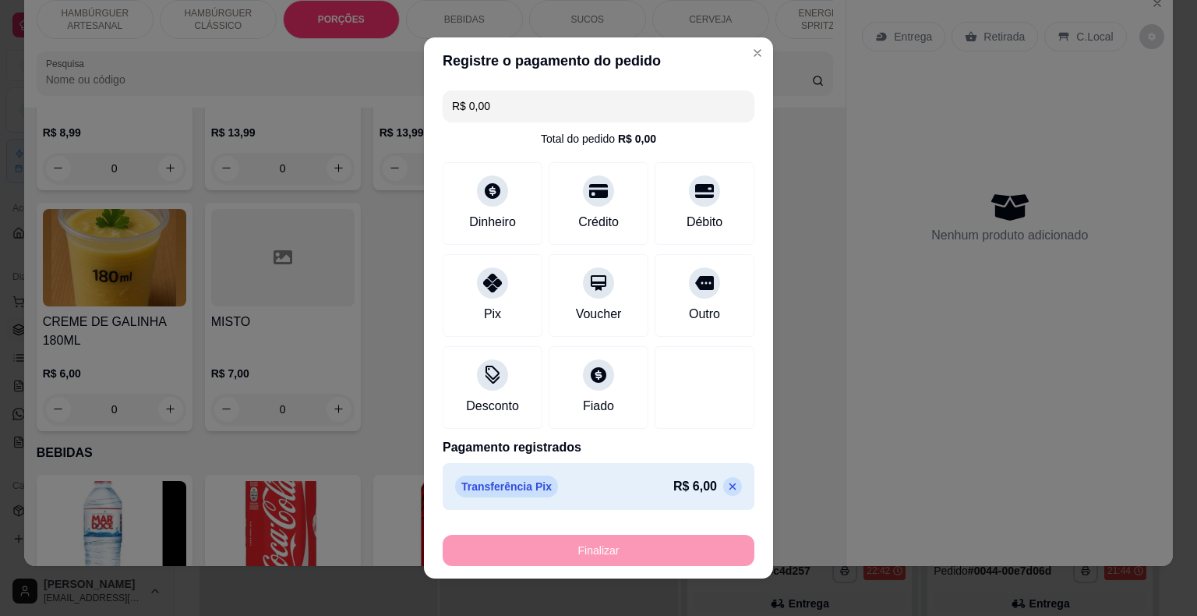
type input "-R$ 6,00"
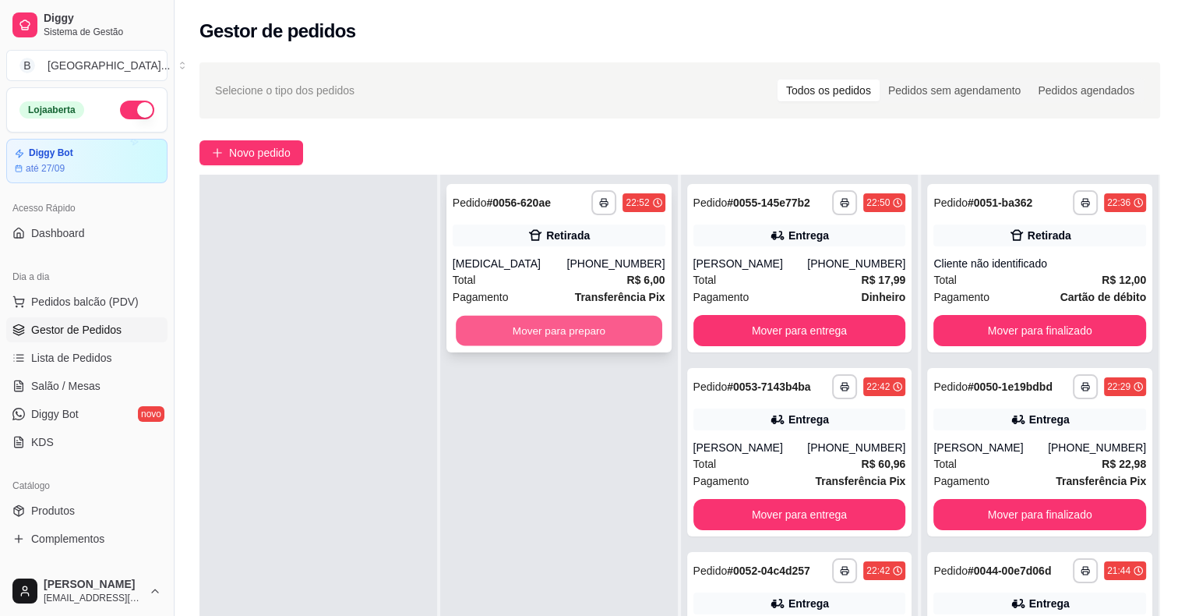
click at [642, 316] on button "Mover para preparo" at bounding box center [559, 331] width 206 height 30
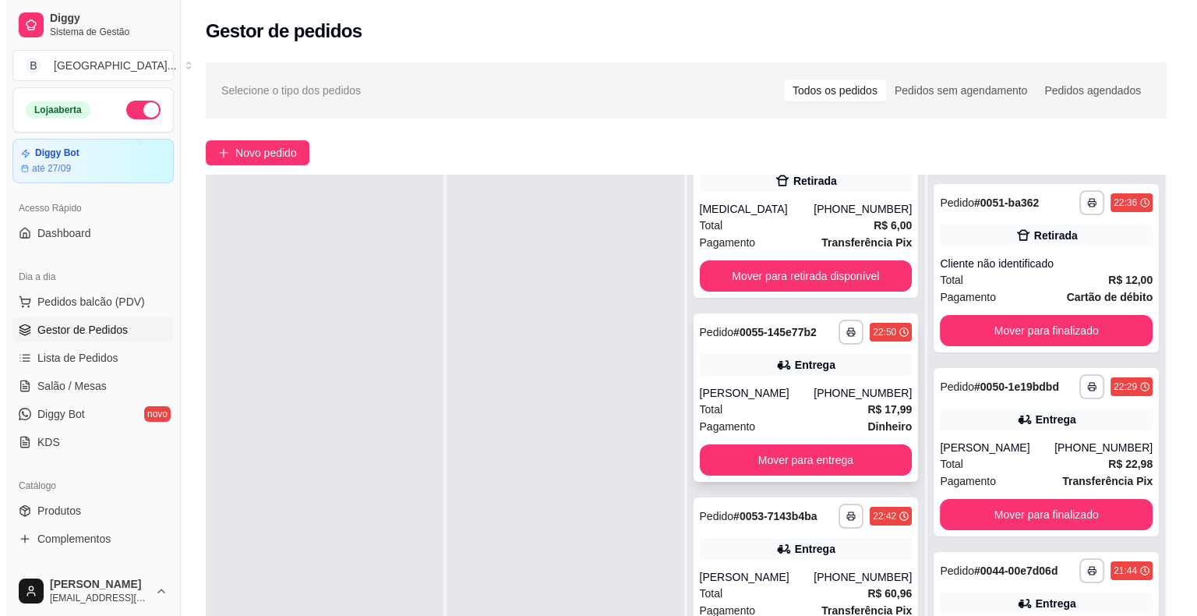
scroll to position [78, 0]
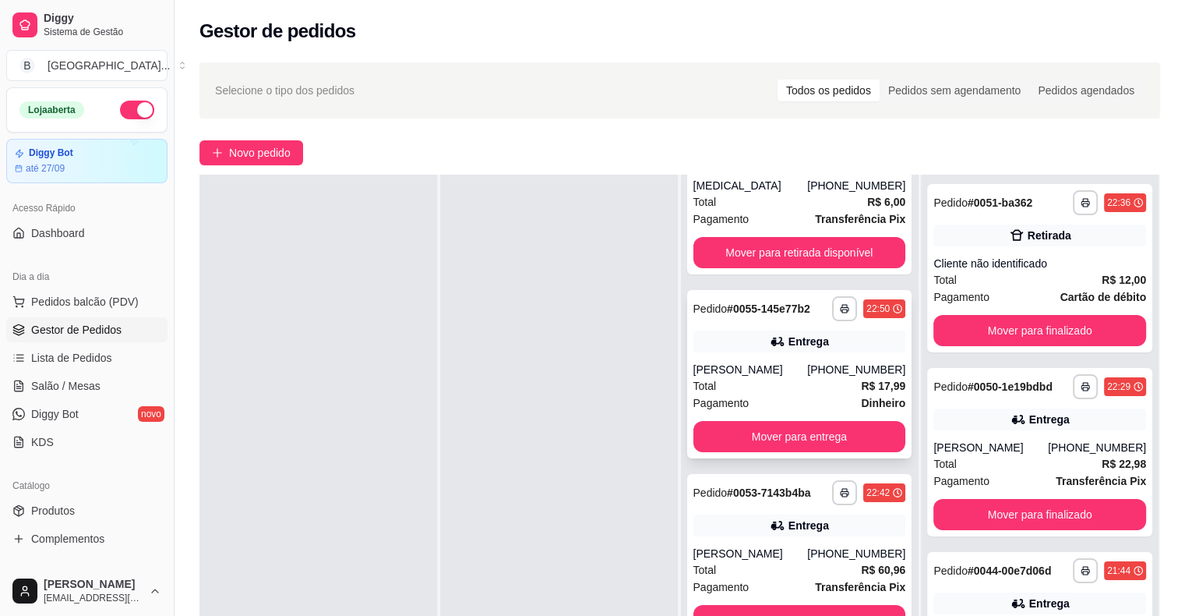
click at [824, 379] on div "Total R$ 17,99" at bounding box center [799, 385] width 213 height 17
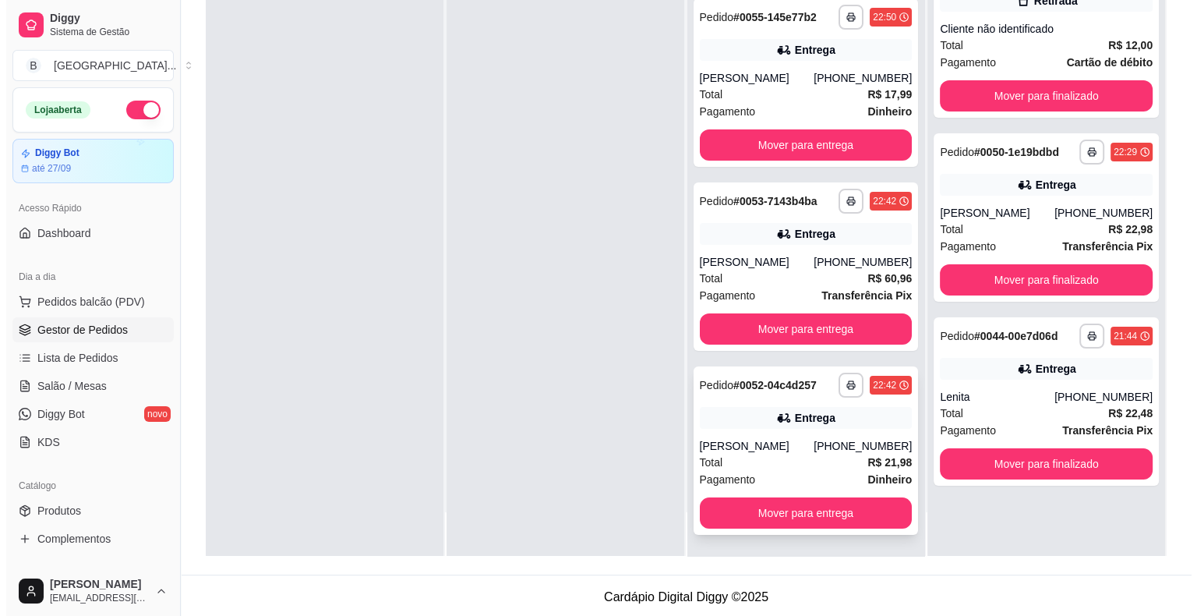
scroll to position [237, 0]
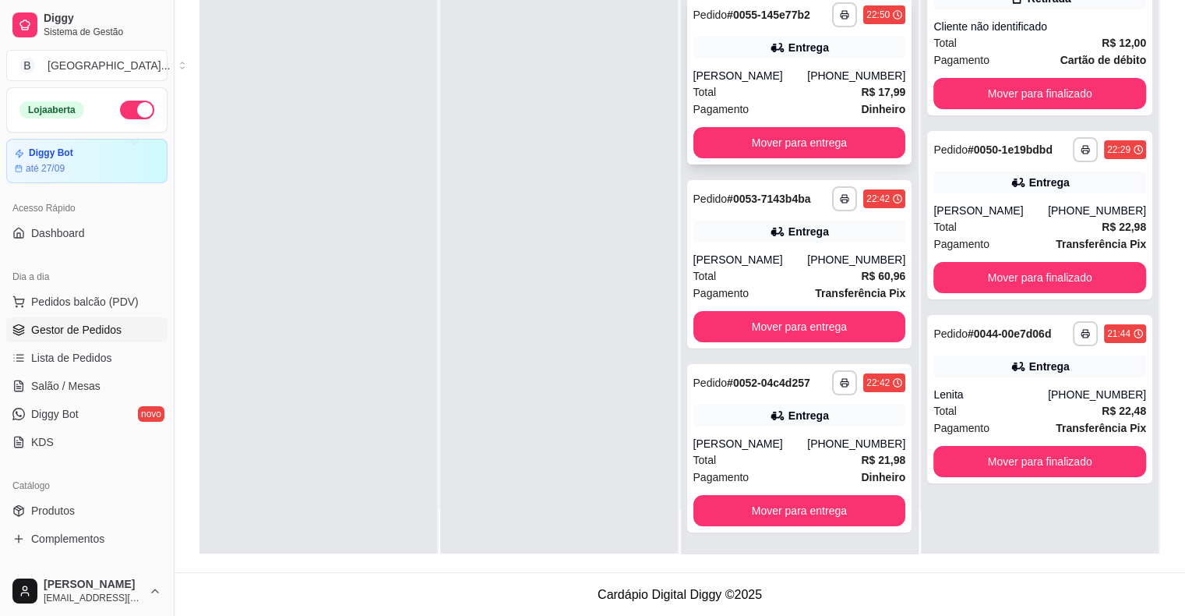
click at [759, 69] on div "[PERSON_NAME]" at bounding box center [750, 76] width 115 height 16
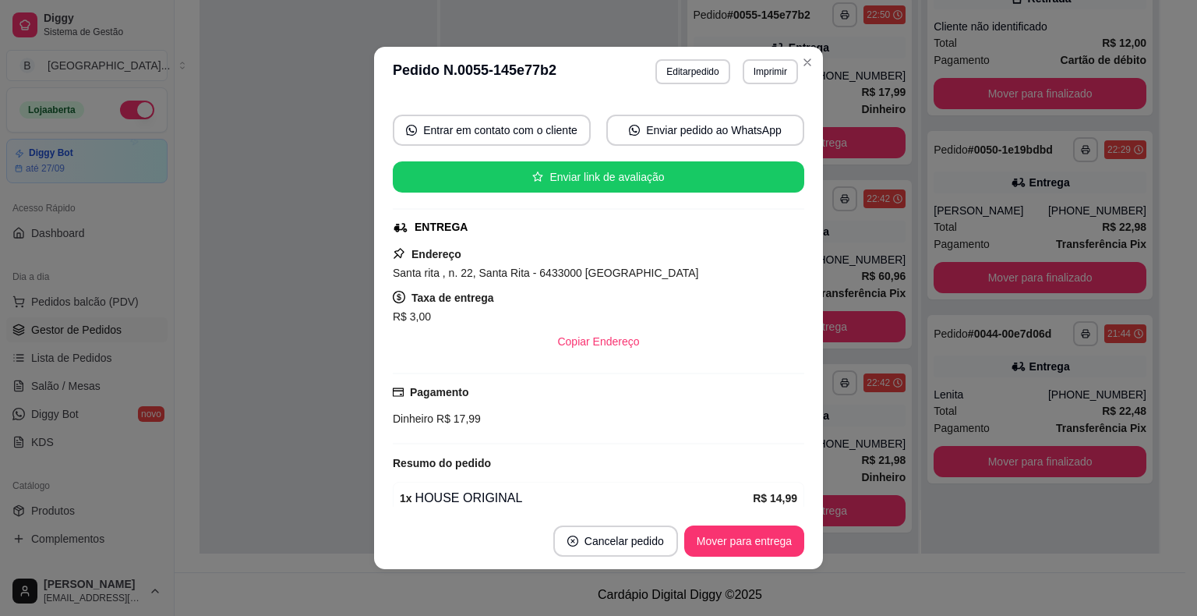
scroll to position [199, 0]
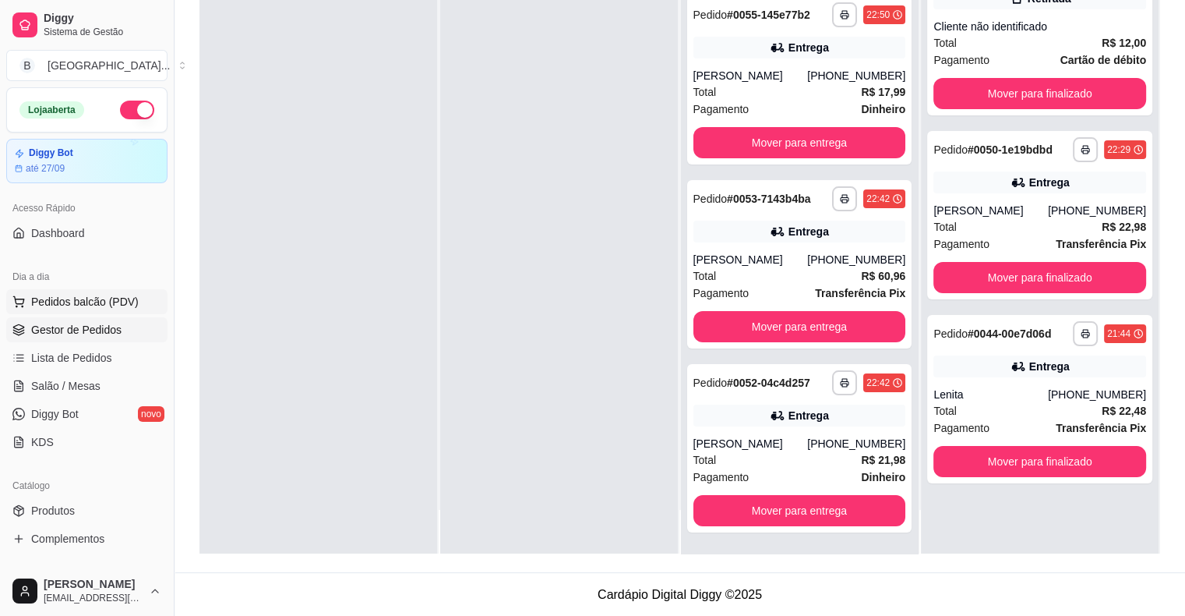
click at [17, 308] on button "Pedidos balcão (PDV)" at bounding box center [86, 301] width 161 height 25
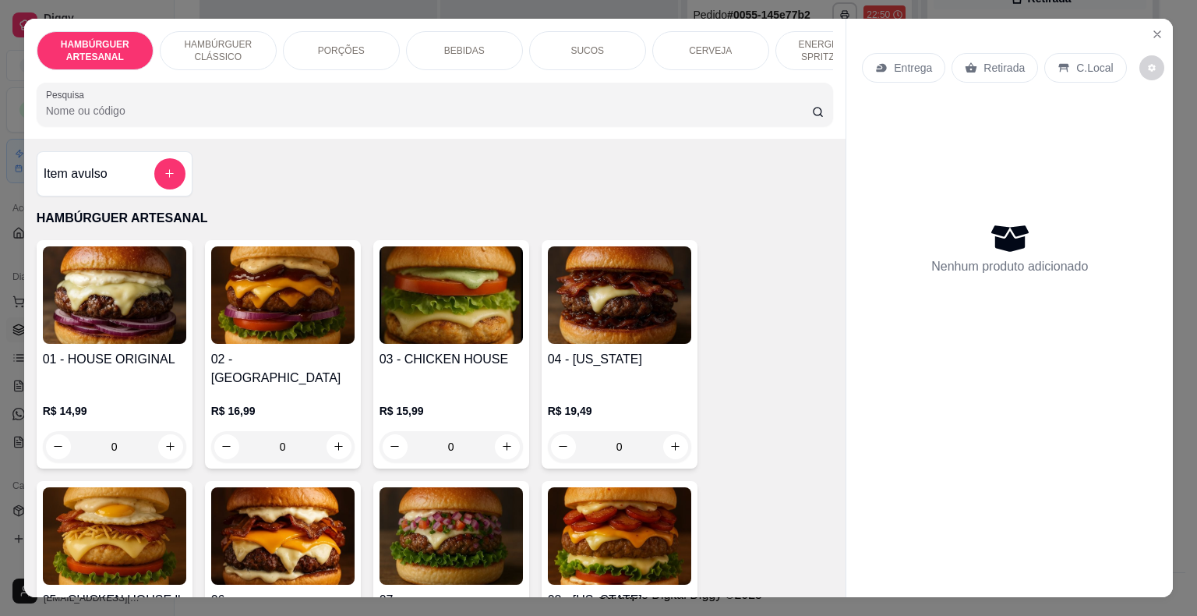
click at [444, 44] on p "BEBIDAS" at bounding box center [464, 50] width 41 height 12
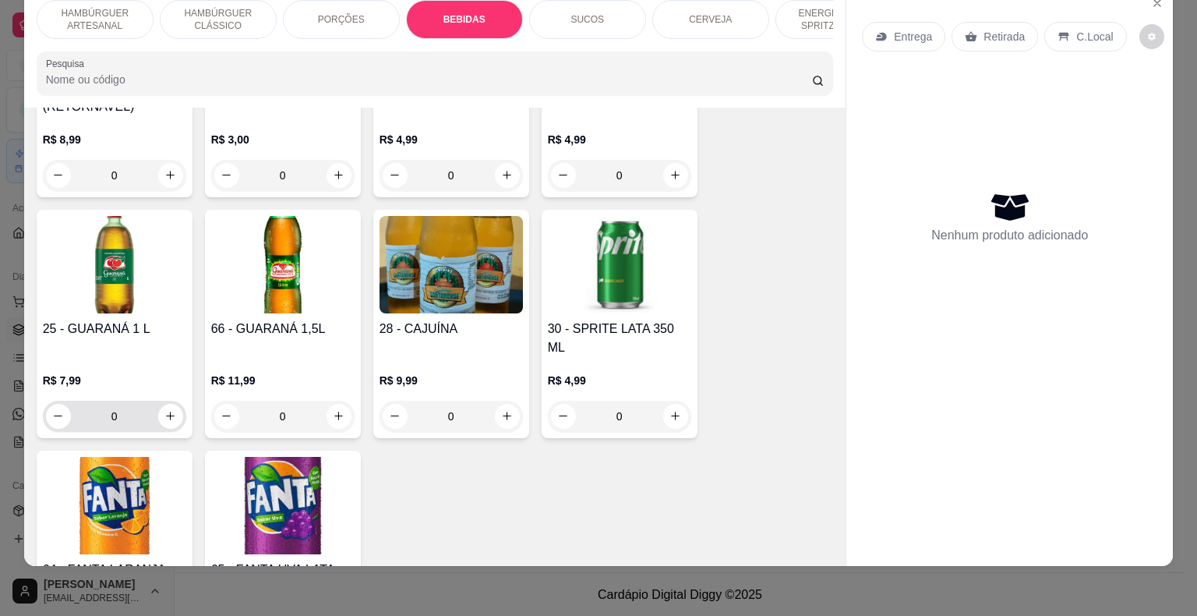
scroll to position [2222, 0]
click at [164, 410] on icon "increase-product-quantity" at bounding box center [170, 416] width 12 height 12
type input "1"
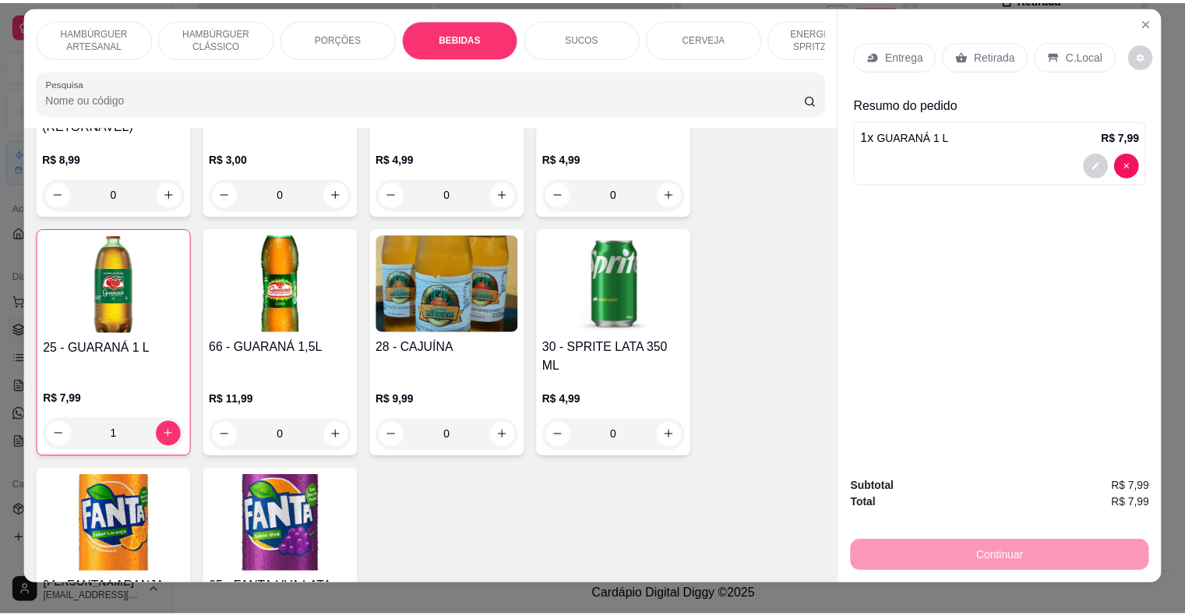
scroll to position [0, 0]
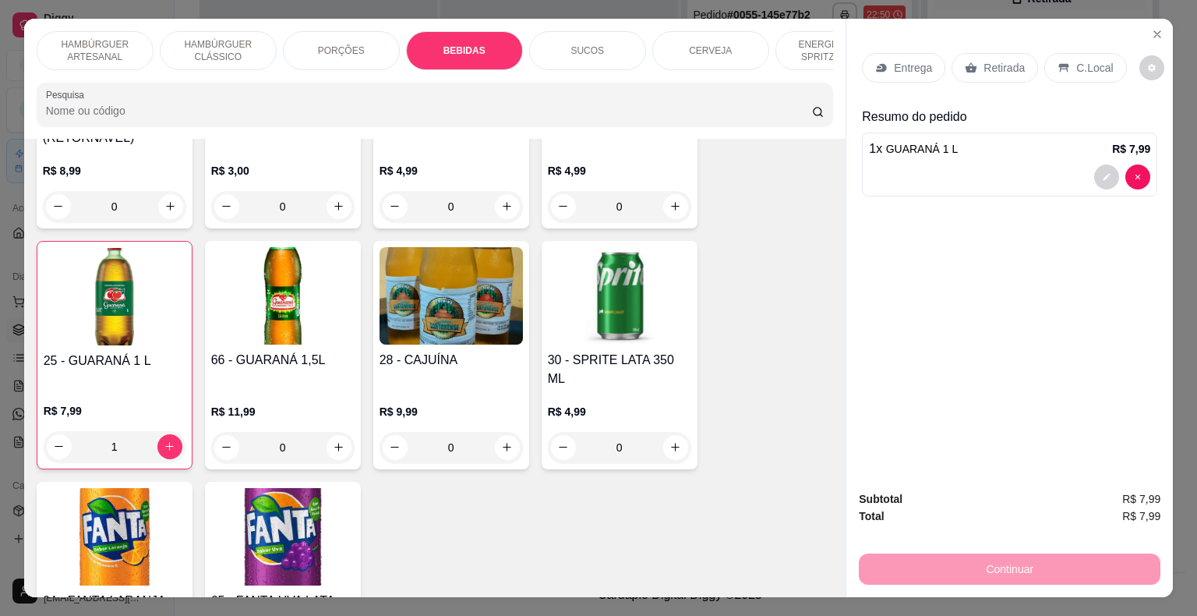
click at [975, 62] on div "Retirada" at bounding box center [994, 68] width 86 height 30
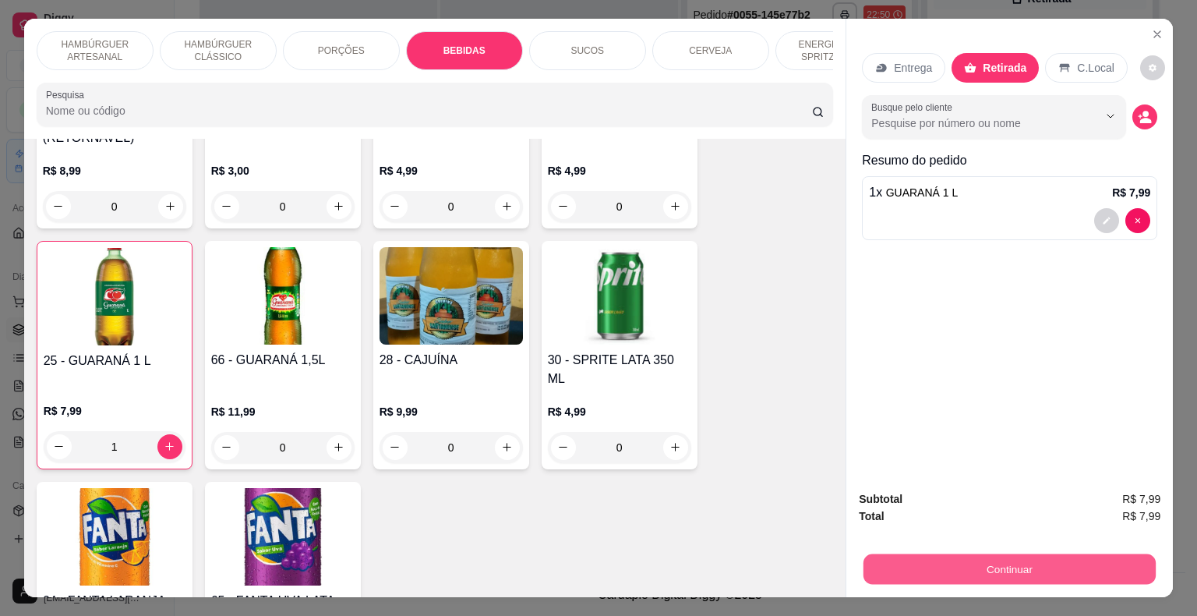
click at [948, 574] on button "Continuar" at bounding box center [1009, 569] width 292 height 30
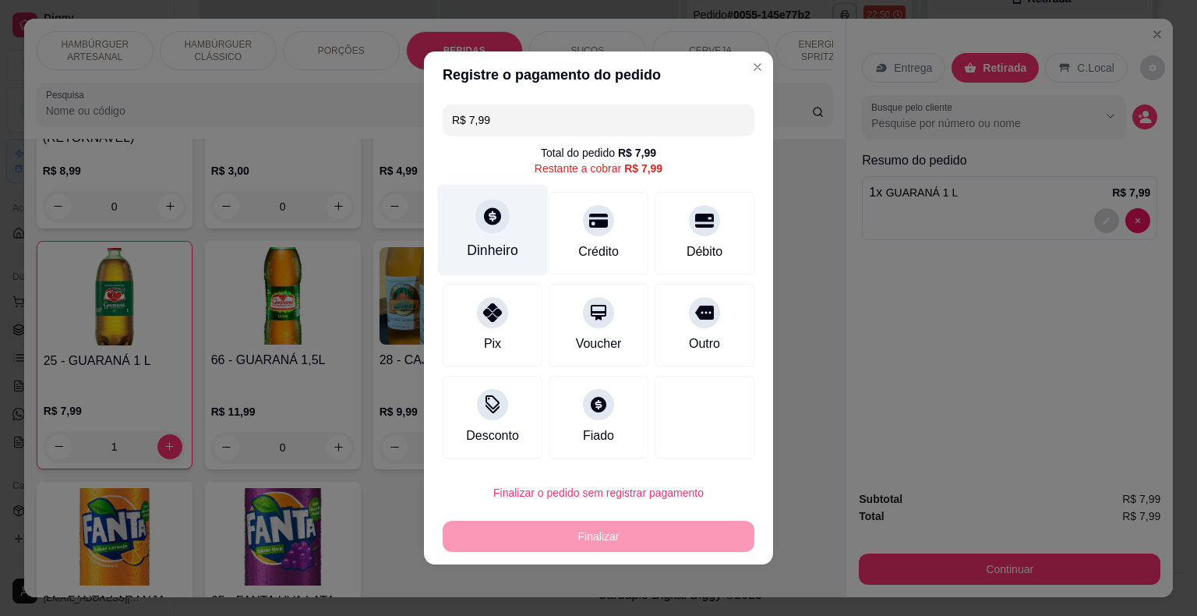
click at [477, 217] on div at bounding box center [492, 216] width 34 height 34
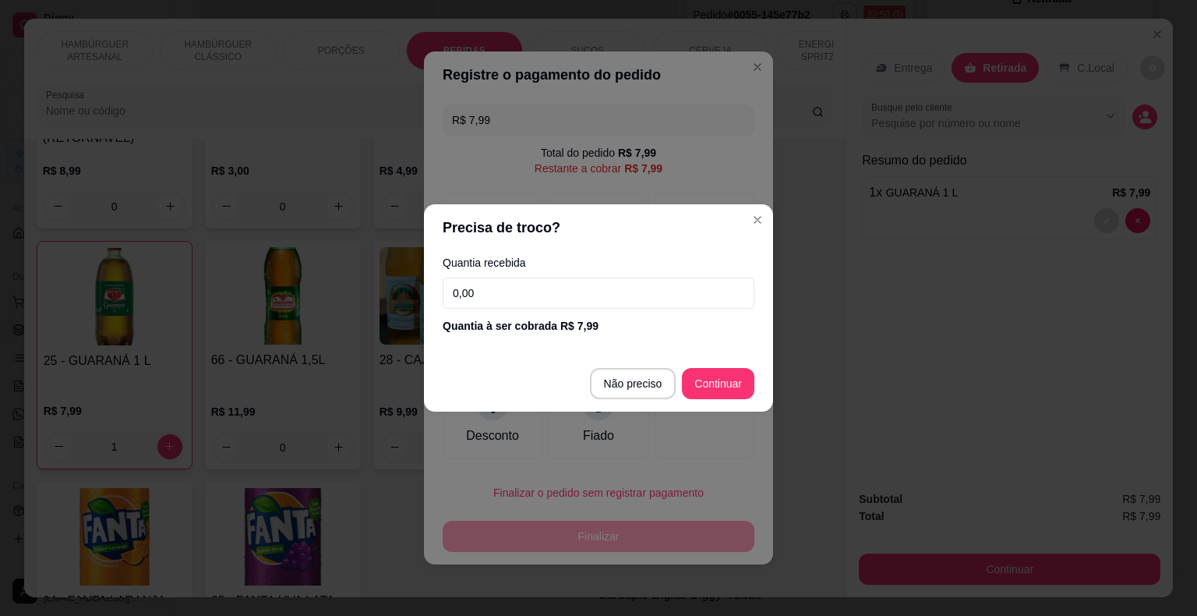
click at [509, 291] on input "0,00" at bounding box center [599, 292] width 312 height 31
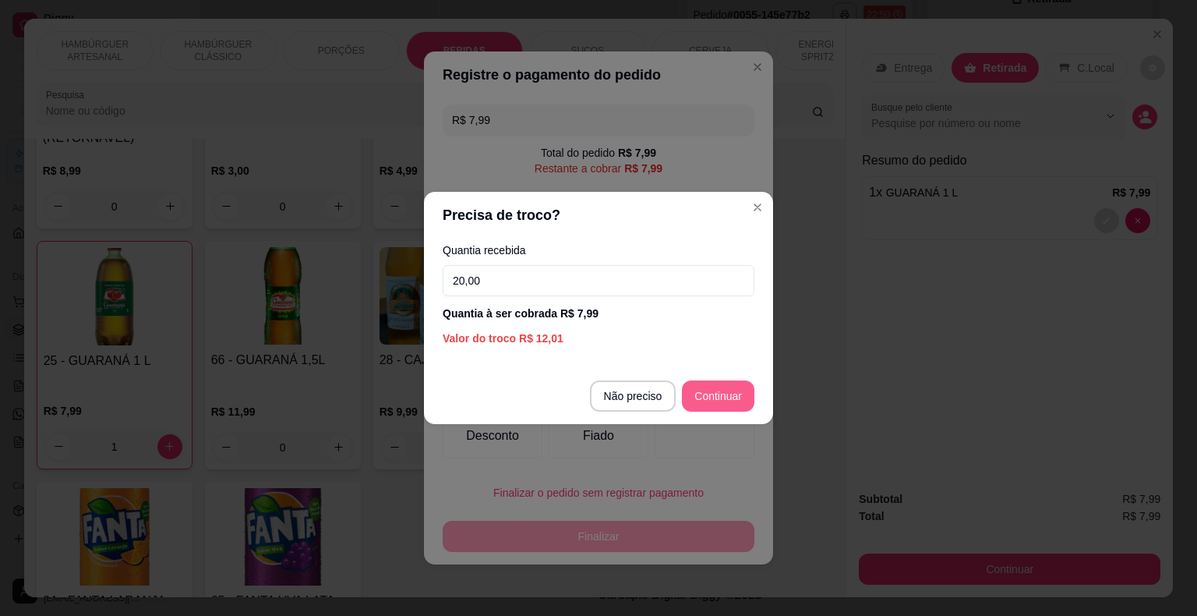
type input "20,00"
type input "R$ 0,00"
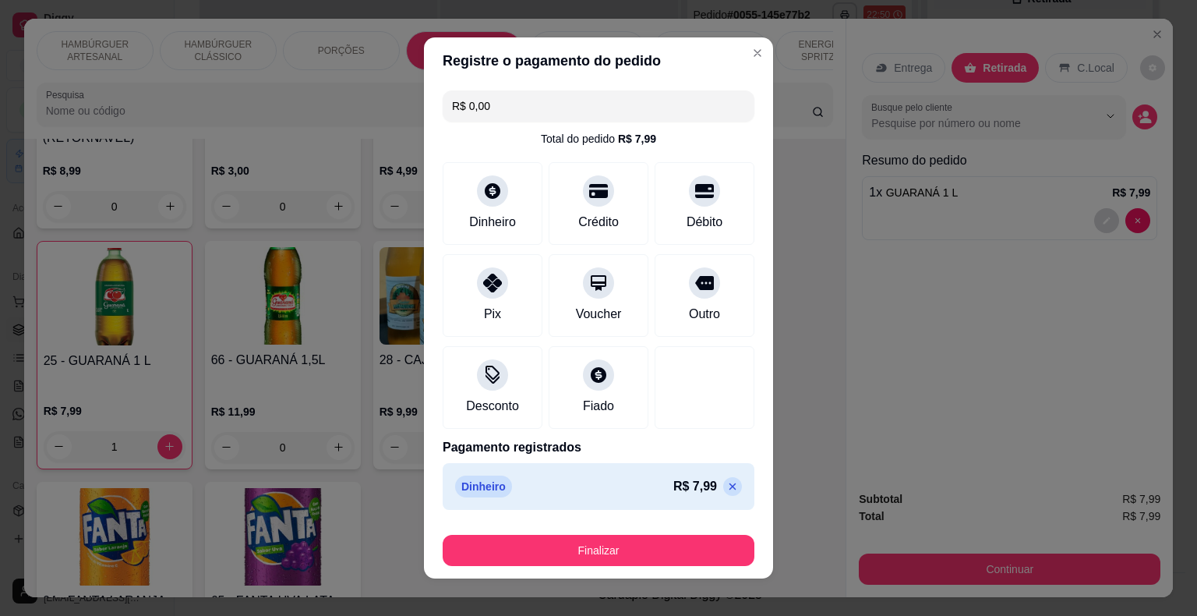
click at [642, 531] on div "Finalizar" at bounding box center [599, 546] width 312 height 37
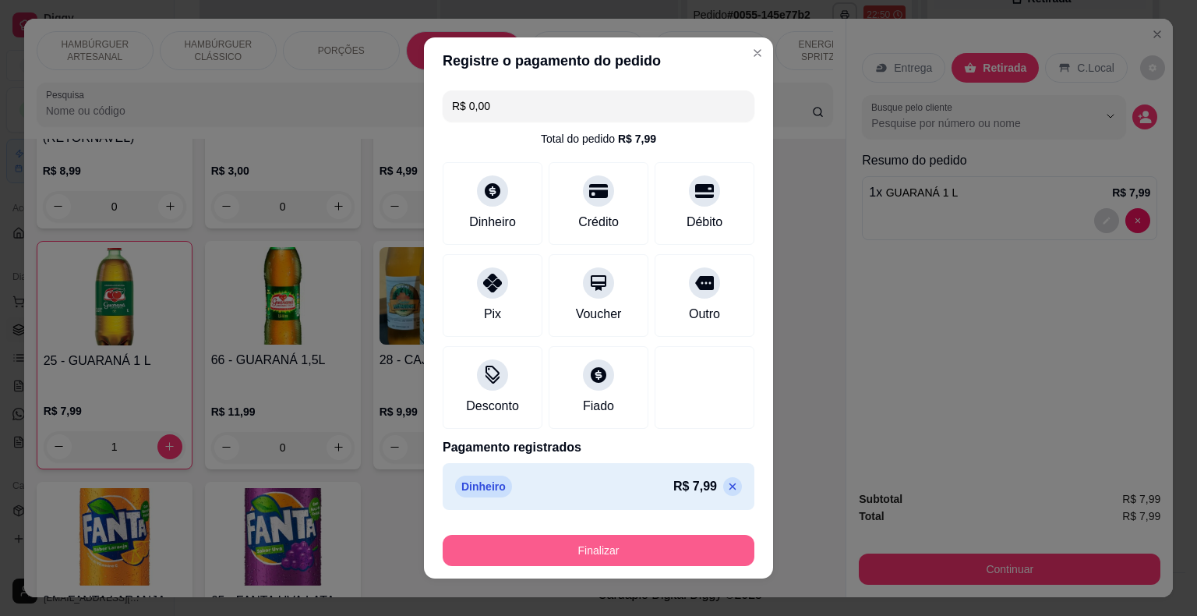
click at [637, 547] on button "Finalizar" at bounding box center [599, 550] width 312 height 31
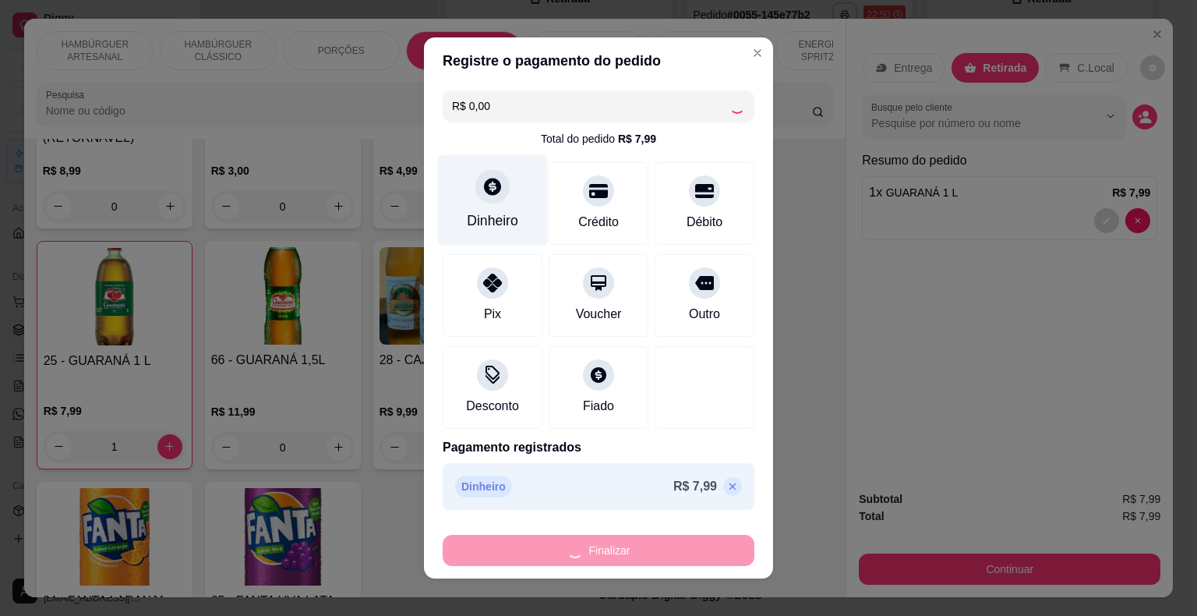
type input "0"
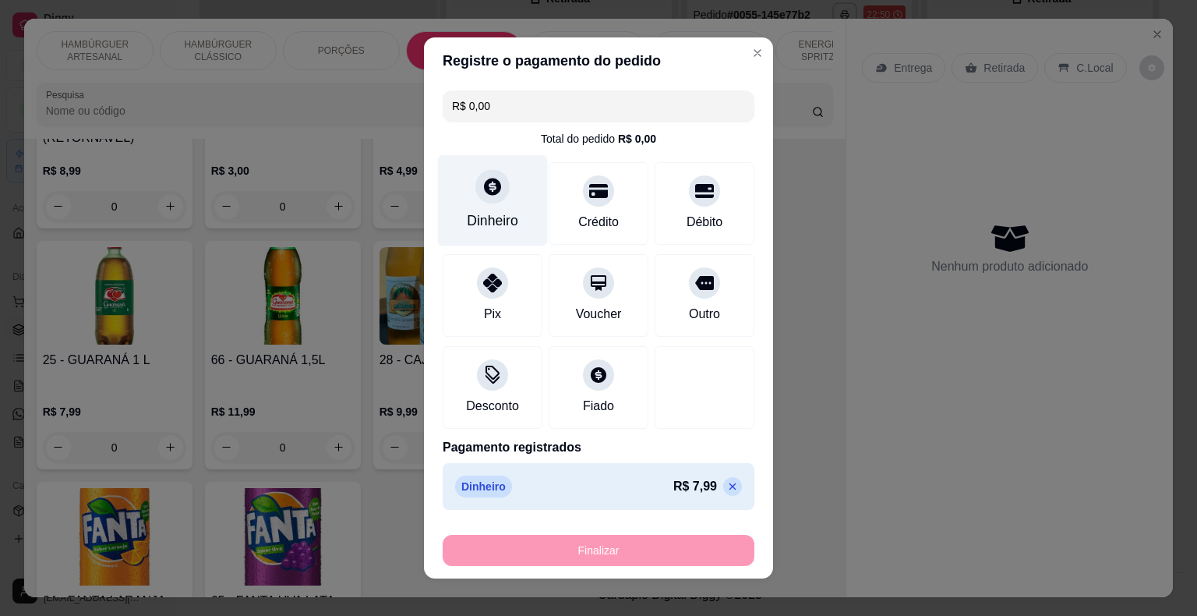
type input "-R$ 7,99"
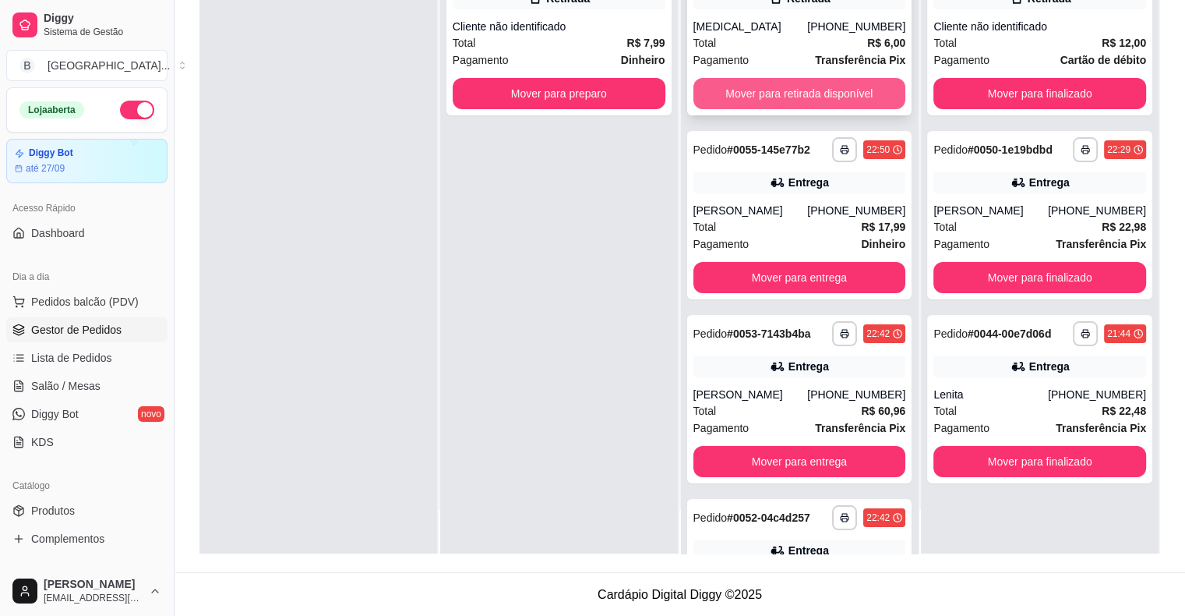
click at [853, 95] on button "Mover para retirada disponível" at bounding box center [799, 93] width 213 height 31
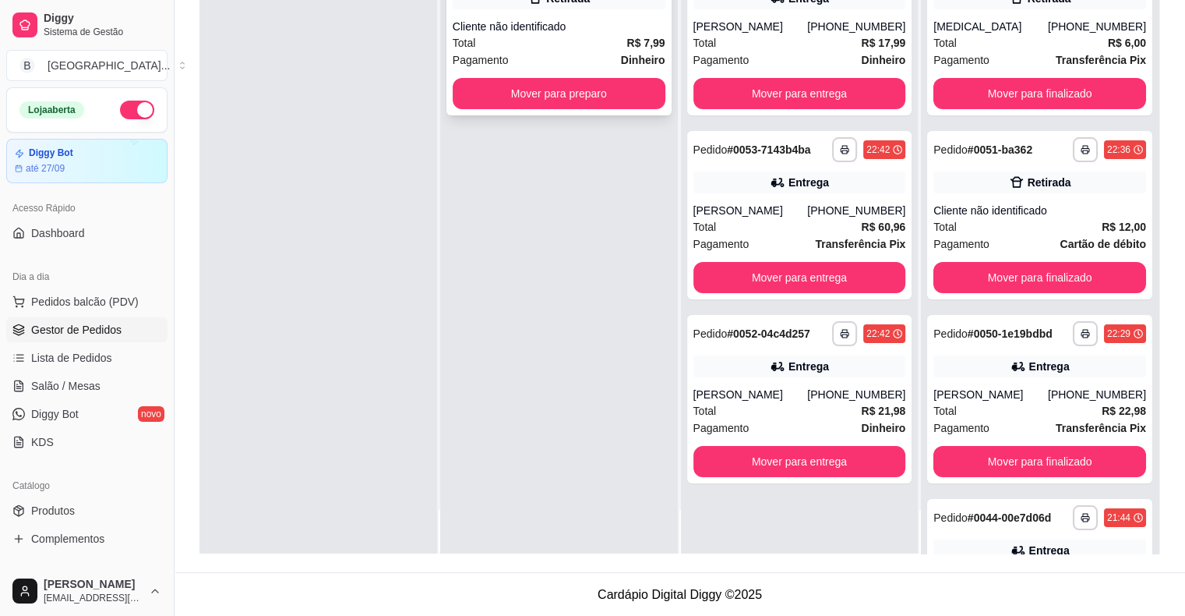
click at [618, 34] on div "Total R$ 7,99" at bounding box center [559, 42] width 213 height 17
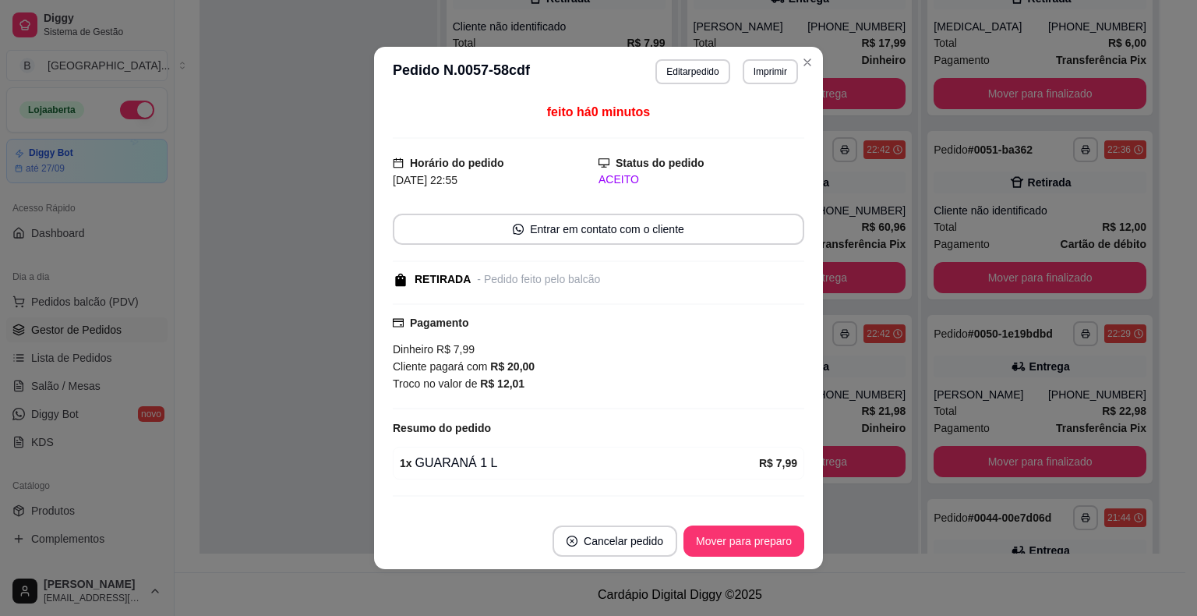
scroll to position [31, 0]
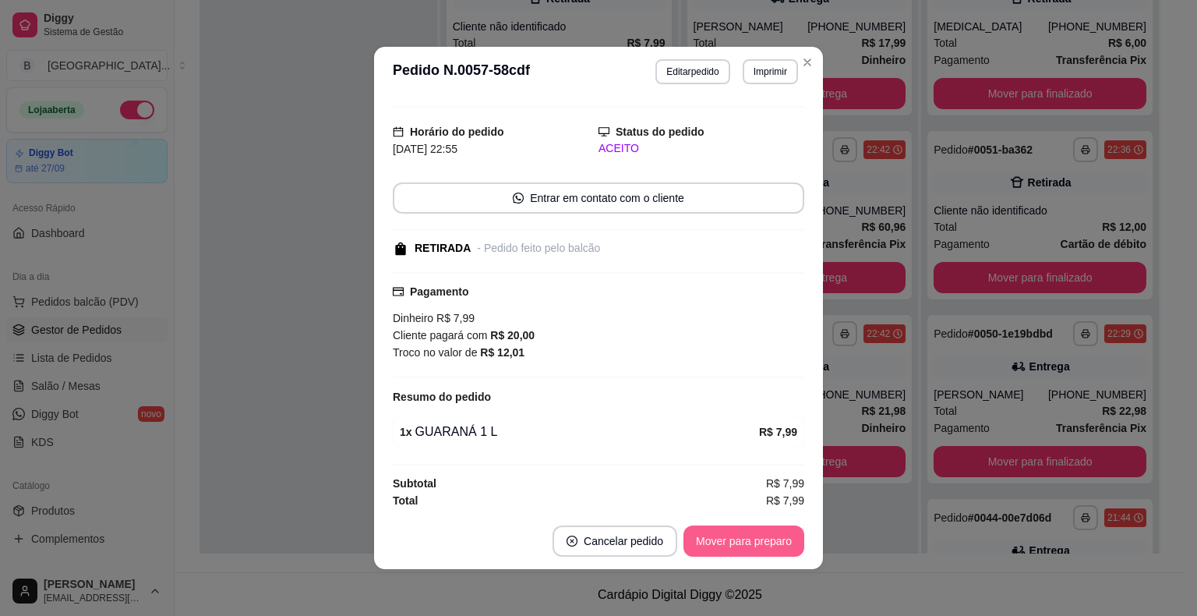
click at [736, 546] on button "Mover para preparo" at bounding box center [743, 540] width 121 height 31
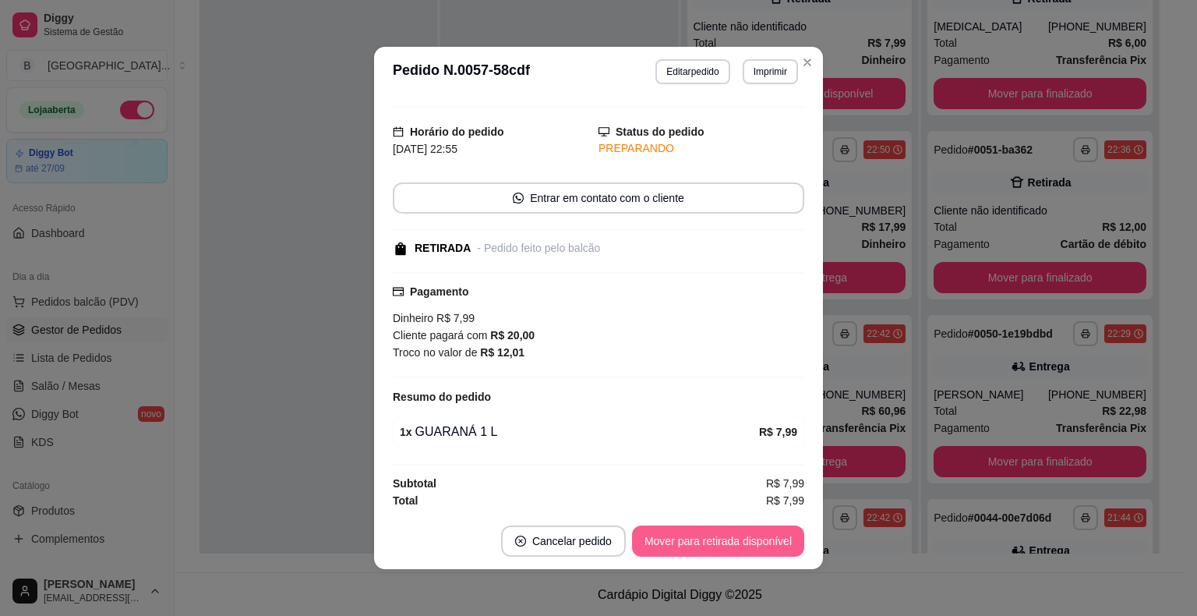
click at [736, 546] on button "Mover para retirada disponível" at bounding box center [718, 540] width 172 height 31
click at [736, 546] on div "Mover para retirada disponível" at bounding box center [718, 540] width 172 height 31
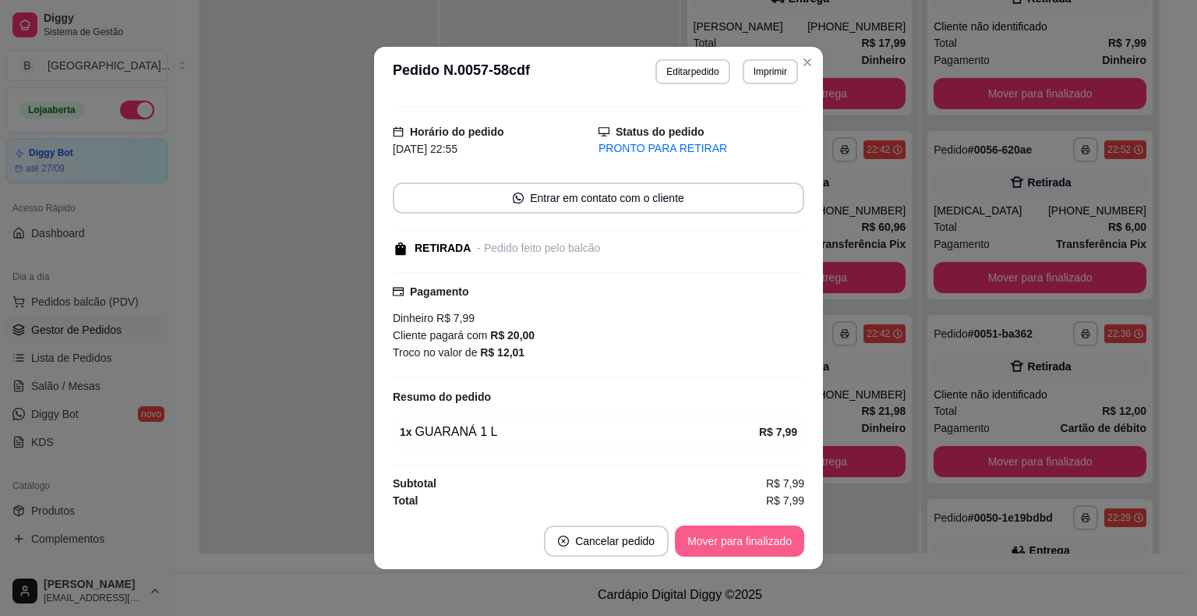
click at [736, 538] on button "Mover para finalizado" at bounding box center [739, 540] width 129 height 31
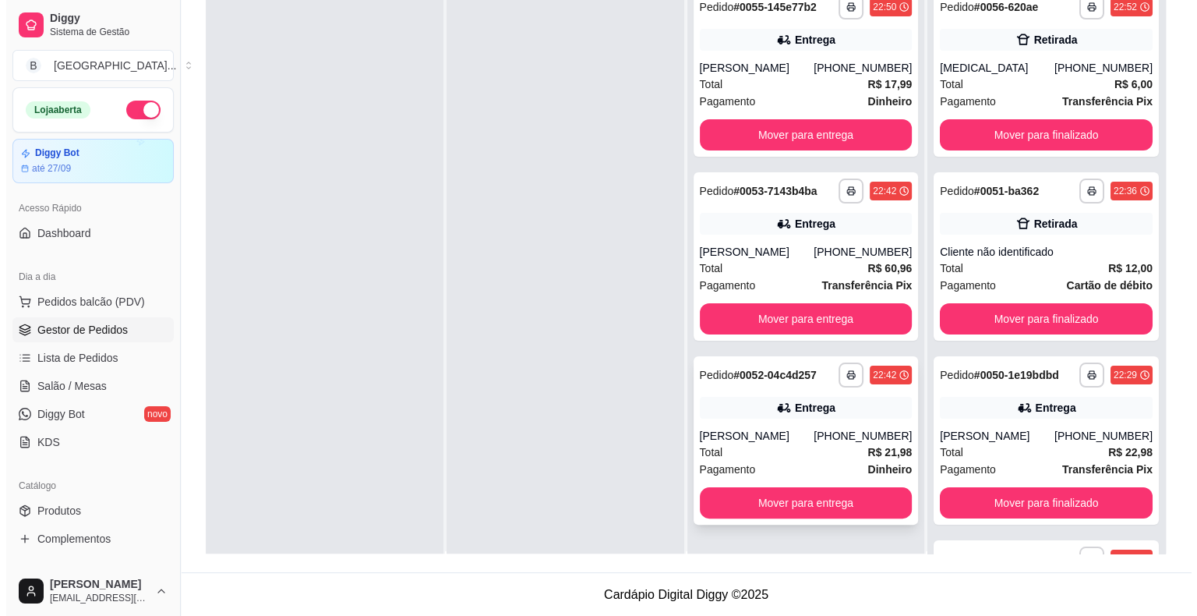
scroll to position [44, 0]
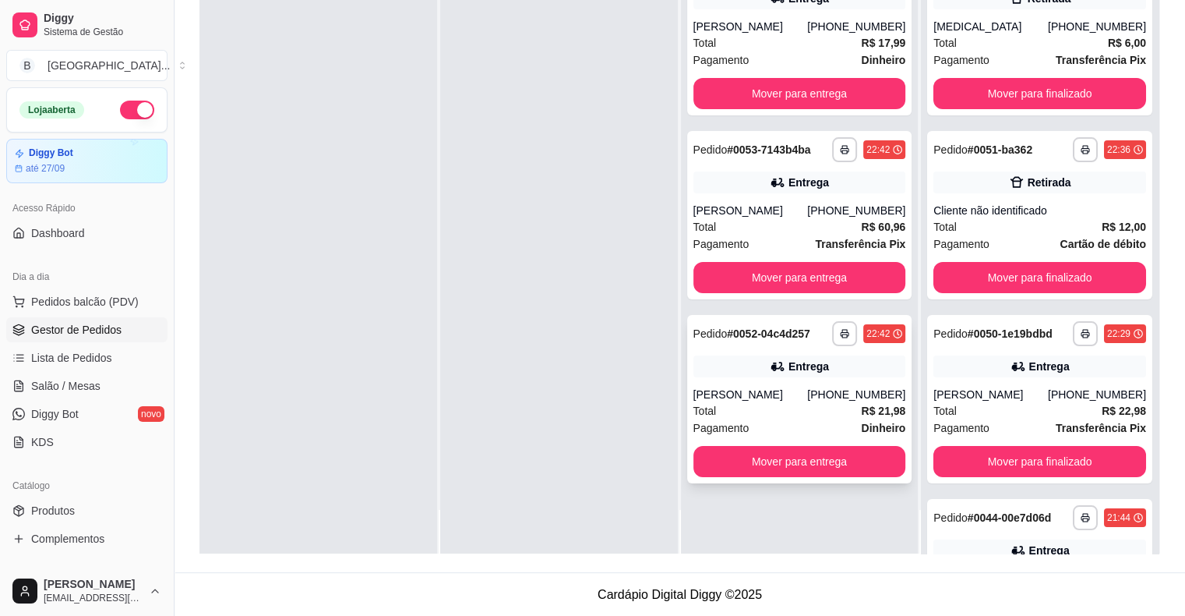
click at [767, 428] on div "Pagamento Dinheiro" at bounding box center [799, 427] width 213 height 17
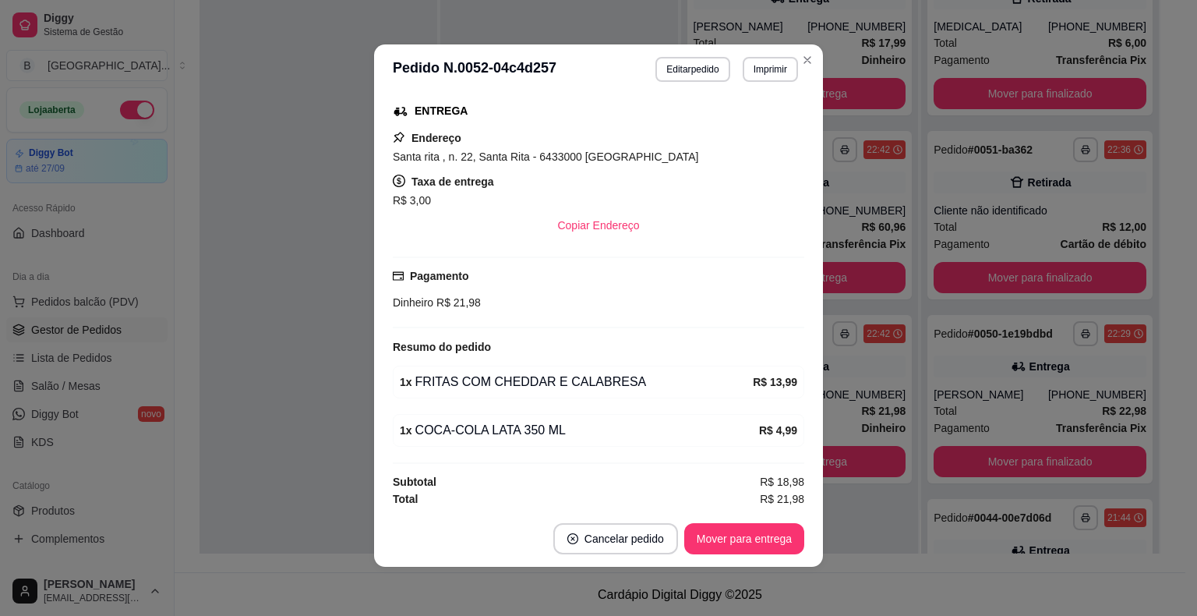
scroll to position [3, 0]
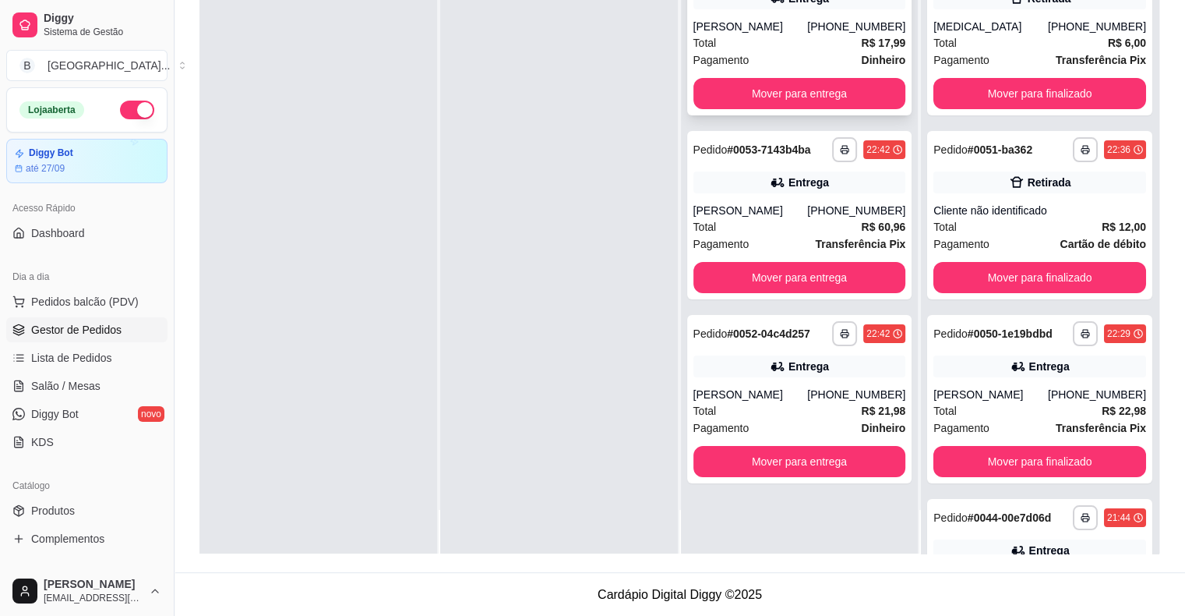
click at [864, 51] on span "Dinheiro" at bounding box center [883, 59] width 44 height 17
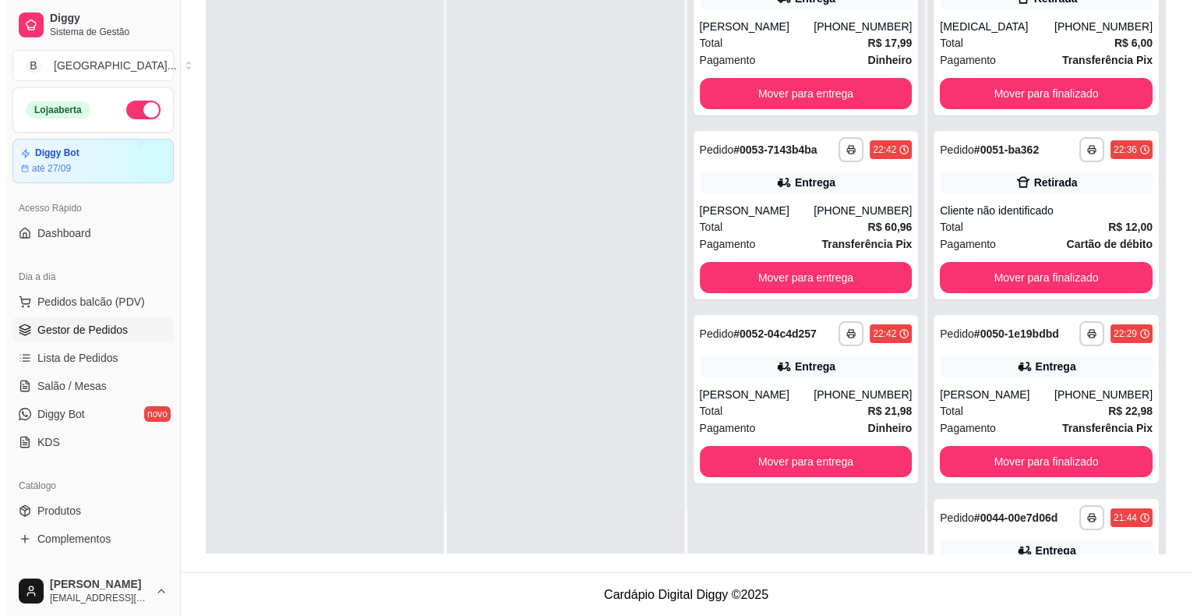
scroll to position [0, 0]
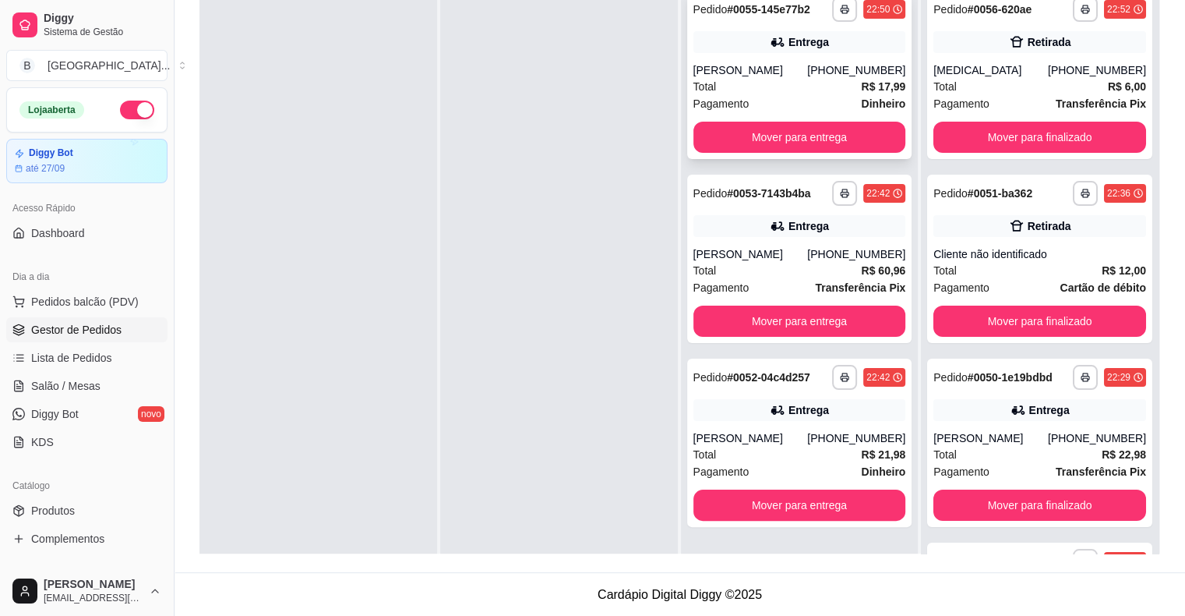
click at [778, 69] on div "[PERSON_NAME]" at bounding box center [750, 70] width 115 height 16
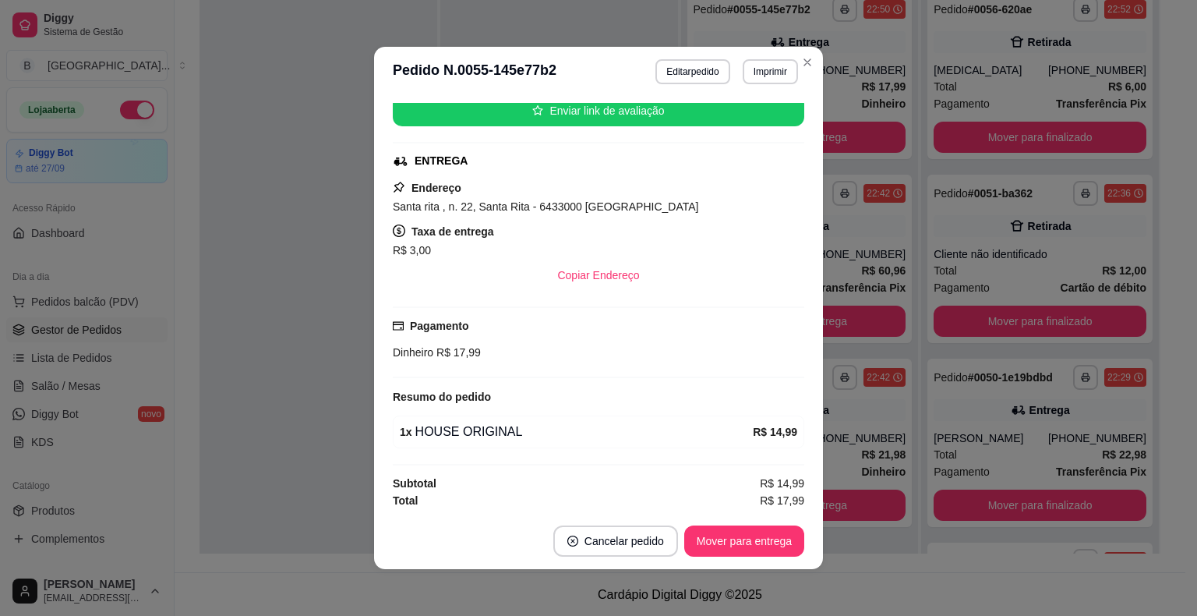
scroll to position [3, 0]
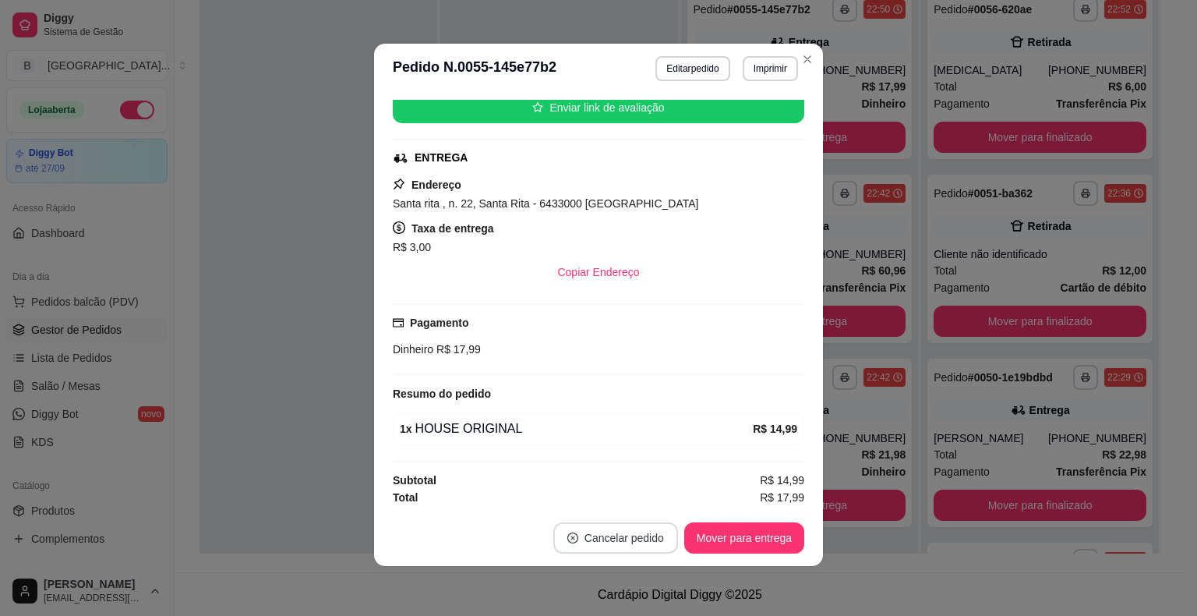
click at [594, 535] on button "Cancelar pedido" at bounding box center [615, 537] width 125 height 31
click at [637, 491] on button "Sim" at bounding box center [653, 499] width 62 height 31
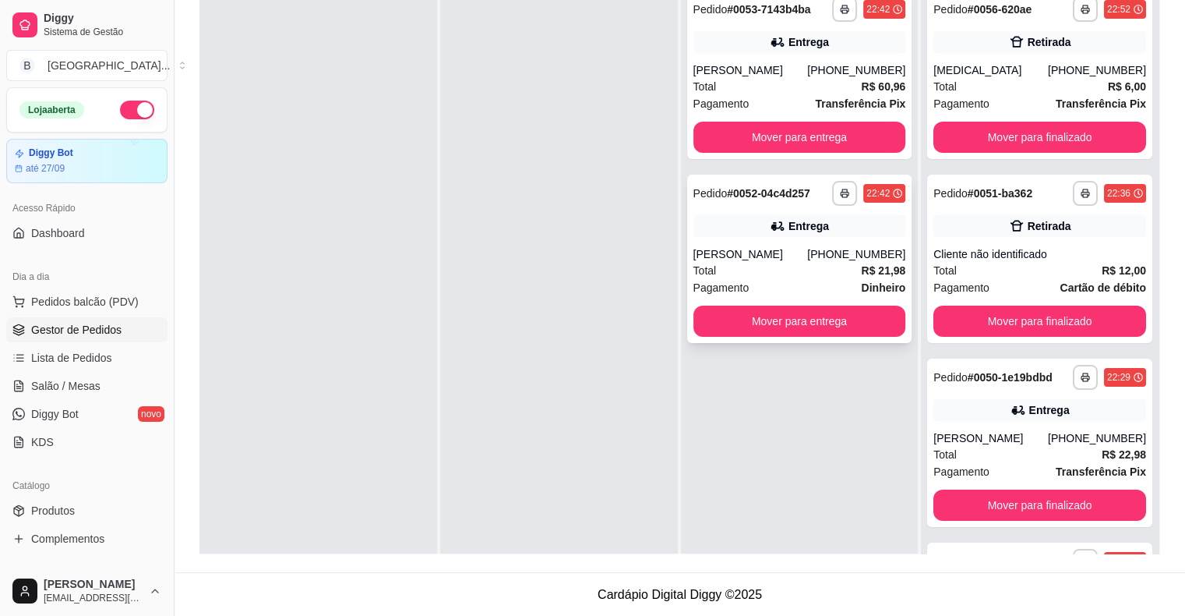
click at [745, 251] on div "[PERSON_NAME]" at bounding box center [750, 254] width 115 height 16
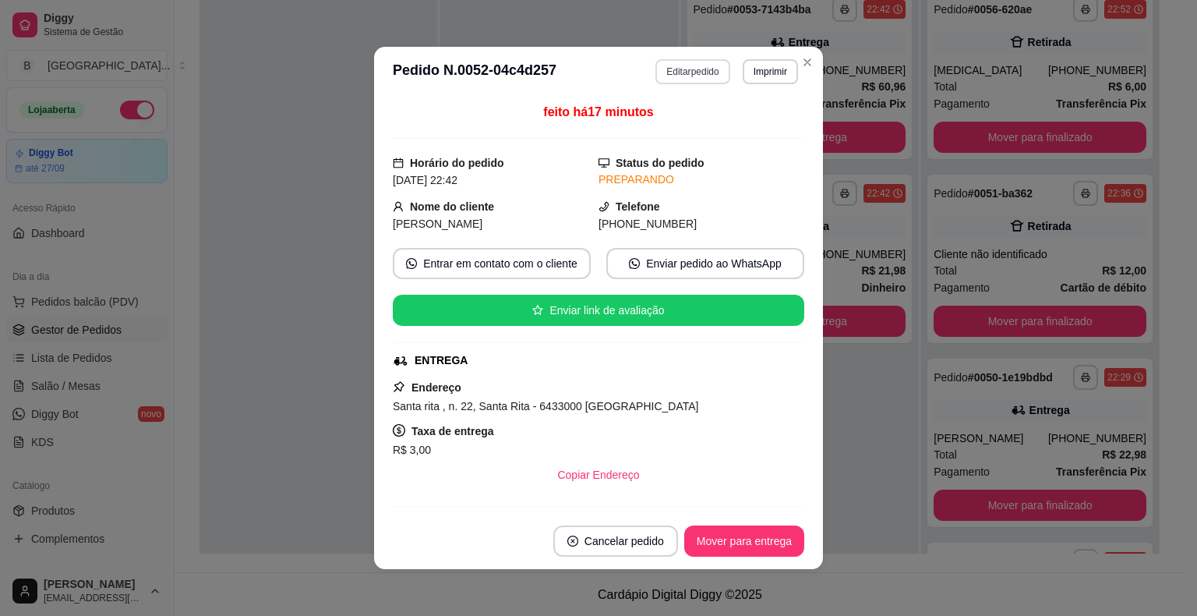
click at [668, 67] on button "Editar pedido" at bounding box center [692, 71] width 74 height 25
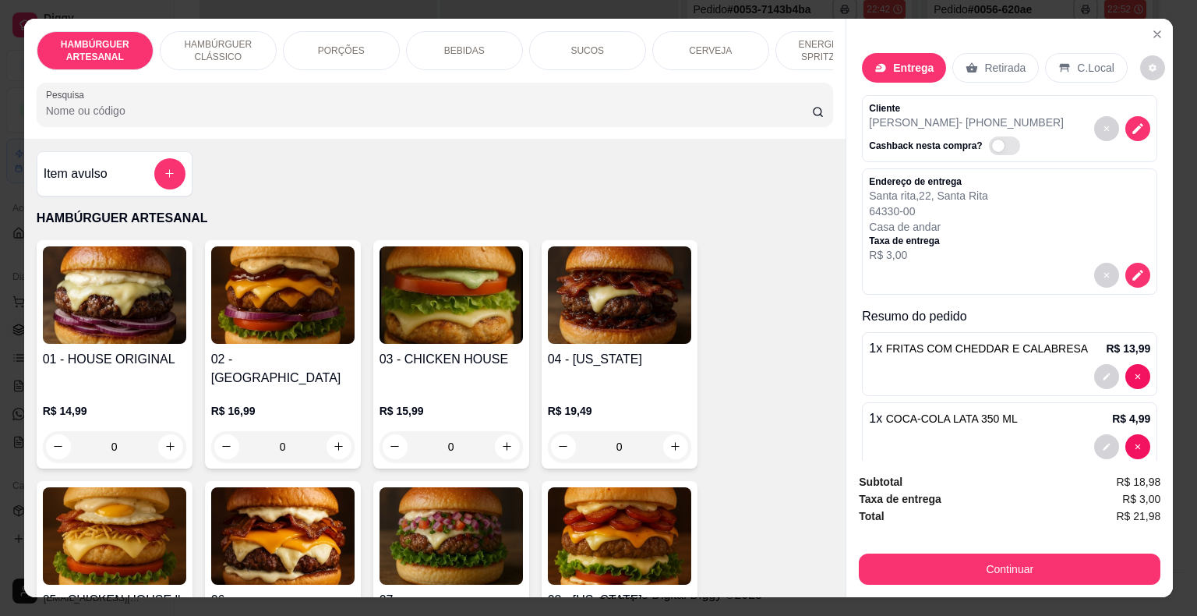
scroll to position [78, 0]
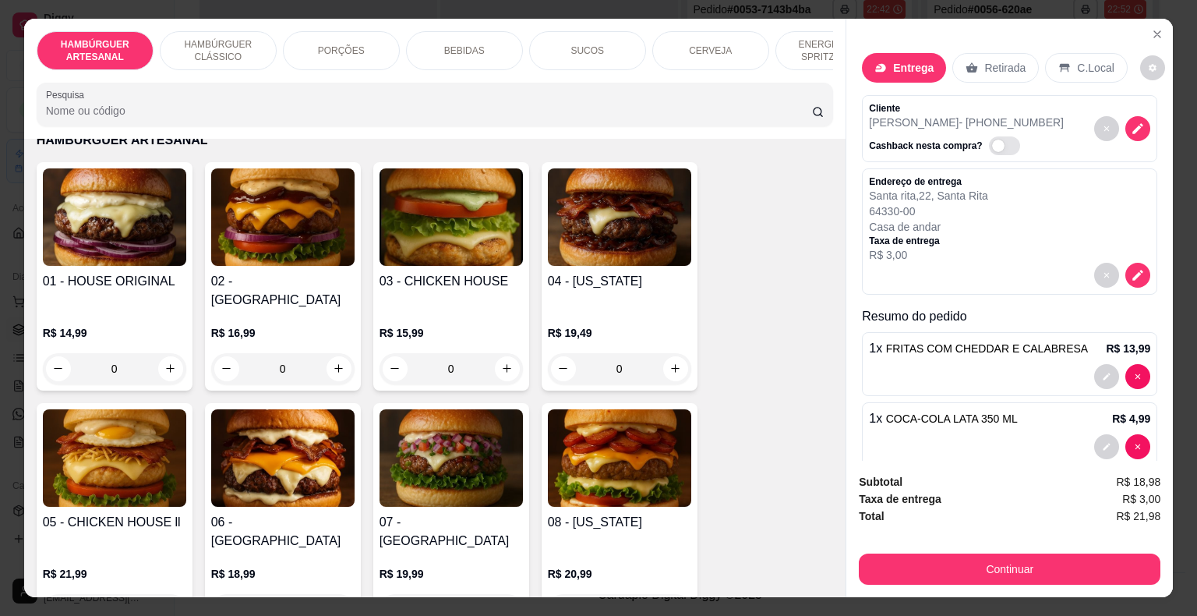
click at [171, 353] on div "0" at bounding box center [114, 368] width 143 height 31
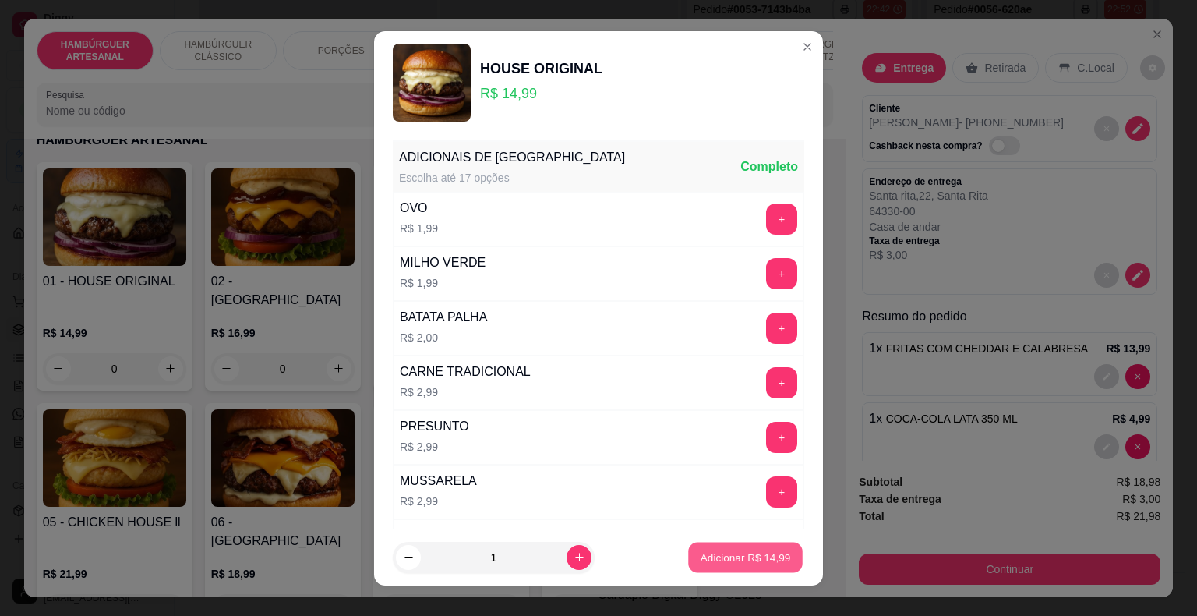
click at [773, 552] on button "Adicionar R$ 14,99" at bounding box center [745, 557] width 115 height 30
type input "1"
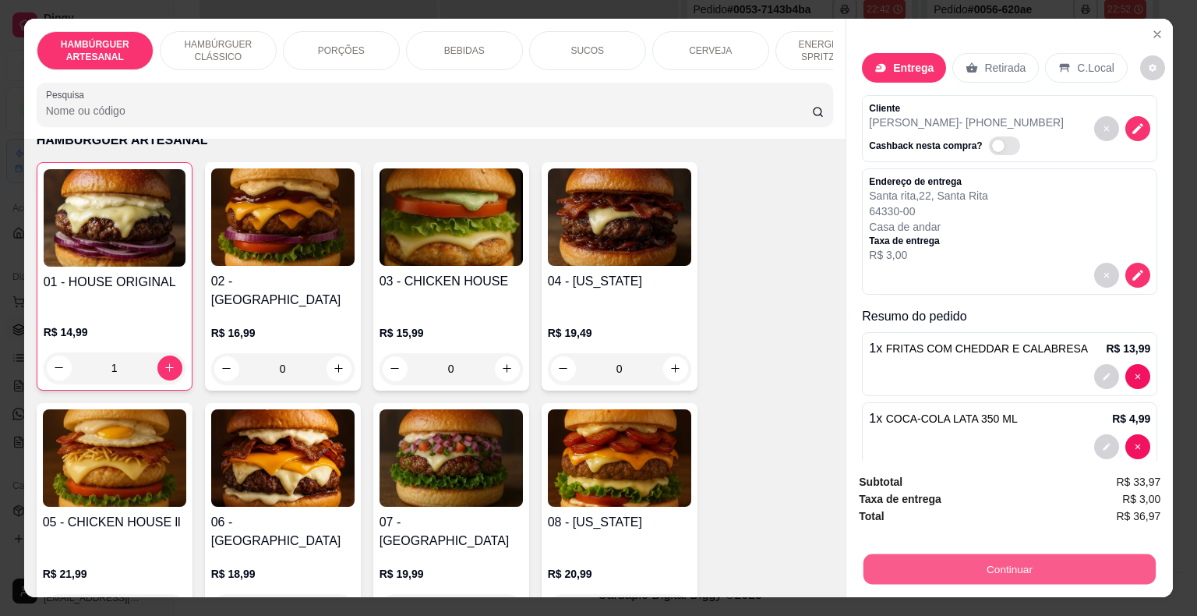
click at [911, 565] on button "Continuar" at bounding box center [1009, 569] width 292 height 30
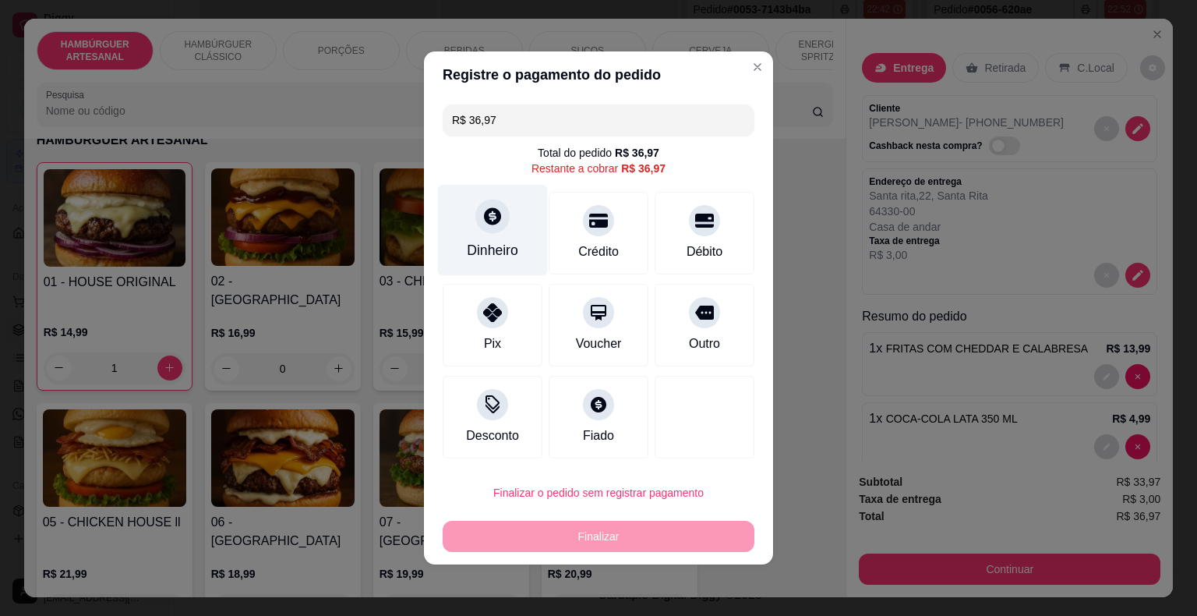
click at [513, 245] on div "Dinheiro" at bounding box center [492, 250] width 51 height 20
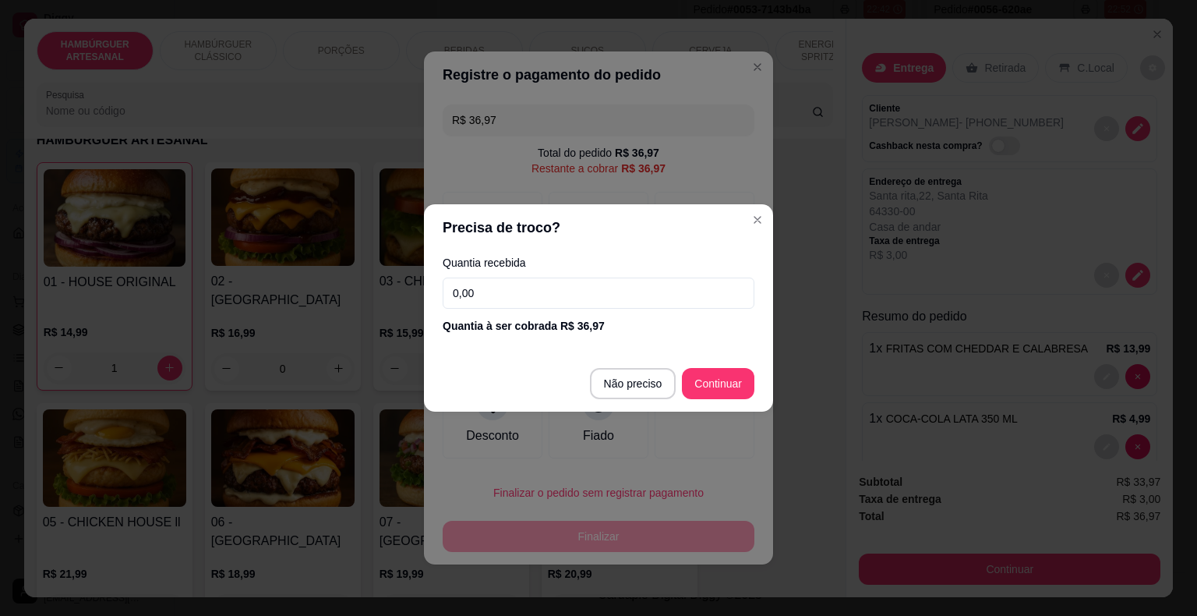
click at [525, 298] on input "0,00" at bounding box center [599, 292] width 312 height 31
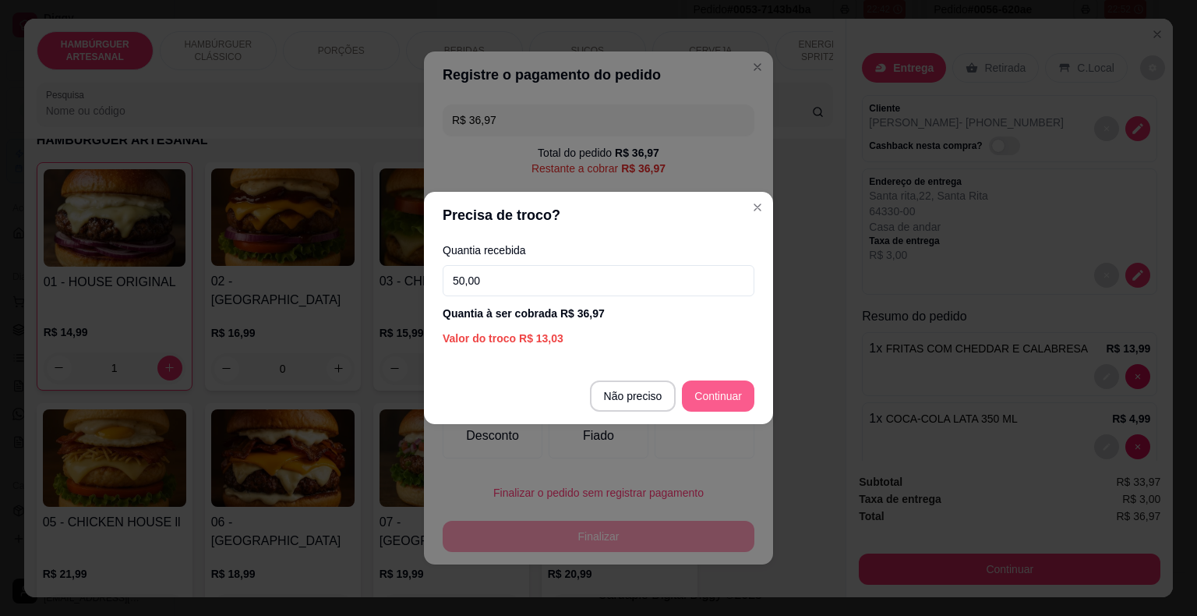
type input "50,00"
type input "R$ 0,00"
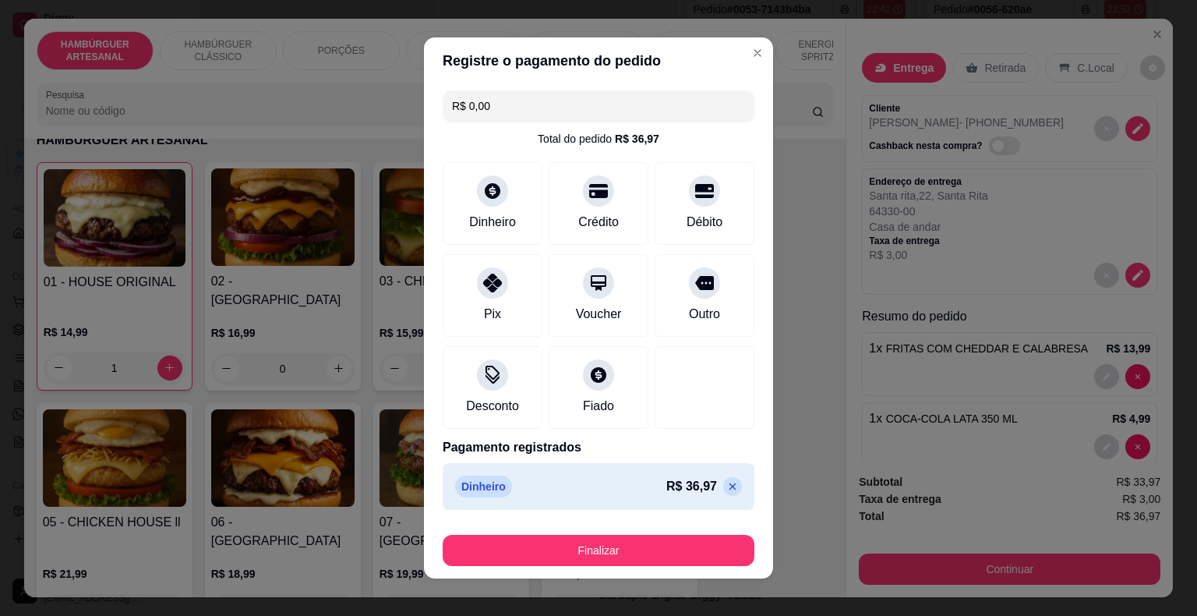
scroll to position [12, 0]
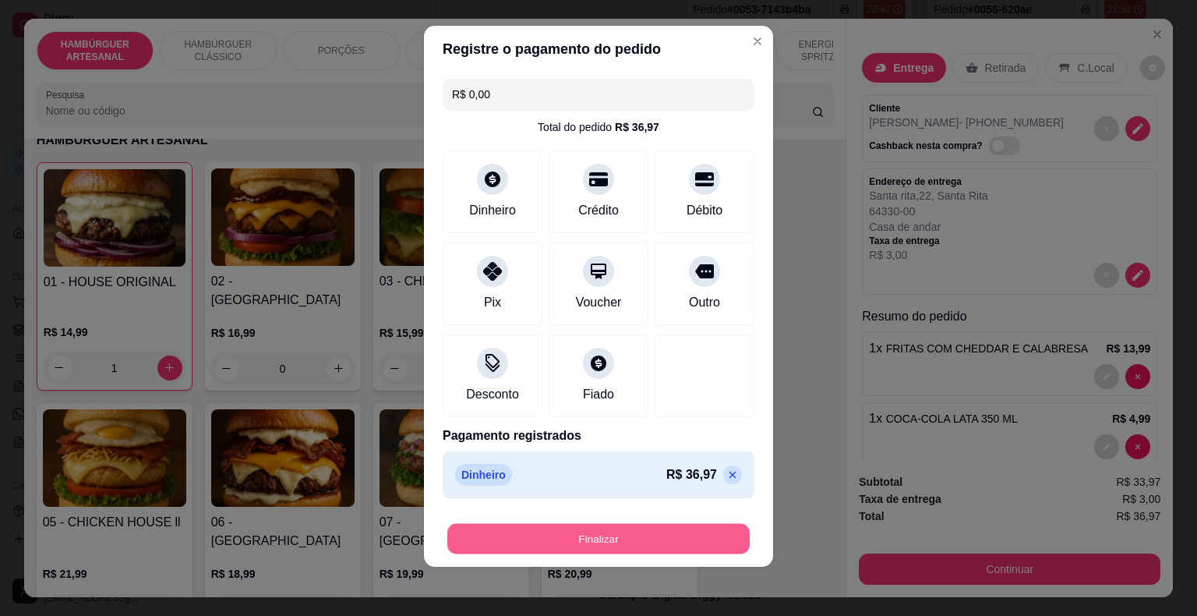
click at [564, 535] on button "Finalizar" at bounding box center [598, 539] width 302 height 30
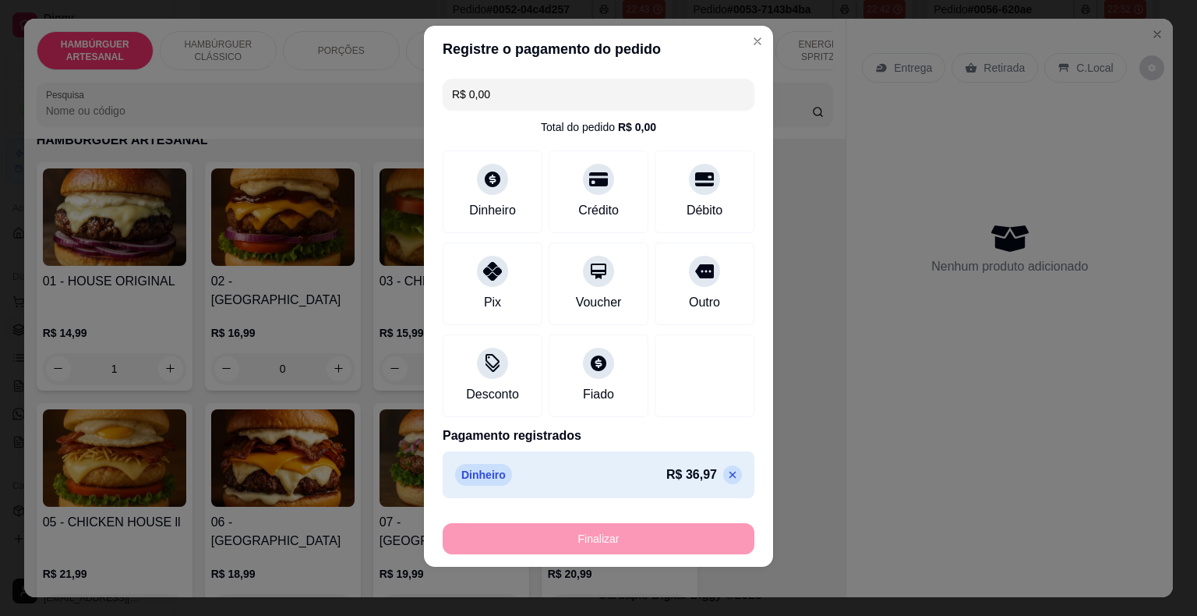
type input "0"
type input "-R$ 36,97"
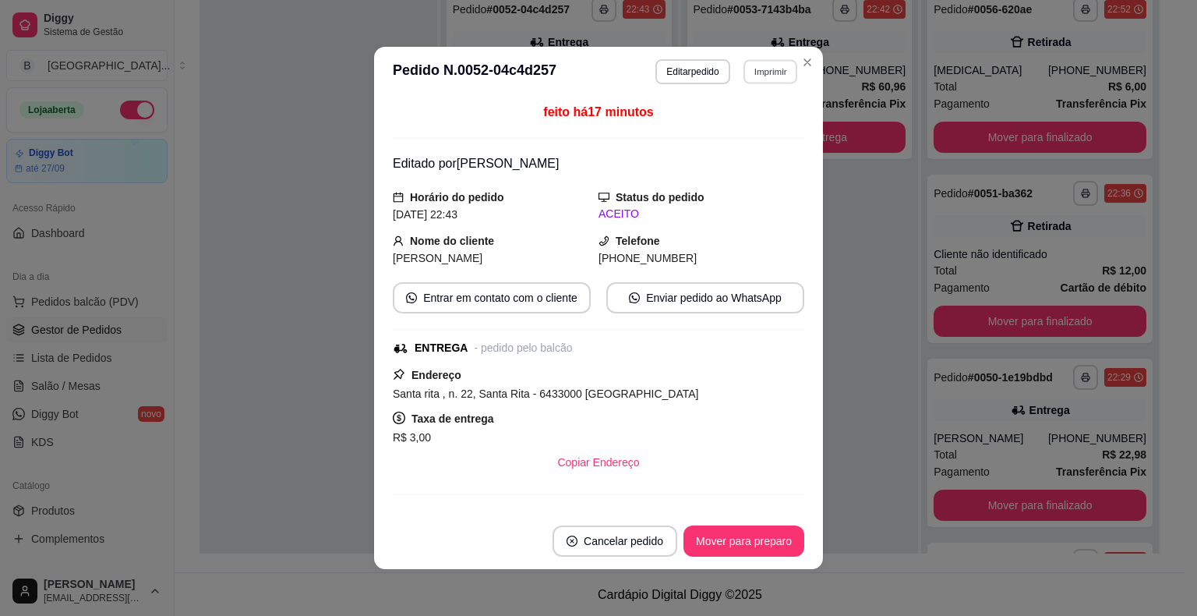
click at [768, 76] on button "Imprimir" at bounding box center [770, 71] width 54 height 24
click at [764, 126] on button "IMPRESSORA" at bounding box center [736, 127] width 113 height 25
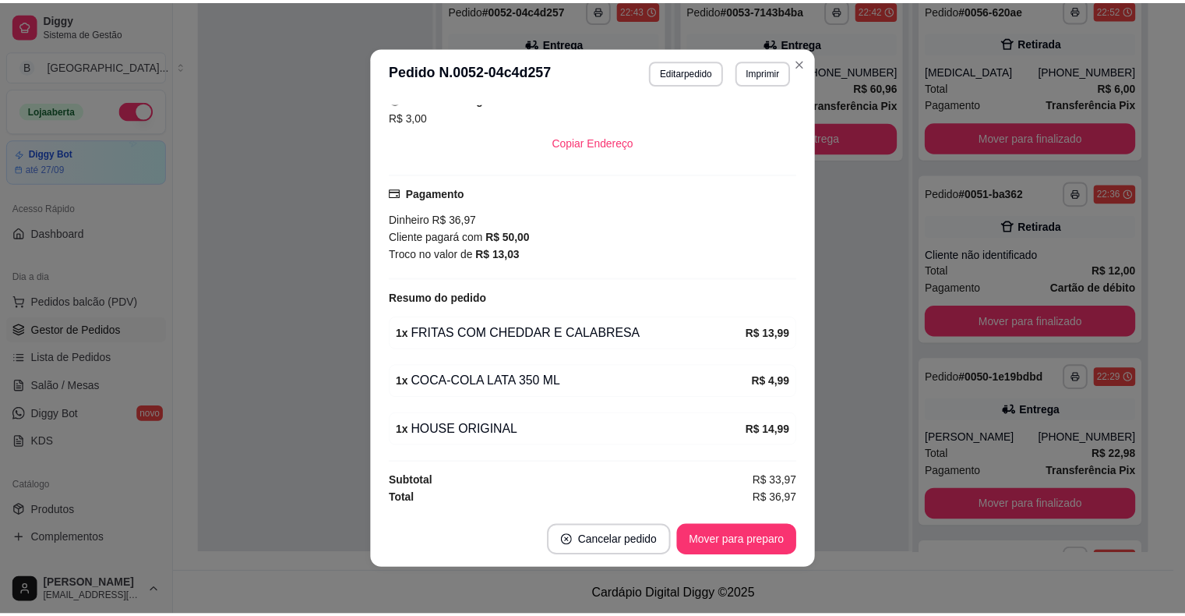
scroll to position [317, 0]
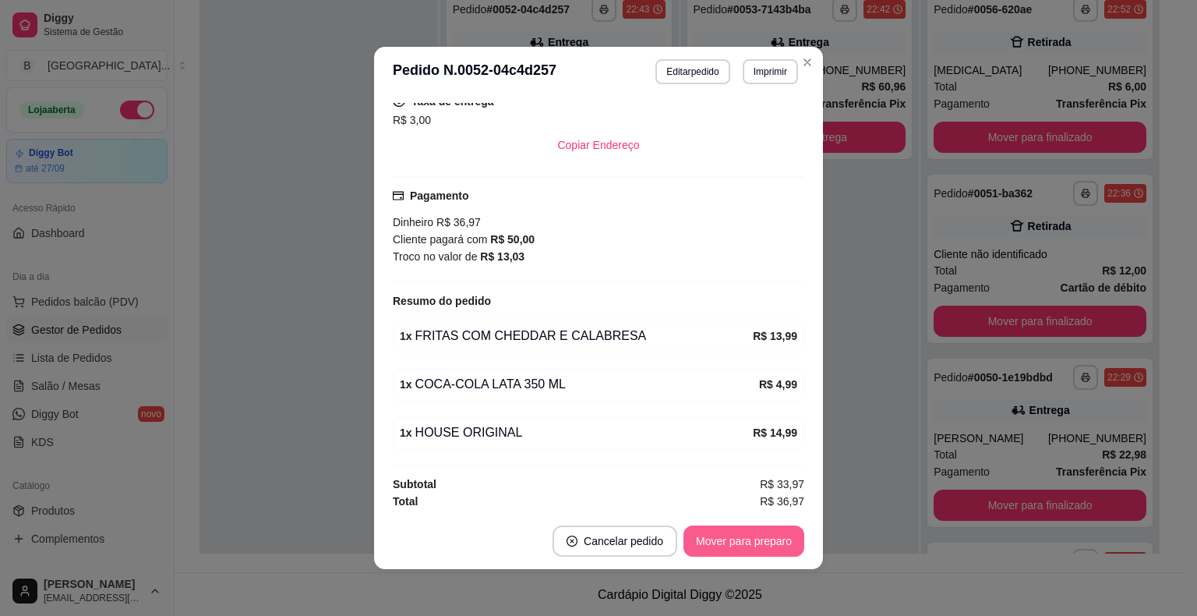
click at [748, 538] on button "Mover para preparo" at bounding box center [743, 540] width 121 height 31
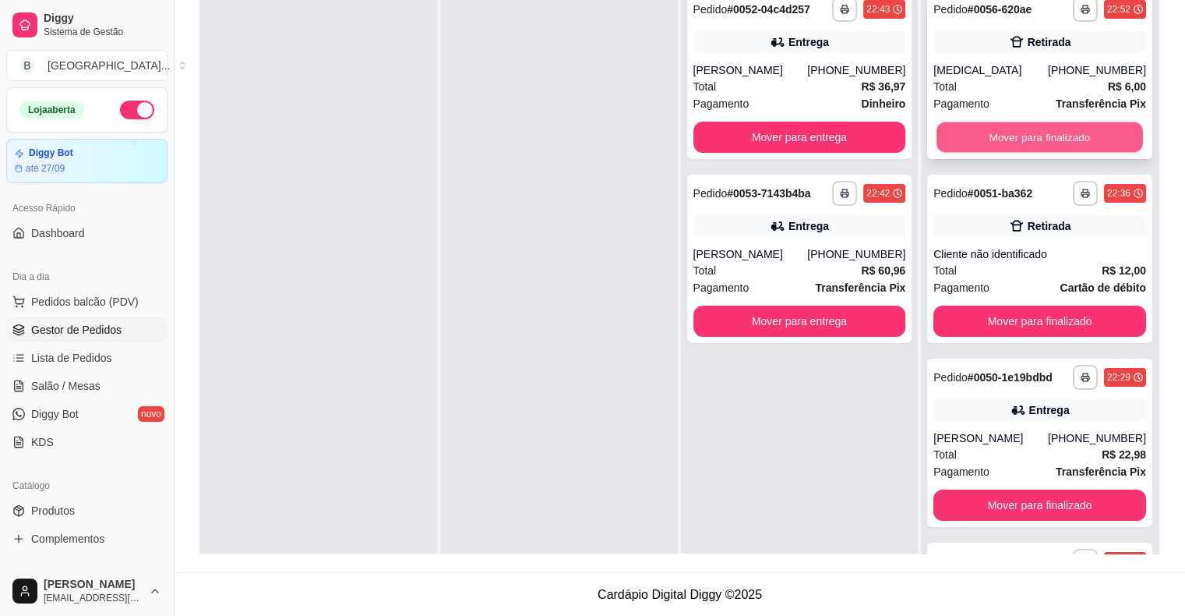
click at [1057, 134] on button "Mover para finalizado" at bounding box center [1040, 137] width 206 height 30
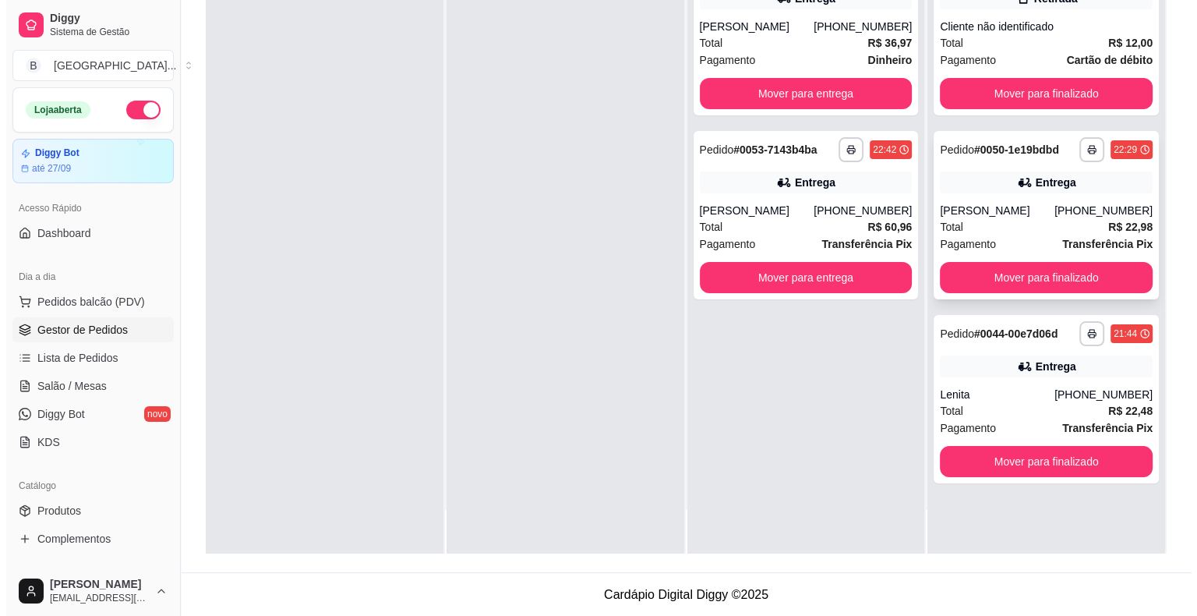
scroll to position [0, 0]
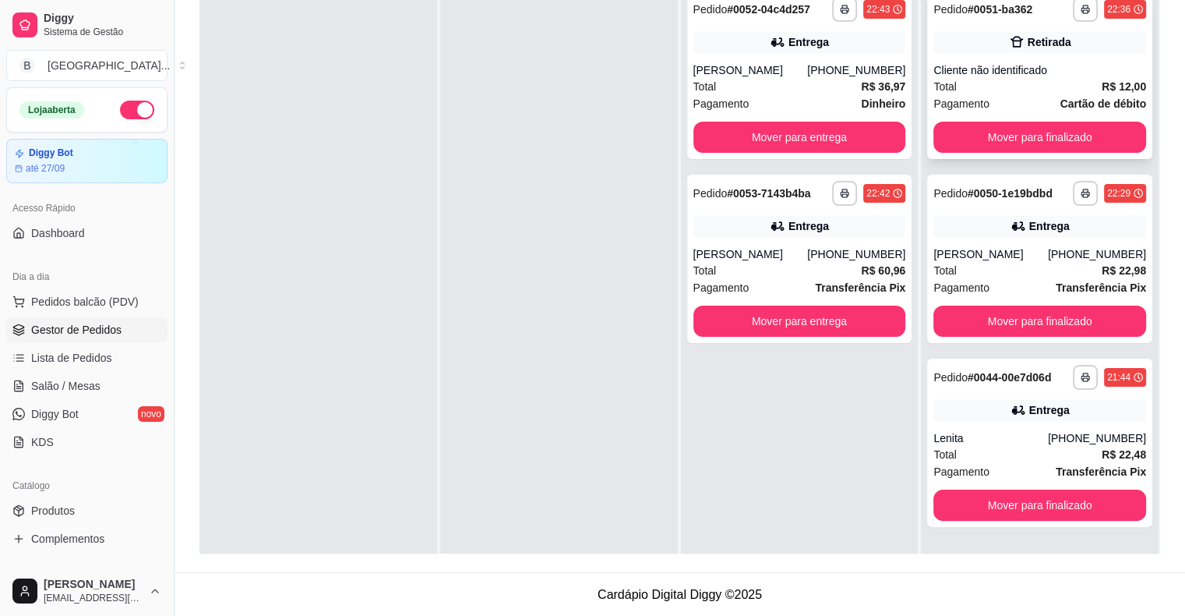
click at [1013, 68] on div "Cliente não identificado" at bounding box center [1039, 70] width 213 height 16
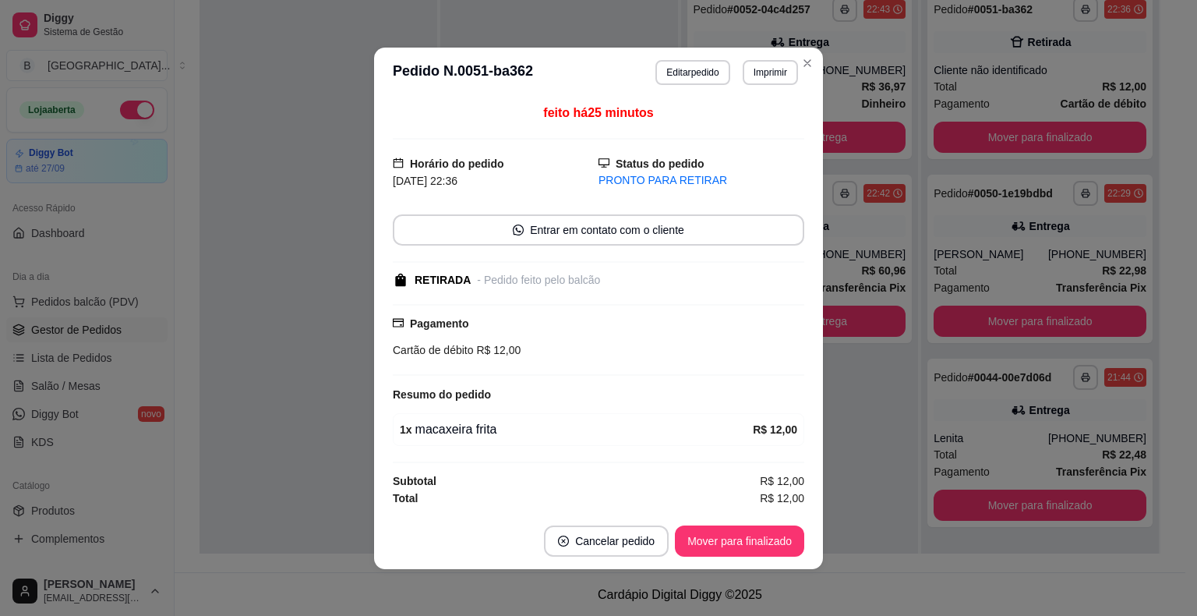
scroll to position [2, 0]
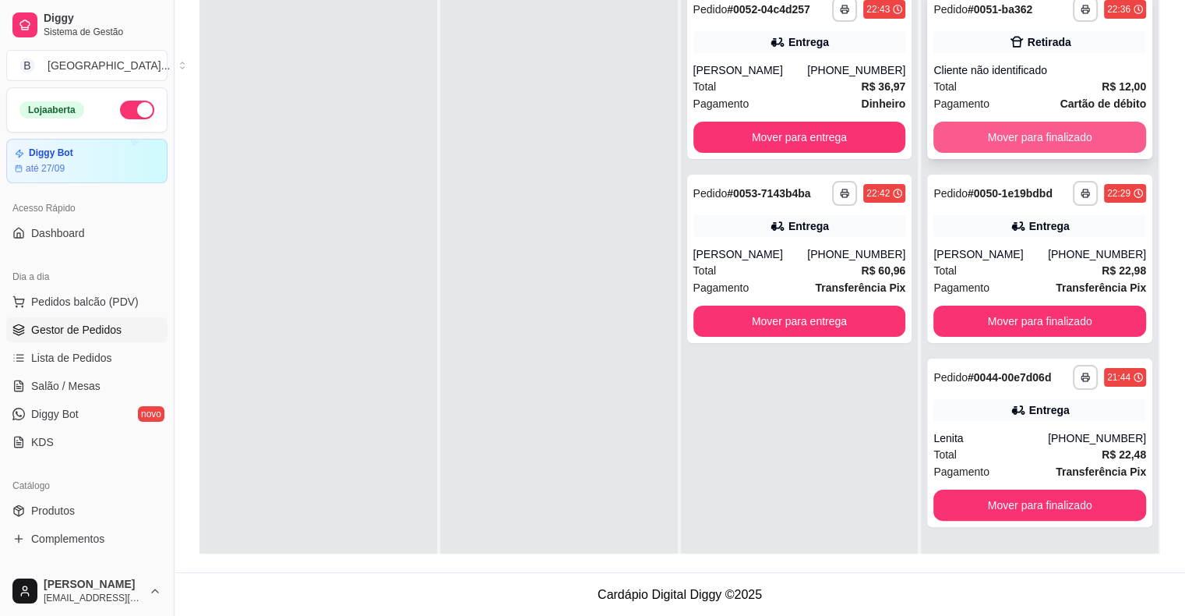
click at [976, 129] on button "Mover para finalizado" at bounding box center [1039, 137] width 213 height 31
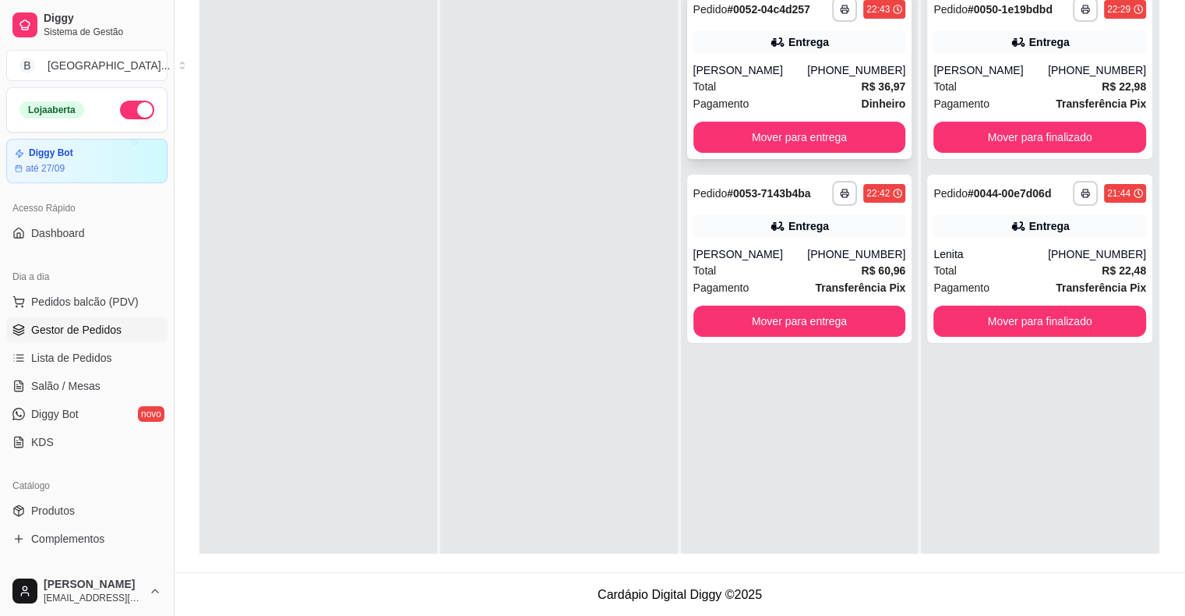
click at [787, 86] on div "Total R$ 36,97" at bounding box center [799, 86] width 213 height 17
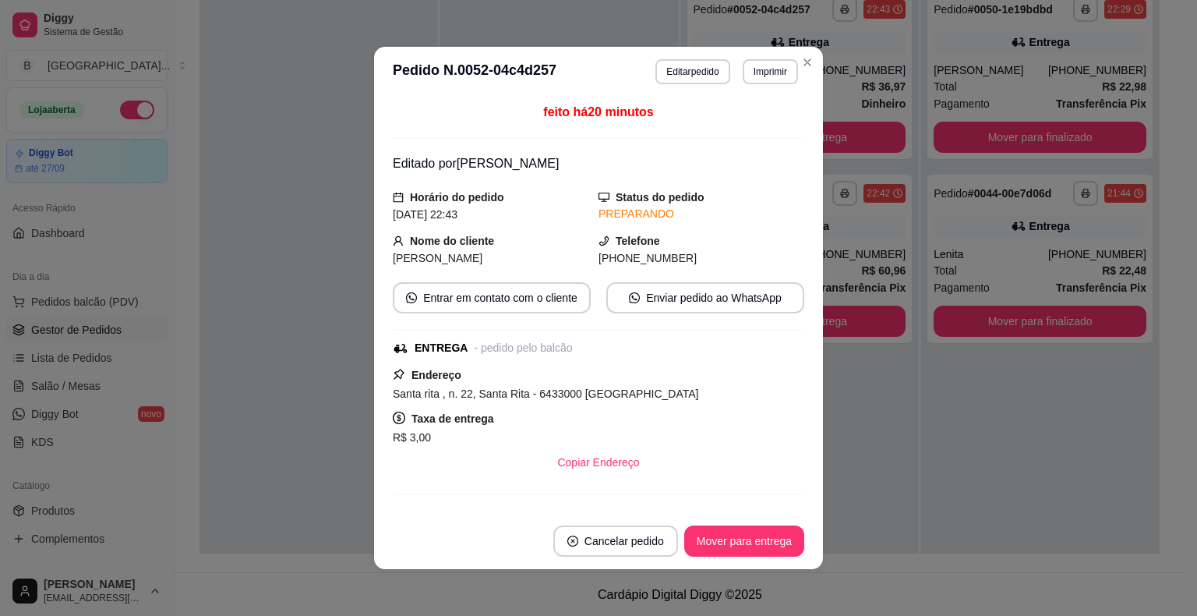
scroll to position [156, 0]
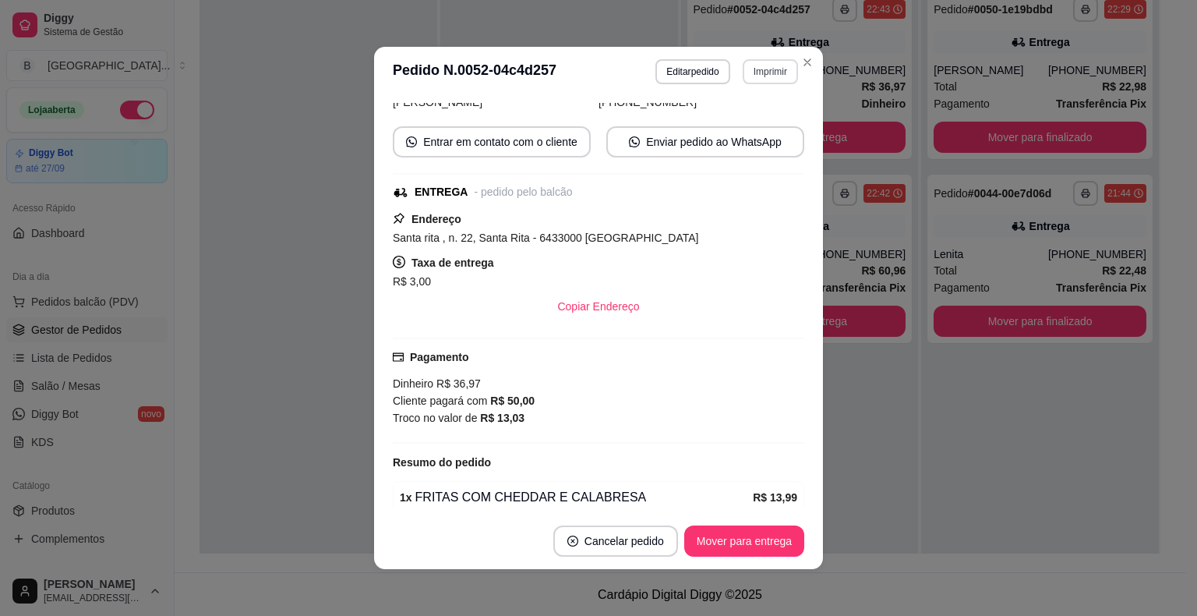
click at [773, 62] on button "Imprimir" at bounding box center [770, 71] width 55 height 25
click at [757, 135] on button "IMPRESSORA" at bounding box center [736, 127] width 109 height 24
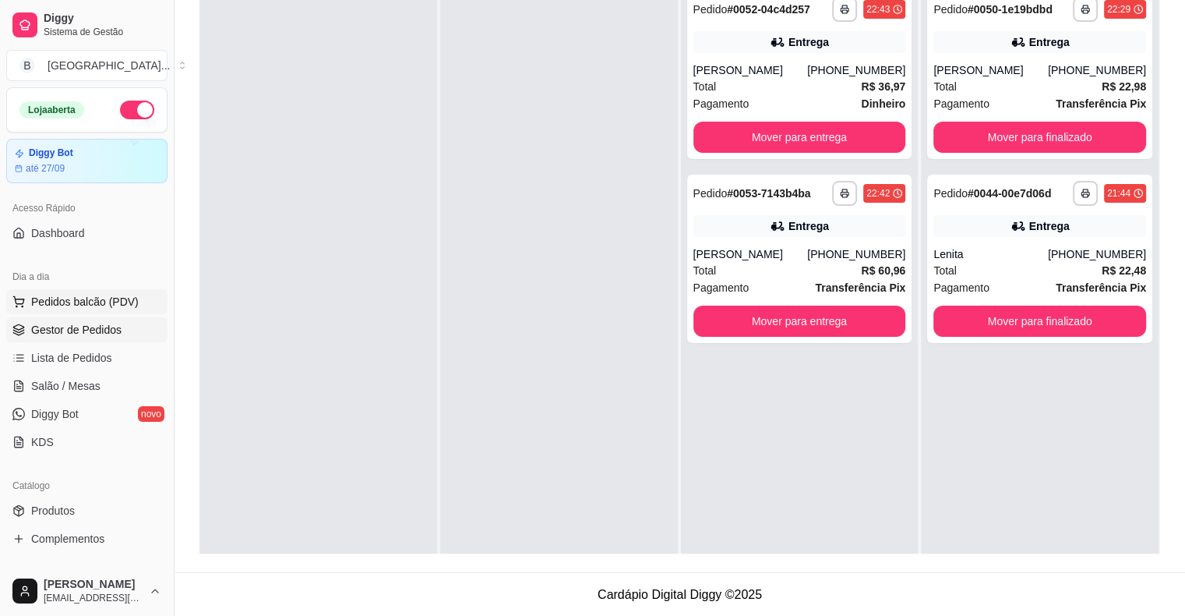
click at [85, 301] on span "Pedidos balcão (PDV)" at bounding box center [85, 302] width 108 height 16
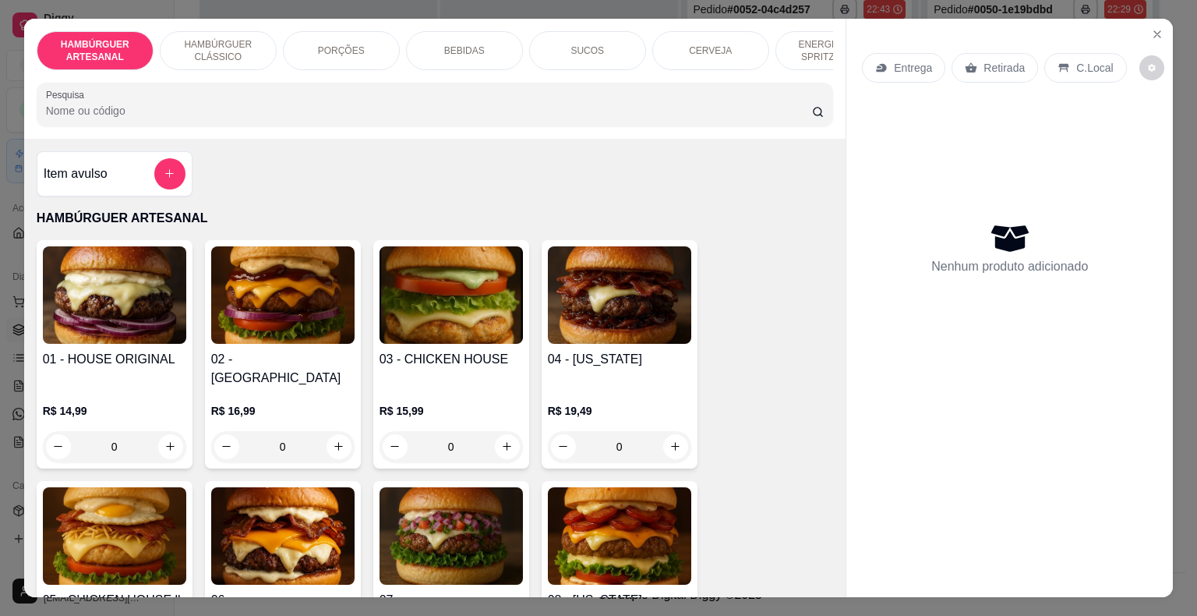
click at [474, 44] on p "BEBIDAS" at bounding box center [464, 50] width 41 height 12
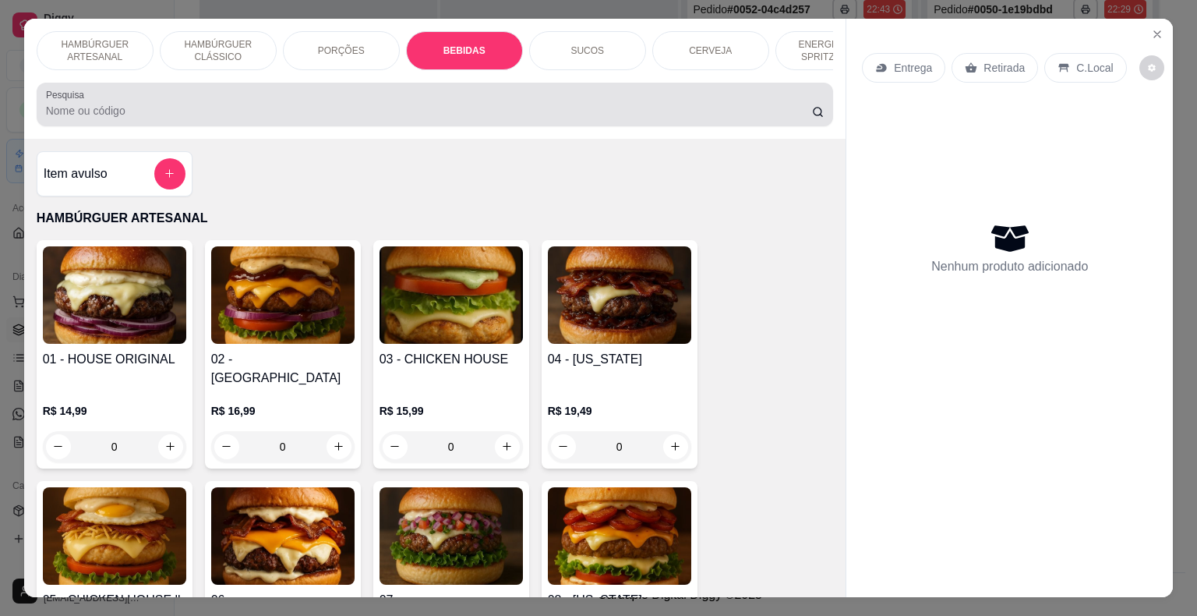
scroll to position [37, 0]
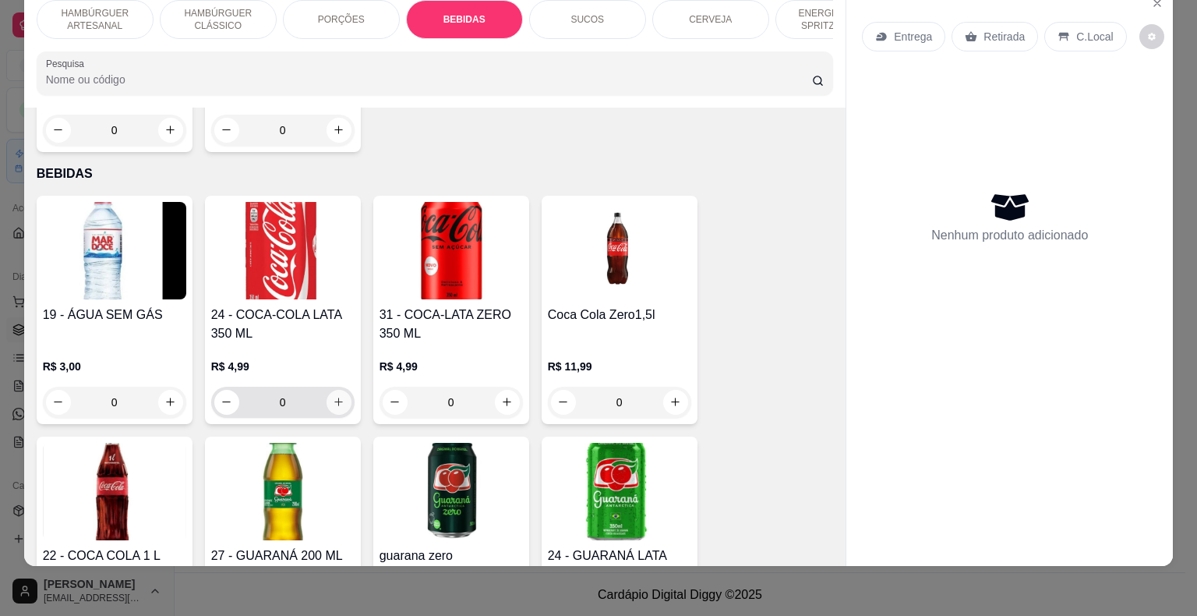
click at [335, 396] on icon "increase-product-quantity" at bounding box center [339, 402] width 12 height 12
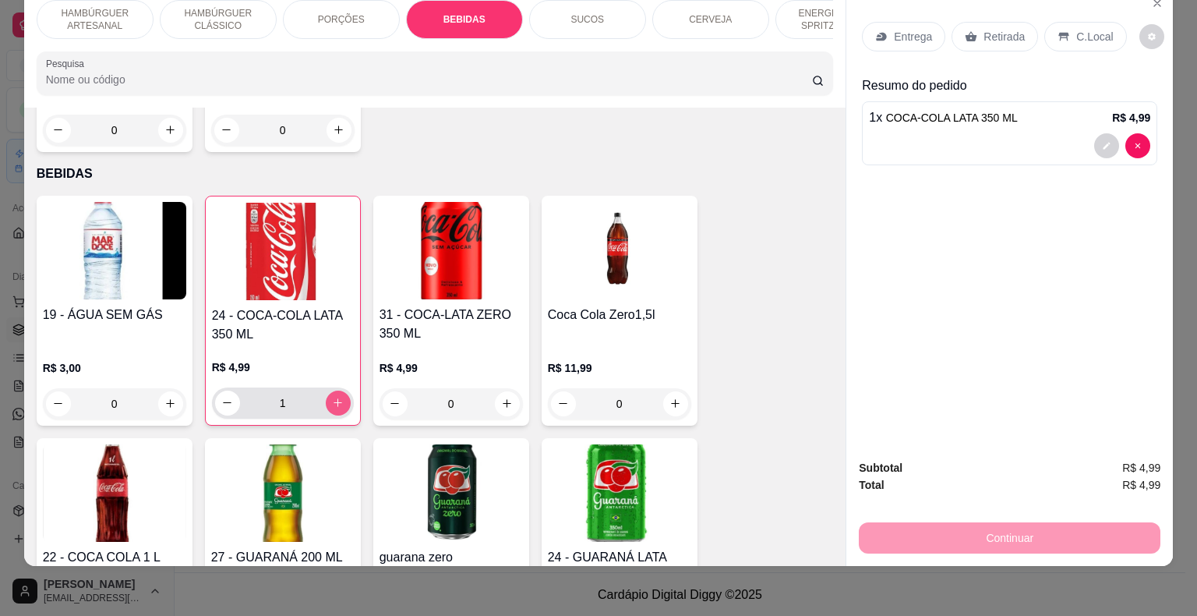
type input "1"
click at [1011, 29] on p "Retirada" at bounding box center [1003, 37] width 41 height 16
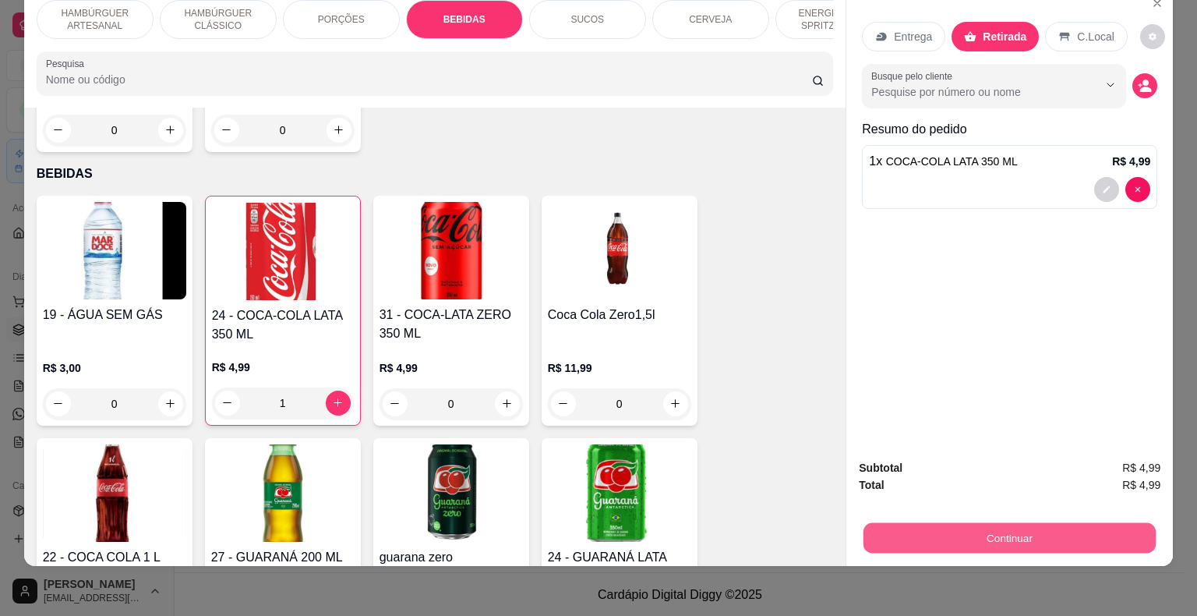
click at [929, 540] on button "Continuar" at bounding box center [1009, 538] width 292 height 30
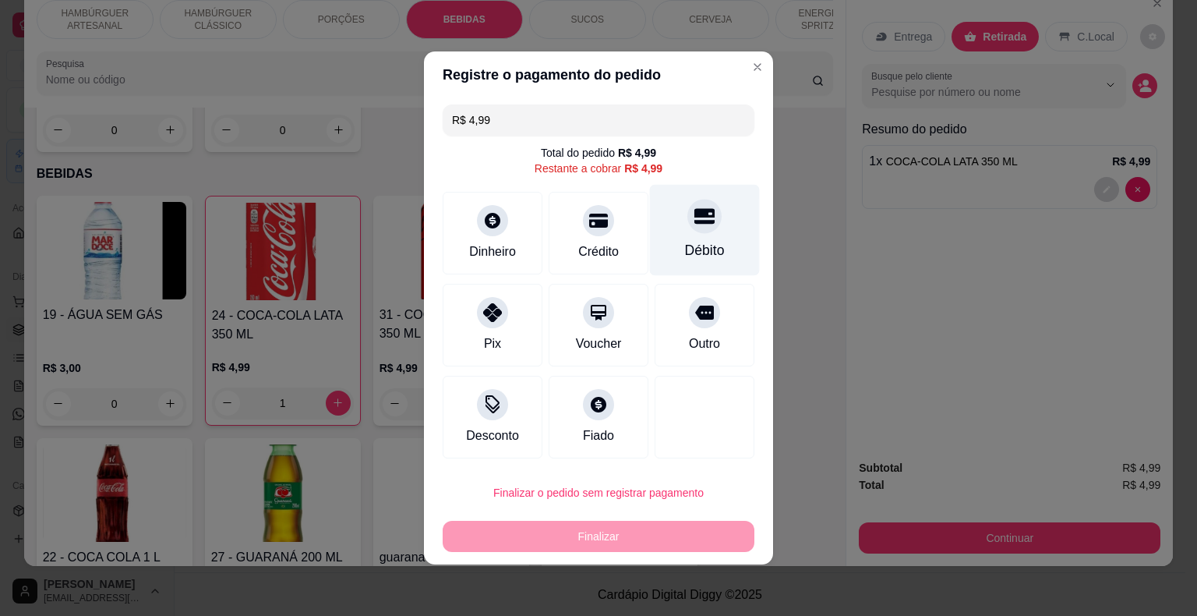
click at [685, 257] on div "Débito" at bounding box center [705, 250] width 40 height 20
type input "R$ 0,00"
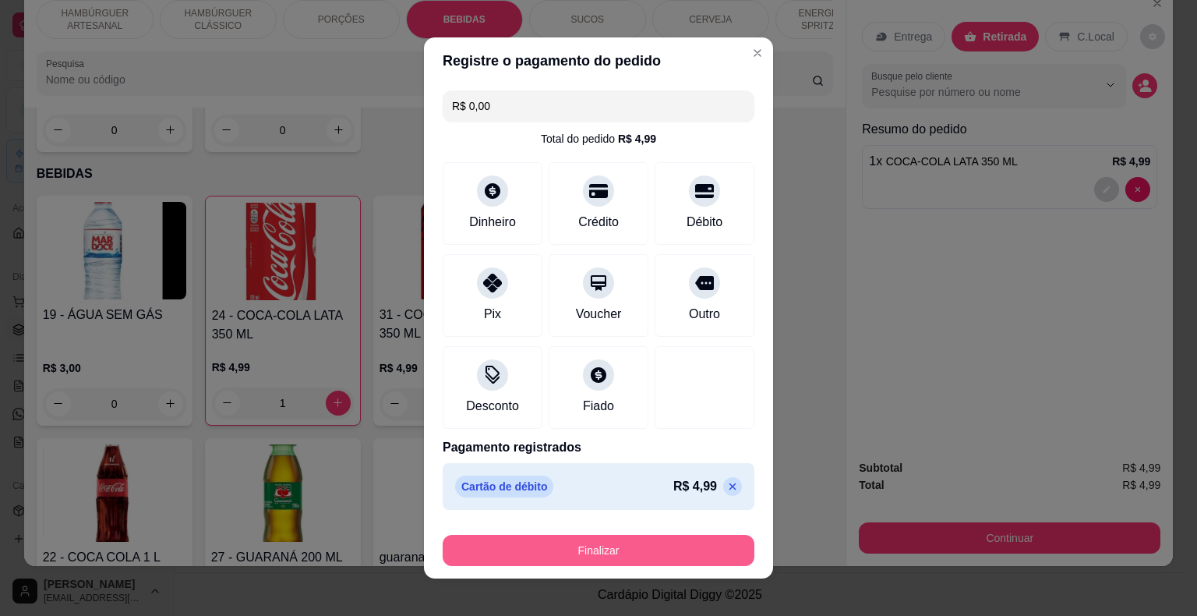
click at [626, 549] on button "Finalizar" at bounding box center [599, 550] width 312 height 31
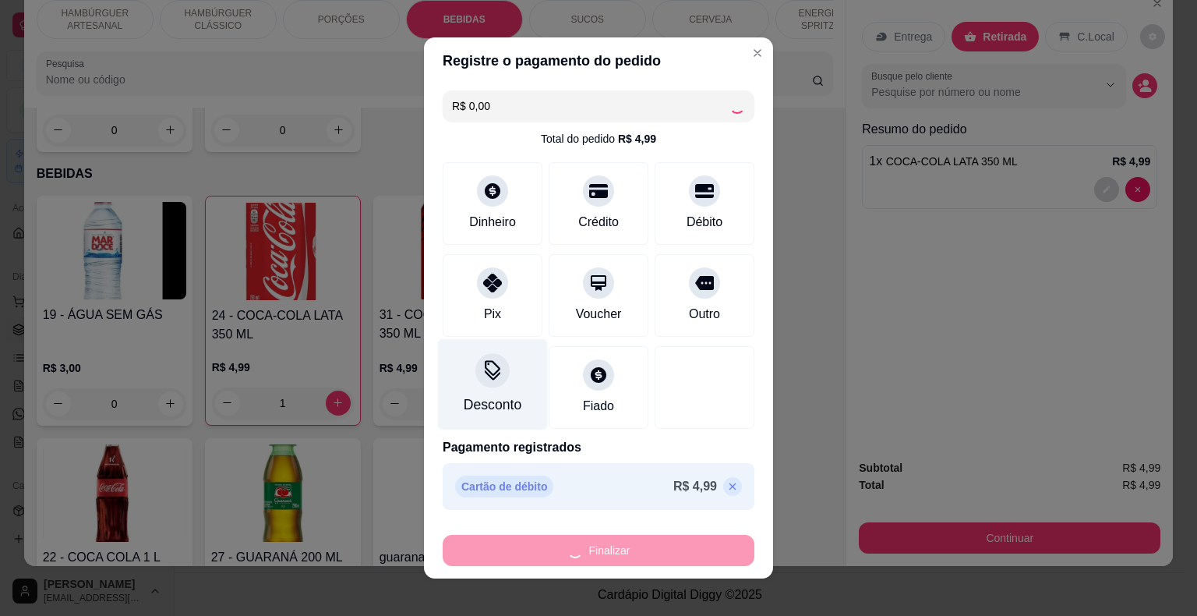
type input "0"
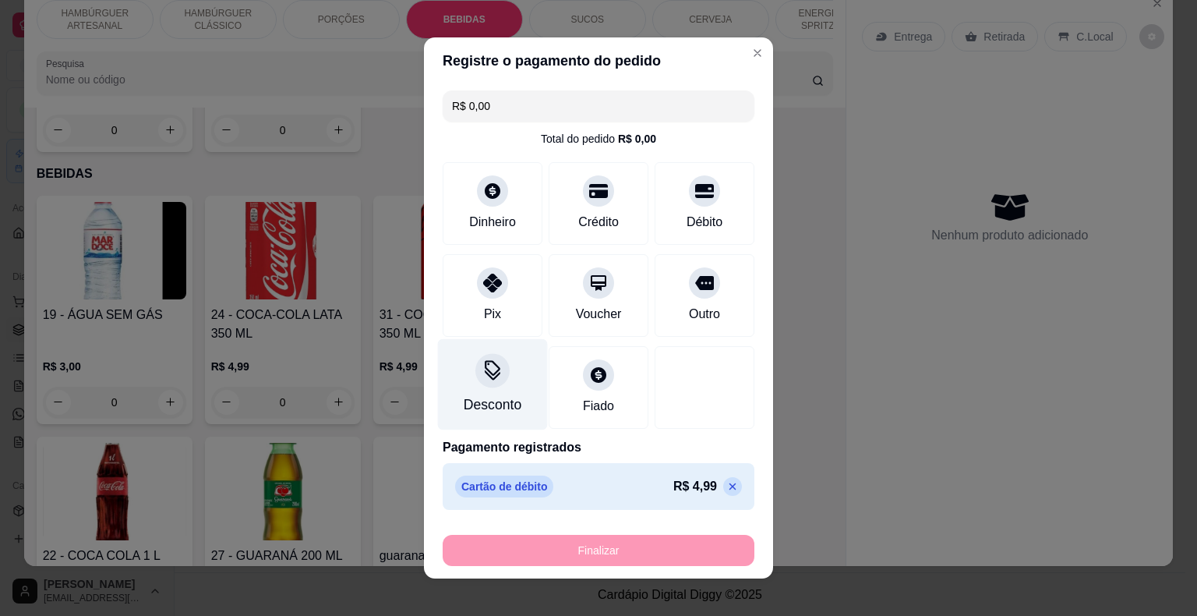
type input "-R$ 4,99"
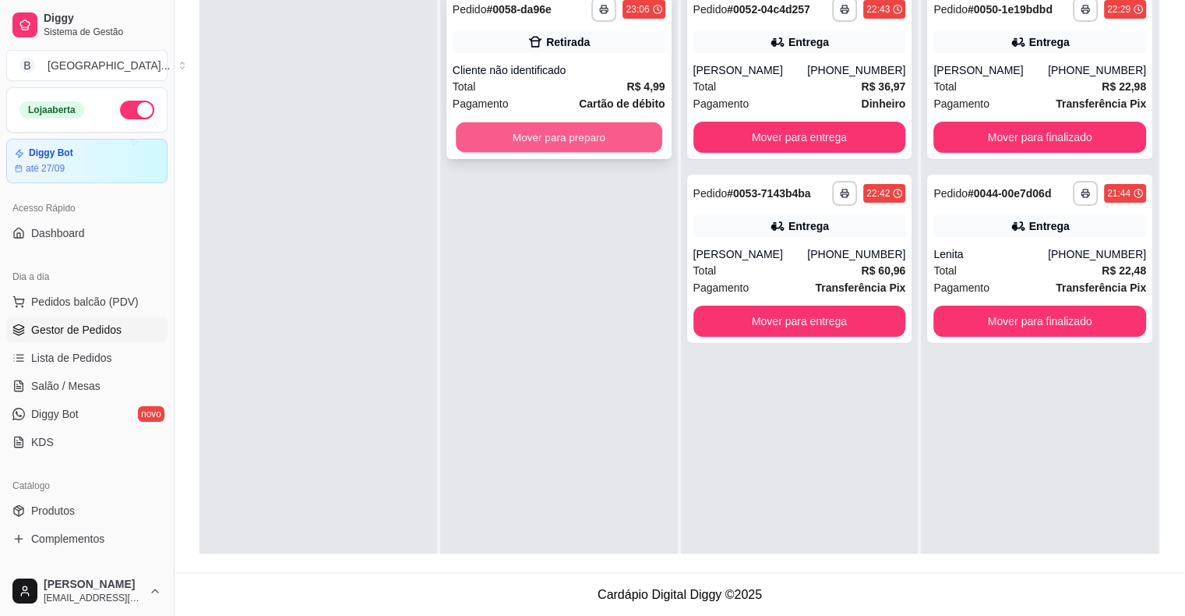
click at [595, 149] on button "Mover para preparo" at bounding box center [559, 137] width 206 height 30
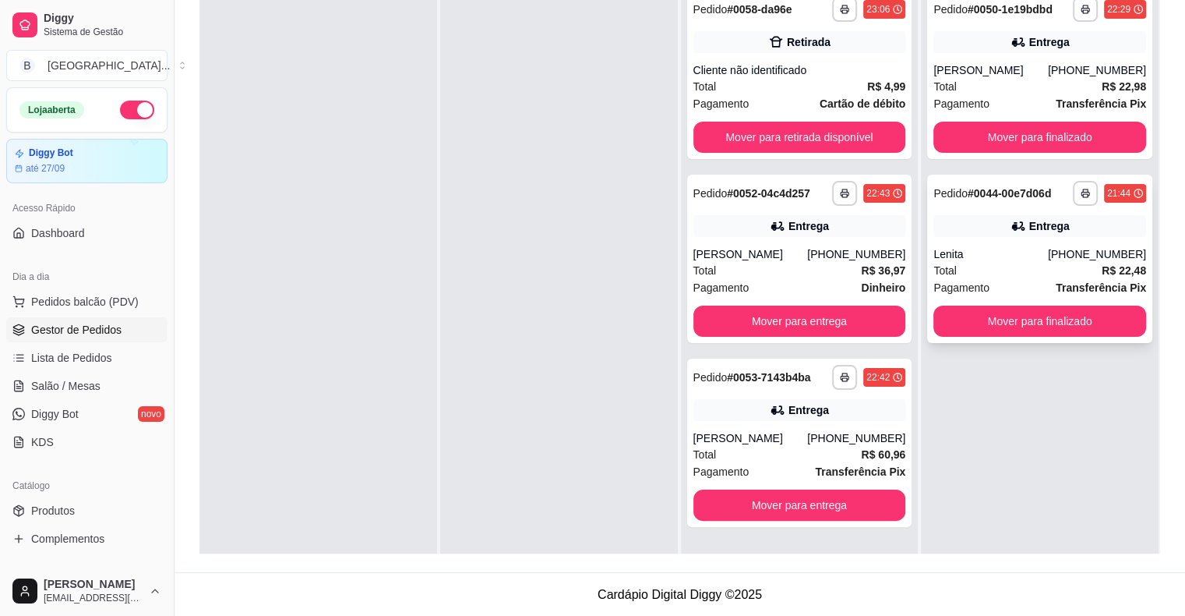
click at [1017, 263] on div "Total R$ 22,48" at bounding box center [1039, 270] width 213 height 17
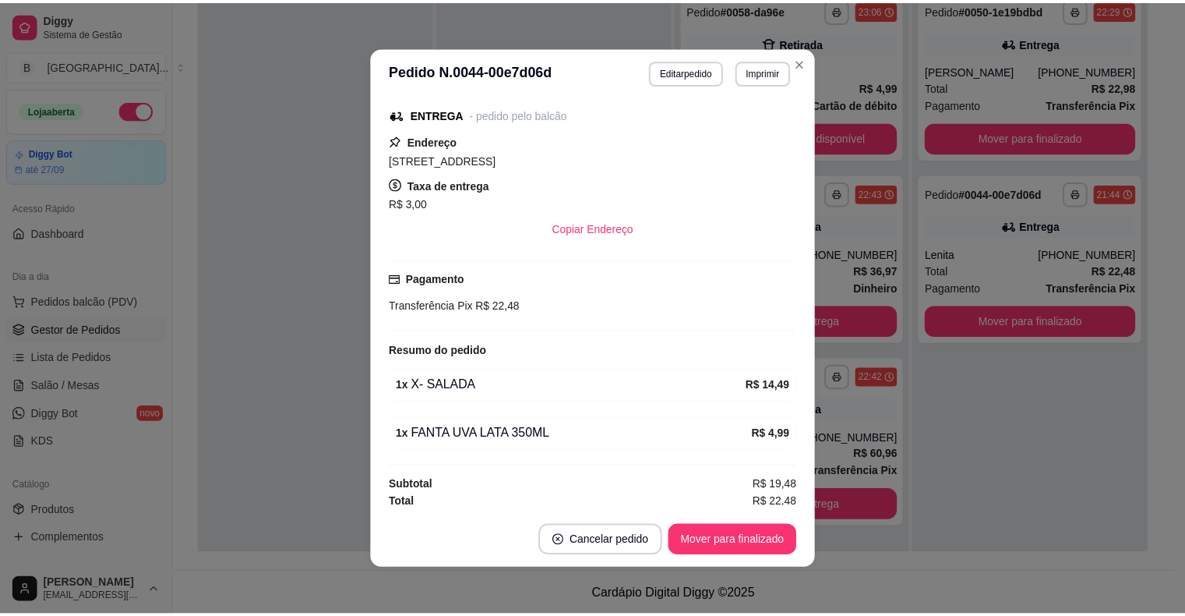
scroll to position [235, 0]
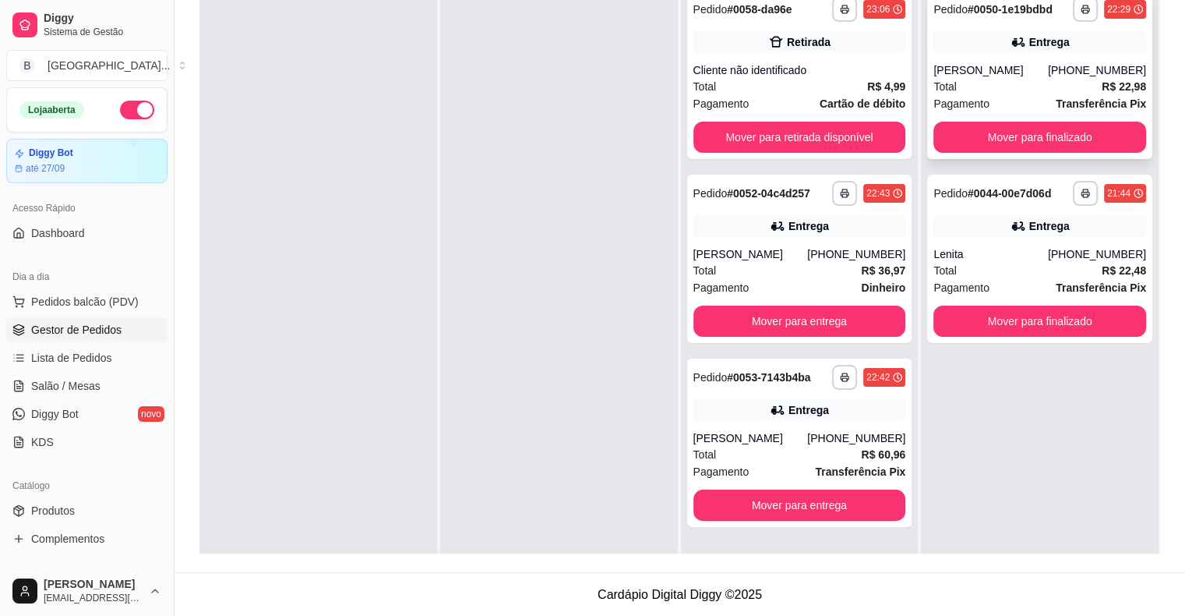
click at [975, 120] on div "**********" at bounding box center [1039, 75] width 225 height 168
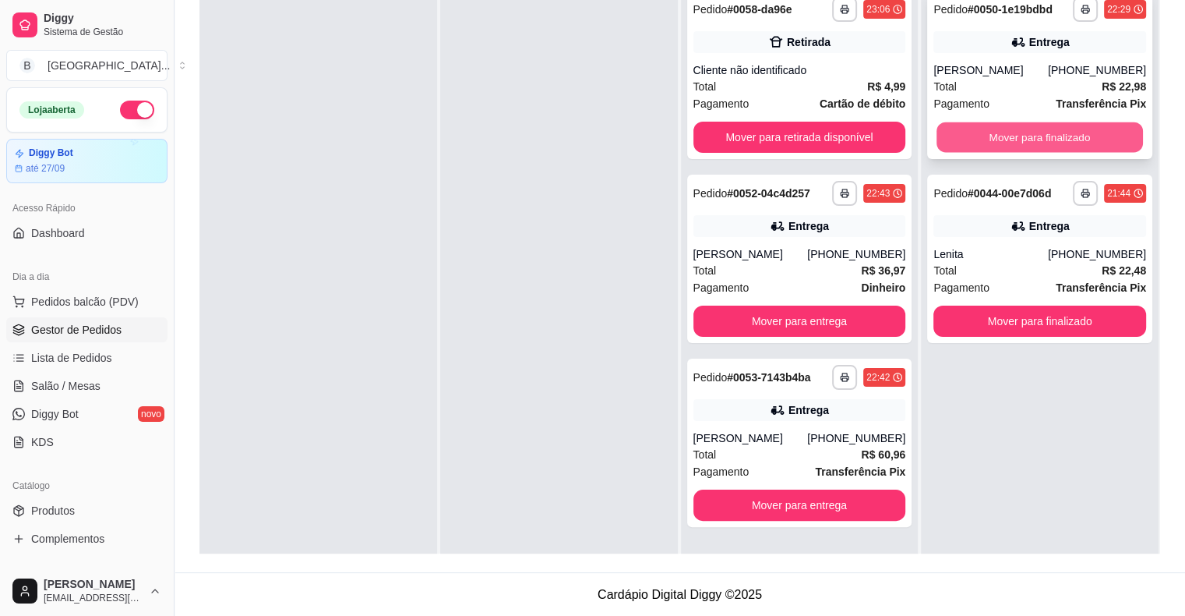
click at [969, 133] on button "Mover para finalizado" at bounding box center [1040, 137] width 206 height 30
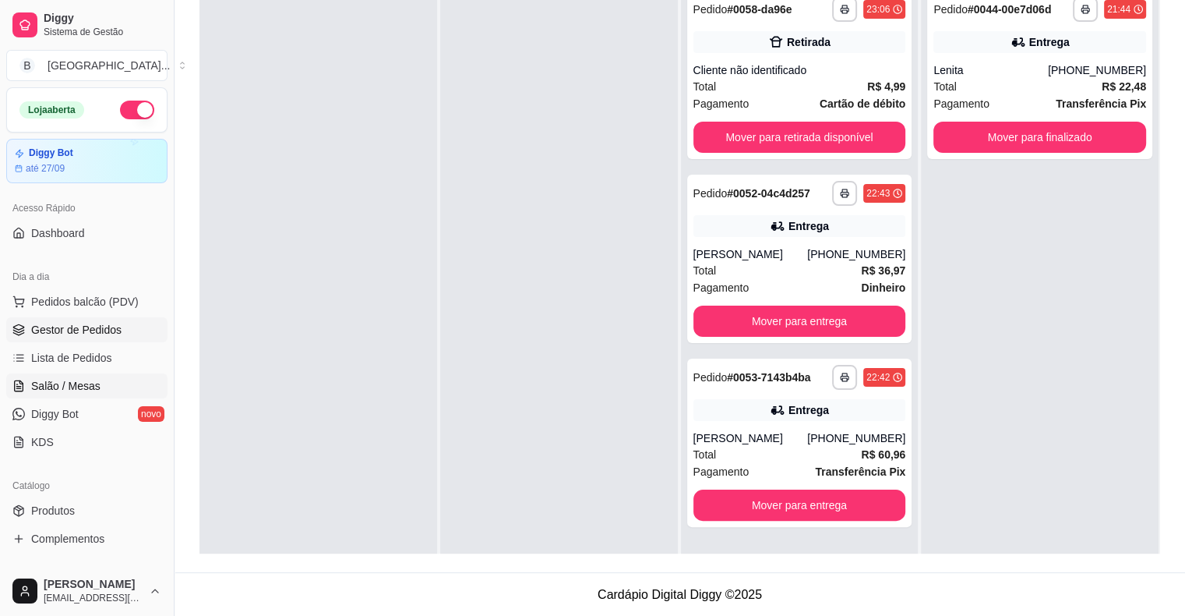
click at [120, 383] on link "Salão / Mesas" at bounding box center [86, 385] width 161 height 25
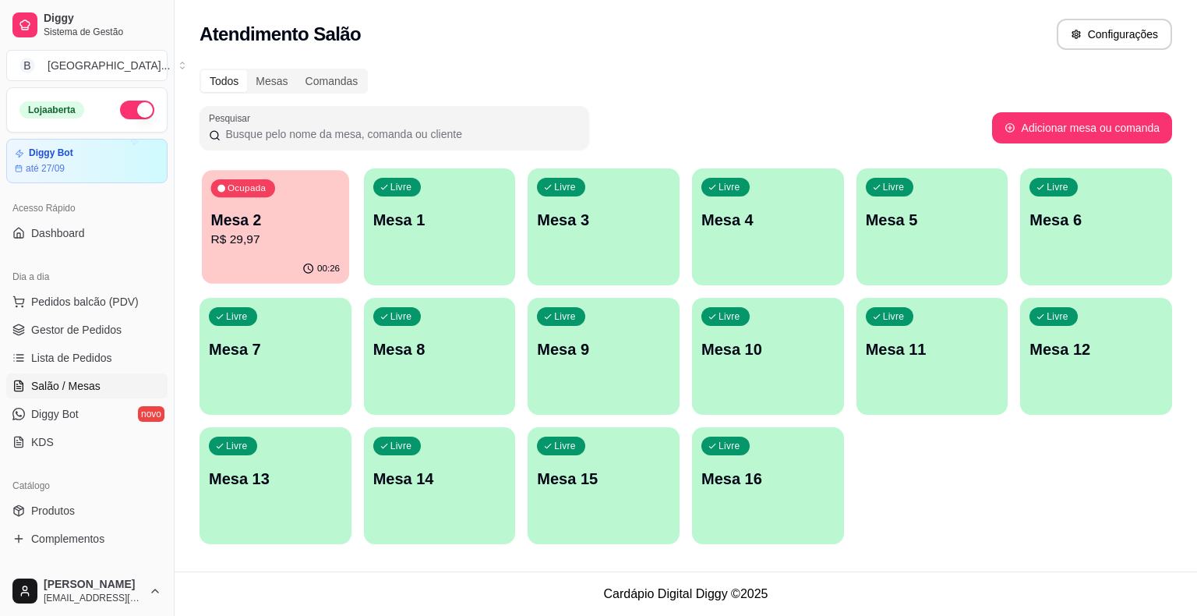
click at [270, 267] on div "00:26" at bounding box center [275, 269] width 147 height 30
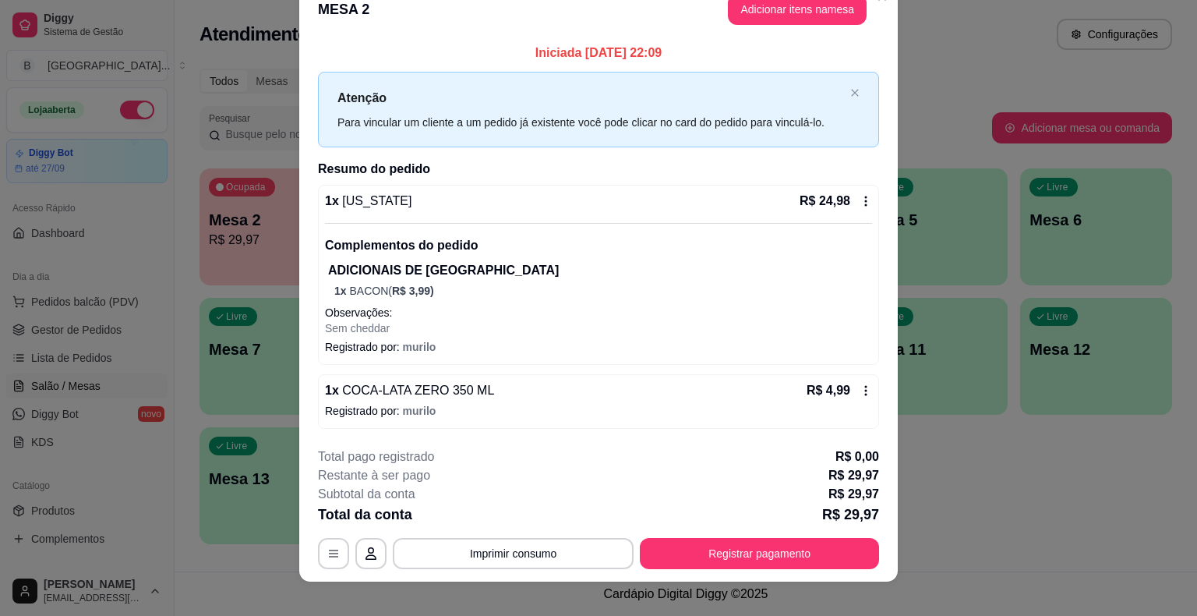
scroll to position [41, 0]
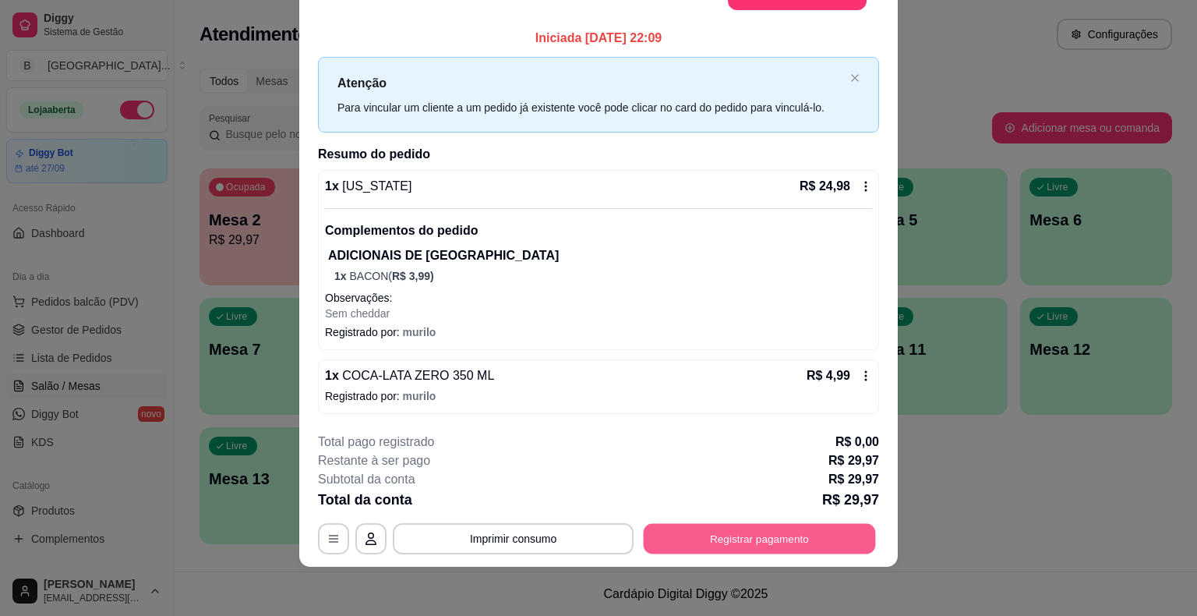
click at [724, 524] on button "Registrar pagamento" at bounding box center [760, 539] width 232 height 30
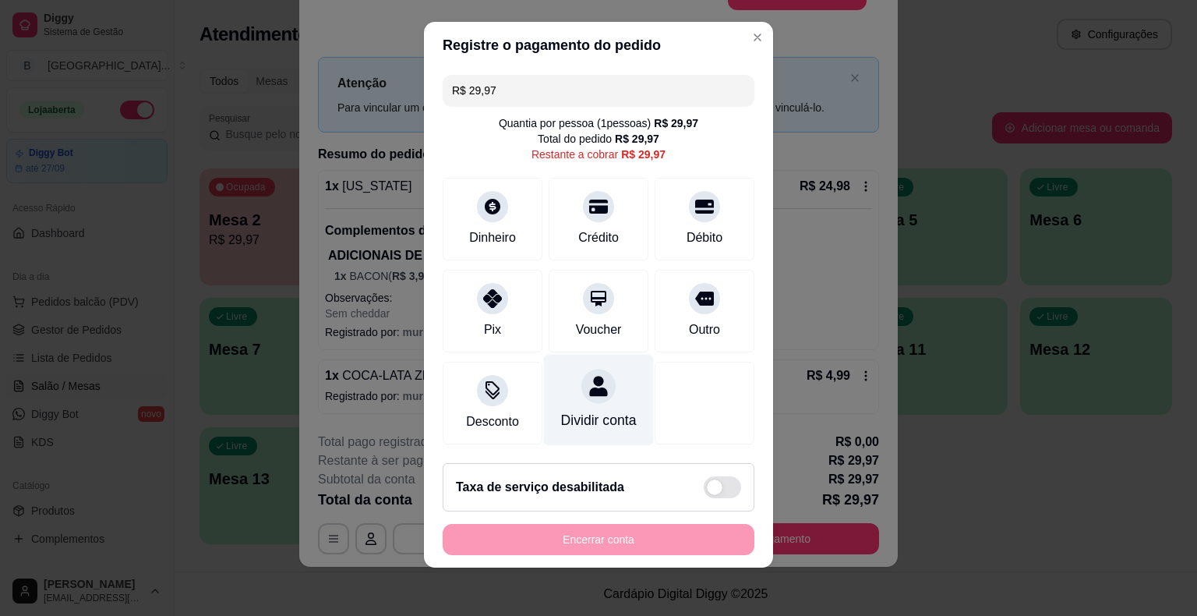
scroll to position [14, 0]
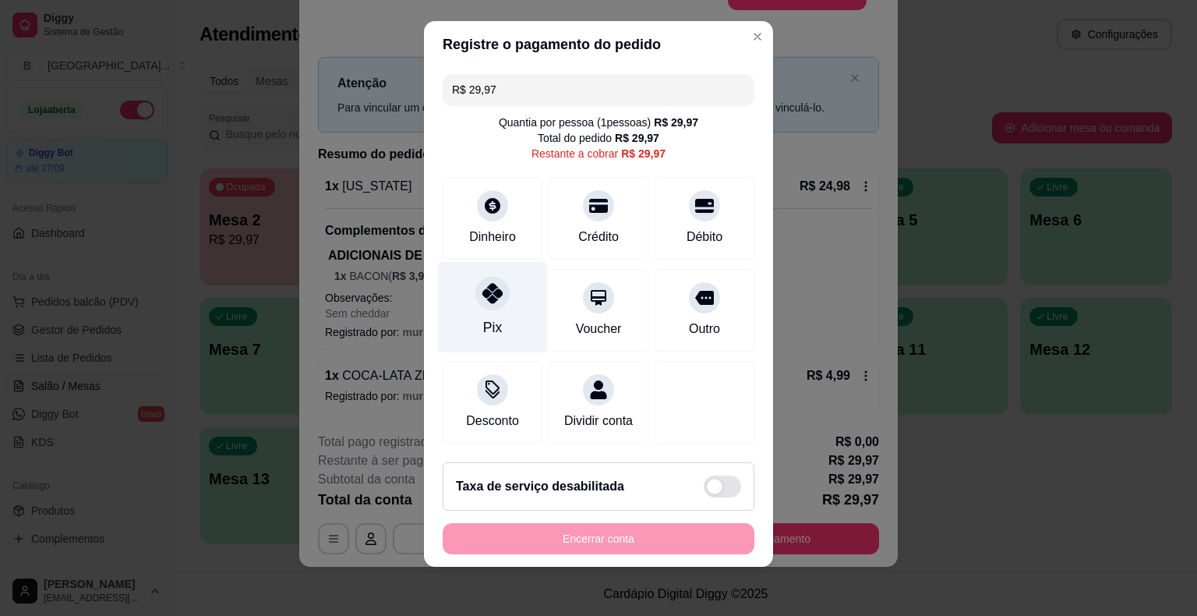
click at [474, 313] on div "Pix" at bounding box center [493, 307] width 110 height 91
type input "R$ 0,00"
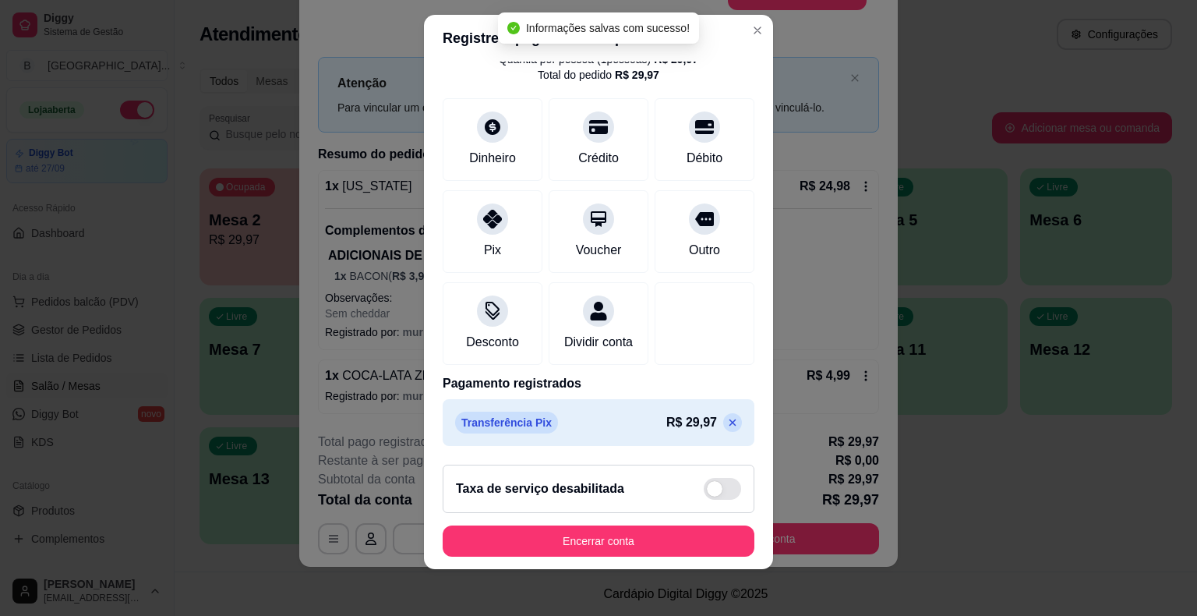
scroll to position [19, 0]
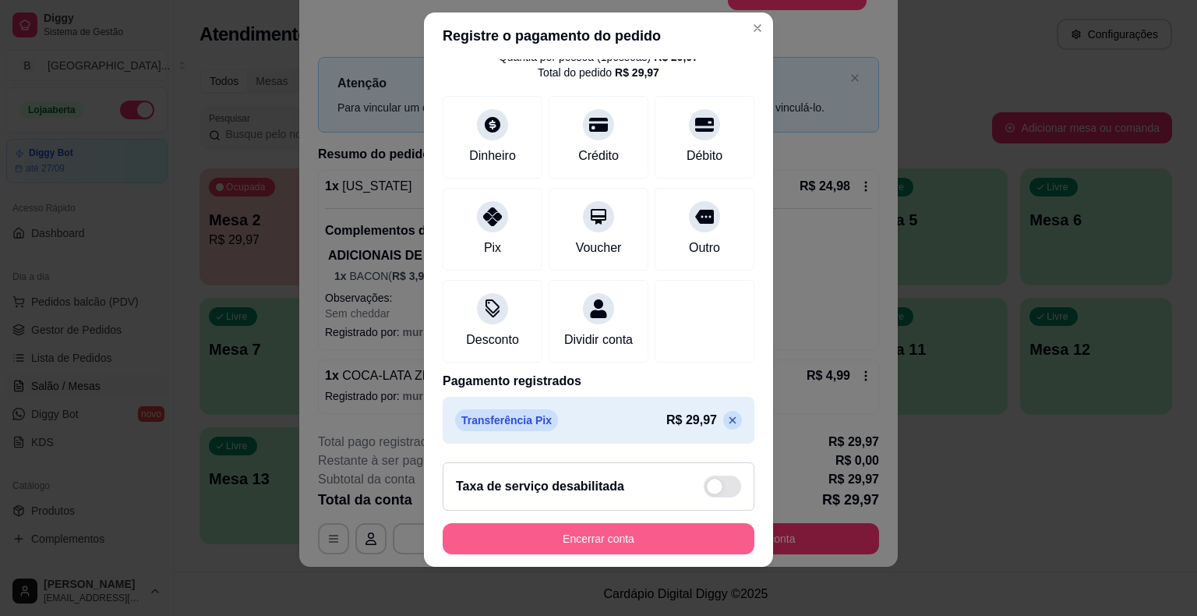
click at [666, 534] on button "Encerrar conta" at bounding box center [599, 538] width 312 height 31
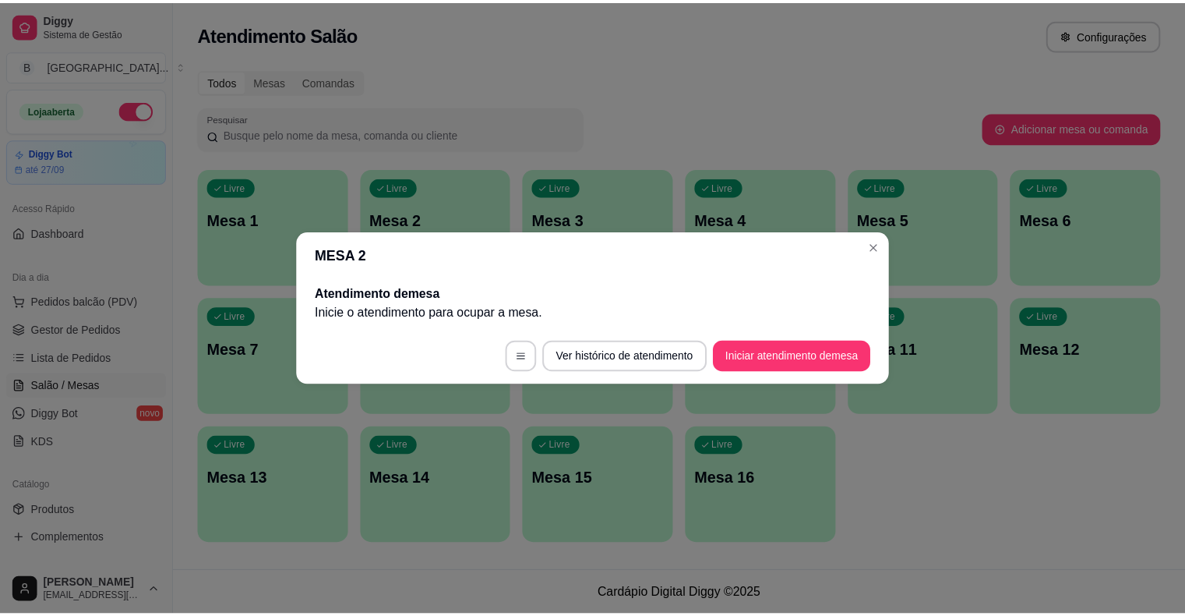
scroll to position [0, 0]
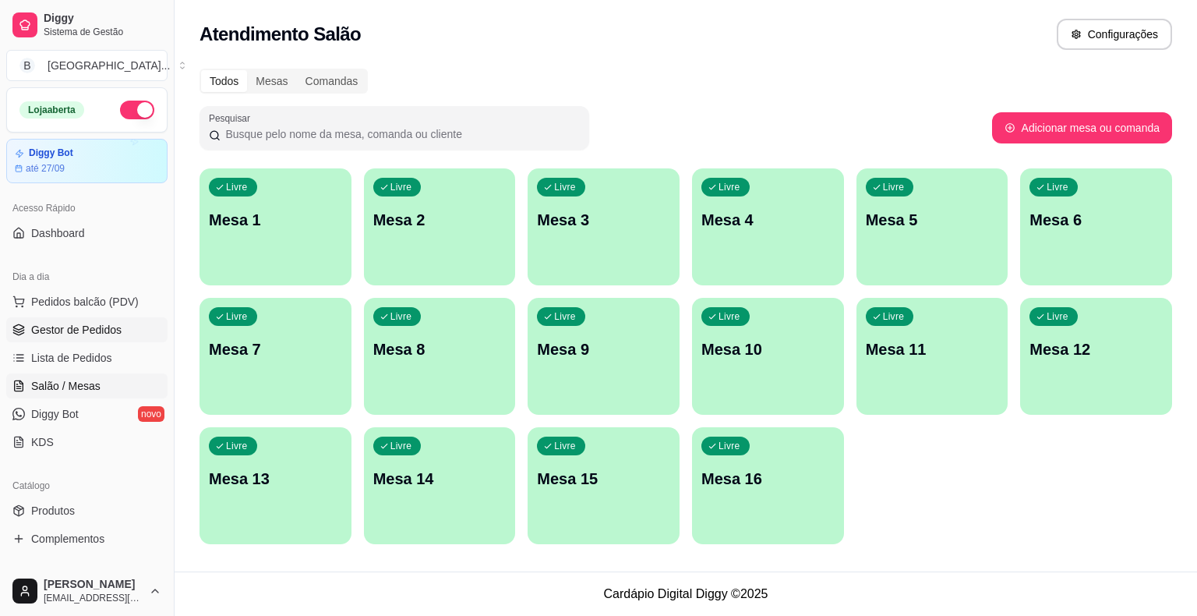
click at [81, 341] on link "Gestor de Pedidos" at bounding box center [86, 329] width 161 height 25
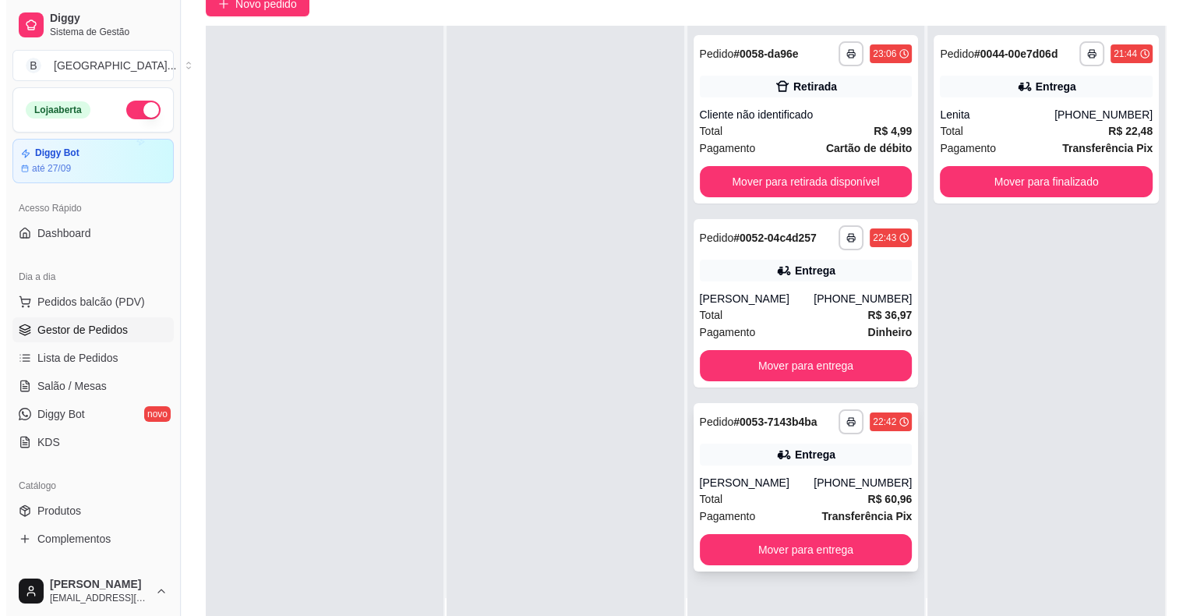
scroll to position [156, 0]
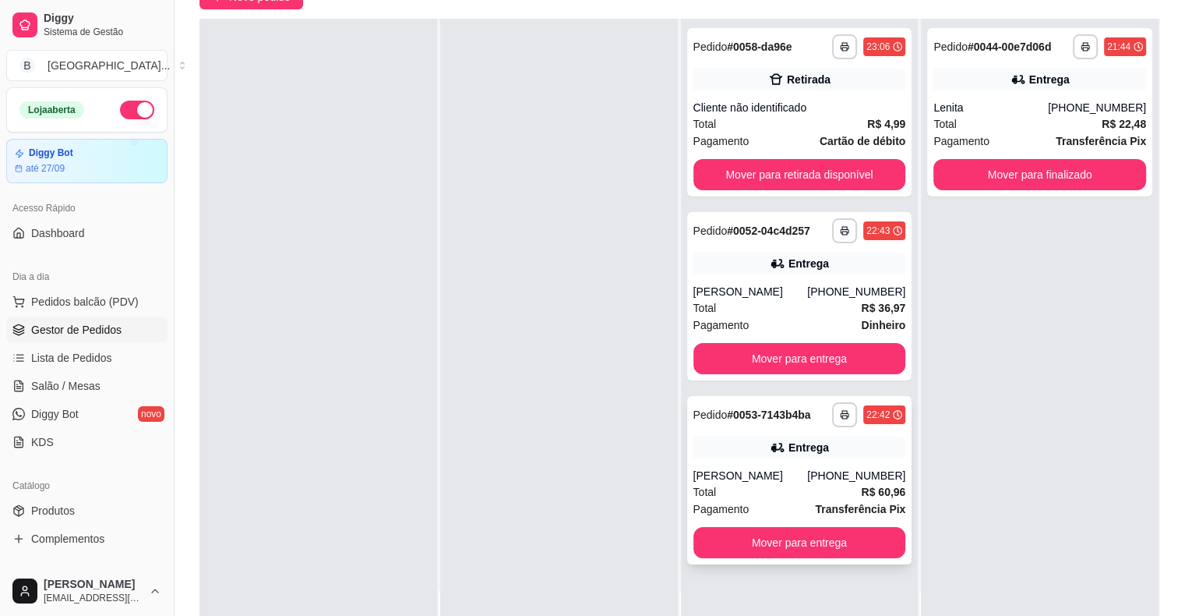
click at [710, 489] on div "Total R$ 60,96" at bounding box center [799, 491] width 213 height 17
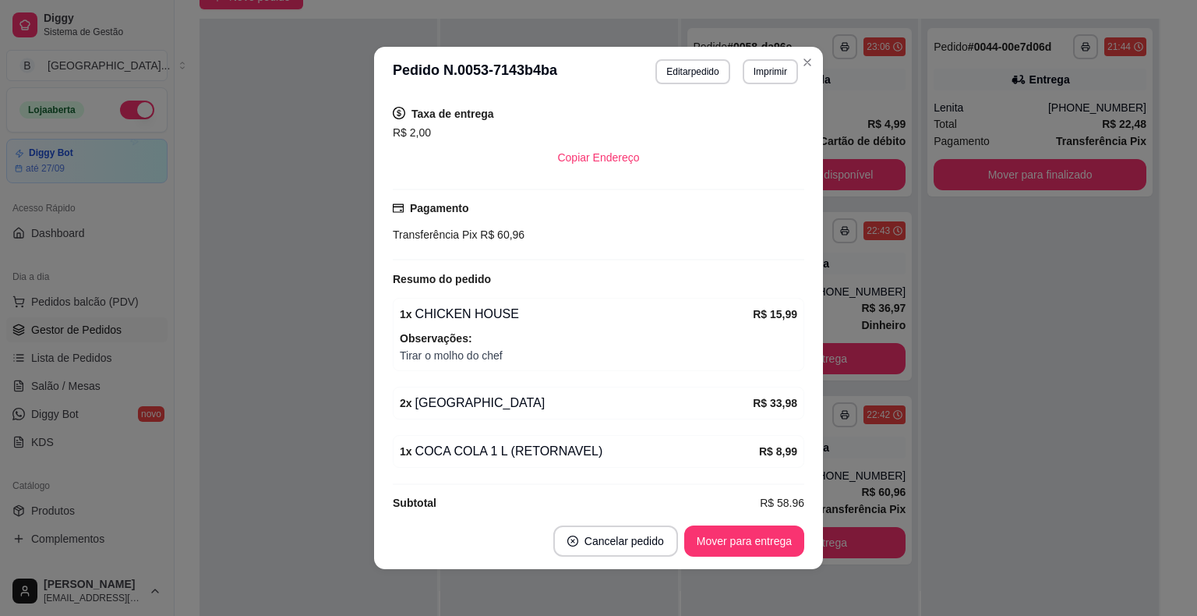
scroll to position [3, 0]
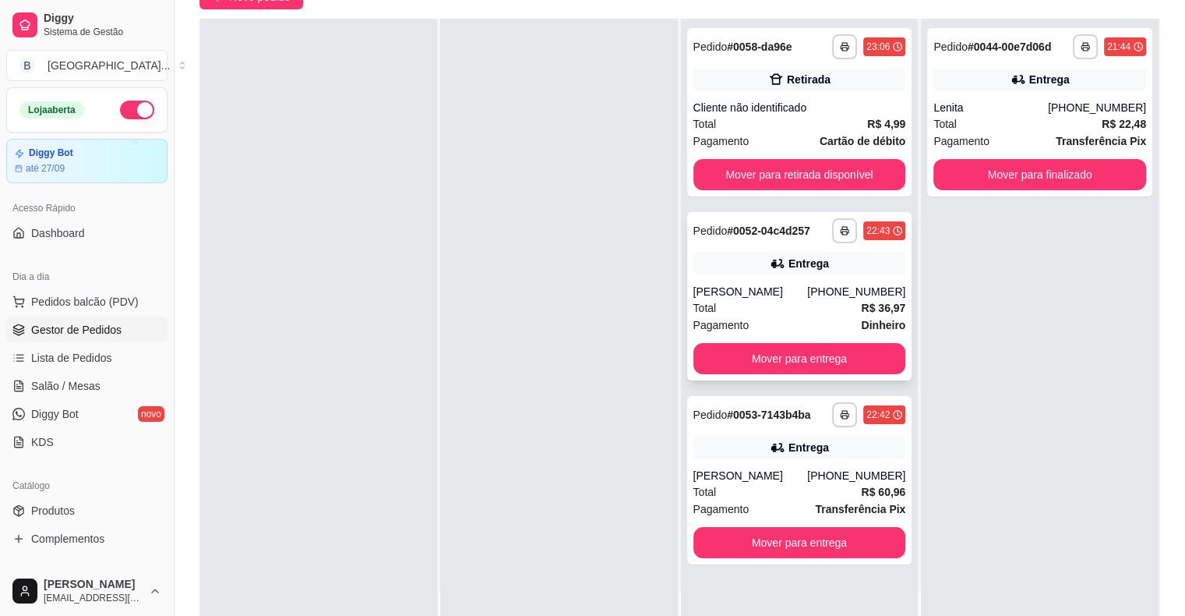
click at [810, 313] on div "Total R$ 36,97" at bounding box center [799, 307] width 213 height 17
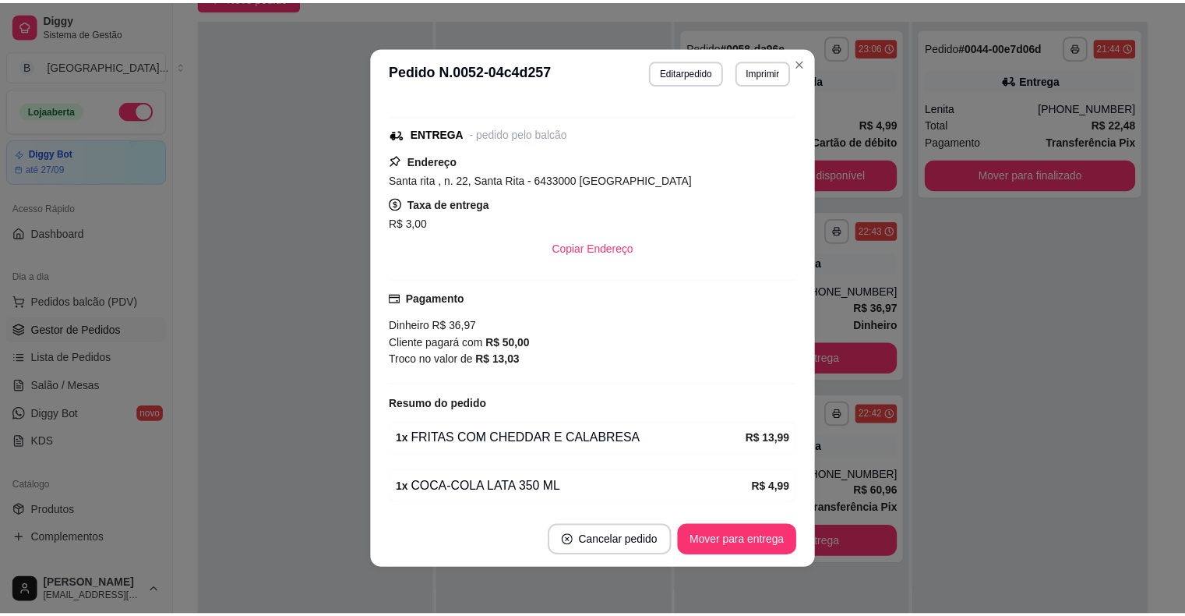
scroll to position [312, 0]
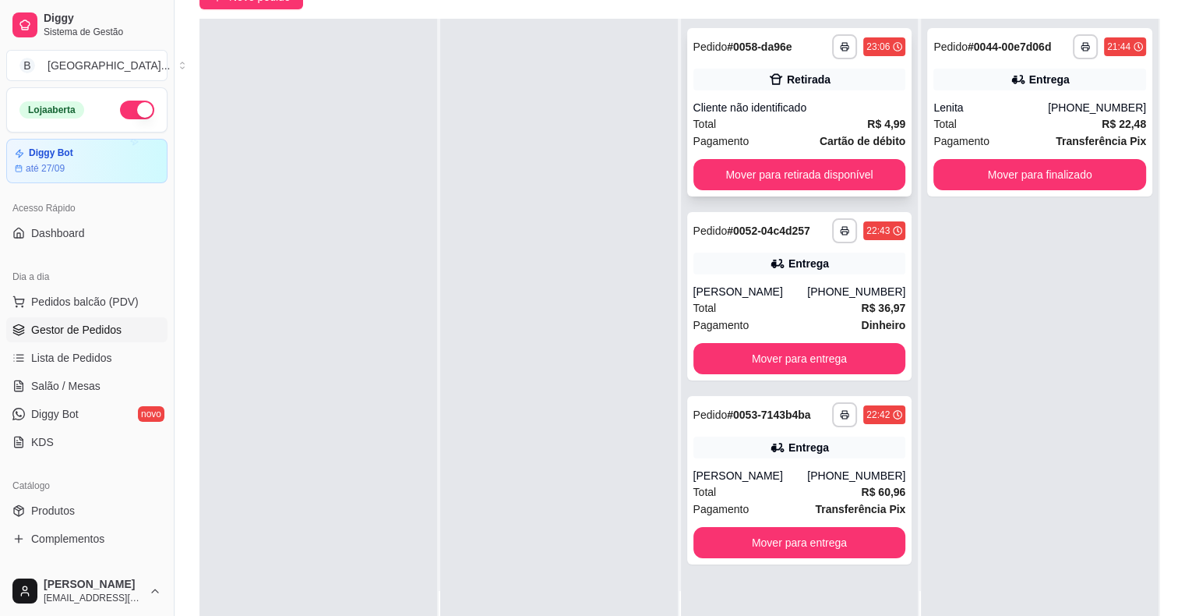
click at [781, 141] on div "Pagamento Cartão de débito" at bounding box center [799, 140] width 213 height 17
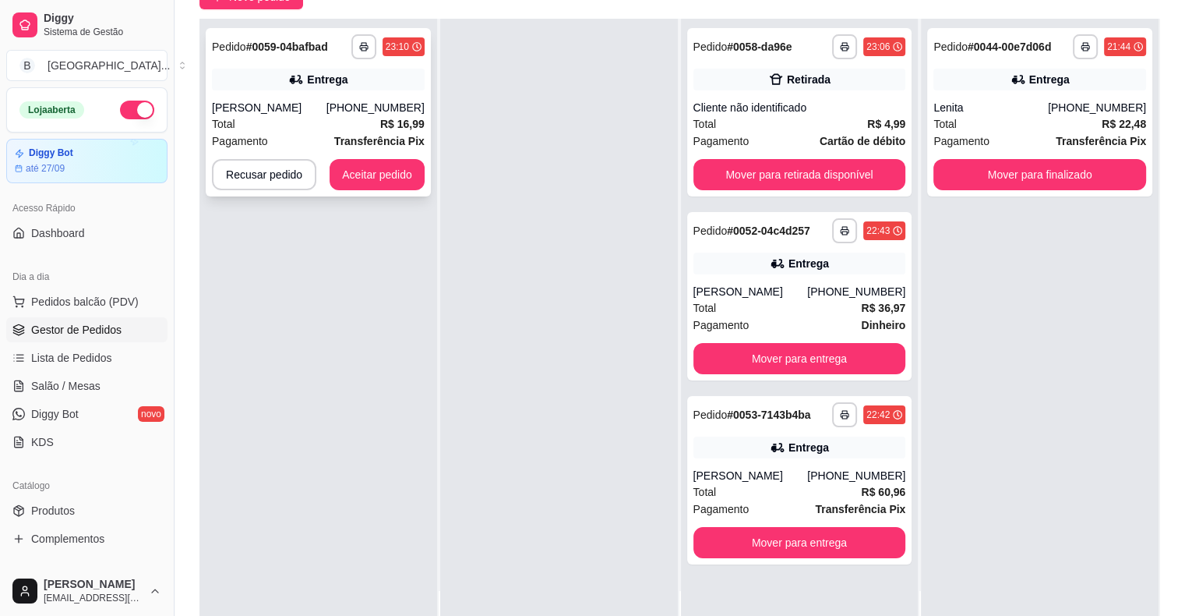
click at [305, 101] on div "[PERSON_NAME]" at bounding box center [269, 108] width 115 height 16
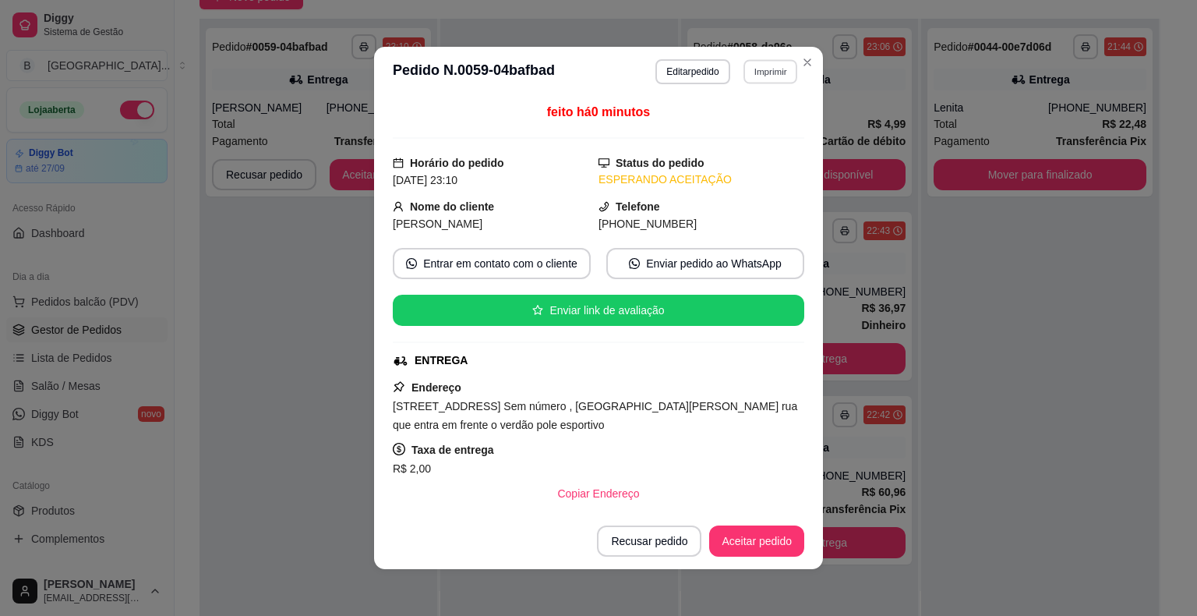
click at [770, 76] on button "Imprimir" at bounding box center [770, 71] width 54 height 24
click at [760, 128] on button "IMPRESSORA" at bounding box center [736, 126] width 109 height 24
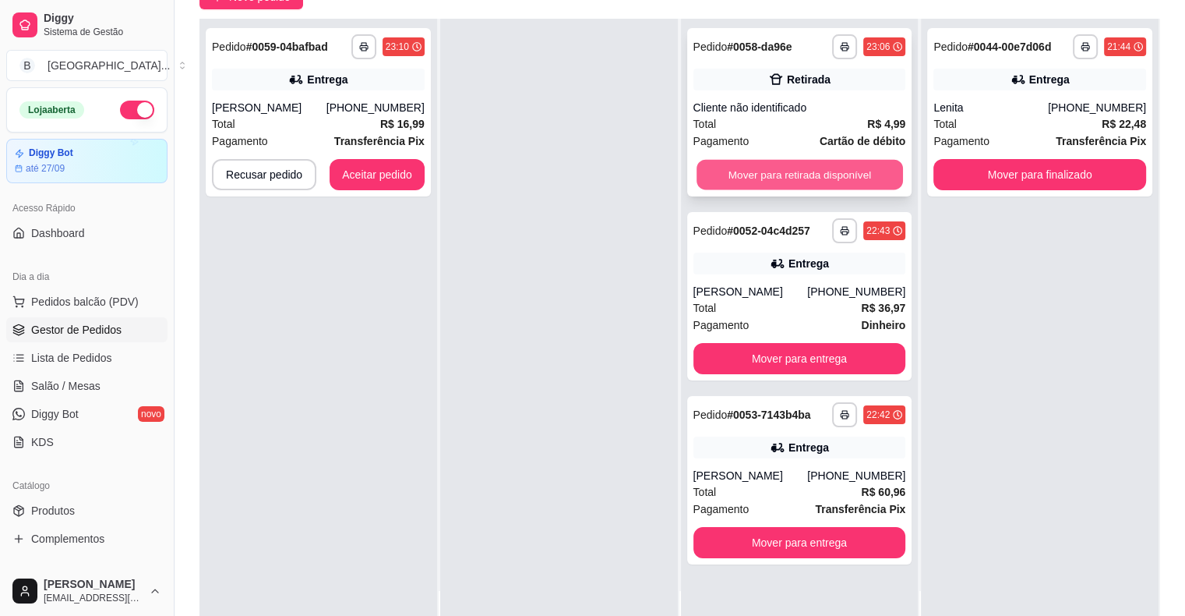
click at [870, 173] on button "Mover para retirada disponível" at bounding box center [800, 175] width 206 height 30
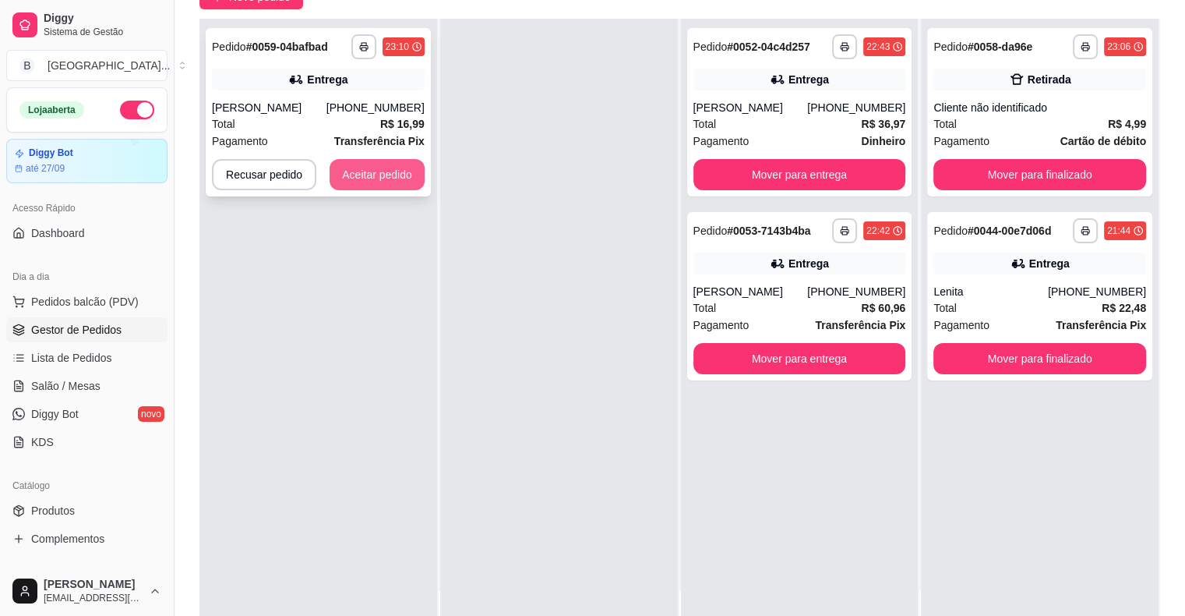
click at [362, 169] on button "Aceitar pedido" at bounding box center [377, 174] width 95 height 31
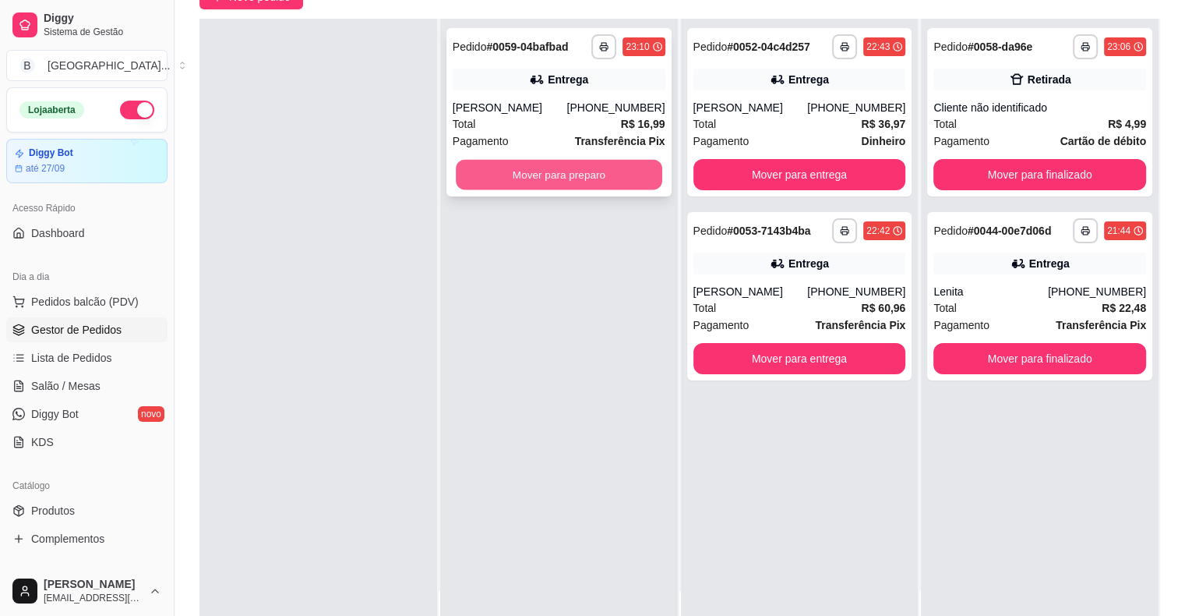
click at [513, 181] on button "Mover para preparo" at bounding box center [559, 175] width 206 height 30
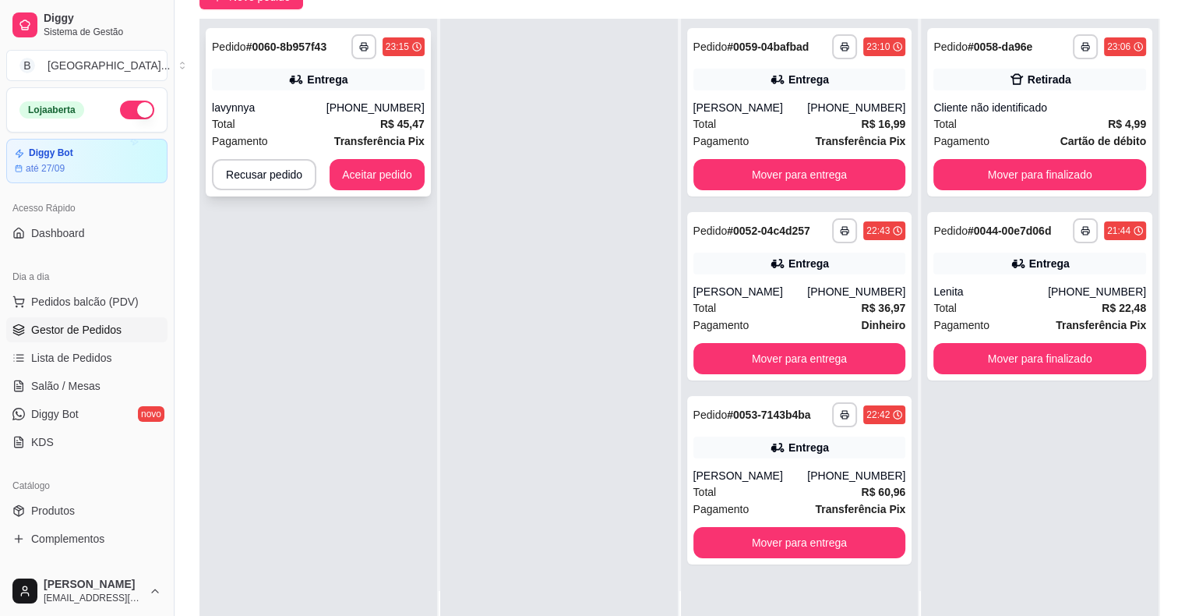
click at [337, 136] on div "Pagamento Transferência Pix" at bounding box center [318, 140] width 213 height 17
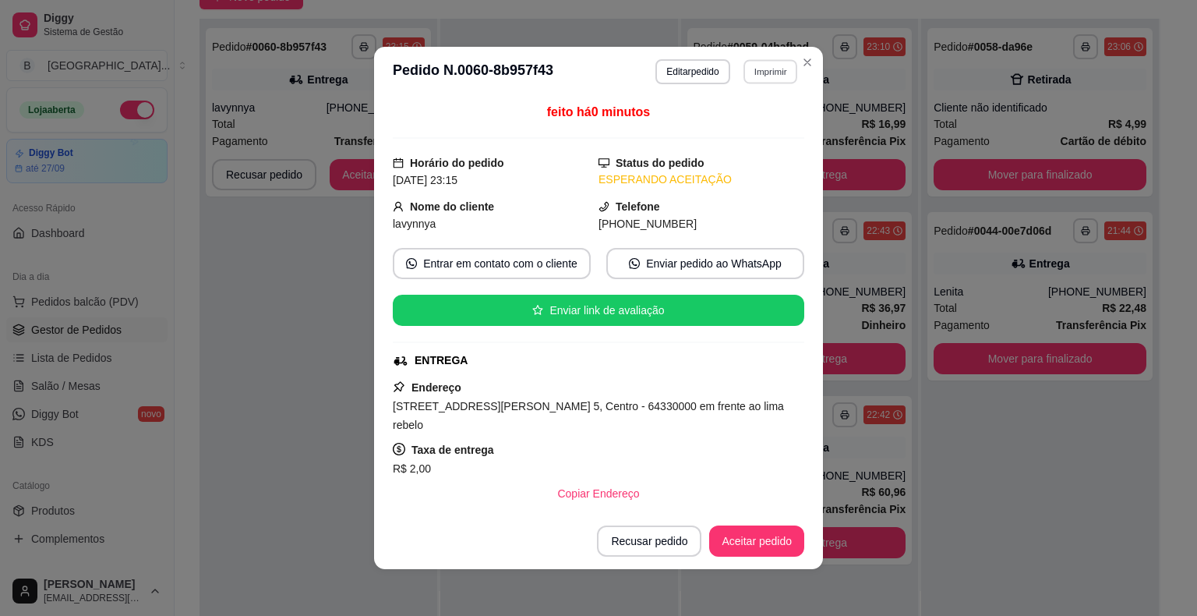
click at [782, 76] on button "Imprimir" at bounding box center [770, 71] width 54 height 24
click at [767, 127] on button "IMPRESSORA" at bounding box center [736, 126] width 109 height 24
click at [720, 533] on button "Aceitar pedido" at bounding box center [757, 541] width 92 height 30
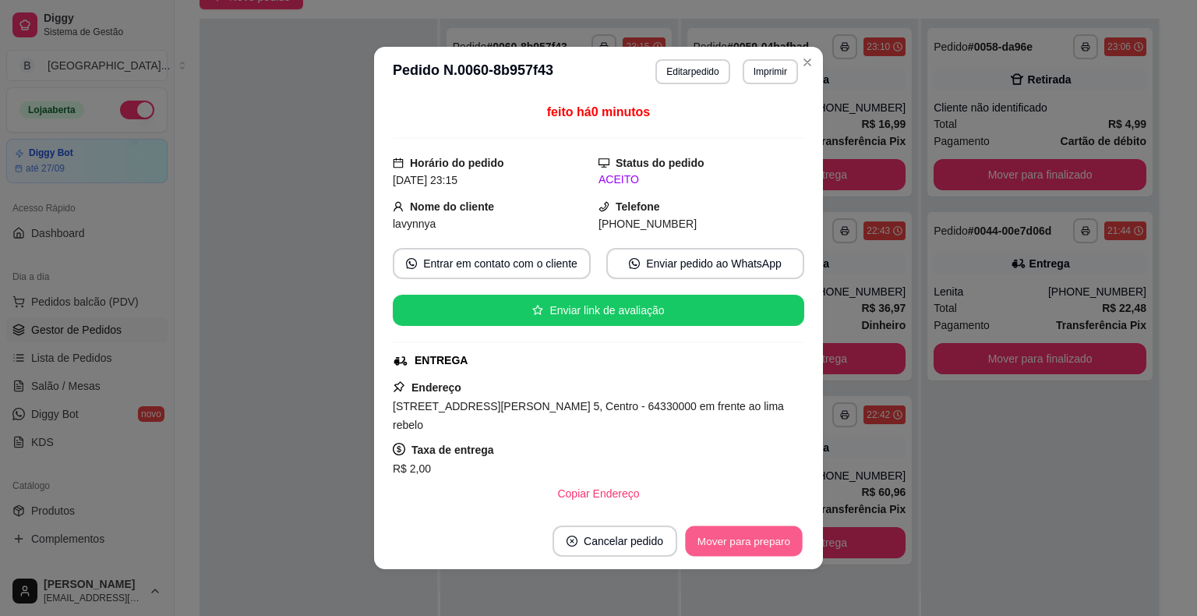
click at [735, 553] on button "Mover para preparo" at bounding box center [743, 541] width 117 height 30
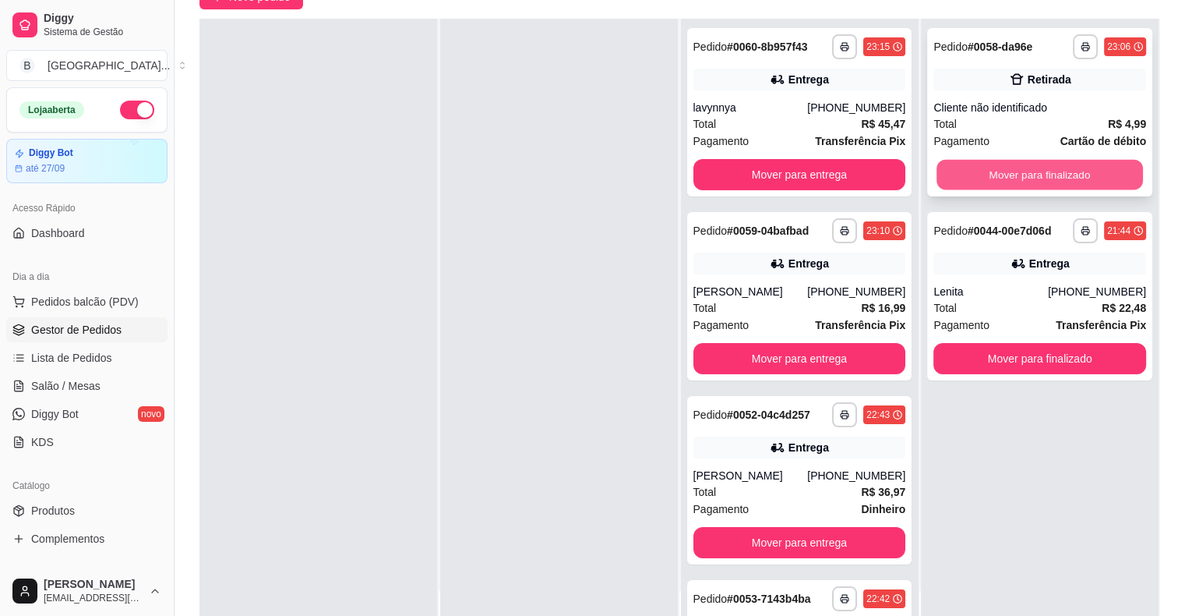
click at [1051, 164] on button "Mover para finalizado" at bounding box center [1040, 175] width 206 height 30
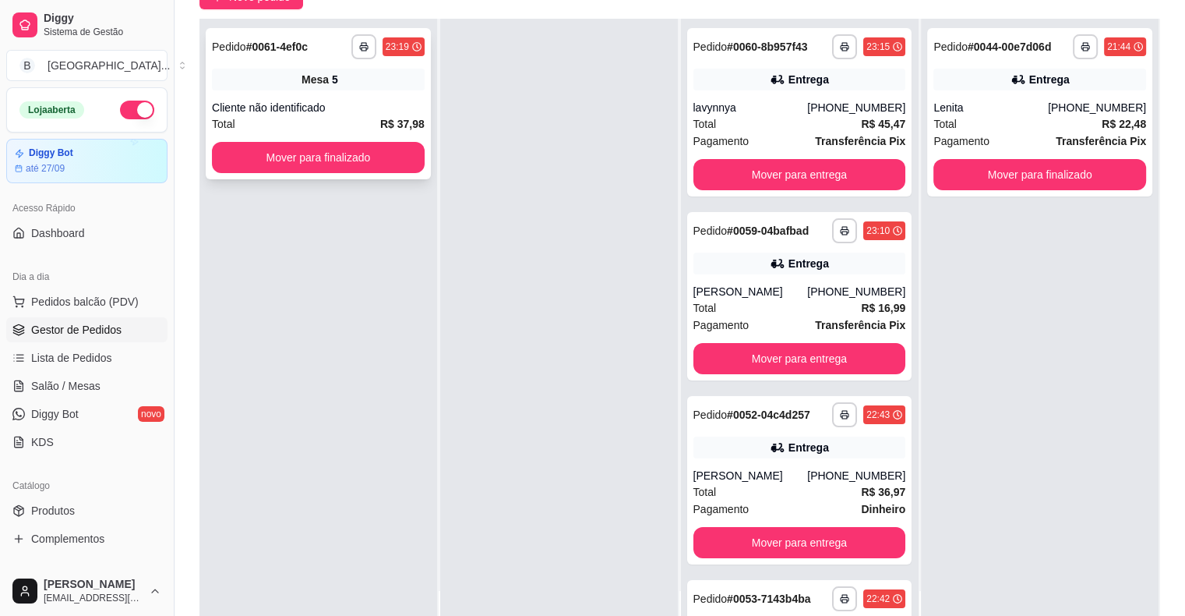
click at [355, 110] on div "Cliente não identificado" at bounding box center [318, 108] width 213 height 16
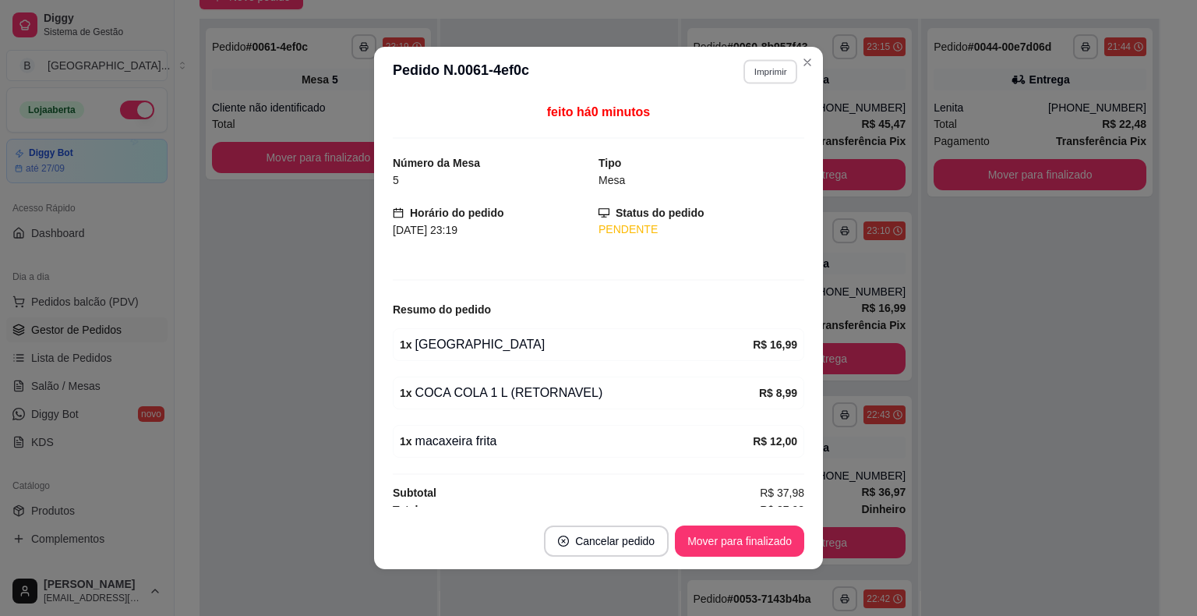
click at [764, 64] on button "Imprimir" at bounding box center [770, 71] width 54 height 24
click at [741, 132] on button "IMPRESSORA" at bounding box center [736, 126] width 113 height 25
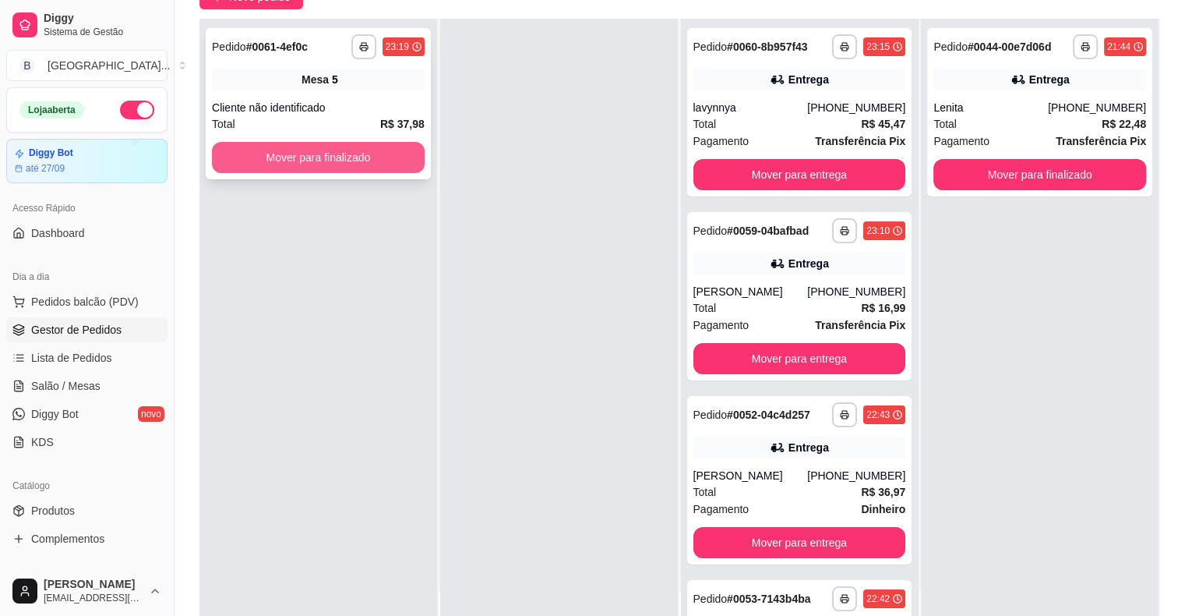
click at [348, 154] on button "Mover para finalizado" at bounding box center [318, 157] width 213 height 31
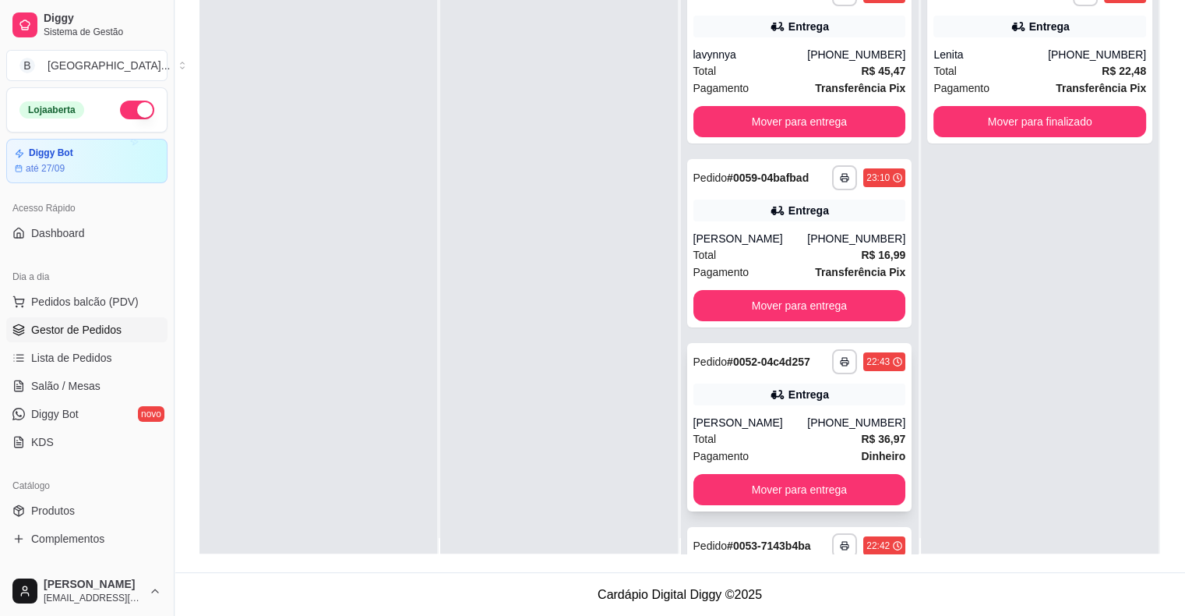
scroll to position [0, 0]
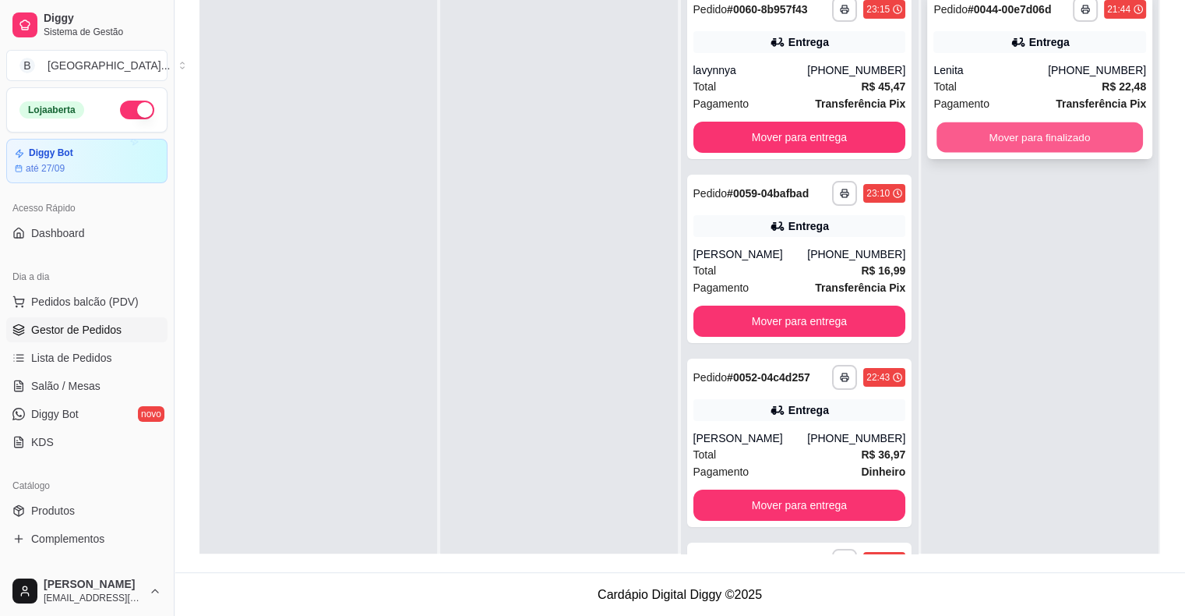
click at [954, 130] on button "Mover para finalizado" at bounding box center [1040, 137] width 206 height 30
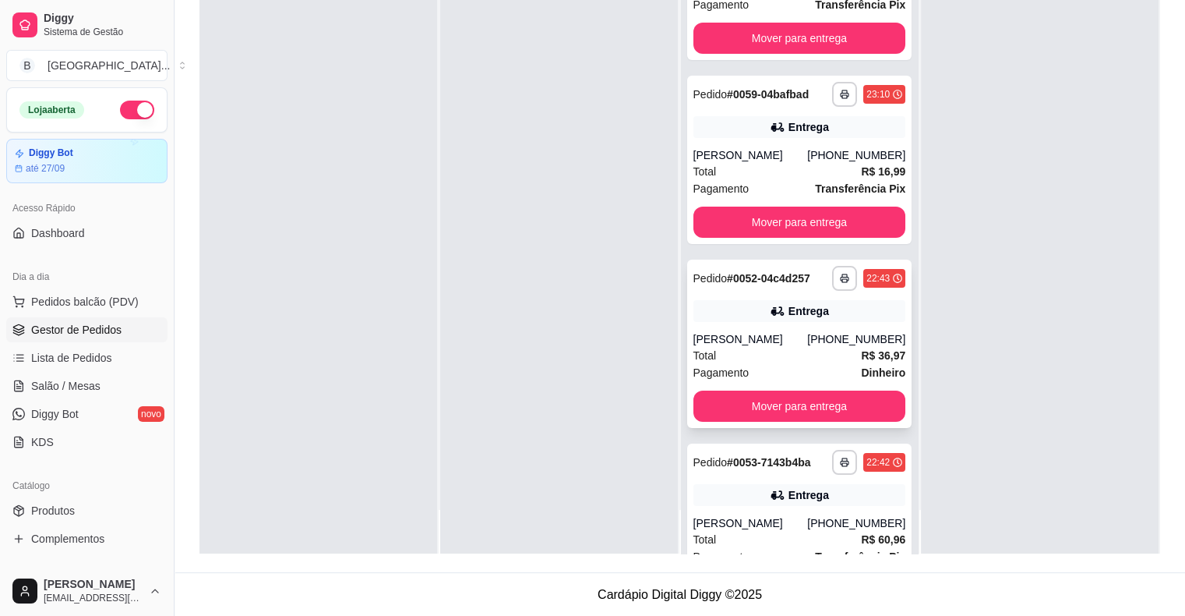
scroll to position [135, 0]
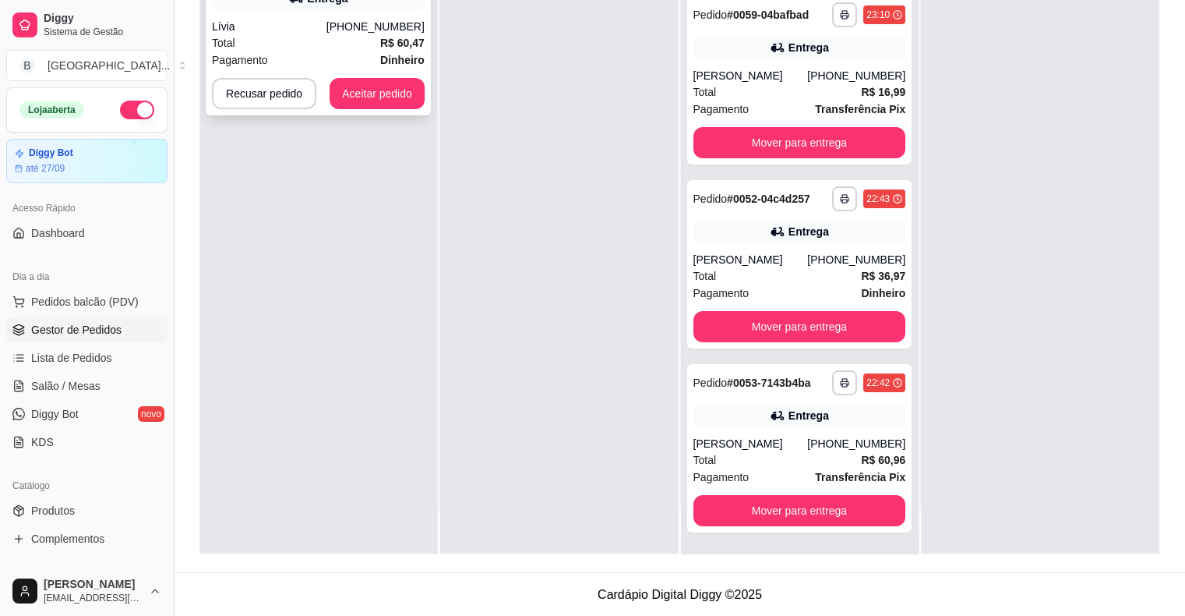
click at [308, 23] on div "Lívia" at bounding box center [269, 27] width 115 height 16
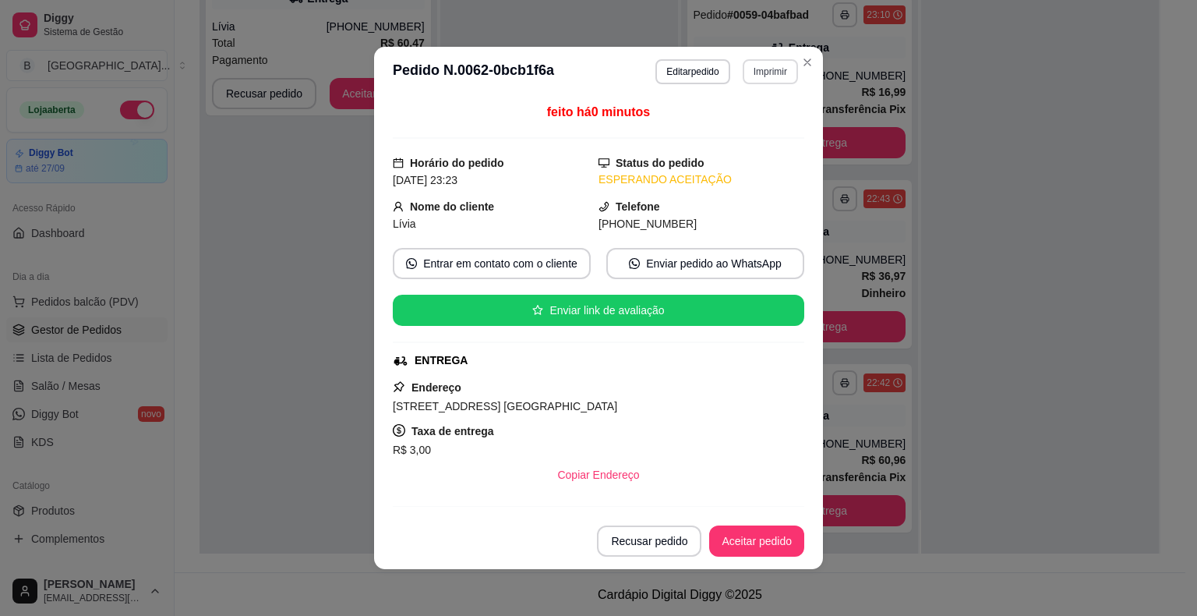
click at [760, 71] on button "Imprimir" at bounding box center [770, 71] width 55 height 25
click at [753, 125] on button "IMPRESSORA" at bounding box center [737, 127] width 109 height 24
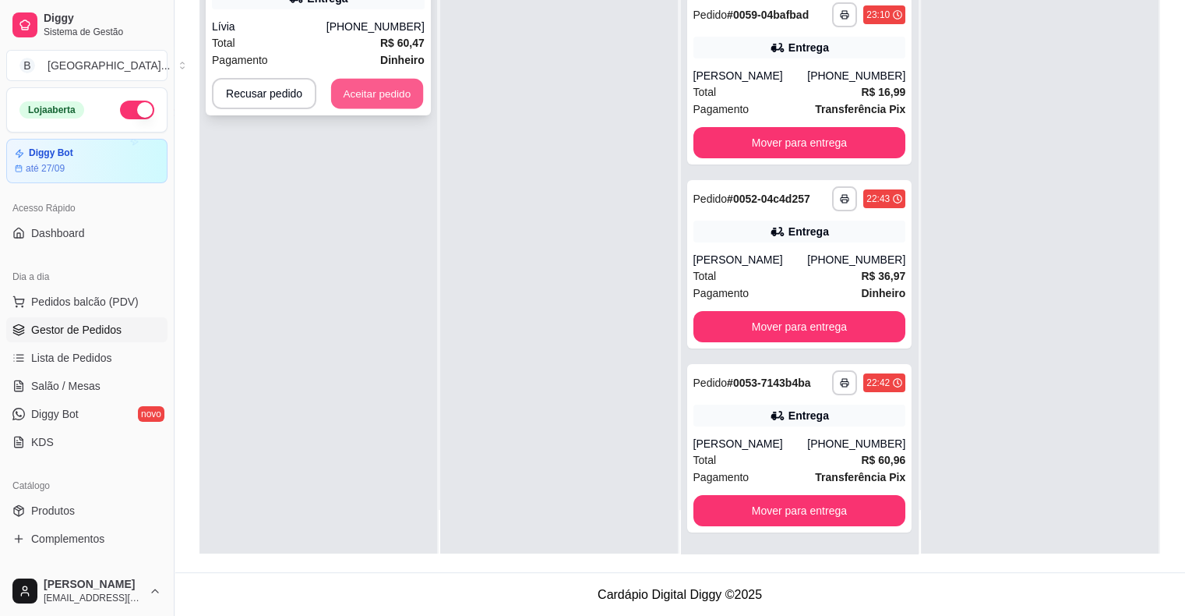
click at [377, 91] on button "Aceitar pedido" at bounding box center [377, 94] width 92 height 30
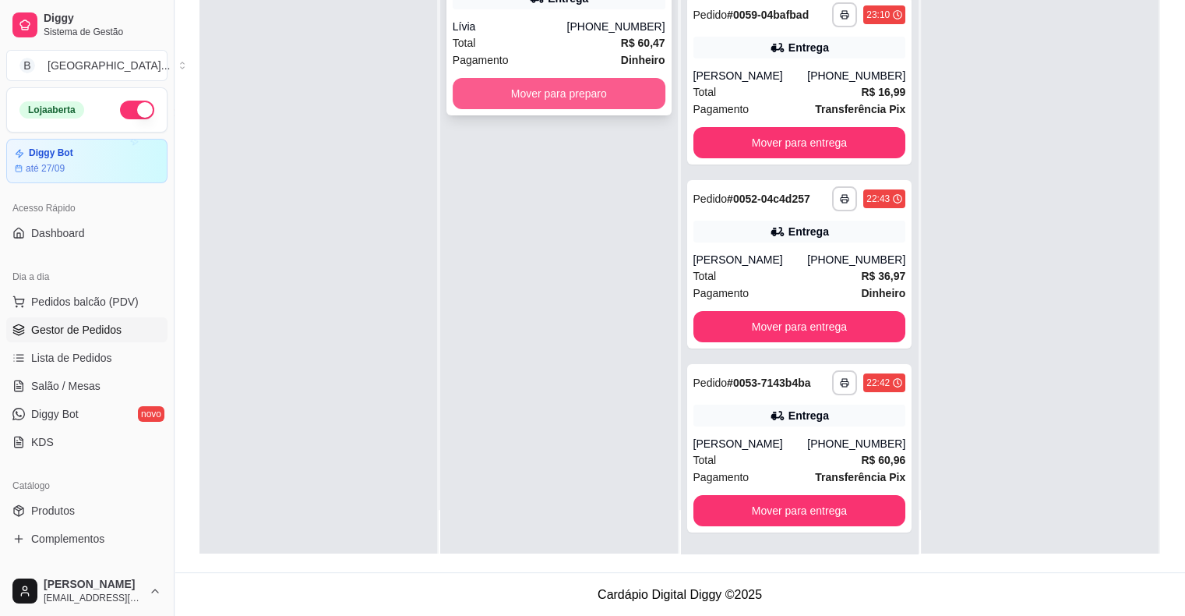
click at [491, 101] on button "Mover para preparo" at bounding box center [559, 93] width 213 height 31
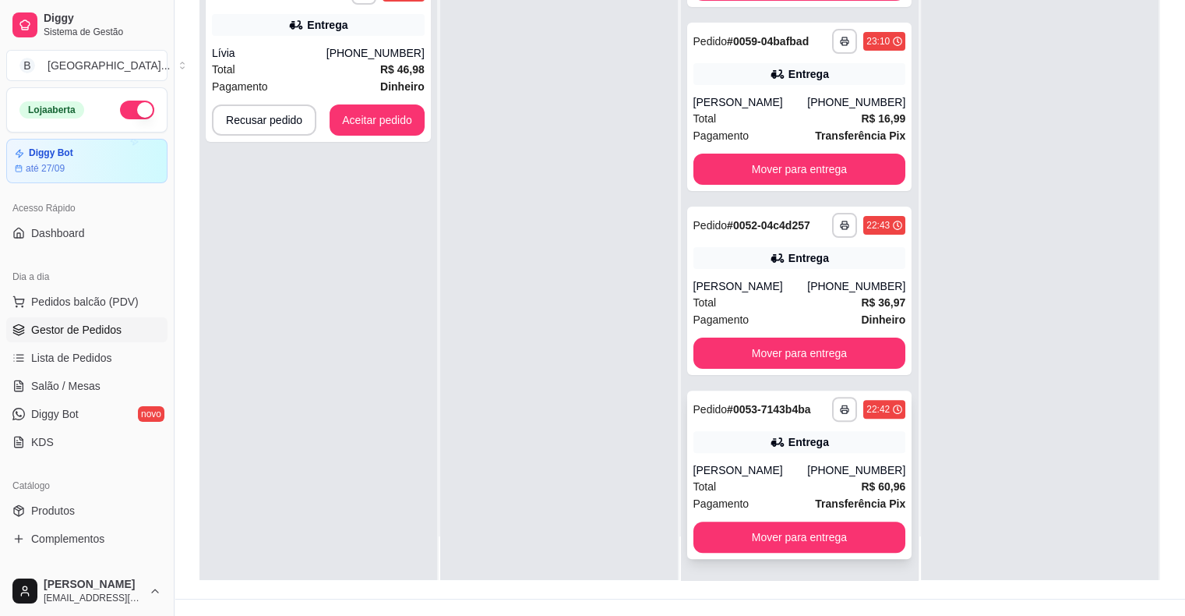
scroll to position [237, 0]
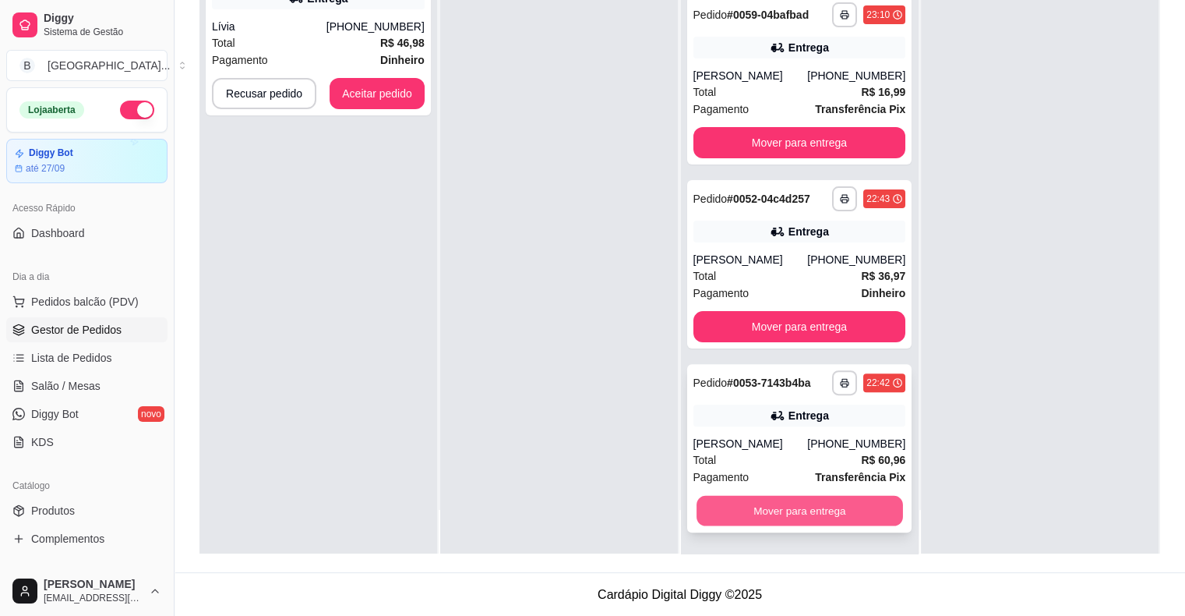
click at [771, 511] on button "Mover para entrega" at bounding box center [800, 511] width 206 height 30
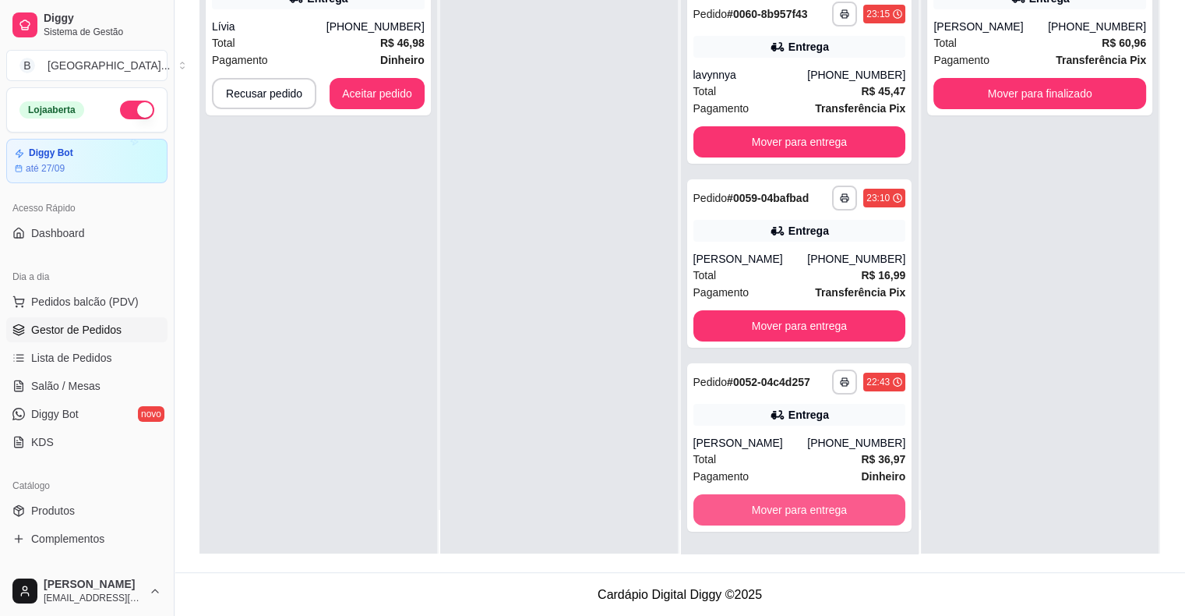
scroll to position [135, 0]
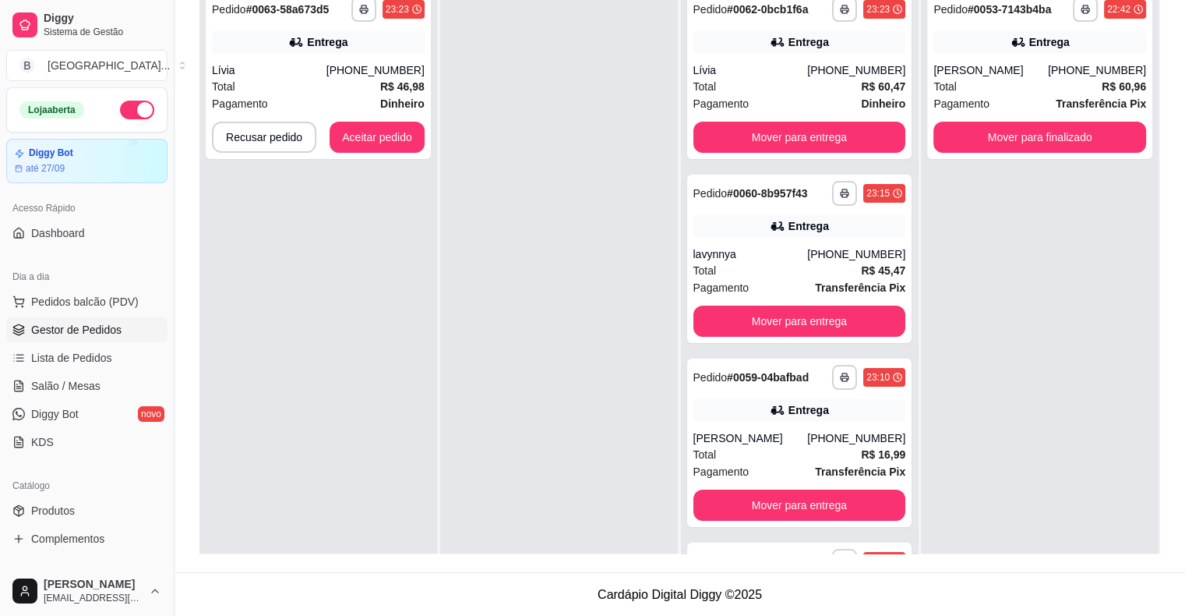
scroll to position [135, 0]
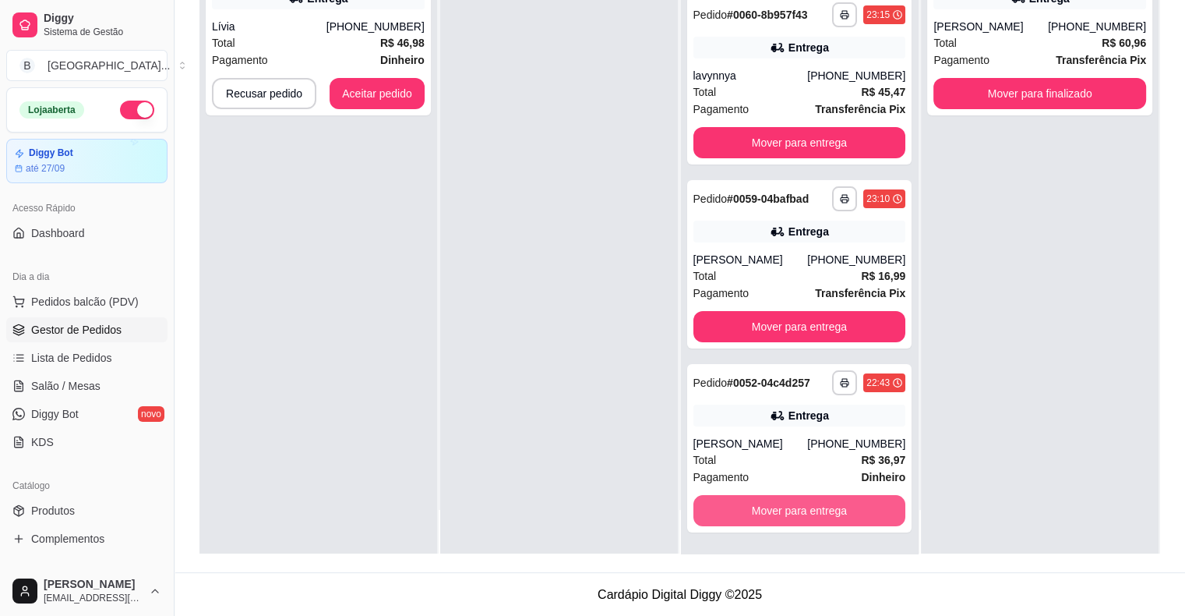
click at [771, 511] on button "Mover para entrega" at bounding box center [799, 510] width 213 height 31
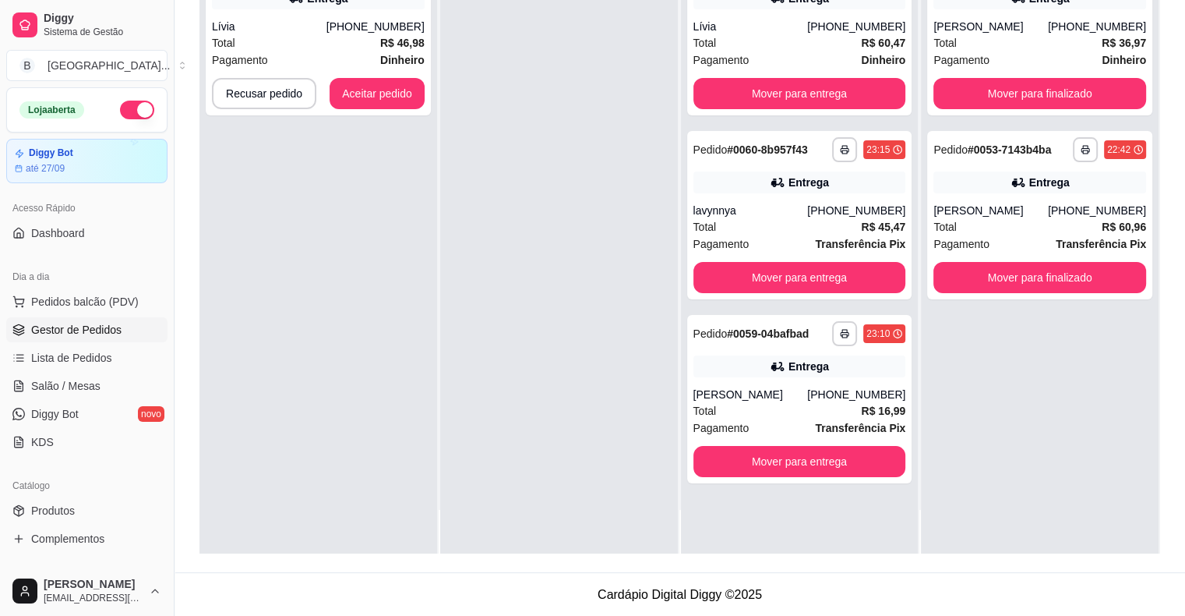
scroll to position [0, 0]
click at [736, 463] on button "Mover para entrega" at bounding box center [799, 461] width 213 height 31
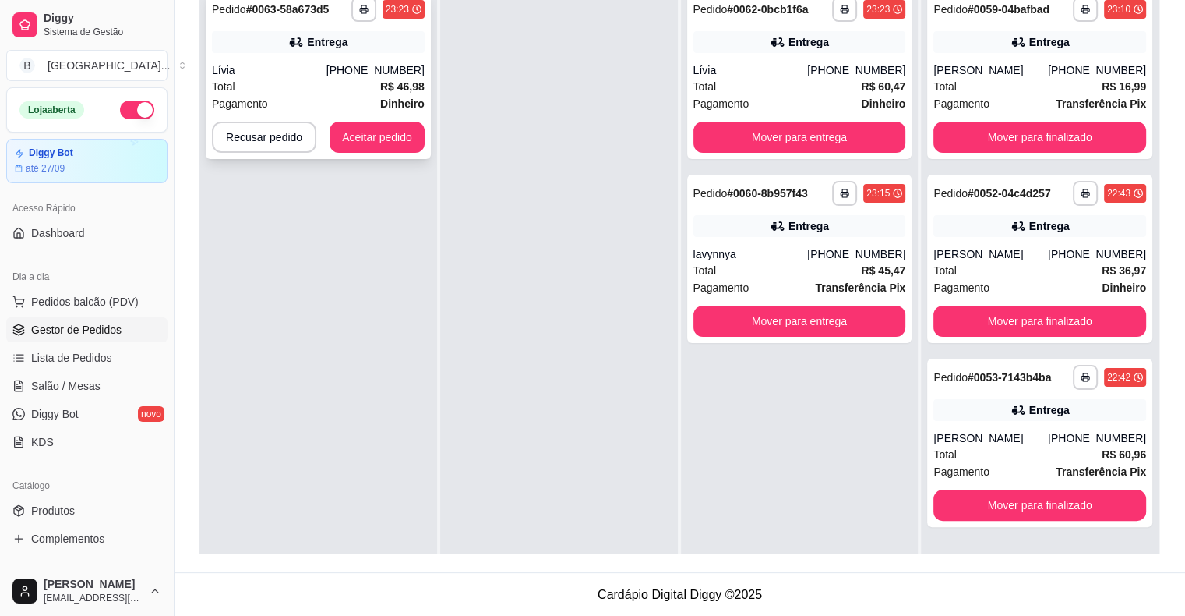
click at [284, 103] on div "Pagamento Dinheiro" at bounding box center [318, 103] width 213 height 17
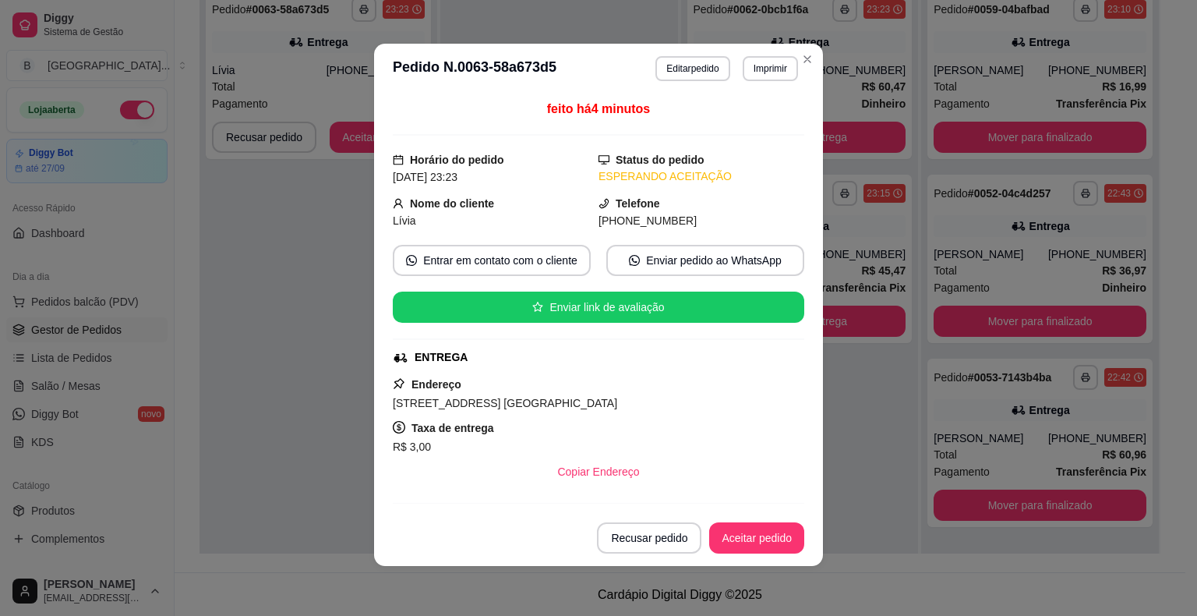
scroll to position [199, 0]
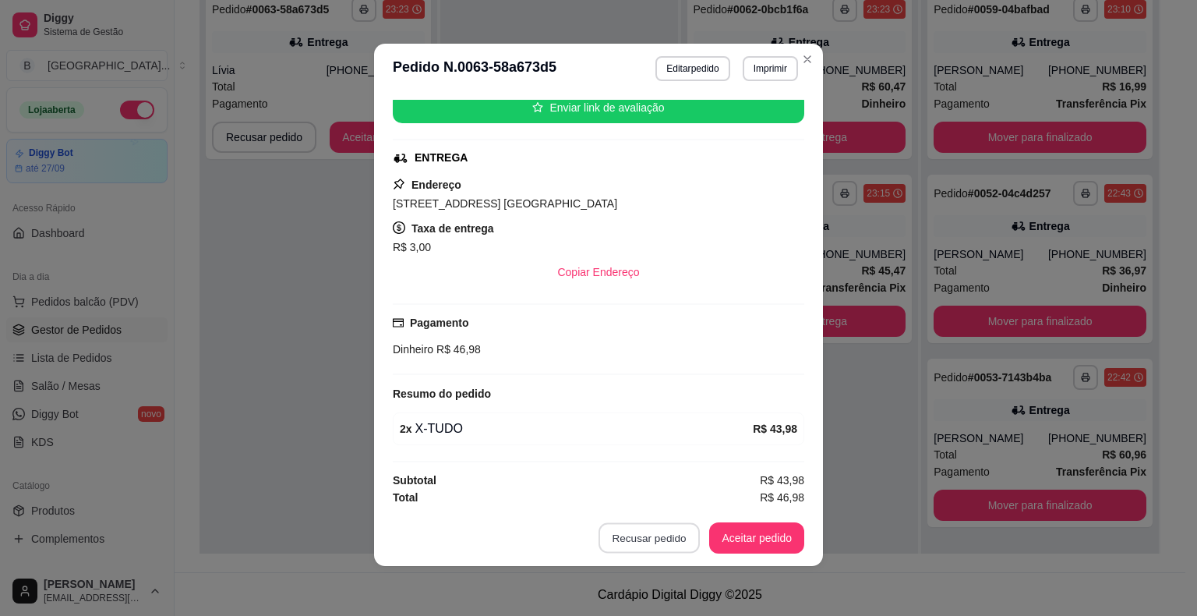
click at [679, 538] on button "Recusar pedido" at bounding box center [648, 538] width 101 height 30
click at [679, 496] on button "Sim" at bounding box center [687, 499] width 62 height 31
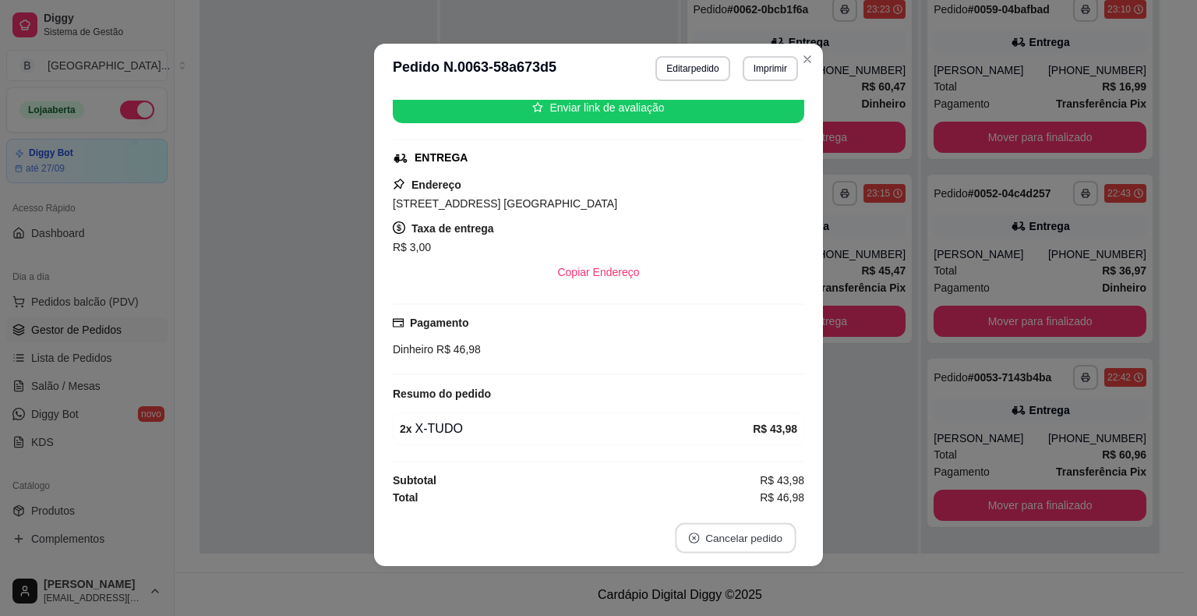
click at [695, 535] on button "Cancelar pedido" at bounding box center [735, 538] width 121 height 30
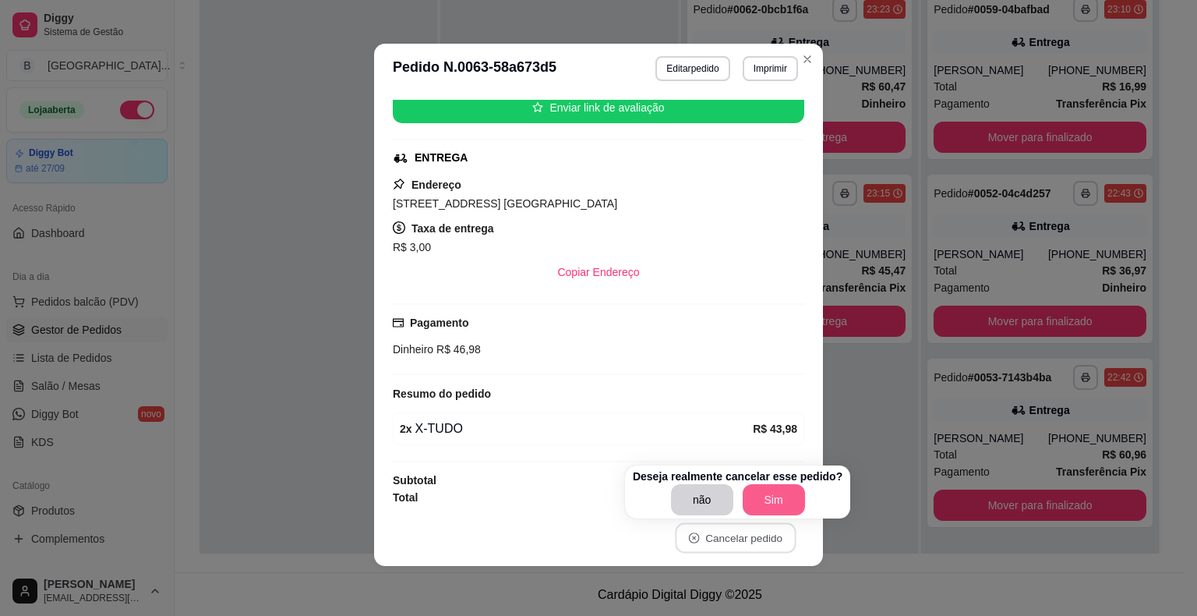
click at [771, 501] on button "Sim" at bounding box center [774, 499] width 62 height 31
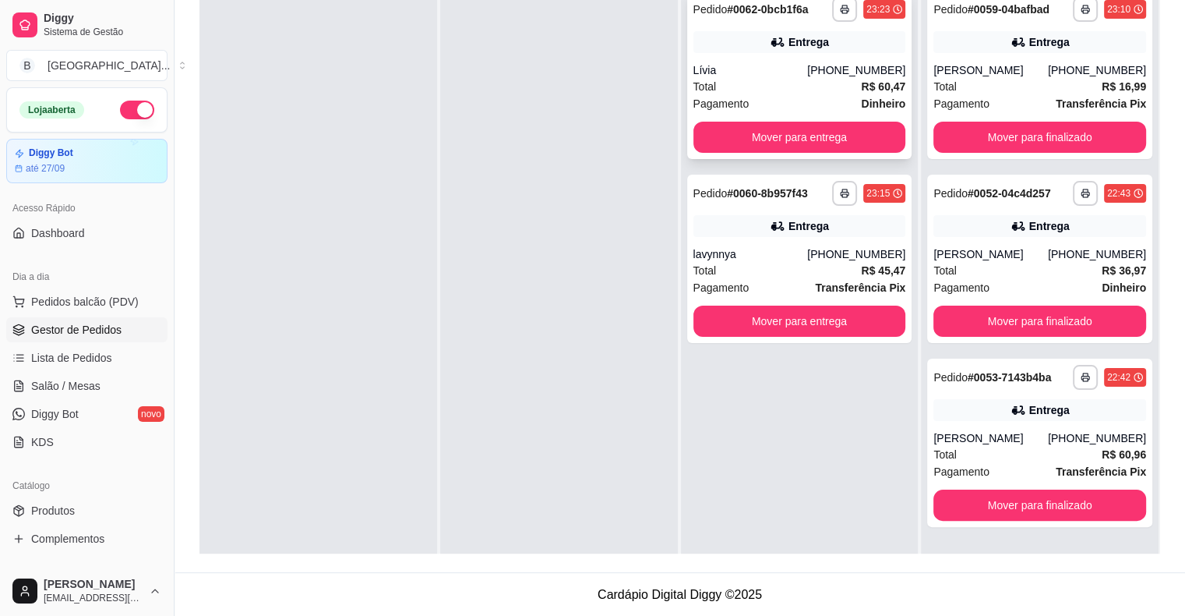
click at [711, 98] on span "Pagamento" at bounding box center [721, 103] width 56 height 17
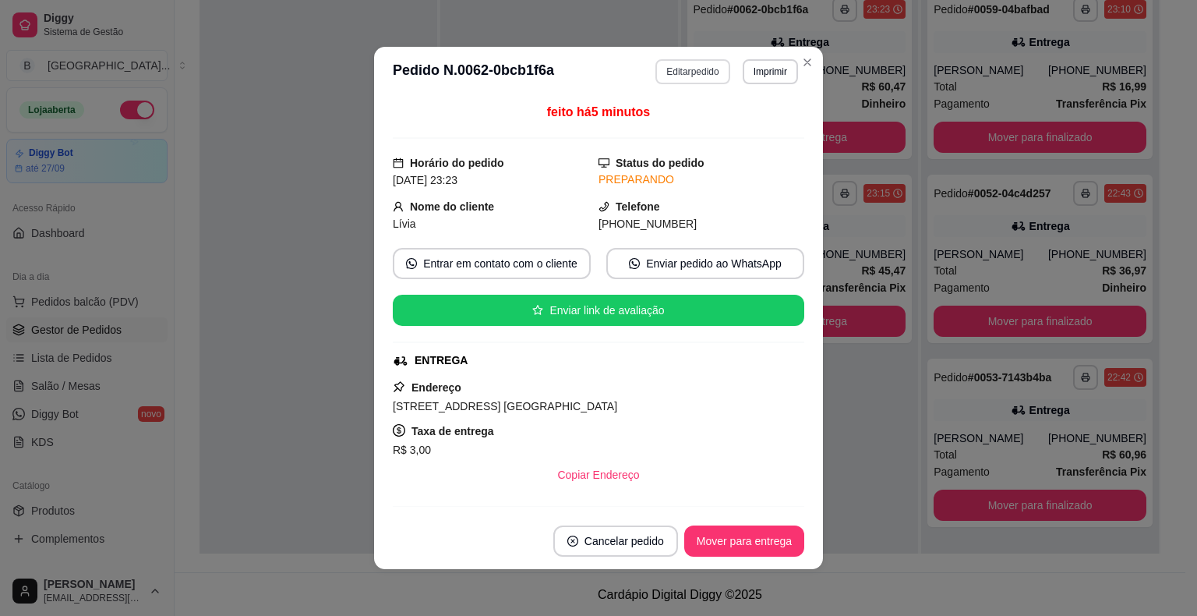
click at [662, 69] on button "Editar pedido" at bounding box center [692, 71] width 74 height 25
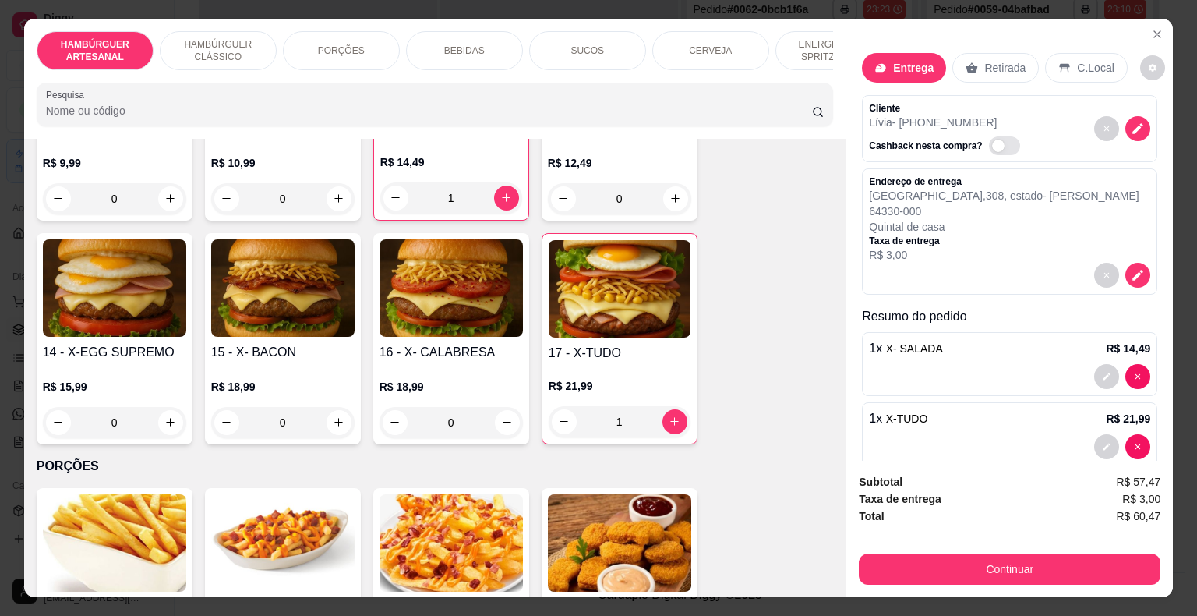
scroll to position [1013, 0]
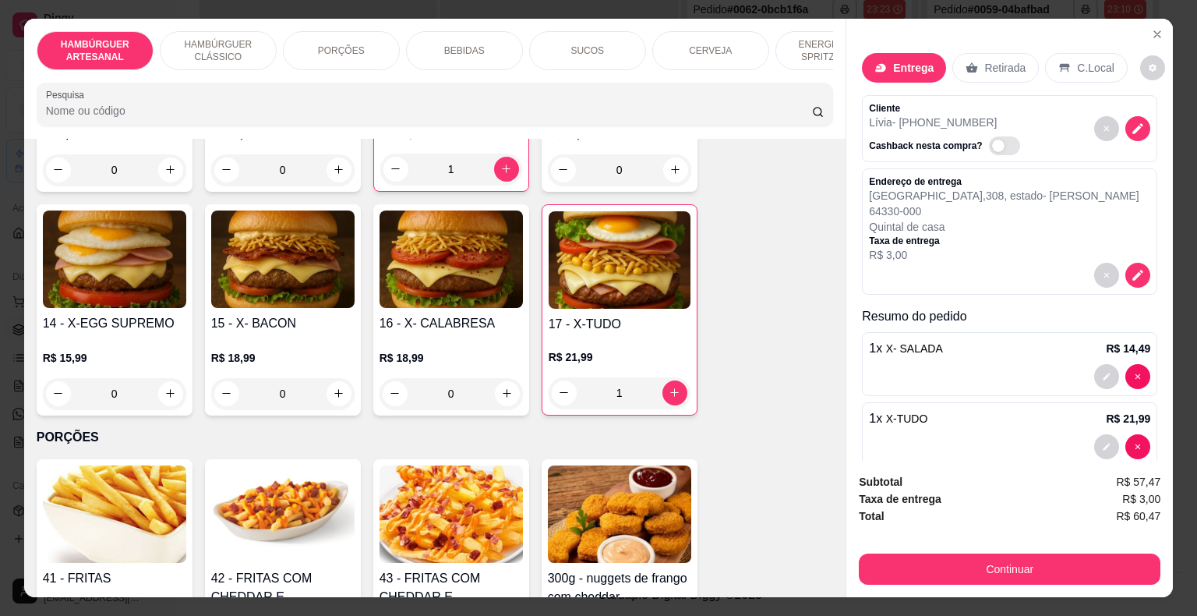
click at [670, 377] on div "1" at bounding box center [620, 392] width 142 height 31
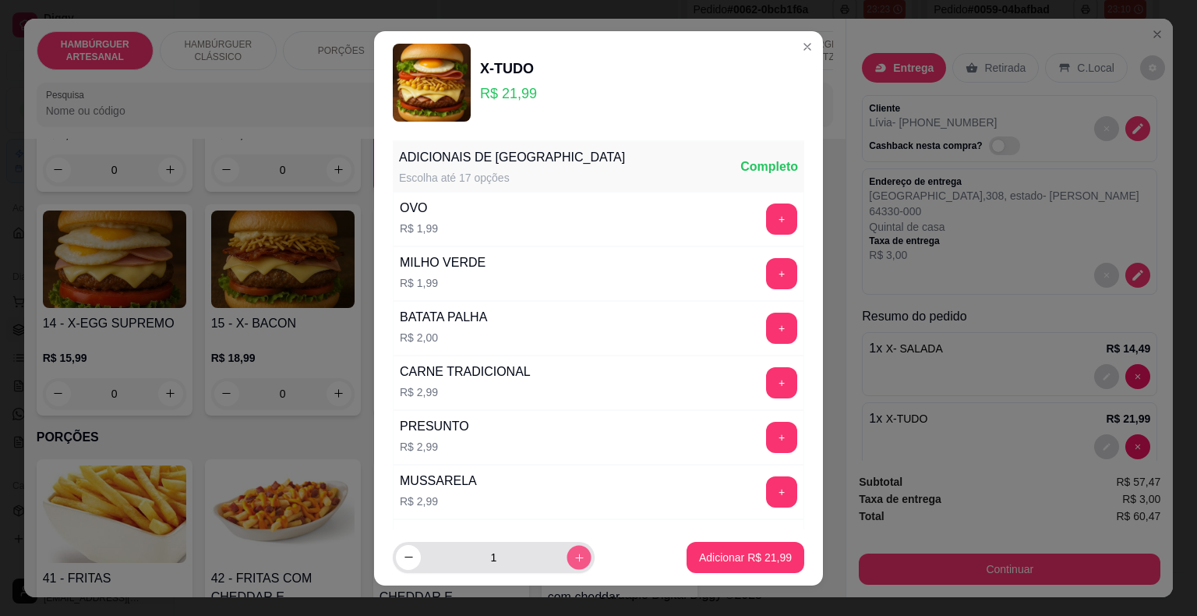
click at [566, 546] on button "increase-product-quantity" at bounding box center [578, 557] width 24 height 24
type input "3"
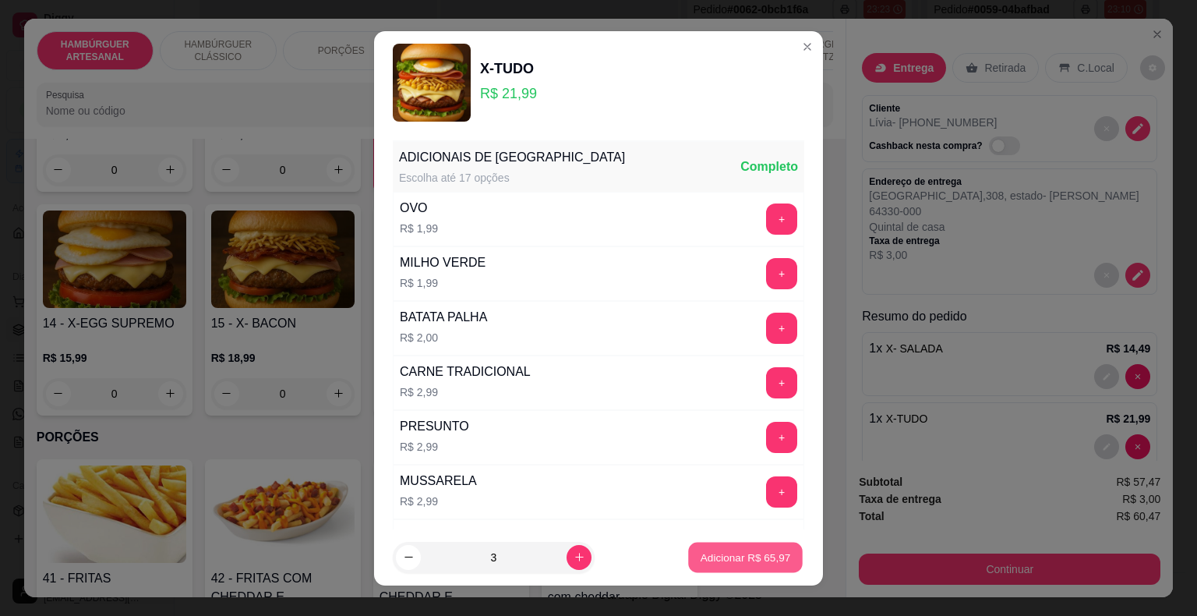
click at [772, 563] on p "Adicionar R$ 65,97" at bounding box center [745, 556] width 90 height 15
type input "4"
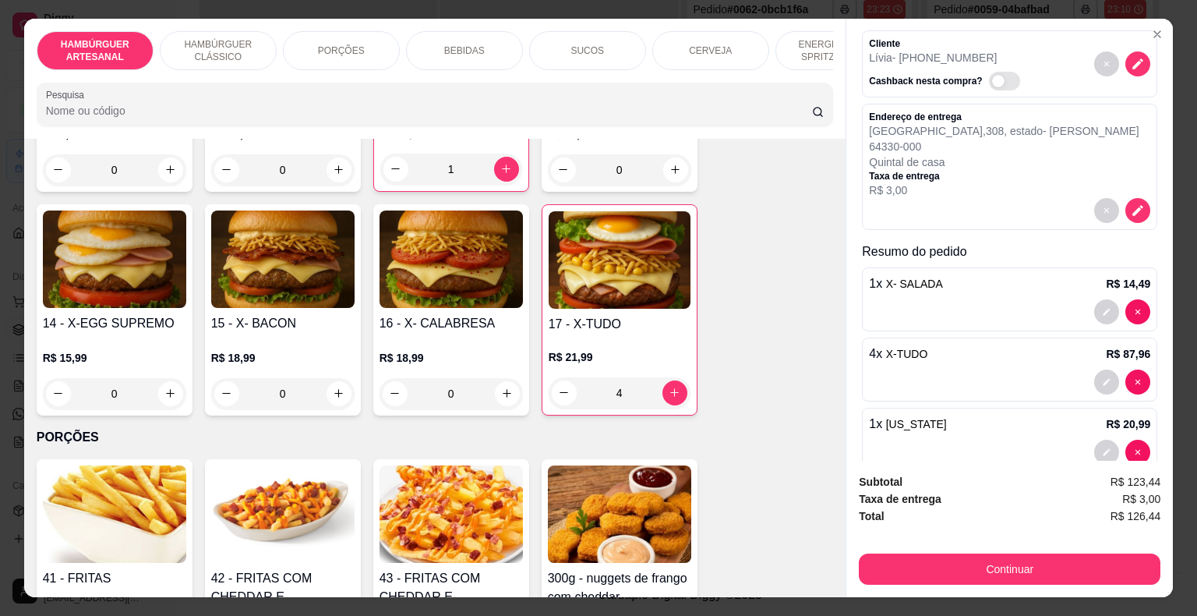
scroll to position [78, 0]
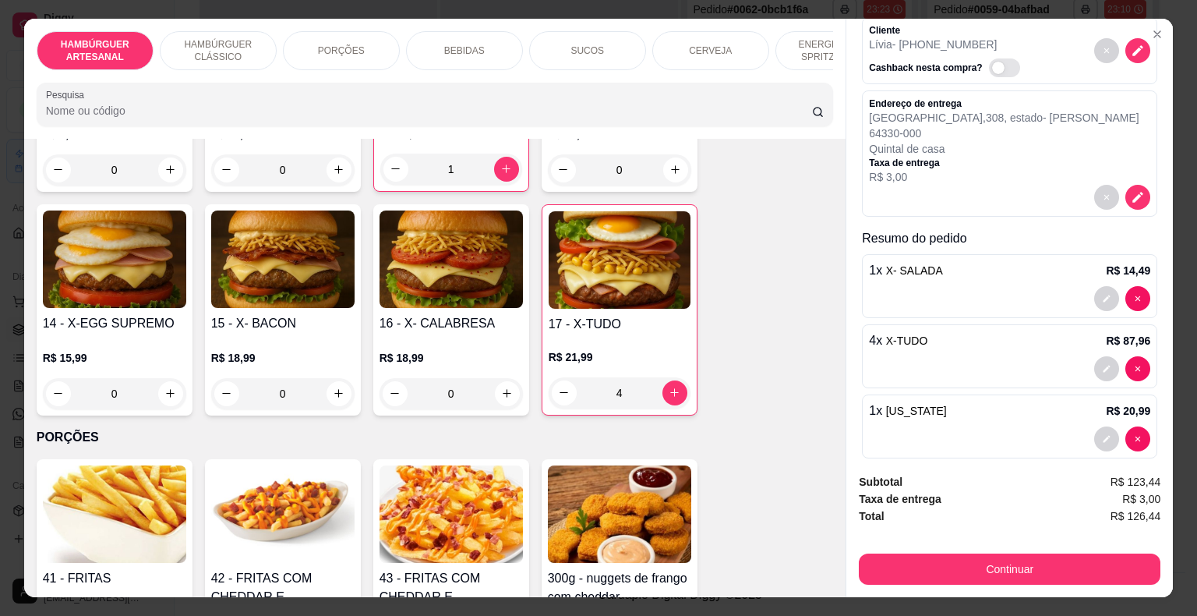
click at [563, 377] on div "4" at bounding box center [620, 392] width 142 height 31
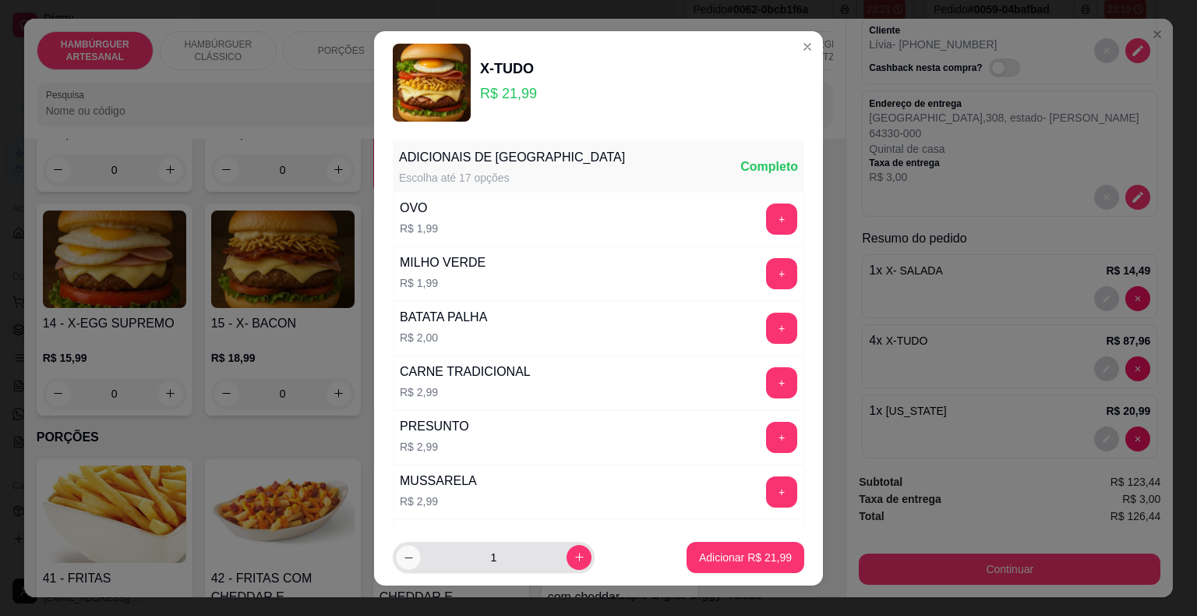
click at [403, 560] on icon "decrease-product-quantity" at bounding box center [409, 557] width 12 height 12
type input "0"
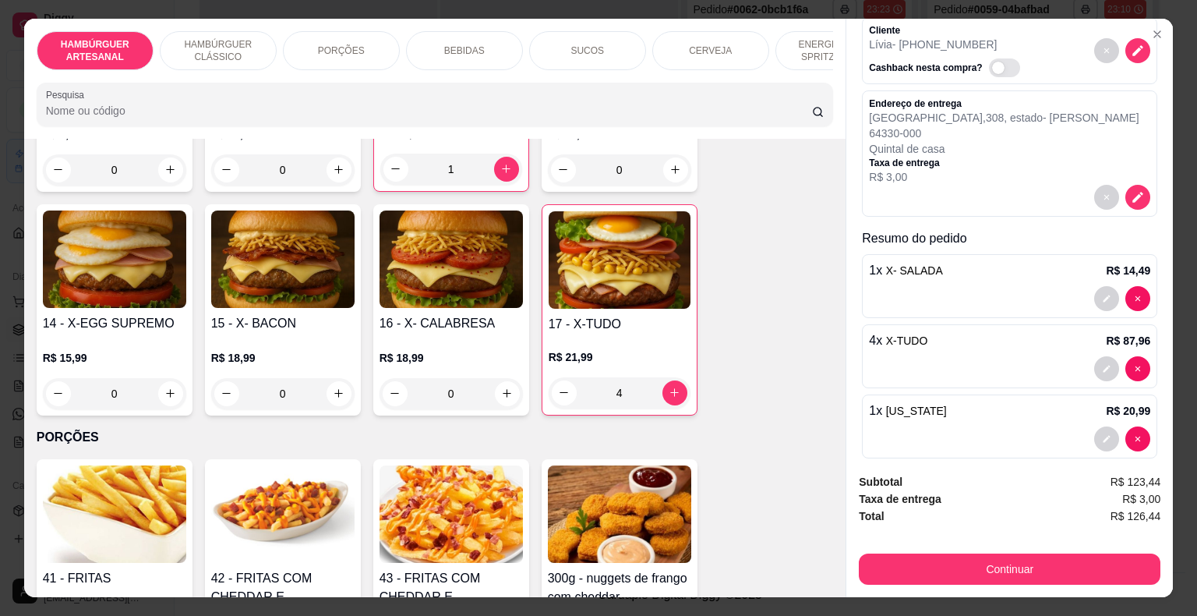
click at [997, 360] on div at bounding box center [1009, 368] width 281 height 25
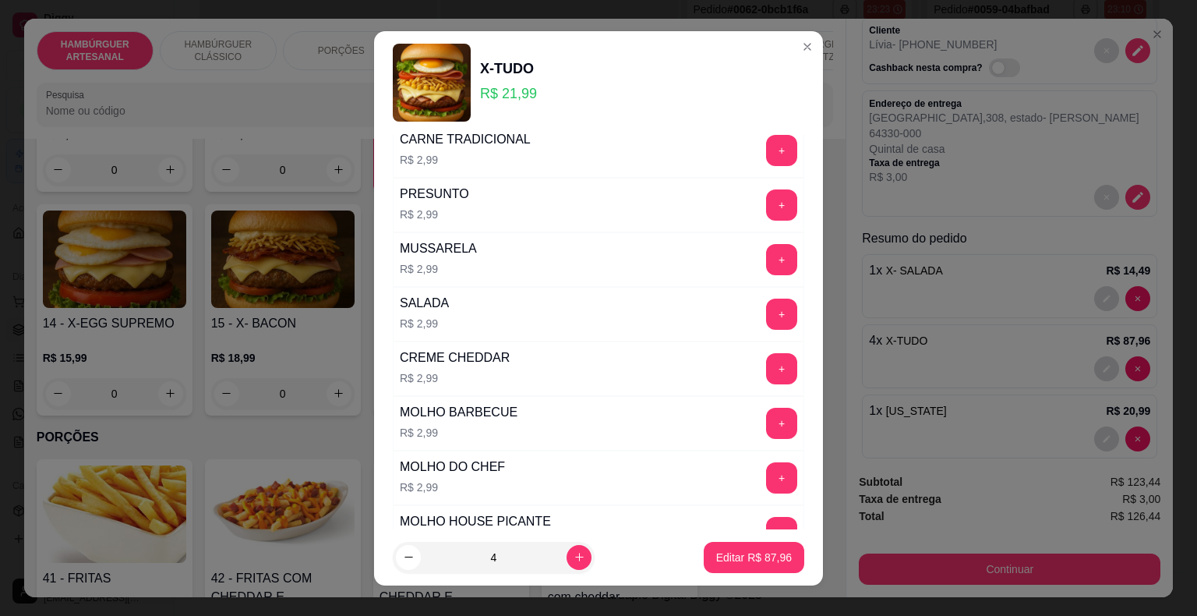
scroll to position [234, 0]
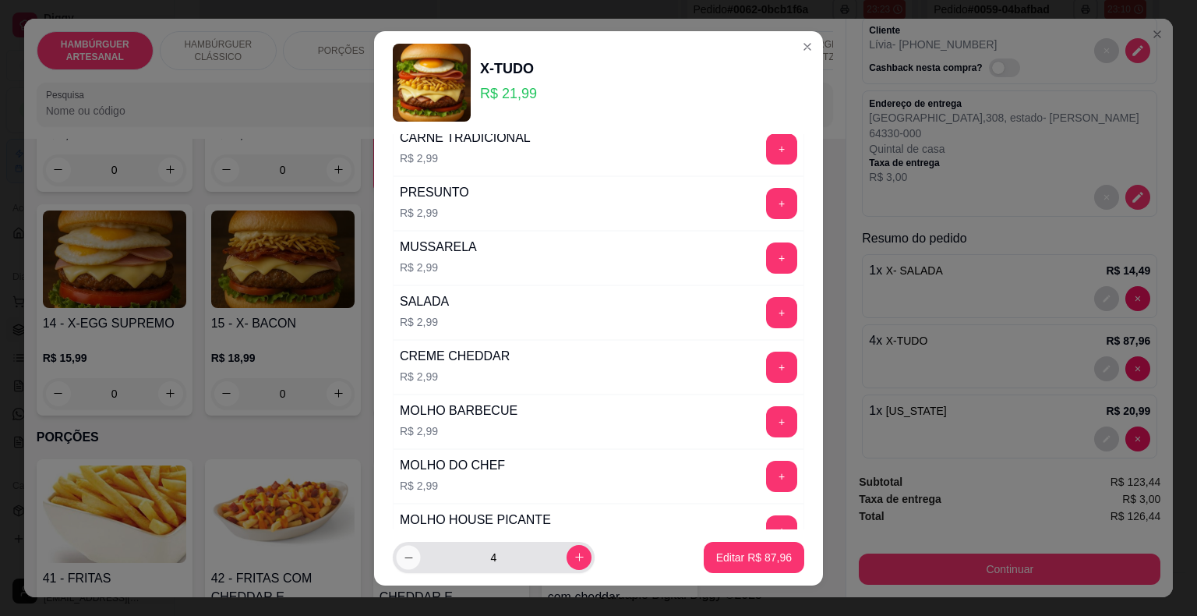
click at [405, 556] on icon "decrease-product-quantity" at bounding box center [409, 557] width 12 height 12
type input "3"
click at [717, 558] on p "Editar R$ 65,97" at bounding box center [753, 556] width 73 height 15
type input "3"
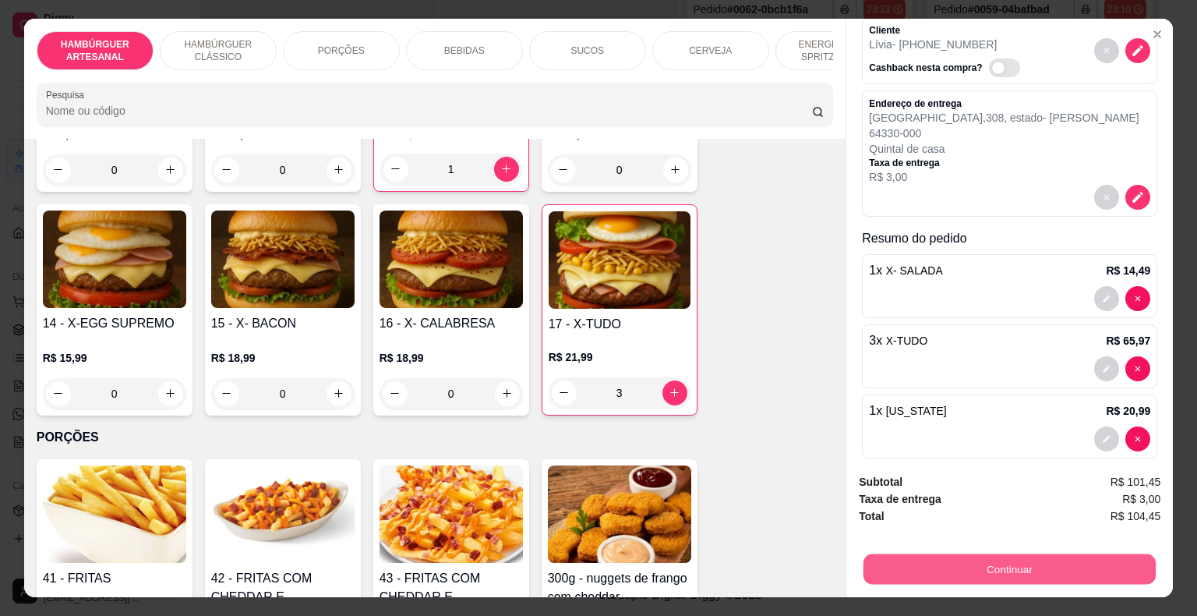
click at [871, 554] on button "Continuar" at bounding box center [1009, 569] width 292 height 30
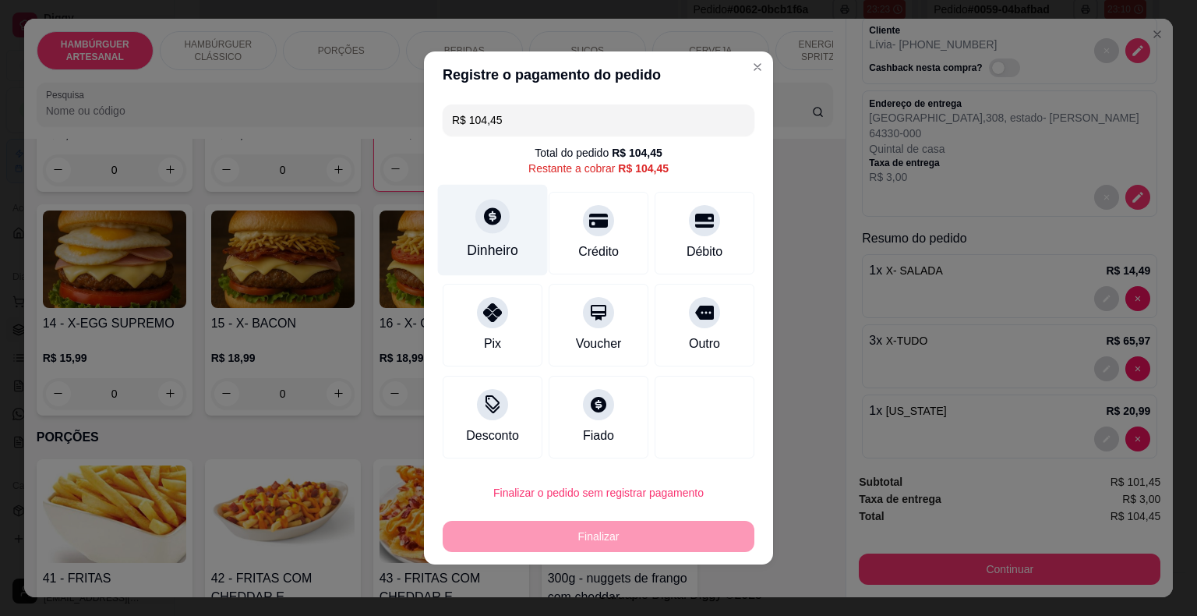
click at [502, 238] on div "Dinheiro" at bounding box center [493, 230] width 110 height 91
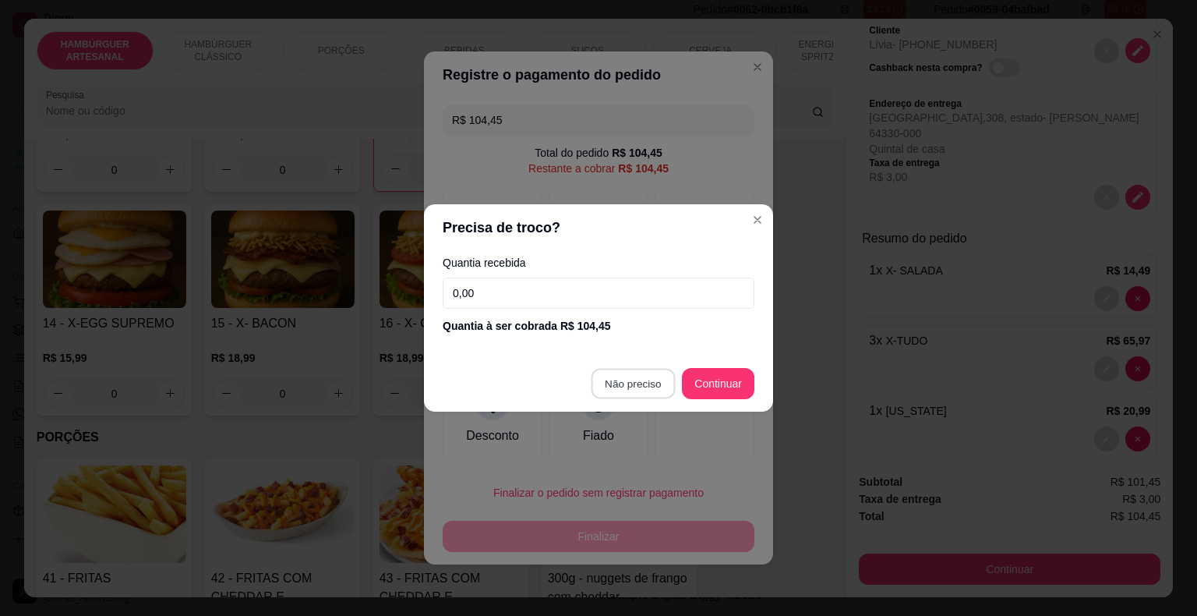
type input "R$ 0,00"
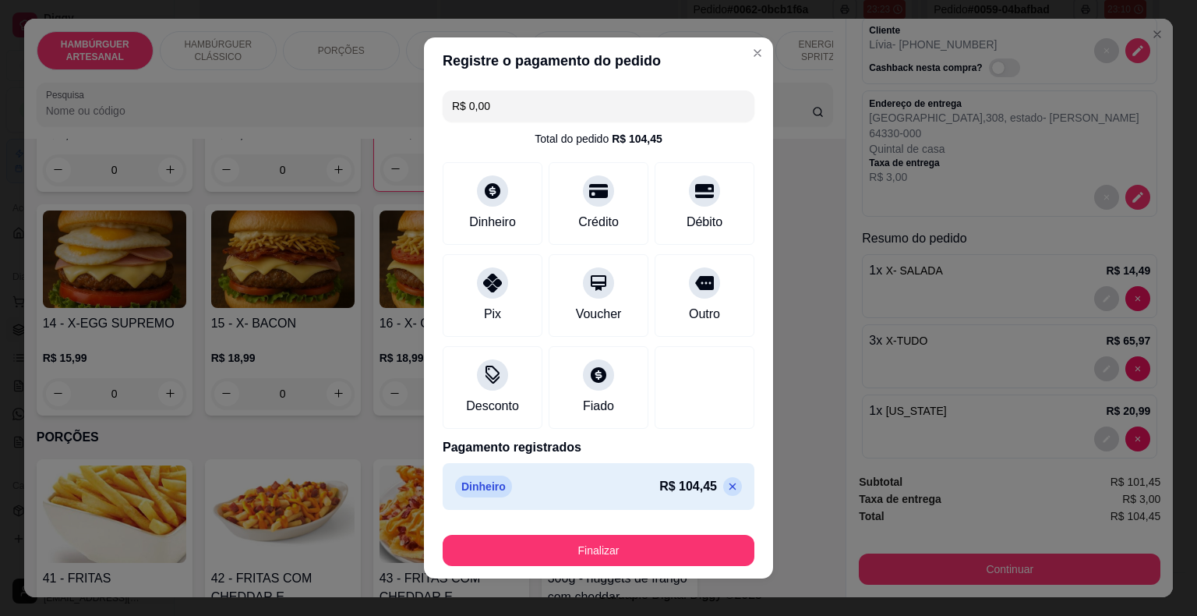
scroll to position [12, 0]
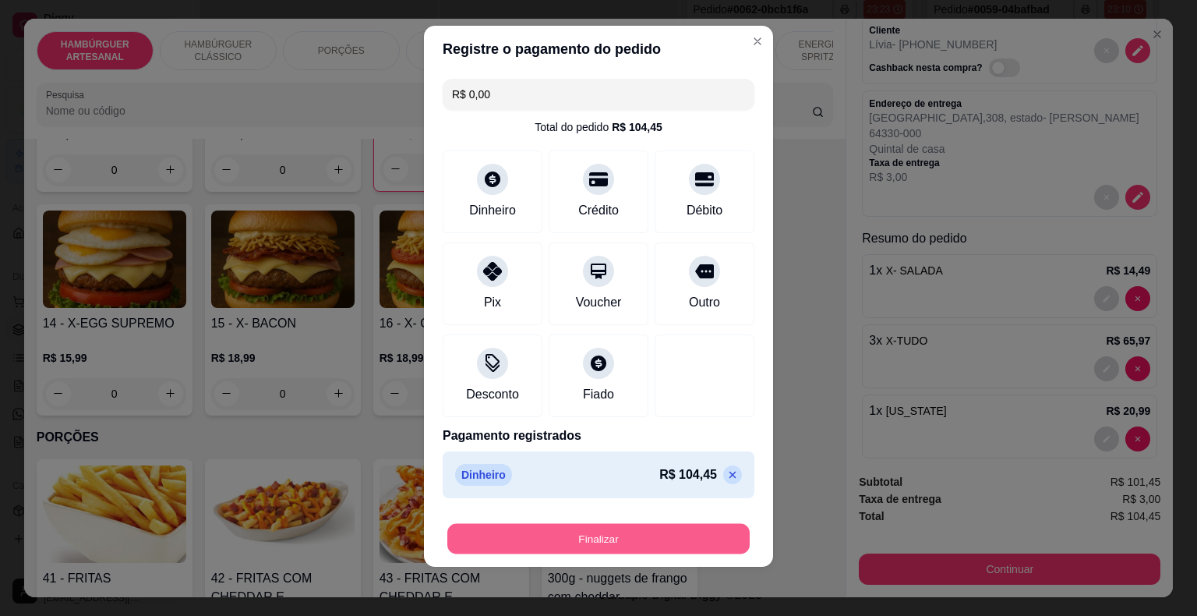
click at [623, 529] on button "Finalizar" at bounding box center [598, 539] width 302 height 30
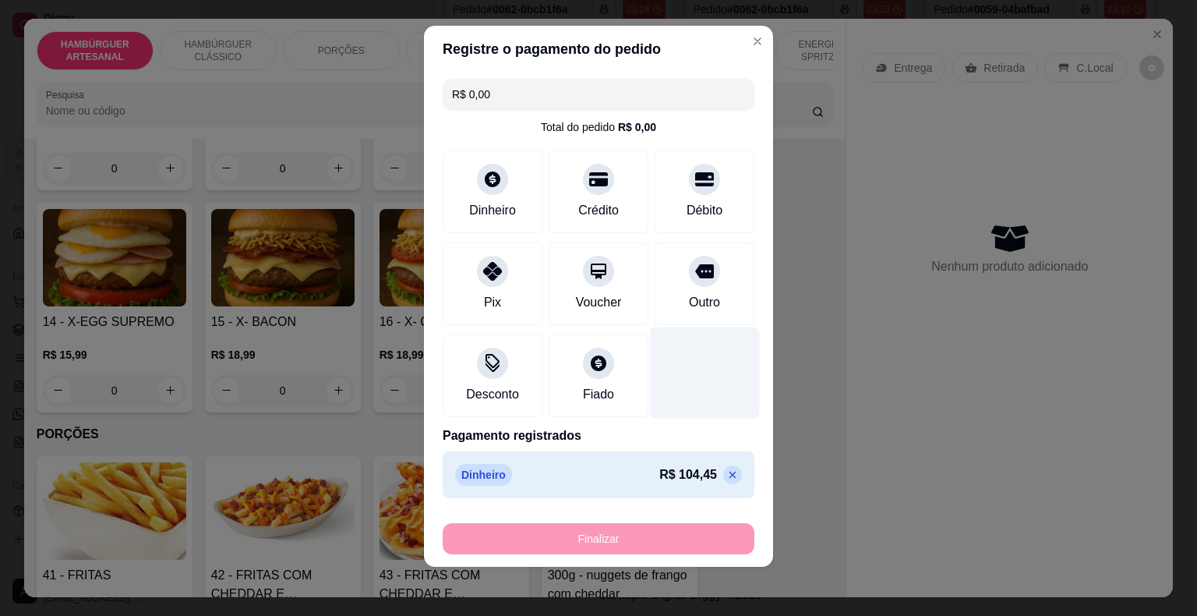
type input "0"
type input "-R$ 104,45"
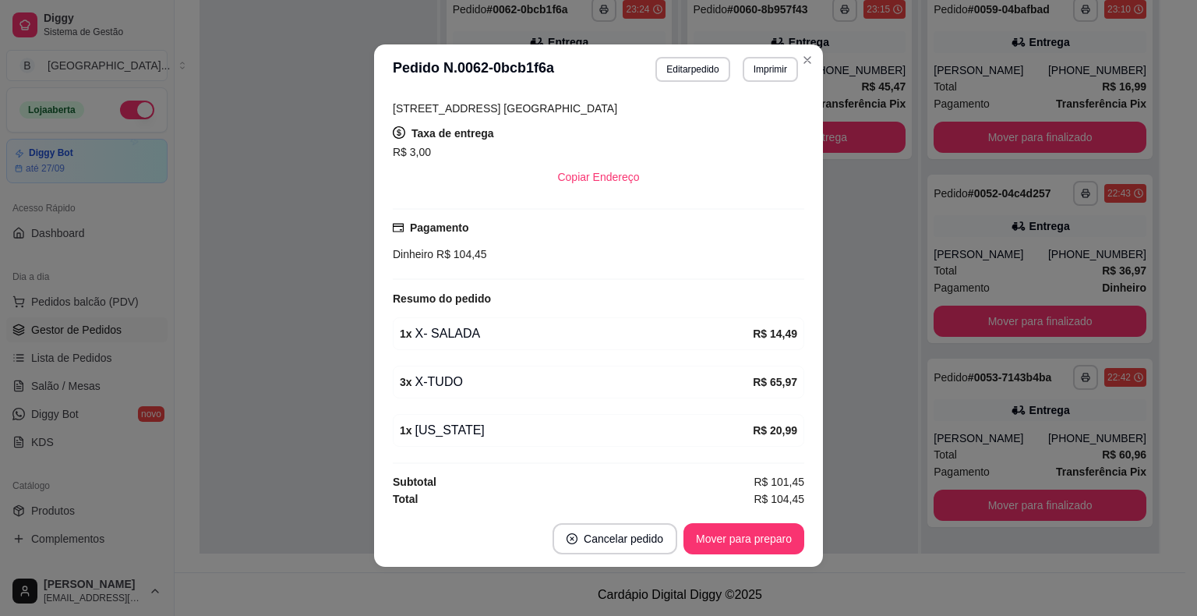
scroll to position [3, 0]
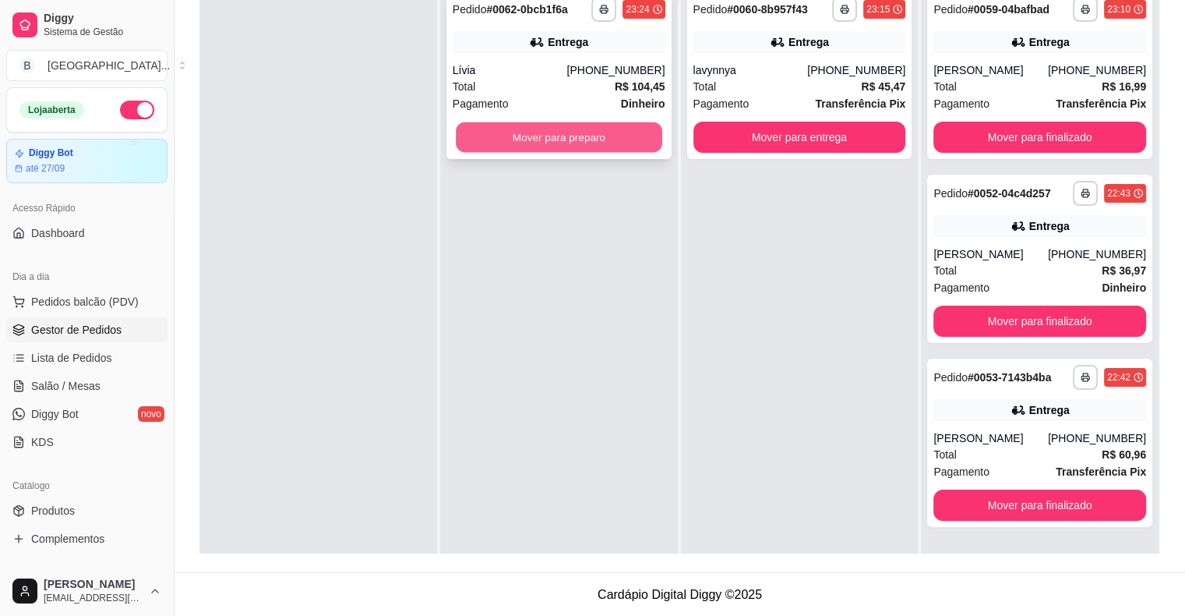
click at [549, 145] on button "Mover para preparo" at bounding box center [559, 137] width 206 height 30
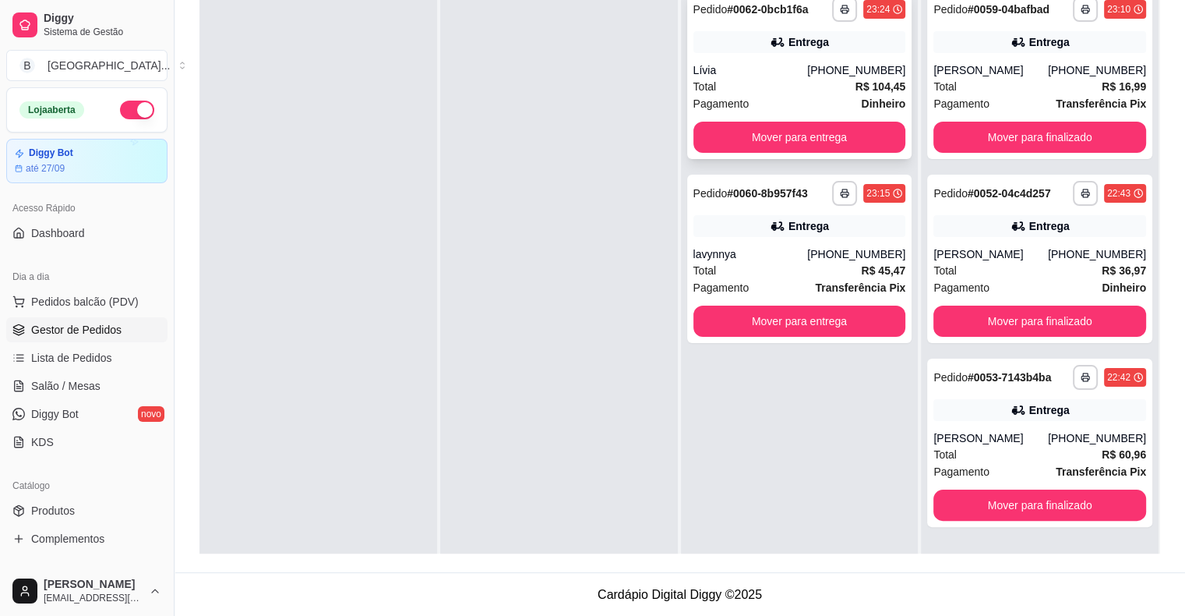
click at [711, 95] on span "Pagamento" at bounding box center [721, 103] width 56 height 17
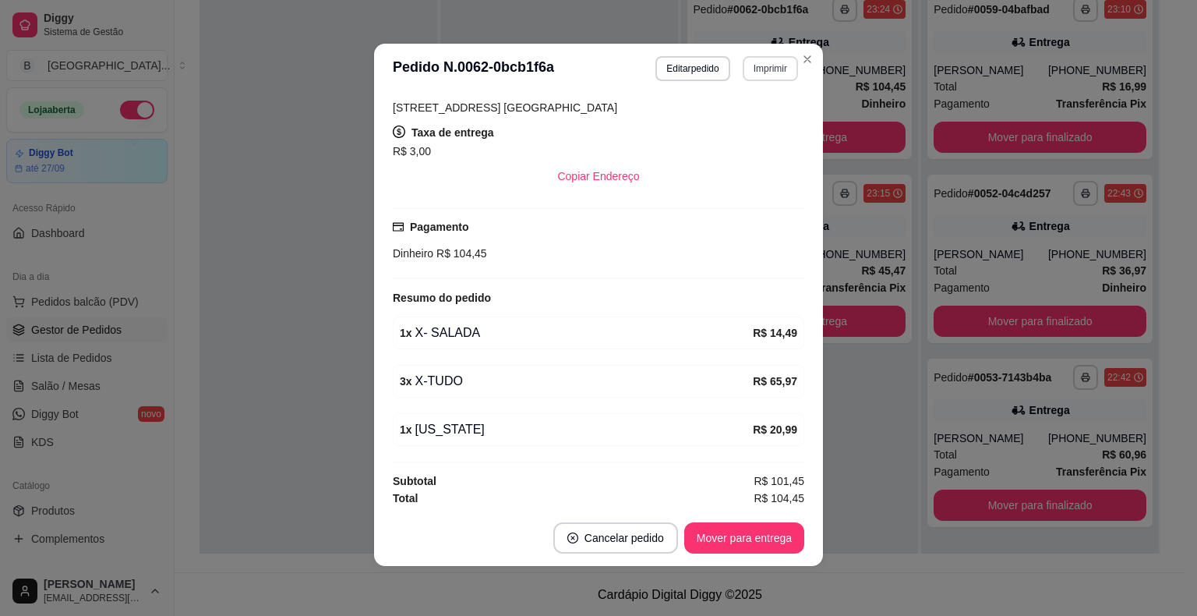
click at [767, 78] on button "Imprimir" at bounding box center [770, 68] width 55 height 25
click at [742, 120] on button "IMPRESSORA" at bounding box center [736, 123] width 113 height 25
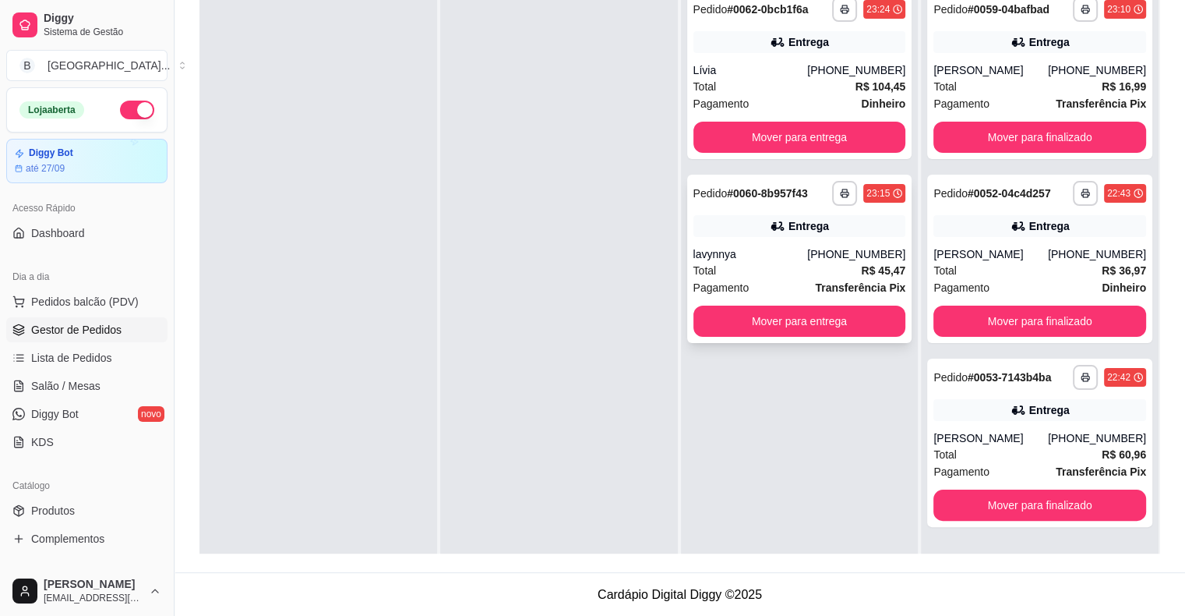
click at [845, 262] on div "Total R$ 45,47" at bounding box center [799, 270] width 213 height 17
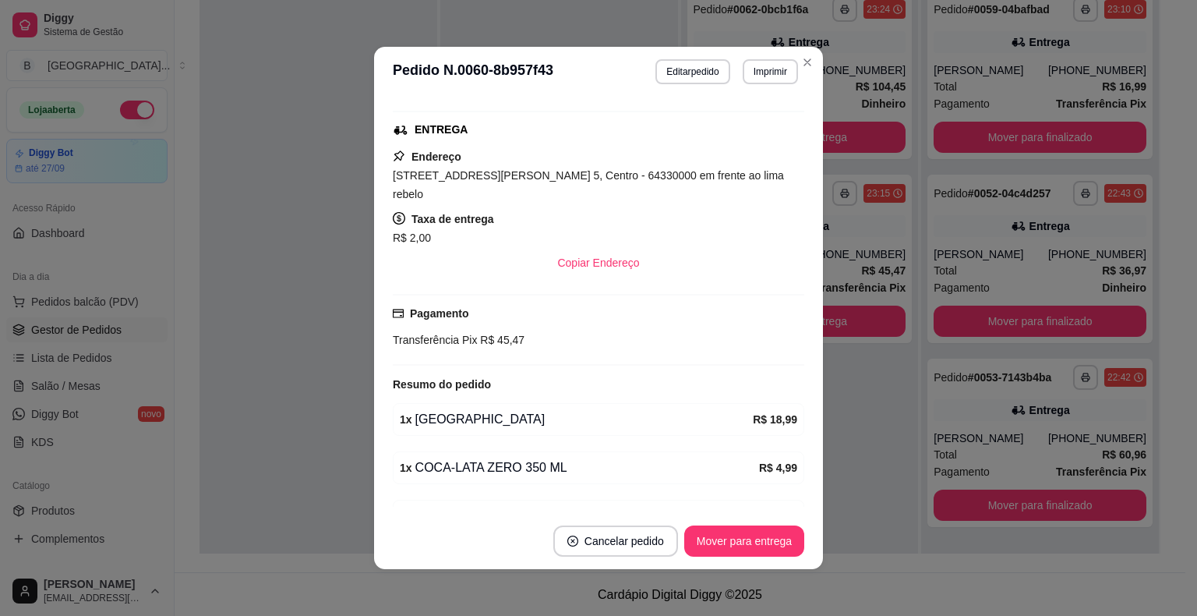
scroll to position [295, 0]
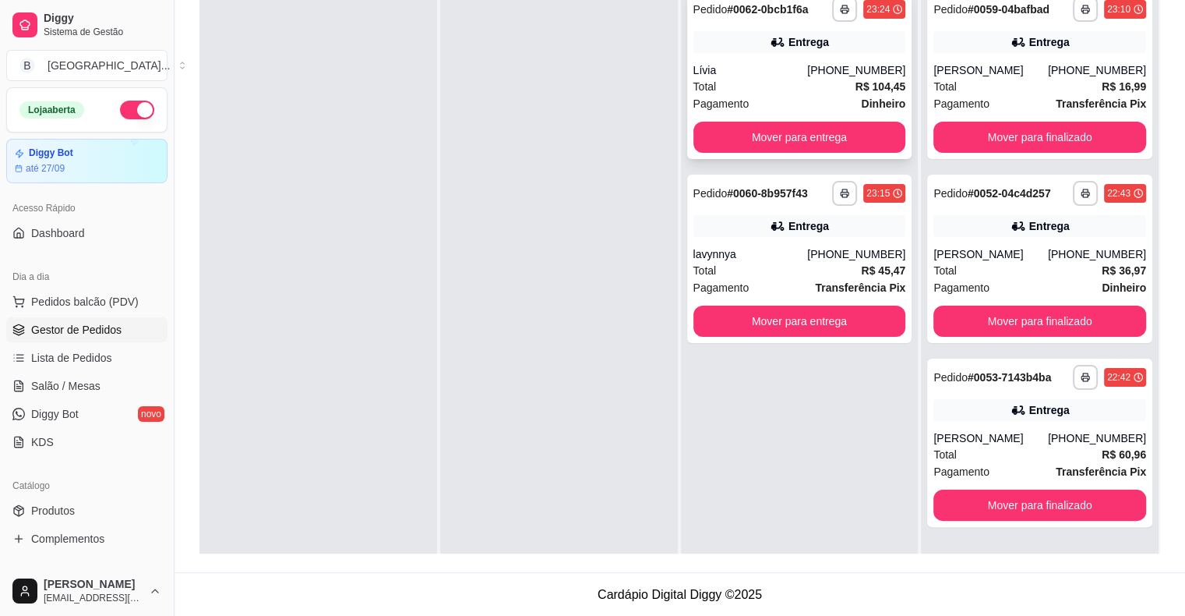
click at [827, 108] on div "Pagamento Dinheiro" at bounding box center [799, 103] width 213 height 17
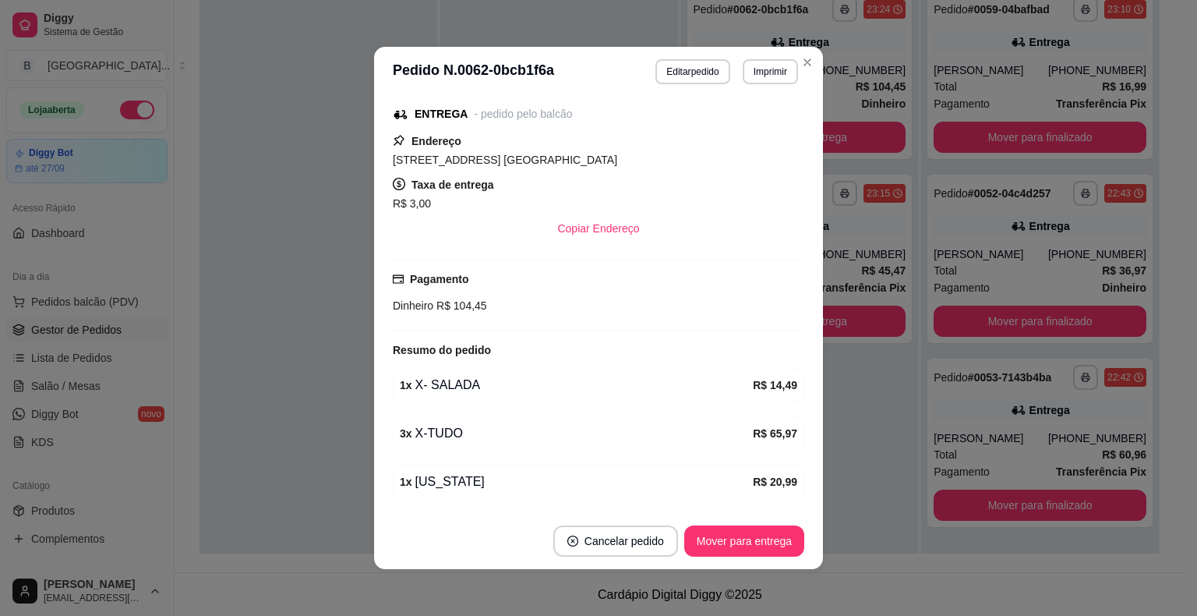
scroll to position [283, 0]
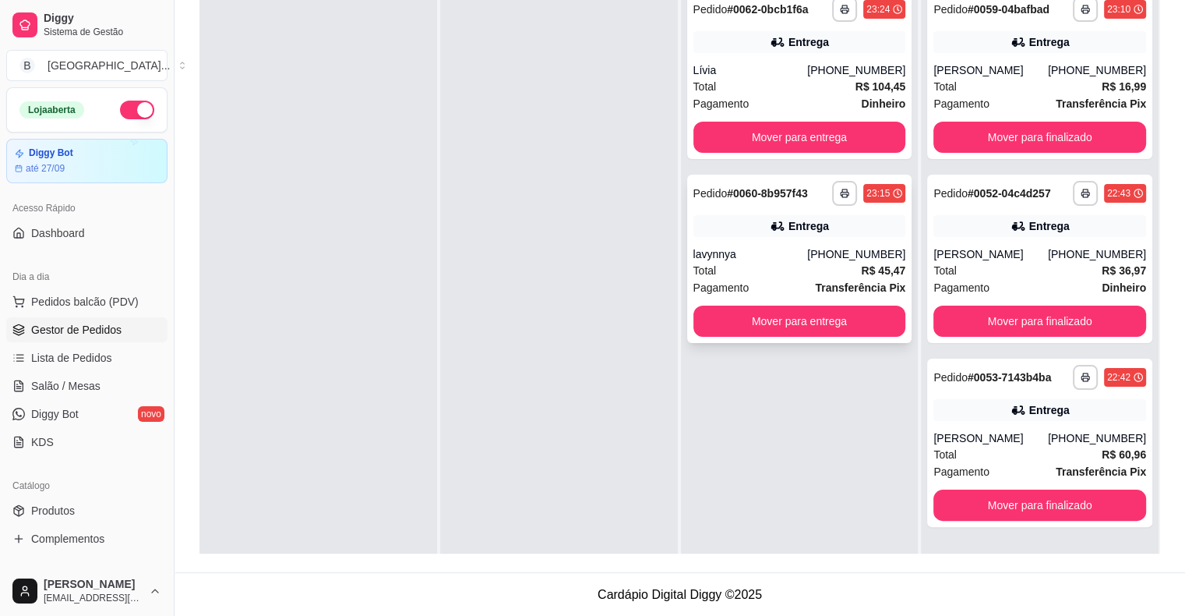
click at [852, 271] on div "Total R$ 45,47" at bounding box center [799, 270] width 213 height 17
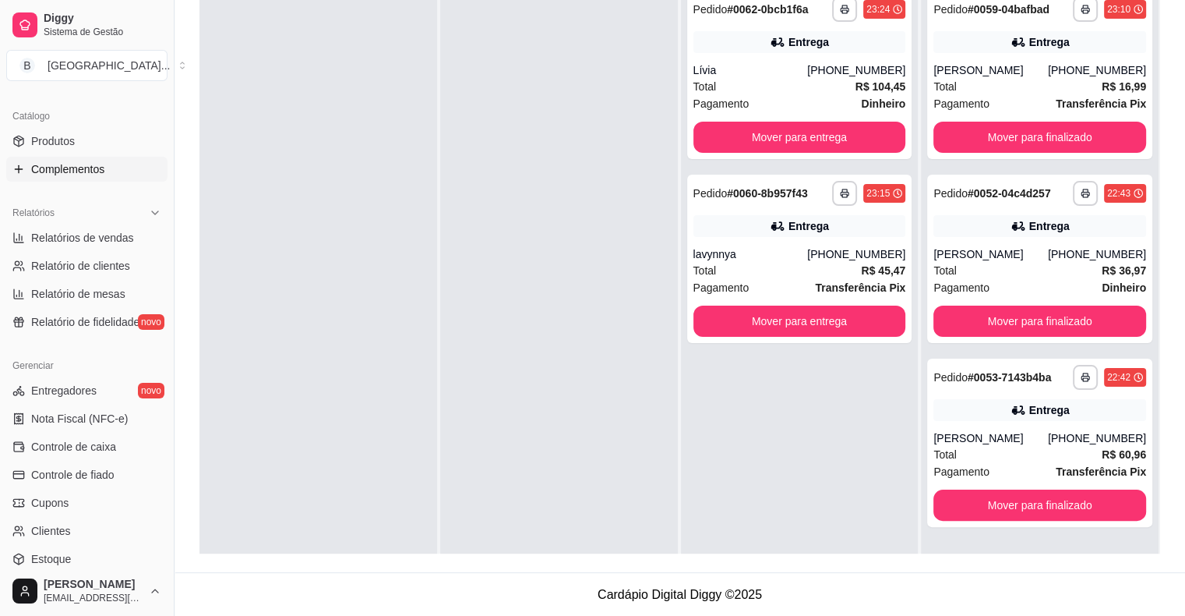
scroll to position [468, 0]
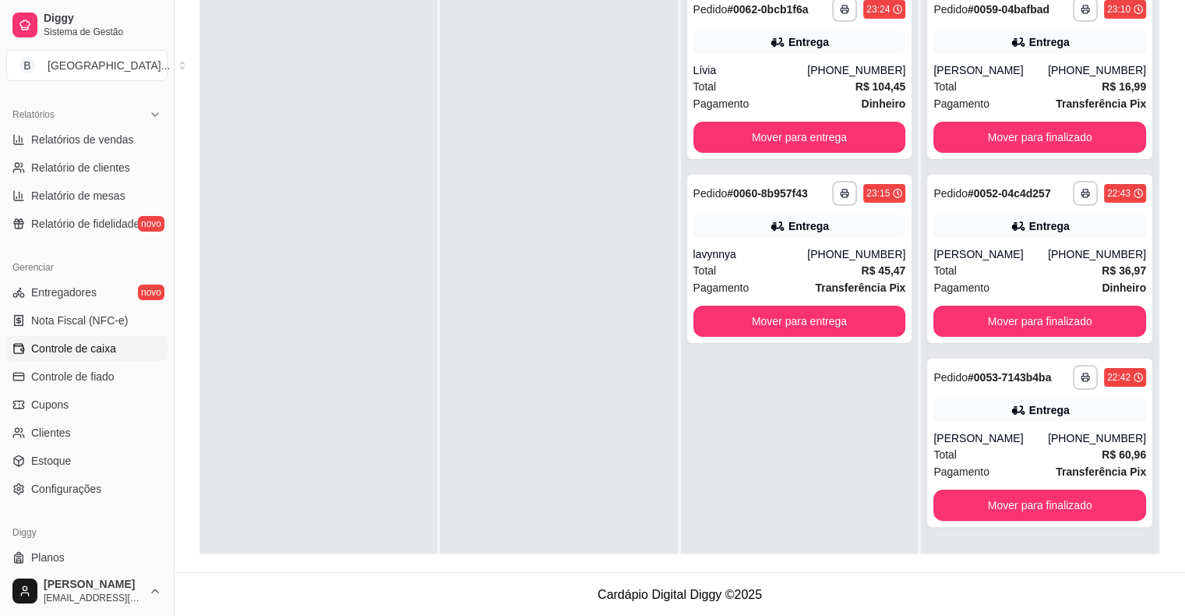
click at [93, 351] on span "Controle de caixa" at bounding box center [73, 349] width 85 height 16
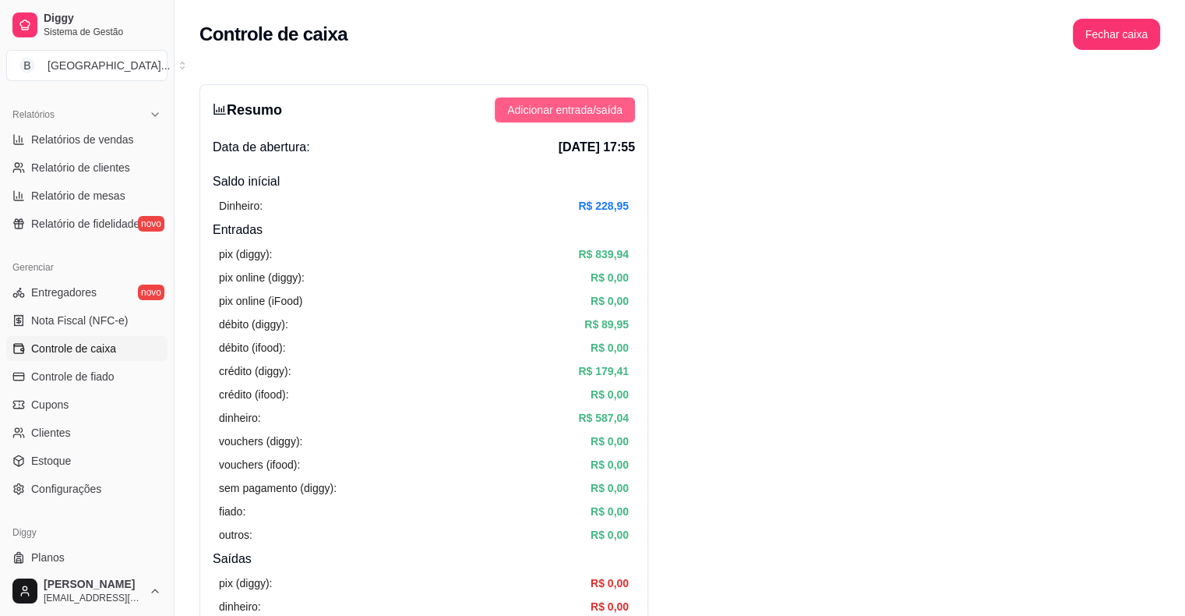
click at [583, 115] on span "Adicionar entrada/saída" at bounding box center [564, 109] width 115 height 17
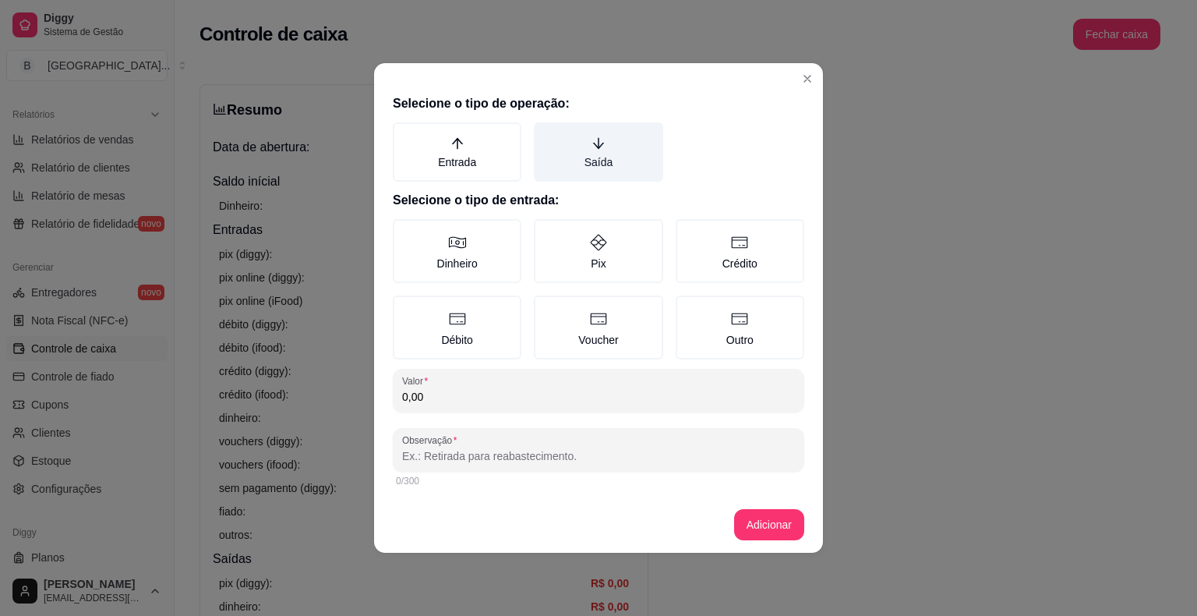
click at [602, 161] on label "Saída" at bounding box center [598, 151] width 129 height 59
click at [545, 134] on button "Saída" at bounding box center [539, 128] width 12 height 12
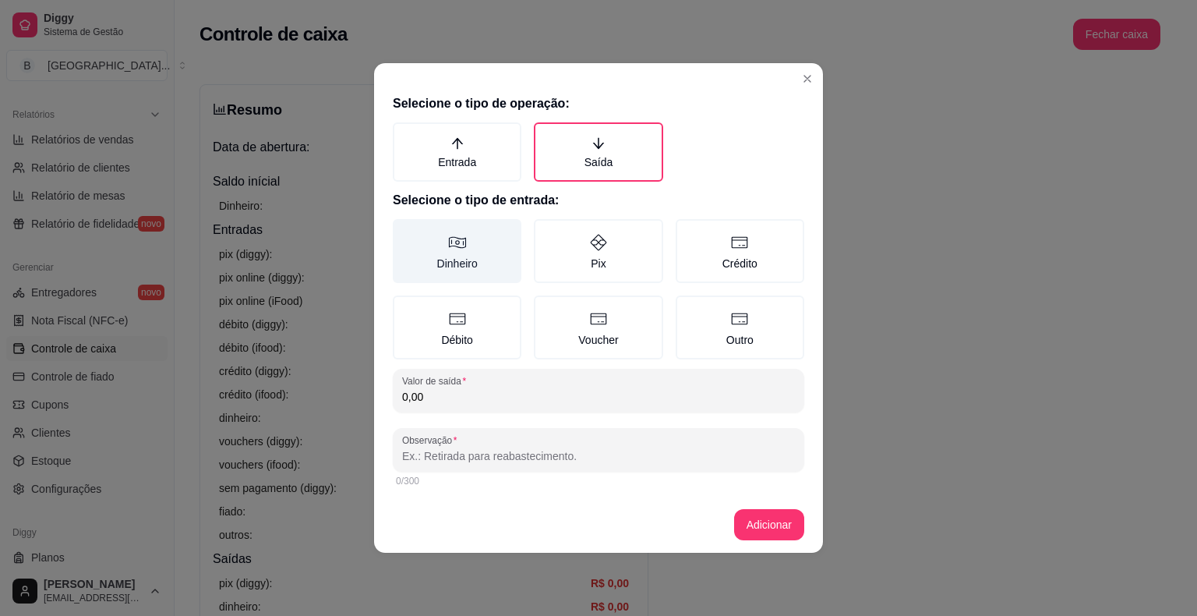
click at [455, 256] on label "Dinheiro" at bounding box center [457, 251] width 129 height 64
click at [404, 231] on button "Dinheiro" at bounding box center [398, 224] width 12 height 12
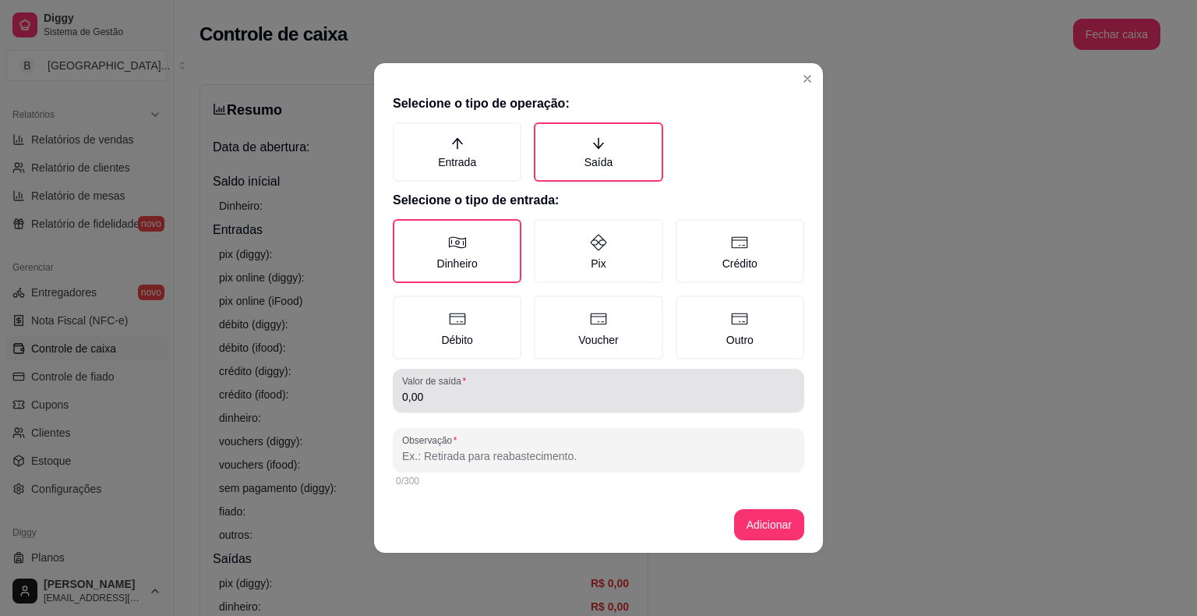
click at [431, 386] on div "0,00" at bounding box center [598, 390] width 393 height 31
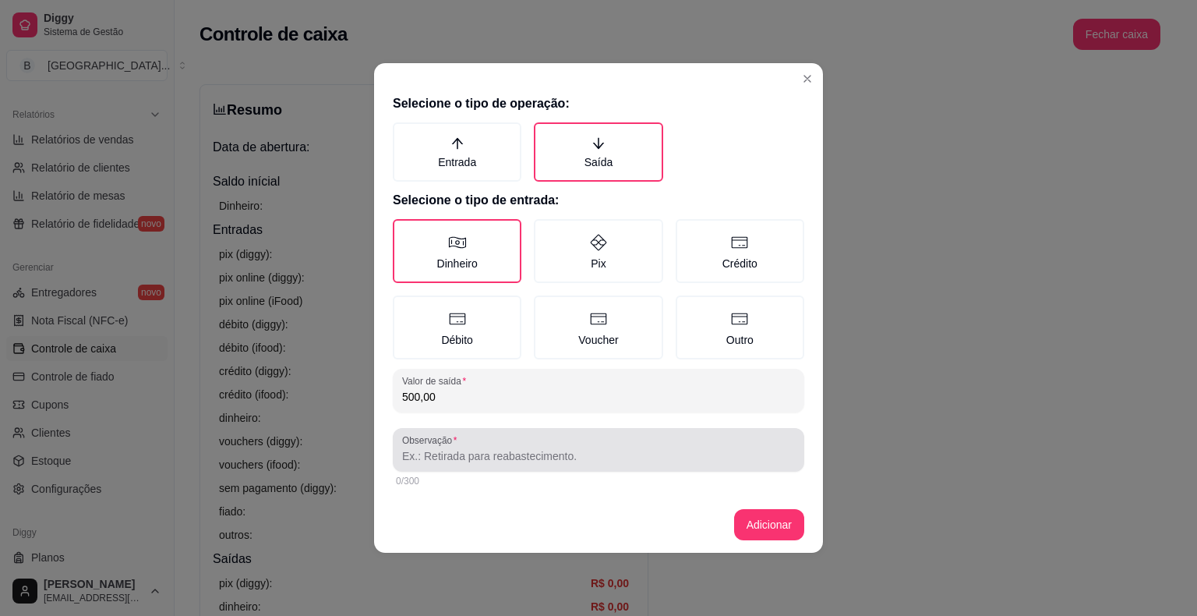
type input "500,00"
click at [476, 457] on input "Observação" at bounding box center [598, 456] width 393 height 16
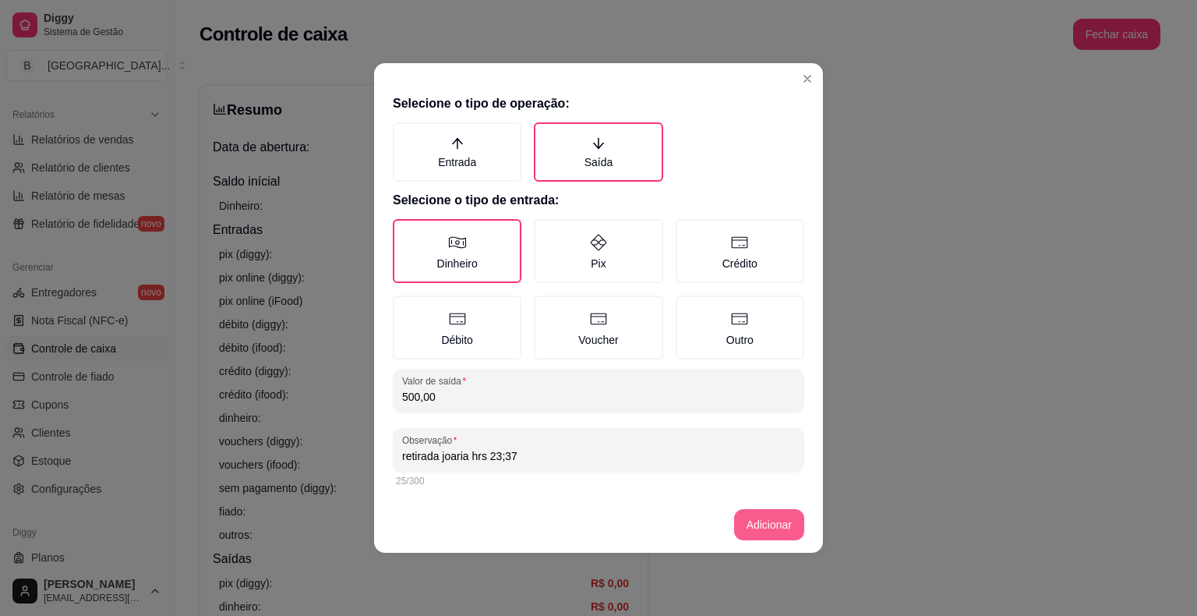
type input "retirada joaria hrs 23;37"
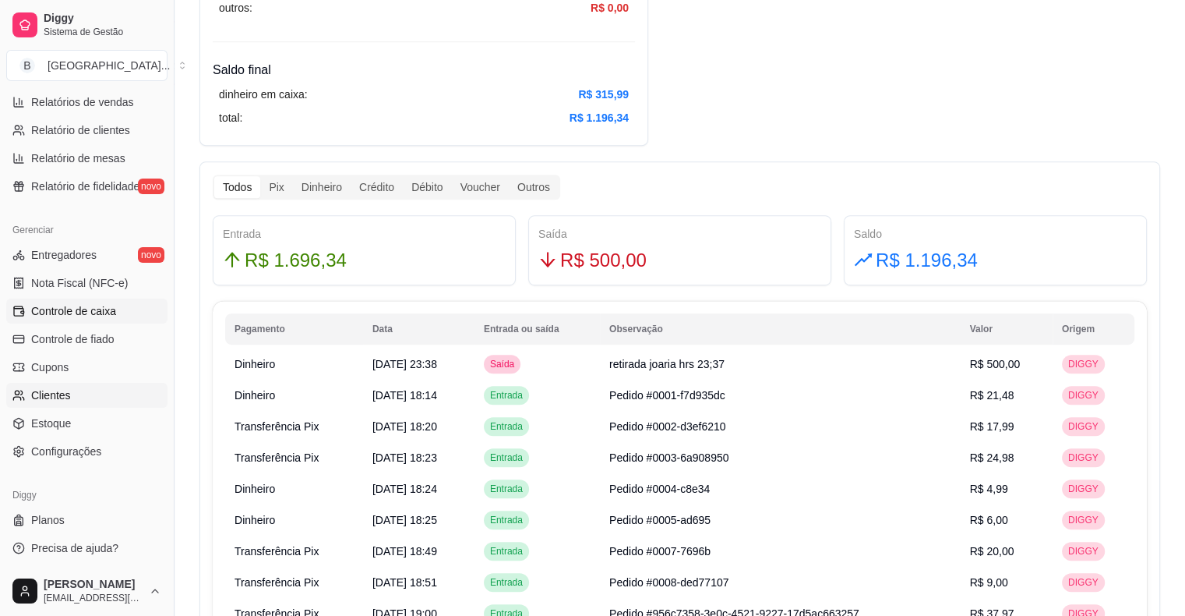
scroll to position [779, 0]
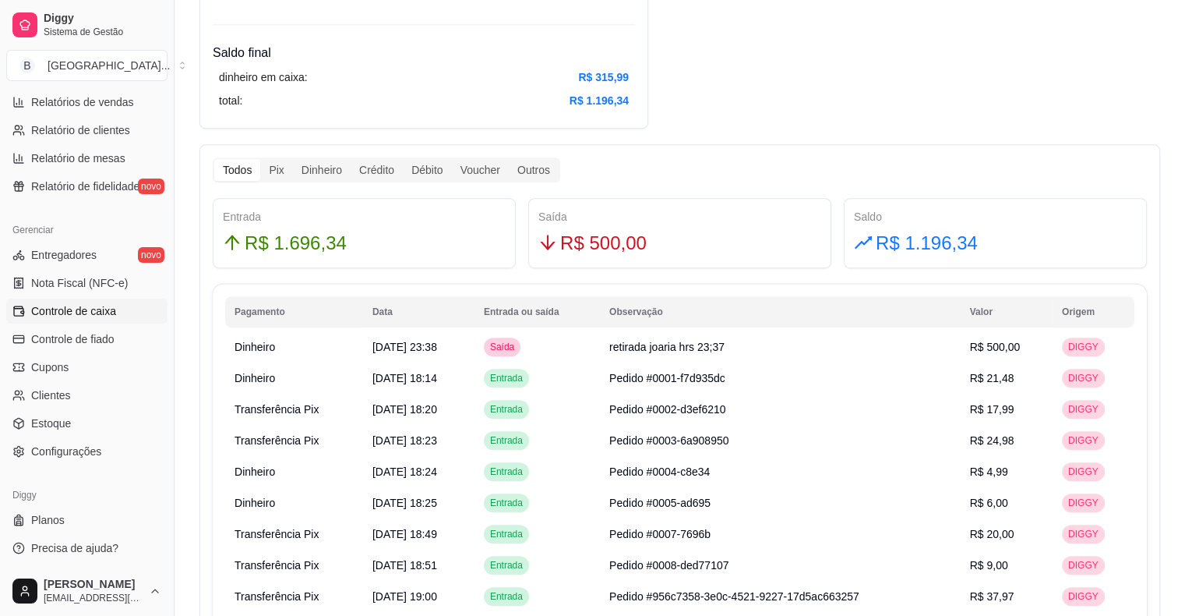
click at [228, 171] on div "Todos" at bounding box center [237, 170] width 46 height 22
click at [214, 159] on input "Todos" at bounding box center [214, 159] width 0 height 0
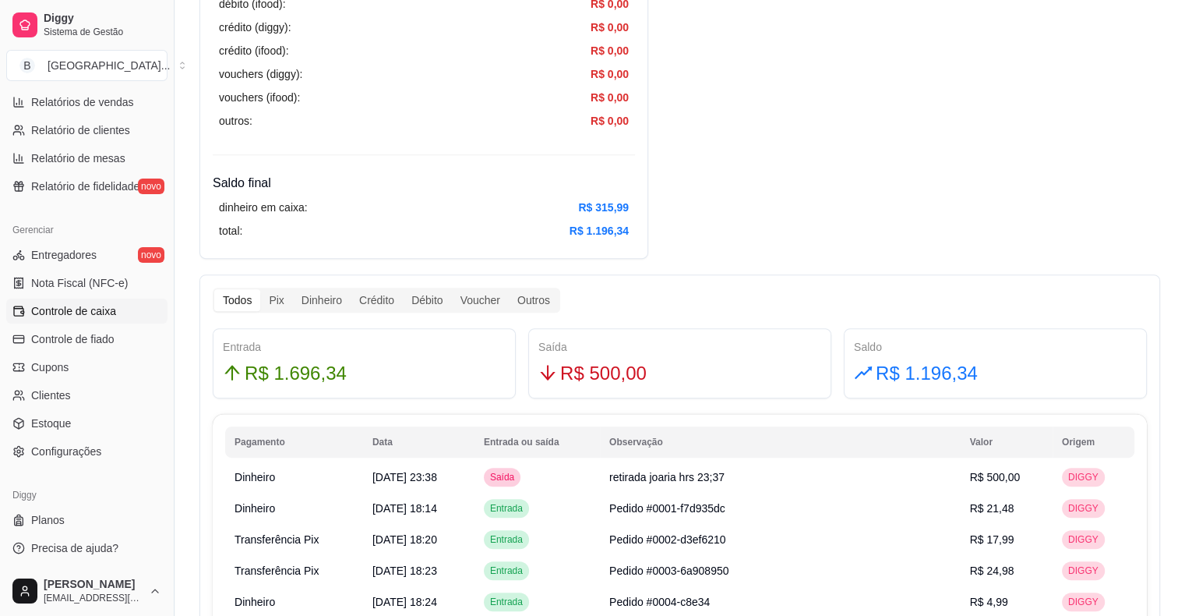
scroll to position [623, 0]
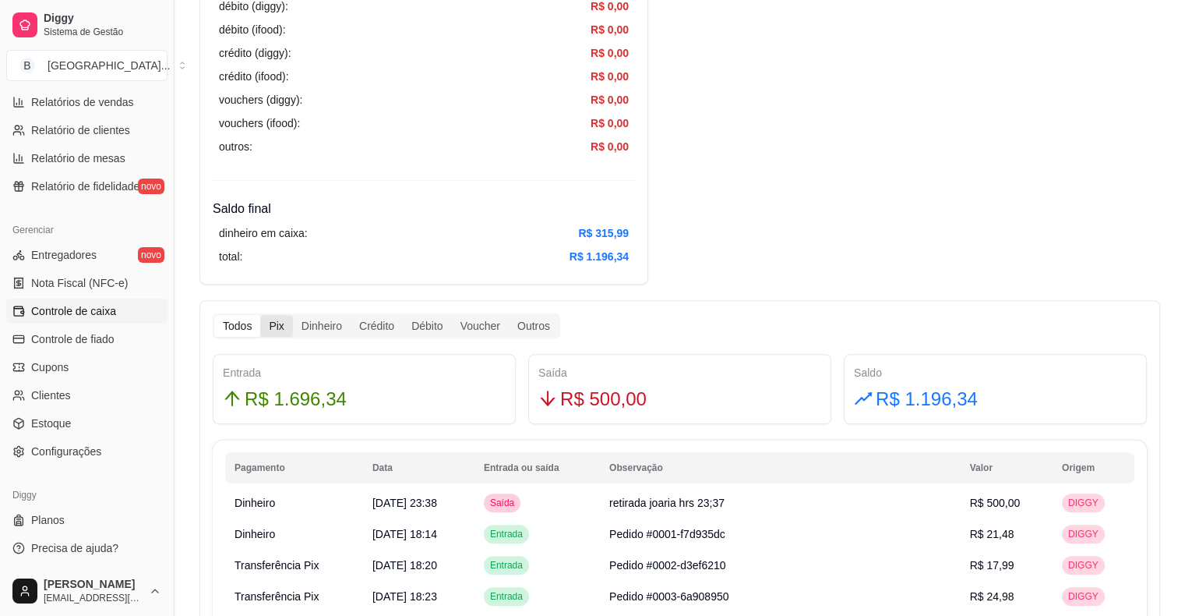
click at [271, 317] on div "Pix" at bounding box center [276, 326] width 32 height 22
click at [260, 315] on input "Pix" at bounding box center [260, 315] width 0 height 0
click at [372, 326] on div "Crédito" at bounding box center [377, 326] width 52 height 22
click at [351, 315] on input "Crédito" at bounding box center [351, 315] width 0 height 0
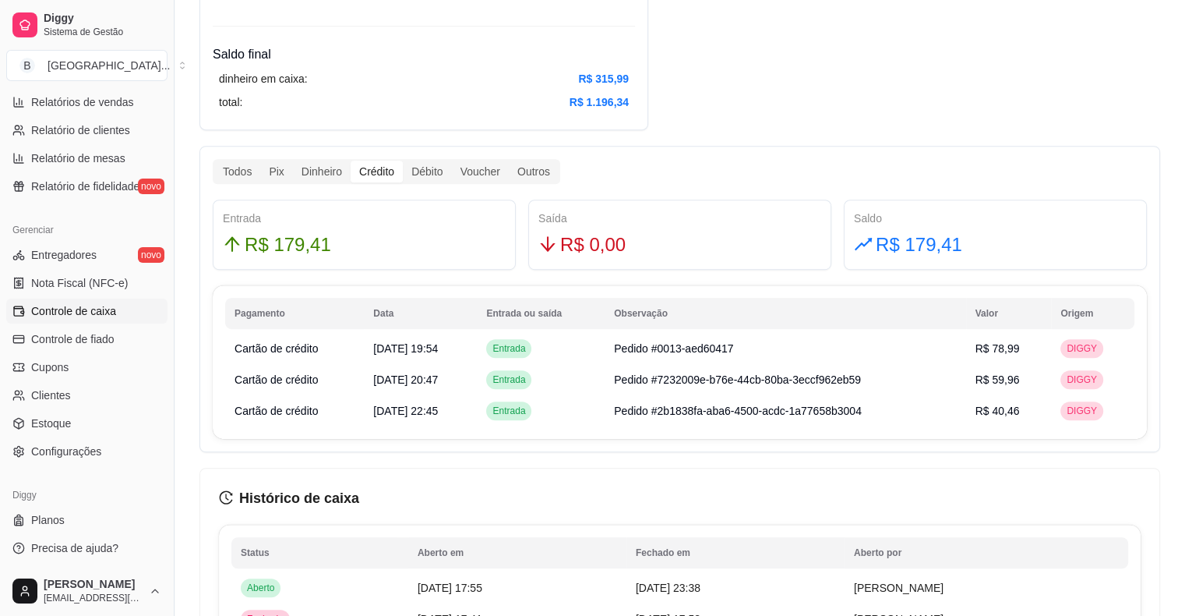
scroll to position [779, 0]
click at [281, 161] on div "Pix" at bounding box center [276, 170] width 32 height 22
click at [260, 159] on input "Pix" at bounding box center [260, 159] width 0 height 0
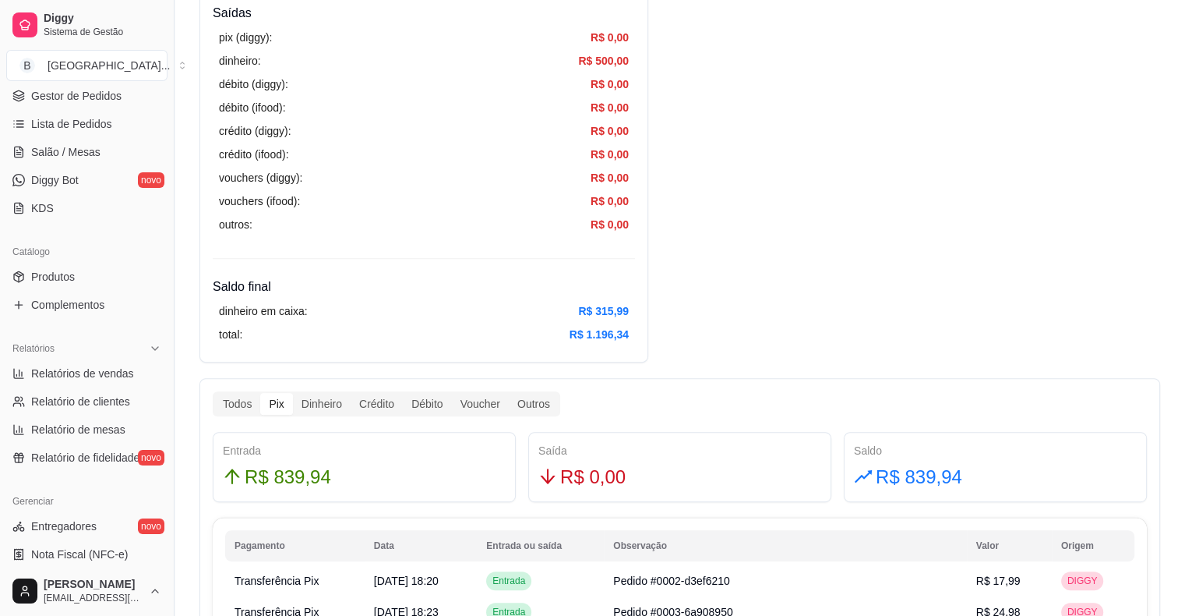
scroll to position [0, 0]
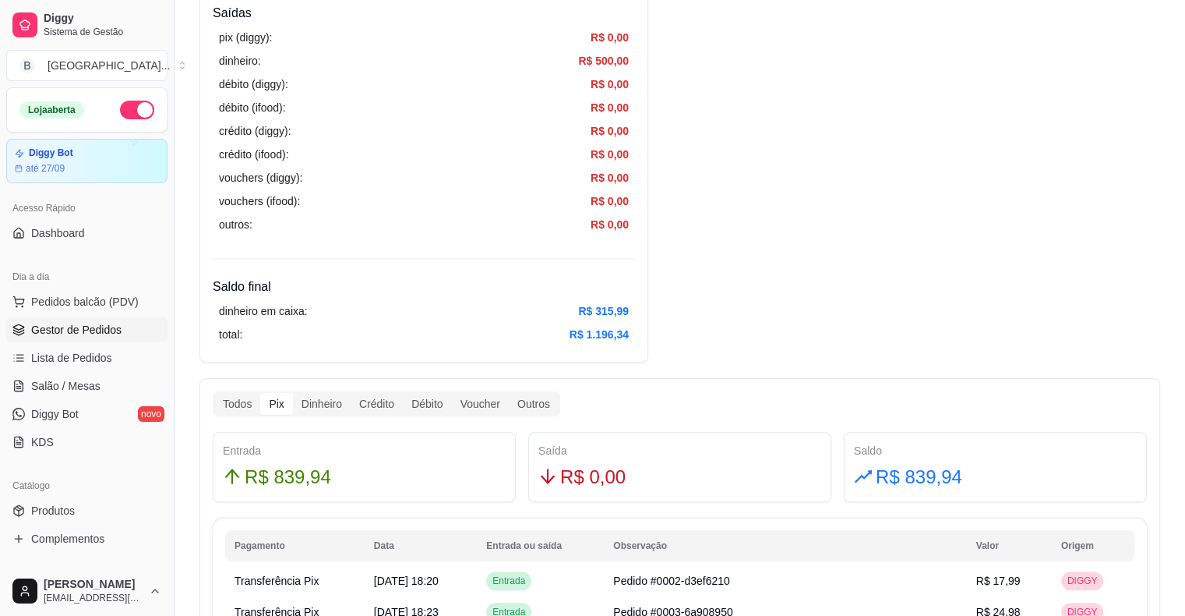
click at [65, 329] on span "Gestor de Pedidos" at bounding box center [76, 330] width 90 height 16
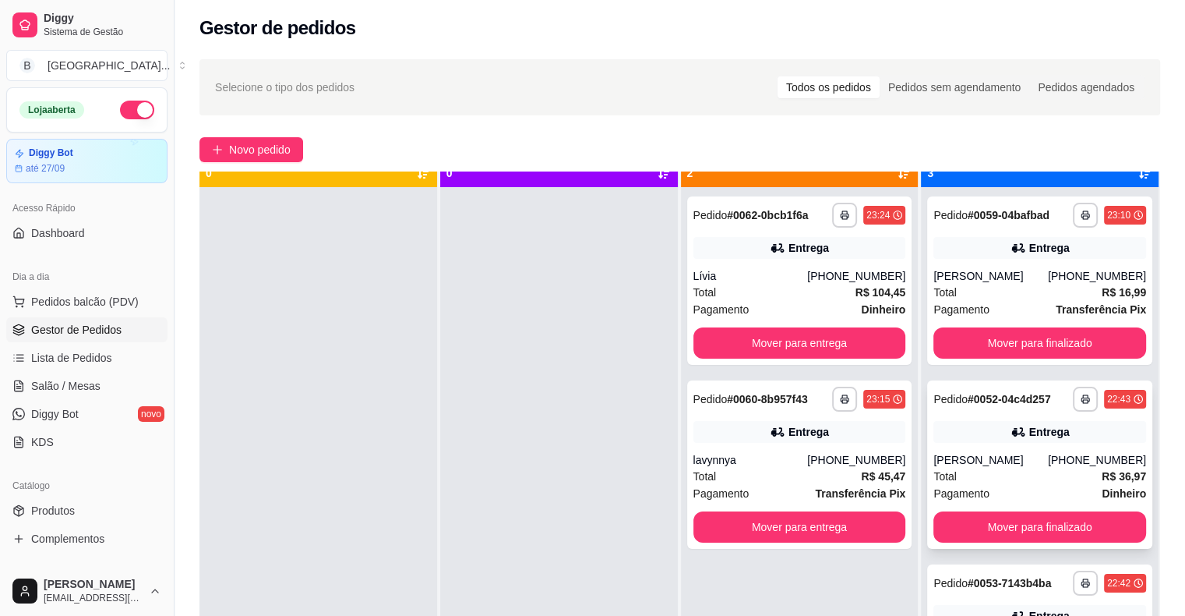
scroll to position [44, 0]
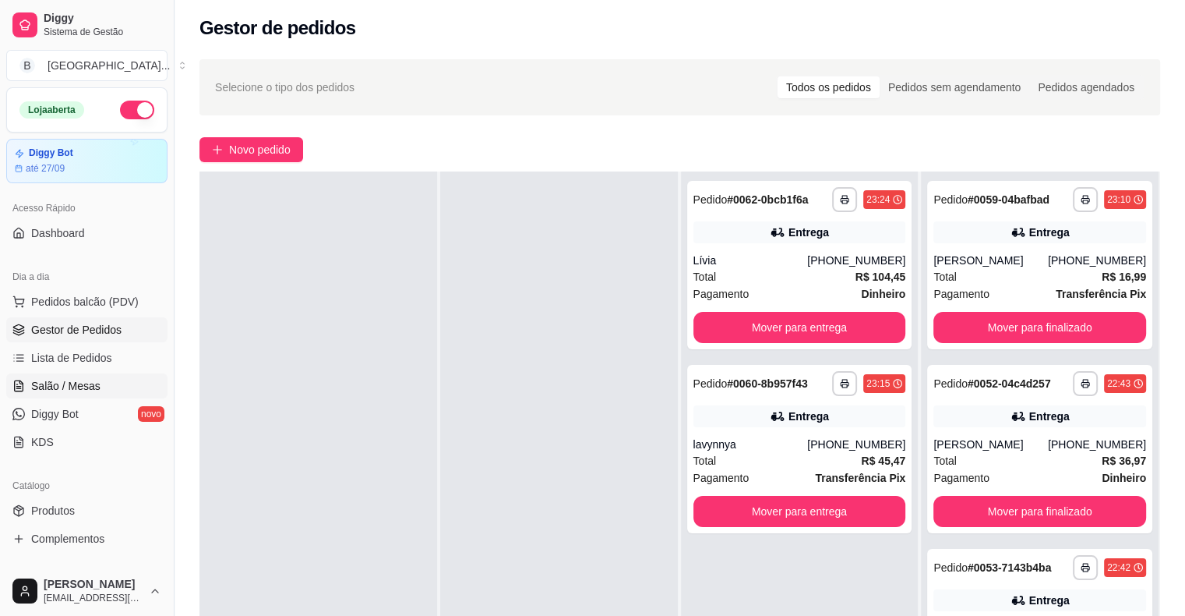
click at [109, 373] on link "Salão / Mesas" at bounding box center [86, 385] width 161 height 25
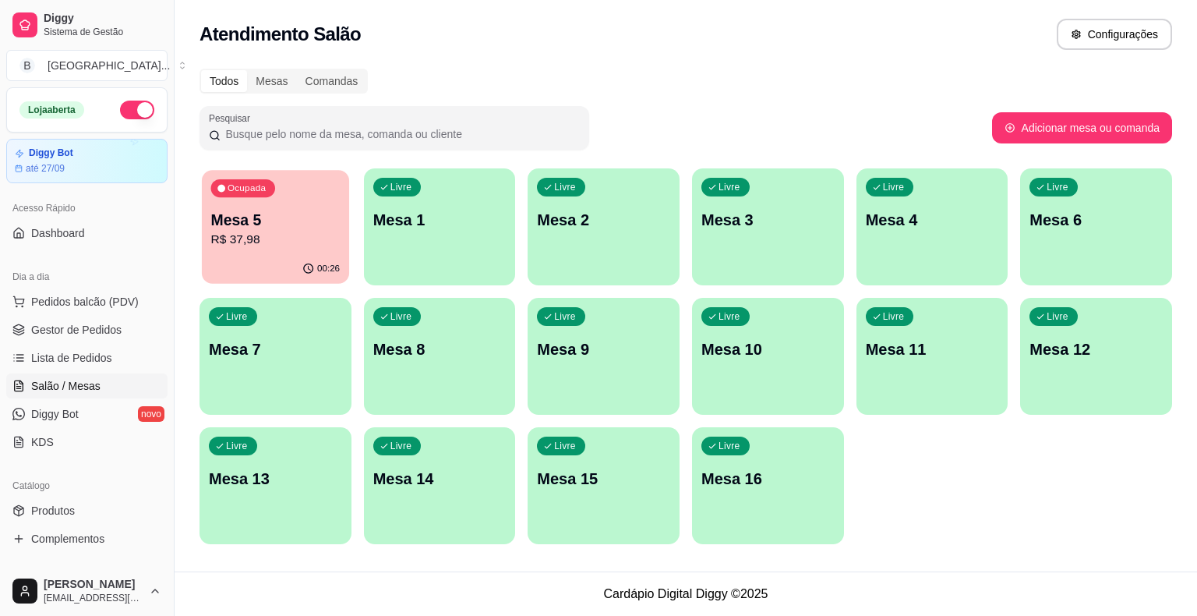
click at [291, 244] on p "R$ 37,98" at bounding box center [275, 240] width 129 height 18
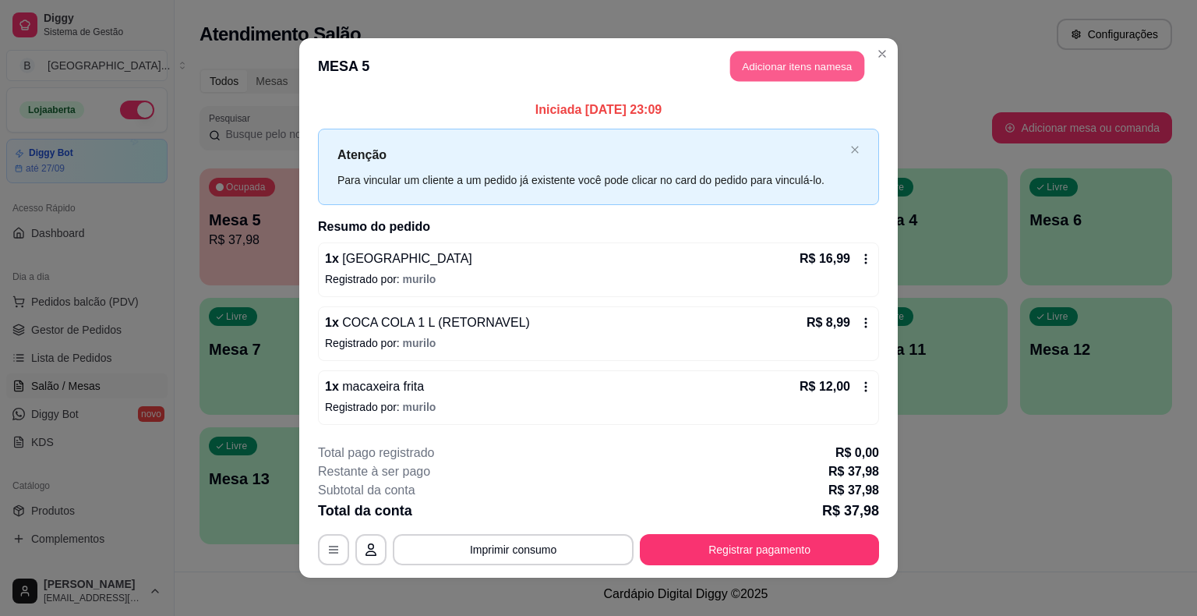
click at [767, 60] on button "Adicionar itens na mesa" at bounding box center [797, 66] width 134 height 30
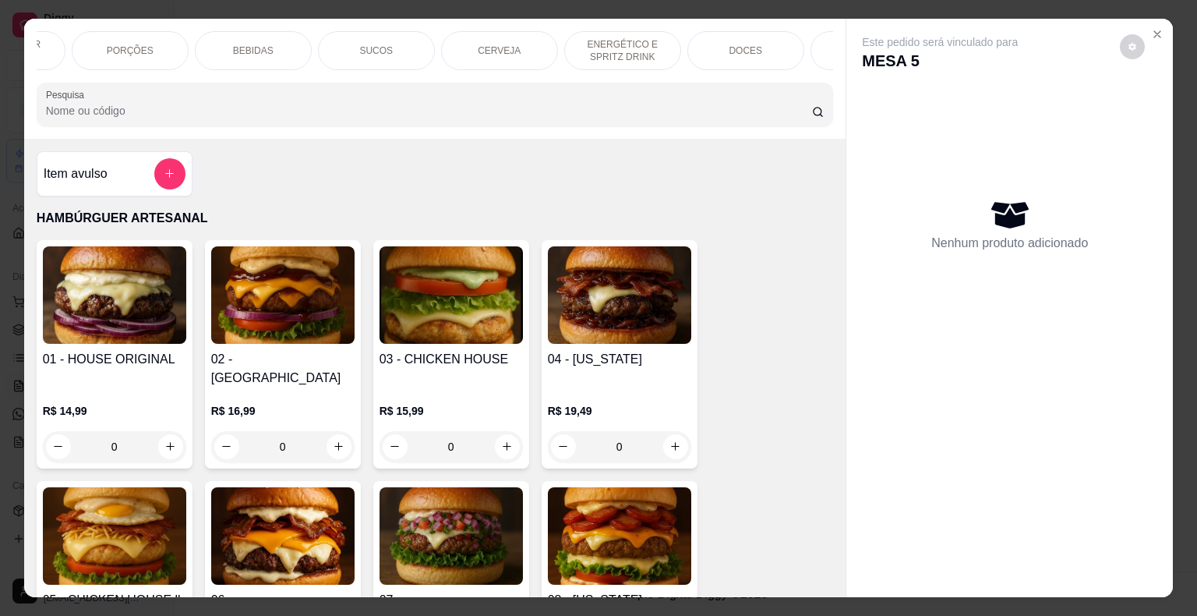
scroll to position [0, 249]
click at [726, 37] on div "DOCES" at bounding box center [707, 50] width 117 height 39
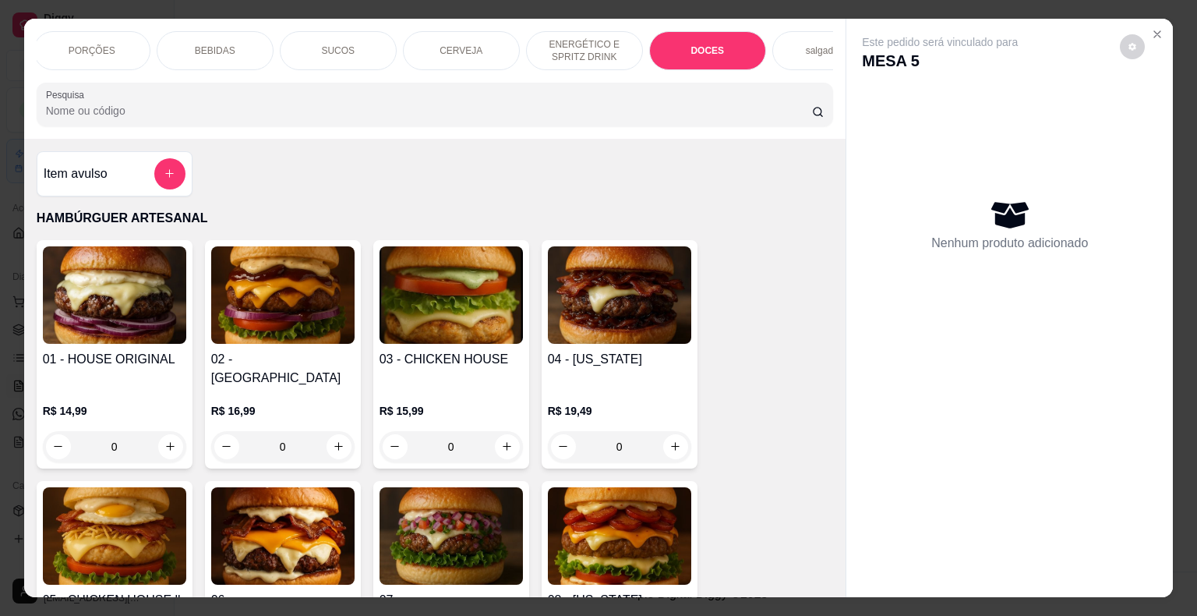
scroll to position [37, 0]
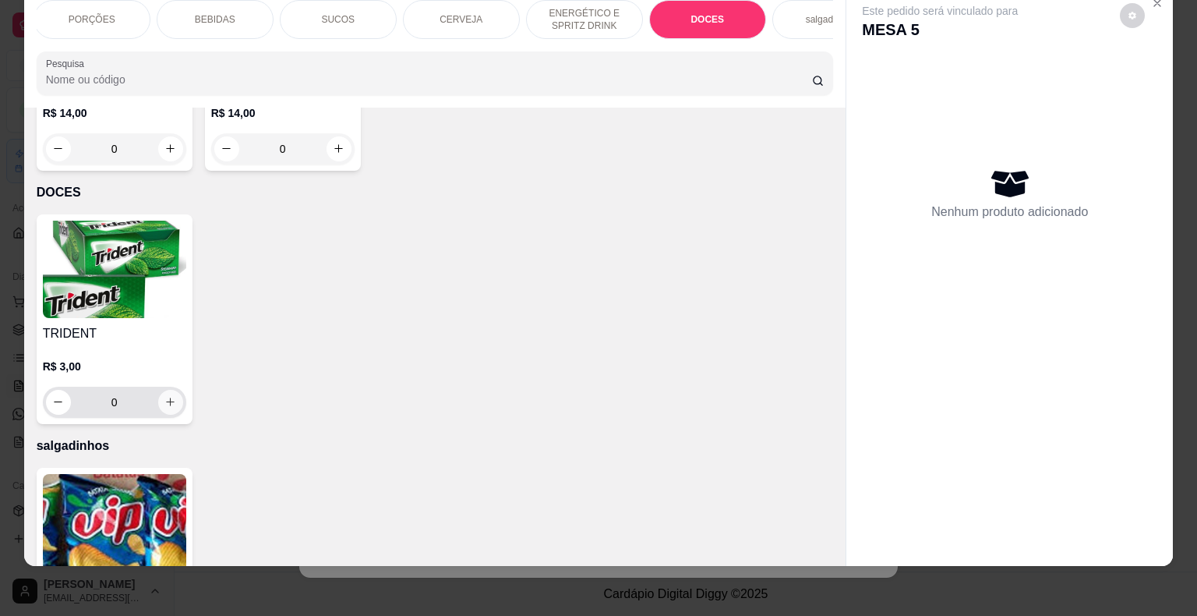
click at [172, 390] on button "increase-product-quantity" at bounding box center [170, 402] width 25 height 25
type input "1"
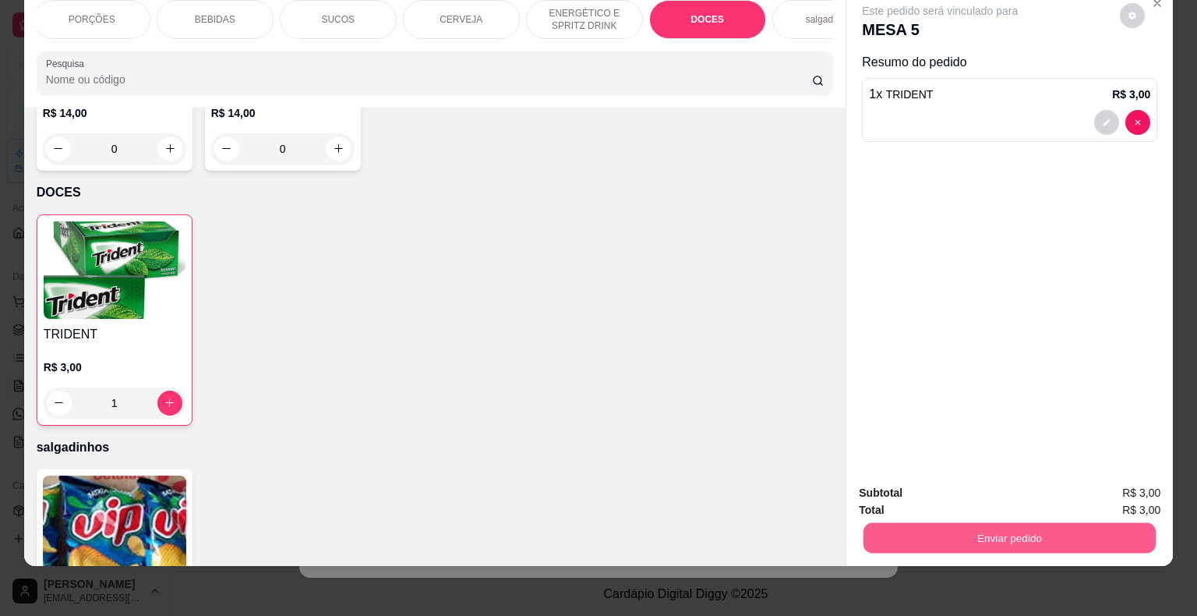
click at [994, 541] on button "Enviar pedido" at bounding box center [1009, 538] width 292 height 30
click at [932, 473] on button "Não registrar e enviar pedido" at bounding box center [957, 487] width 157 height 29
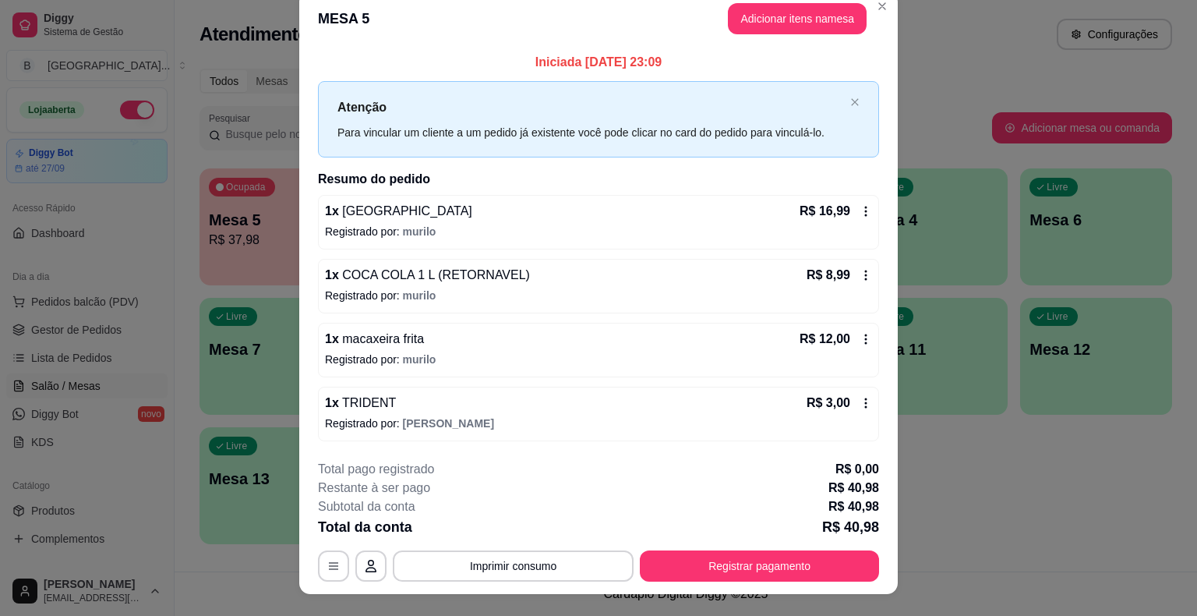
scroll to position [42, 0]
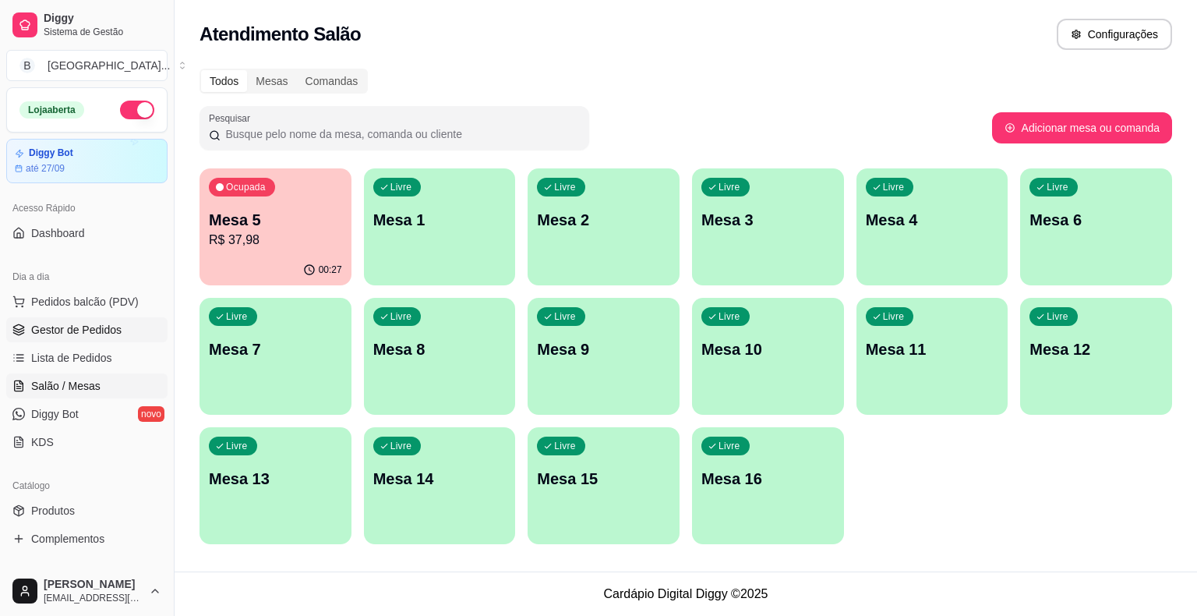
click at [79, 325] on span "Gestor de Pedidos" at bounding box center [76, 330] width 90 height 16
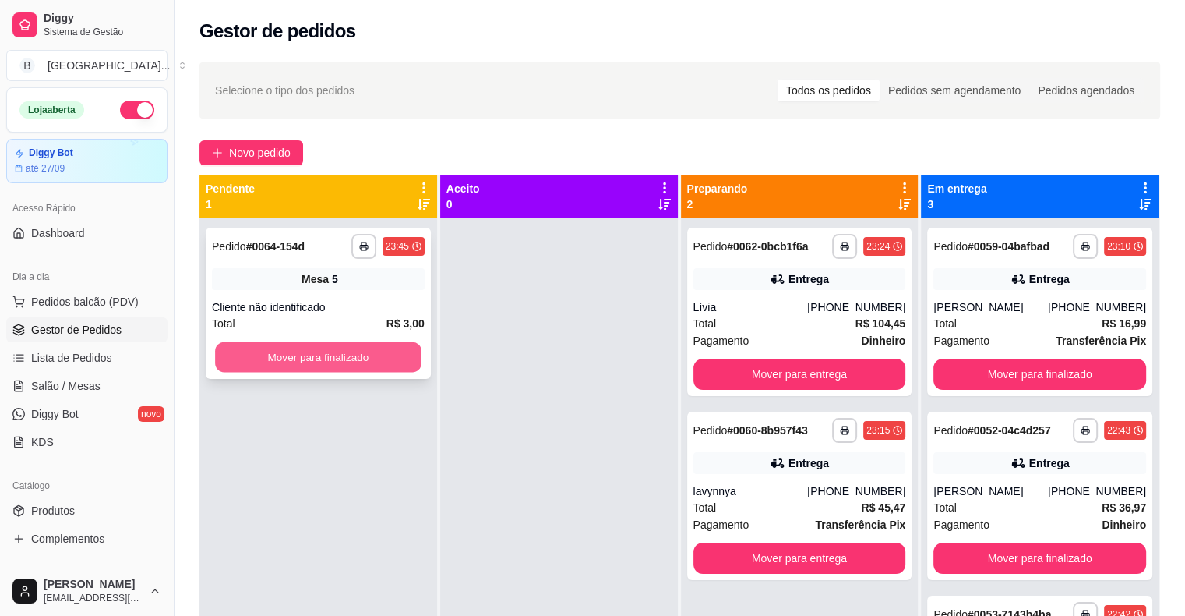
click at [278, 358] on button "Mover para finalizado" at bounding box center [318, 357] width 206 height 30
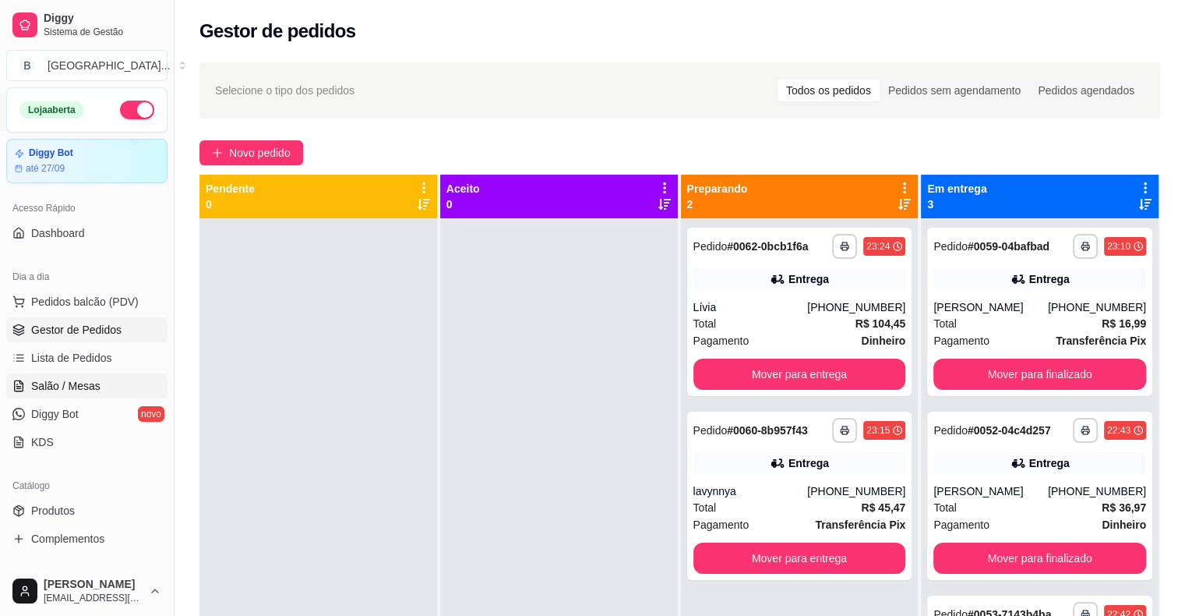
click at [94, 382] on span "Salão / Mesas" at bounding box center [65, 386] width 69 height 16
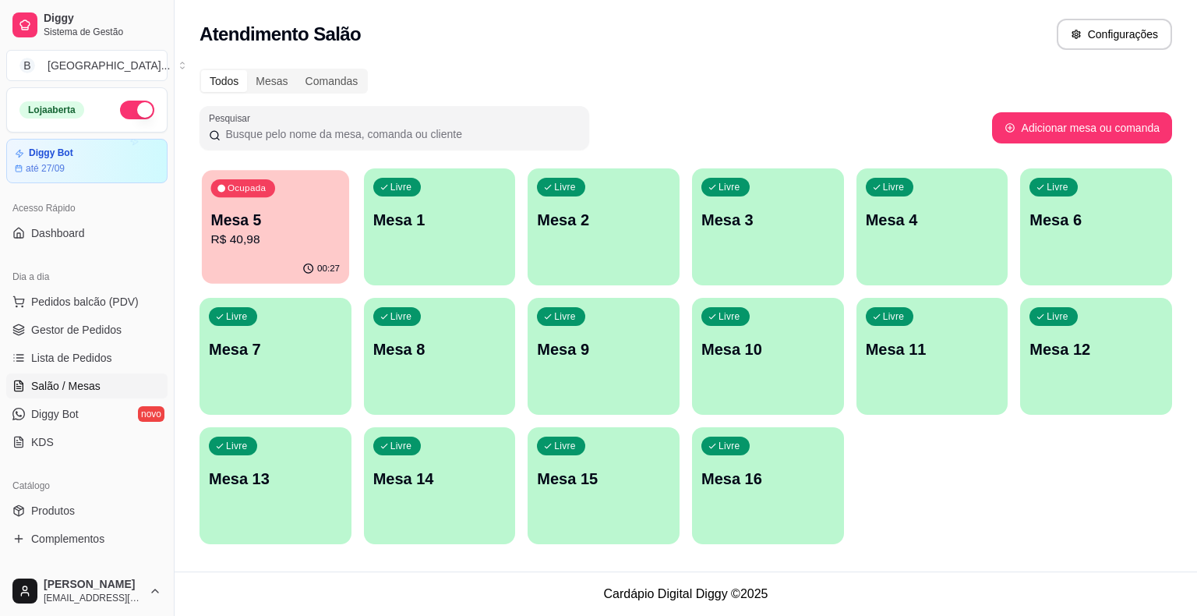
click at [235, 231] on p "R$ 40,98" at bounding box center [275, 240] width 129 height 18
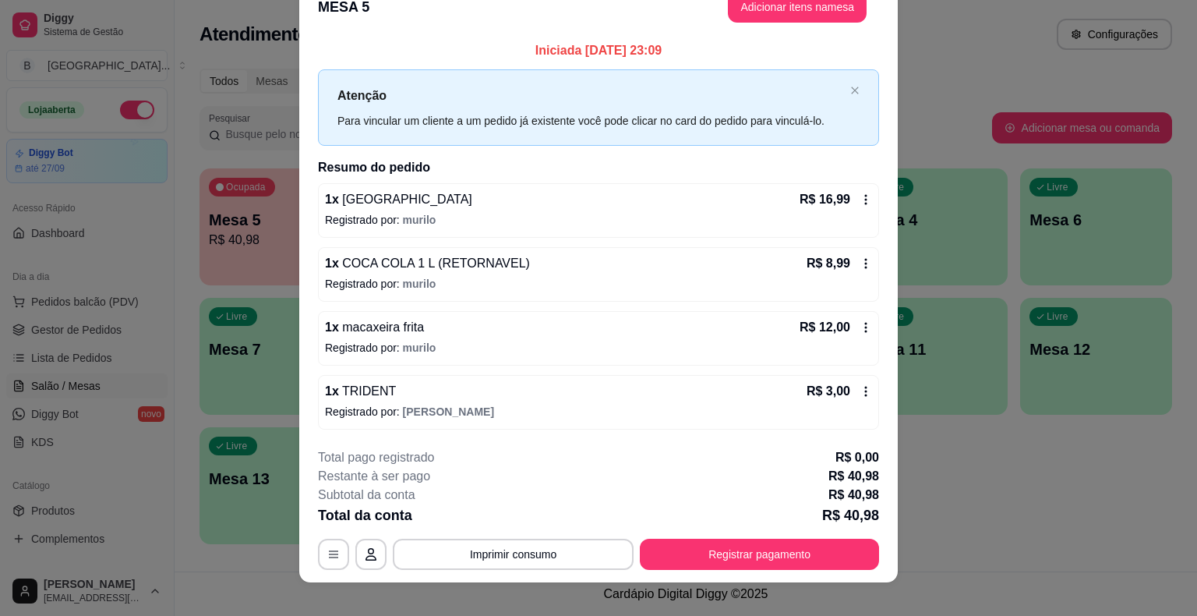
scroll to position [42, 0]
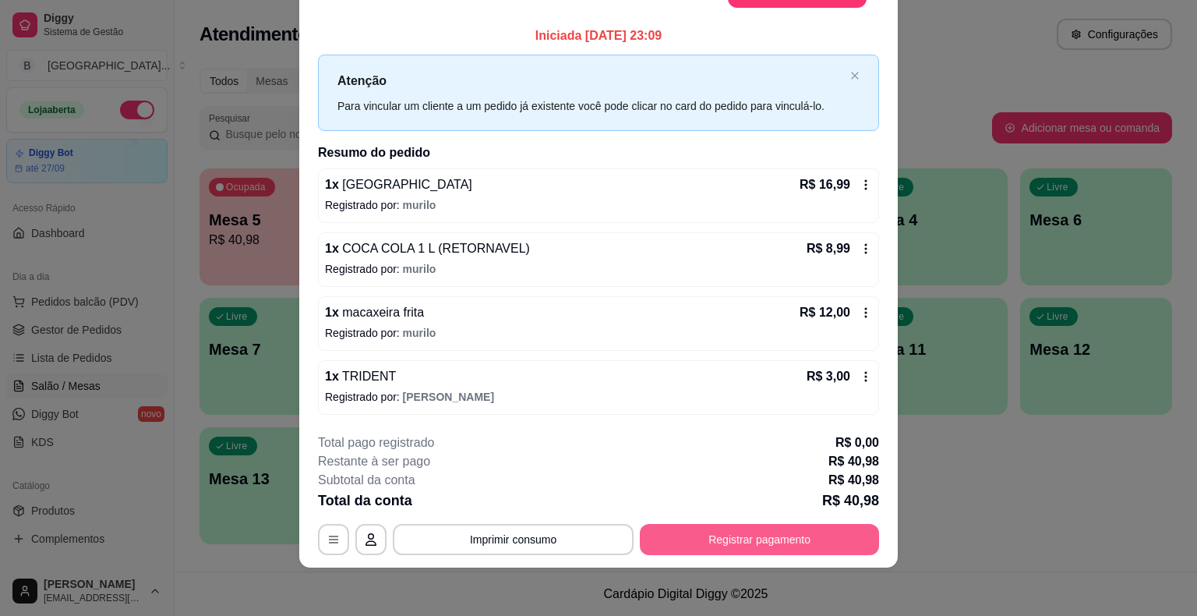
click at [789, 531] on button "Registrar pagamento" at bounding box center [759, 539] width 239 height 31
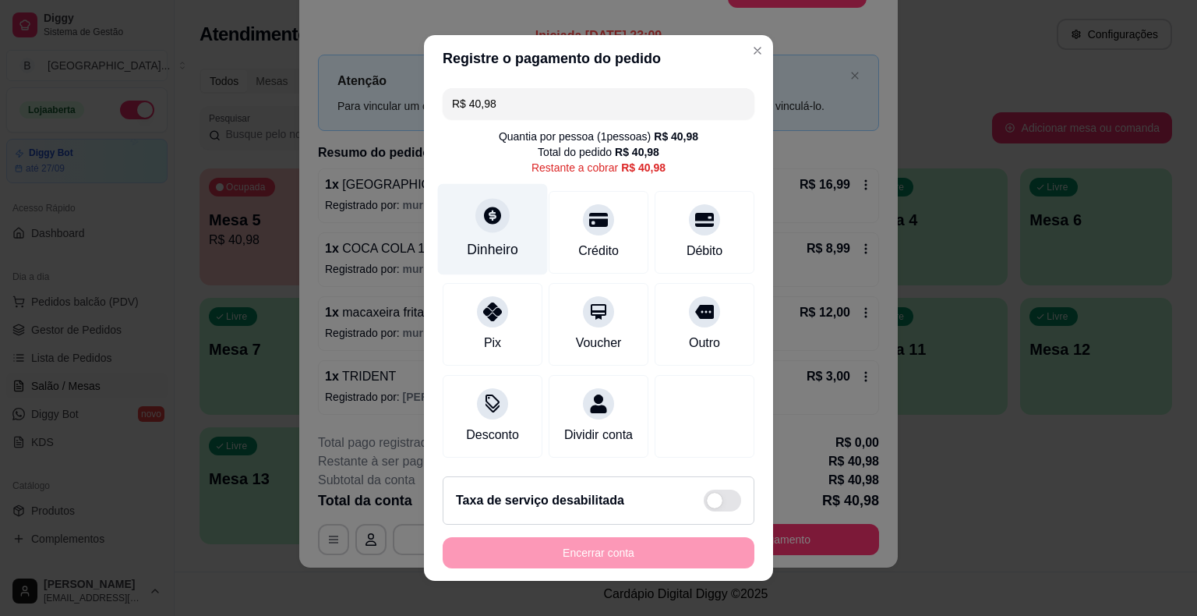
click at [467, 244] on div "Dinheiro" at bounding box center [492, 249] width 51 height 20
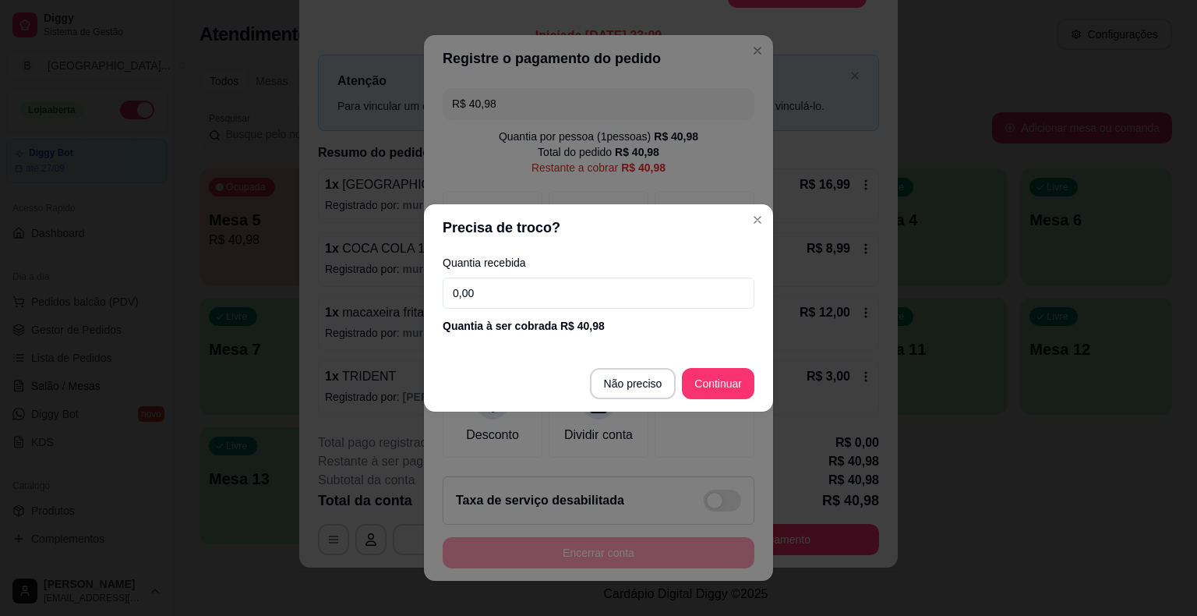
click at [534, 300] on input "0,00" at bounding box center [599, 292] width 312 height 31
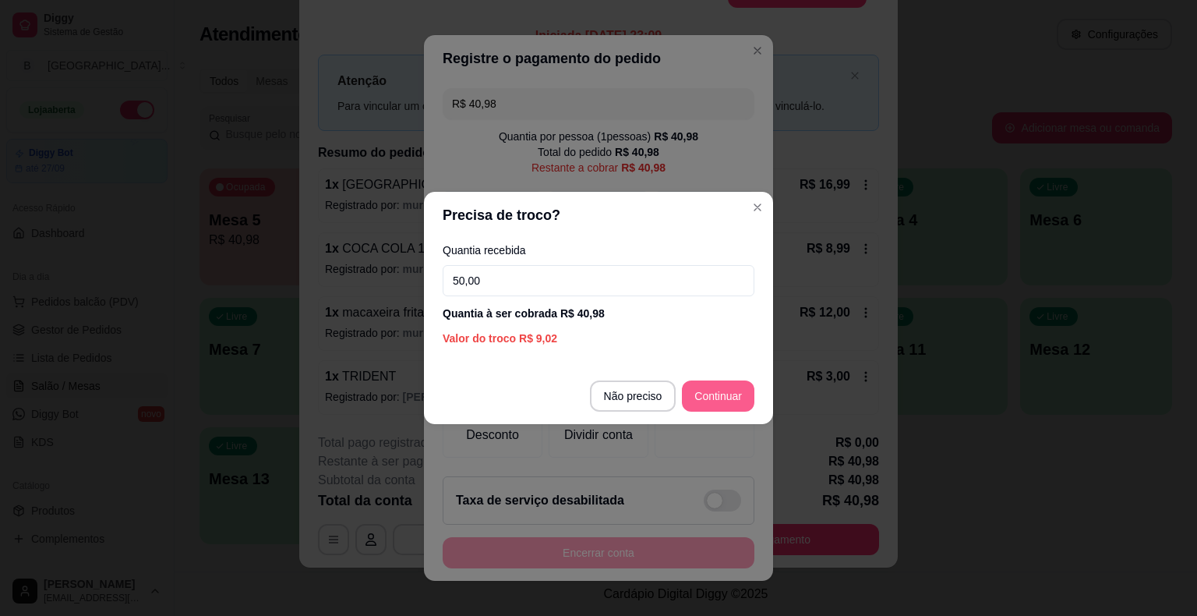
type input "50,00"
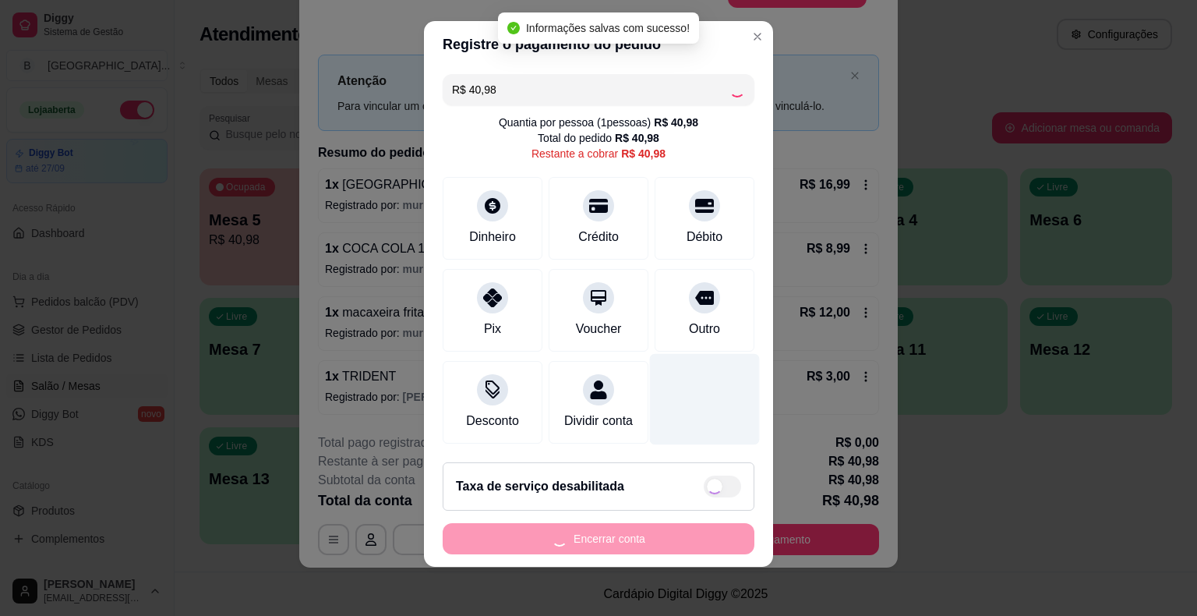
type input "R$ 0,00"
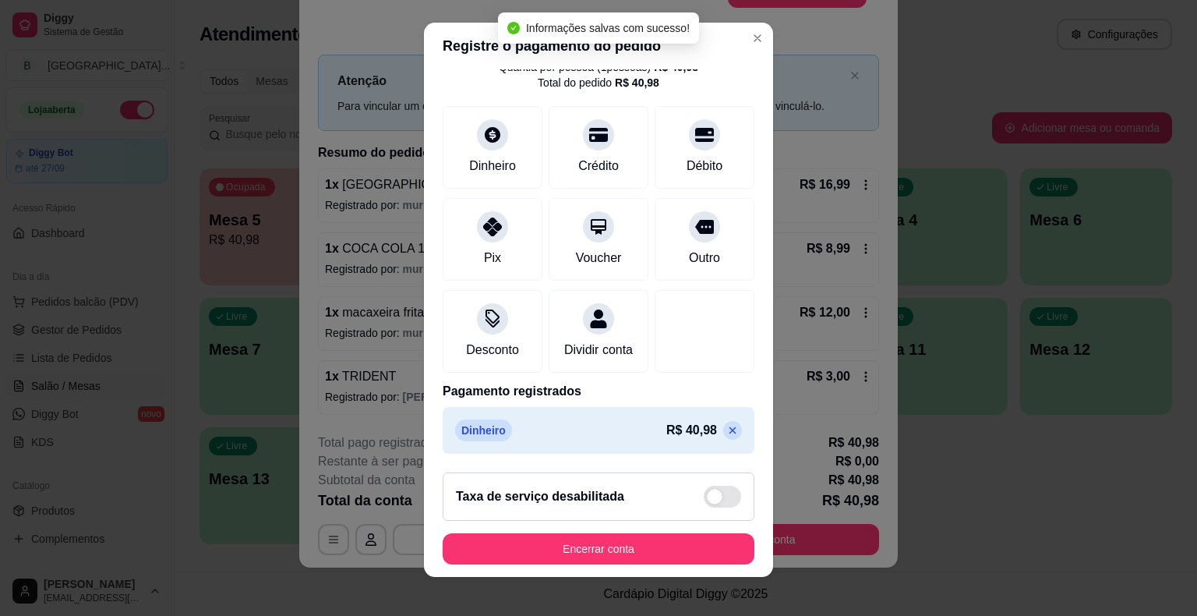
scroll to position [73, 0]
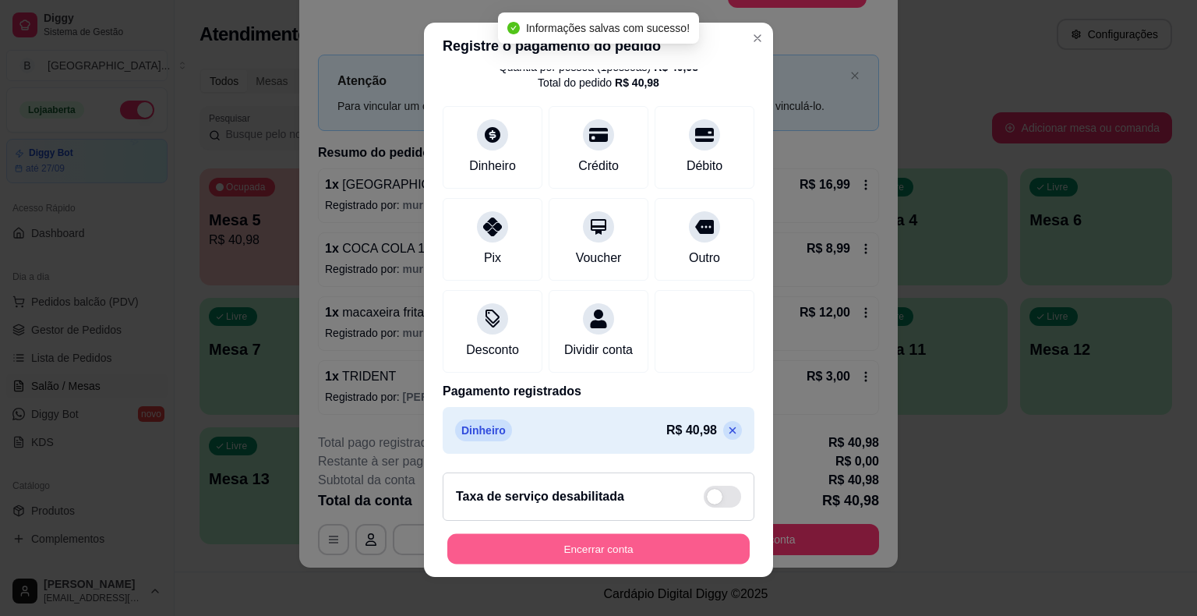
click at [643, 550] on button "Encerrar conta" at bounding box center [598, 548] width 302 height 30
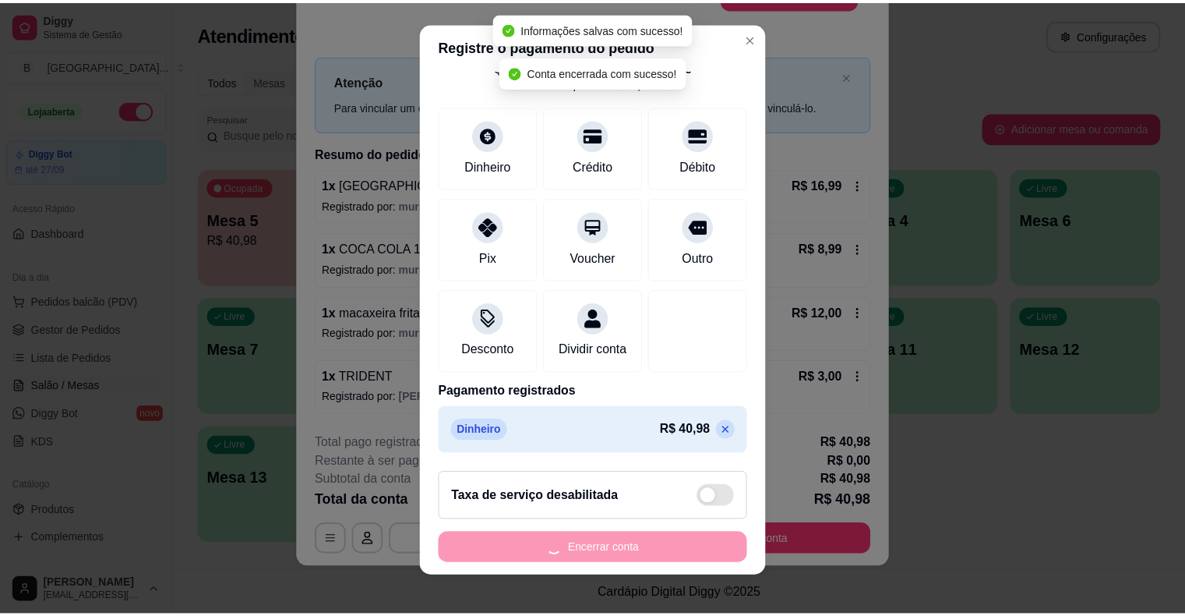
scroll to position [0, 0]
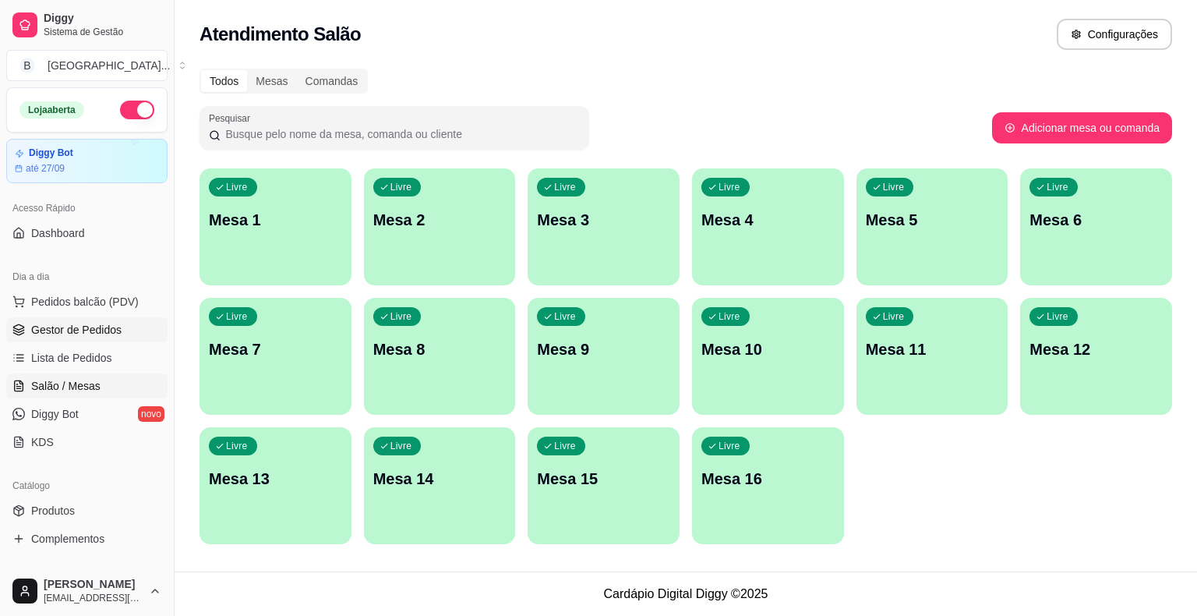
click at [115, 325] on span "Gestor de Pedidos" at bounding box center [76, 330] width 90 height 16
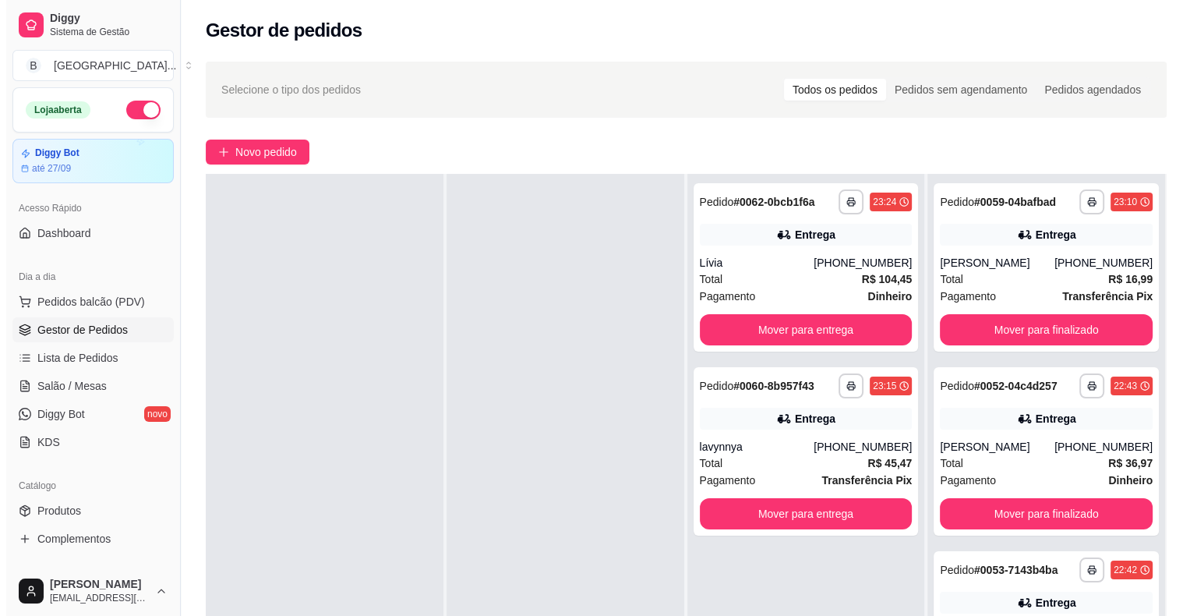
scroll to position [237, 0]
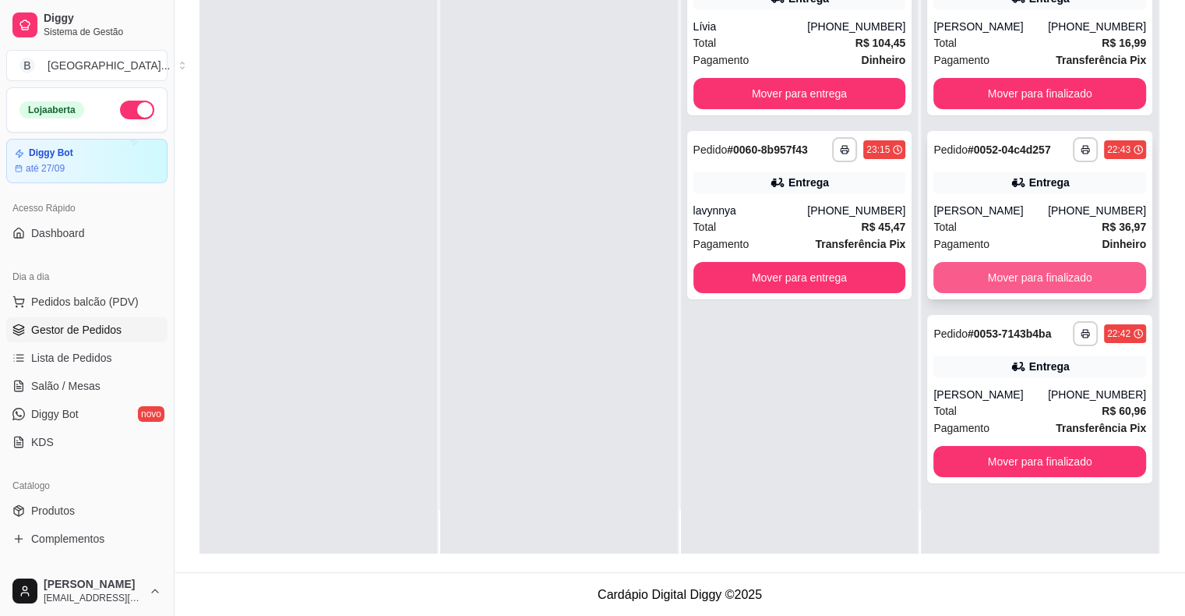
click at [1016, 277] on button "Mover para finalizado" at bounding box center [1039, 277] width 213 height 31
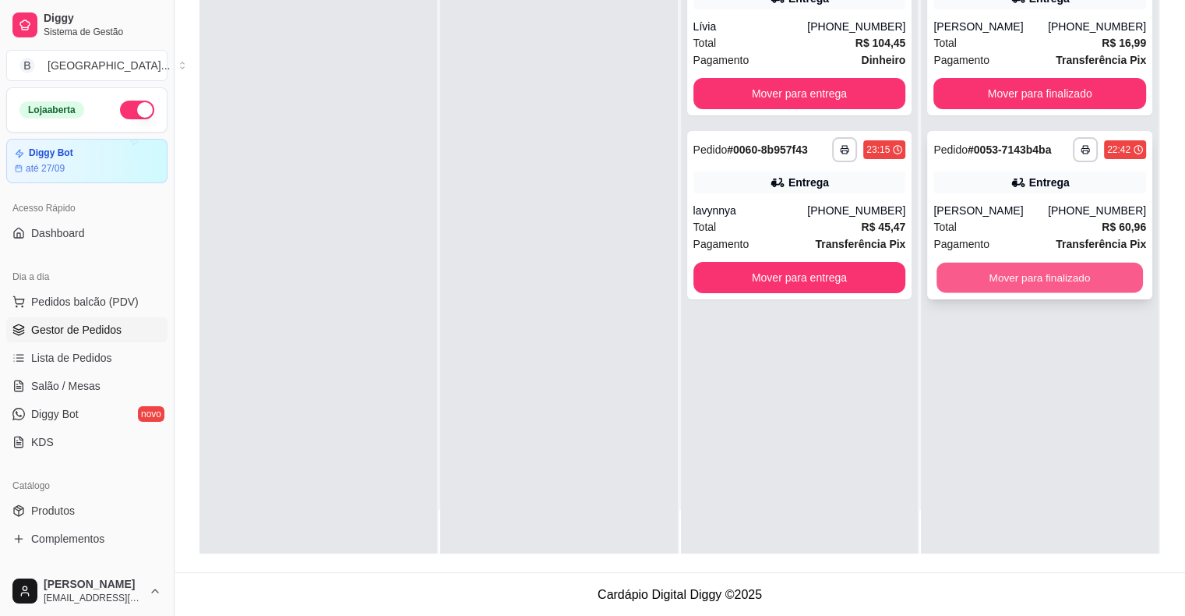
click at [985, 281] on button "Mover para finalizado" at bounding box center [1040, 278] width 206 height 30
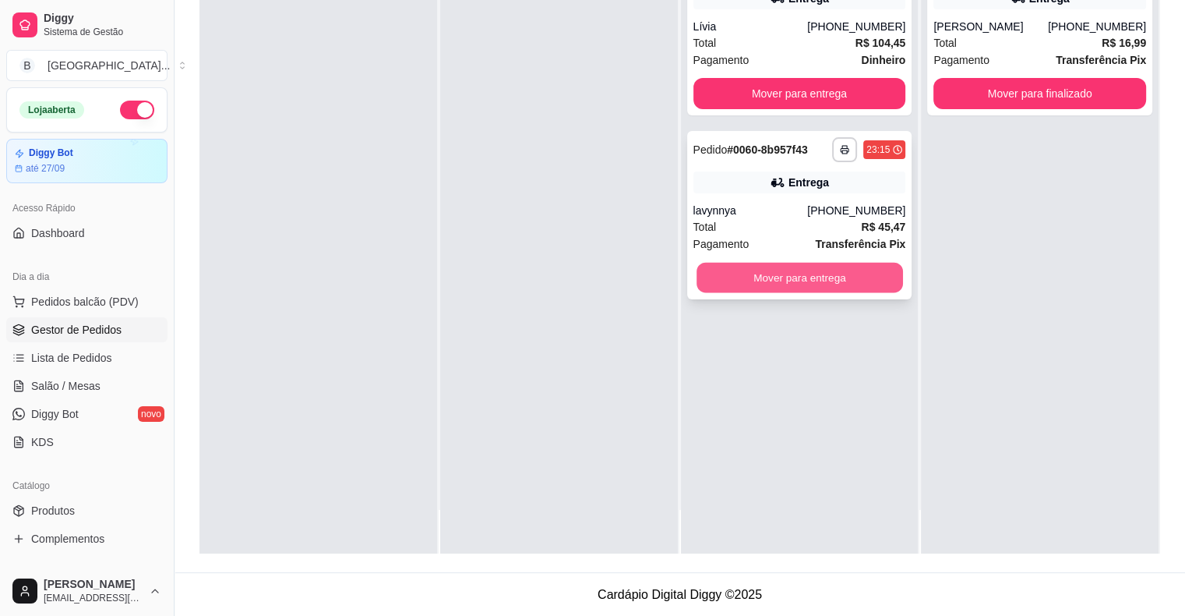
click at [855, 281] on button "Mover para entrega" at bounding box center [800, 278] width 206 height 30
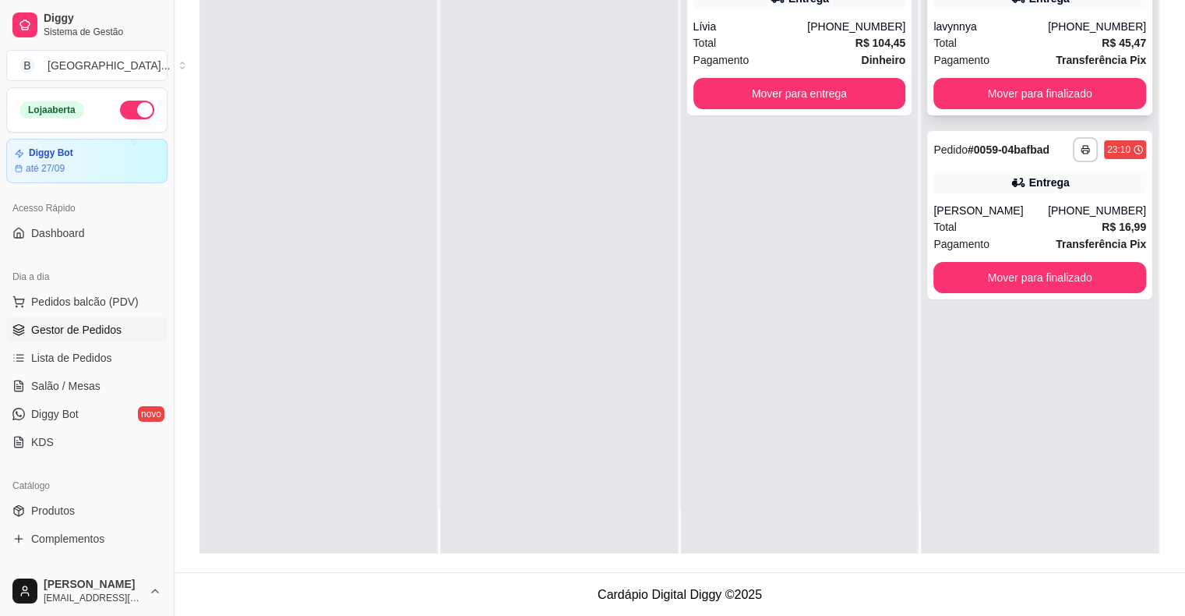
click at [976, 50] on div "Total R$ 45,47" at bounding box center [1039, 42] width 213 height 17
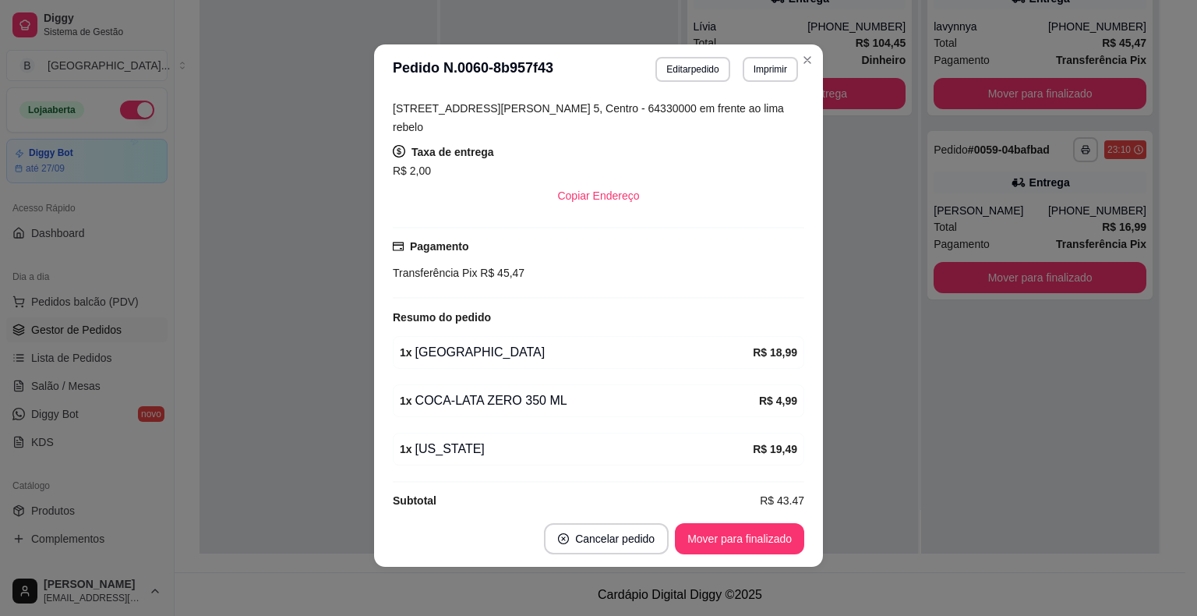
scroll to position [3, 0]
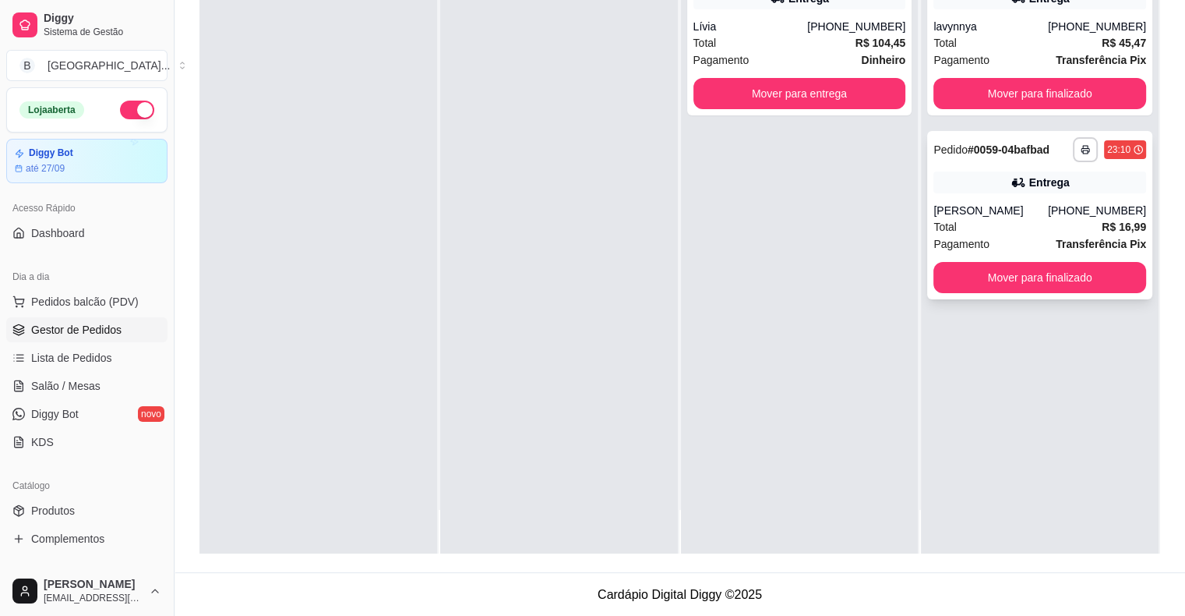
click at [1023, 210] on div "[PERSON_NAME]" at bounding box center [990, 211] width 115 height 16
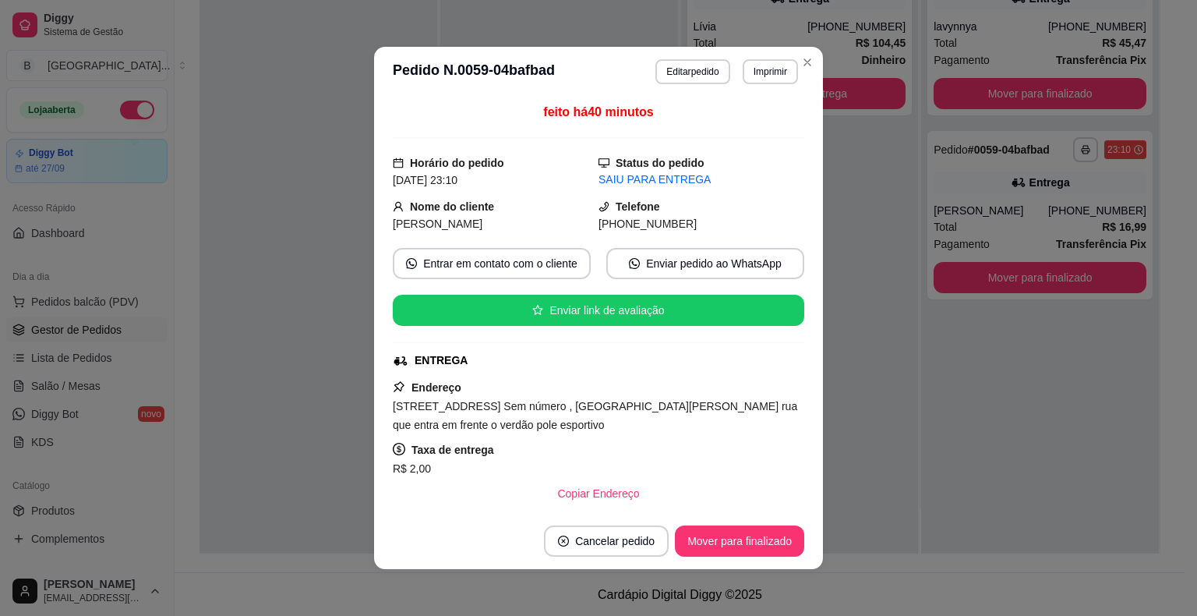
scroll to position [218, 0]
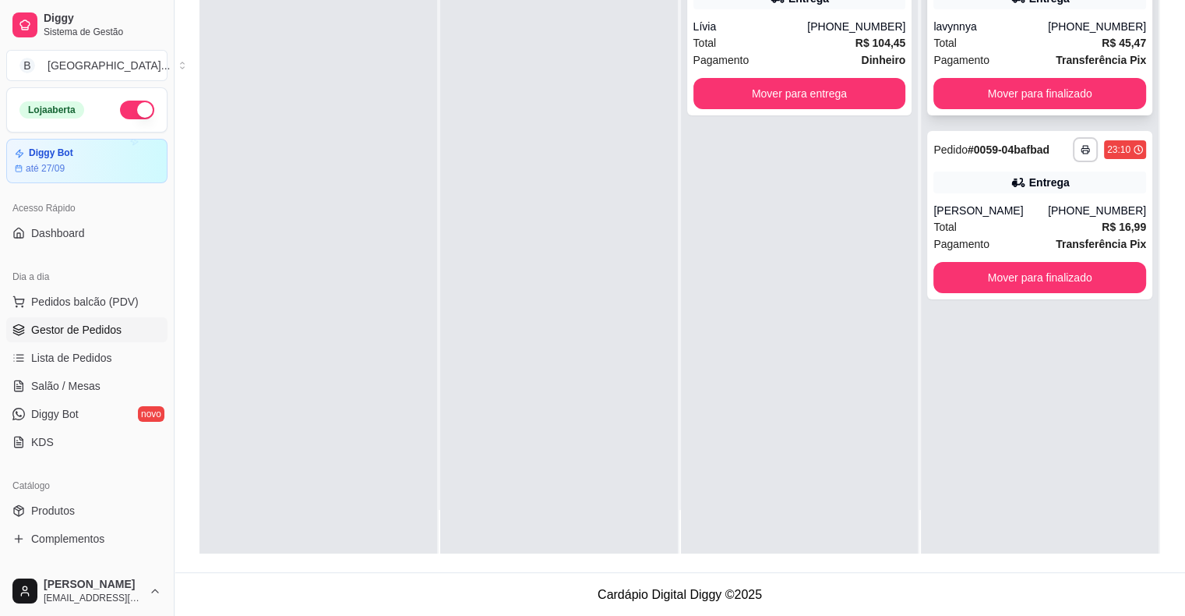
click at [1014, 53] on div "Pagamento Transferência Pix" at bounding box center [1039, 59] width 213 height 17
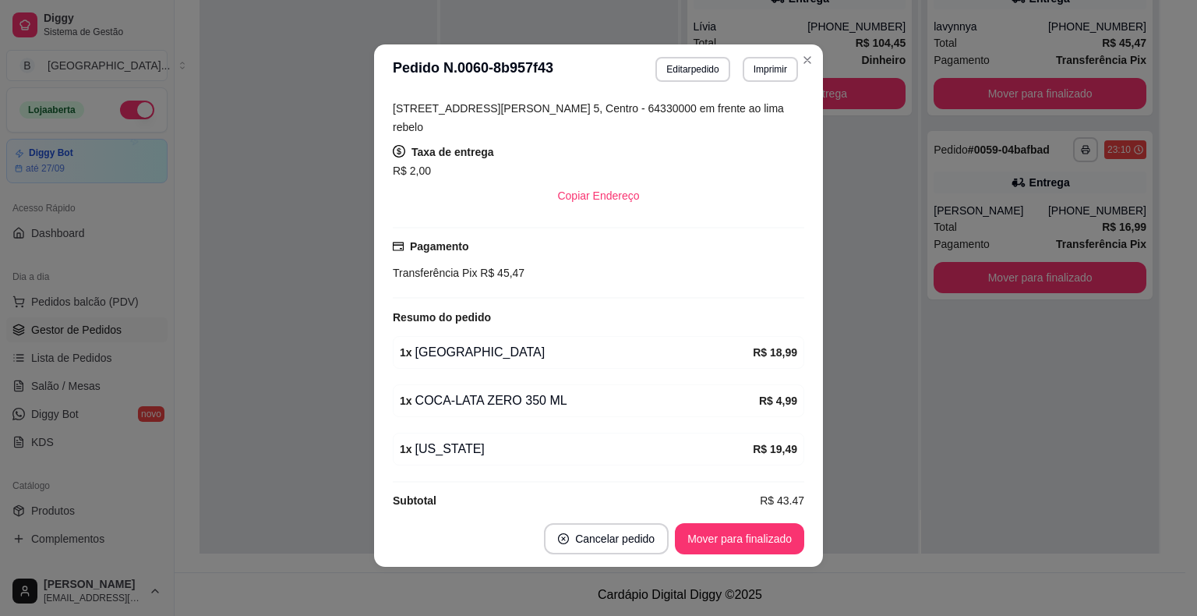
scroll to position [3, 0]
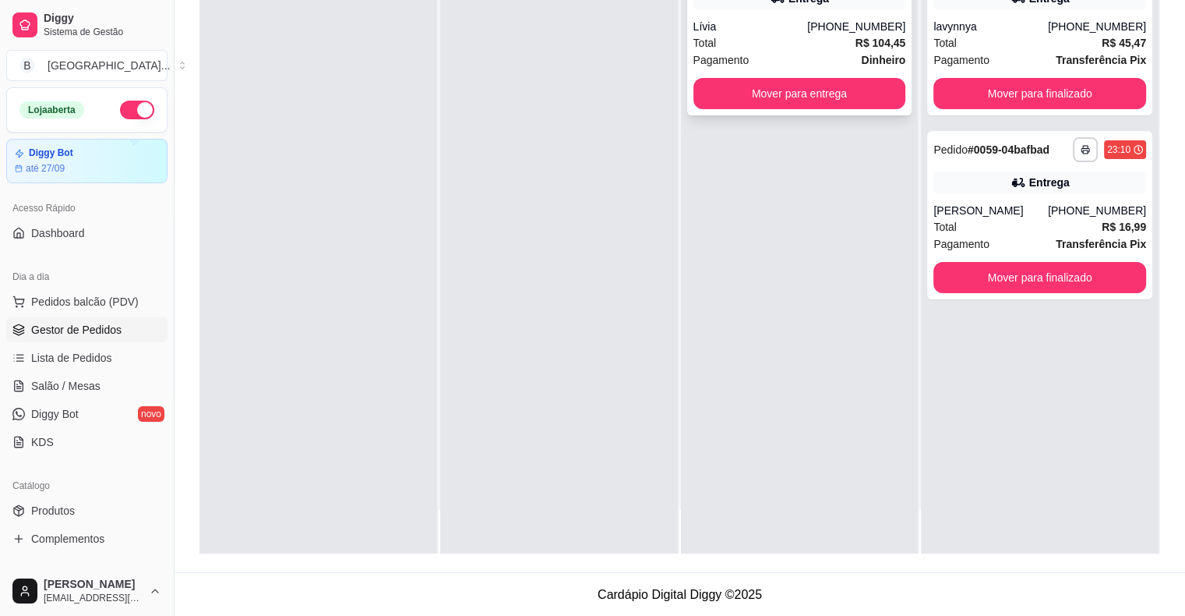
click at [768, 37] on div "Total R$ 104,45" at bounding box center [799, 42] width 213 height 17
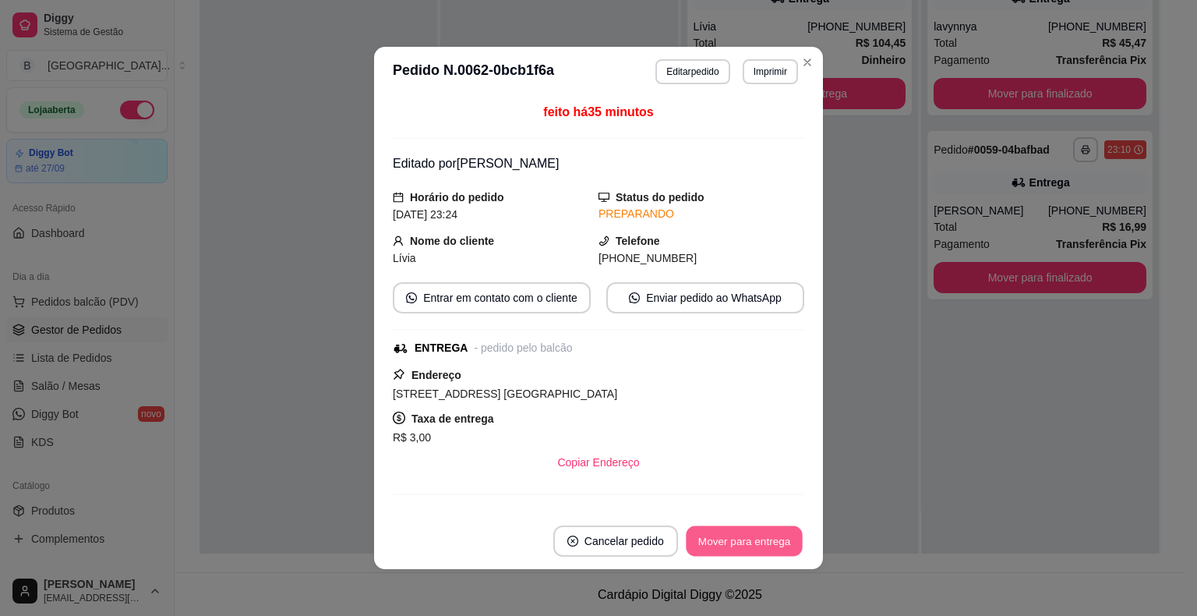
click at [753, 544] on button "Mover para entrega" at bounding box center [744, 541] width 117 height 30
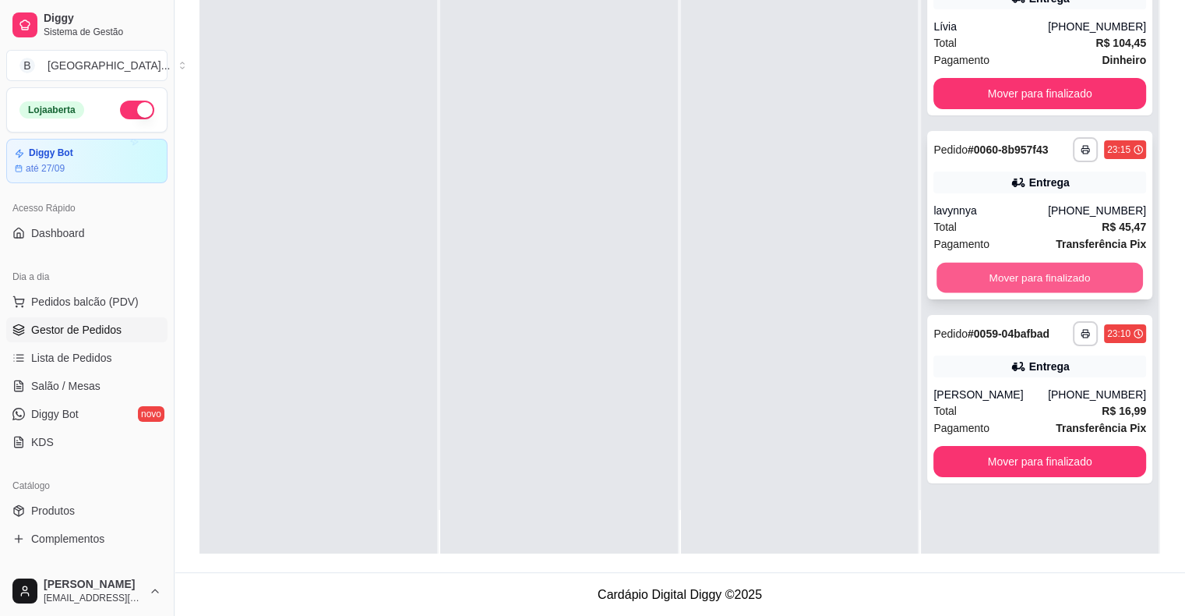
click at [1032, 276] on button "Mover para finalizado" at bounding box center [1040, 278] width 206 height 30
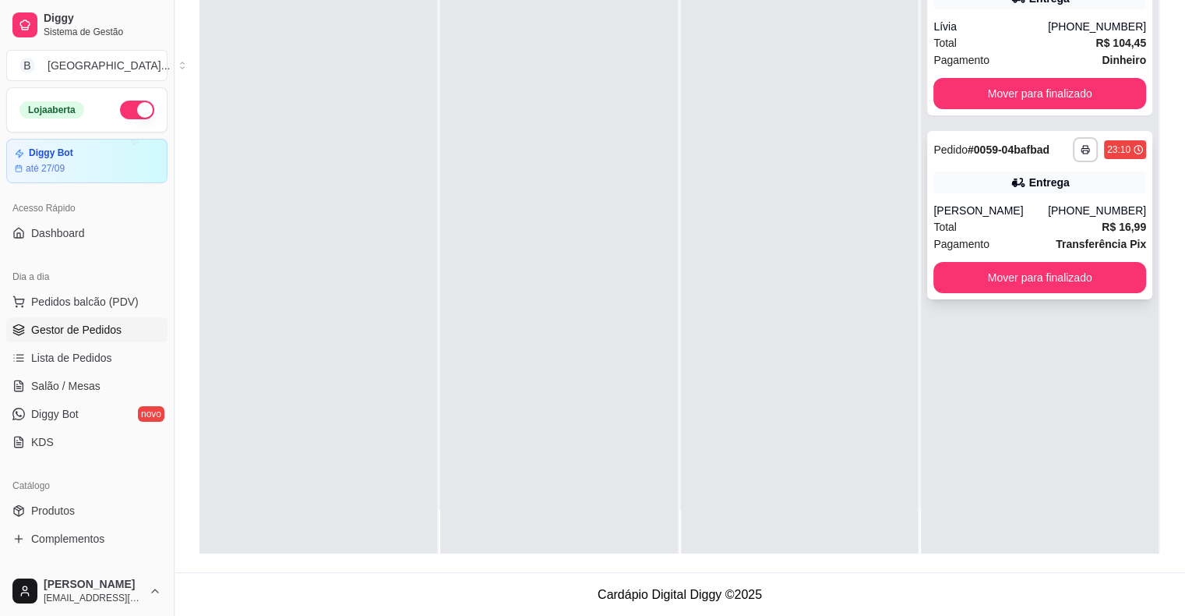
click at [1063, 228] on div "Total R$ 16,99" at bounding box center [1039, 226] width 213 height 17
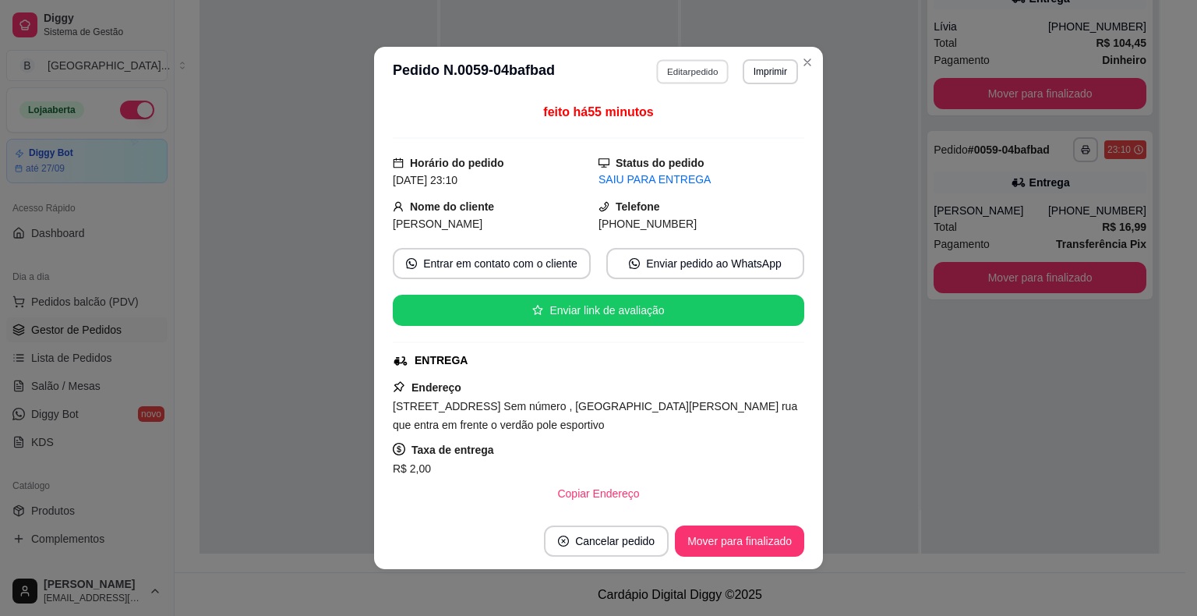
click at [687, 68] on button "Editar pedido" at bounding box center [693, 71] width 72 height 24
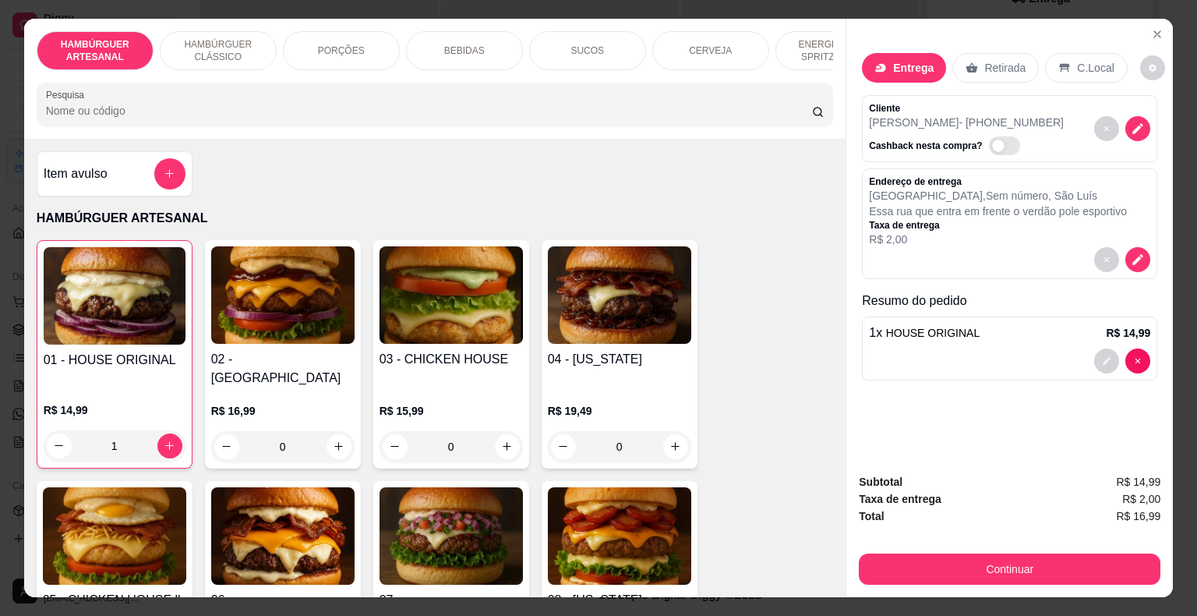
scroll to position [156, 0]
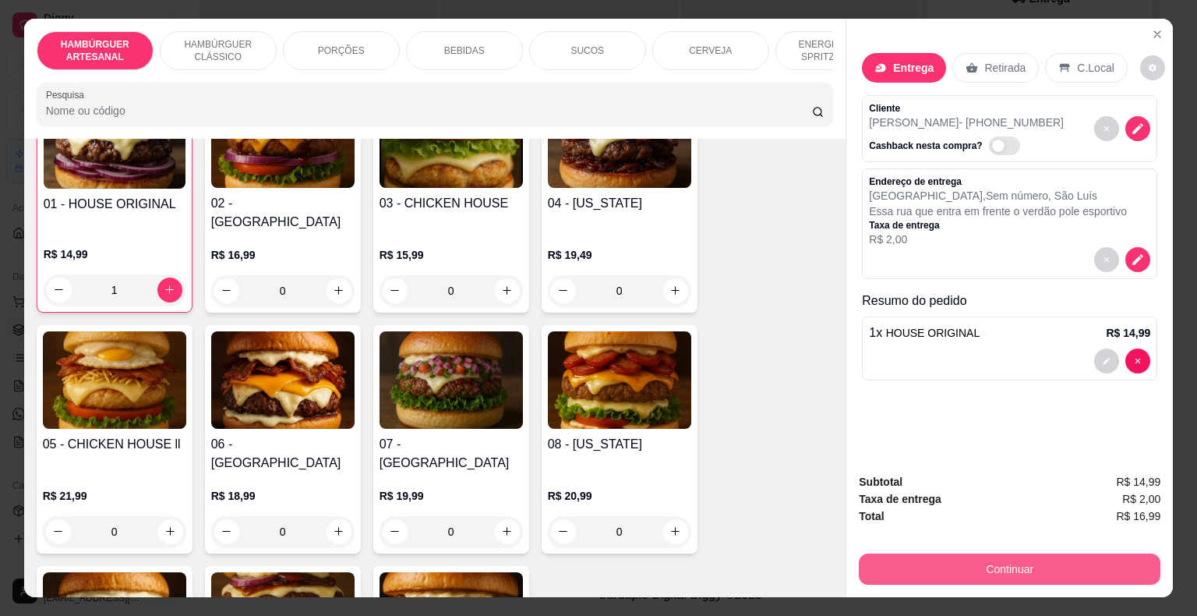
click at [869, 566] on button "Continuar" at bounding box center [1010, 568] width 302 height 31
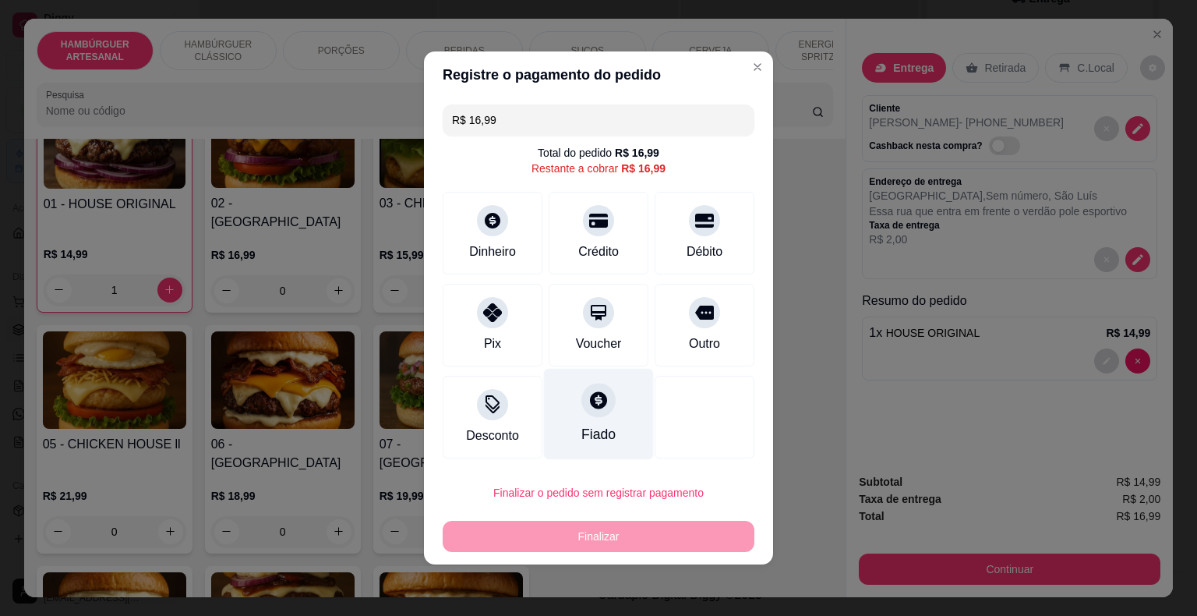
click at [623, 419] on div "Fiado" at bounding box center [599, 414] width 110 height 91
type input "R$ 0,00"
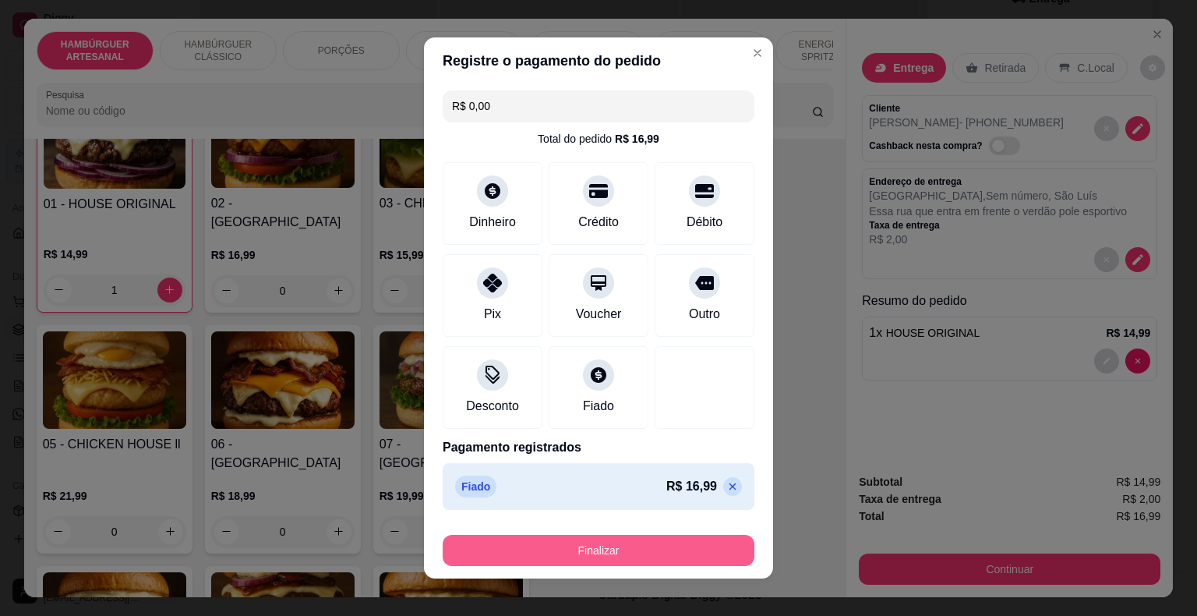
scroll to position [12, 0]
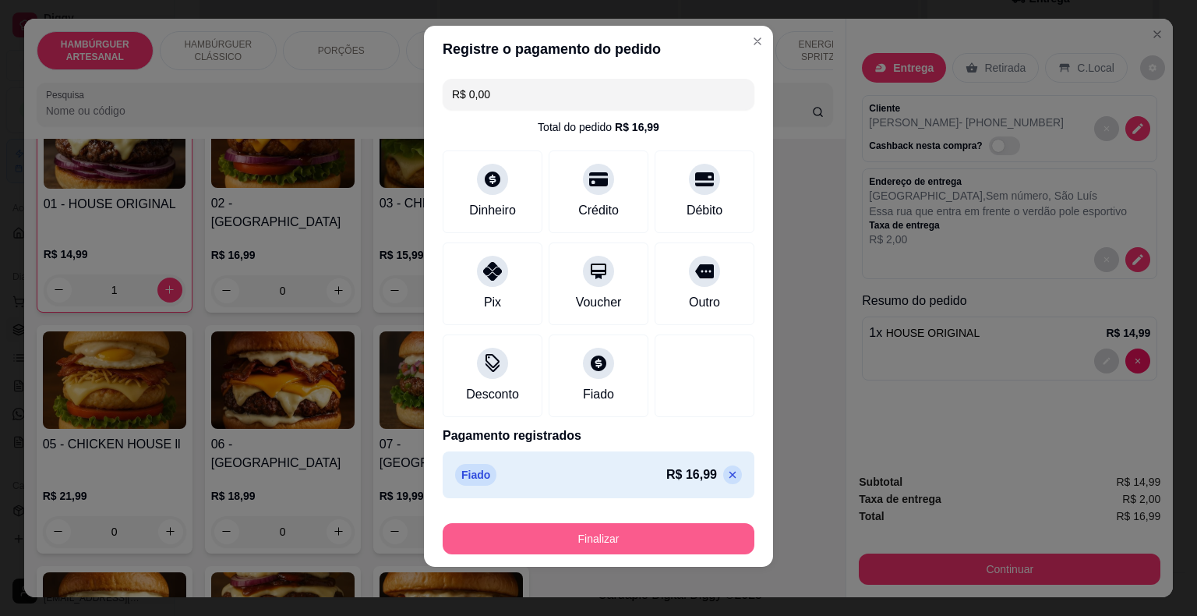
click at [608, 546] on button "Finalizar" at bounding box center [599, 538] width 312 height 31
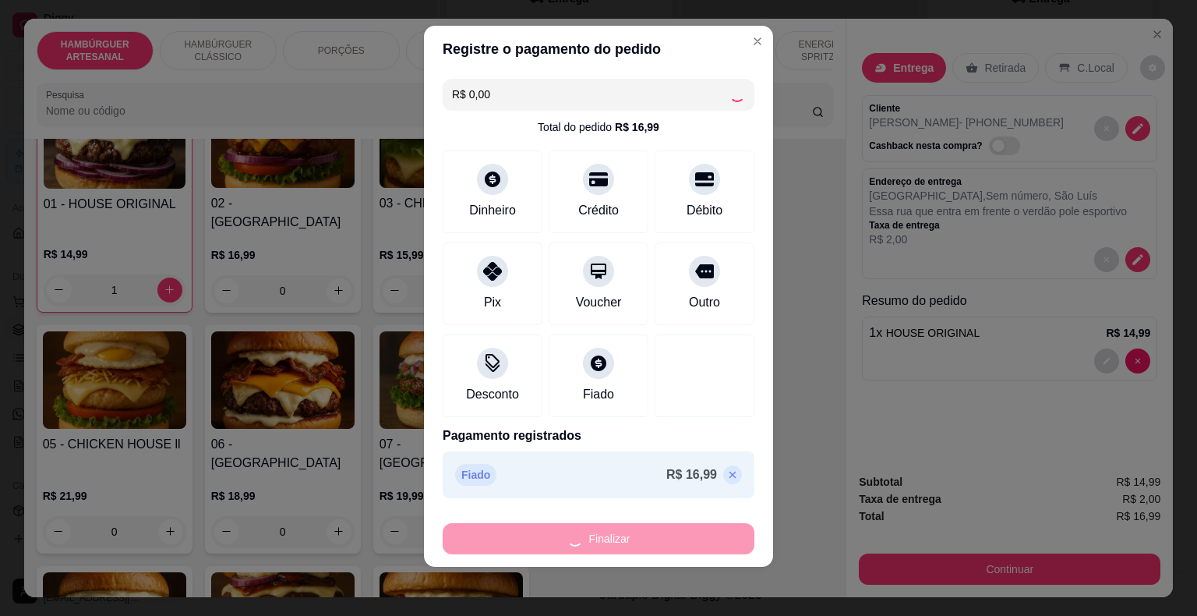
type input "0"
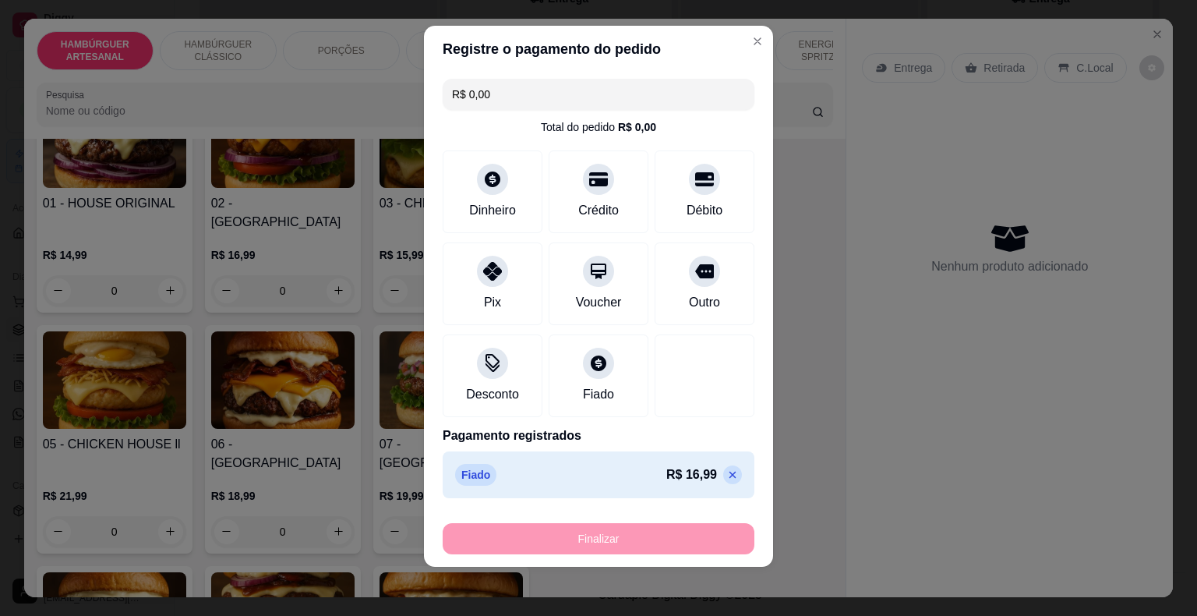
type input "-R$ 16,99"
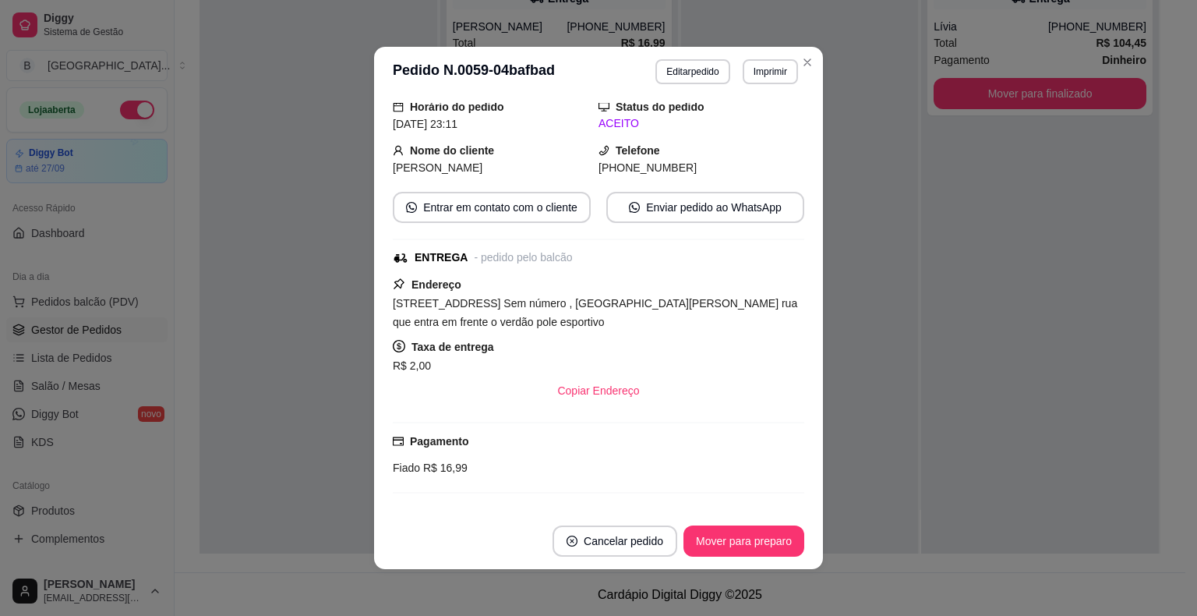
scroll to position [156, 0]
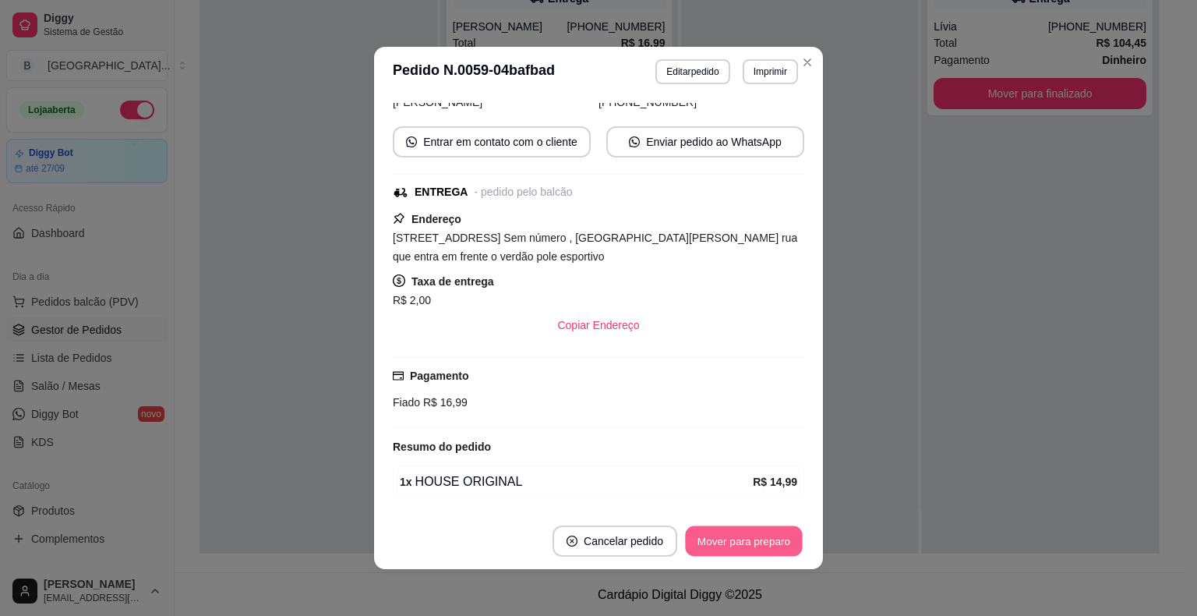
click at [745, 544] on button "Mover para preparo" at bounding box center [743, 541] width 117 height 30
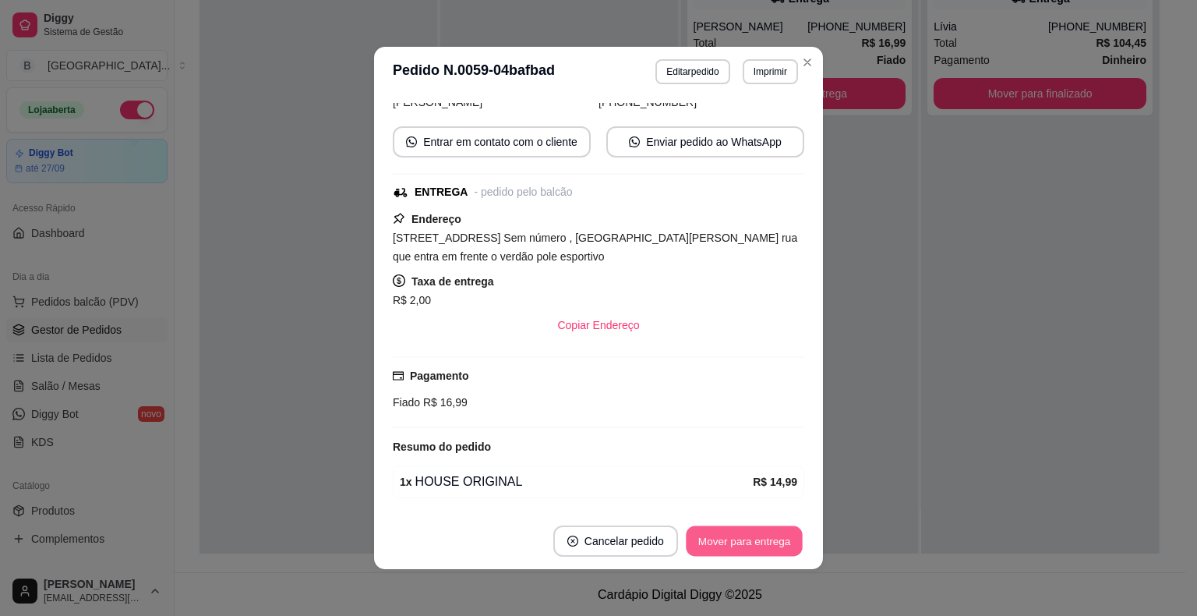
click at [745, 544] on button "Mover para entrega" at bounding box center [744, 541] width 117 height 30
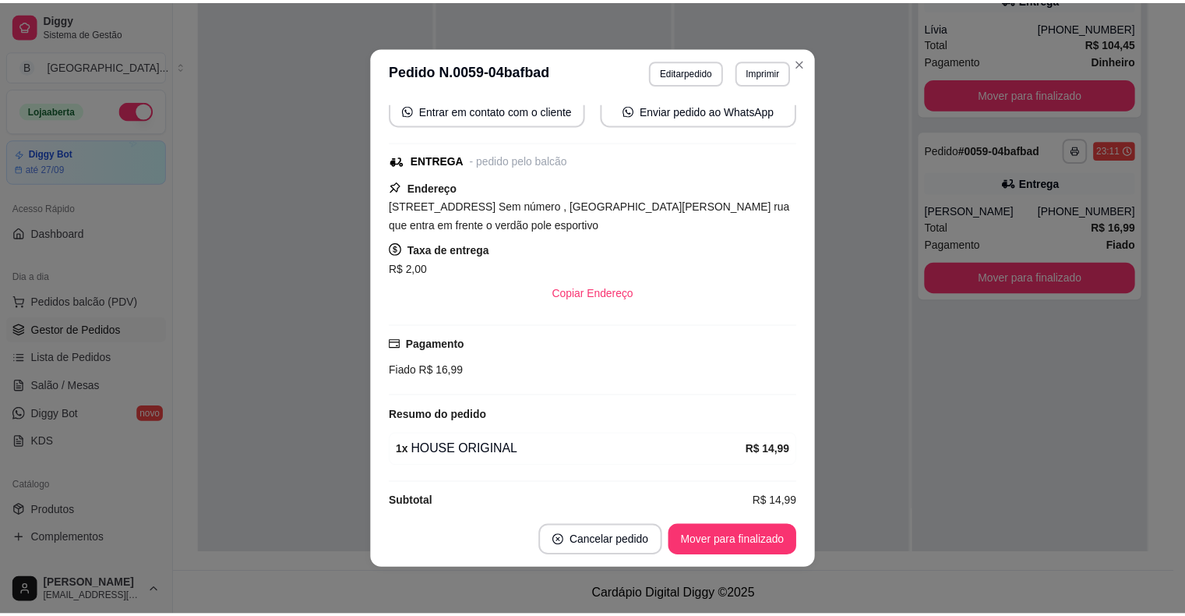
scroll to position [206, 0]
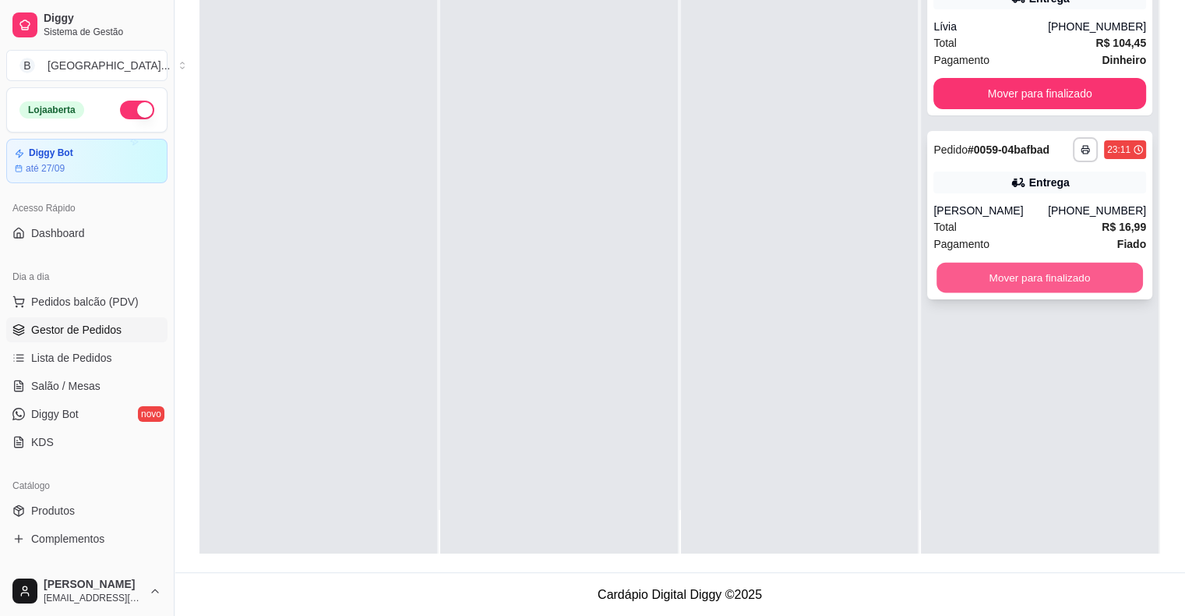
click at [1103, 269] on button "Mover para finalizado" at bounding box center [1040, 278] width 206 height 30
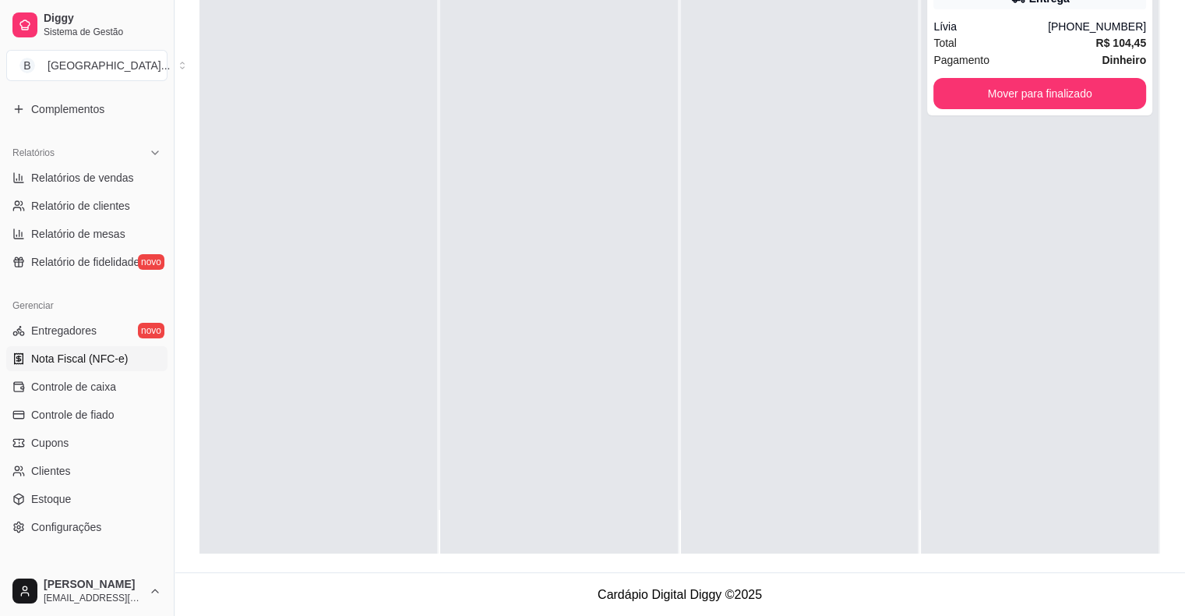
scroll to position [468, 0]
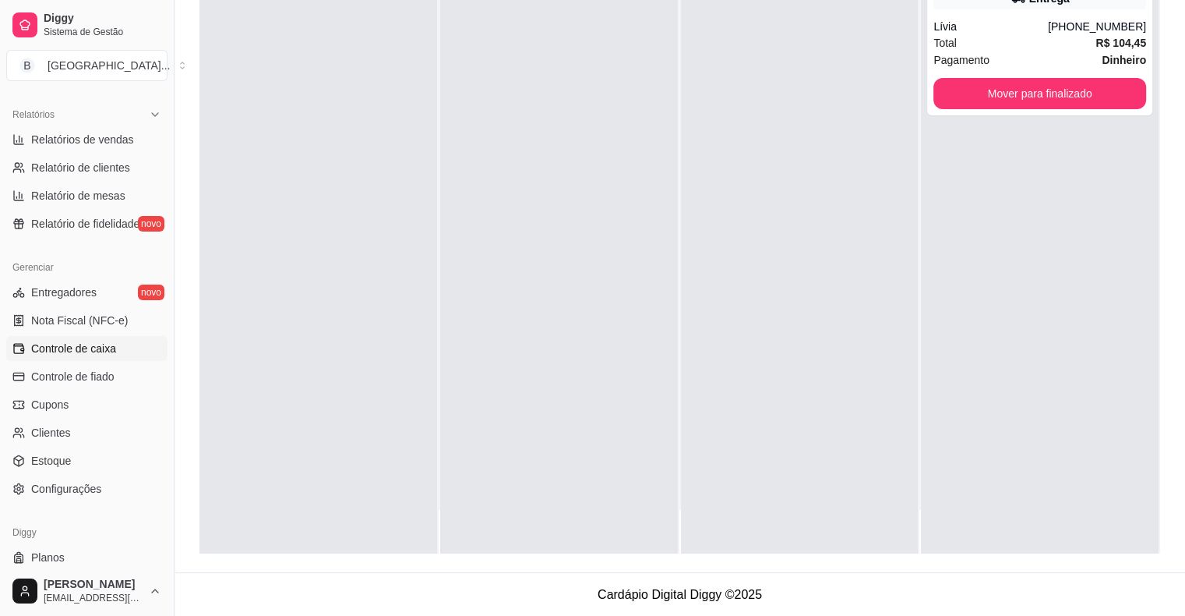
click at [75, 355] on link "Controle de caixa" at bounding box center [86, 348] width 161 height 25
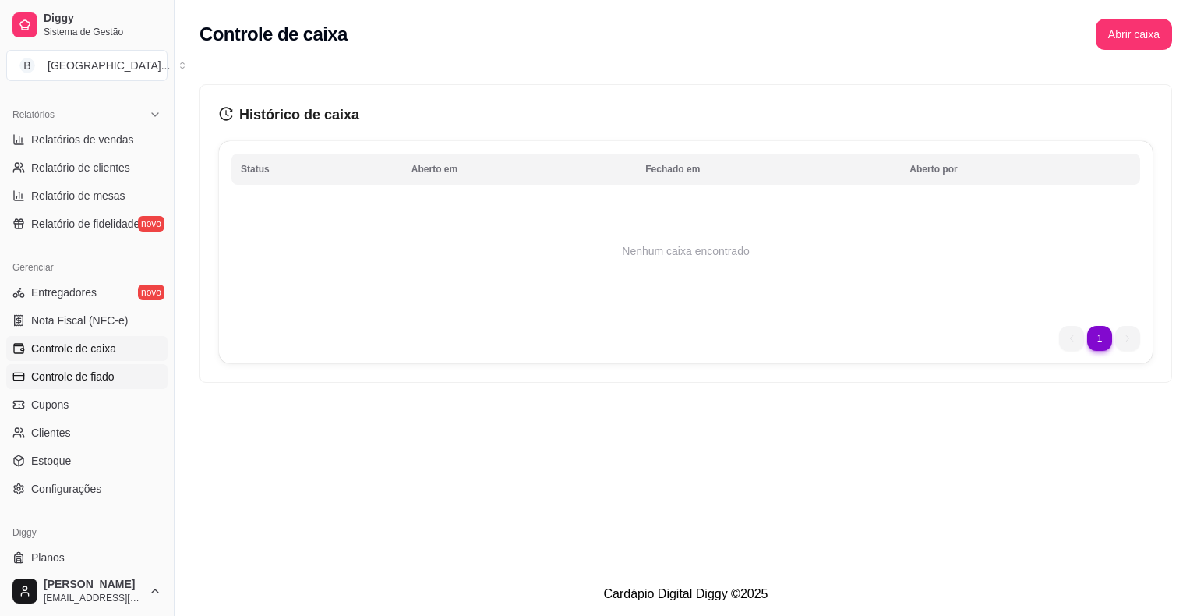
click at [79, 374] on span "Controle de fiado" at bounding box center [72, 377] width 83 height 16
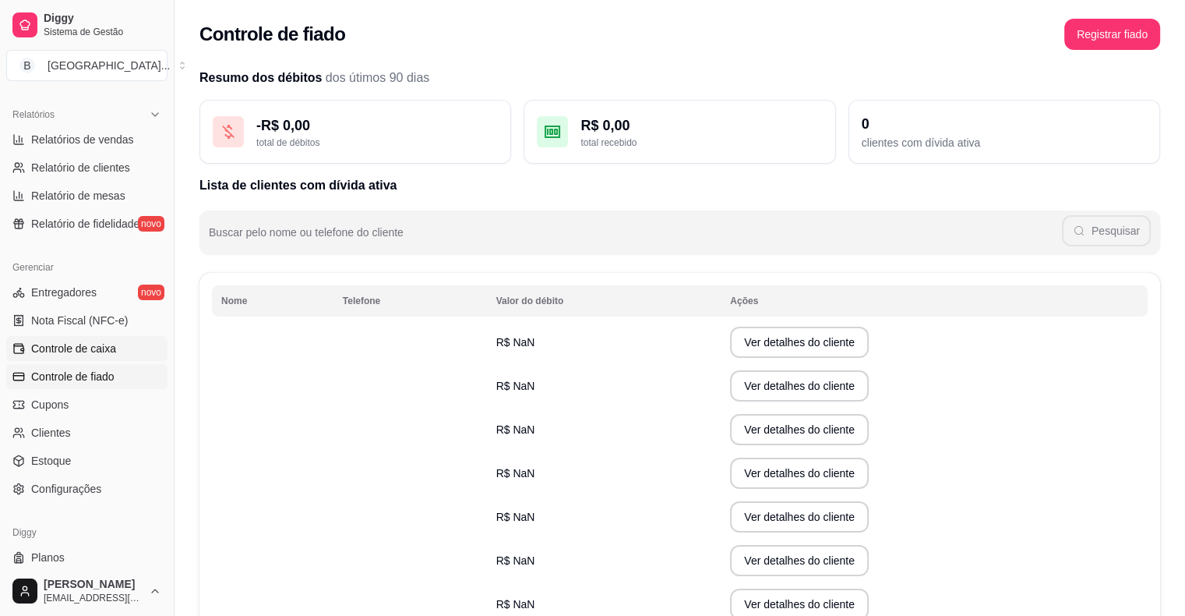
click at [115, 339] on link "Controle de caixa" at bounding box center [86, 348] width 161 height 25
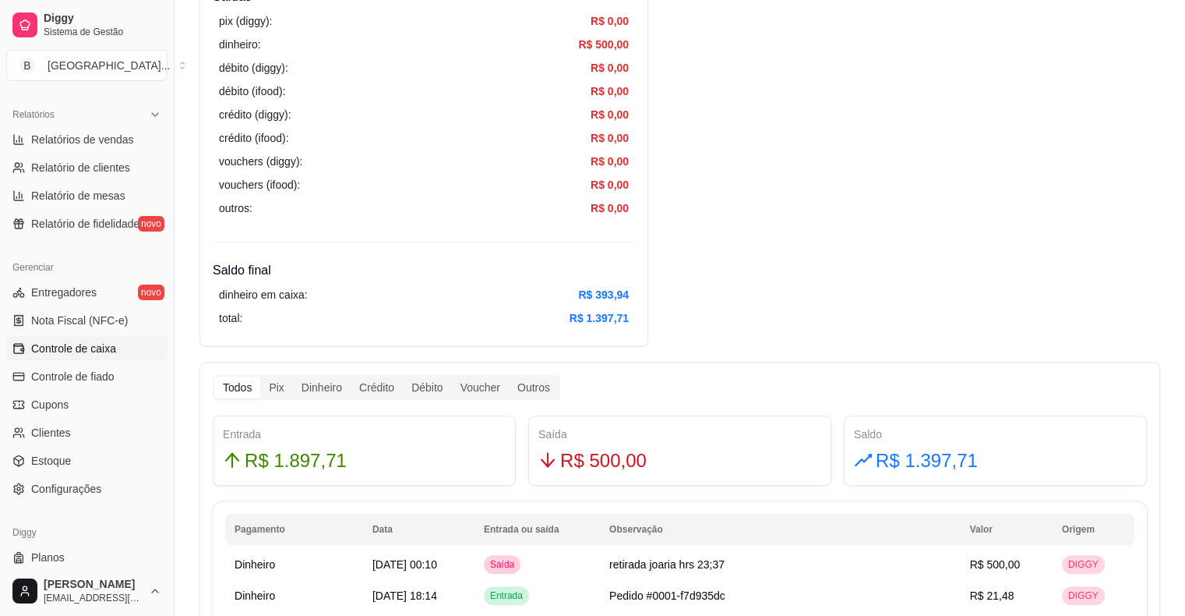
scroll to position [779, 0]
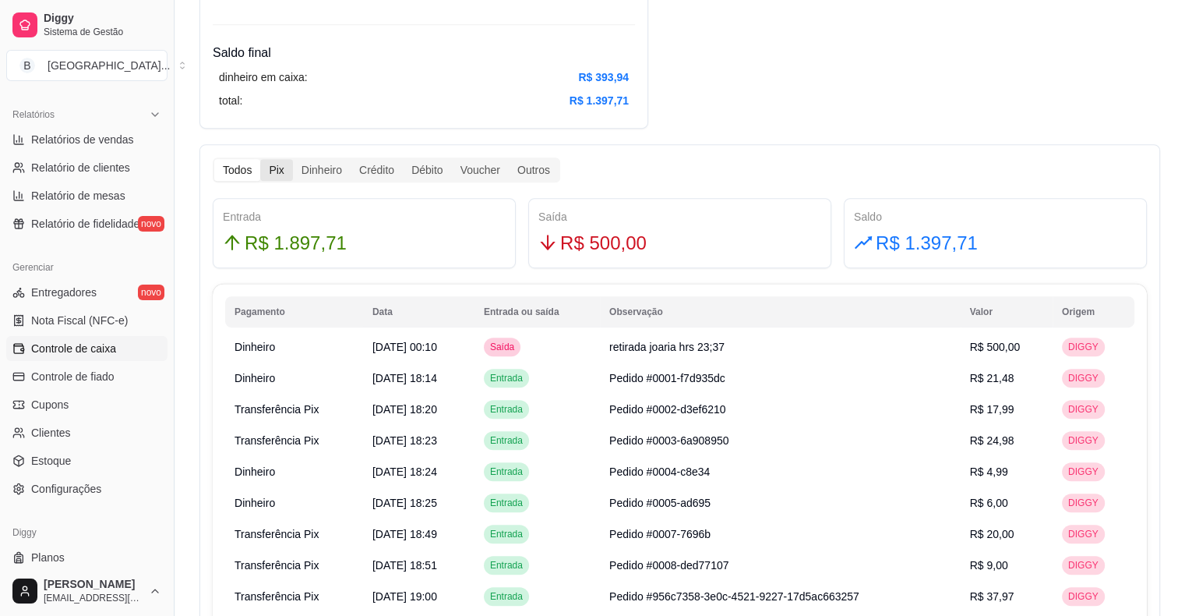
click at [281, 164] on div "Pix" at bounding box center [276, 170] width 32 height 22
click at [260, 159] on input "Pix" at bounding box center [260, 159] width 0 height 0
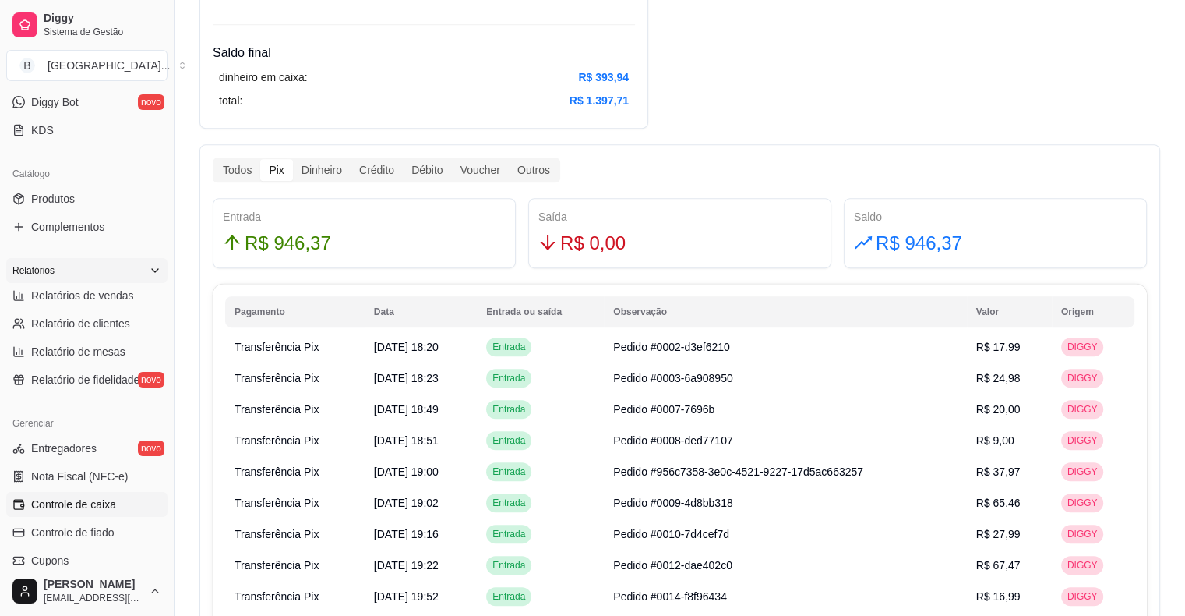
scroll to position [78, 0]
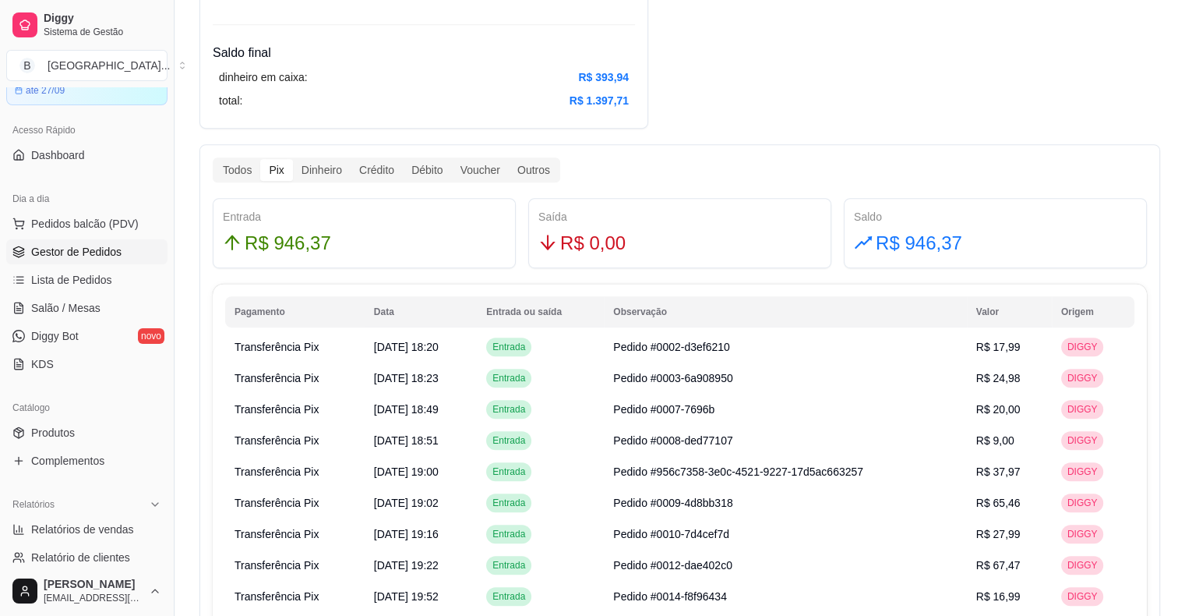
click at [96, 249] on span "Gestor de Pedidos" at bounding box center [76, 252] width 90 height 16
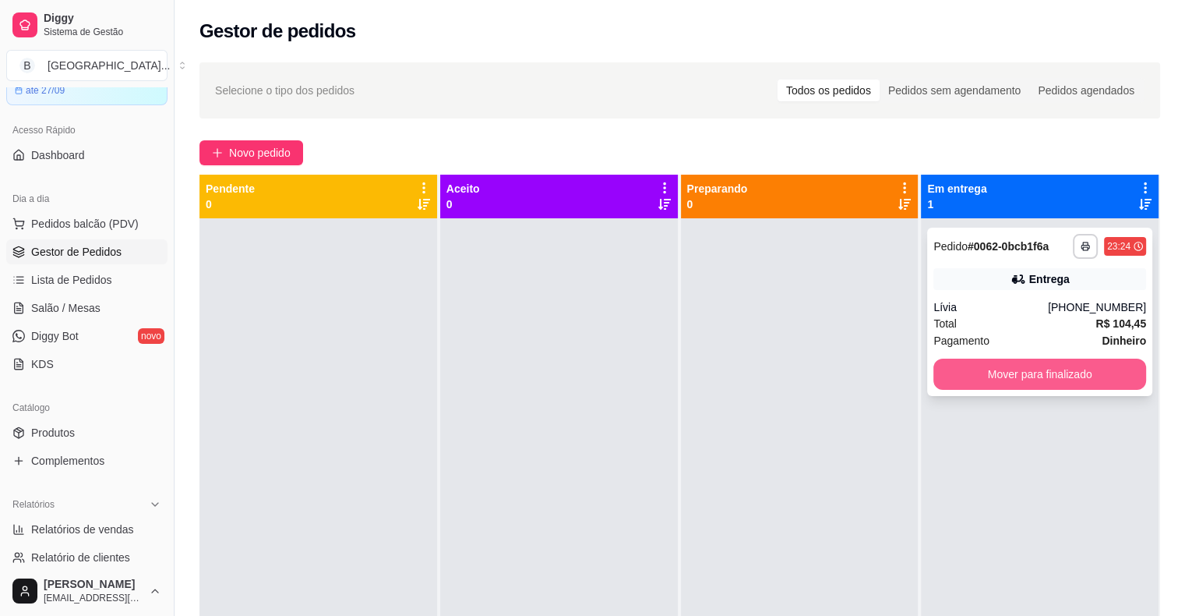
click at [1019, 376] on button "Mover para finalizado" at bounding box center [1039, 373] width 213 height 31
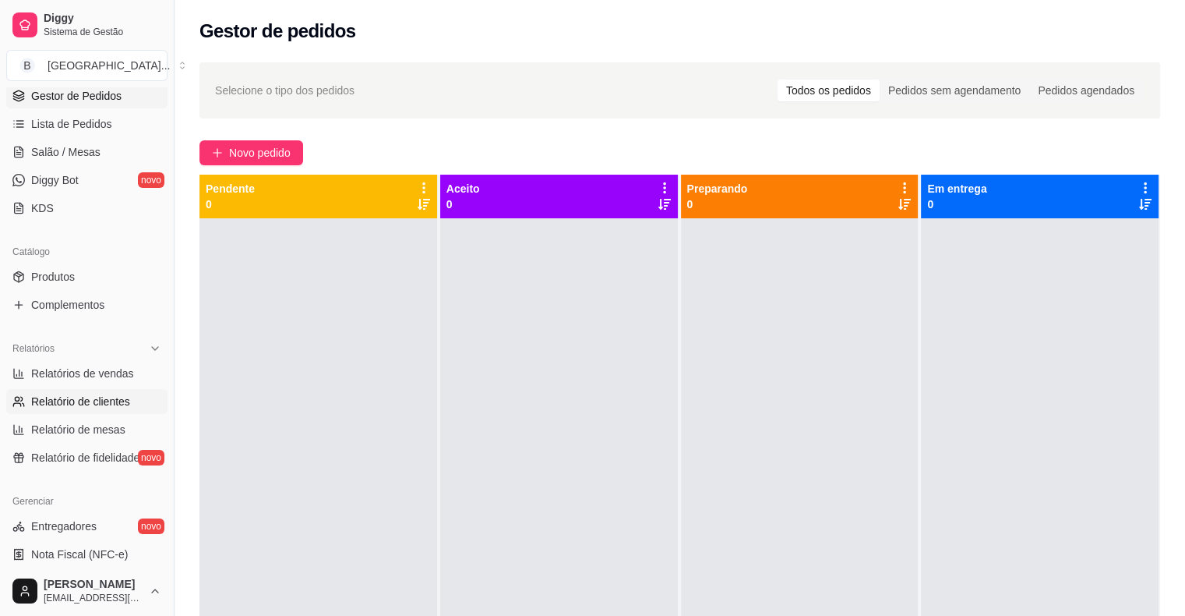
scroll to position [312, 0]
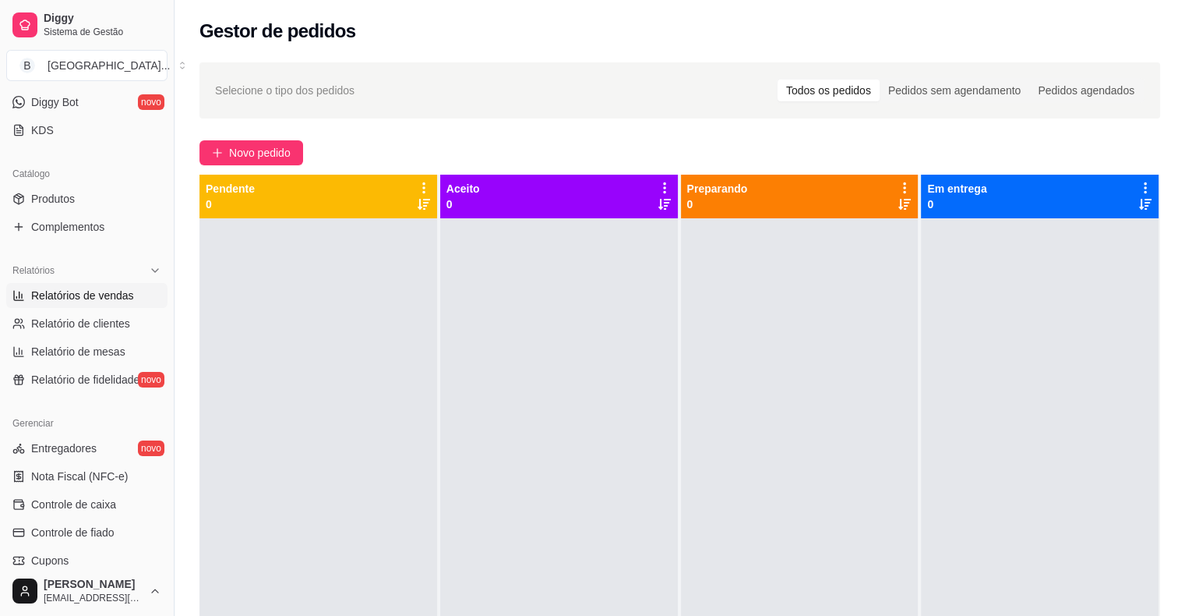
click at [141, 292] on link "Relatórios de vendas" at bounding box center [86, 295] width 161 height 25
select select "ALL"
select select "0"
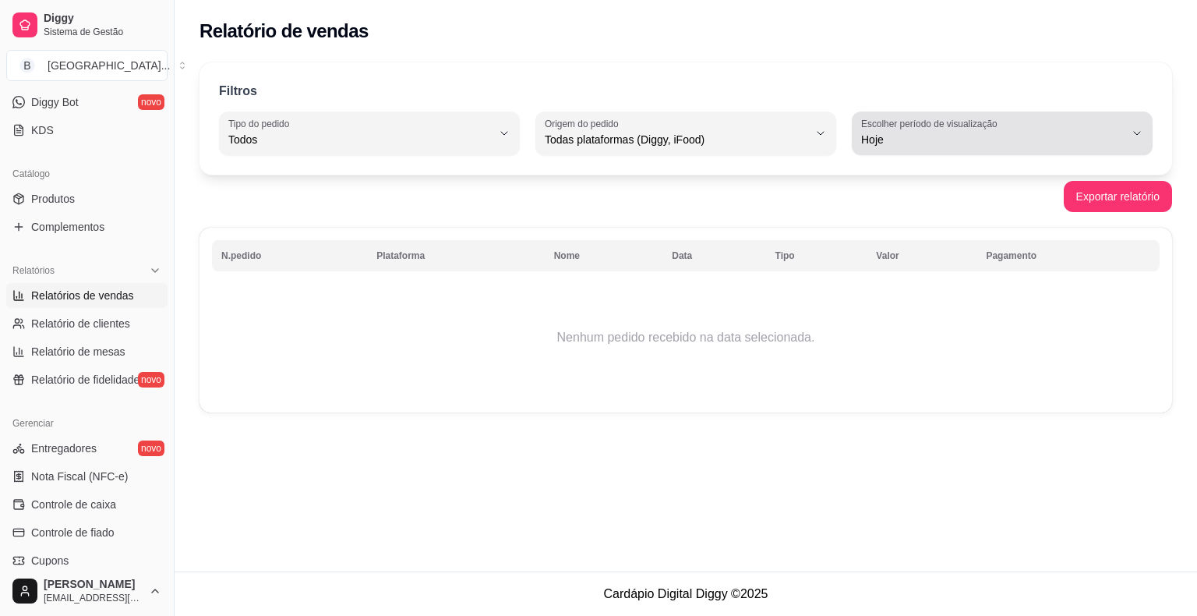
click at [919, 132] on span "Hoje" at bounding box center [992, 140] width 263 height 16
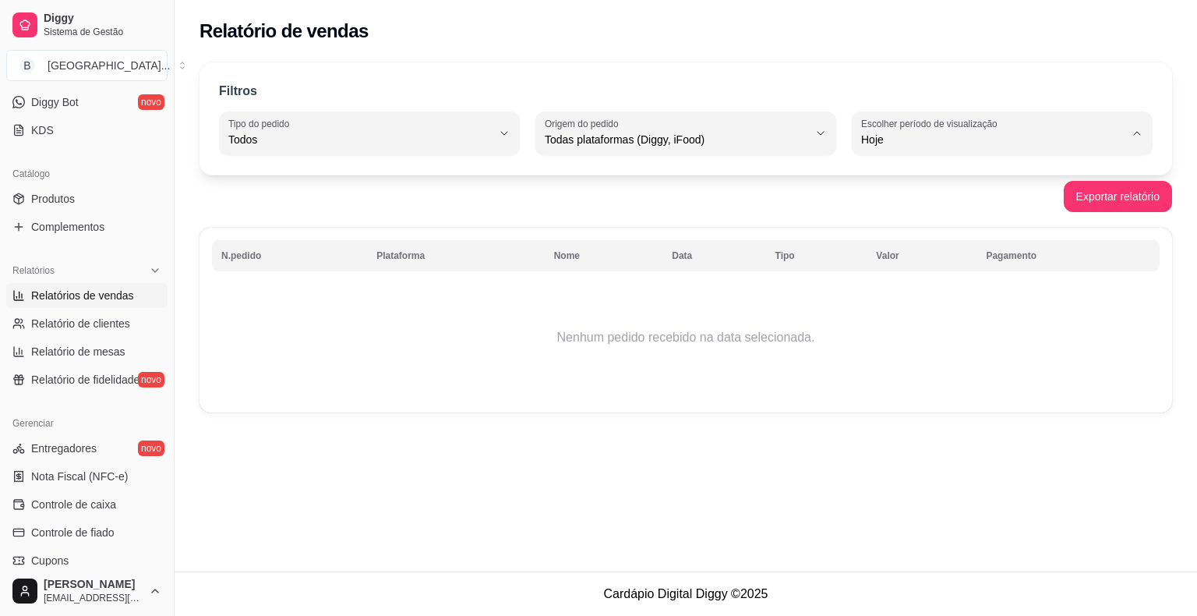
click at [898, 195] on span "Ontem" at bounding box center [995, 201] width 250 height 15
type input "1"
select select "1"
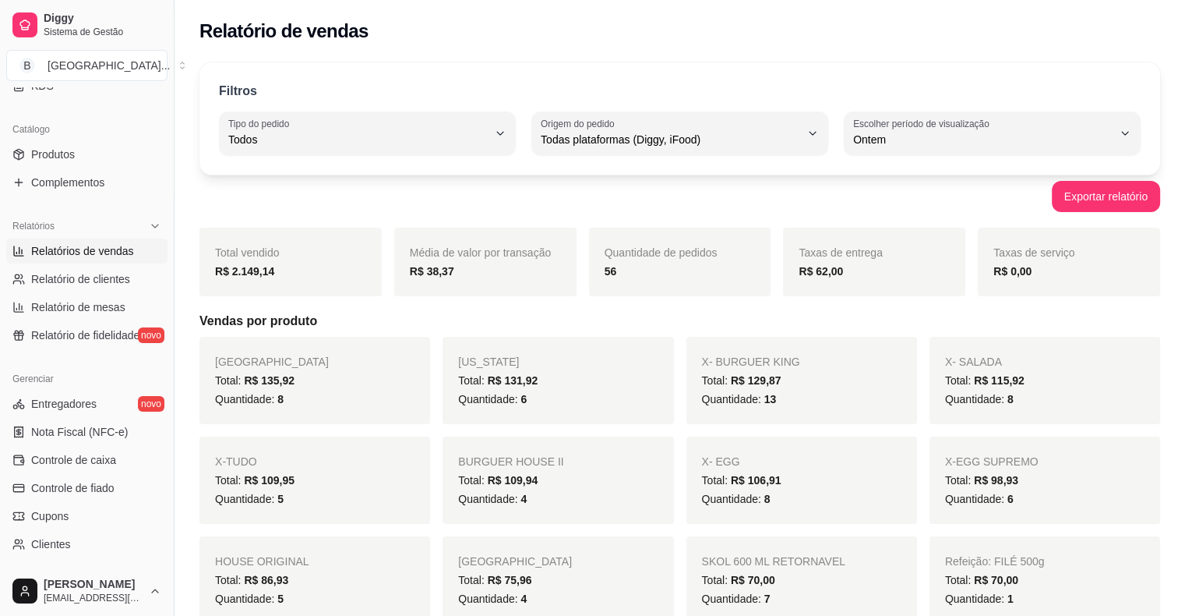
scroll to position [390, 0]
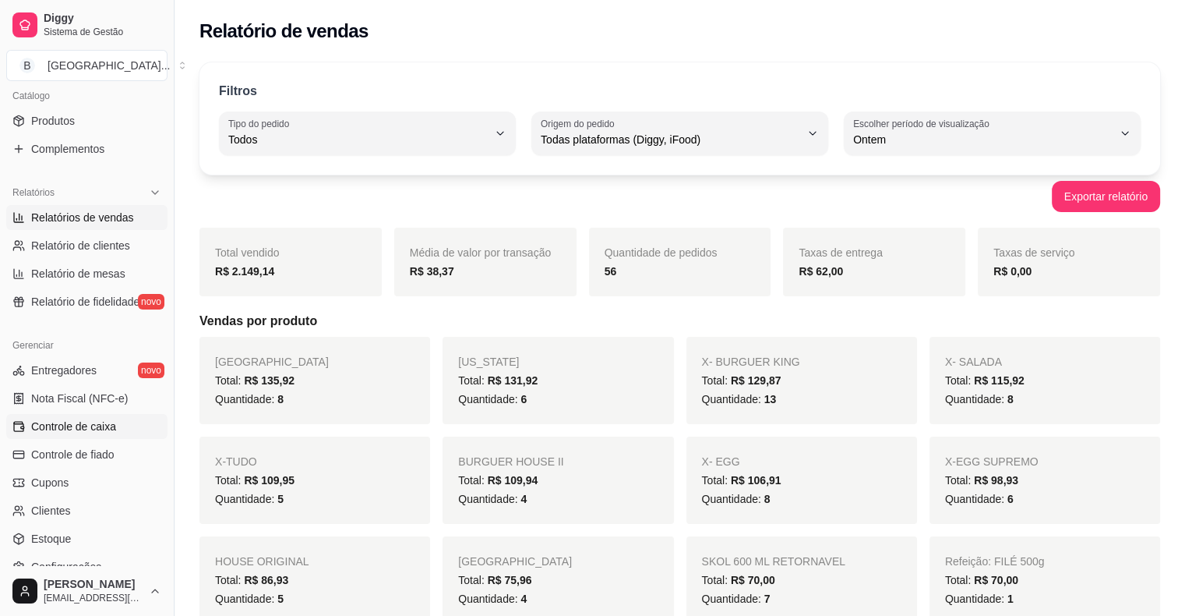
click at [59, 420] on span "Controle de caixa" at bounding box center [73, 426] width 85 height 16
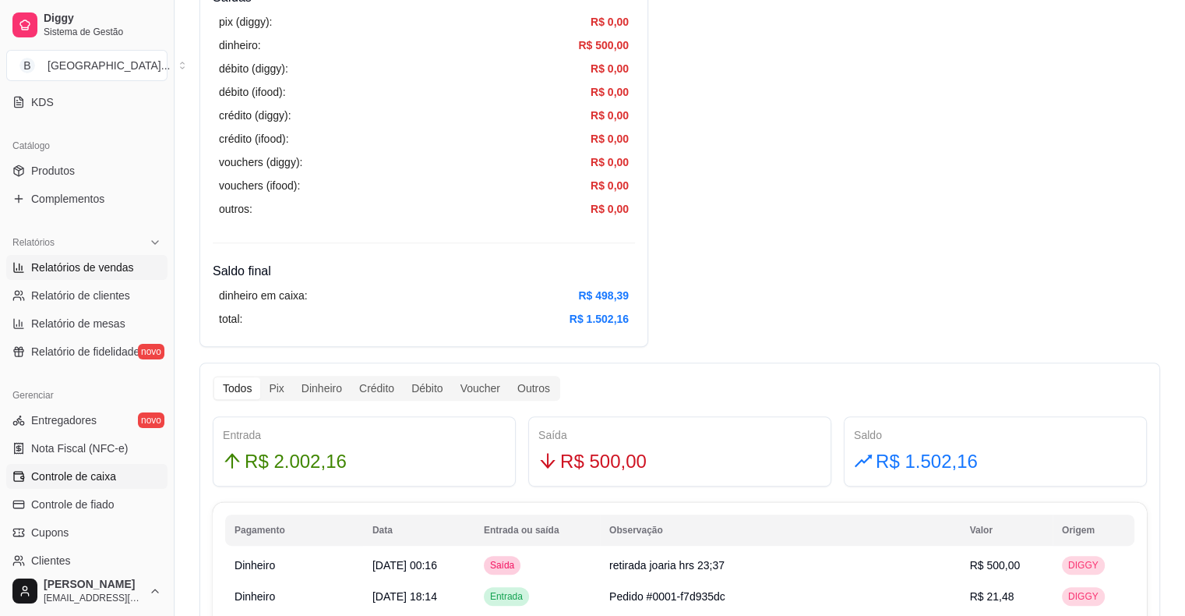
scroll to position [312, 0]
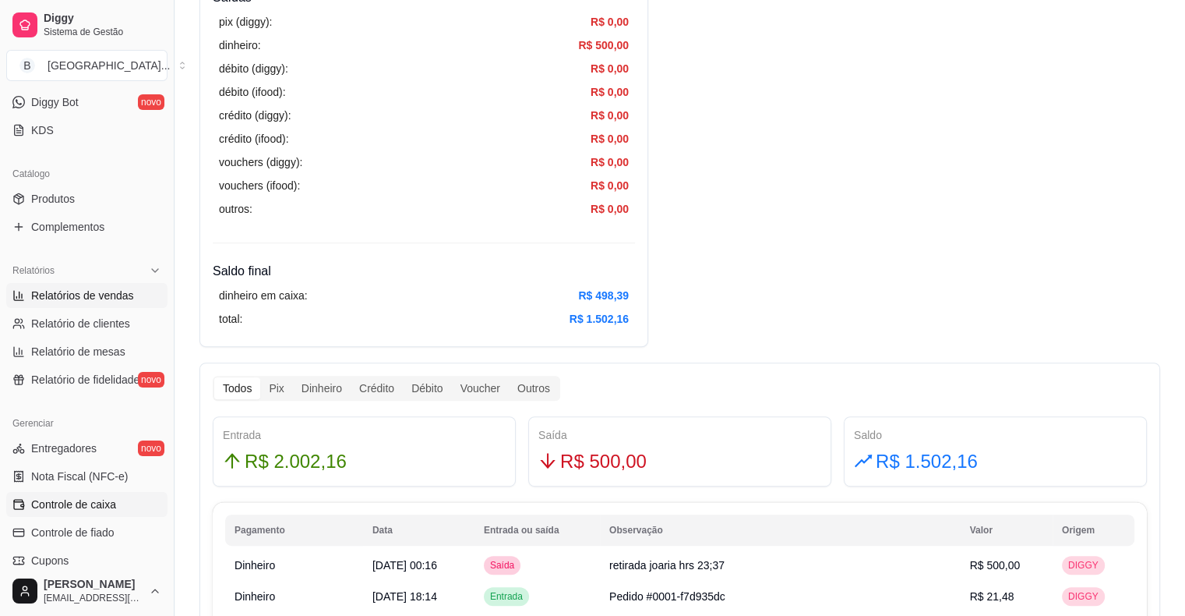
click at [95, 288] on span "Relatórios de vendas" at bounding box center [82, 296] width 103 height 16
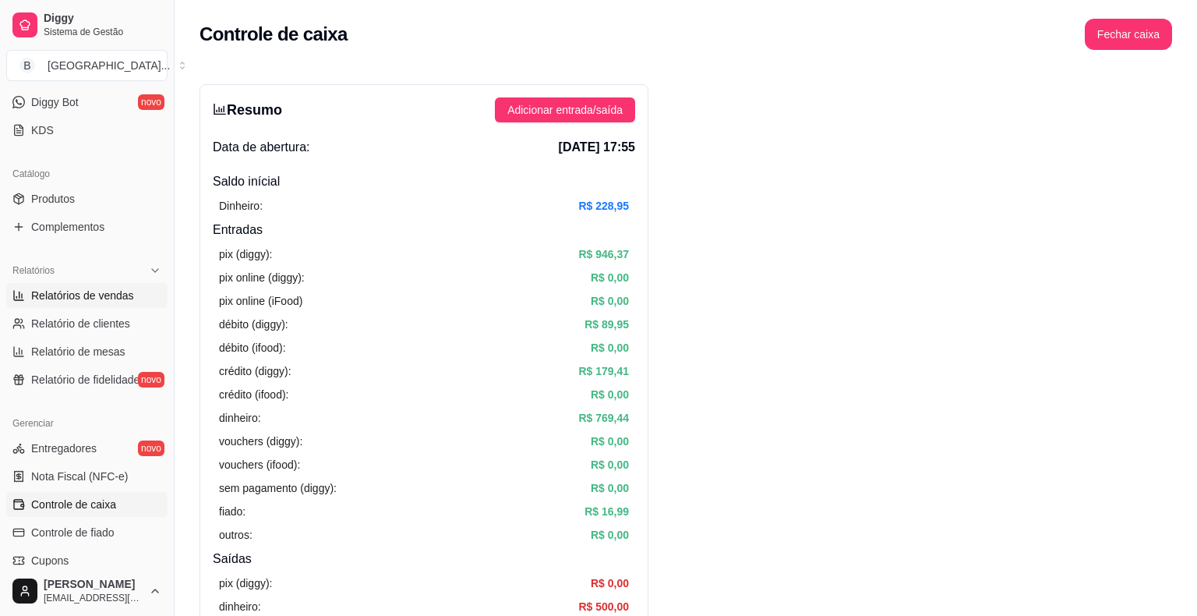
select select "ALL"
select select "0"
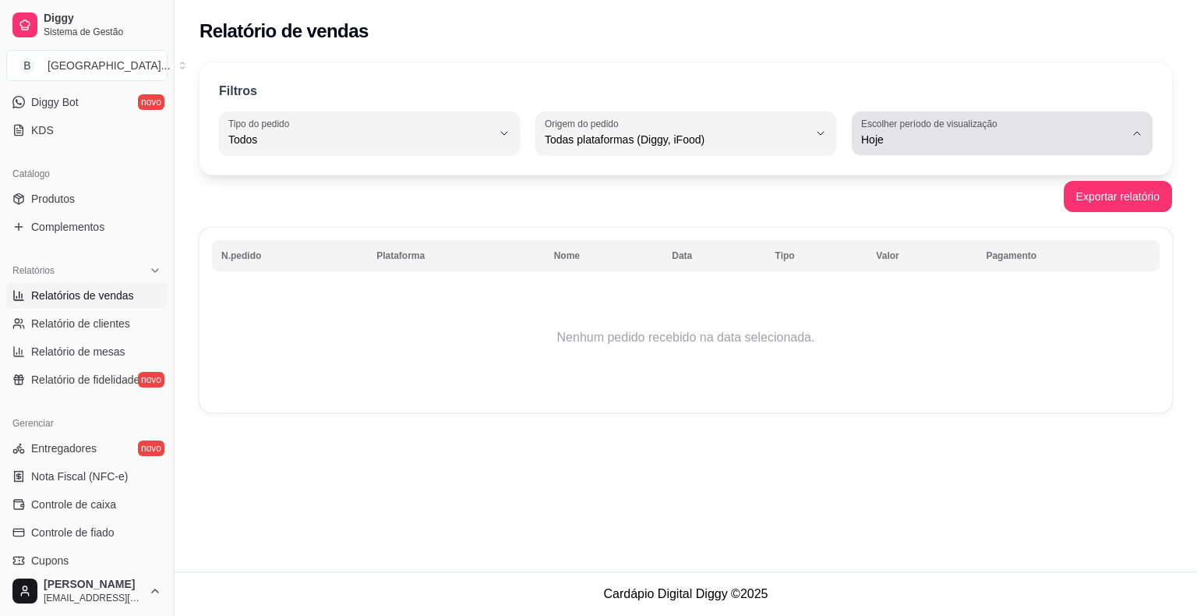
click at [877, 151] on button "Escolher período de visualização Hoje" at bounding box center [1002, 133] width 301 height 44
